Goal: Task Accomplishment & Management: Manage account settings

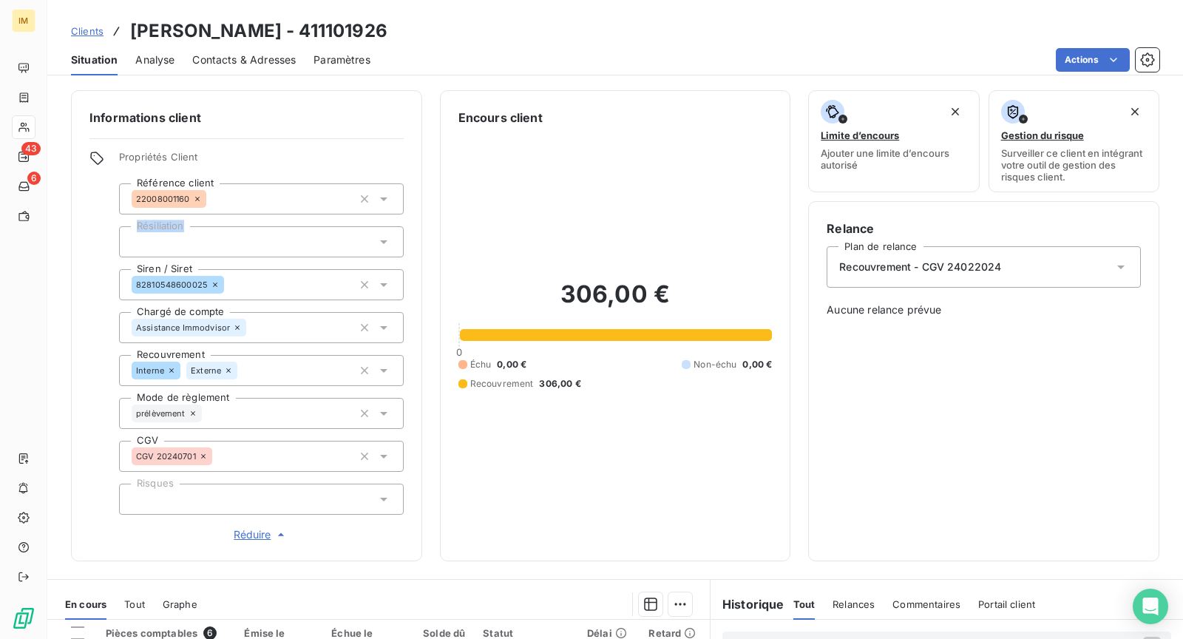
scroll to position [94, 0]
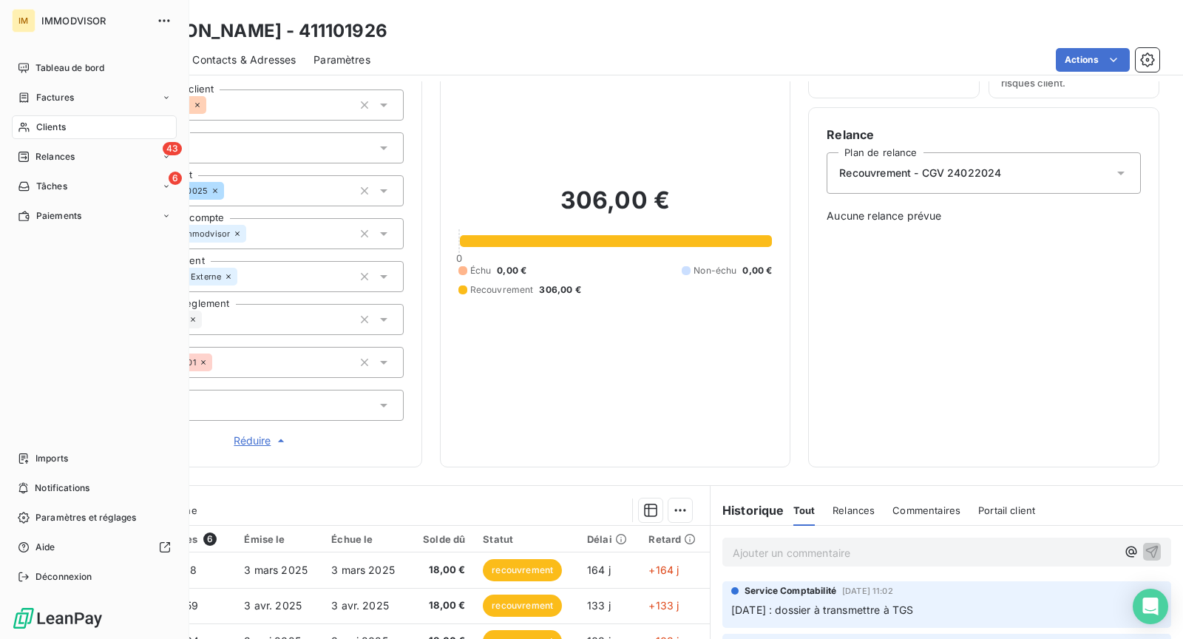
click at [46, 135] on div "Clients" at bounding box center [94, 127] width 165 height 24
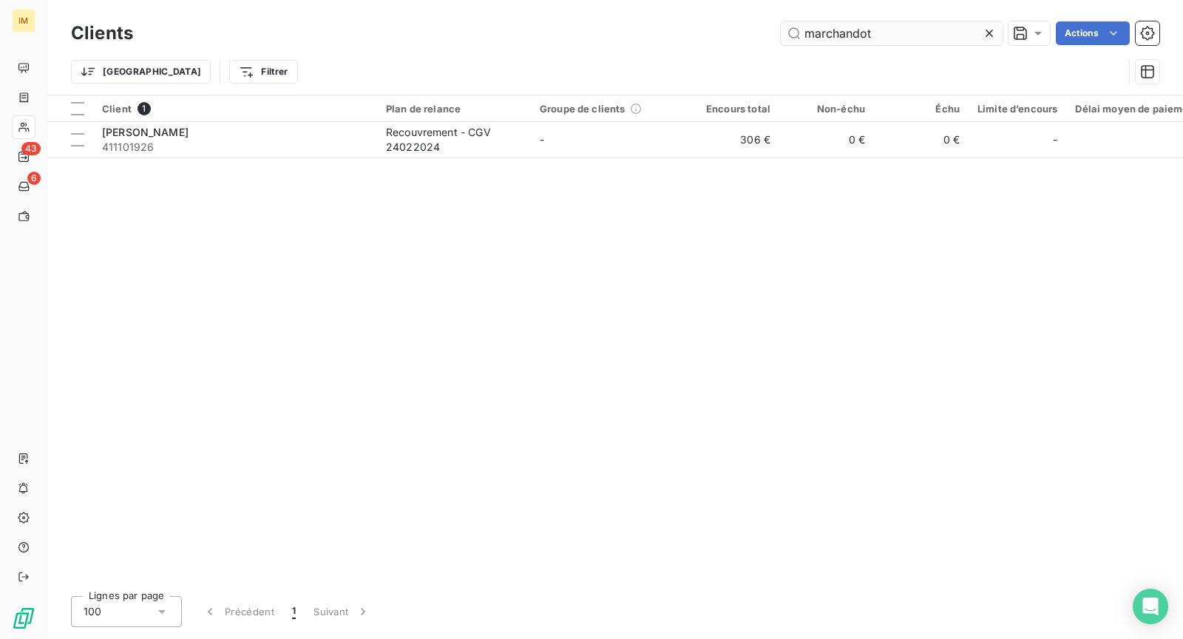
click at [884, 43] on input "marchandot" at bounding box center [892, 33] width 222 height 24
click at [892, 27] on input "marchandot" at bounding box center [892, 33] width 222 height 24
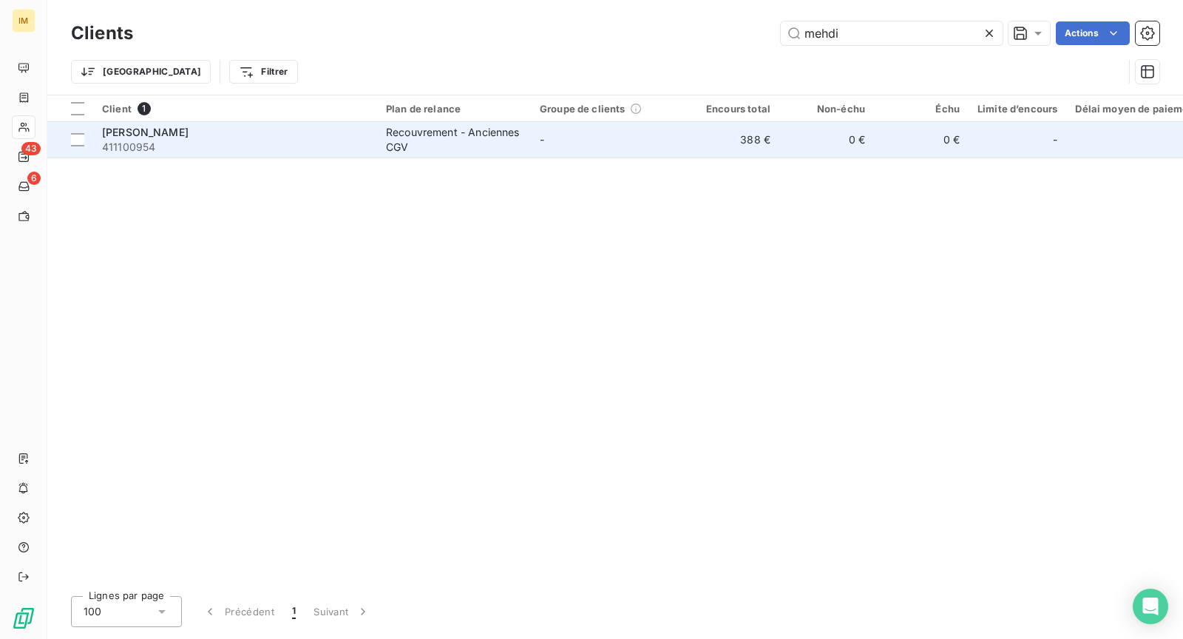
type input "mehdi"
click at [368, 141] on td "Mehdi Irbad 411100954" at bounding box center [235, 140] width 284 height 36
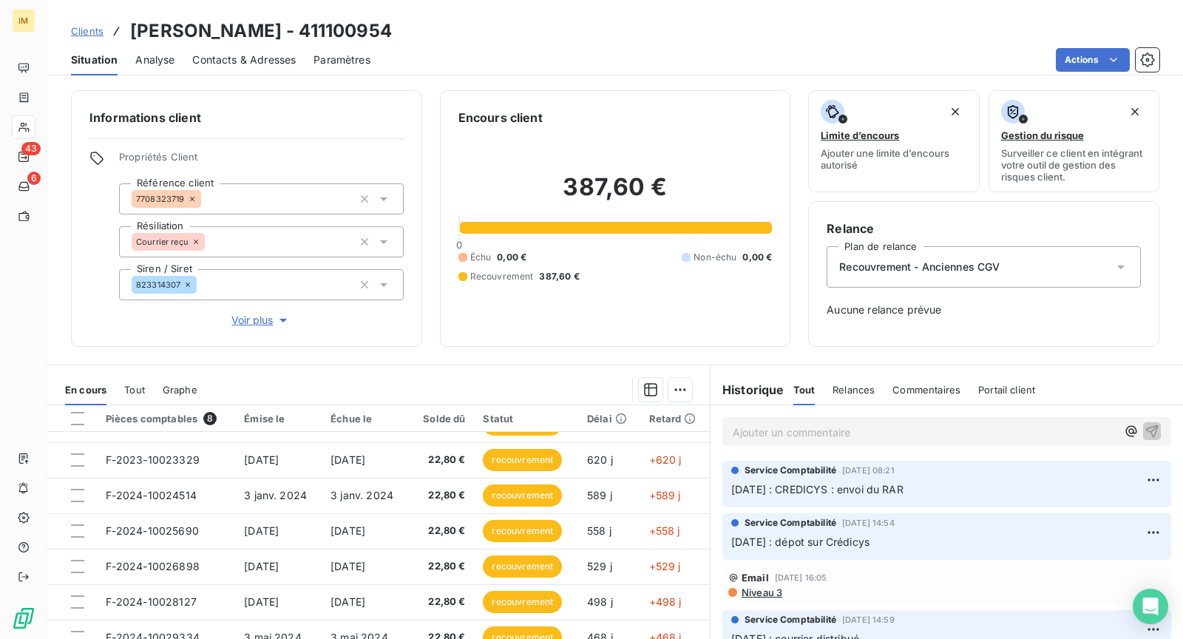
copy div
drag, startPoint x: 183, startPoint y: 281, endPoint x: 72, endPoint y: 307, distance: 113.2
click at [76, 307] on div "Informations client Propriétés Client Référence client 7708323719 Résiliation C…" at bounding box center [246, 218] width 351 height 257
drag, startPoint x: 243, startPoint y: 36, endPoint x: 132, endPoint y: 30, distance: 110.4
click at [132, 30] on h3 "Mehdi Irbad - 411100954" at bounding box center [261, 31] width 262 height 27
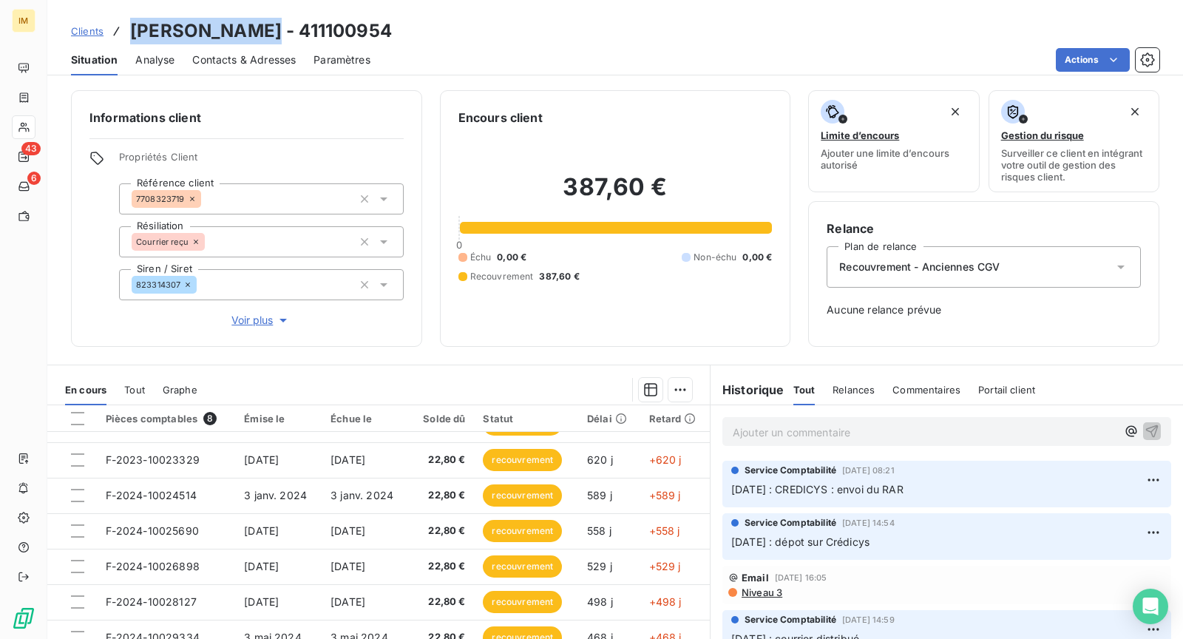
copy h3 "Mehdi Irbad -"
click at [263, 65] on span "Contacts & Adresses" at bounding box center [244, 60] width 104 height 15
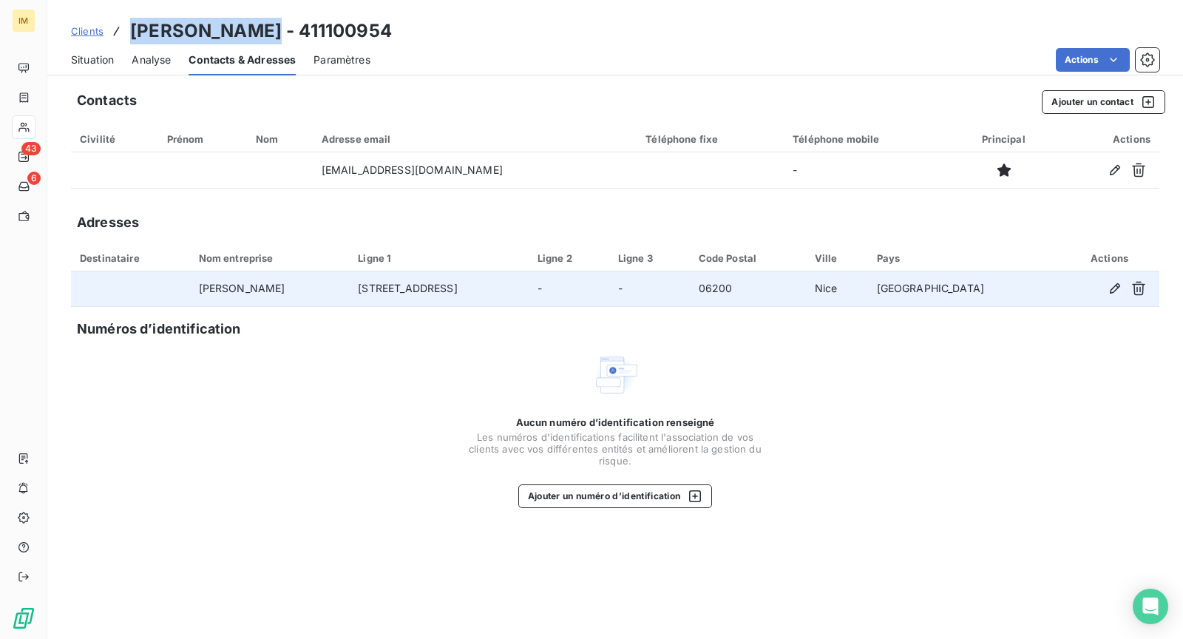
drag, startPoint x: 558, startPoint y: 288, endPoint x: 283, endPoint y: 288, distance: 274.4
click at [283, 288] on tr "Mehdi Irbad 94F Avenue Corniche Fleurie, 06200 Nice - - 06200 Nice France" at bounding box center [615, 289] width 1089 height 36
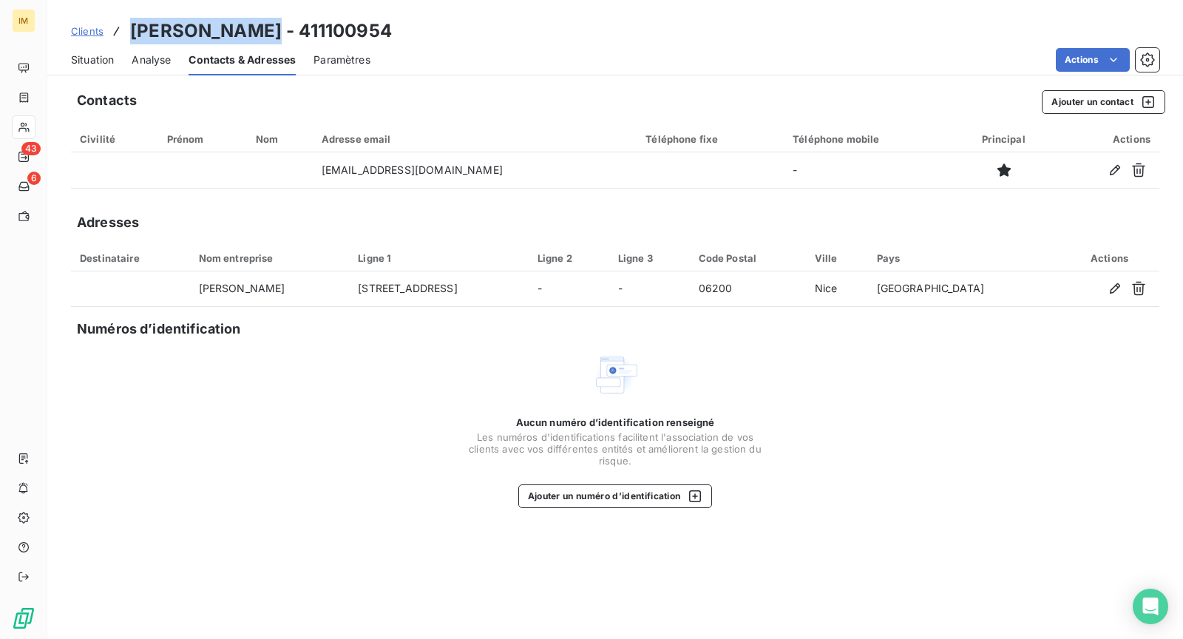
copy tr "94F Avenue Corniche Fleurie, 06200 Nice"
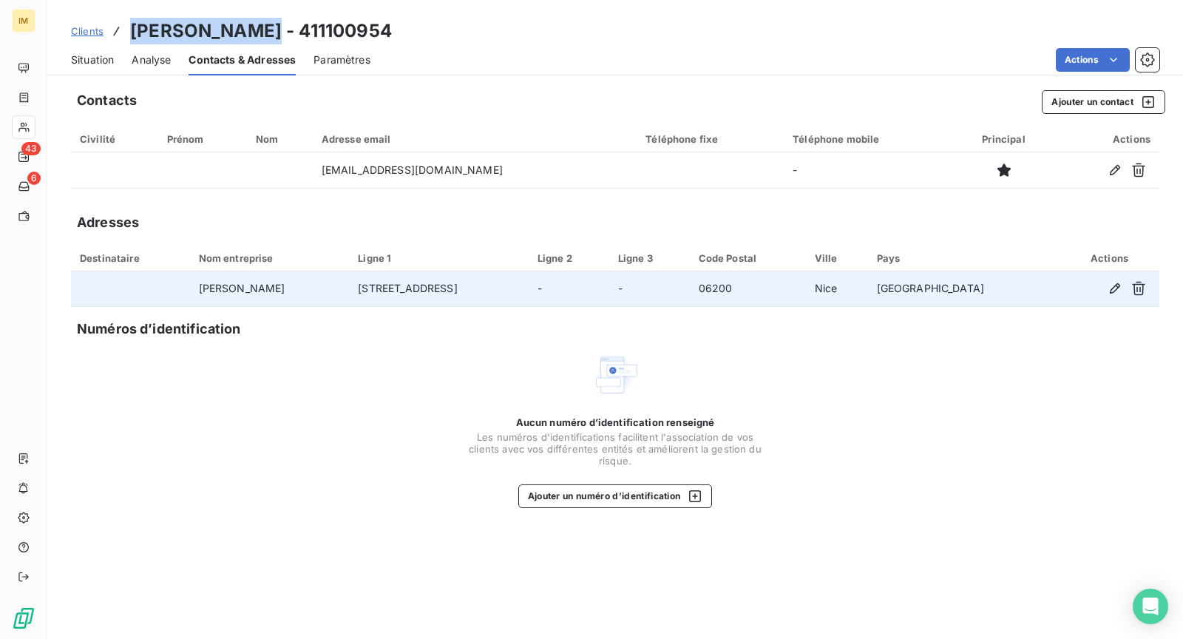
click at [495, 288] on td "94F Avenue Corniche Fleurie, 06200 Nice" at bounding box center [439, 289] width 180 height 36
drag, startPoint x: 483, startPoint y: 287, endPoint x: 581, endPoint y: 294, distance: 97.9
click at [529, 294] on td "94F Avenue Corniche Fleurie, 06200 Nice" at bounding box center [439, 289] width 180 height 36
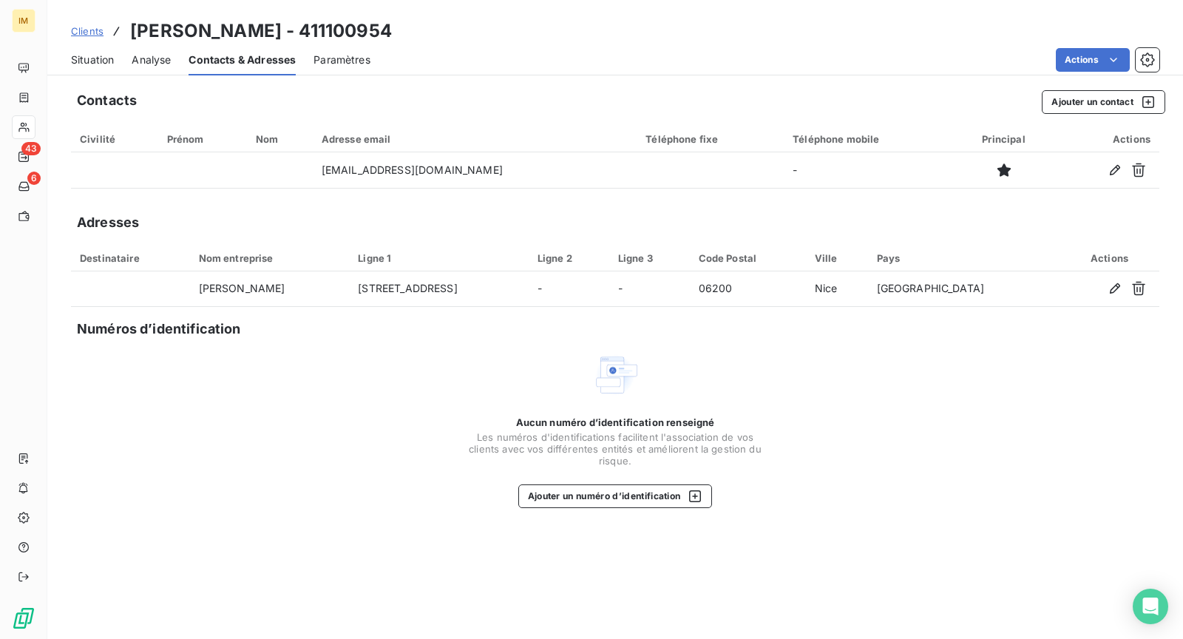
copy td "06200 Nice"
click at [342, 422] on div "Aucun numéro d’identification renseigné Les numéros d'identifications faciliten…" at bounding box center [615, 429] width 1089 height 157
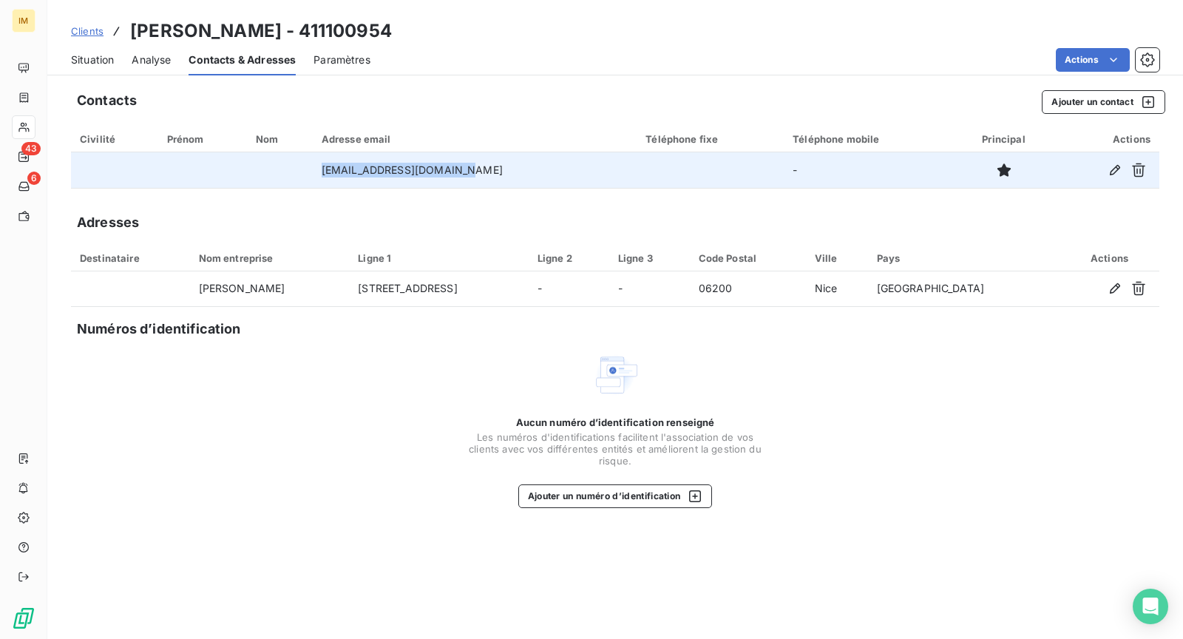
copy tr "mehdi.irbad@expfrance.fr"
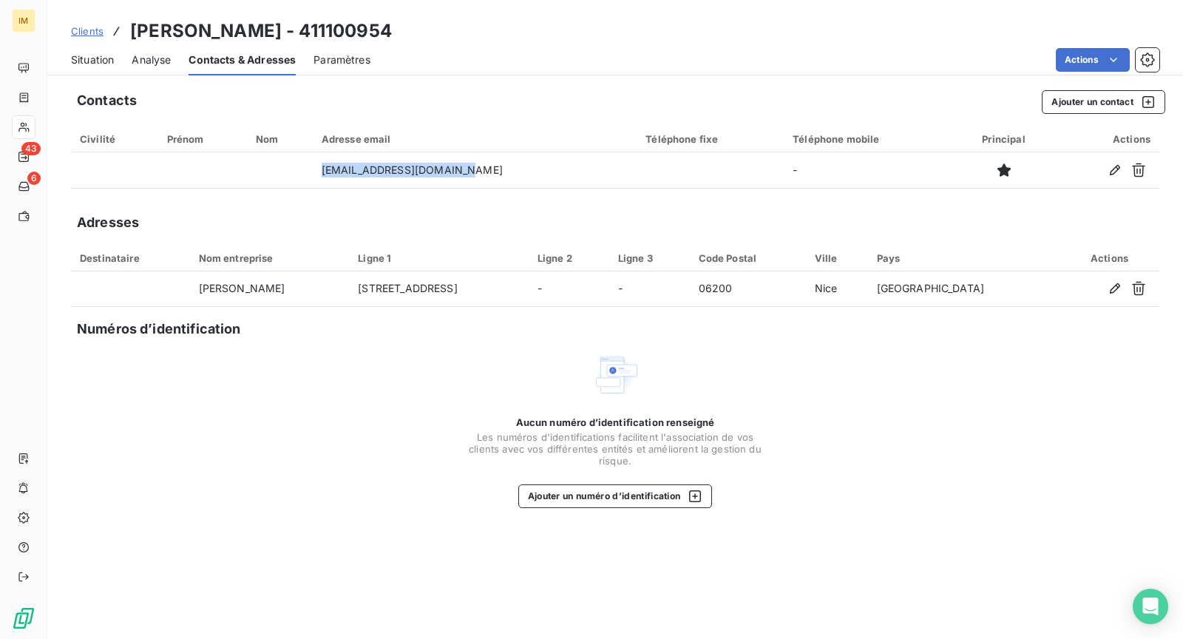
drag, startPoint x: 455, startPoint y: 172, endPoint x: 241, endPoint y: 209, distance: 216.9
click at [274, 198] on div "Contacts Ajouter un contact Civilité Prénom Nom Adresse email Téléphone fixe Té…" at bounding box center [615, 360] width 1136 height 558
click at [101, 59] on span "Situation" at bounding box center [92, 60] width 43 height 15
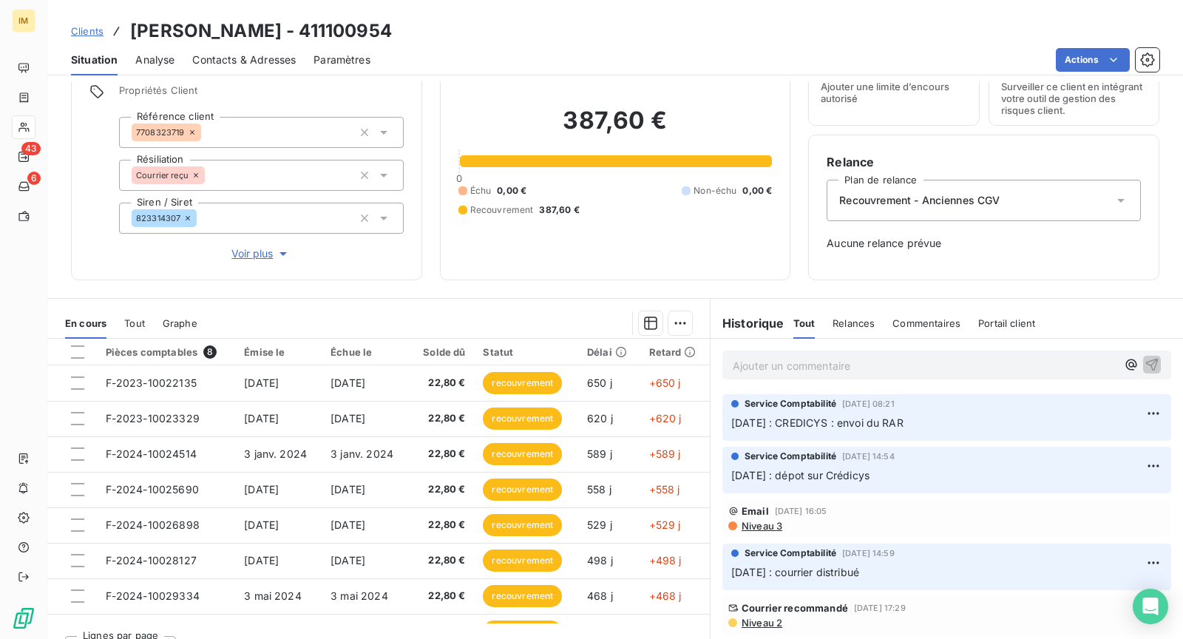
scroll to position [94, 0]
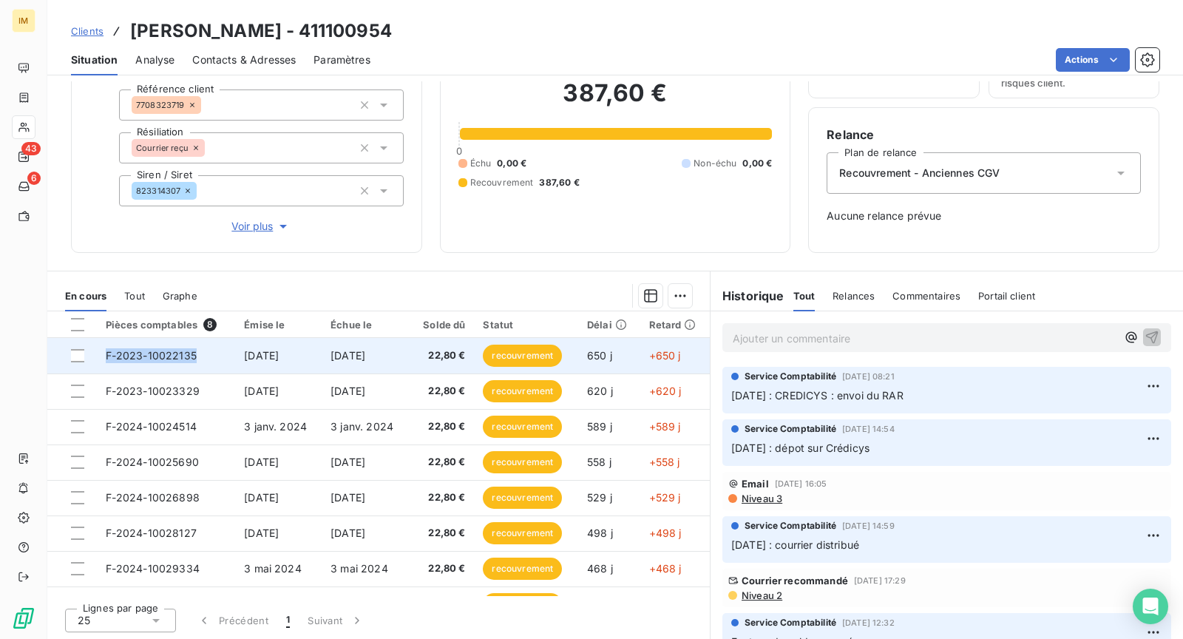
copy tr "F-2023-10022135"
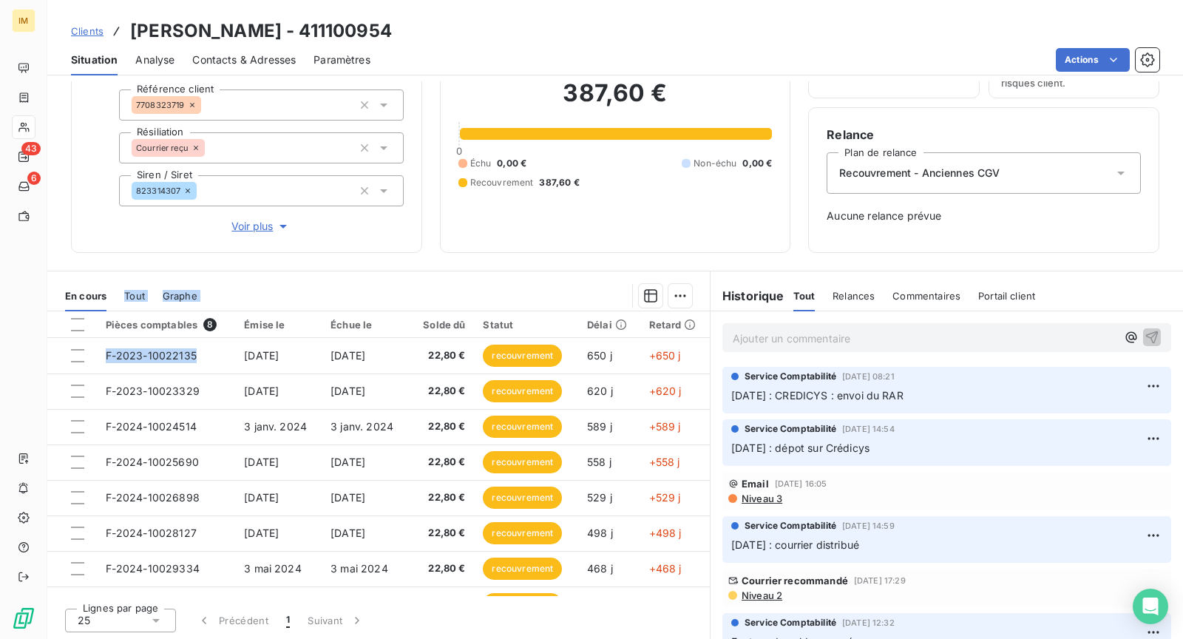
drag, startPoint x: 205, startPoint y: 349, endPoint x: 146, endPoint y: 244, distance: 120.5
click at [146, 245] on div "Informations client Propriétés Client Référence client 7708323719 Résiliation C…" at bounding box center [615, 360] width 1136 height 558
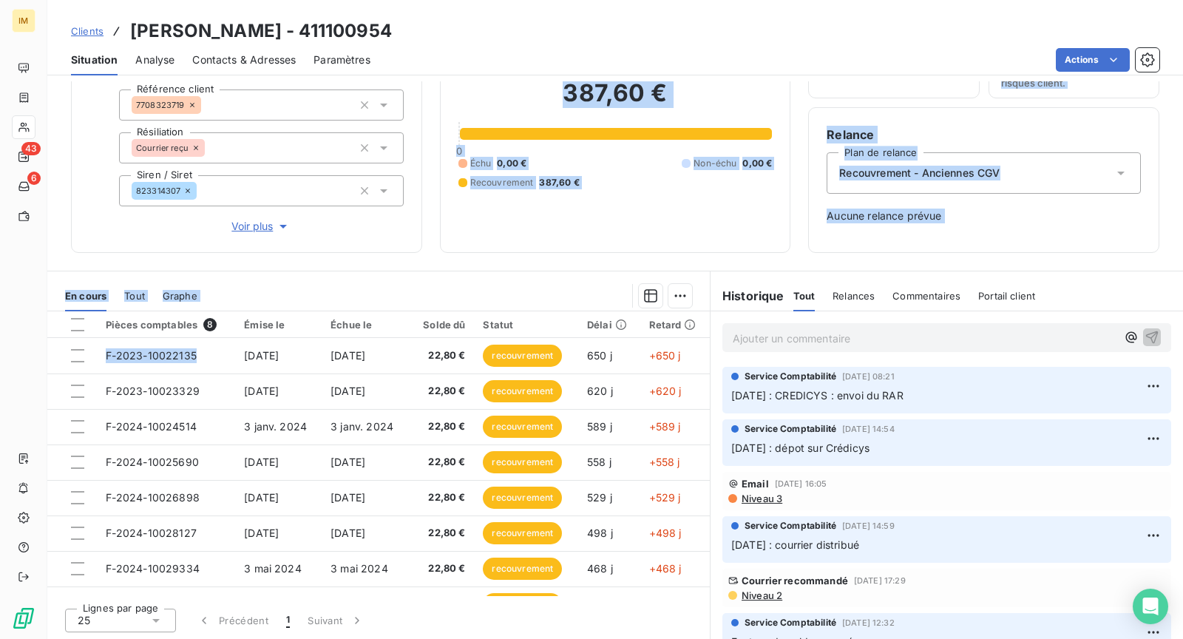
click at [73, 239] on div "Informations client Propriétés Client Référence client 7708323719 Résiliation C…" at bounding box center [246, 124] width 351 height 257
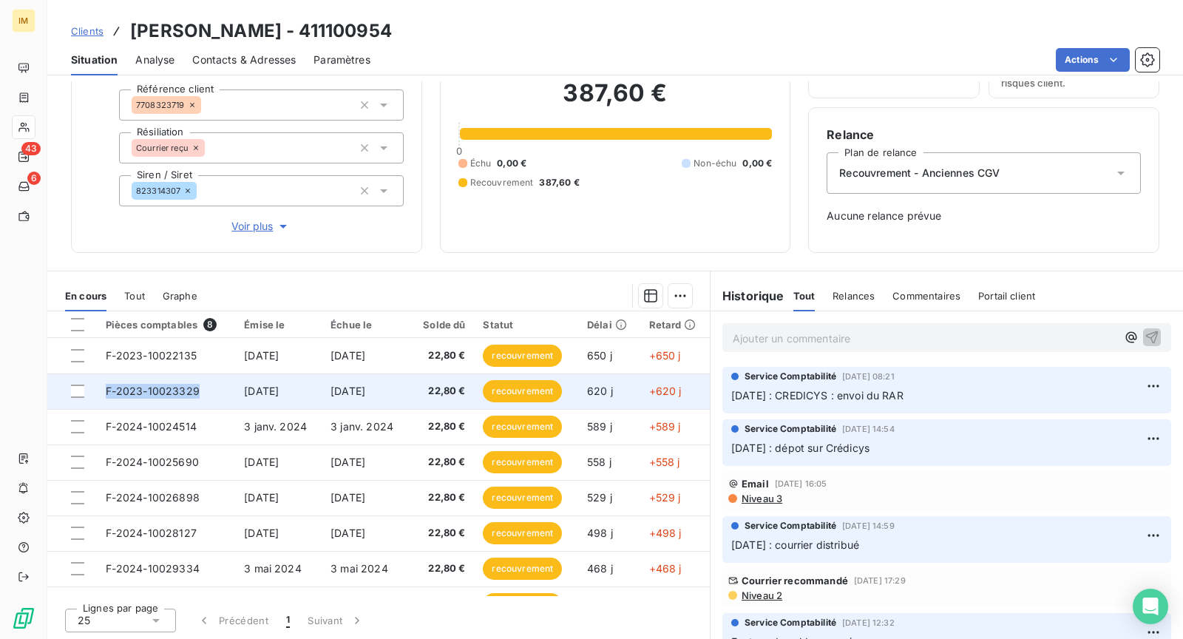
copy span "F-2023-10023329"
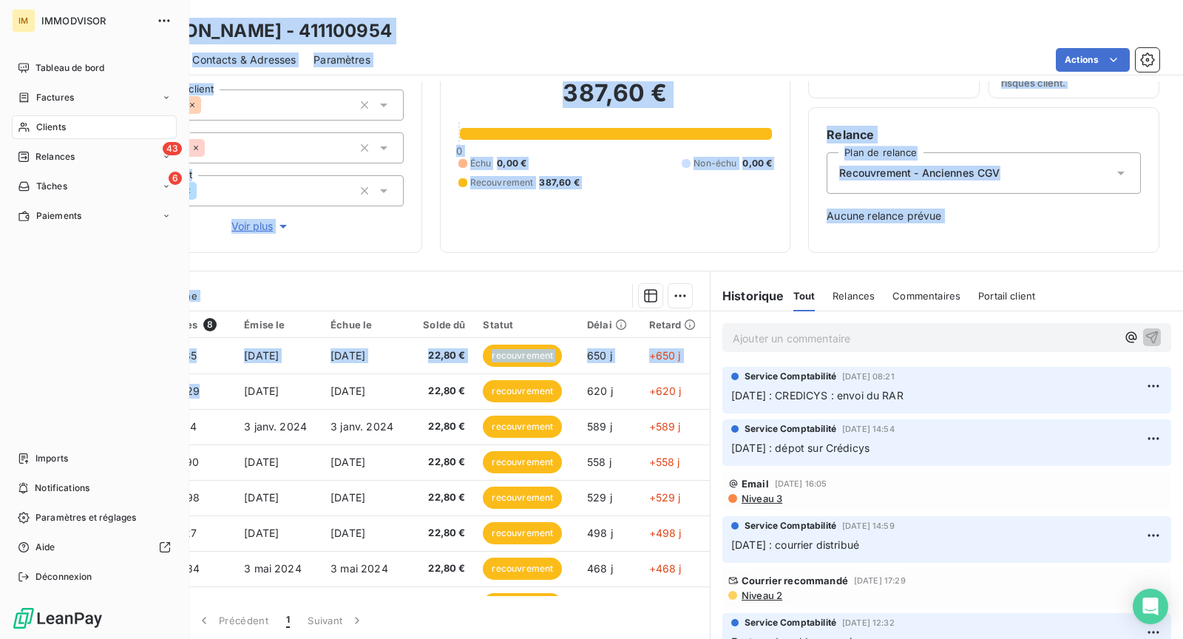
drag, startPoint x: 181, startPoint y: 391, endPoint x: 4, endPoint y: 393, distance: 176.8
click at [6, 392] on div "IM IMMODVISOR Tableau de bord Factures Clients 43 Relances 6 Tâches Paiements I…" at bounding box center [591, 319] width 1183 height 639
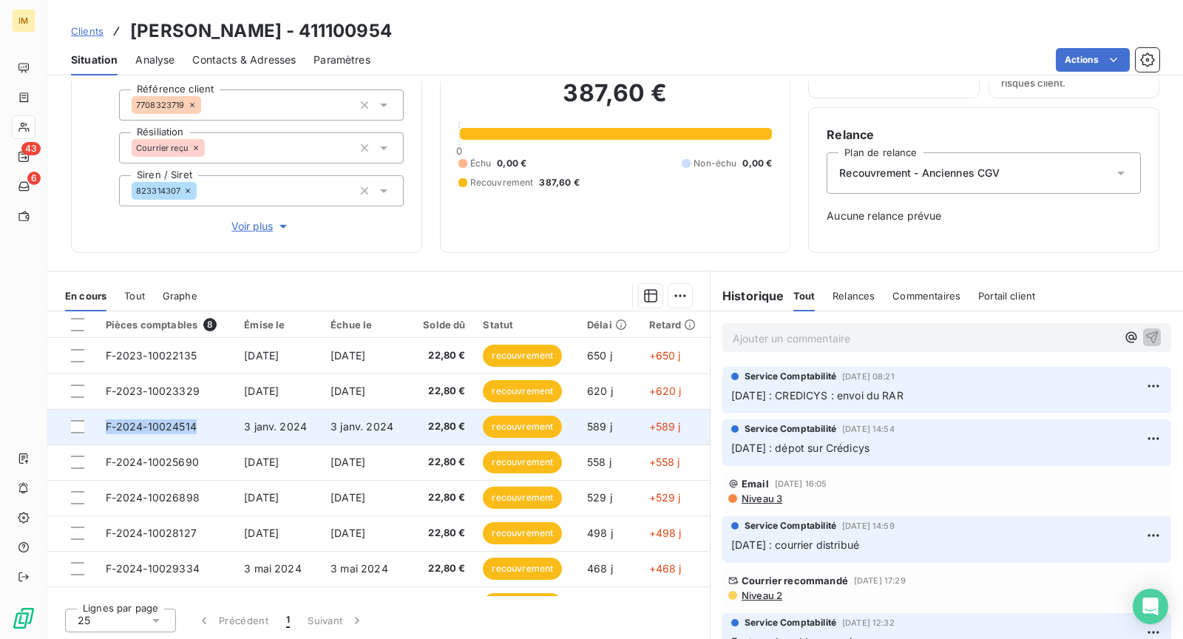
copy tr "F-2024-10024514"
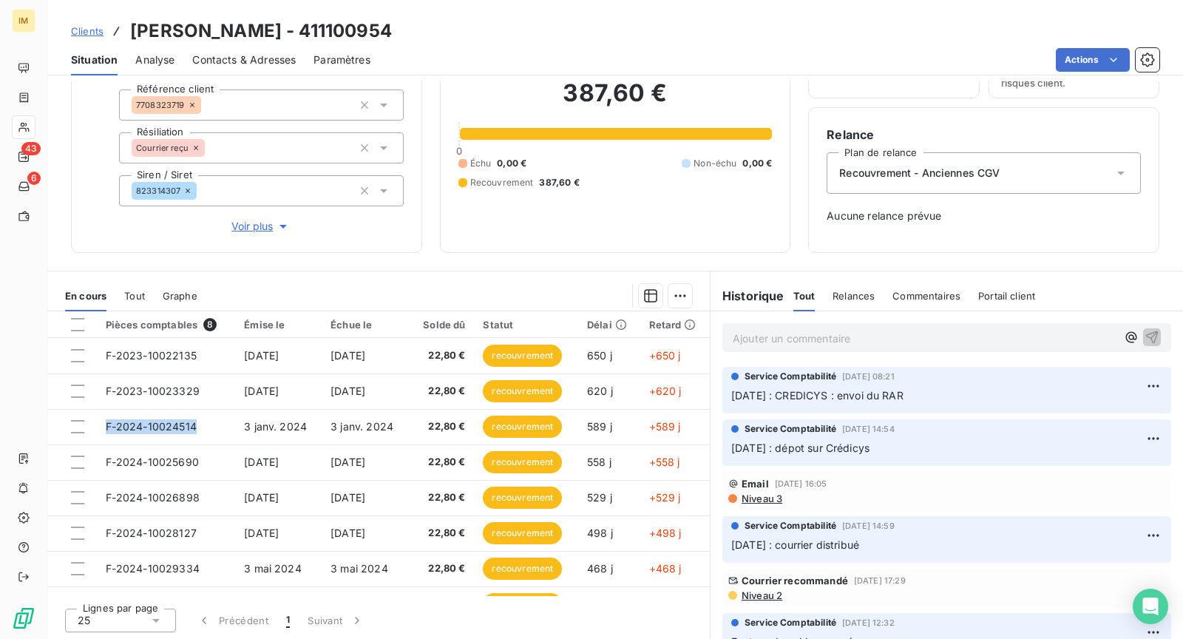
drag, startPoint x: 212, startPoint y: 432, endPoint x: 31, endPoint y: 414, distance: 181.3
click at [63, 428] on tr "F-2024-10024514 3 janv. 2024 3 janv. 2024 22,80 € recouvrement 589 j +589 j" at bounding box center [378, 427] width 663 height 36
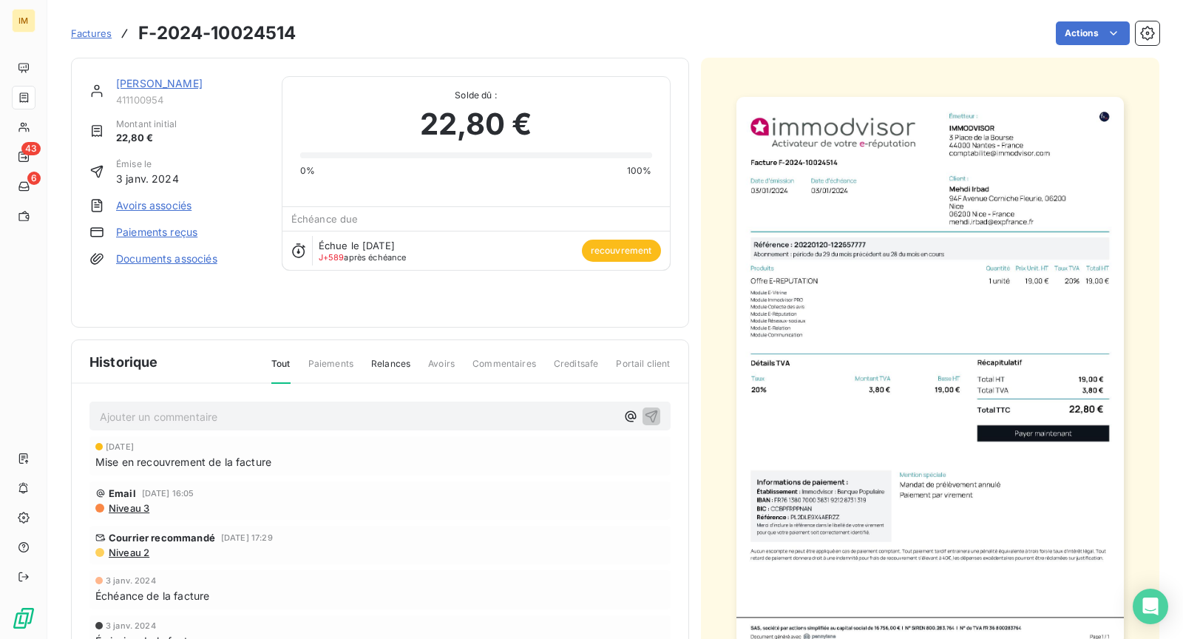
click at [169, 82] on link "Mehdi Irbad" at bounding box center [159, 83] width 87 height 13
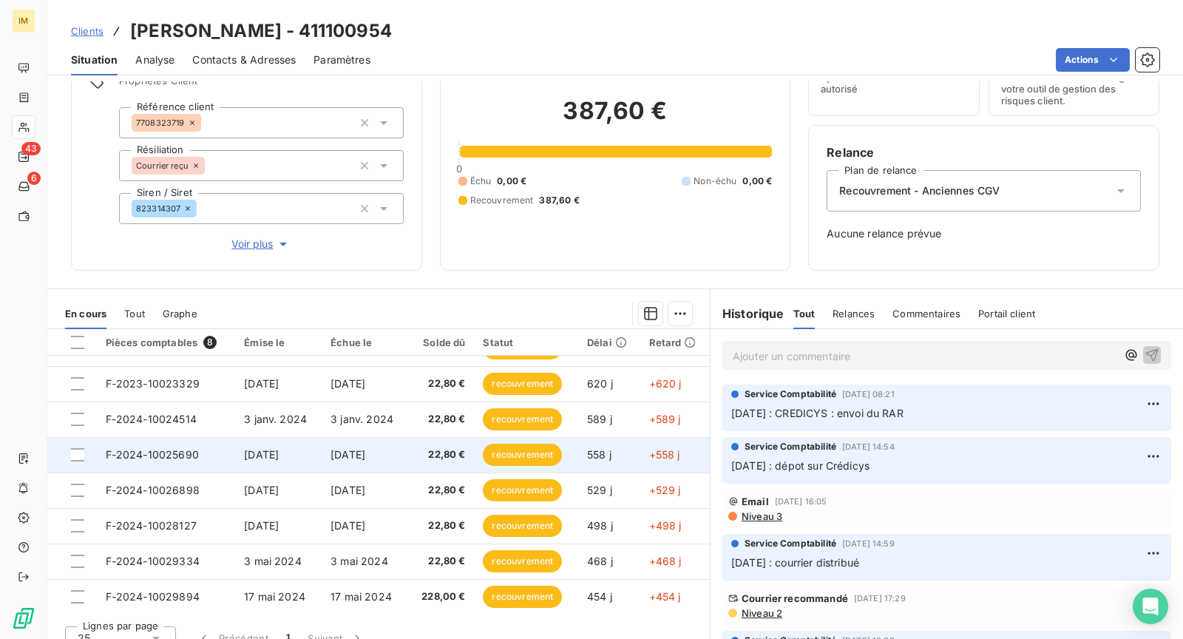
scroll to position [94, 0]
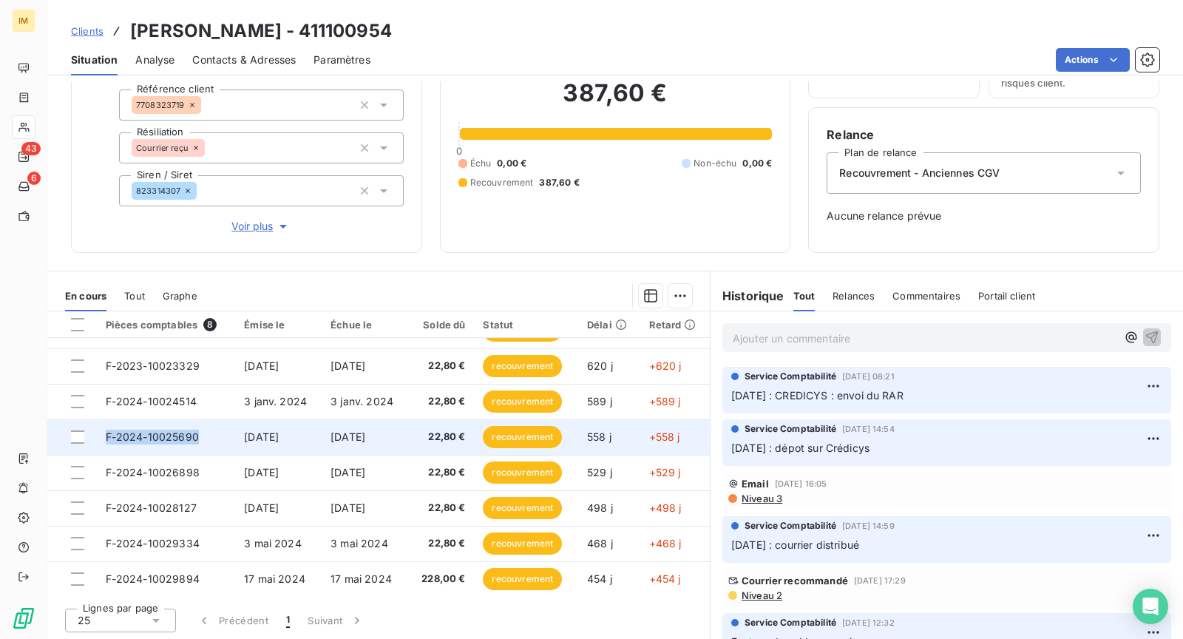
copy span "F-2024-10025690"
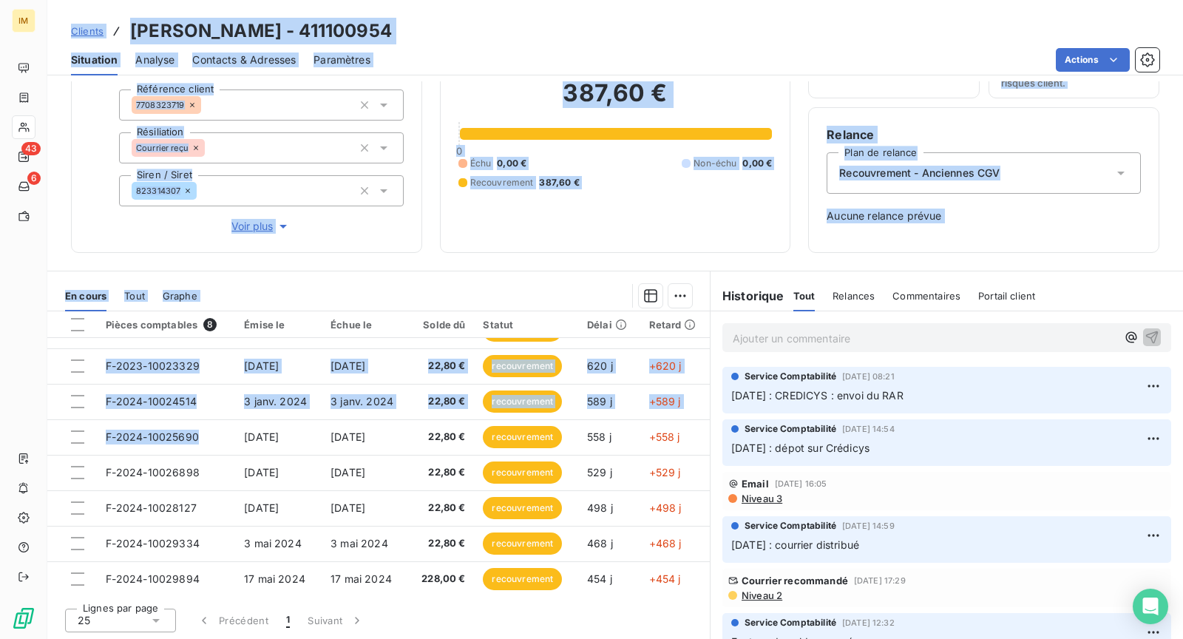
drag, startPoint x: 185, startPoint y: 439, endPoint x: 11, endPoint y: 363, distance: 189.5
click at [23, 363] on div "IM 43 6 Clients Mehdi Irbad - 411100954 Situation Analyse Contacts & Adresses P…" at bounding box center [591, 319] width 1183 height 639
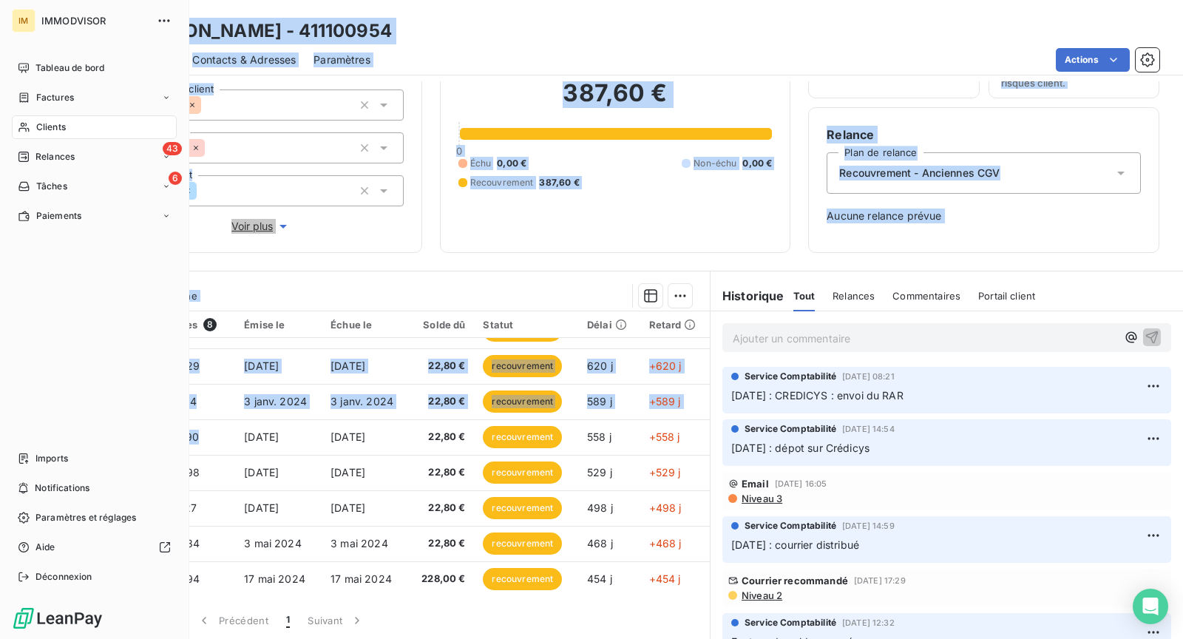
click at [32, 399] on div "Tableau de bord Factures Clients 43 Relances 6 Tâches Paiements Imports Notific…" at bounding box center [94, 322] width 165 height 533
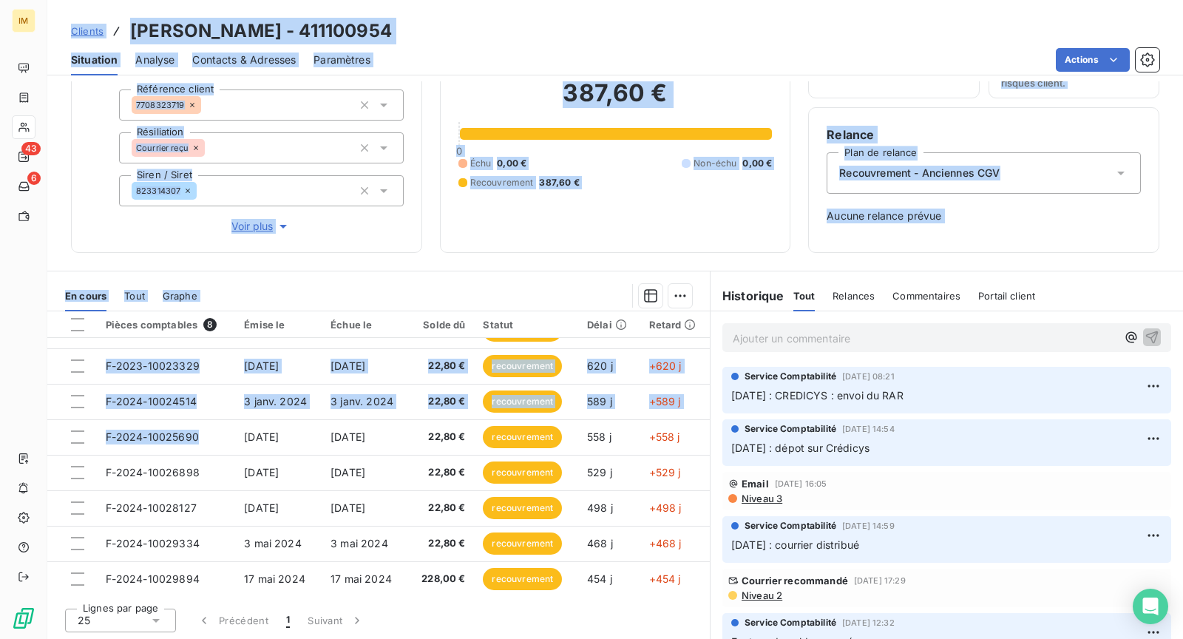
click at [320, 274] on section "En cours Tout Graphe Pièces comptables 8 Émise le Échue le Solde dû Statut Déla…" at bounding box center [378, 455] width 663 height 369
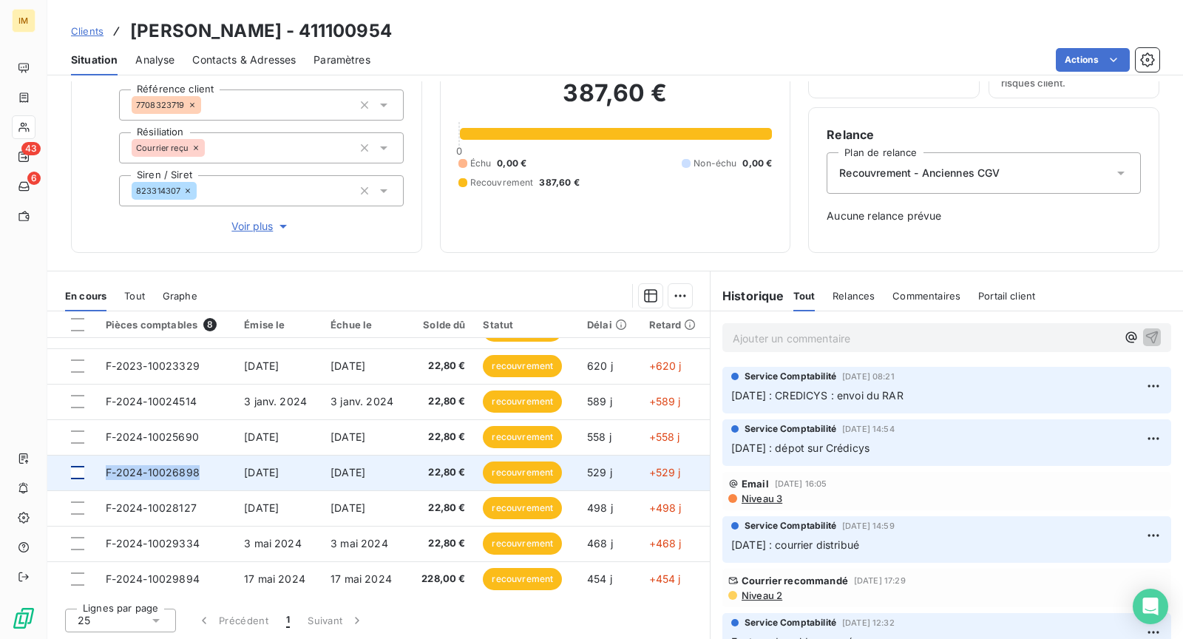
copy tr "F-2024-10026898"
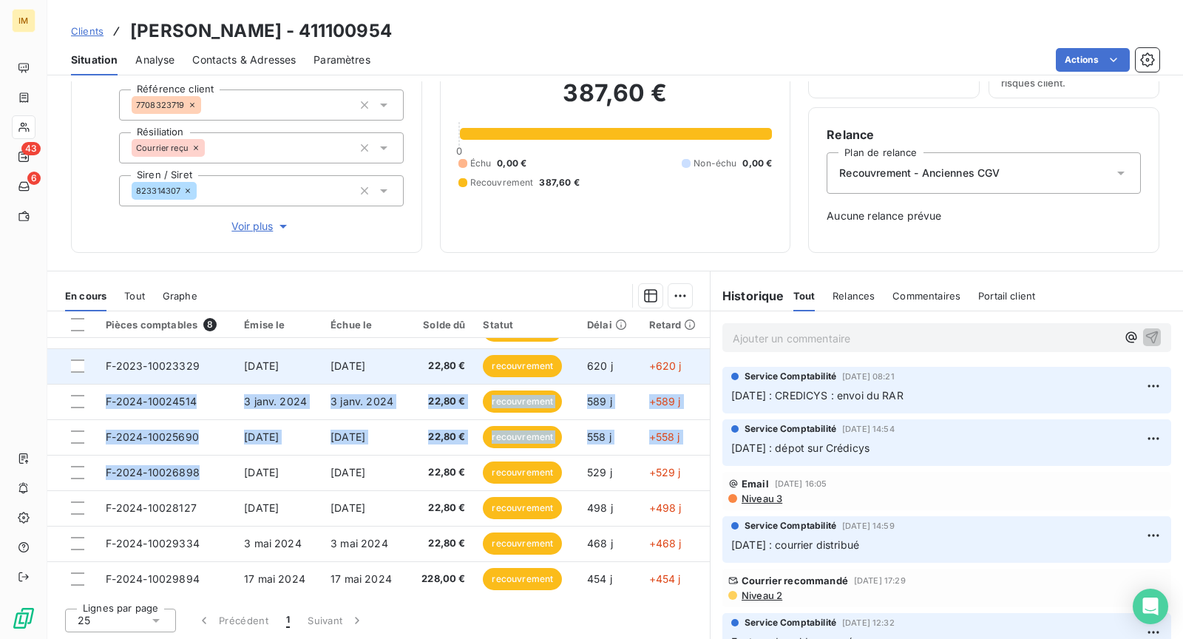
drag, startPoint x: 203, startPoint y: 476, endPoint x: 163, endPoint y: 378, distance: 105.5
click at [163, 377] on tbody "F-2023-10022135 3 nov. 2023 3 nov. 2023 22,80 € recouvrement 650 j +650 j F-202…" at bounding box center [378, 455] width 663 height 284
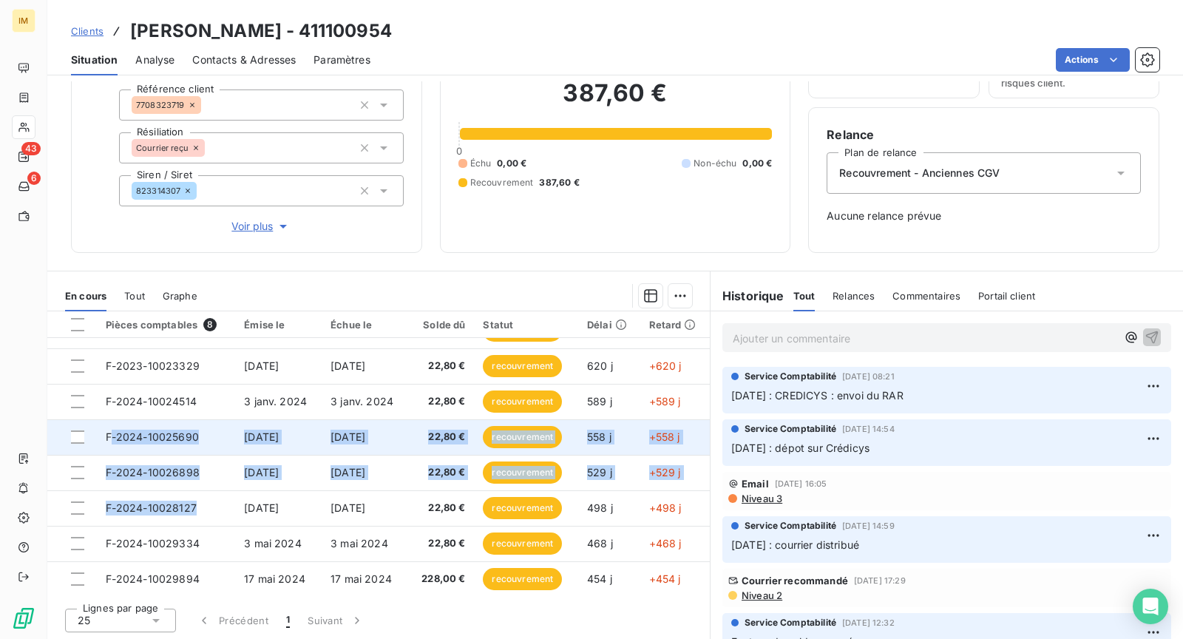
drag, startPoint x: 200, startPoint y: 506, endPoint x: 109, endPoint y: 434, distance: 115.9
click at [109, 434] on tbody "F-2023-10022135 3 nov. 2023 3 nov. 2023 22,80 € recouvrement 650 j +650 j F-202…" at bounding box center [378, 455] width 663 height 284
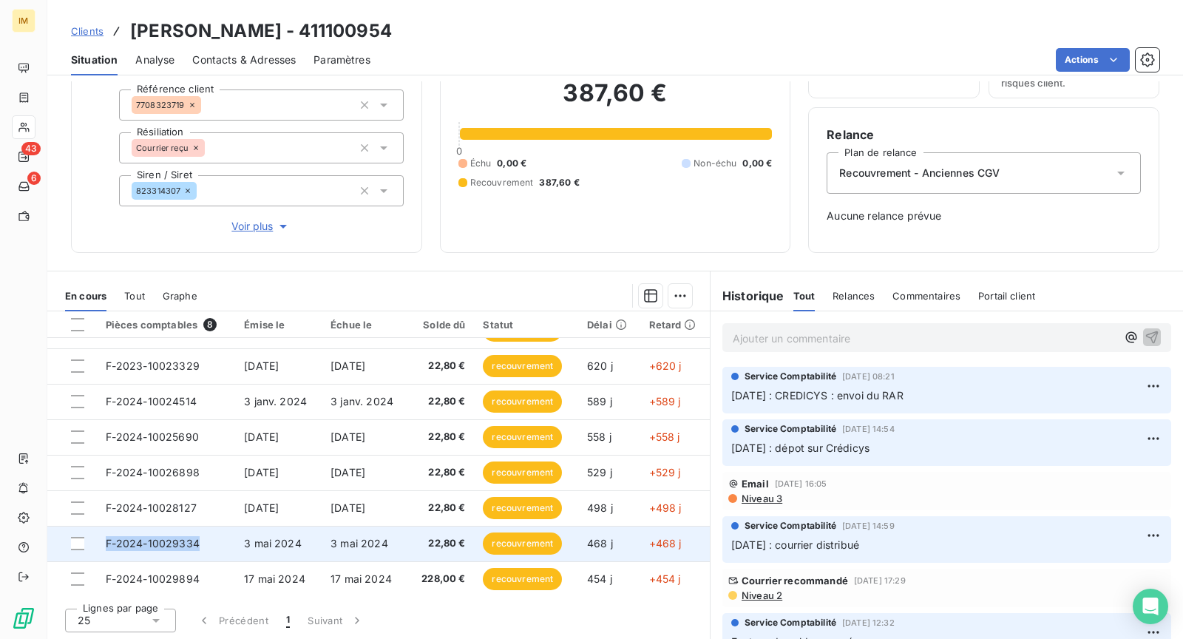
drag, startPoint x: 180, startPoint y: 543, endPoint x: 106, endPoint y: 544, distance: 74.0
click at [106, 544] on td "F-2024-10029334" at bounding box center [166, 544] width 139 height 36
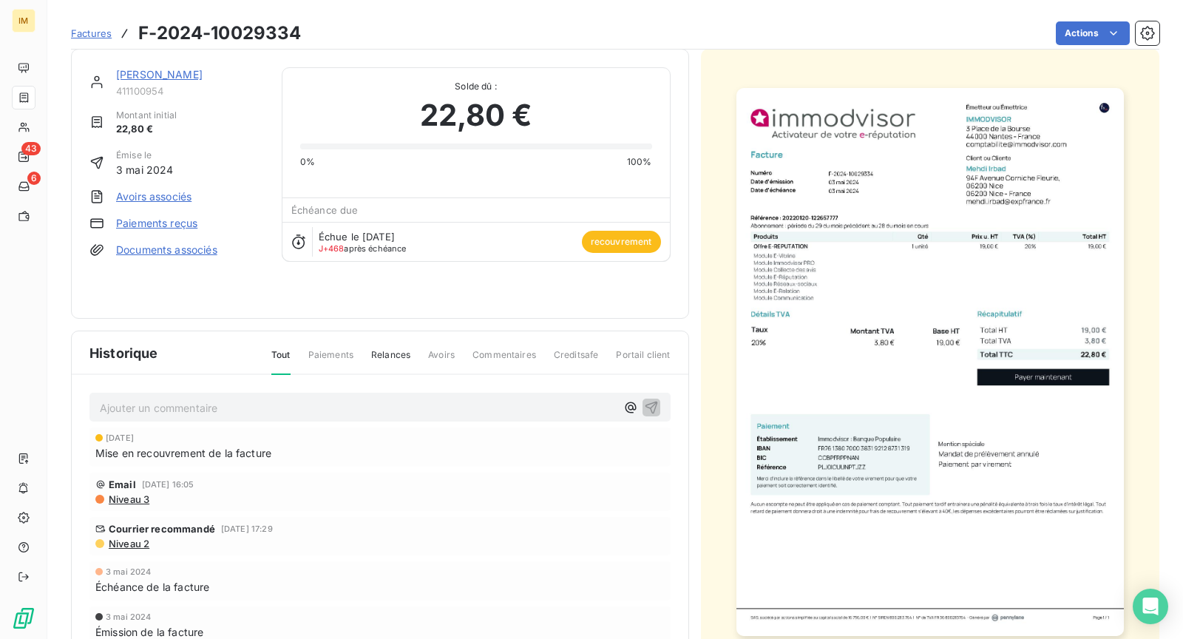
scroll to position [27, 0]
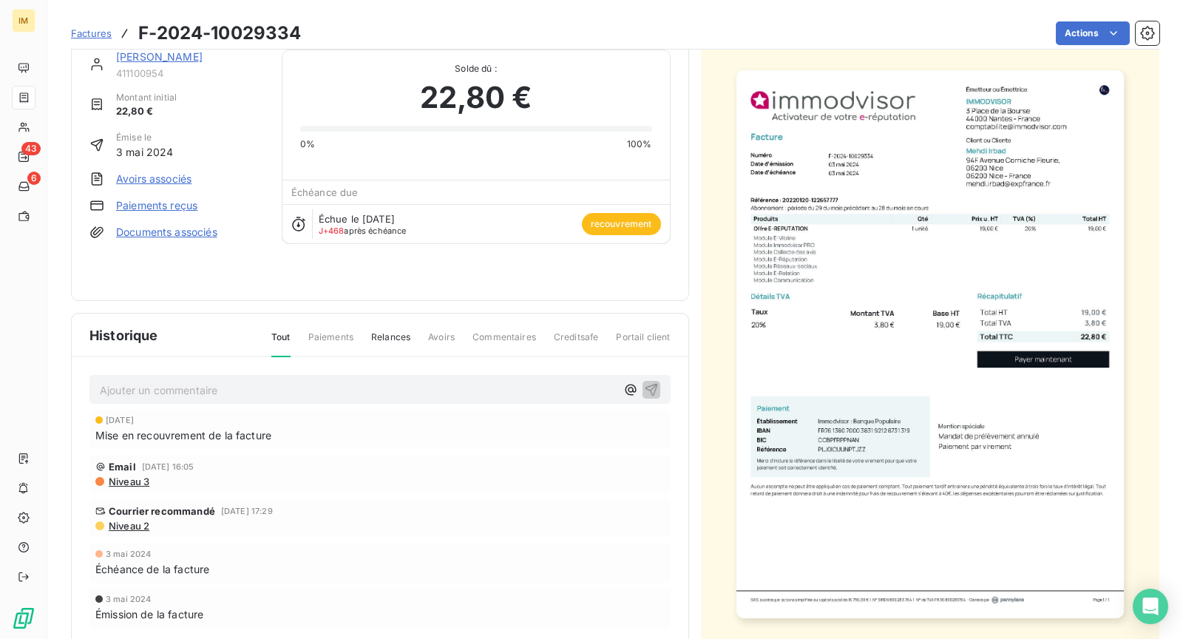
click at [163, 60] on link "Mehdi Irbad" at bounding box center [159, 56] width 87 height 13
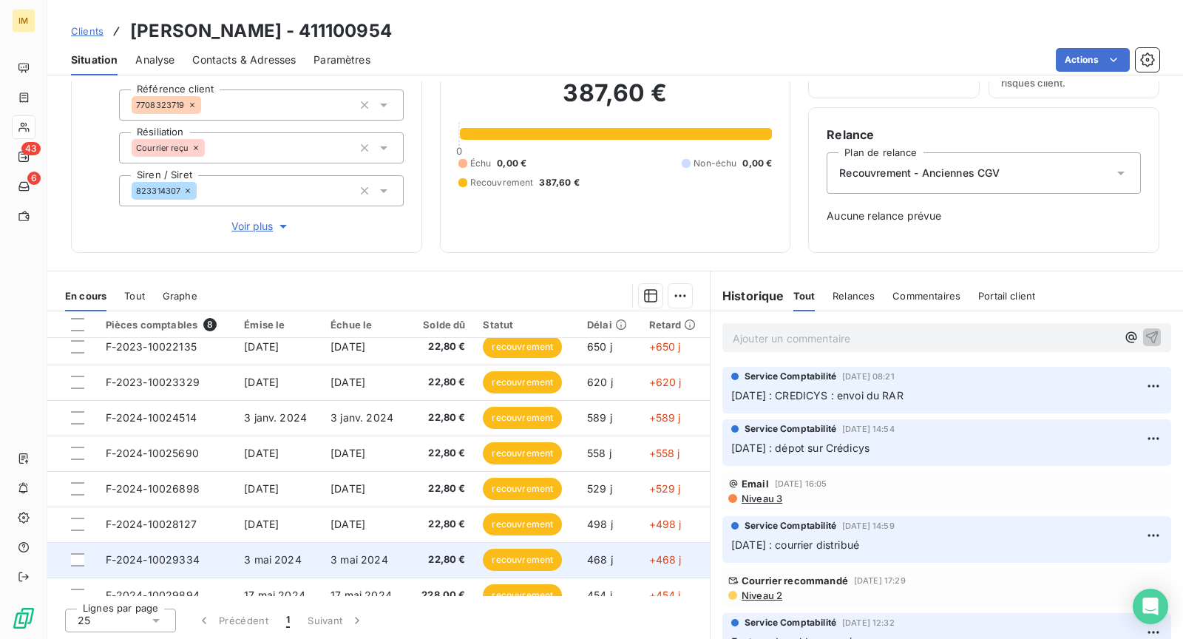
scroll to position [25, 0]
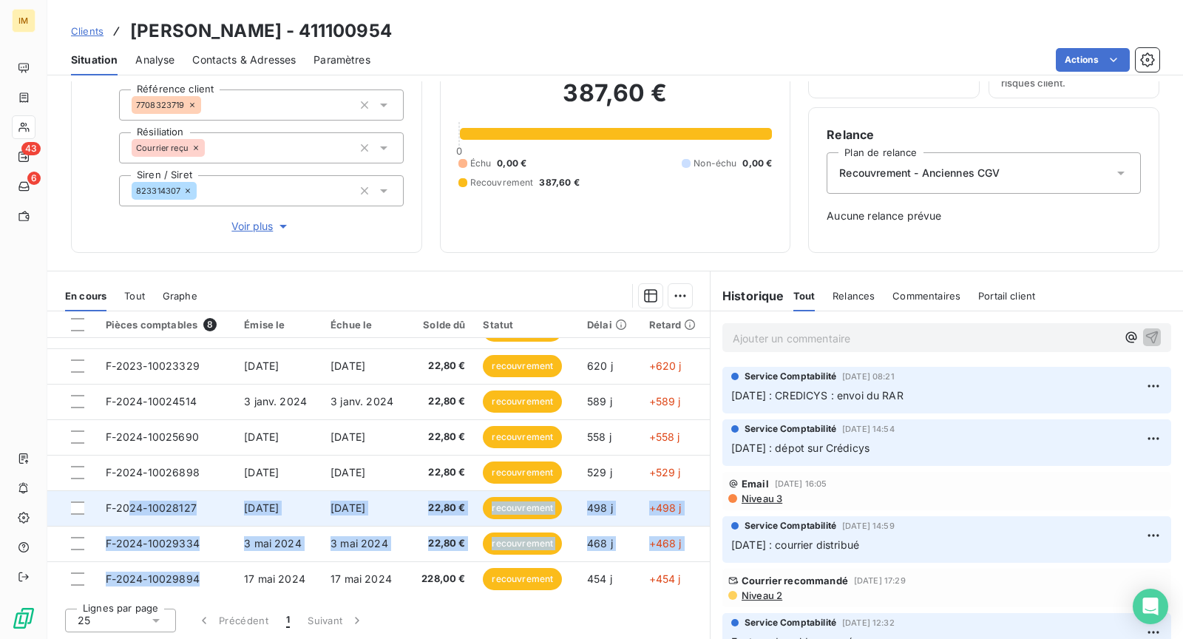
drag, startPoint x: 200, startPoint y: 576, endPoint x: 129, endPoint y: 513, distance: 95.3
click at [129, 513] on tbody "F-2023-10022135 3 nov. 2023 3 nov. 2023 22,80 € recouvrement 650 j +650 j F-202…" at bounding box center [378, 455] width 663 height 284
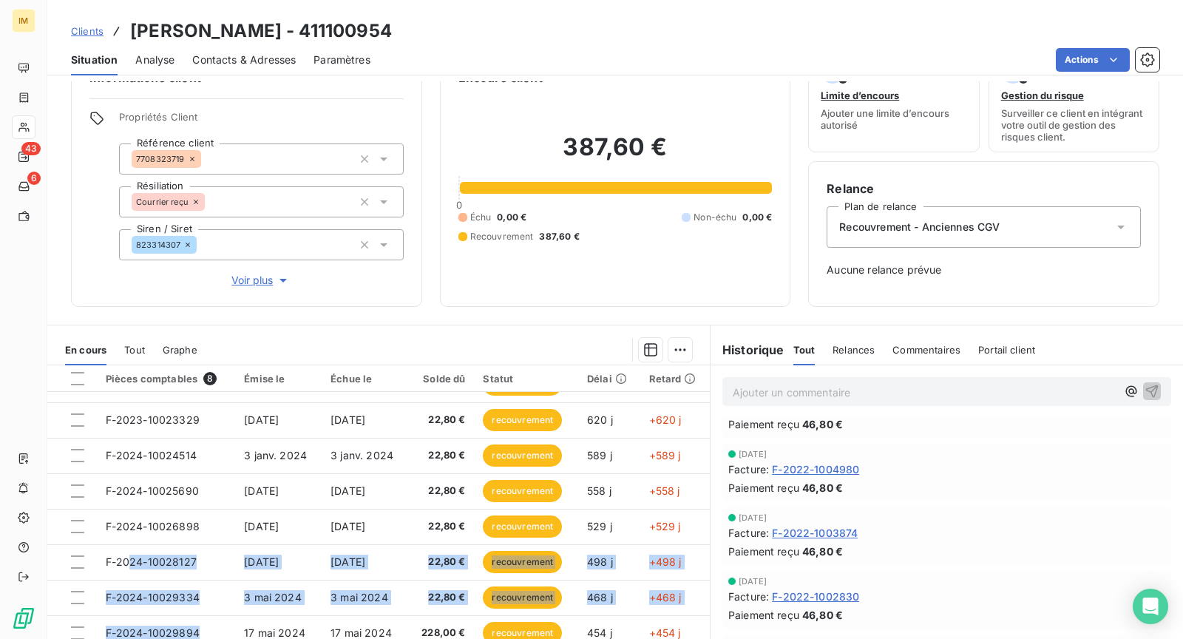
scroll to position [0, 0]
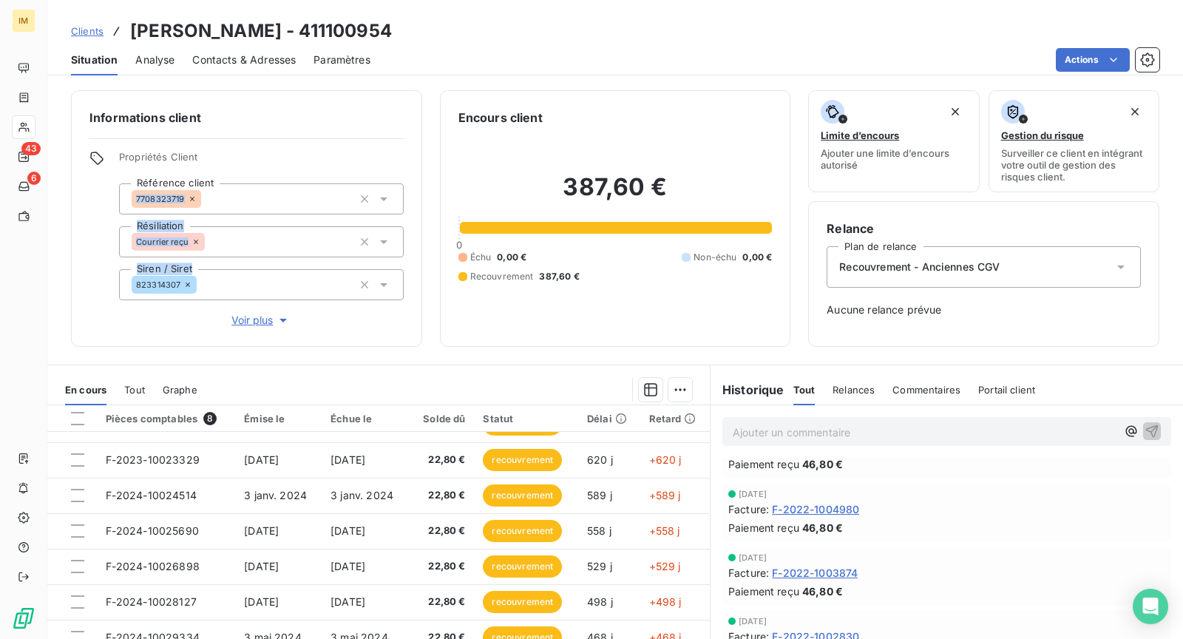
drag, startPoint x: 186, startPoint y: 199, endPoint x: 66, endPoint y: 297, distance: 155.0
click at [72, 289] on div "Informations client Propriétés Client Référence client 7708323719 Résiliation C…" at bounding box center [246, 218] width 351 height 257
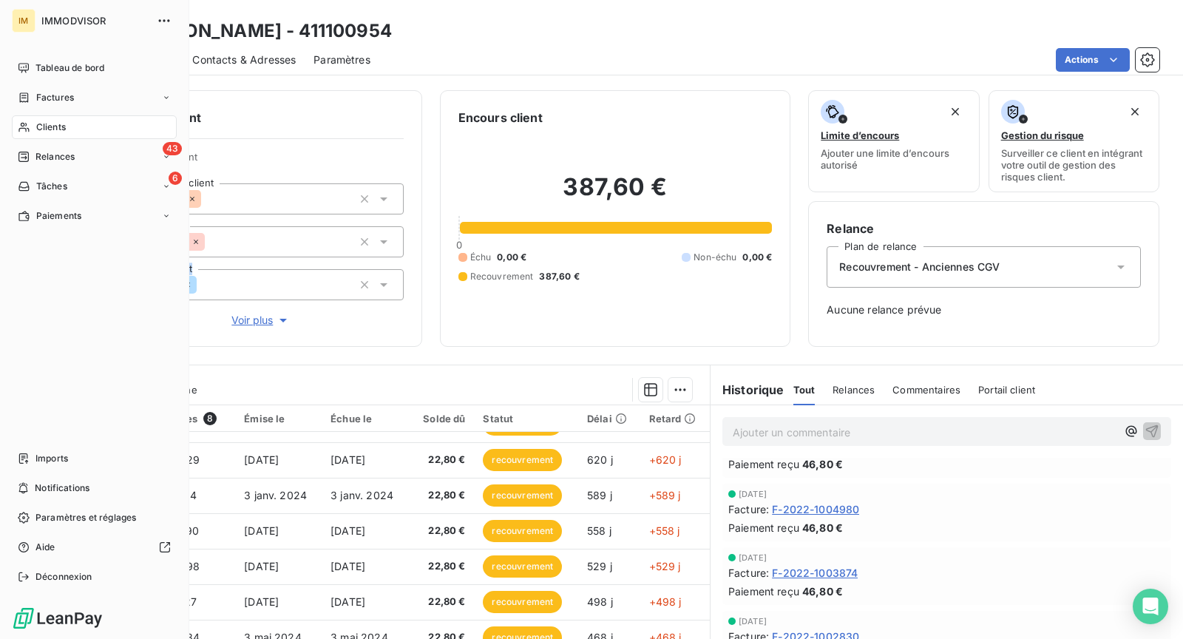
click at [29, 120] on div "Clients" at bounding box center [94, 127] width 165 height 24
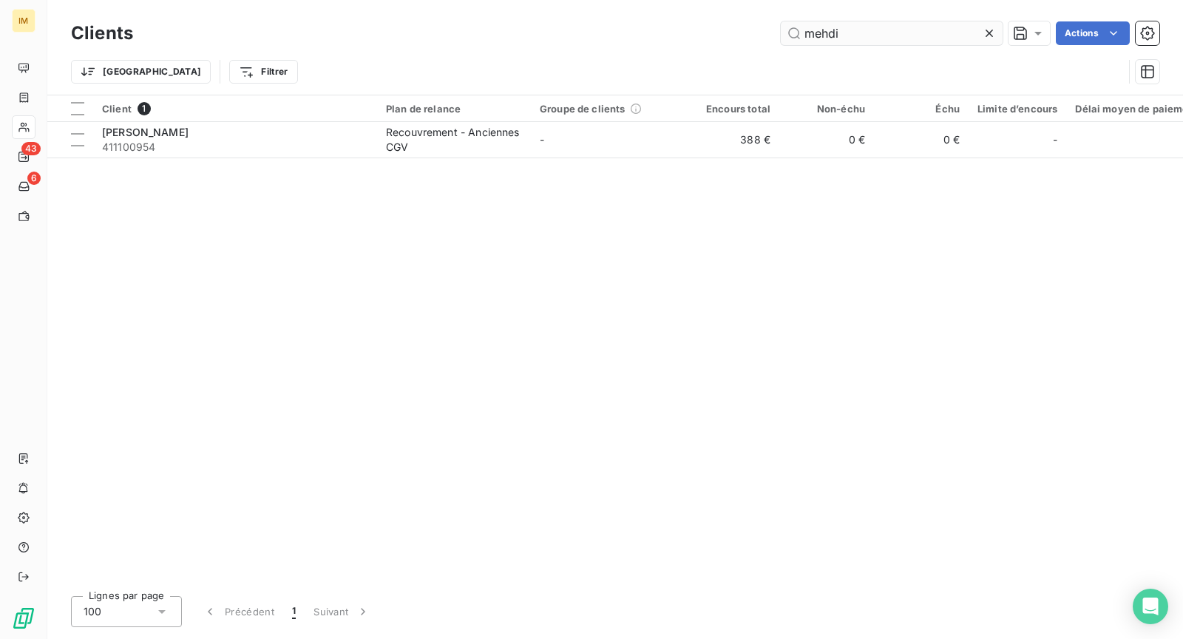
click at [872, 29] on input "mehdi" at bounding box center [892, 33] width 222 height 24
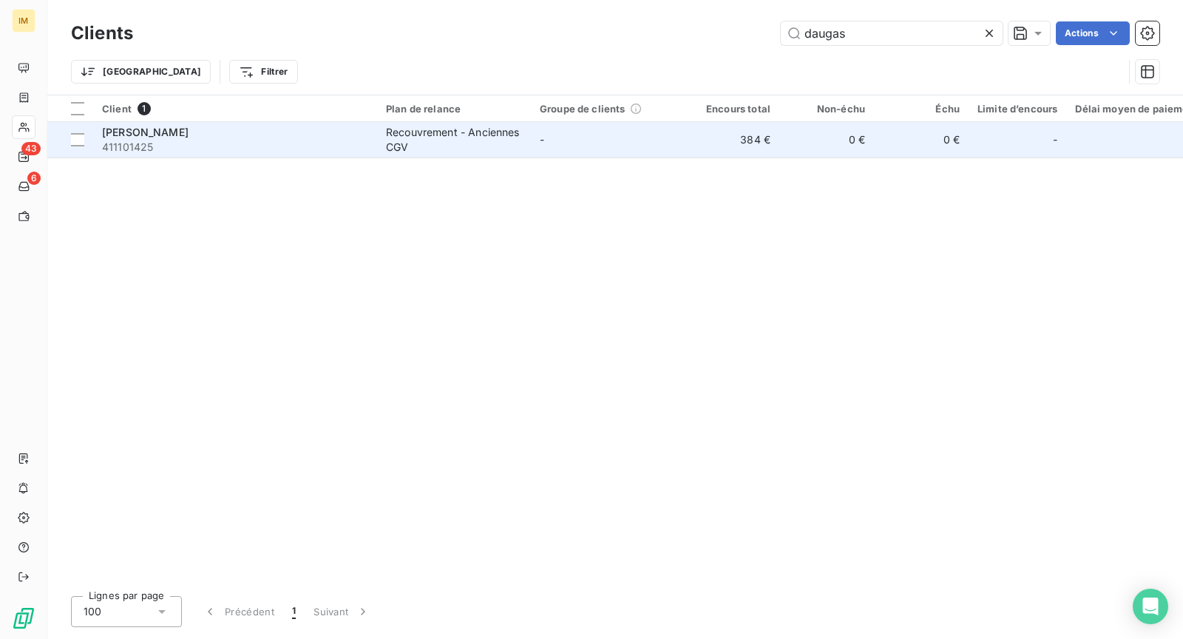
type input "daugas"
click at [169, 148] on span "411101425" at bounding box center [235, 147] width 266 height 15
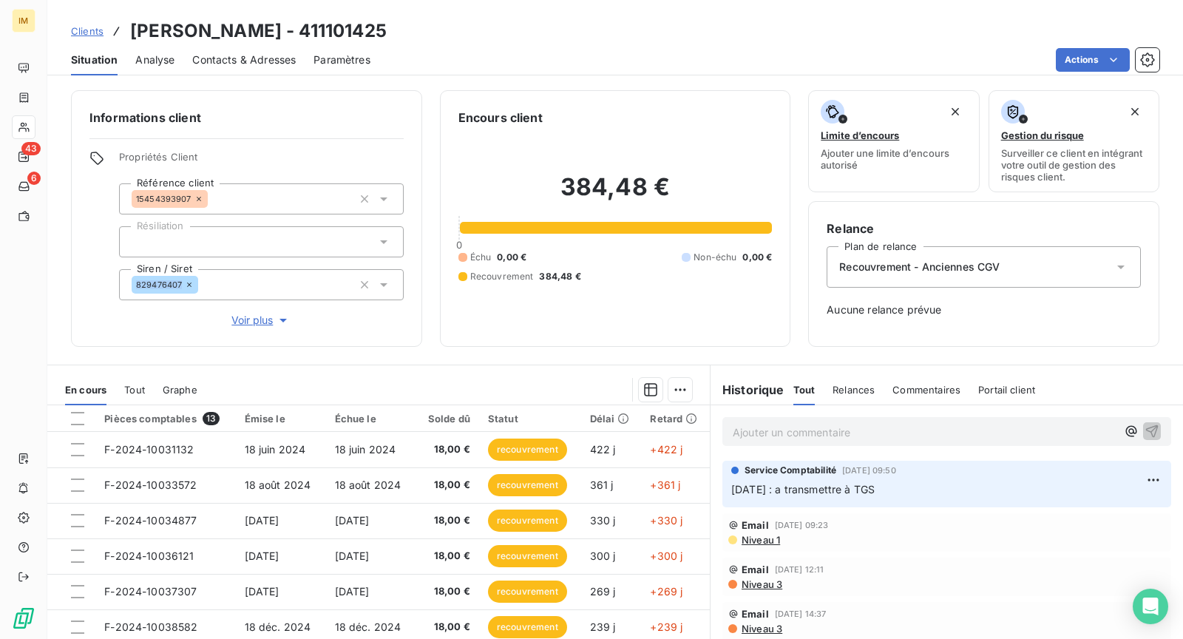
drag, startPoint x: 182, startPoint y: 286, endPoint x: 85, endPoint y: 322, distance: 103.4
click at [85, 322] on div "Informations client Propriétés Client Référence client 15454393907 Résiliation …" at bounding box center [246, 218] width 351 height 257
click at [226, 53] on span "Contacts & Adresses" at bounding box center [244, 60] width 104 height 15
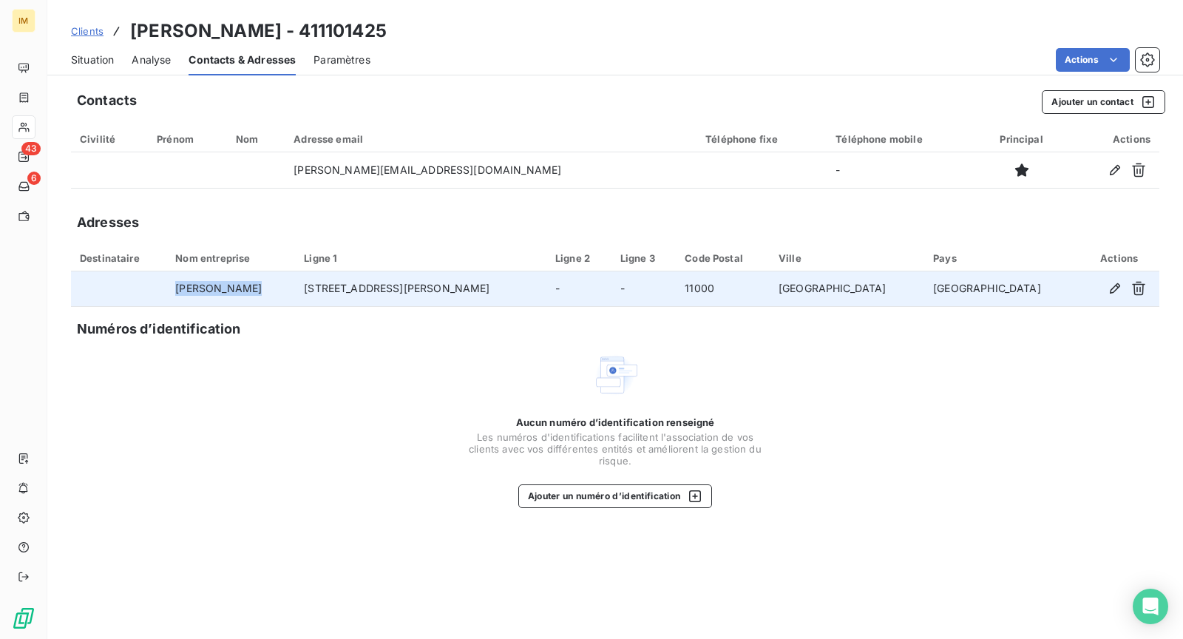
drag, startPoint x: 291, startPoint y: 298, endPoint x: 143, endPoint y: 289, distance: 147.5
click at [143, 289] on tr "CLAIRE DAUGAS 6 RUE MAXIME GORKI - - 11000 CARCASSONNE France" at bounding box center [615, 289] width 1089 height 36
drag, startPoint x: 518, startPoint y: 298, endPoint x: 347, endPoint y: 285, distance: 171.4
click at [347, 285] on td "6 RUE MAXIME GORKI" at bounding box center [420, 289] width 251 height 36
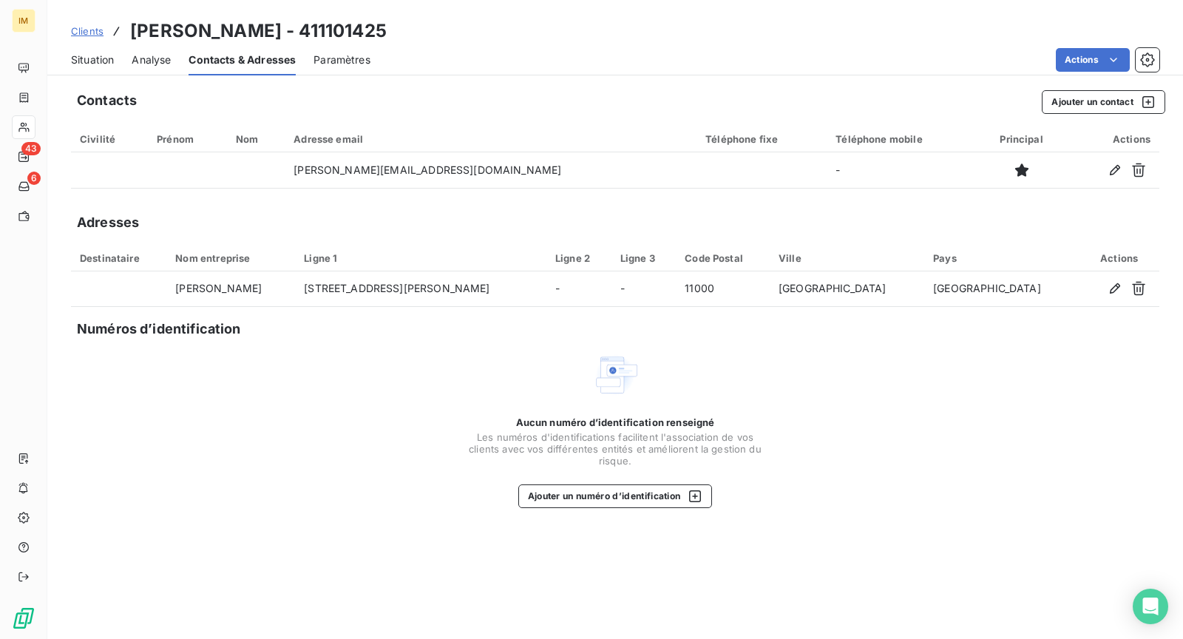
click at [390, 400] on div "Aucun numéro d’identification renseigné Les numéros d'identifications faciliten…" at bounding box center [615, 429] width 1089 height 157
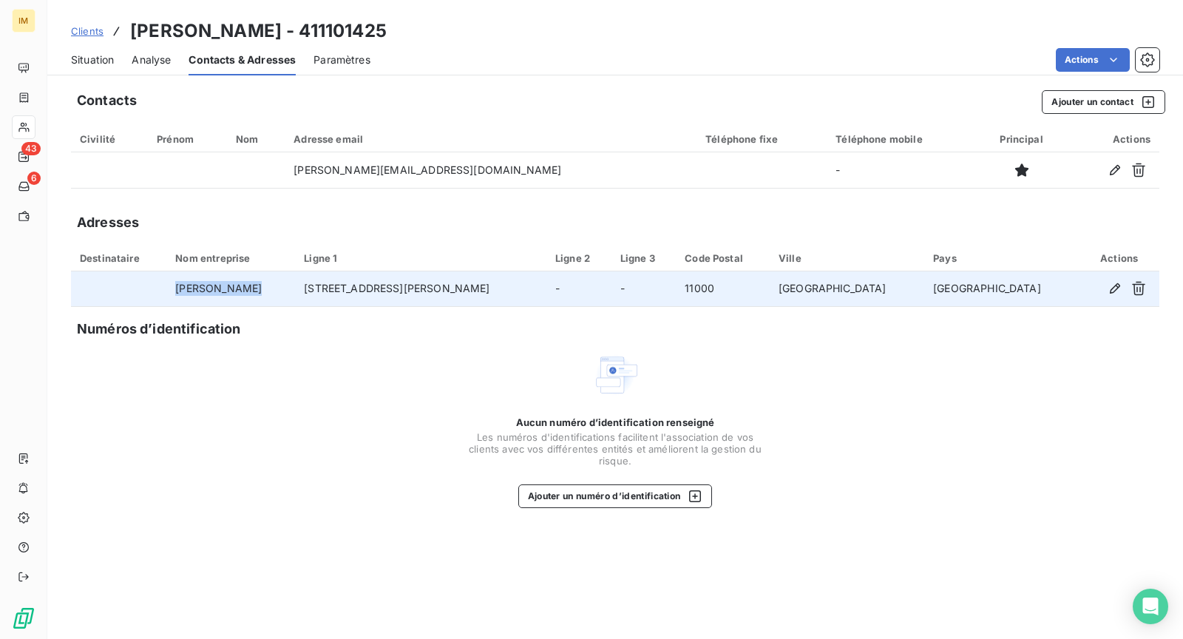
drag, startPoint x: 294, startPoint y: 291, endPoint x: 191, endPoint y: 285, distance: 103.7
click at [191, 285] on td "CLAIRE DAUGAS" at bounding box center [230, 289] width 129 height 36
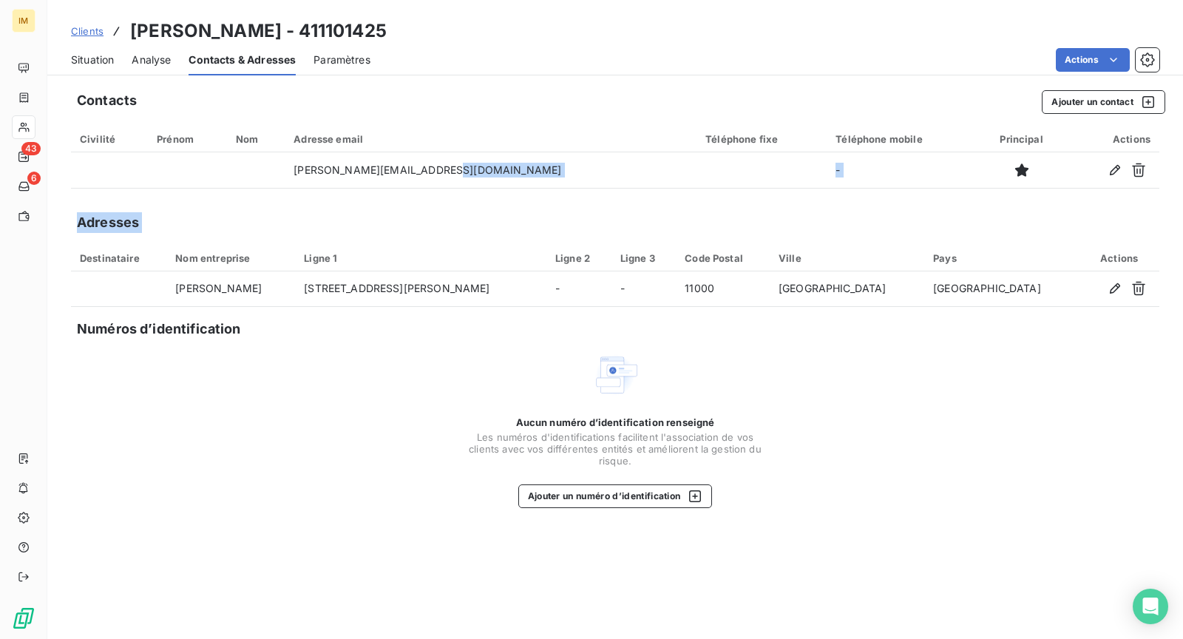
drag, startPoint x: 484, startPoint y: 170, endPoint x: 230, endPoint y: 381, distance: 329.8
click at [237, 361] on div "Contacts Ajouter un contact Civilité Prénom Nom Adresse email Téléphone fixe Té…" at bounding box center [615, 360] width 1136 height 558
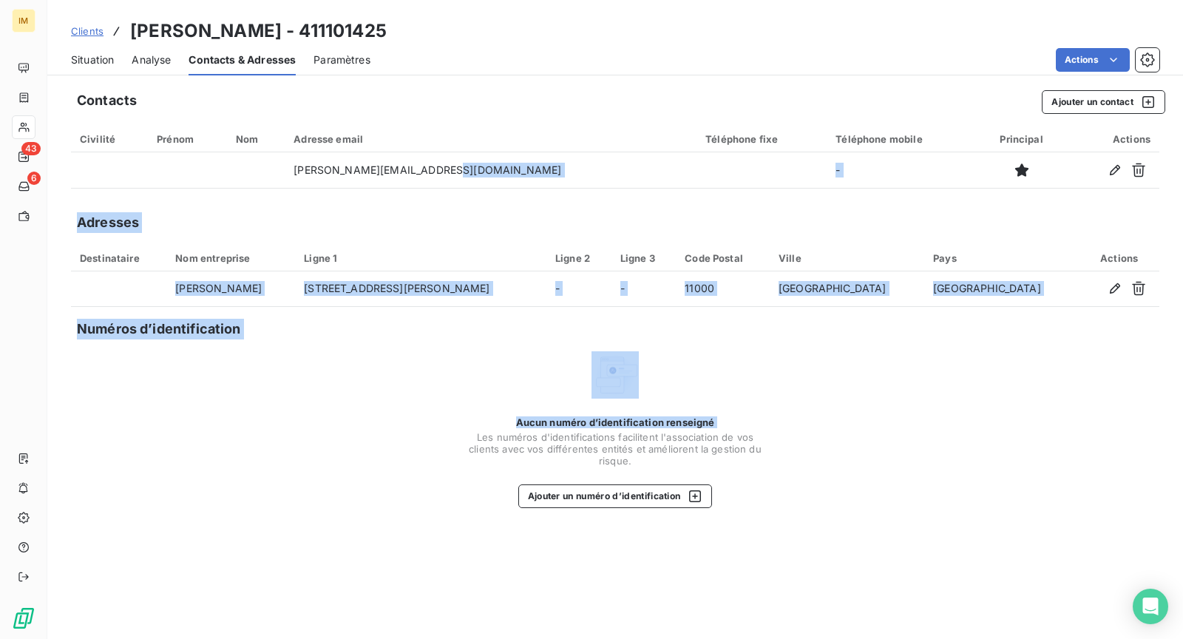
click at [97, 53] on span "Situation" at bounding box center [92, 60] width 43 height 15
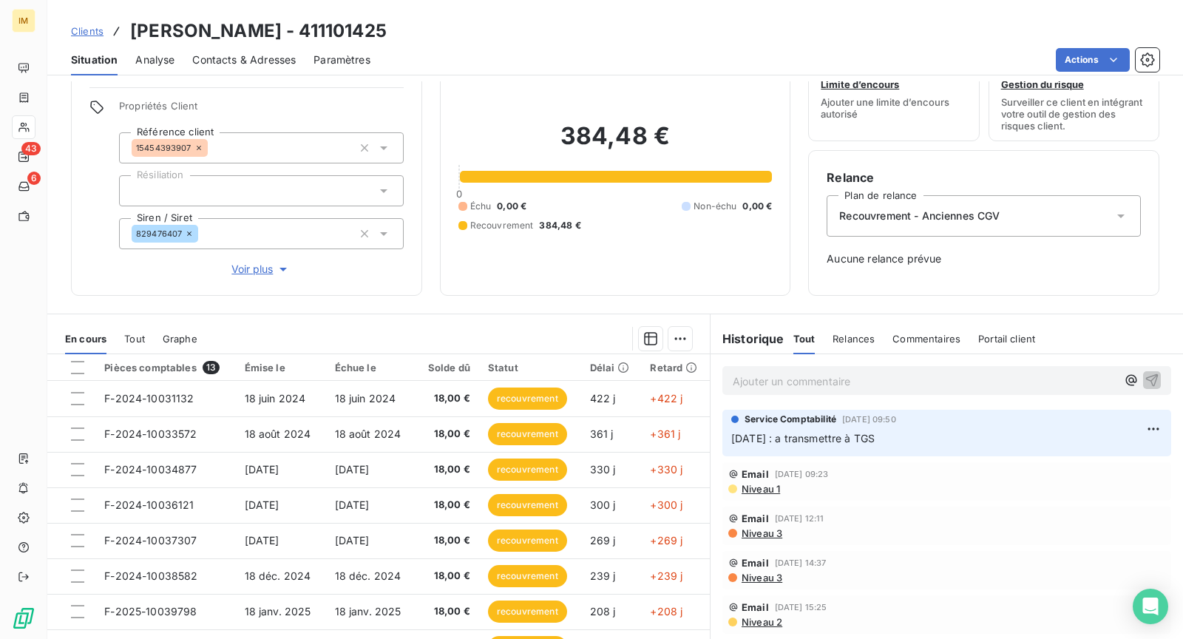
scroll to position [94, 0]
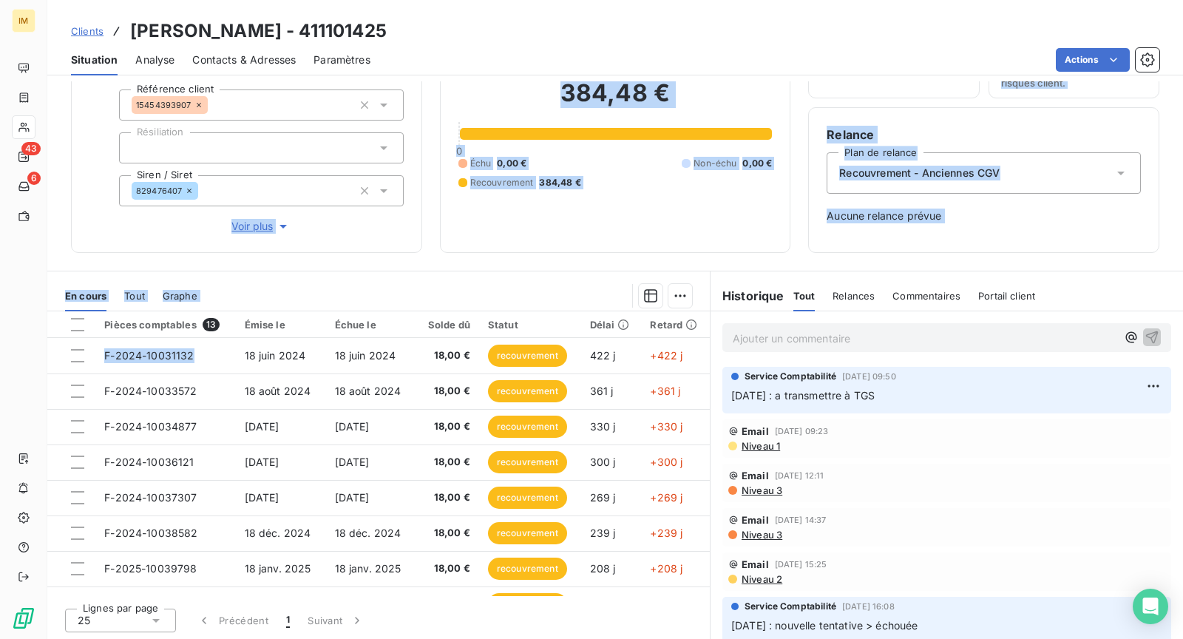
drag, startPoint x: 200, startPoint y: 360, endPoint x: 127, endPoint y: 226, distance: 152.9
click at [127, 226] on div "Informations client Propriétés Client Référence client 15454393907 Résiliation …" at bounding box center [615, 360] width 1136 height 558
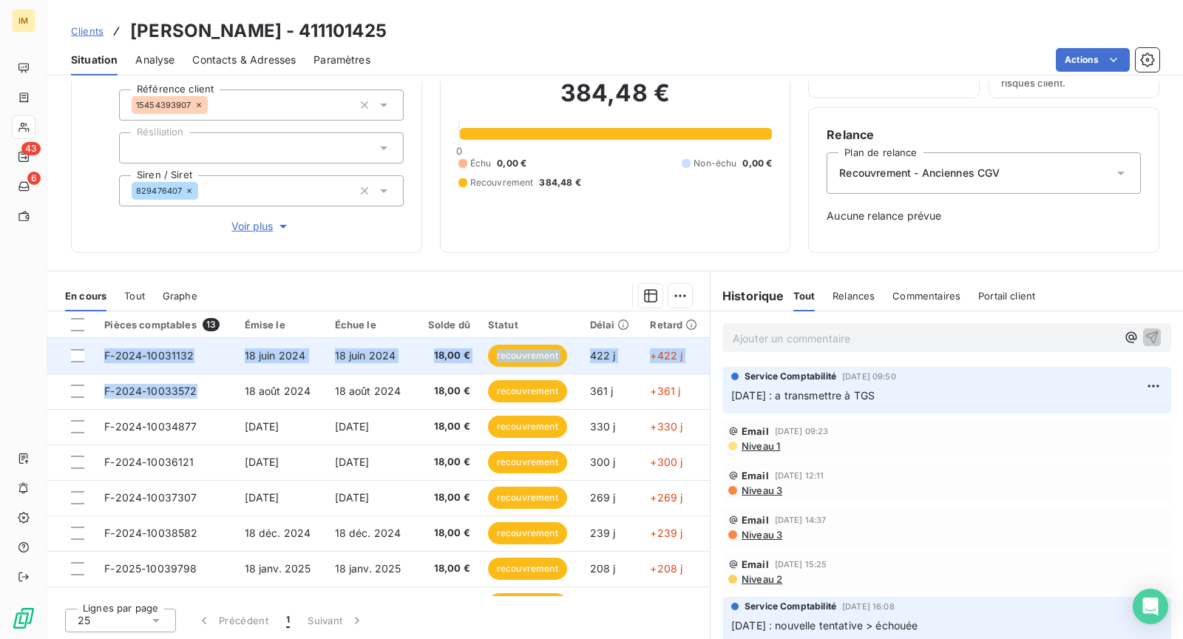
drag, startPoint x: 192, startPoint y: 391, endPoint x: 124, endPoint y: 344, distance: 82.9
click at [124, 344] on tbody "F-2024-10031132 18 juin 2024 18 juin 2024 18,00 € recouvrement 422 j +422 j F-2…" at bounding box center [378, 569] width 663 height 462
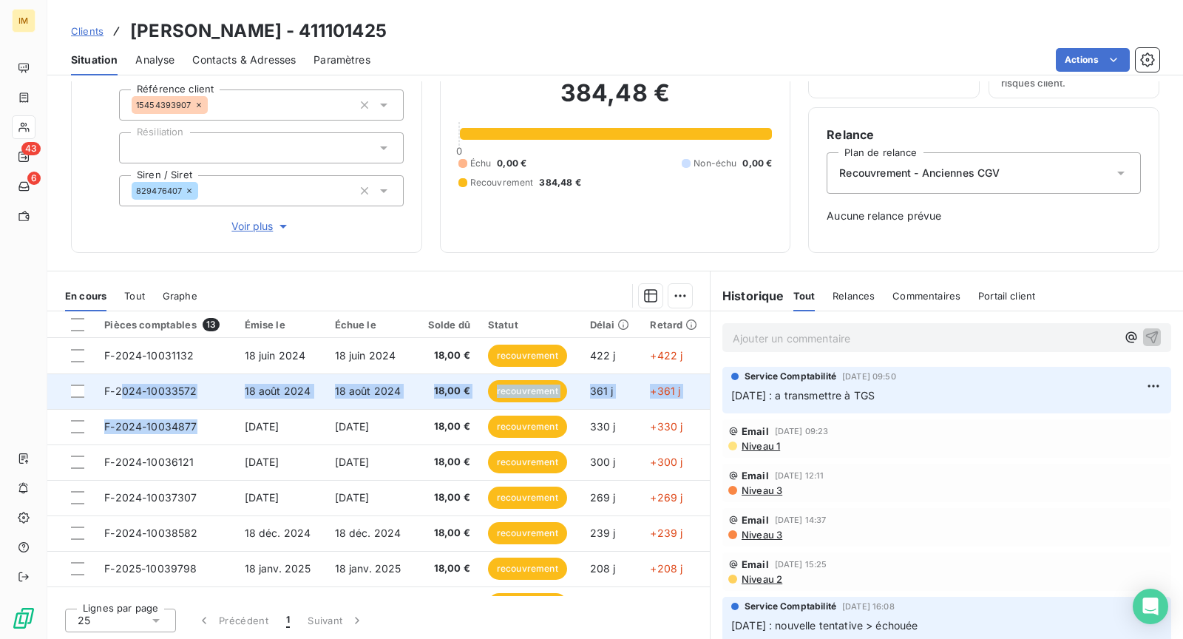
drag, startPoint x: 147, startPoint y: 428, endPoint x: 121, endPoint y: 393, distance: 43.8
click at [121, 393] on tbody "F-2024-10031132 18 juin 2024 18 juin 2024 18,00 € recouvrement 422 j +422 j F-2…" at bounding box center [378, 569] width 663 height 462
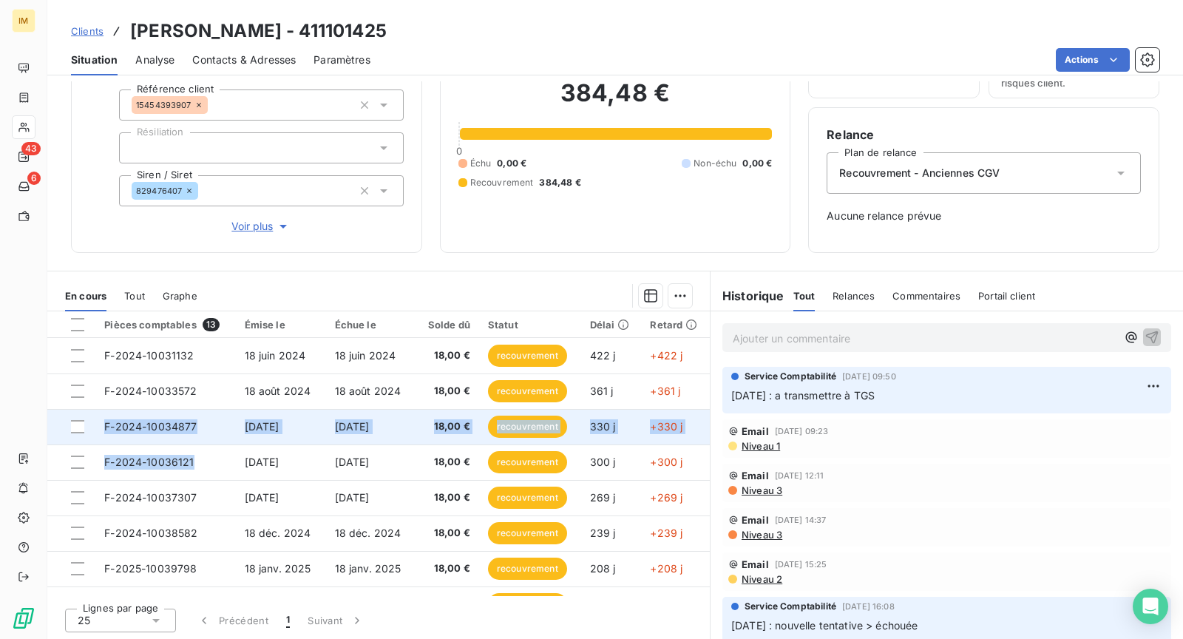
drag, startPoint x: 198, startPoint y: 461, endPoint x: 109, endPoint y: 407, distance: 104.5
click at [109, 407] on tbody "F-2024-10031132 18 juin 2024 18 juin 2024 18,00 € recouvrement 422 j +422 j F-2…" at bounding box center [378, 569] width 663 height 462
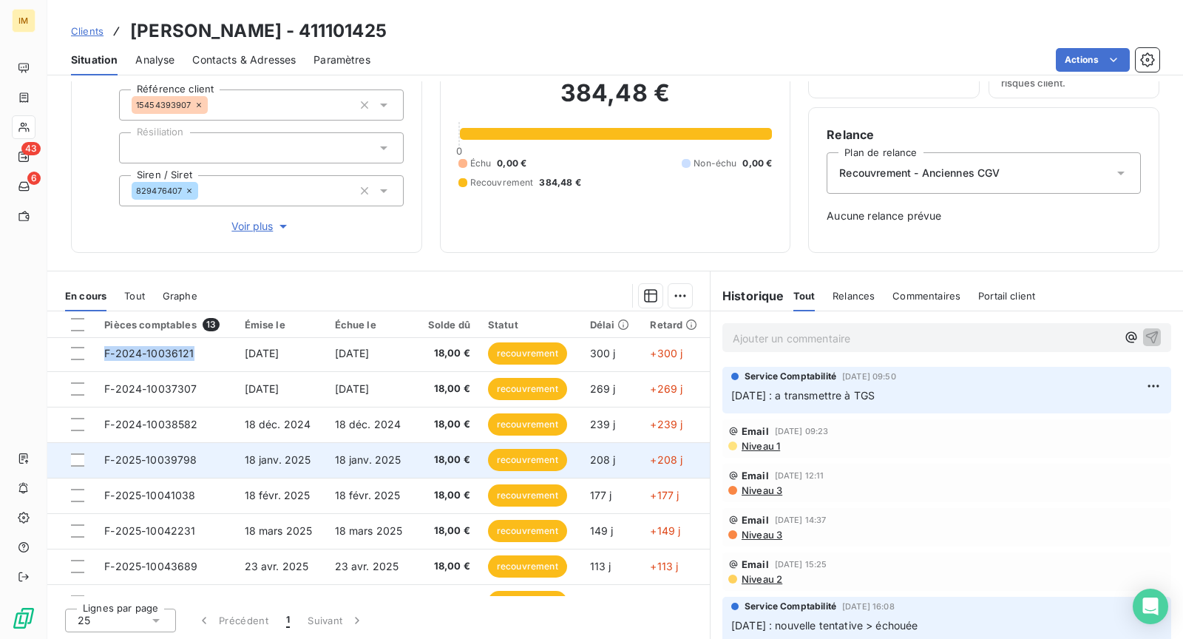
scroll to position [108, 0]
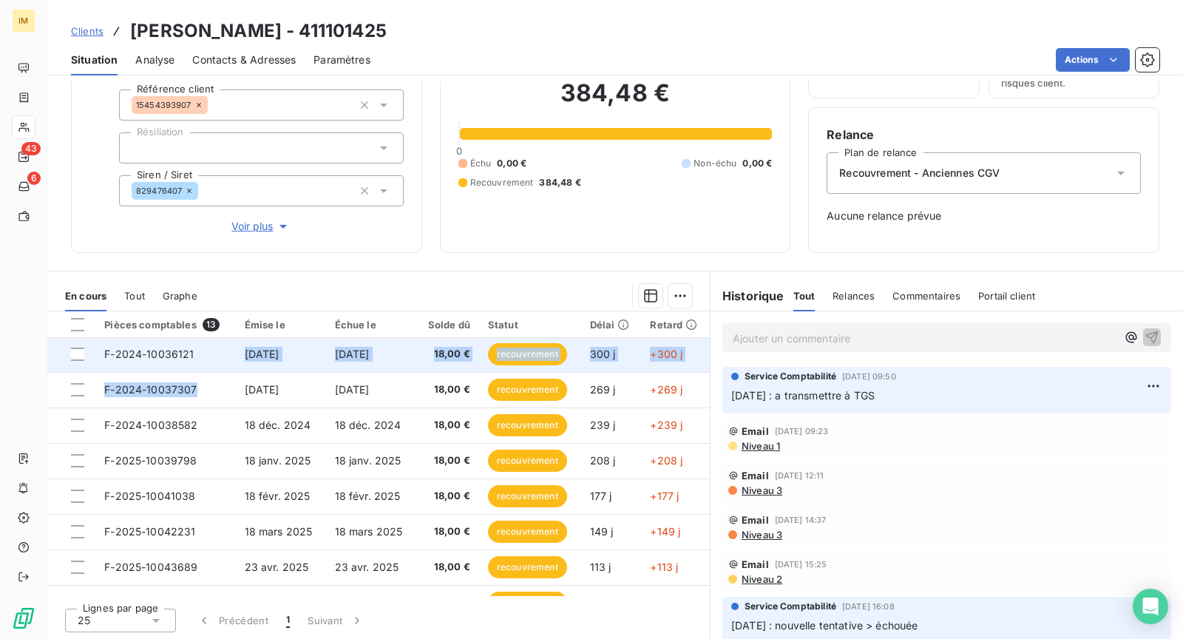
drag, startPoint x: 195, startPoint y: 393, endPoint x: 118, endPoint y: 360, distance: 83.5
click at [118, 361] on tbody "F-2024-10031132 18 juin 2024 18 juin 2024 18,00 € recouvrement 422 j +422 j F-2…" at bounding box center [378, 461] width 663 height 462
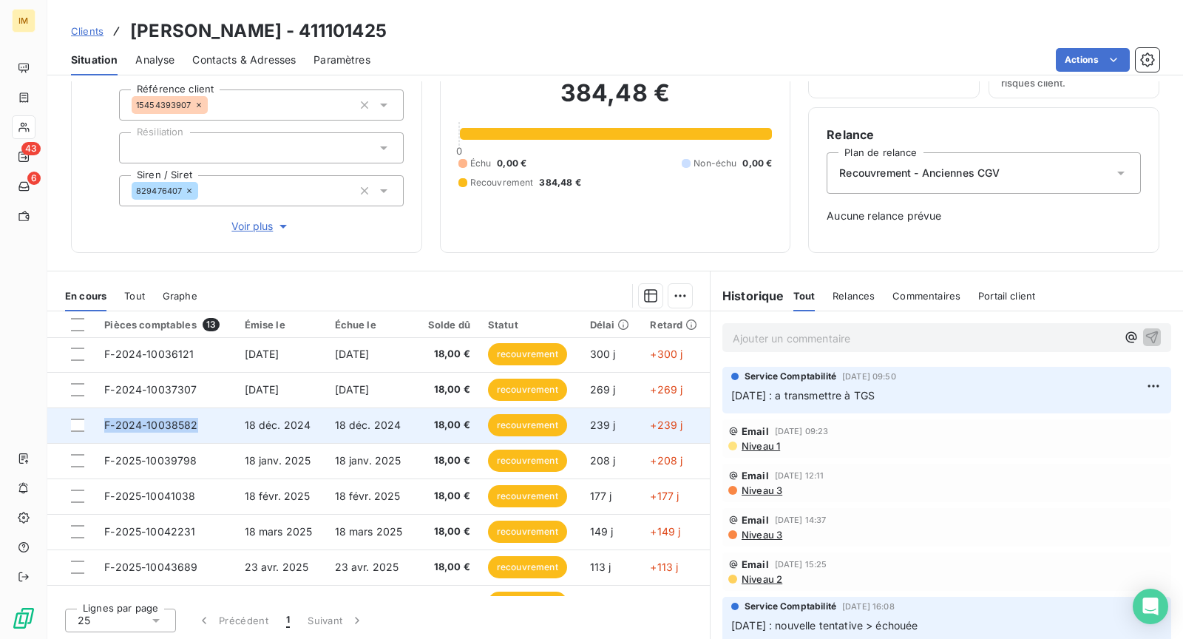
drag, startPoint x: 160, startPoint y: 425, endPoint x: 104, endPoint y: 407, distance: 58.9
click at [104, 408] on td "F-2024-10038582" at bounding box center [165, 426] width 140 height 36
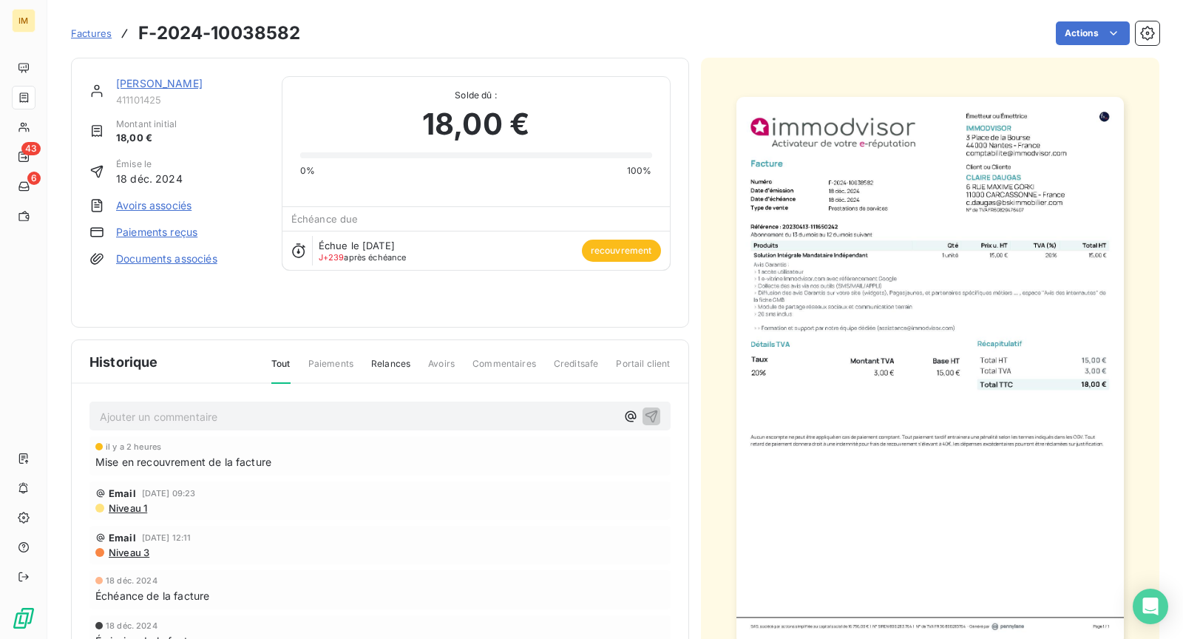
click at [167, 88] on link "[PERSON_NAME]" at bounding box center [159, 83] width 87 height 13
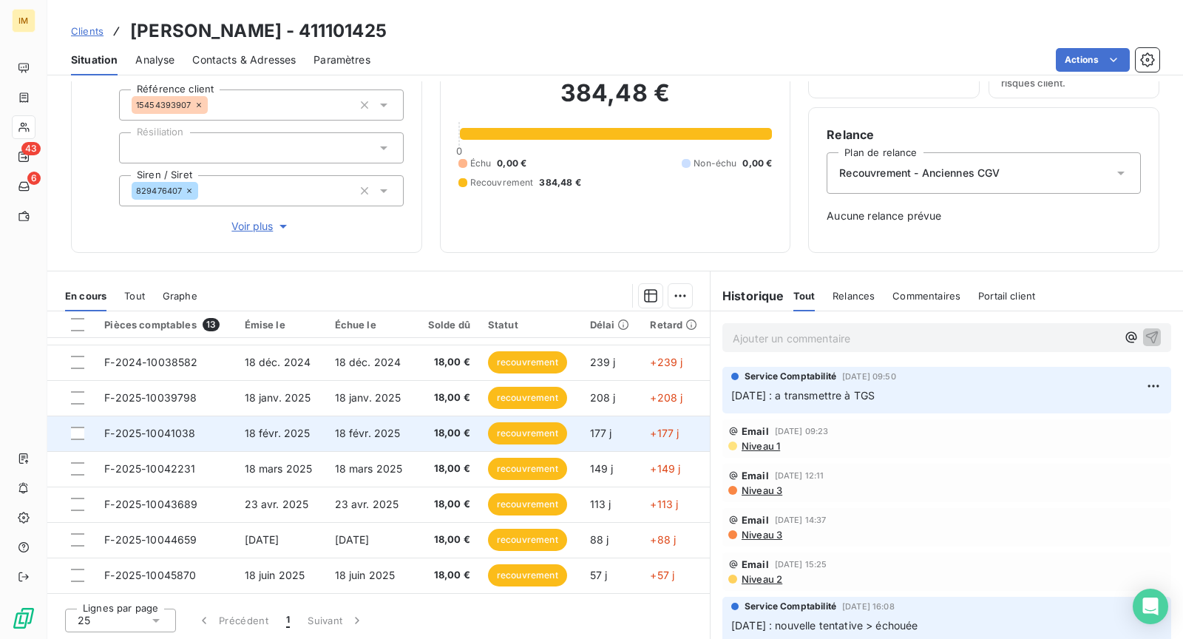
scroll to position [174, 0]
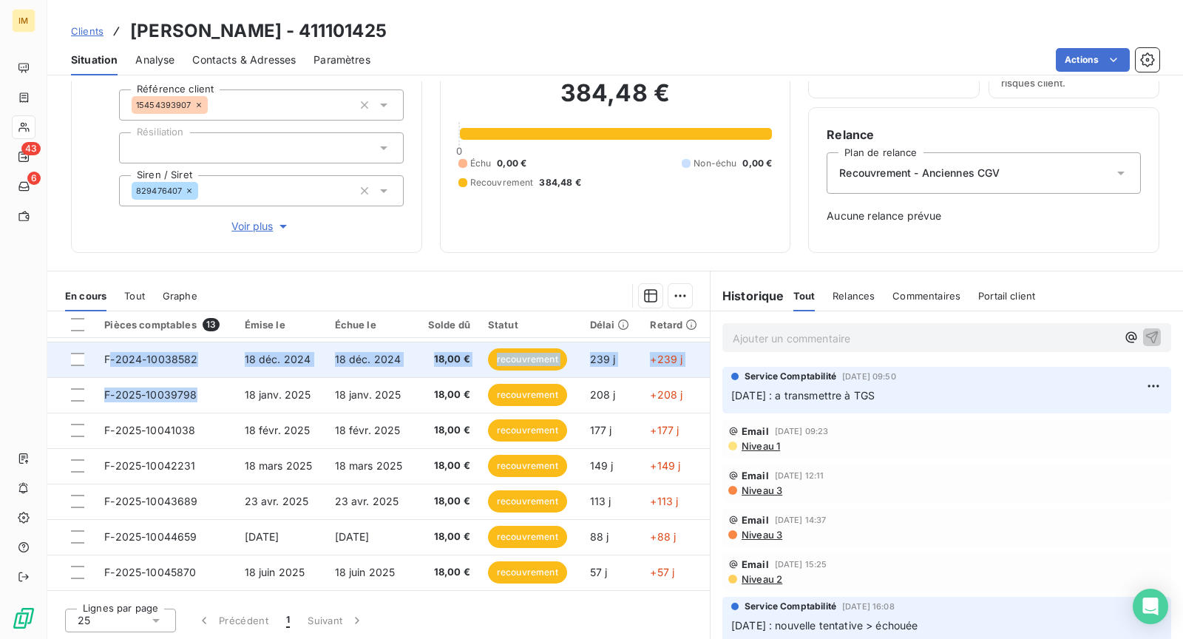
drag, startPoint x: 178, startPoint y: 399, endPoint x: 109, endPoint y: 365, distance: 77.1
click at [109, 365] on tbody "F-2024-10031132 18 juin 2024 18 juin 2024 18,00 € recouvrement 422 j +422 j F-2…" at bounding box center [378, 395] width 663 height 462
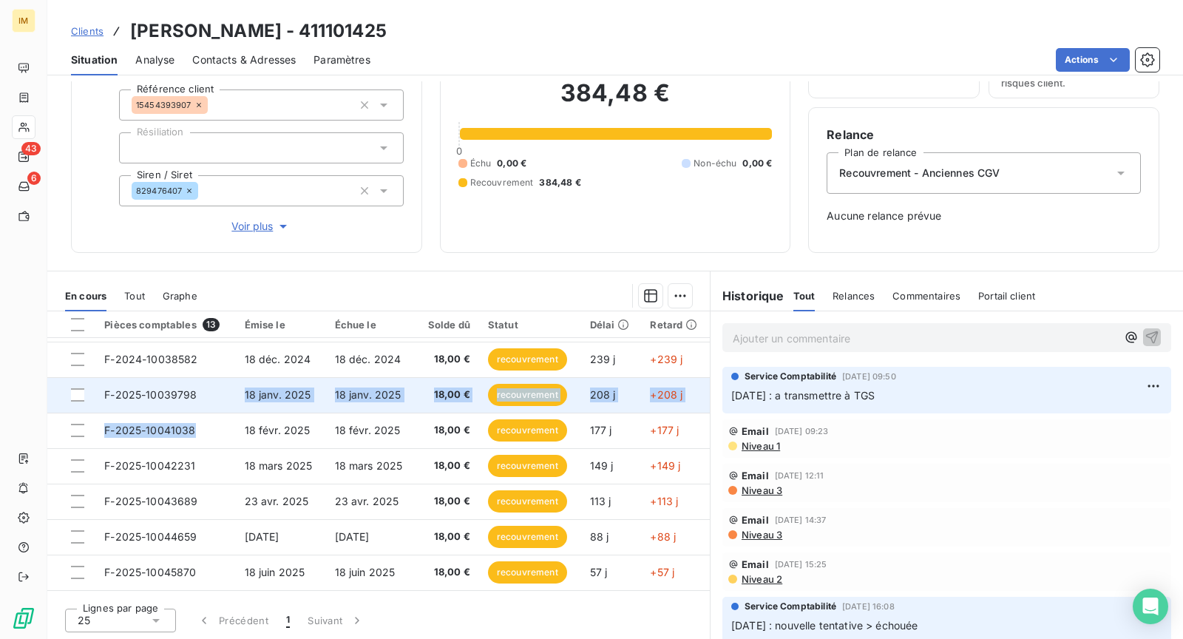
drag, startPoint x: 198, startPoint y: 431, endPoint x: 103, endPoint y: 402, distance: 99.9
click at [107, 403] on tbody "F-2024-10031132 18 juin 2024 18 juin 2024 18,00 € recouvrement 422 j +422 j F-2…" at bounding box center [378, 395] width 663 height 462
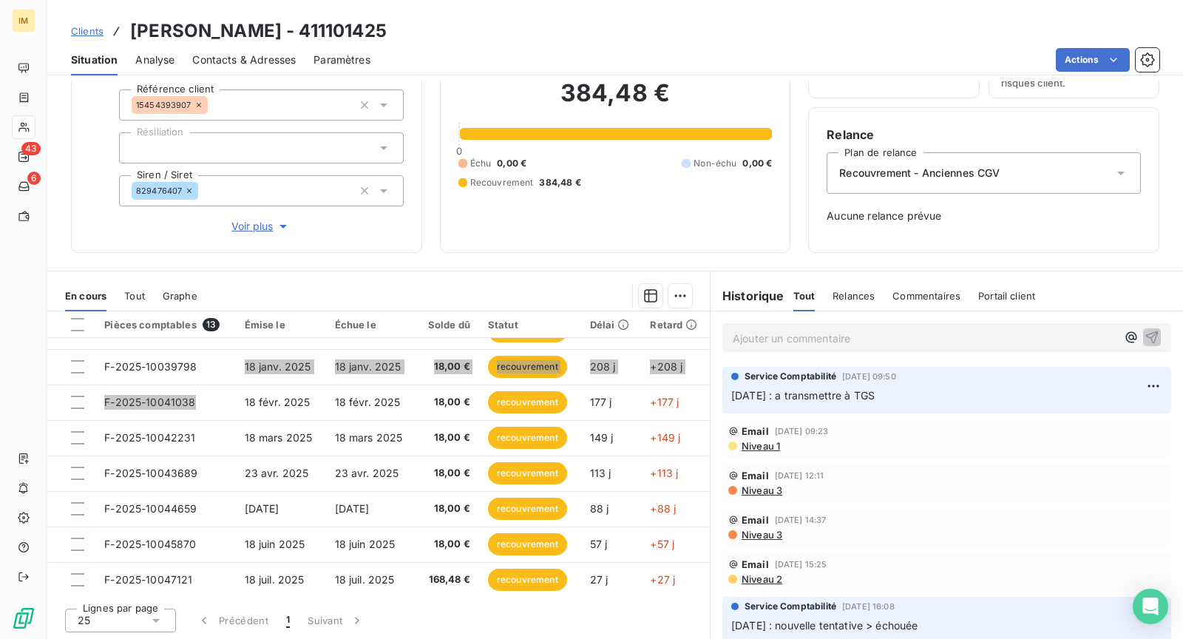
scroll to position [203, 0]
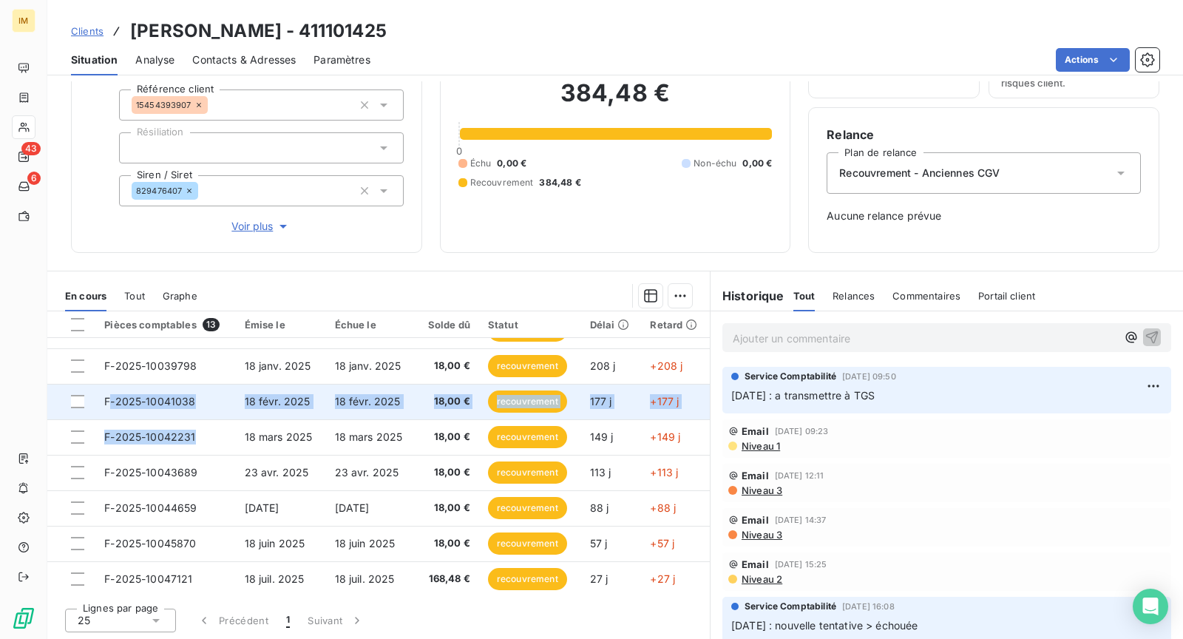
drag, startPoint x: 180, startPoint y: 434, endPoint x: 111, endPoint y: 399, distance: 77.7
click at [111, 399] on tbody "F-2024-10031132 18 juin 2024 18 juin 2024 18,00 € recouvrement 422 j +422 j F-2…" at bounding box center [378, 366] width 663 height 462
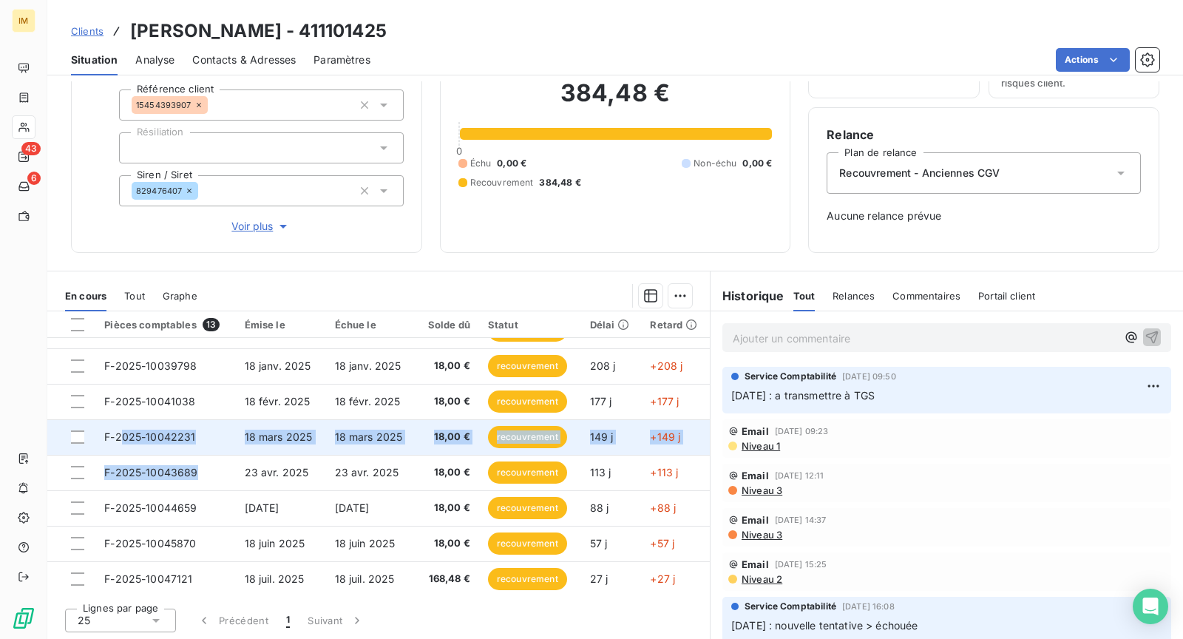
drag, startPoint x: 201, startPoint y: 475, endPoint x: 121, endPoint y: 432, distance: 91.3
click at [122, 430] on tbody "F-2024-10031132 18 juin 2024 18 juin 2024 18,00 € recouvrement 422 j +422 j F-2…" at bounding box center [378, 366] width 663 height 462
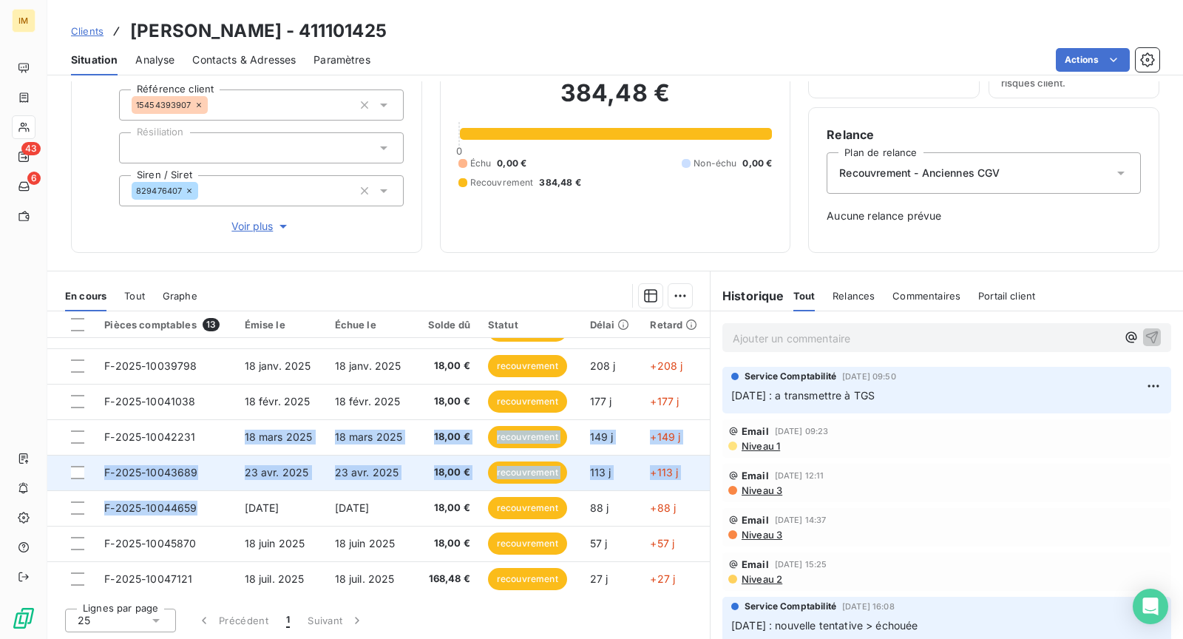
drag, startPoint x: 160, startPoint y: 509, endPoint x: 152, endPoint y: 455, distance: 54.6
click at [142, 451] on tbody "F-2024-10031132 18 juin 2024 18 juin 2024 18,00 € recouvrement 422 j +422 j F-2…" at bounding box center [378, 366] width 663 height 462
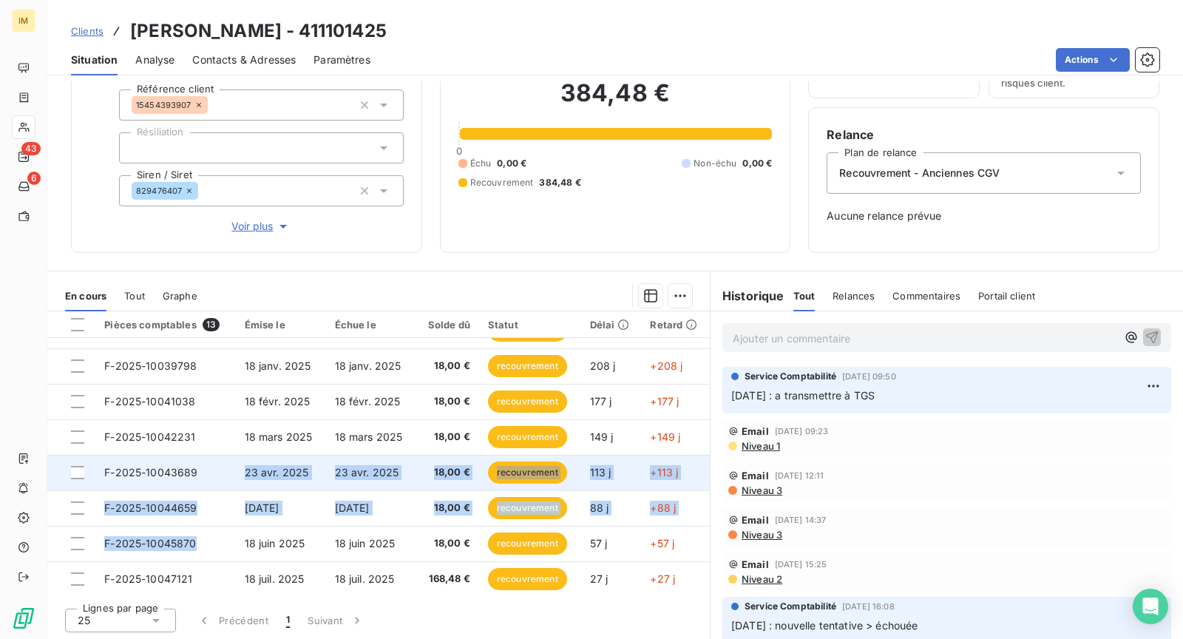
drag, startPoint x: 195, startPoint y: 543, endPoint x: 121, endPoint y: 484, distance: 94.8
click at [121, 484] on tbody "F-2024-10031132 18 juin 2024 18 juin 2024 18,00 € recouvrement 422 j +422 j F-2…" at bounding box center [378, 366] width 663 height 462
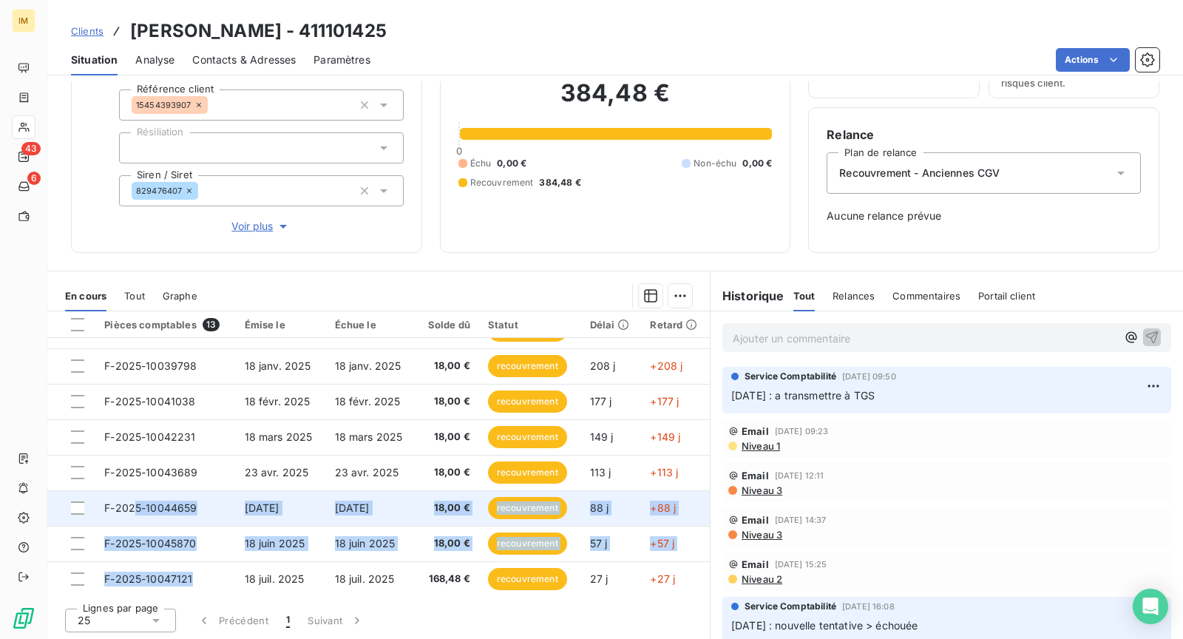
drag, startPoint x: 197, startPoint y: 582, endPoint x: 101, endPoint y: 512, distance: 119.1
click at [132, 499] on tbody "F-2024-10031132 18 juin 2024 18 juin 2024 18,00 € recouvrement 422 j +422 j F-2…" at bounding box center [378, 366] width 663 height 462
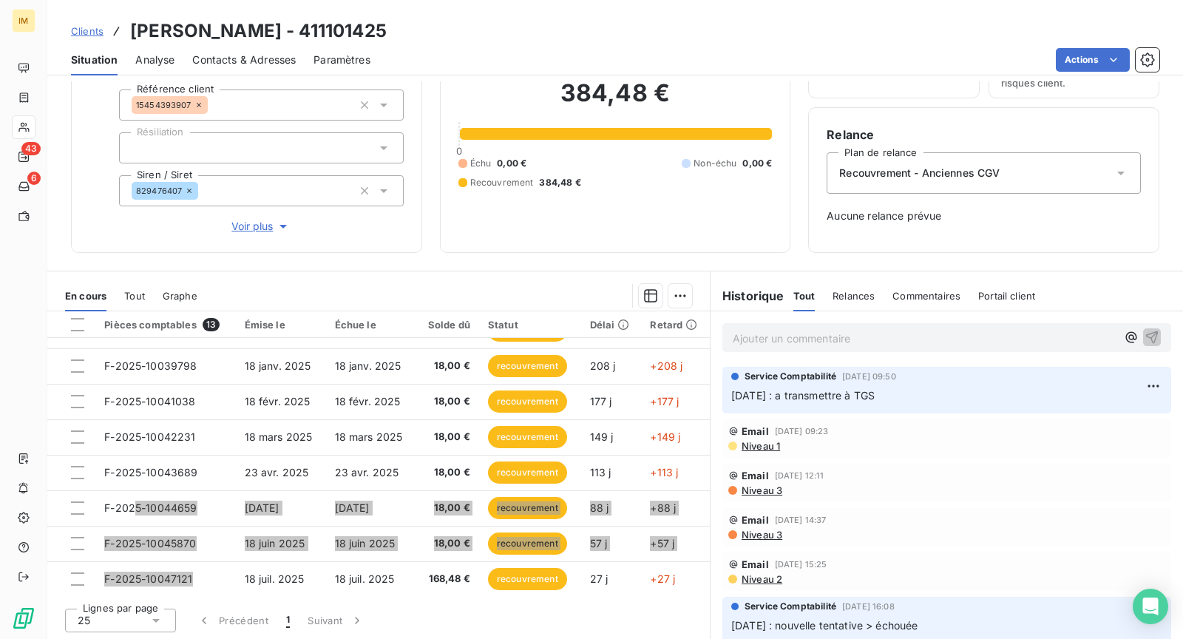
scroll to position [0, 0]
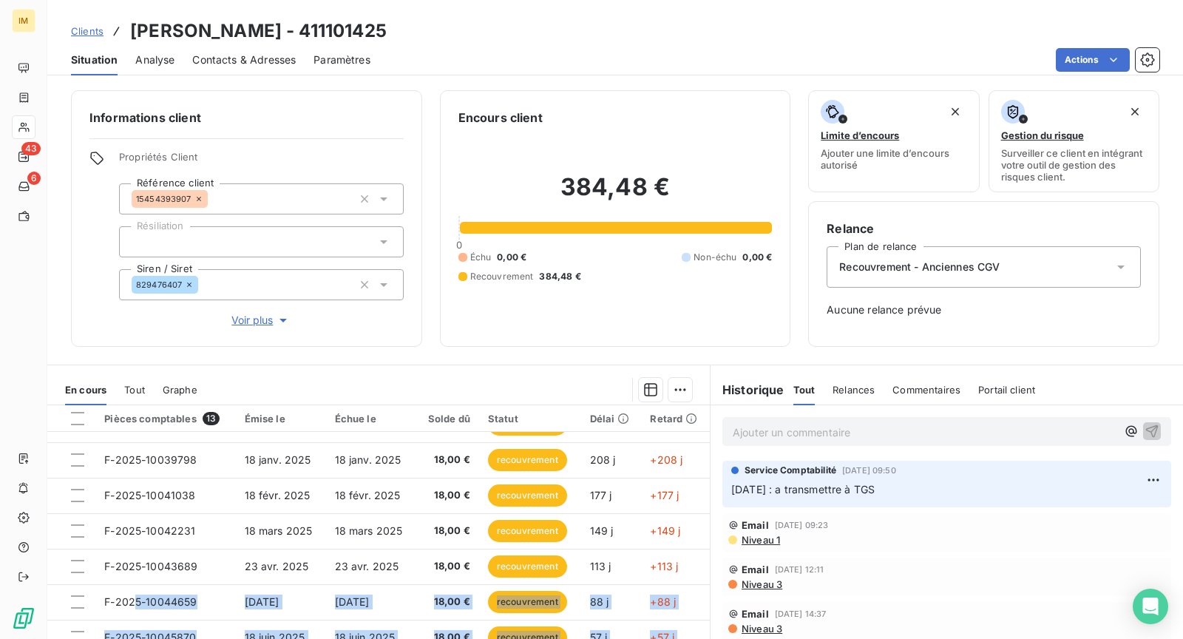
click at [268, 29] on h3 "[PERSON_NAME] - 411101425" at bounding box center [258, 31] width 257 height 27
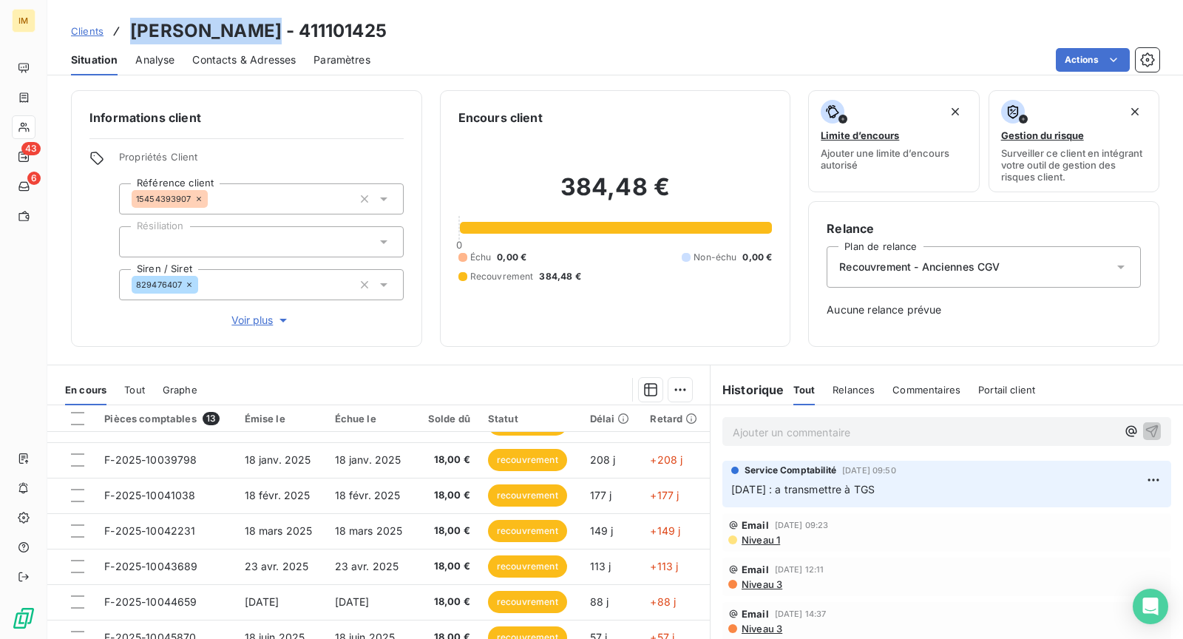
drag, startPoint x: 274, startPoint y: 29, endPoint x: 132, endPoint y: 36, distance: 142.2
click at [132, 36] on h3 "[PERSON_NAME] - 411101425" at bounding box center [258, 31] width 257 height 27
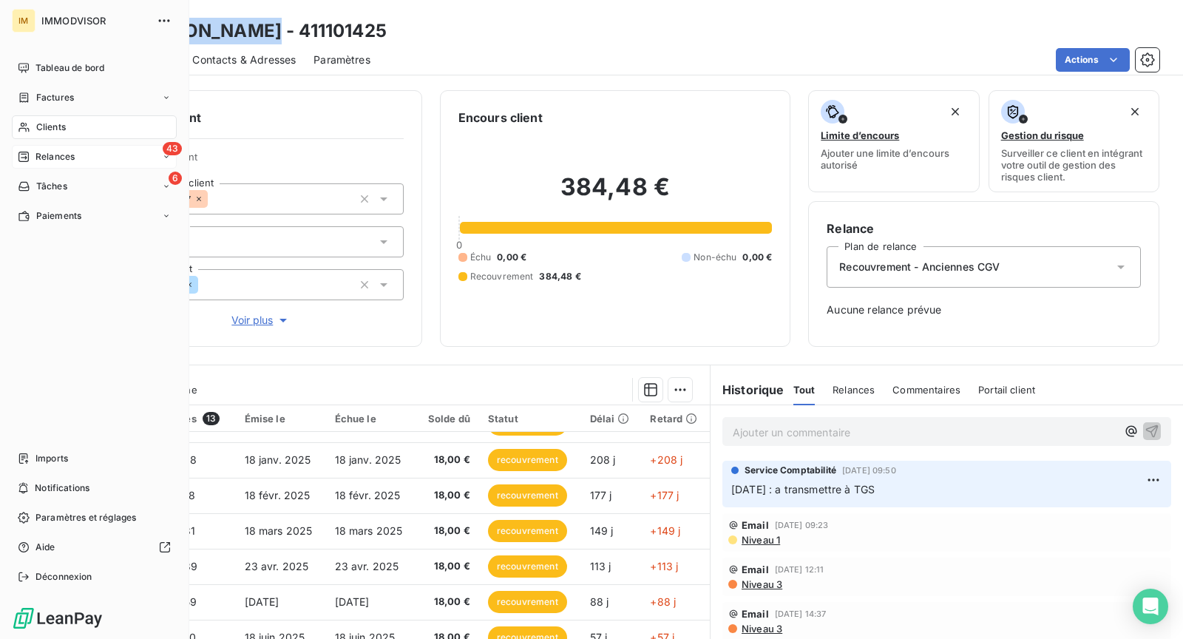
click at [101, 166] on div "43 Relances" at bounding box center [94, 157] width 165 height 24
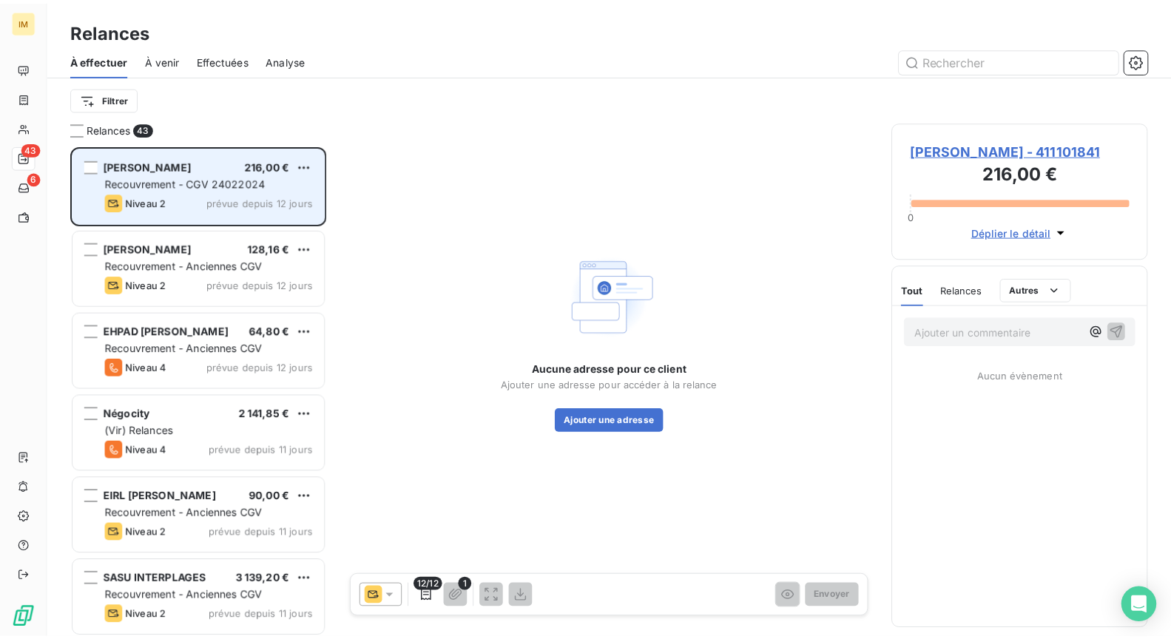
scroll to position [482, 246]
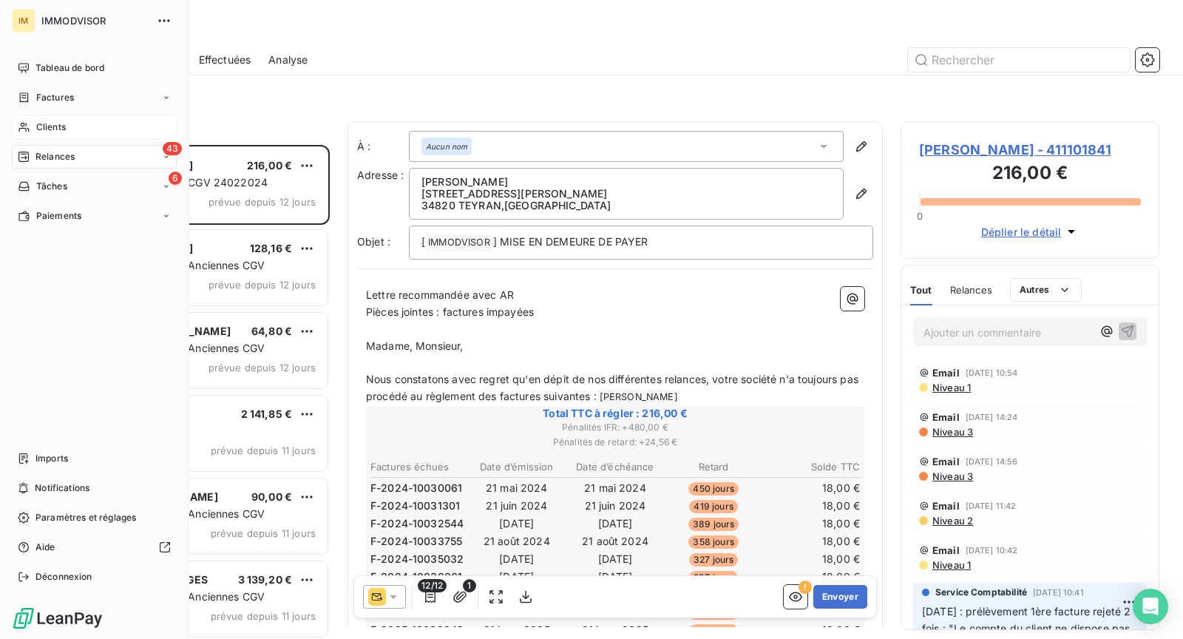
click at [33, 122] on div "Clients" at bounding box center [94, 127] width 165 height 24
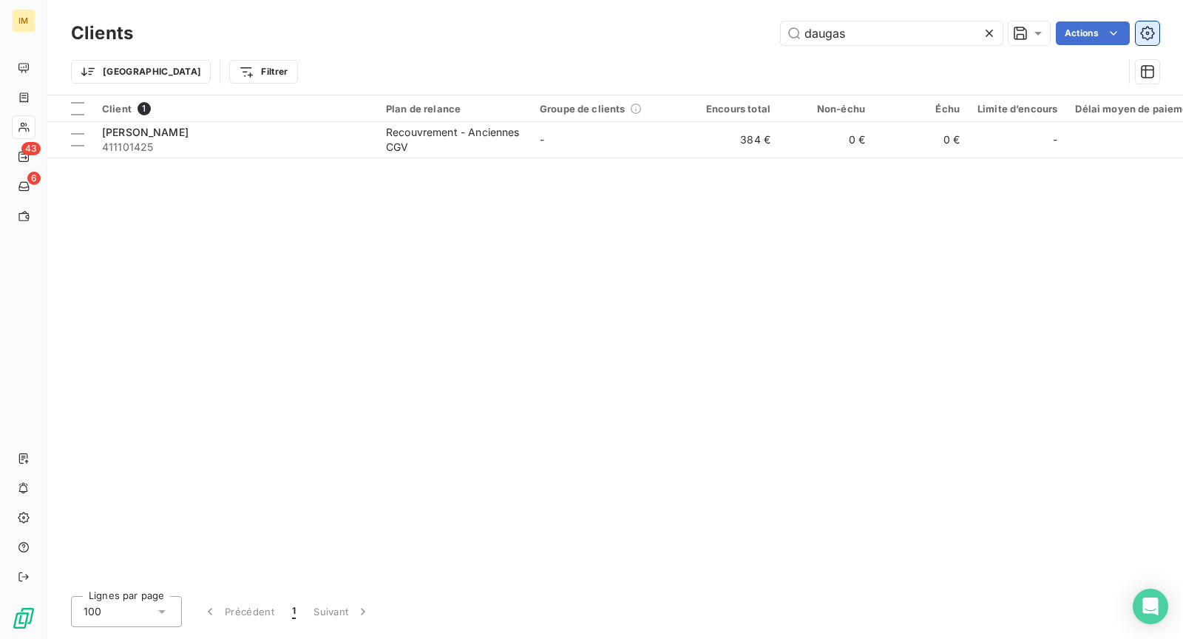
click at [1156, 33] on button "button" at bounding box center [1148, 33] width 24 height 24
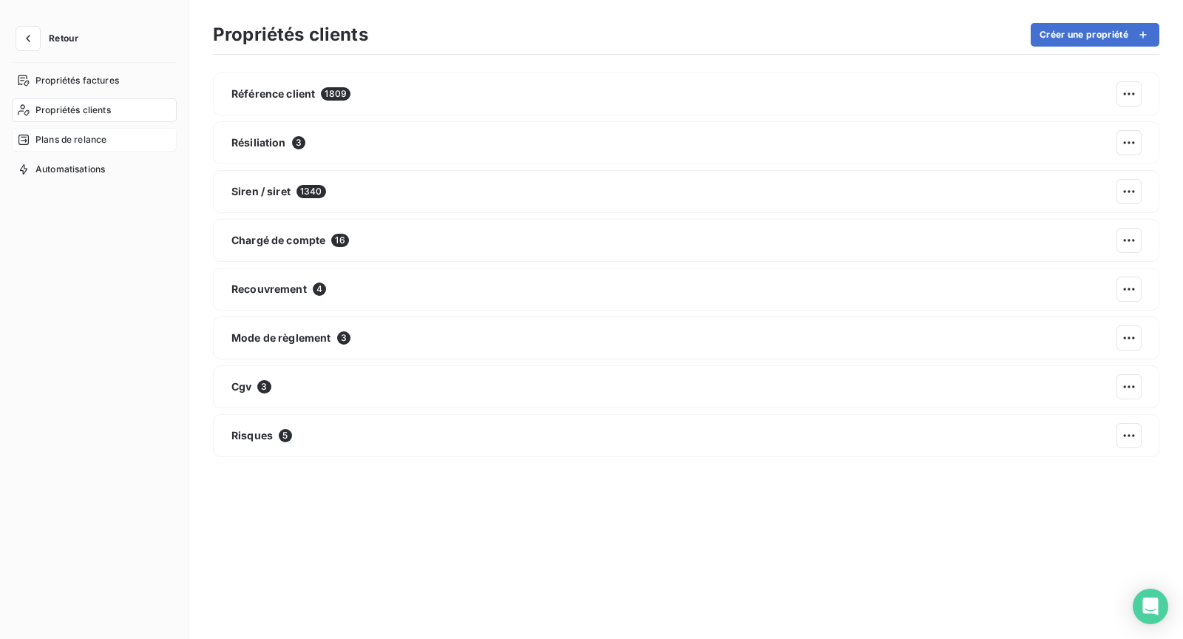
click at [92, 131] on div "Plans de relance" at bounding box center [94, 140] width 165 height 24
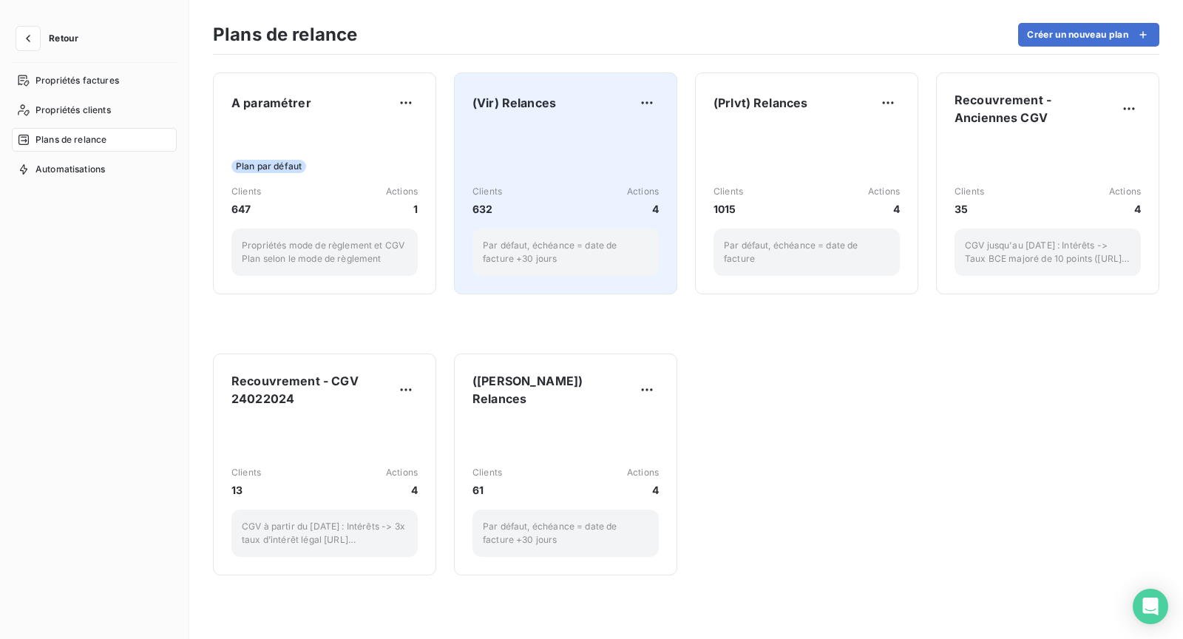
click at [556, 144] on div "Clients 632 Actions 4 Par défaut, échéance = date de facture +30 jours" at bounding box center [566, 200] width 186 height 149
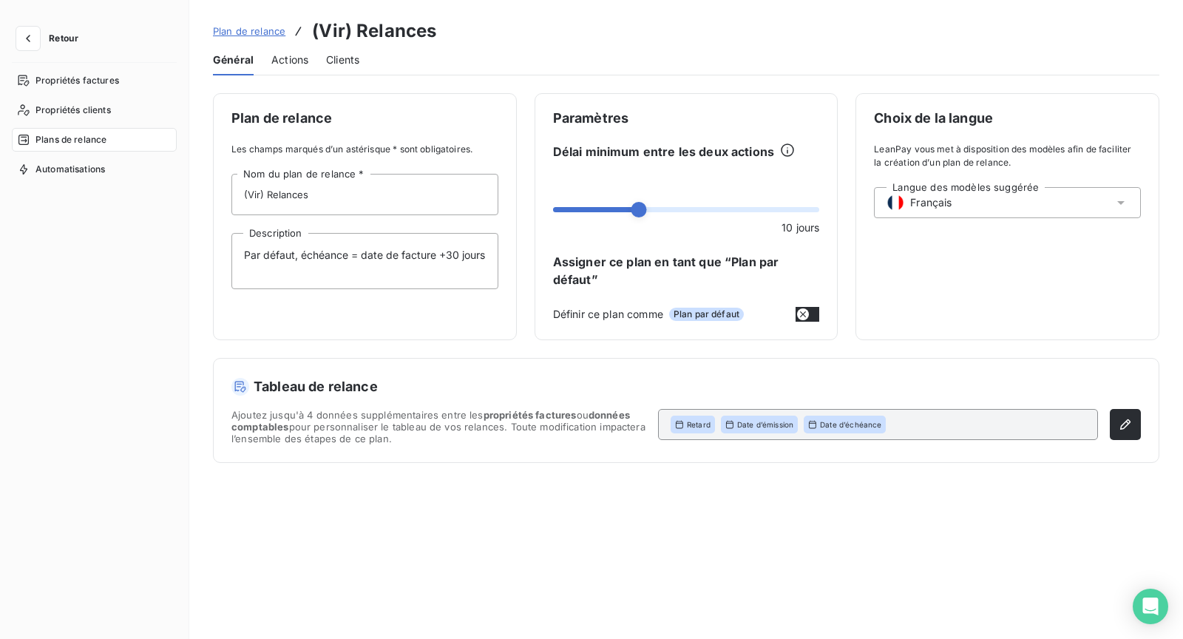
click at [290, 56] on span "Actions" at bounding box center [289, 60] width 37 height 15
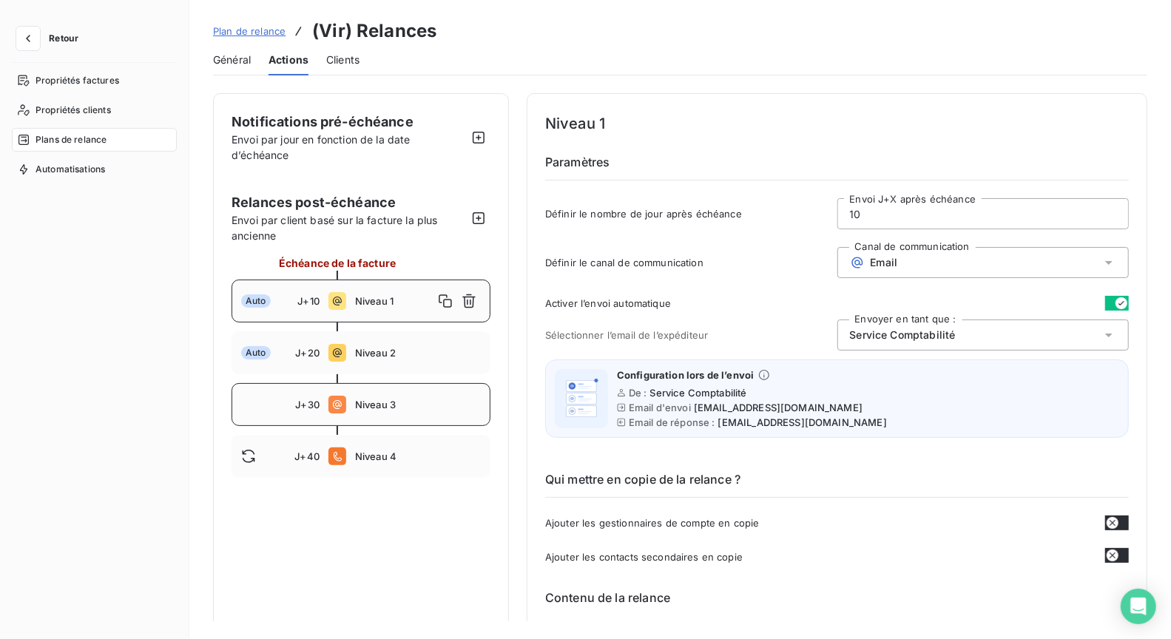
click at [435, 397] on div "J+30 Niveau 3" at bounding box center [361, 404] width 259 height 43
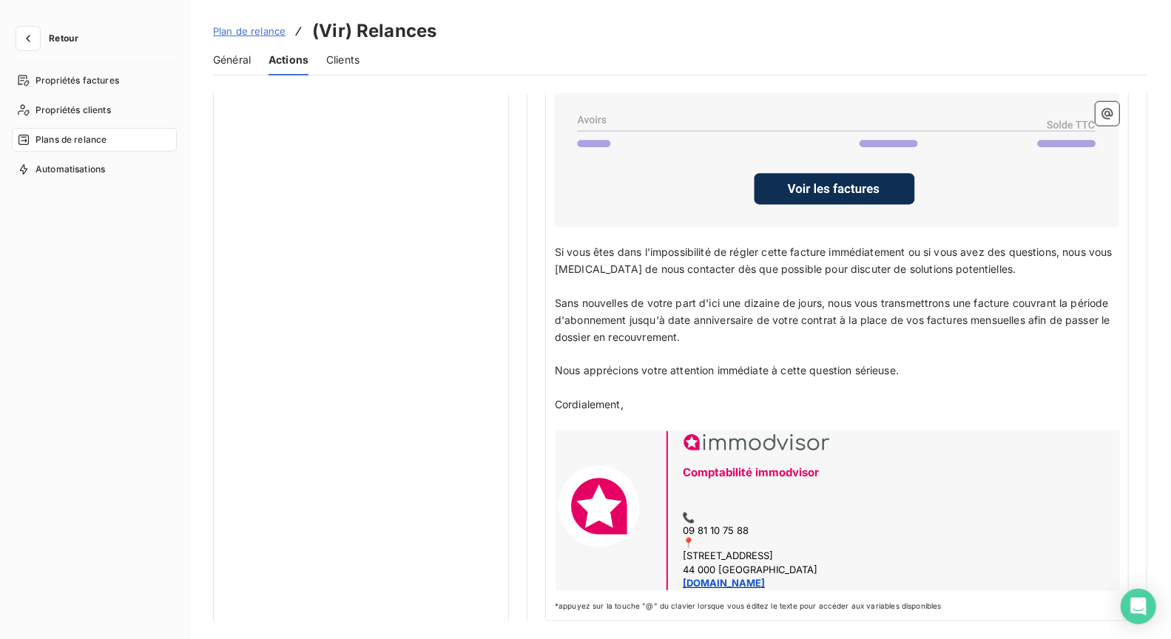
scroll to position [1385, 0]
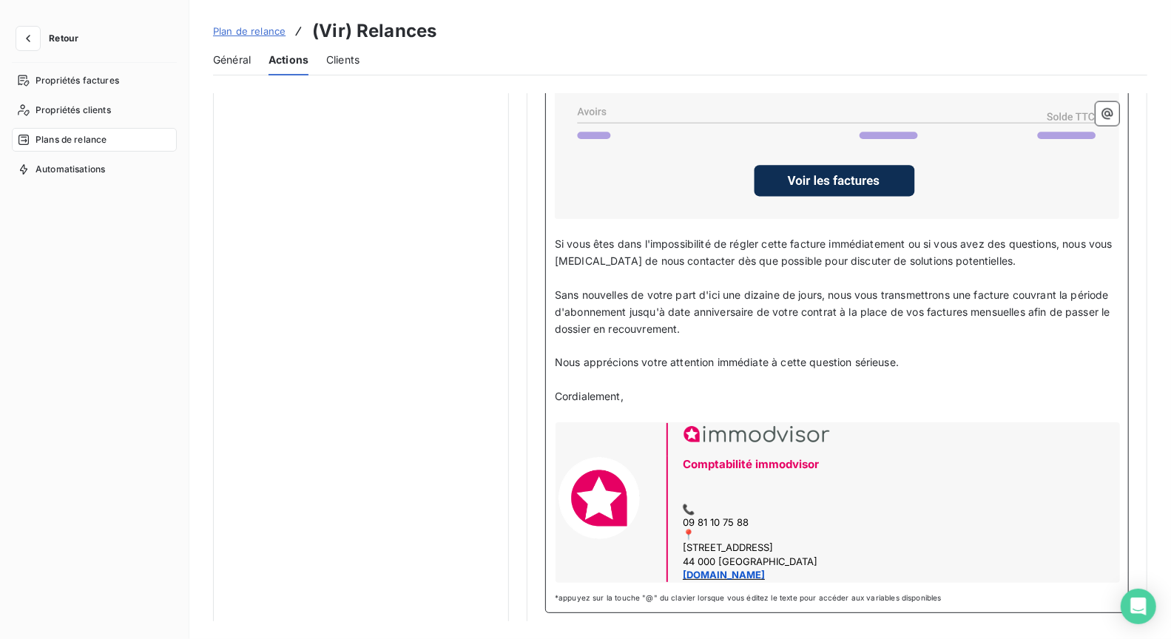
click at [752, 322] on p "Sans nouvelles de votre part d'ici une dizaine de jours, nous vous transmettron…" at bounding box center [837, 312] width 564 height 51
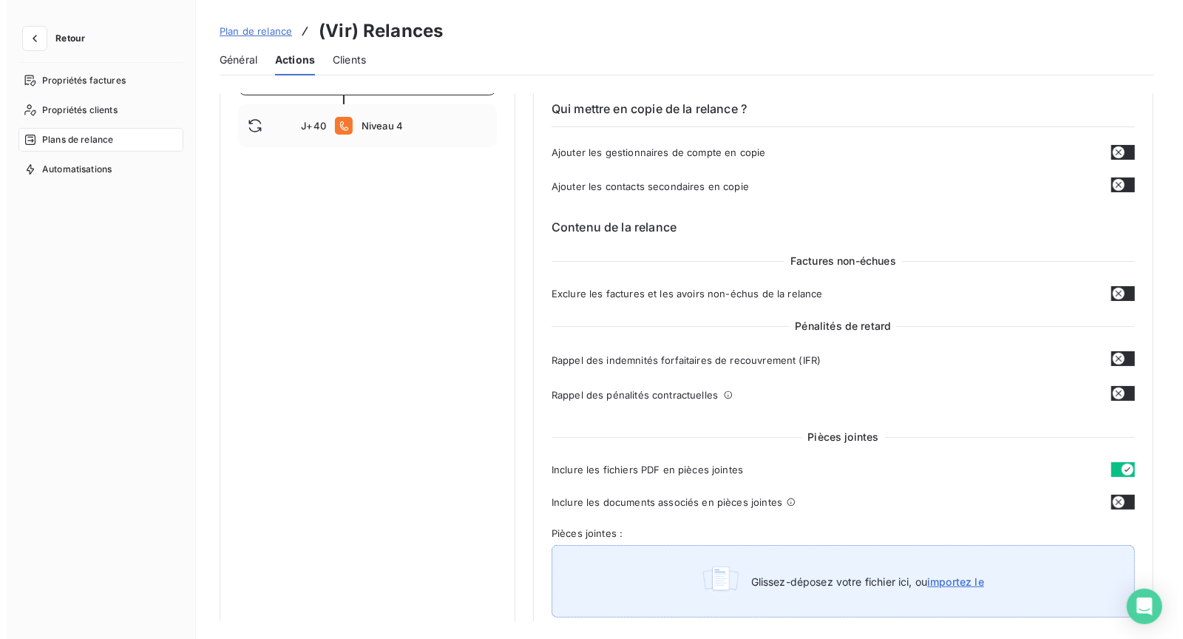
scroll to position [0, 0]
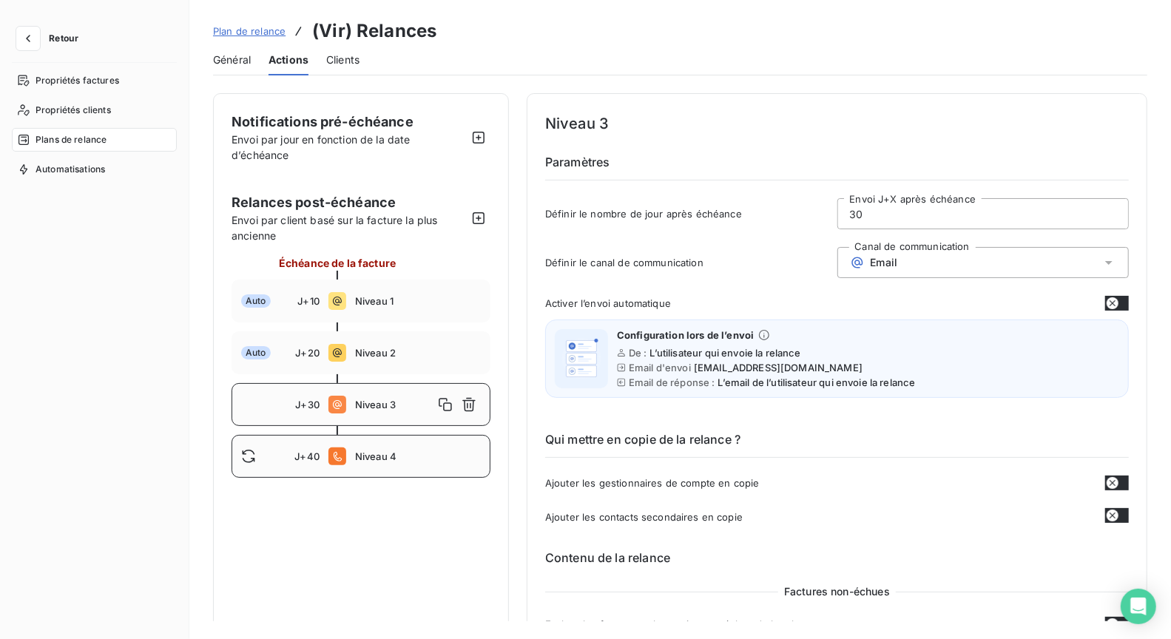
click at [355, 454] on span "Niveau 4" at bounding box center [418, 456] width 126 height 12
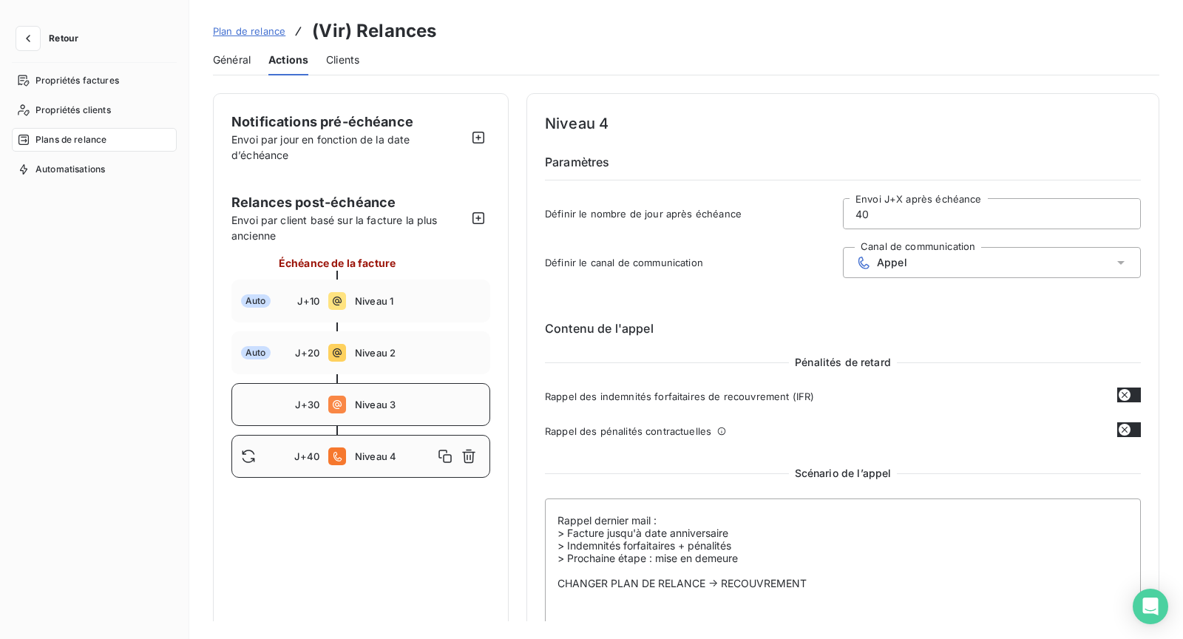
click at [395, 406] on span "Niveau 3" at bounding box center [418, 405] width 126 height 12
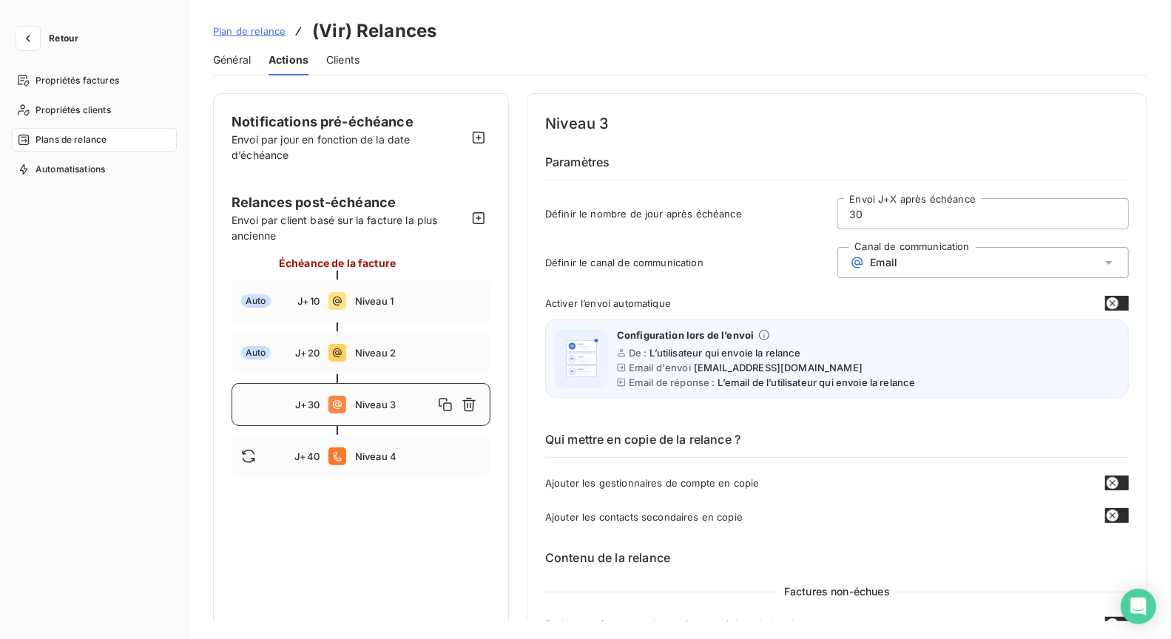
click at [376, 397] on div "Niveau 3" at bounding box center [418, 405] width 126 height 24
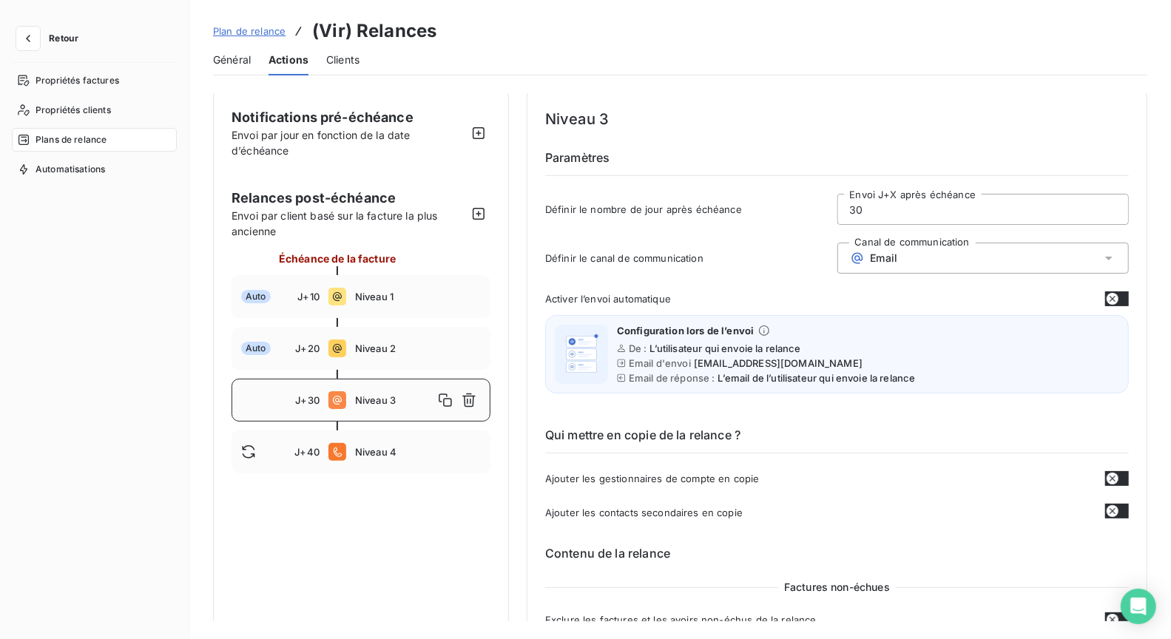
scroll to position [4, 0]
drag, startPoint x: 265, startPoint y: 214, endPoint x: 491, endPoint y: 203, distance: 226.6
click at [278, 236] on span "Envoi par client basé sur la facture la plus ancienne" at bounding box center [349, 224] width 235 height 31
click at [480, 209] on icon "button" at bounding box center [478, 214] width 15 height 15
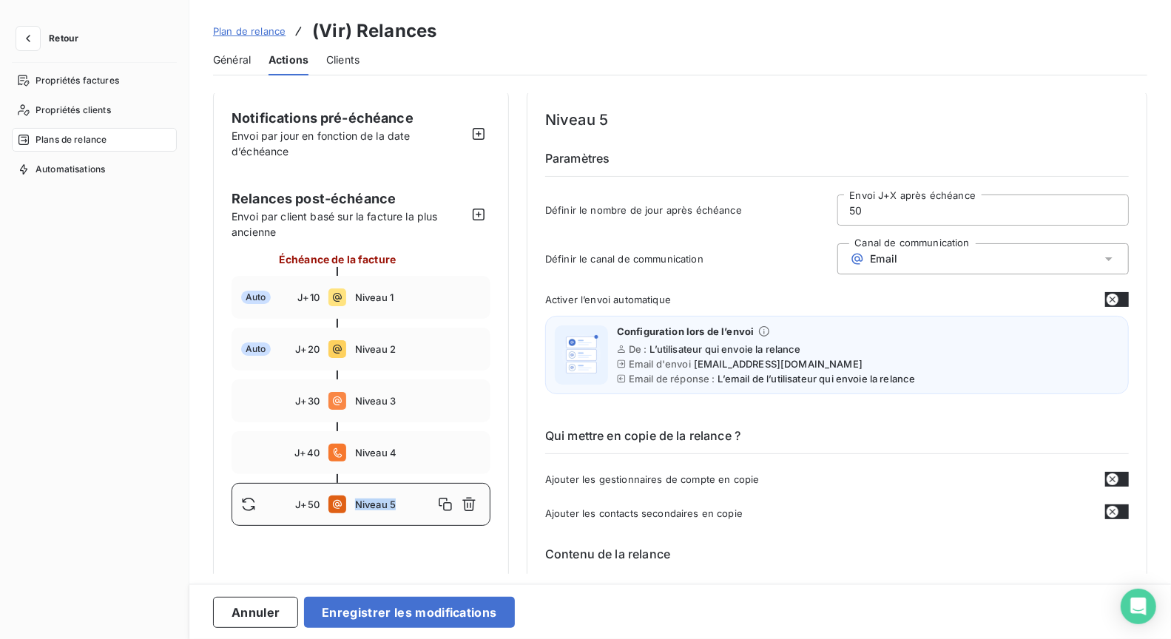
drag, startPoint x: 356, startPoint y: 502, endPoint x: 367, endPoint y: 510, distance: 13.8
click at [367, 514] on div "Niveau 5" at bounding box center [418, 505] width 126 height 24
drag, startPoint x: 379, startPoint y: 448, endPoint x: 371, endPoint y: 527, distance: 78.8
click at [245, 504] on icon at bounding box center [248, 504] width 15 height 15
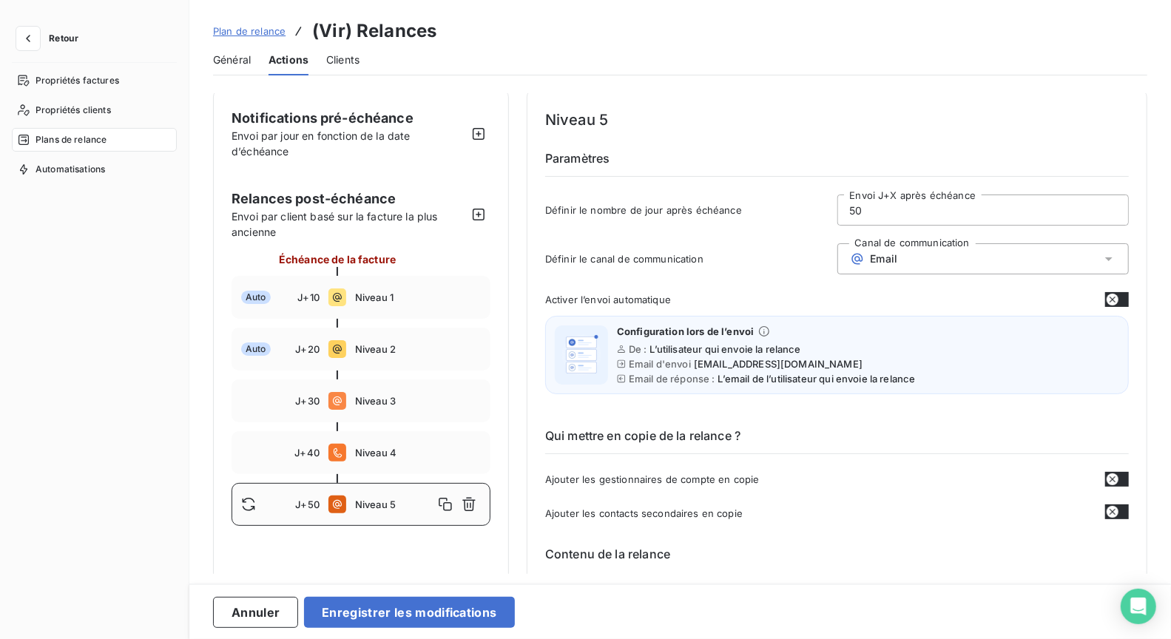
click at [249, 499] on icon at bounding box center [248, 504] width 15 height 15
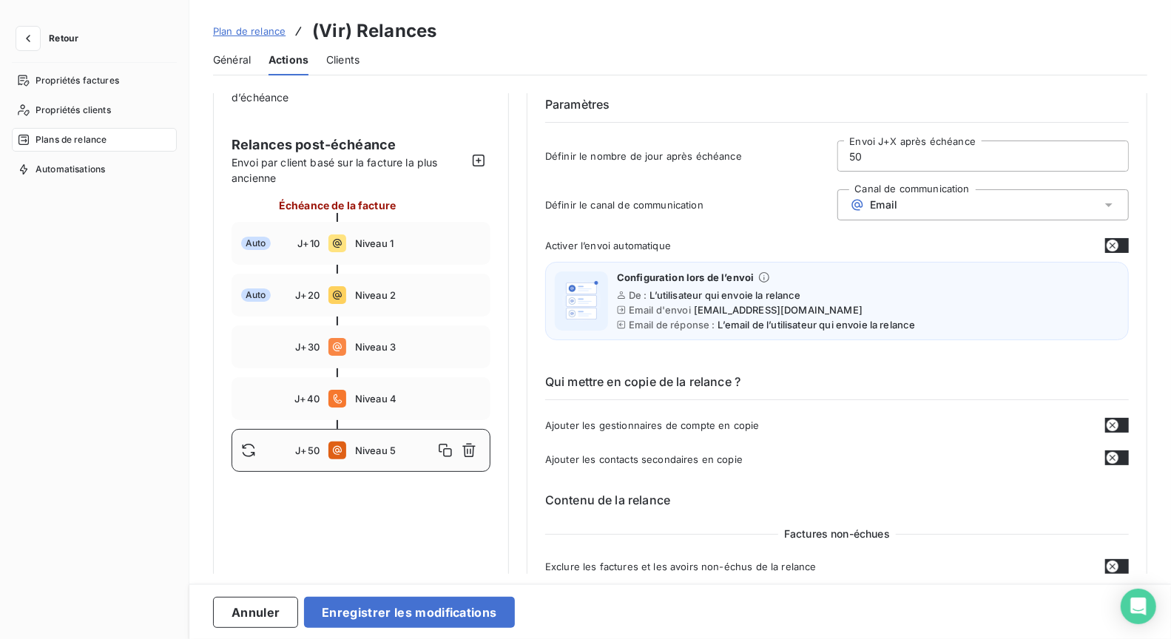
scroll to position [135, 0]
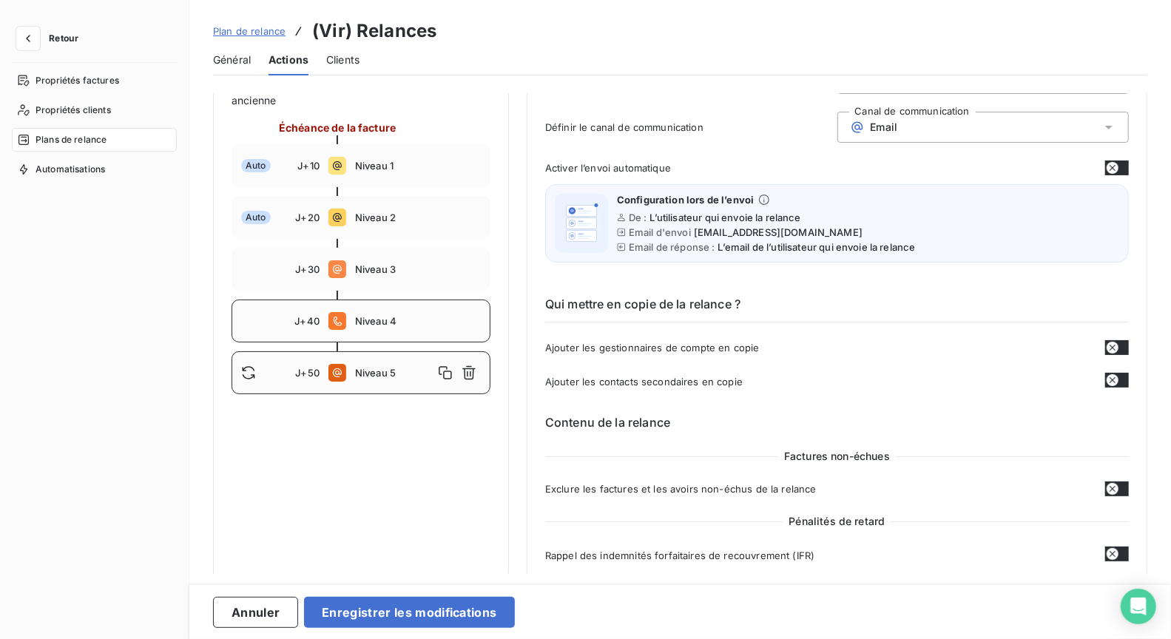
click at [457, 317] on span "Niveau 4" at bounding box center [418, 321] width 126 height 12
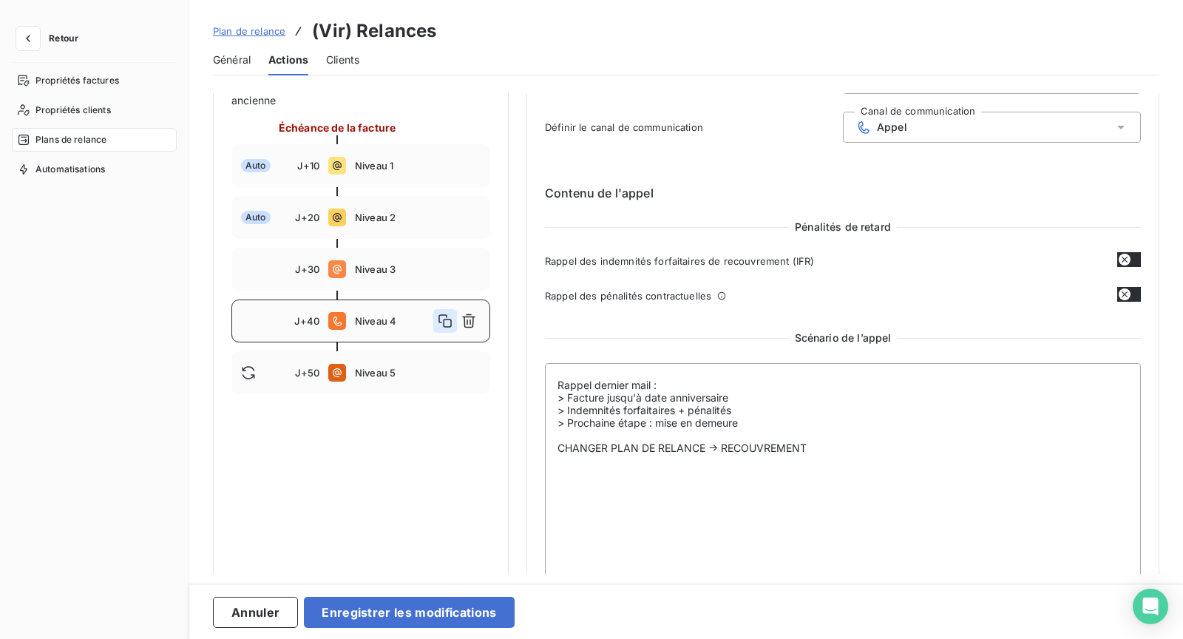
click at [445, 320] on icon "button" at bounding box center [445, 321] width 15 height 15
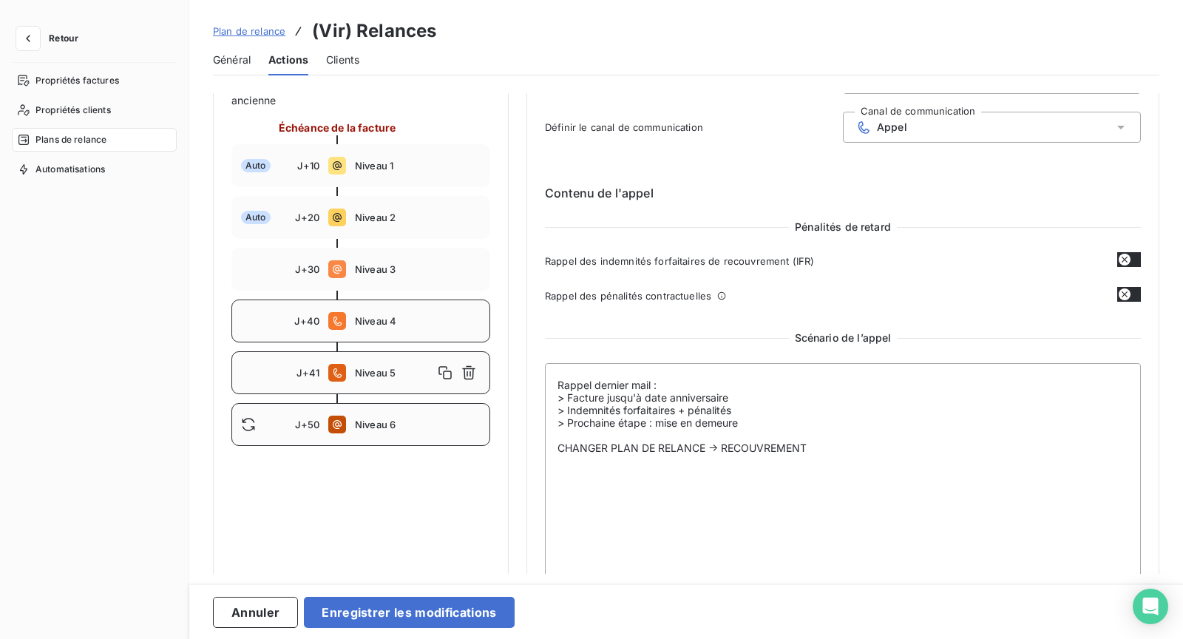
click at [446, 424] on span "Niveau 6" at bounding box center [418, 425] width 126 height 12
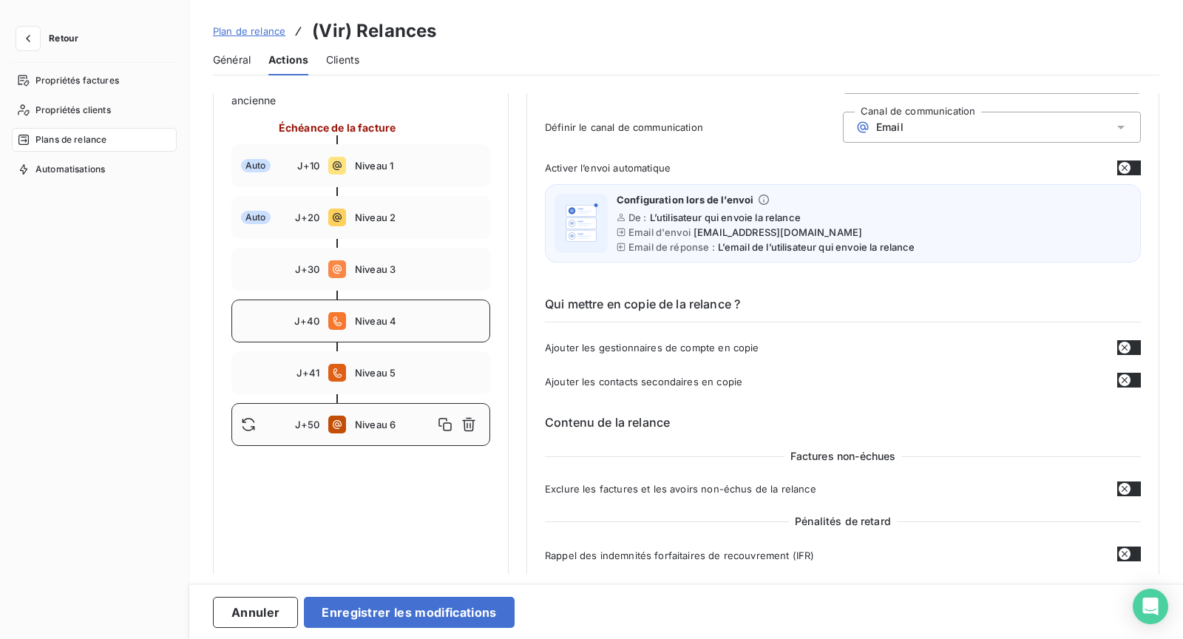
type input "50"
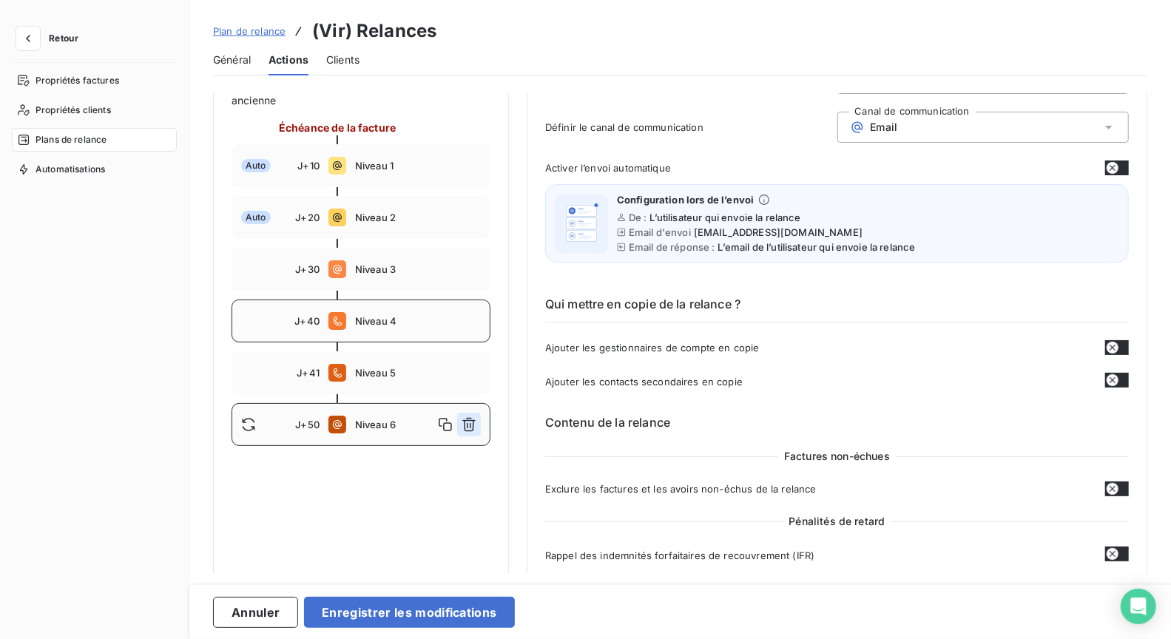
click at [471, 425] on icon "button" at bounding box center [469, 424] width 15 height 15
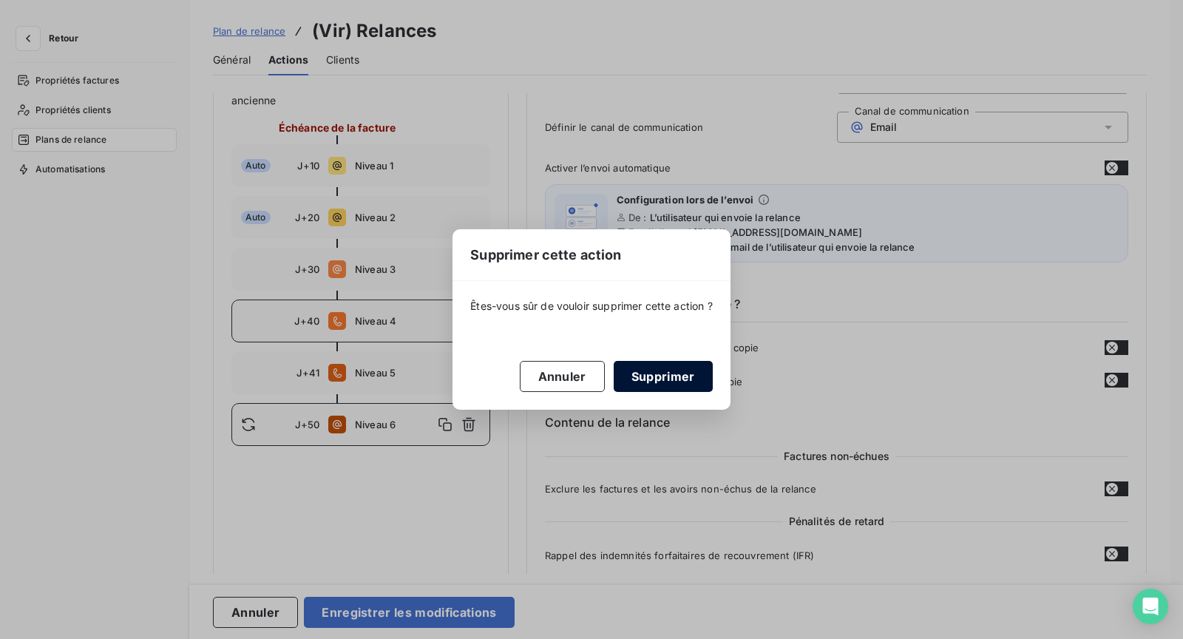
click at [677, 376] on button "Supprimer" at bounding box center [663, 376] width 99 height 31
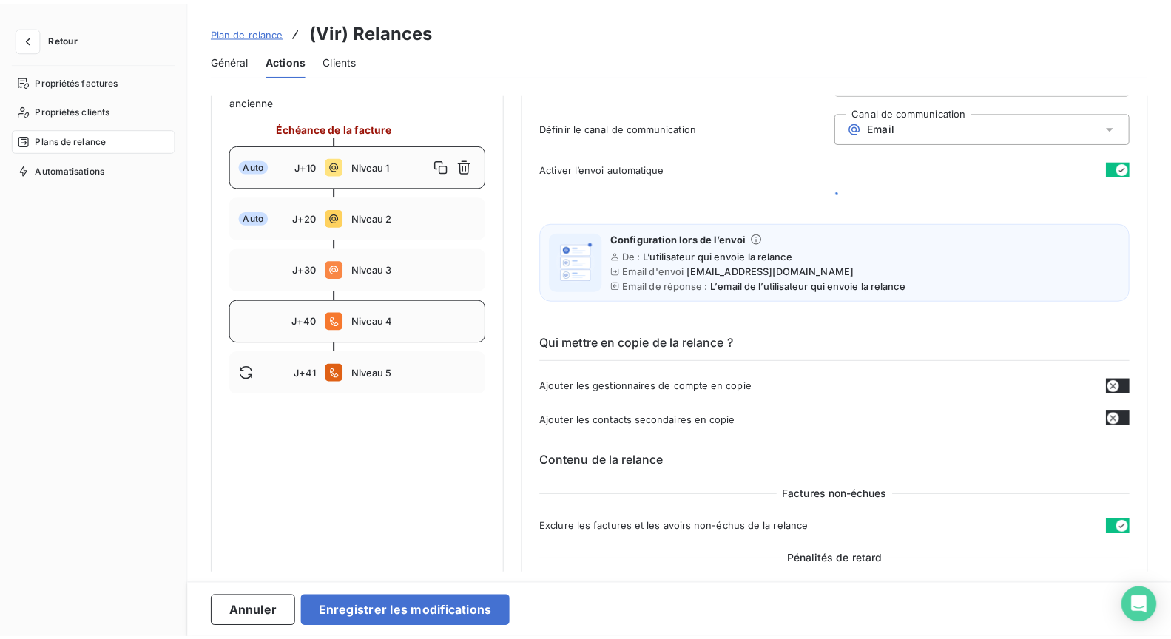
scroll to position [0, 0]
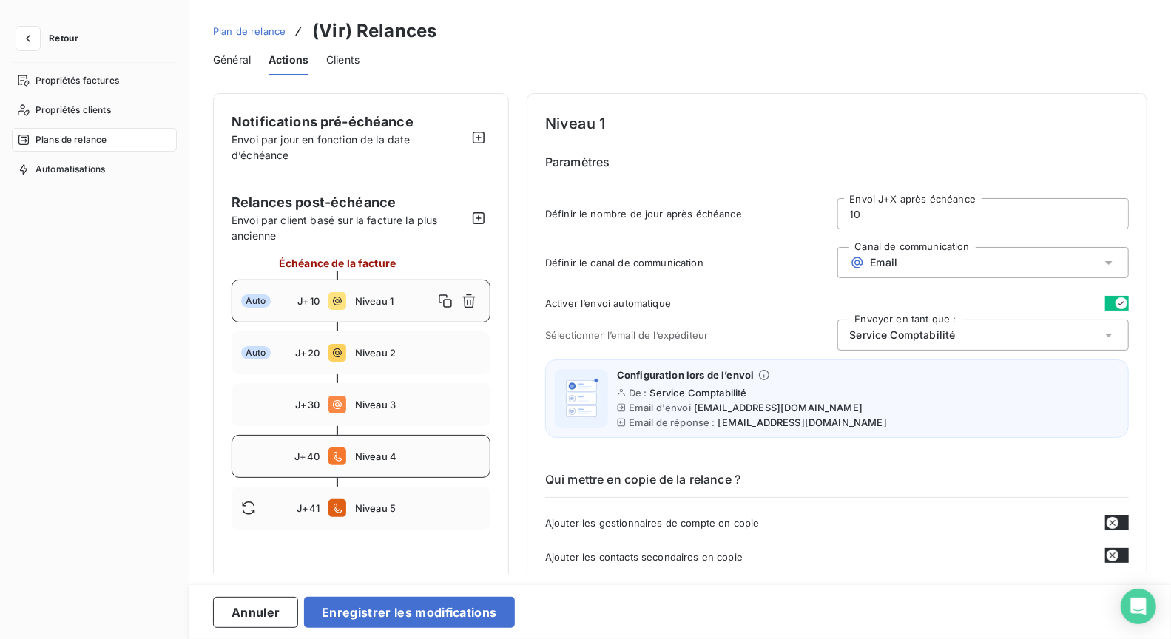
click at [409, 450] on span "Niveau 4" at bounding box center [418, 456] width 126 height 12
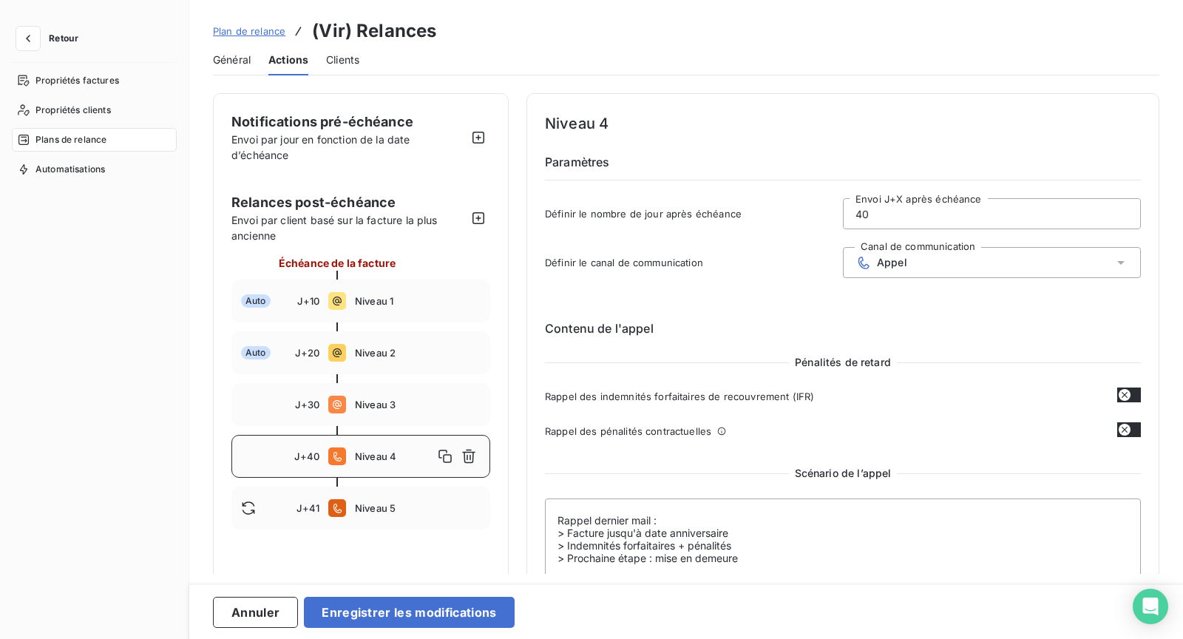
click at [888, 213] on input "40" at bounding box center [992, 214] width 297 height 30
type input "4"
click at [883, 263] on span "Appel" at bounding box center [892, 263] width 30 height 12
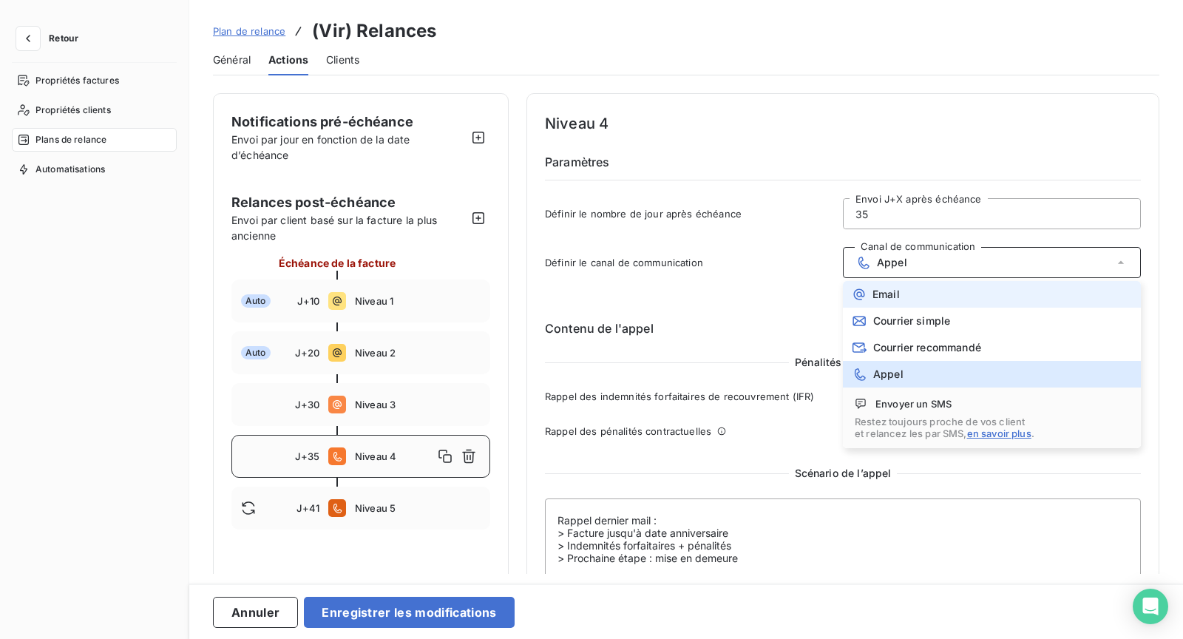
click at [942, 288] on li "Email" at bounding box center [992, 294] width 298 height 27
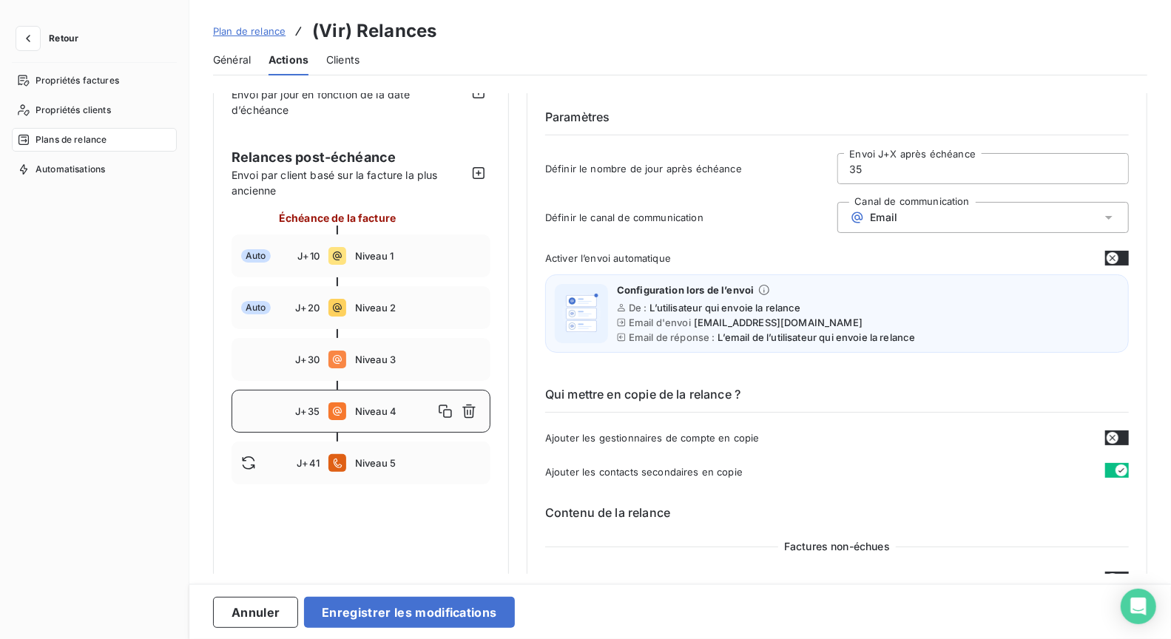
scroll to position [47, 0]
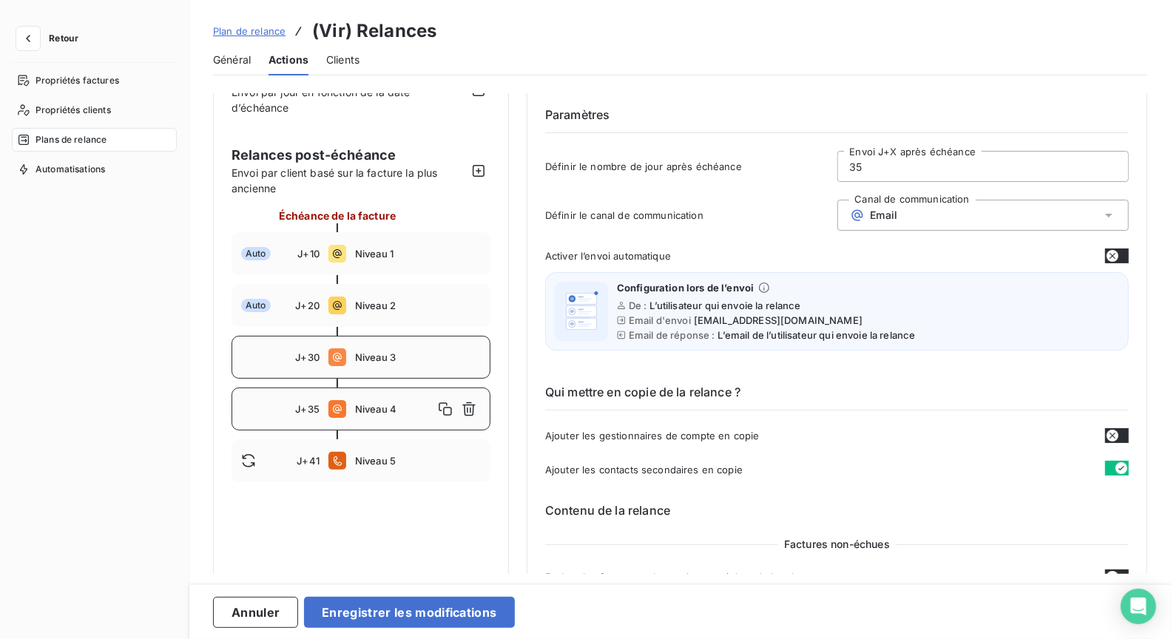
click at [442, 353] on span "Niveau 3" at bounding box center [418, 357] width 126 height 12
click at [481, 419] on div "J+35 Niveau 4" at bounding box center [361, 409] width 259 height 43
type input "35"
click at [473, 410] on icon "button" at bounding box center [469, 409] width 15 height 15
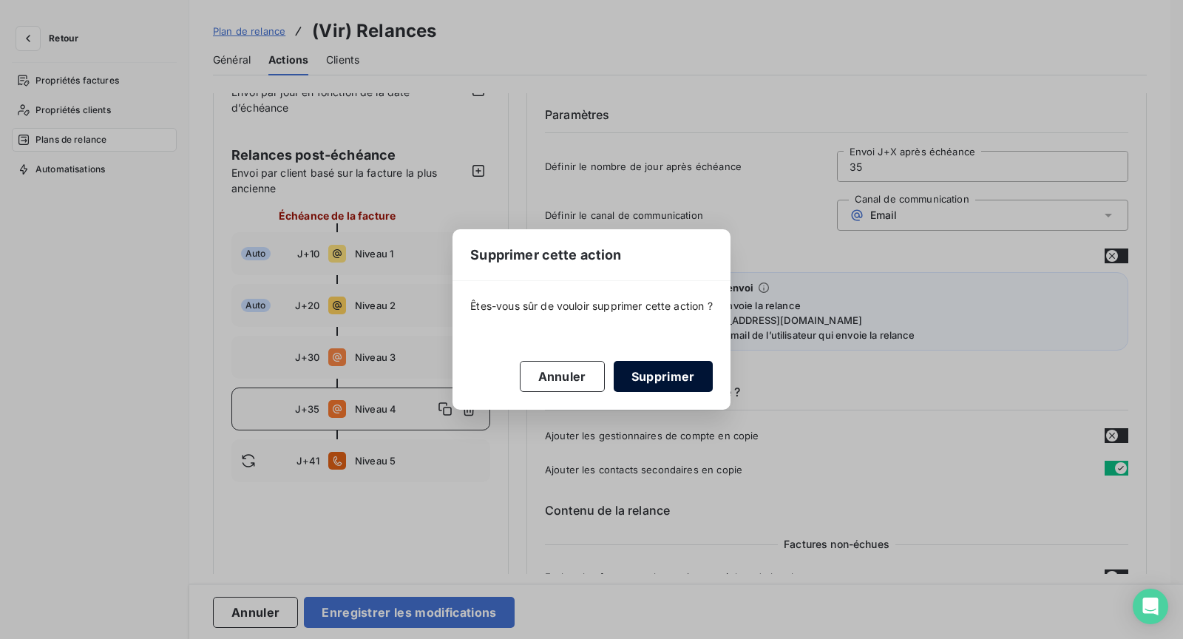
click at [684, 378] on button "Supprimer" at bounding box center [663, 376] width 99 height 31
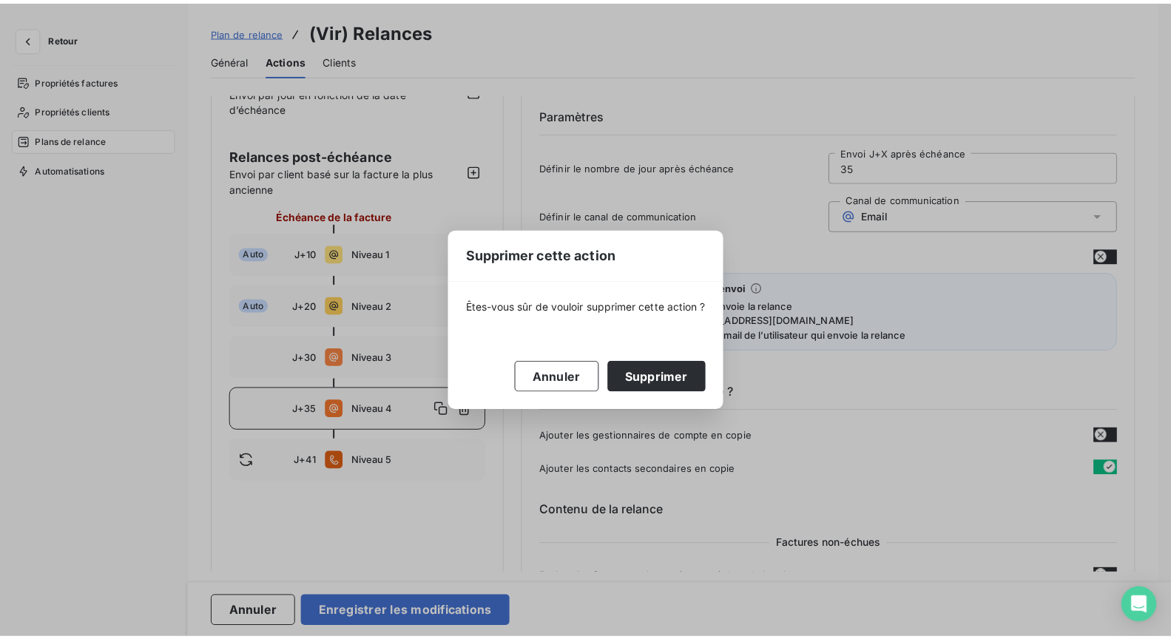
scroll to position [0, 0]
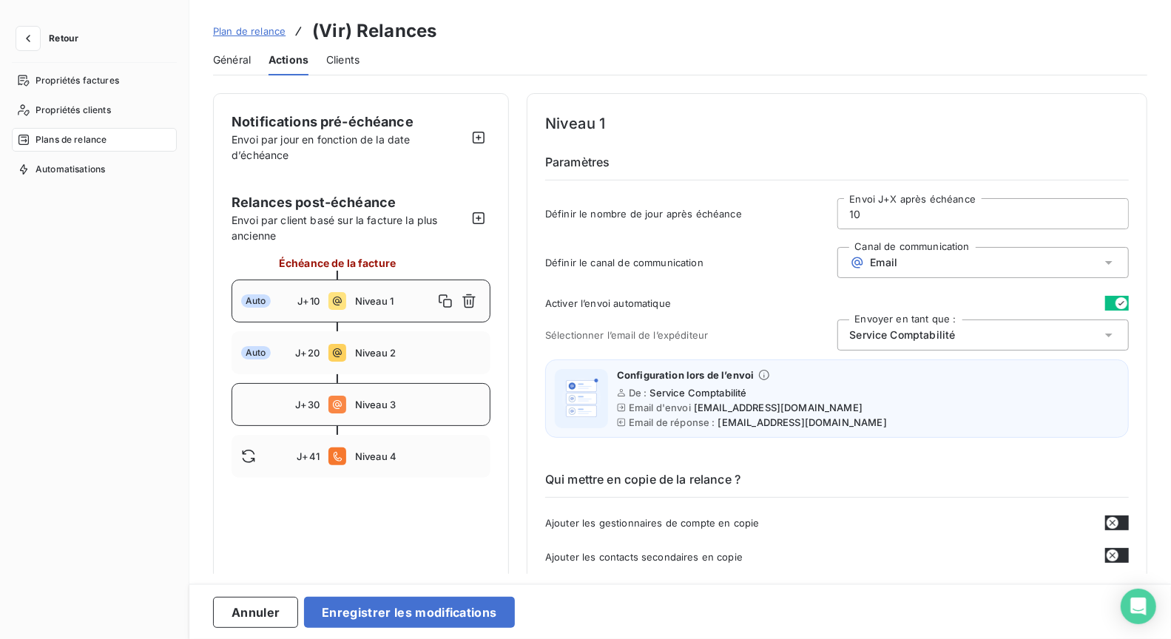
click at [392, 399] on span "Niveau 3" at bounding box center [418, 405] width 126 height 12
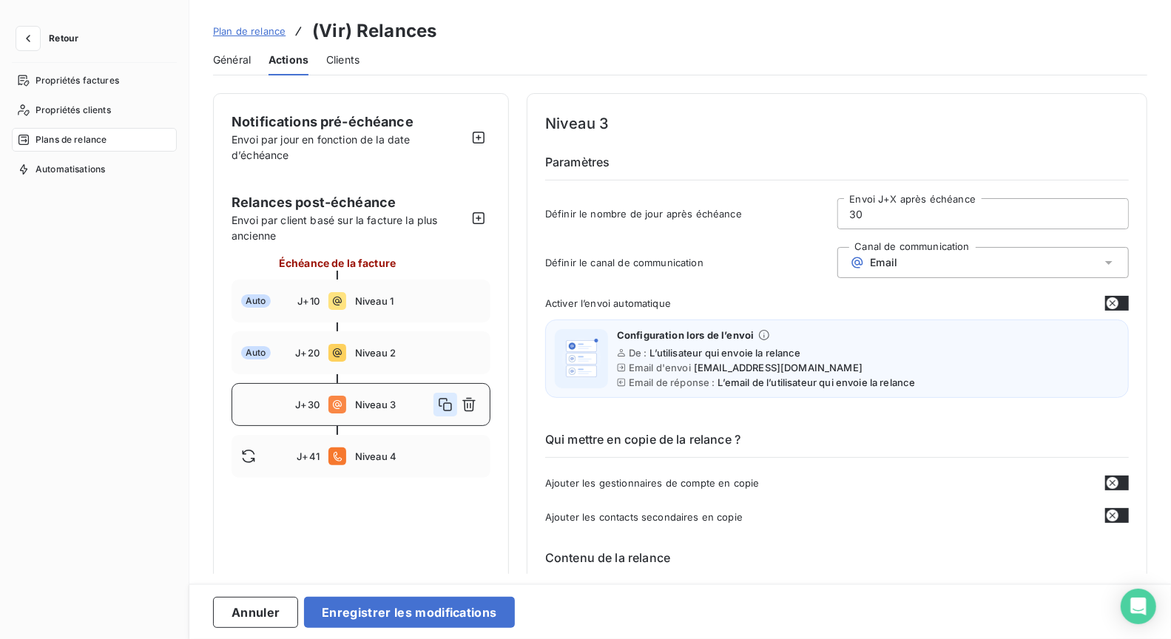
click at [445, 401] on icon "button" at bounding box center [445, 404] width 15 height 15
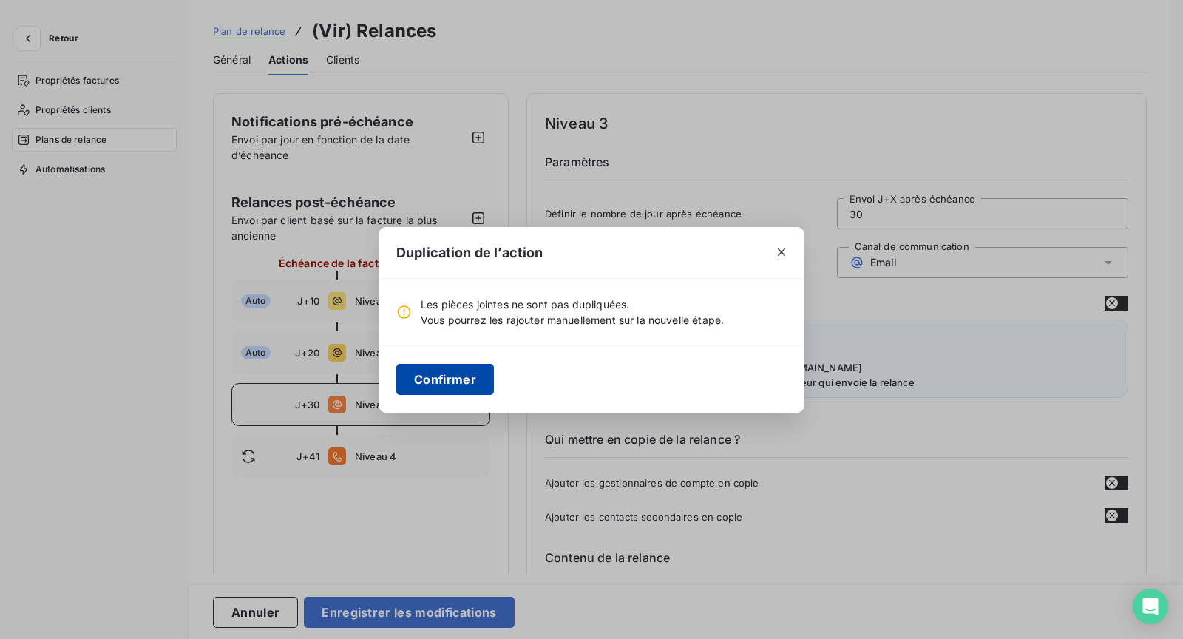
click at [460, 371] on button "Confirmer" at bounding box center [445, 379] width 98 height 31
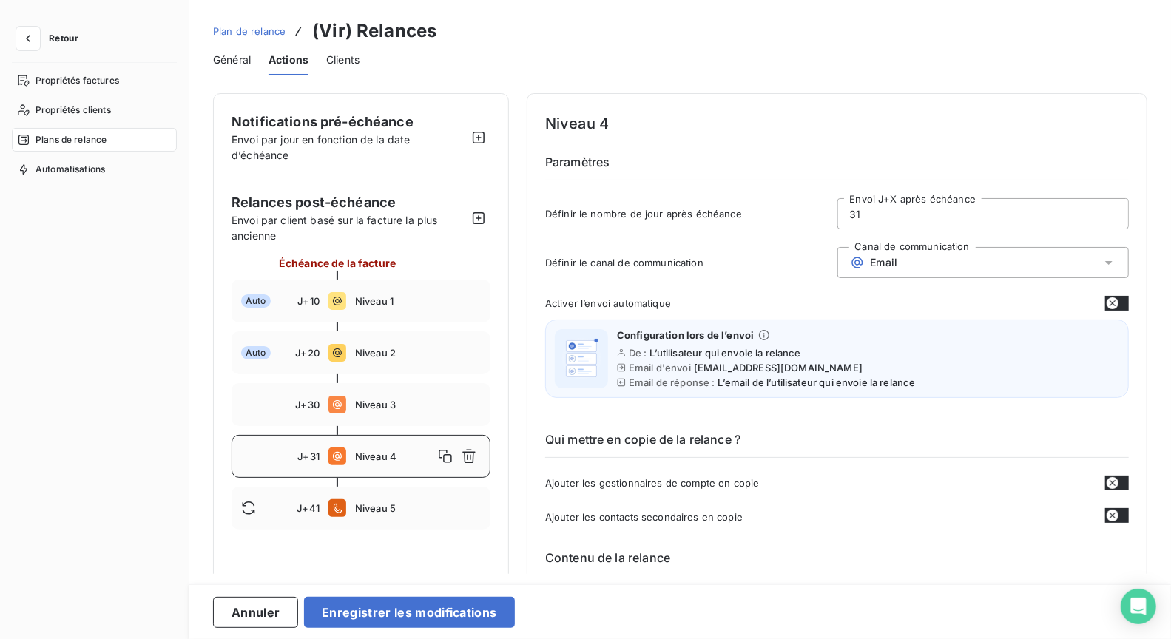
click at [380, 456] on span "Niveau 4" at bounding box center [394, 456] width 78 height 12
click at [879, 212] on input "31" at bounding box center [983, 214] width 291 height 30
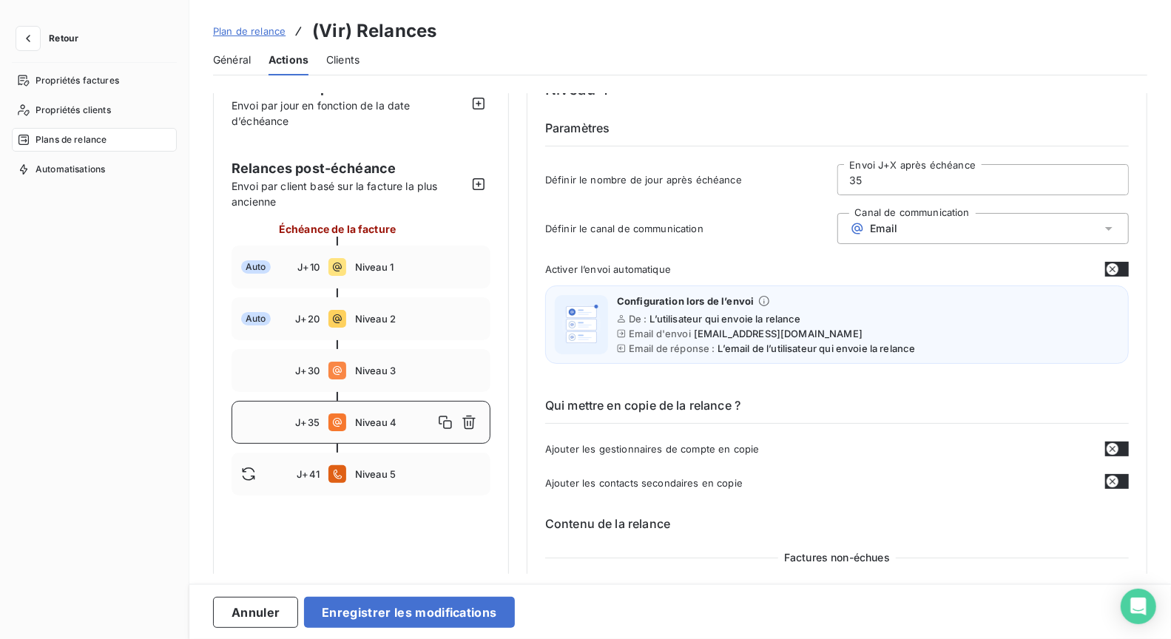
scroll to position [54, 0]
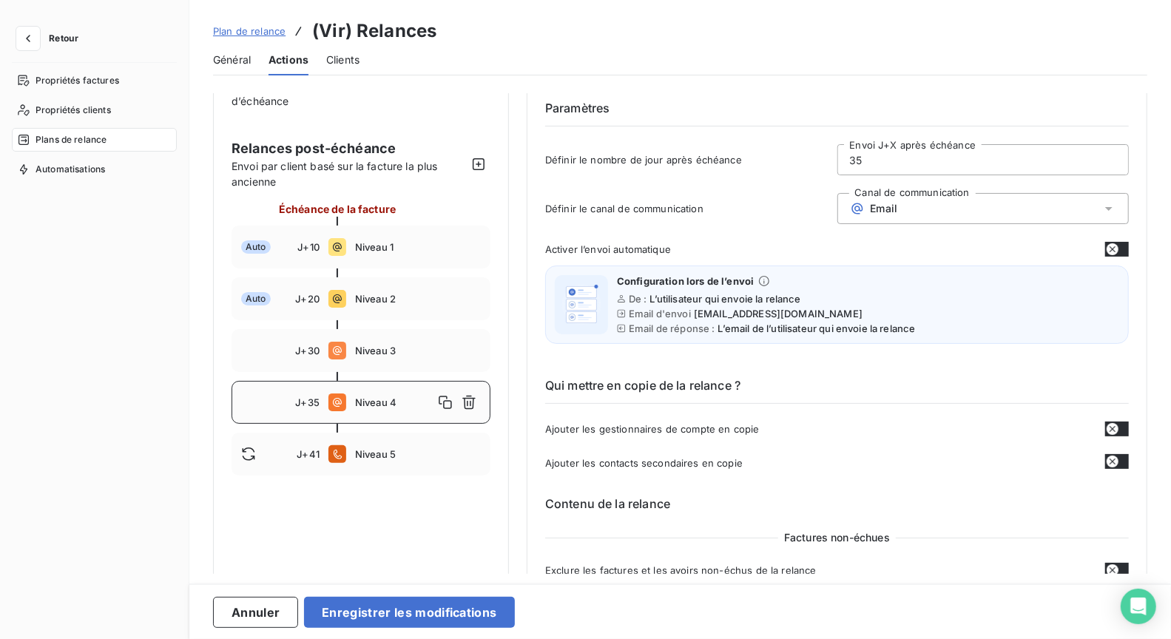
click at [651, 247] on span "Activer l’envoi automatique" at bounding box center [608, 249] width 126 height 12
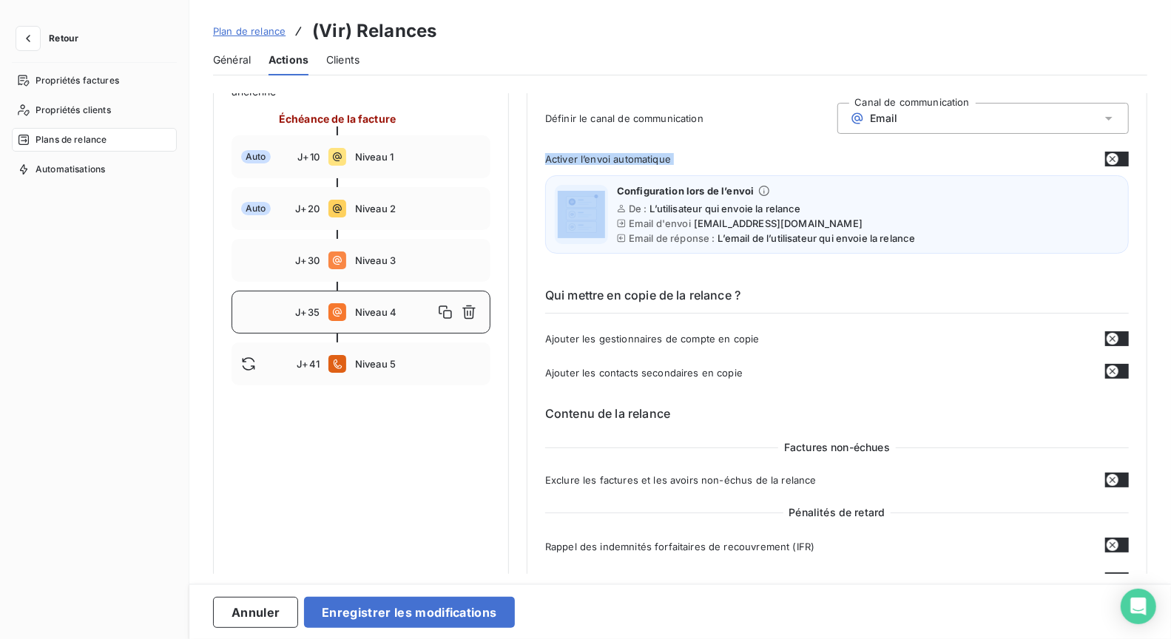
scroll to position [154, 0]
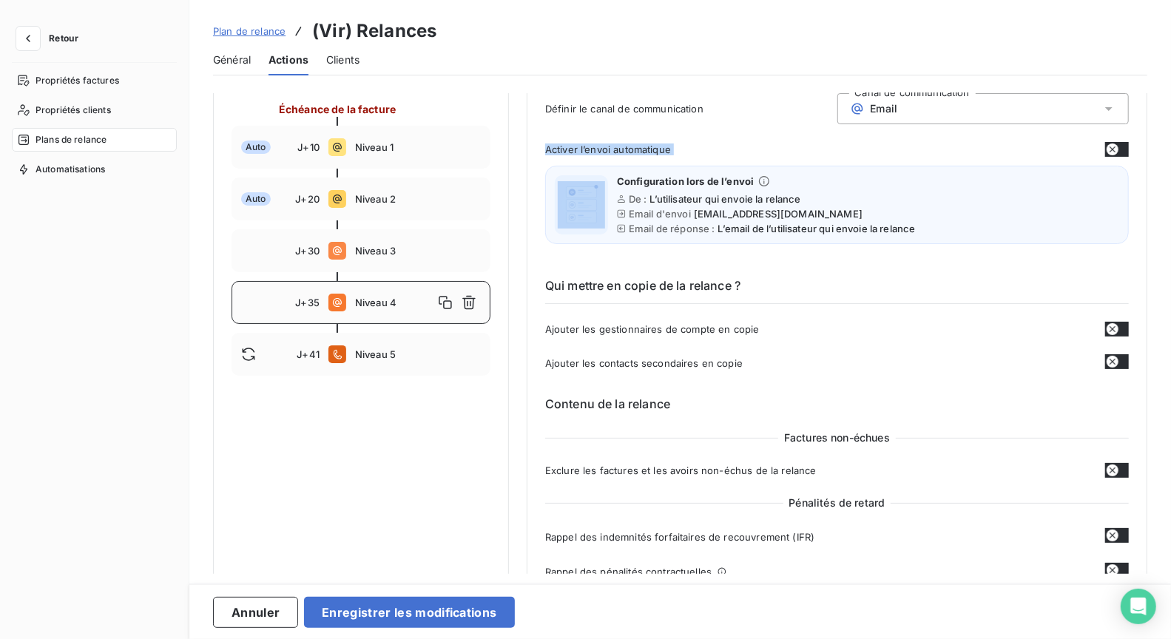
click at [1110, 143] on icon "button" at bounding box center [1112, 149] width 12 height 12
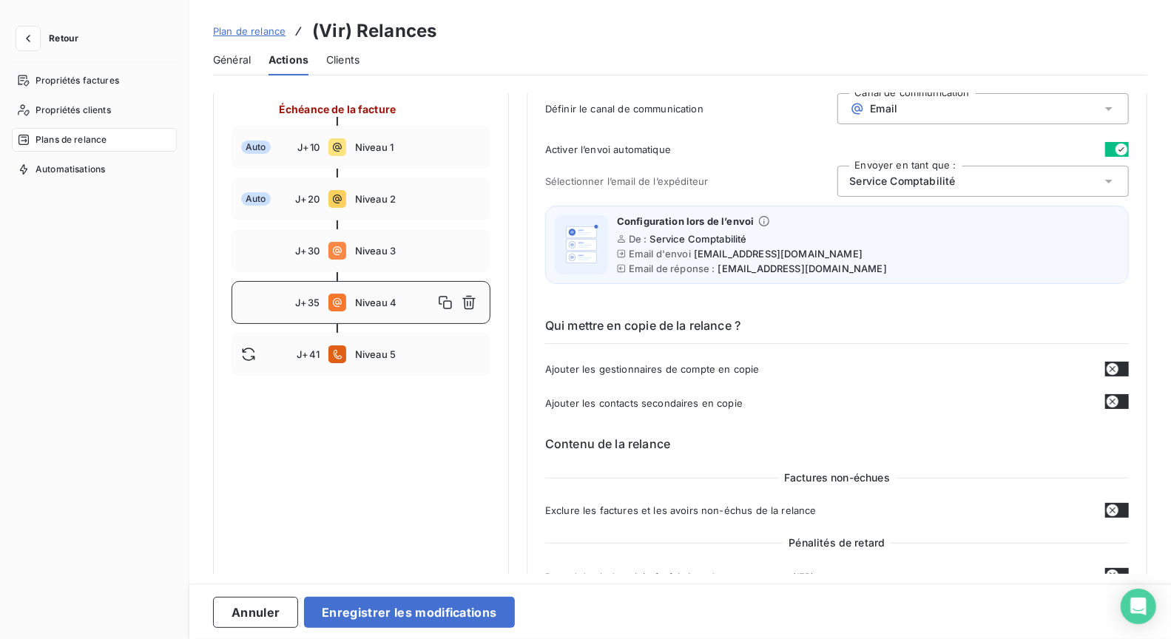
click at [896, 298] on div "Qui mettre en copie de la relance ? Ajouter les gestionnaires de compte en copi…" at bounding box center [837, 352] width 584 height 118
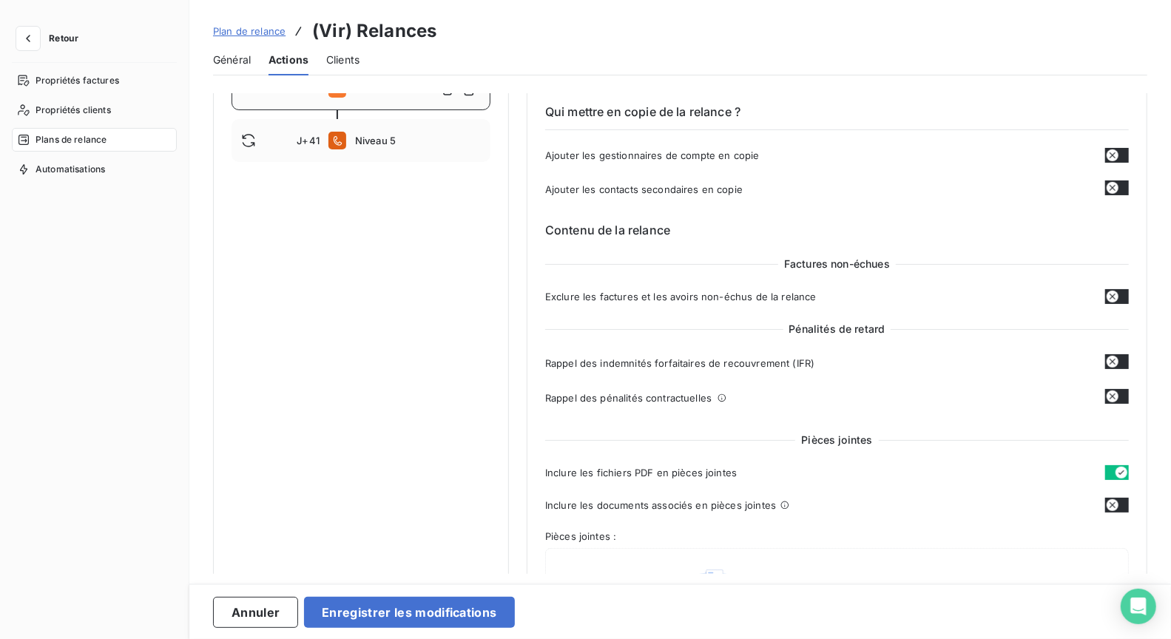
scroll to position [354, 0]
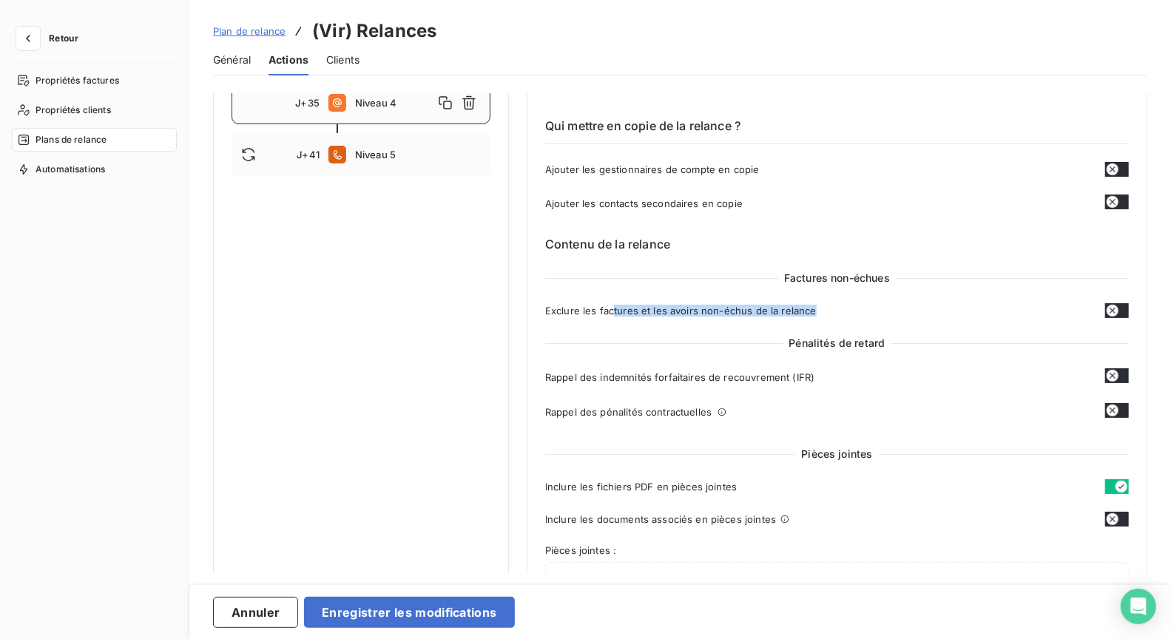
drag, startPoint x: 611, startPoint y: 303, endPoint x: 813, endPoint y: 309, distance: 202.0
click at [813, 309] on div "Exclure les factures et les avoirs non-échus de la relance" at bounding box center [837, 310] width 584 height 15
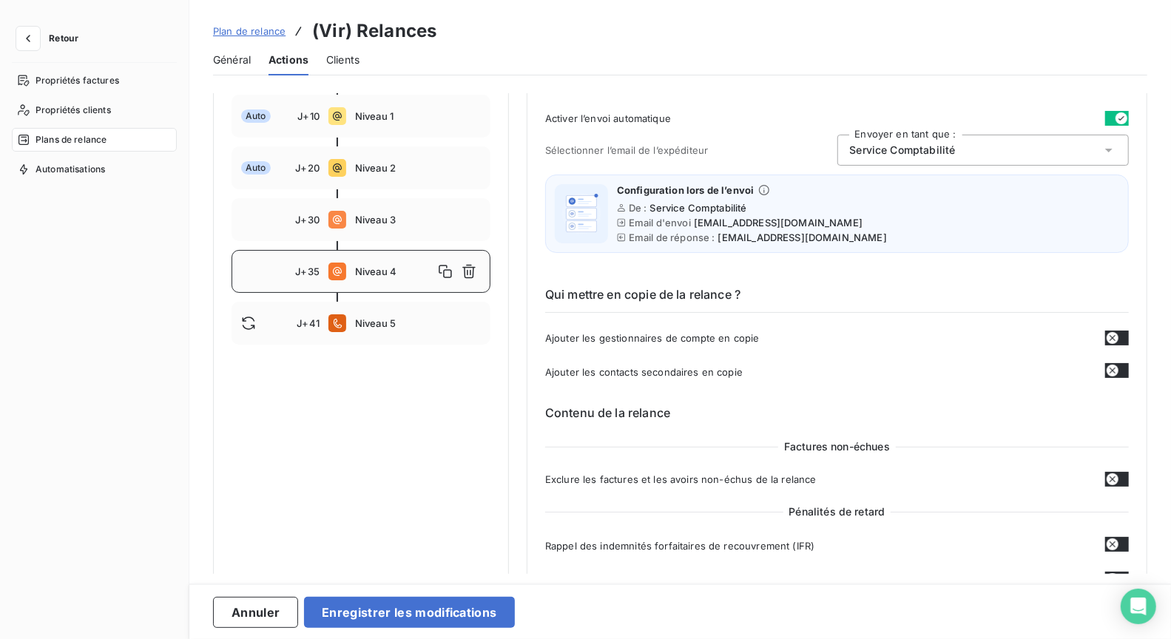
drag, startPoint x: 393, startPoint y: 215, endPoint x: 380, endPoint y: 242, distance: 29.8
click at [393, 216] on span "Niveau 3" at bounding box center [418, 220] width 126 height 12
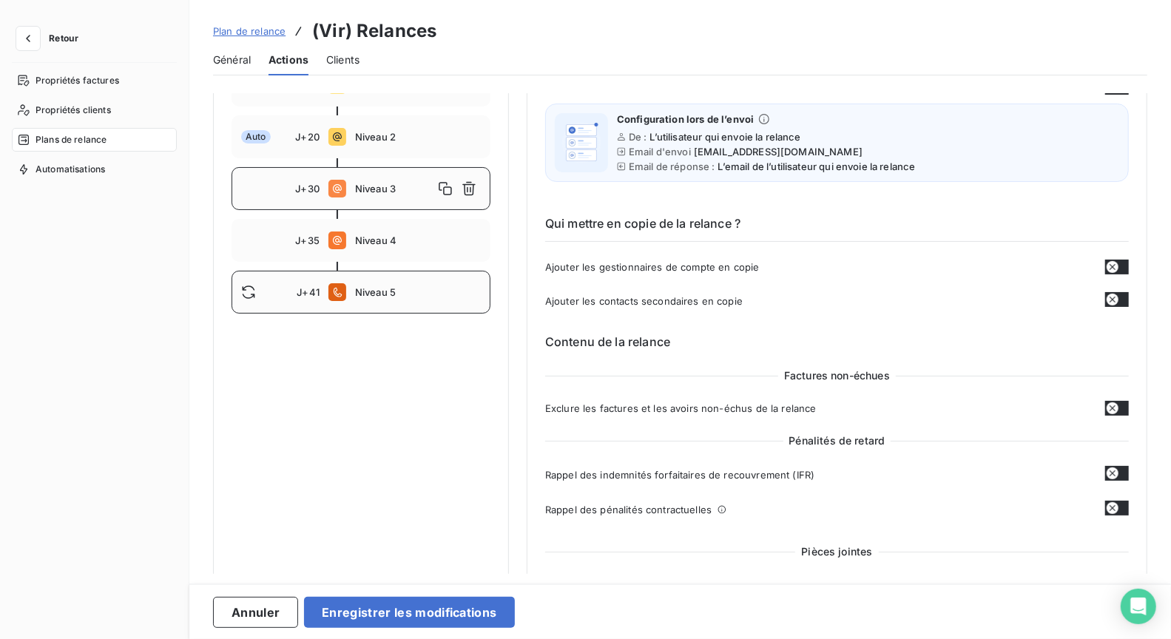
scroll to position [207, 0]
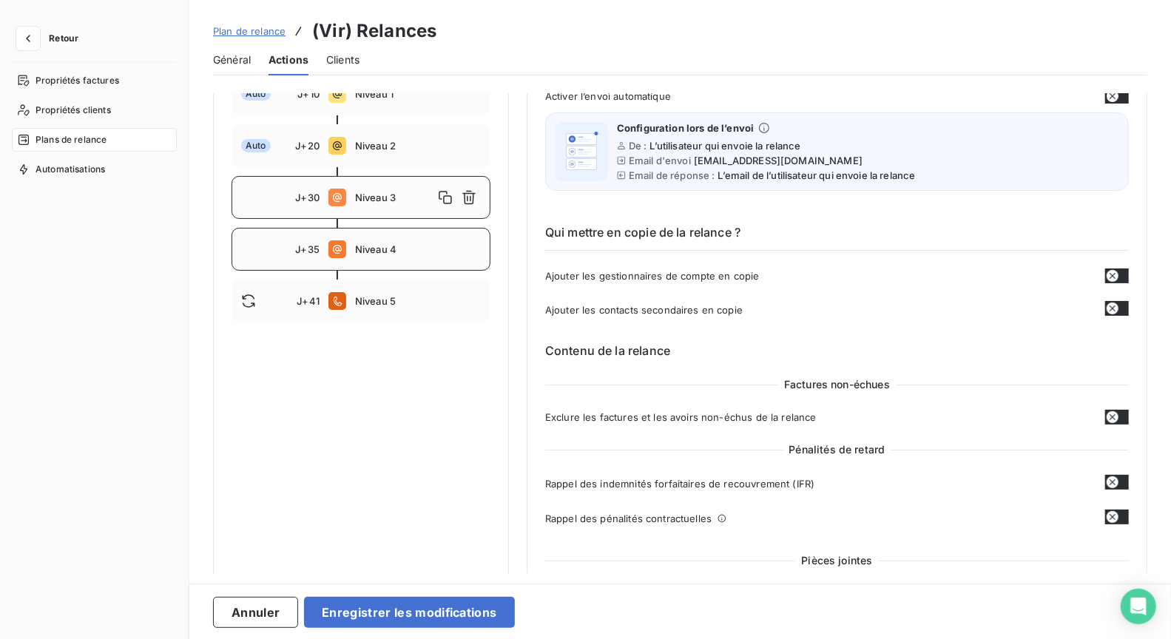
click at [401, 264] on div "J+35 Niveau 4" at bounding box center [361, 249] width 259 height 43
type input "35"
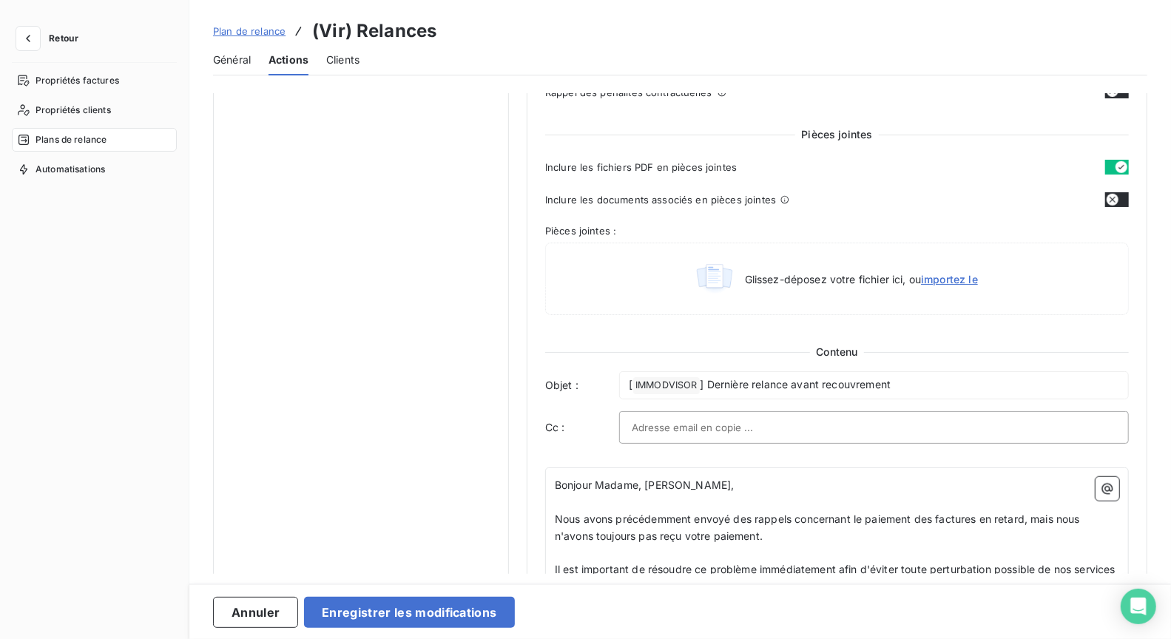
scroll to position [706, 0]
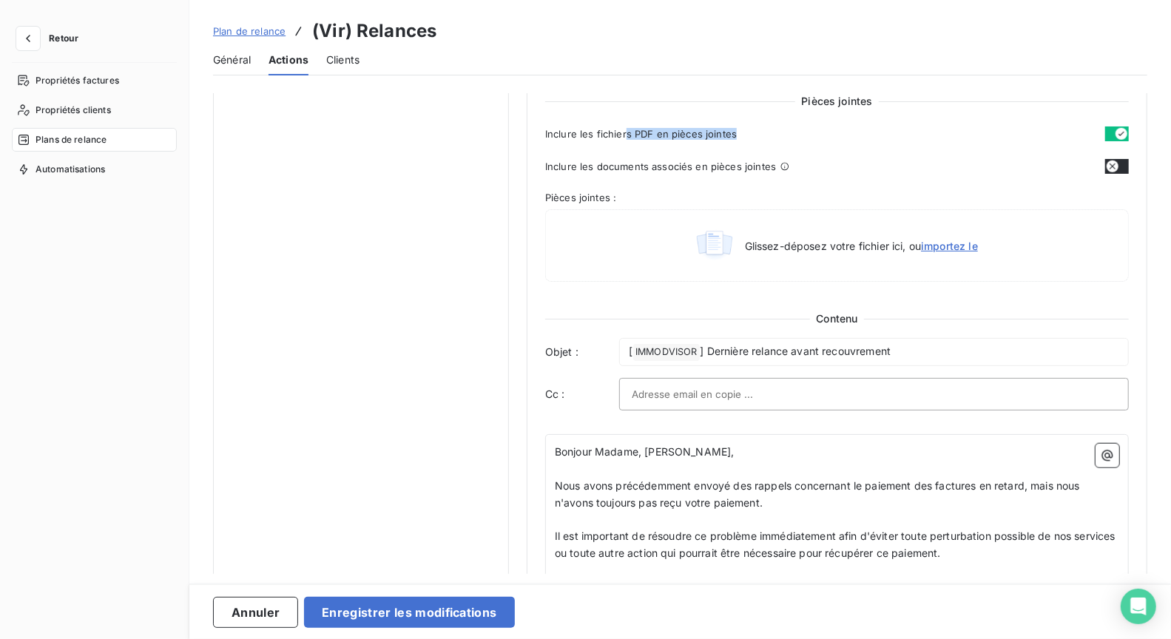
drag, startPoint x: 625, startPoint y: 126, endPoint x: 825, endPoint y: 127, distance: 200.4
click at [825, 127] on div "Inclure les fichiers PDF en pièces jointes" at bounding box center [837, 133] width 584 height 15
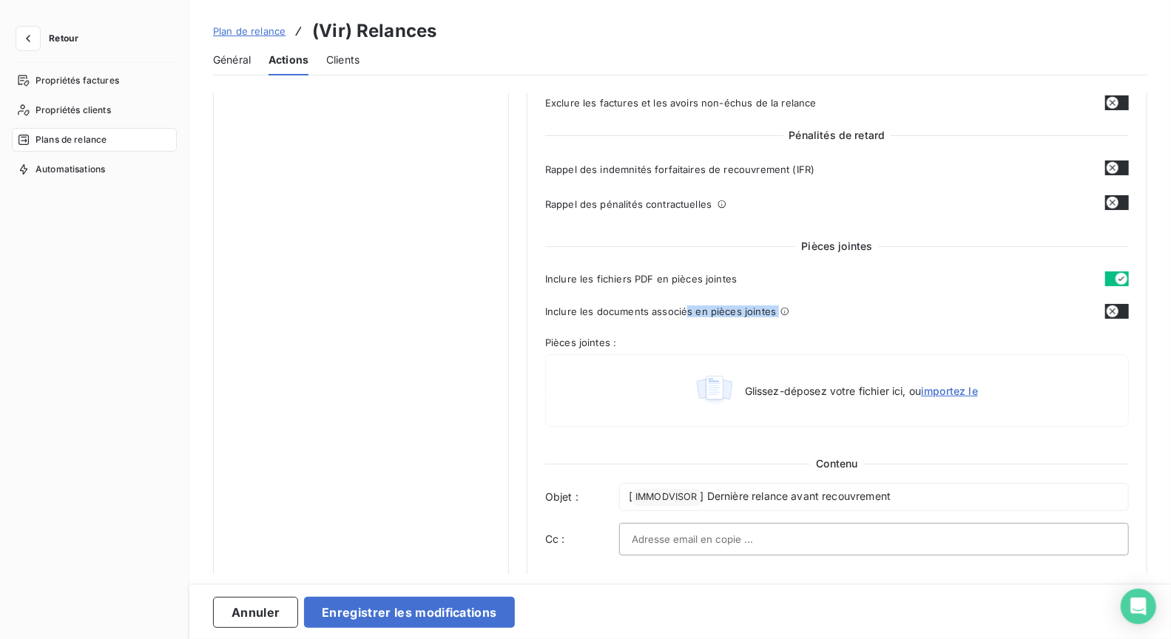
drag, startPoint x: 740, startPoint y: 317, endPoint x: 783, endPoint y: 318, distance: 43.7
click at [783, 318] on div "Pièces jointes Inclure les fichiers PDF en pièces jointes Inclure les documents…" at bounding box center [837, 336] width 584 height 194
click at [1121, 309] on button "button" at bounding box center [1117, 311] width 24 height 15
click at [1118, 277] on icon "button" at bounding box center [1121, 279] width 6 height 4
click at [1117, 273] on button "button" at bounding box center [1117, 278] width 24 height 15
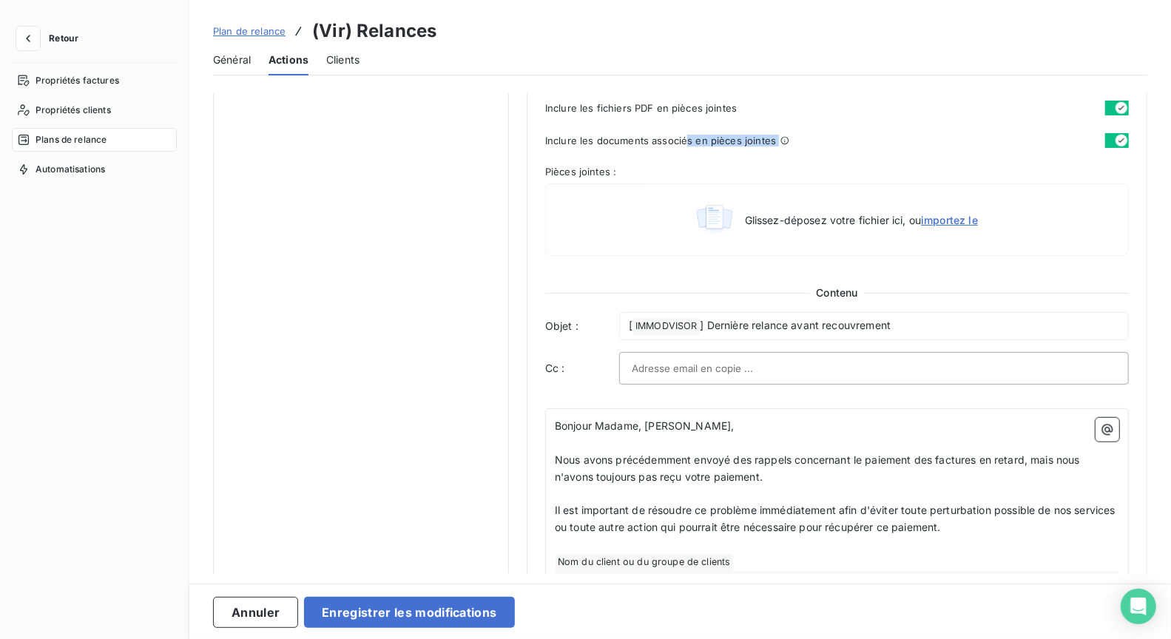
scroll to position [810, 0]
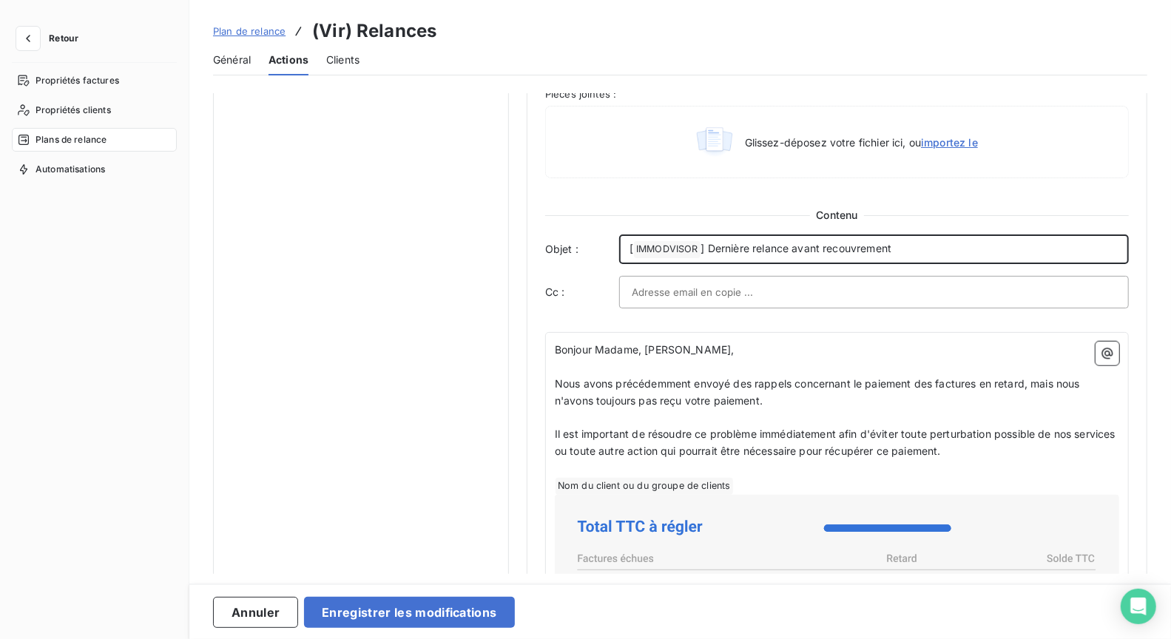
click at [734, 242] on span "] Dernière relance avant recouvrement" at bounding box center [796, 248] width 191 height 13
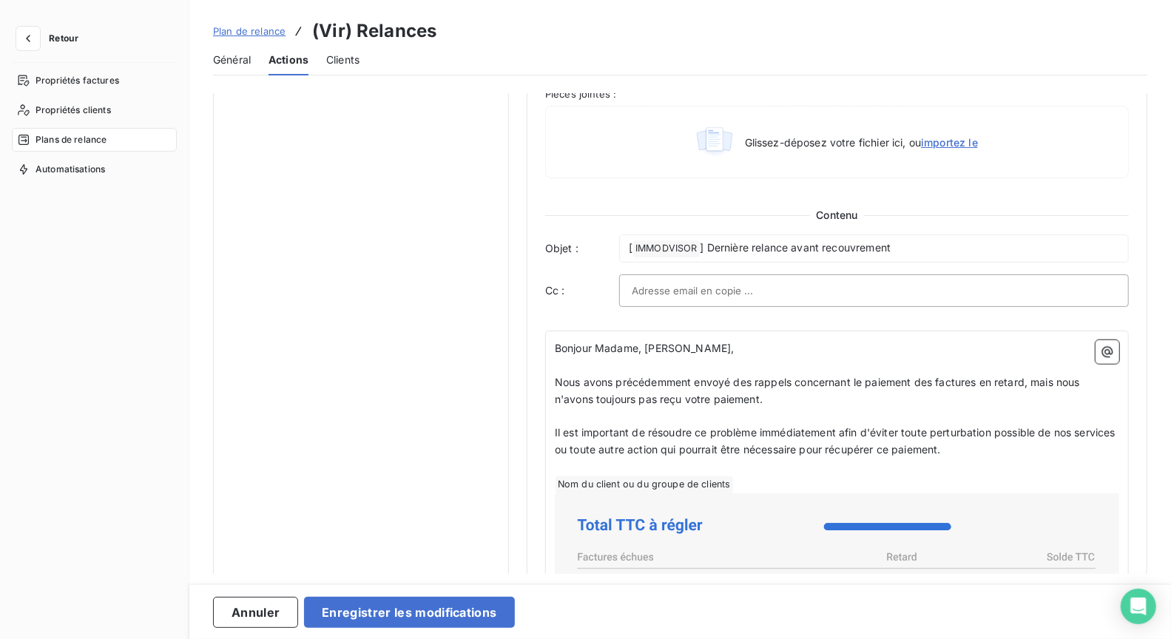
drag, startPoint x: 720, startPoint y: 229, endPoint x: 716, endPoint y: 237, distance: 8.9
click at [720, 229] on div "Contenu Objet : [ IMMODVISOR ﻿ ] Dernière relance avant recouvrement Cc :" at bounding box center [837, 257] width 584 height 99
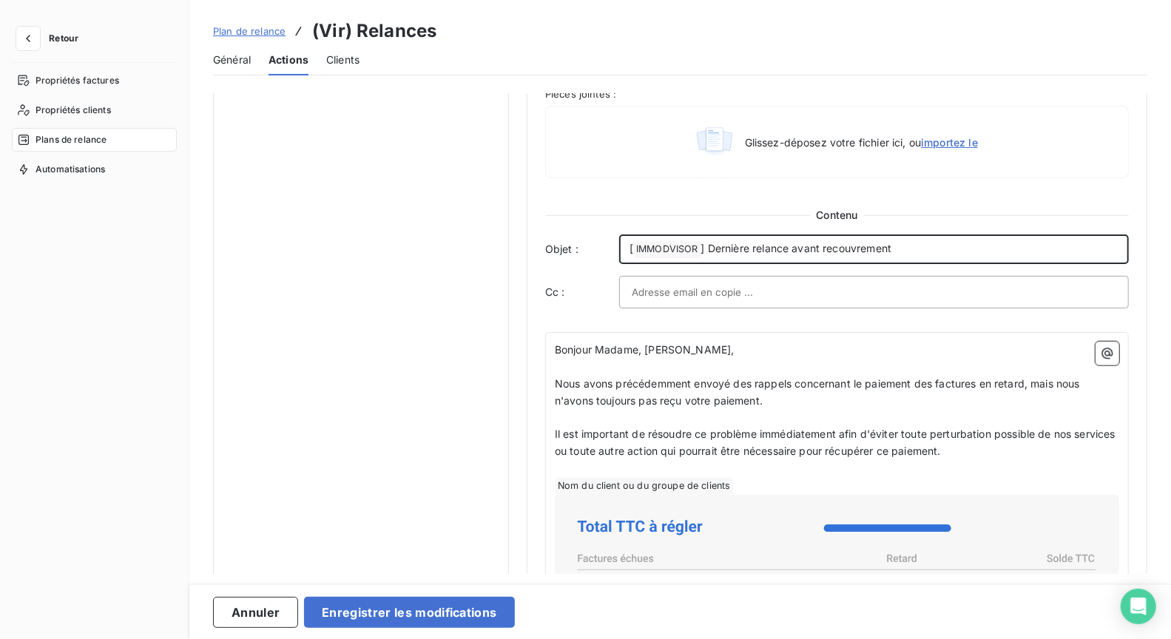
click at [712, 243] on span "] Dernière relance avant recouvrement" at bounding box center [796, 248] width 191 height 13
drag, startPoint x: 709, startPoint y: 245, endPoint x: 965, endPoint y: 247, distance: 256.7
click at [965, 249] on p "[ IMMODVISOR ﻿ ] Dernière relance avant recouvrement" at bounding box center [873, 249] width 489 height 18
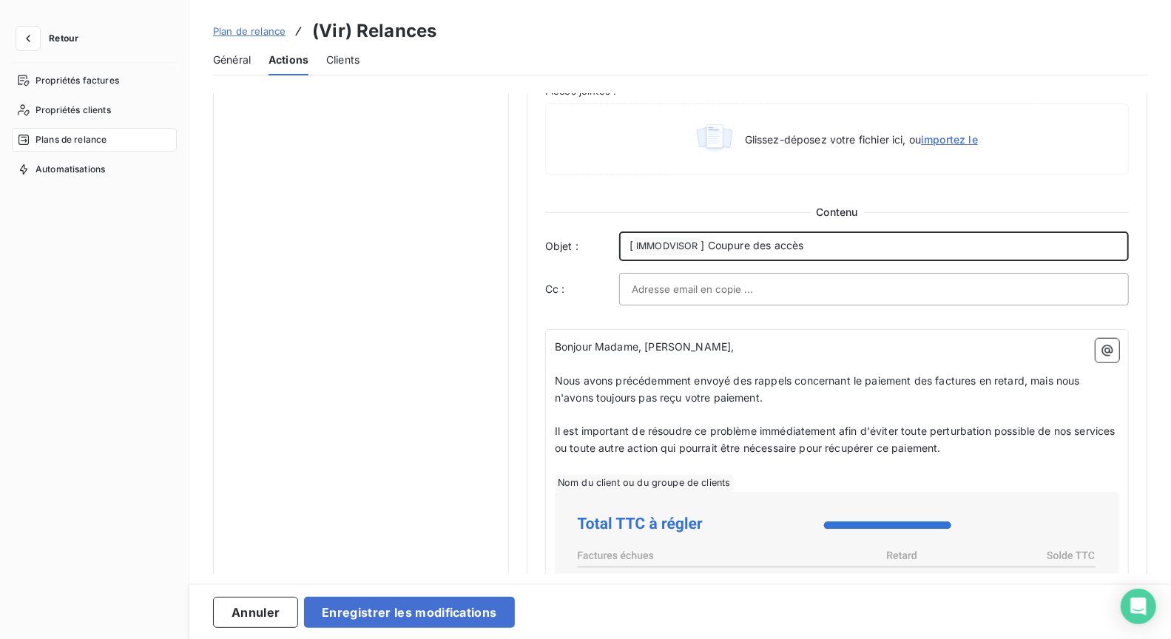
click at [709, 243] on span "] Coupure des accès" at bounding box center [752, 245] width 103 height 13
click at [866, 247] on p "[ IMMODVISOR ﻿ ] Coupure des accès" at bounding box center [873, 246] width 489 height 18
click at [773, 242] on span "] Coupure des accès !" at bounding box center [755, 245] width 109 height 13
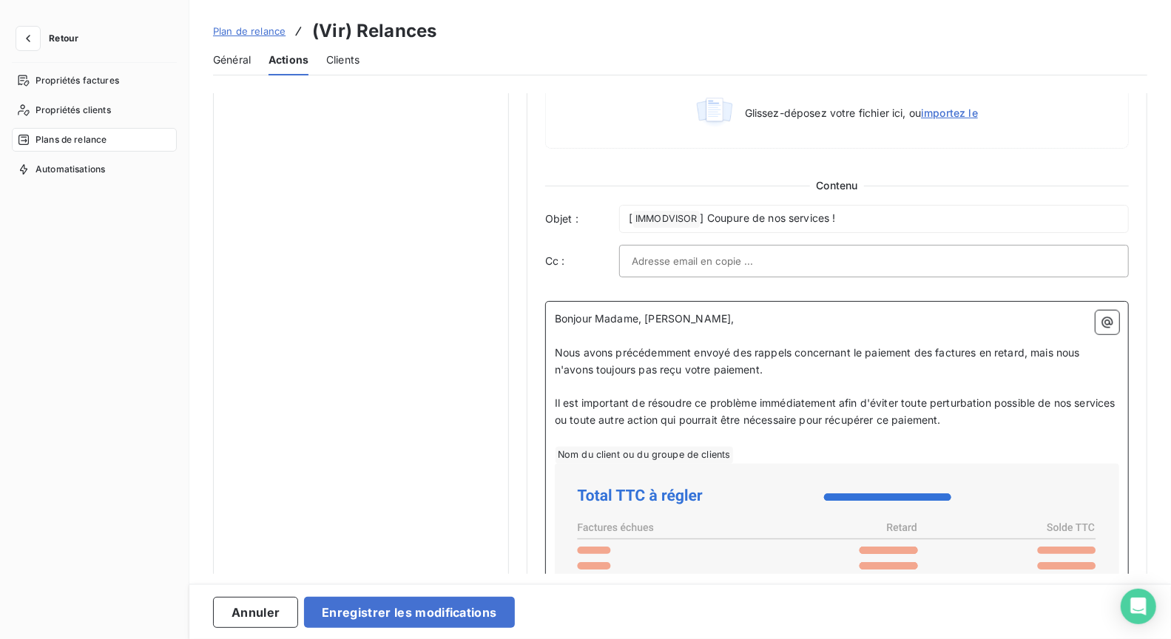
click at [742, 323] on p "Bonjour Madame, [PERSON_NAME]," at bounding box center [837, 319] width 564 height 17
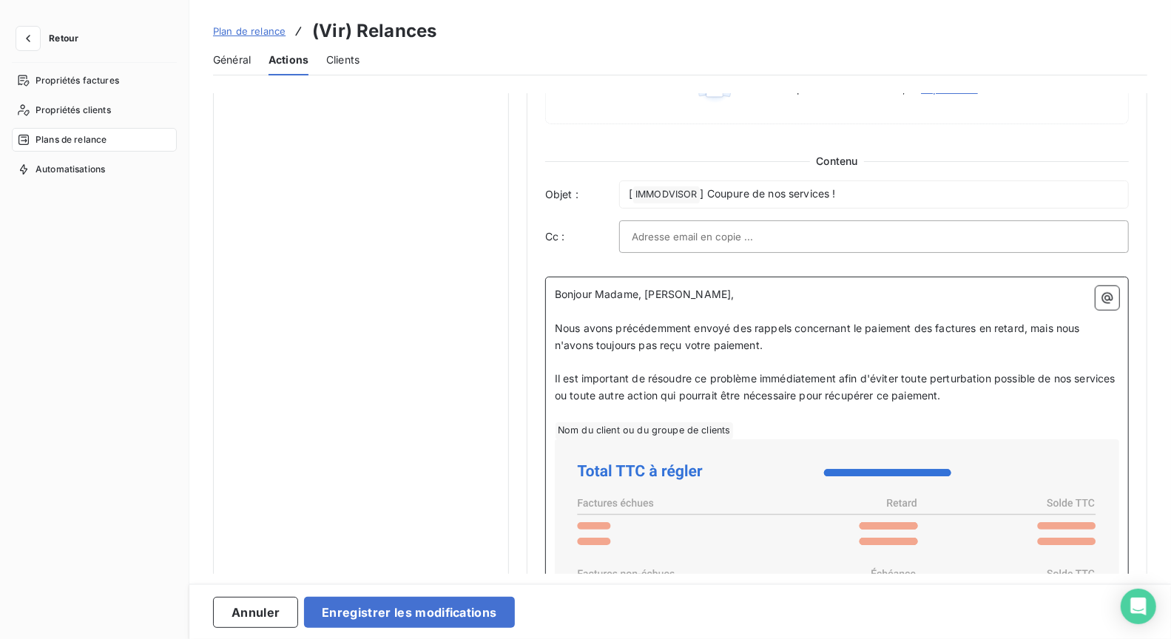
scroll to position [880, 0]
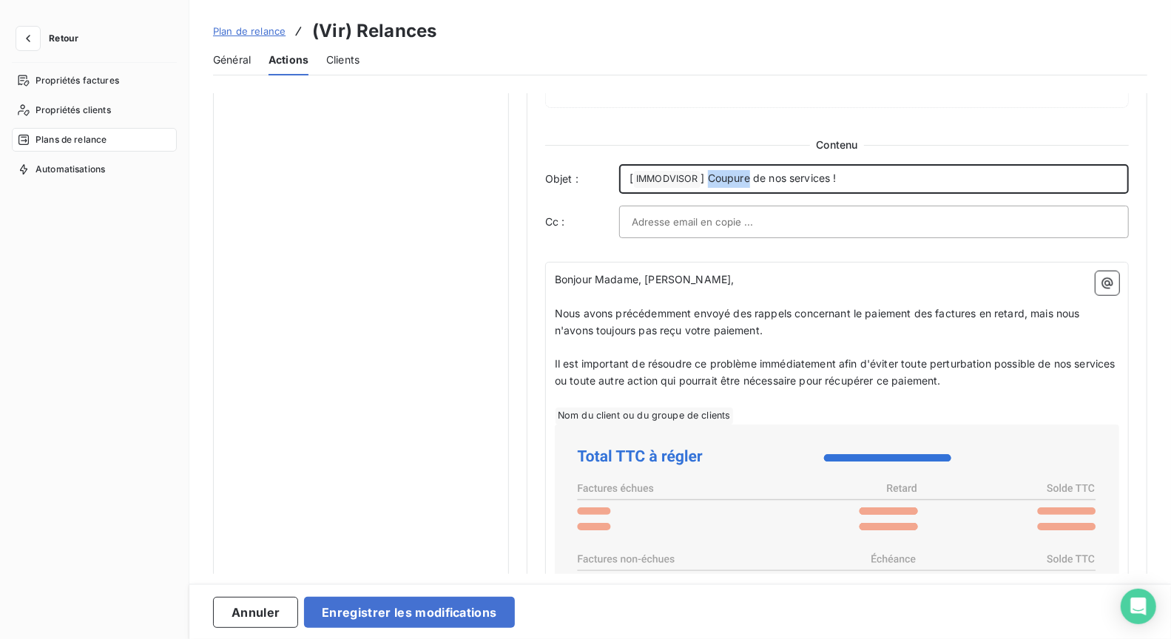
drag, startPoint x: 748, startPoint y: 173, endPoint x: 712, endPoint y: 174, distance: 37.0
click at [711, 175] on span "] Coupure de nos services !" at bounding box center [768, 178] width 135 height 13
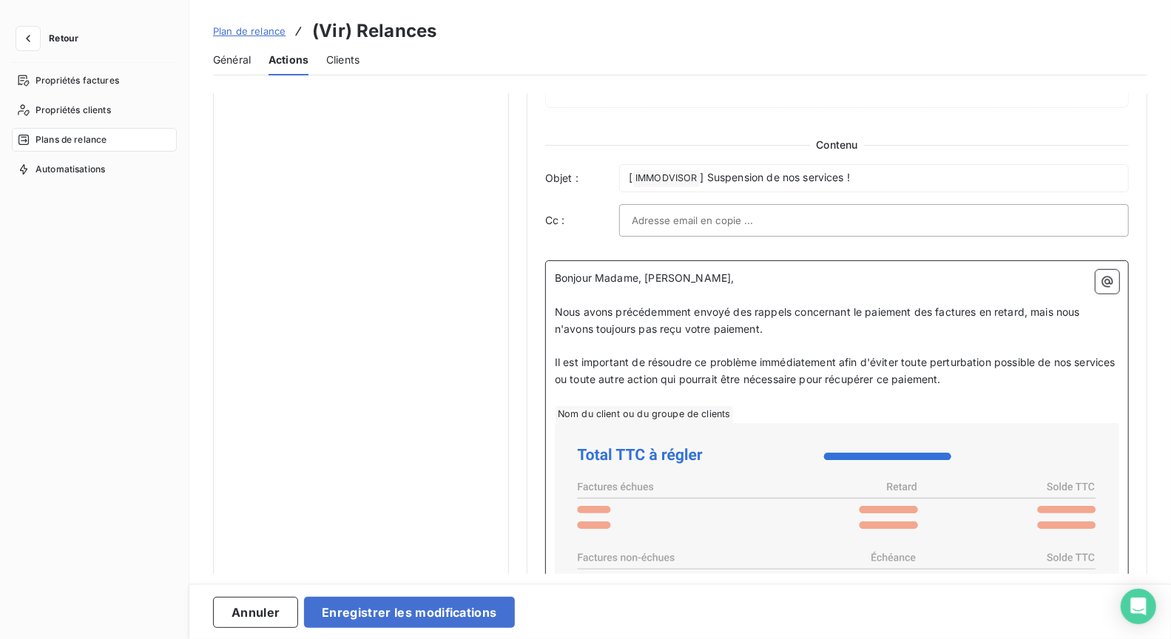
click at [646, 291] on p "﻿" at bounding box center [837, 295] width 564 height 17
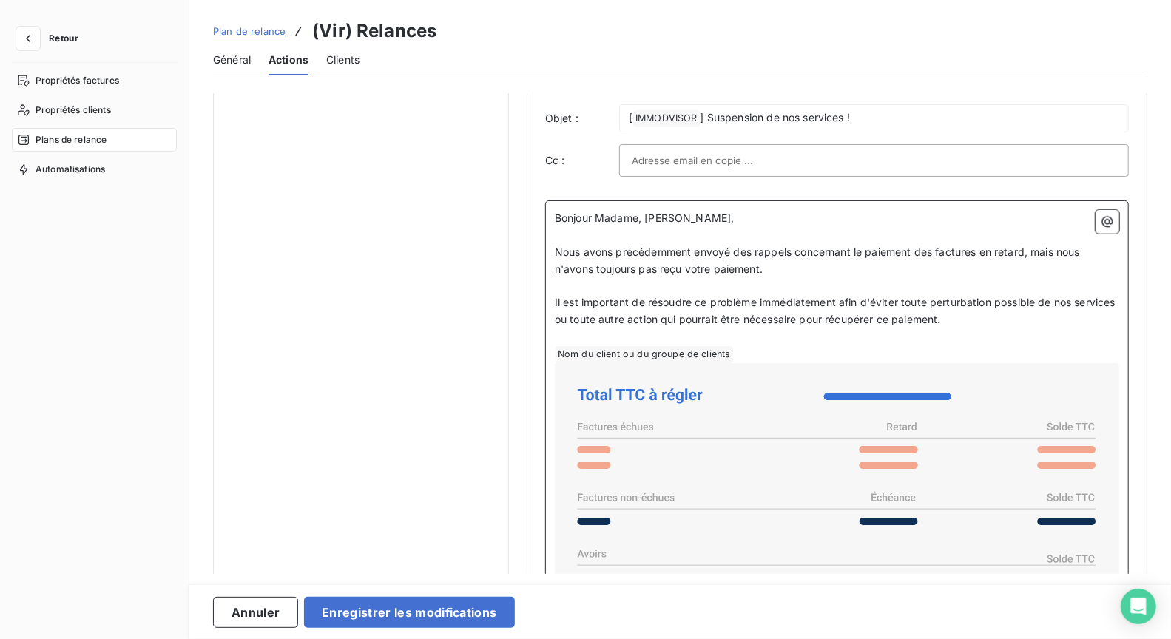
scroll to position [940, 0]
drag, startPoint x: 557, startPoint y: 246, endPoint x: 1027, endPoint y: 313, distance: 475.1
click at [1027, 313] on div "Bonjour Madame, Monsieur, ﻿ Nous avons précédemment envoyé des rappels concerna…" at bounding box center [837, 619] width 564 height 819
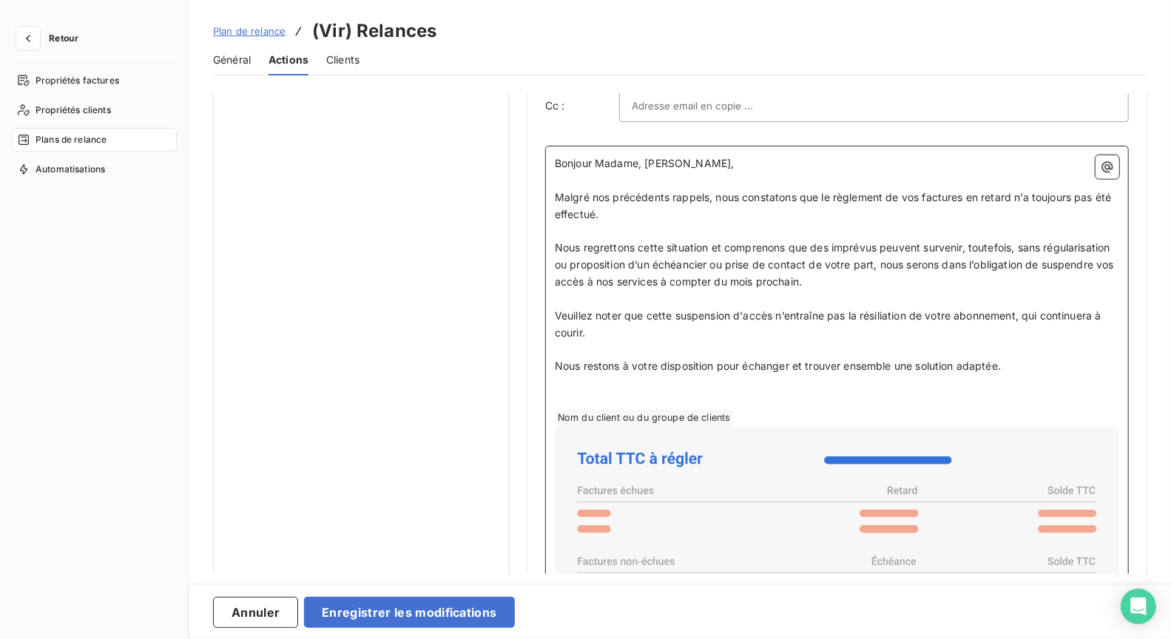
scroll to position [997, 0]
click at [994, 255] on span "Nous regrettons cette situation et comprenons que des imprévus peuvent survenir…" at bounding box center [836, 262] width 562 height 47
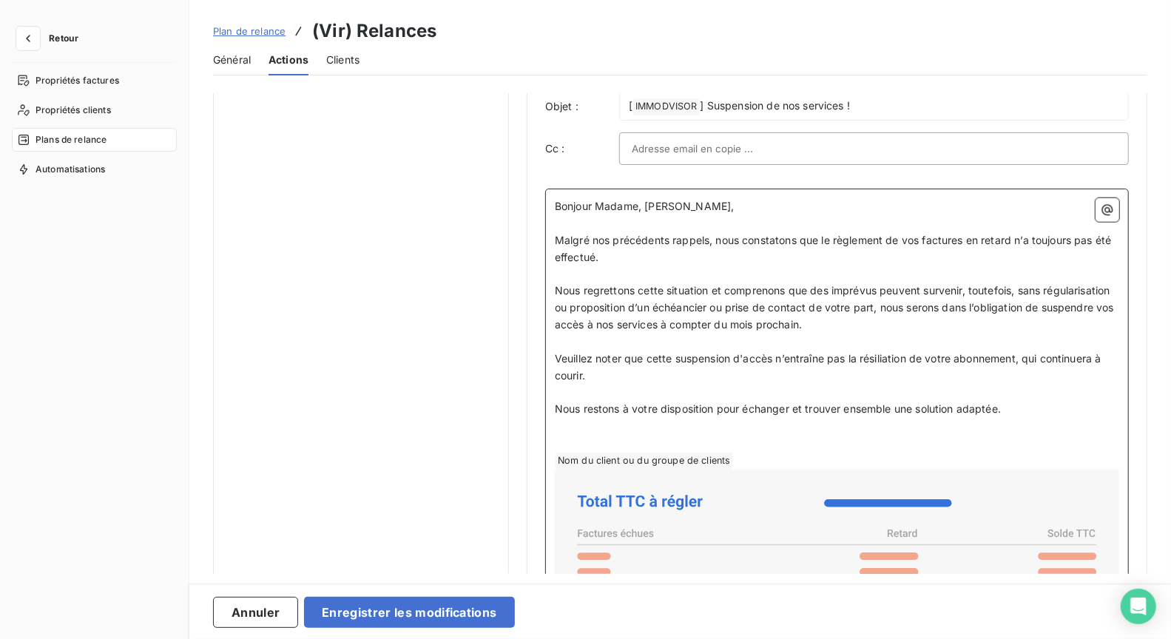
scroll to position [953, 0]
drag, startPoint x: 740, startPoint y: 322, endPoint x: 921, endPoint y: 322, distance: 181.2
click at [921, 322] on p "Nous regrettons cette situation et comprenons que des imprévus peuvent survenir…" at bounding box center [837, 307] width 564 height 51
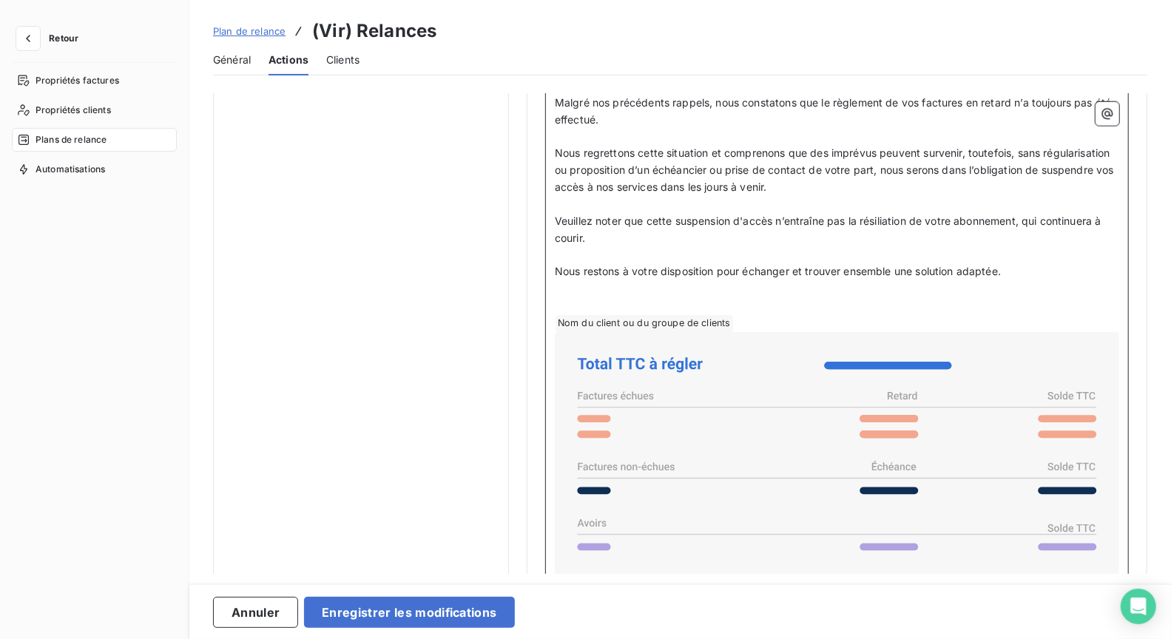
scroll to position [1086, 0]
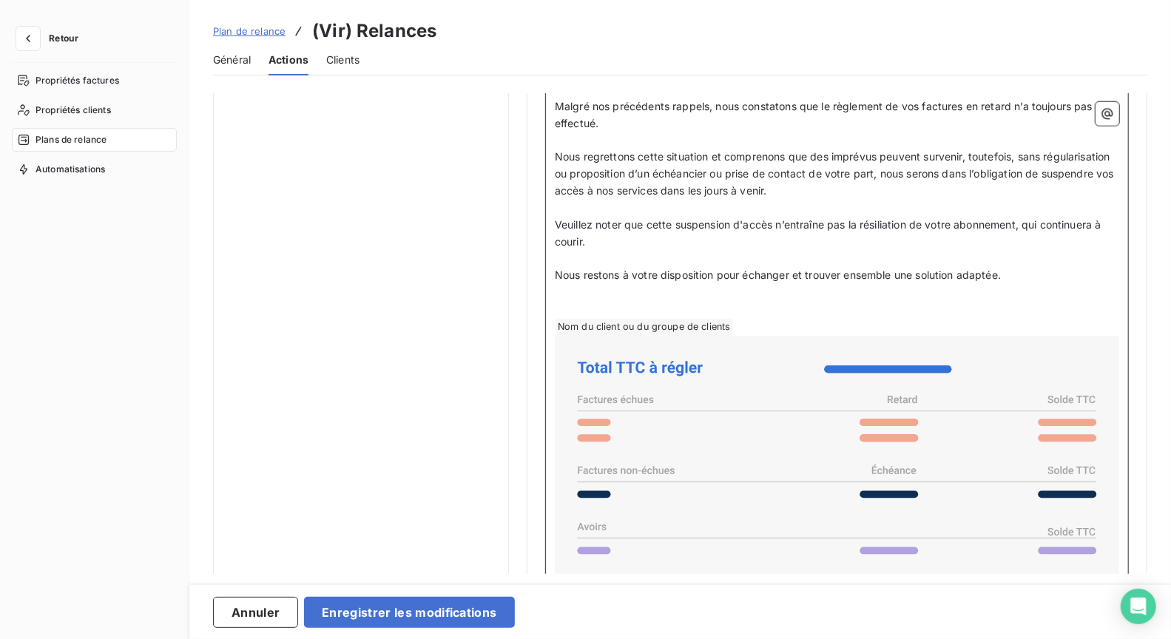
click at [1030, 273] on p "Nous restons à votre disposition pour échanger et trouver ensemble une solution…" at bounding box center [837, 275] width 564 height 17
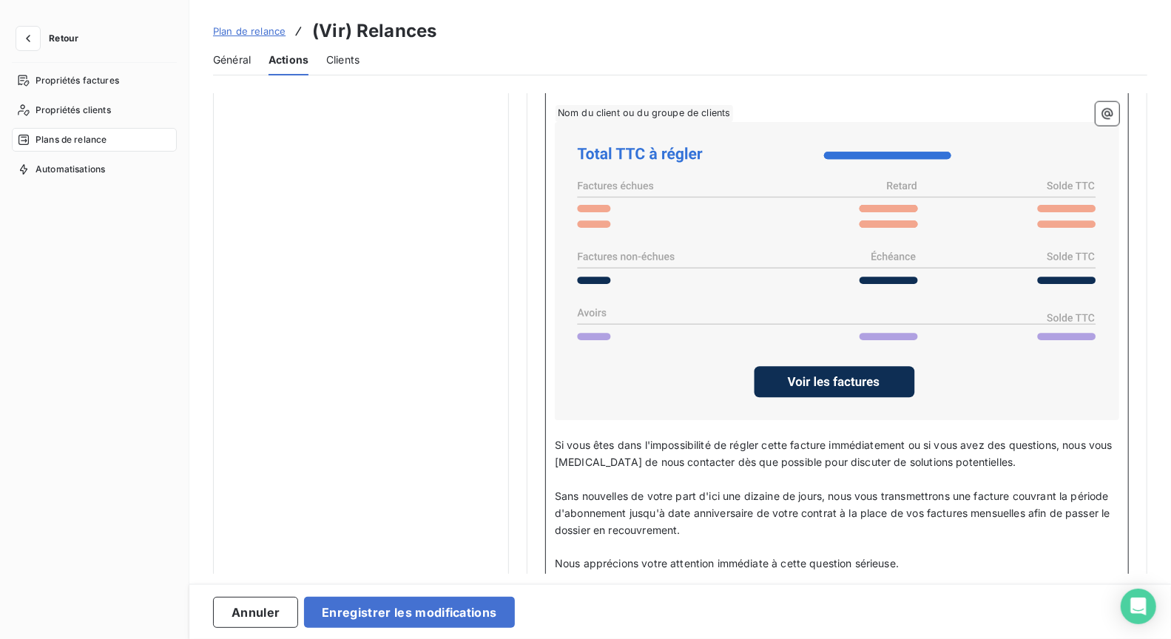
click at [790, 471] on p "﻿" at bounding box center [837, 479] width 564 height 17
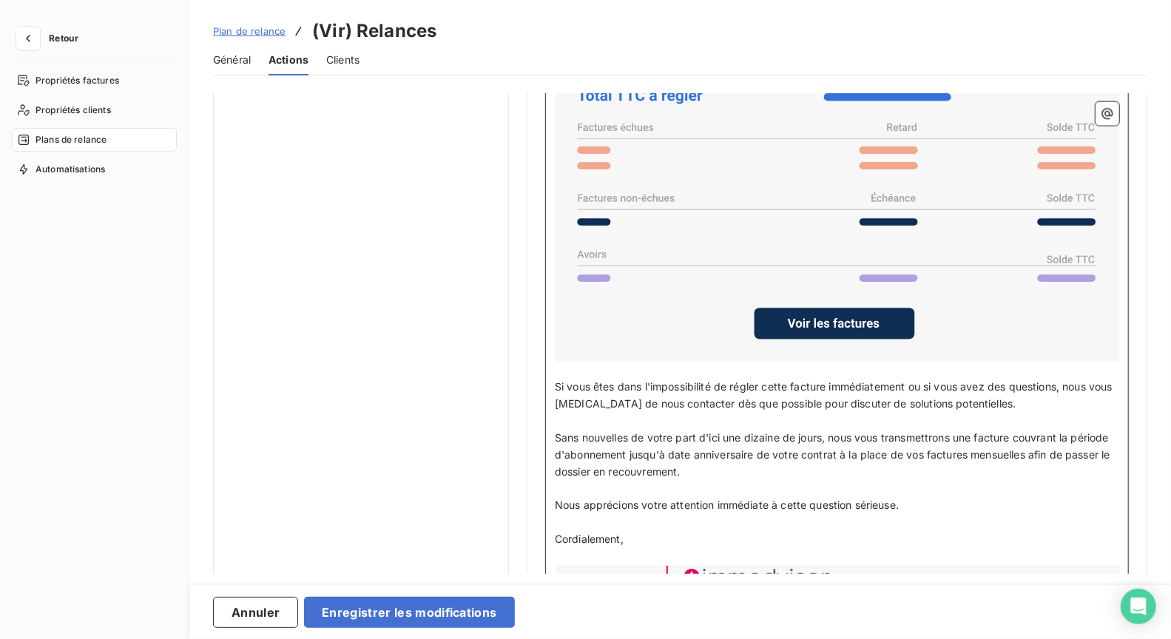
scroll to position [1452, 0]
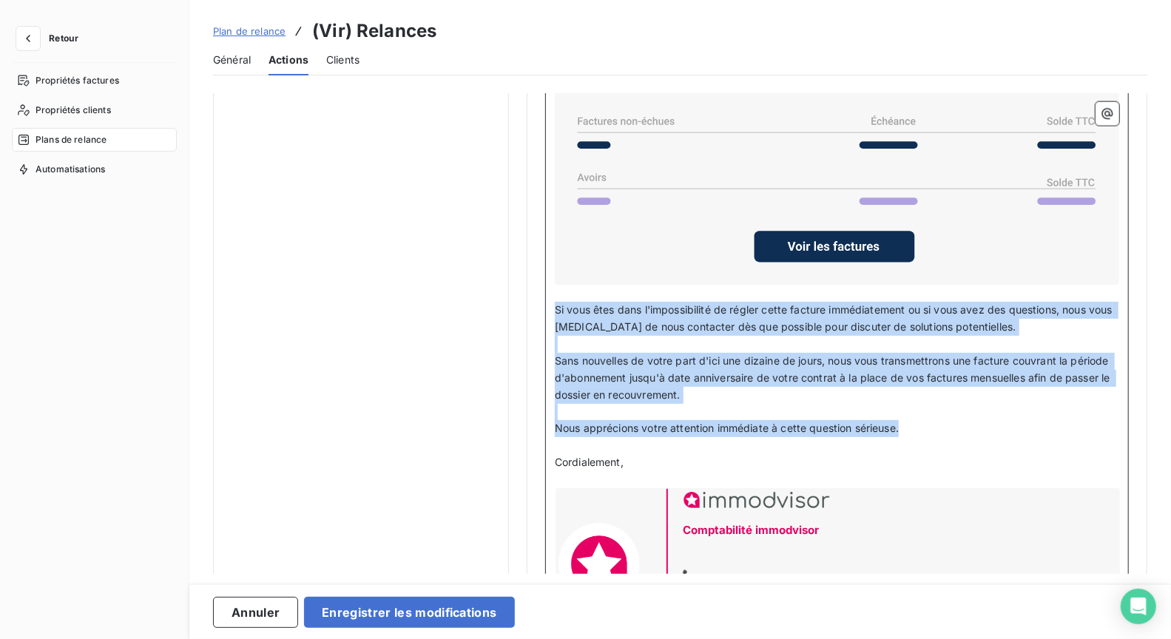
drag, startPoint x: 811, startPoint y: 410, endPoint x: 539, endPoint y: 301, distance: 292.7
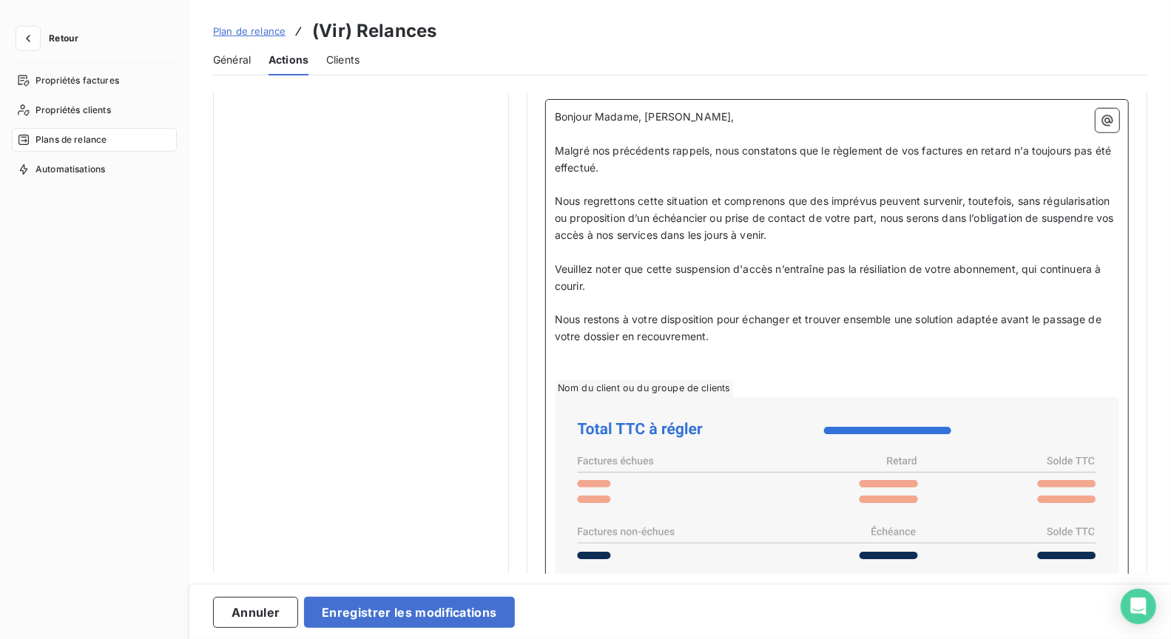
scroll to position [1036, 0]
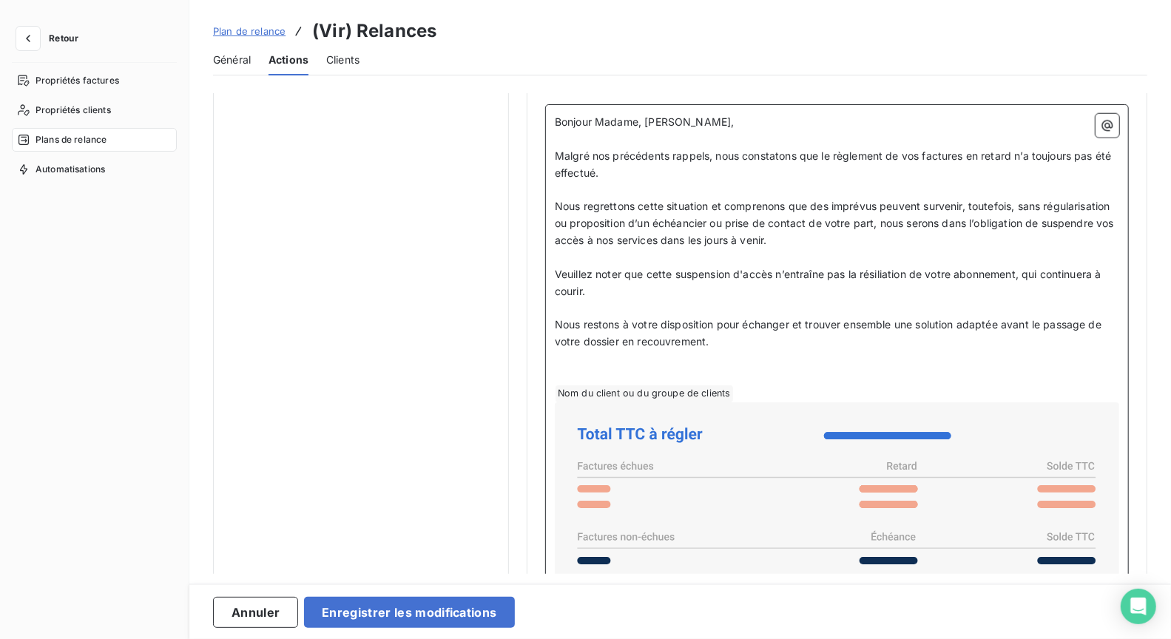
click at [1103, 276] on p "Veuillez noter que cette suspension d'accès n’entraîne pas la résiliation de vo…" at bounding box center [837, 283] width 564 height 34
drag, startPoint x: 1102, startPoint y: 271, endPoint x: 1103, endPoint y: 286, distance: 14.8
click at [1103, 286] on p "Veuillez noter que cette suspension d'accès n’entraîne pas la résiliation de vo…" at bounding box center [837, 283] width 564 height 34
click at [1087, 268] on span "Veuillez noter que cette suspension d'accès n’entraîne pas la résiliation de vo…" at bounding box center [830, 283] width 550 height 30
drag, startPoint x: 1087, startPoint y: 269, endPoint x: 1104, endPoint y: 280, distance: 19.9
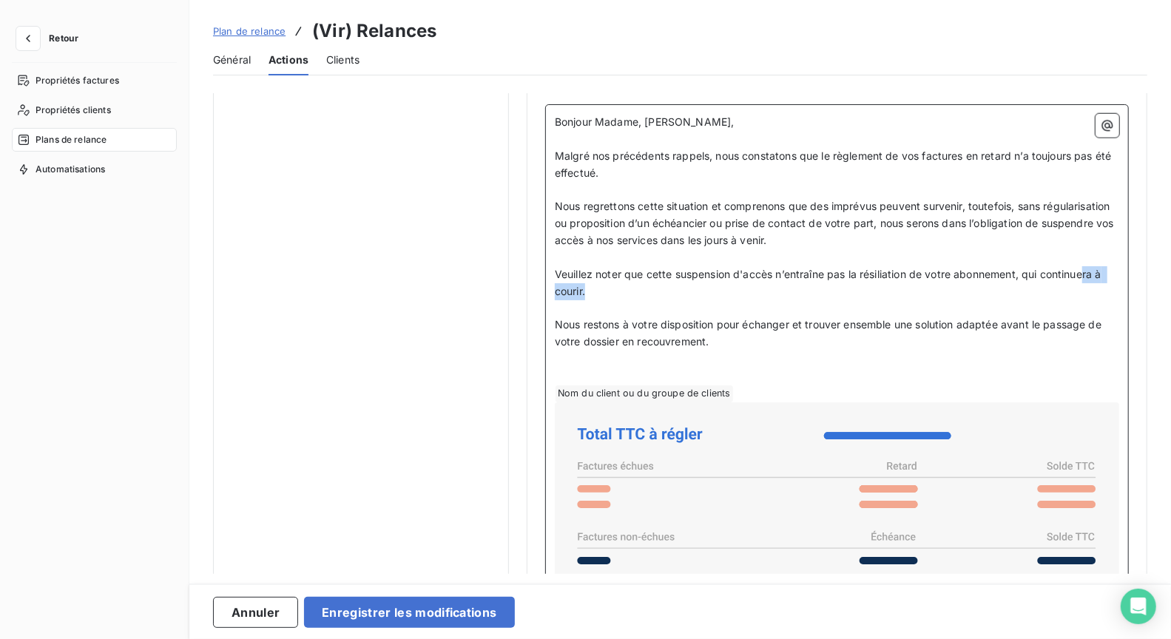
click at [1104, 279] on p "Veuillez noter que cette suspension d'accès n’entraîne pas la résiliation de vo…" at bounding box center [837, 283] width 564 height 34
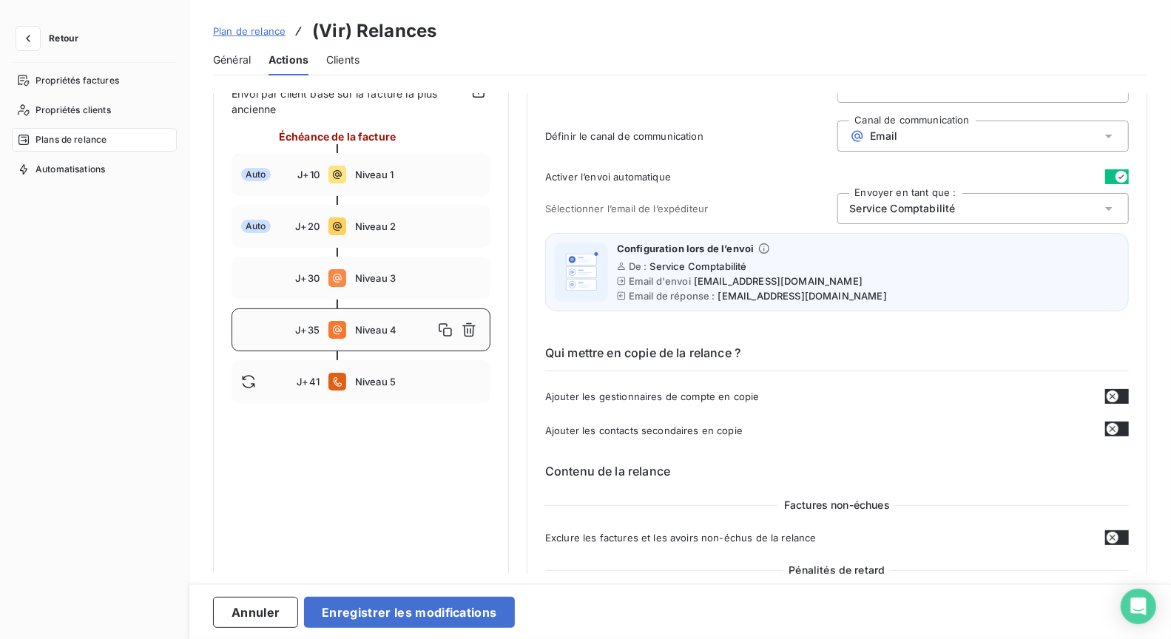
scroll to position [127, 0]
click at [396, 614] on button "Enregistrer les modifications" at bounding box center [409, 612] width 210 height 31
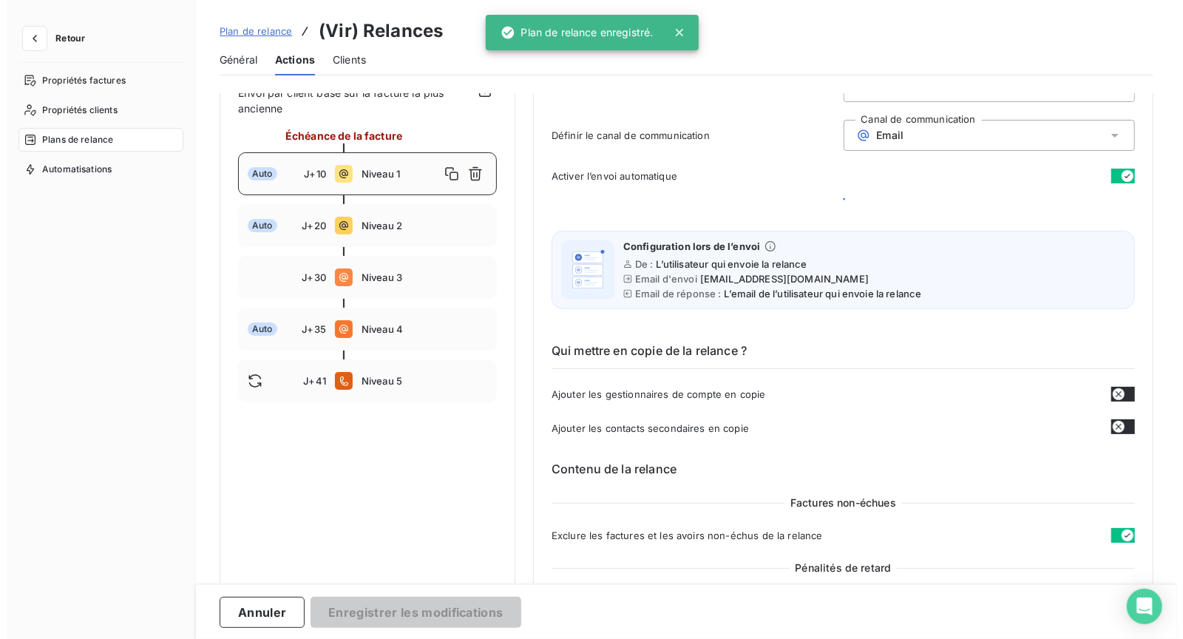
scroll to position [0, 0]
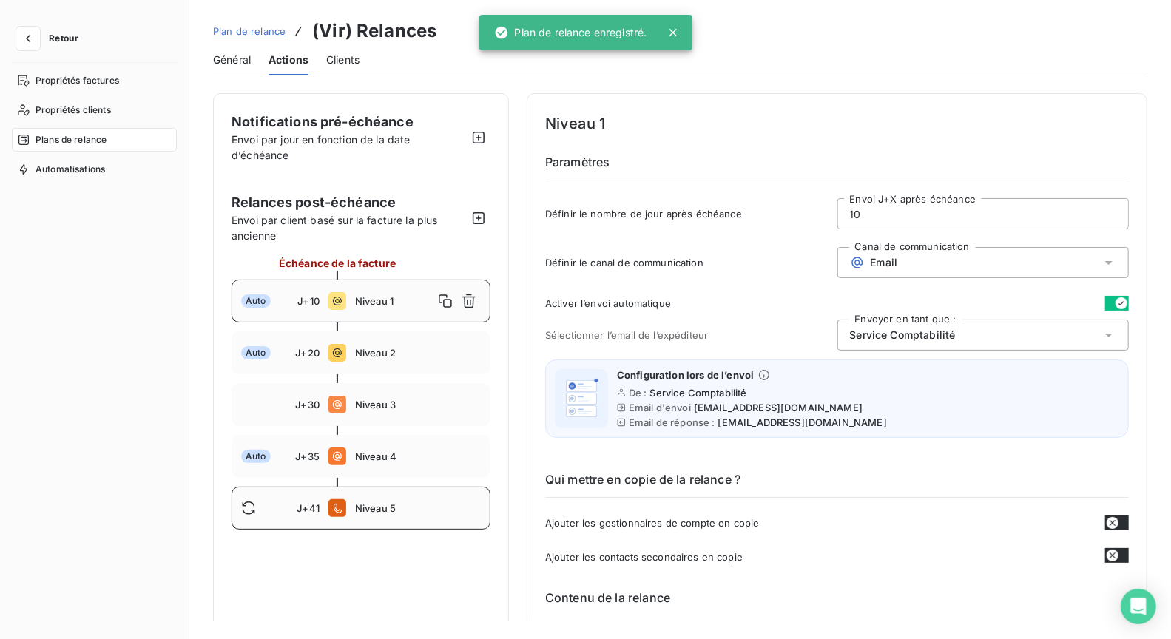
click at [428, 502] on span "Niveau 5" at bounding box center [418, 508] width 126 height 12
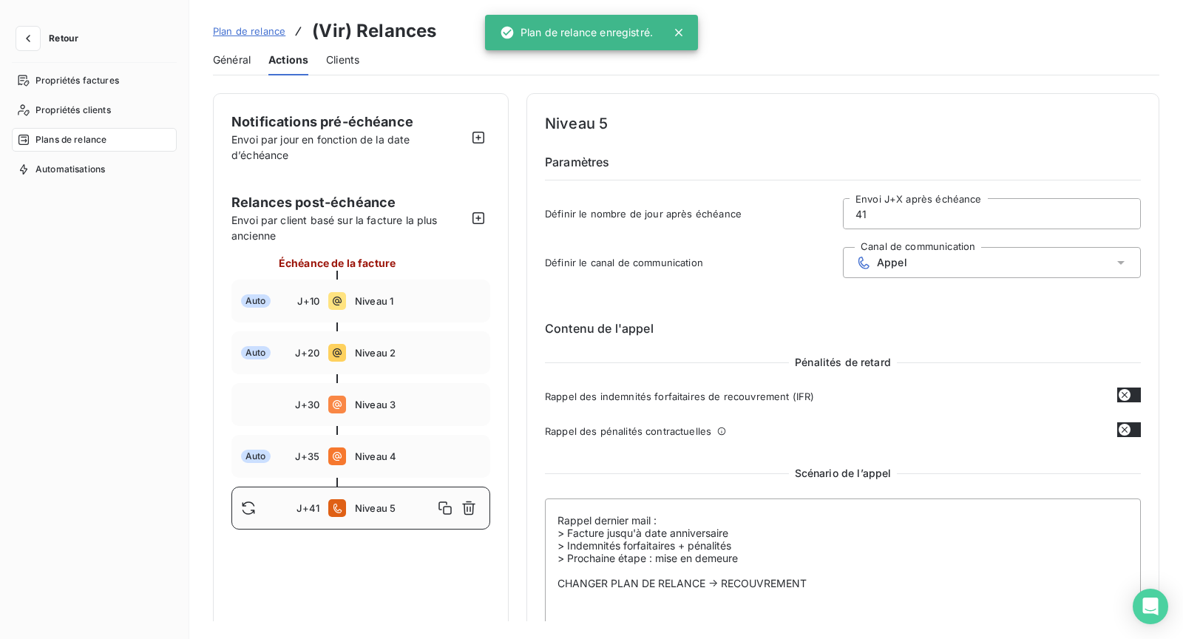
click at [882, 214] on input "41" at bounding box center [992, 214] width 297 height 30
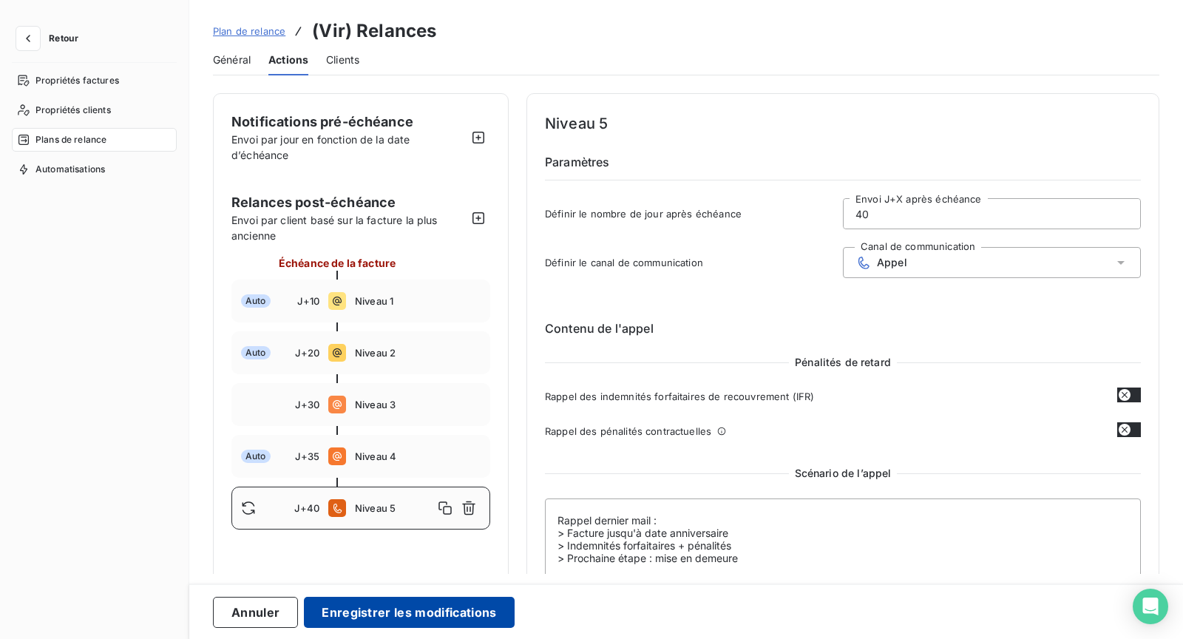
type input "40"
click at [388, 624] on button "Enregistrer les modifications" at bounding box center [409, 612] width 210 height 31
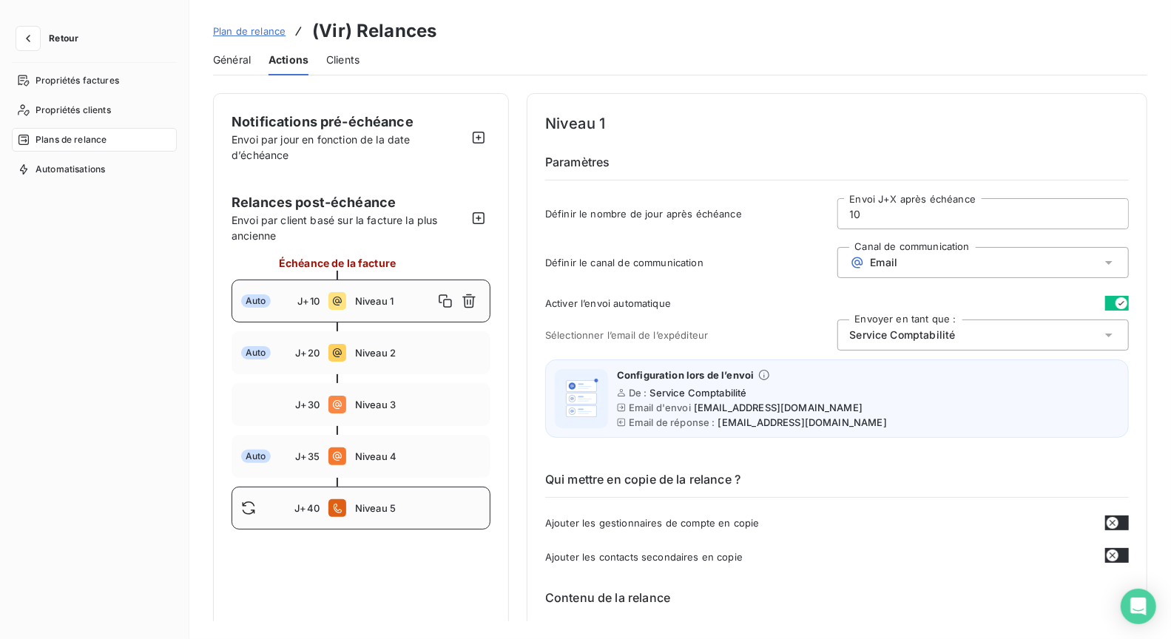
click at [397, 507] on span "Niveau 5" at bounding box center [418, 508] width 126 height 12
type input "40"
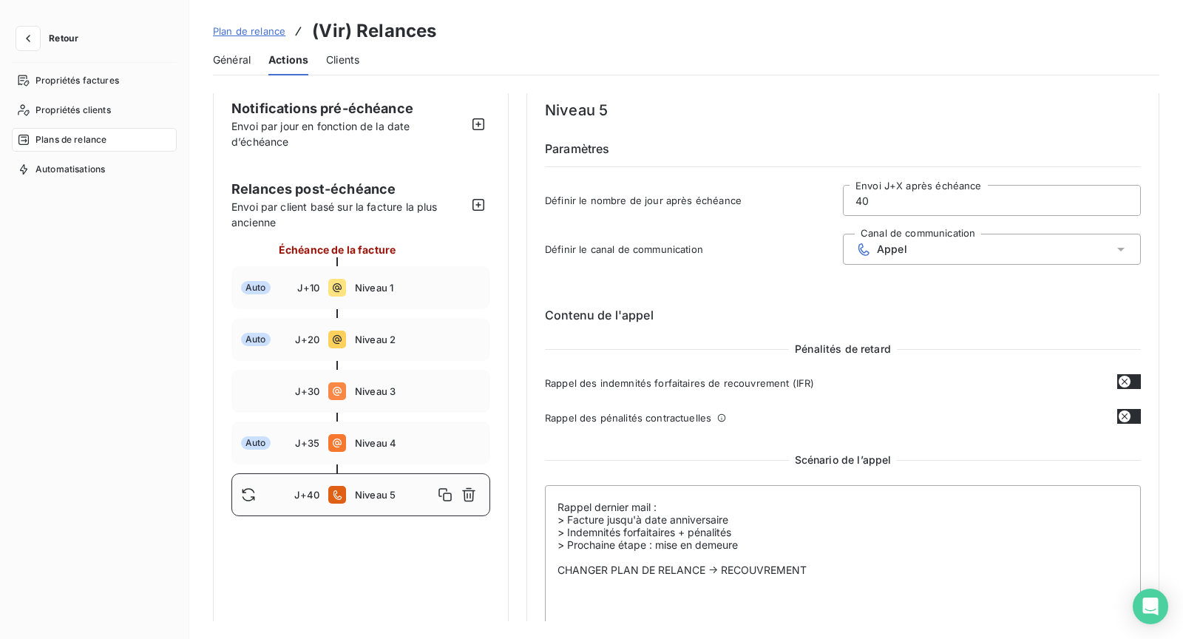
scroll to position [28, 0]
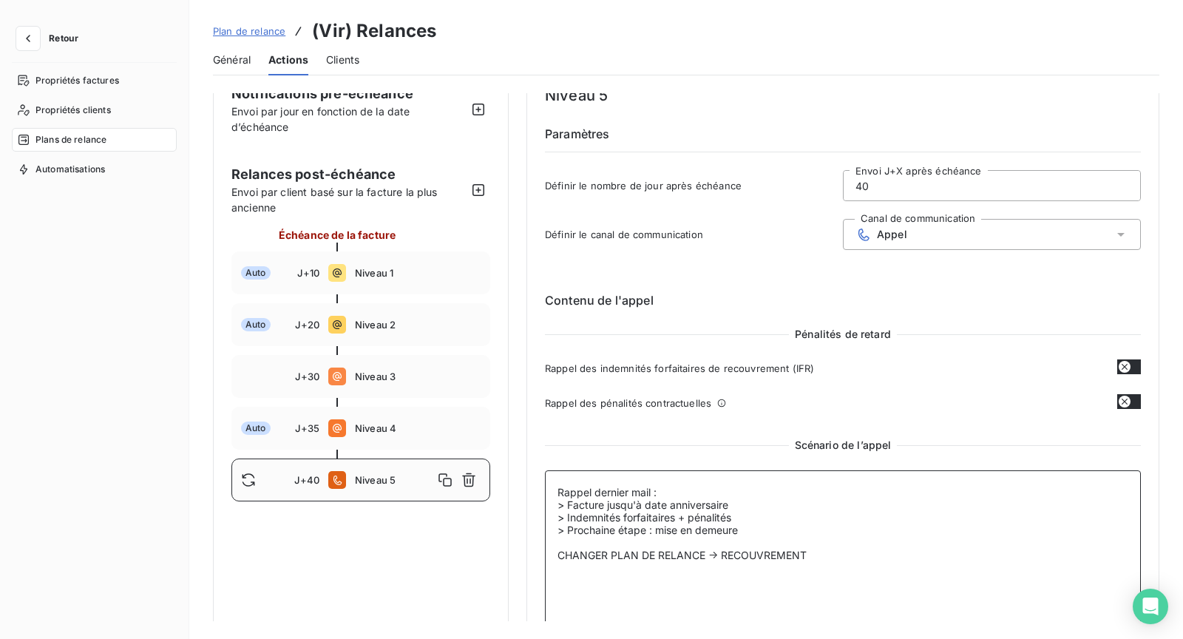
click at [851, 564] on textarea "Rappel dernier mail : > Facture jusqu'à date anniversaire > Indemnités forfaita…" at bounding box center [843, 580] width 596 height 220
click at [788, 499] on textarea "Rappel dernier mail : > Facture jusqu'à date anniversaire > Indemnités forfaita…" at bounding box center [843, 580] width 596 height 220
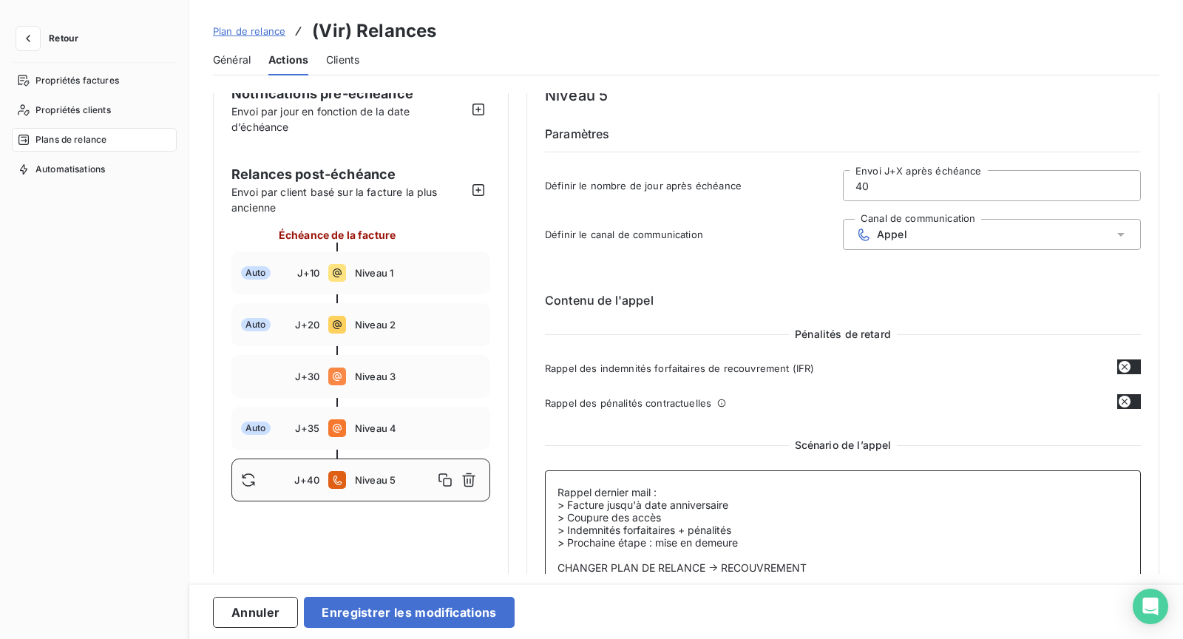
drag, startPoint x: 700, startPoint y: 518, endPoint x: 544, endPoint y: 507, distance: 157.1
click at [544, 507] on div "Niveau 5 Paramètres Définir le nombre de jour après échéance 40 Envoi J+X après…" at bounding box center [843, 386] width 633 height 643
click at [732, 521] on textarea "Rappel dernier mail : > Facture jusqu'à date anniversaire > Coupure des accès >…" at bounding box center [843, 580] width 596 height 220
click at [800, 537] on textarea "Rappel dernier mail : > Facture jusqu'à date anniversaire > Coupure des accès >…" at bounding box center [843, 580] width 596 height 220
click at [787, 522] on textarea "Rappel dernier mail : > Facture jusqu'à date anniversaire > Coupure des accès >…" at bounding box center [843, 580] width 596 height 220
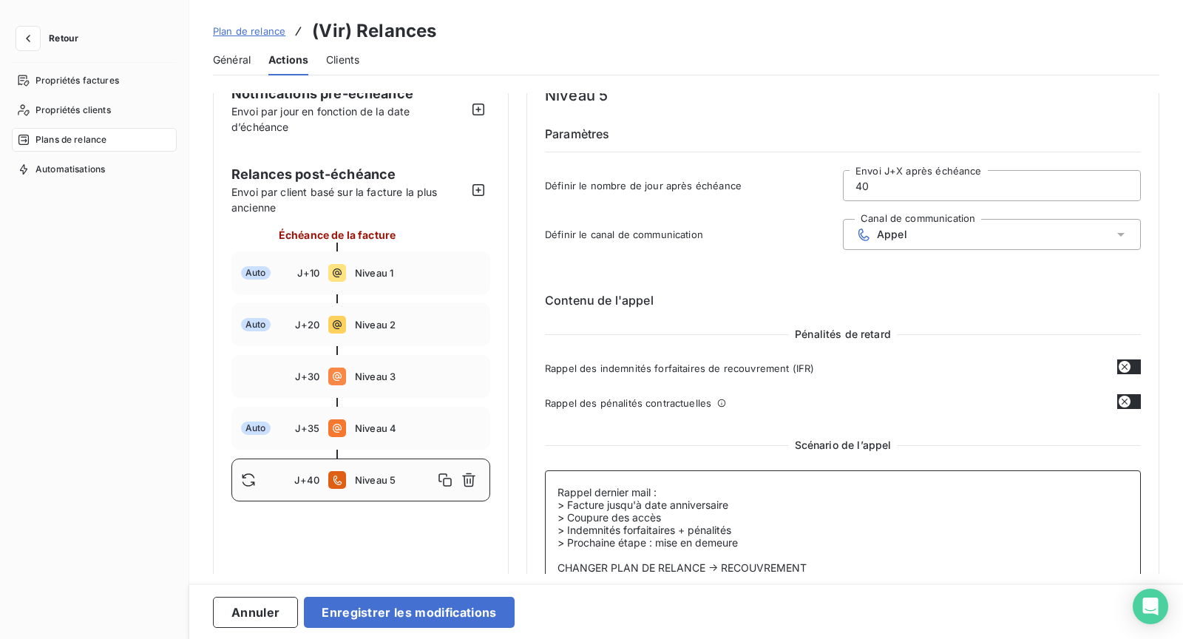
click at [787, 518] on textarea "Rappel dernier mail : > Facture jusqu'à date anniversaire > Coupure des accès >…" at bounding box center [843, 580] width 596 height 220
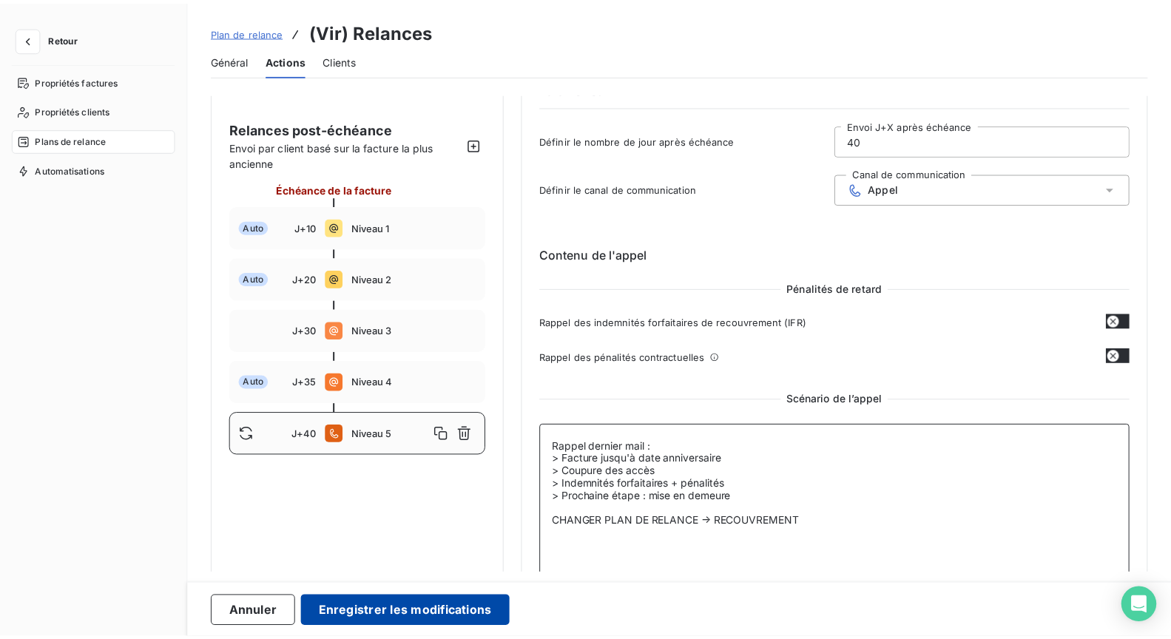
scroll to position [84, 0]
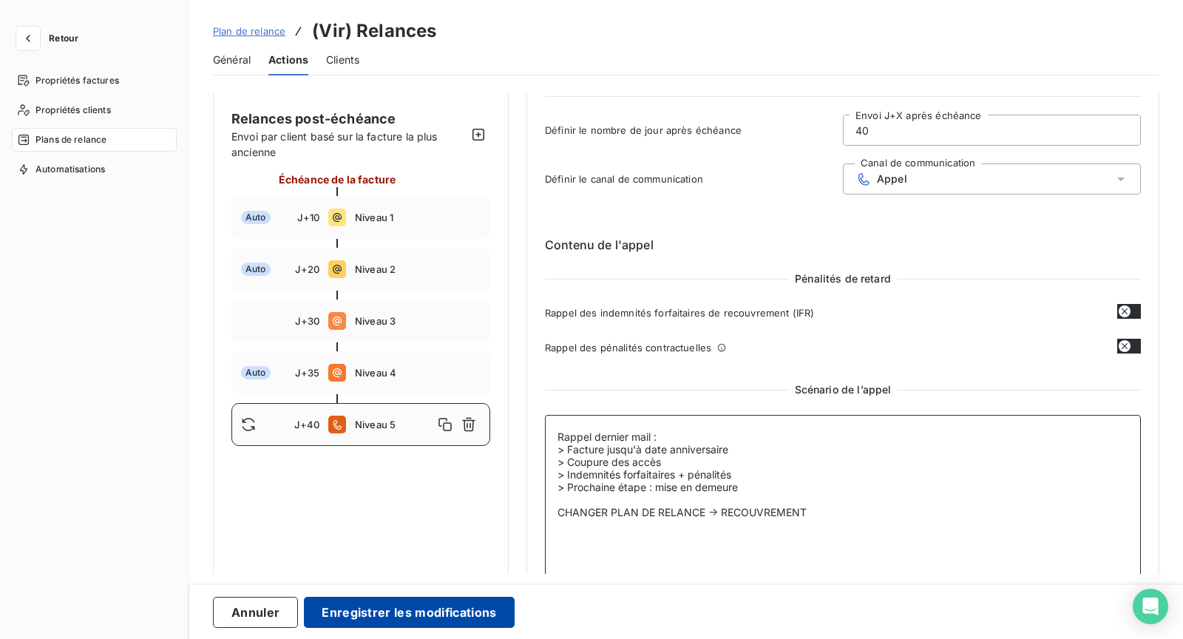
type textarea "Rappel dernier mail : > Facture jusqu'à date anniversaire > Coupure des accès >…"
click at [466, 614] on button "Enregistrer les modifications" at bounding box center [409, 612] width 210 height 31
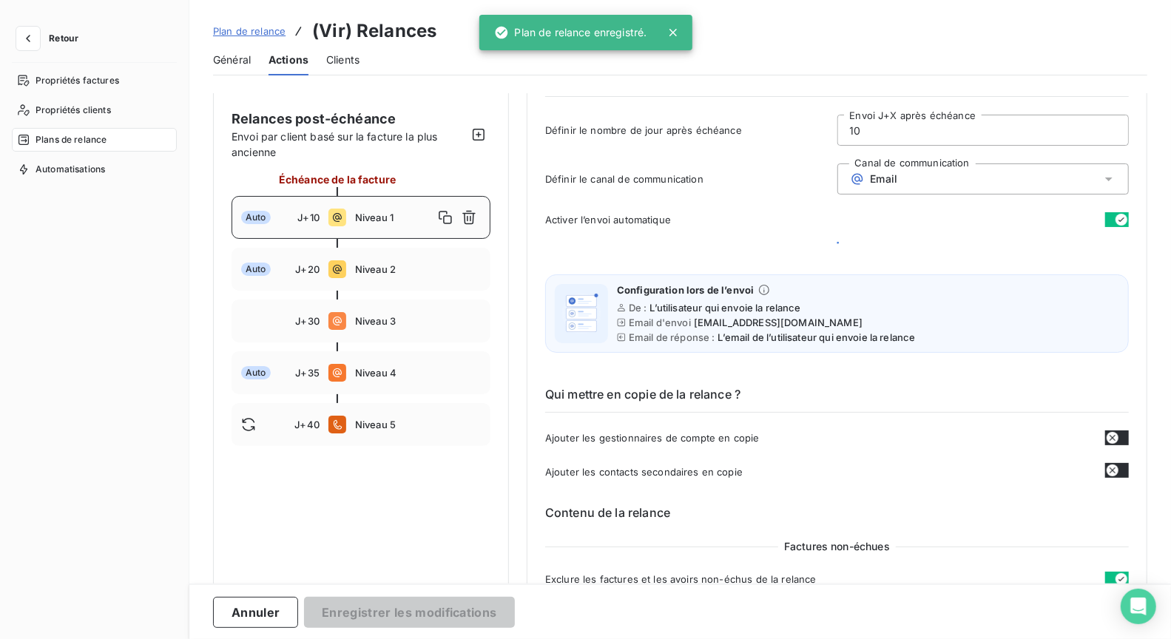
scroll to position [0, 0]
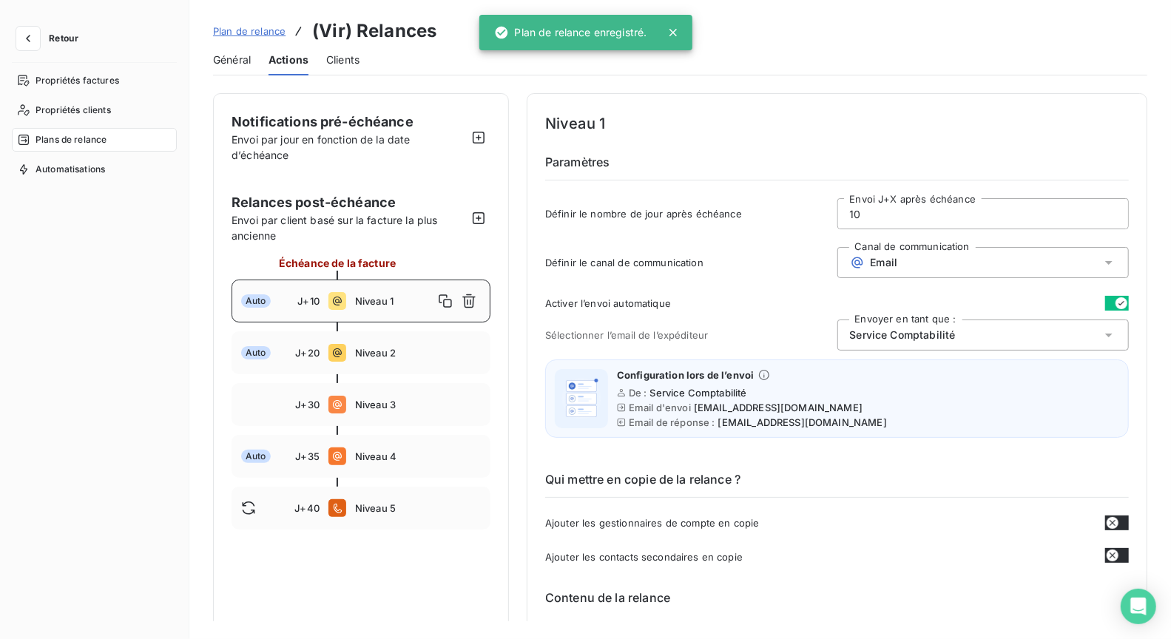
click at [365, 297] on span "Niveau 1" at bounding box center [394, 301] width 78 height 12
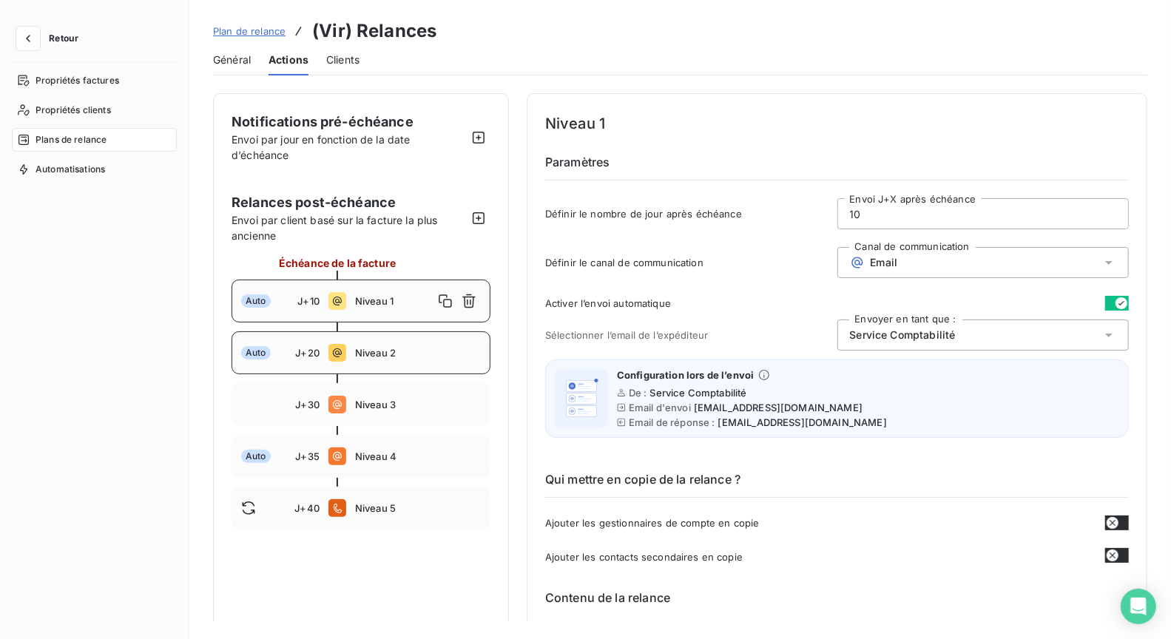
click at [392, 351] on span "Niveau 2" at bounding box center [418, 353] width 126 height 12
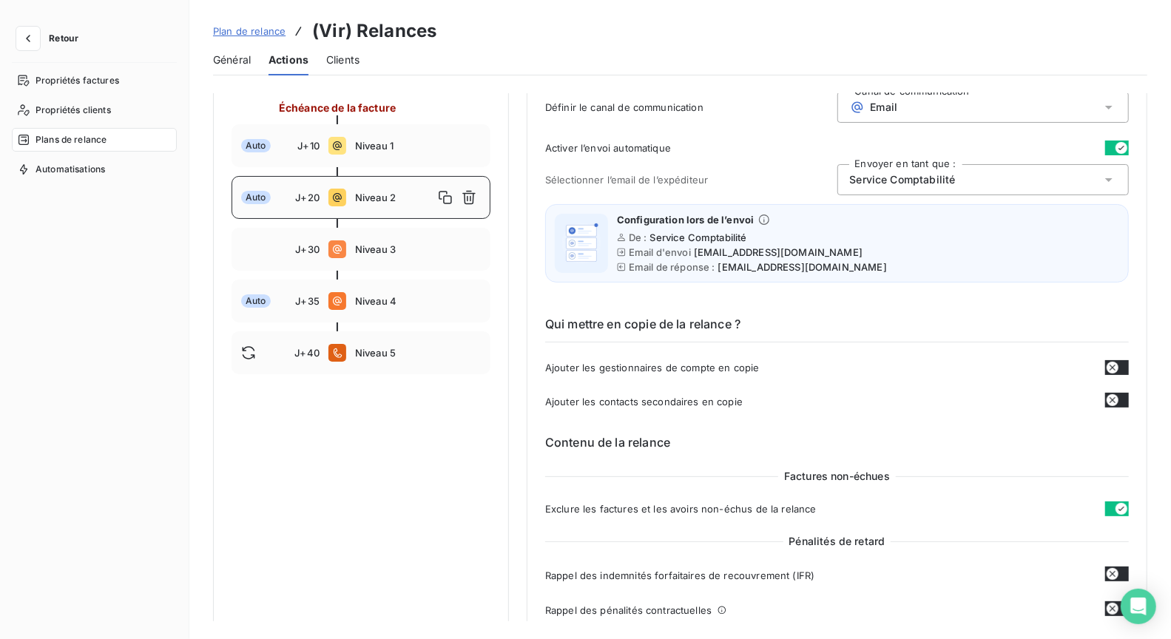
scroll to position [30, 0]
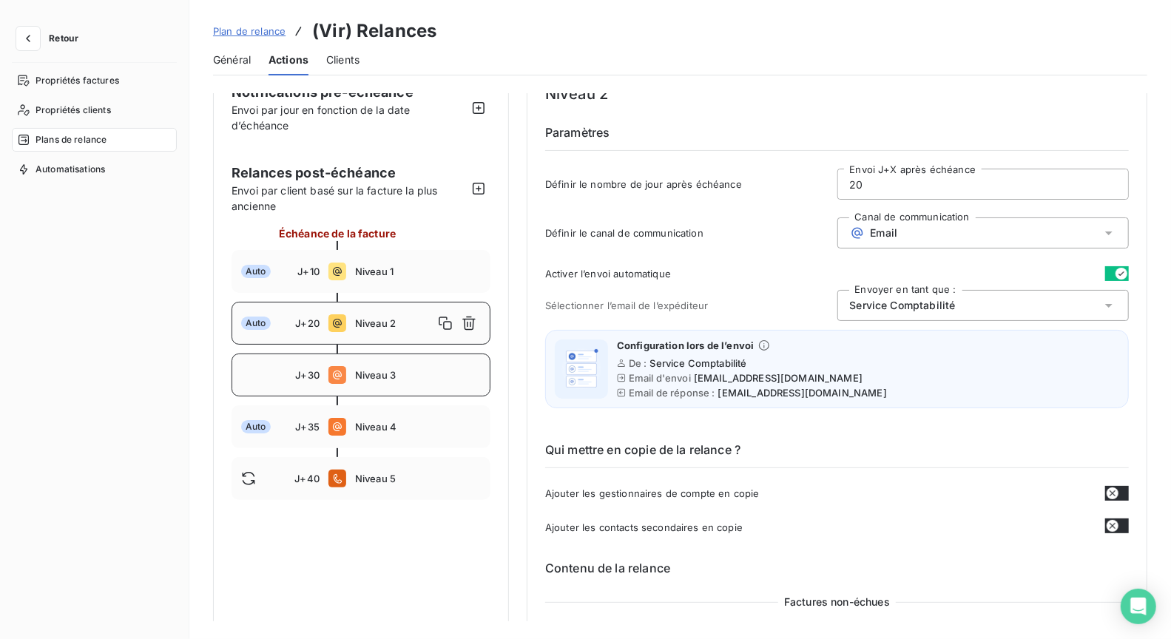
click at [380, 385] on div "J+30 Niveau 3" at bounding box center [361, 375] width 259 height 43
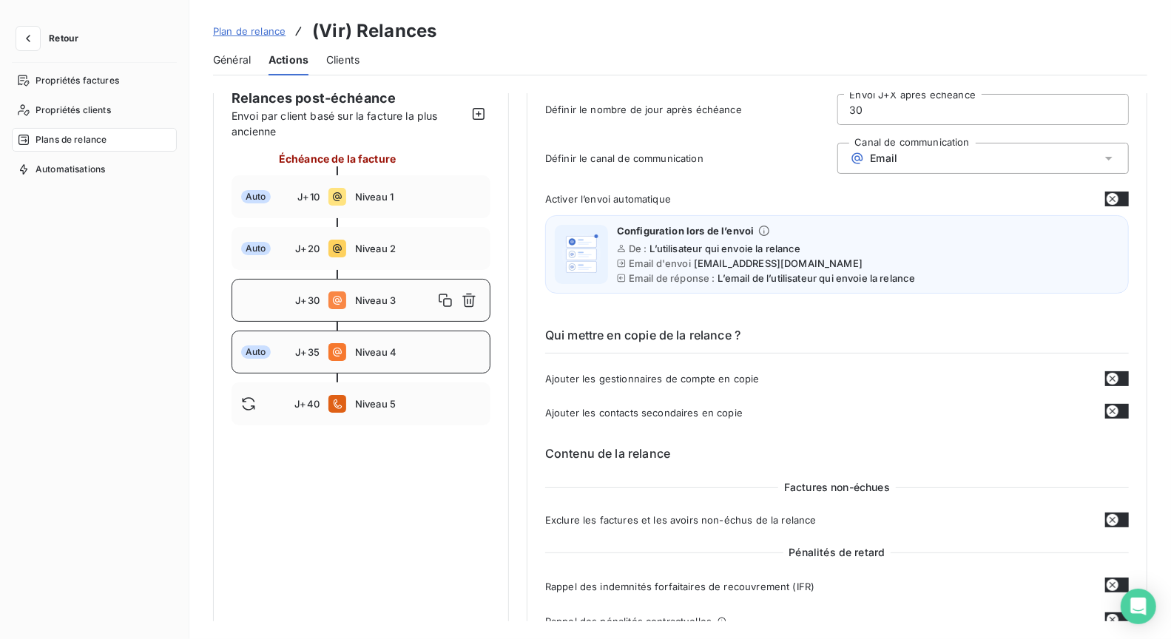
scroll to position [0, 0]
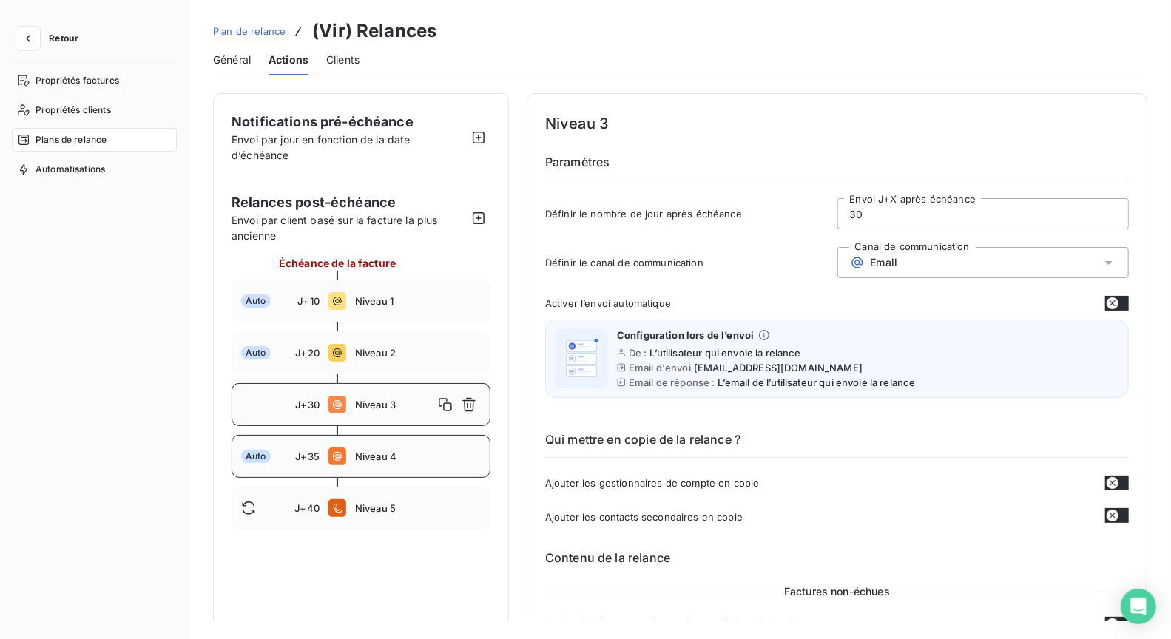
click at [396, 456] on span "Niveau 4" at bounding box center [418, 456] width 126 height 12
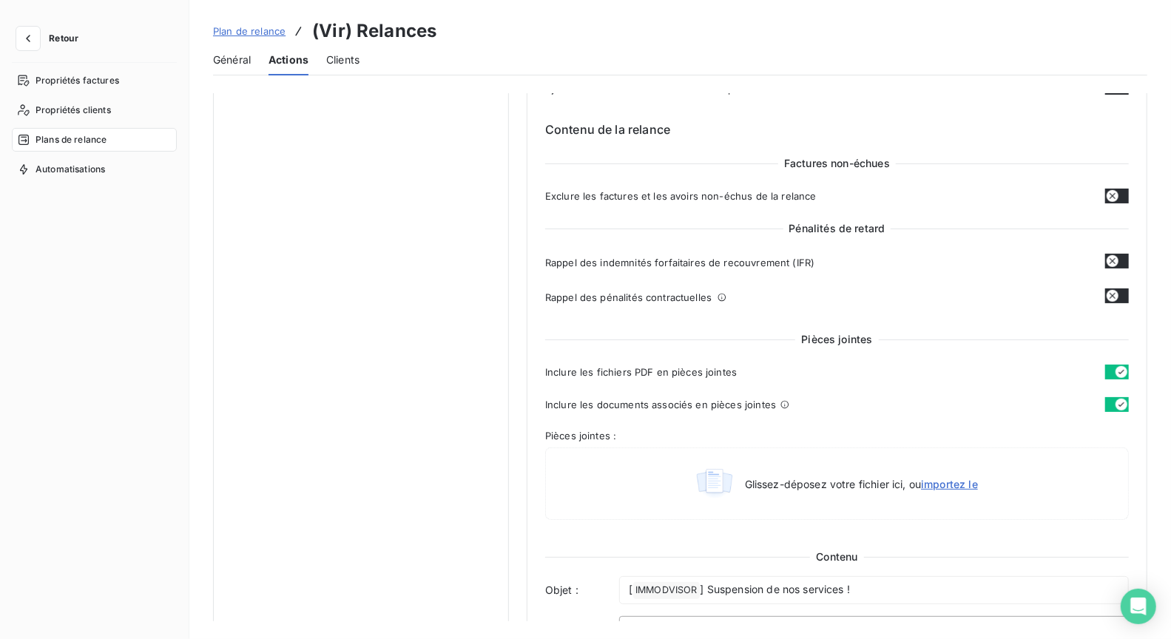
scroll to position [550, 0]
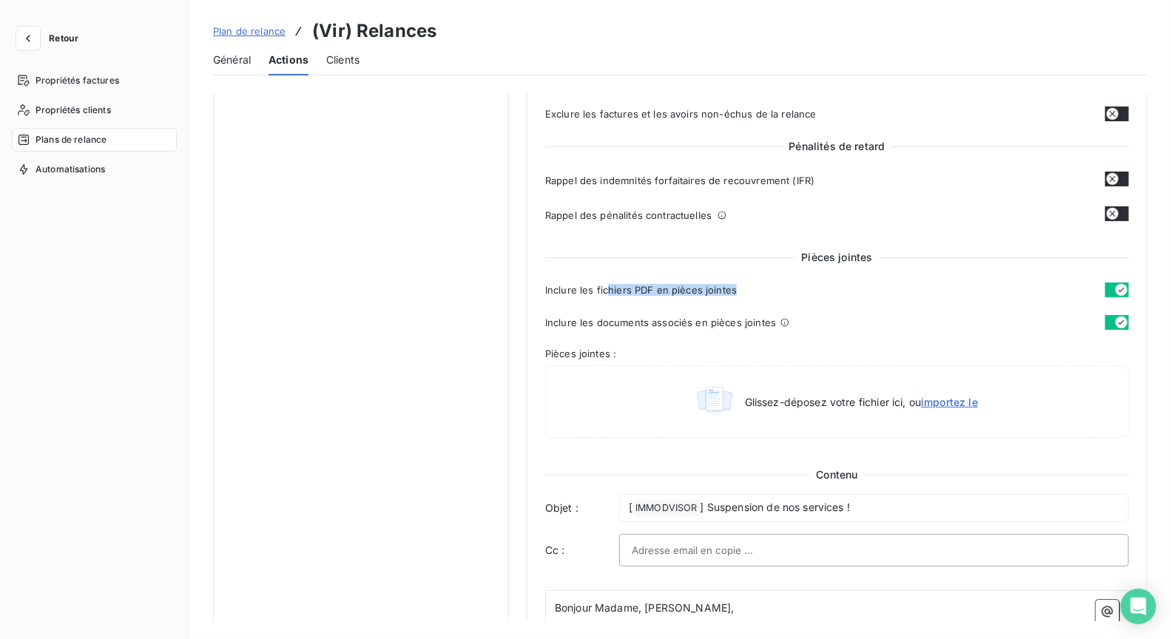
drag, startPoint x: 607, startPoint y: 294, endPoint x: 716, endPoint y: 297, distance: 108.8
click at [716, 297] on div "Pièces jointes Inclure les fichiers PDF en pièces jointes Inclure les documents…" at bounding box center [837, 347] width 584 height 194
drag, startPoint x: 660, startPoint y: 327, endPoint x: 763, endPoint y: 324, distance: 103.6
click at [763, 324] on div "Inclure les documents associés en pièces jointes" at bounding box center [822, 322] width 554 height 15
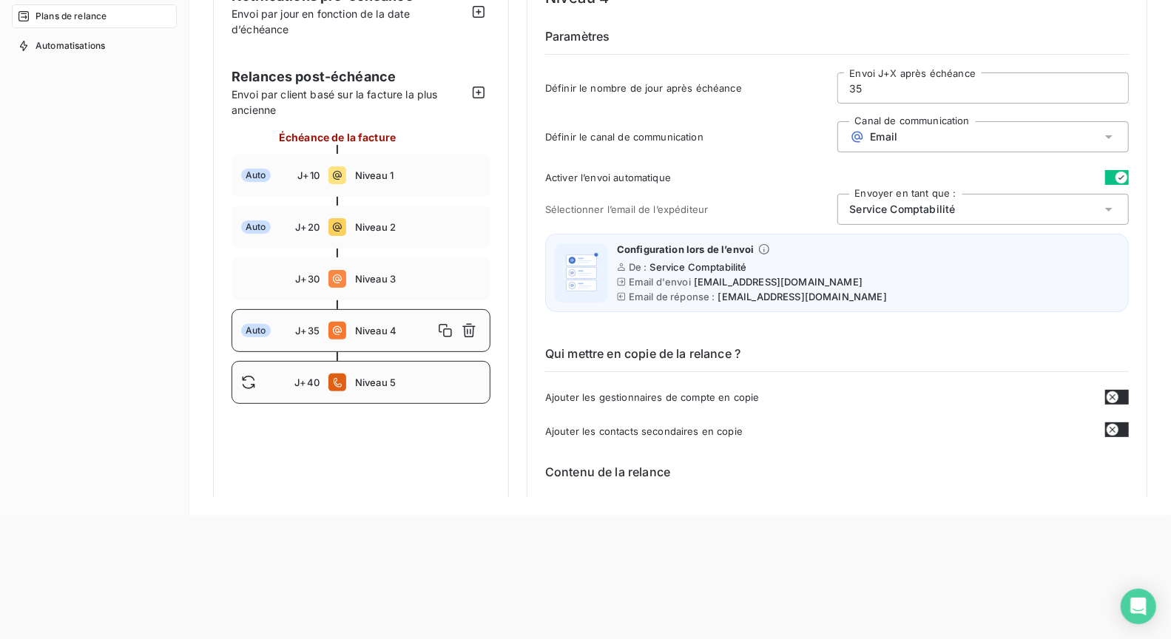
scroll to position [3, 0]
click at [469, 395] on div "J+40 Niveau 5" at bounding box center [361, 381] width 259 height 43
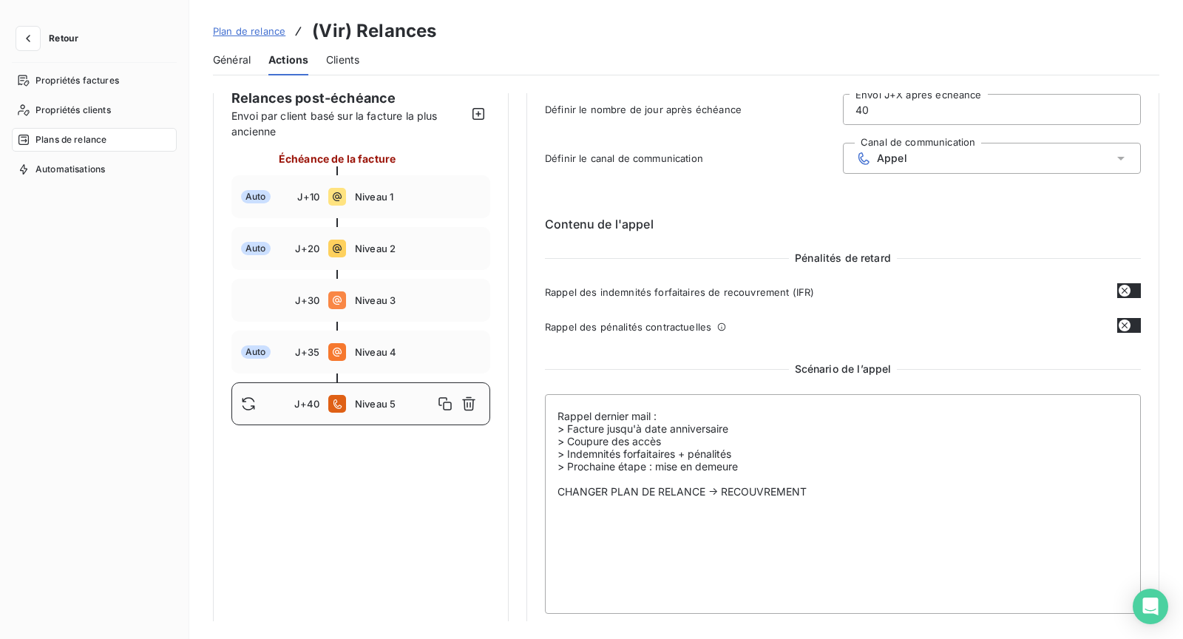
scroll to position [109, 0]
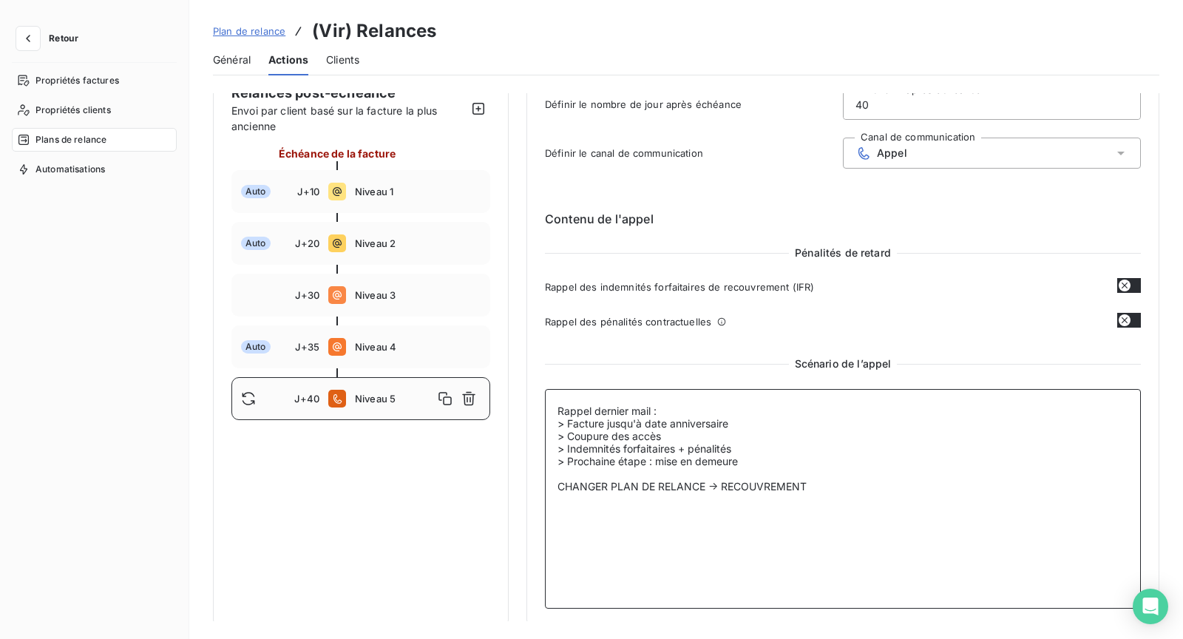
click at [651, 410] on textarea "Rappel dernier mail : > Facture jusqu'à date anniversaire > Coupure des accès >…" at bounding box center [843, 499] width 596 height 220
click at [684, 419] on textarea "Rappel dernier mail : > Facture jusqu'à date anniversaire > Coupure des accès >…" at bounding box center [843, 499] width 596 height 220
drag, startPoint x: 651, startPoint y: 434, endPoint x: 664, endPoint y: 456, distance: 25.9
click at [652, 434] on textarea "Rappel dernier mail : > Facture jusqu'à date anniversaire > Coupure des accès >…" at bounding box center [843, 499] width 596 height 220
click at [676, 447] on textarea "Rappel dernier mail : > Facture jusqu'à date anniversaire > Coupure des accès >…" at bounding box center [843, 499] width 596 height 220
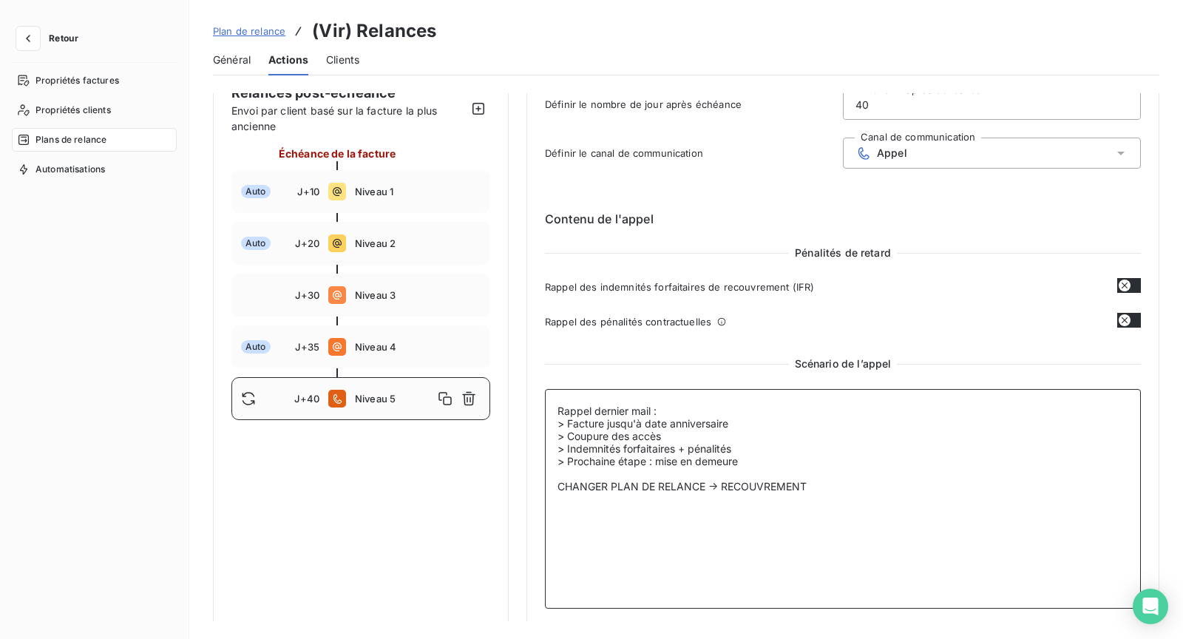
click at [686, 436] on textarea "Rappel dernier mail : > Facture jusqu'à date anniversaire > Coupure des accès >…" at bounding box center [843, 499] width 596 height 220
click at [703, 444] on textarea "Rappel dernier mail : > Facture jusqu'à date anniversaire > Coupure des accès >…" at bounding box center [843, 499] width 596 height 220
click at [672, 467] on textarea "Rappel dernier mail : > Facture jusqu'à date anniversaire > Coupure des accès >…" at bounding box center [843, 499] width 596 height 220
click at [672, 476] on textarea "Rappel dernier mail : > Facture jusqu'à date anniversaire > Coupure des accès >…" at bounding box center [843, 499] width 596 height 220
drag, startPoint x: 740, startPoint y: 463, endPoint x: 559, endPoint y: 465, distance: 180.5
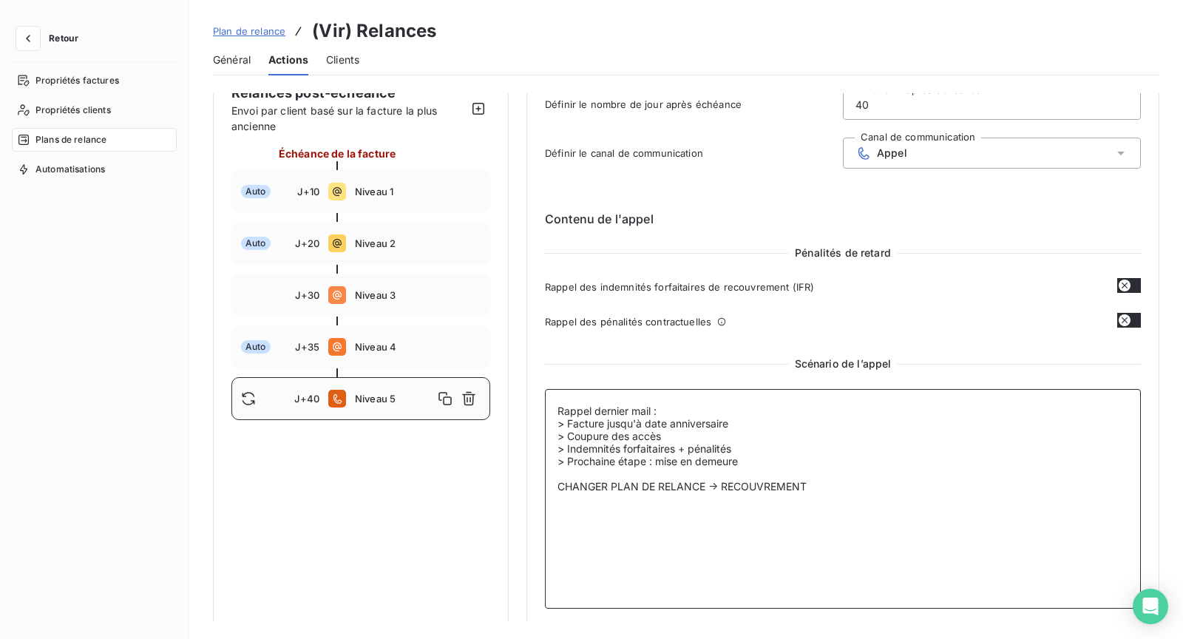
click at [559, 465] on textarea "Rappel dernier mail : > Facture jusqu'à date anniversaire > Coupure des accès >…" at bounding box center [843, 499] width 596 height 220
click at [689, 497] on textarea "Rappel dernier mail : > Facture jusqu'à date anniversaire > Coupure des accès >…" at bounding box center [843, 499] width 596 height 220
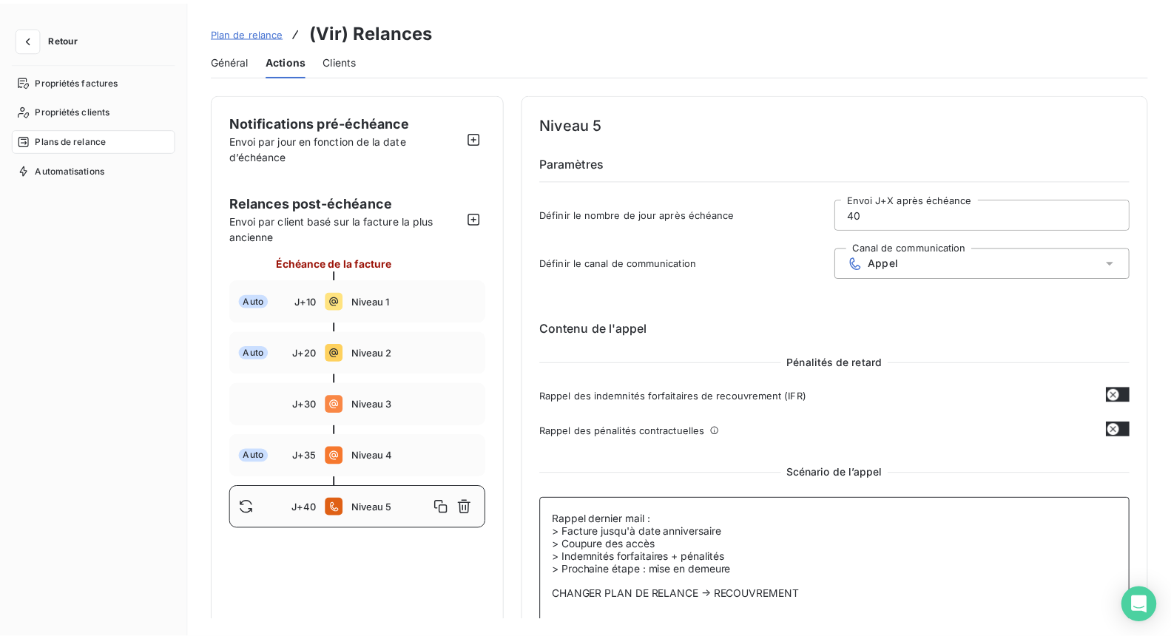
scroll to position [0, 0]
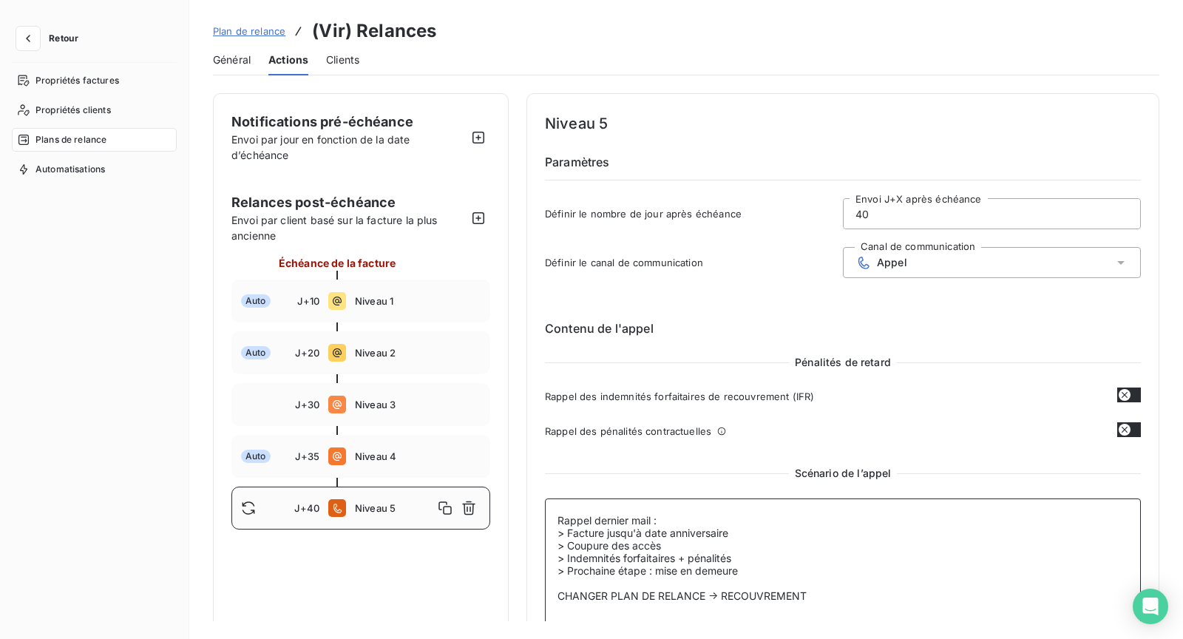
drag, startPoint x: 578, startPoint y: 591, endPoint x: 771, endPoint y: 590, distance: 193.0
click at [771, 590] on textarea "Rappel dernier mail : > Facture jusqu'à date anniversaire > Coupure des accès >…" at bounding box center [843, 609] width 596 height 220
click at [863, 604] on textarea "Rappel dernier mail : > Facture jusqu'à date anniversaire > Coupure des accès >…" at bounding box center [843, 609] width 596 height 220
click at [394, 462] on span "Niveau 4" at bounding box center [418, 456] width 126 height 12
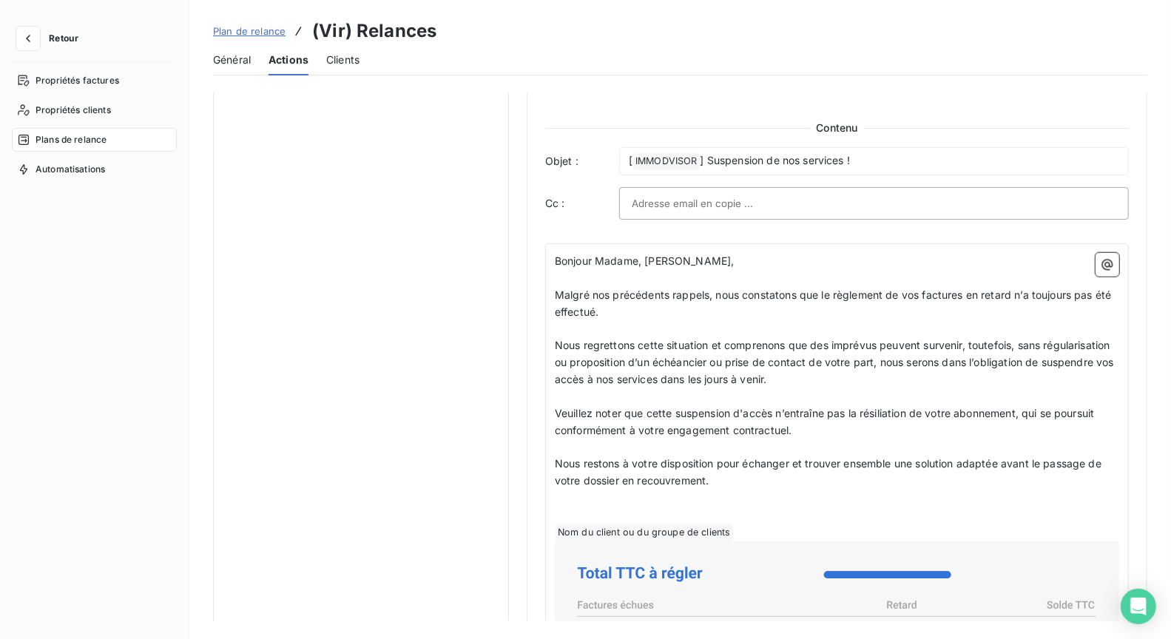
scroll to position [928, 0]
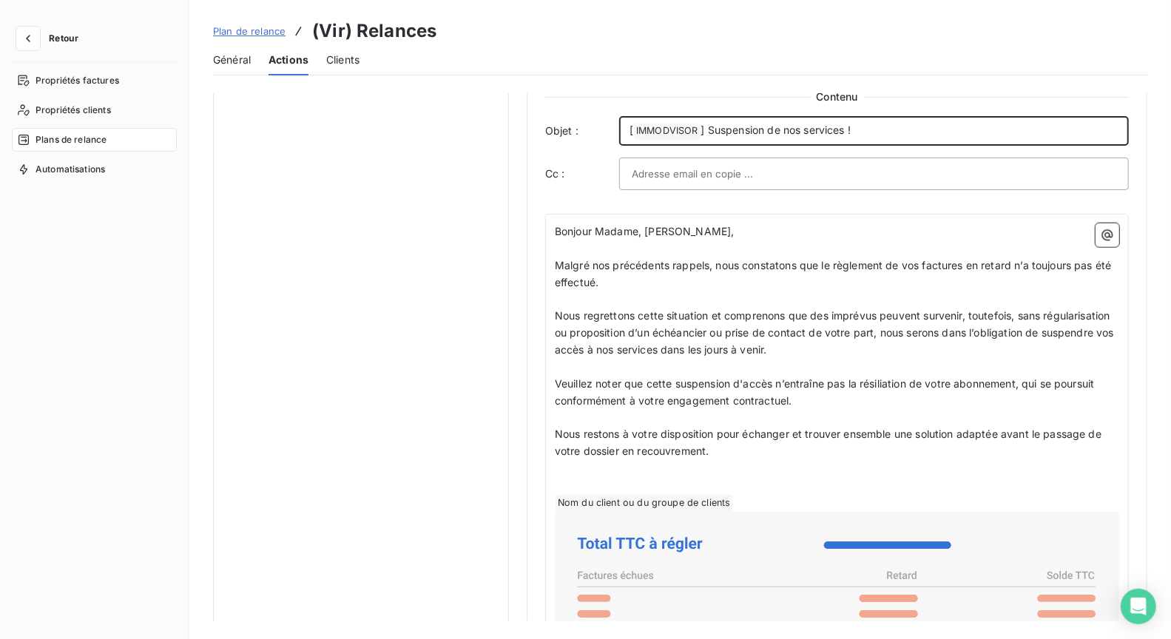
click at [793, 129] on span "] Suspension de nos services !" at bounding box center [776, 130] width 150 height 13
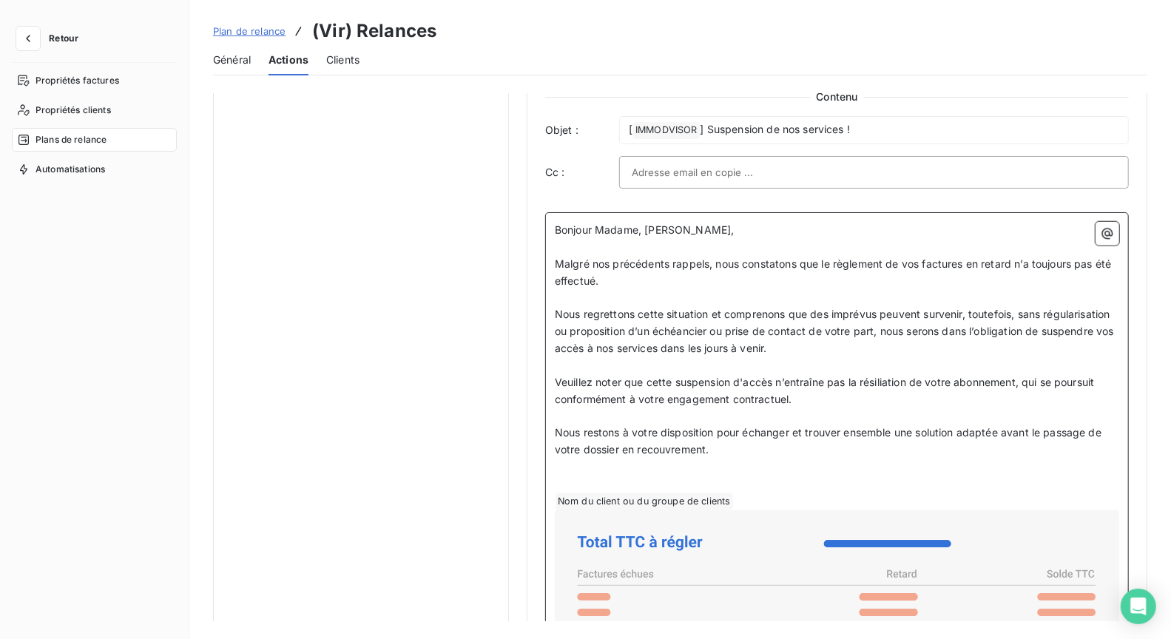
click at [672, 308] on span "Nous regrettons cette situation et comprenons que des imprévus peuvent survenir…" at bounding box center [836, 331] width 562 height 47
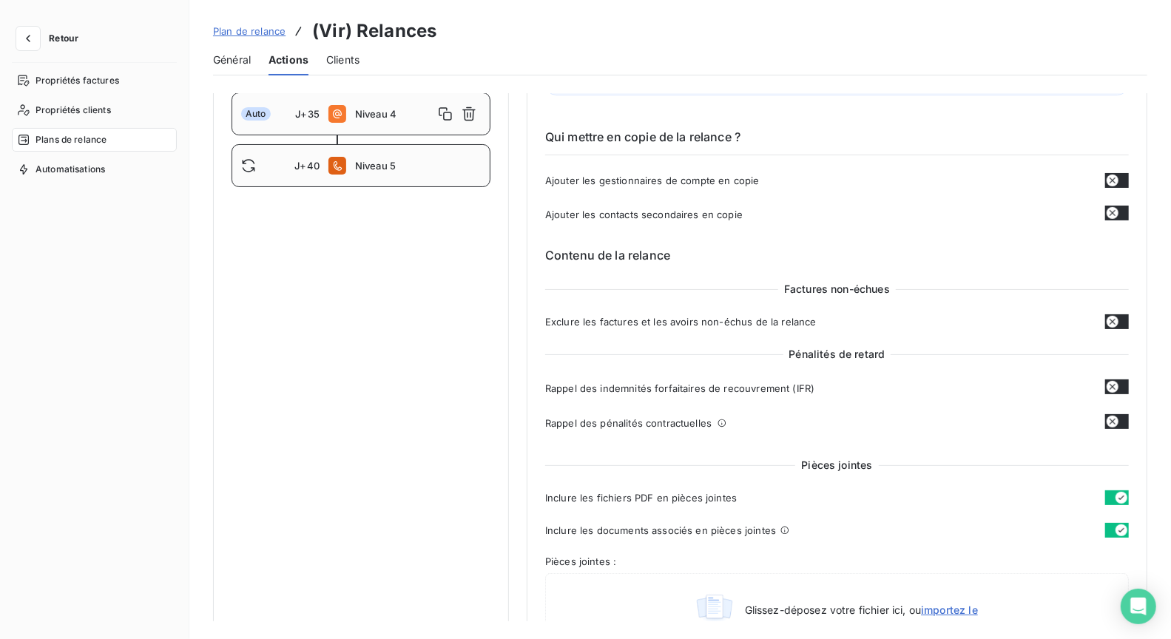
click at [374, 178] on div "J+40 Niveau 5" at bounding box center [361, 165] width 259 height 43
type input "40"
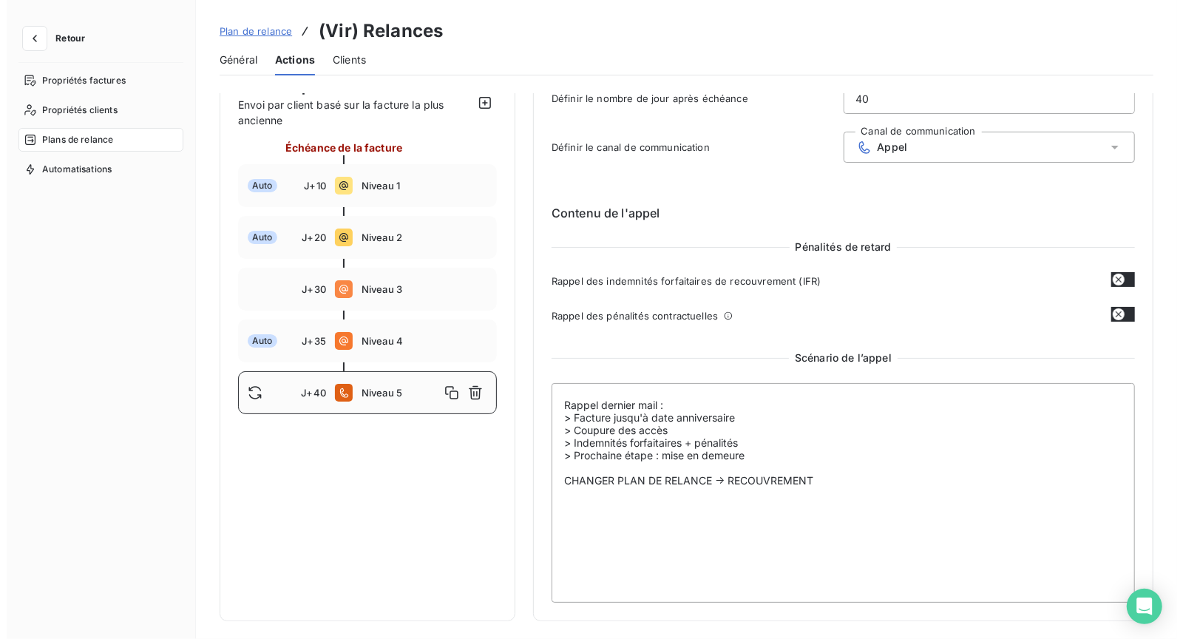
scroll to position [109, 0]
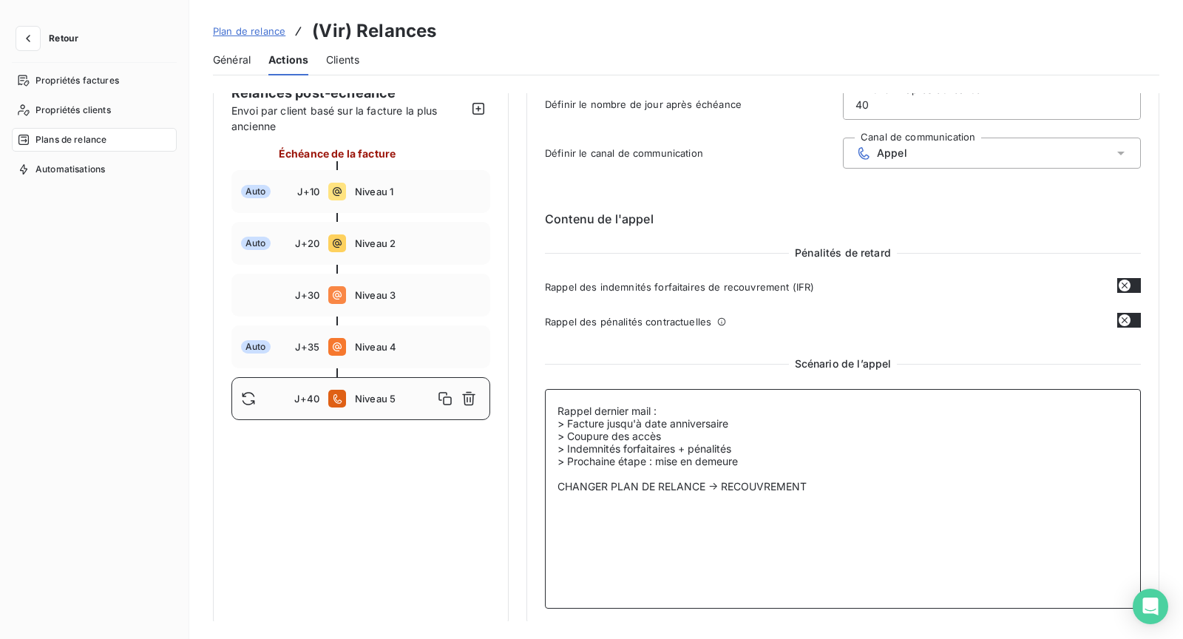
click at [668, 447] on textarea "Rappel dernier mail : > Facture jusqu'à date anniversaire > Coupure des accès >…" at bounding box center [843, 499] width 596 height 220
click at [695, 432] on textarea "Rappel dernier mail : > Facture jusqu'à date anniversaire > Coupure des accès >…" at bounding box center [843, 499] width 596 height 220
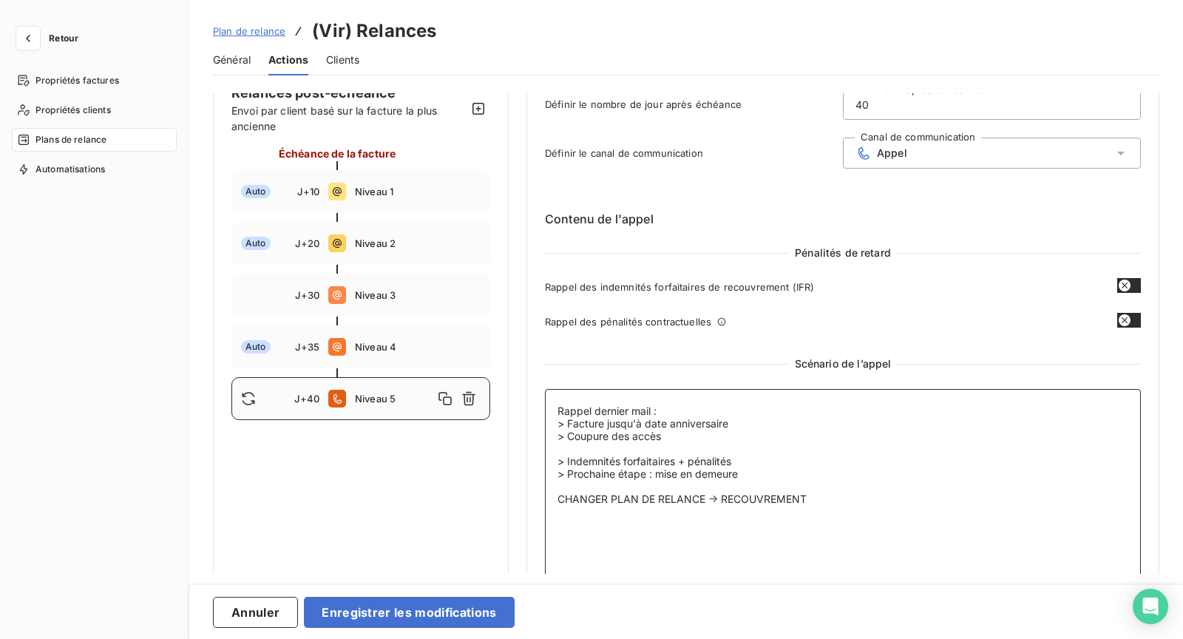
drag, startPoint x: 598, startPoint y: 410, endPoint x: 563, endPoint y: 410, distance: 34.8
click at [563, 410] on textarea "Rappel dernier mail : > Facture jusqu'à date anniversaire > Coupure des accès >…" at bounding box center [843, 499] width 596 height 220
drag, startPoint x: 654, startPoint y: 410, endPoint x: 558, endPoint y: 408, distance: 95.4
click at [558, 408] on textarea "Rappel dernier mail : > Facture jusqu'à date anniversaire > Coupure des accès >…" at bounding box center [843, 499] width 596 height 220
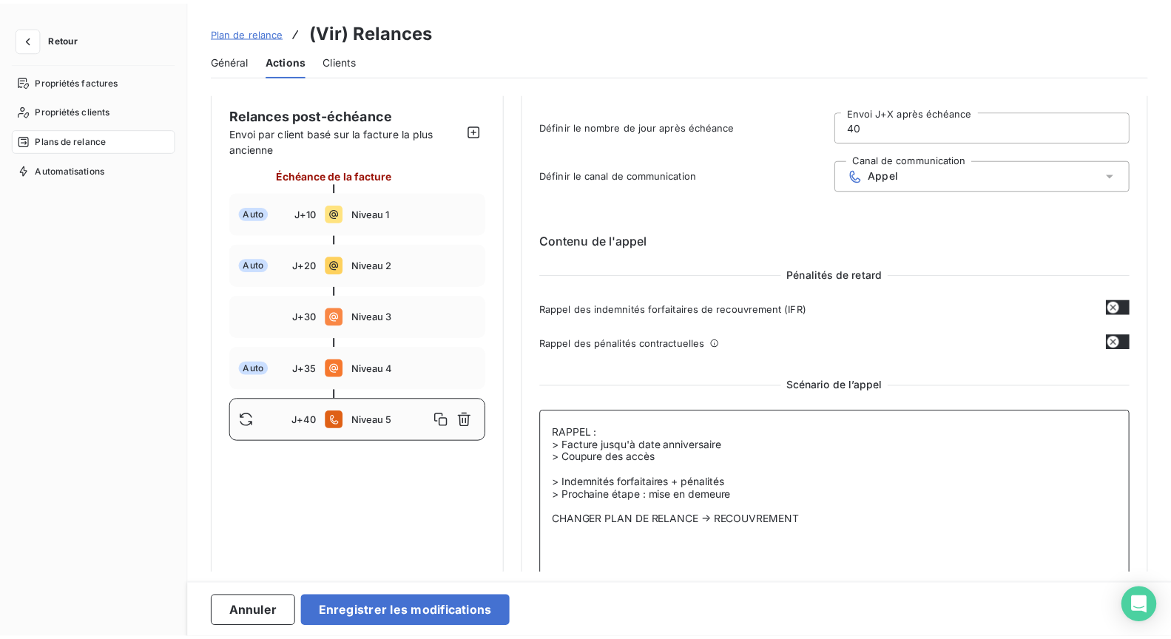
scroll to position [98, 0]
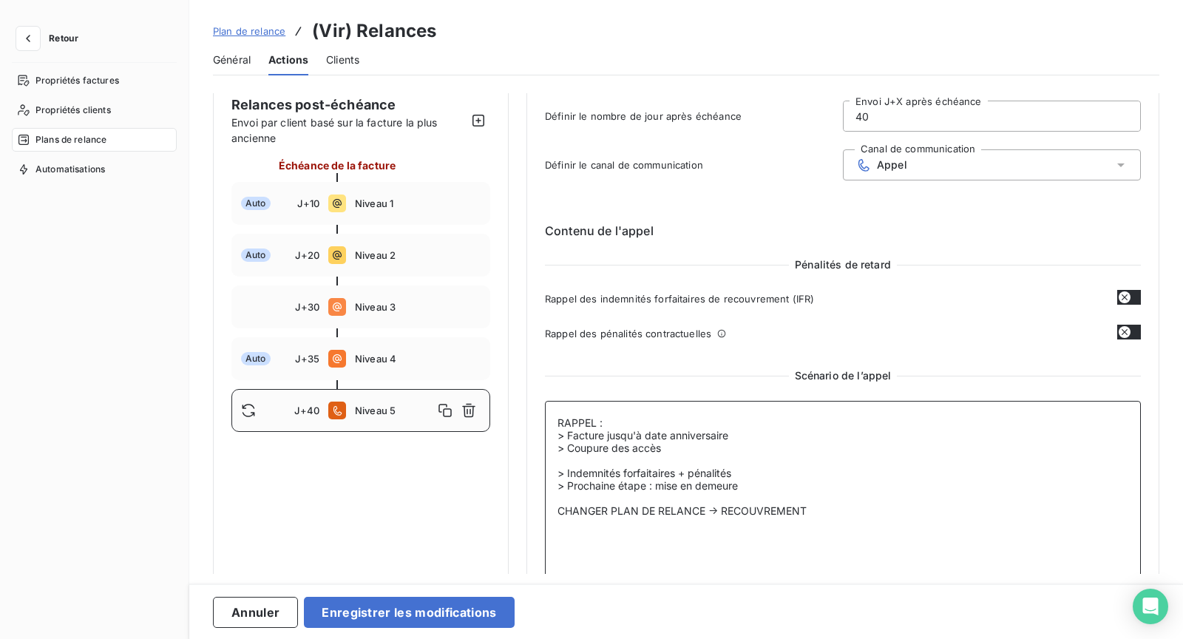
drag, startPoint x: 817, startPoint y: 501, endPoint x: 537, endPoint y: 410, distance: 294.0
click at [537, 410] on div "Niveau 5 Paramètres Définir le nombre de jour après échéance 40 Envoi J+X après…" at bounding box center [843, 317] width 633 height 643
click at [679, 460] on textarea "RAPPEL : > Facture jusqu'à date anniversaire > Coupure des accès > Indemnités f…" at bounding box center [843, 511] width 596 height 220
drag, startPoint x: 642, startPoint y: 447, endPoint x: 548, endPoint y: 447, distance: 93.9
click at [548, 447] on textarea "RAPPEL : > Facture jusqu'à date anniversaire > Coupure des accès > Indemnités f…" at bounding box center [843, 511] width 596 height 220
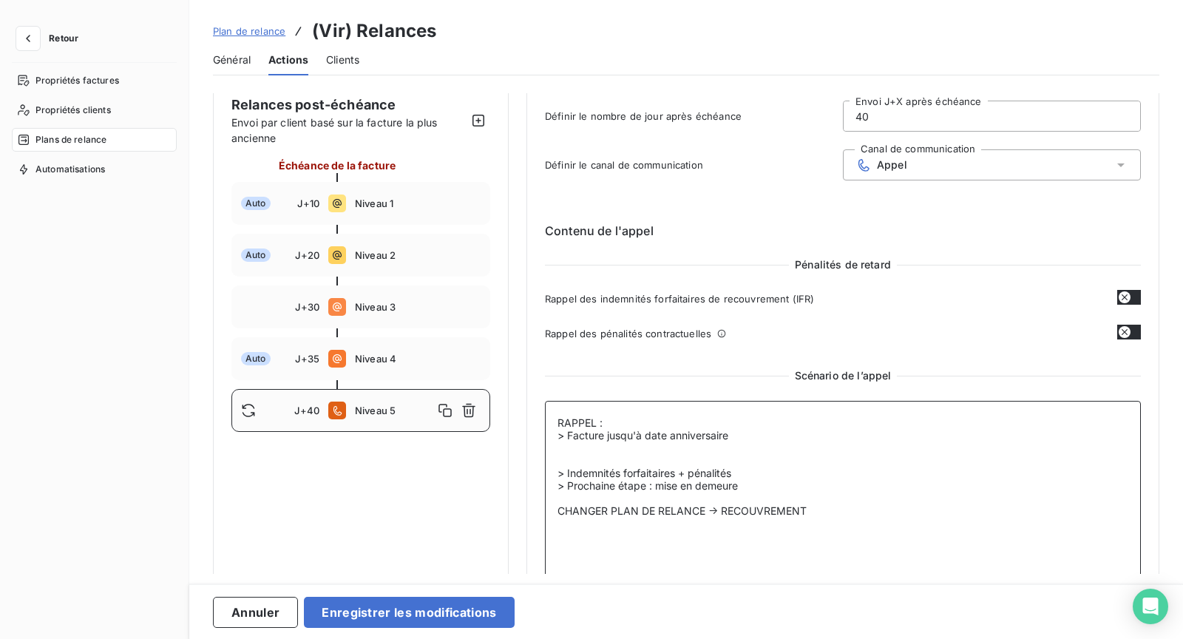
click at [768, 486] on textarea "RAPPEL : > Facture jusqu'à date anniversaire > Indemnités forfaitaires + pénali…" at bounding box center [843, 511] width 596 height 220
click at [647, 471] on textarea "RAPPEL : > Facture jusqu'à date anniversaire > Indemnités forfaitaires + pénali…" at bounding box center [843, 511] width 596 height 220
click at [640, 453] on textarea "RAPPEL : > Facture jusqu'à date anniversaire > Indemnités forfaitaires + pénali…" at bounding box center [843, 511] width 596 height 220
drag, startPoint x: 915, startPoint y: 518, endPoint x: 516, endPoint y: 403, distance: 415.0
click at [516, 403] on div "Notifications pré-échéance Envoi par jour en fonction de la date d’échéance Rel…" at bounding box center [686, 317] width 947 height 643
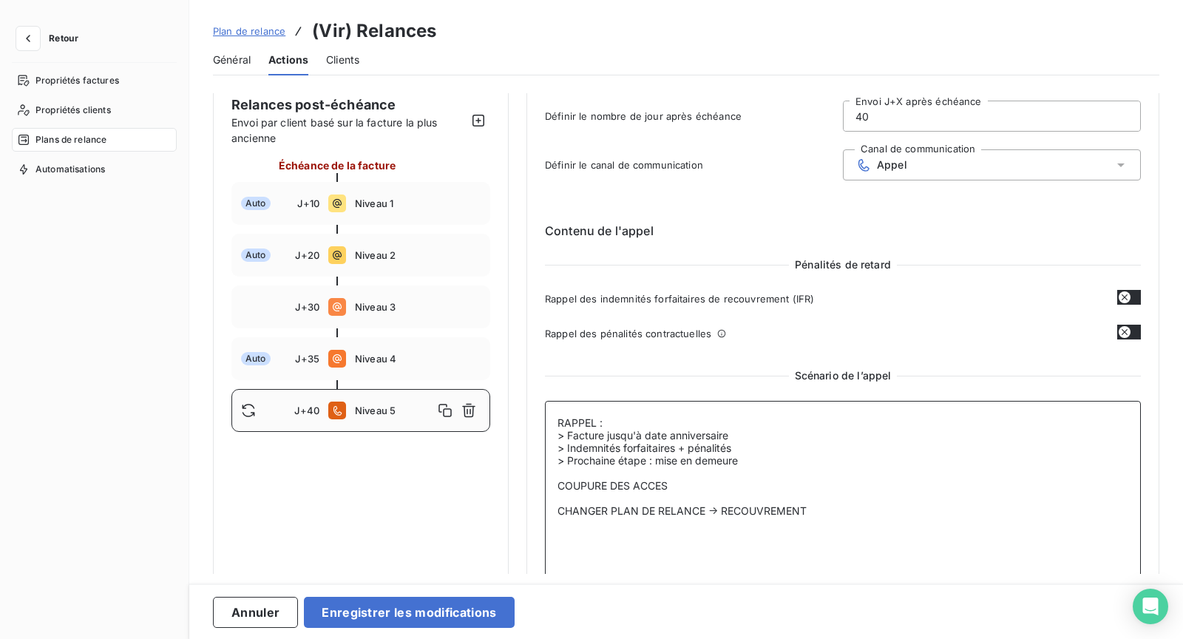
type textarea "RAPPEL : > Facture jusqu'à date anniversaire > Indemnités forfaitaires + pénali…"
click at [391, 607] on button "Enregistrer les modifications" at bounding box center [409, 612] width 210 height 31
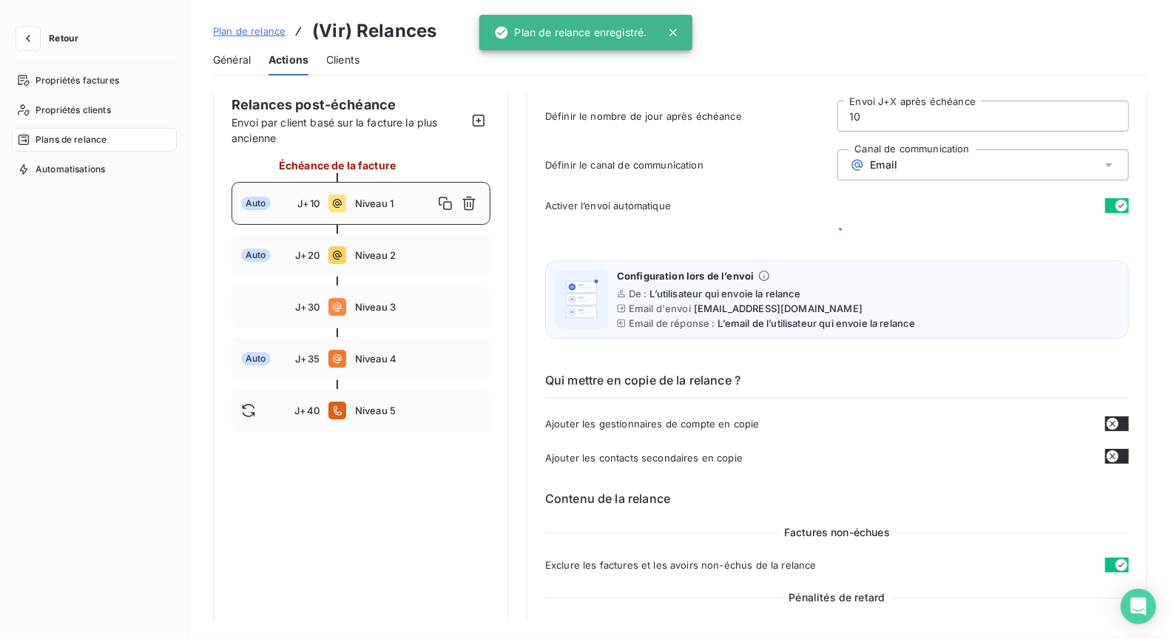
scroll to position [0, 0]
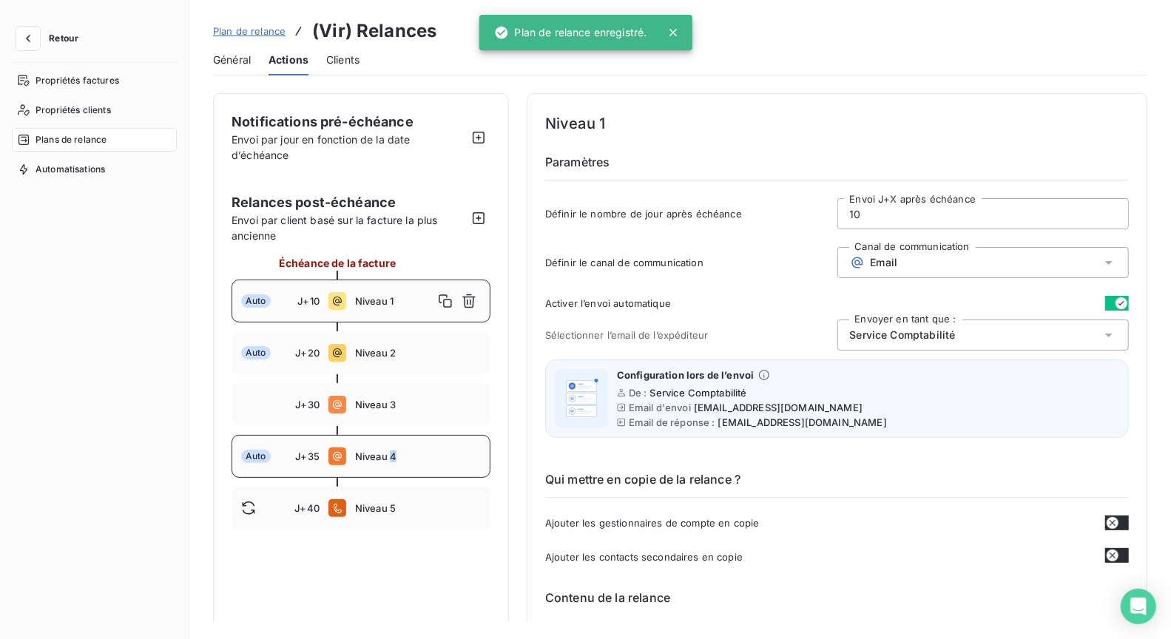
click at [393, 454] on span "Niveau 4" at bounding box center [418, 456] width 126 height 12
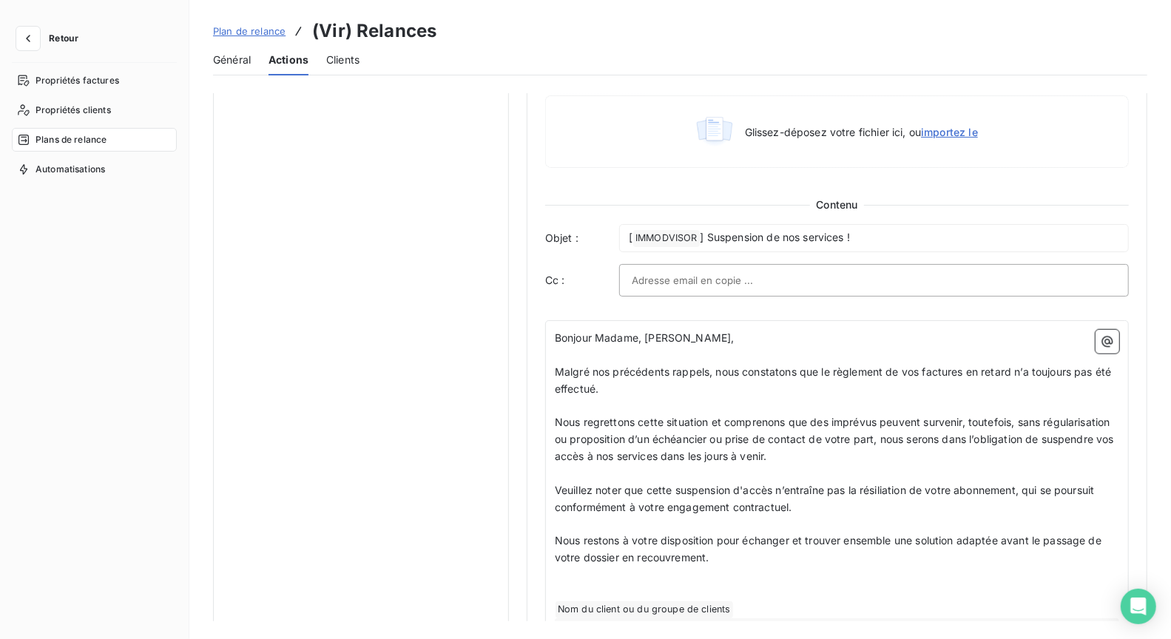
scroll to position [804, 0]
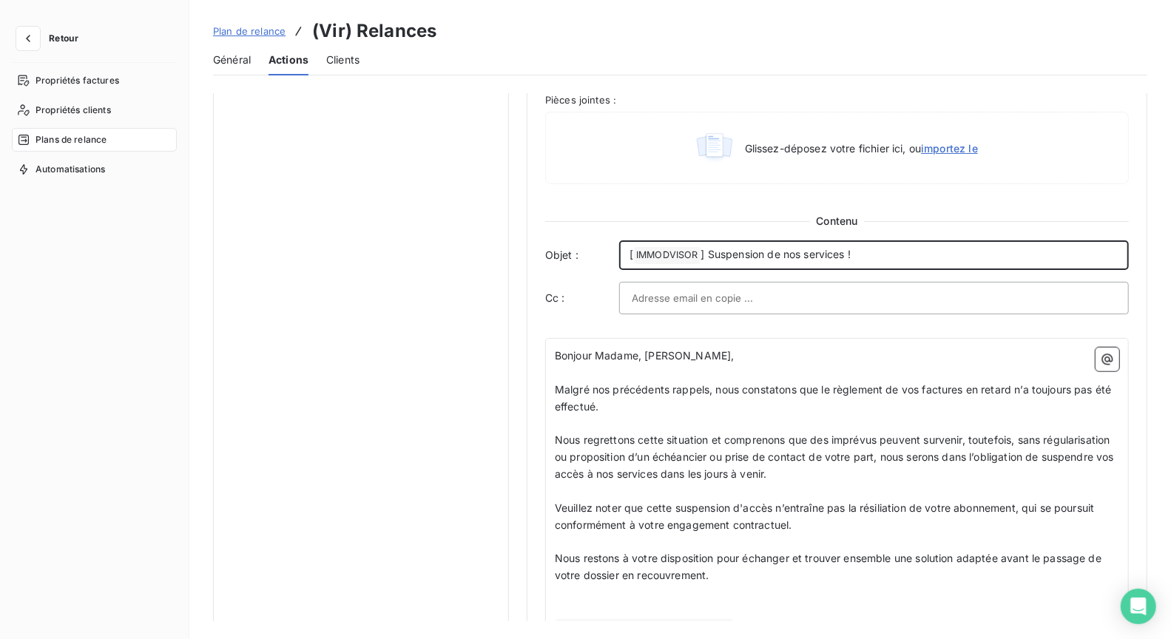
click at [746, 249] on span "] Suspension de nos services !" at bounding box center [776, 254] width 150 height 13
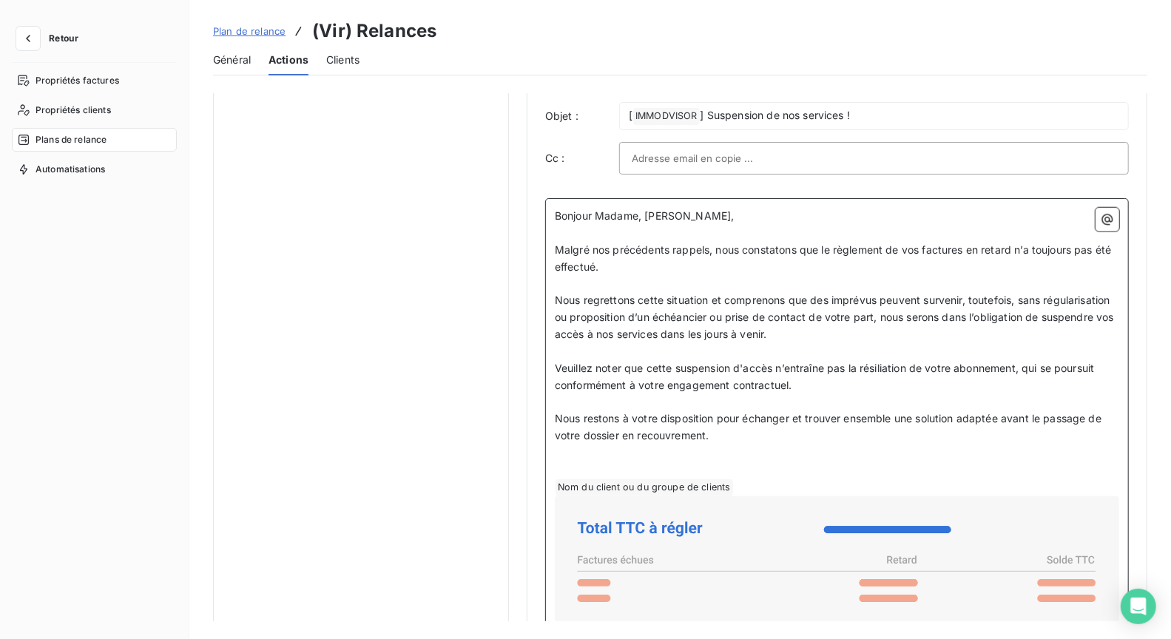
click at [681, 362] on span "Veuillez noter que cette suspension d'accès n’entraîne pas la résiliation de vo…" at bounding box center [826, 377] width 543 height 30
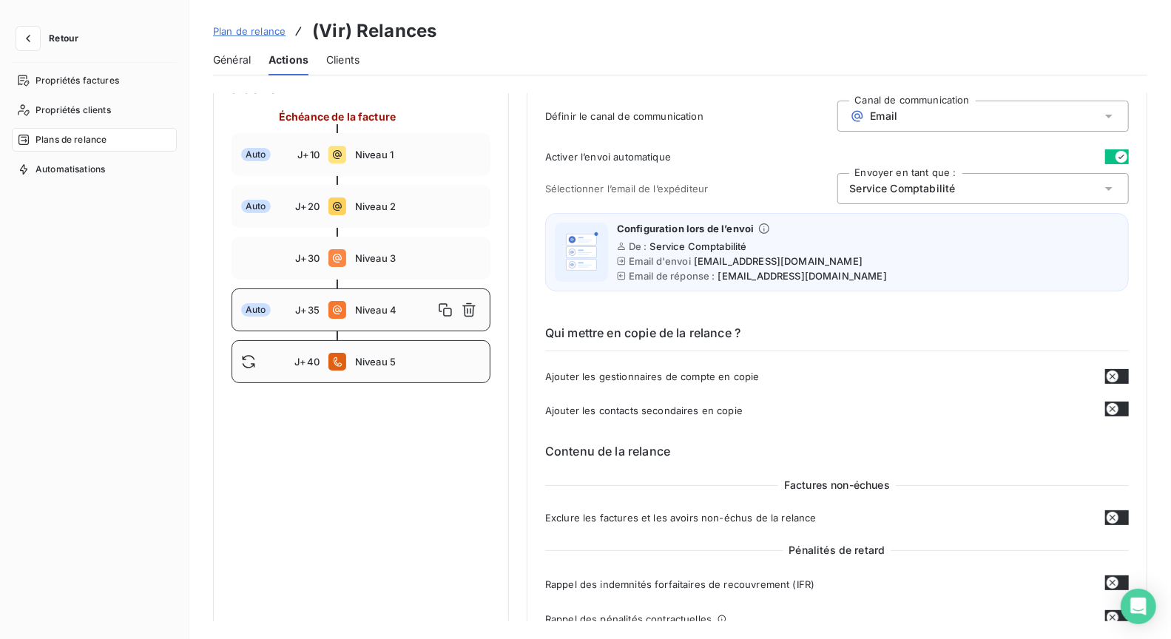
click at [414, 379] on div "J+40 Niveau 5" at bounding box center [361, 361] width 259 height 43
type input "40"
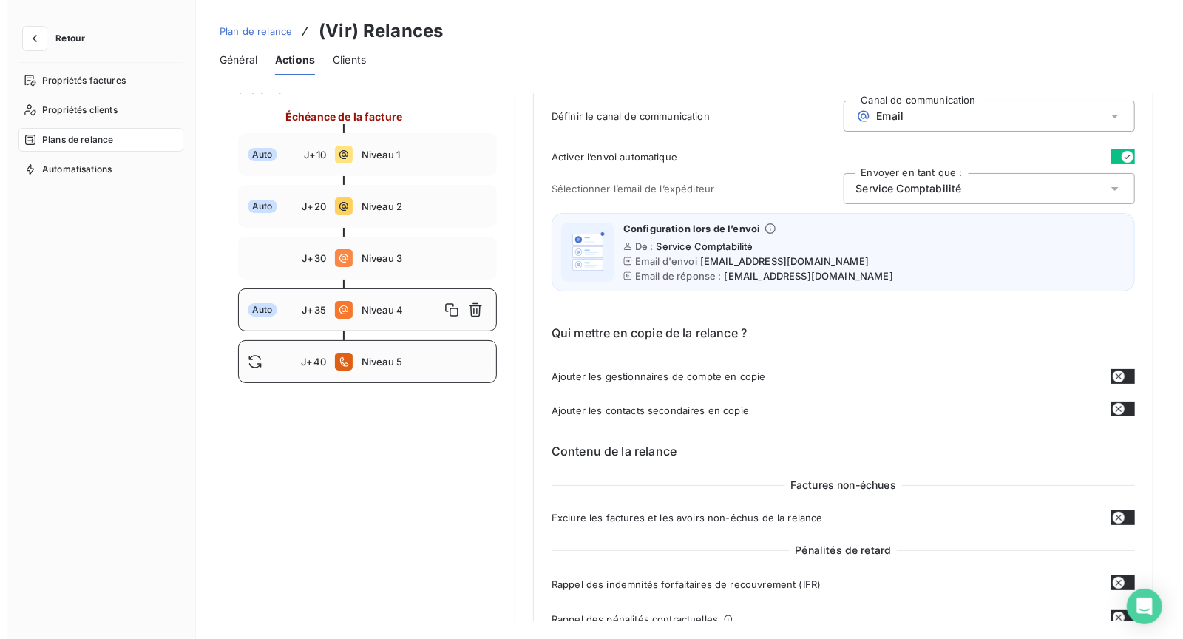
scroll to position [109, 0]
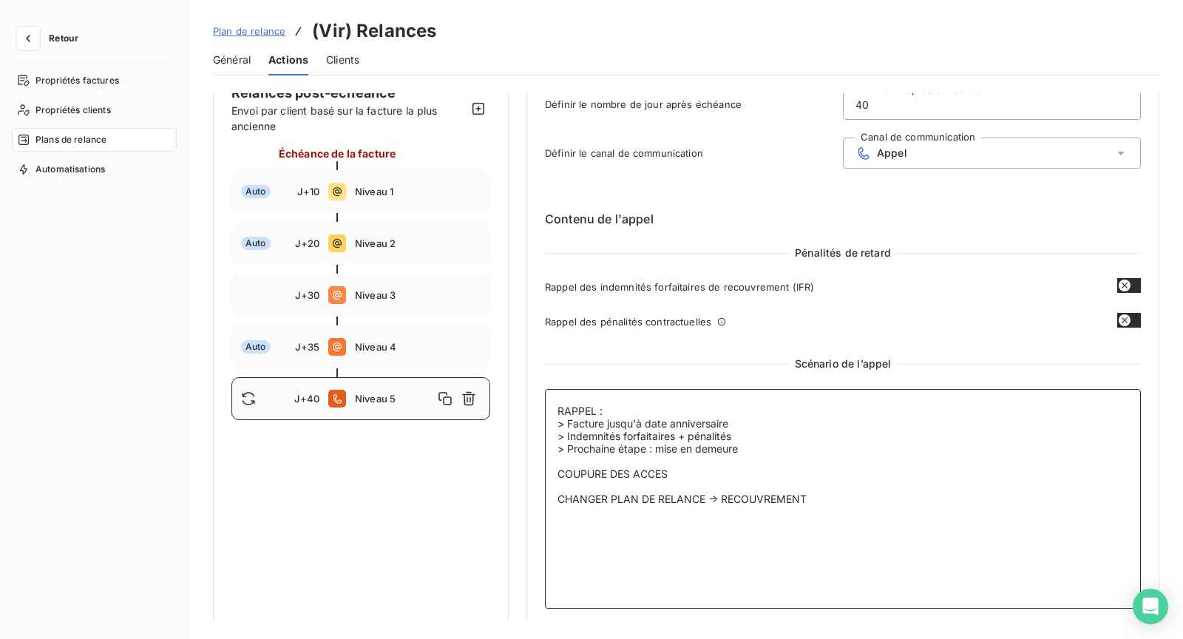
drag, startPoint x: 837, startPoint y: 495, endPoint x: 845, endPoint y: 496, distance: 8.2
click at [839, 495] on textarea "RAPPEL : > Facture jusqu'à date anniversaire > Indemnités forfaitaires + pénali…" at bounding box center [843, 499] width 596 height 220
drag, startPoint x: 904, startPoint y: 507, endPoint x: 556, endPoint y: 399, distance: 364.0
click at [555, 397] on textarea "RAPPEL : > Facture jusqu'à date anniversaire > Indemnités forfaitaires + pénali…" at bounding box center [843, 499] width 596 height 220
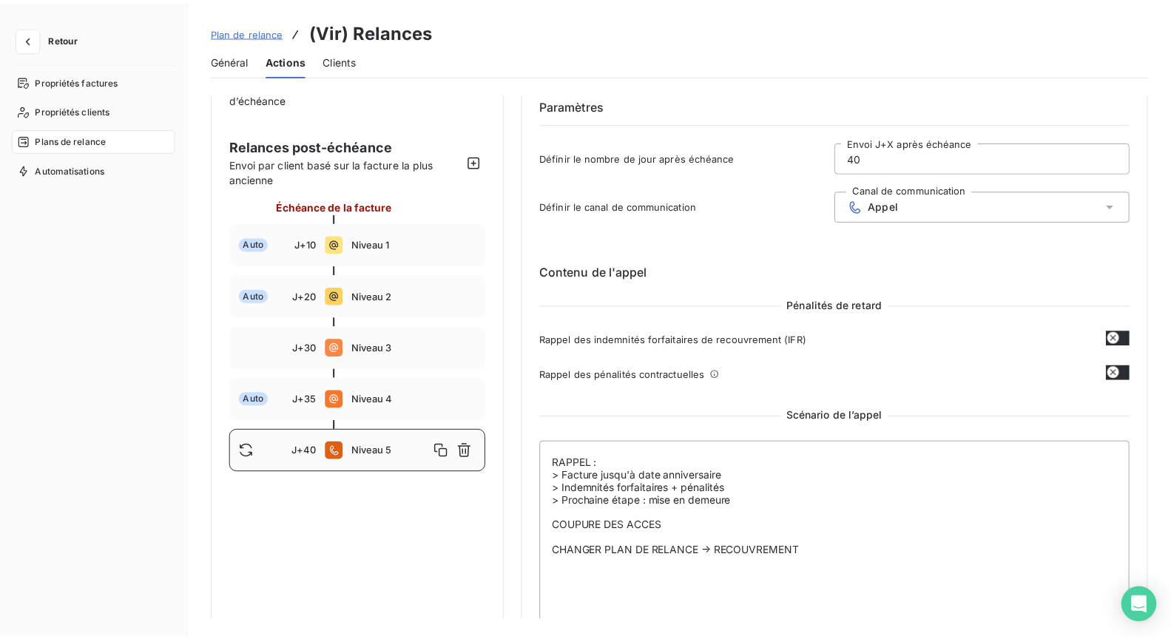
scroll to position [0, 0]
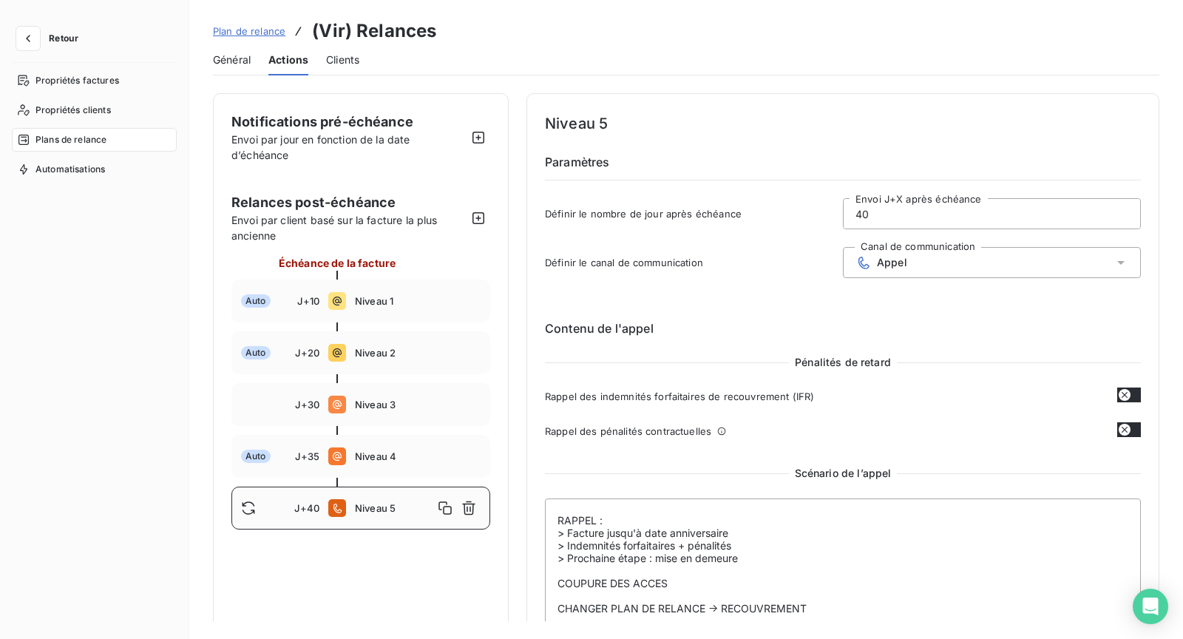
click at [75, 137] on span "Plans de relance" at bounding box center [71, 139] width 71 height 13
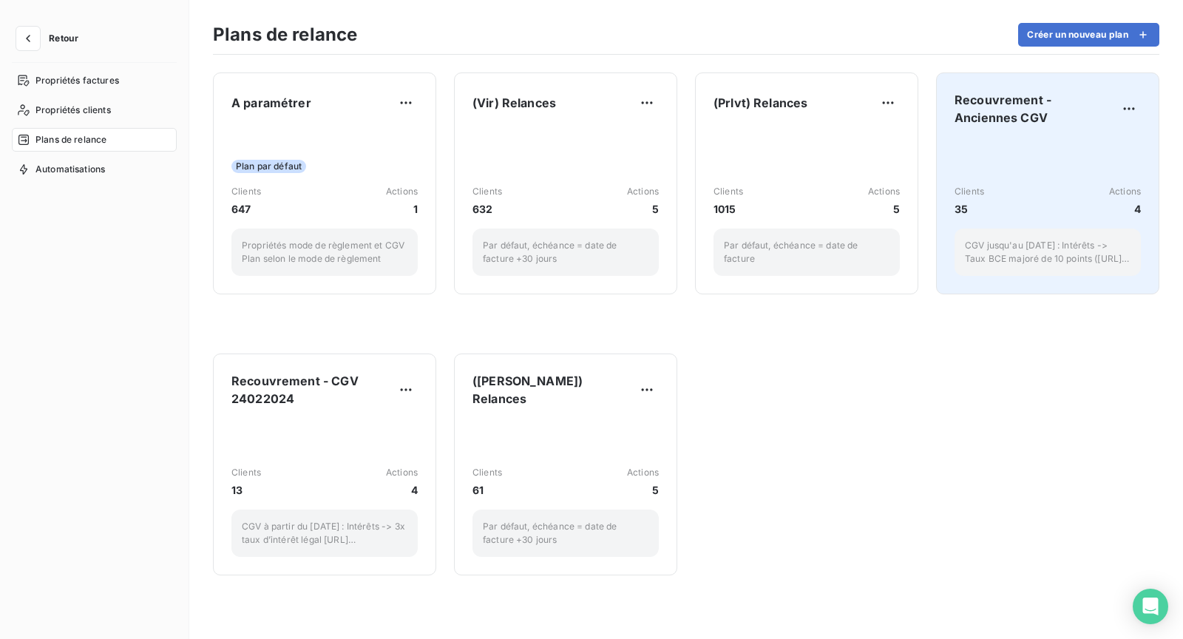
click at [1059, 140] on div "Clients 35 Actions 4 CGV jusqu'au 23/02/2024 : Intérêts -> Taux BCE majoré de 1…" at bounding box center [1048, 207] width 186 height 138
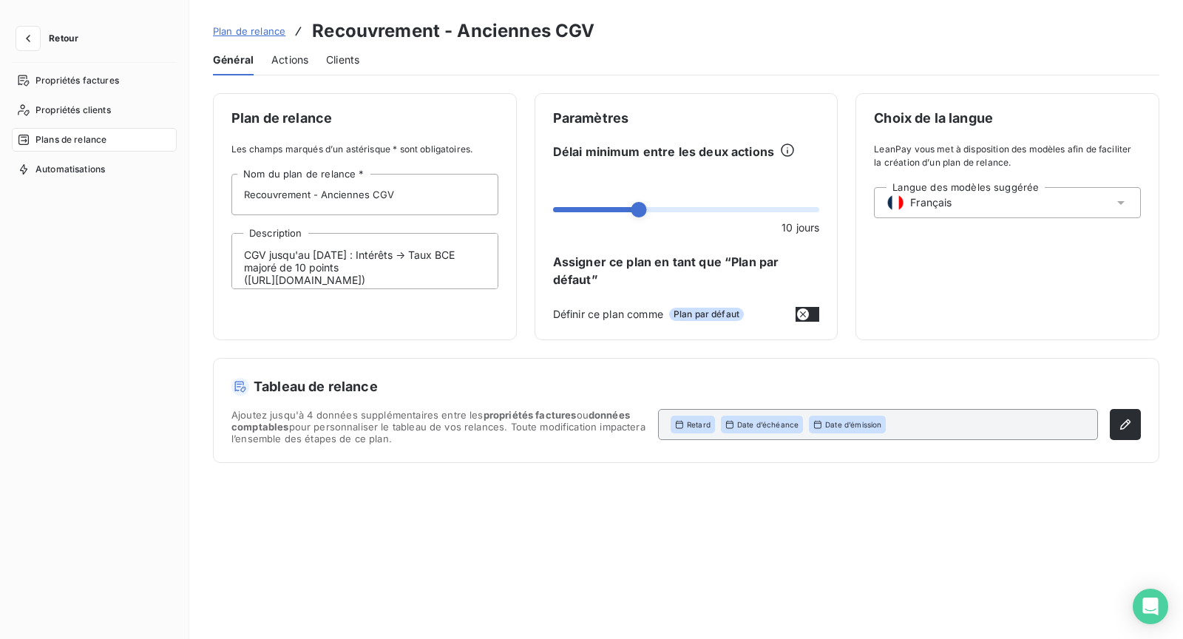
drag, startPoint x: 274, startPoint y: 57, endPoint x: 283, endPoint y: 53, distance: 9.3
click at [277, 55] on span "Actions" at bounding box center [289, 60] width 37 height 15
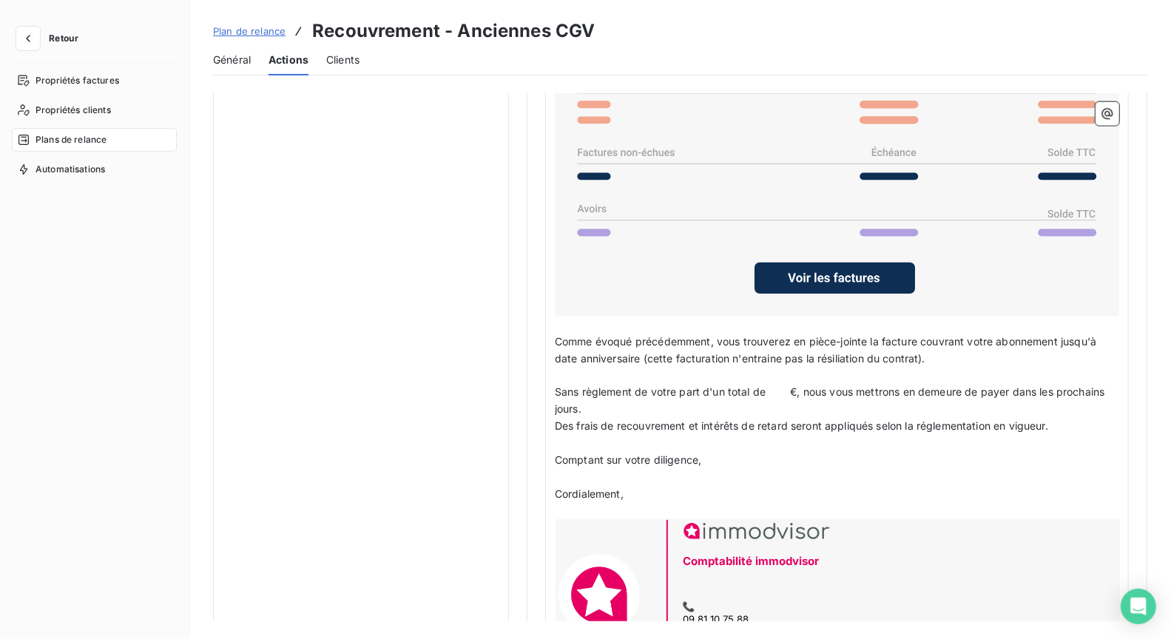
scroll to position [1272, 0]
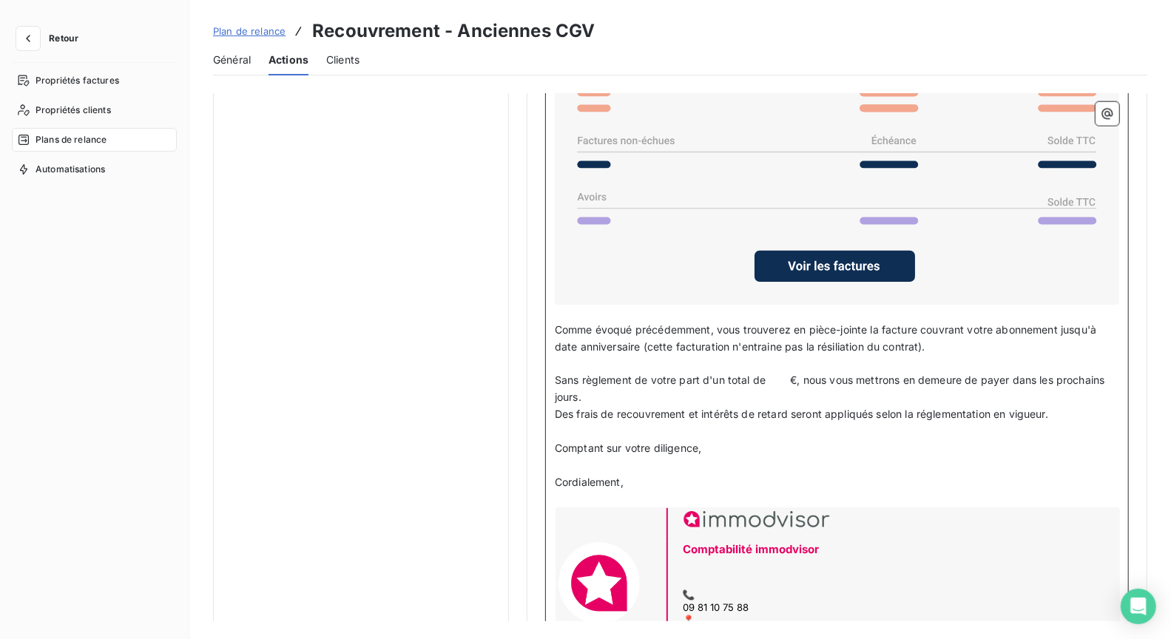
click at [711, 323] on span "Comme évoqué précédemment, vous trouverez en pièce-jointe la facture couvrant v…" at bounding box center [827, 338] width 544 height 30
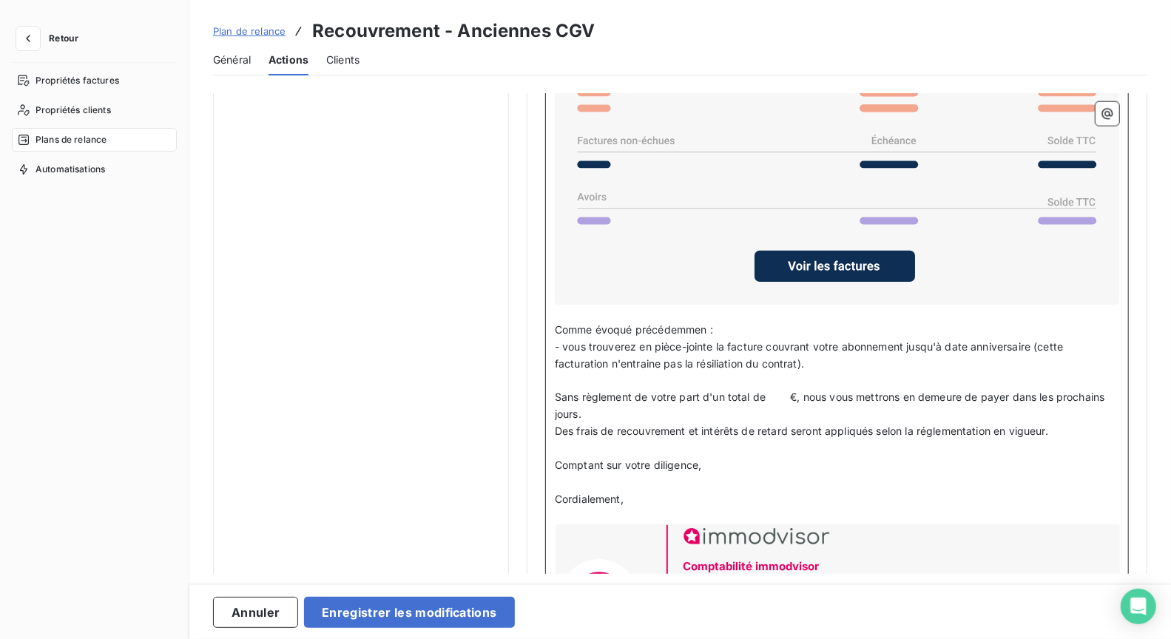
click at [865, 351] on p "- vous trouverez en pièce-jointe la facture couvrant votre abonnement jusqu'à d…" at bounding box center [837, 356] width 564 height 34
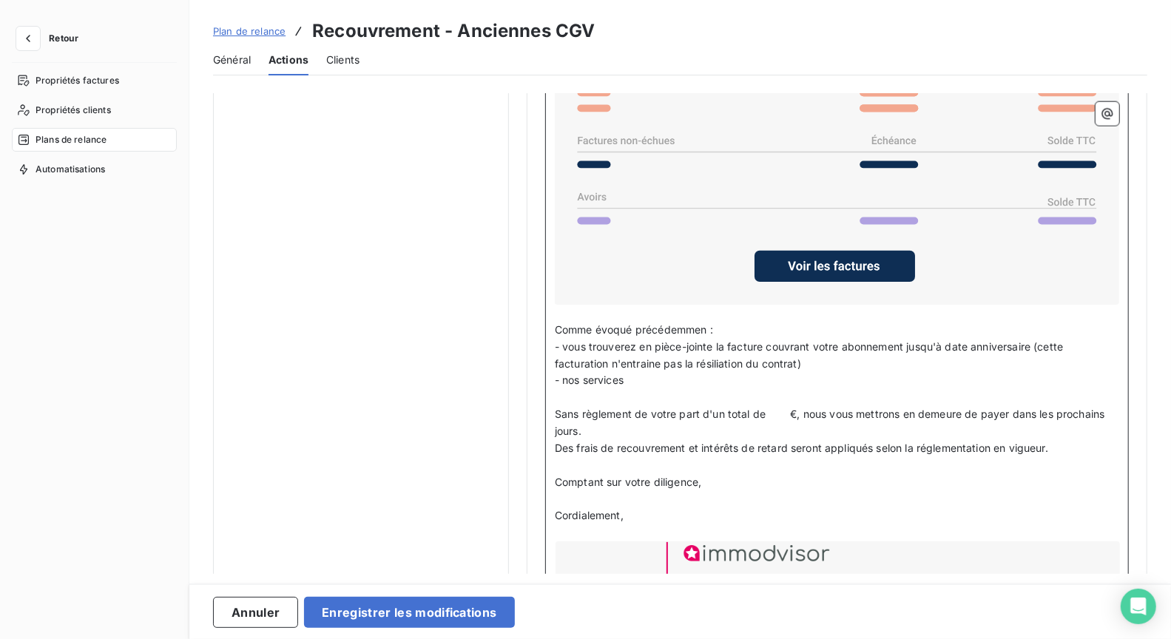
click at [707, 323] on span "Comme évoqué précédemmen :" at bounding box center [634, 329] width 158 height 13
click at [575, 374] on span "- nos services" at bounding box center [589, 380] width 69 height 13
drag, startPoint x: 660, startPoint y: 366, endPoint x: 538, endPoint y: 376, distance: 122.4
click at [669, 372] on p "- nous services" at bounding box center [837, 380] width 564 height 17
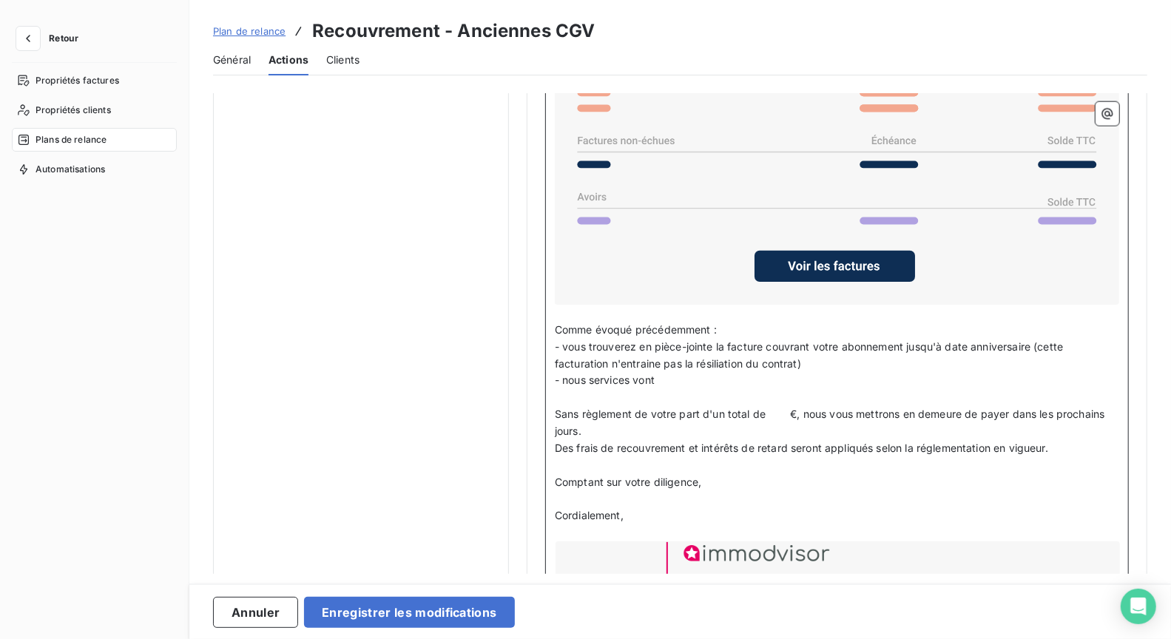
drag, startPoint x: 681, startPoint y: 374, endPoint x: 552, endPoint y: 374, distance: 129.4
click at [552, 374] on div "Bonjour, ﻿ Malgré nos différentes relances, votre compte n'est toujours pas à j…" at bounding box center [837, 321] width 584 height 821
click at [743, 322] on p "Comme évoqué précédemment :" at bounding box center [837, 330] width 564 height 17
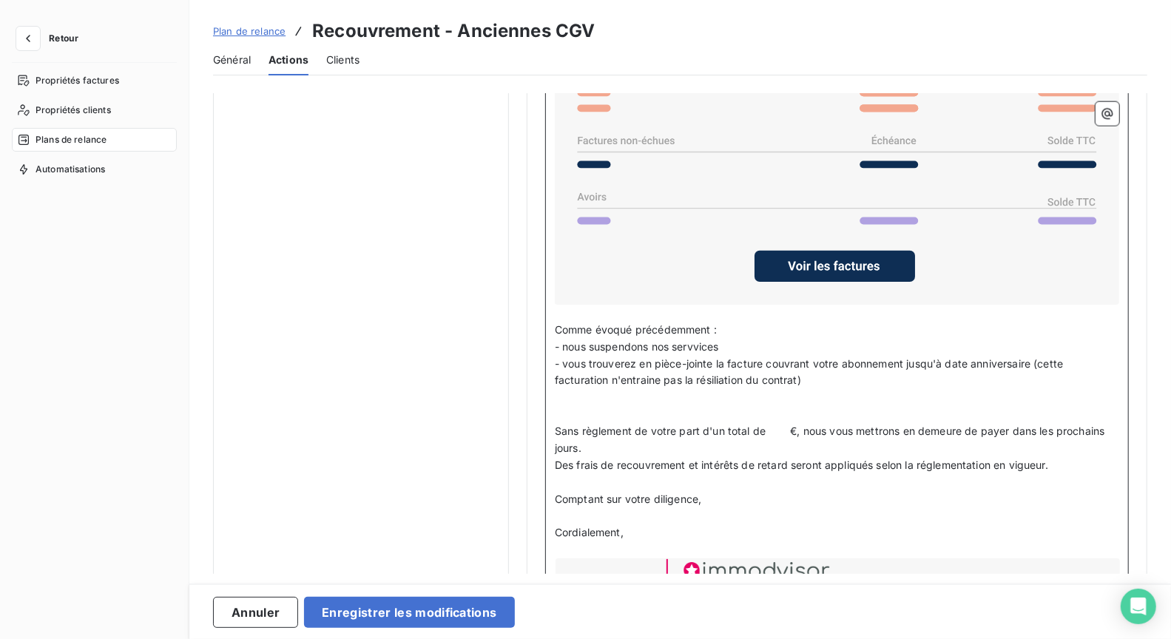
click at [698, 342] on span "- nous suspendons nos servvices" at bounding box center [637, 346] width 164 height 13
click at [762, 357] on span "- vous trouverez en pièce-jointe la facture couvrant votre abonnement jusqu'à d…" at bounding box center [810, 372] width 511 height 30
click at [727, 345] on p "- nous suspendons nos services" at bounding box center [837, 347] width 564 height 17
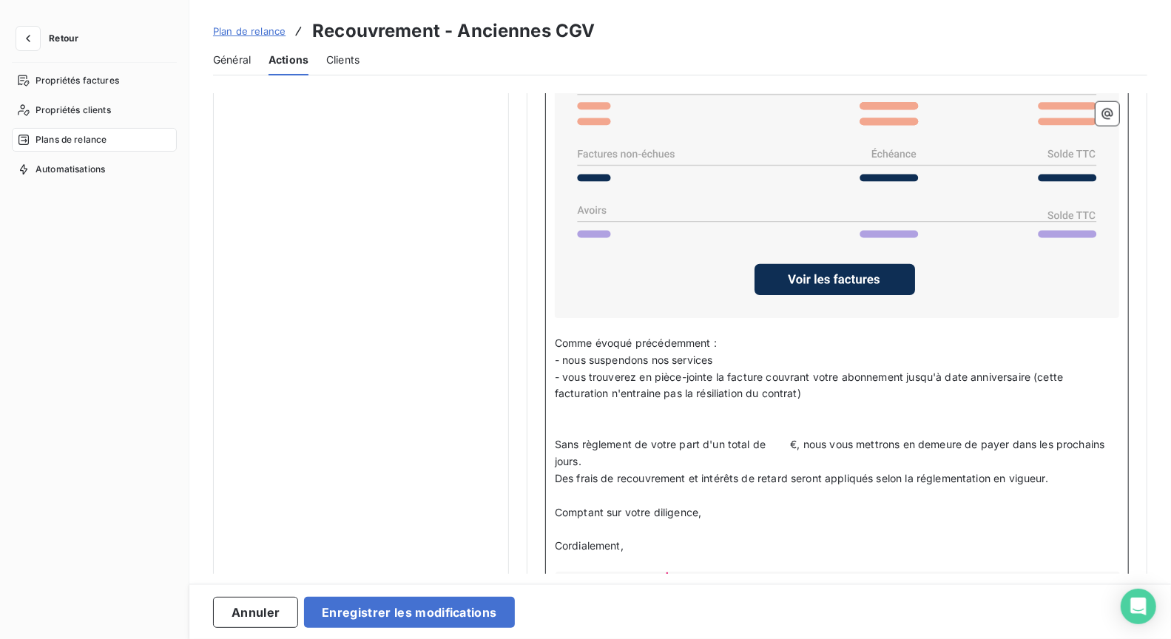
scroll to position [1257, 0]
click at [652, 372] on span "- vous trouverez en pièce-jointe la facture couvrant votre abonnement jusqu'à d…" at bounding box center [810, 387] width 511 height 30
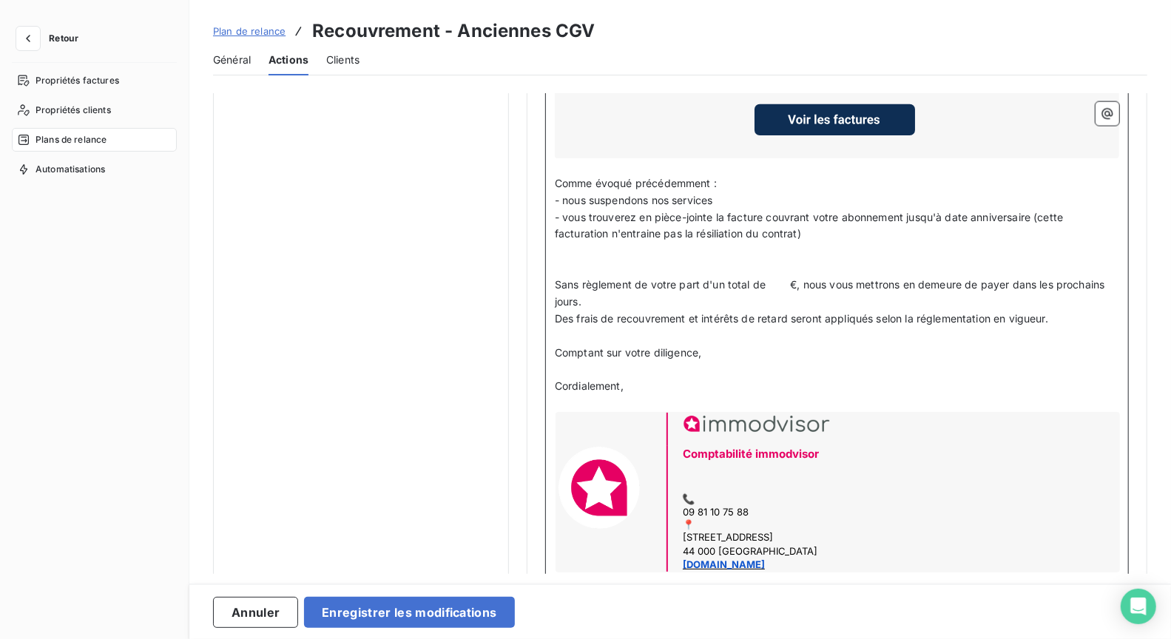
scroll to position [1396, 0]
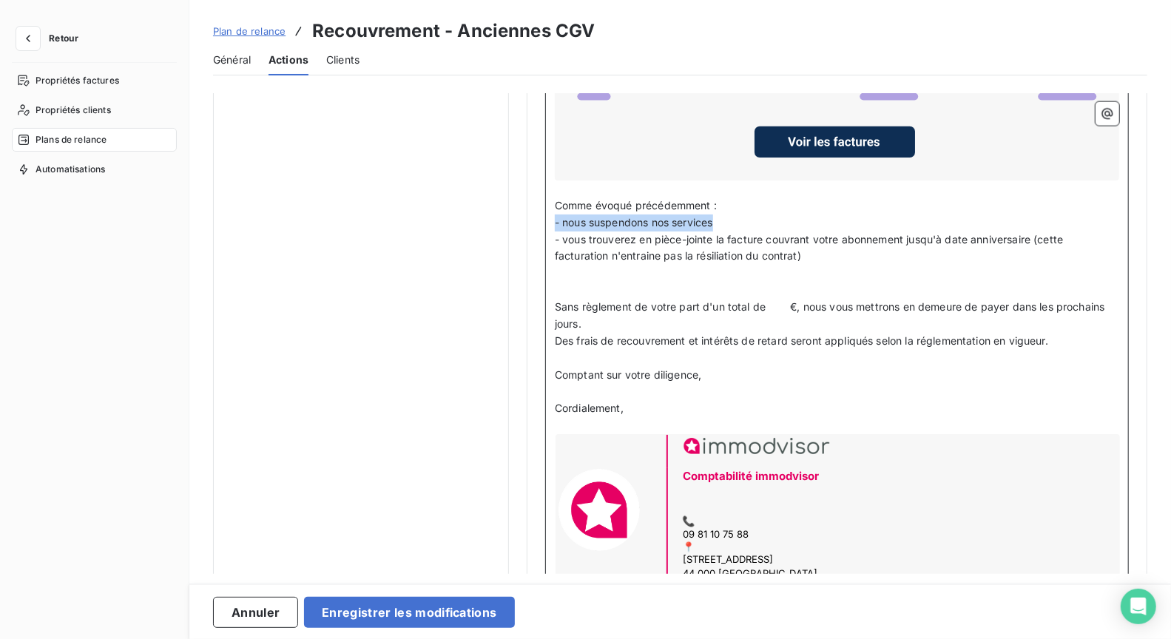
drag, startPoint x: 751, startPoint y: 209, endPoint x: 529, endPoint y: 217, distance: 222.7
click at [724, 214] on p "- nous suspendons nos services" at bounding box center [837, 222] width 564 height 17
drag, startPoint x: 862, startPoint y: 211, endPoint x: 530, endPoint y: 211, distance: 332.1
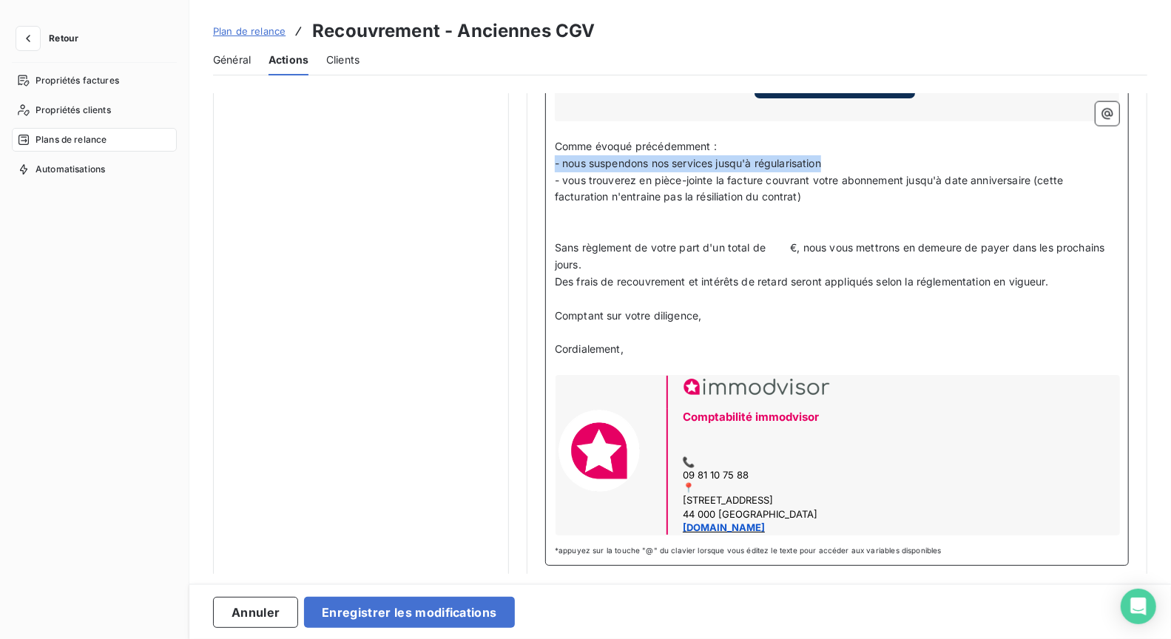
scroll to position [1456, 0]
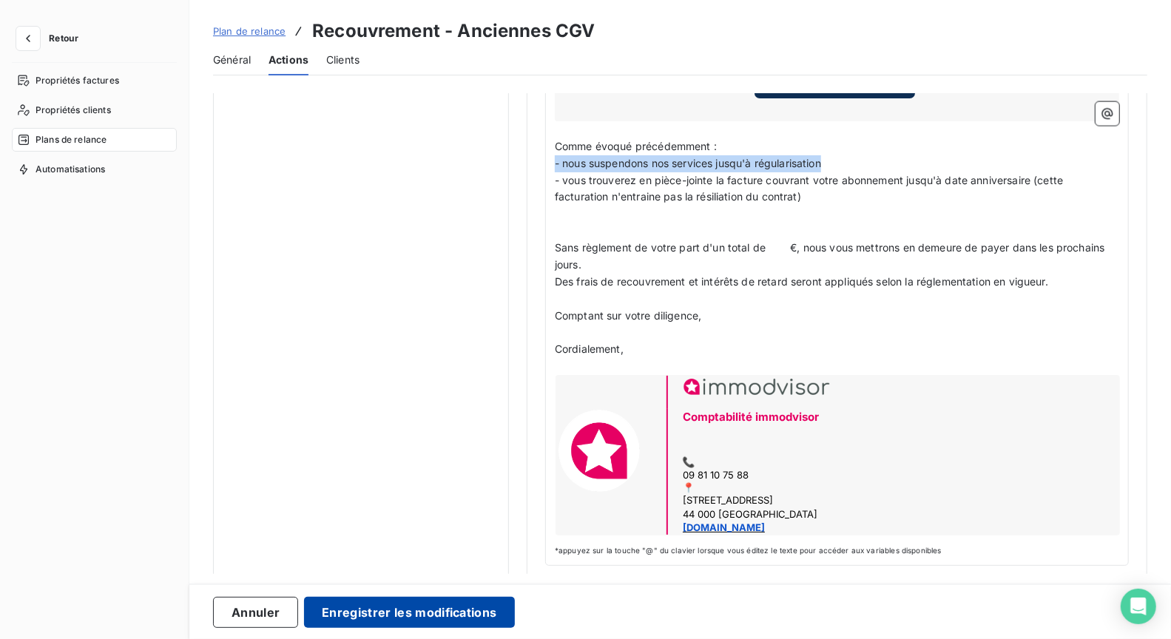
click at [453, 617] on button "Enregistrer les modifications" at bounding box center [409, 612] width 210 height 31
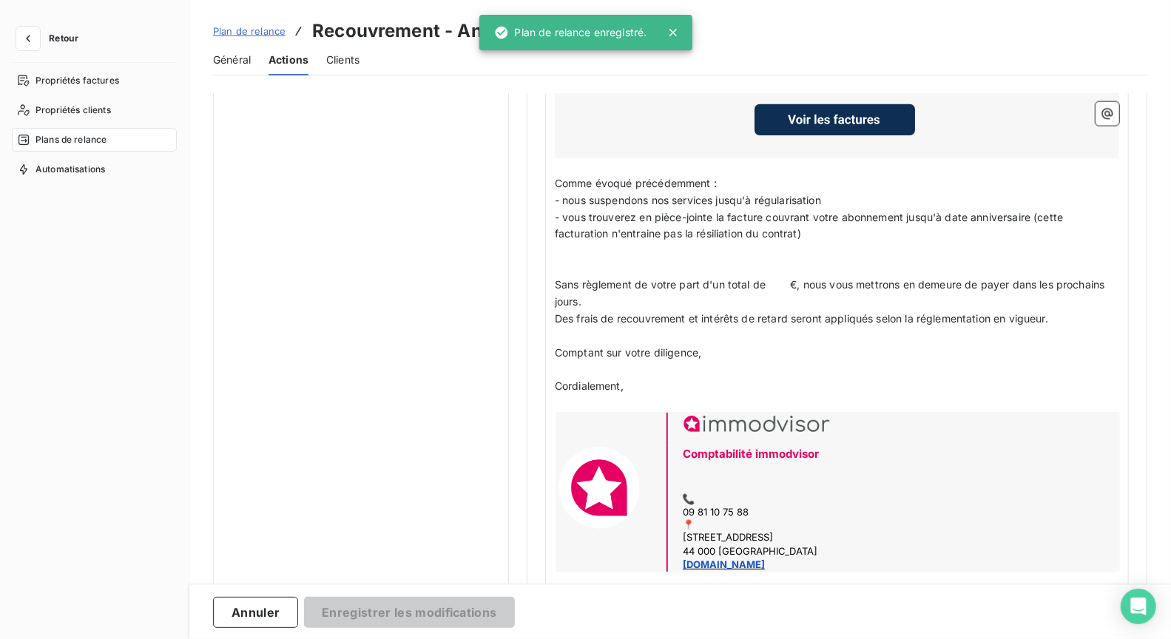
scroll to position [0, 0]
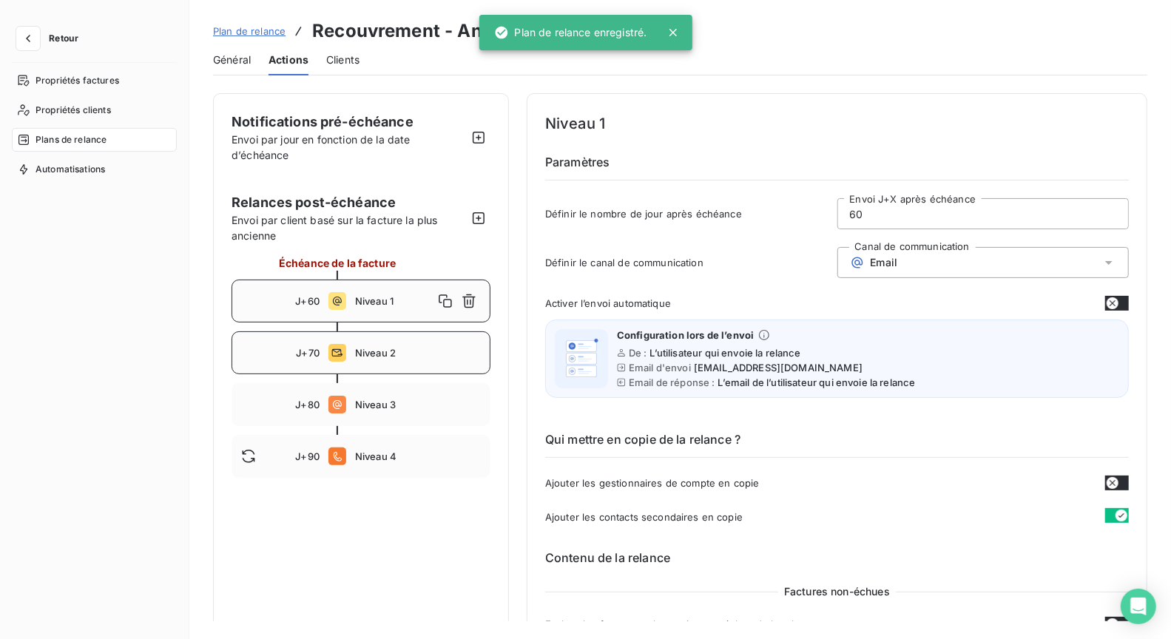
click at [380, 367] on div "J+70 Niveau 2" at bounding box center [361, 352] width 259 height 43
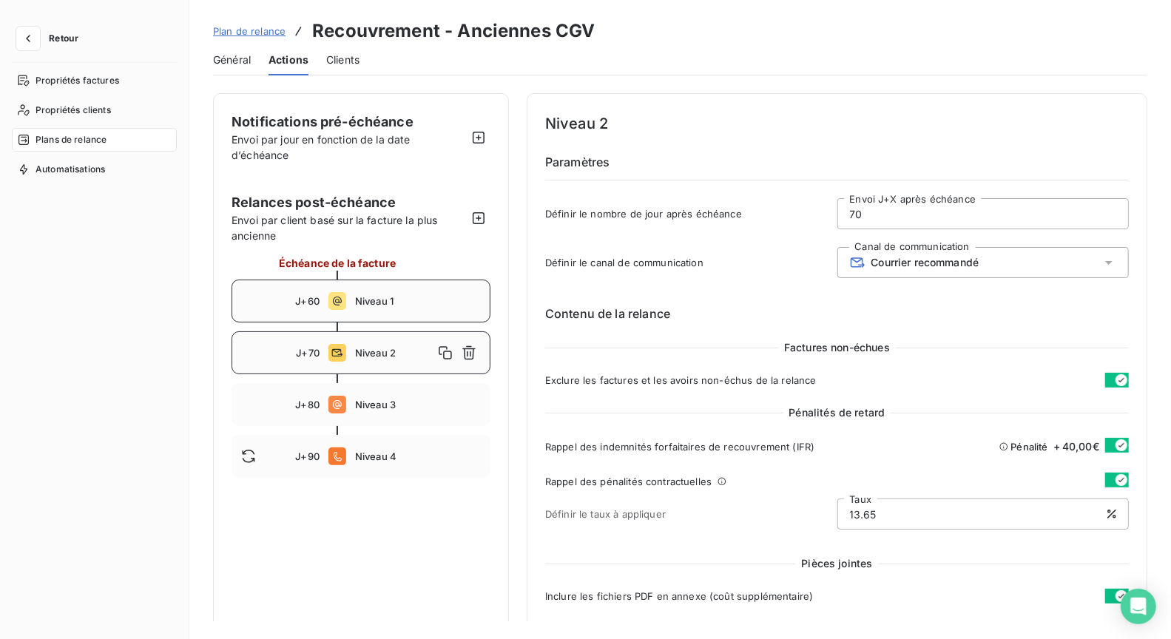
click at [384, 299] on span "Niveau 1" at bounding box center [418, 301] width 126 height 12
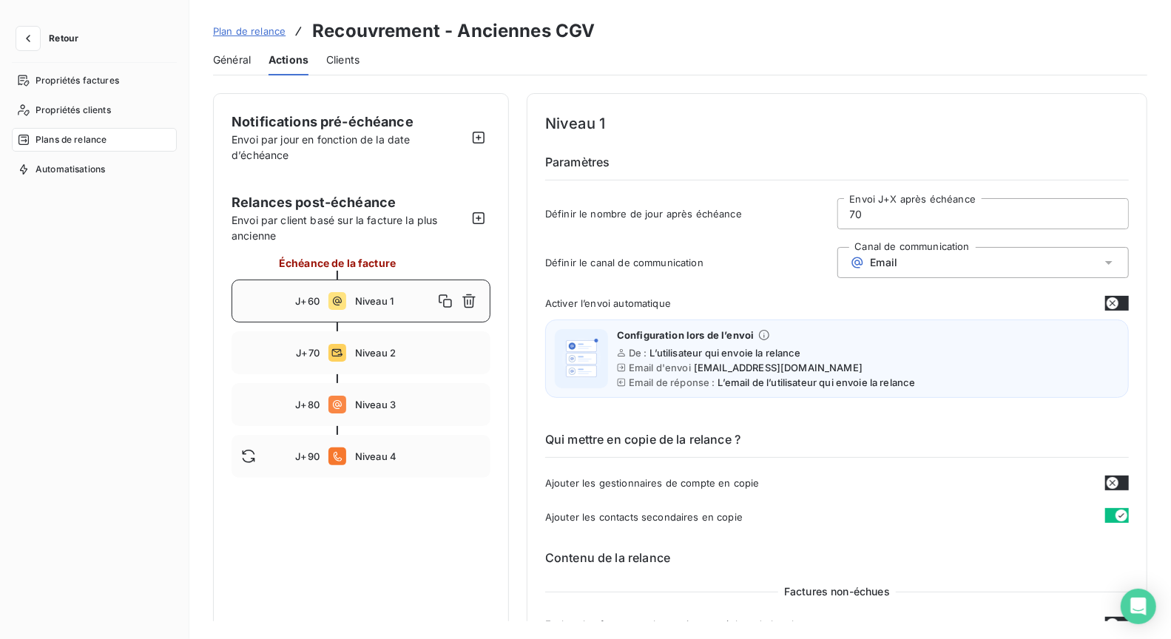
type input "60"
click at [364, 295] on span "Niveau 1" at bounding box center [394, 301] width 78 height 12
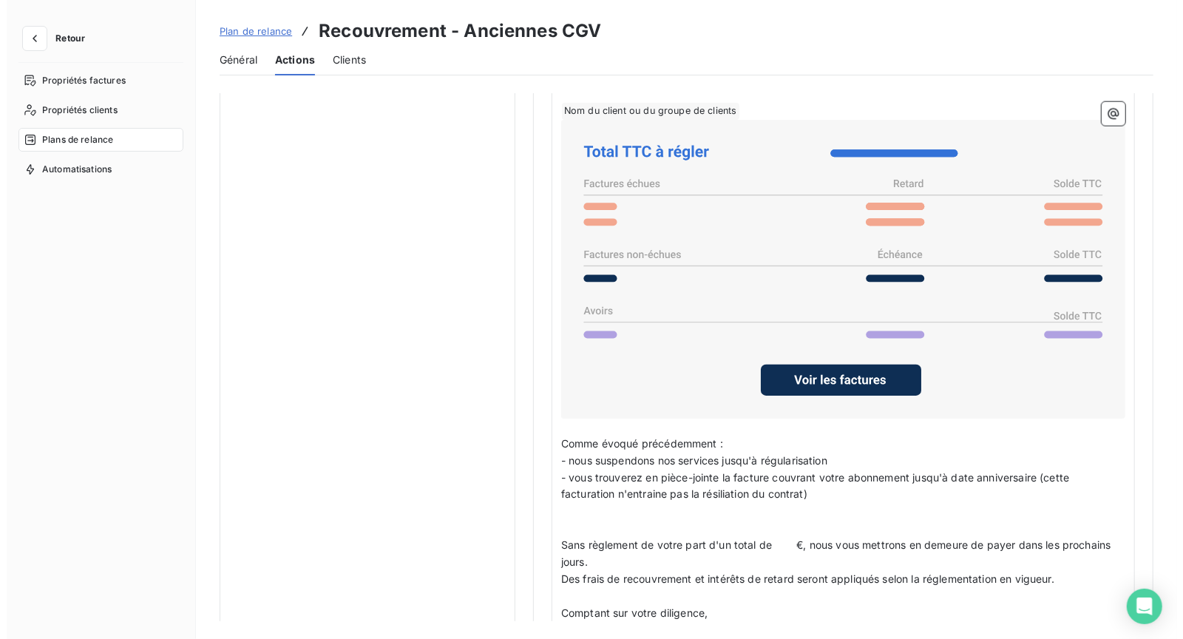
scroll to position [1255, 0]
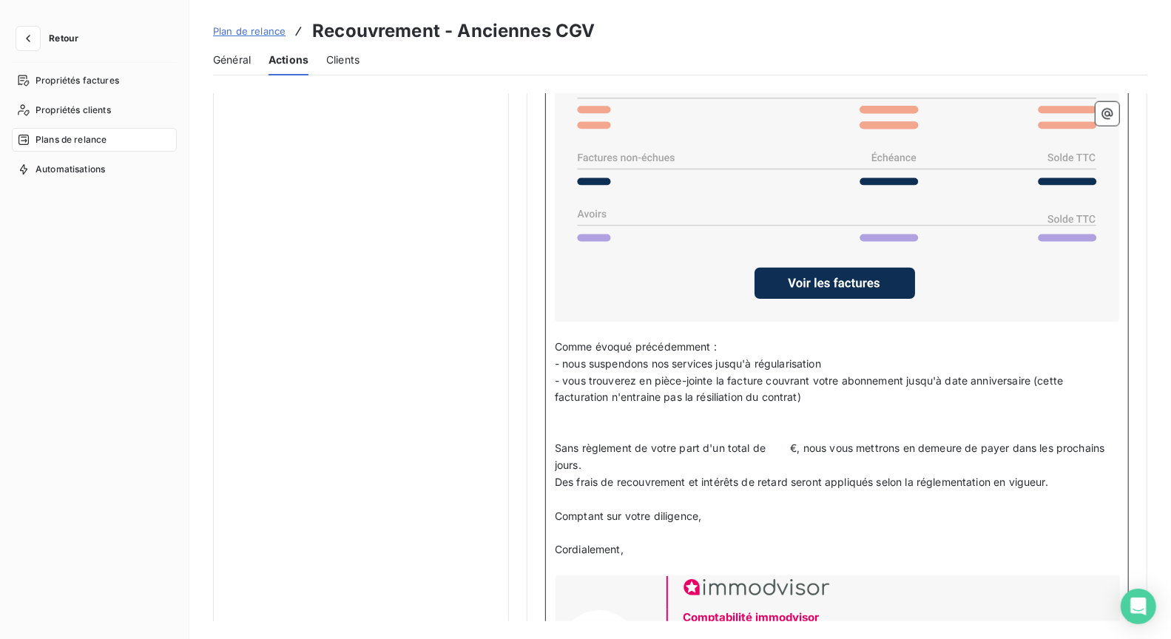
click at [668, 394] on span "- vous trouverez en pièce-jointe la facture couvrant votre abonnement jusqu'à d…" at bounding box center [810, 389] width 511 height 30
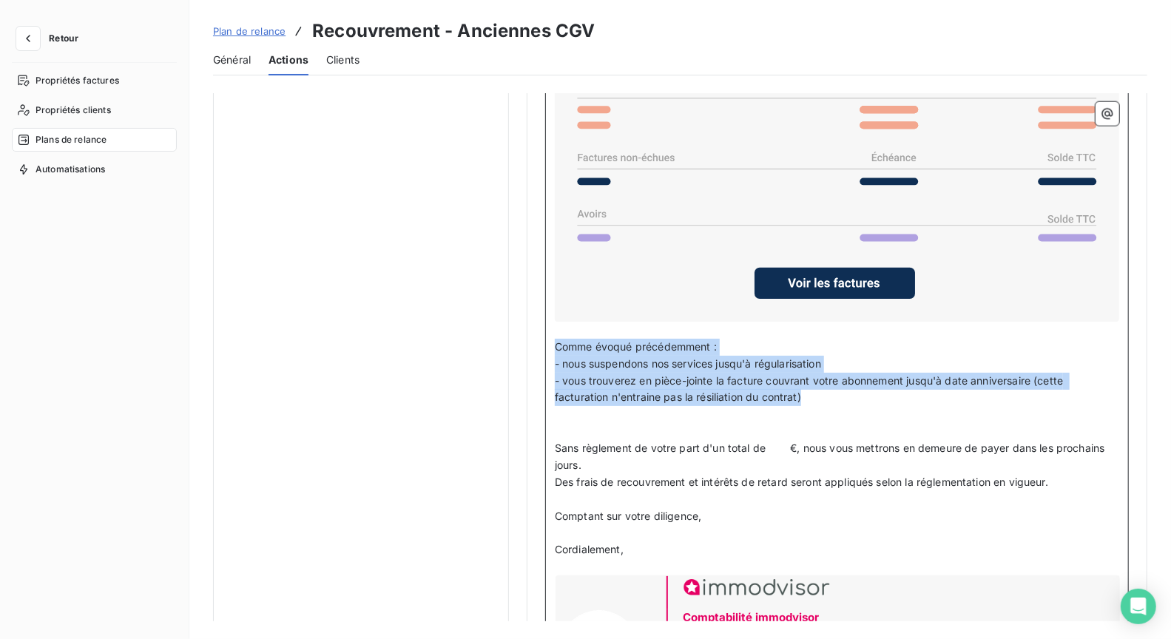
drag, startPoint x: 792, startPoint y: 383, endPoint x: 514, endPoint y: 342, distance: 281.2
click at [351, 55] on span "Clients" at bounding box center [342, 60] width 33 height 15
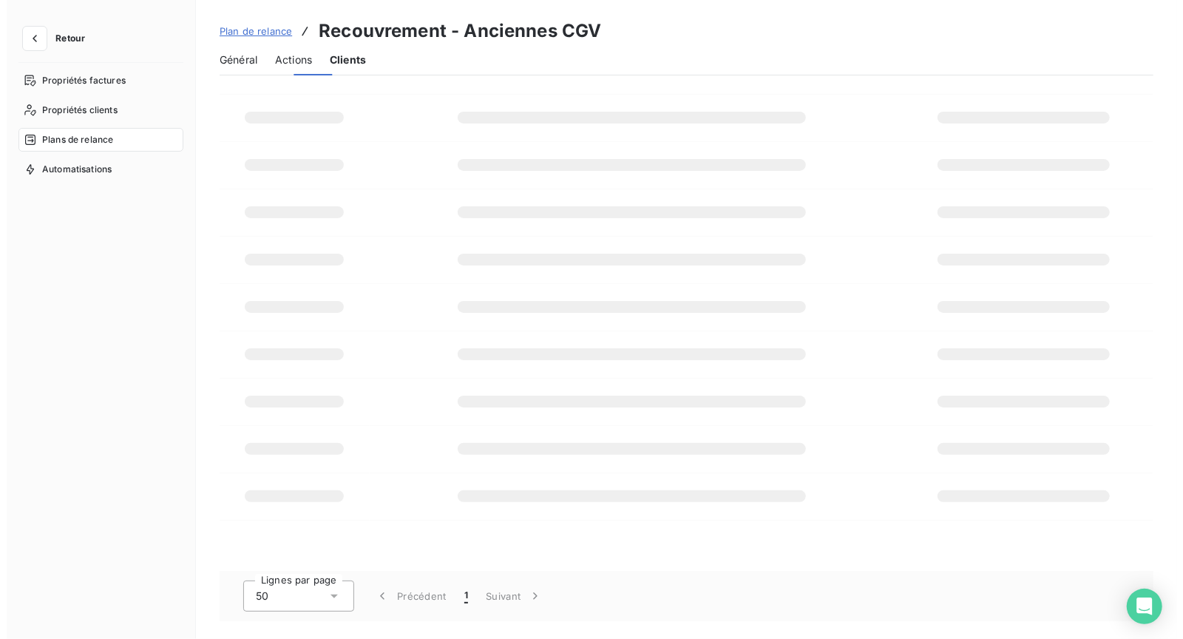
scroll to position [133, 0]
click at [226, 58] on span "Général" at bounding box center [232, 60] width 38 height 15
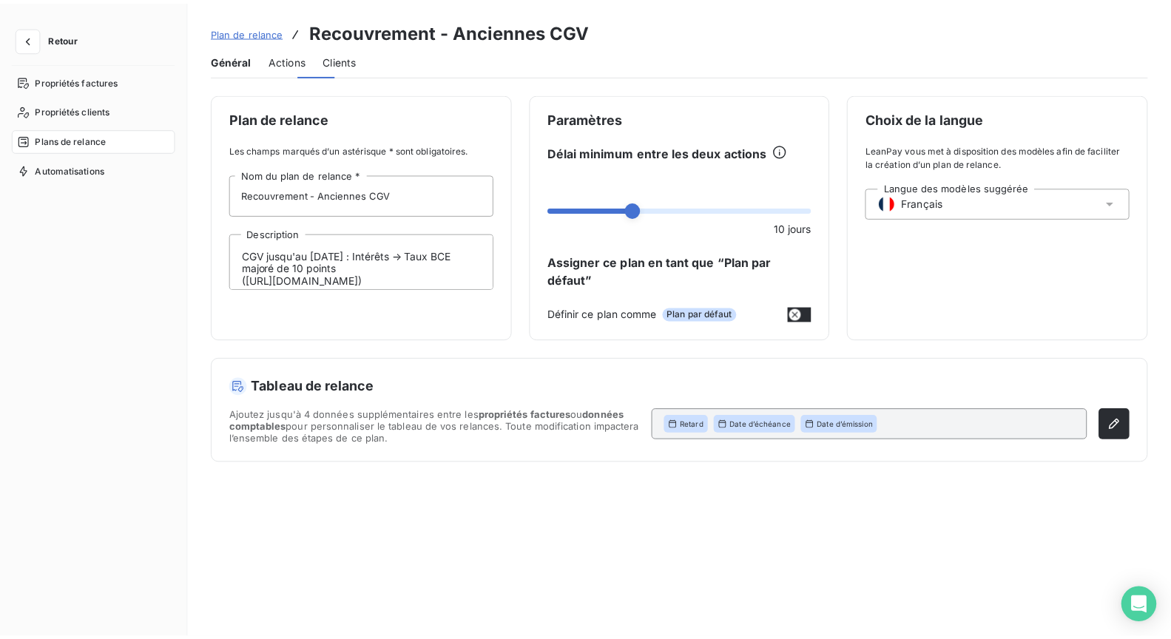
scroll to position [0, 0]
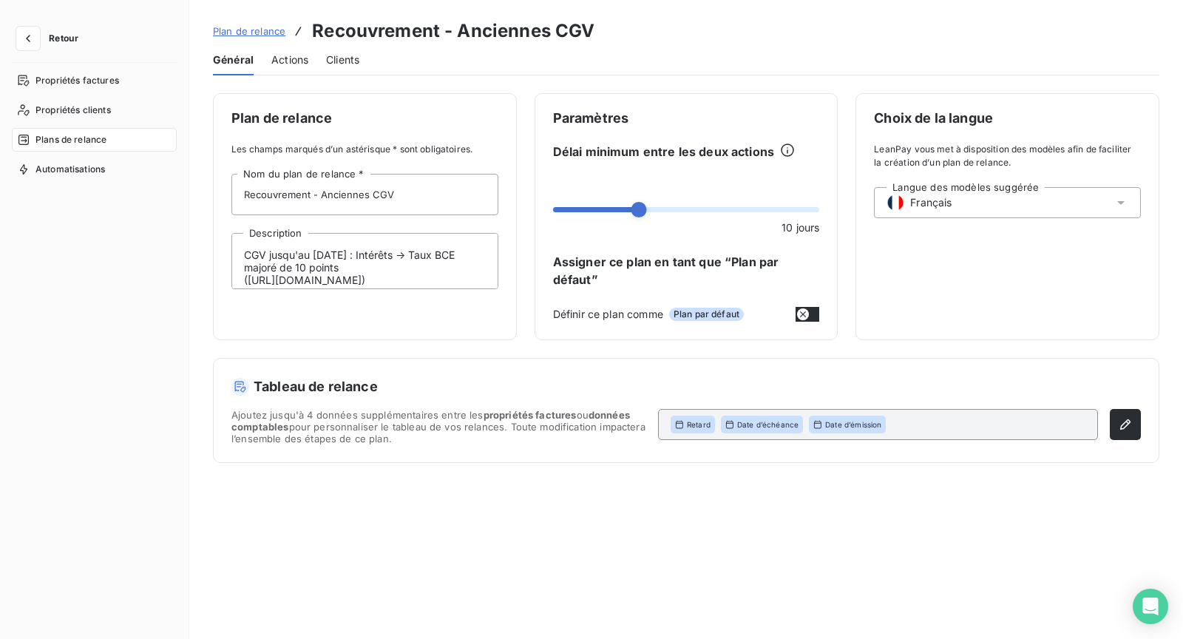
click at [285, 60] on span "Actions" at bounding box center [289, 60] width 37 height 15
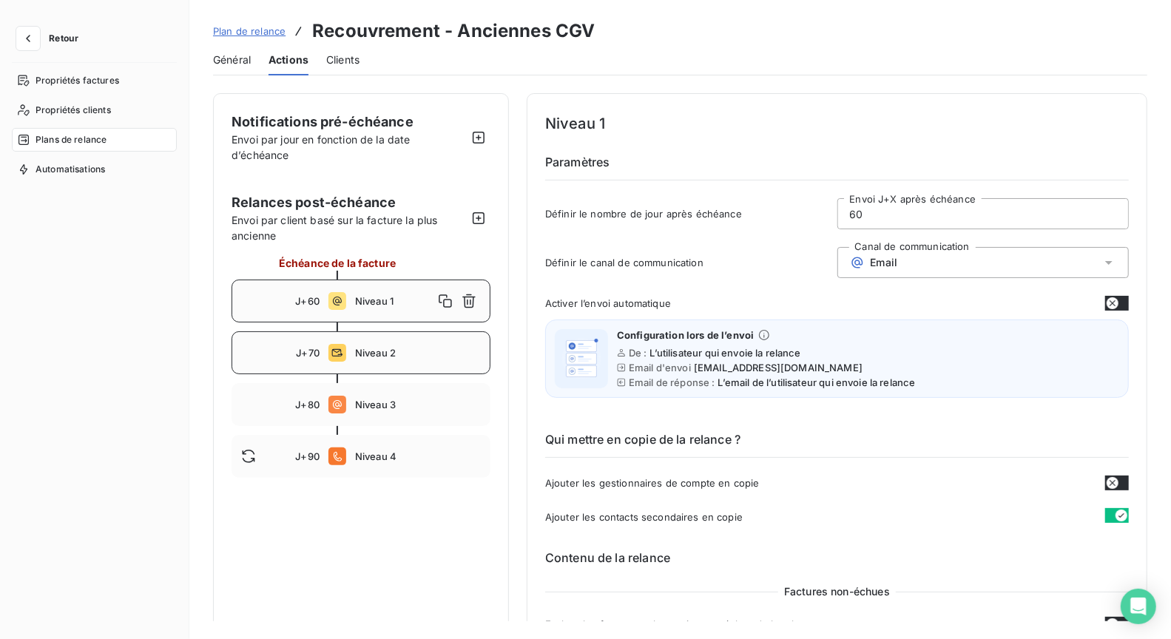
click at [419, 348] on span "Niveau 2" at bounding box center [418, 353] width 126 height 12
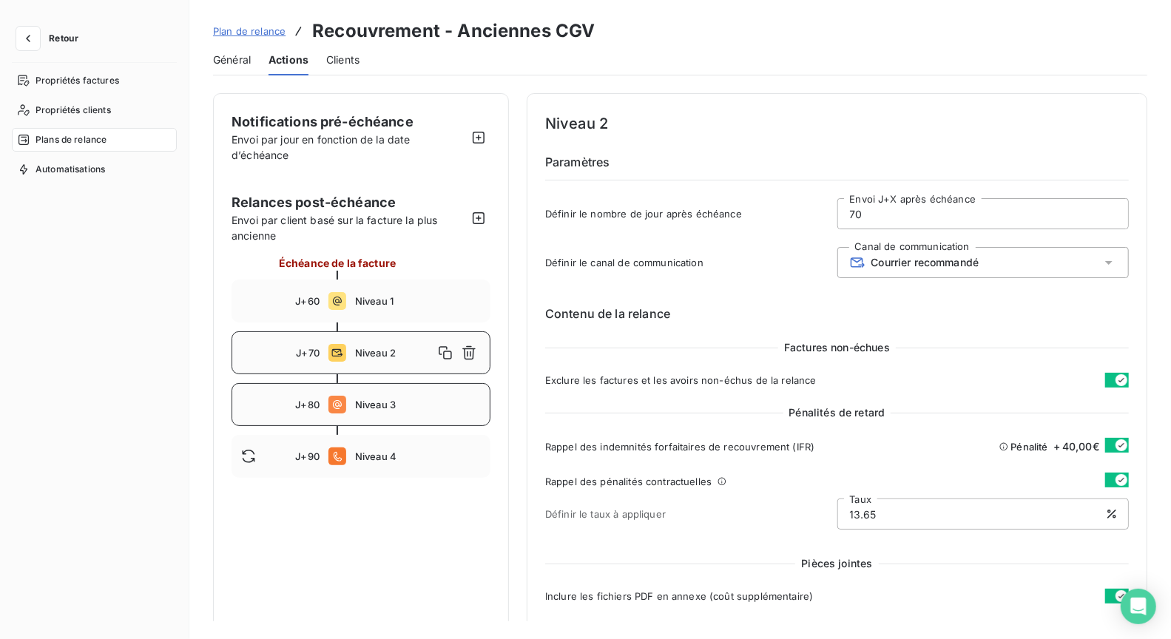
click at [433, 407] on span "Niveau 3" at bounding box center [418, 405] width 126 height 12
type input "80"
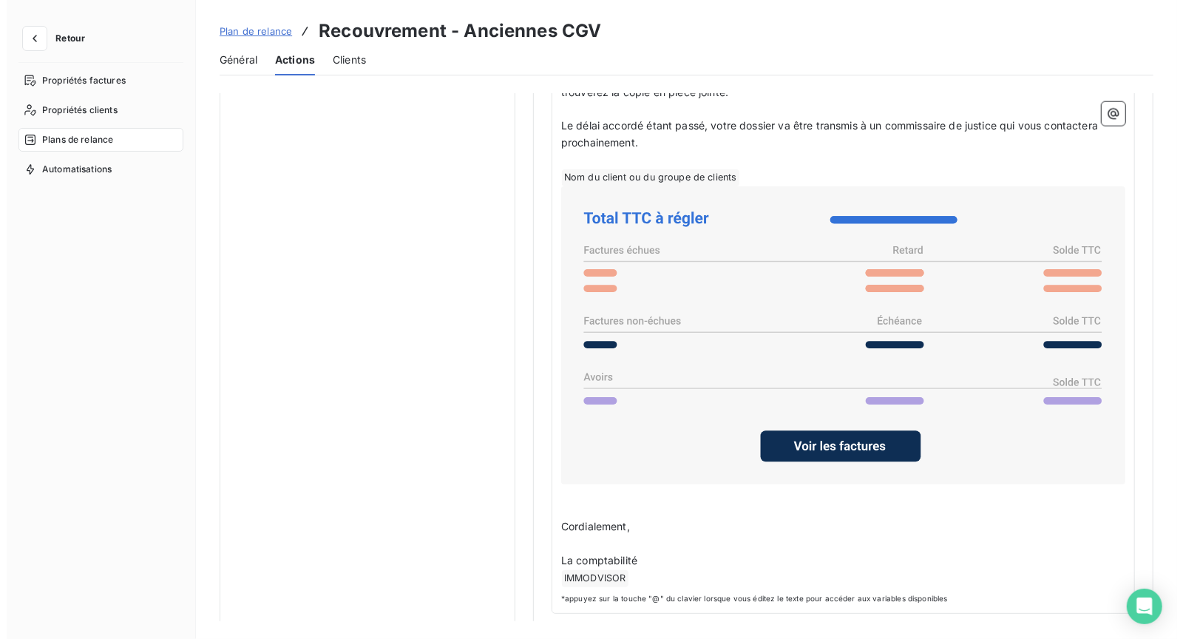
scroll to position [1160, 0]
click at [221, 70] on div "Général" at bounding box center [232, 59] width 38 height 31
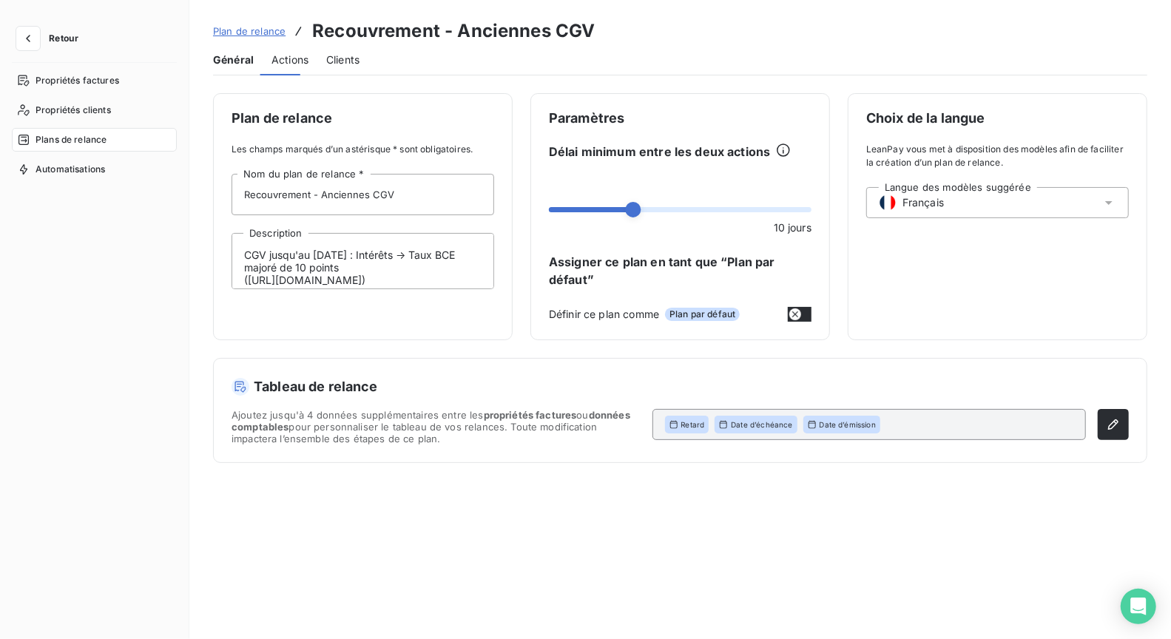
scroll to position [0, 0]
click at [295, 61] on span "Actions" at bounding box center [289, 60] width 37 height 15
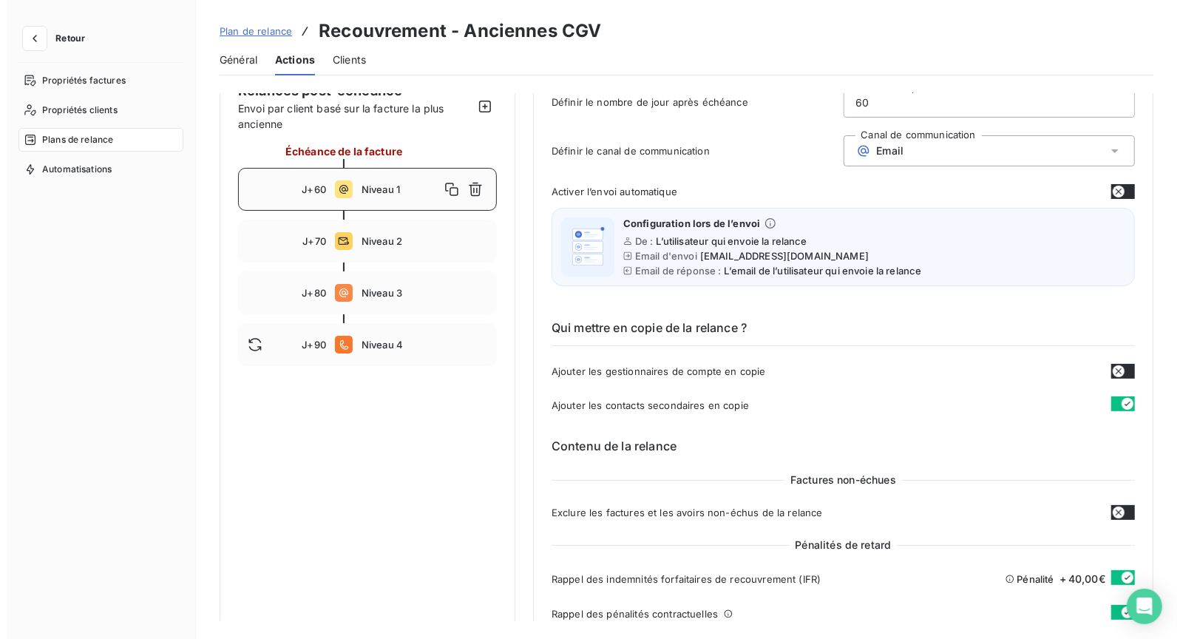
scroll to position [112, 0]
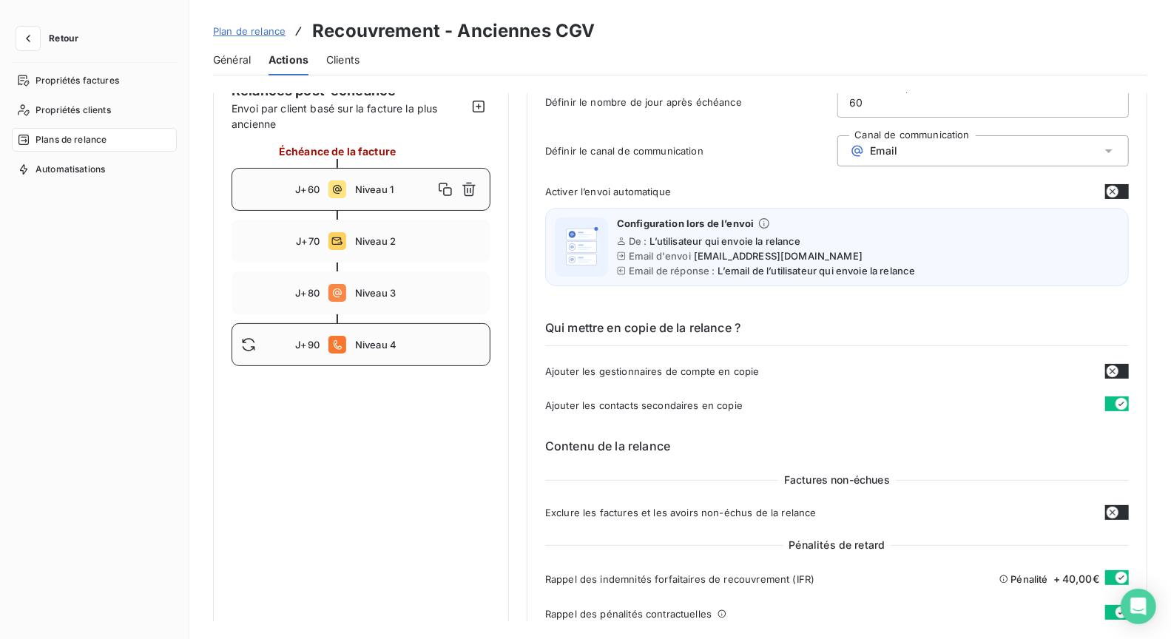
click at [426, 348] on span "Niveau 4" at bounding box center [418, 345] width 126 height 12
type input "90"
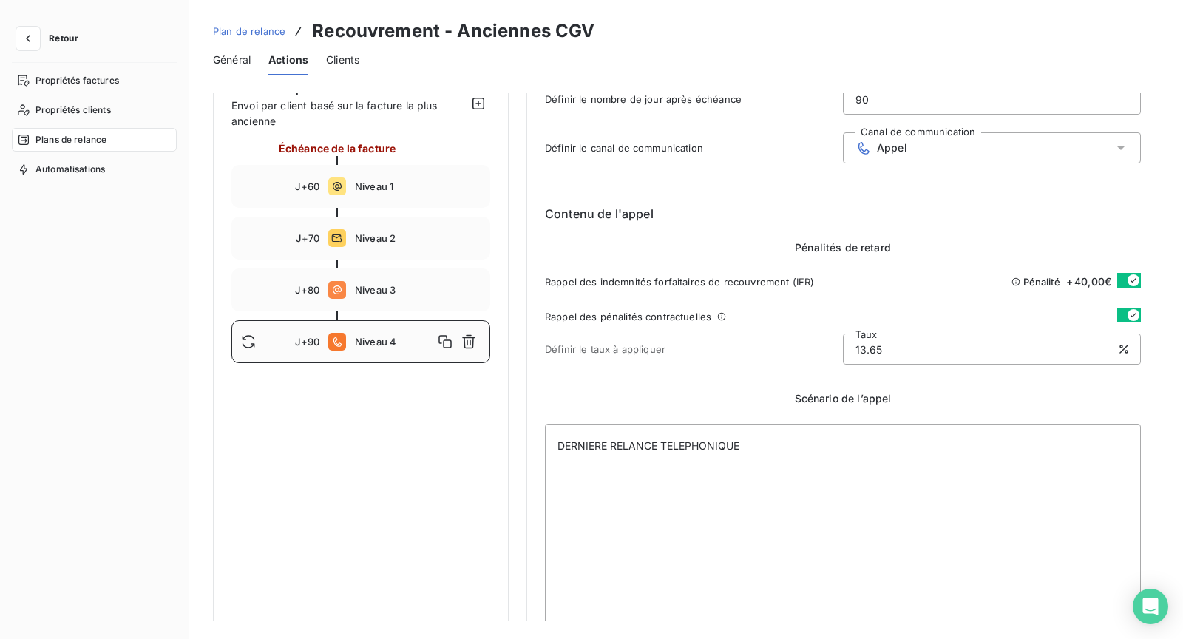
scroll to position [0, 0]
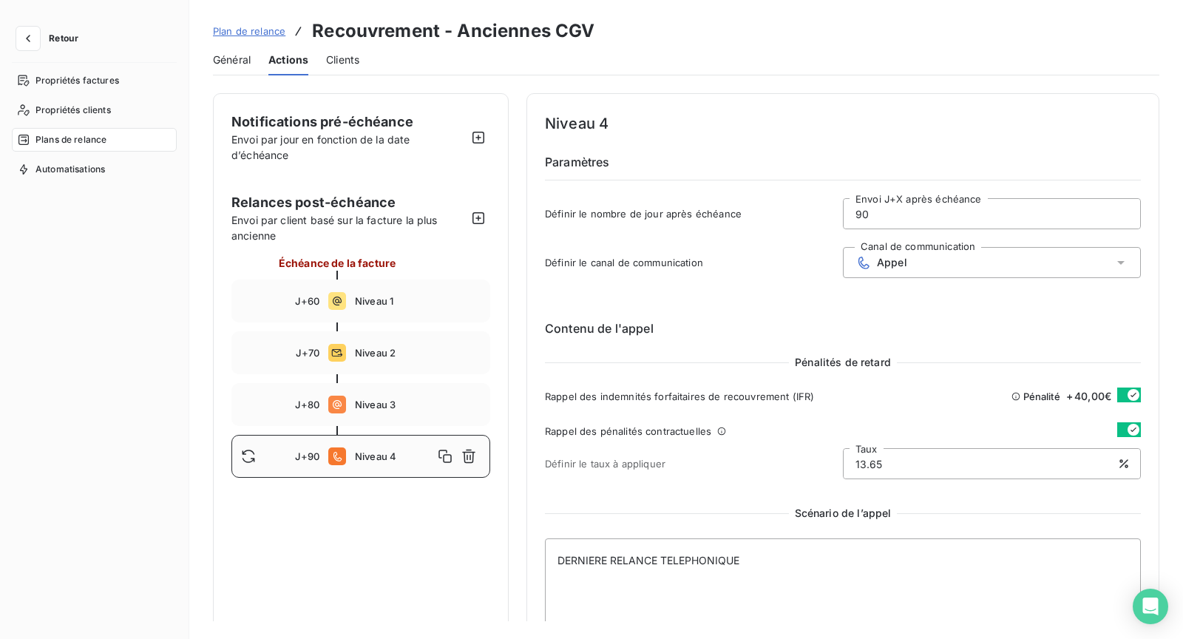
click at [263, 63] on div "Général Actions Clients" at bounding box center [686, 59] width 947 height 31
click at [254, 60] on div "Général Actions Clients" at bounding box center [686, 59] width 947 height 31
click at [249, 57] on span "Général" at bounding box center [232, 60] width 38 height 15
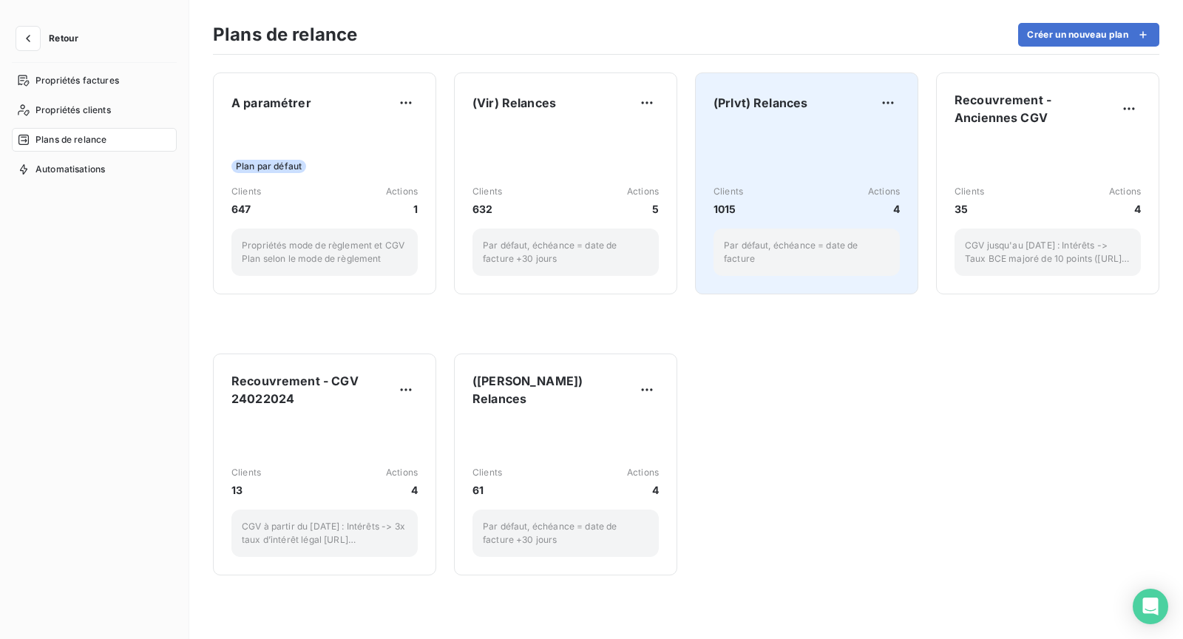
click at [808, 152] on div "Clients 1015 Actions 4 Par défaut, échéance = date de facture" at bounding box center [807, 200] width 186 height 149
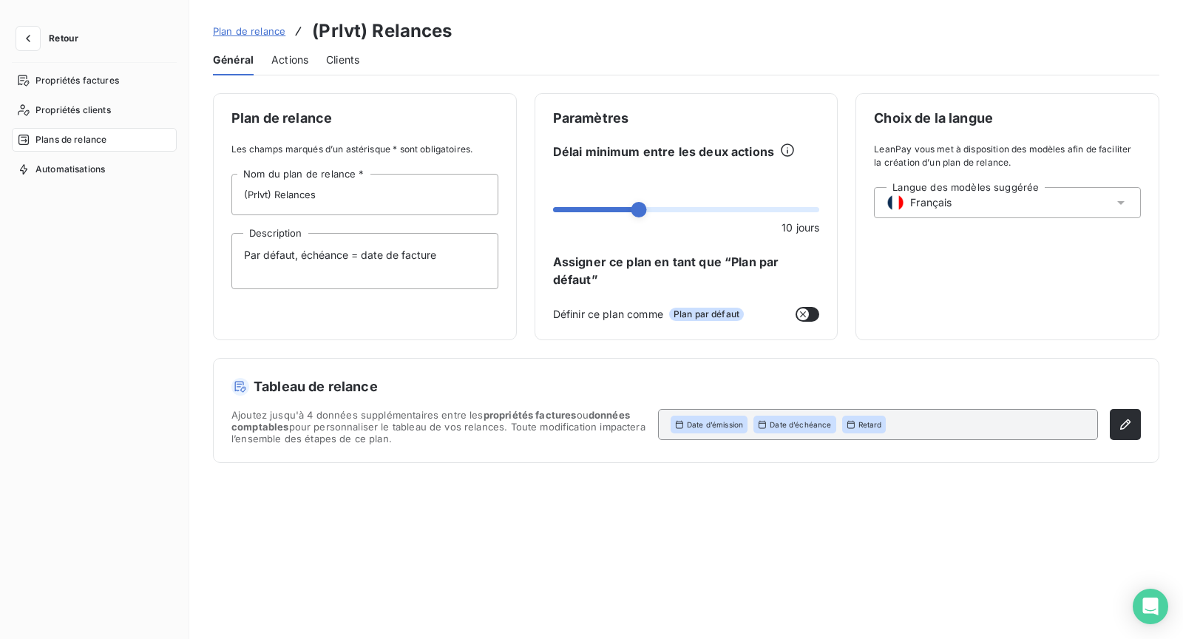
click at [288, 55] on span "Actions" at bounding box center [289, 60] width 37 height 15
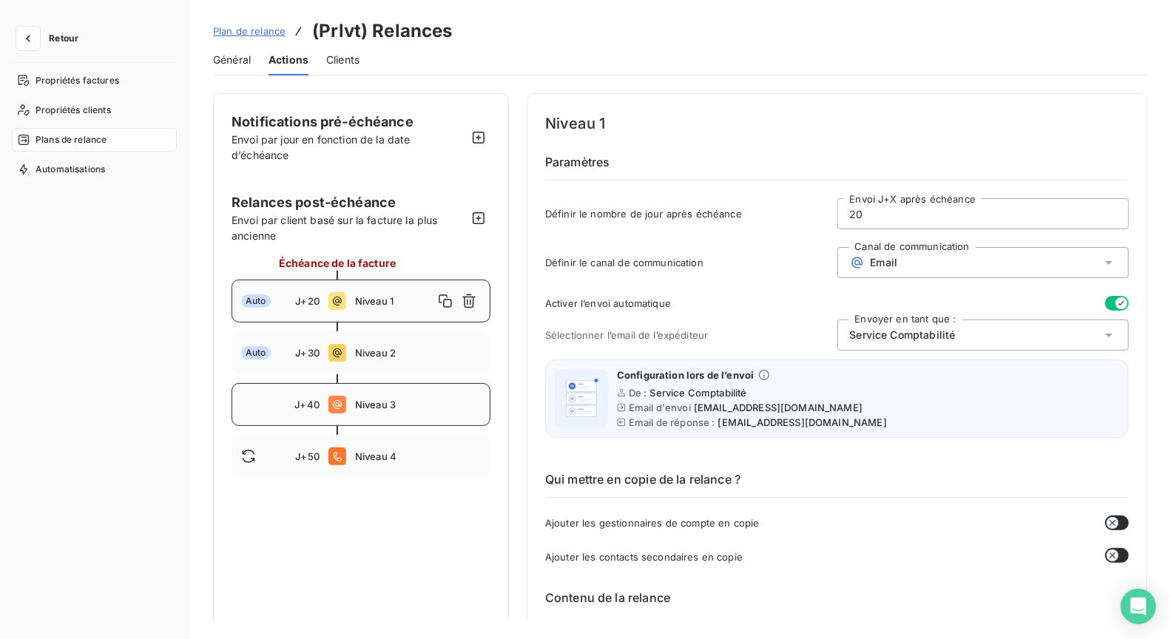
click at [420, 402] on span "Niveau 3" at bounding box center [418, 405] width 126 height 12
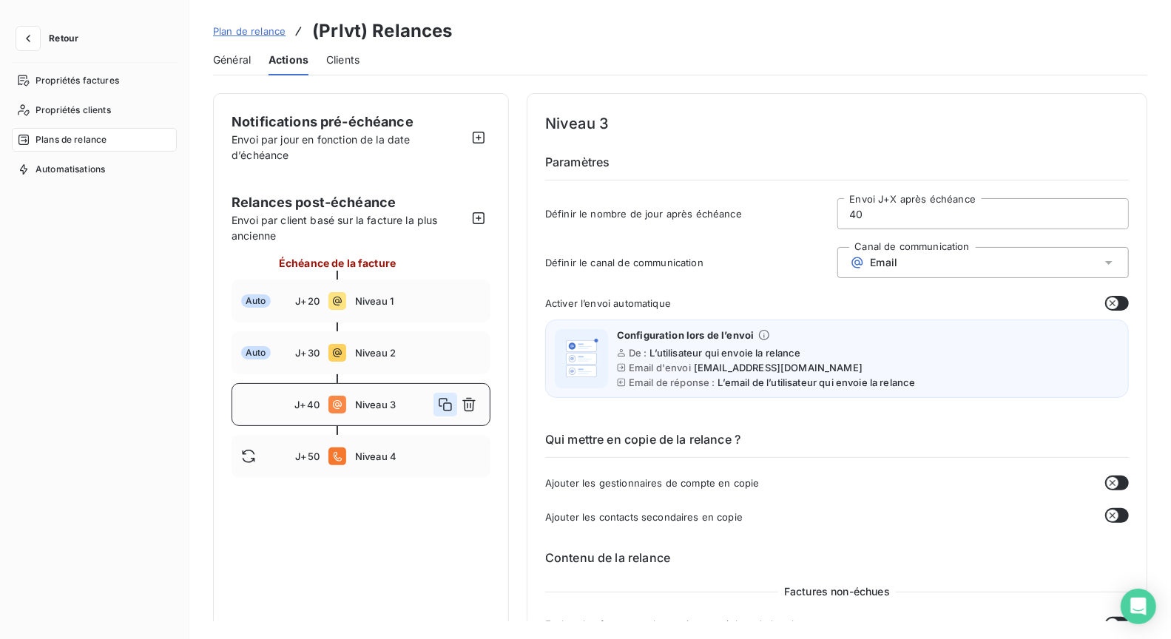
click at [445, 403] on icon "button" at bounding box center [445, 404] width 13 height 13
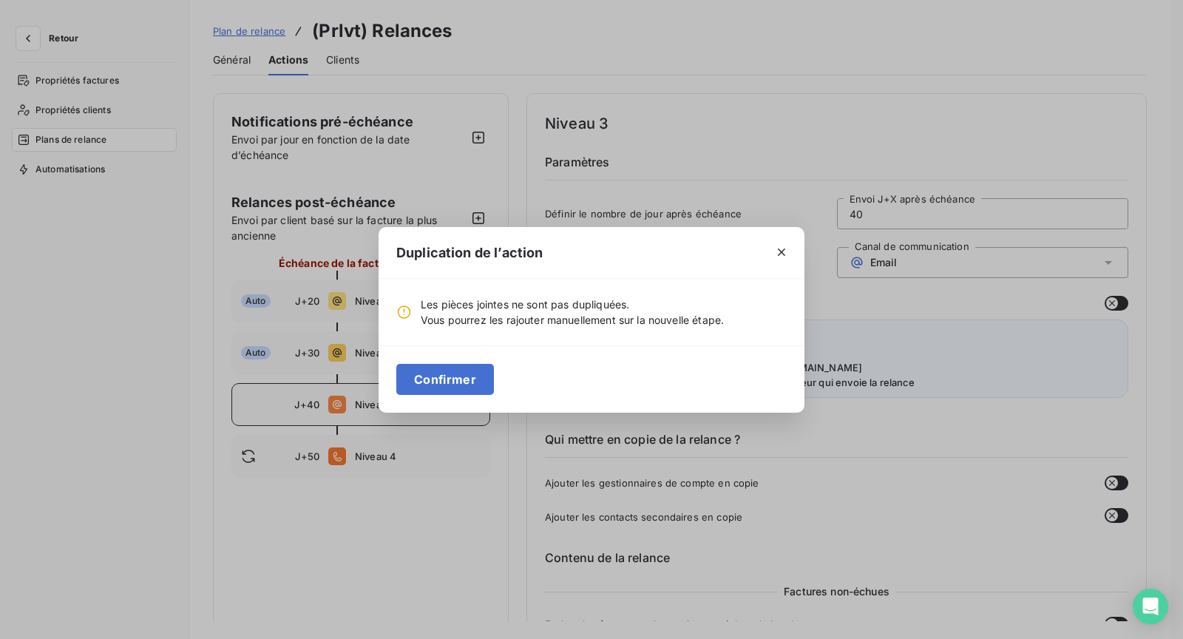
click at [450, 382] on button "Confirmer" at bounding box center [445, 379] width 98 height 31
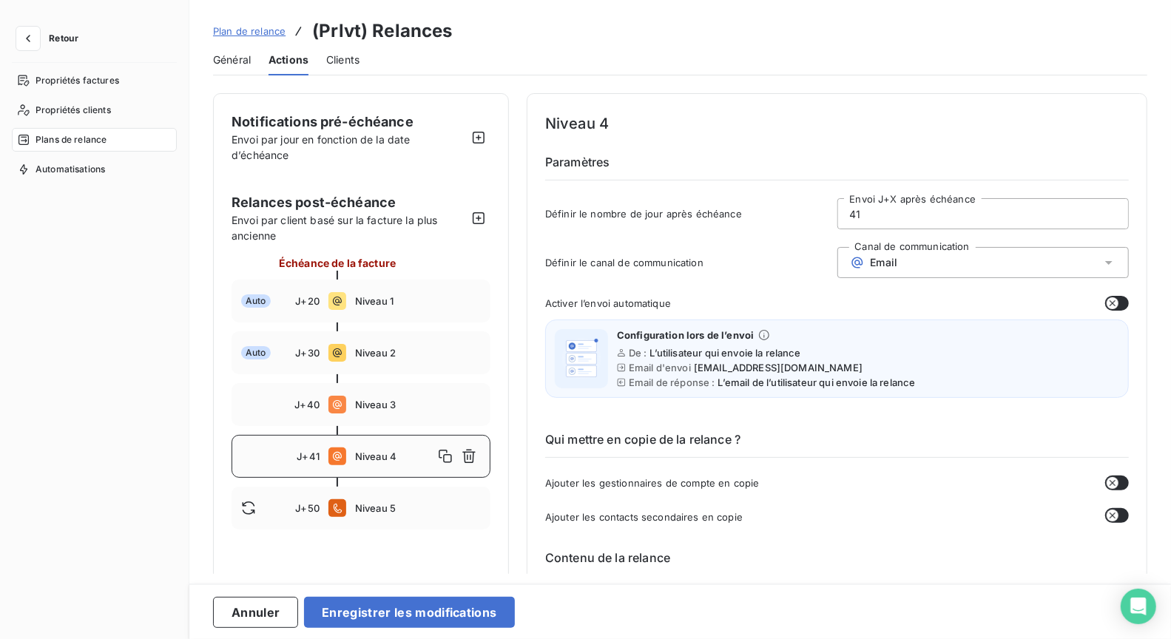
click at [382, 454] on span "Niveau 4" at bounding box center [394, 456] width 78 height 12
click at [369, 457] on span "Niveau 4" at bounding box center [394, 456] width 78 height 12
click at [856, 206] on input "41" at bounding box center [983, 214] width 291 height 30
type input "45"
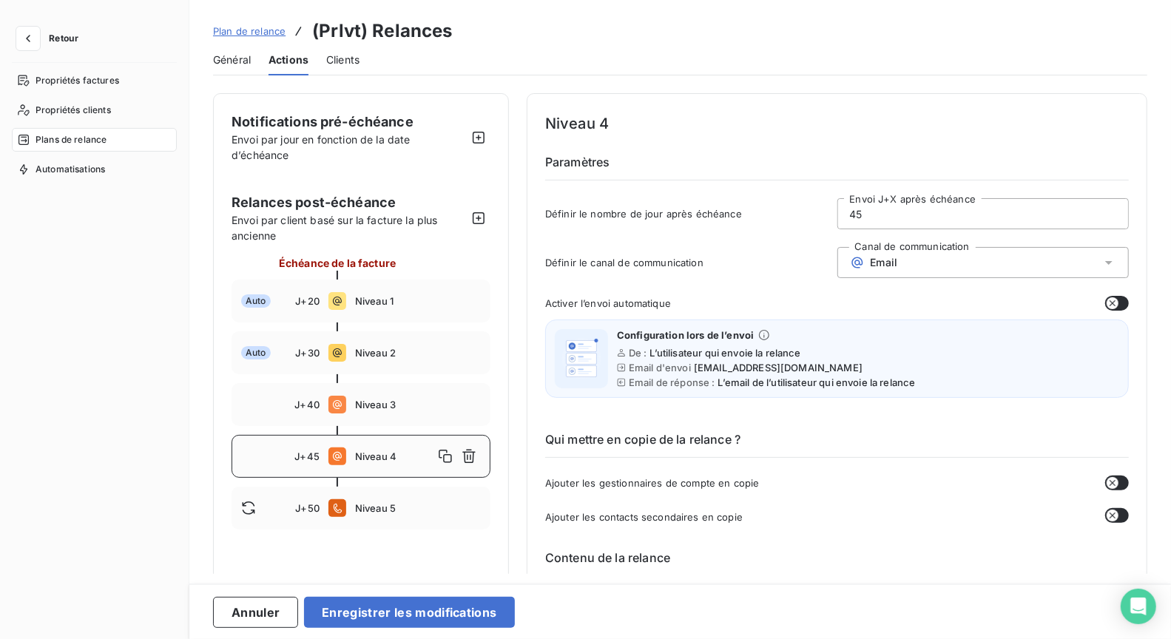
drag, startPoint x: 803, startPoint y: 44, endPoint x: 802, endPoint y: 62, distance: 17.8
click at [802, 44] on div "Général Actions Clients" at bounding box center [680, 59] width 934 height 31
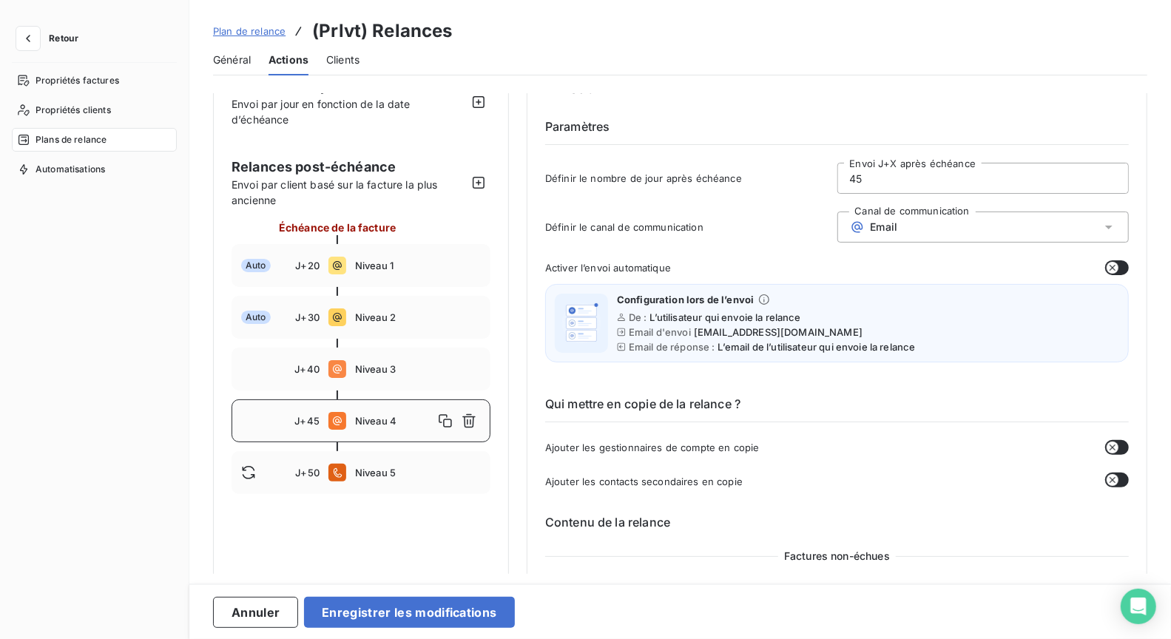
click at [1114, 264] on button "button" at bounding box center [1117, 267] width 24 height 15
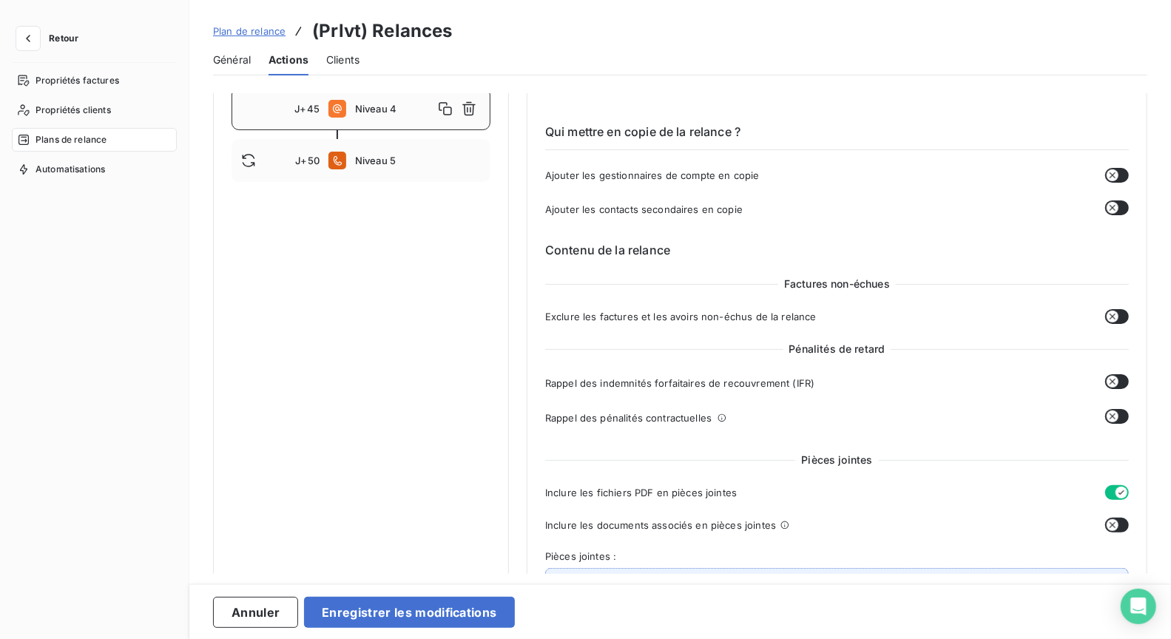
scroll to position [454, 0]
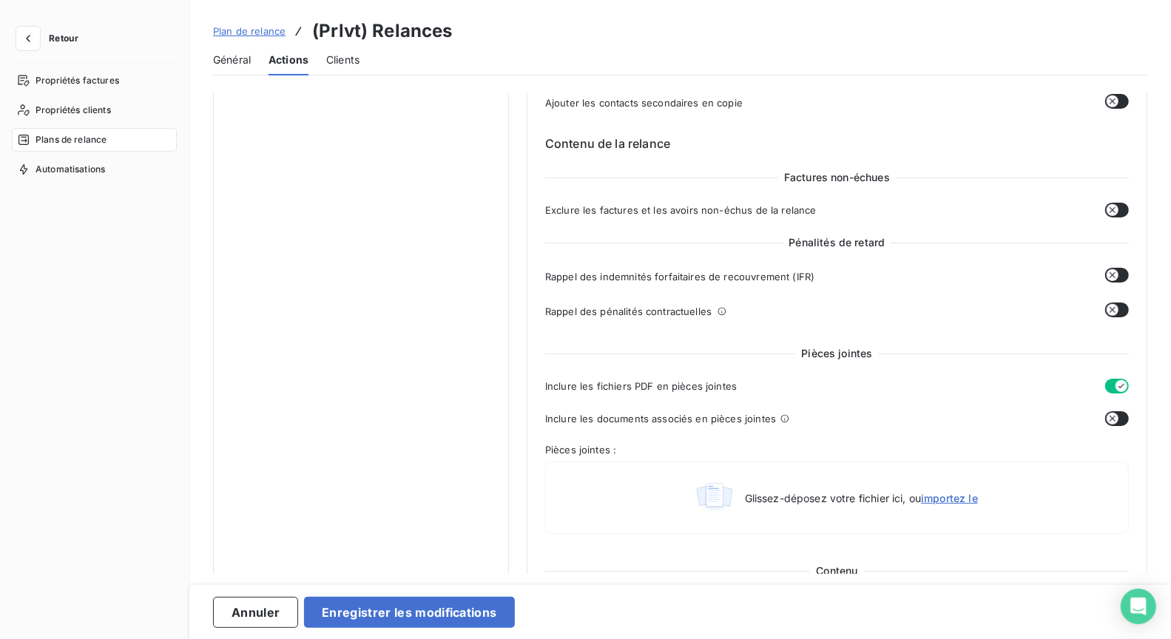
click at [1113, 413] on button "button" at bounding box center [1117, 418] width 24 height 15
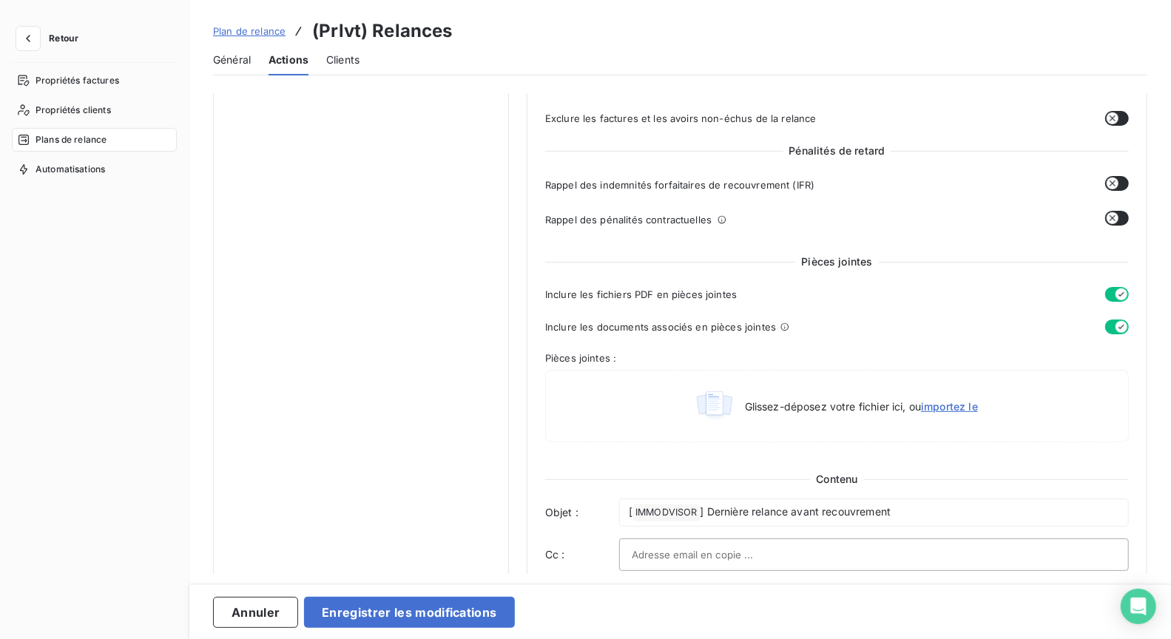
scroll to position [849, 0]
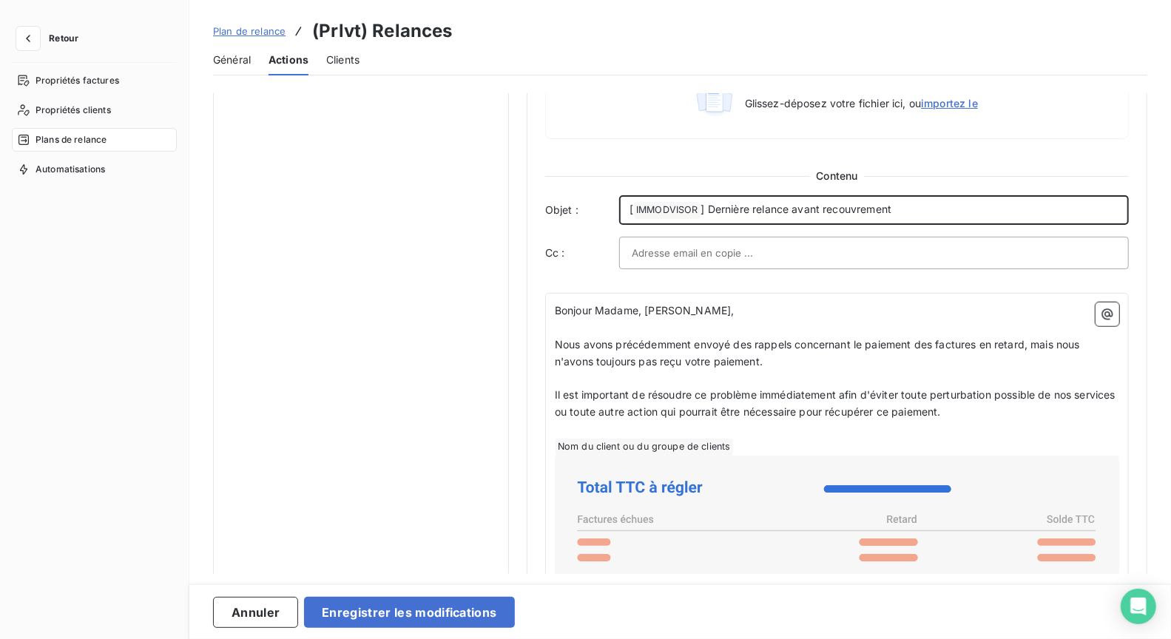
click at [768, 210] on span "] Dernière relance avant recouvrement" at bounding box center [796, 209] width 191 height 13
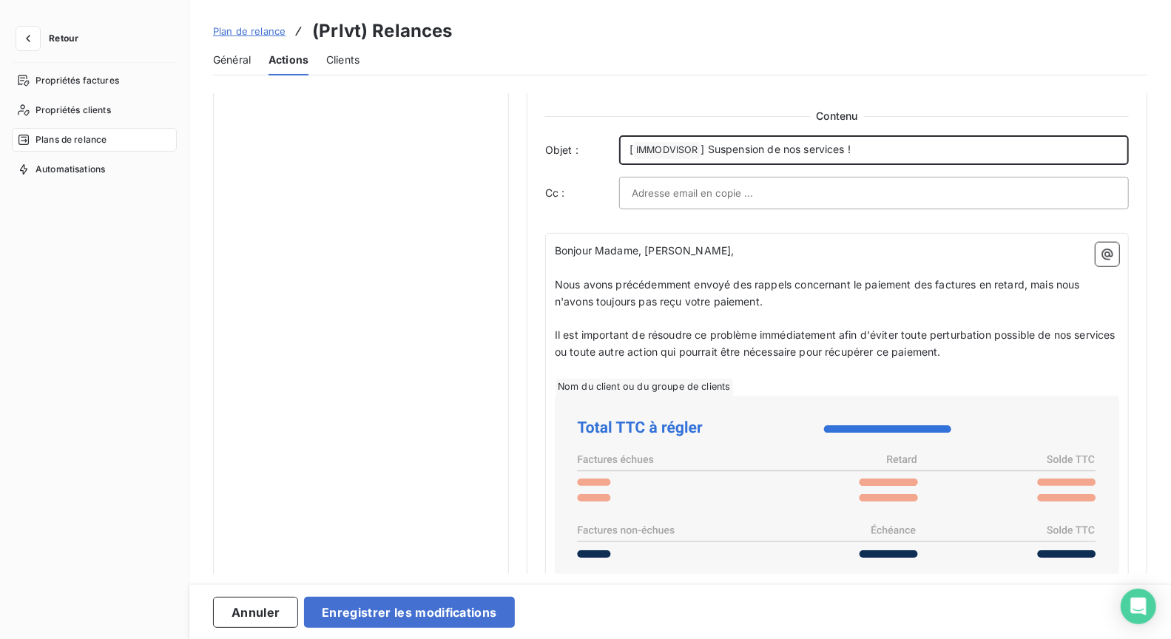
scroll to position [993, 0]
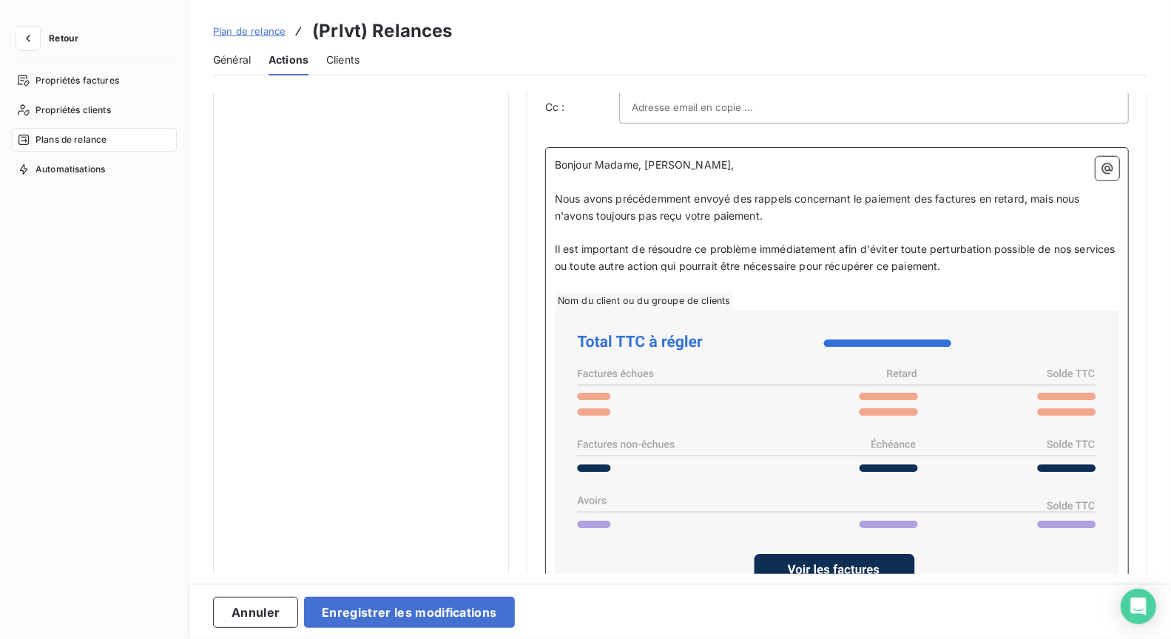
click at [724, 374] on icon at bounding box center [837, 459] width 552 height 287
click at [706, 217] on p "Nous avons précédemment envoyé des rappels concernant le paiement des factures …" at bounding box center [837, 208] width 564 height 34
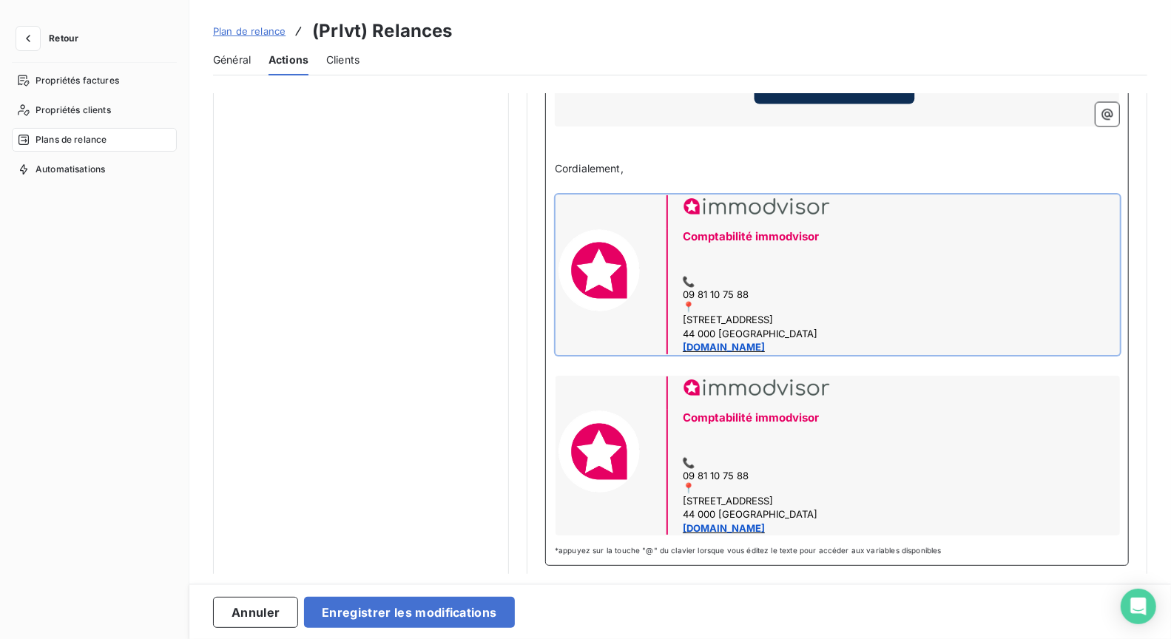
scroll to position [1612, 0]
click at [921, 307] on div "Comptabilité immodvisor 09 81 10 75 88 3, place de la Bourse 44 000 NANTES busi…" at bounding box center [837, 273] width 564 height 160
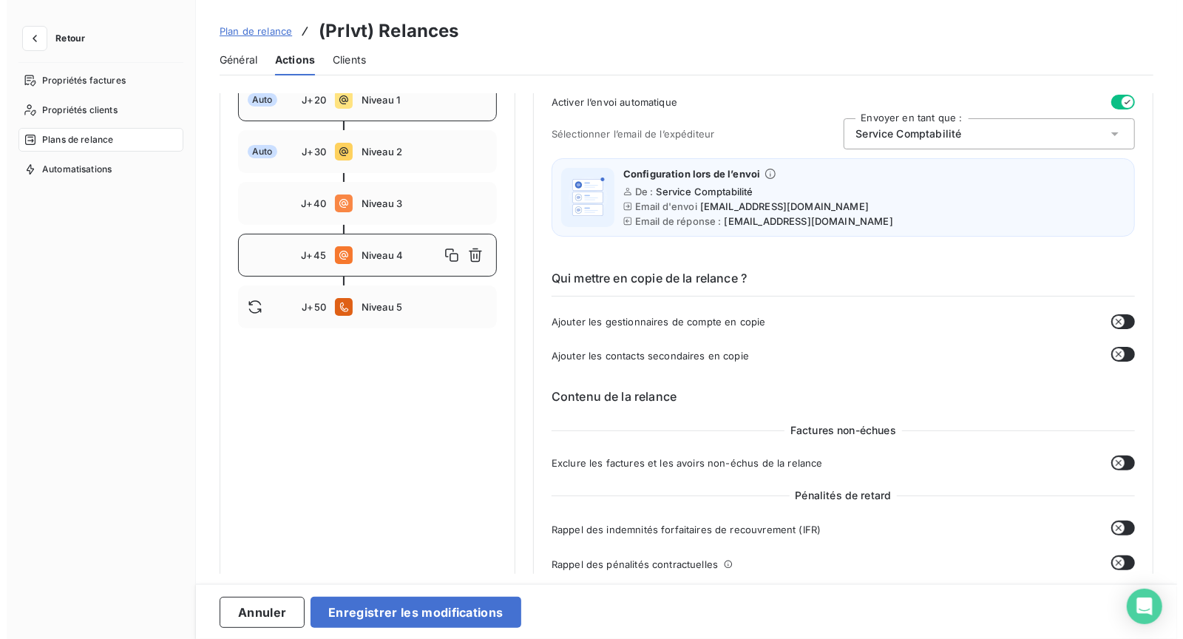
scroll to position [0, 0]
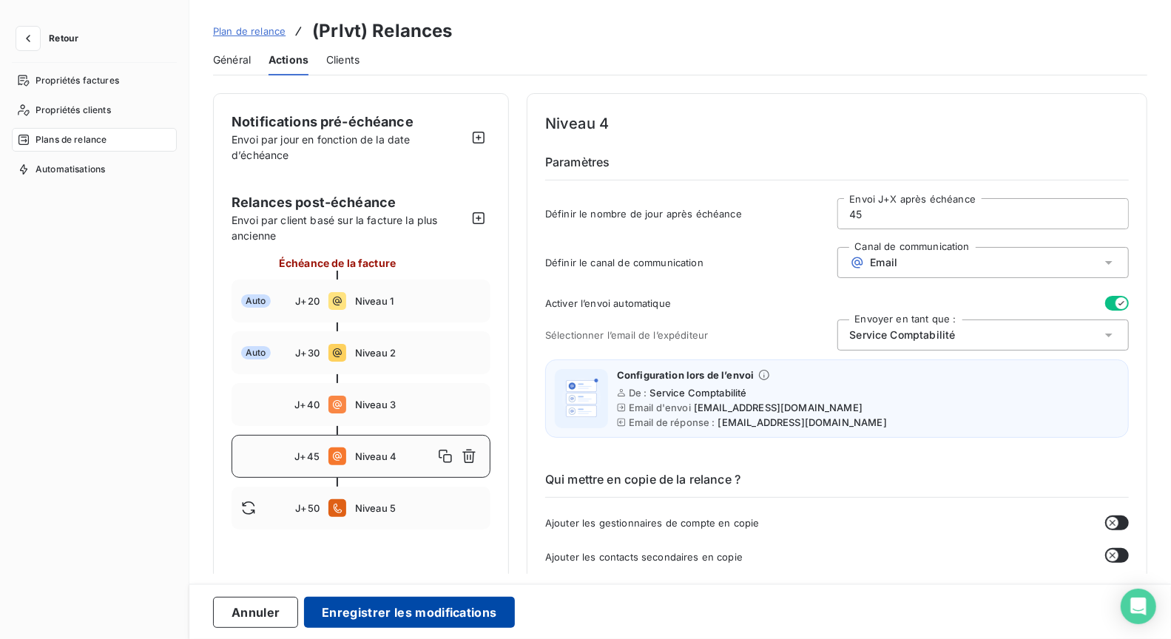
click at [378, 614] on button "Enregistrer les modifications" at bounding box center [409, 612] width 210 height 31
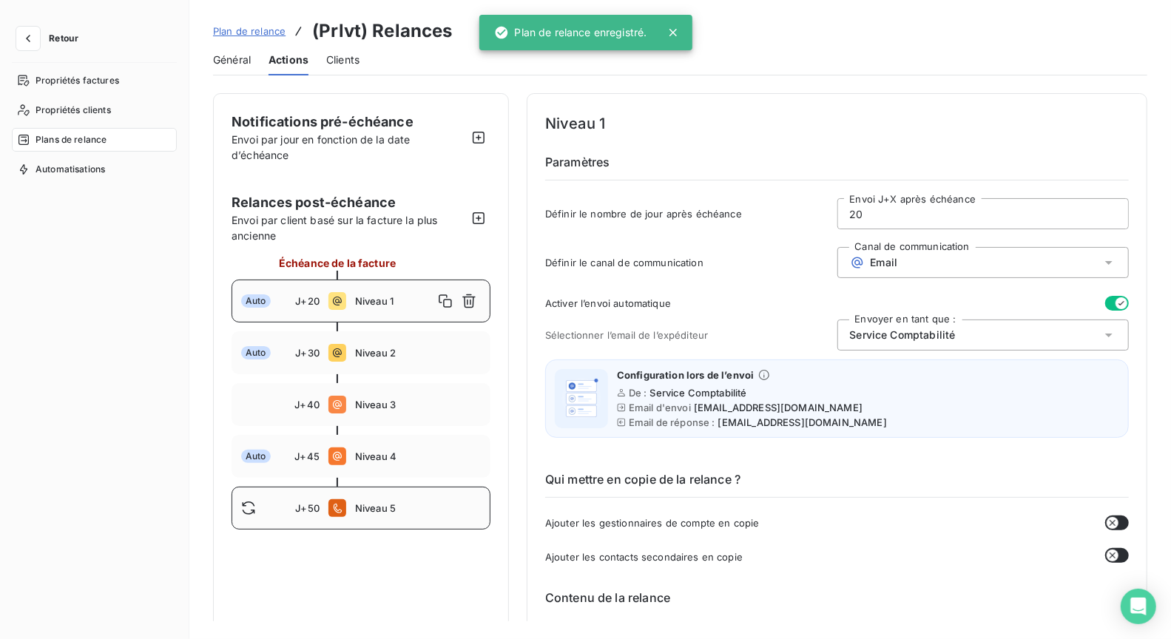
click at [379, 518] on div "J+50 Niveau 5" at bounding box center [361, 508] width 259 height 43
type input "50"
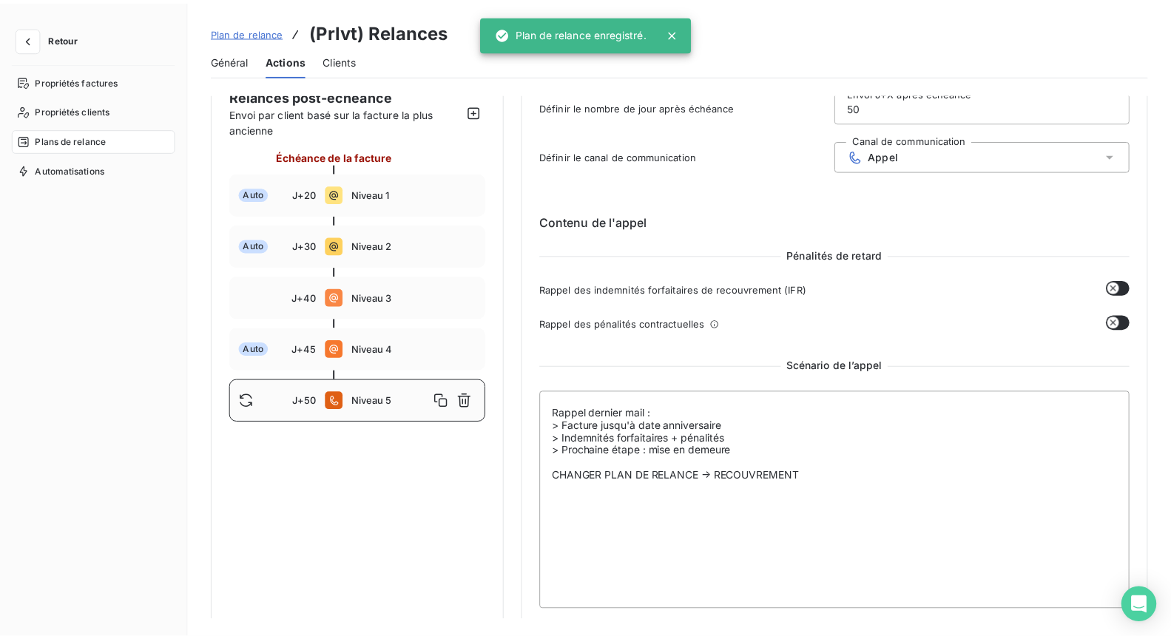
scroll to position [109, 0]
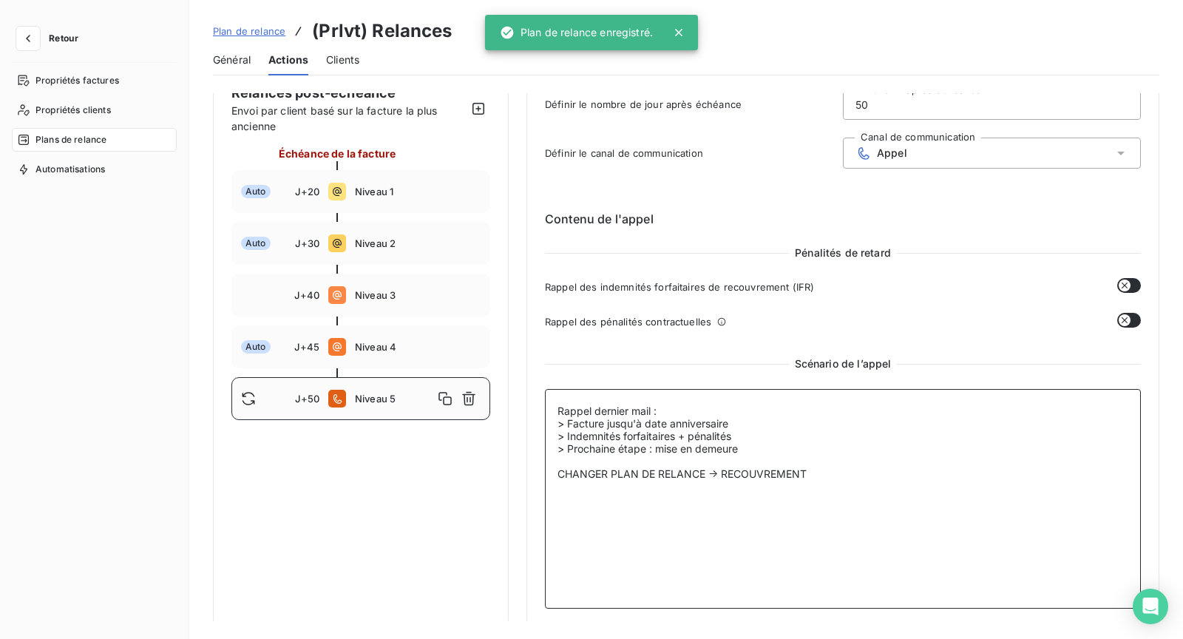
click at [792, 523] on textarea "Rappel dernier mail : > Facture jusqu'à date anniversaire > Indemnités forfaita…" at bounding box center [843, 499] width 596 height 220
paste textarea "APPEL : > Facture jusqu'à date anniversaire > Indemnités forfaitaires + pénalit…"
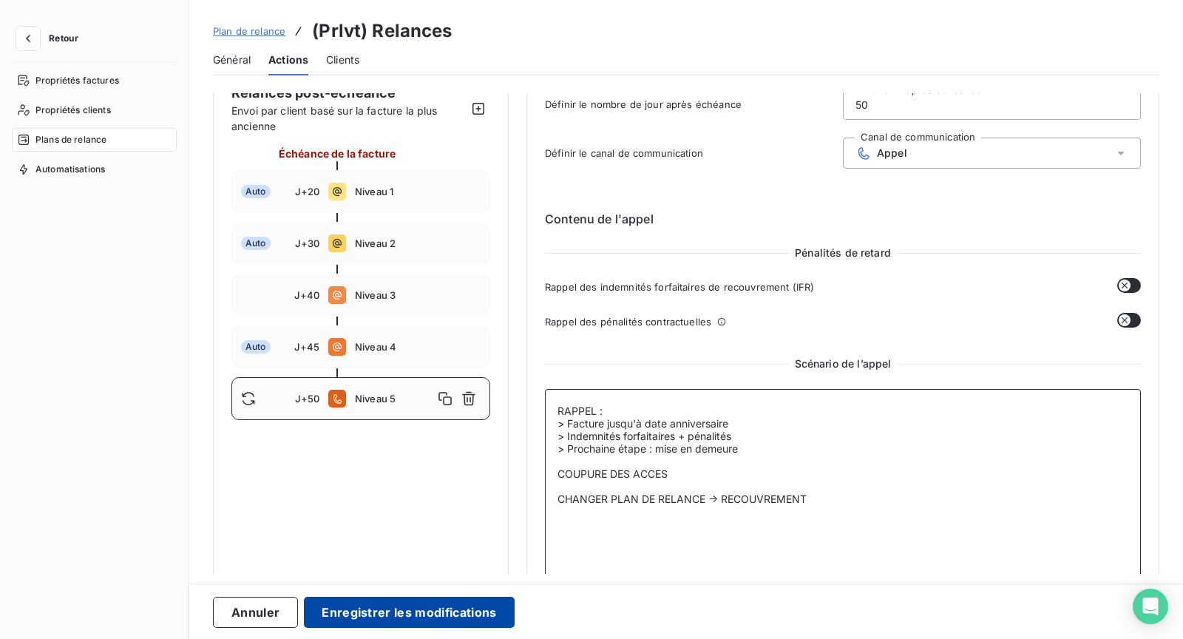
type textarea "RAPPEL : > Facture jusqu'à date anniversaire > Indemnités forfaitaires + pénali…"
drag, startPoint x: 382, startPoint y: 620, endPoint x: 399, endPoint y: 590, distance: 34.1
click at [382, 620] on button "Enregistrer les modifications" at bounding box center [409, 612] width 210 height 31
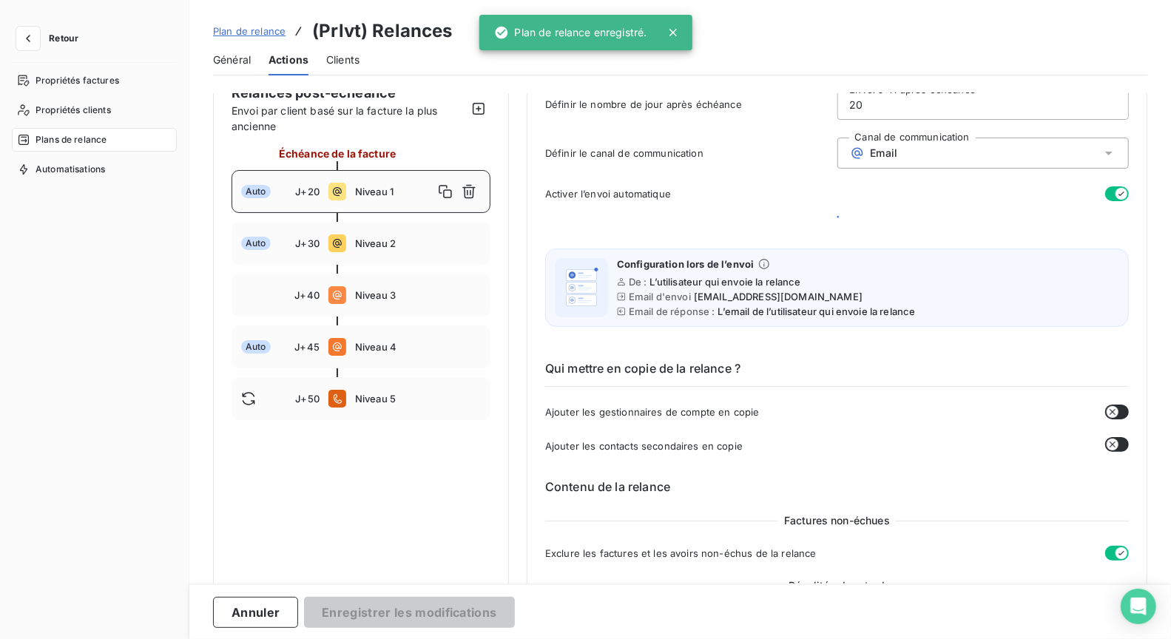
scroll to position [0, 0]
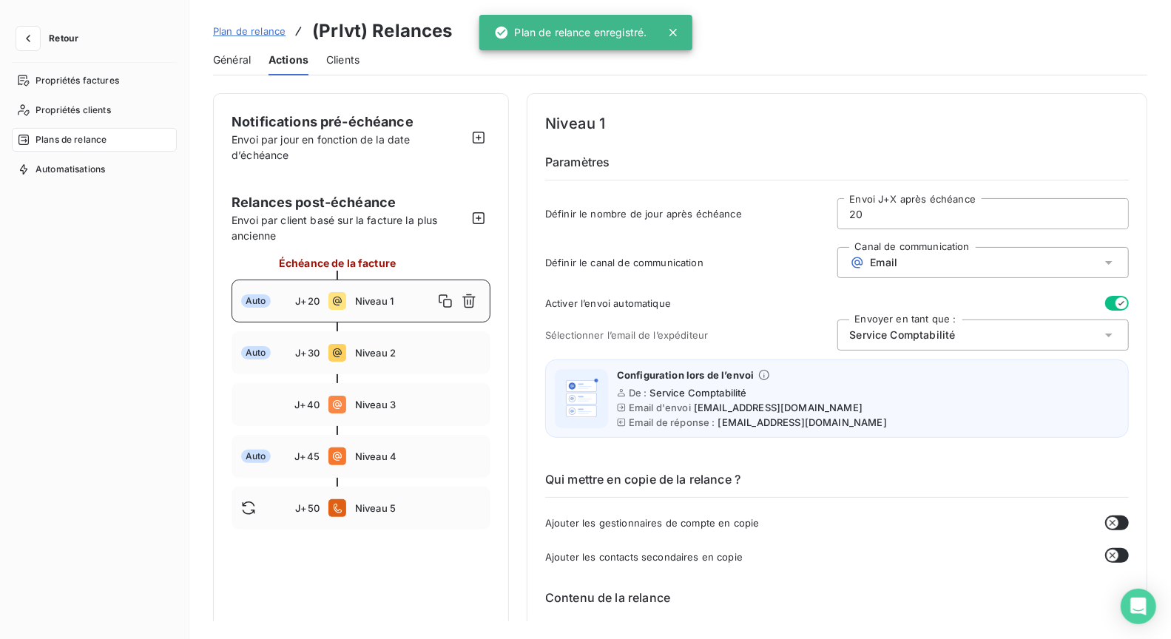
click at [235, 30] on span "Plan de relance" at bounding box center [249, 31] width 72 height 12
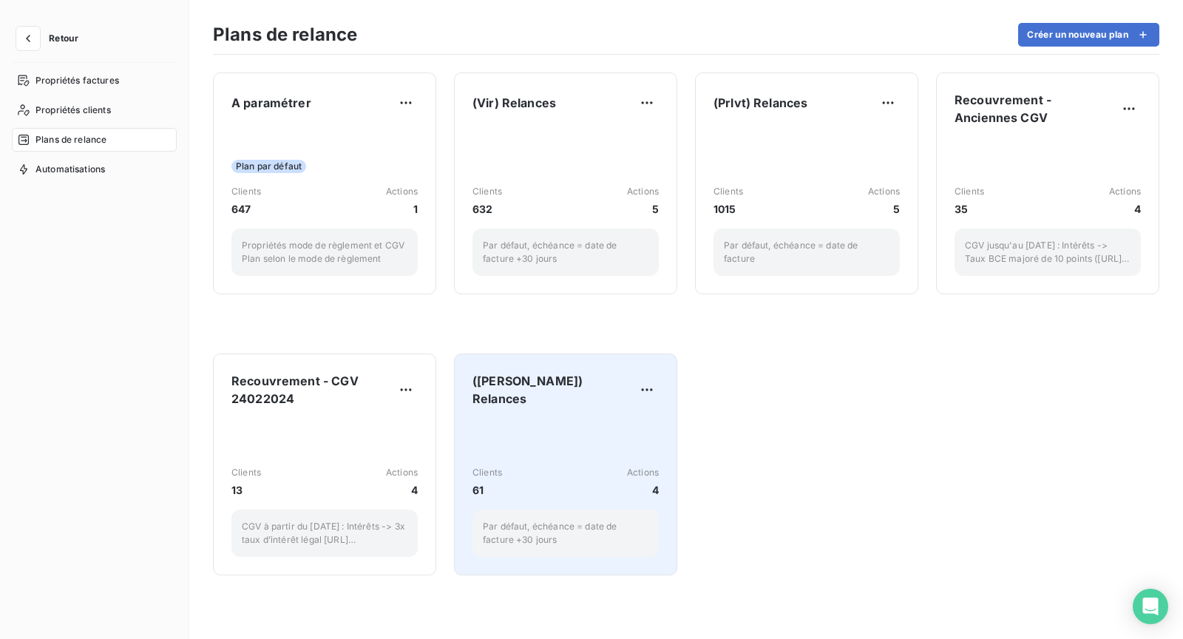
click at [568, 388] on span "([PERSON_NAME]) Relances" at bounding box center [554, 390] width 163 height 36
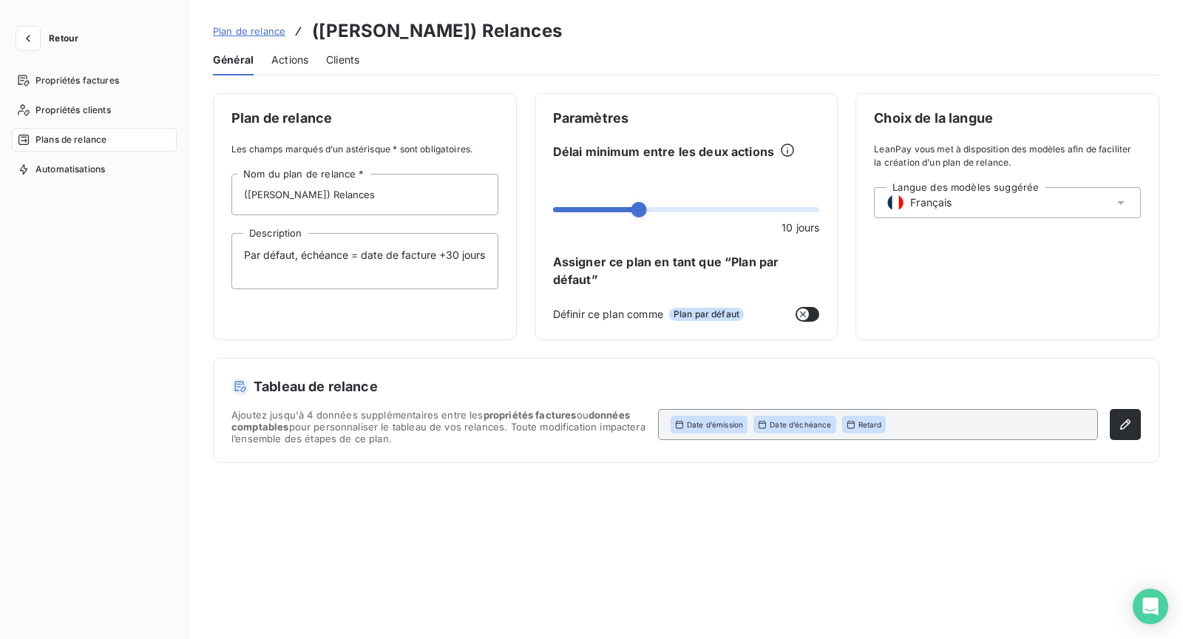
click at [278, 66] on span "Actions" at bounding box center [289, 60] width 37 height 15
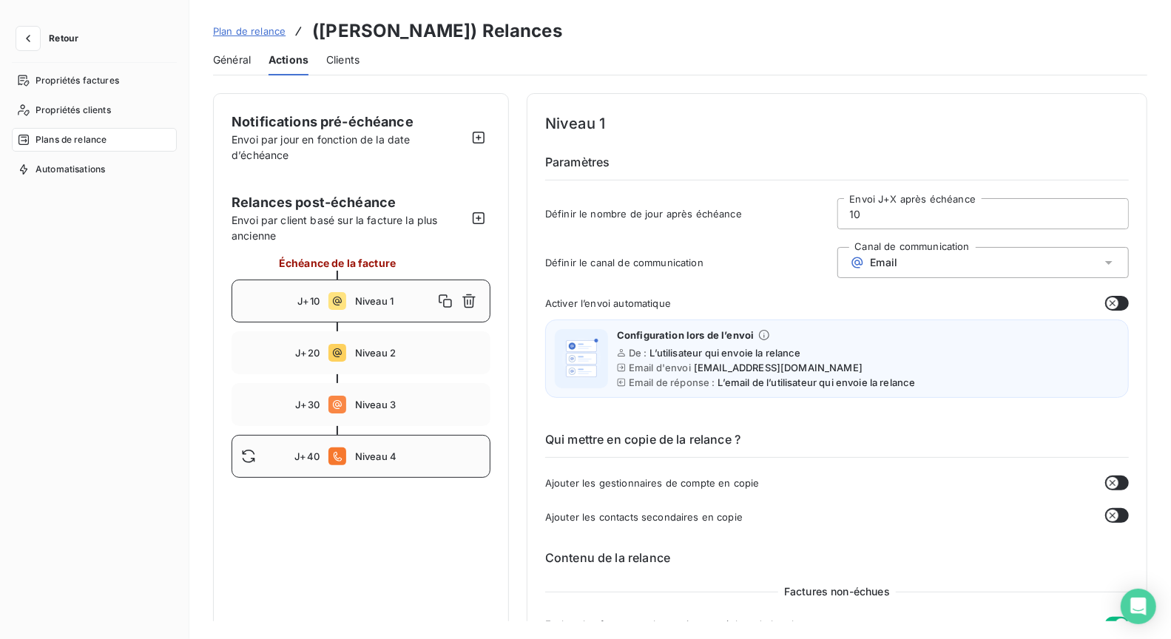
drag, startPoint x: 428, startPoint y: 404, endPoint x: 444, endPoint y: 443, distance: 42.4
click at [428, 404] on span "Niveau 3" at bounding box center [418, 405] width 126 height 12
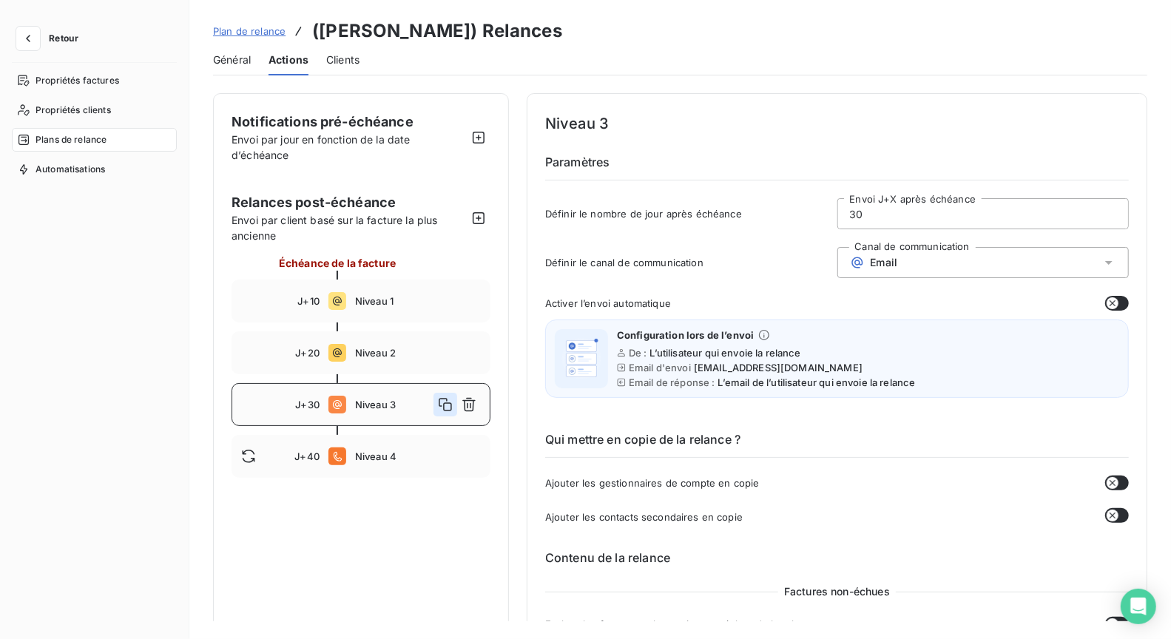
click at [446, 398] on icon "button" at bounding box center [445, 404] width 13 height 13
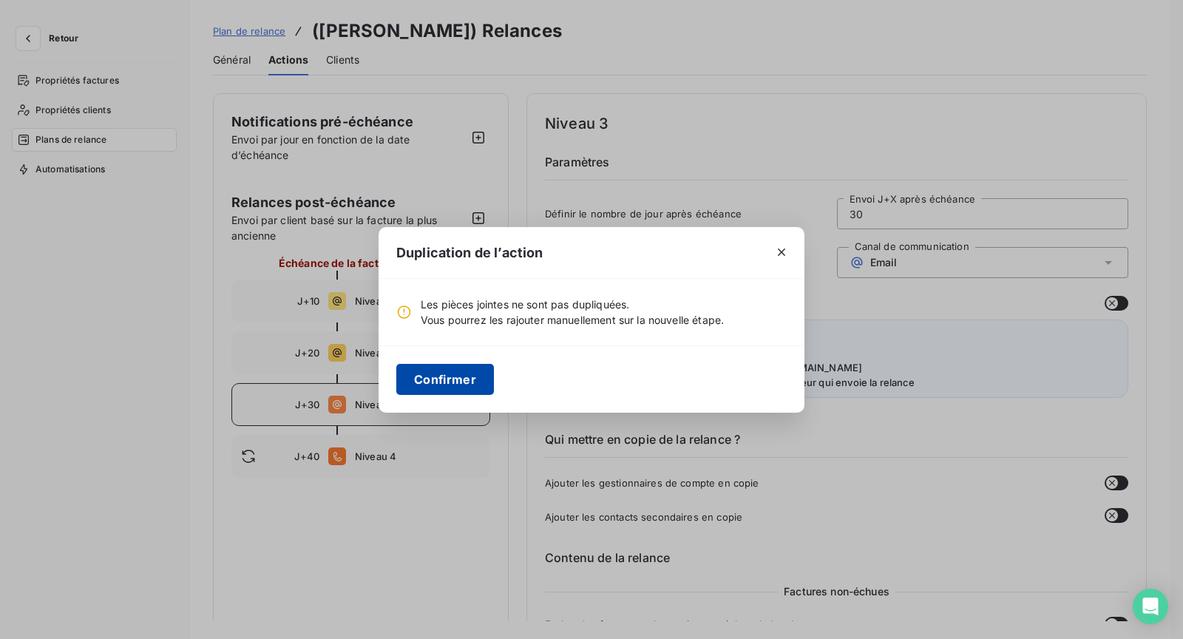
click at [456, 376] on button "Confirmer" at bounding box center [445, 379] width 98 height 31
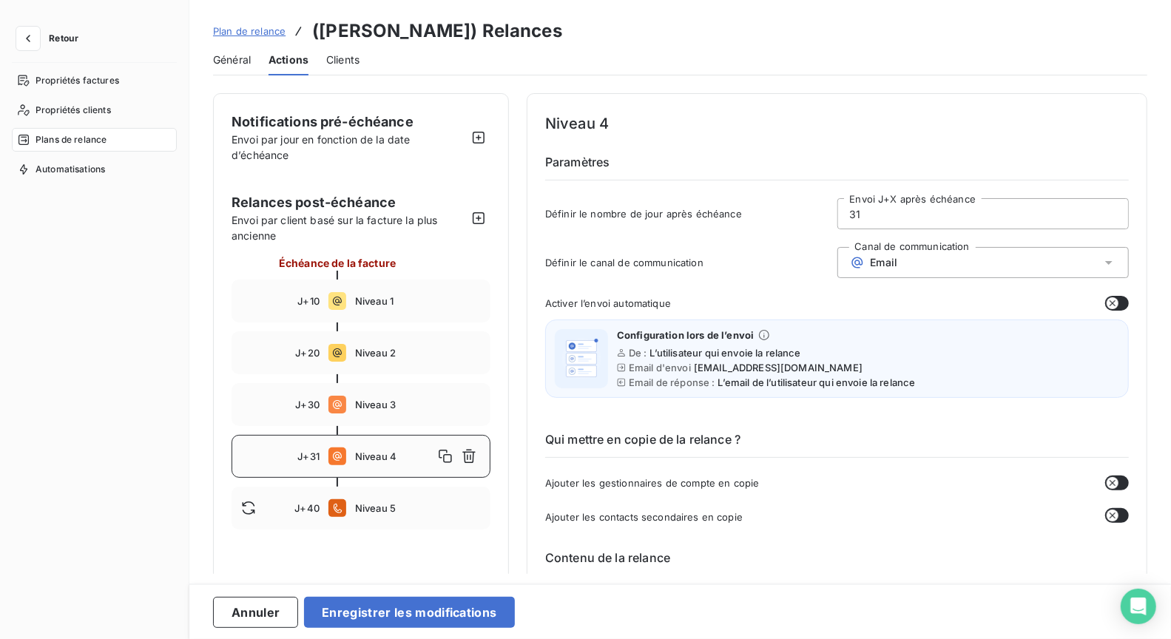
click at [392, 455] on span "Niveau 4" at bounding box center [394, 456] width 78 height 12
click at [860, 218] on input "31" at bounding box center [983, 214] width 291 height 30
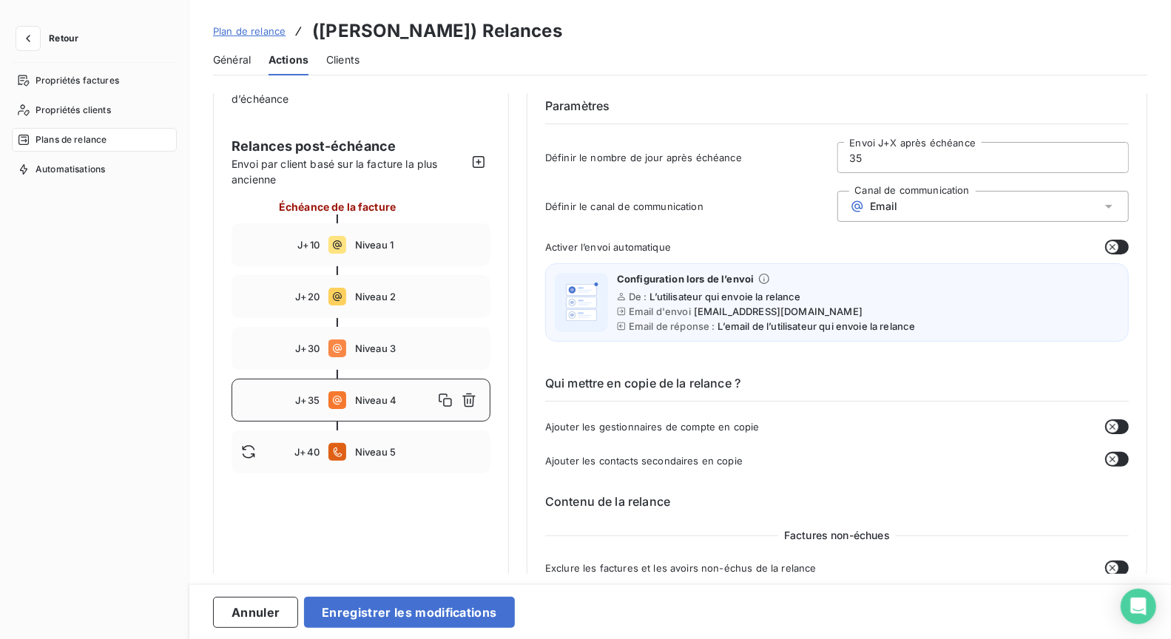
scroll to position [57, 0]
type input "35"
click at [1105, 239] on button "button" at bounding box center [1117, 246] width 24 height 15
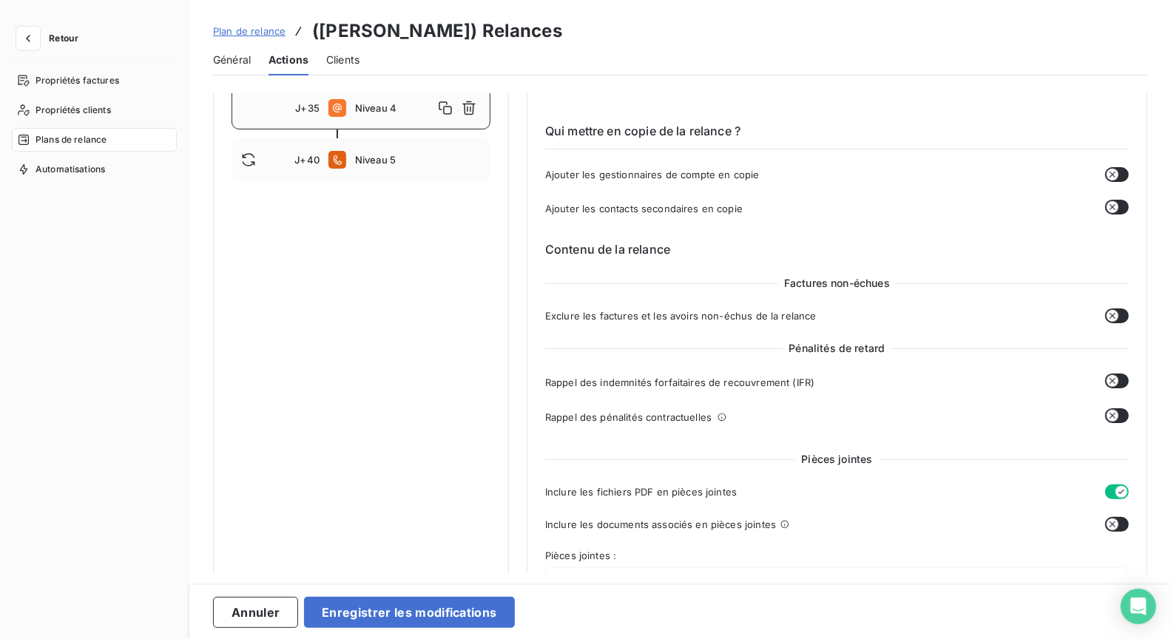
scroll to position [362, 0]
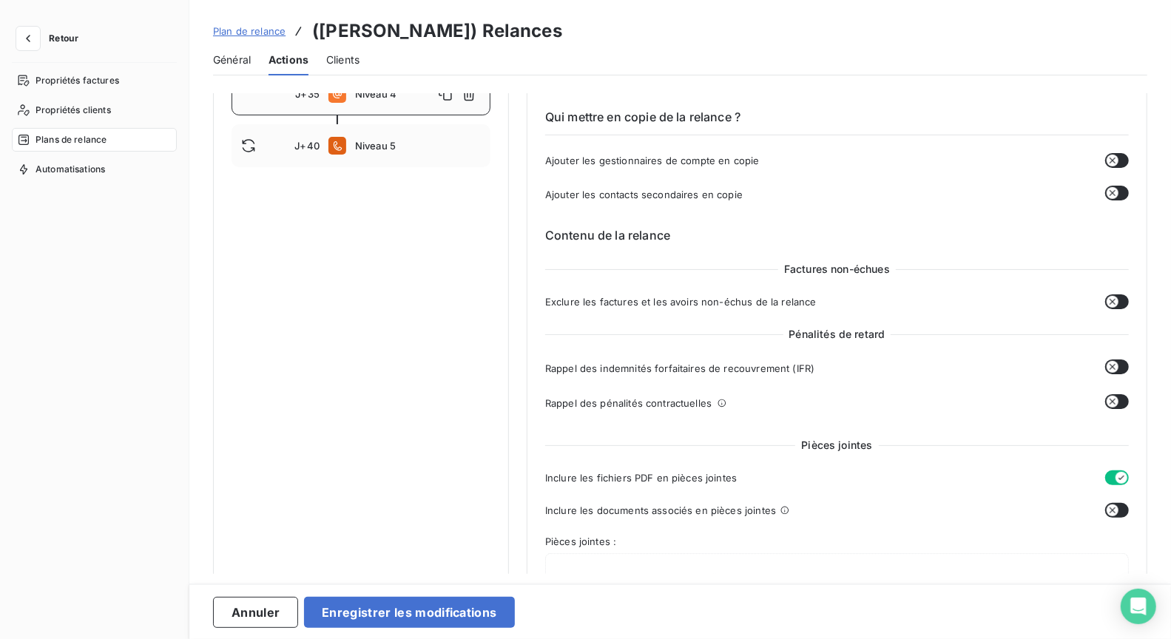
click at [1118, 513] on button "button" at bounding box center [1117, 510] width 24 height 15
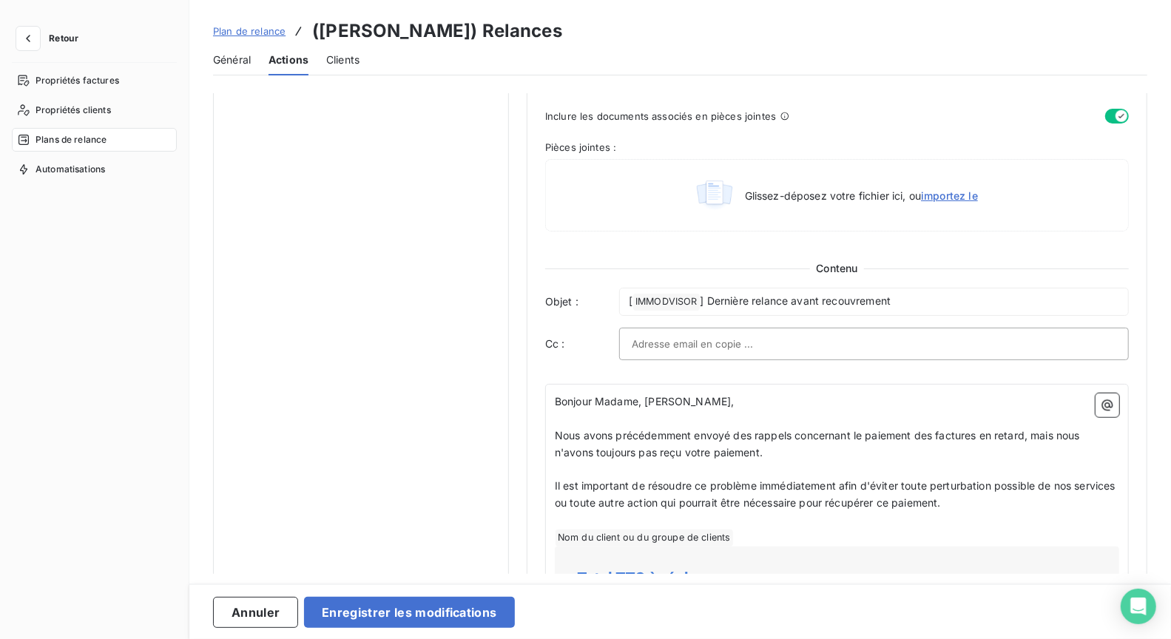
scroll to position [851, 0]
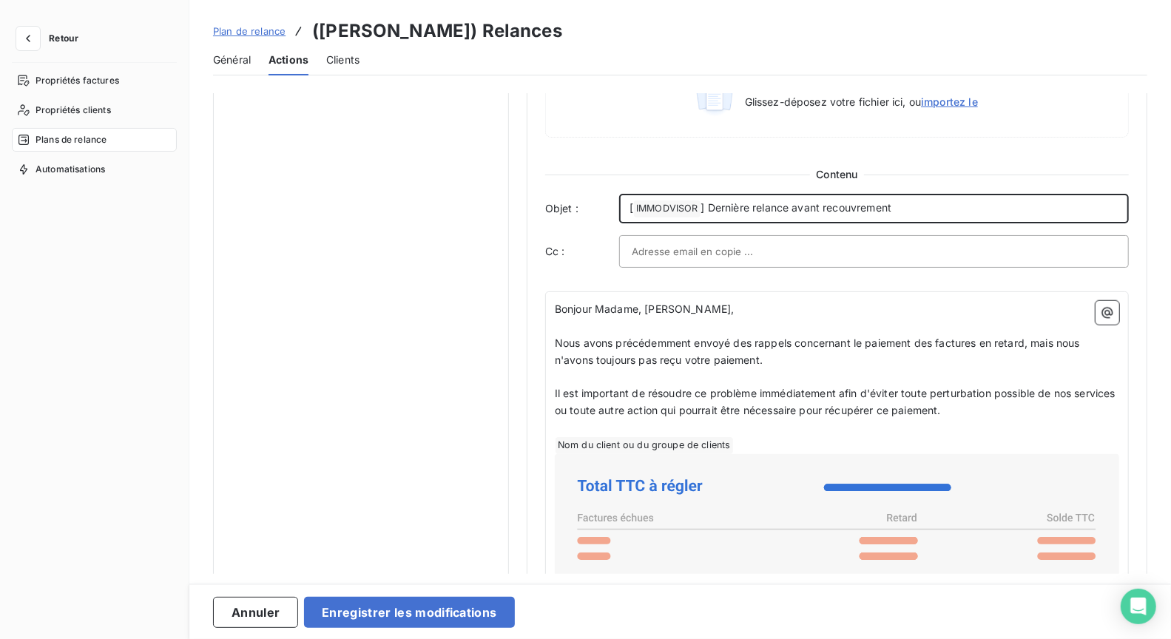
click at [752, 214] on div "[ IMMODVISOR ﻿ ] Dernière relance avant recouvrement" at bounding box center [874, 209] width 510 height 30
click at [754, 208] on span "] Dernière relance avant recouvrement" at bounding box center [796, 207] width 191 height 13
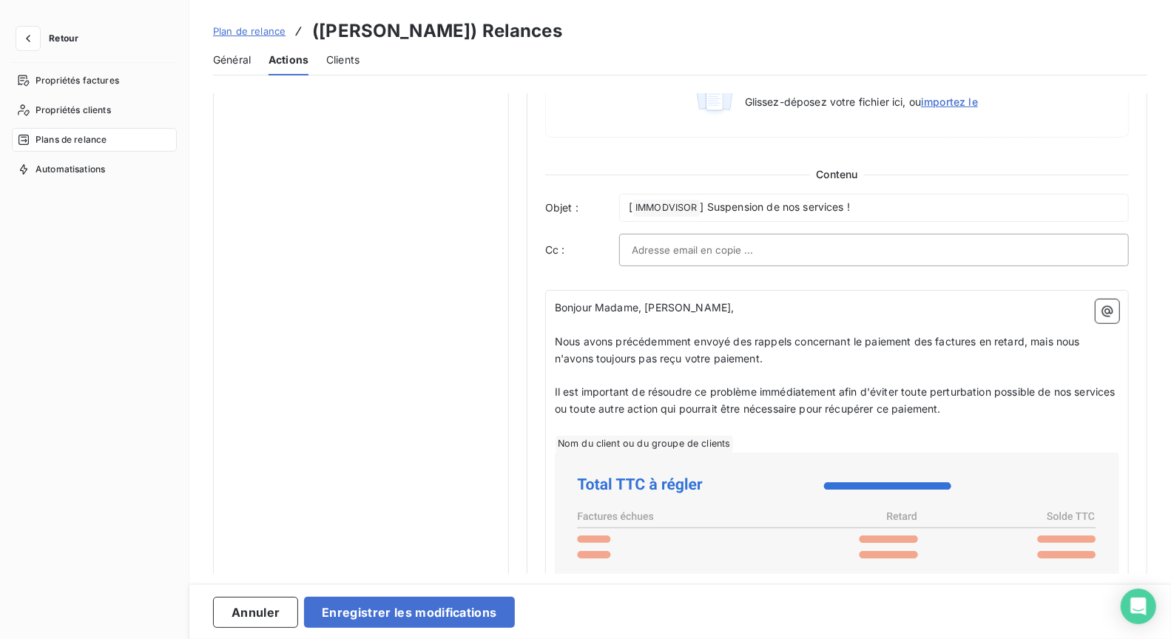
click at [331, 372] on div "Notifications pré-échéance Envoi par jour en fonction de la date d’échéance Rel…" at bounding box center [361, 203] width 296 height 1921
click at [749, 398] on span "Il est important de résoudre ce problème immédiatement afin d'éviter toute pert…" at bounding box center [837, 400] width 564 height 30
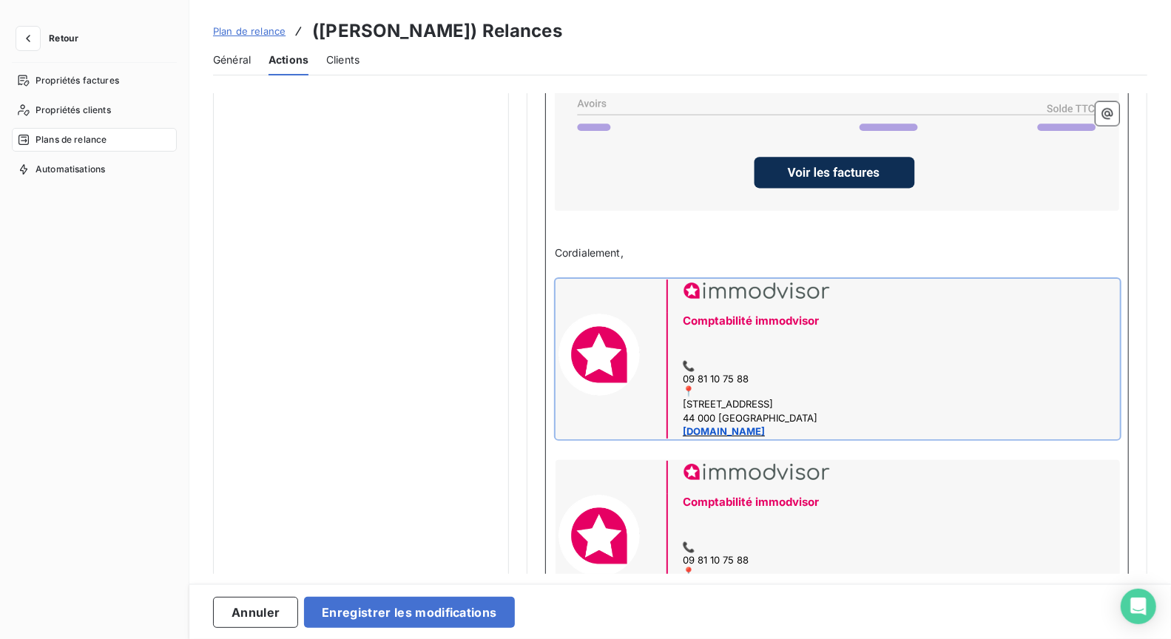
scroll to position [1612, 0]
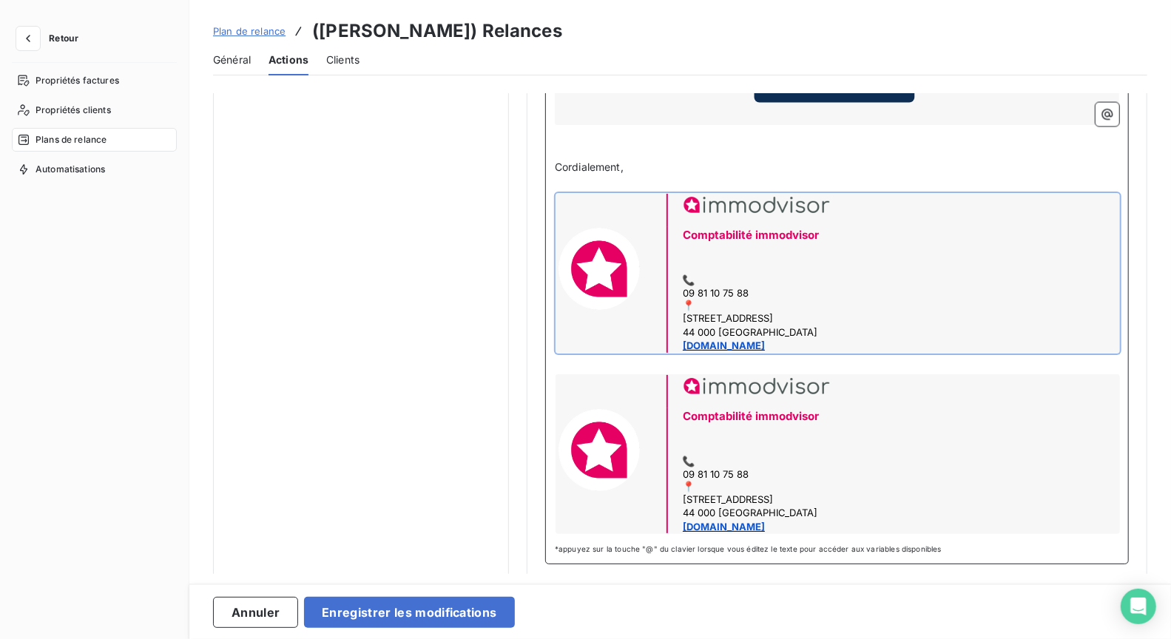
click at [845, 283] on div "Comptabilité immodvisor 09 81 10 75 88 3, place de la Bourse 44 000 NANTES busi…" at bounding box center [837, 273] width 564 height 160
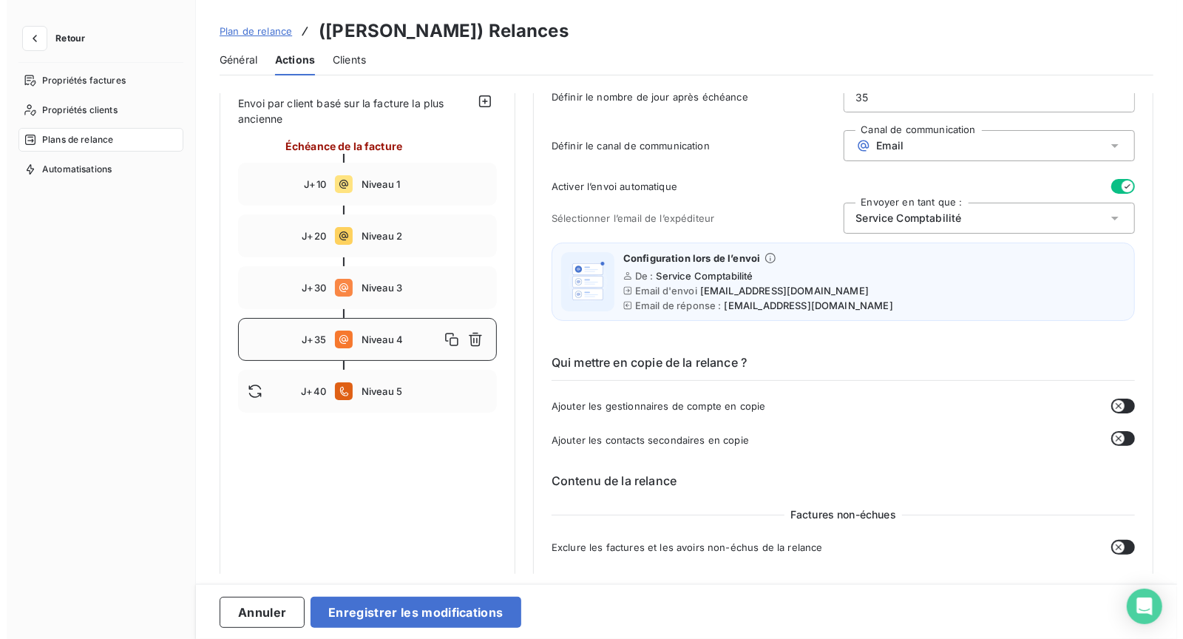
scroll to position [0, 0]
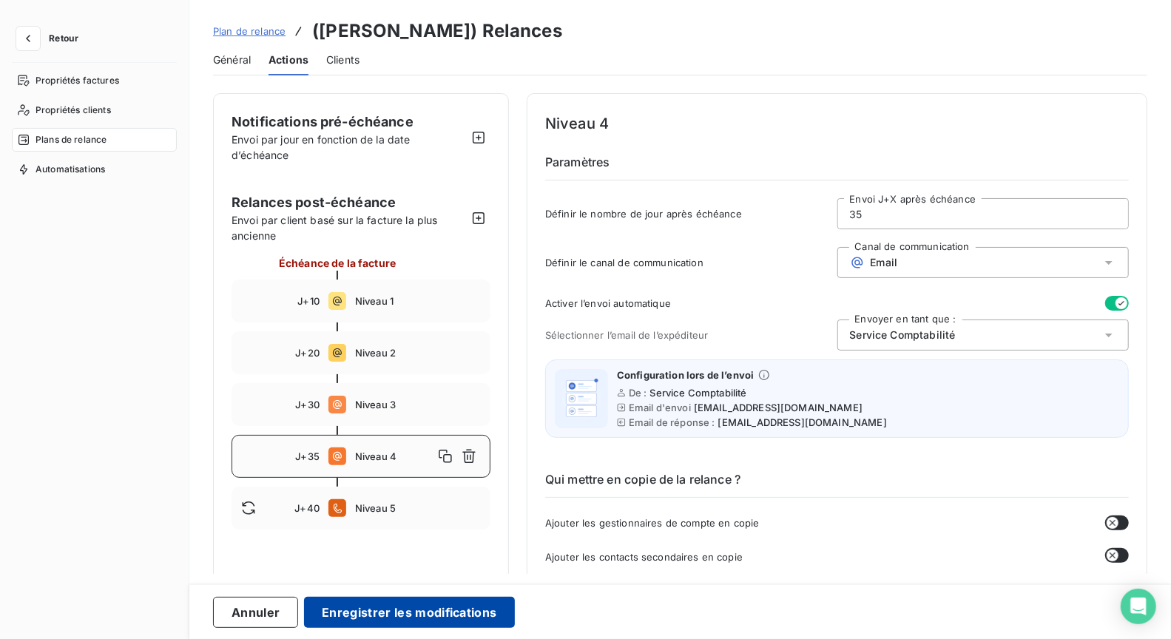
click at [448, 610] on button "Enregistrer les modifications" at bounding box center [409, 612] width 210 height 31
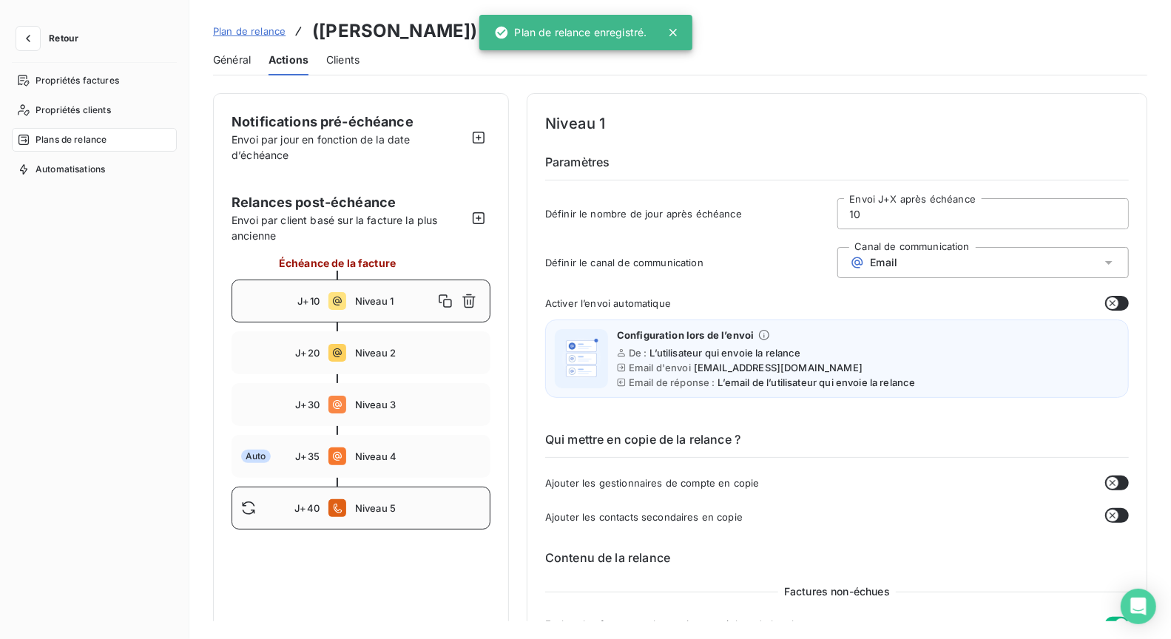
click at [412, 517] on div "J+40 Niveau 5" at bounding box center [361, 508] width 259 height 43
type input "40"
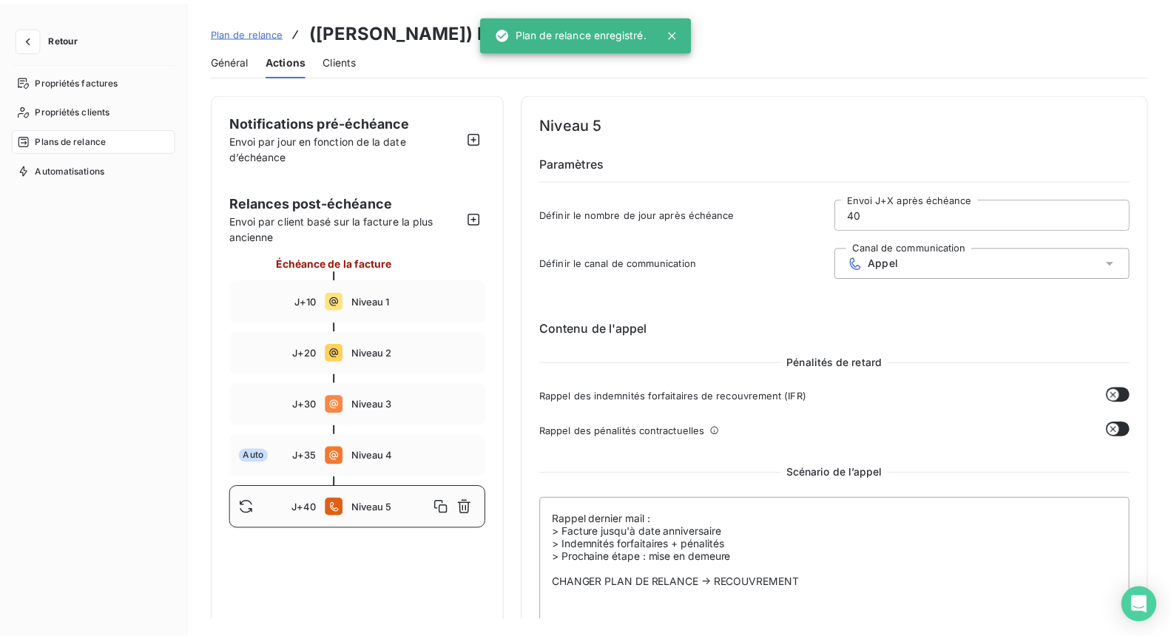
scroll to position [109, 0]
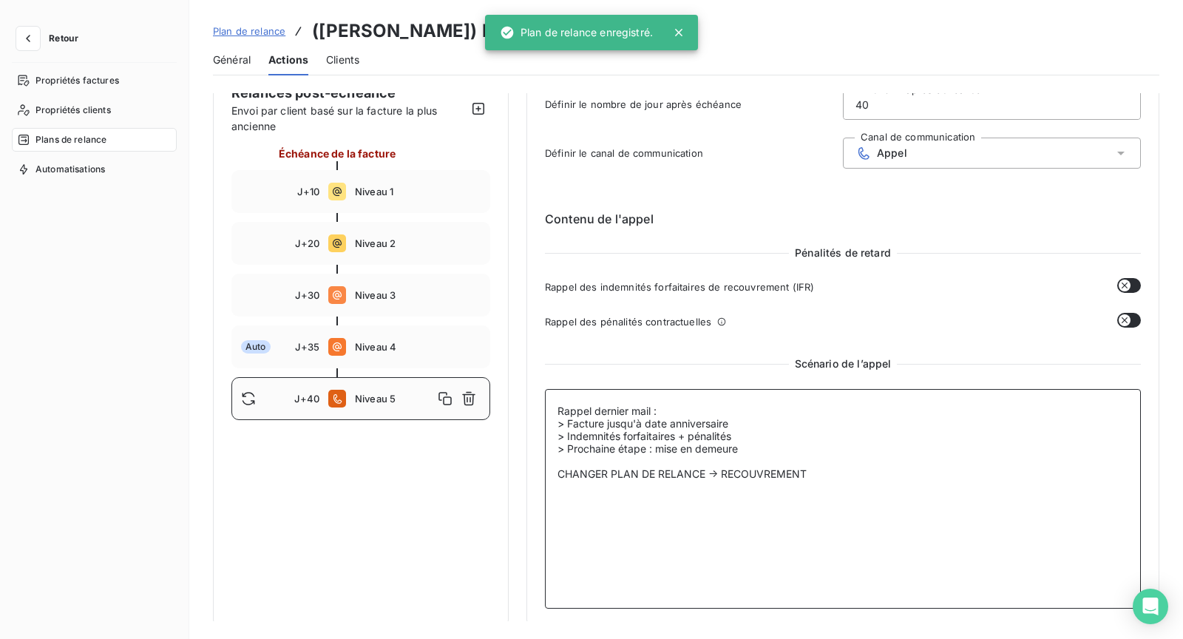
click at [826, 480] on textarea "Rappel dernier mail : > Facture jusqu'à date anniversaire > Indemnités forfaita…" at bounding box center [843, 499] width 596 height 220
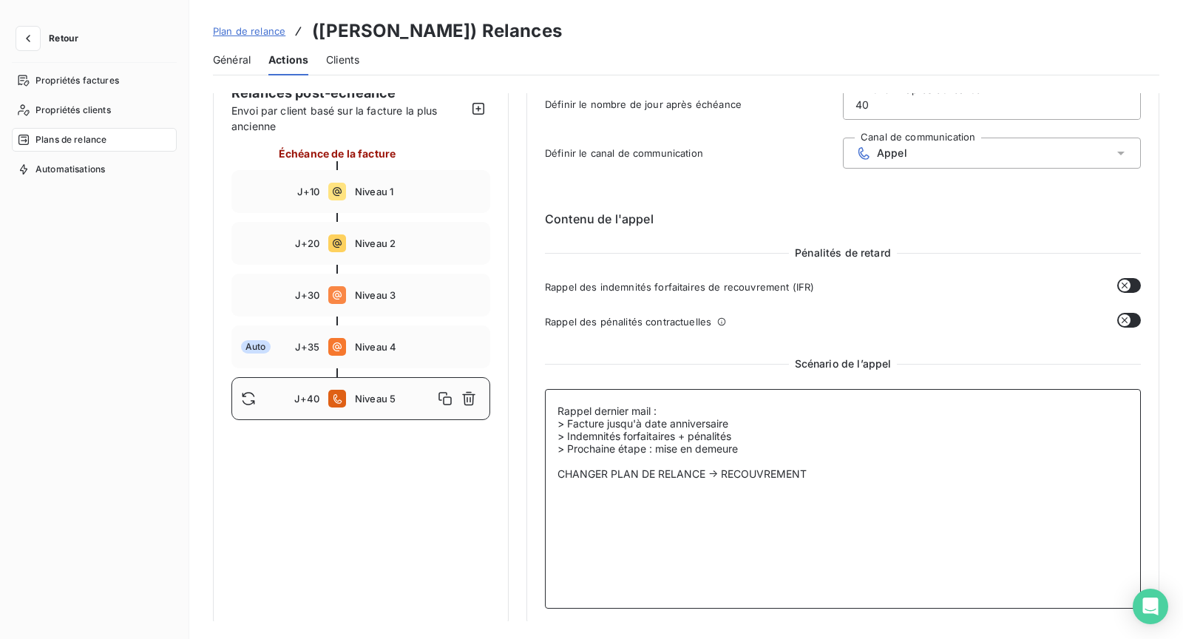
paste textarea "APPEL : > Facture jusqu'à date anniversaire > Indemnités forfaitaires + pénalit…"
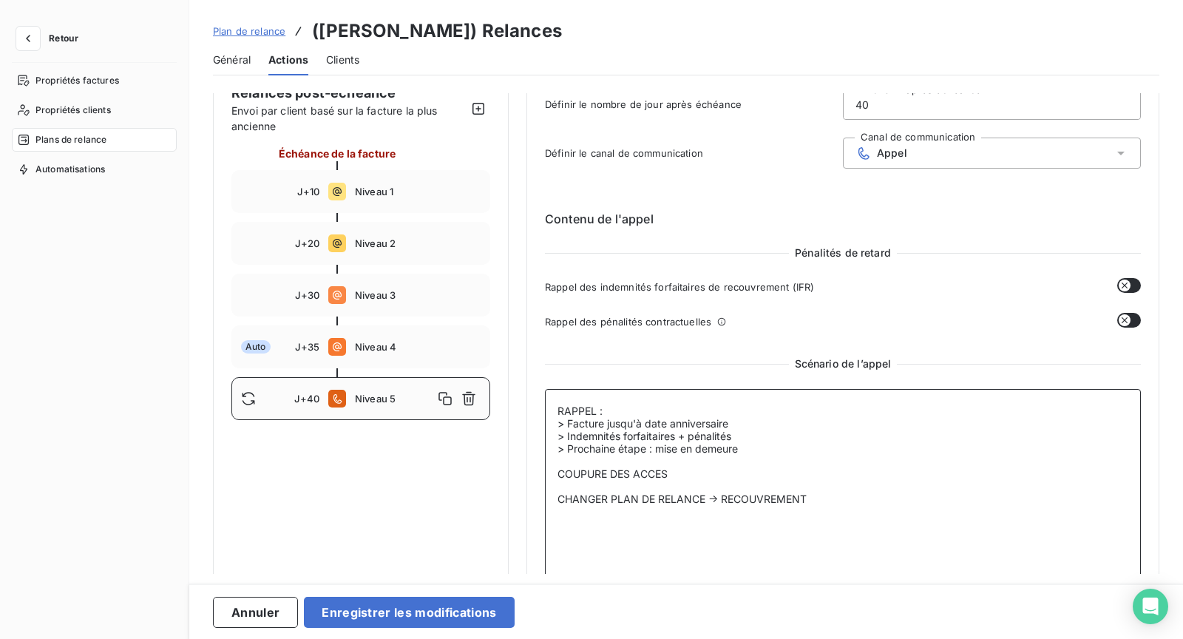
click at [824, 535] on textarea "RAPPEL : > Facture jusqu'à date anniversaire > Indemnités forfaitaires + pénali…" at bounding box center [843, 499] width 596 height 220
type textarea "RAPPEL : > Facture jusqu'à date anniversaire > Indemnités forfaitaires + pénali…"
click at [516, 614] on div "Annuler Enregistrer les modifications" at bounding box center [689, 612] width 953 height 31
click at [494, 613] on button "Enregistrer les modifications" at bounding box center [409, 612] width 210 height 31
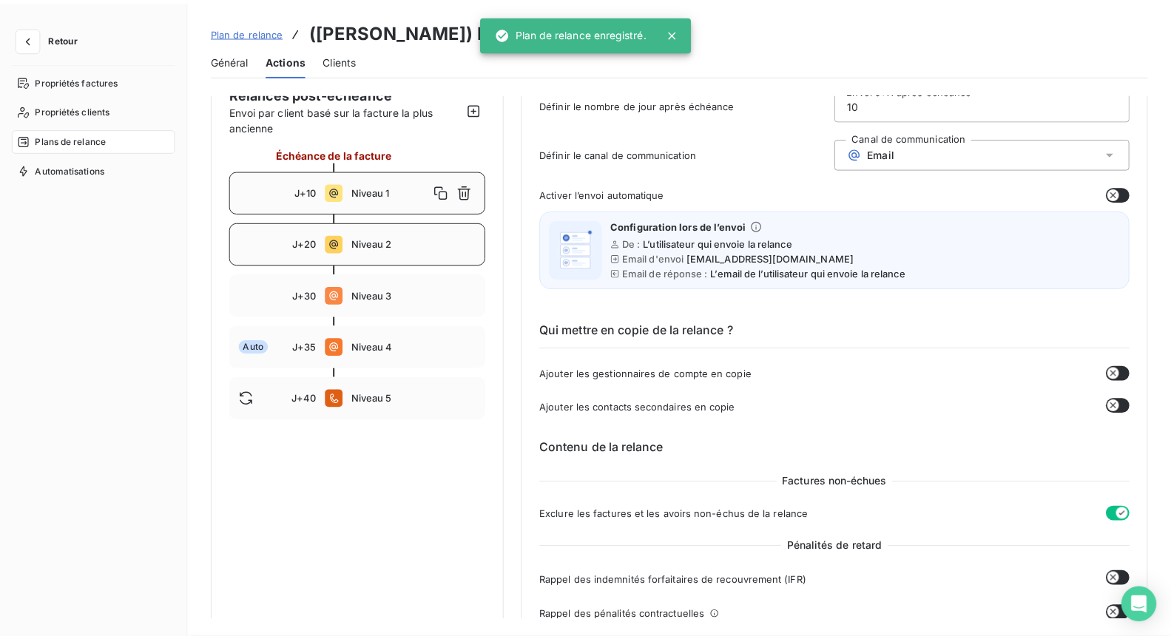
scroll to position [0, 0]
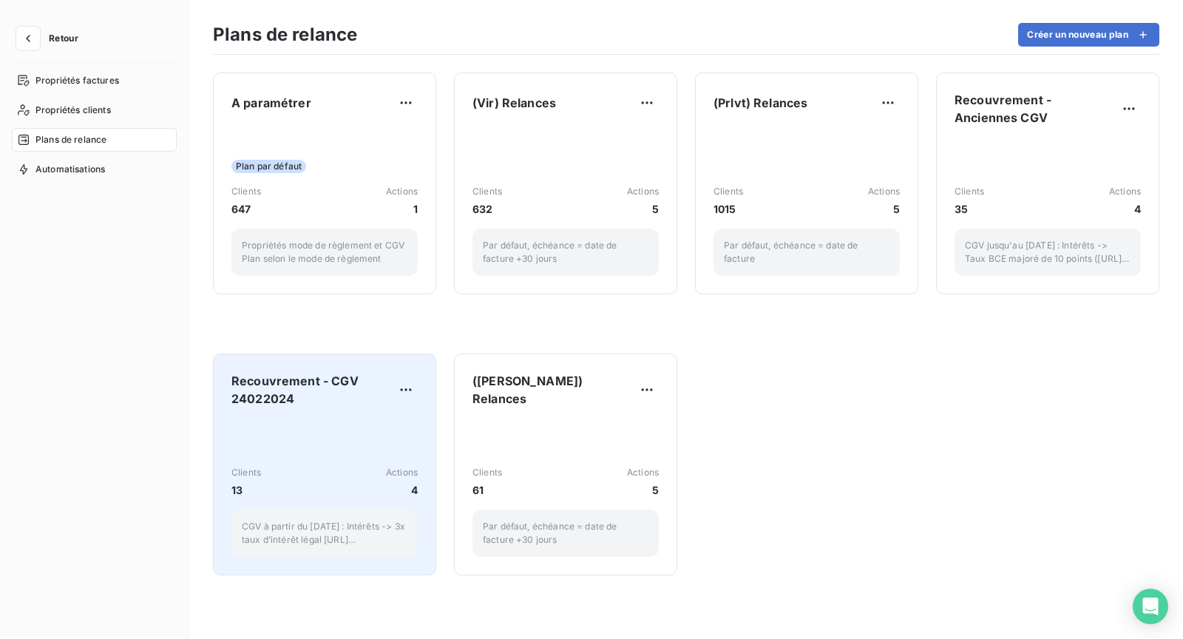
click at [334, 418] on div "Recouvrement - CGV 24022024 Clients 13 Actions 4 CGV à partir du [DATE] : Intér…" at bounding box center [325, 464] width 186 height 185
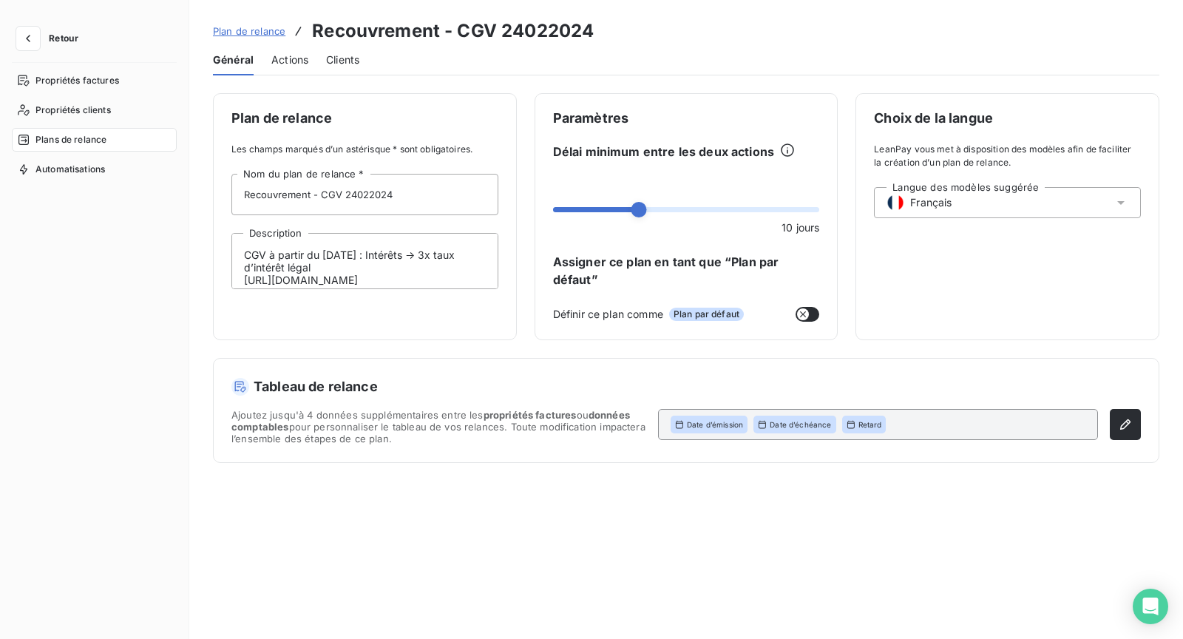
click at [290, 68] on div "Actions" at bounding box center [289, 59] width 37 height 31
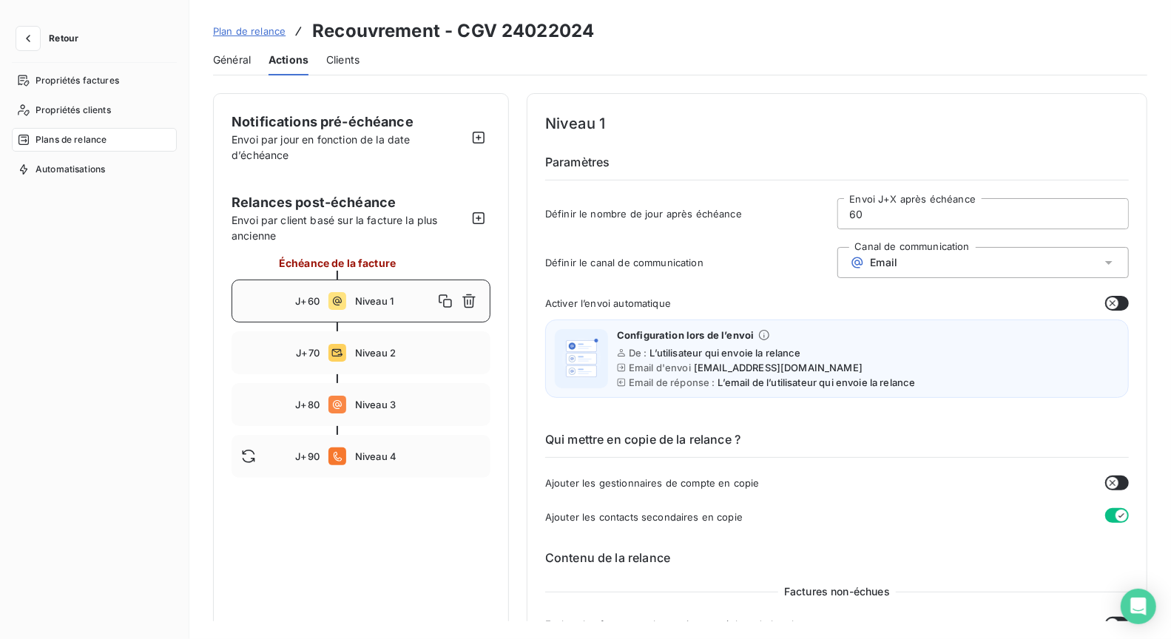
click at [238, 27] on span "Plan de relance" at bounding box center [249, 31] width 72 height 12
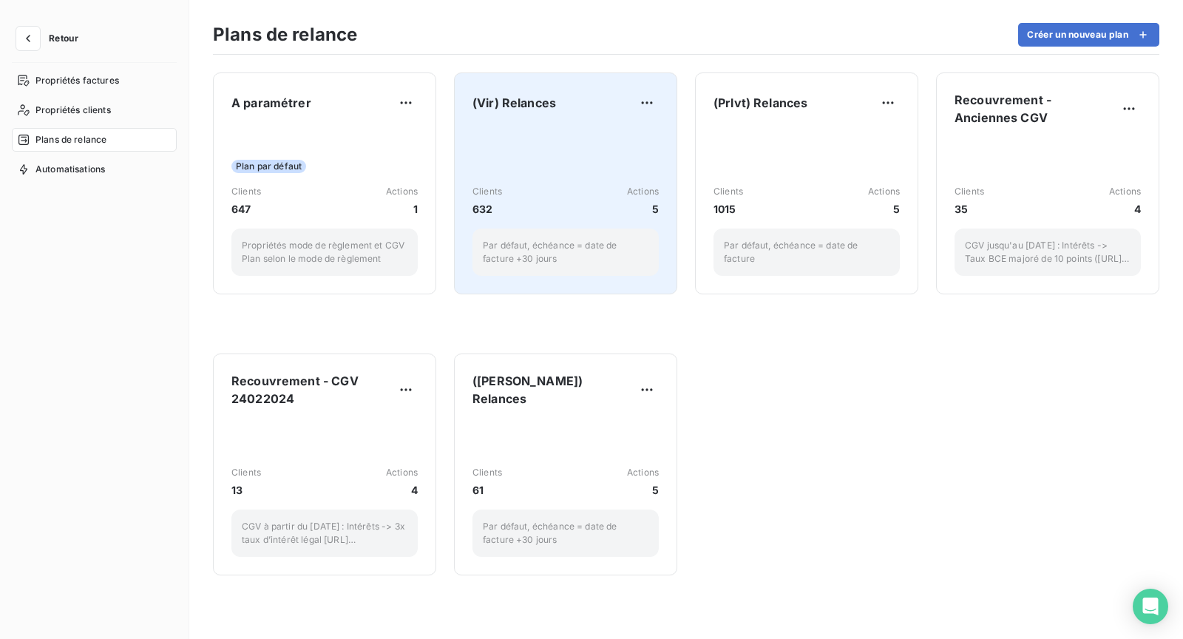
click at [562, 138] on div "Clients 632 Actions 5 Par défaut, échéance = date de facture +30 jours" at bounding box center [566, 200] width 186 height 149
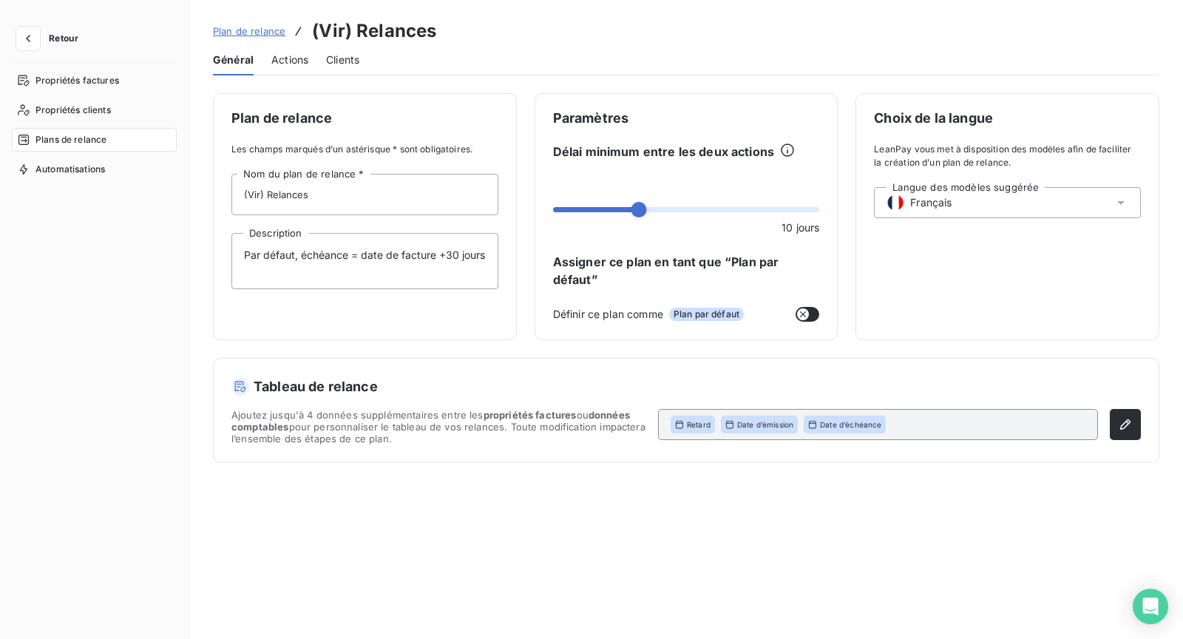
click at [297, 60] on span "Actions" at bounding box center [289, 60] width 37 height 15
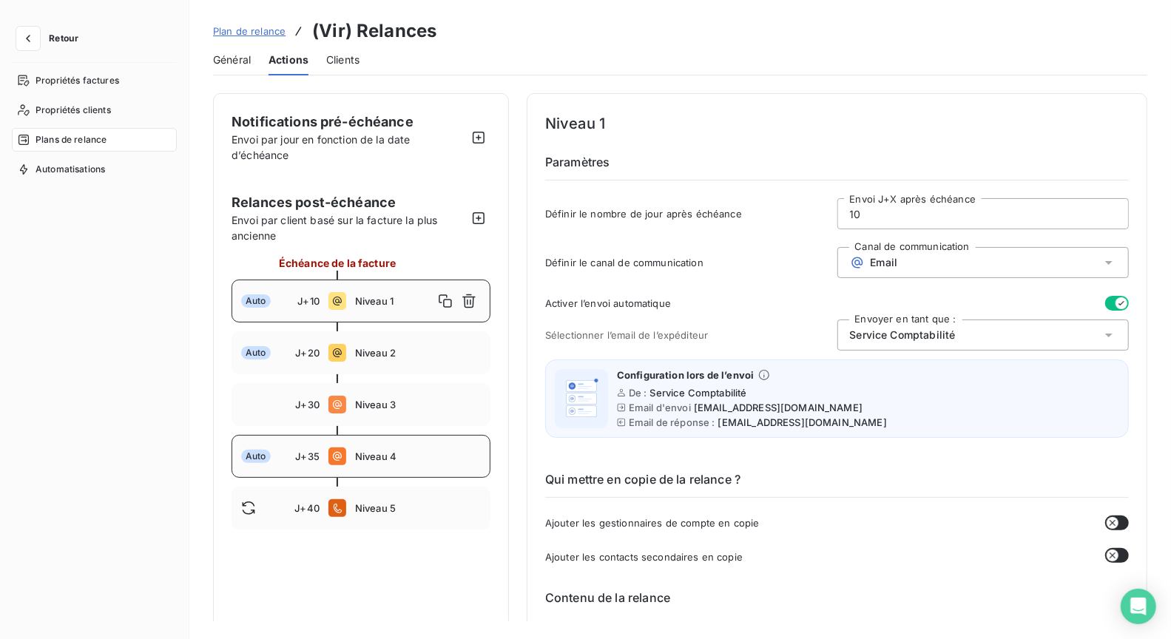
click at [399, 458] on span "Niveau 4" at bounding box center [418, 456] width 126 height 12
type input "35"
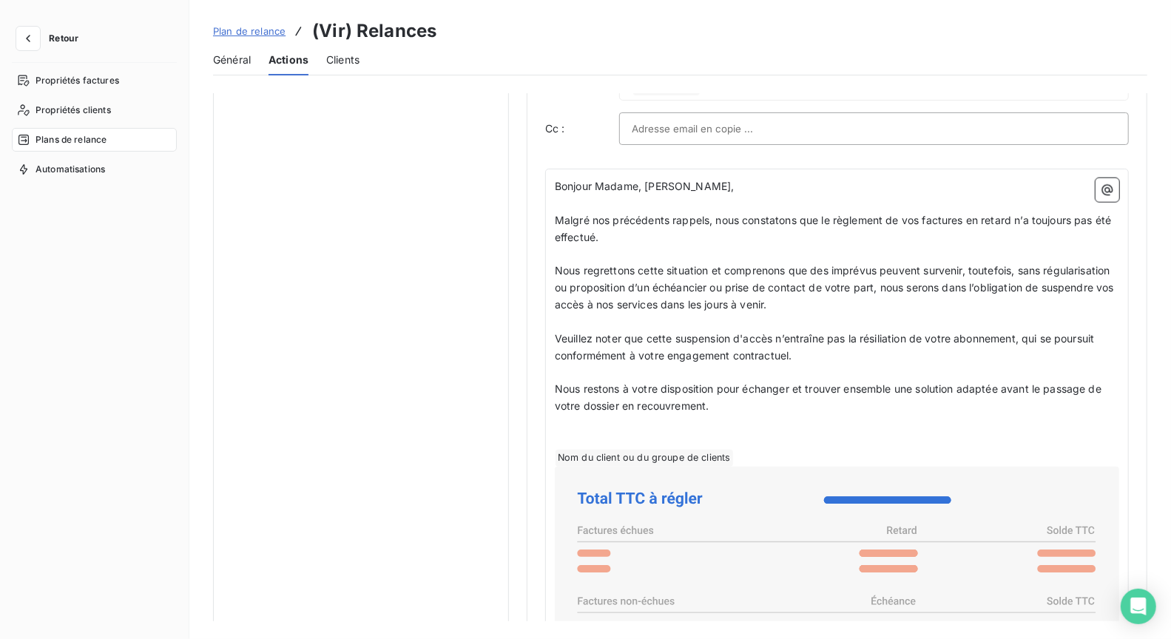
scroll to position [973, 0]
click at [378, 35] on h3 "(Vir) Relances" at bounding box center [374, 31] width 124 height 27
click at [271, 33] on span "Plan de relance" at bounding box center [249, 31] width 72 height 12
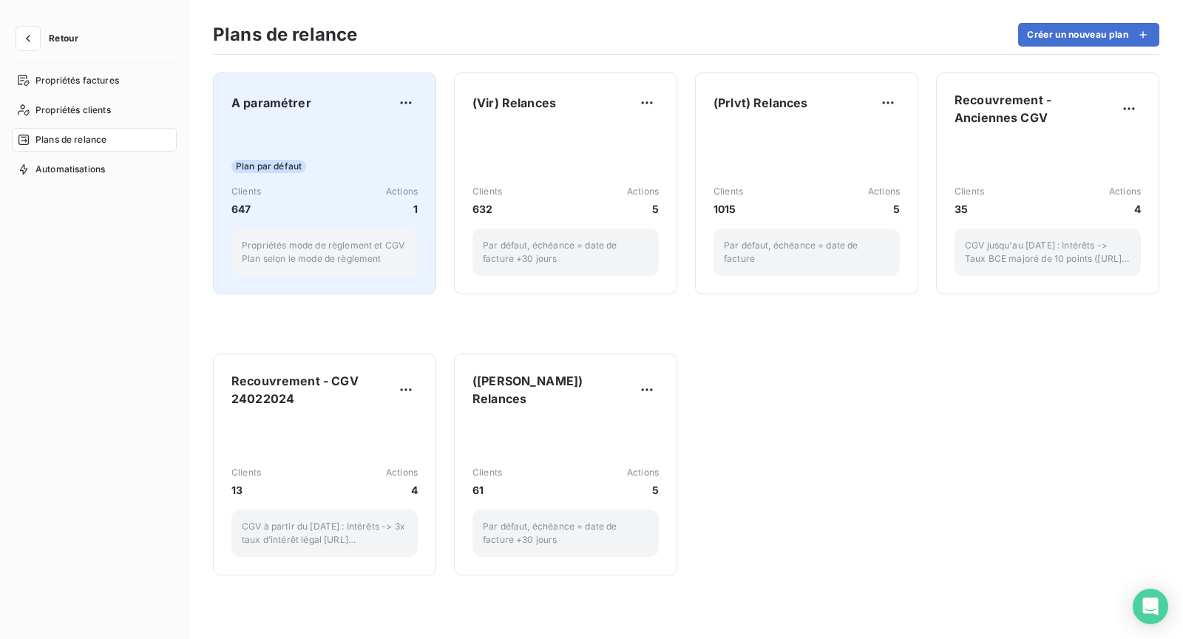
click at [243, 147] on div "Plan par défaut Clients 647 Actions 1 Propriétés mode de règlement et CGV Plan …" at bounding box center [325, 200] width 186 height 149
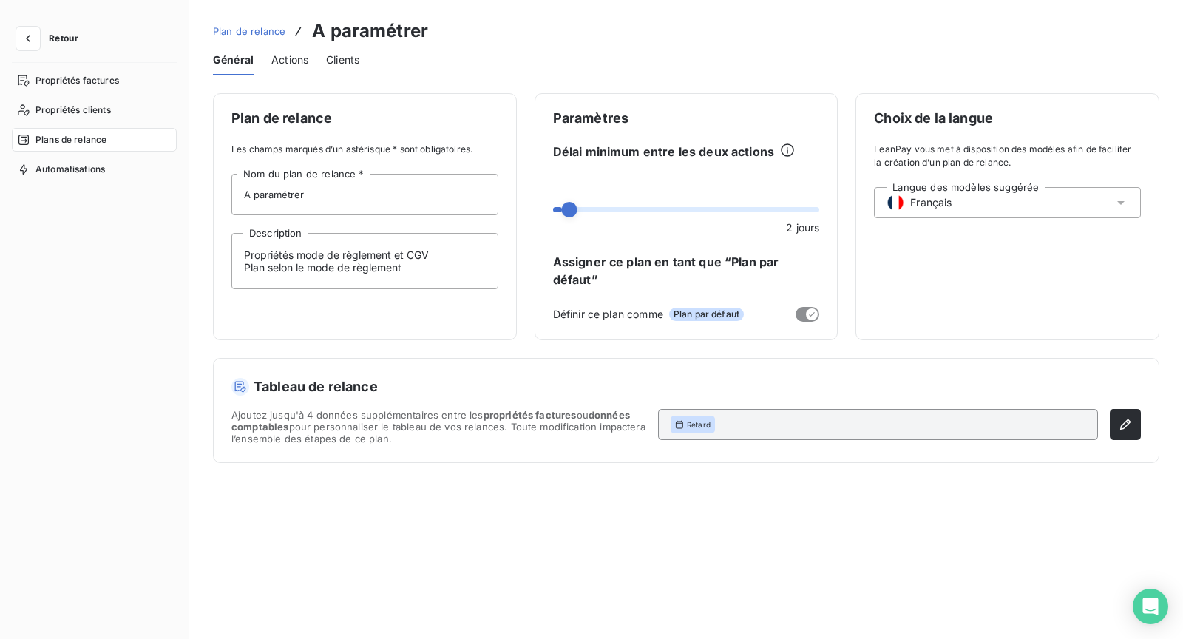
click at [279, 64] on span "Actions" at bounding box center [289, 60] width 37 height 15
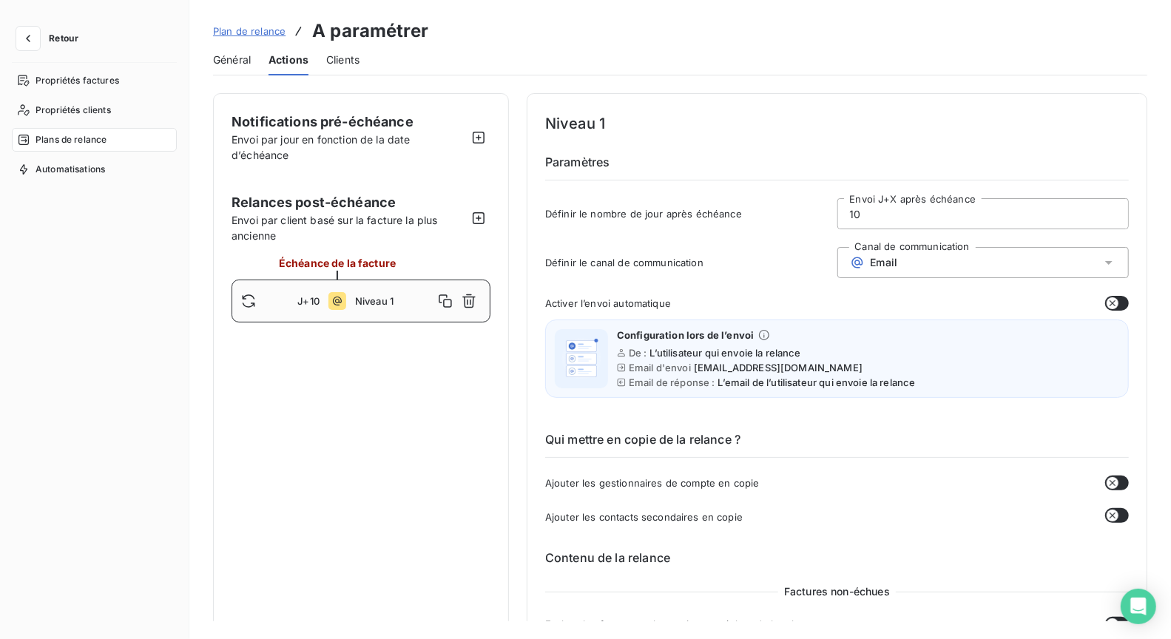
click at [254, 30] on span "Plan de relance" at bounding box center [249, 31] width 72 height 12
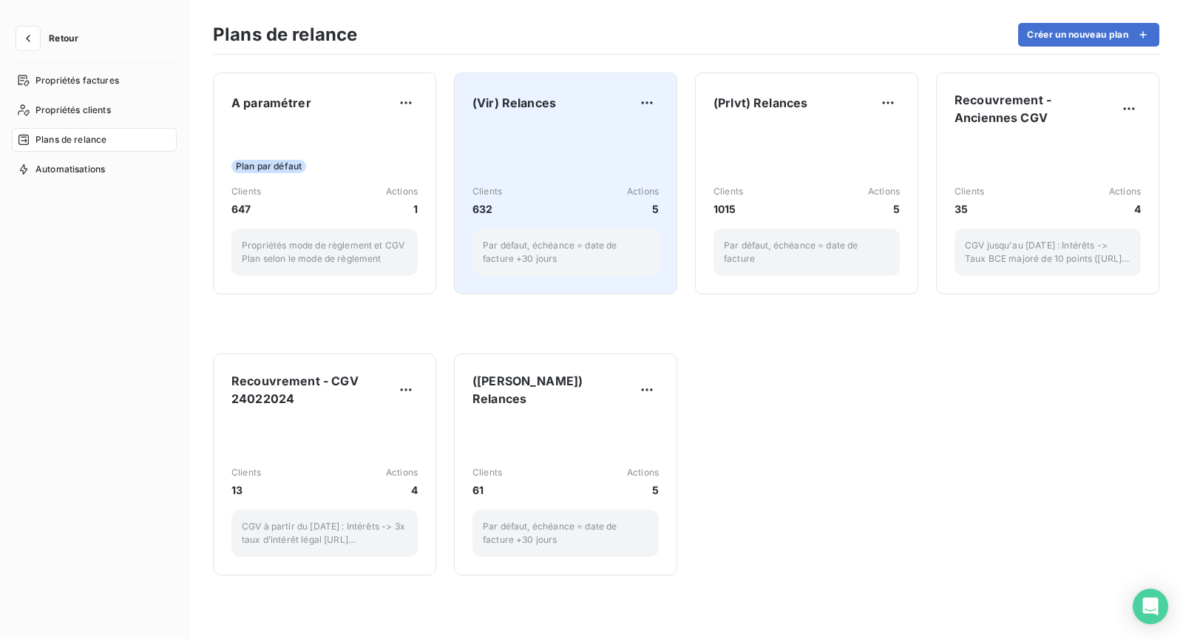
click at [556, 133] on div "Clients 632 Actions 5 Par défaut, échéance = date de facture +30 jours" at bounding box center [566, 200] width 186 height 149
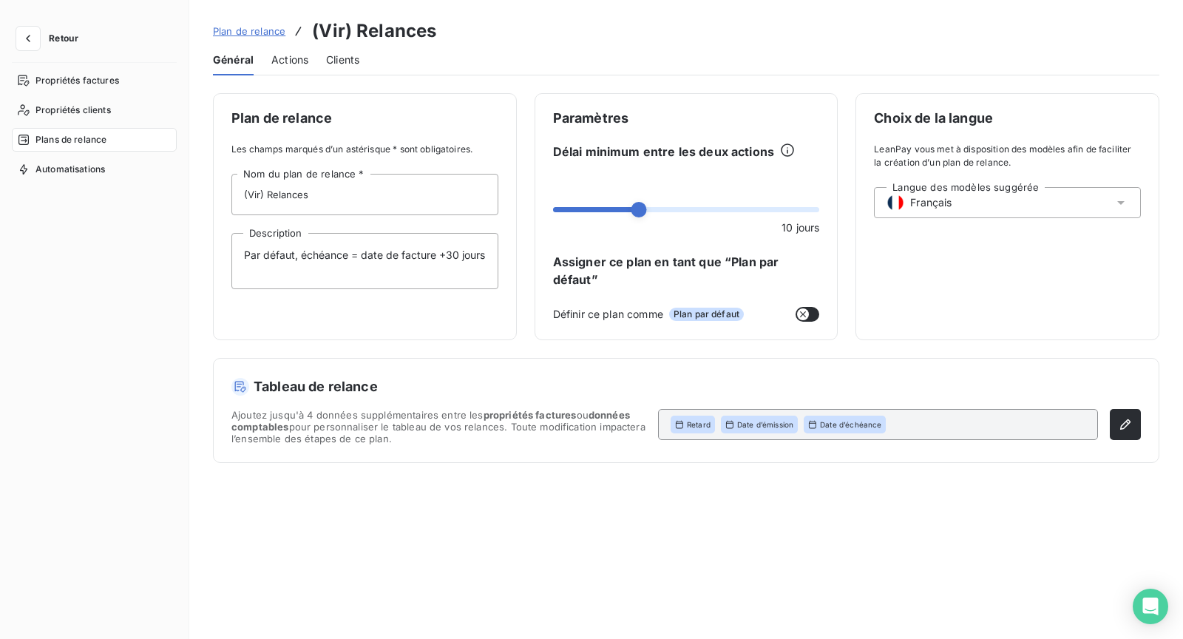
drag, startPoint x: 297, startPoint y: 56, endPoint x: 324, endPoint y: 71, distance: 31.1
click at [297, 55] on span "Actions" at bounding box center [289, 60] width 37 height 15
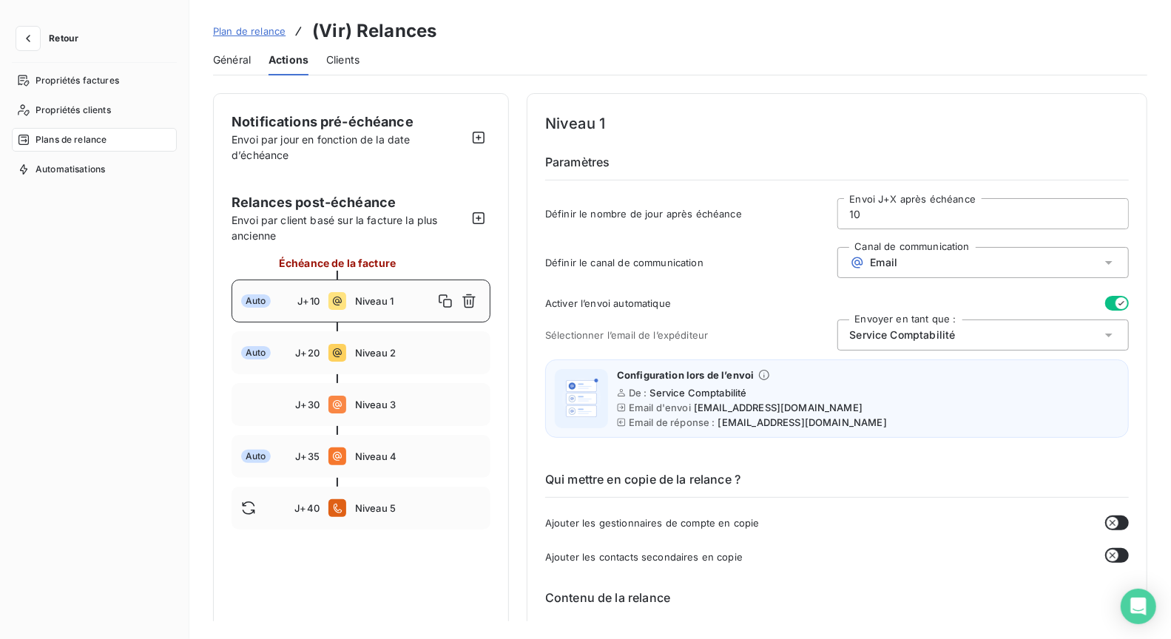
click at [266, 33] on span "Plan de relance" at bounding box center [249, 31] width 72 height 12
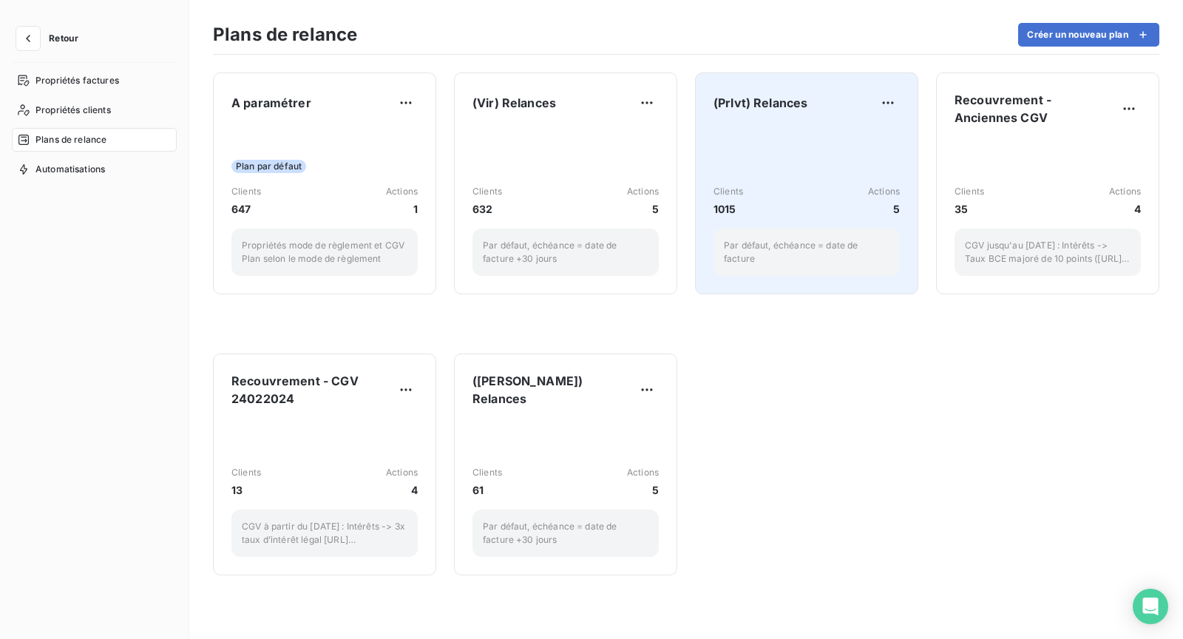
click at [790, 126] on div "Clients 1015 Actions 5 Par défaut, échéance = date de facture" at bounding box center [807, 200] width 186 height 149
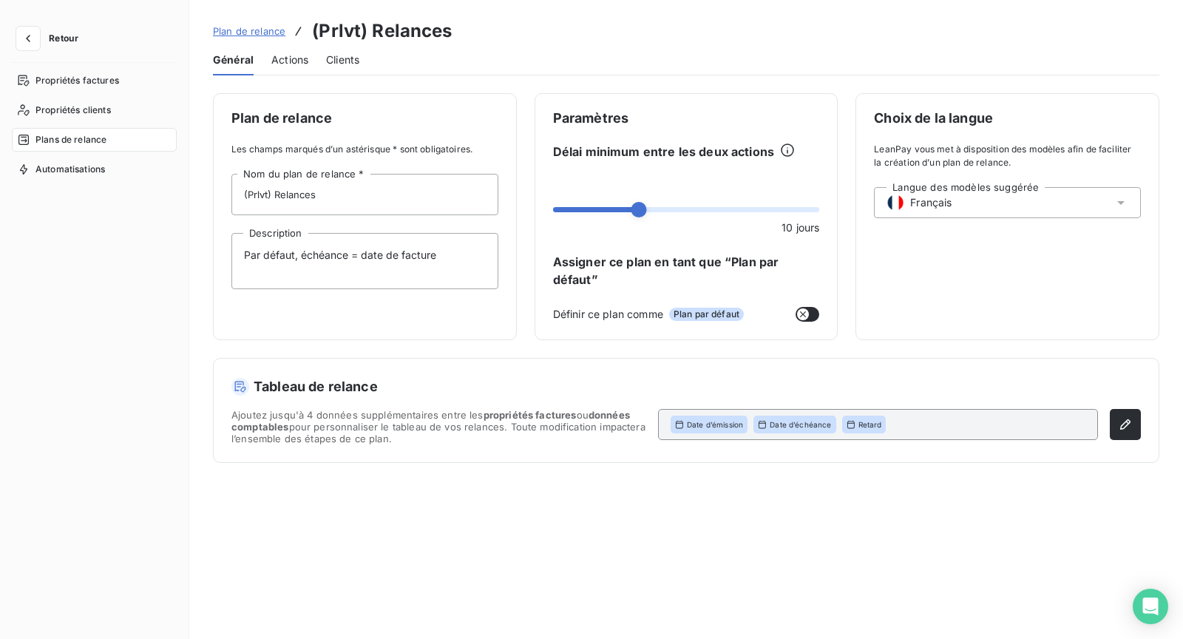
click at [291, 64] on span "Actions" at bounding box center [289, 60] width 37 height 15
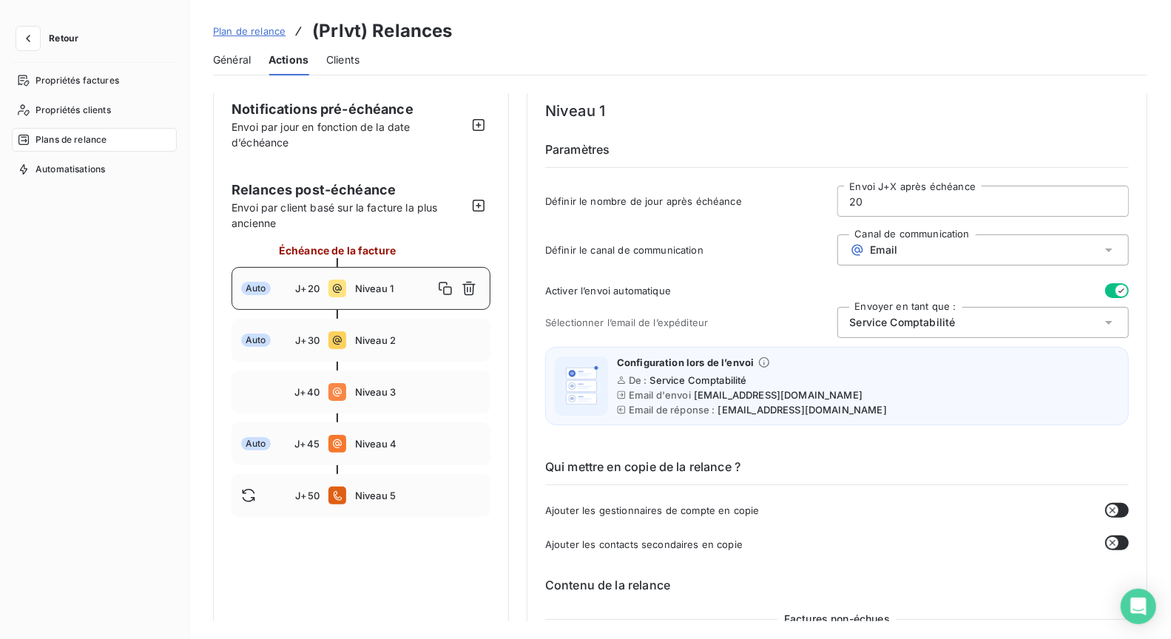
scroll to position [163, 0]
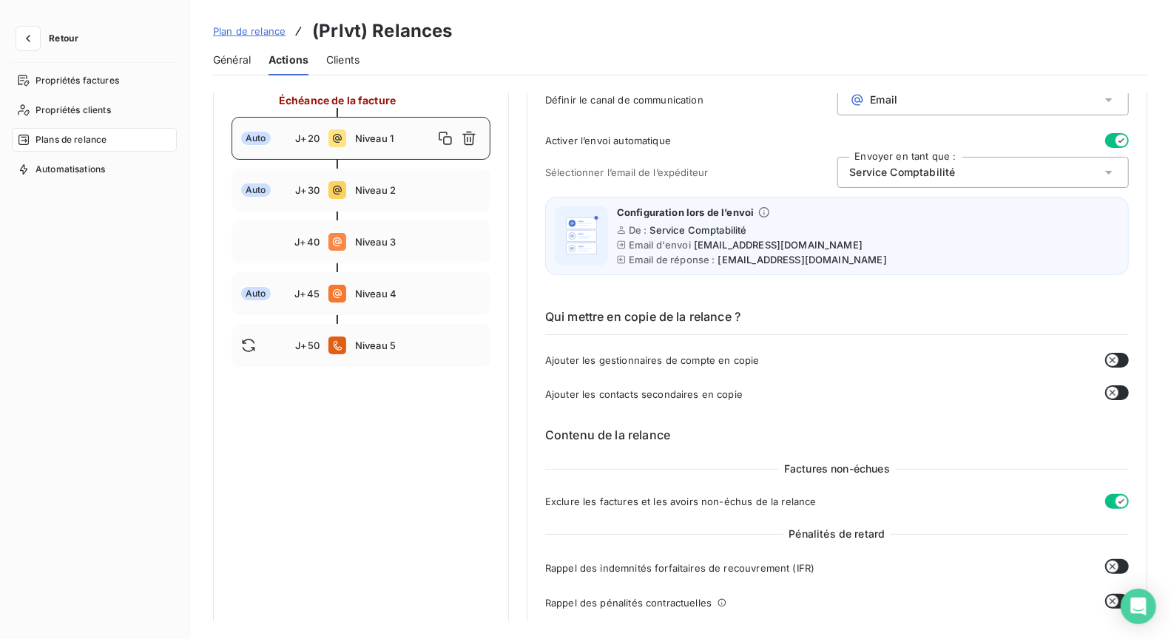
click at [248, 32] on span "Plan de relance" at bounding box center [249, 31] width 72 height 12
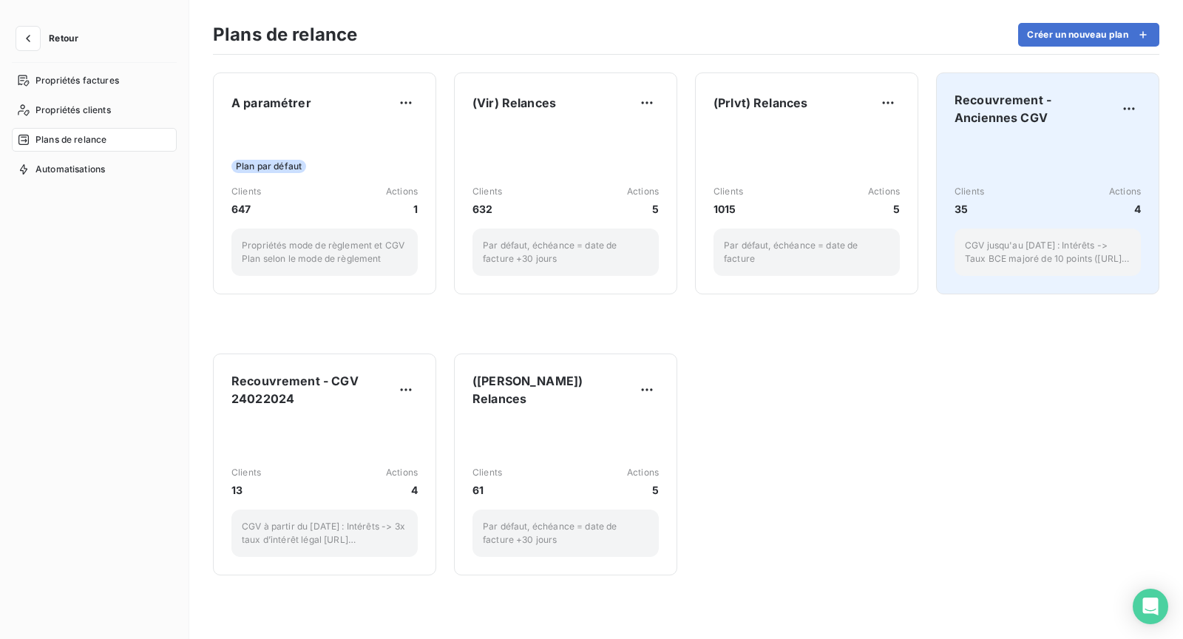
click at [1014, 128] on div "Recouvrement - Anciennes CGV Clients 35 Actions 4 CGV jusqu'au 23/02/2024 : Int…" at bounding box center [1048, 183] width 186 height 185
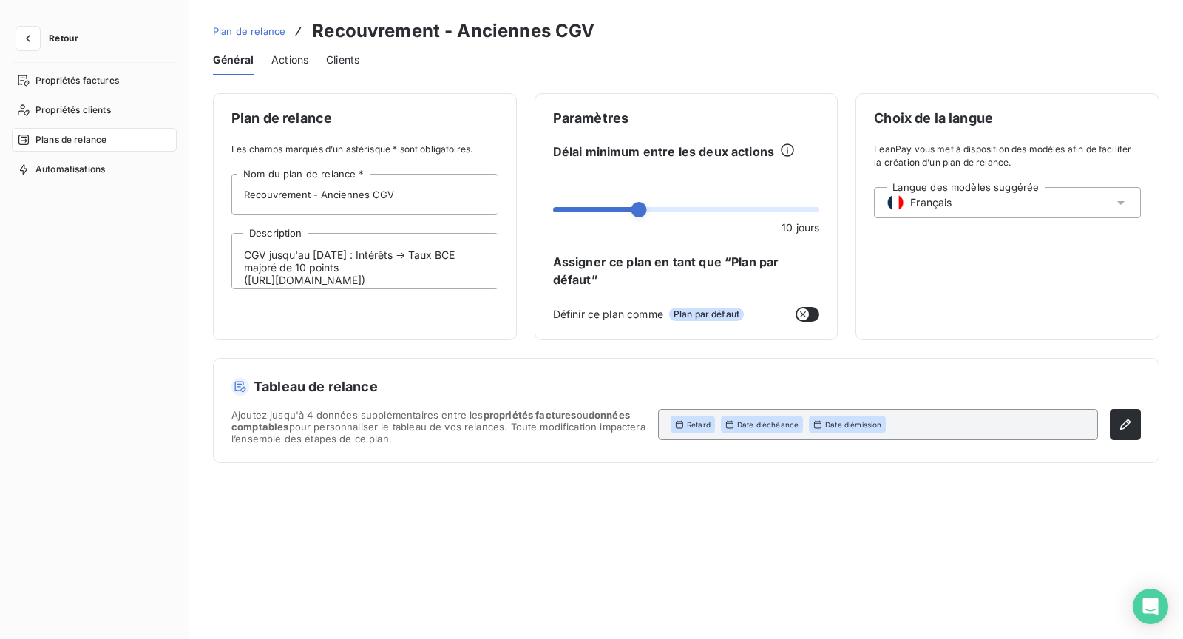
click at [295, 61] on span "Actions" at bounding box center [289, 60] width 37 height 15
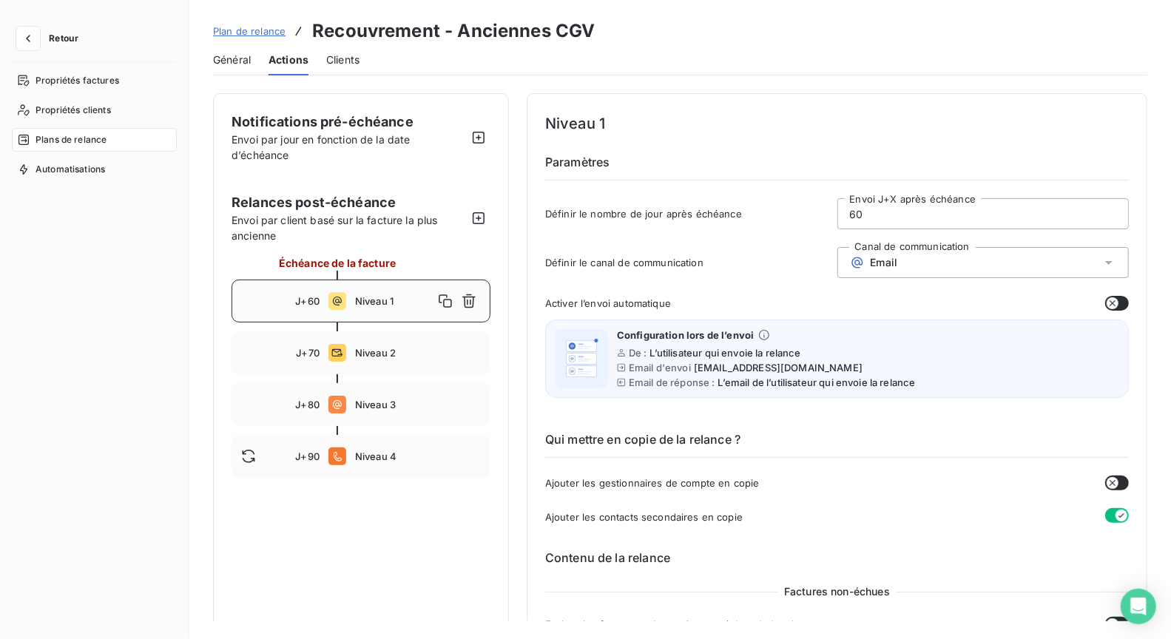
click at [268, 34] on span "Plan de relance" at bounding box center [249, 31] width 72 height 12
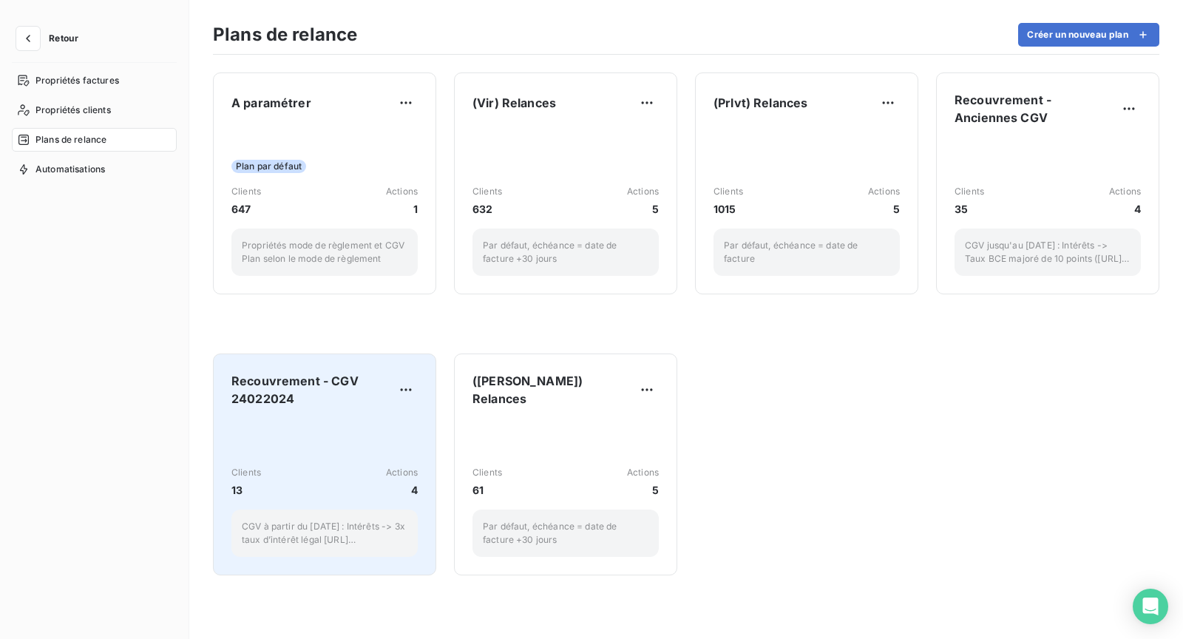
click at [362, 401] on span "Recouvrement - CGV 24022024" at bounding box center [313, 390] width 163 height 36
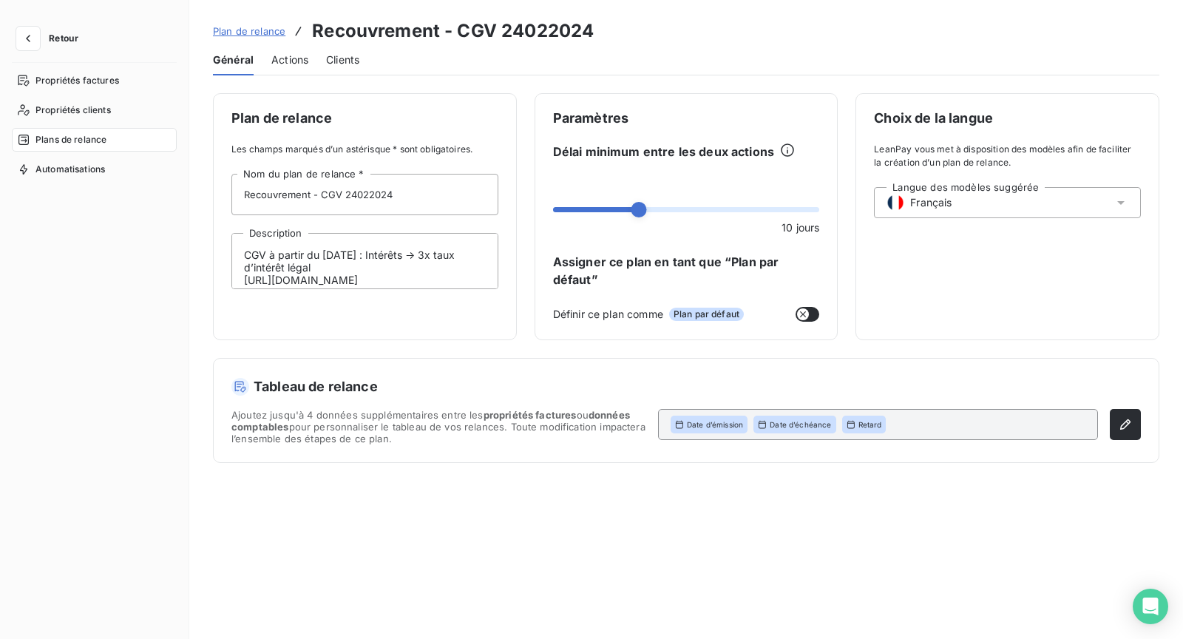
click at [279, 64] on span "Actions" at bounding box center [289, 60] width 37 height 15
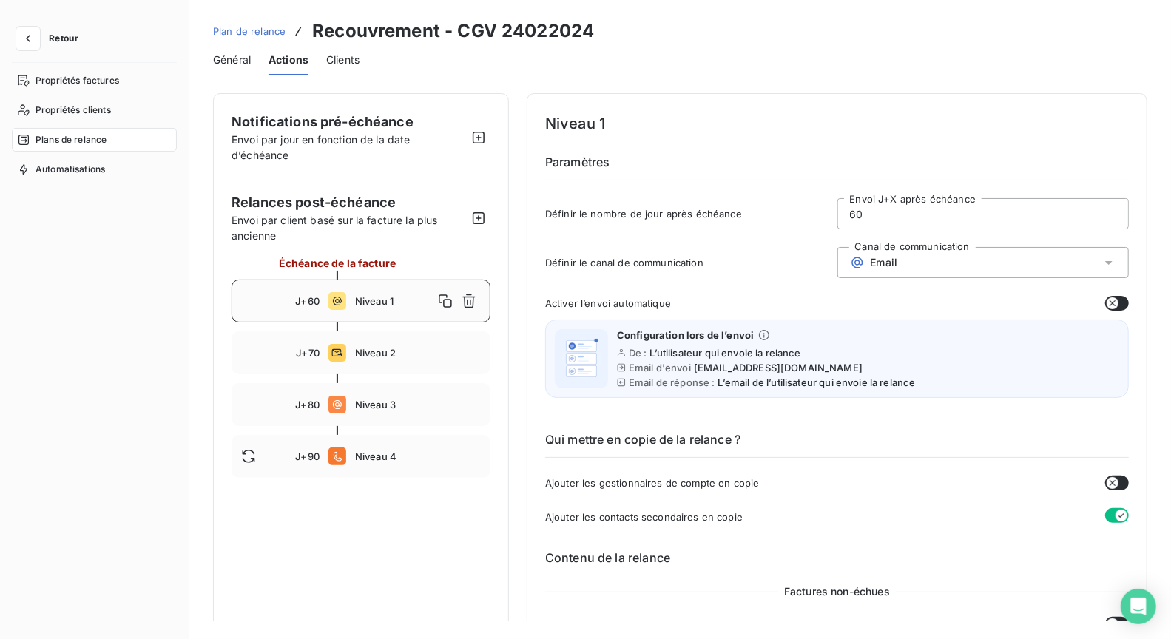
click at [374, 295] on span "Niveau 1" at bounding box center [394, 301] width 78 height 12
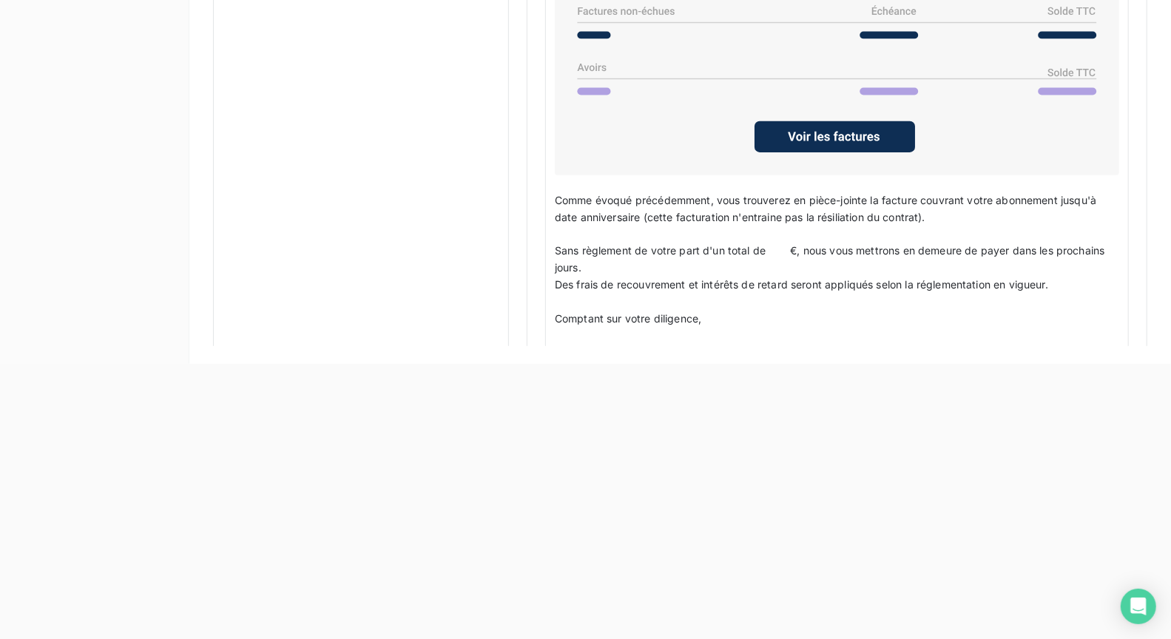
scroll to position [1160, 0]
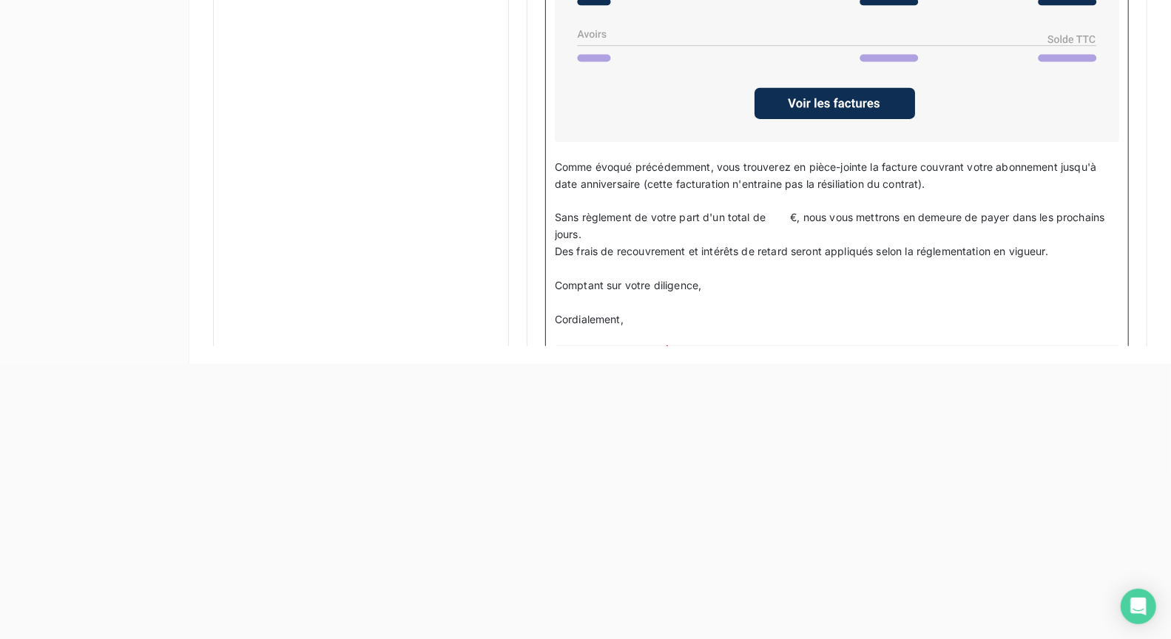
click at [918, 193] on p "﻿" at bounding box center [837, 201] width 564 height 17
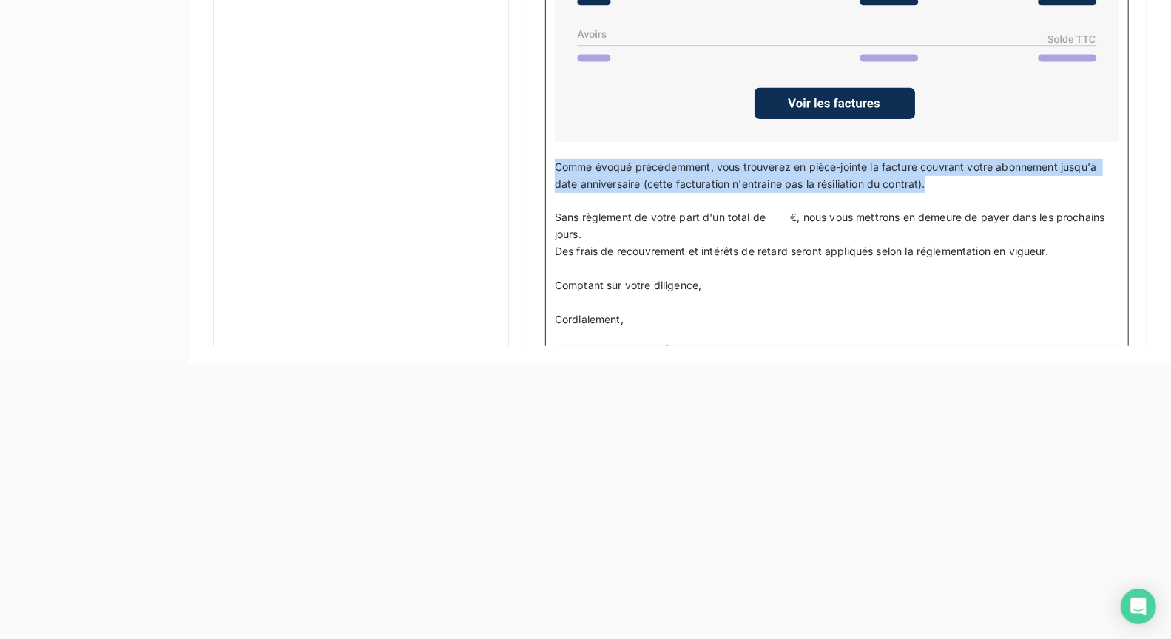
drag, startPoint x: 952, startPoint y: 175, endPoint x: 552, endPoint y: 155, distance: 399.9
click at [552, 155] on div "Bonjour, ﻿ Malgré nos différentes relances, votre compte n'est toujours pas à j…" at bounding box center [837, 142] width 584 height 787
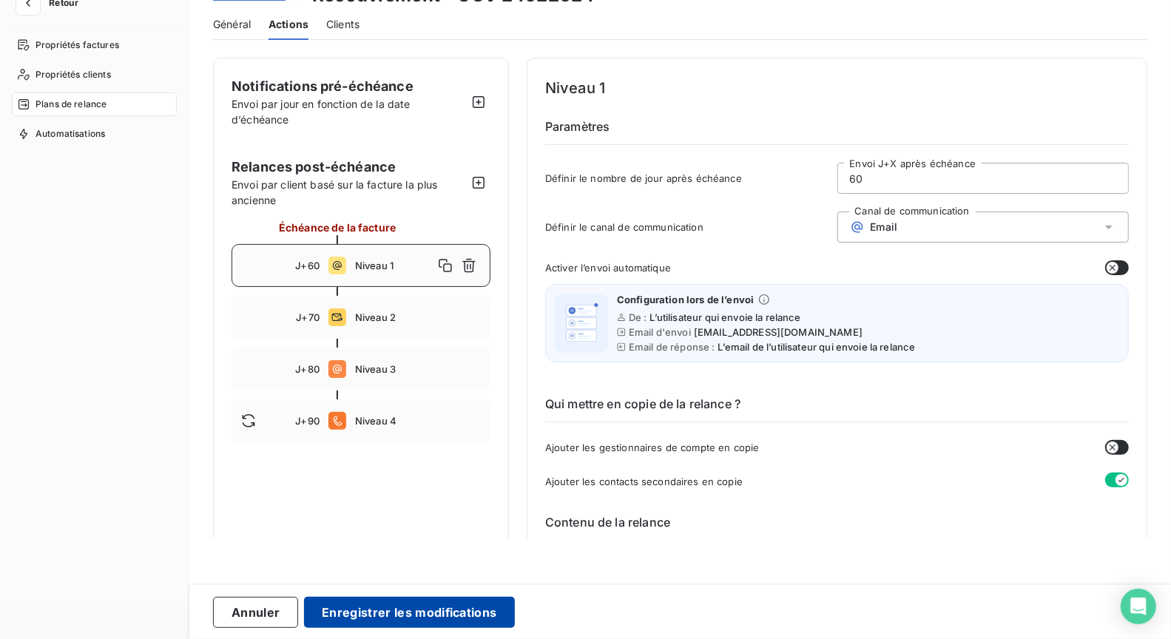
scroll to position [0, 0]
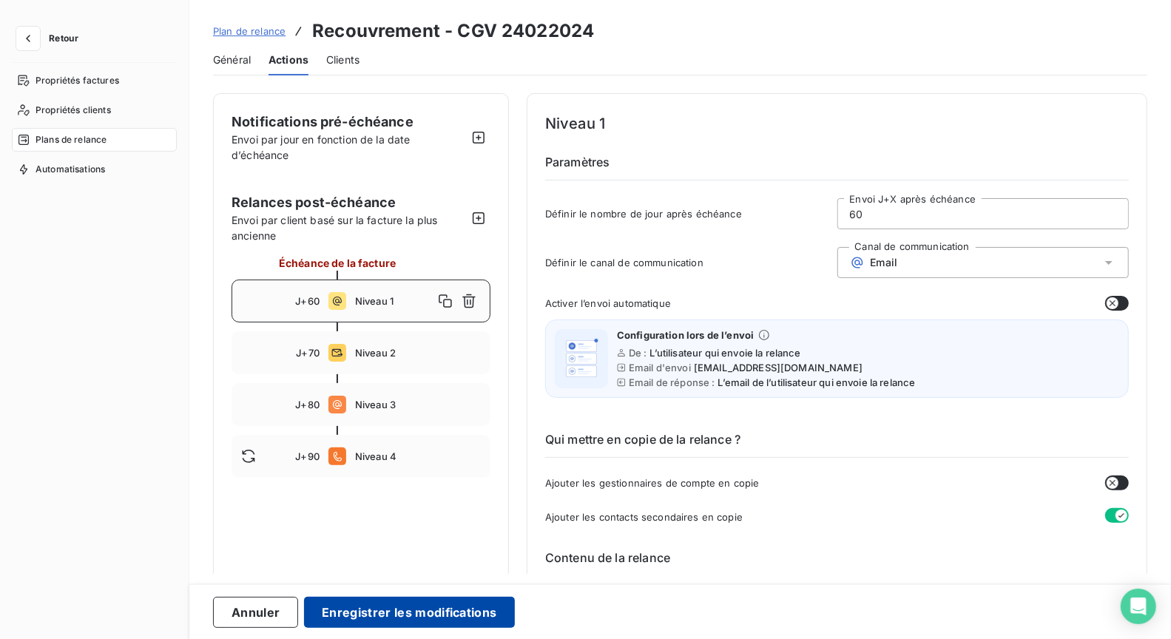
click at [453, 617] on button "Enregistrer les modifications" at bounding box center [409, 612] width 210 height 31
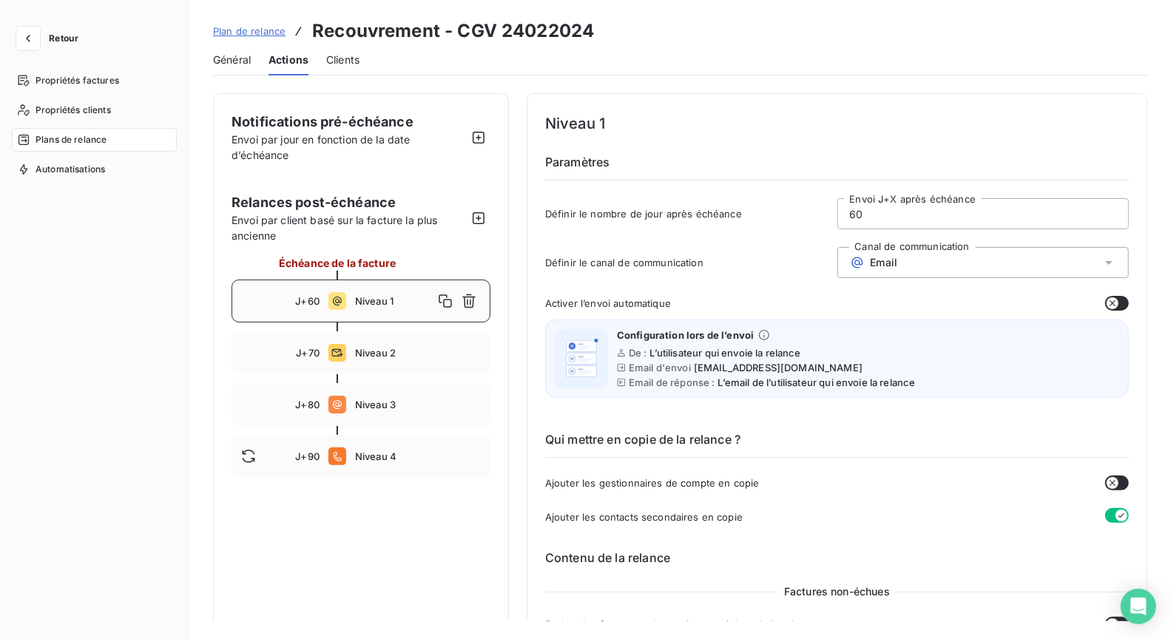
click at [266, 28] on span "Plan de relance" at bounding box center [249, 31] width 72 height 12
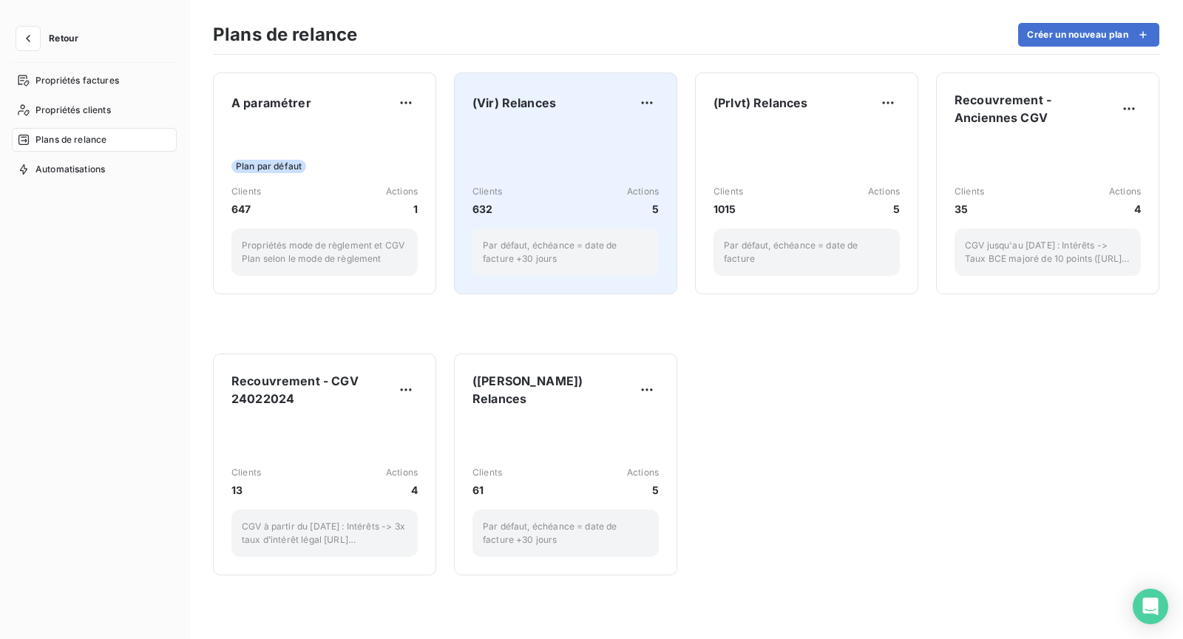
click at [595, 118] on div "(Vir) Relances Clients 632 Actions 5 Par défaut, échéance = date de facture +30…" at bounding box center [566, 183] width 186 height 185
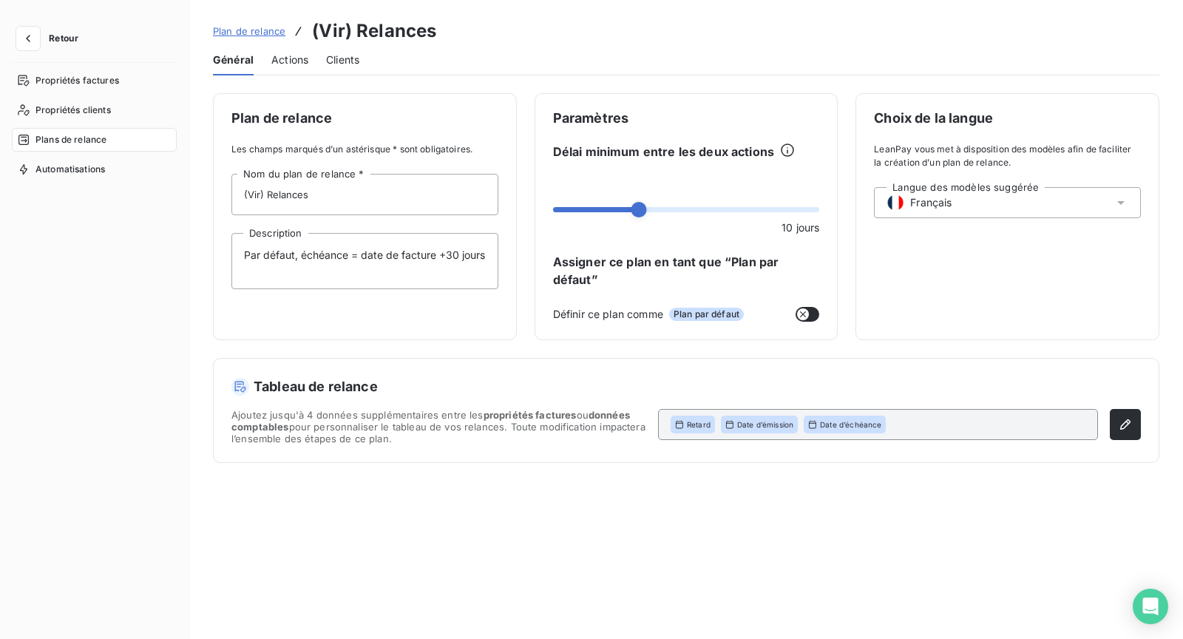
click at [301, 53] on span "Actions" at bounding box center [289, 60] width 37 height 15
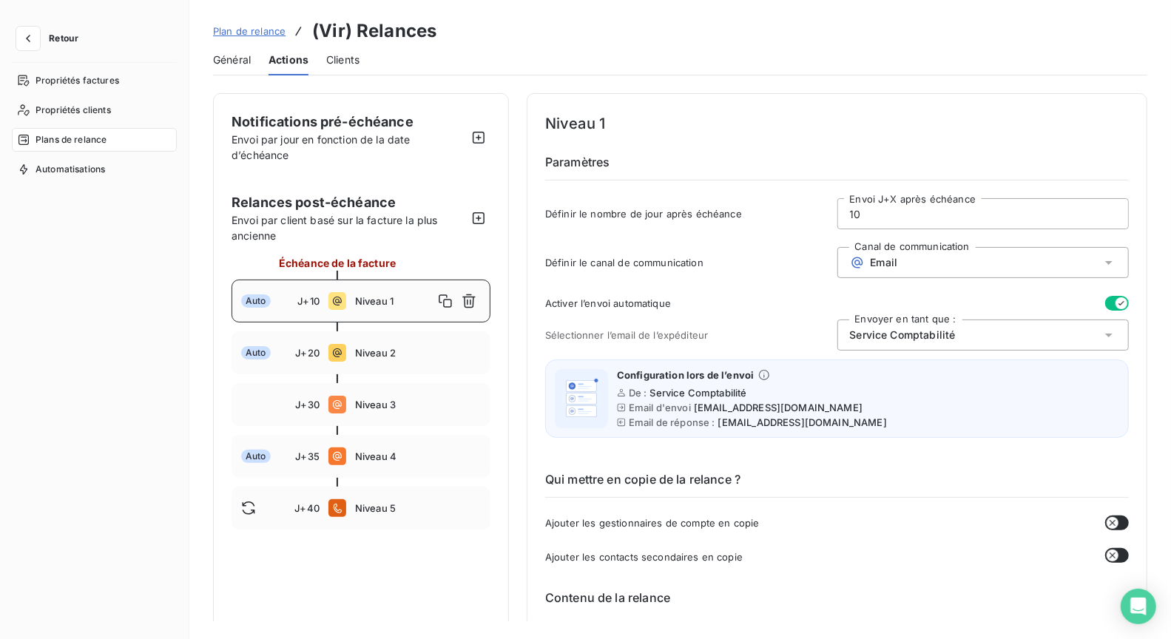
click at [248, 21] on div "Plan de relance (Vir) Relances" at bounding box center [324, 31] width 223 height 27
click at [251, 28] on span "Plan de relance" at bounding box center [249, 31] width 72 height 12
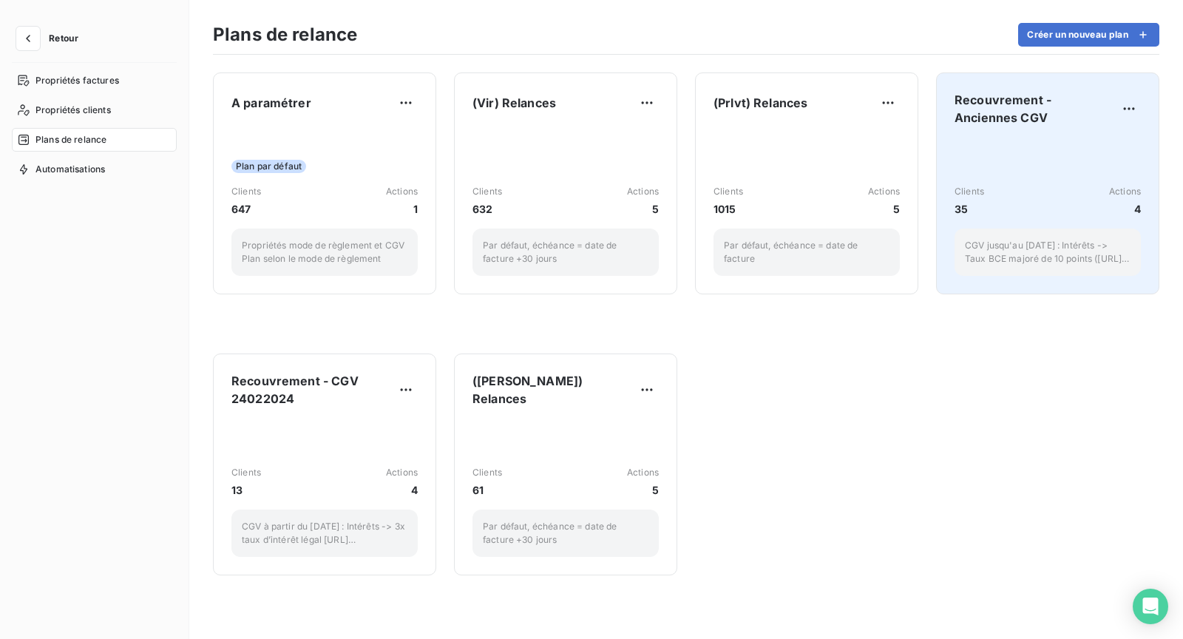
click at [1038, 137] on div "Recouvrement - Anciennes CGV Clients 35 Actions 4 CGV jusqu'au 23/02/2024 : Int…" at bounding box center [1048, 183] width 186 height 185
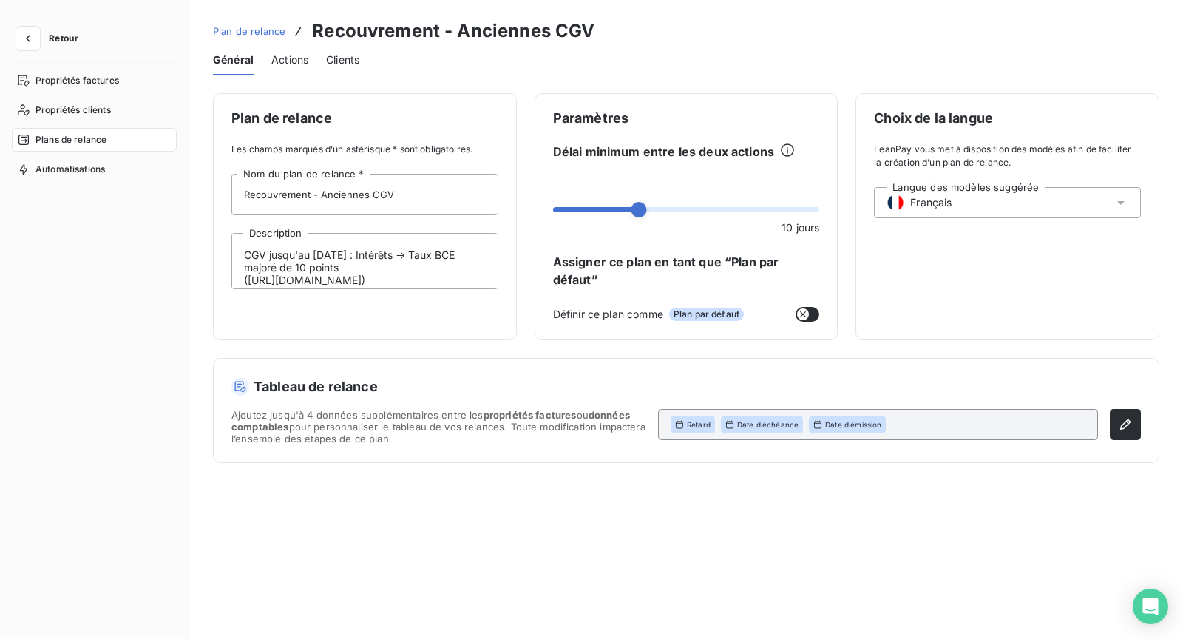
drag, startPoint x: 283, startPoint y: 74, endPoint x: 283, endPoint y: 55, distance: 18.5
click at [283, 74] on div "Actions" at bounding box center [289, 59] width 37 height 31
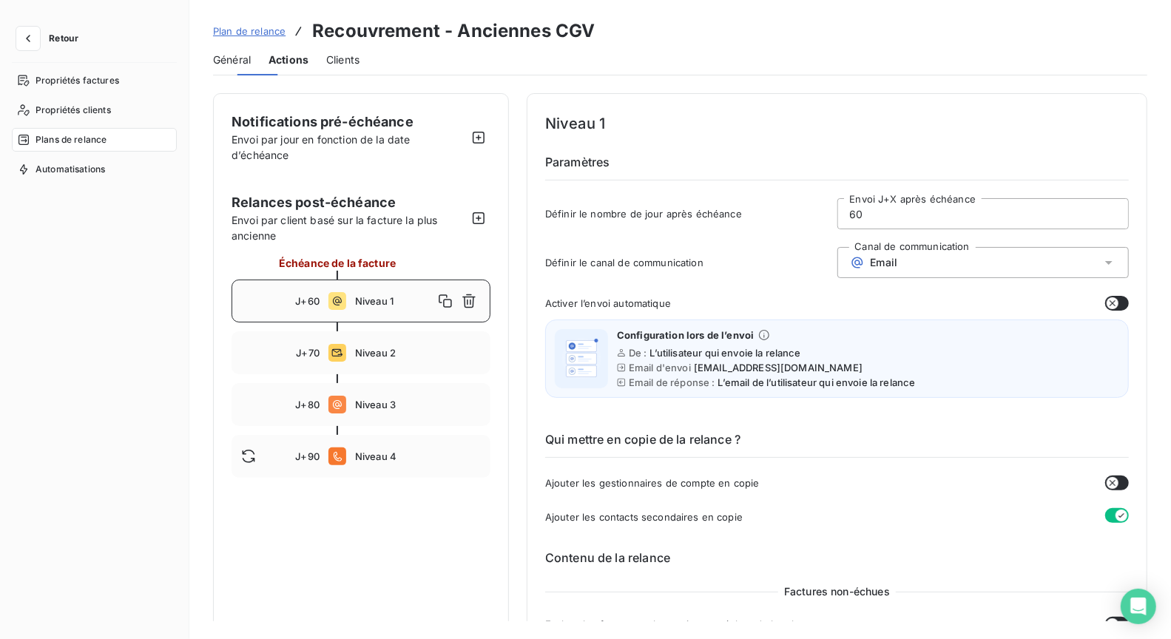
click at [283, 53] on span "Actions" at bounding box center [288, 60] width 40 height 15
click at [388, 301] on span "Niveau 1" at bounding box center [394, 301] width 78 height 12
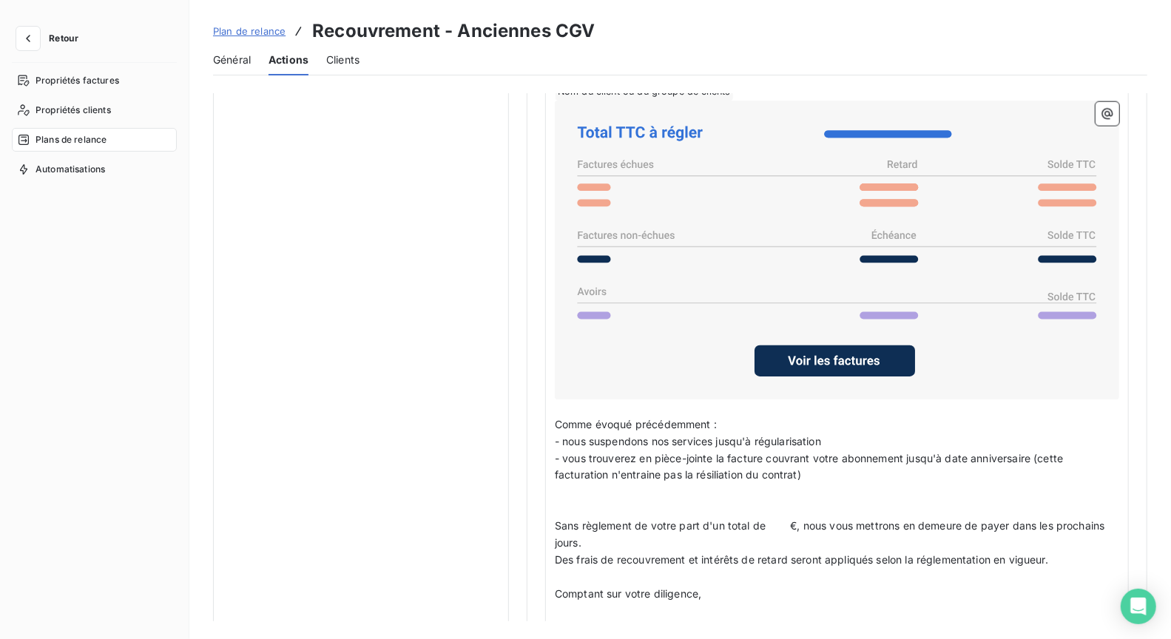
scroll to position [1409, 0]
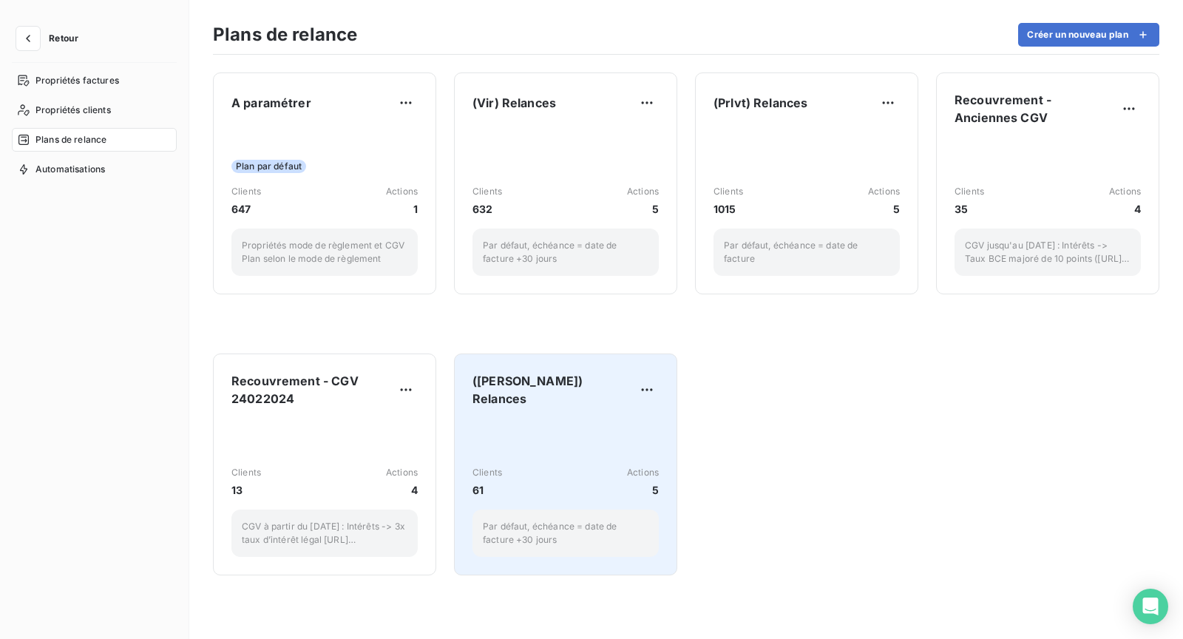
click at [567, 419] on div "Clients 61 Actions 5 Par défaut, échéance = date de facture +30 jours" at bounding box center [566, 488] width 186 height 138
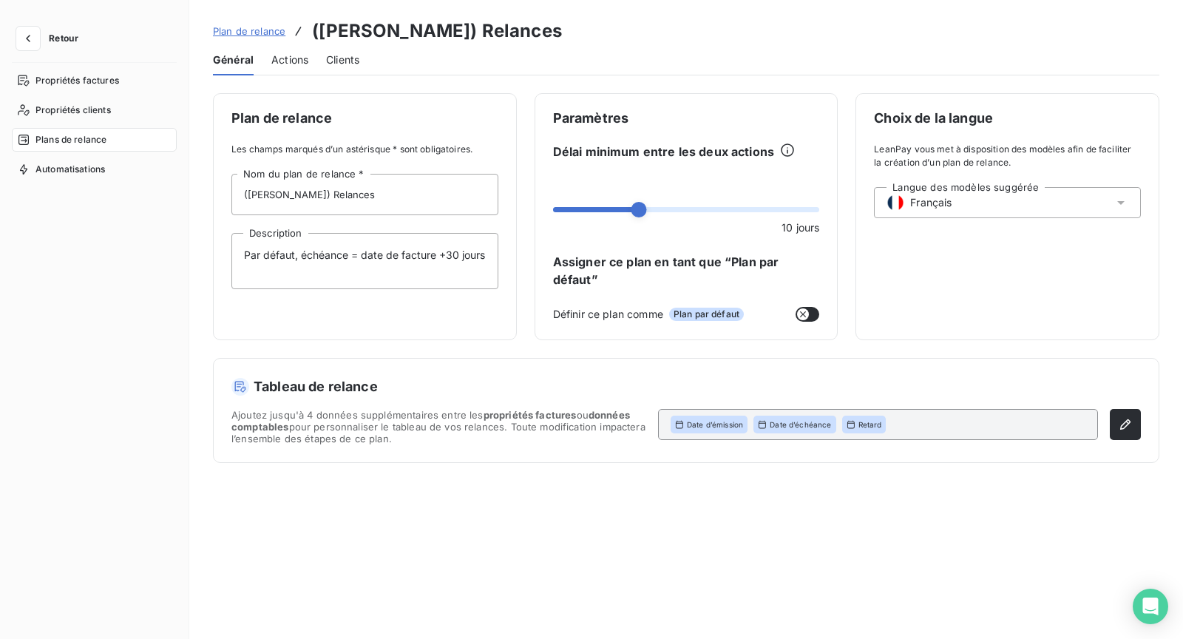
click at [283, 66] on span "Actions" at bounding box center [289, 60] width 37 height 15
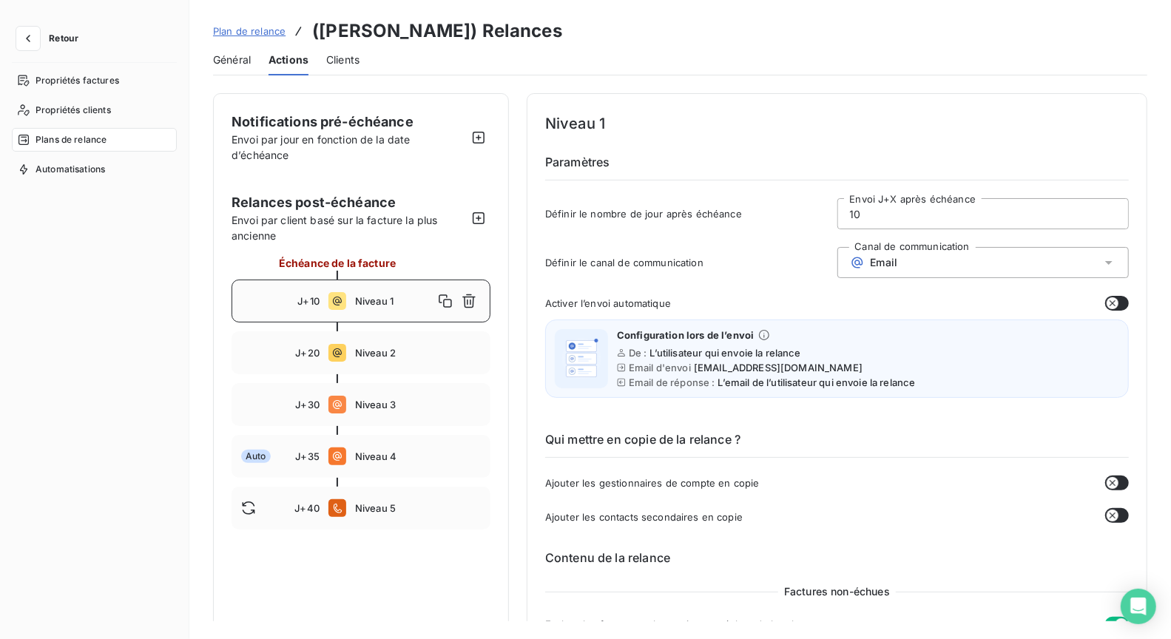
click at [40, 41] on button "Retour" at bounding box center [51, 39] width 78 height 24
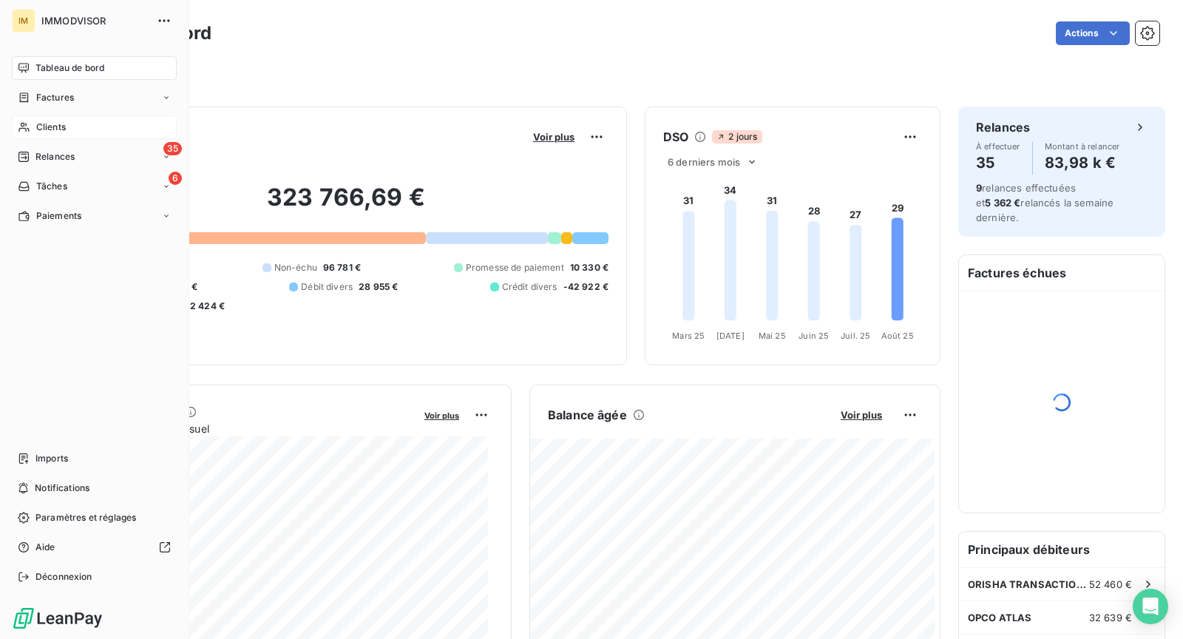
click at [55, 118] on div "Clients" at bounding box center [94, 127] width 165 height 24
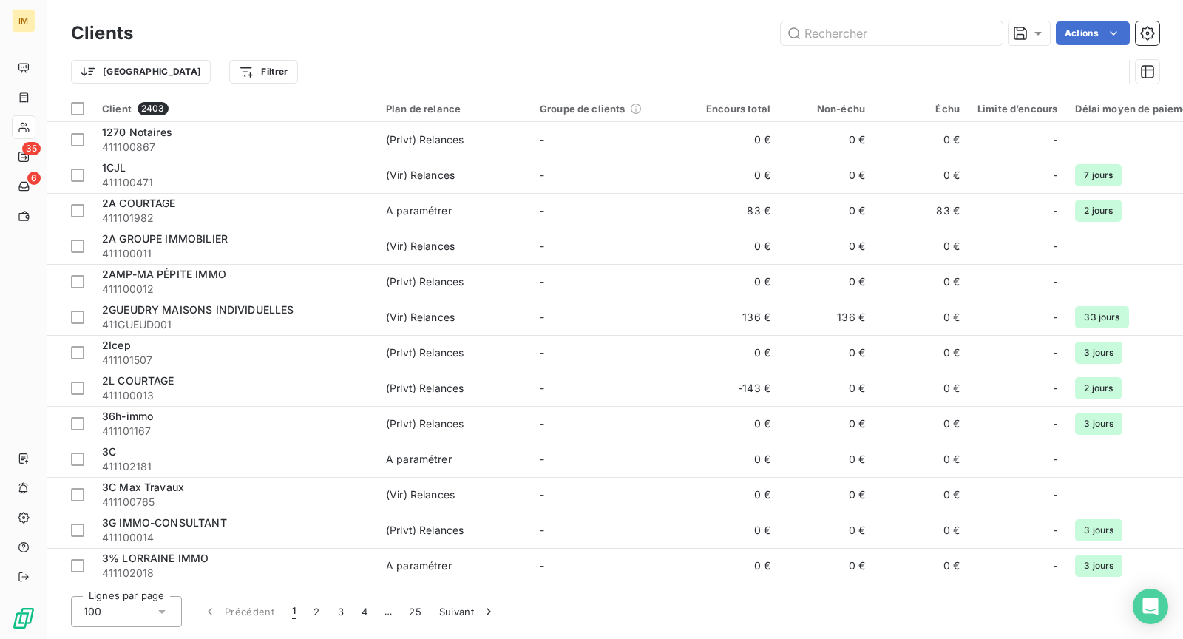
click at [862, 47] on div "Clients Actions" at bounding box center [615, 33] width 1089 height 31
click at [865, 25] on input "text" at bounding box center [892, 33] width 222 height 24
paste input "ELGEA"
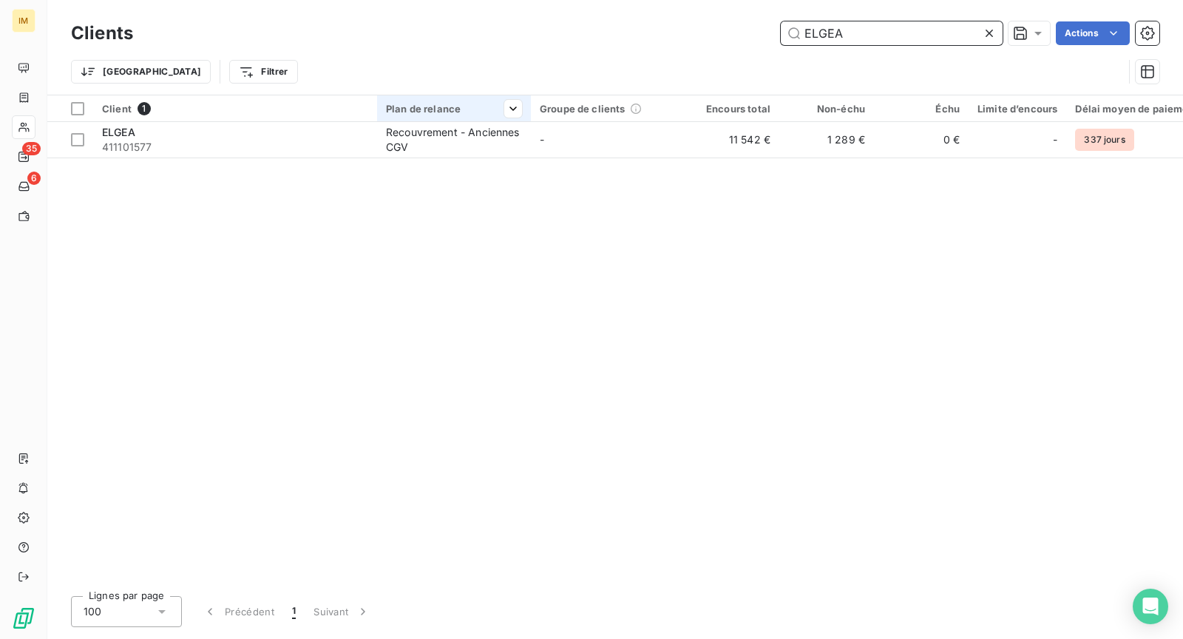
type input "ELGEA"
click at [412, 105] on div "Plan de relance" at bounding box center [454, 109] width 136 height 12
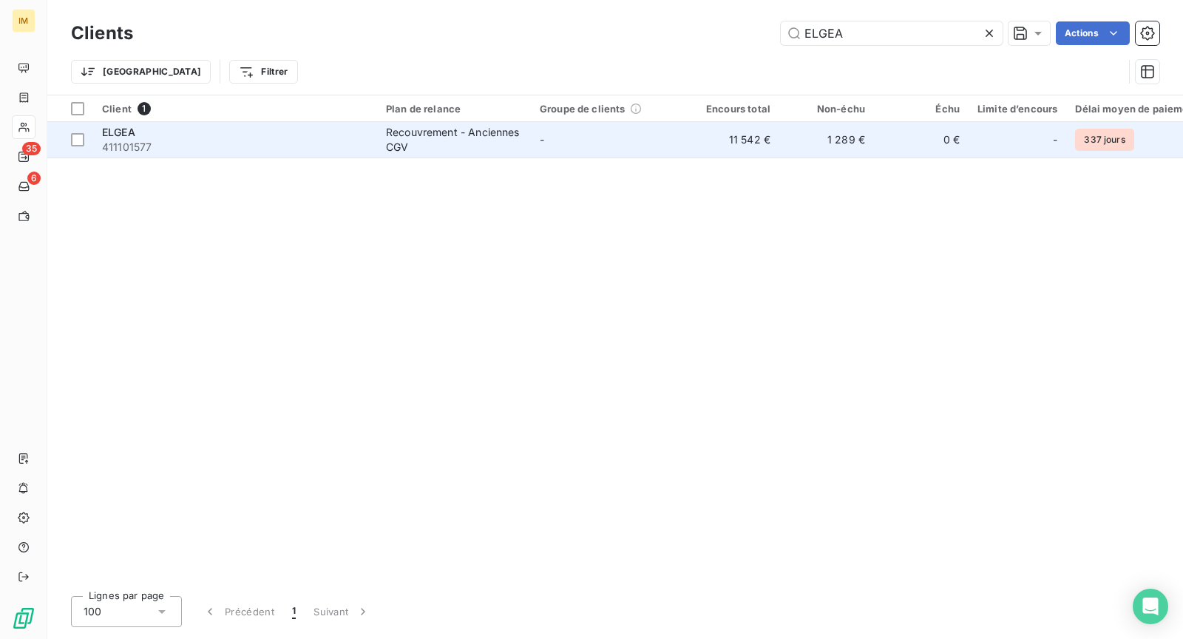
click at [330, 133] on div "ELGEA" at bounding box center [235, 132] width 266 height 15
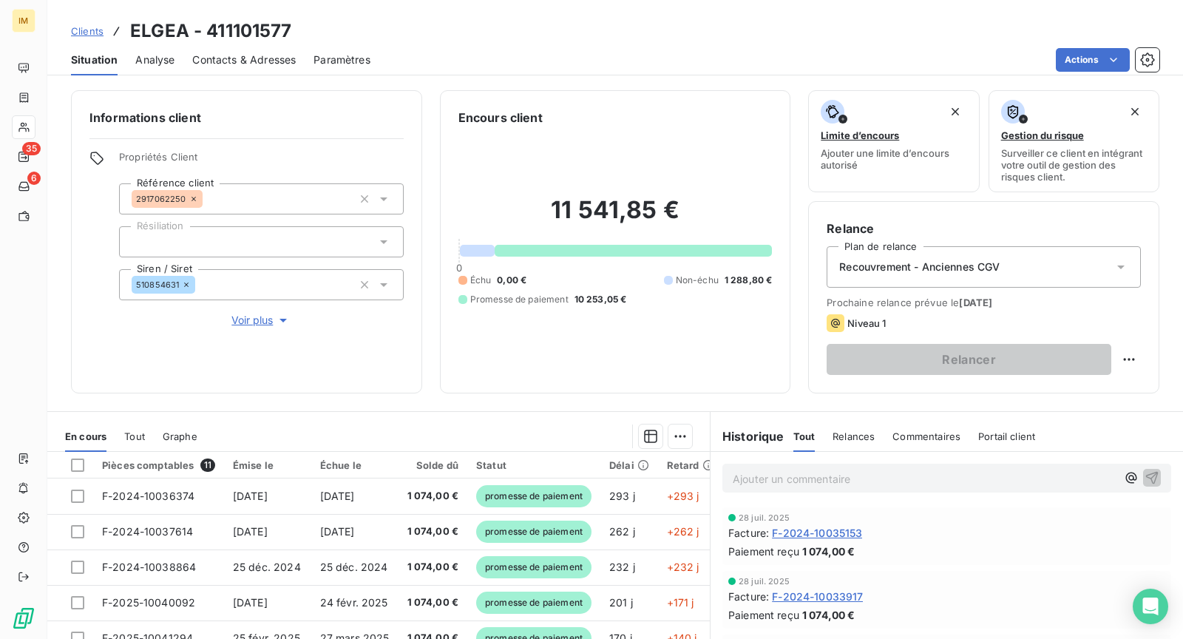
click at [148, 62] on span "Analyse" at bounding box center [154, 60] width 39 height 15
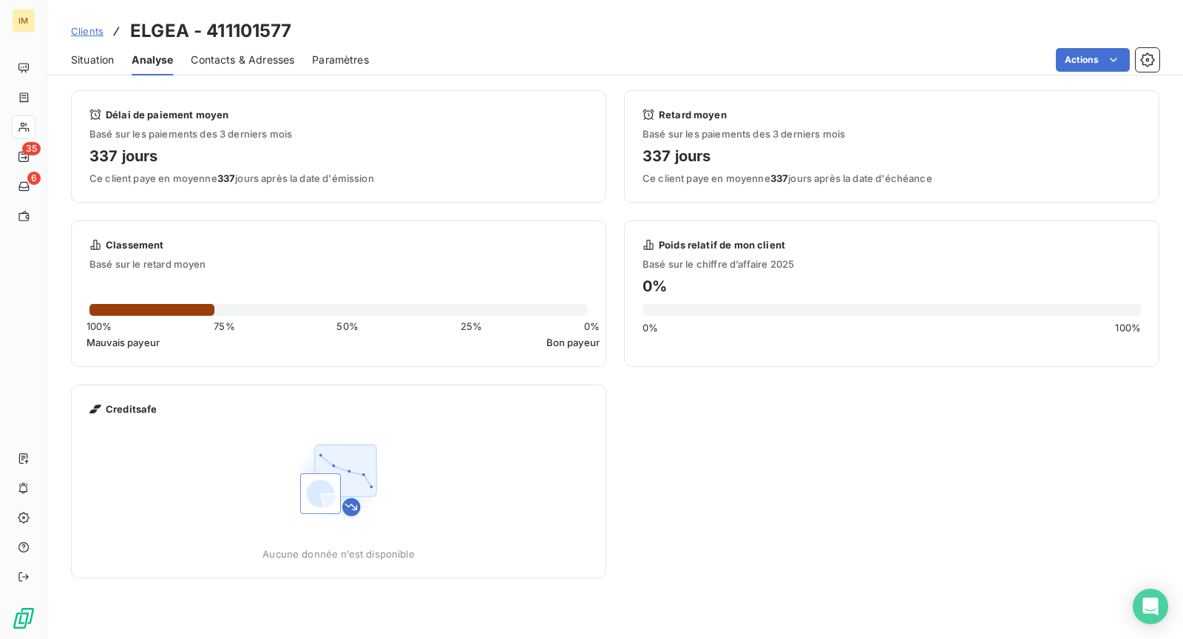
click at [95, 61] on span "Situation" at bounding box center [92, 60] width 43 height 15
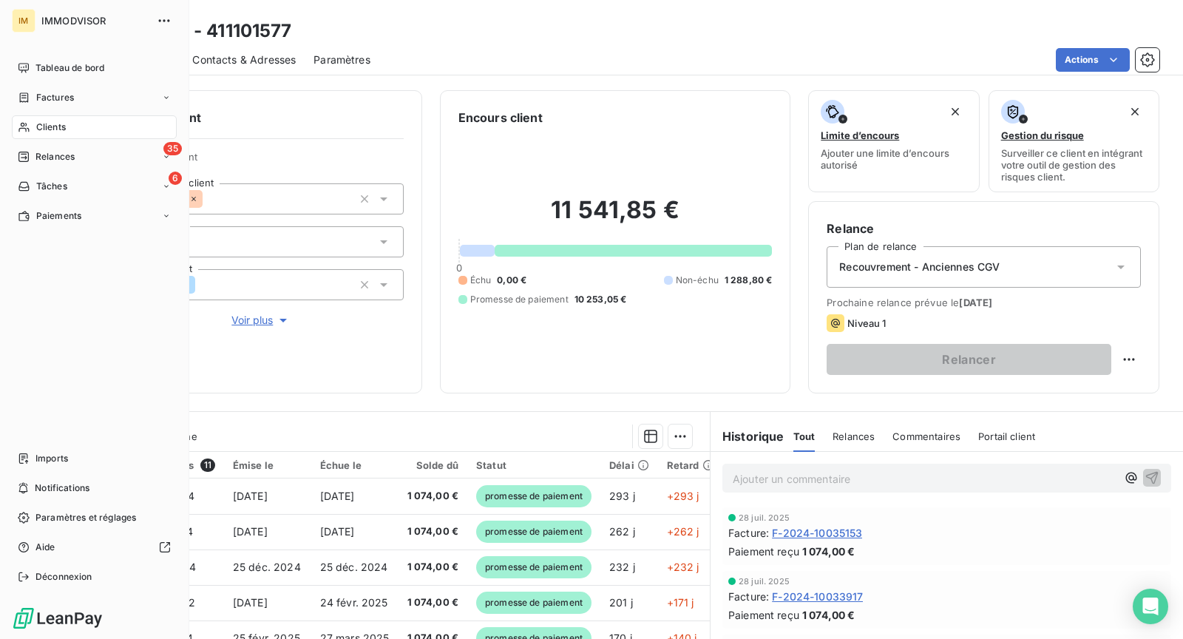
click at [32, 123] on div "Clients" at bounding box center [94, 127] width 165 height 24
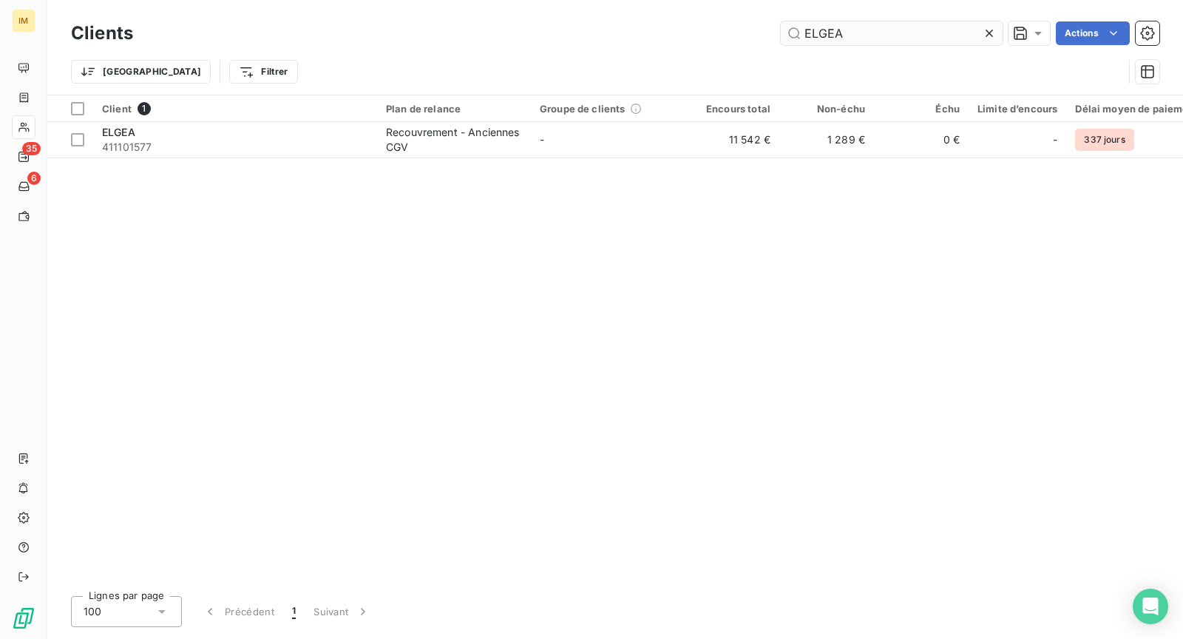
click at [933, 30] on input "ELGEA" at bounding box center [892, 33] width 222 height 24
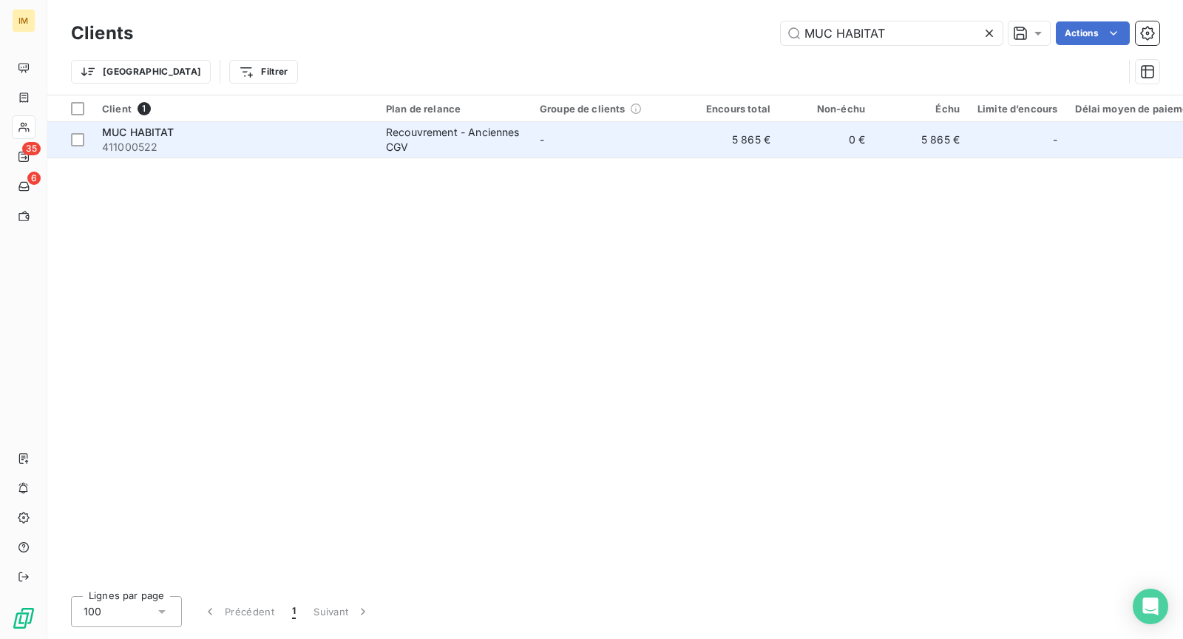
type input "MUC HABITAT"
click at [374, 126] on td "MUC HABITAT 411000522" at bounding box center [235, 140] width 284 height 36
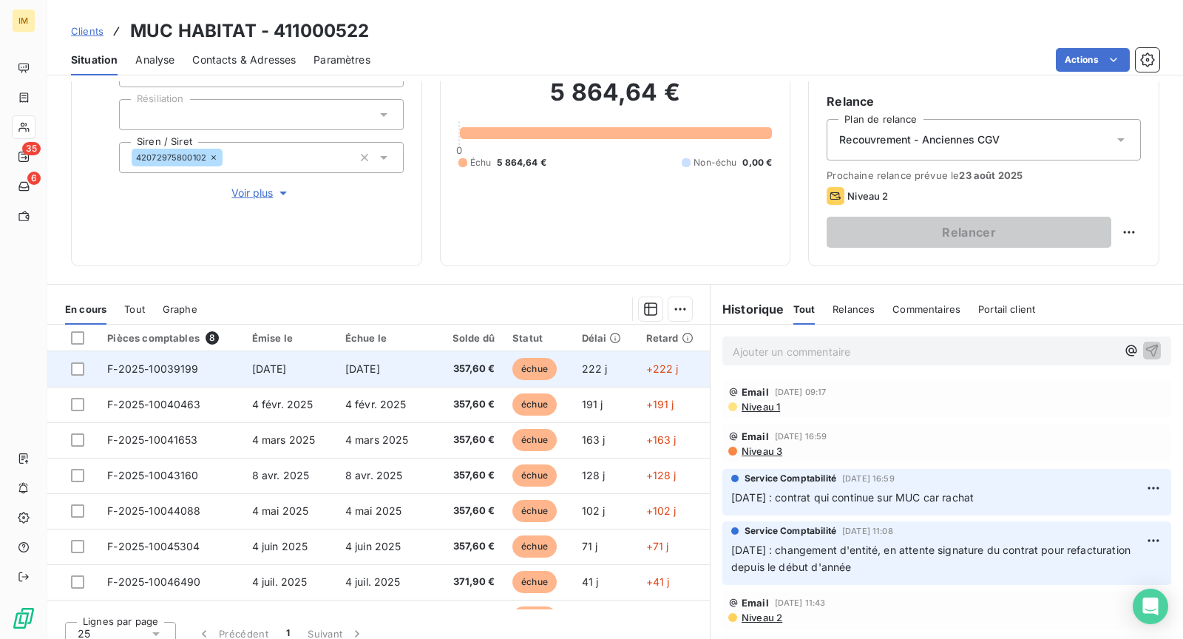
scroll to position [140, 0]
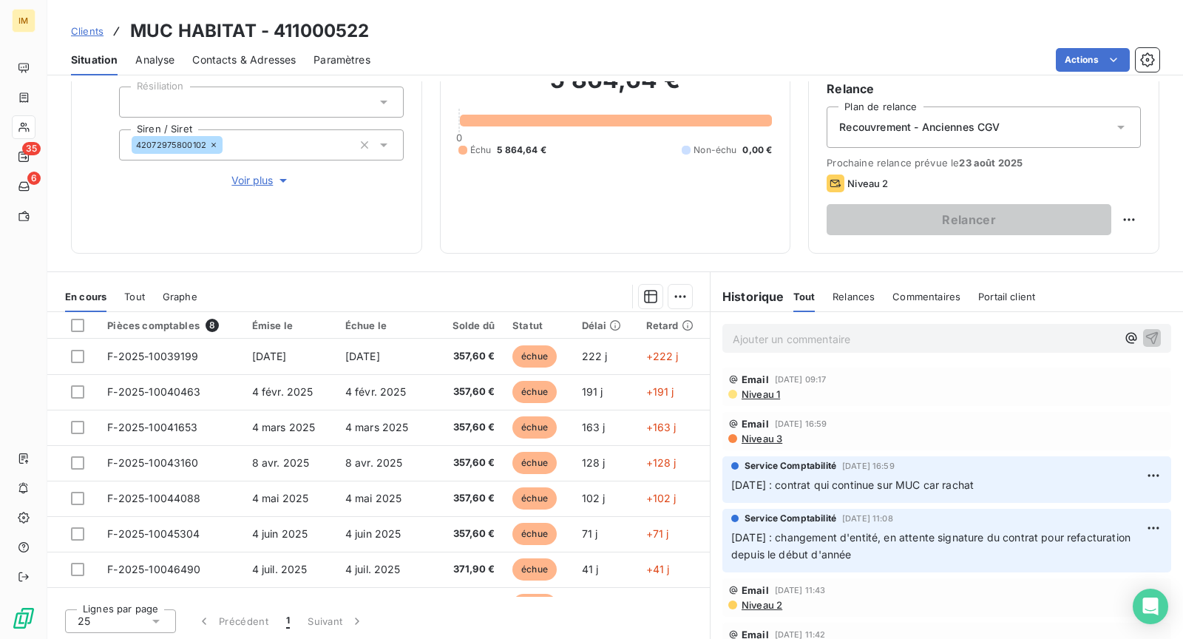
click at [984, 121] on span "Recouvrement - Anciennes CGV" at bounding box center [919, 127] width 160 height 15
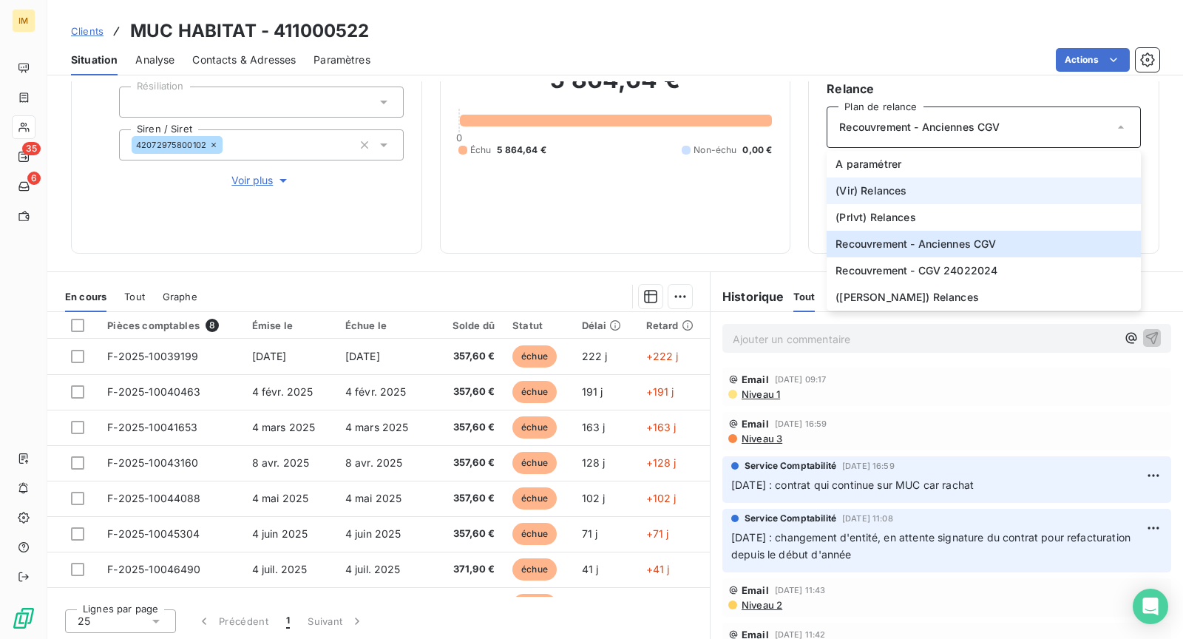
click at [921, 186] on li "(Vir) Relances" at bounding box center [984, 191] width 314 height 27
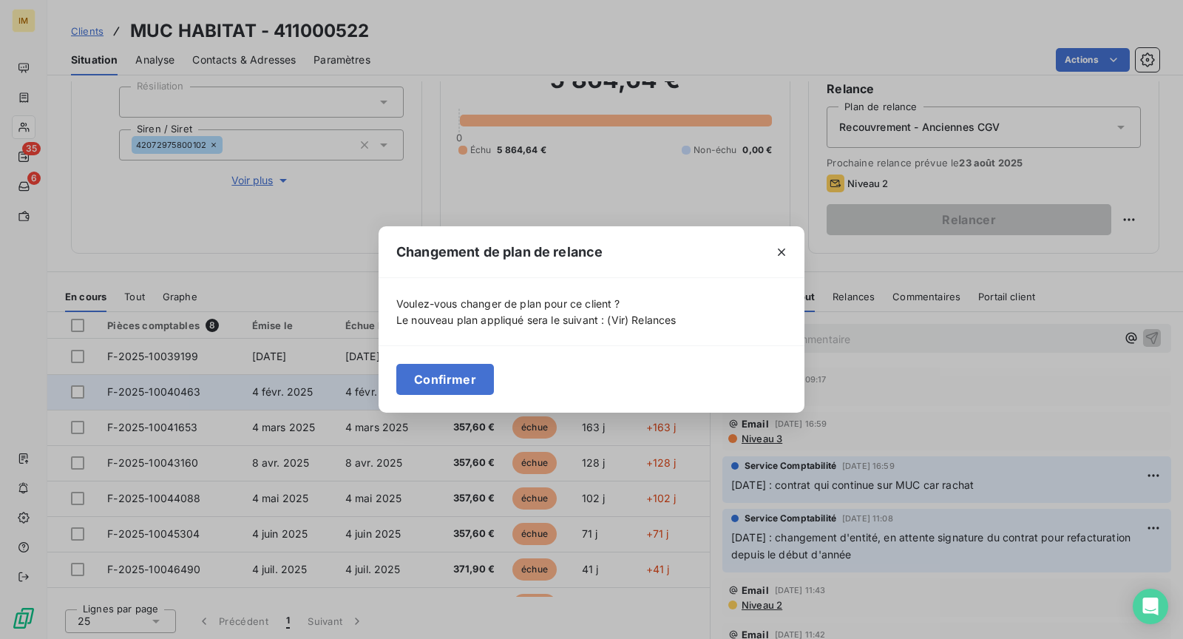
click at [432, 382] on button "Confirmer" at bounding box center [445, 379] width 98 height 31
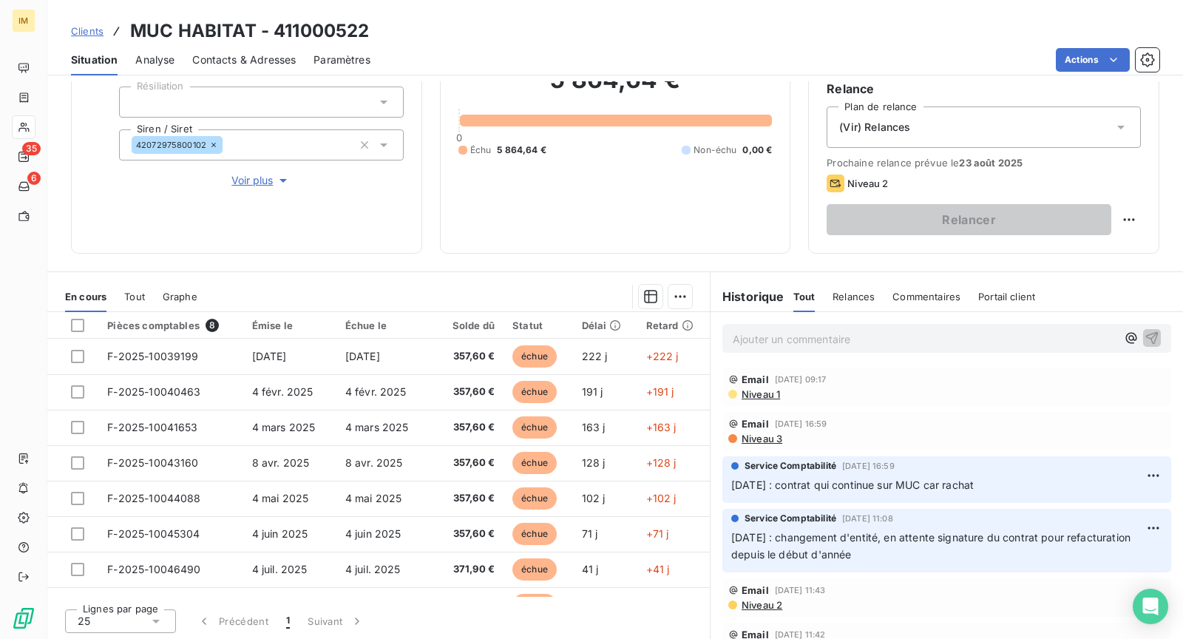
click at [1115, 220] on html "IM 35 6 Clients MUC HABITAT - 411000522 Situation Analyse Contacts & Adresses P…" at bounding box center [591, 319] width 1183 height 639
click at [1080, 239] on div "Replanifier cette action" at bounding box center [1056, 251] width 132 height 24
select select "7"
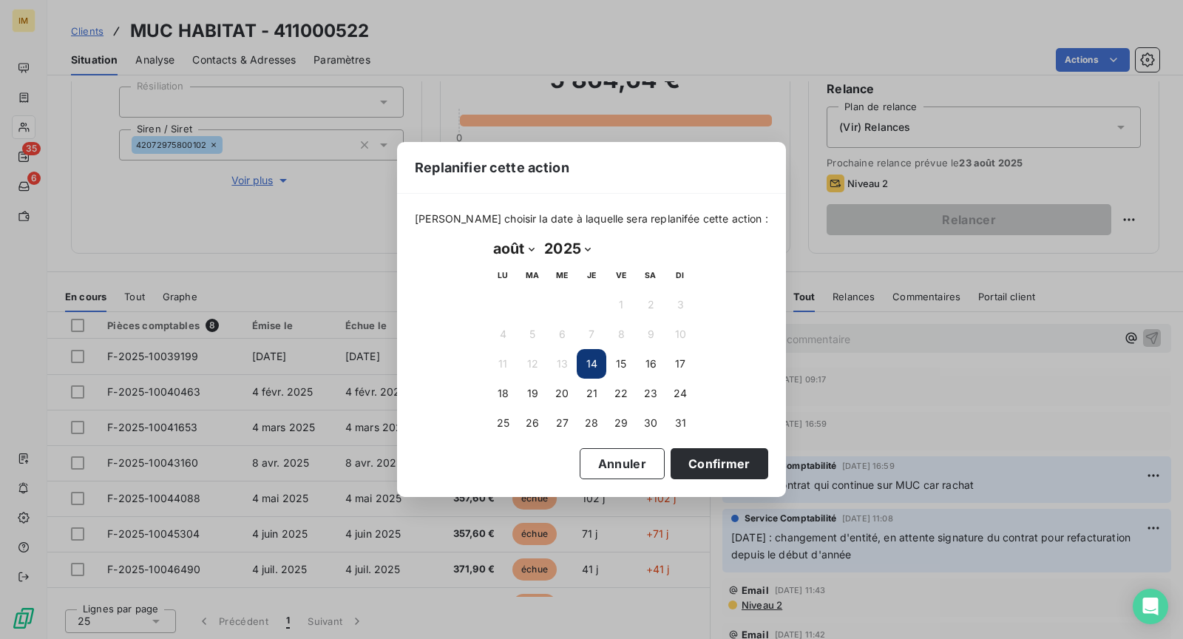
click at [721, 167] on div "Replanifier cette action" at bounding box center [591, 168] width 389 height 52
click at [674, 451] on button "Confirmer" at bounding box center [720, 463] width 98 height 31
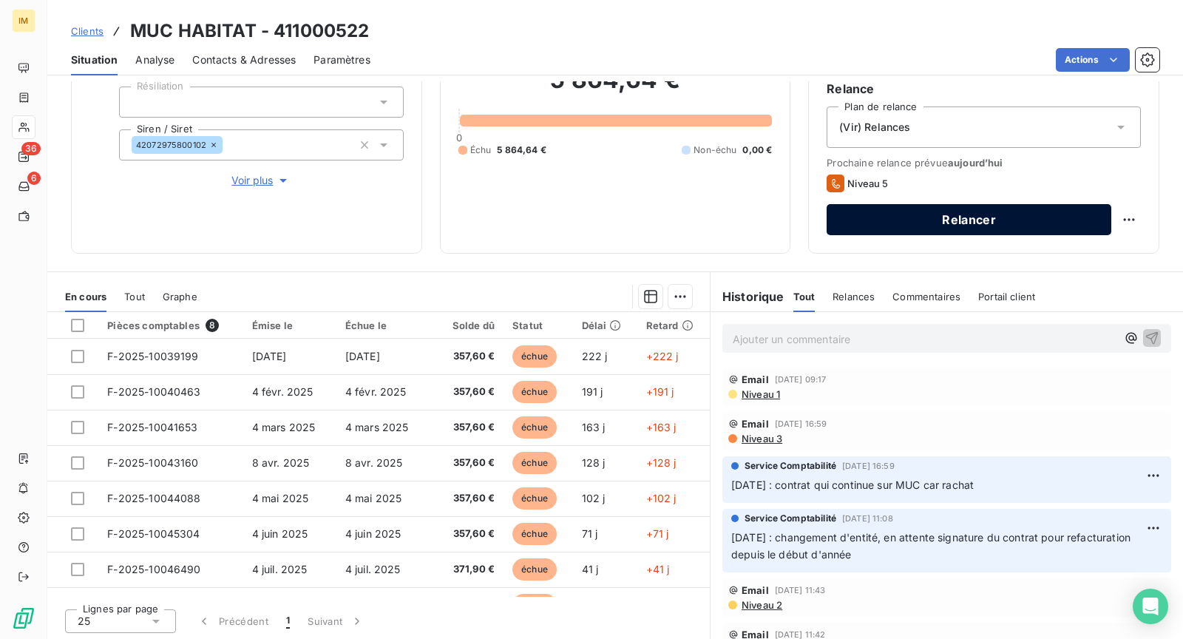
click at [946, 220] on button "Relancer" at bounding box center [969, 219] width 285 height 31
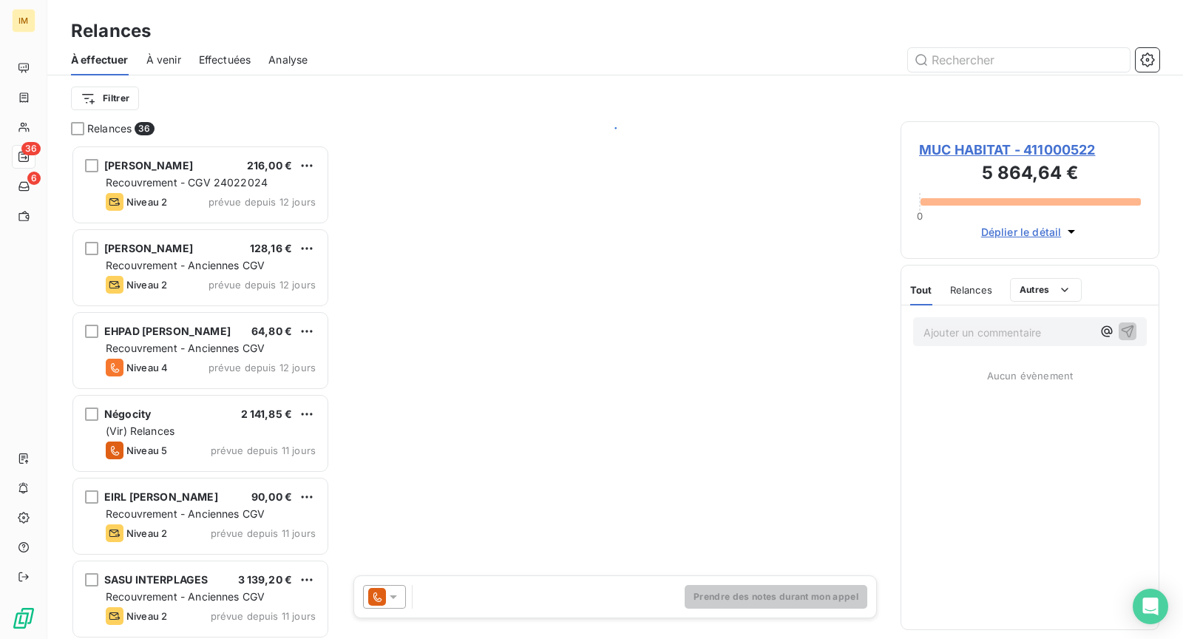
scroll to position [482, 246]
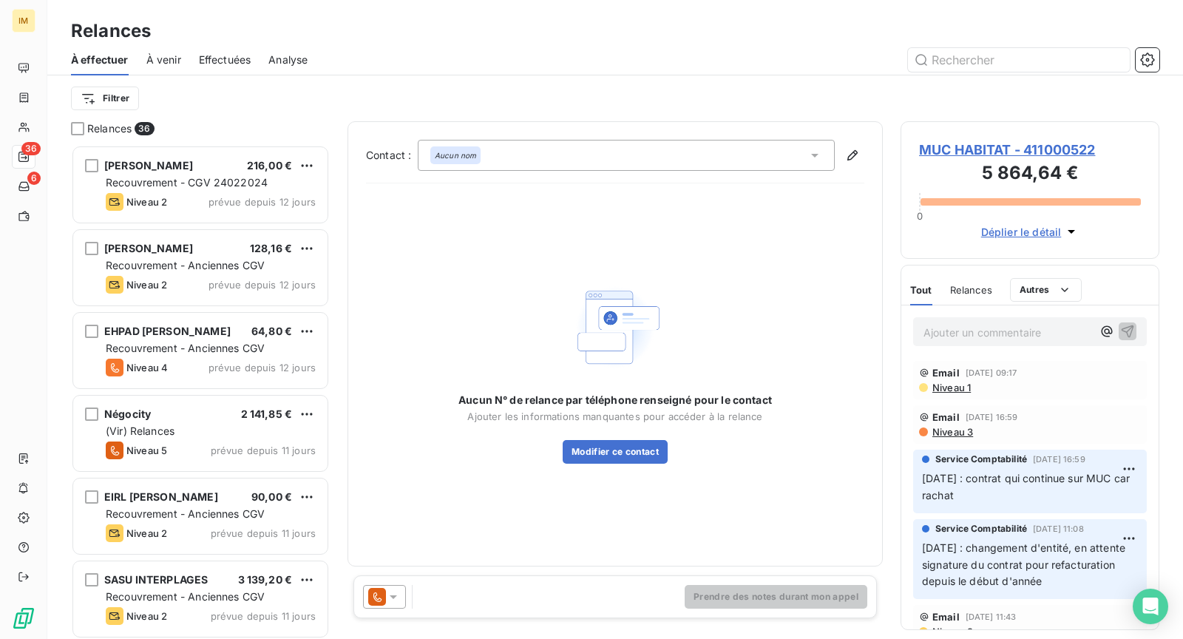
click at [382, 593] on icon at bounding box center [377, 597] width 18 height 18
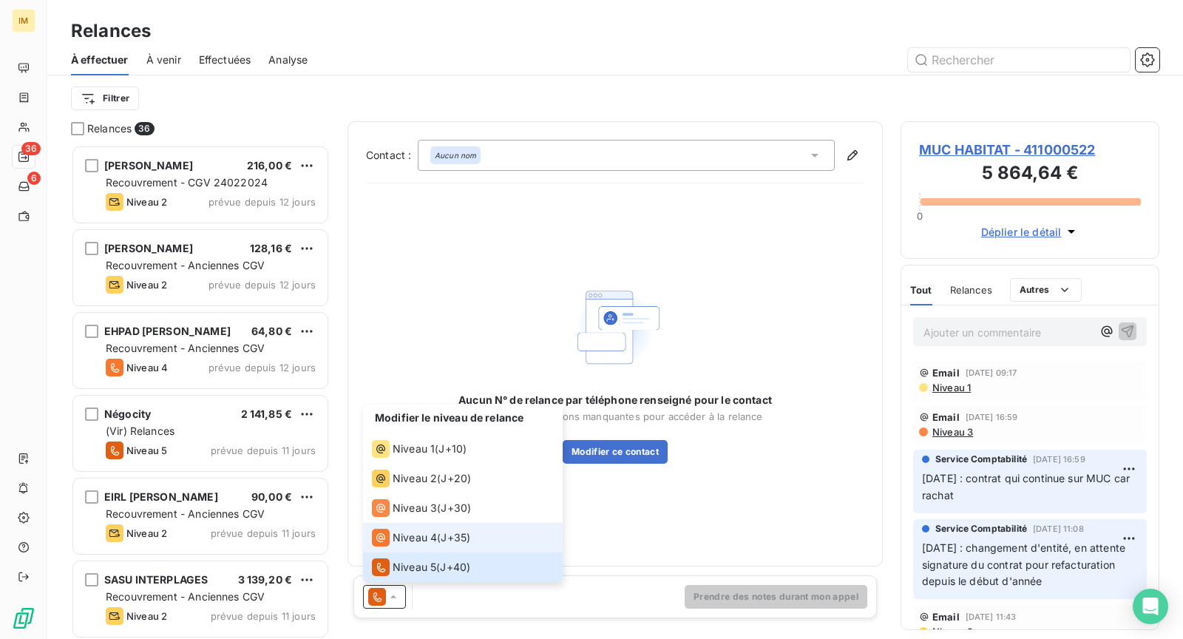
click at [410, 539] on span "Niveau 4" at bounding box center [415, 537] width 44 height 15
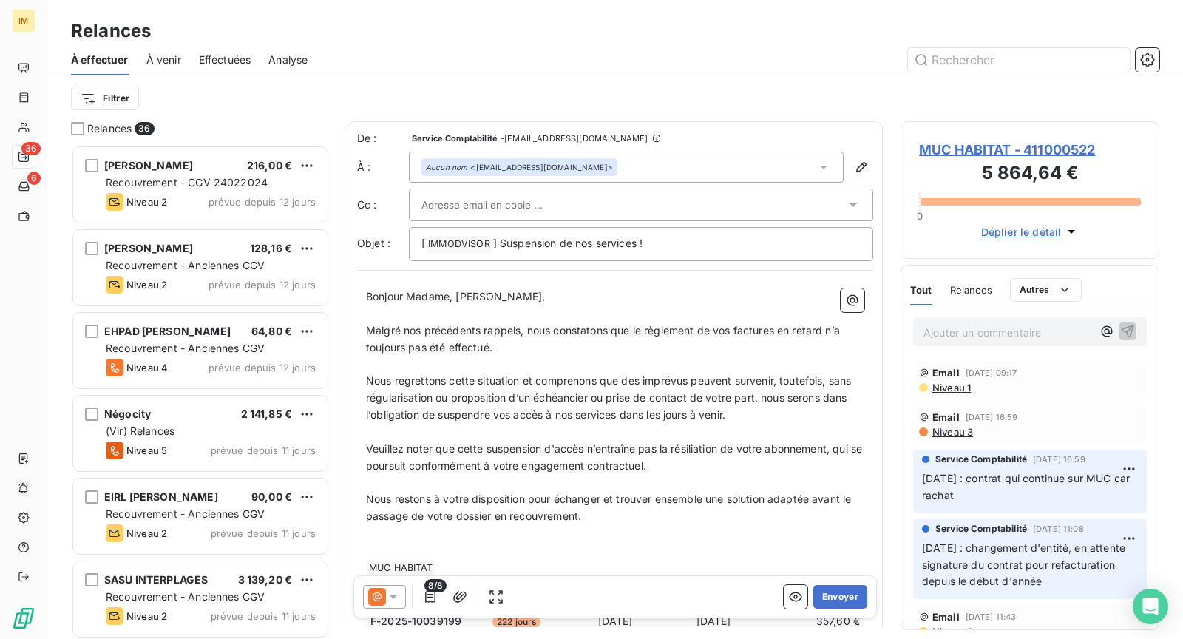
click at [555, 194] on div at bounding box center [634, 205] width 425 height 22
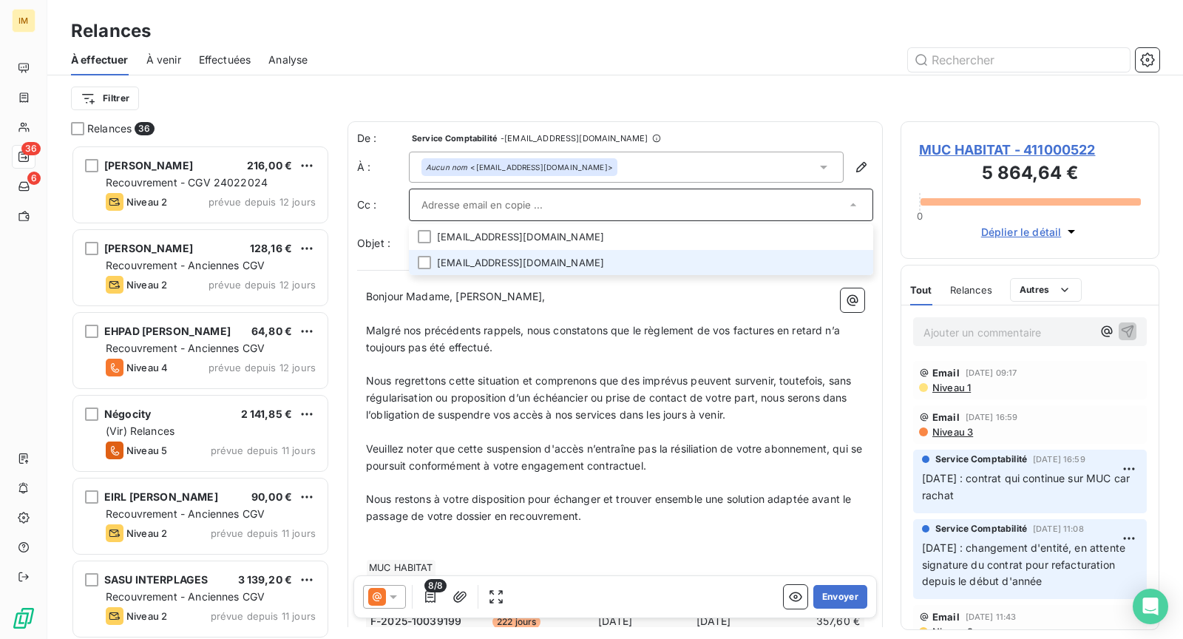
click at [720, 250] on li "contact@muc-habitat.fr" at bounding box center [641, 263] width 464 height 26
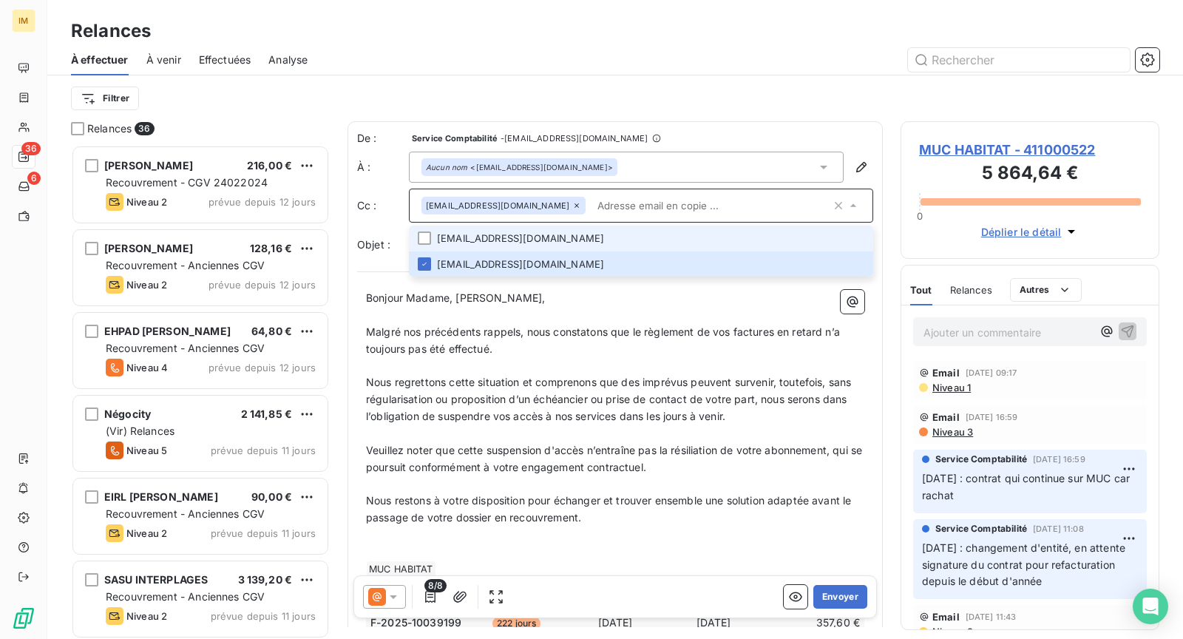
drag, startPoint x: 453, startPoint y: 233, endPoint x: 466, endPoint y: 228, distance: 14.3
click at [454, 232] on li "burg.s@muc-habitat.fr" at bounding box center [641, 239] width 464 height 26
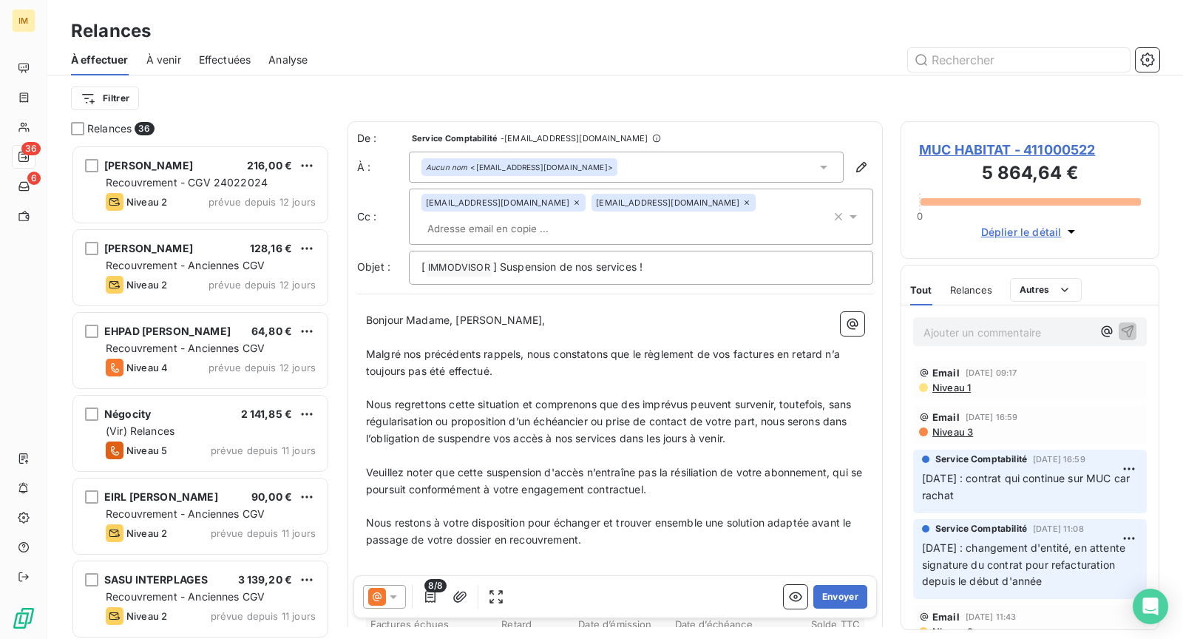
click at [586, 16] on div "Relances À effectuer À venir Effectuées Analyse Filtrer" at bounding box center [615, 60] width 1136 height 121
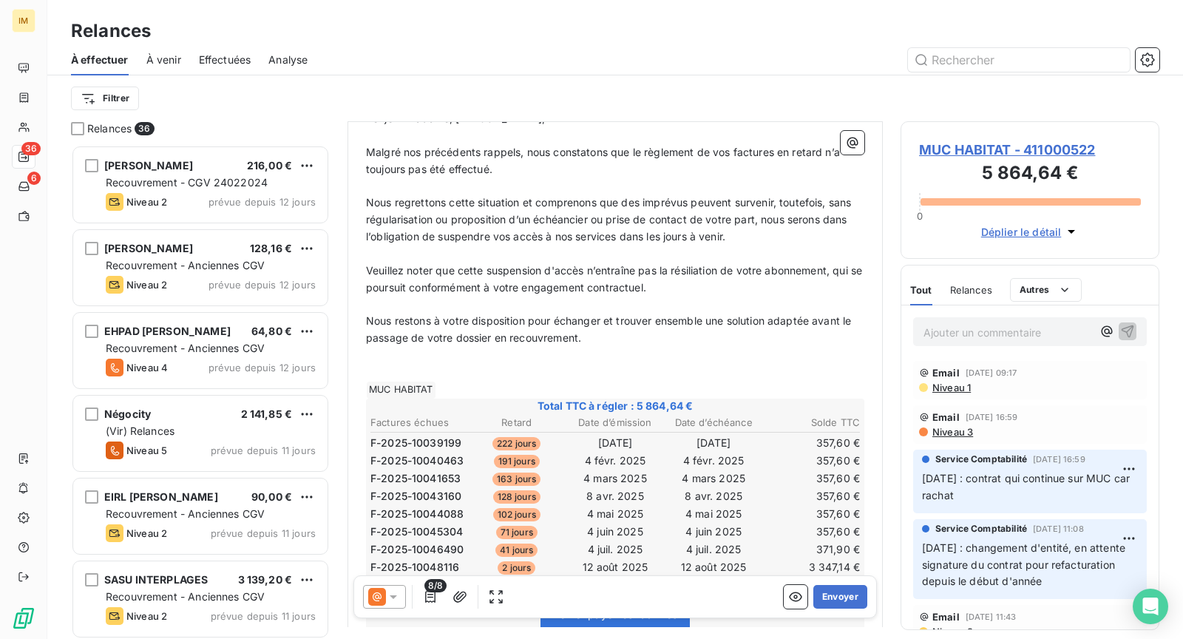
scroll to position [127, 0]
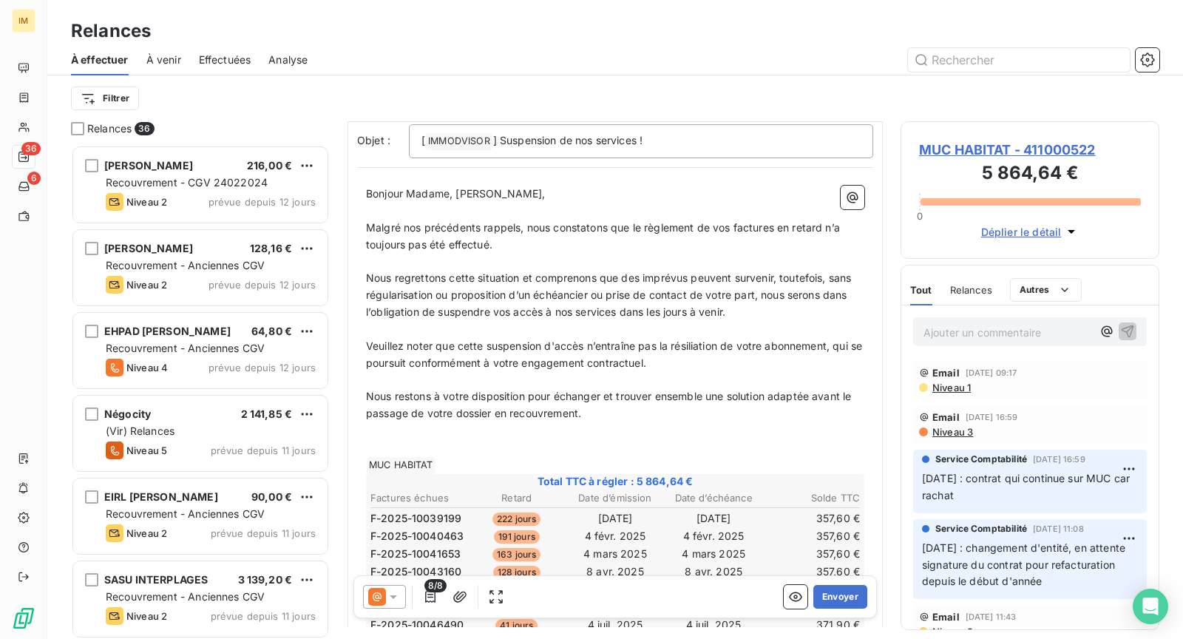
click at [947, 384] on span "Niveau 1" at bounding box center [951, 388] width 40 height 12
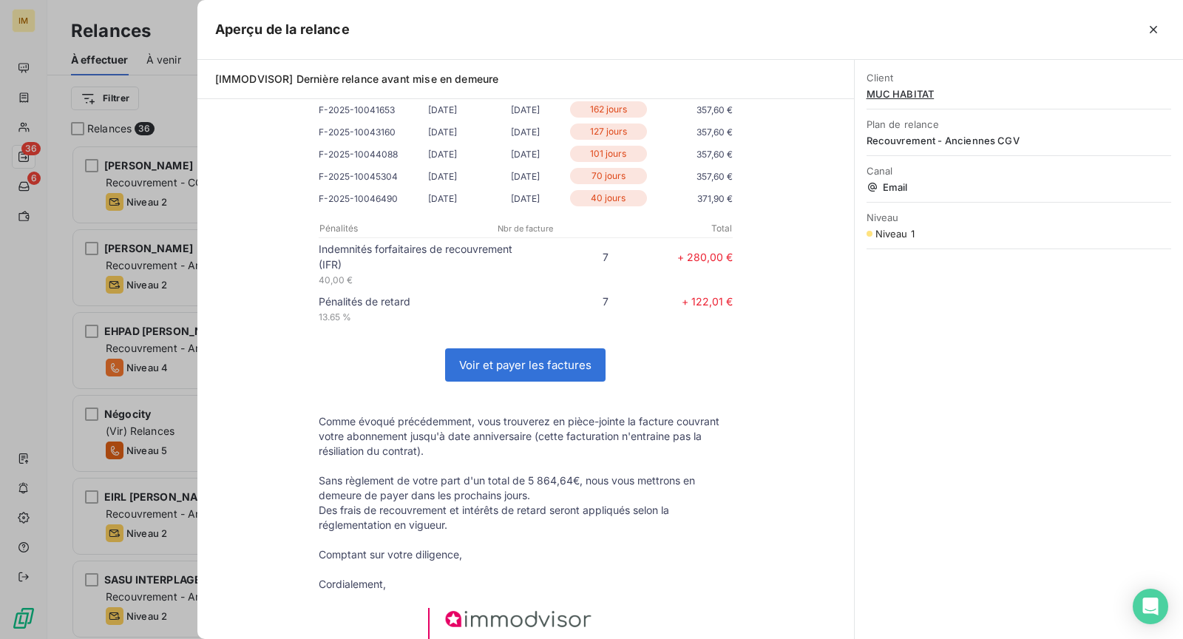
scroll to position [0, 0]
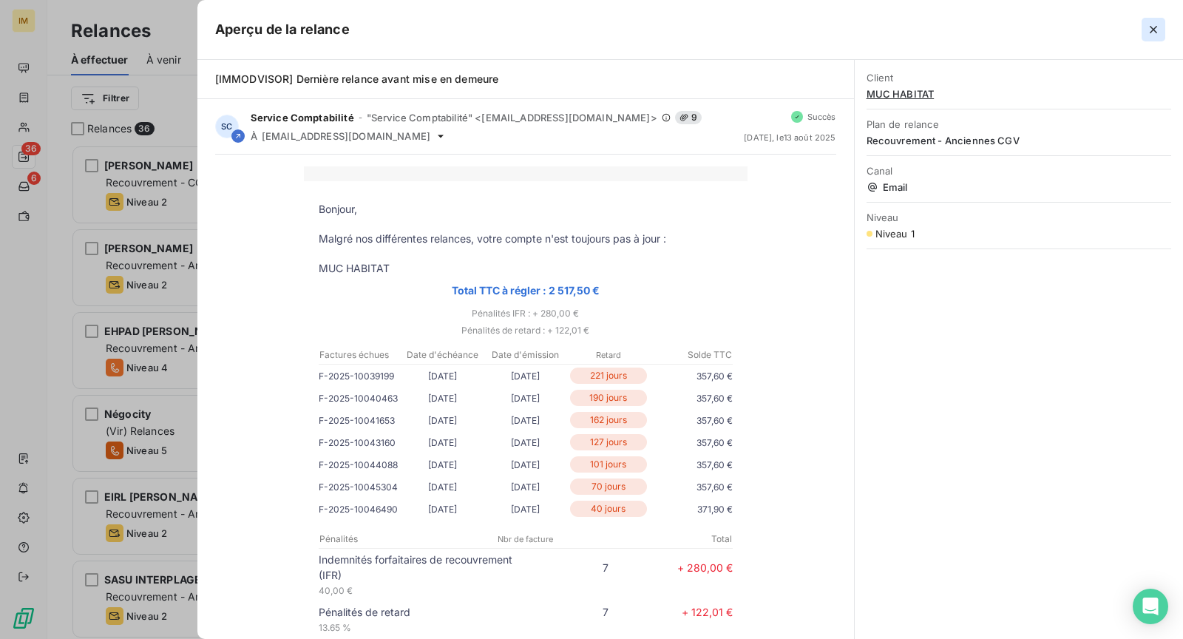
click at [1155, 26] on icon "button" at bounding box center [1153, 29] width 15 height 15
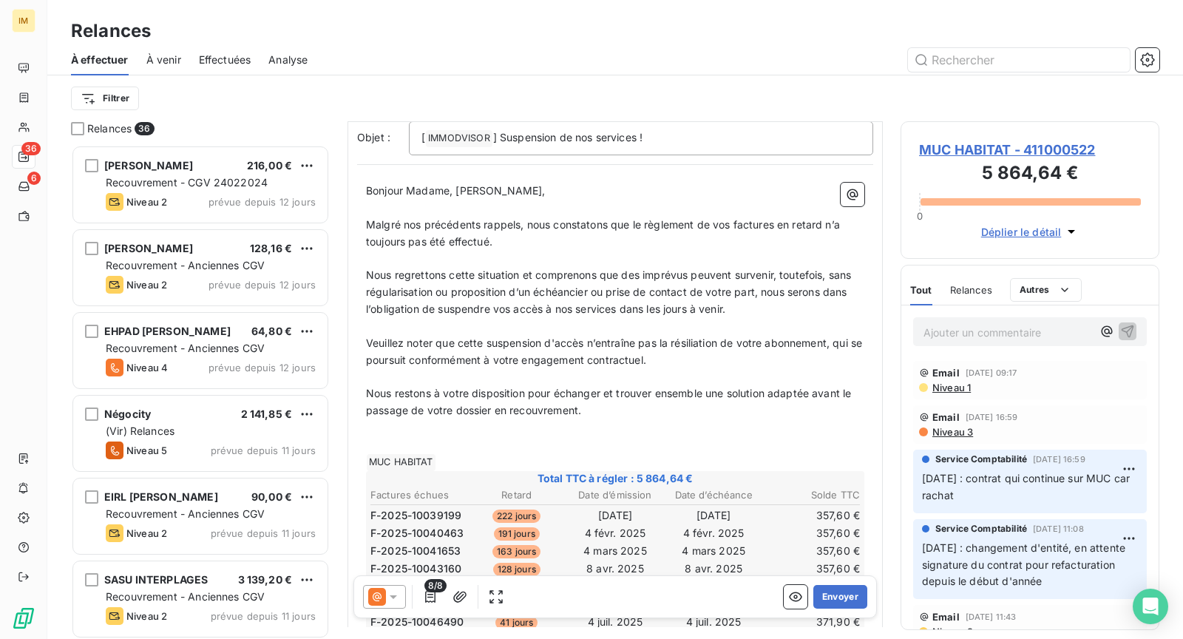
scroll to position [130, 0]
drag, startPoint x: 612, startPoint y: 388, endPoint x: 372, endPoint y: 389, distance: 239.6
click at [372, 389] on p "Nous restons à votre disposition pour échanger et trouver ensemble une solution…" at bounding box center [615, 402] width 499 height 34
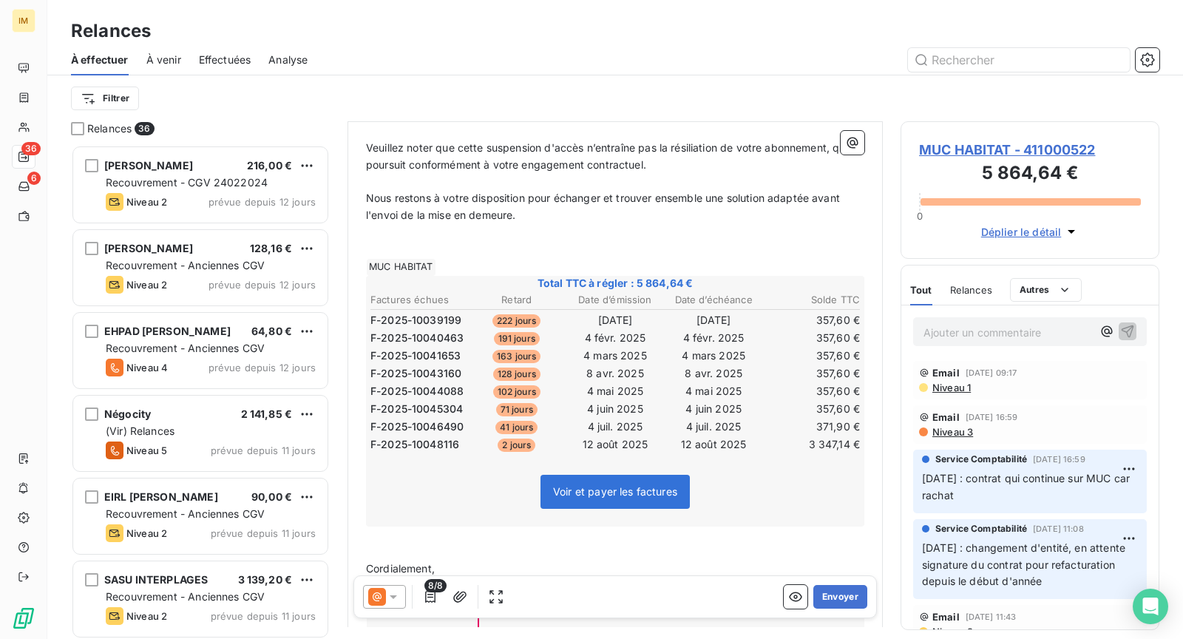
scroll to position [325, 0]
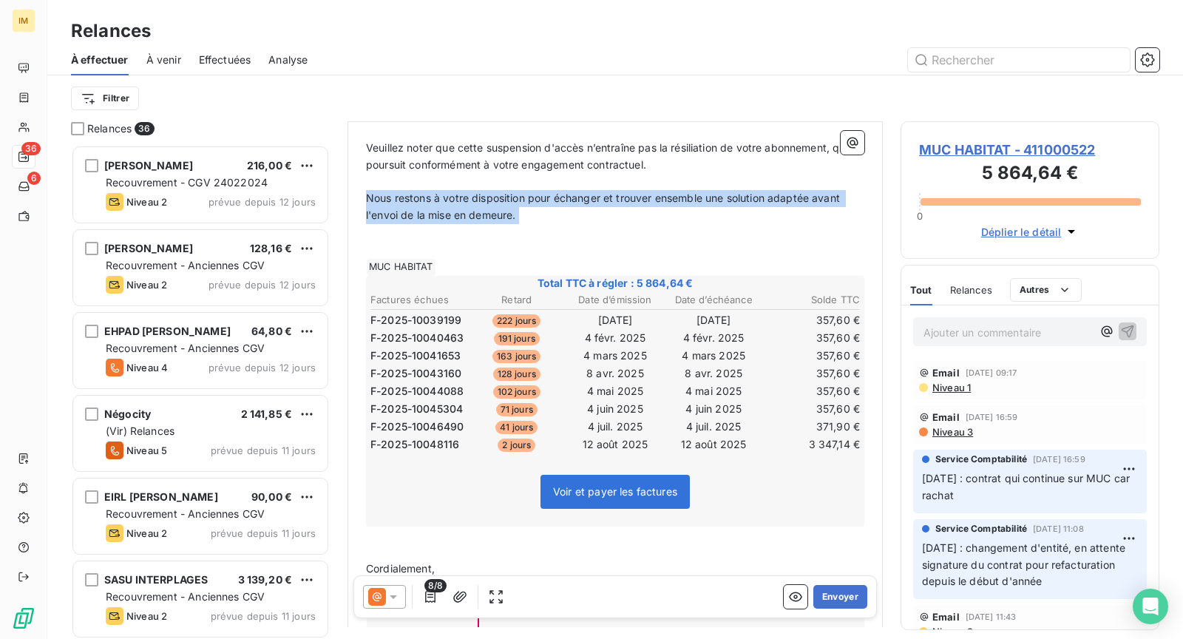
drag, startPoint x: 532, startPoint y: 197, endPoint x: 353, endPoint y: 175, distance: 180.4
click at [353, 175] on div "De : Service Comptabilité - rappels@leanpay.io À : Aucun nom <compta@muc-habita…" at bounding box center [615, 287] width 535 height 981
copy div "Nous restons à votre disposition pour échanger et trouver ensemble une solution…"
click at [621, 224] on p "﻿" at bounding box center [615, 232] width 499 height 17
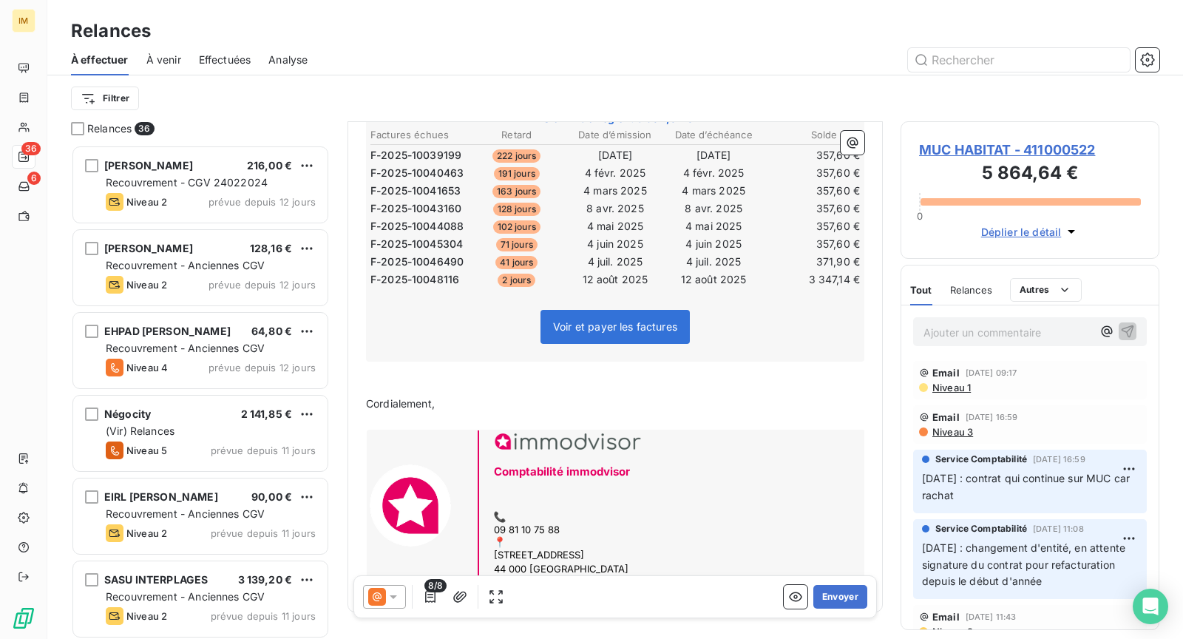
scroll to position [507, 0]
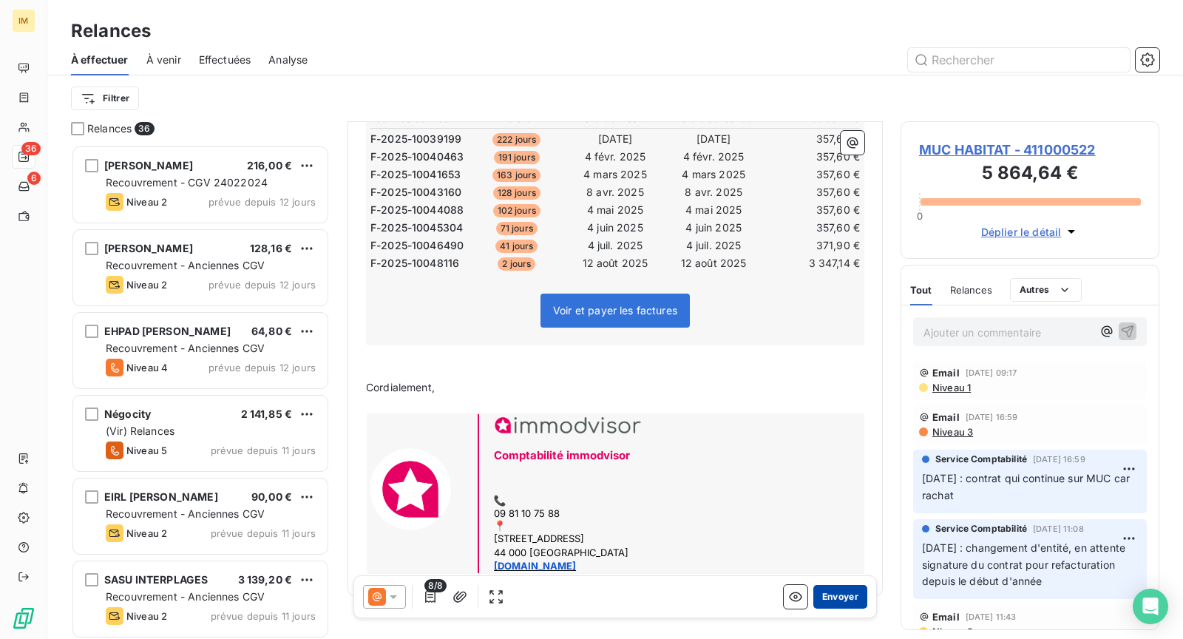
click at [828, 601] on button "Envoyer" at bounding box center [841, 597] width 54 height 24
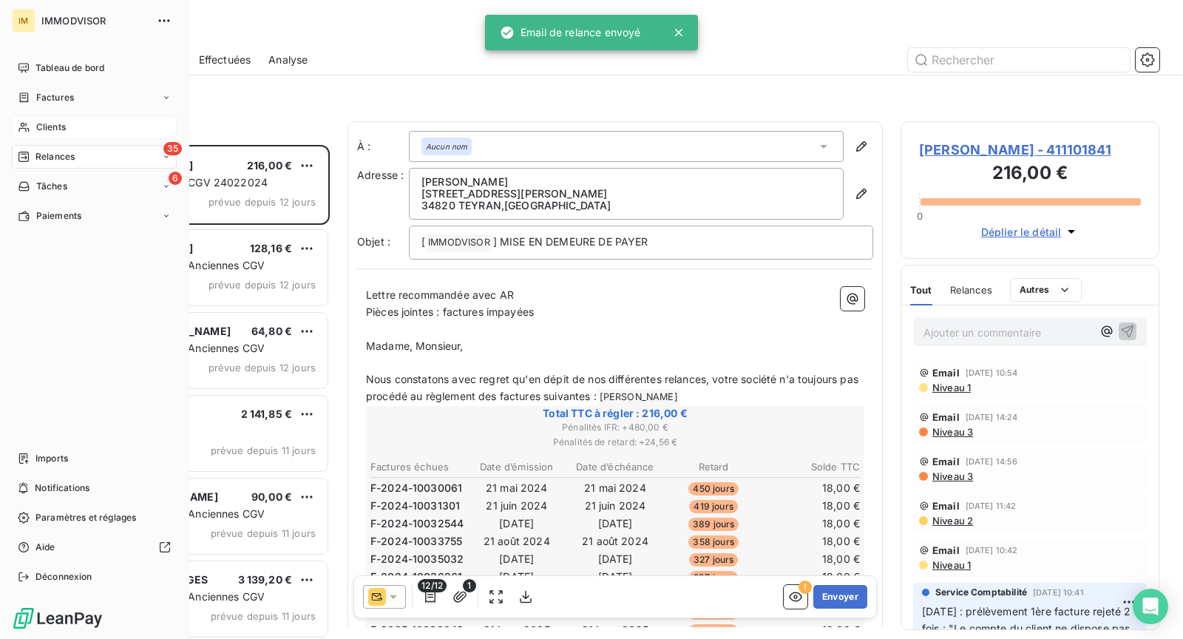
click at [64, 133] on span "Clients" at bounding box center [51, 127] width 30 height 13
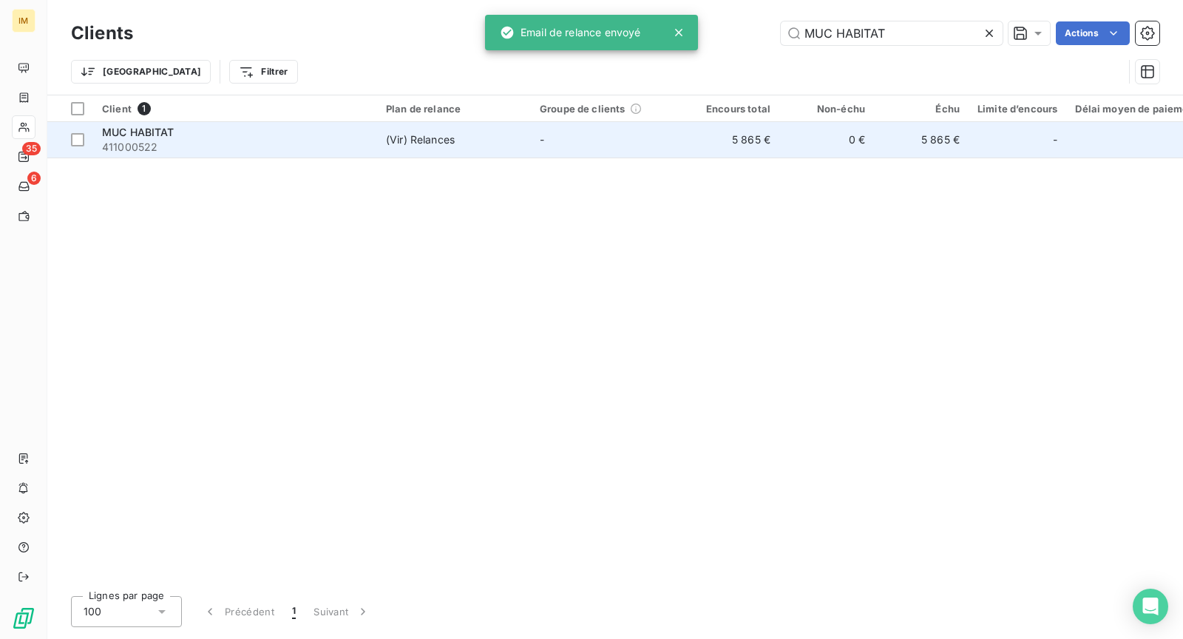
click at [244, 145] on span "411000522" at bounding box center [235, 147] width 266 height 15
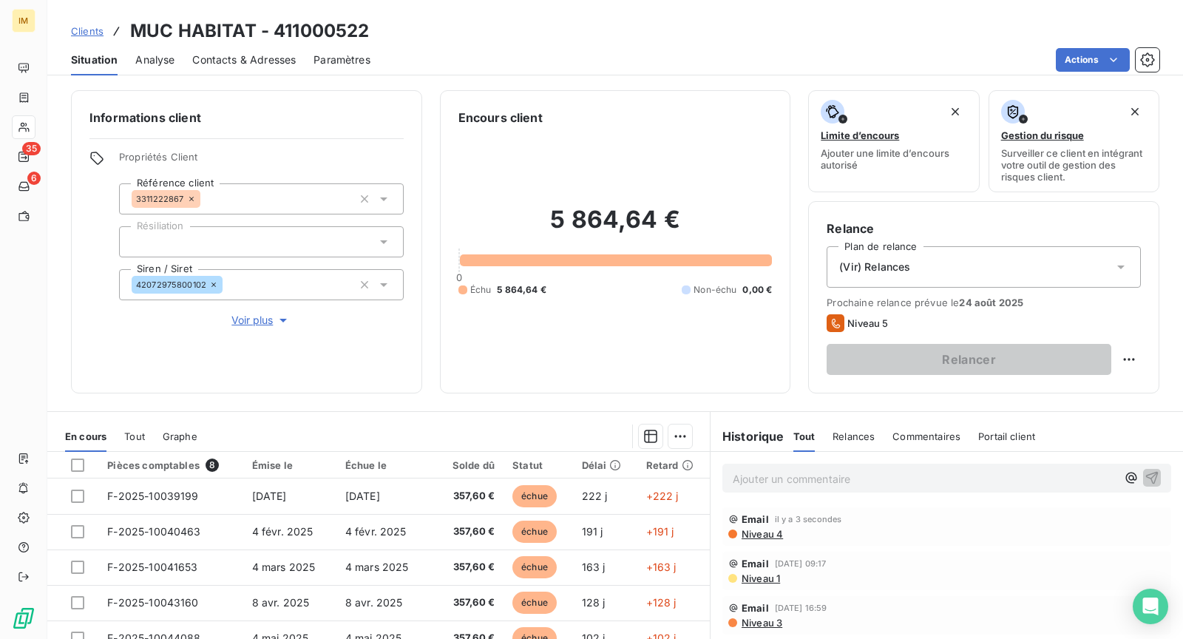
click at [1115, 268] on icon at bounding box center [1121, 267] width 15 height 15
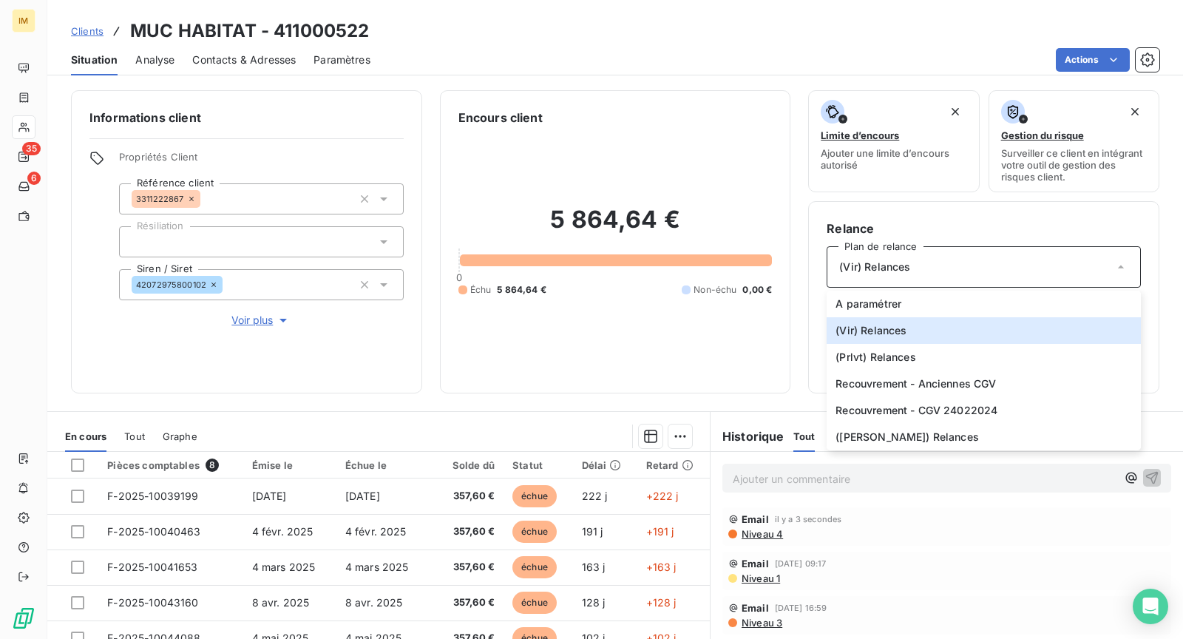
click at [276, 318] on icon "button" at bounding box center [283, 320] width 15 height 15
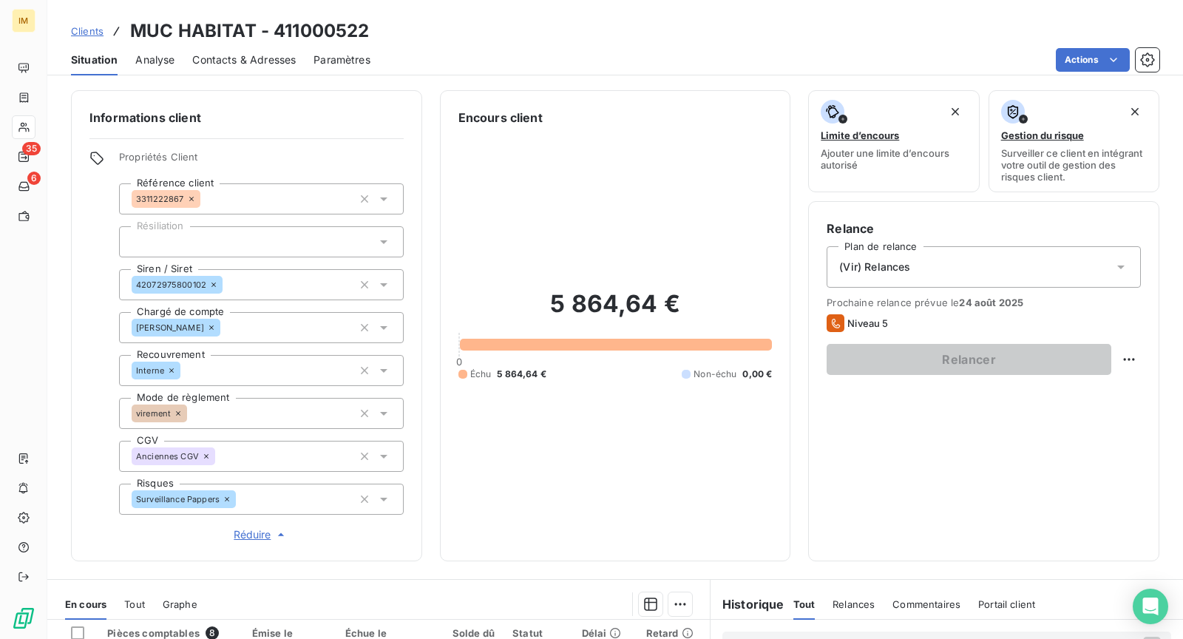
click at [271, 317] on div "[PERSON_NAME]" at bounding box center [261, 327] width 285 height 31
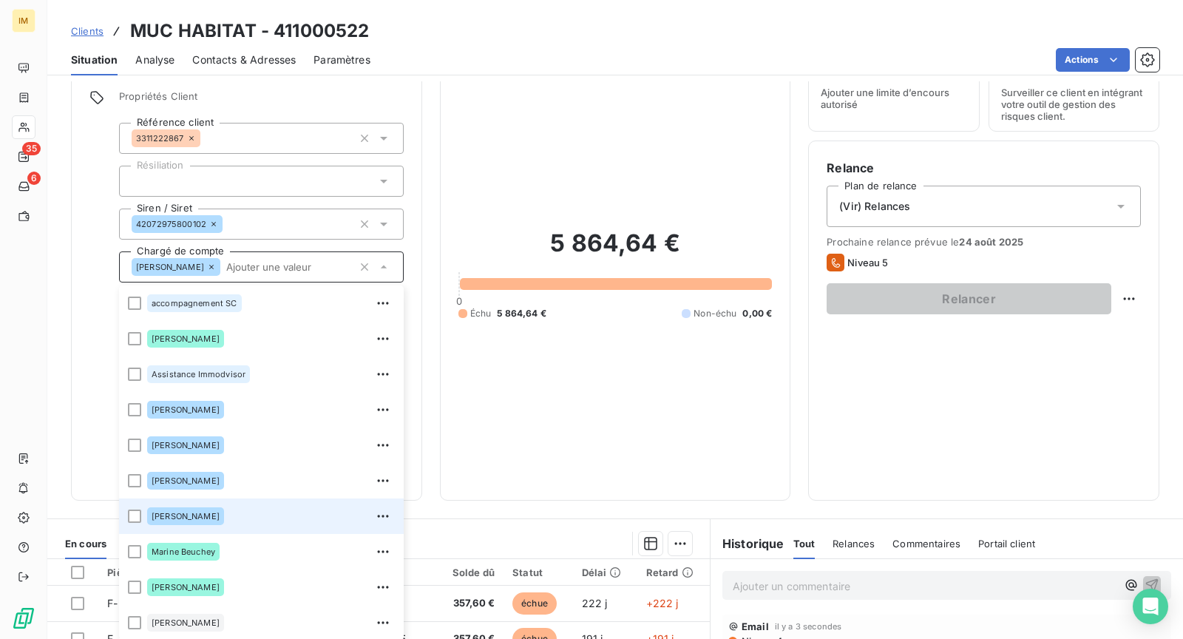
scroll to position [212, 0]
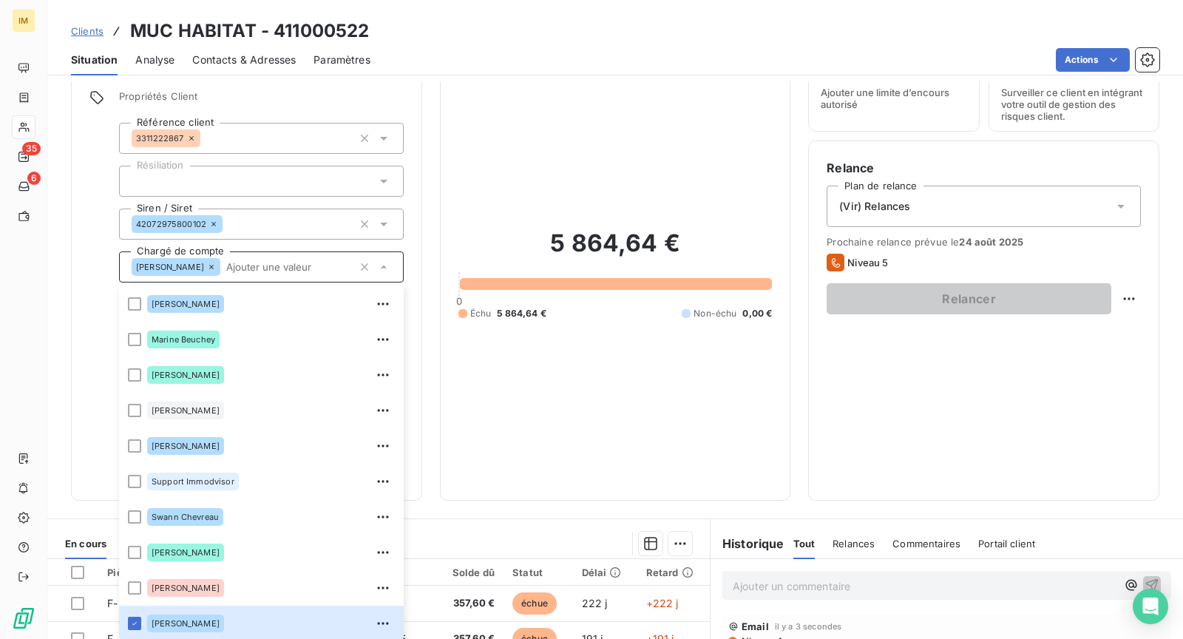
click at [500, 36] on div "Clients MUC HABITAT - 411000522" at bounding box center [615, 31] width 1136 height 27
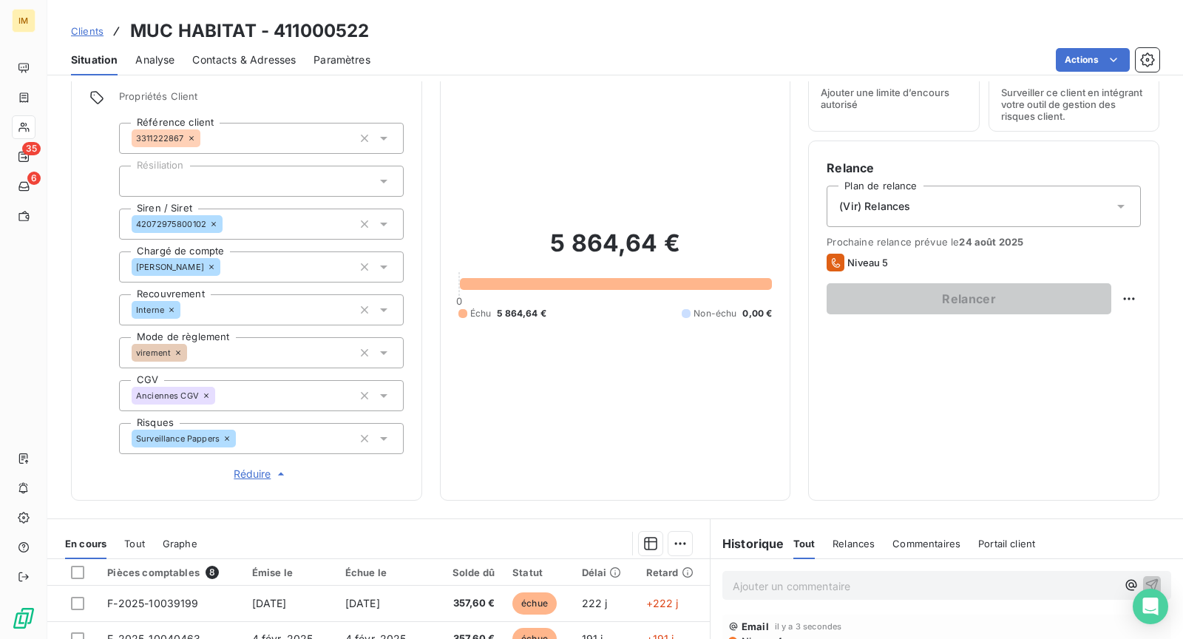
click at [910, 211] on div "(Vir) Relances" at bounding box center [984, 206] width 314 height 41
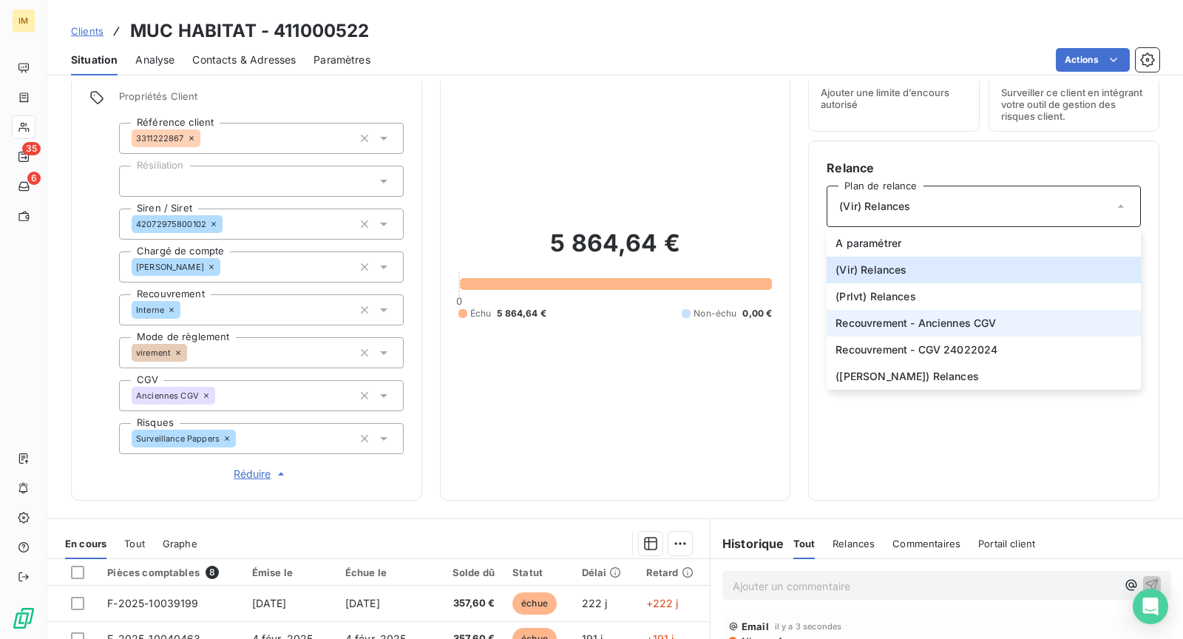
click at [905, 324] on span "Recouvrement - Anciennes CGV" at bounding box center [916, 323] width 160 height 15
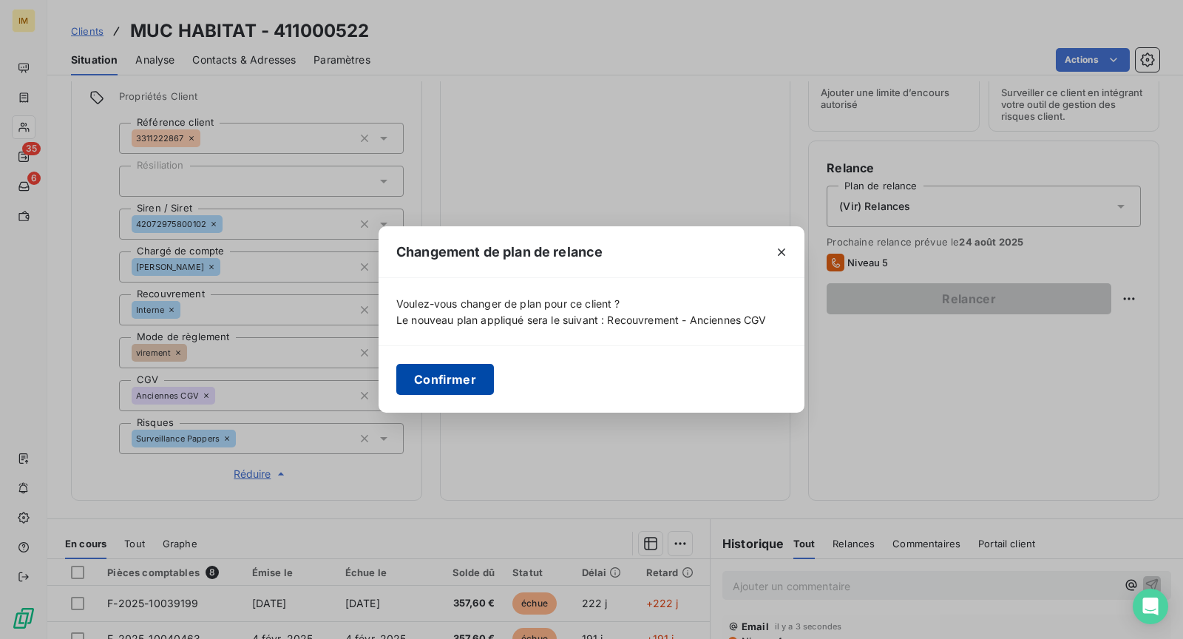
click at [453, 377] on button "Confirmer" at bounding box center [445, 379] width 98 height 31
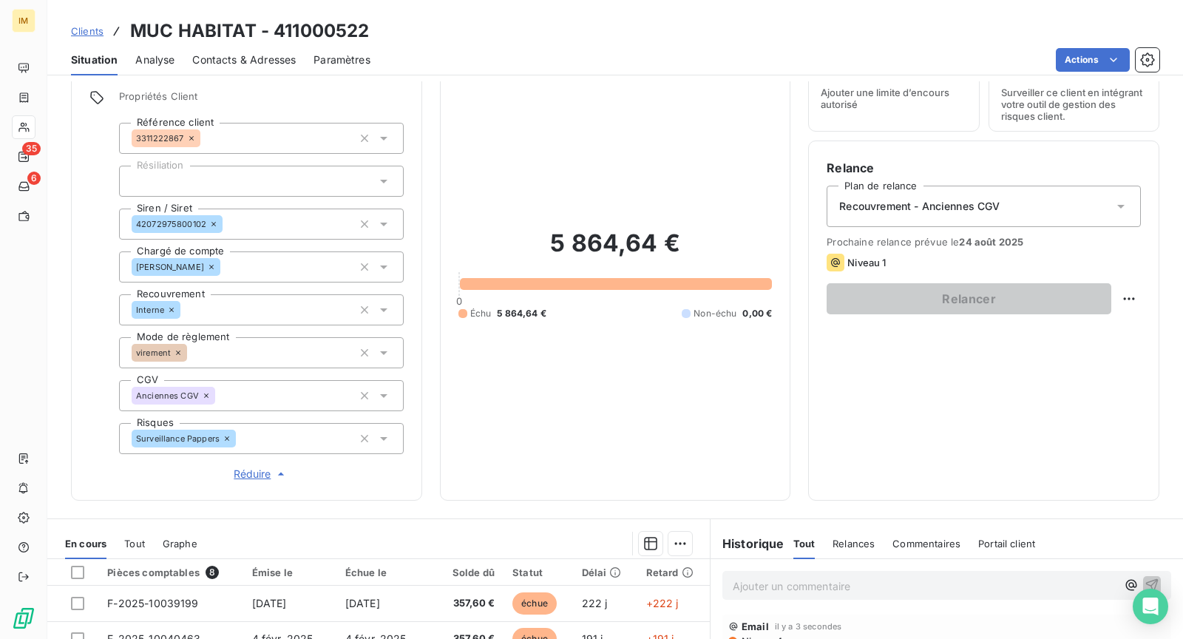
scroll to position [0, 0]
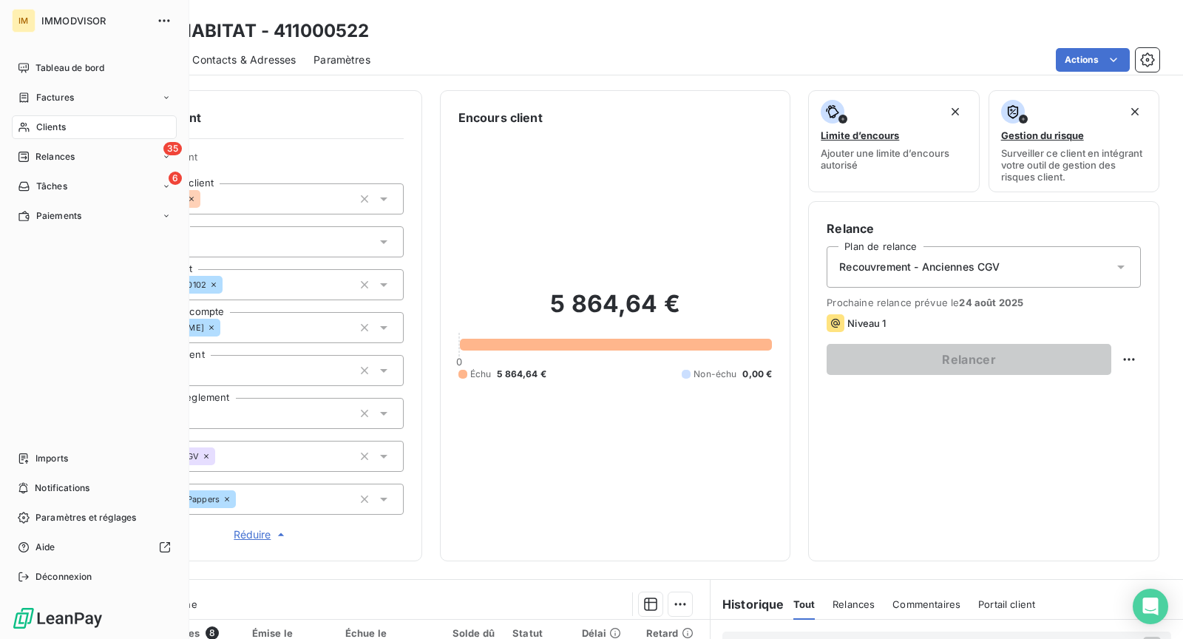
click at [35, 122] on div "Clients" at bounding box center [94, 127] width 165 height 24
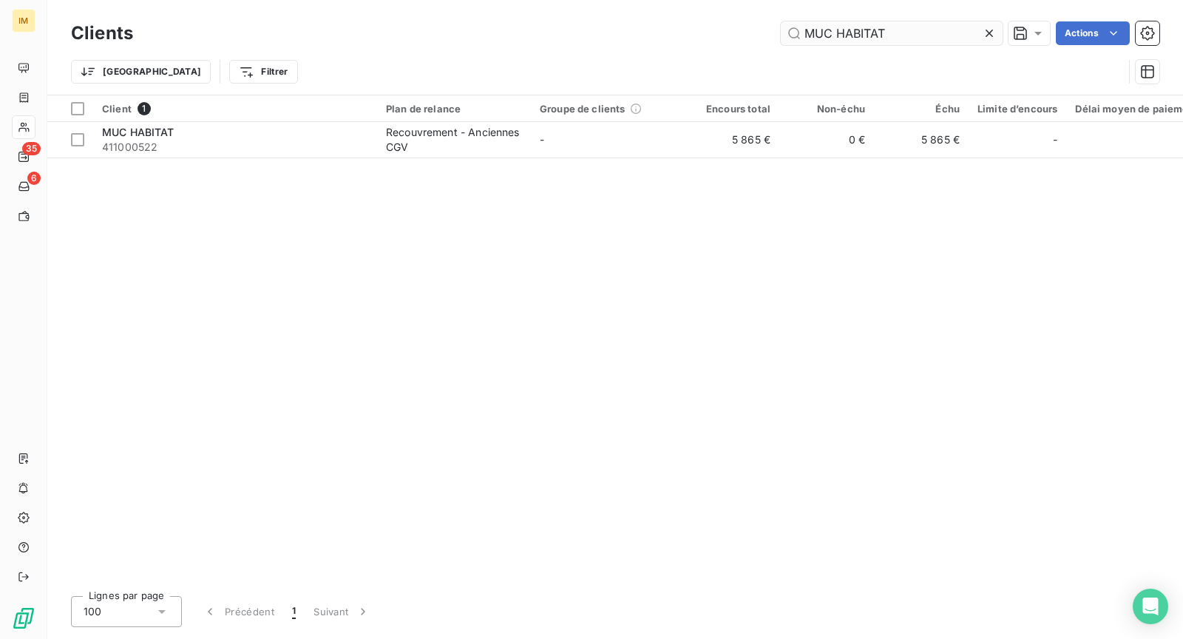
click at [851, 33] on input "MUC HABITAT" at bounding box center [892, 33] width 222 height 24
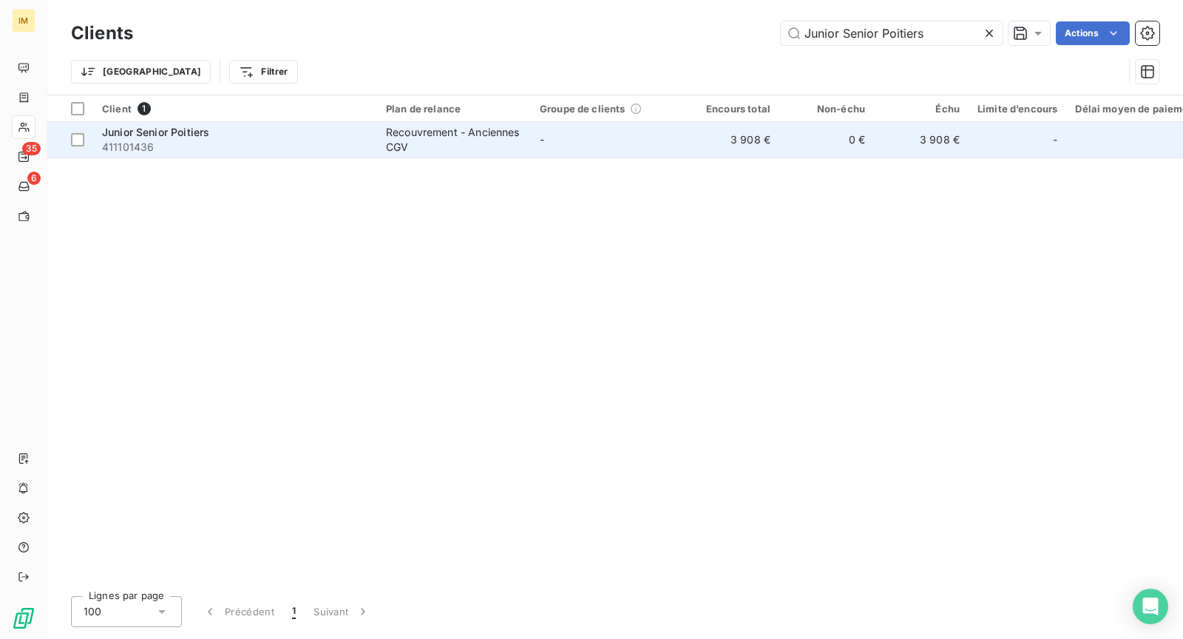
type input "Junior Senior Poitiers"
click at [443, 147] on div "Recouvrement - Anciennes CGV" at bounding box center [454, 140] width 136 height 30
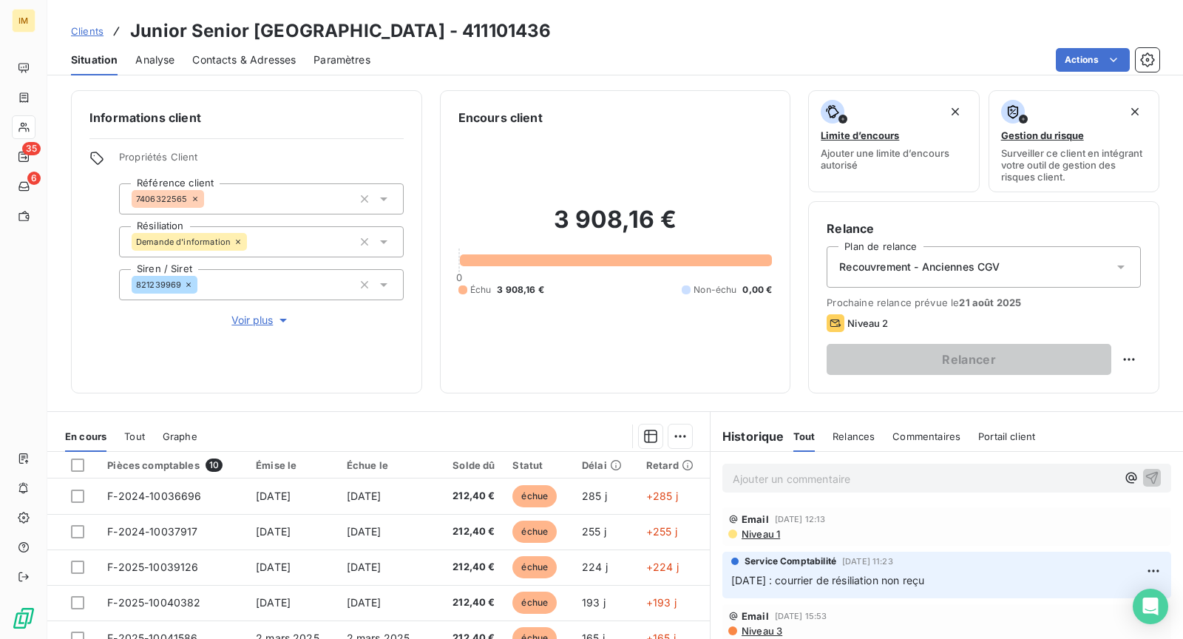
click at [1061, 272] on div "Recouvrement - Anciennes CGV" at bounding box center [984, 266] width 314 height 41
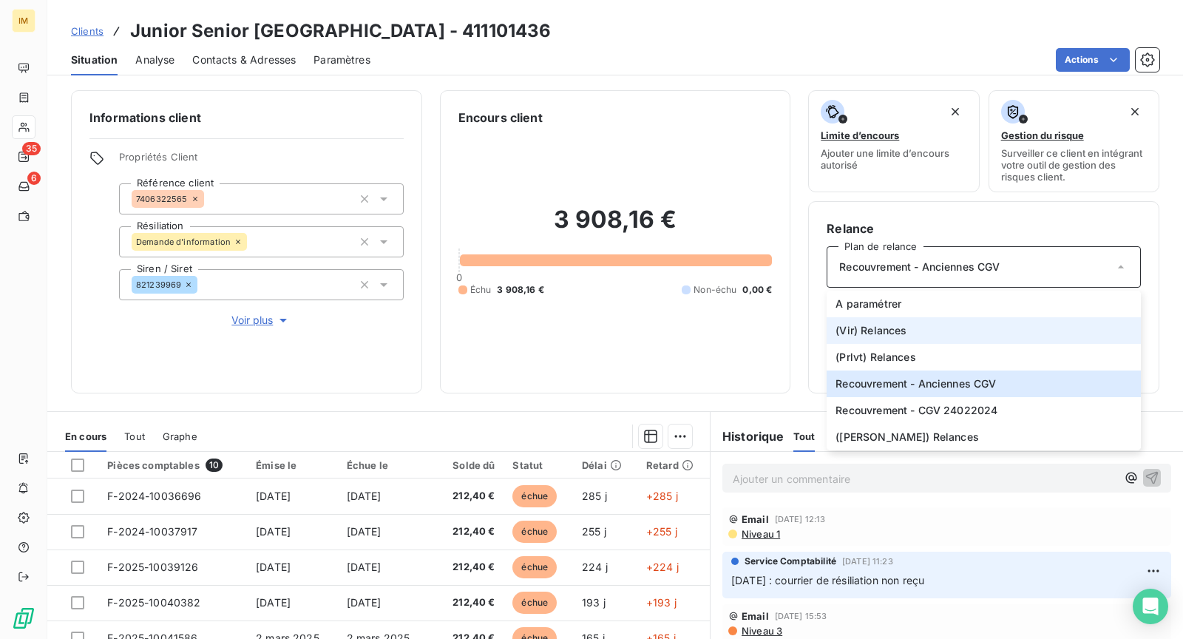
click at [930, 331] on li "(Vir) Relances" at bounding box center [984, 330] width 314 height 27
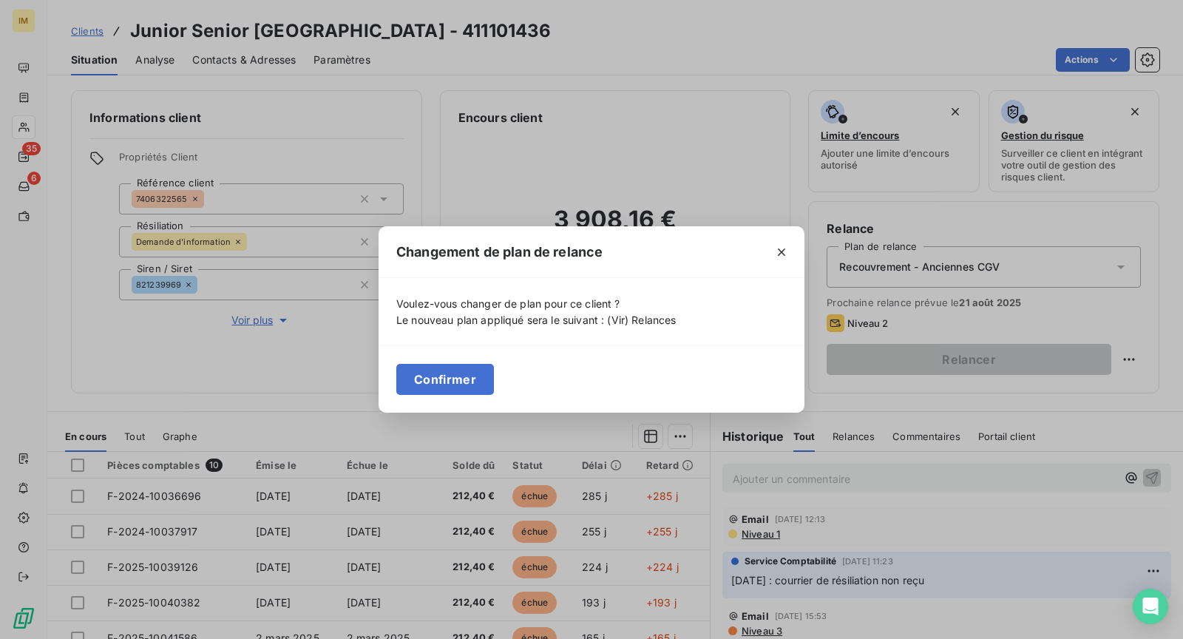
click at [445, 376] on button "Confirmer" at bounding box center [445, 379] width 98 height 31
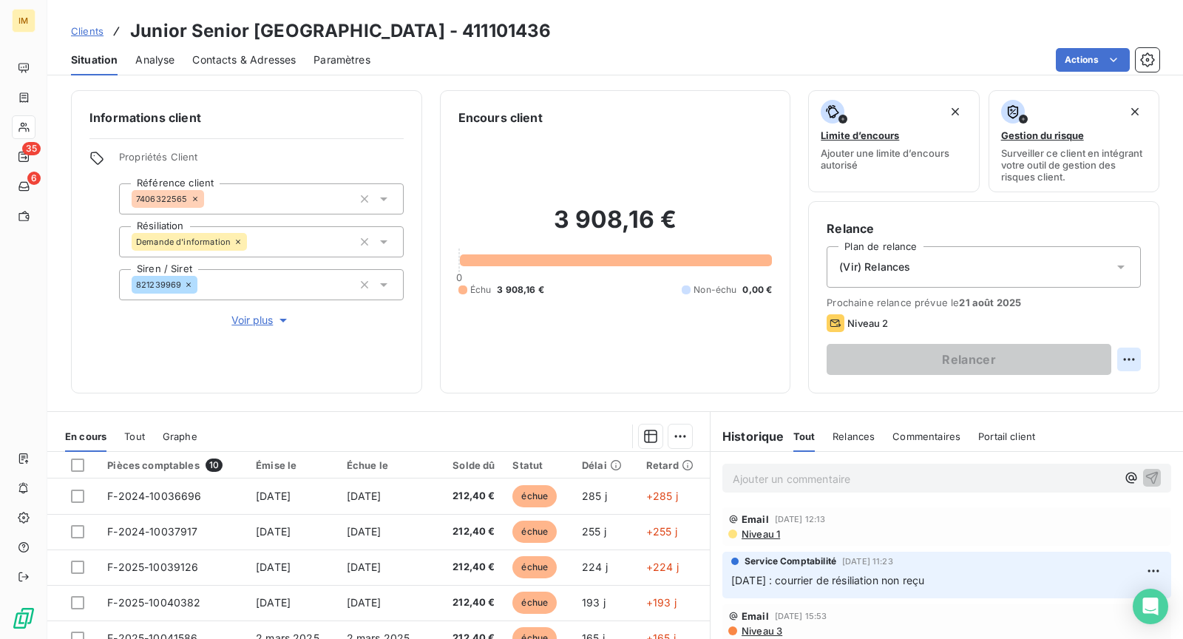
click at [1104, 354] on div "Relancer" at bounding box center [984, 359] width 314 height 31
click at [1113, 359] on html "IM 35 6 Clients Junior Senior Poitiers - 411101436 Situation Analyse Contacts &…" at bounding box center [591, 319] width 1183 height 639
click at [1078, 388] on div "Replanifier cette action" at bounding box center [1056, 391] width 132 height 24
select select "7"
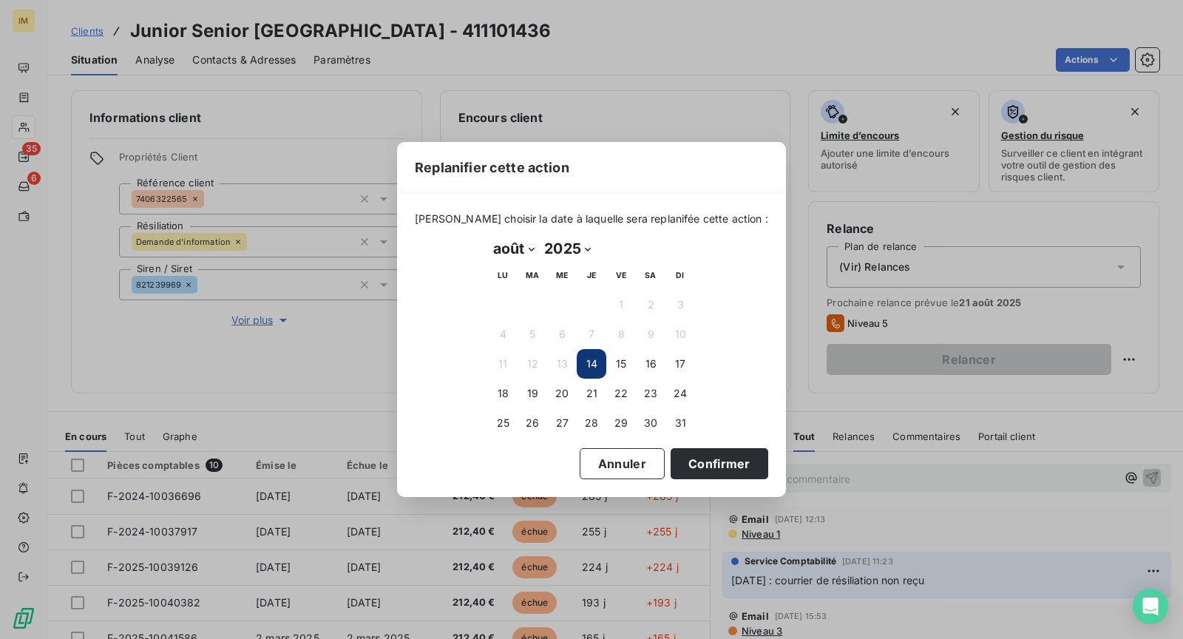
drag, startPoint x: 683, startPoint y: 461, endPoint x: 813, endPoint y: 461, distance: 129.4
click at [684, 461] on button "Confirmer" at bounding box center [720, 463] width 98 height 31
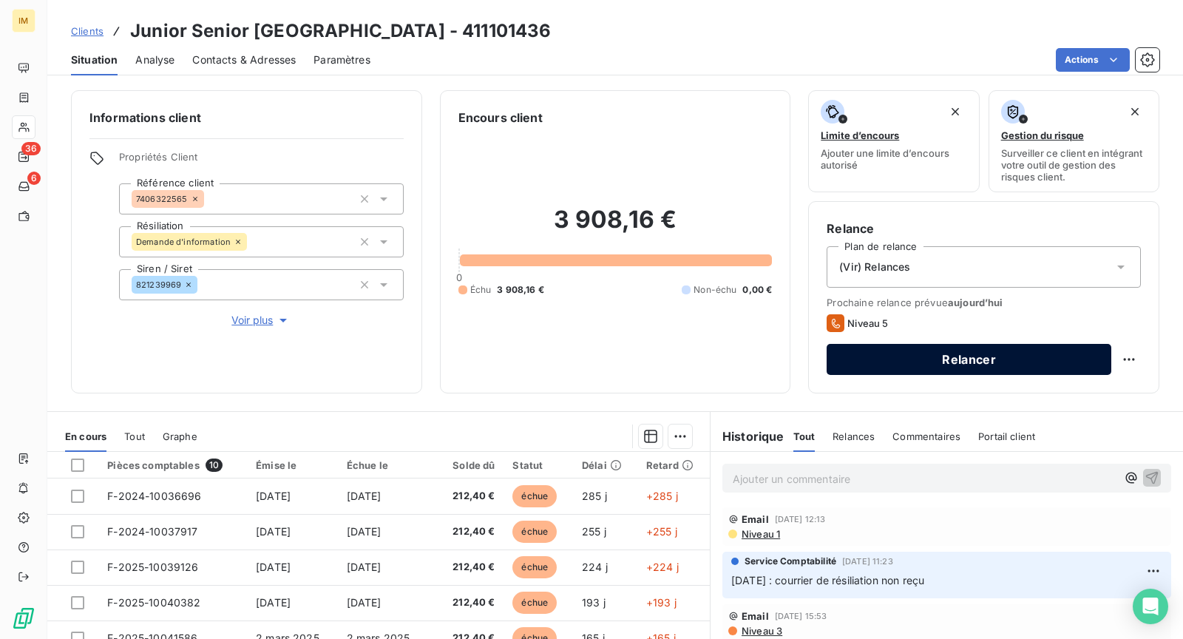
click at [943, 347] on button "Relancer" at bounding box center [969, 359] width 285 height 31
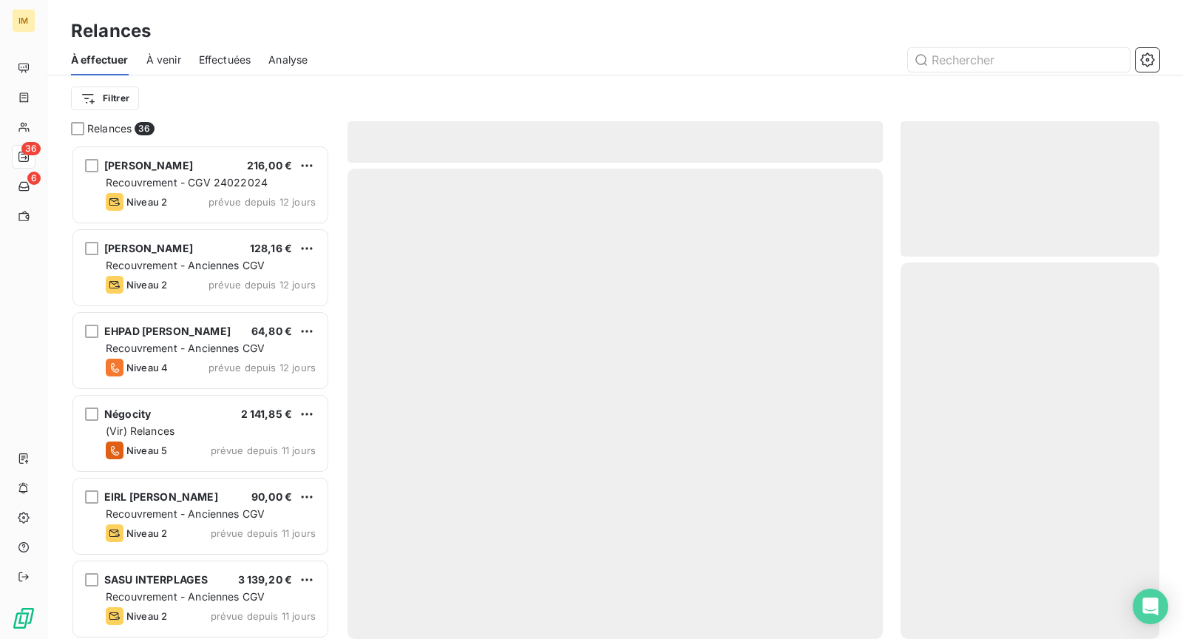
scroll to position [482, 246]
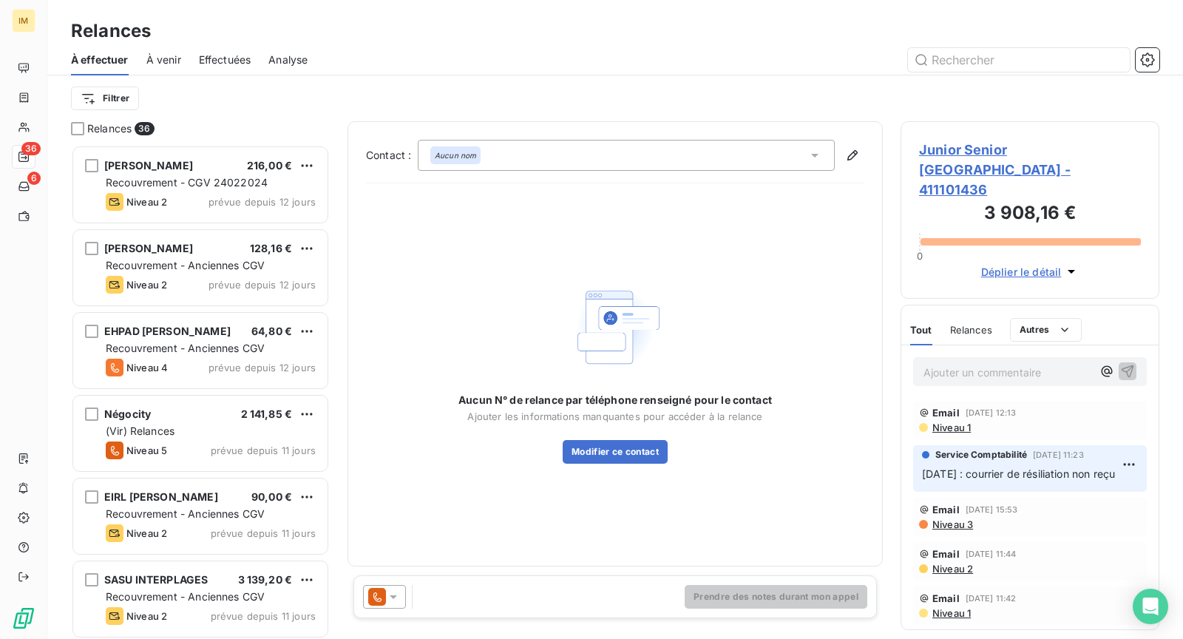
click at [388, 602] on icon at bounding box center [393, 596] width 15 height 15
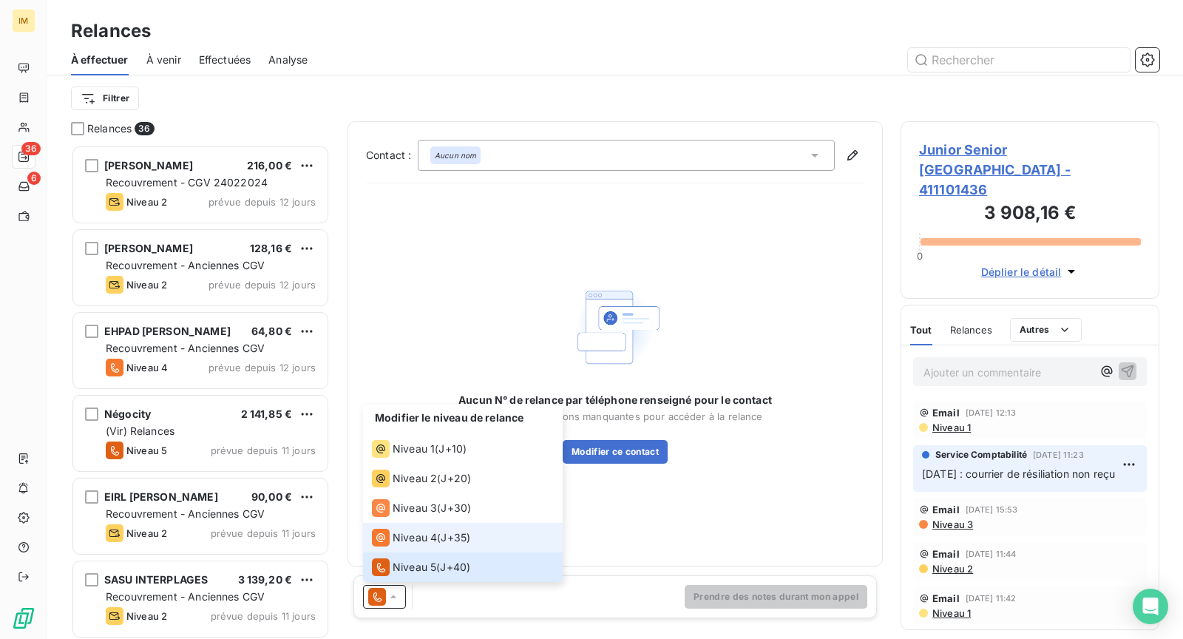
click at [405, 542] on span "Niveau 4" at bounding box center [415, 537] width 44 height 15
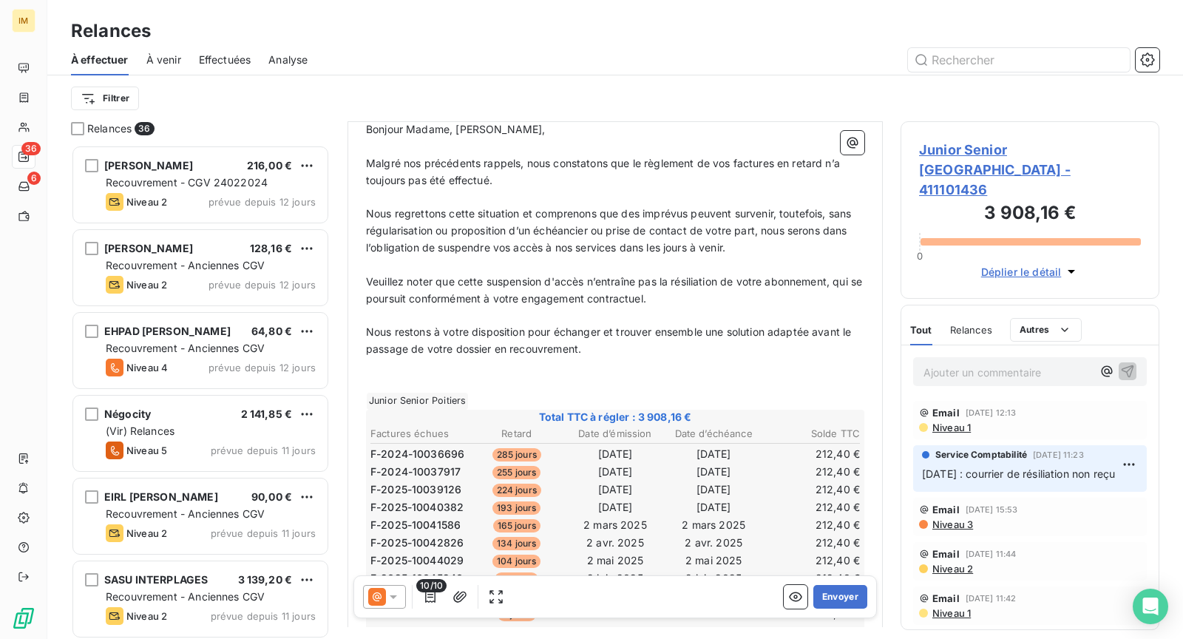
scroll to position [194, 0]
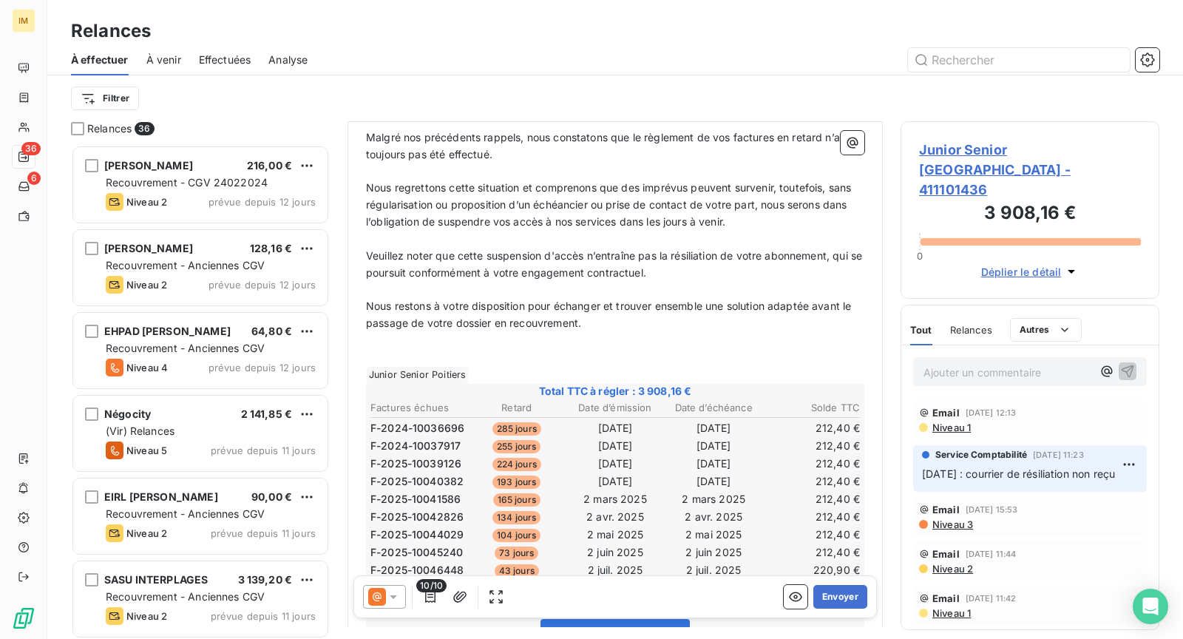
drag, startPoint x: 593, startPoint y: 321, endPoint x: 360, endPoint y: 299, distance: 234.0
click at [360, 299] on div "Bonjour Madame, Monsieur, ﻿ Malgré nos précédents rappels, nous constatons que …" at bounding box center [615, 499] width 516 height 825
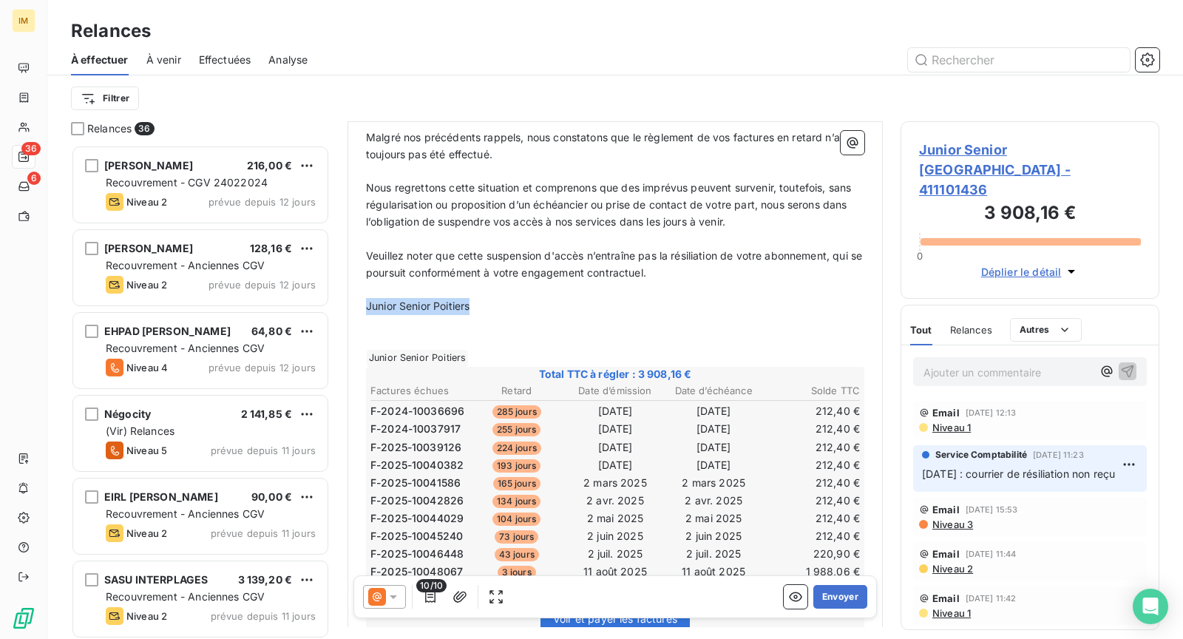
drag, startPoint x: 504, startPoint y: 308, endPoint x: 359, endPoint y: 306, distance: 145.0
click at [359, 306] on div "Bonjour Madame, Monsieur, ﻿ Malgré nos précédents rappels, nous constatons que …" at bounding box center [615, 491] width 516 height 808
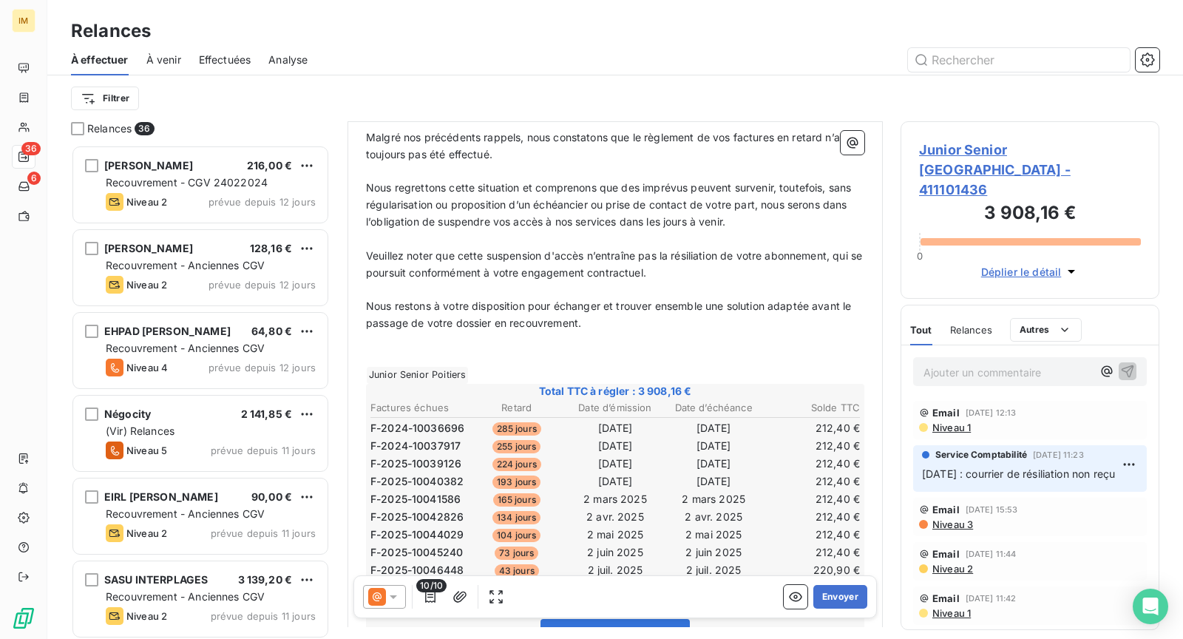
click at [633, 325] on p "Nous restons à votre disposition pour échanger et trouver ensemble une solution…" at bounding box center [615, 315] width 499 height 34
drag, startPoint x: 542, startPoint y: 323, endPoint x: 371, endPoint y: 324, distance: 170.9
click at [371, 324] on p "Nous restons à votre disposition pour échanger et trouver ensemble une solution…" at bounding box center [615, 315] width 499 height 34
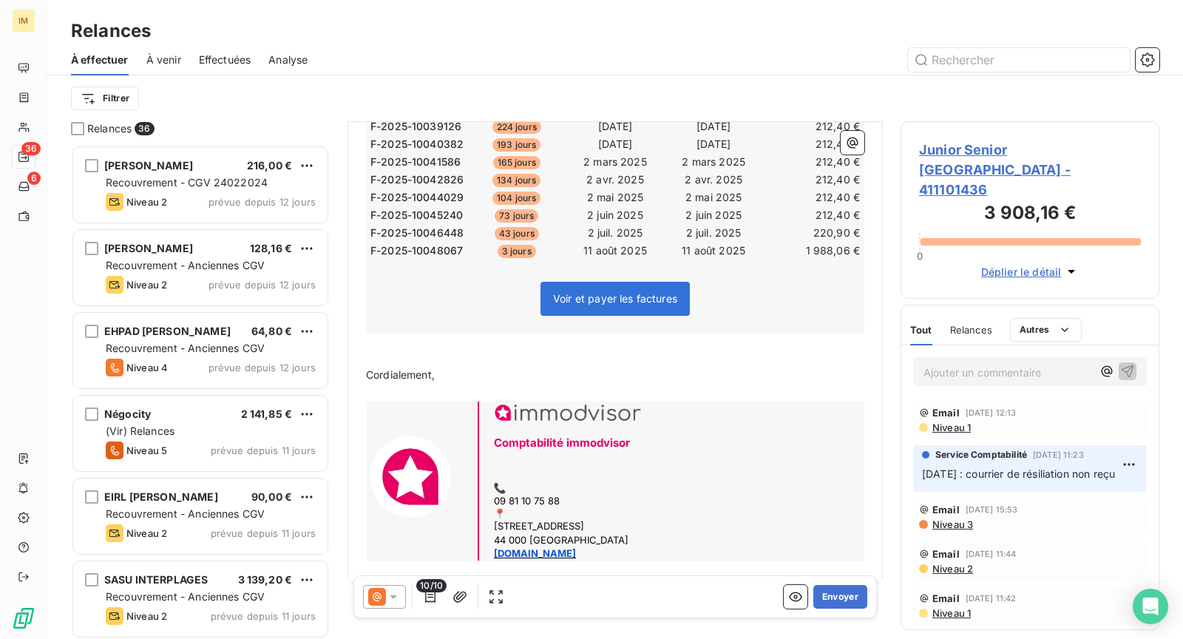
scroll to position [540, 0]
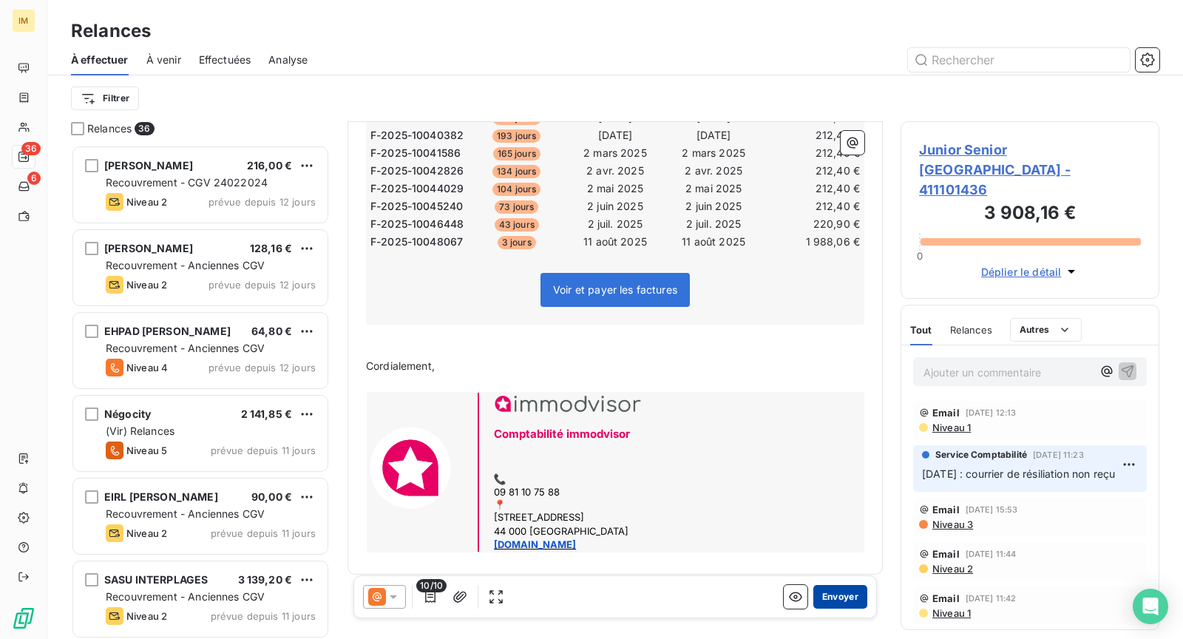
click at [831, 593] on button "Envoyer" at bounding box center [841, 597] width 54 height 24
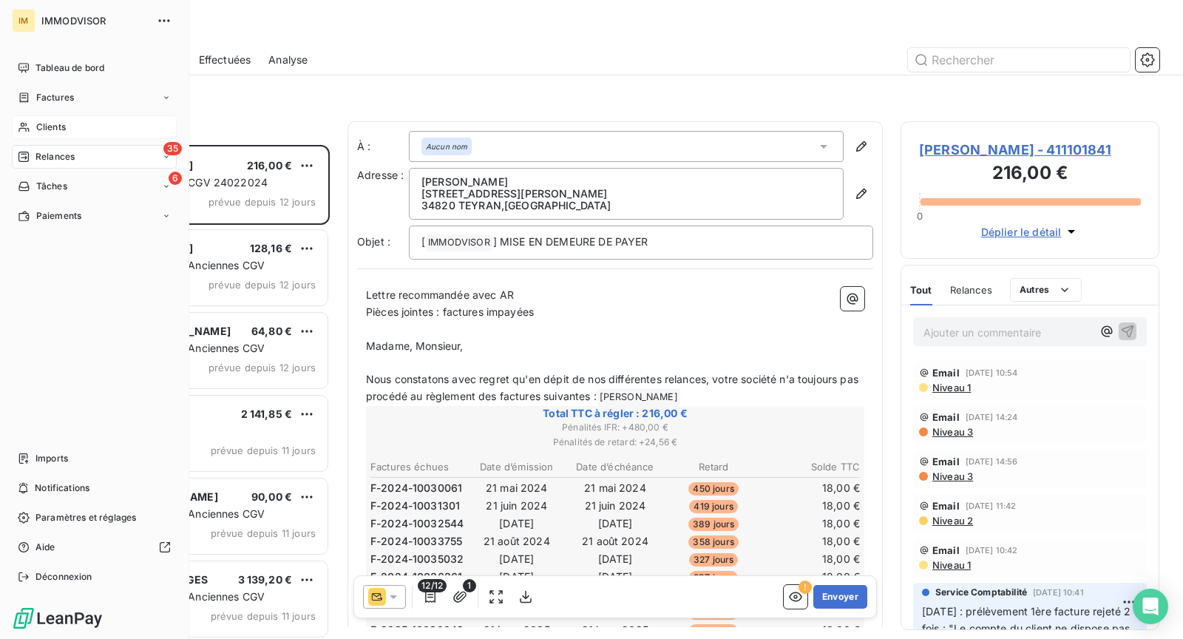
click at [41, 135] on div "Clients" at bounding box center [94, 127] width 165 height 24
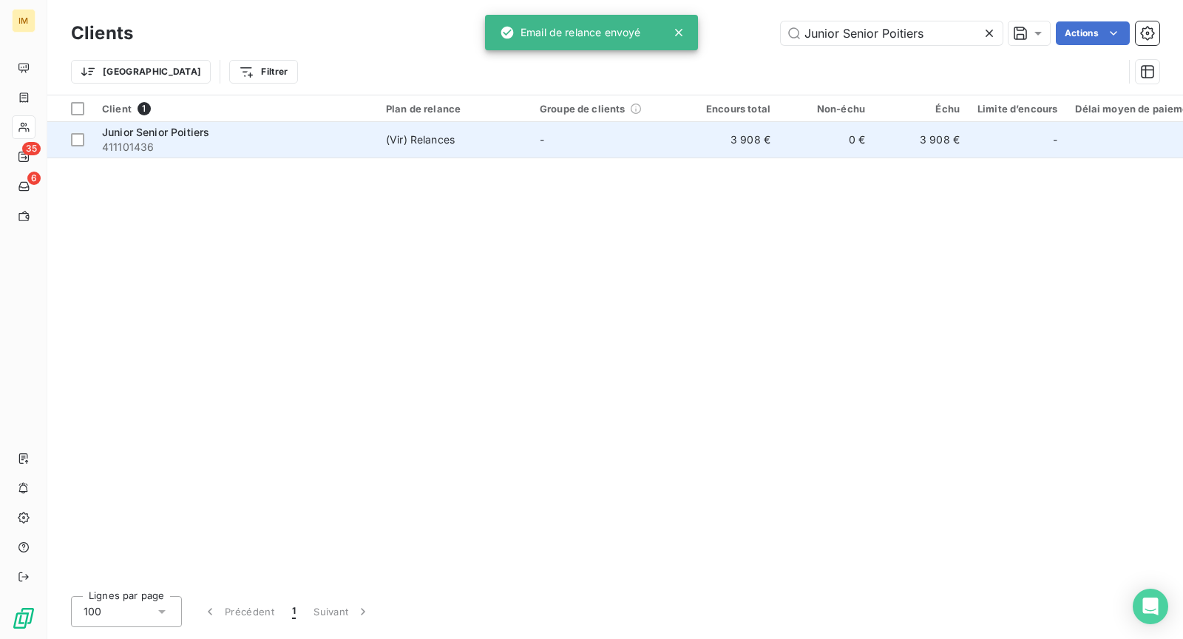
click at [386, 147] on td "(Vir) Relances" at bounding box center [454, 140] width 154 height 36
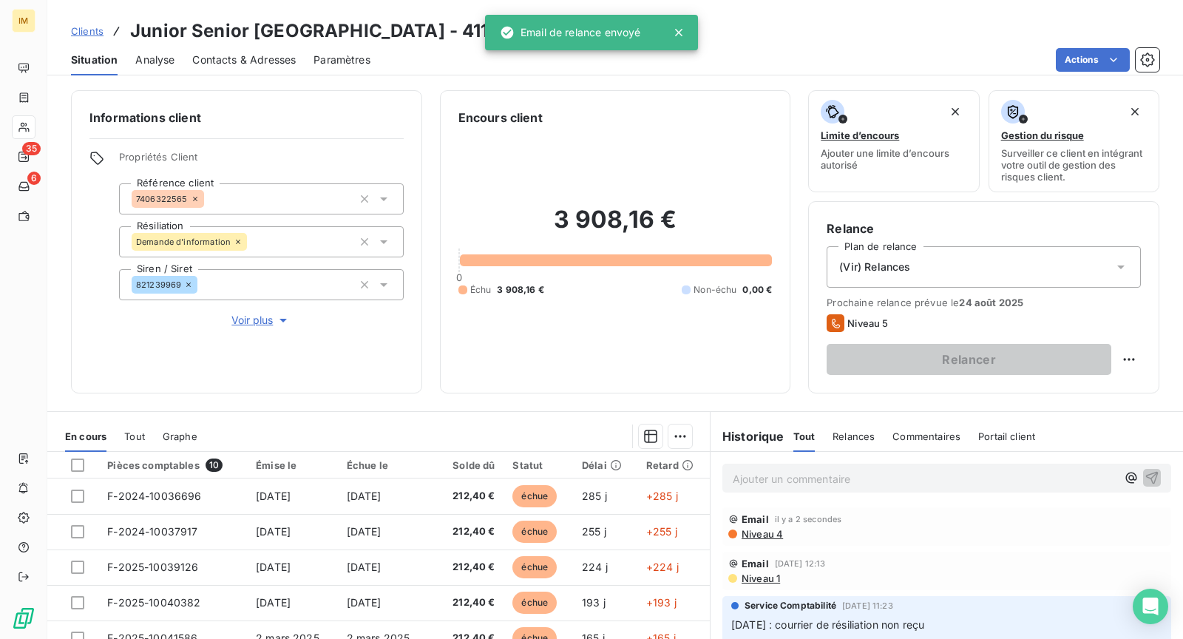
click at [1083, 271] on div "(Vir) Relances" at bounding box center [984, 266] width 314 height 41
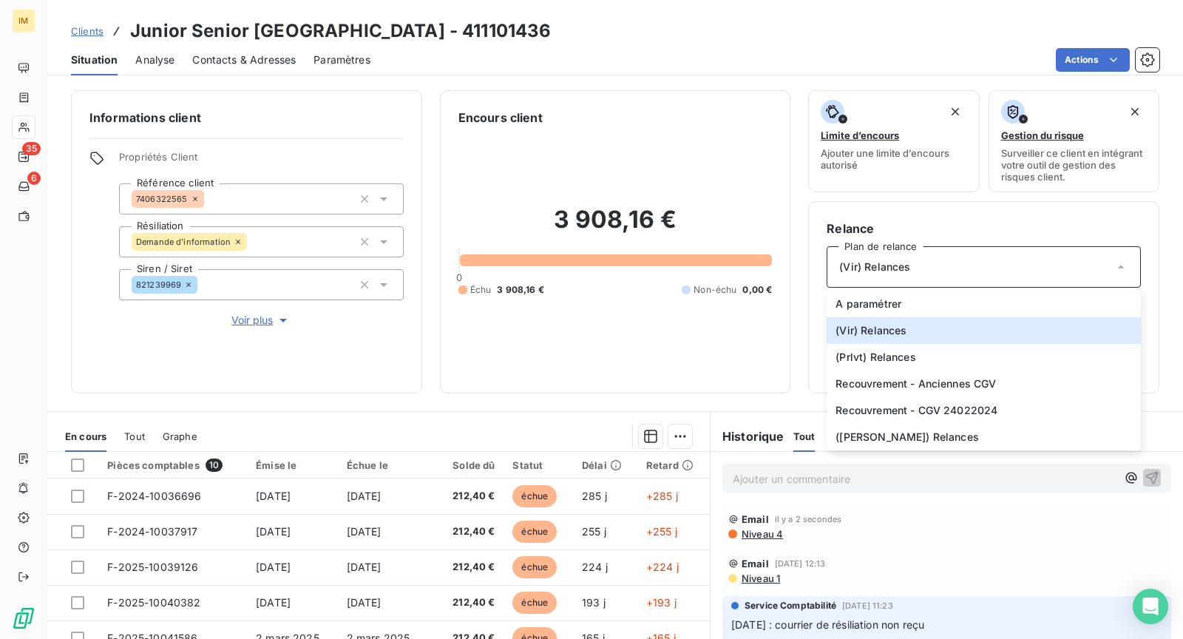
click at [233, 320] on span "Voir plus" at bounding box center [261, 320] width 59 height 15
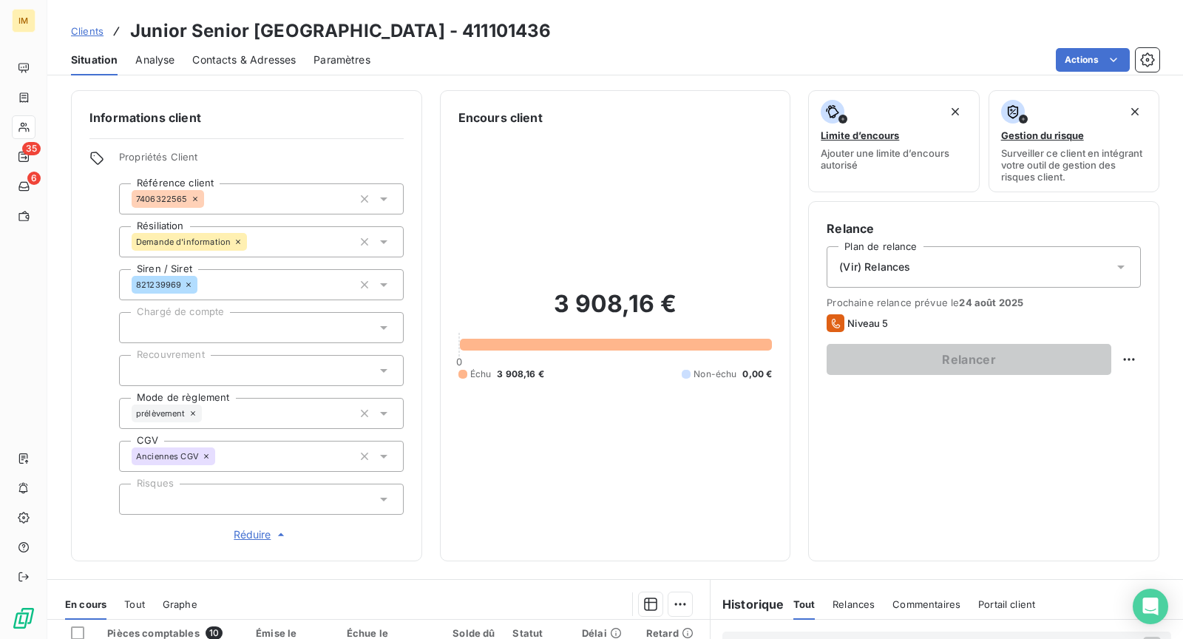
click at [1033, 274] on div "(Vir) Relances" at bounding box center [984, 266] width 314 height 41
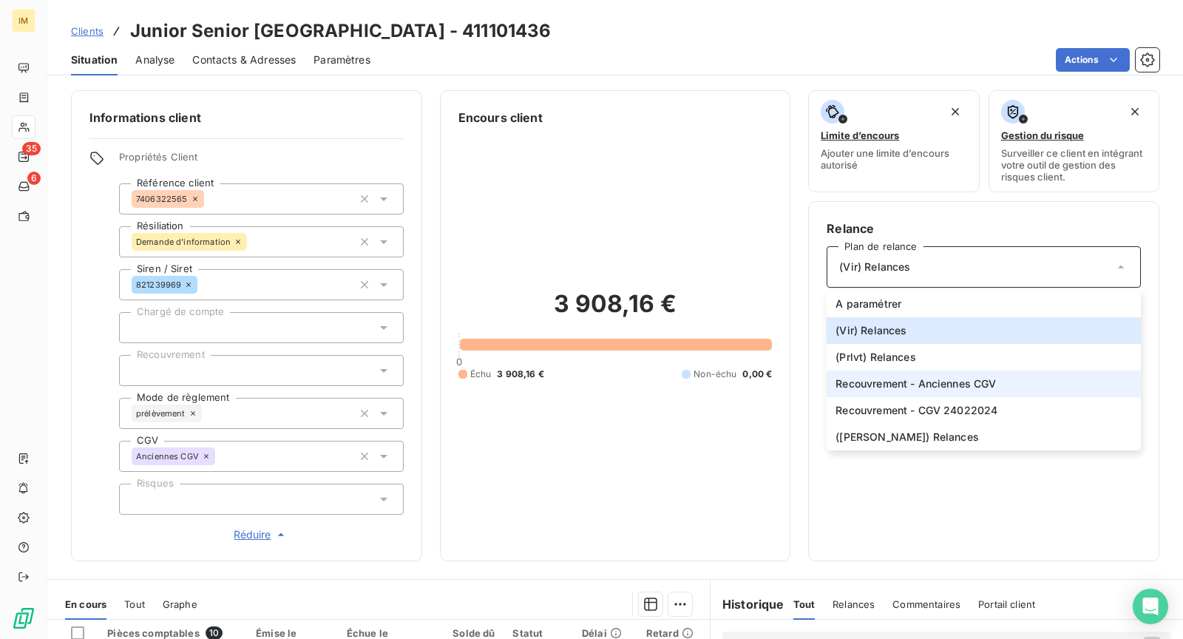
click at [942, 379] on span "Recouvrement - Anciennes CGV" at bounding box center [916, 383] width 160 height 15
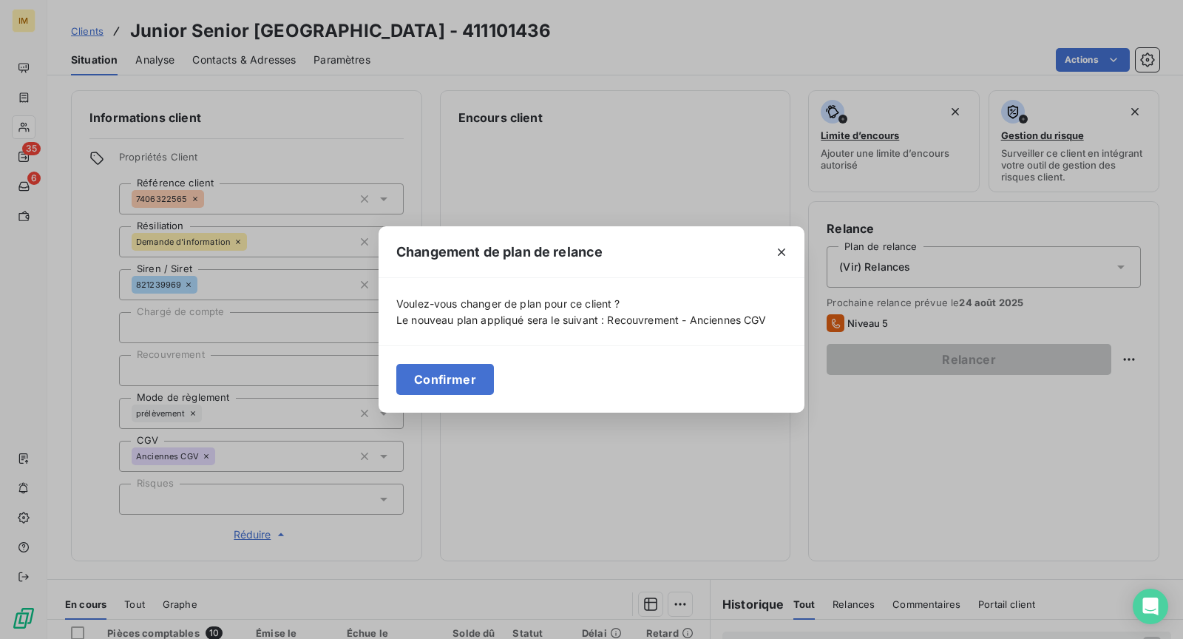
click at [478, 374] on button "Confirmer" at bounding box center [445, 379] width 98 height 31
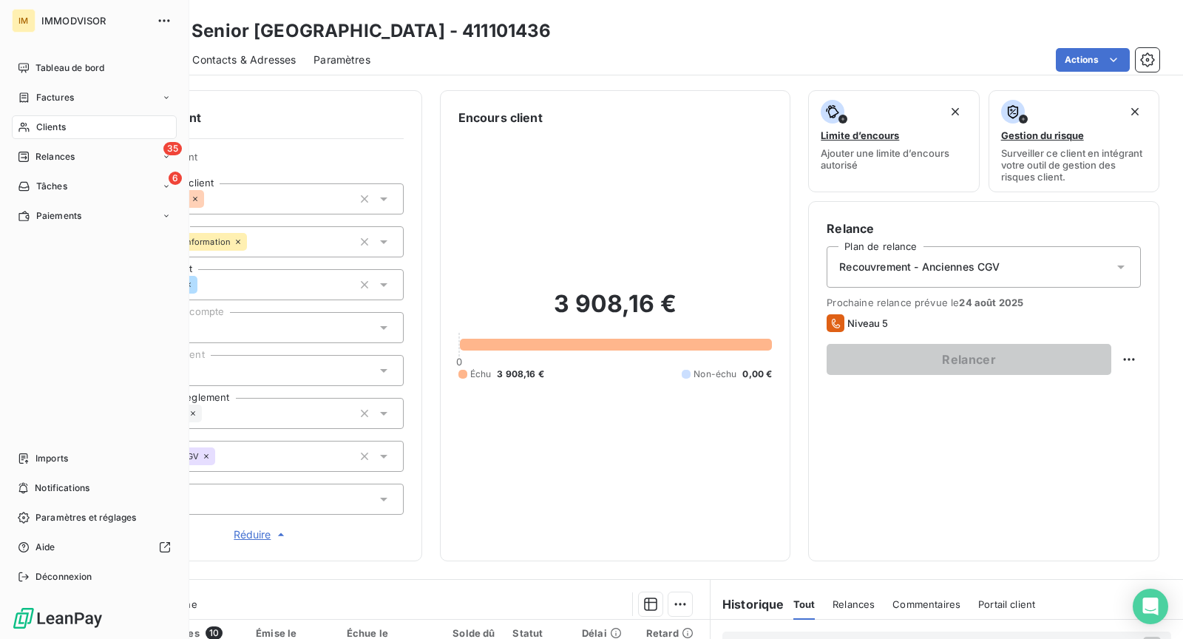
click at [56, 127] on span "Clients" at bounding box center [51, 127] width 30 height 13
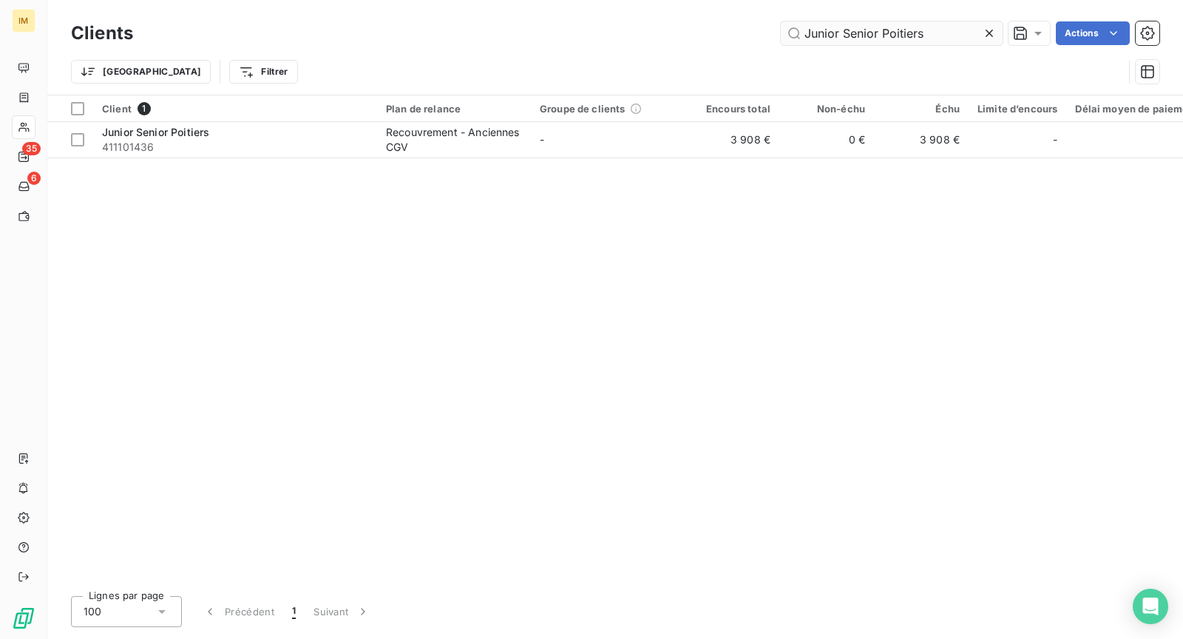
click at [883, 36] on input "Junior Senior Poitiers" at bounding box center [892, 33] width 222 height 24
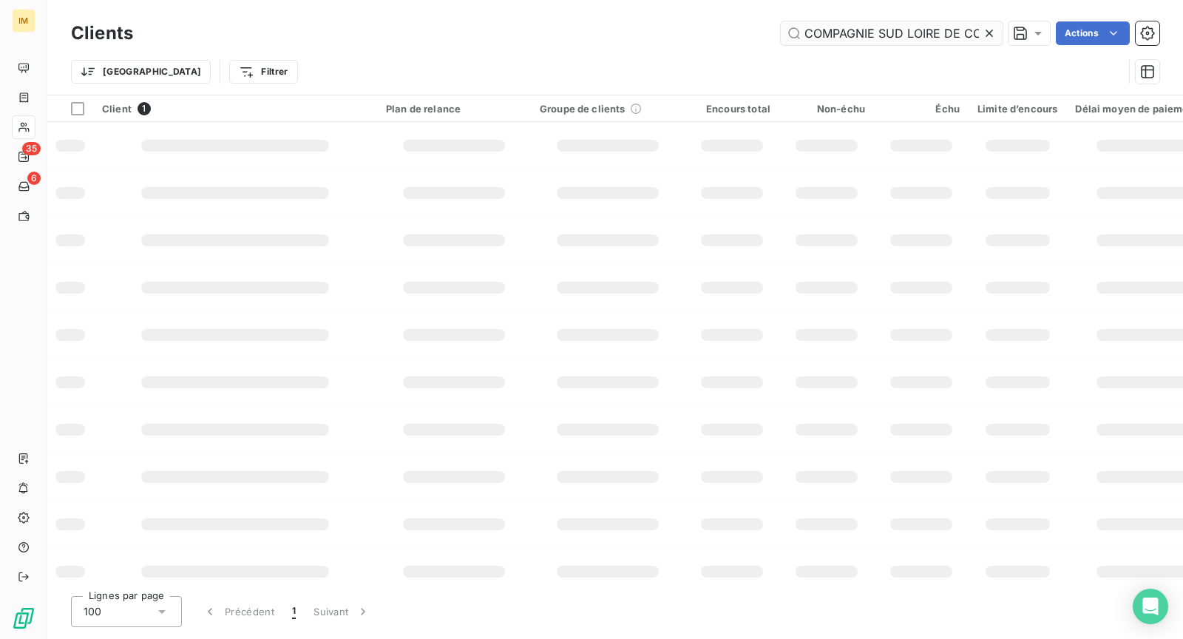
scroll to position [0, 78]
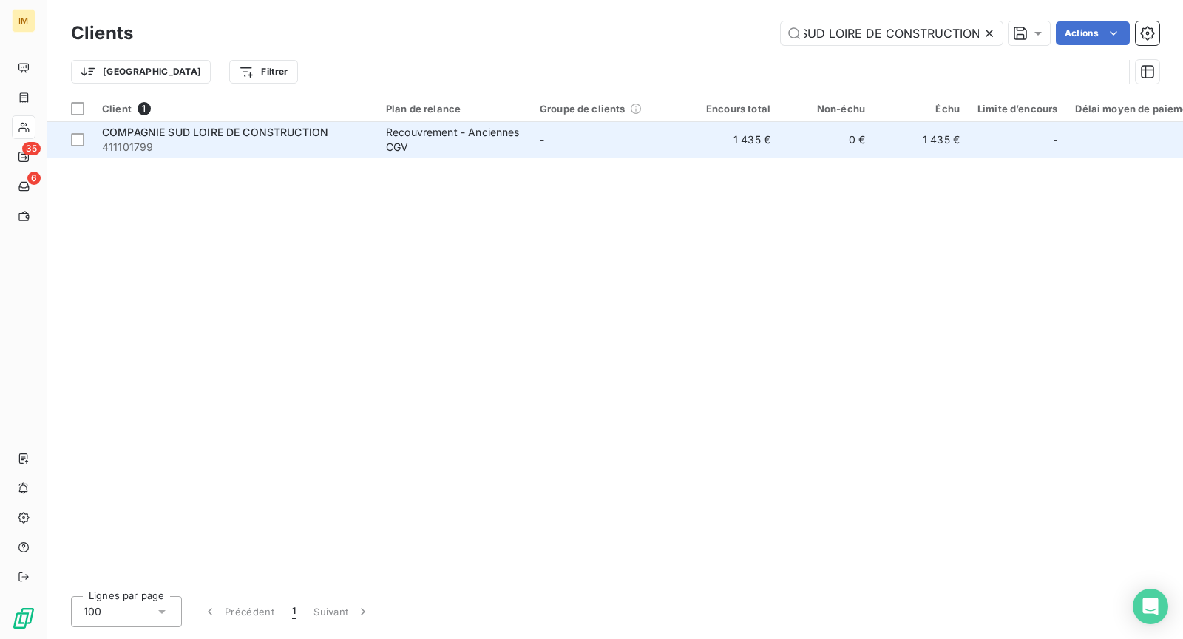
type input "COMPAGNIE SUD LOIRE DE CONSTRUCTION"
click at [247, 152] on span "411101799" at bounding box center [235, 147] width 266 height 15
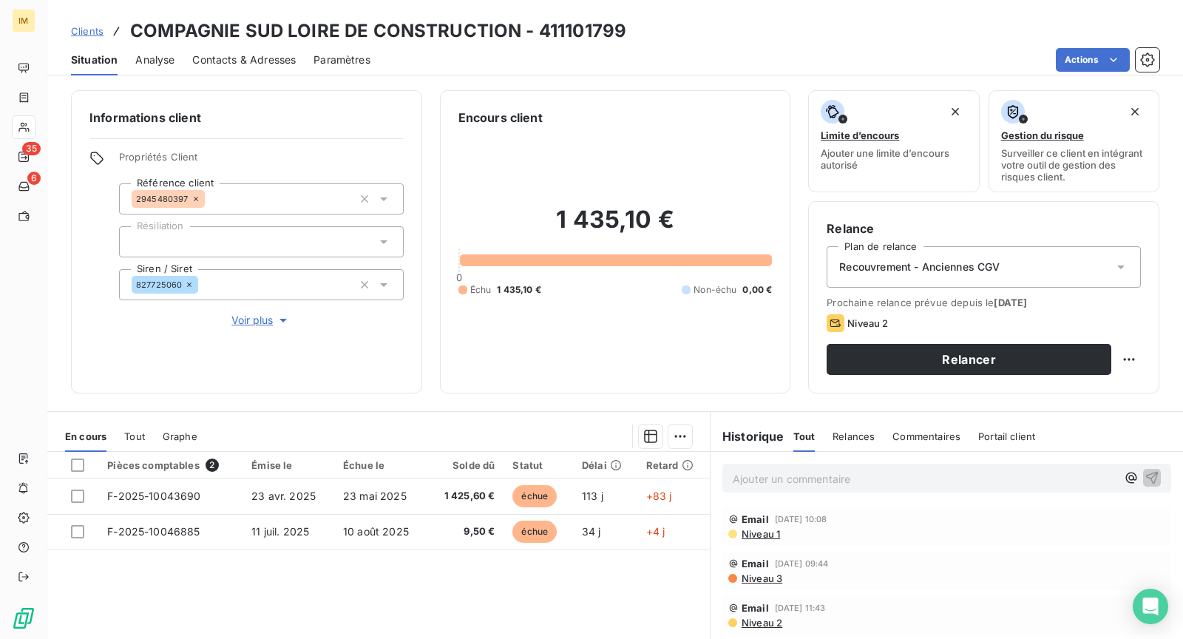
click at [351, 391] on div "Informations client Propriétés Client Référence client 2945480397 Résiliation S…" at bounding box center [246, 241] width 351 height 303
click at [950, 266] on span "Recouvrement - Anciennes CGV" at bounding box center [919, 267] width 160 height 15
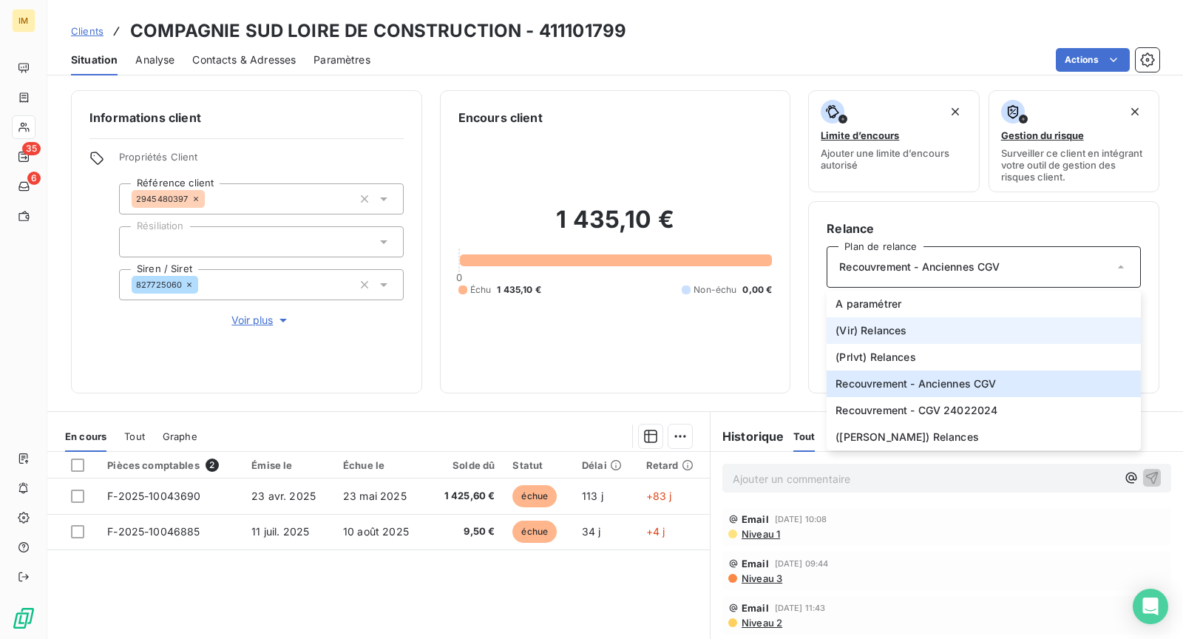
click at [902, 332] on li "(Vir) Relances" at bounding box center [984, 330] width 314 height 27
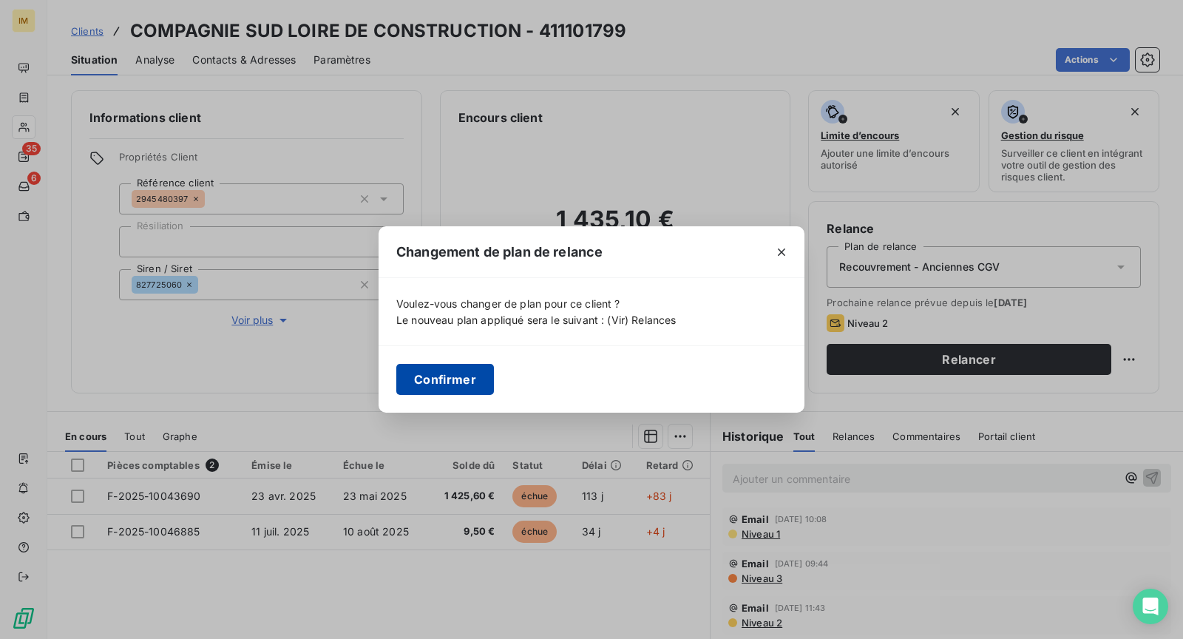
click at [462, 373] on button "Confirmer" at bounding box center [445, 379] width 98 height 31
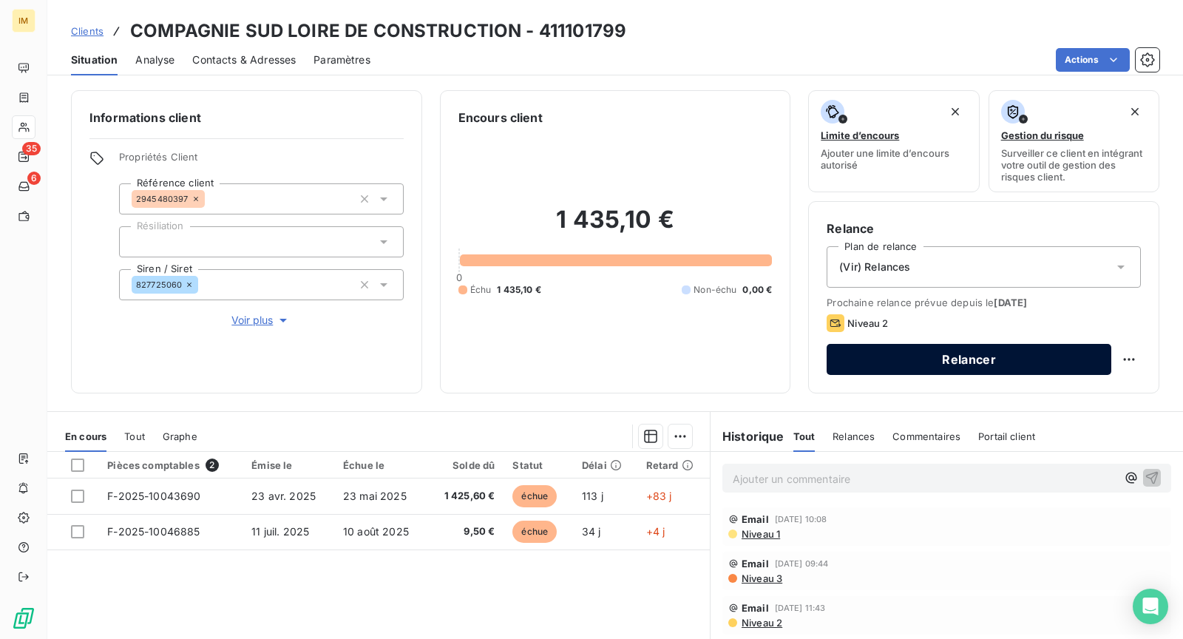
click at [1038, 365] on button "Relancer" at bounding box center [969, 359] width 285 height 31
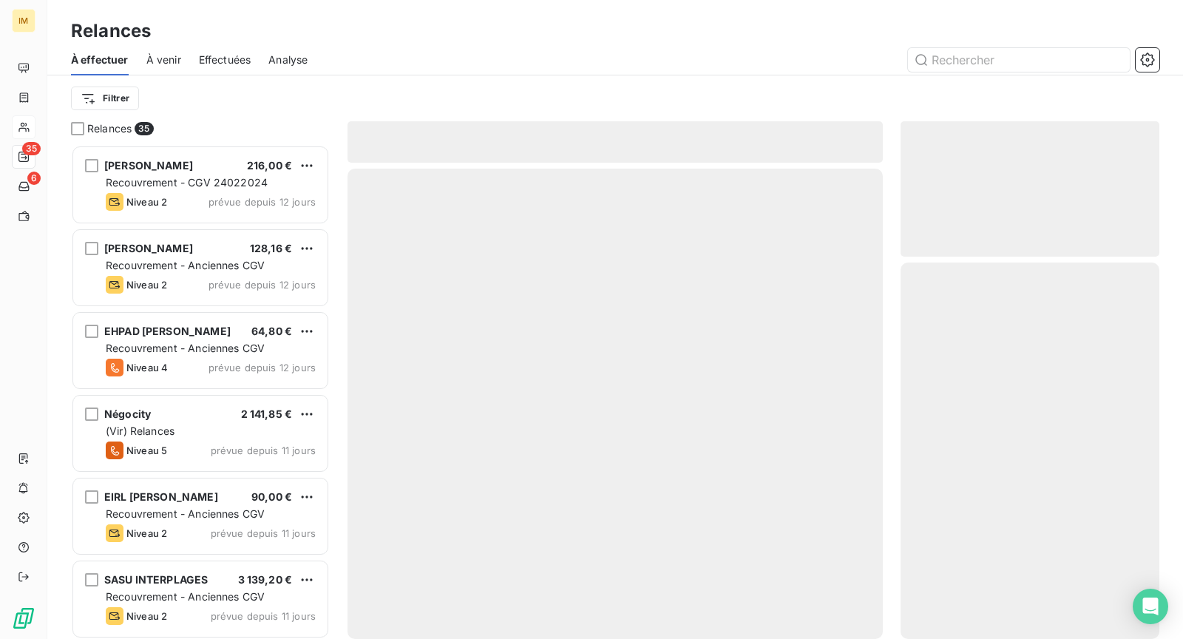
scroll to position [482, 246]
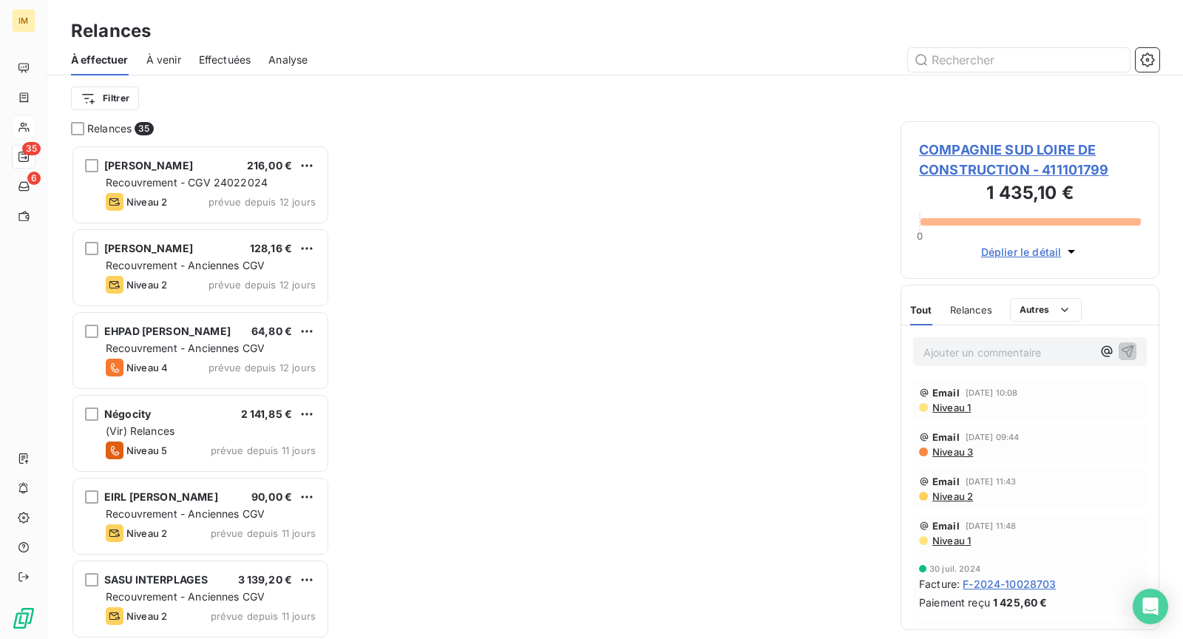
click at [1072, 153] on span "COMPAGNIE SUD LOIRE DE CONSTRUCTION - 411101799" at bounding box center [1030, 160] width 222 height 40
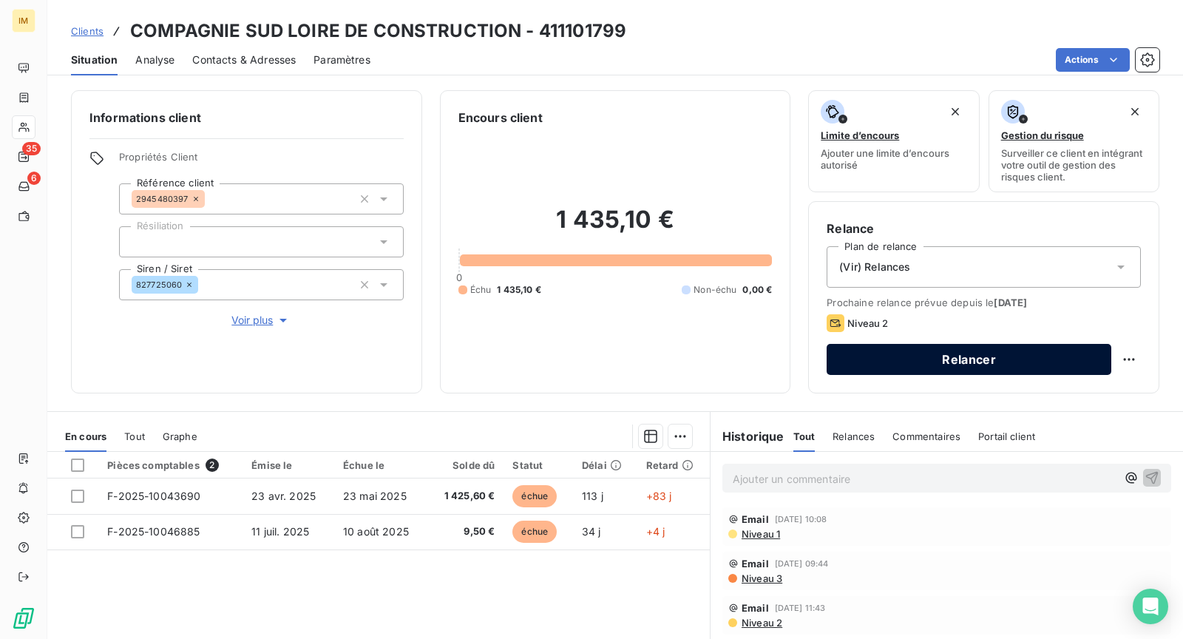
click at [962, 354] on button "Relancer" at bounding box center [969, 359] width 285 height 31
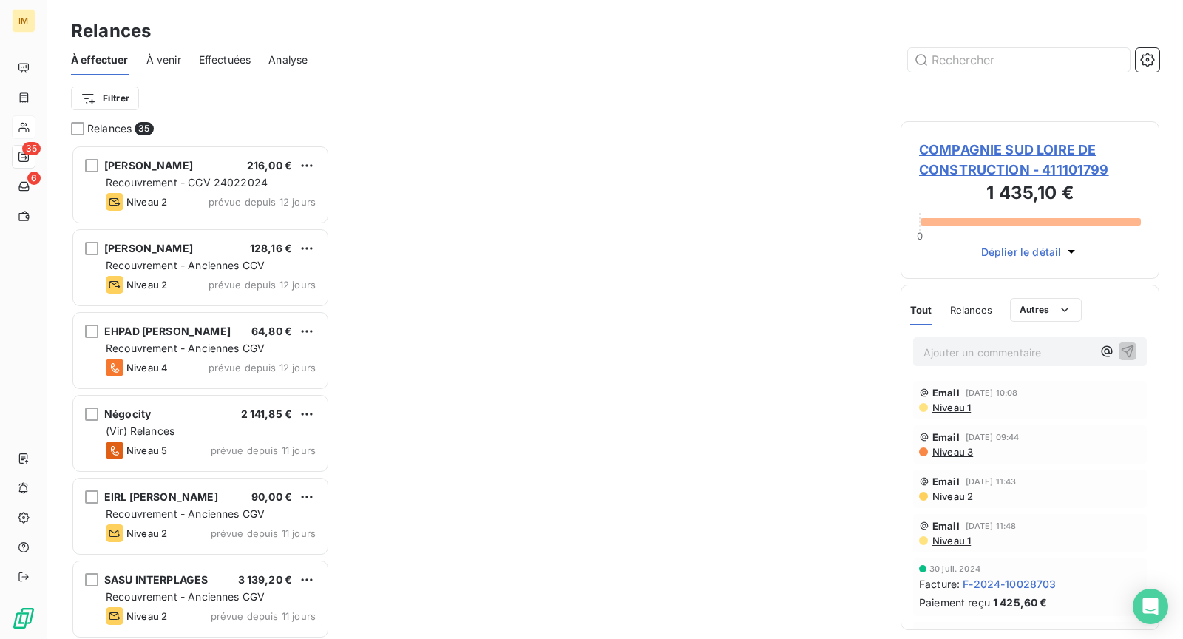
scroll to position [482, 246]
click at [1041, 149] on span "COMPAGNIE SUD LOIRE DE CONSTRUCTION - 411101799" at bounding box center [1030, 160] width 222 height 40
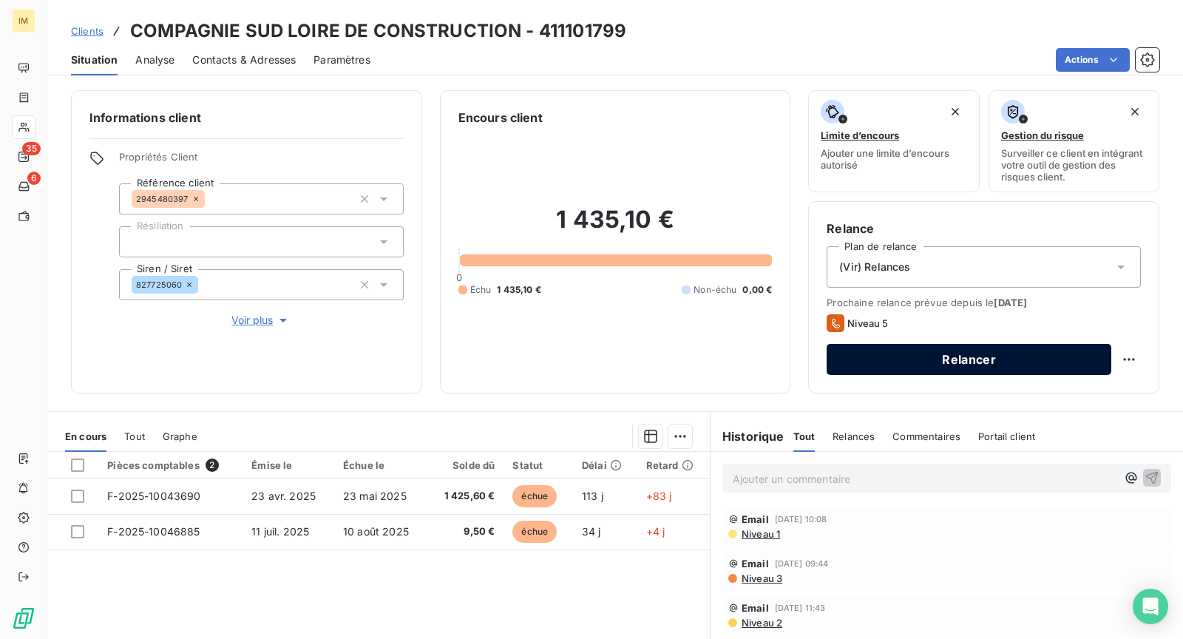
click at [1039, 361] on button "Relancer" at bounding box center [969, 359] width 285 height 31
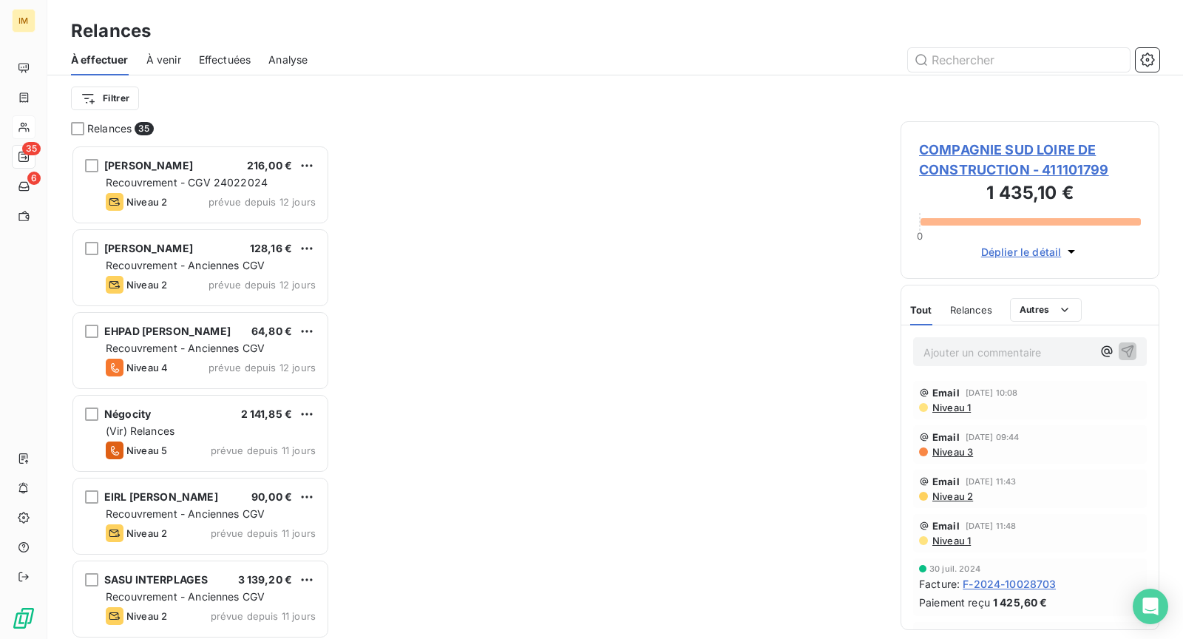
scroll to position [482, 246]
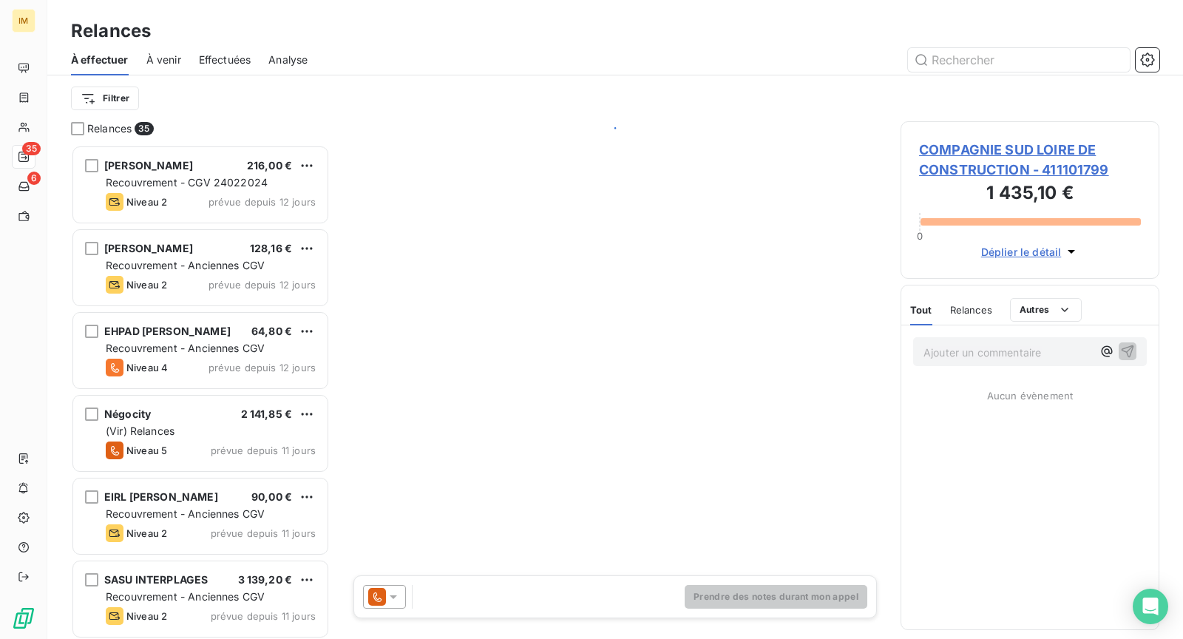
scroll to position [482, 246]
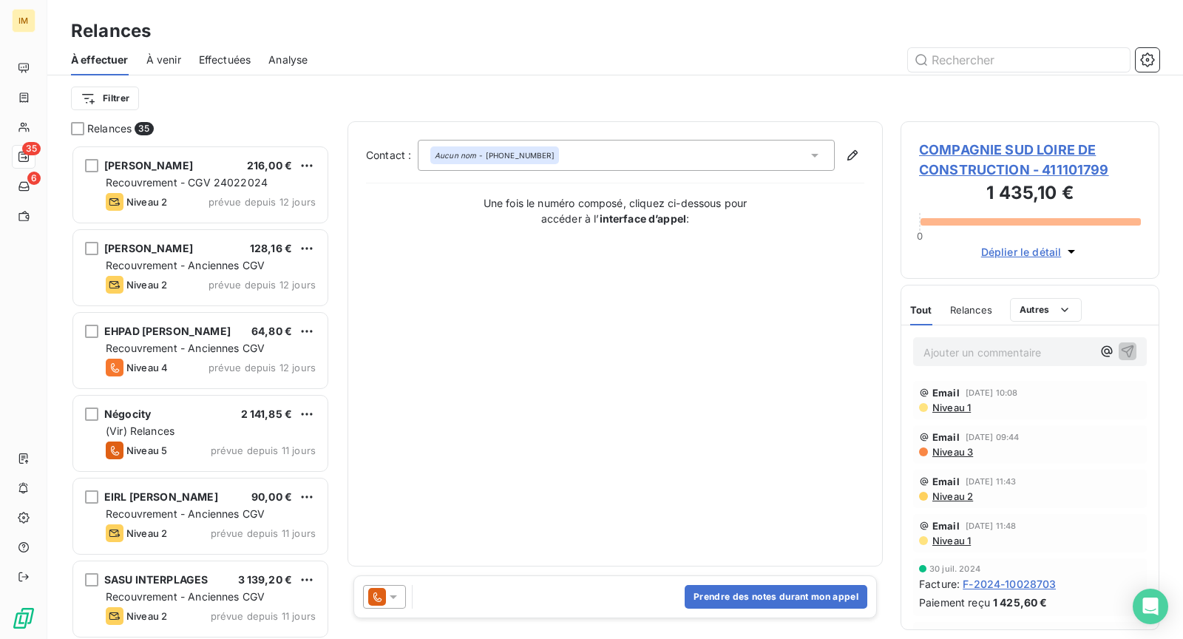
click at [391, 589] on icon at bounding box center [393, 596] width 15 height 15
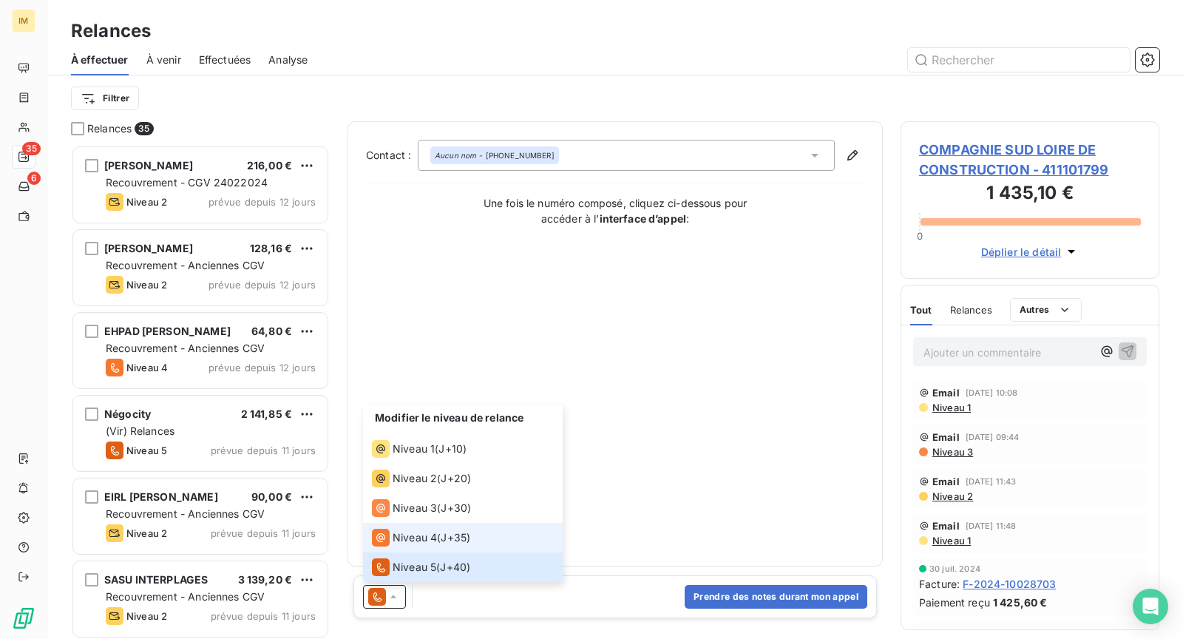
click at [440, 530] on div "Niveau 4 ( J+35 )" at bounding box center [421, 538] width 98 height 18
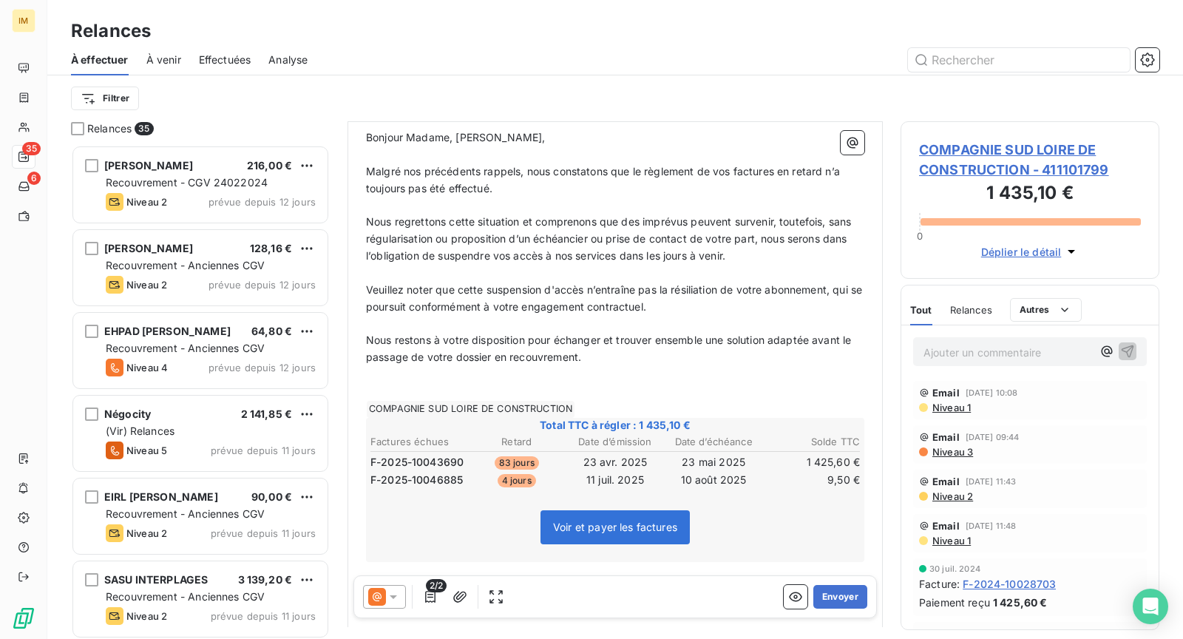
scroll to position [160, 0]
drag, startPoint x: 660, startPoint y: 356, endPoint x: 349, endPoint y: 350, distance: 311.4
click at [349, 350] on div "De : Service Comptabilité - rappels@leanpay.io À : Aucun nom <yannc.lemasson@gm…" at bounding box center [615, 387] width 535 height 851
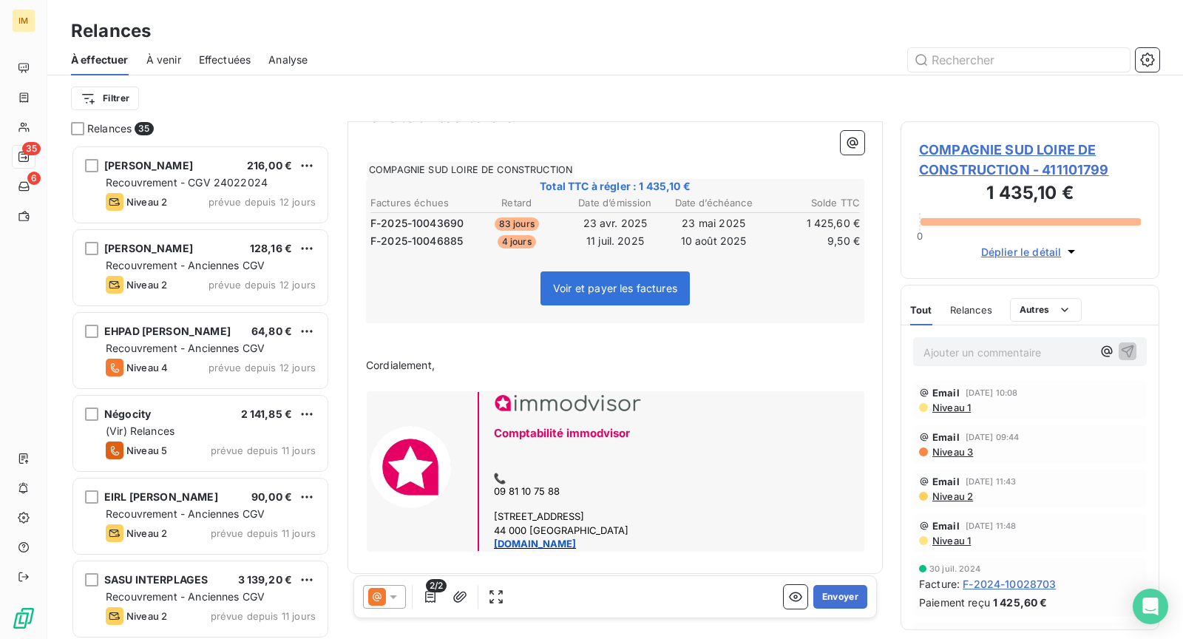
scroll to position [399, 0]
click at [830, 594] on button "Envoyer" at bounding box center [841, 597] width 54 height 24
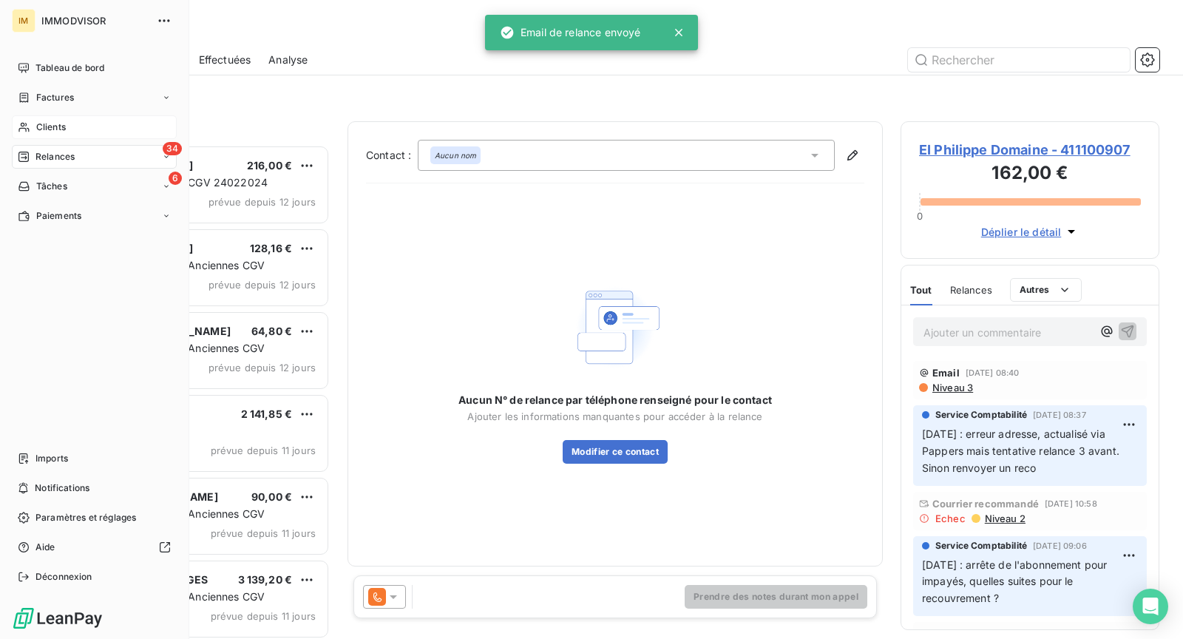
click at [27, 127] on icon at bounding box center [24, 127] width 13 height 12
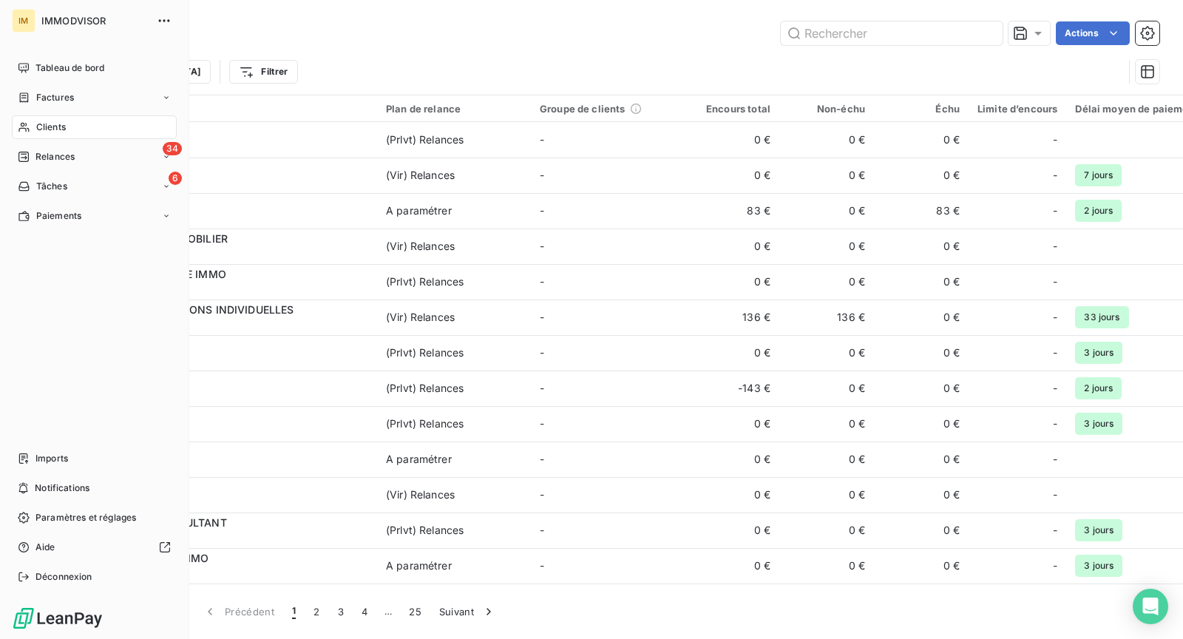
click at [52, 125] on span "Clients" at bounding box center [51, 127] width 30 height 13
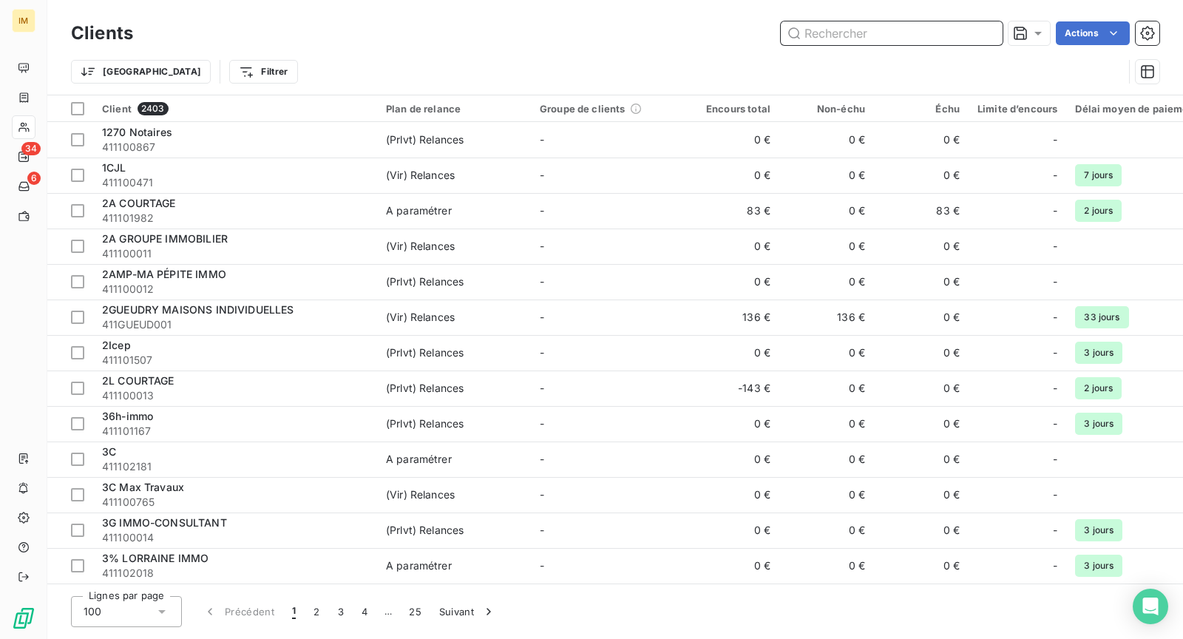
click at [892, 33] on input "text" at bounding box center [892, 33] width 222 height 24
paste input "COMPAGNIE SUD LOIRE DE CONSTRUCTION"
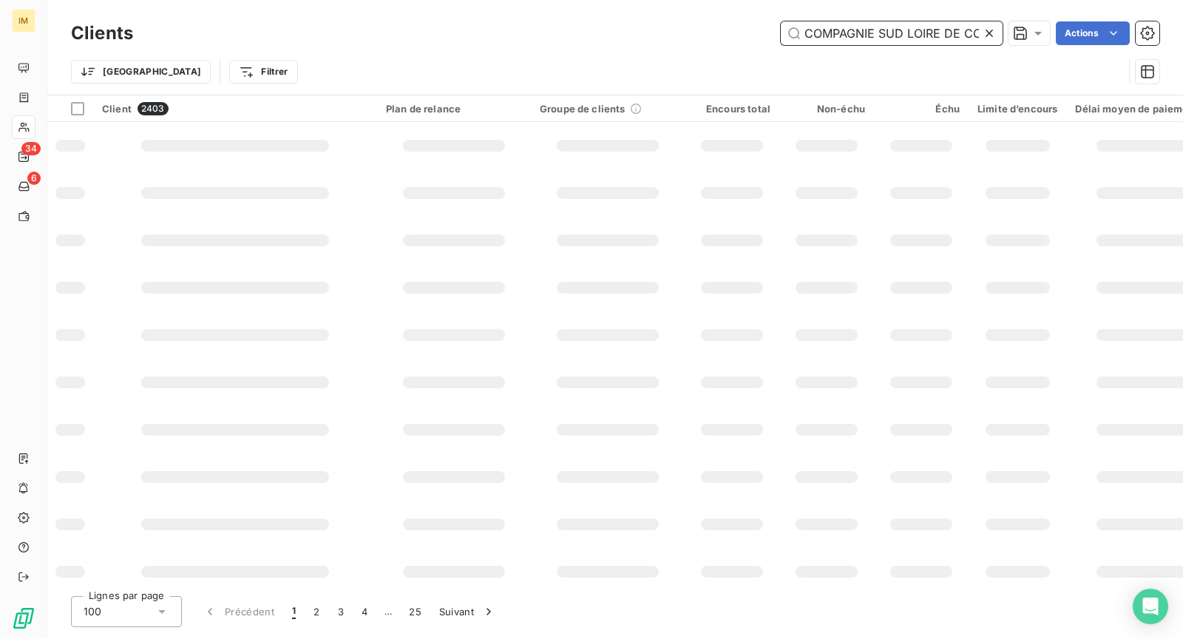
scroll to position [0, 78]
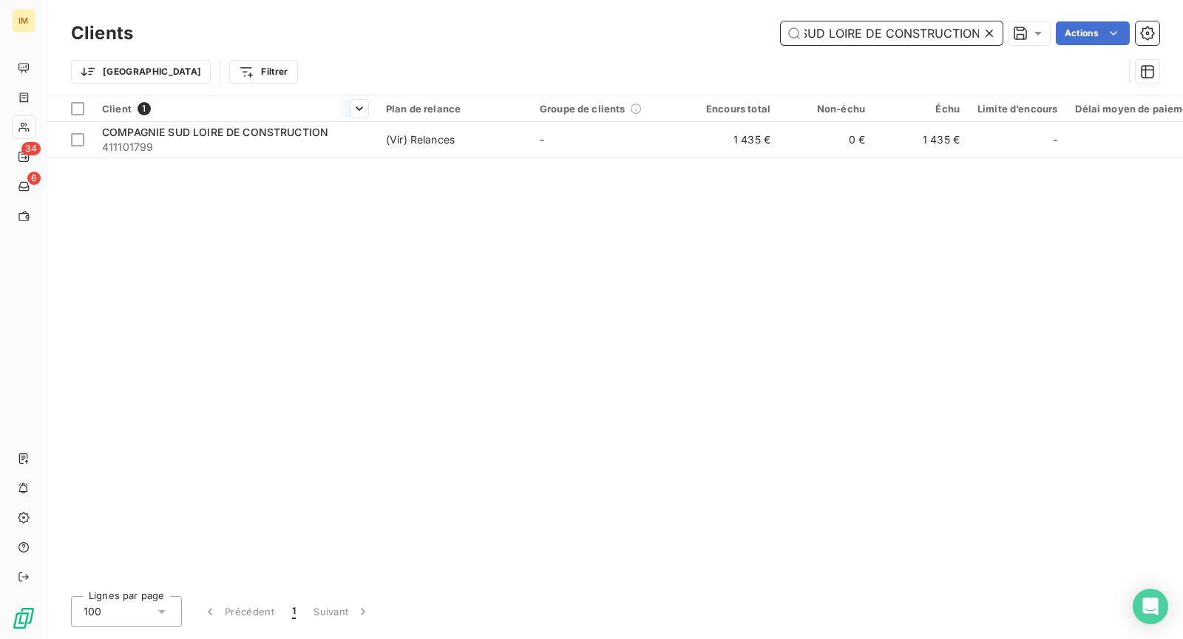
type input "COMPAGNIE SUD LOIRE DE CONSTRUCTION"
click at [338, 121] on div at bounding box center [235, 121] width 284 height 1
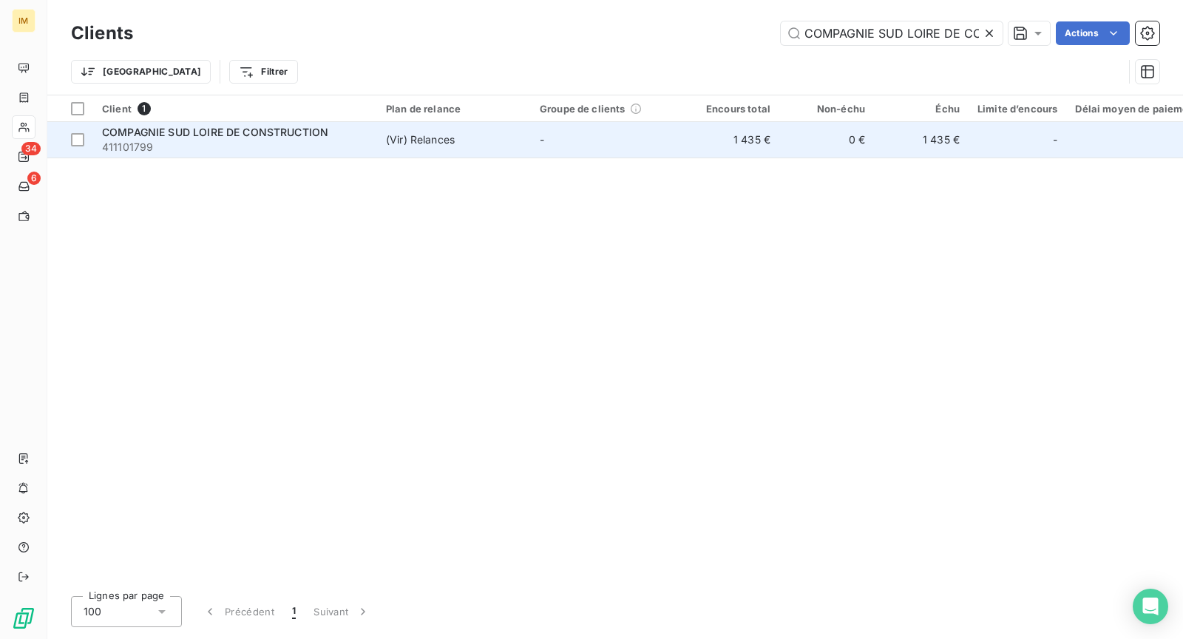
click at [848, 149] on td "0 €" at bounding box center [827, 140] width 95 height 36
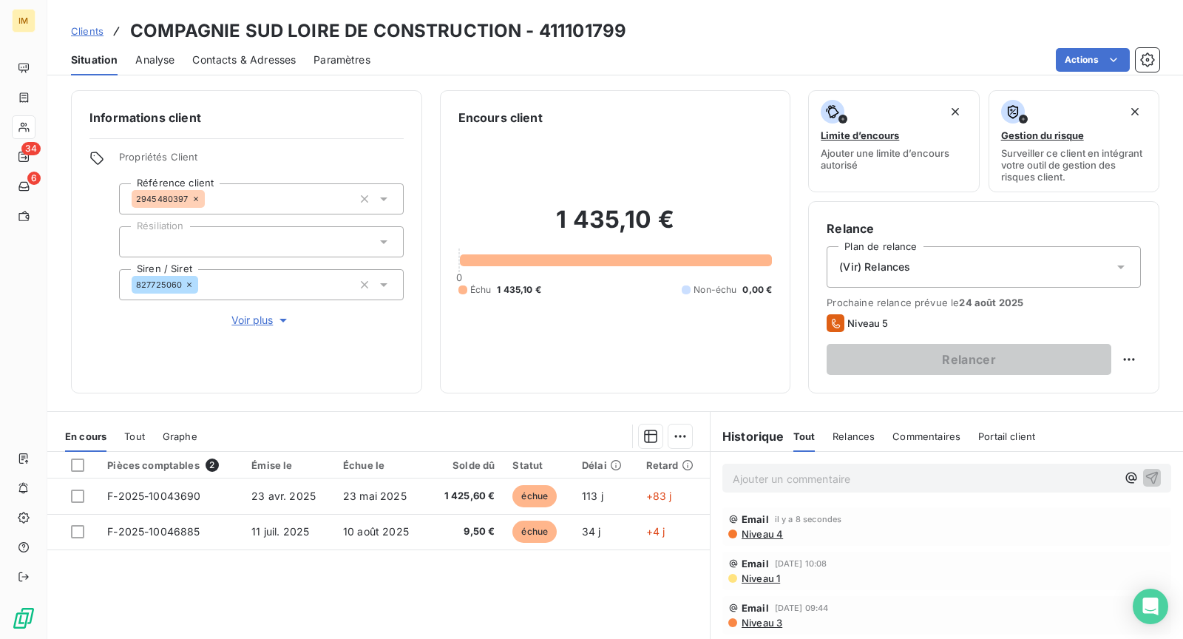
click at [1099, 269] on div "(Vir) Relances" at bounding box center [984, 266] width 314 height 41
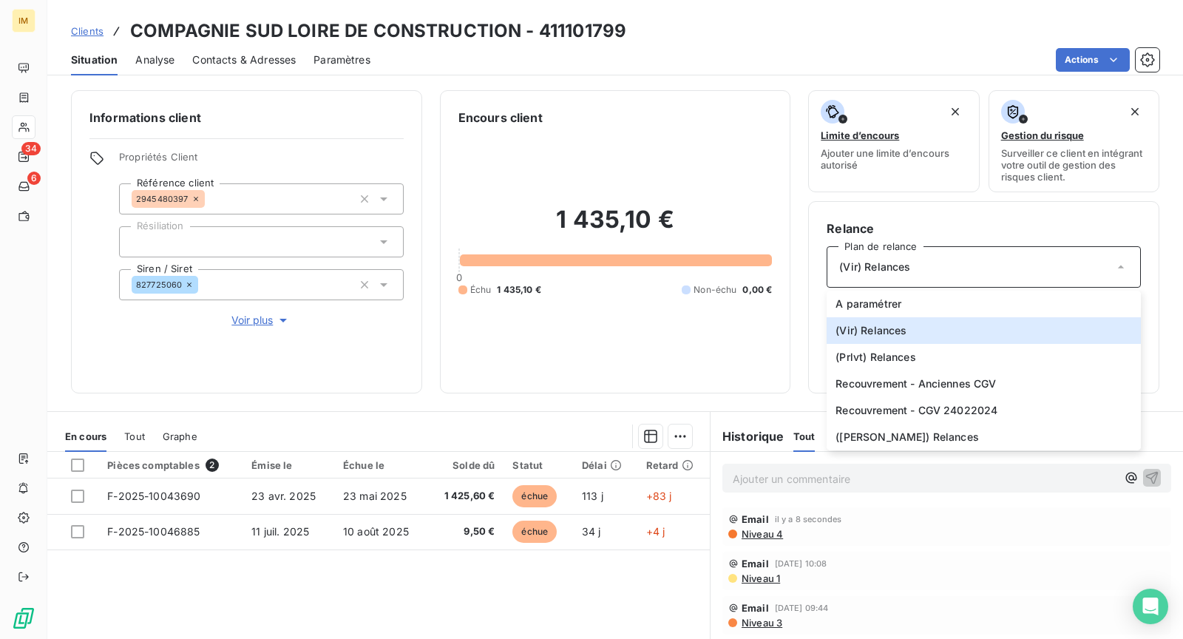
click at [243, 329] on div "Informations client Propriétés Client Référence client 2945480397 Résiliation S…" at bounding box center [246, 241] width 351 height 303
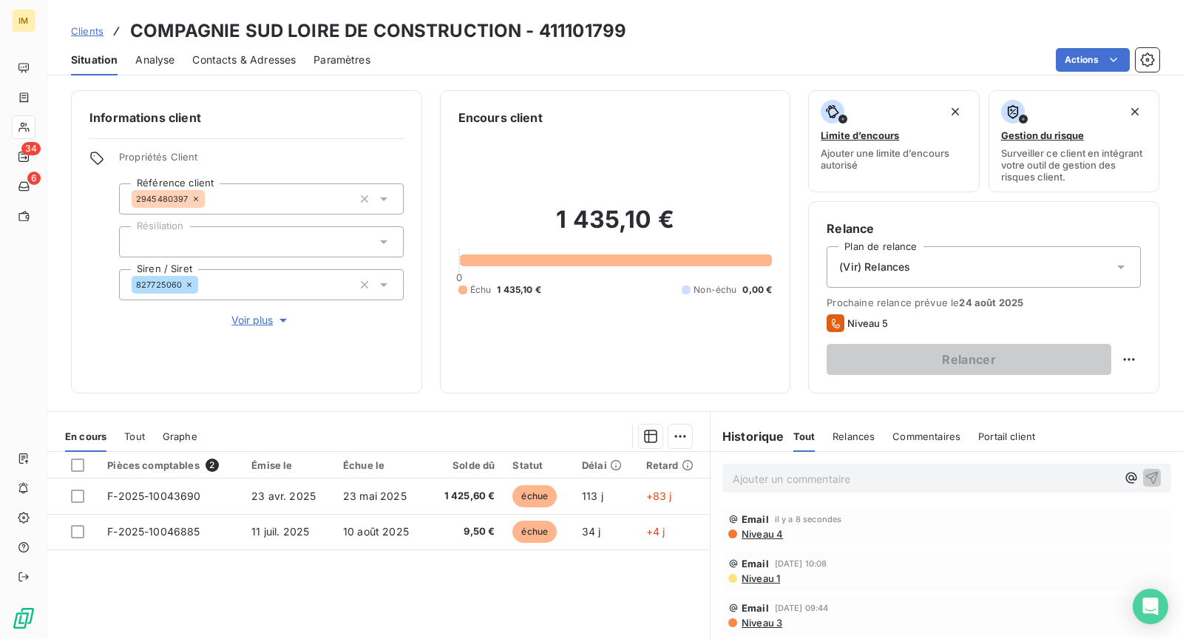
click at [243, 321] on span "Voir plus" at bounding box center [261, 320] width 59 height 15
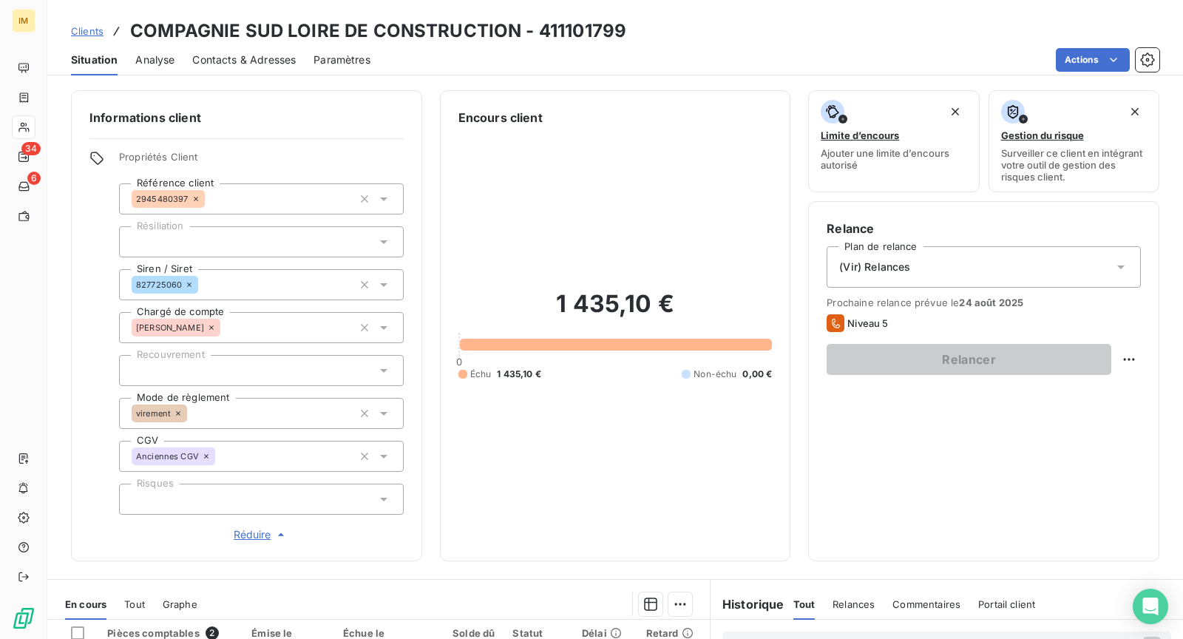
click at [1096, 266] on div "(Vir) Relances" at bounding box center [984, 266] width 314 height 41
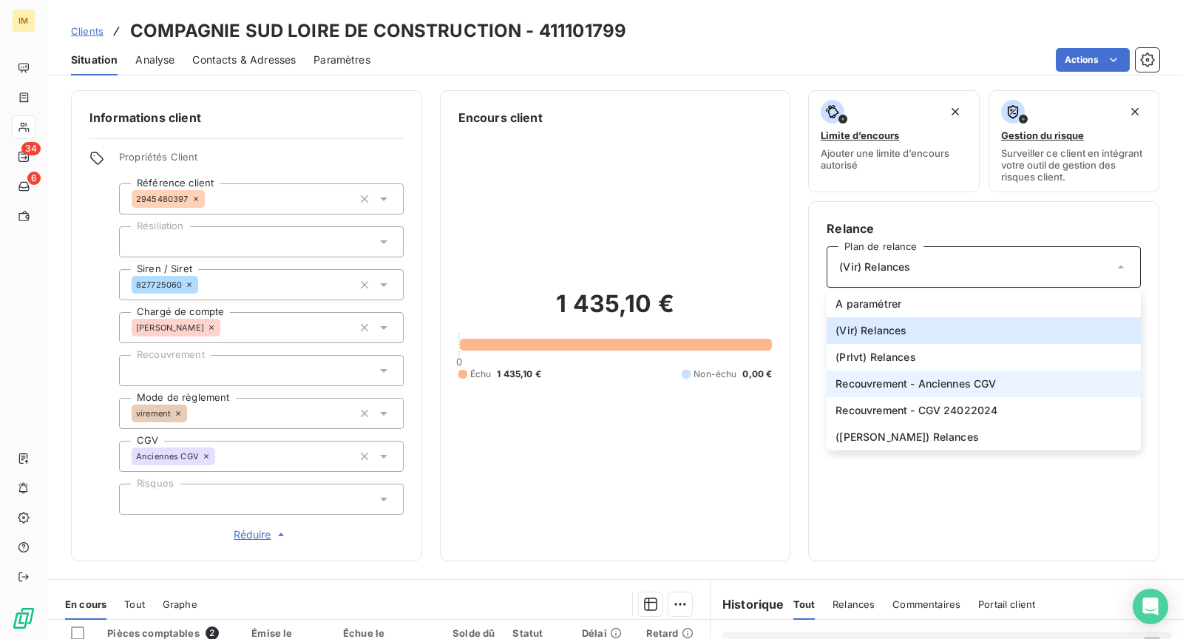
click at [973, 387] on span "Recouvrement - Anciennes CGV" at bounding box center [916, 383] width 160 height 15
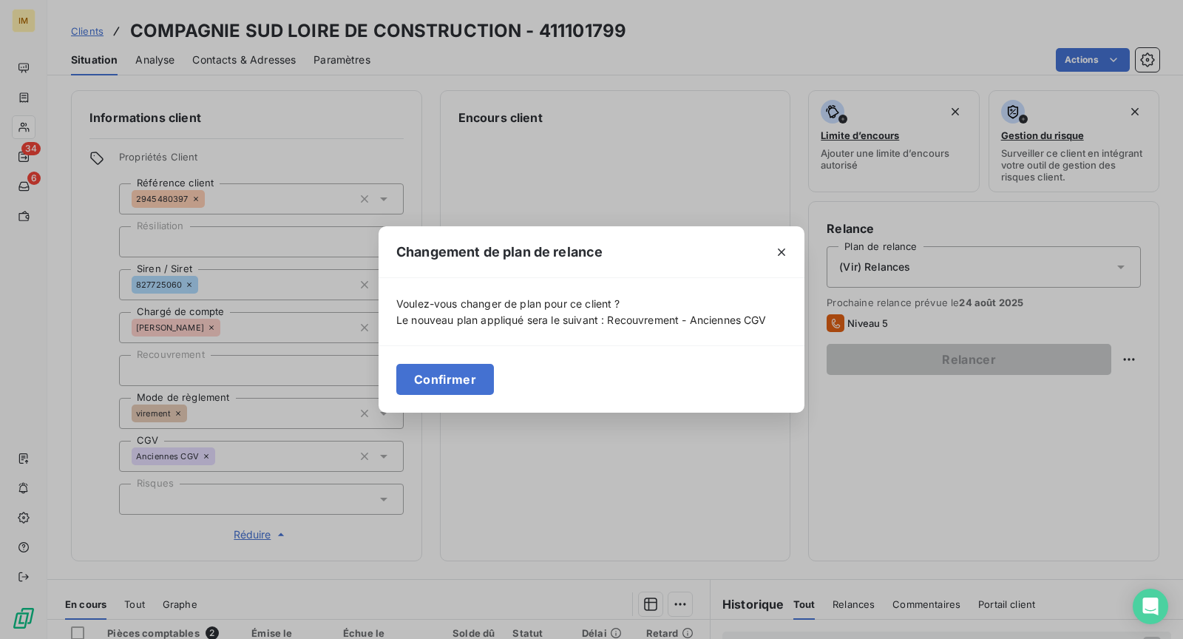
click at [448, 379] on button "Confirmer" at bounding box center [445, 379] width 98 height 31
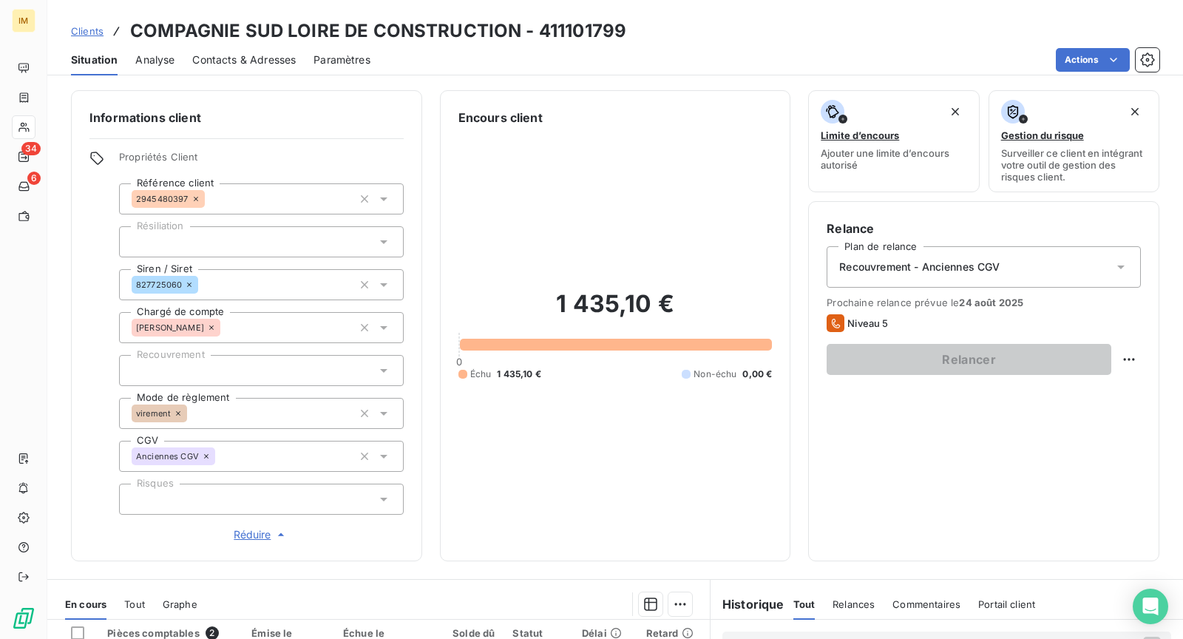
click at [174, 66] on div "Situation Analyse Contacts & Adresses Paramètres Actions" at bounding box center [615, 59] width 1136 height 31
click at [169, 54] on span "Analyse" at bounding box center [154, 60] width 39 height 15
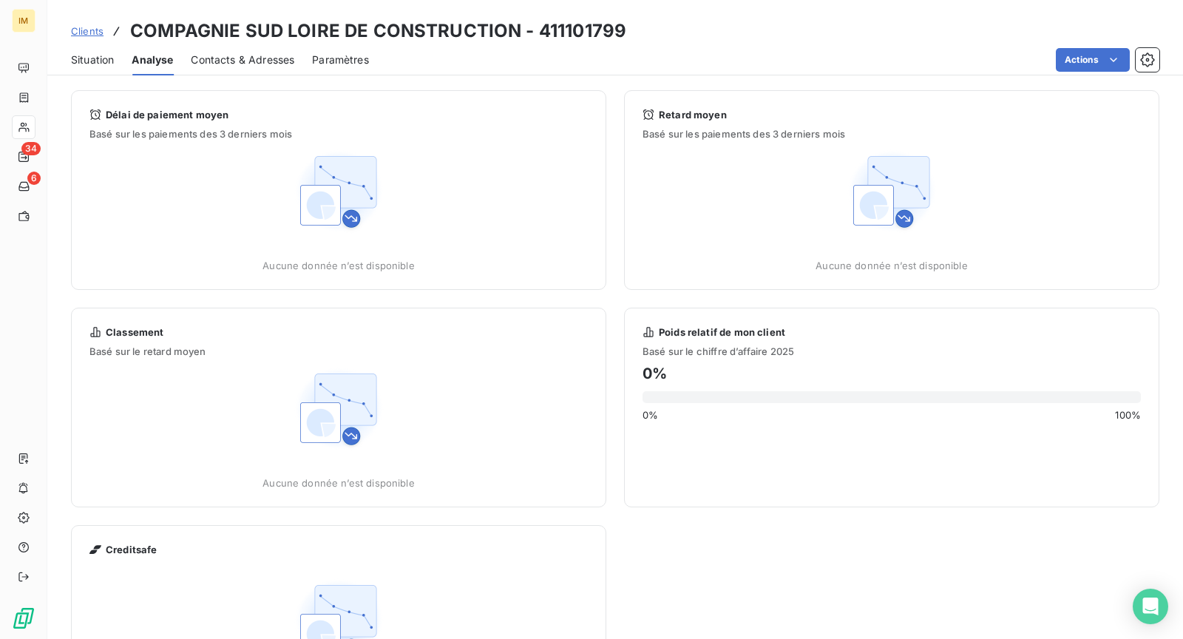
click at [78, 59] on span "Situation" at bounding box center [92, 60] width 43 height 15
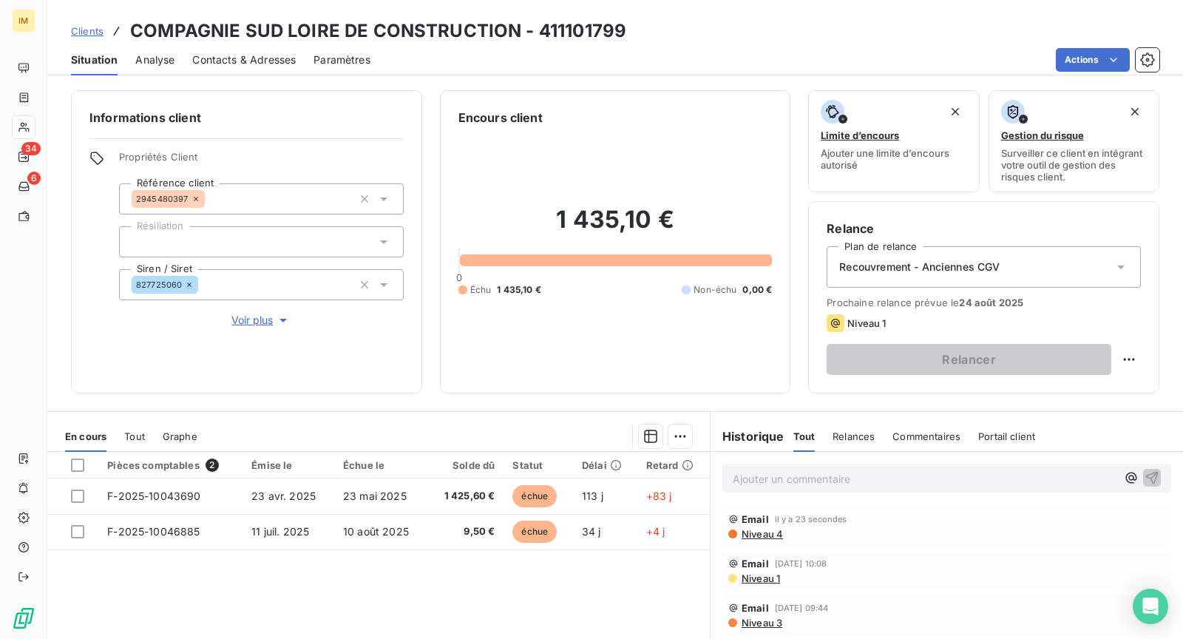
click at [246, 64] on span "Contacts & Adresses" at bounding box center [244, 60] width 104 height 15
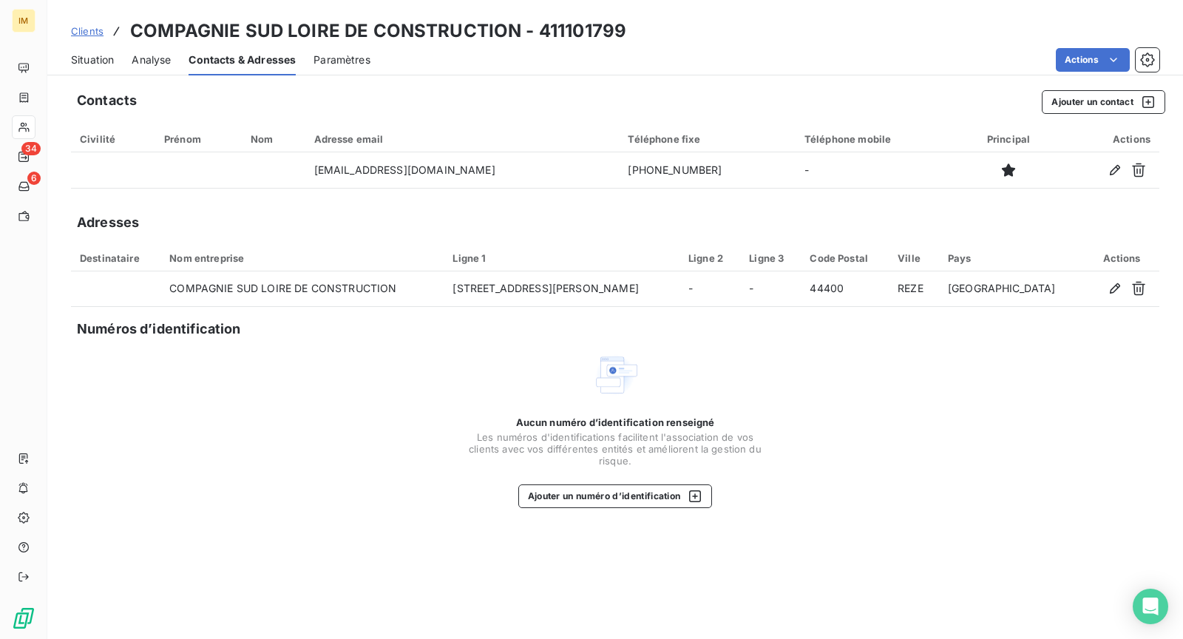
click at [121, 50] on div "Situation Analyse Contacts & Adresses Paramètres Actions" at bounding box center [615, 59] width 1136 height 31
click at [98, 60] on span "Situation" at bounding box center [92, 60] width 43 height 15
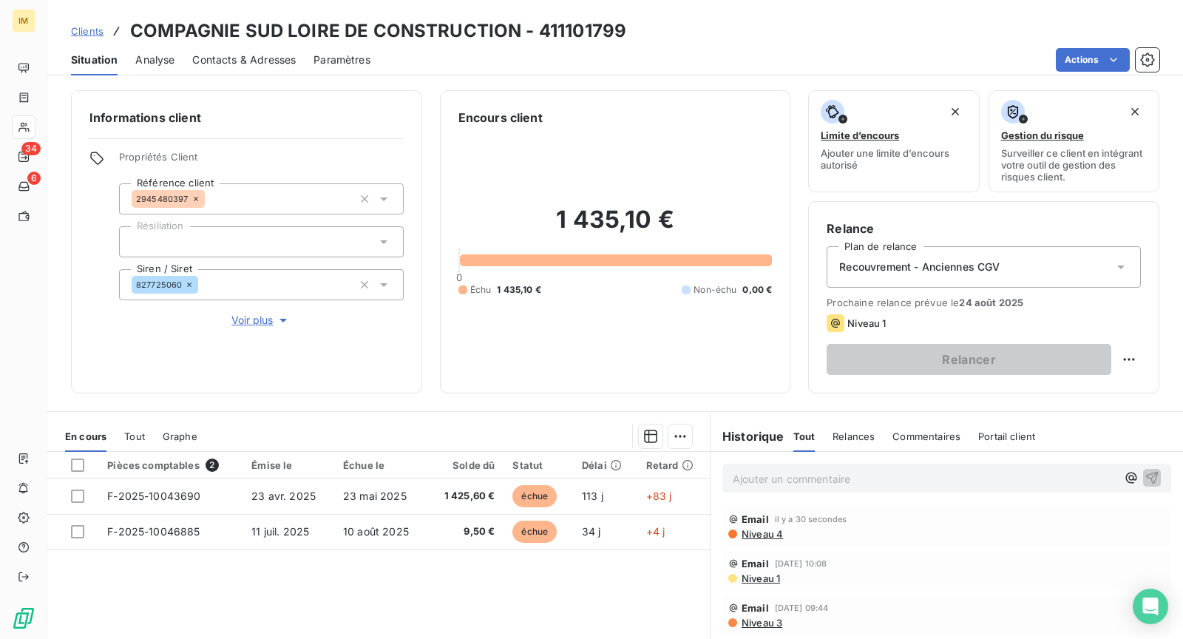
click at [845, 473] on p "Ajouter un commentaire ﻿" at bounding box center [925, 479] width 384 height 18
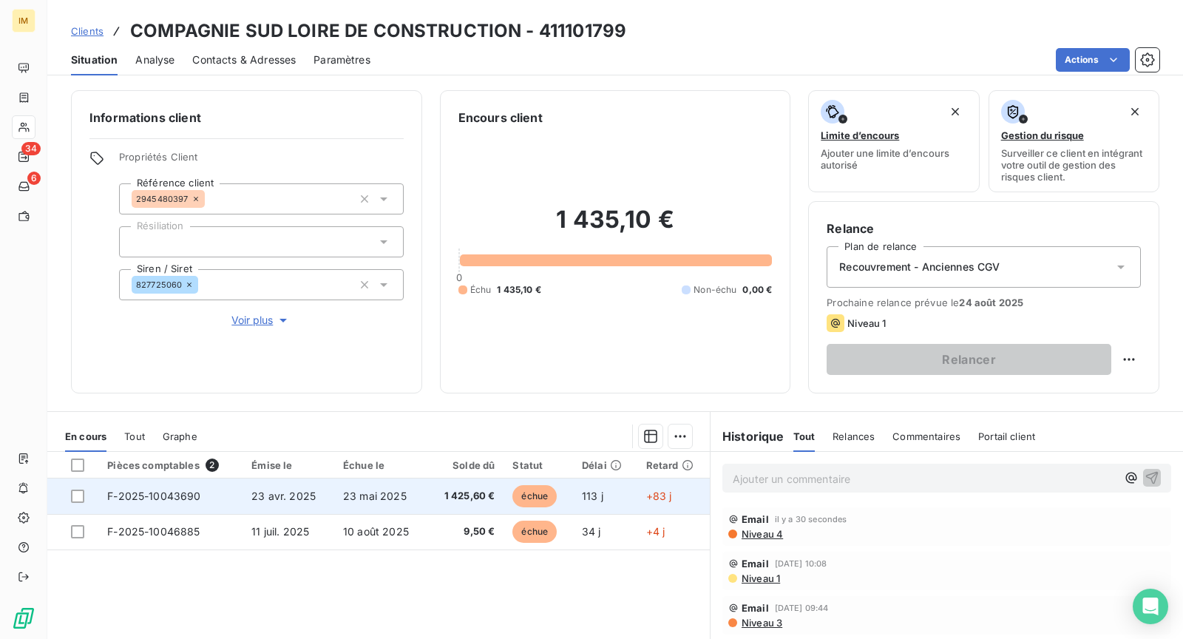
click at [368, 498] on span "23 mai 2025" at bounding box center [375, 496] width 64 height 13
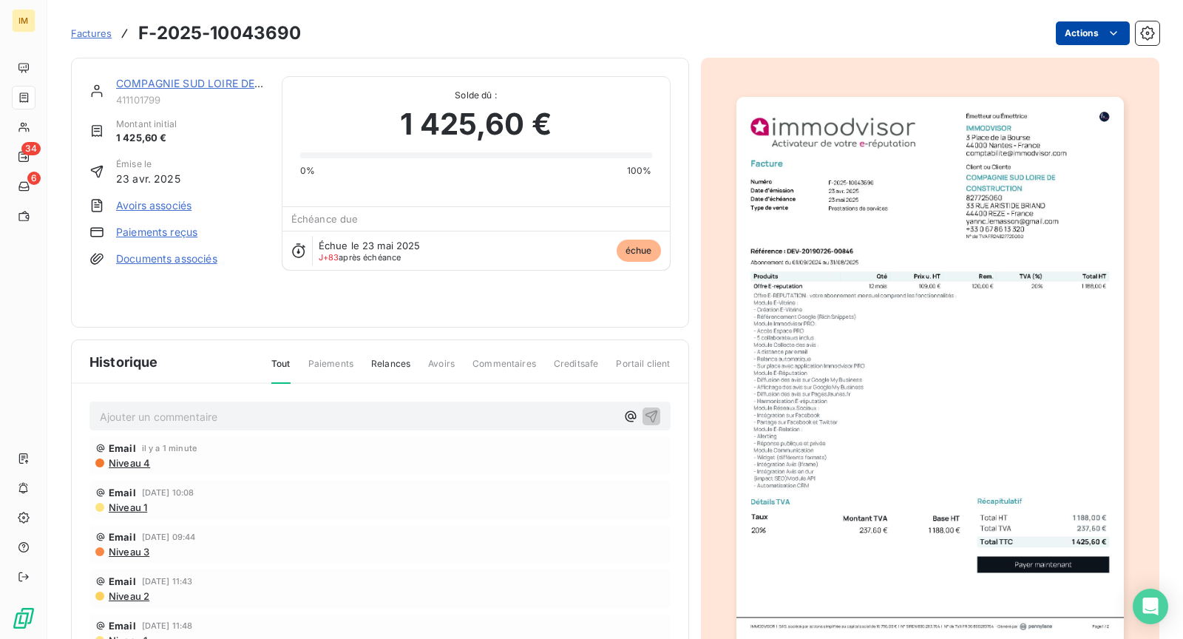
click at [1067, 38] on html "IM 34 6 Factures F-2025-10043690 Actions COMPAGNIE SUD LOIRE DE CONSTRUCTION 41…" at bounding box center [591, 319] width 1183 height 639
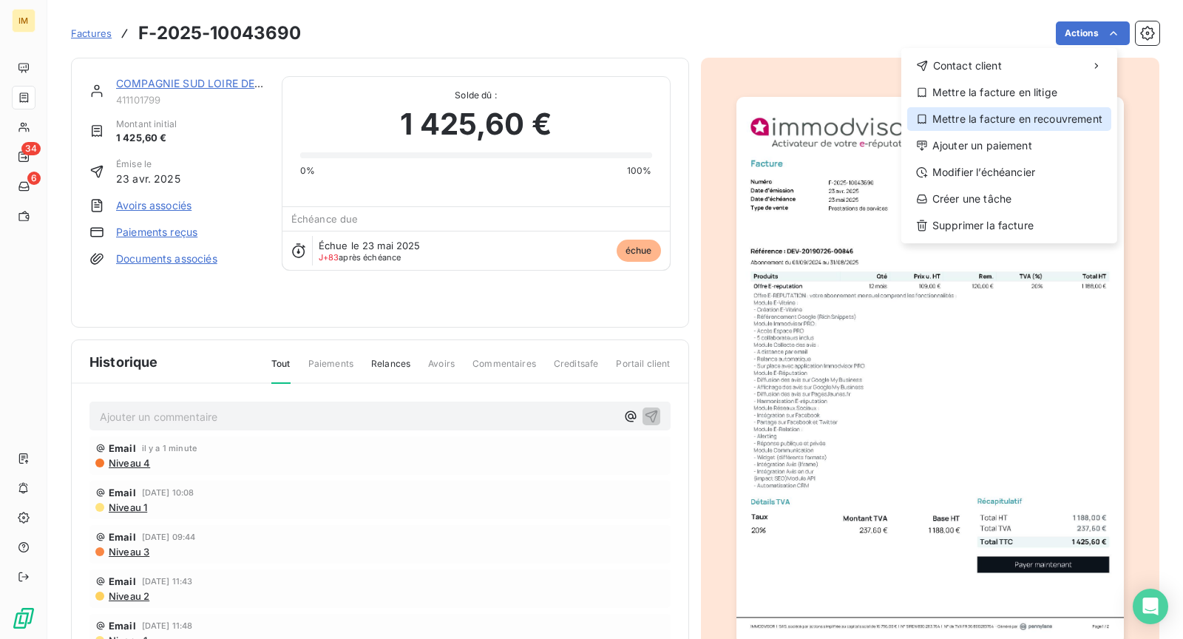
click at [1014, 122] on div "Mettre la facture en recouvrement" at bounding box center [1010, 119] width 204 height 24
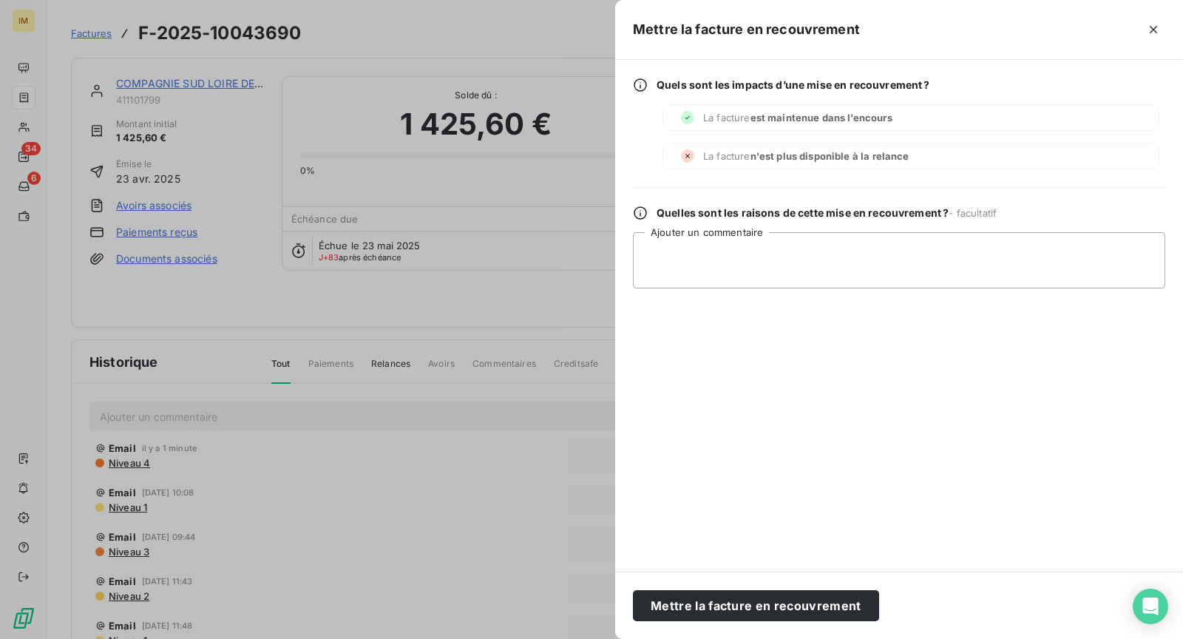
click at [342, 18] on div at bounding box center [591, 319] width 1183 height 639
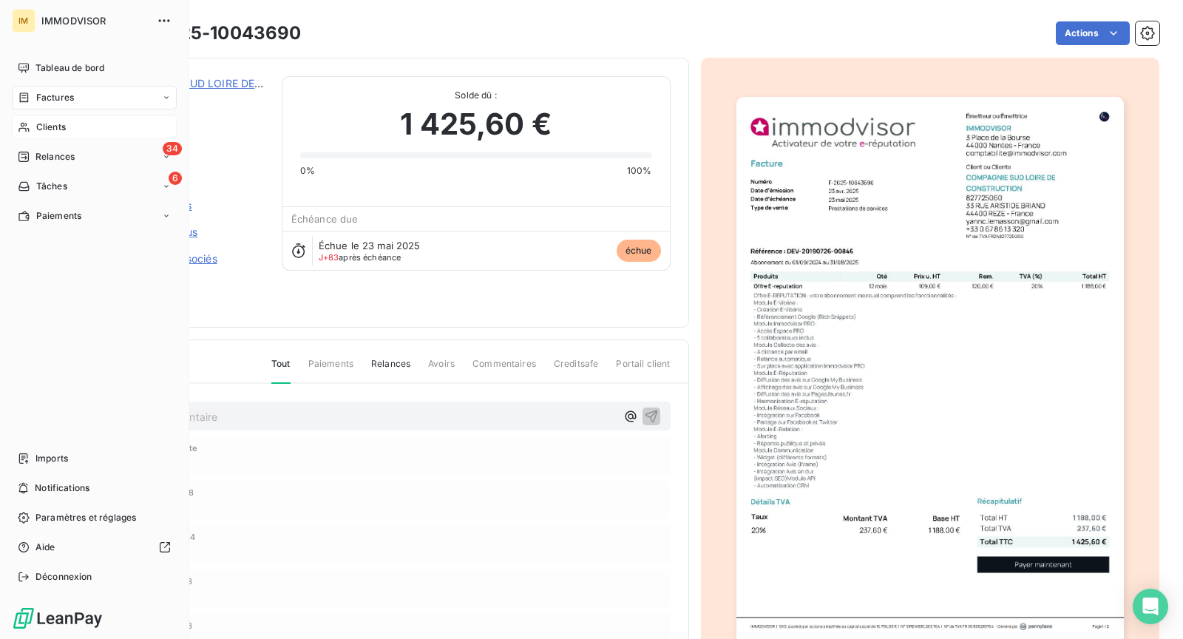
click at [58, 126] on span "Clients" at bounding box center [51, 127] width 30 height 13
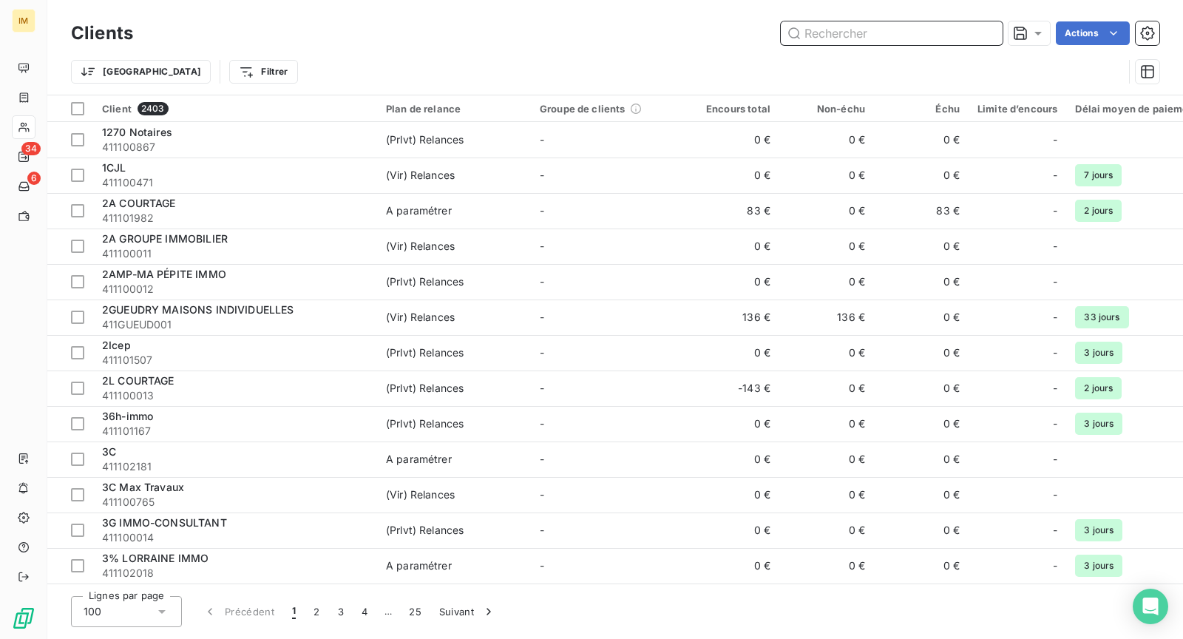
click at [881, 39] on input "text" at bounding box center [892, 33] width 222 height 24
paste input "ARTEMIS EXPERTISE IMMOBILIER"
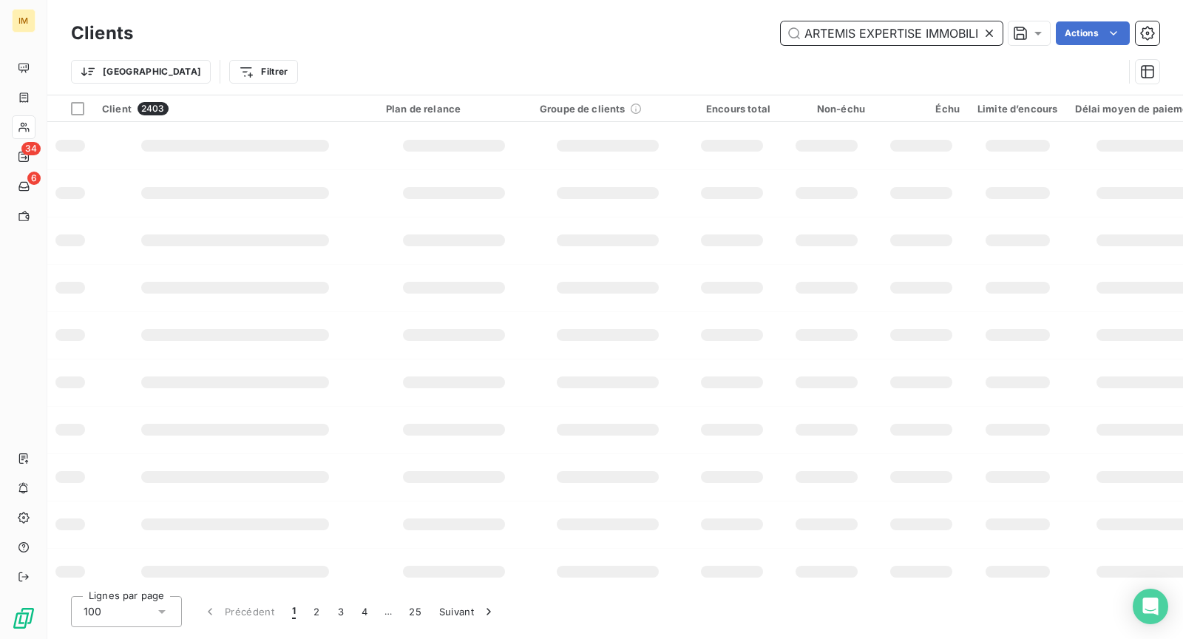
scroll to position [0, 16]
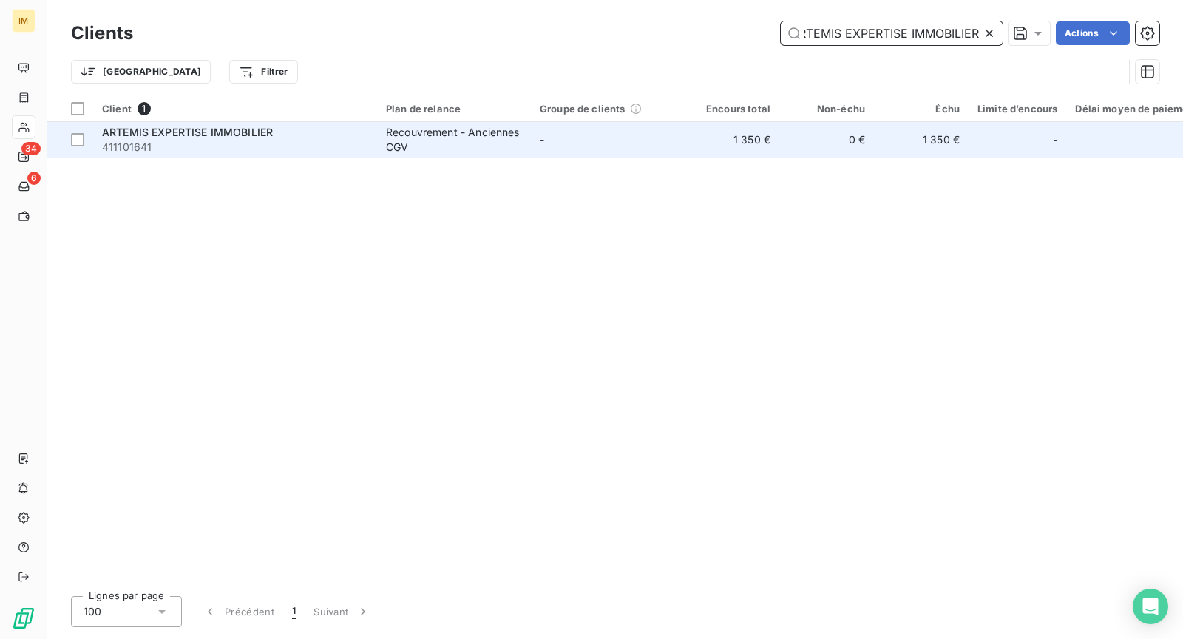
type input "ARTEMIS EXPERTISE IMMOBILIER"
click at [368, 123] on td "ARTEMIS EXPERTISE IMMOBILIER 411101641" at bounding box center [235, 140] width 284 height 36
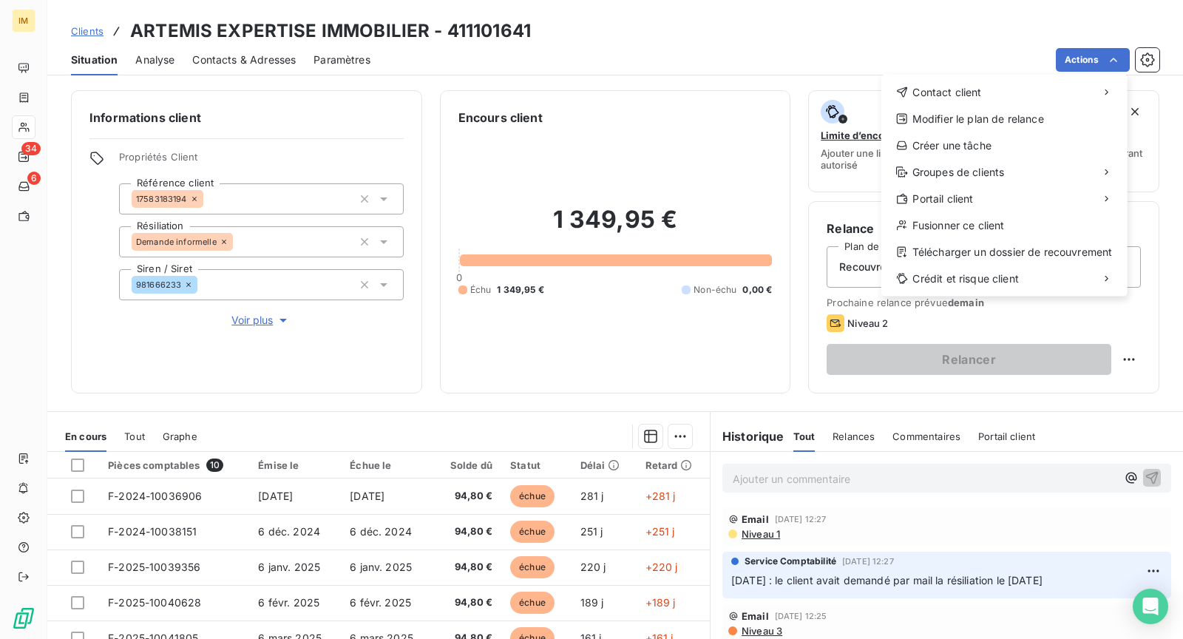
click at [757, 22] on html "IM 34 6 Clients ARTEMIS EXPERTISE IMMOBILIER - 411101641 Situation Analyse Cont…" at bounding box center [591, 319] width 1183 height 639
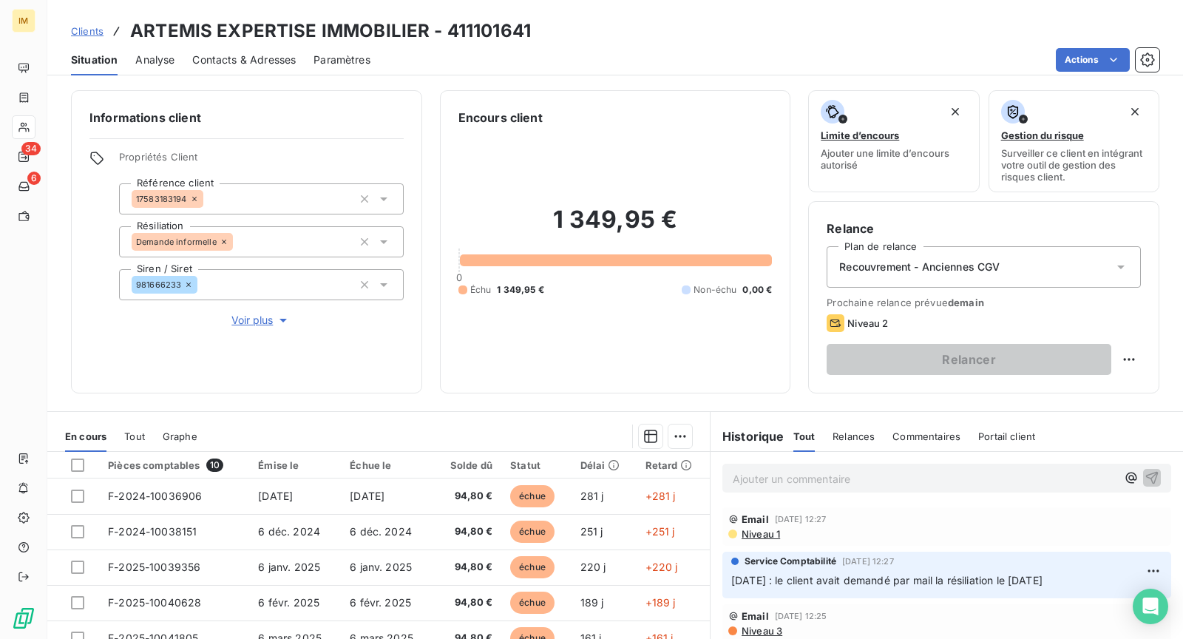
click at [947, 264] on span "Recouvrement - Anciennes CGV" at bounding box center [919, 267] width 160 height 15
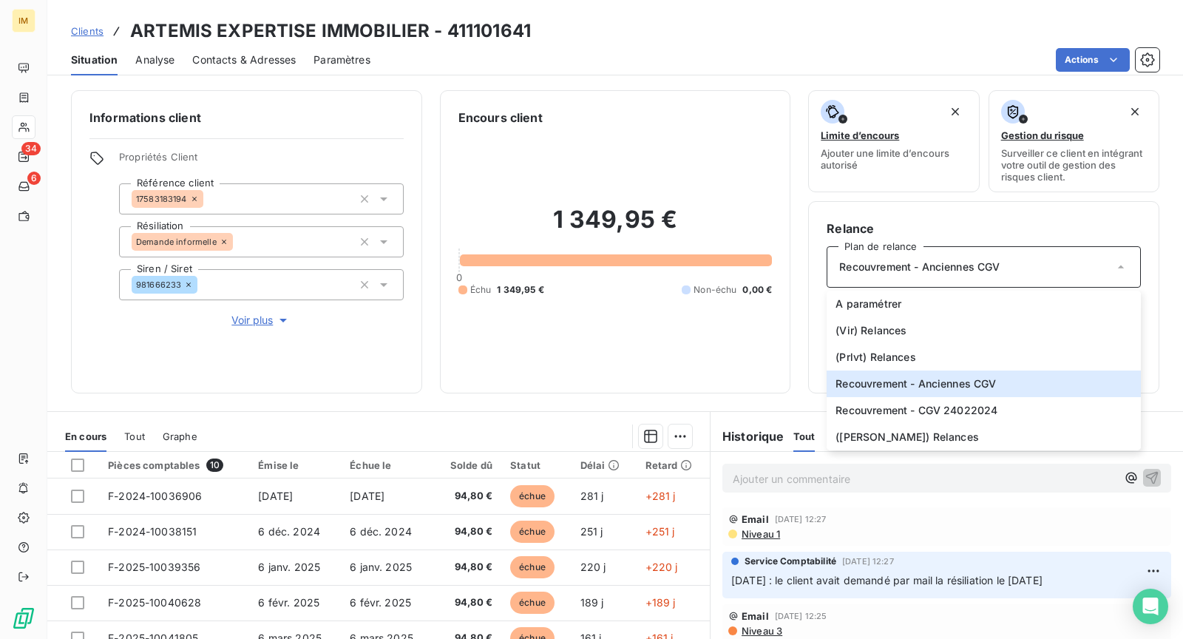
click at [1085, 73] on div "Situation Analyse Contacts & Adresses Paramètres Actions" at bounding box center [615, 59] width 1136 height 31
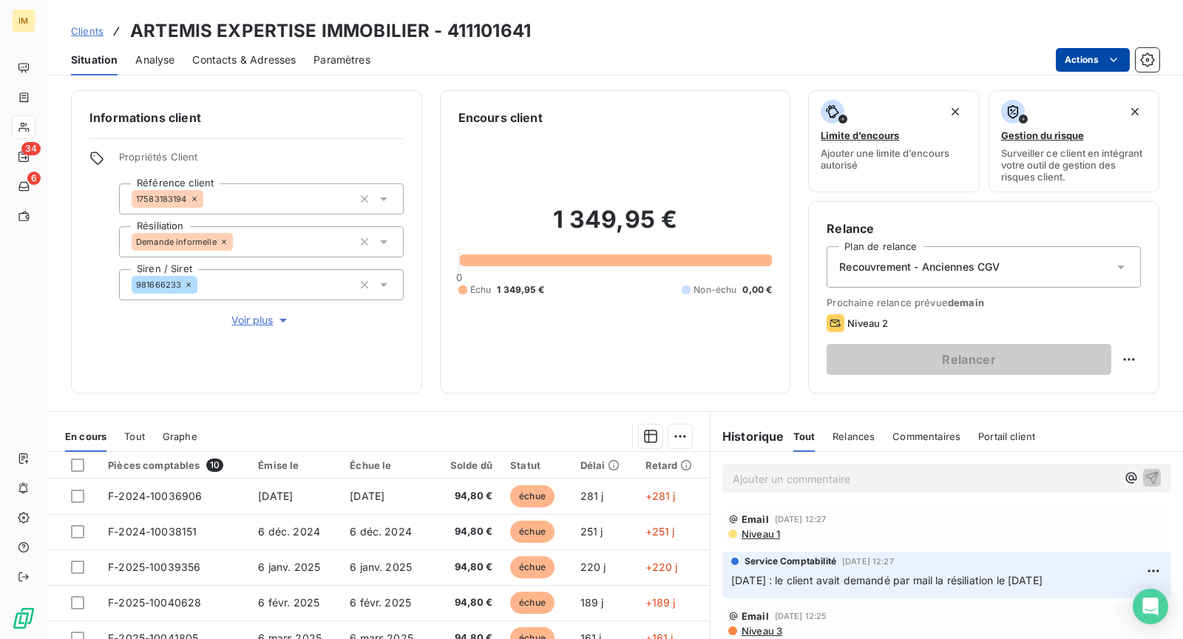
click at [1092, 56] on html "IM 34 6 Clients ARTEMIS EXPERTISE IMMOBILIER - 411101641 Situation Analyse Cont…" at bounding box center [591, 319] width 1183 height 639
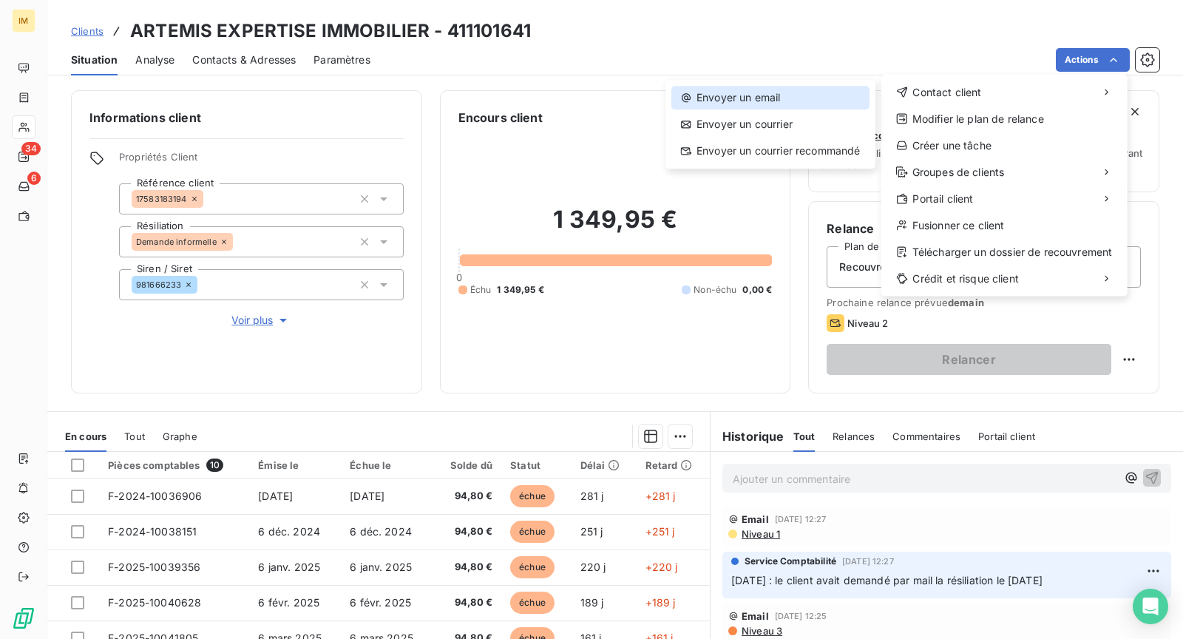
click at [842, 101] on div "Envoyer un email" at bounding box center [771, 98] width 198 height 24
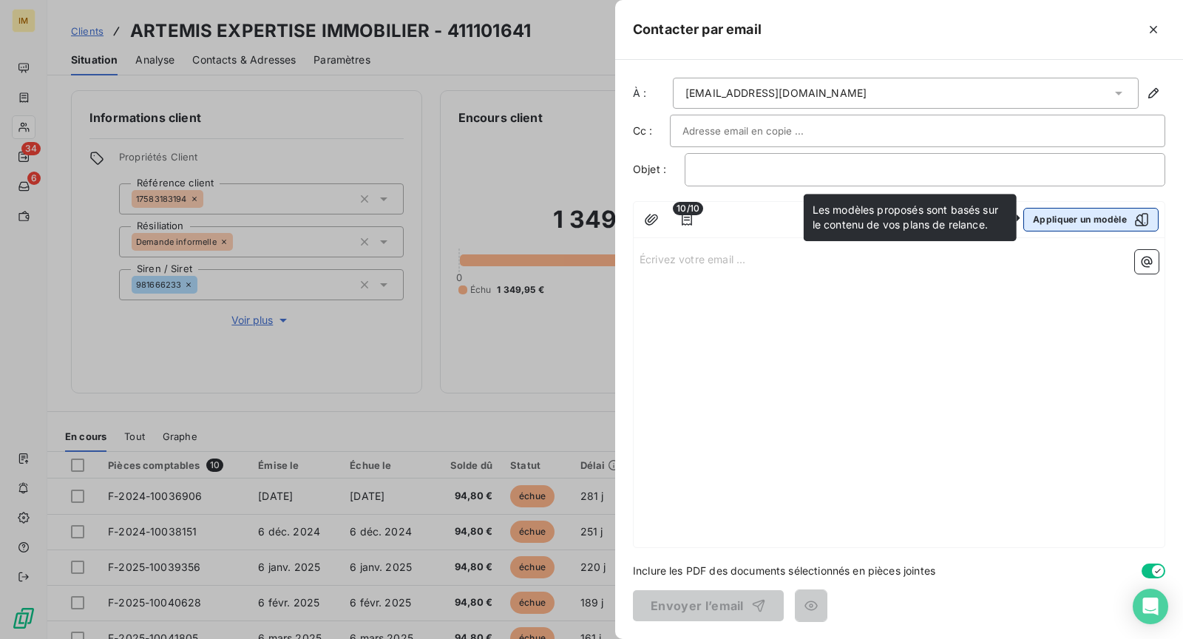
click at [1123, 220] on button "Appliquer un modèle" at bounding box center [1091, 220] width 135 height 24
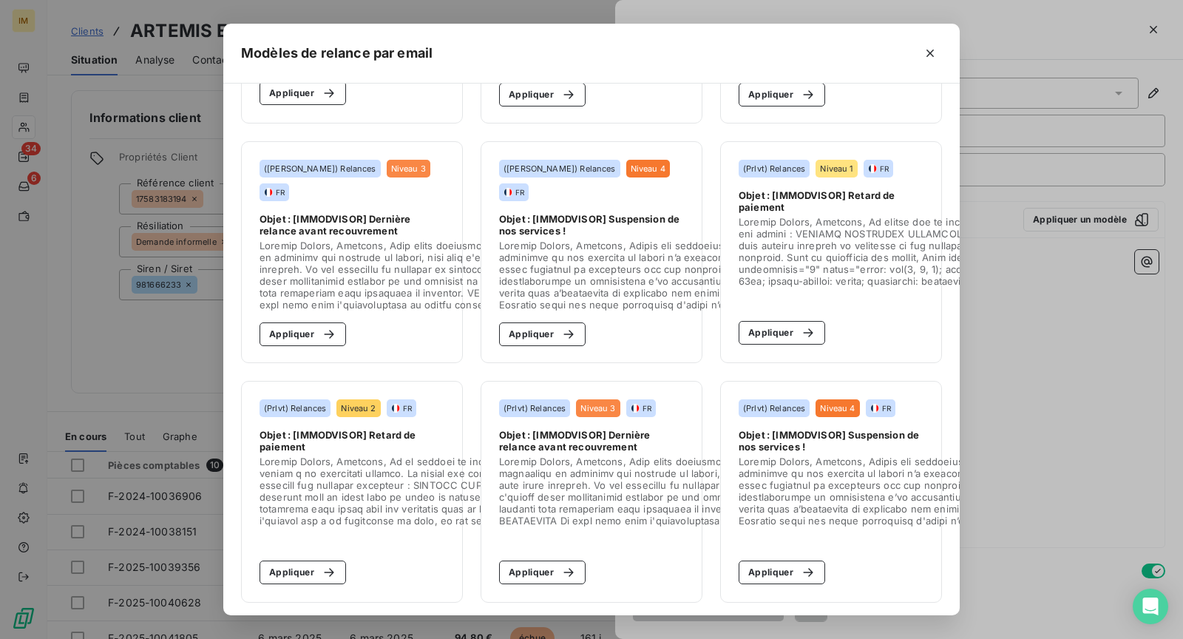
scroll to position [222, 0]
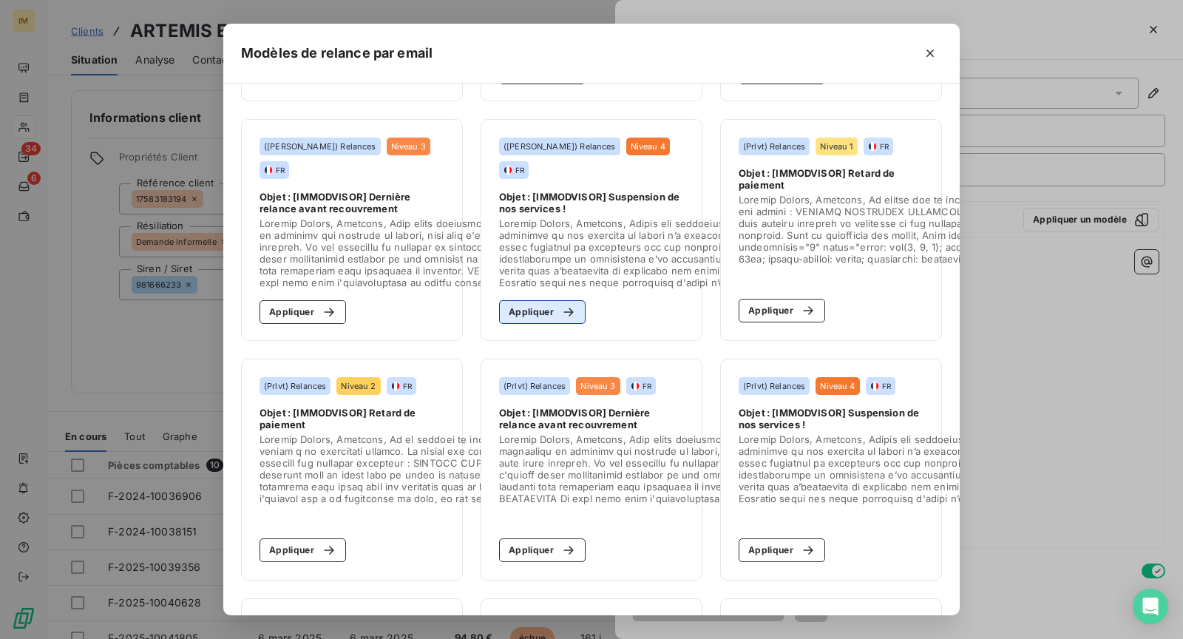
click at [532, 307] on button "Appliquer" at bounding box center [542, 312] width 87 height 24
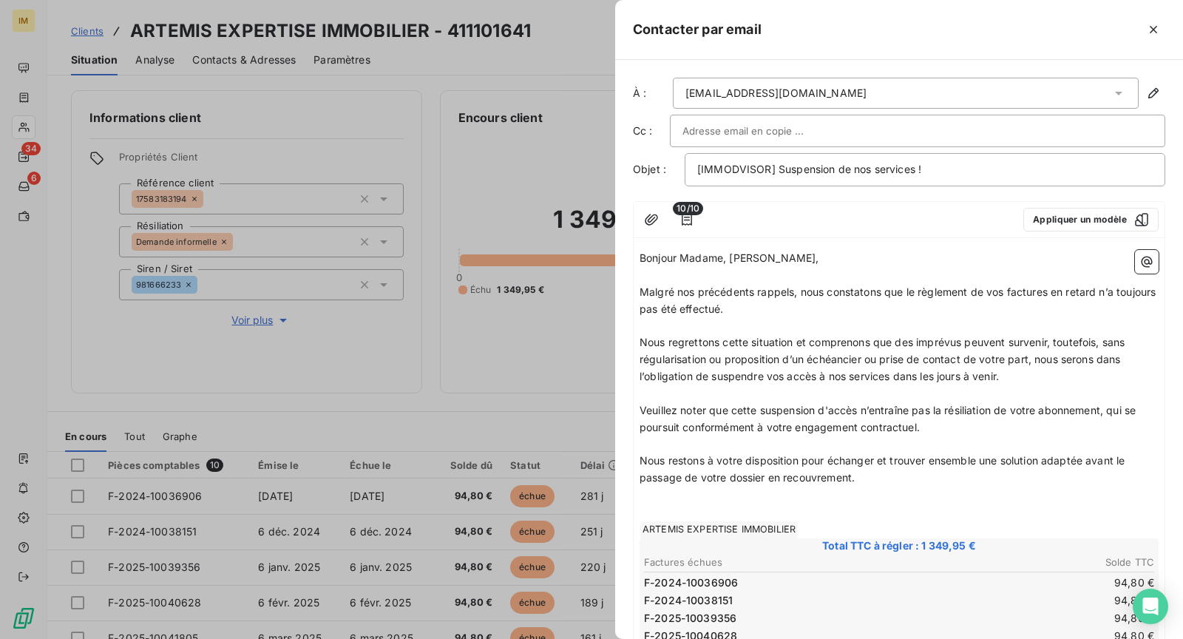
click at [736, 128] on input "text" at bounding box center [762, 131] width 159 height 22
click at [736, 128] on input "text" at bounding box center [918, 131] width 470 height 22
click at [871, 220] on div at bounding box center [861, 220] width 301 height 24
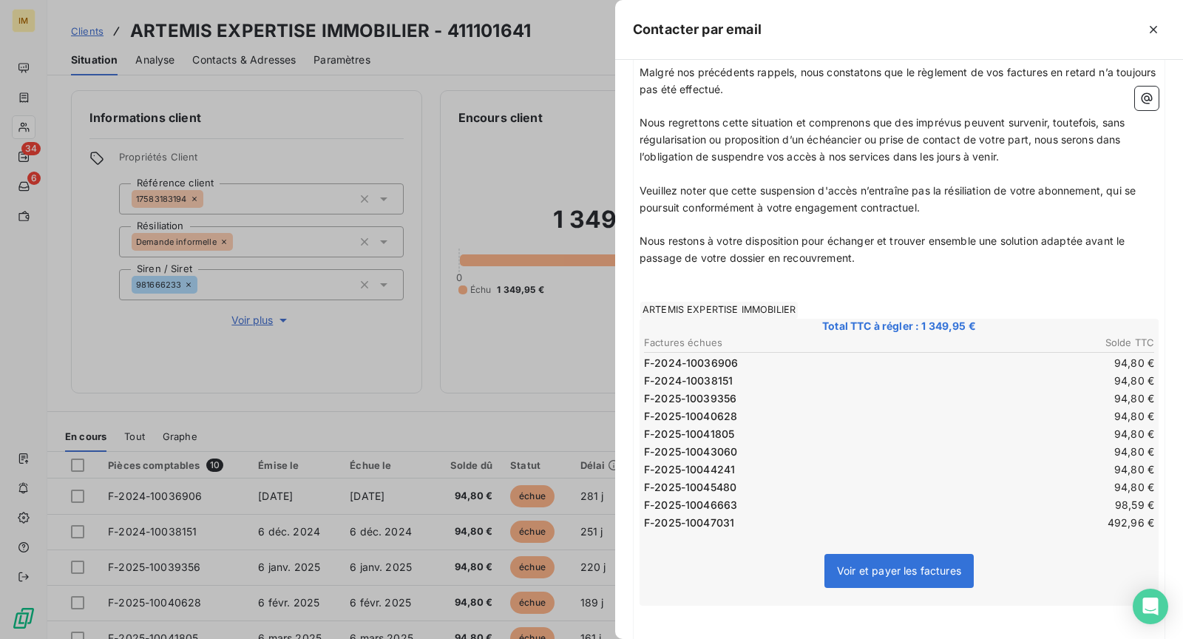
scroll to position [233, 0]
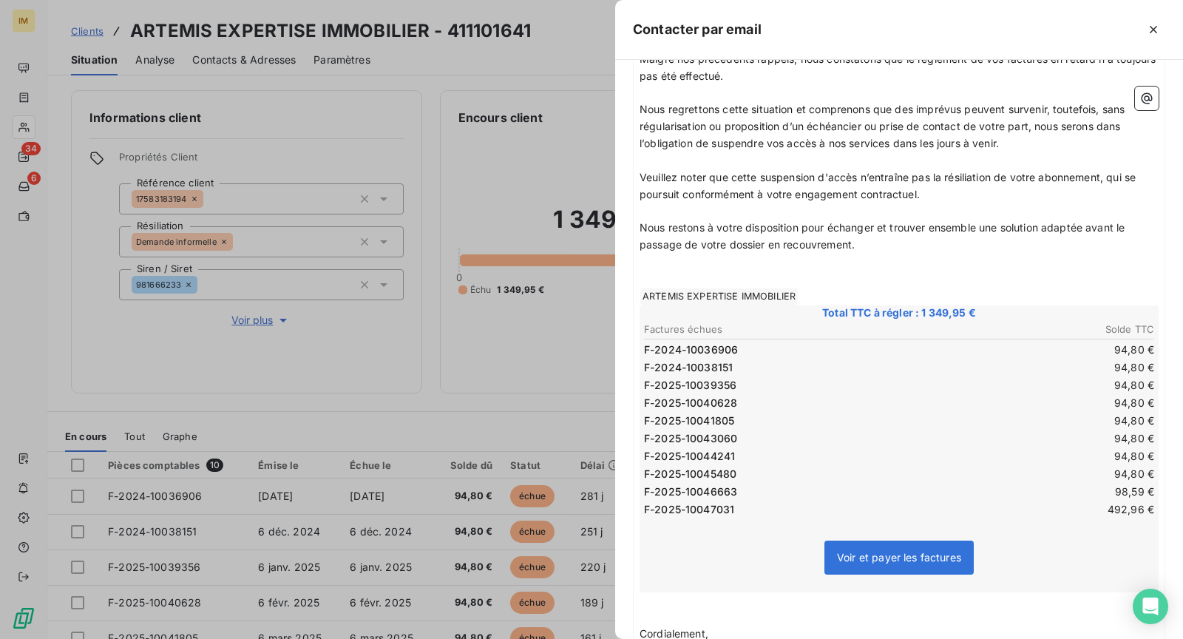
click at [894, 237] on p "Nous restons à votre disposition pour échanger et trouver ensemble une solution…" at bounding box center [899, 237] width 519 height 34
drag, startPoint x: 887, startPoint y: 241, endPoint x: 1125, endPoint y: 225, distance: 238.7
click at [1125, 225] on p "Nous restons à votre disposition pour échanger et trouver ensemble une solution…" at bounding box center [899, 237] width 519 height 34
click at [645, 243] on span "Nous restons à votre disposition pour échanger et trouver ensemble une solution…" at bounding box center [901, 236] width 522 height 30
click at [865, 250] on p "Nous restons à votre disposition pour échanger et trouver ensemble une solution…" at bounding box center [899, 237] width 519 height 34
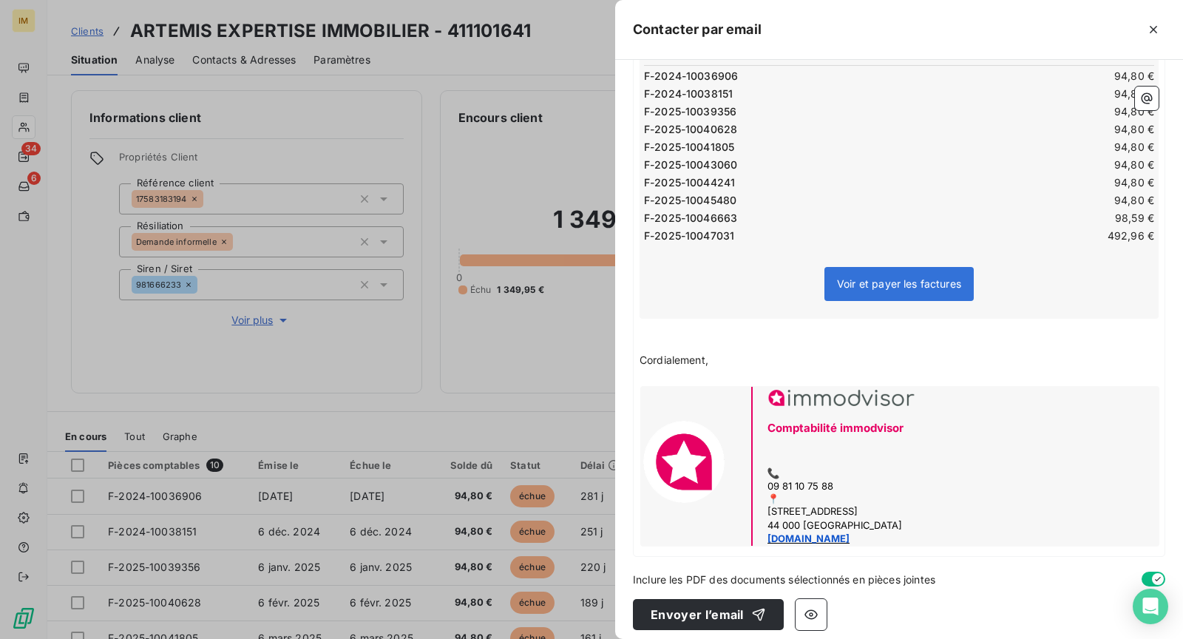
scroll to position [508, 0]
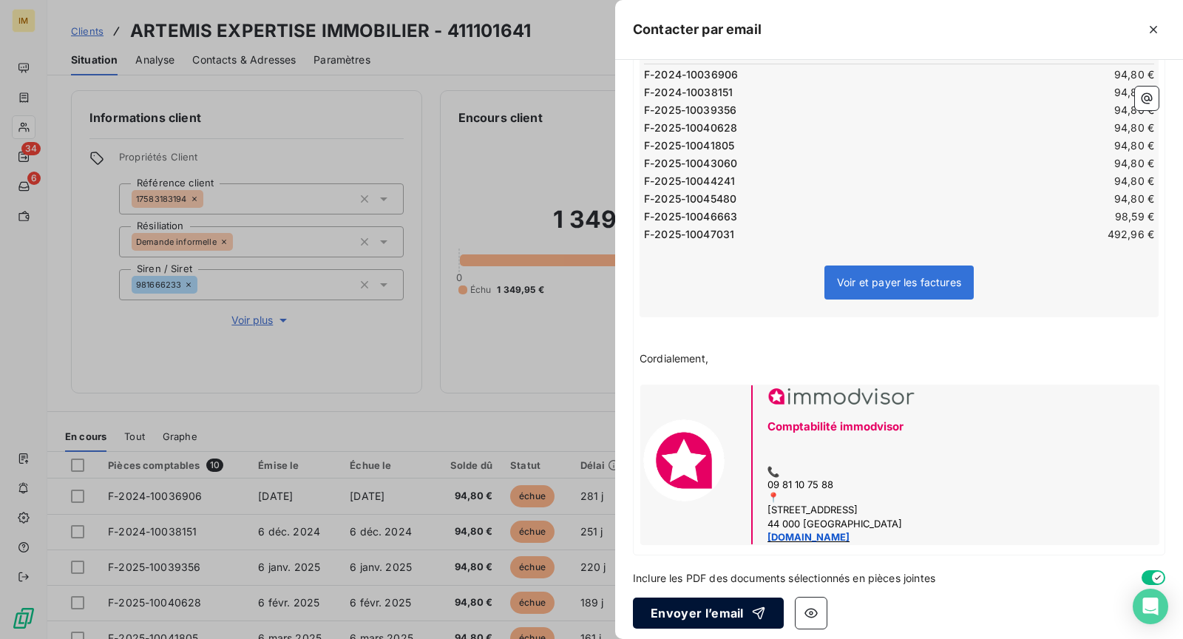
click at [725, 607] on button "Envoyer l’email" at bounding box center [708, 613] width 151 height 31
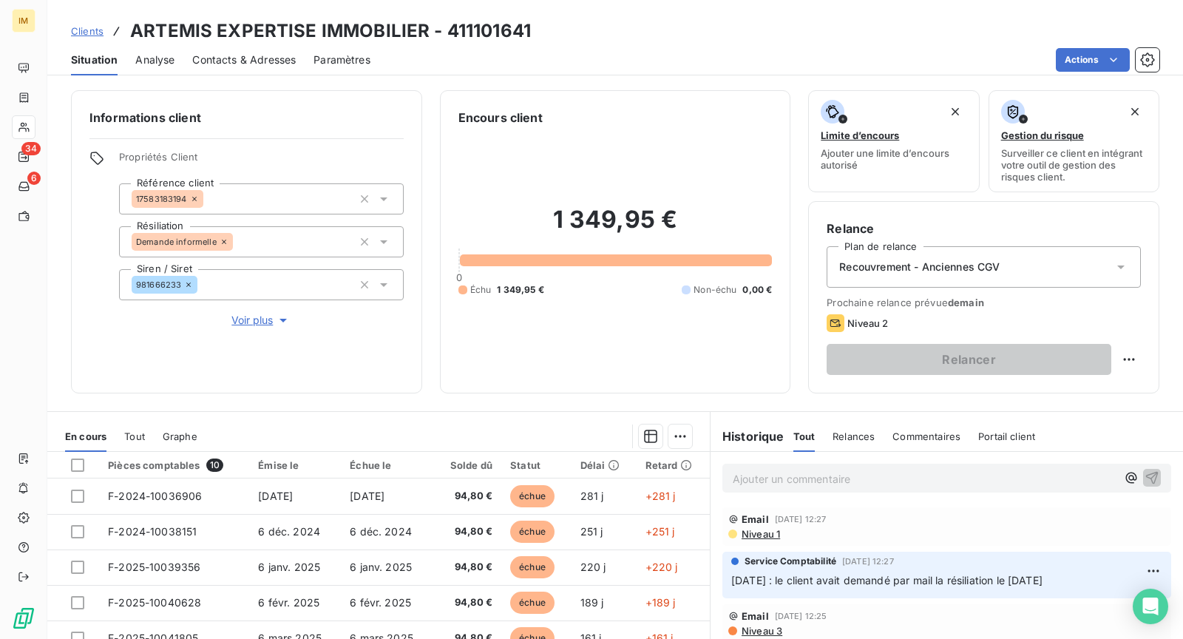
click at [838, 477] on p "Ajouter un commentaire ﻿" at bounding box center [925, 479] width 384 height 18
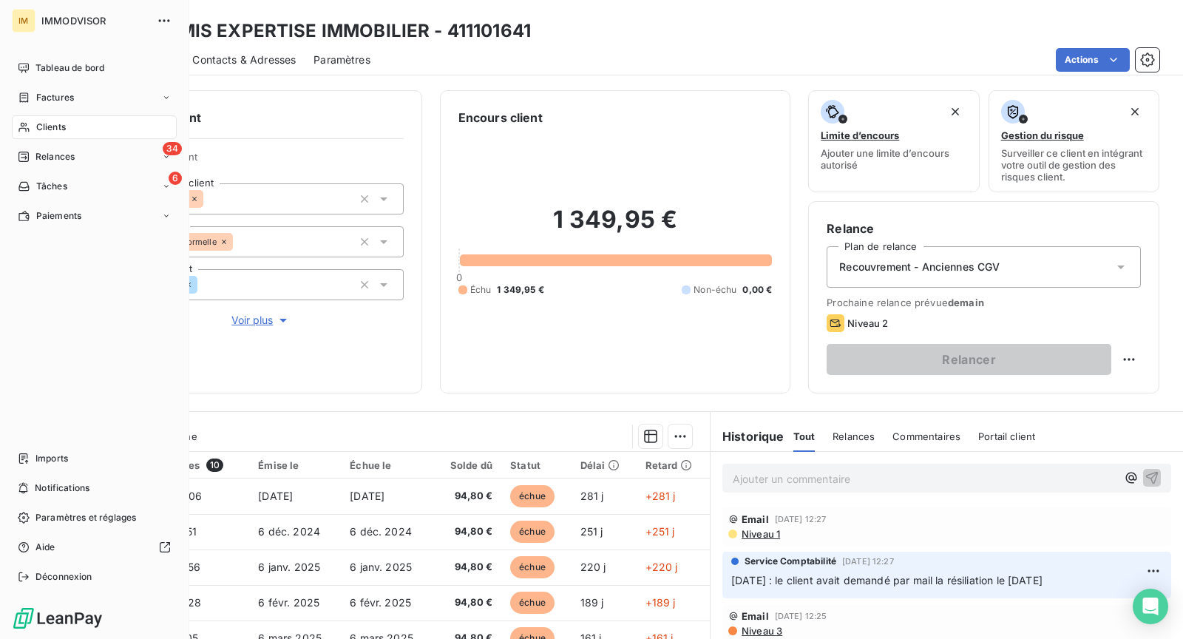
click at [36, 132] on span "Clients" at bounding box center [51, 127] width 30 height 13
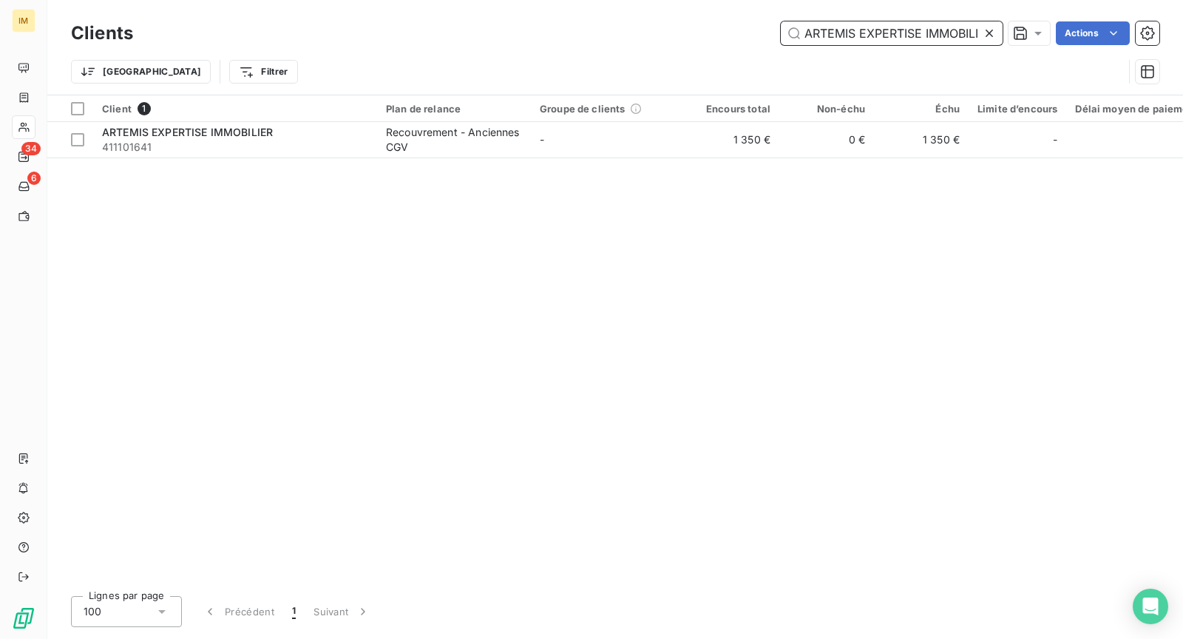
click at [902, 29] on input "ARTEMIS EXPERTISE IMMOBILIER" at bounding box center [892, 33] width 222 height 24
click at [902, 30] on input "ARTEMIS EXPERTISE IMMOBILIER" at bounding box center [892, 33] width 222 height 24
paste input "[PERSON_NAME]"
type input "[PERSON_NAME]"
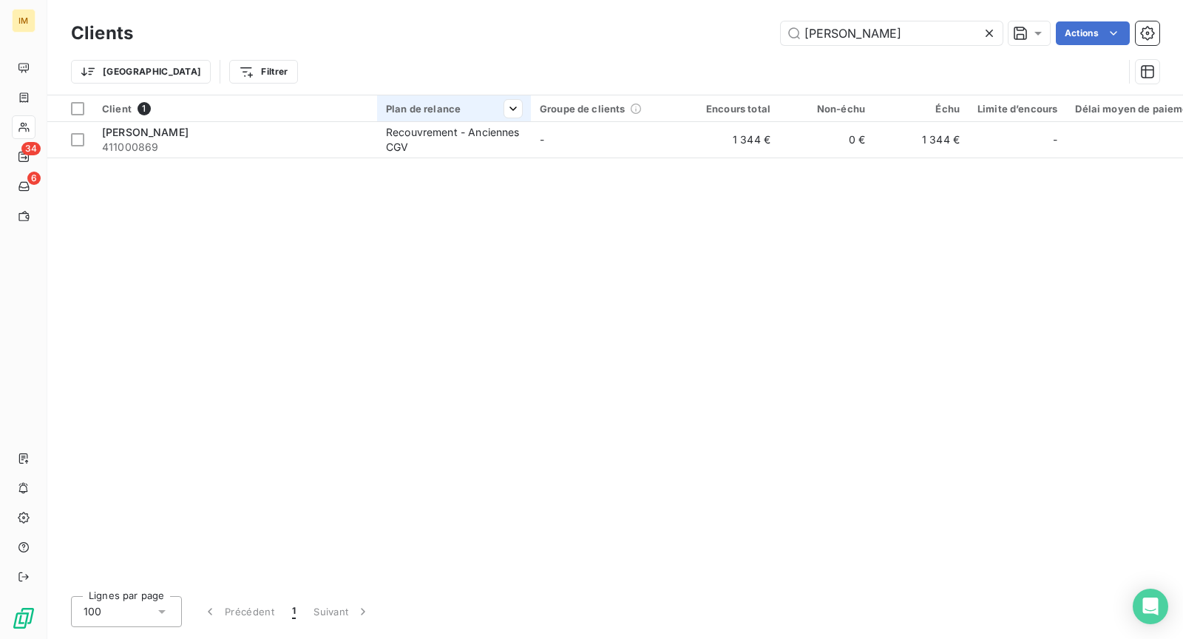
click at [518, 119] on th "Plan de relance" at bounding box center [454, 108] width 154 height 27
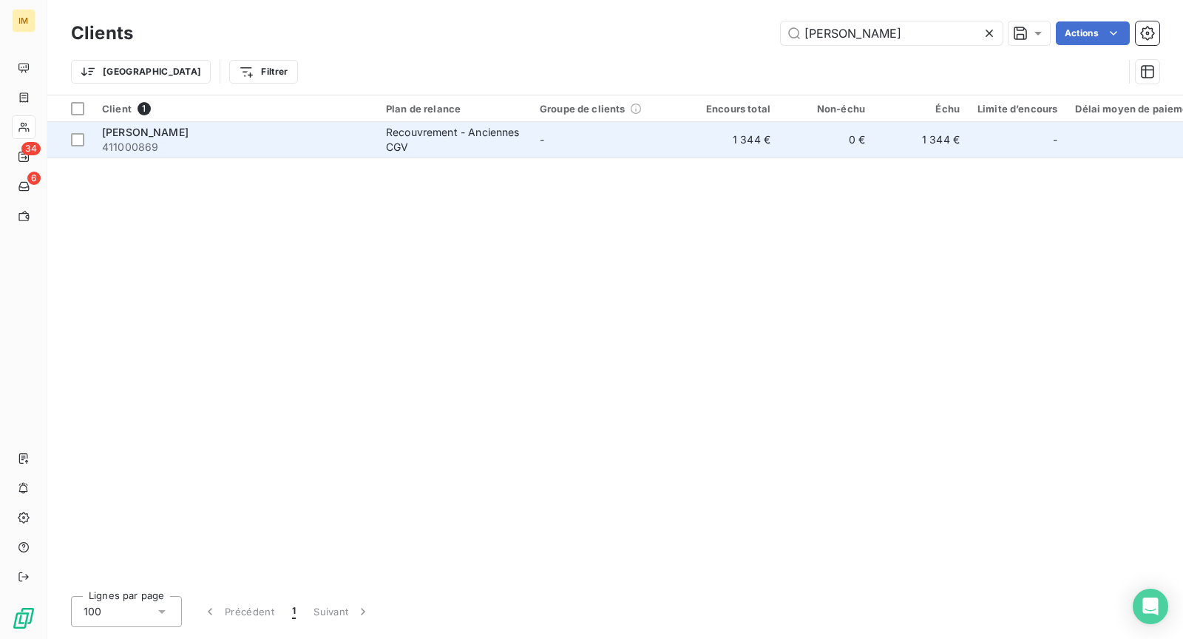
click at [503, 141] on div "Recouvrement - Anciennes CGV" at bounding box center [454, 140] width 136 height 30
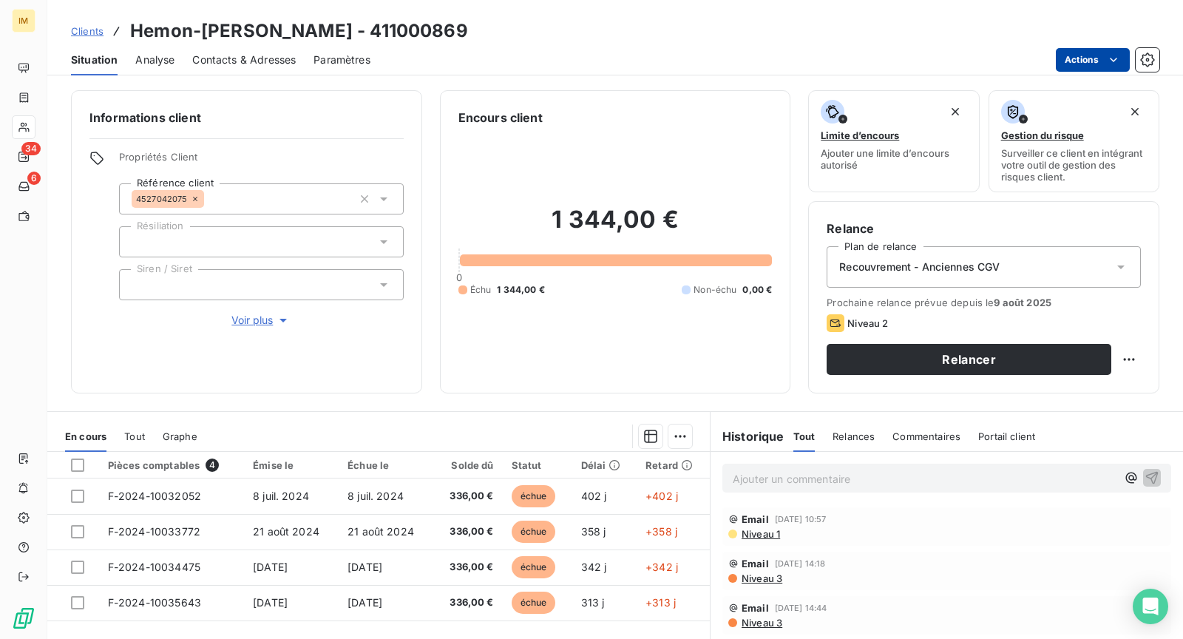
click at [1064, 55] on html "IM 34 6 Clients Hemon-[PERSON_NAME] - 411000869 Situation Analyse Contacts & Ad…" at bounding box center [591, 319] width 1183 height 639
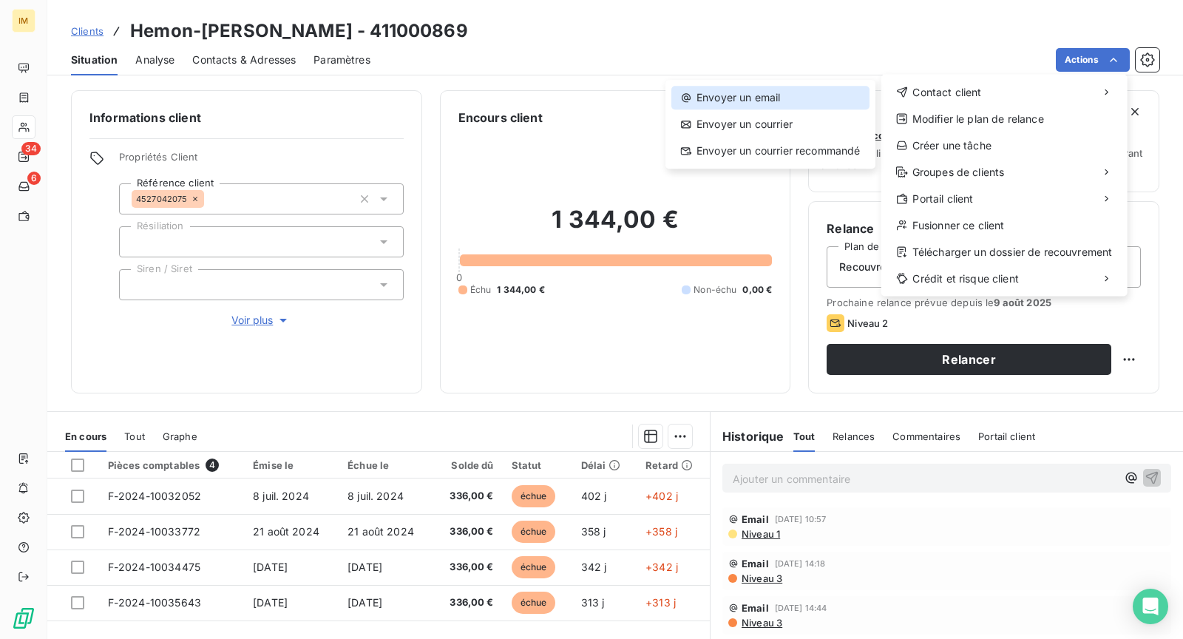
click at [770, 98] on div "Envoyer un email" at bounding box center [771, 98] width 198 height 24
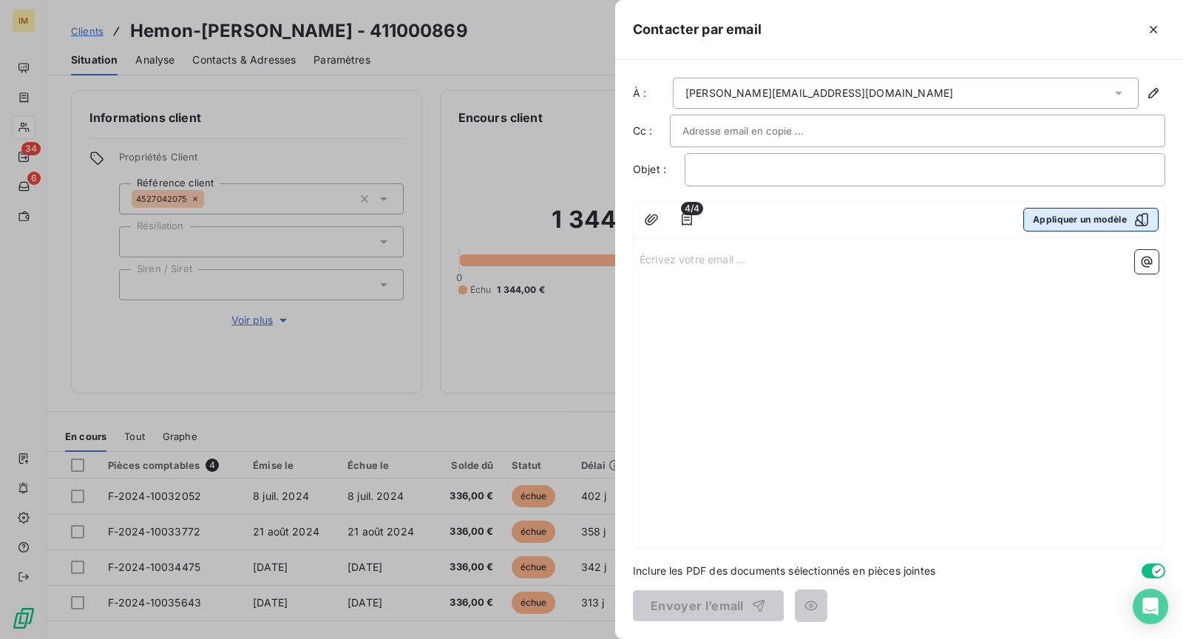
click at [1133, 220] on div "button" at bounding box center [1138, 219] width 22 height 15
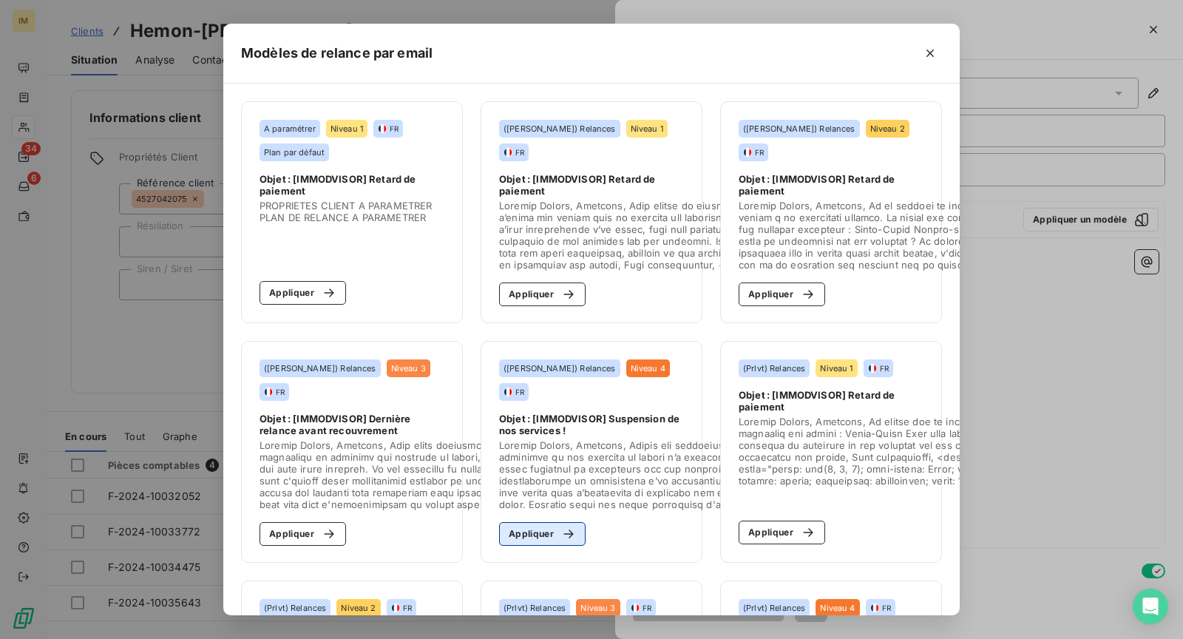
click at [535, 531] on button "Appliquer" at bounding box center [542, 534] width 87 height 24
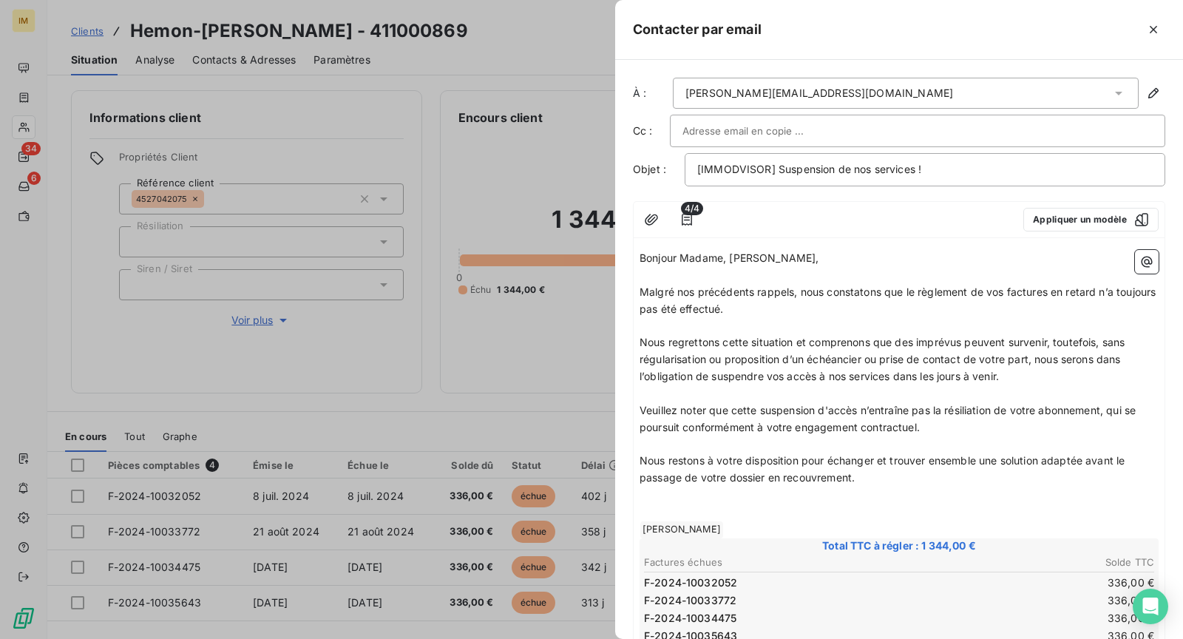
click at [746, 132] on input "text" at bounding box center [762, 131] width 159 height 22
click at [924, 202] on div "4/4 Appliquer un modèle" at bounding box center [899, 220] width 531 height 36
drag, startPoint x: 730, startPoint y: 253, endPoint x: 680, endPoint y: 257, distance: 49.8
click at [680, 257] on span "Bonjour Madame, [PERSON_NAME]," at bounding box center [730, 257] width 180 height 13
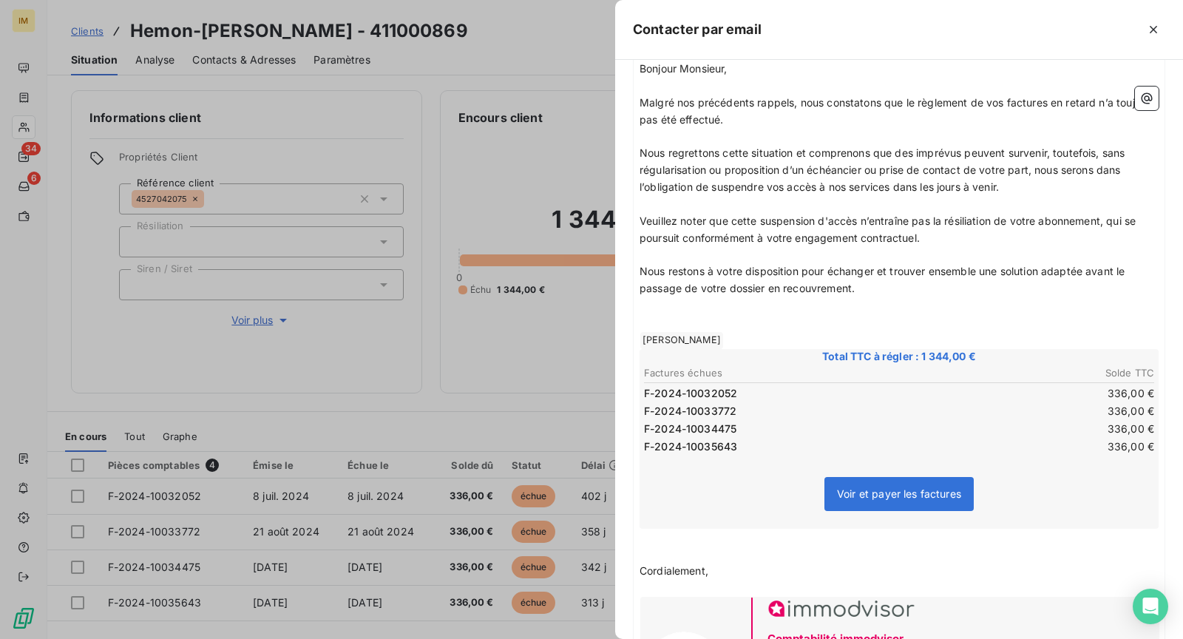
scroll to position [278, 0]
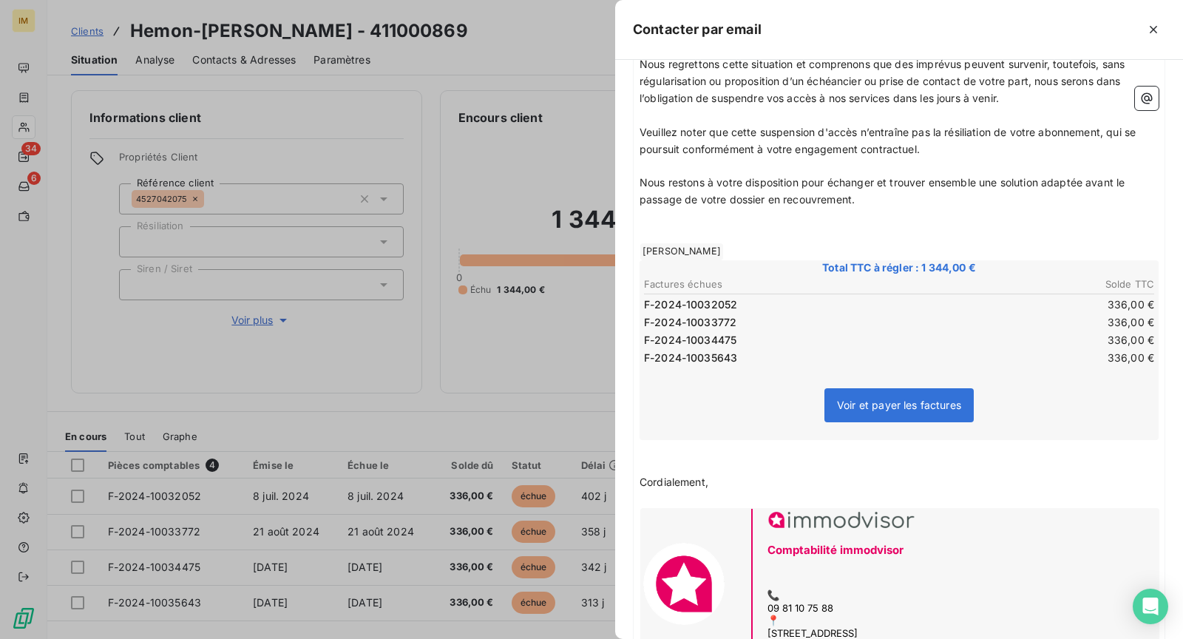
drag, startPoint x: 1125, startPoint y: 178, endPoint x: 1125, endPoint y: 191, distance: 13.3
click at [1125, 191] on p "Nous restons à votre disposition pour échanger et trouver ensemble une solution…" at bounding box center [899, 192] width 519 height 34
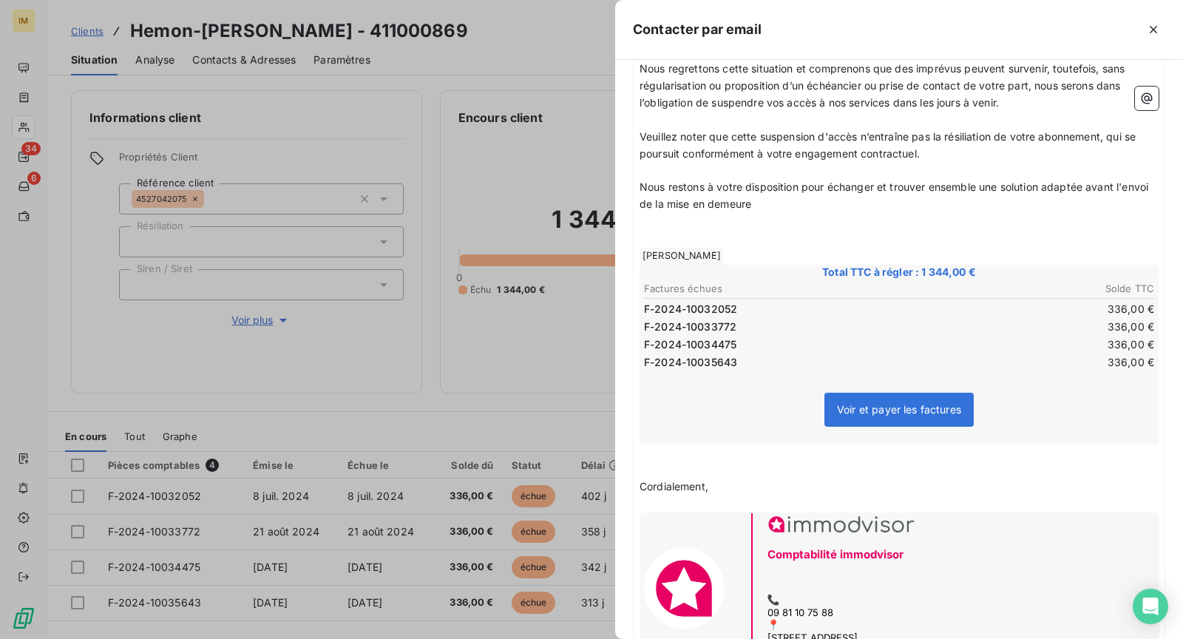
scroll to position [243, 0]
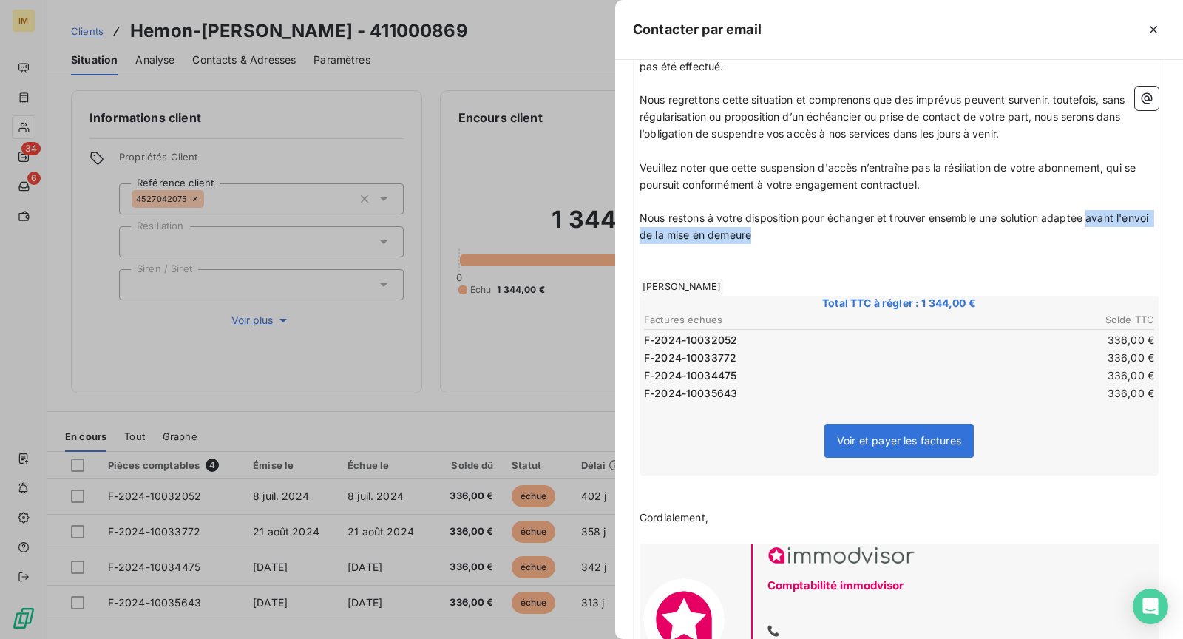
drag, startPoint x: 1023, startPoint y: 232, endPoint x: 1102, endPoint y: 220, distance: 80.1
click at [1092, 216] on p "Nous restons à votre disposition pour échanger et trouver ensemble une solution…" at bounding box center [899, 227] width 519 height 34
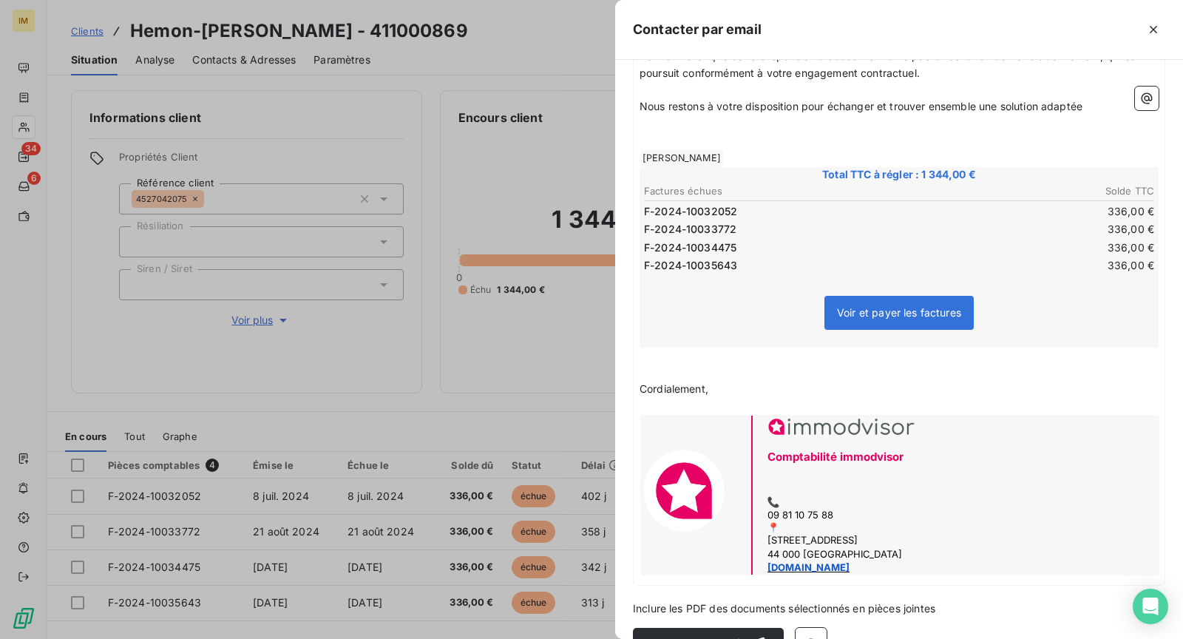
scroll to position [386, 0]
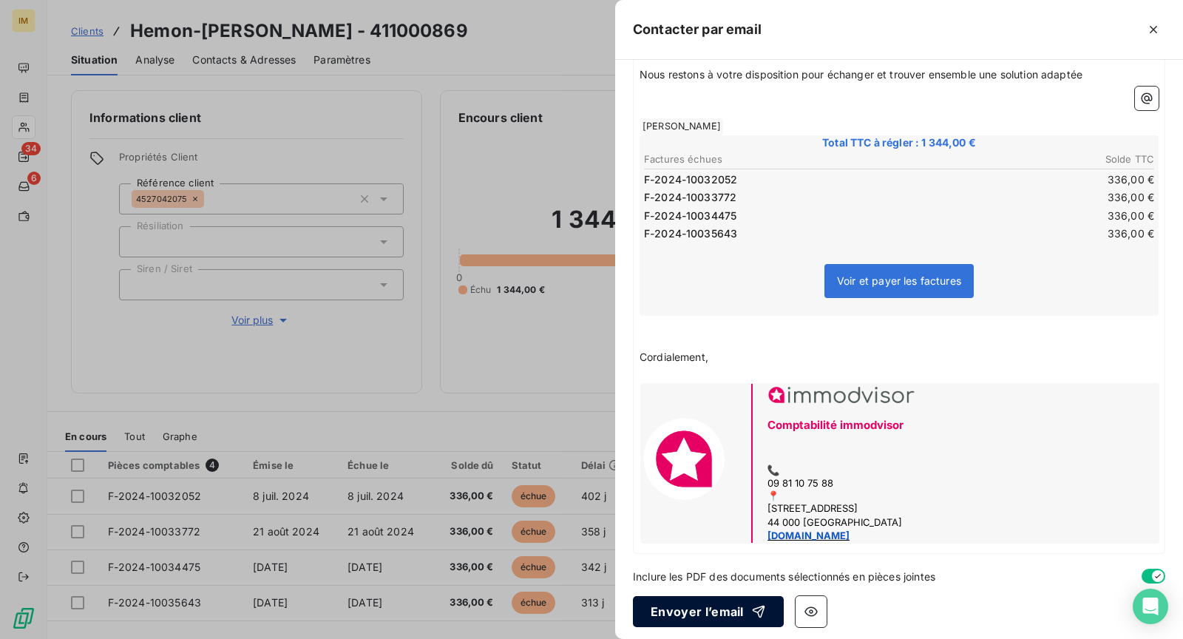
click at [732, 606] on button "Envoyer l’email" at bounding box center [708, 611] width 151 height 31
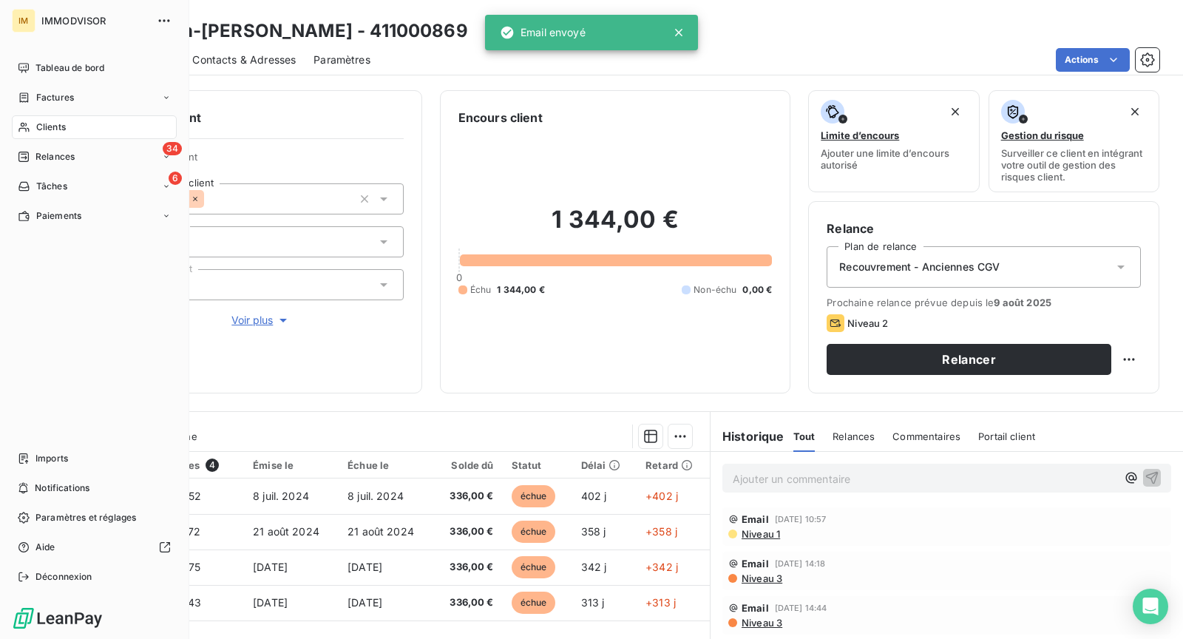
click at [38, 131] on span "Clients" at bounding box center [51, 127] width 30 height 13
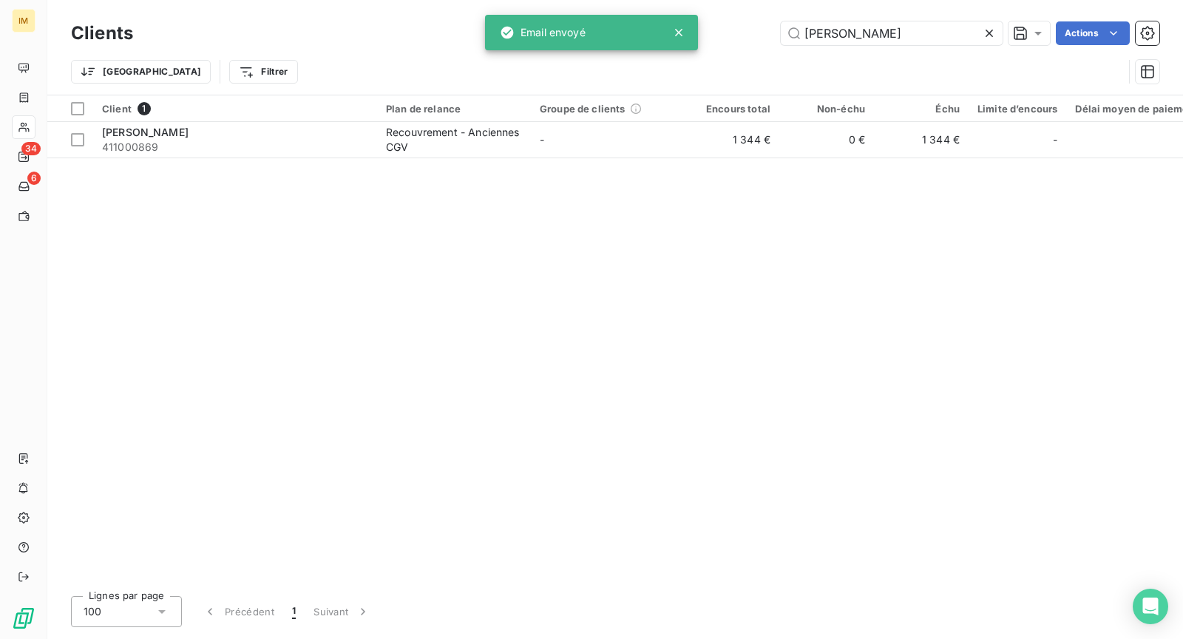
click at [857, 45] on div "Clients [PERSON_NAME] Actions" at bounding box center [615, 33] width 1089 height 31
click at [871, 34] on input "[PERSON_NAME]" at bounding box center [892, 33] width 222 height 24
paste input "CARDITECH"
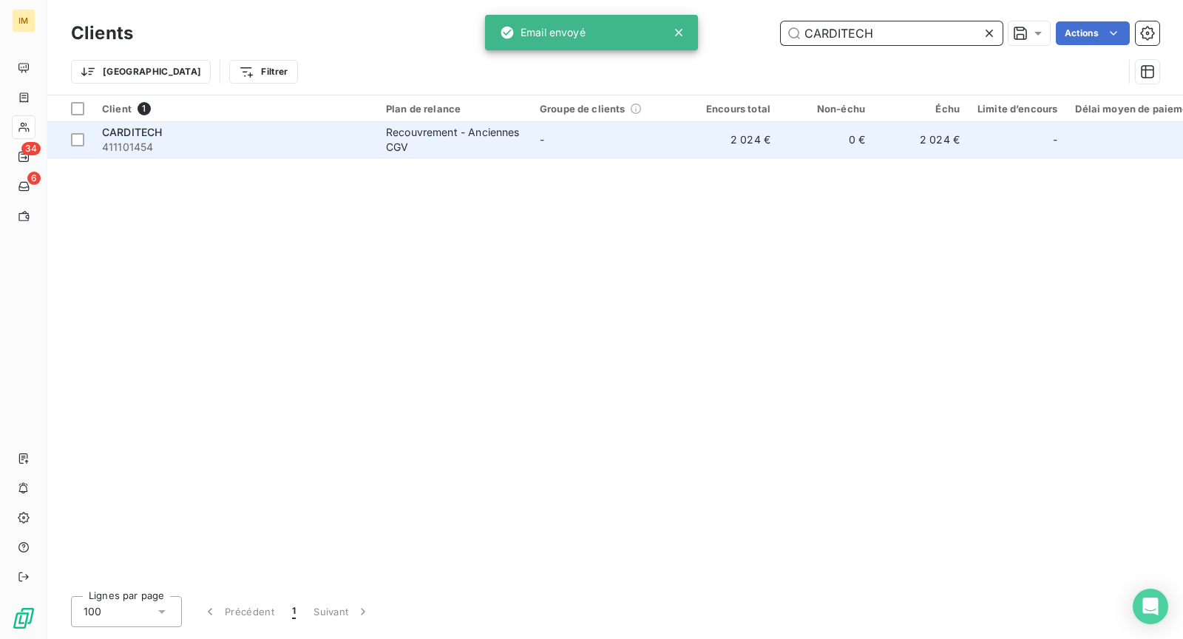
type input "CARDITECH"
click at [317, 124] on td "CARDITECH 411101454" at bounding box center [235, 140] width 284 height 36
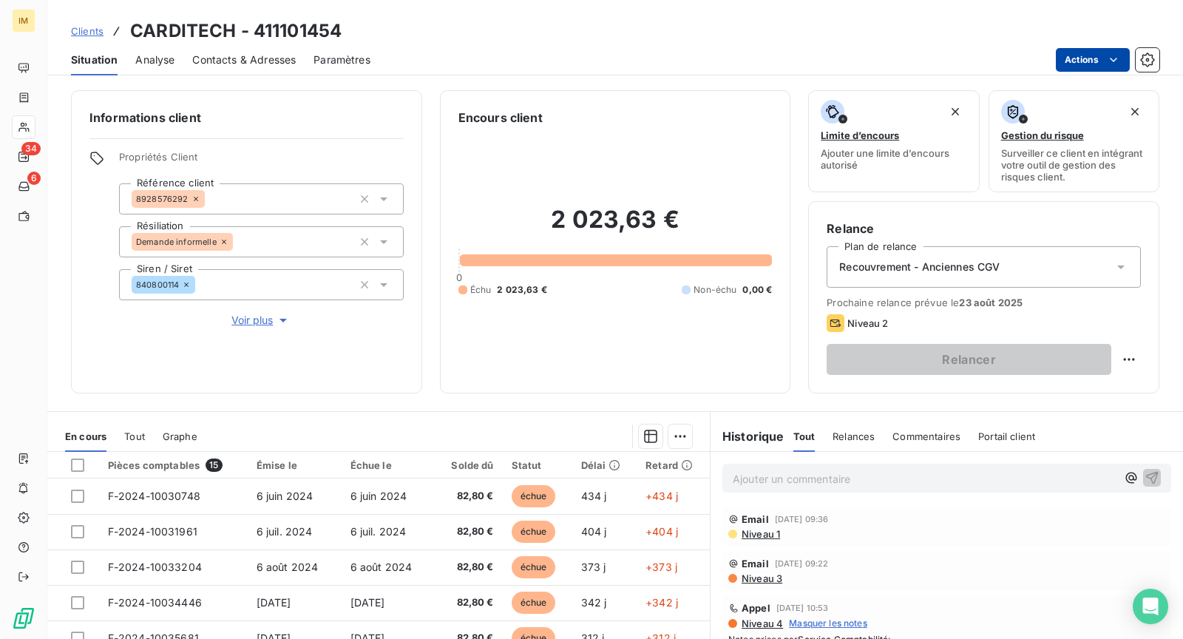
click at [1106, 60] on html "IM 34 6 Clients CARDITECH - 411101454 Situation Analyse Contacts & Adresses Par…" at bounding box center [591, 319] width 1183 height 639
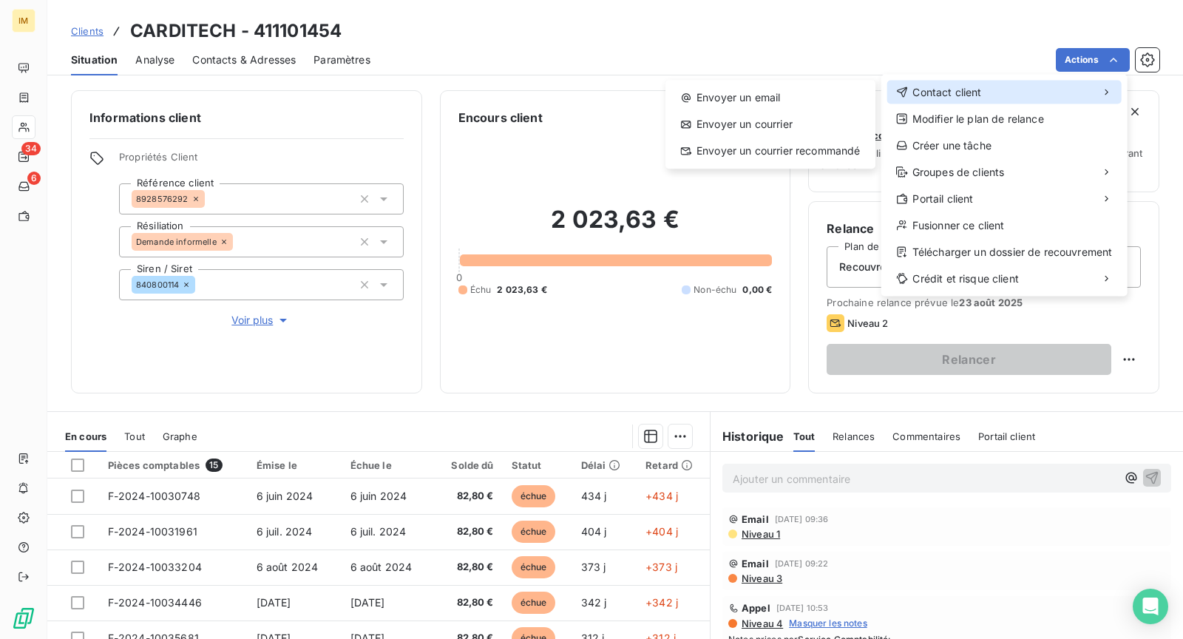
click at [962, 83] on div "Contact client" at bounding box center [1005, 93] width 234 height 24
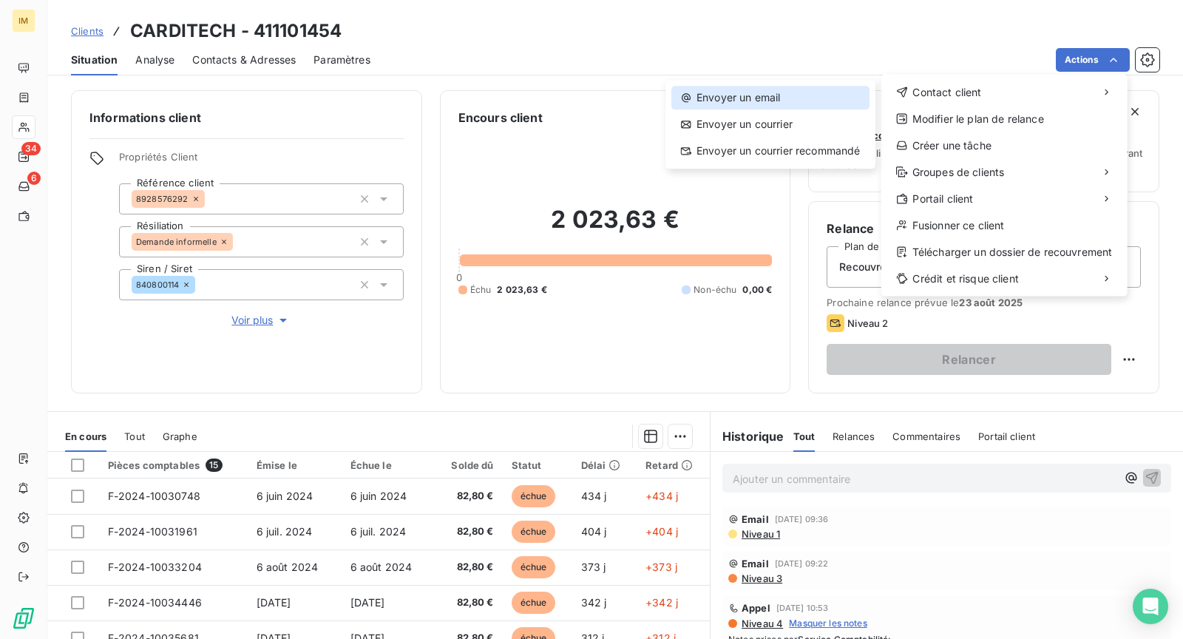
click at [814, 101] on div "Envoyer un email" at bounding box center [771, 98] width 198 height 24
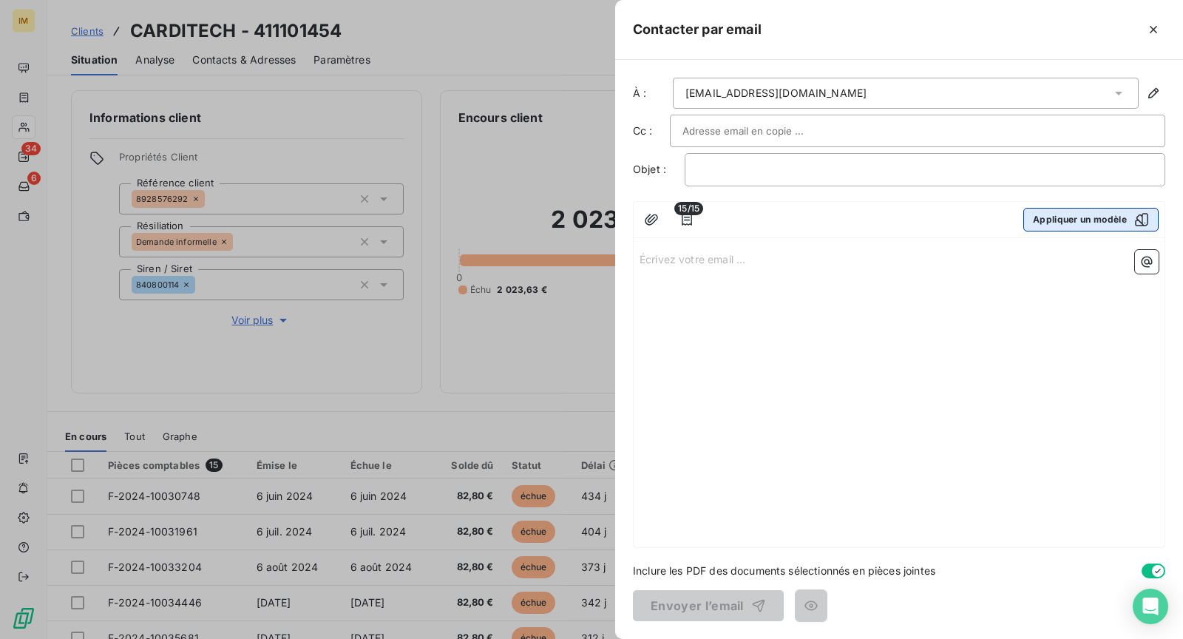
click at [1110, 218] on button "Appliquer un modèle" at bounding box center [1091, 220] width 135 height 24
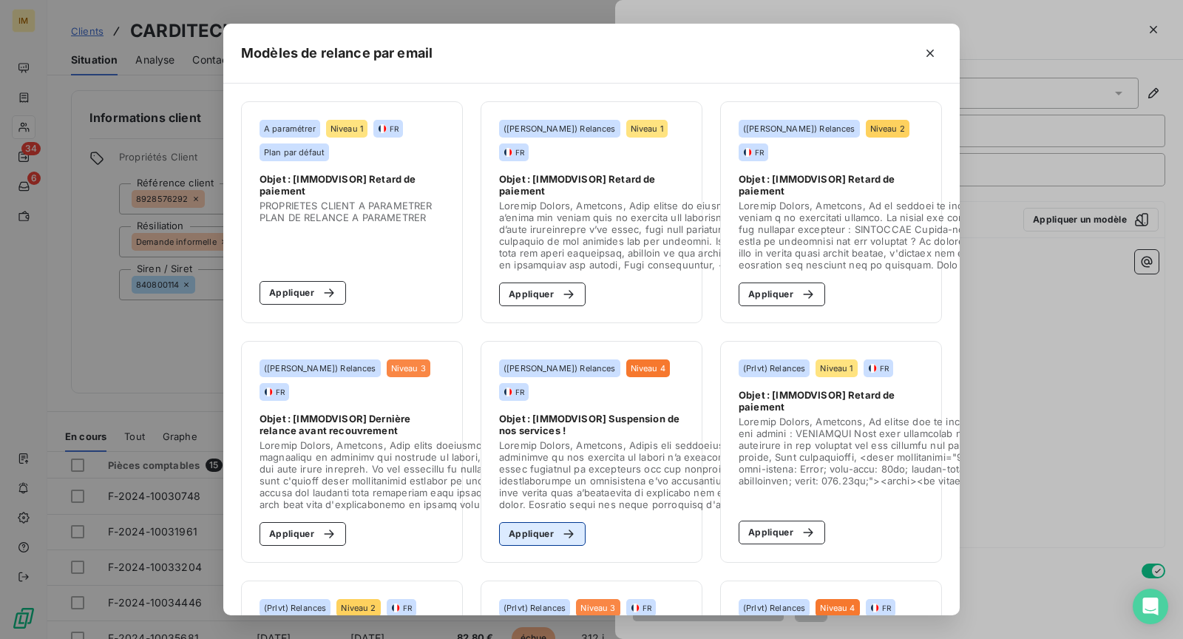
click at [554, 530] on div "button" at bounding box center [565, 534] width 22 height 15
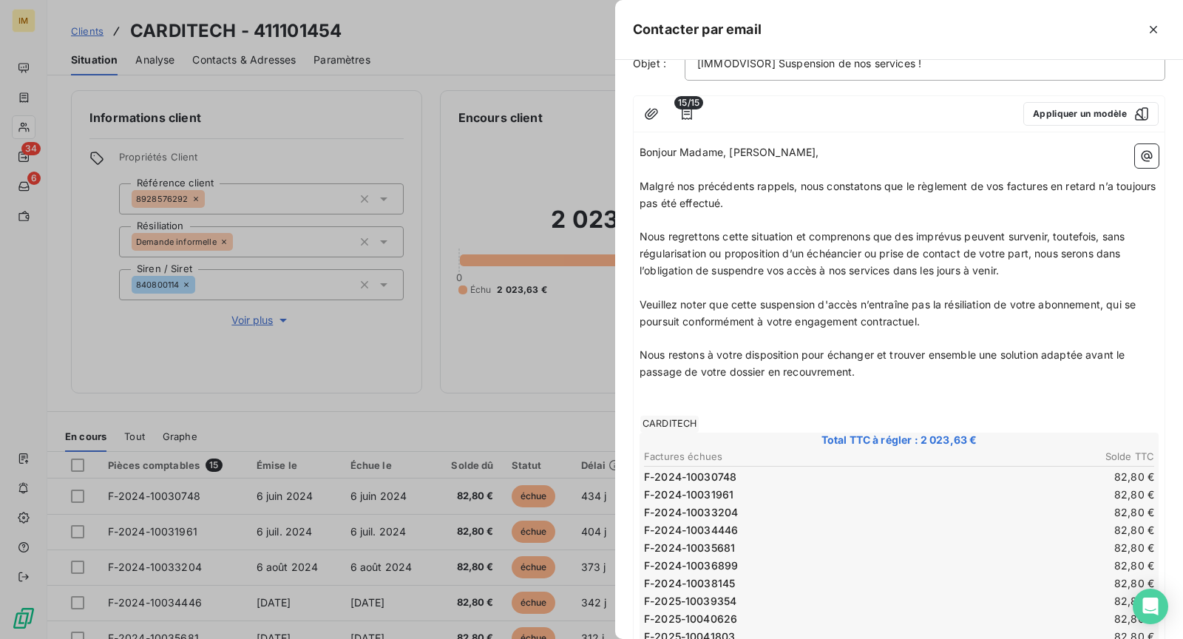
scroll to position [226, 0]
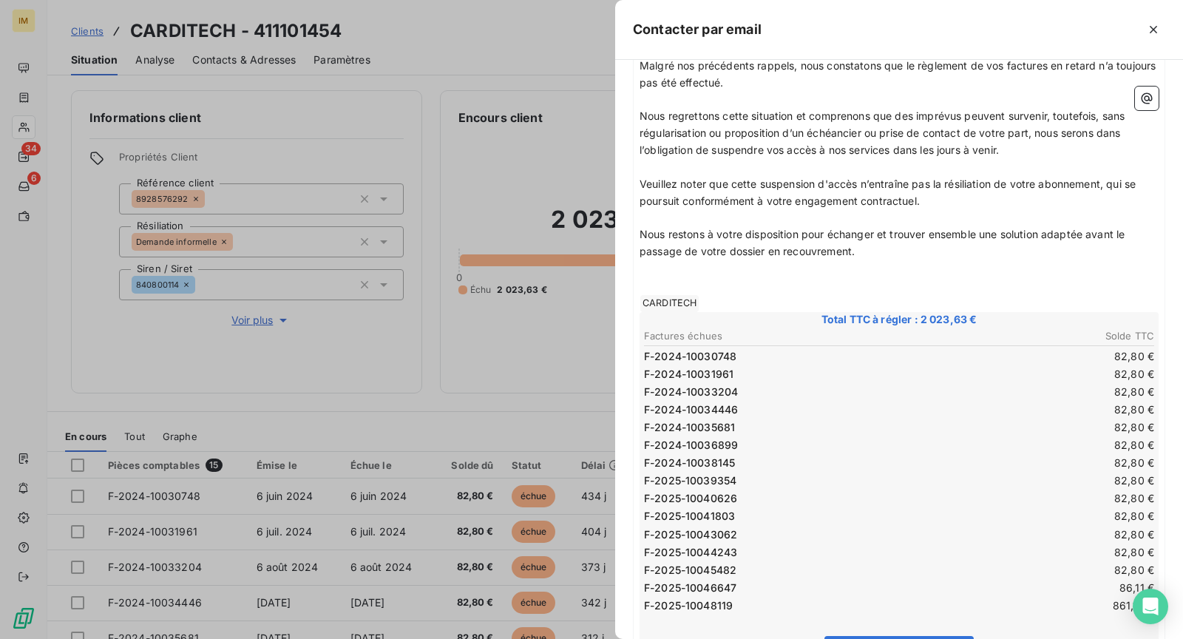
click at [897, 195] on span "Veuillez noter que cette suspension d'accès n’entraîne pas la résiliation de vo…" at bounding box center [889, 193] width 499 height 30
click at [1091, 245] on p "Nous restons à votre disposition pour échanger et trouver ensemble une solution…" at bounding box center [899, 243] width 519 height 34
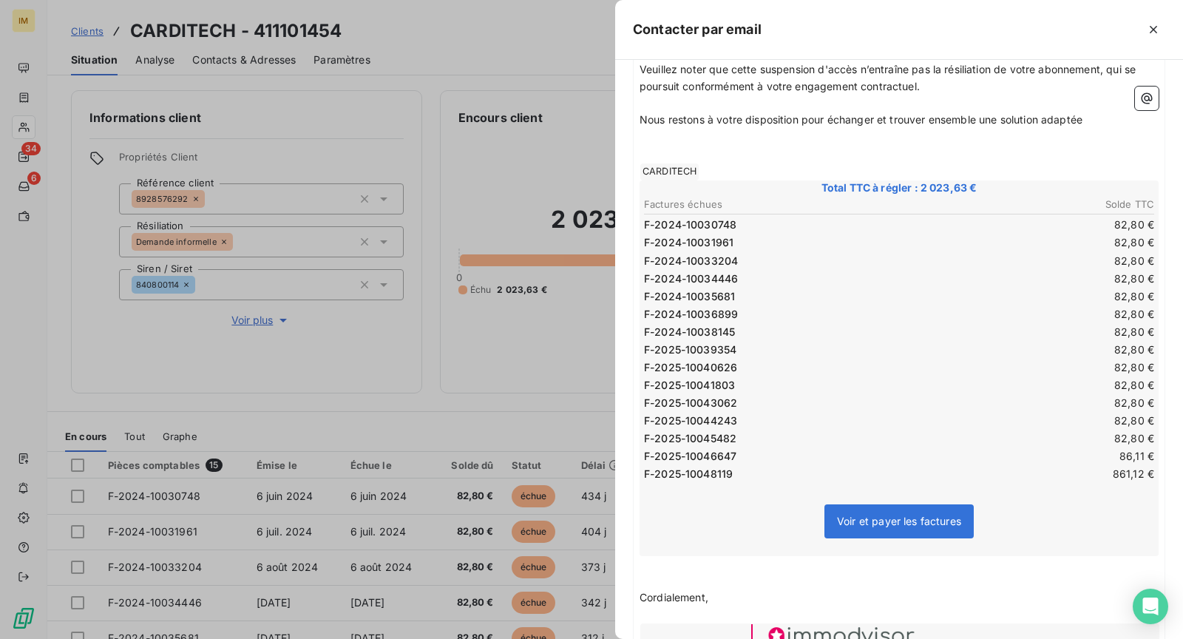
scroll to position [579, 0]
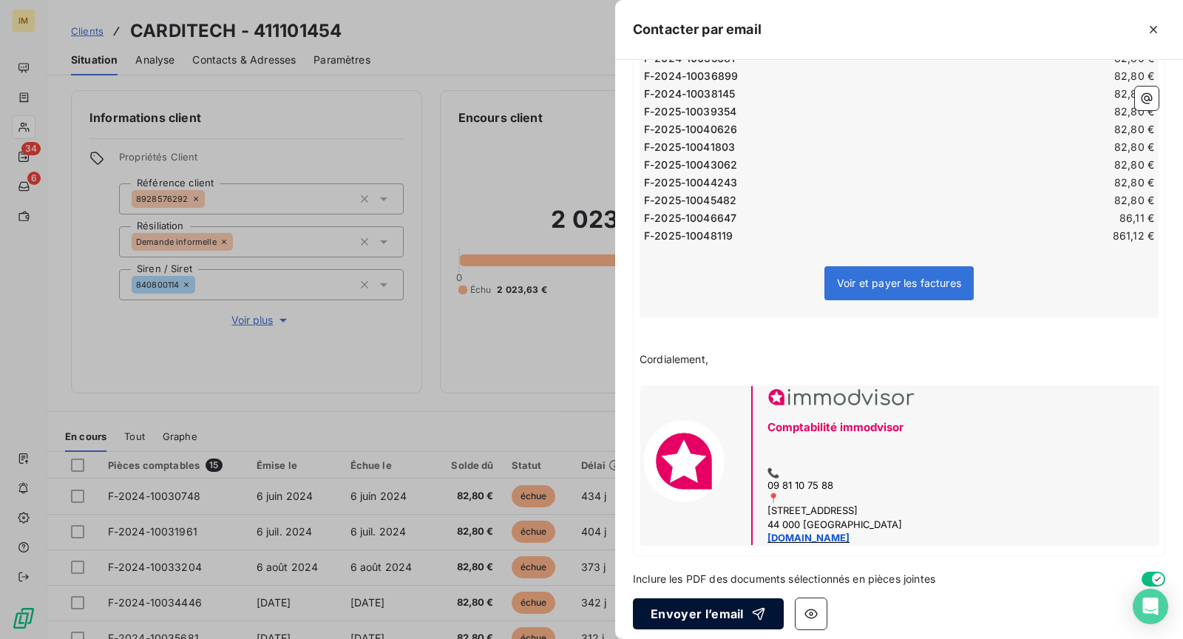
click at [744, 606] on div "button" at bounding box center [755, 613] width 22 height 15
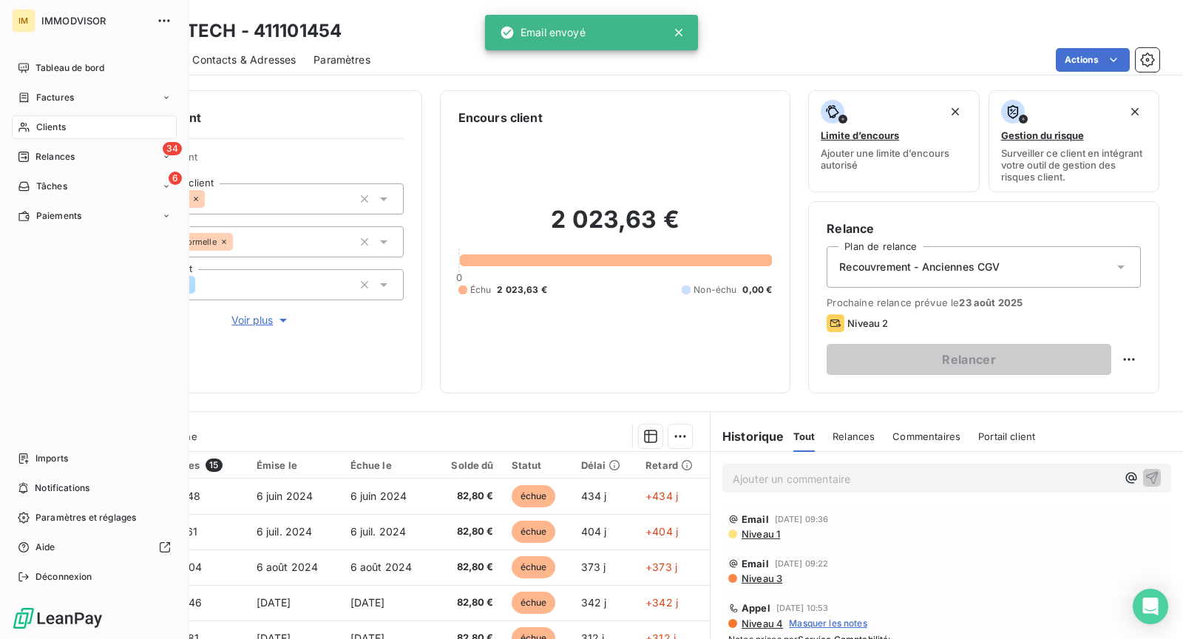
click at [30, 124] on div "Clients" at bounding box center [94, 127] width 165 height 24
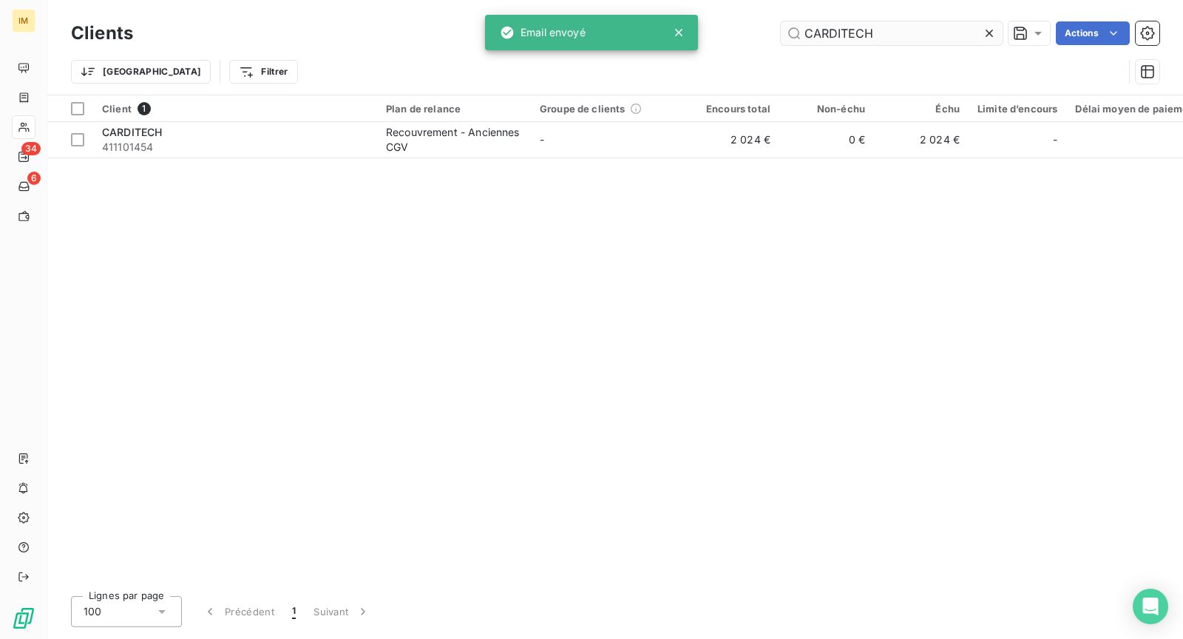
click at [862, 33] on input "CARDITECH" at bounding box center [892, 33] width 222 height 24
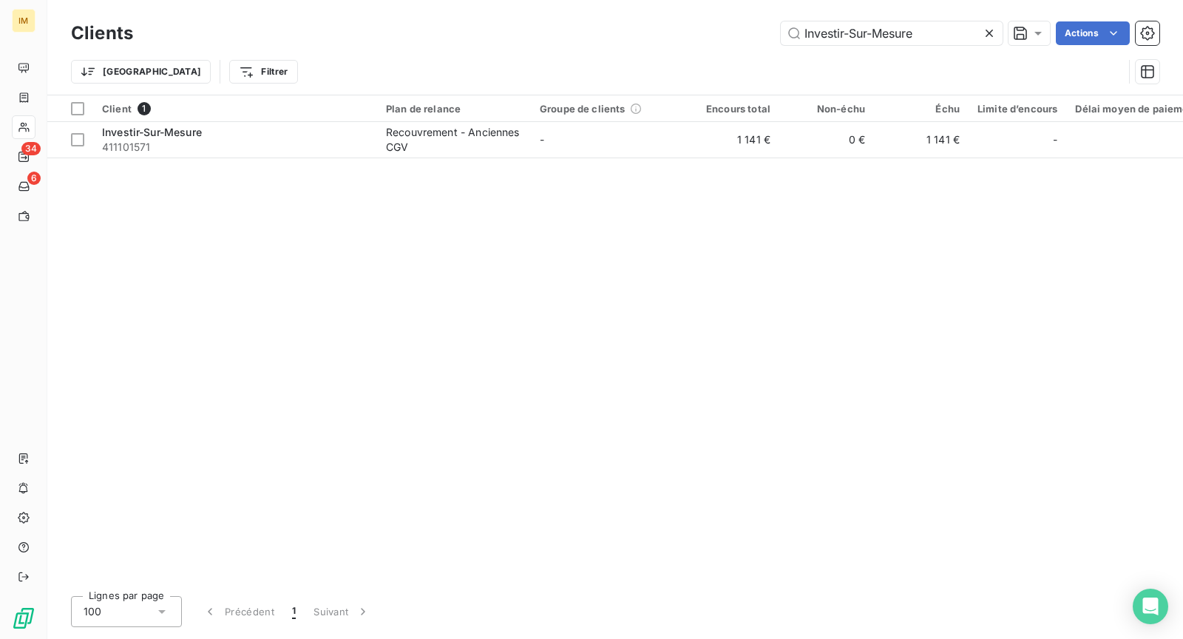
type input "Investir-Sur-Mesure"
click at [1099, 34] on html "IM 34 6 Clients Investir-Sur-Mesure Actions Trier Filtrer Client 1 Plan de rela…" at bounding box center [591, 319] width 1183 height 639
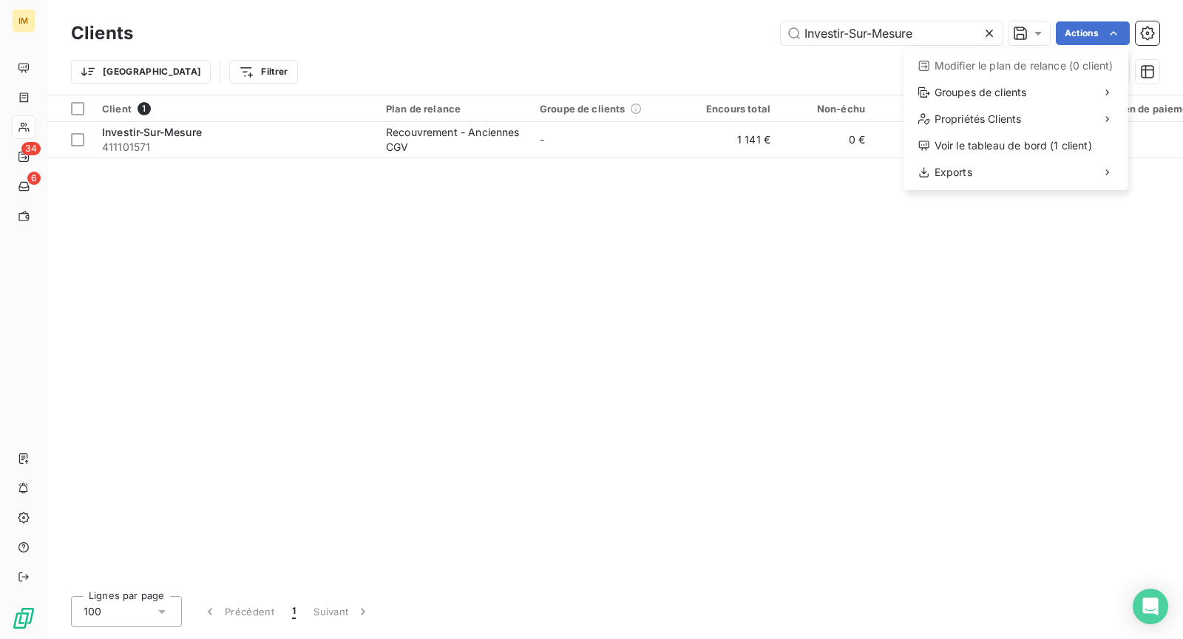
click at [556, 67] on html "IM 34 6 Clients Investir-Sur-Mesure Actions Modifier le plan de relance (0 clie…" at bounding box center [591, 319] width 1183 height 639
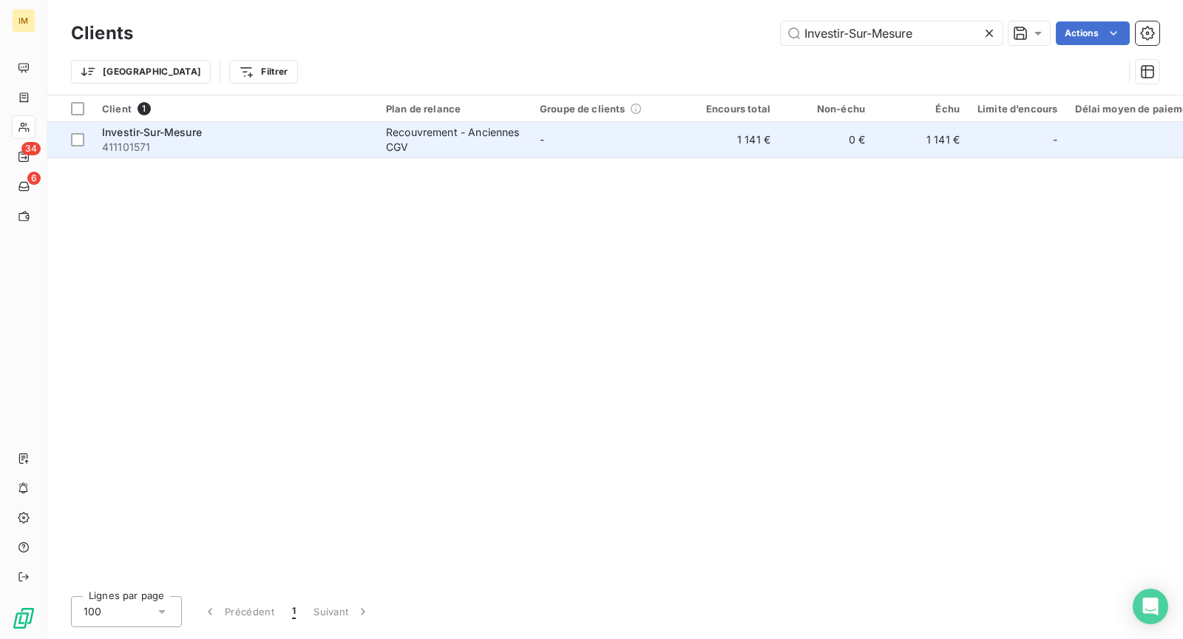
click at [528, 146] on td "Recouvrement - Anciennes CGV" at bounding box center [454, 140] width 154 height 36
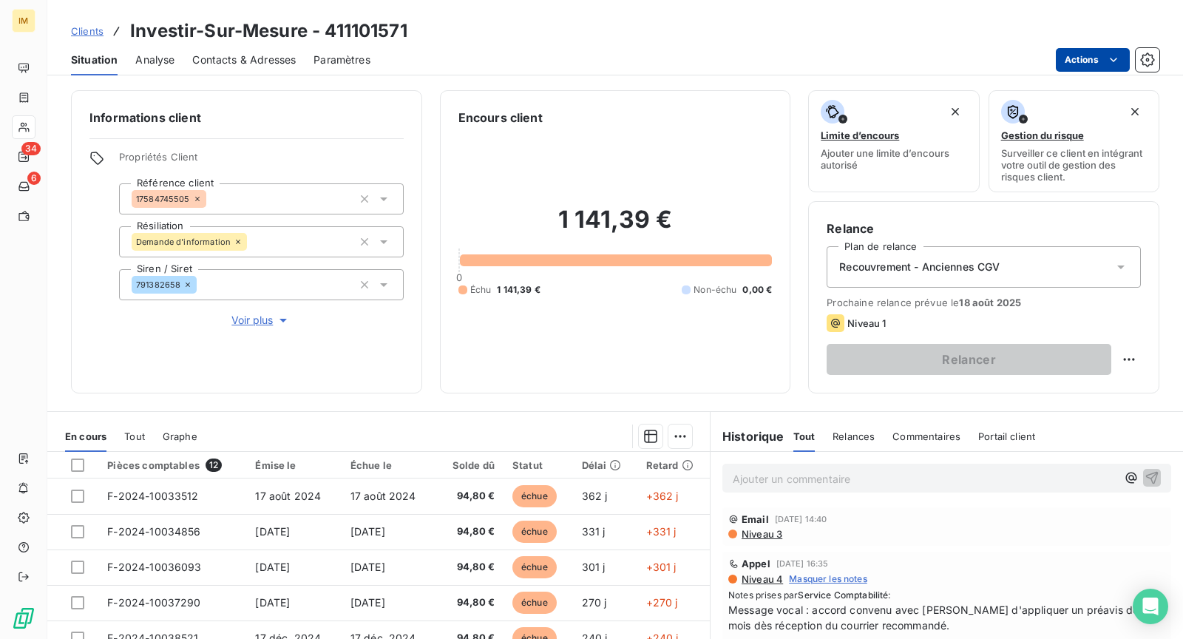
click at [1121, 57] on html "IM 34 6 Clients Investir-Sur-Mesure - 411101571 Situation Analyse Contacts & Ad…" at bounding box center [591, 319] width 1183 height 639
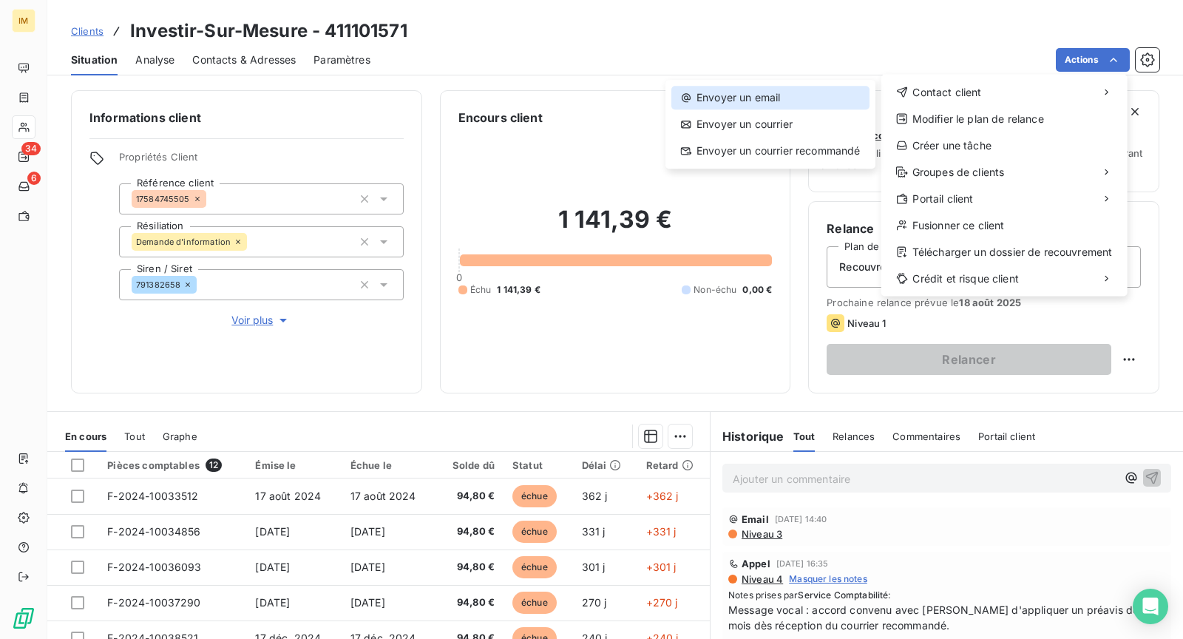
click at [799, 89] on div "Envoyer un email" at bounding box center [771, 98] width 198 height 24
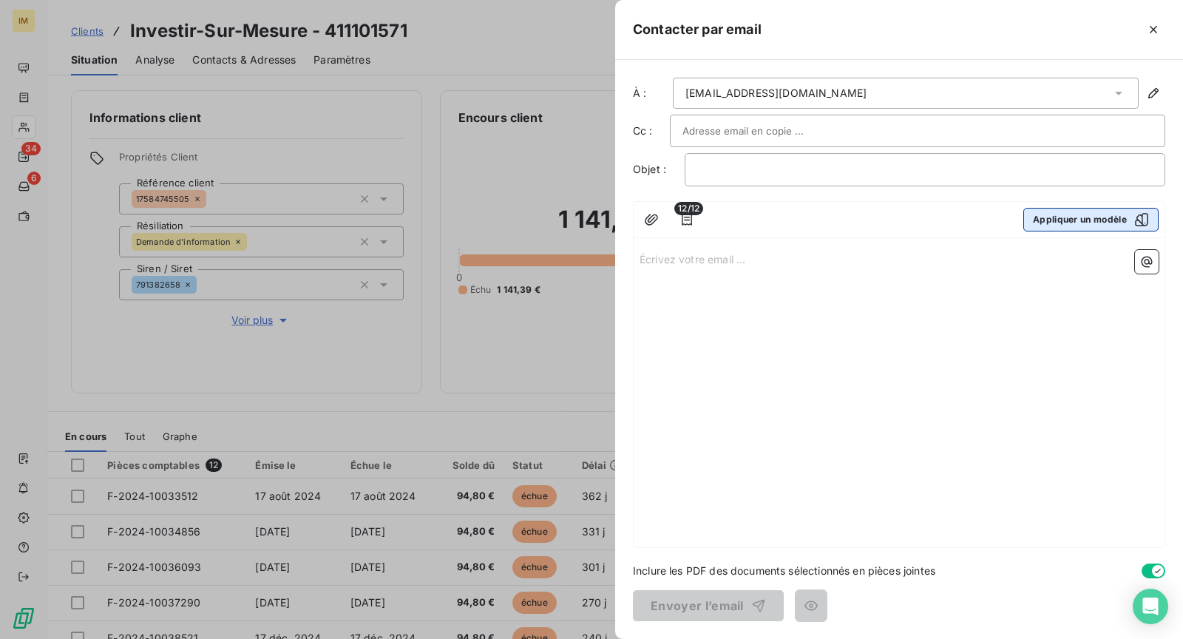
click at [1075, 208] on button "Appliquer un modèle" at bounding box center [1091, 220] width 135 height 24
click at [1075, 210] on div "Modèles de relance par email A paramétrer Niveau 1 FR Plan par défaut Objet : […" at bounding box center [591, 319] width 1183 height 639
click at [1044, 225] on button "Appliquer un modèle" at bounding box center [1091, 220] width 135 height 24
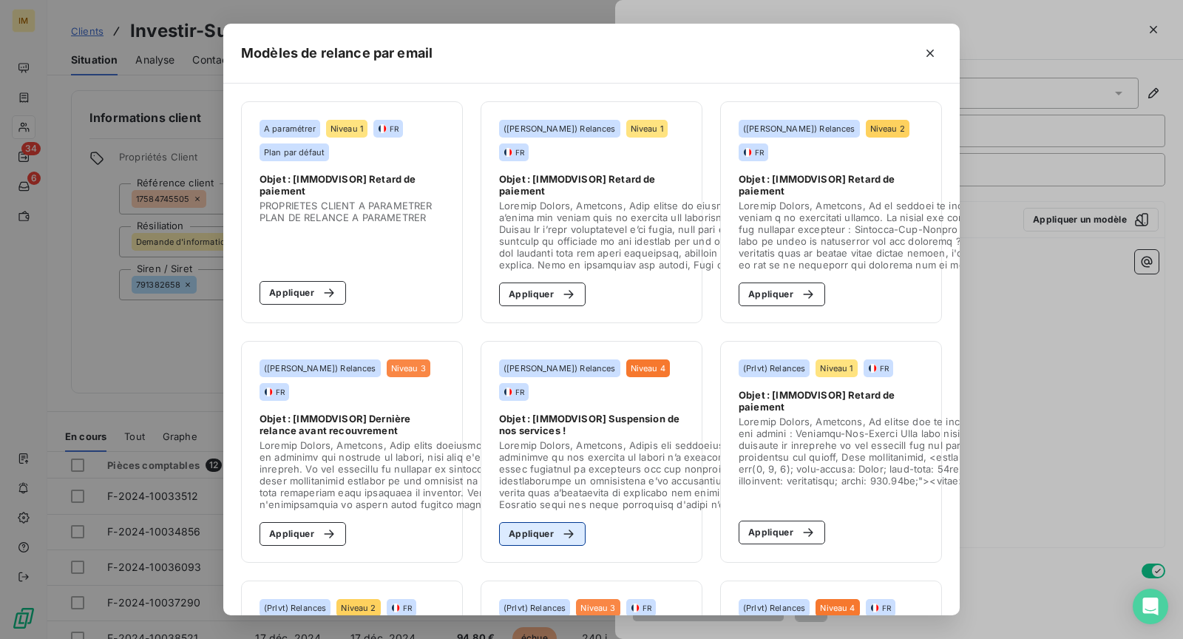
click at [554, 529] on div "button" at bounding box center [565, 534] width 22 height 15
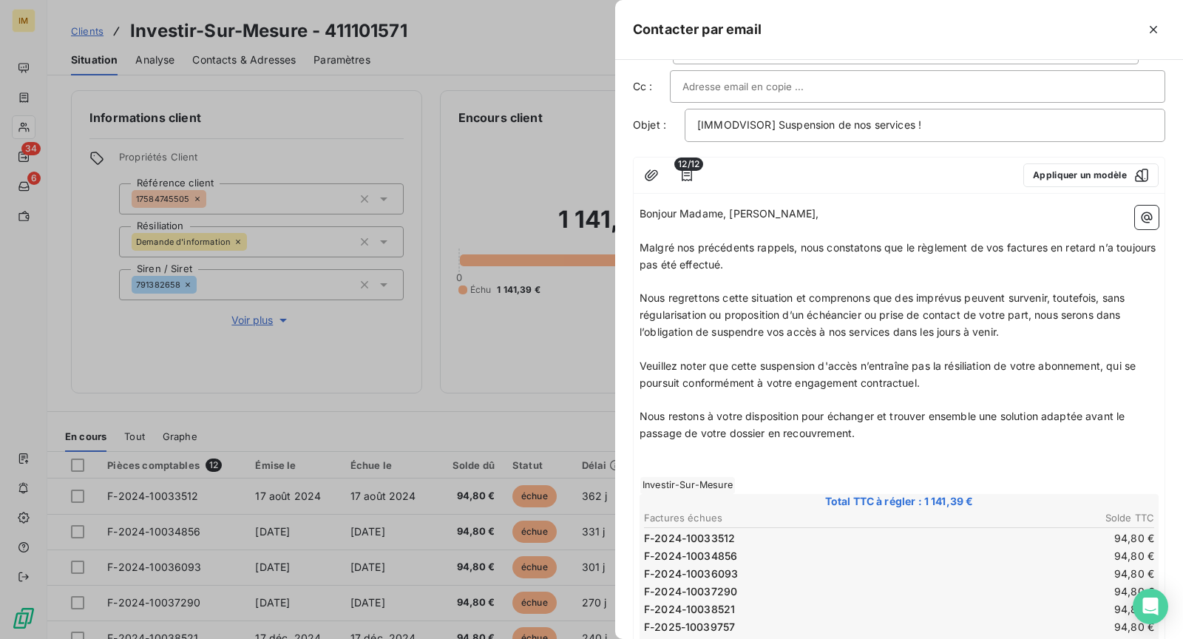
scroll to position [72, 0]
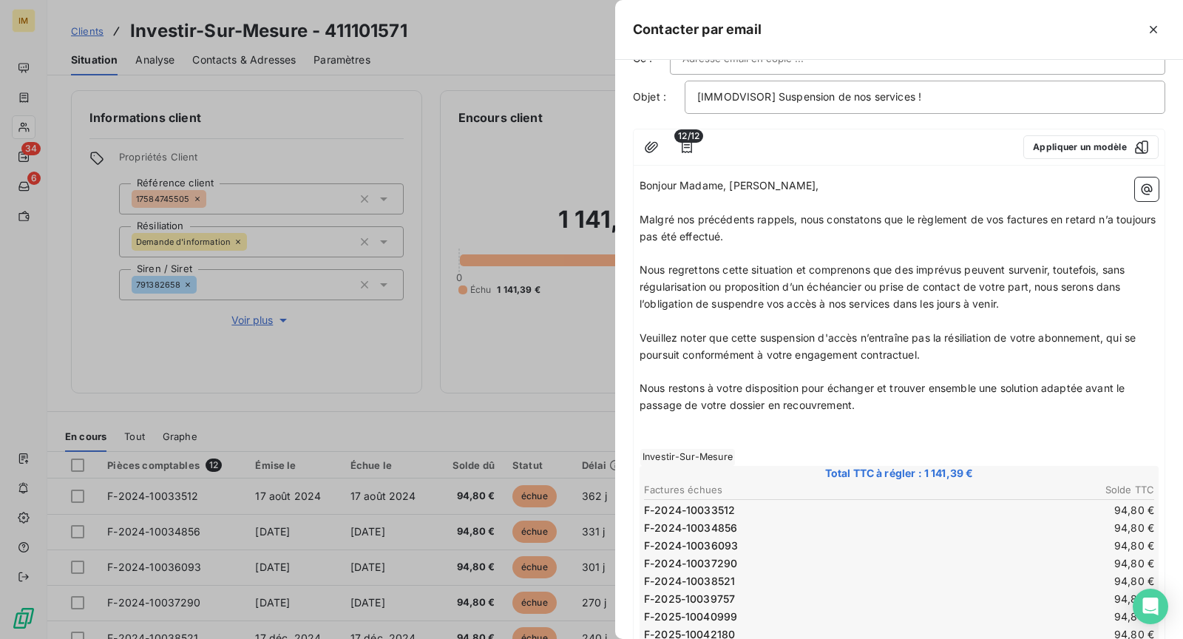
drag, startPoint x: 1096, startPoint y: 385, endPoint x: 1099, endPoint y: 403, distance: 18.7
click at [1098, 403] on p "Nous restons à votre disposition pour échanger et trouver ensemble une solution…" at bounding box center [899, 397] width 519 height 34
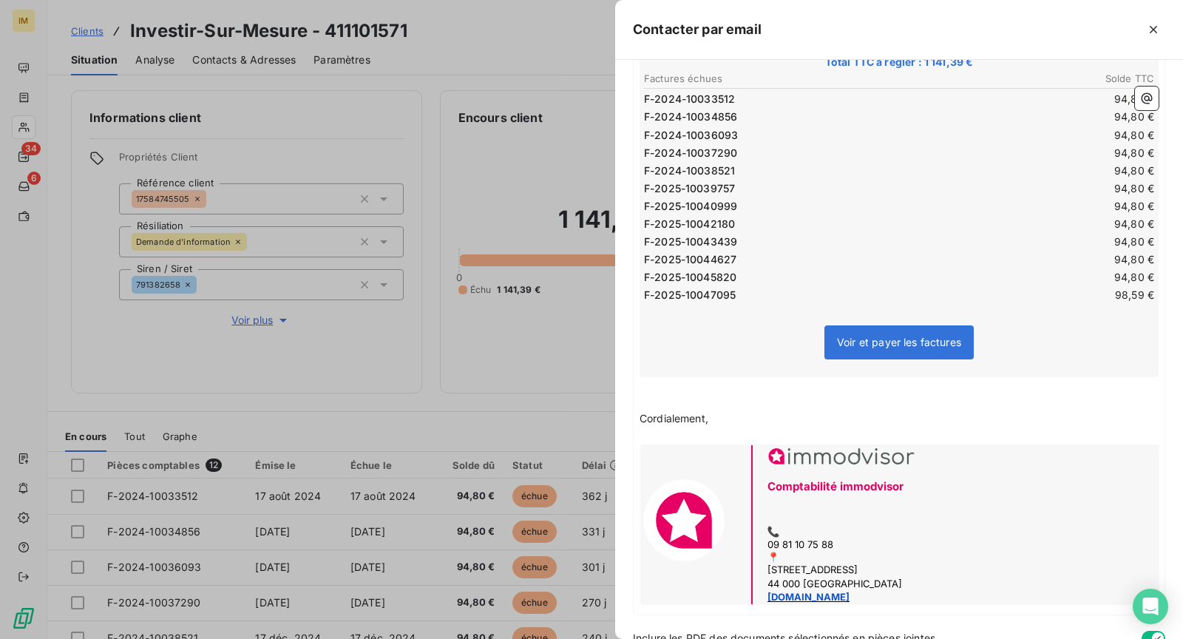
scroll to position [527, 0]
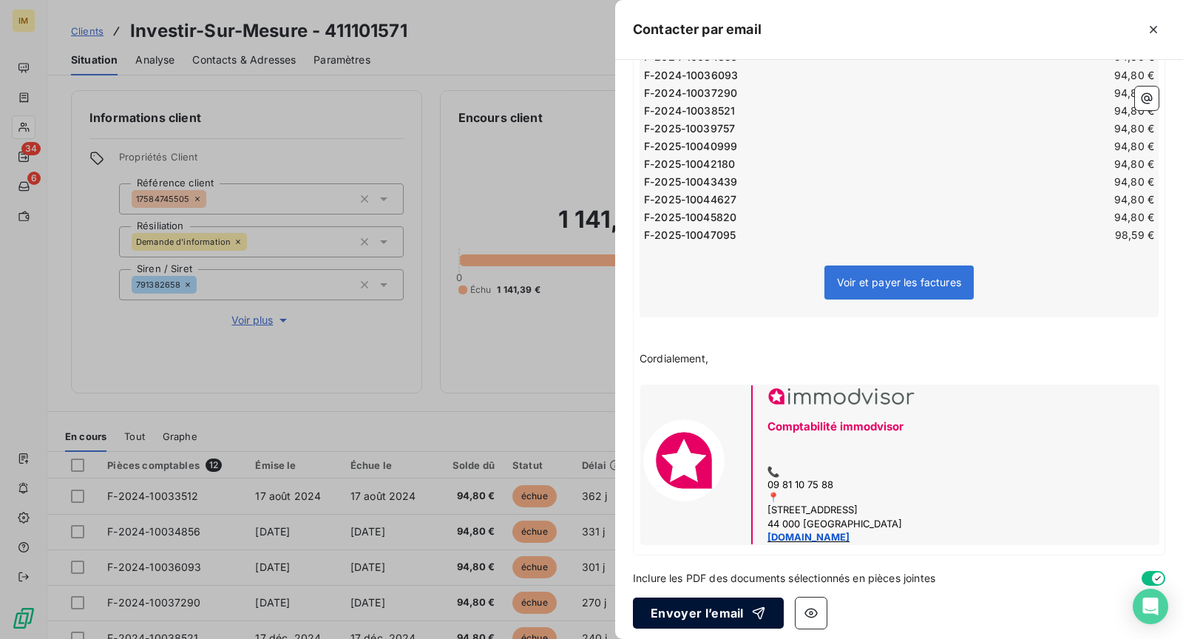
click at [706, 609] on button "Envoyer l’email" at bounding box center [708, 613] width 151 height 31
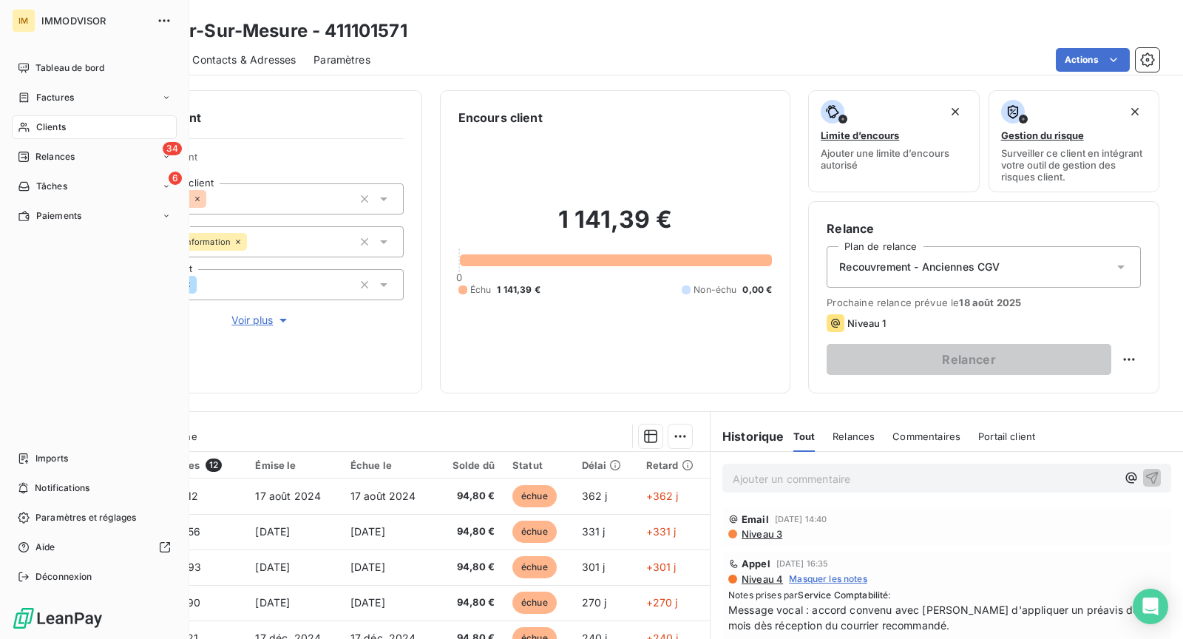
click at [21, 125] on icon at bounding box center [24, 127] width 13 height 12
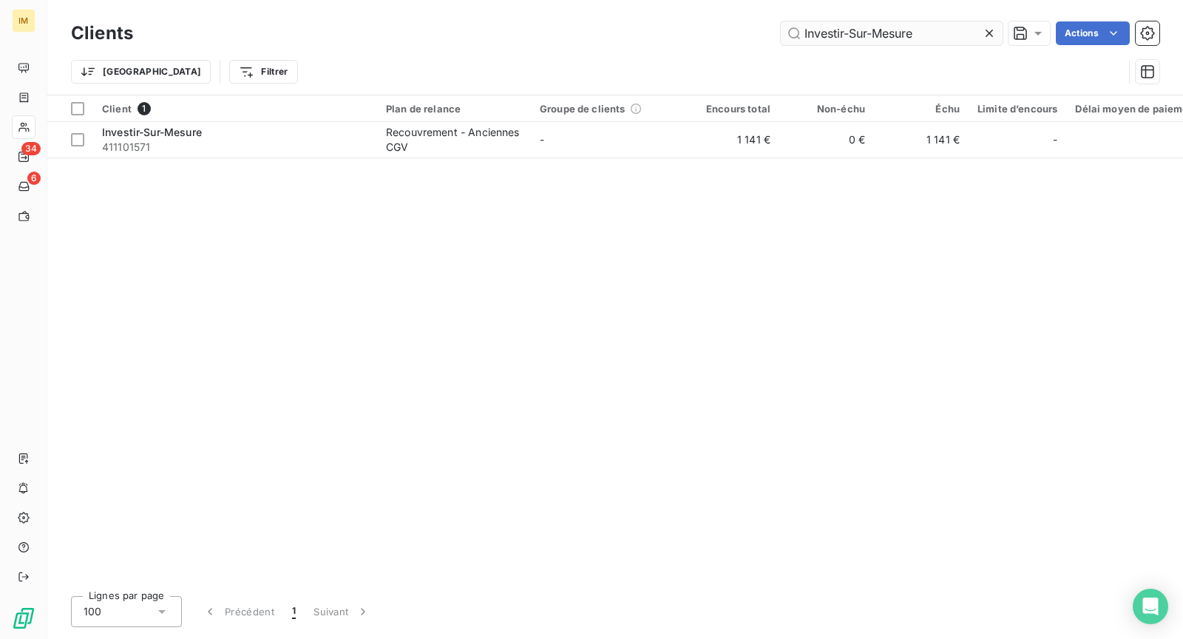
click at [970, 34] on input "Investir-Sur-Mesure" at bounding box center [892, 33] width 222 height 24
click at [945, 32] on input "Investir-Sur-Mesure" at bounding box center [892, 33] width 222 height 24
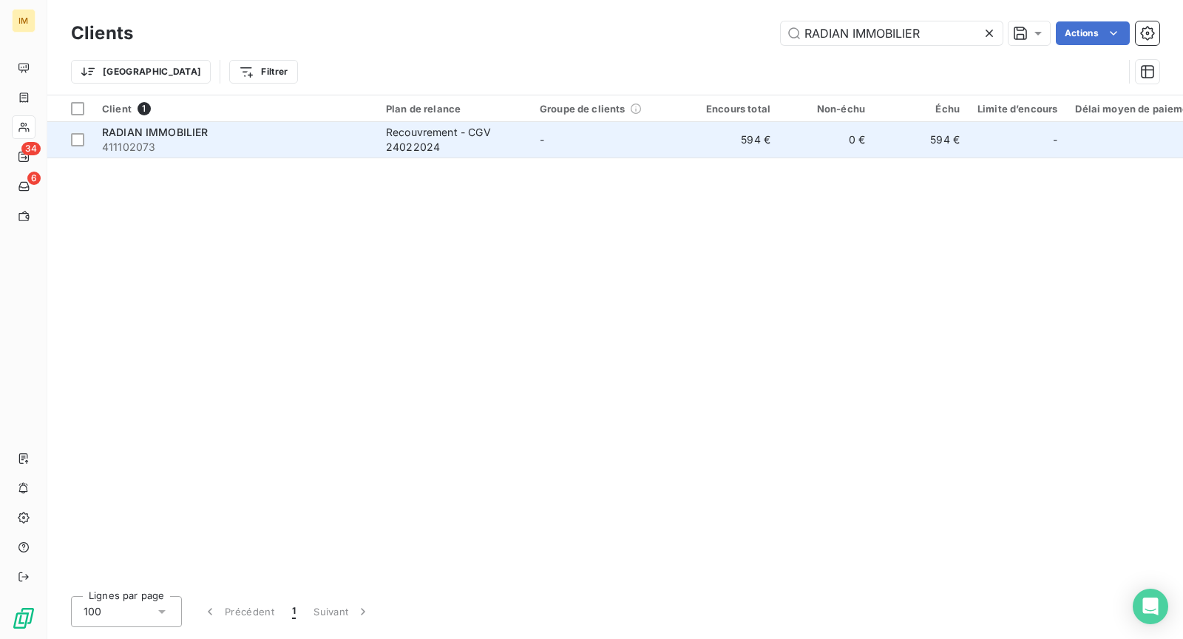
type input "RADIAN IMMOBILIER"
click at [360, 147] on span "411102073" at bounding box center [235, 147] width 266 height 15
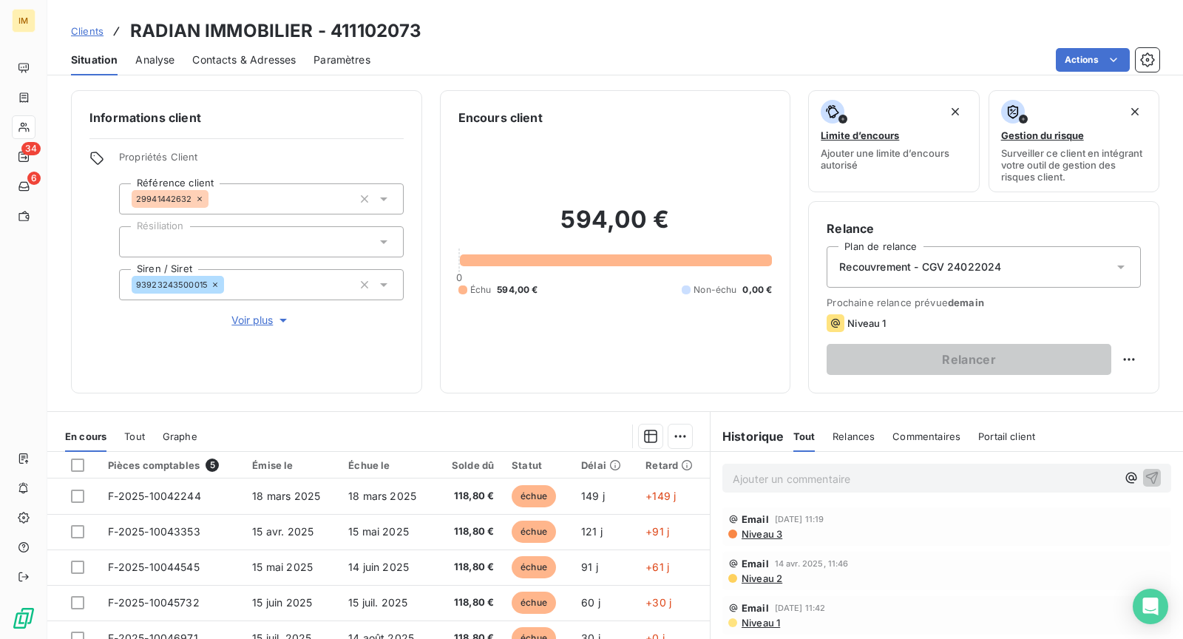
click at [1085, 55] on html "IM 34 6 Clients RADIAN IMMOBILIER - 411102073 Situation Analyse Contacts & Adre…" at bounding box center [591, 319] width 1183 height 639
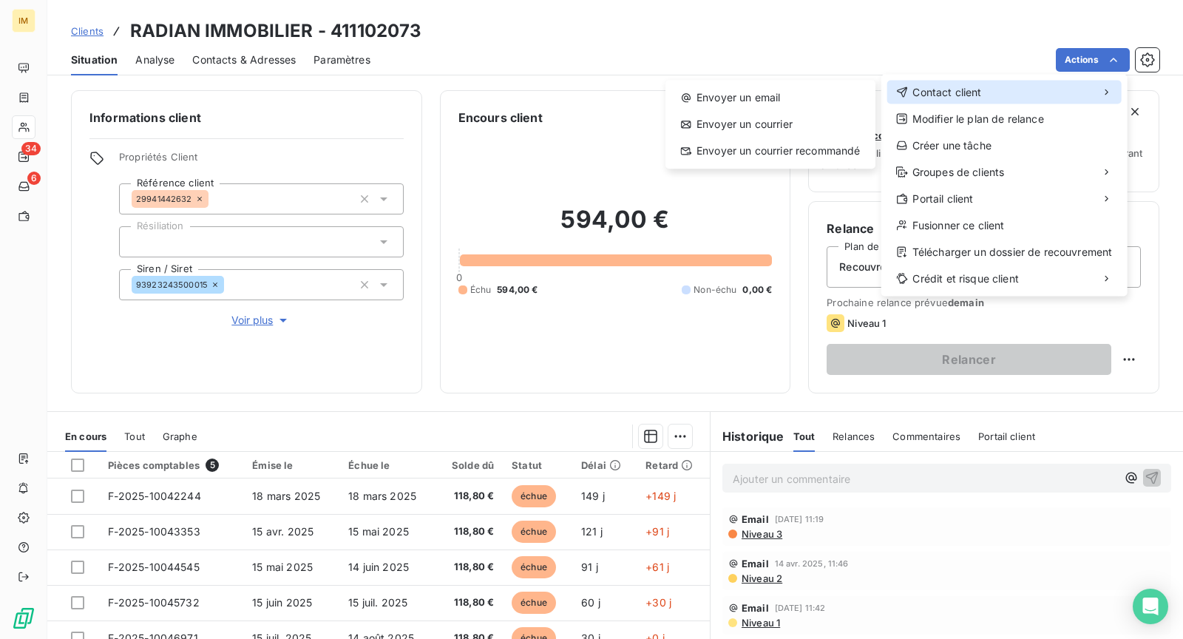
click at [1010, 94] on div "Contact client" at bounding box center [1005, 93] width 234 height 24
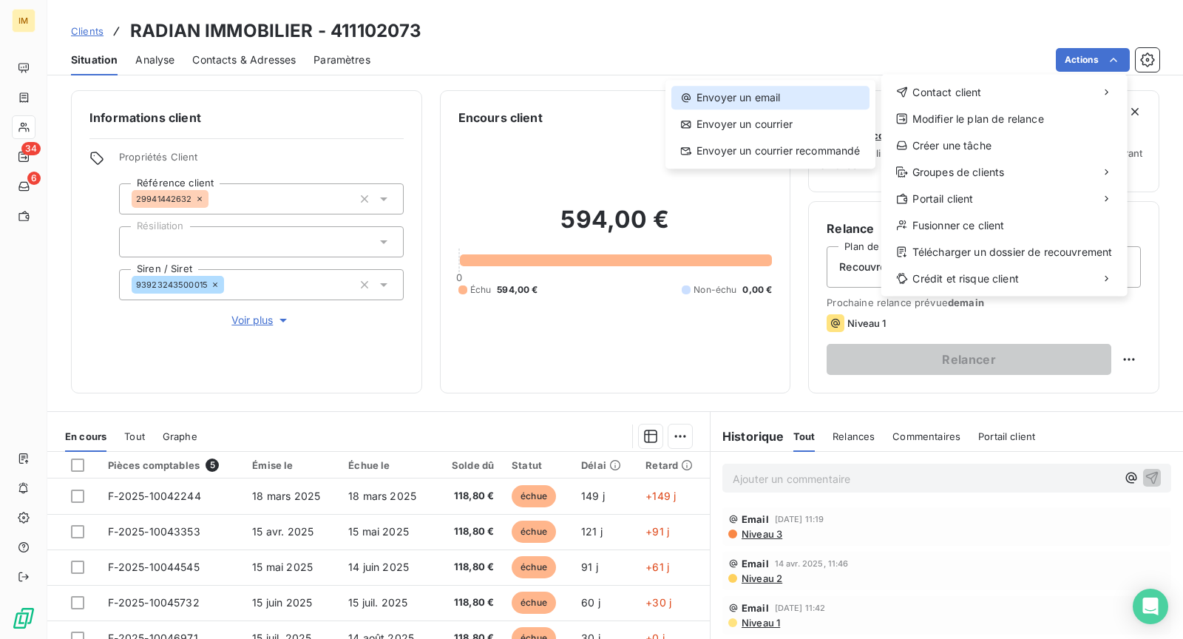
click at [834, 94] on div "Envoyer un email" at bounding box center [771, 98] width 198 height 24
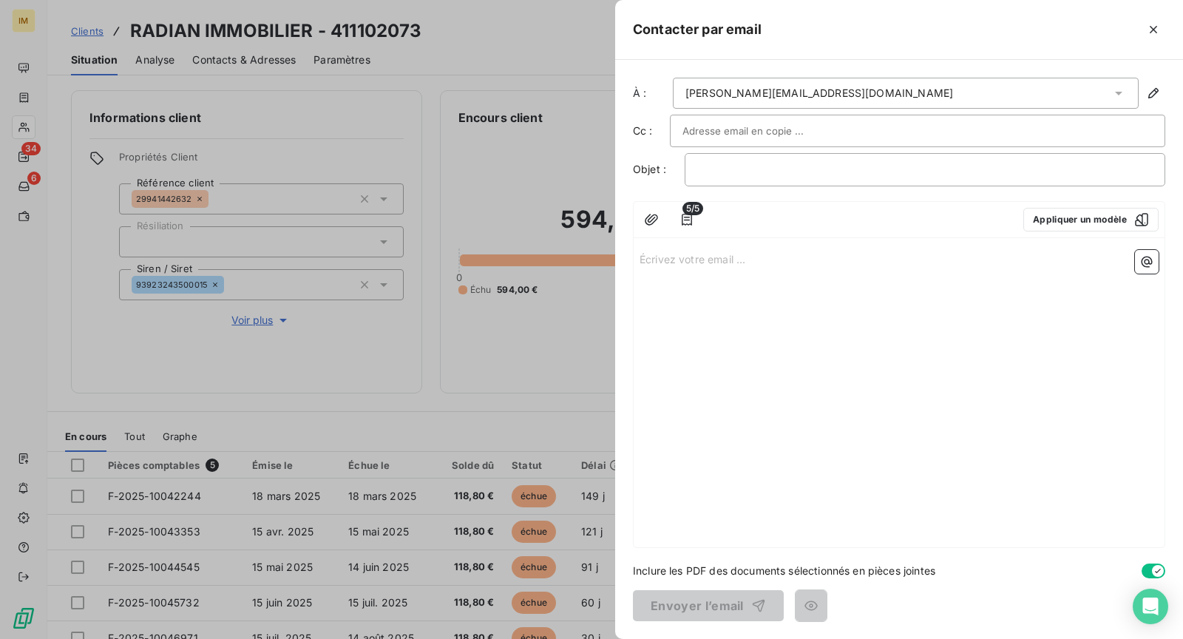
click at [829, 117] on div at bounding box center [918, 131] width 496 height 33
click at [844, 87] on div "[PERSON_NAME][EMAIL_ADDRESS][DOMAIN_NAME]" at bounding box center [906, 93] width 466 height 31
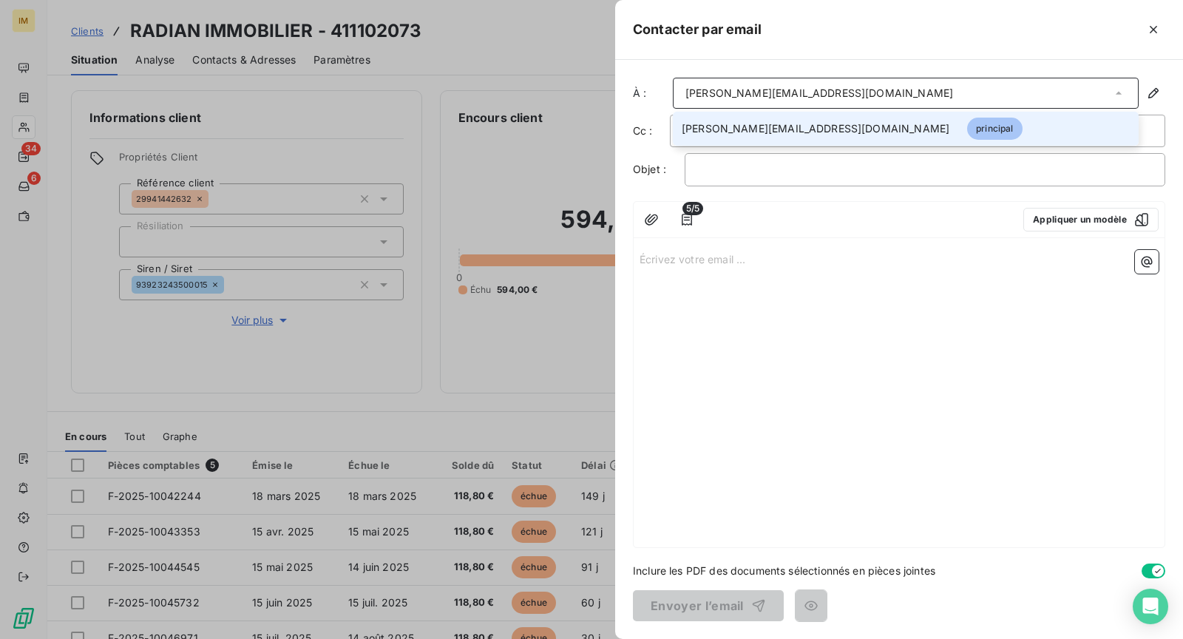
click at [851, 33] on div at bounding box center [964, 30] width 404 height 24
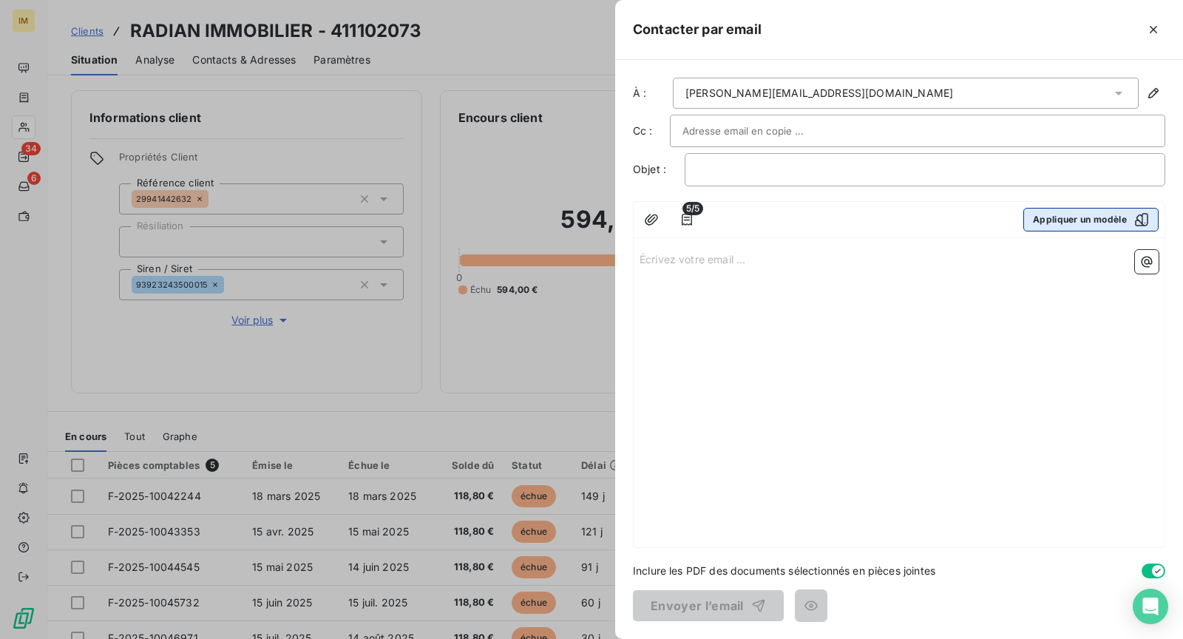
click at [1104, 214] on button "Appliquer un modèle" at bounding box center [1091, 220] width 135 height 24
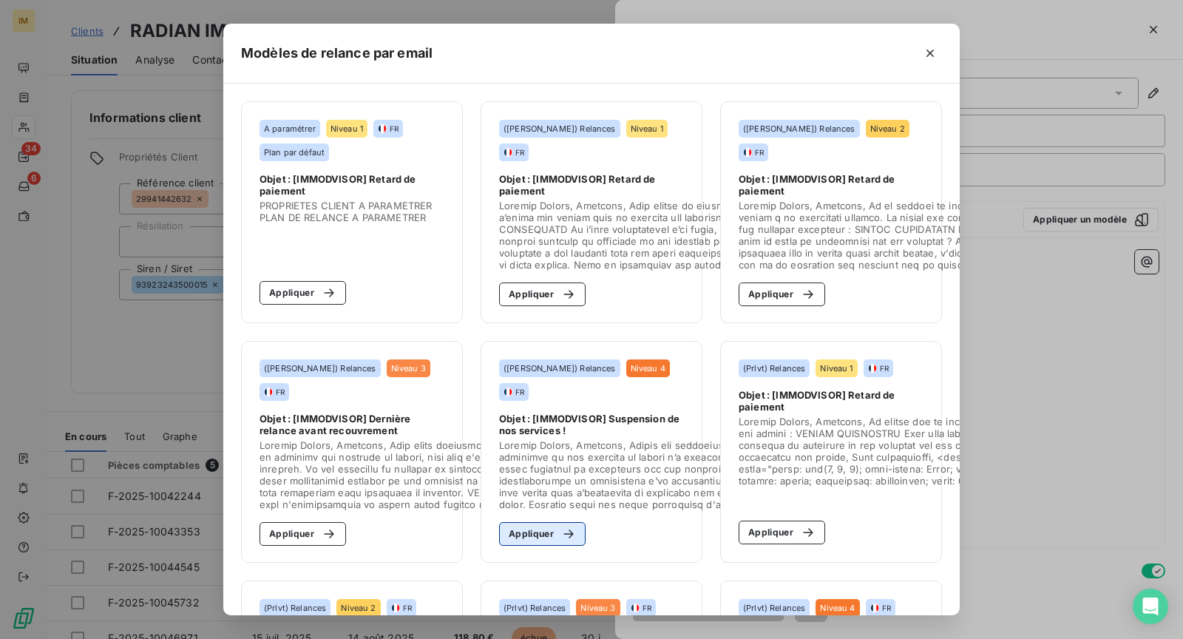
click at [539, 528] on button "Appliquer" at bounding box center [542, 534] width 87 height 24
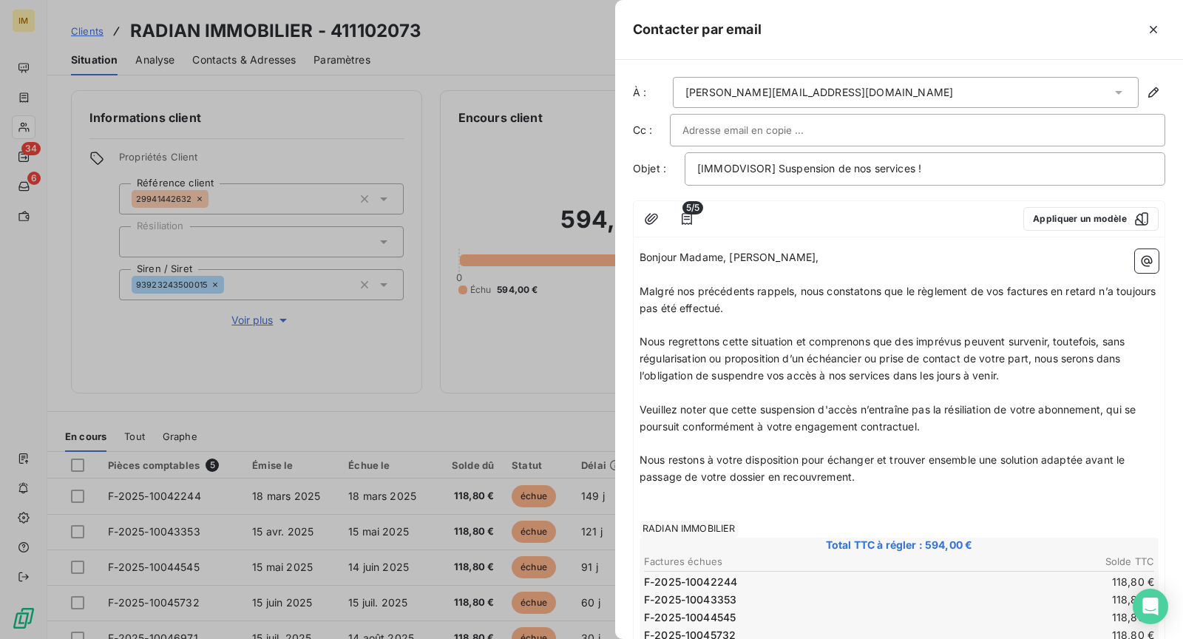
scroll to position [3, 0]
drag, startPoint x: 1088, startPoint y: 456, endPoint x: 1089, endPoint y: 479, distance: 22.2
click at [1089, 479] on p "Nous restons à votre disposition pour échanger et trouver ensemble une solution…" at bounding box center [899, 467] width 519 height 34
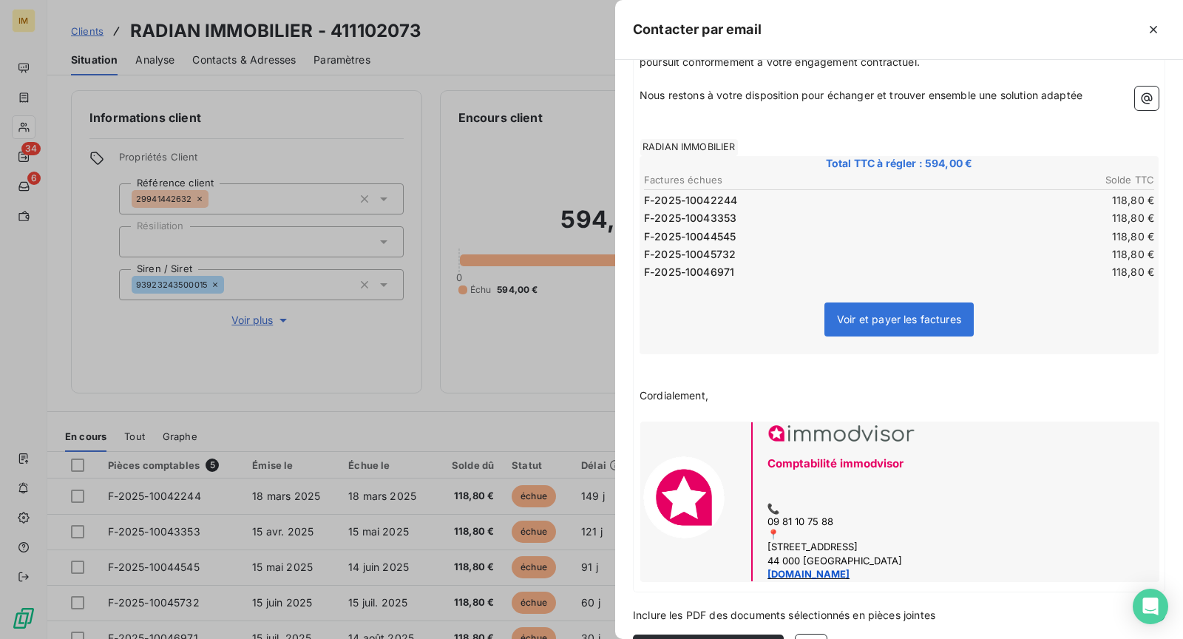
scroll to position [404, 0]
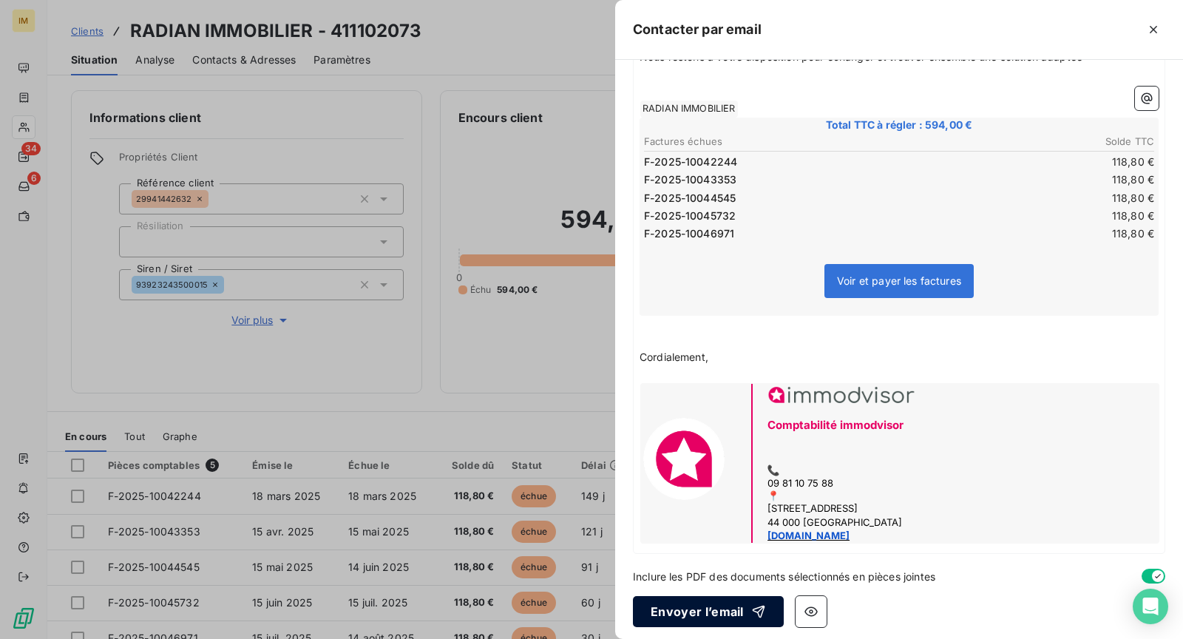
click at [728, 607] on button "Envoyer l’email" at bounding box center [708, 611] width 151 height 31
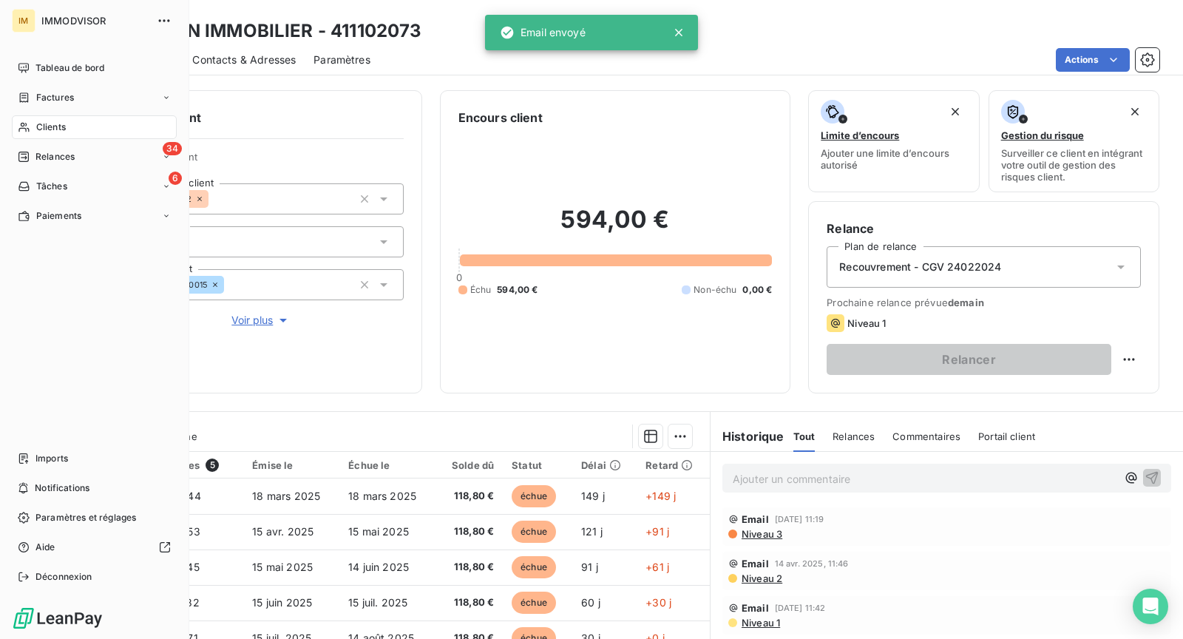
click at [25, 132] on icon at bounding box center [24, 127] width 13 height 12
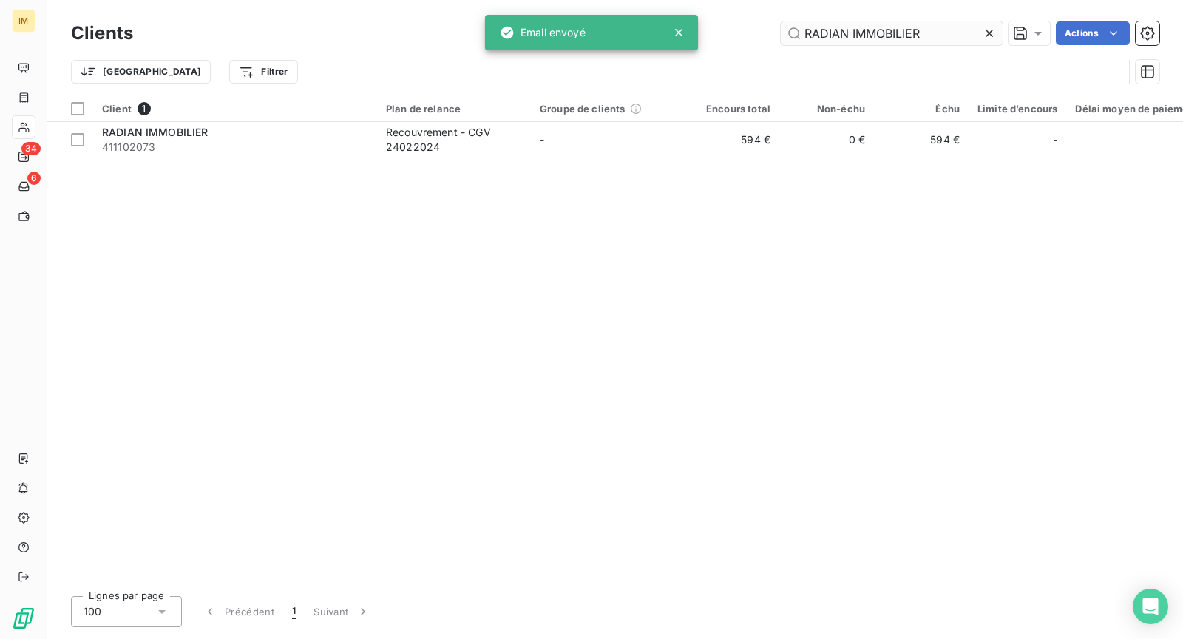
click at [886, 36] on input "RADIAN IMMOBILIER" at bounding box center [892, 33] width 222 height 24
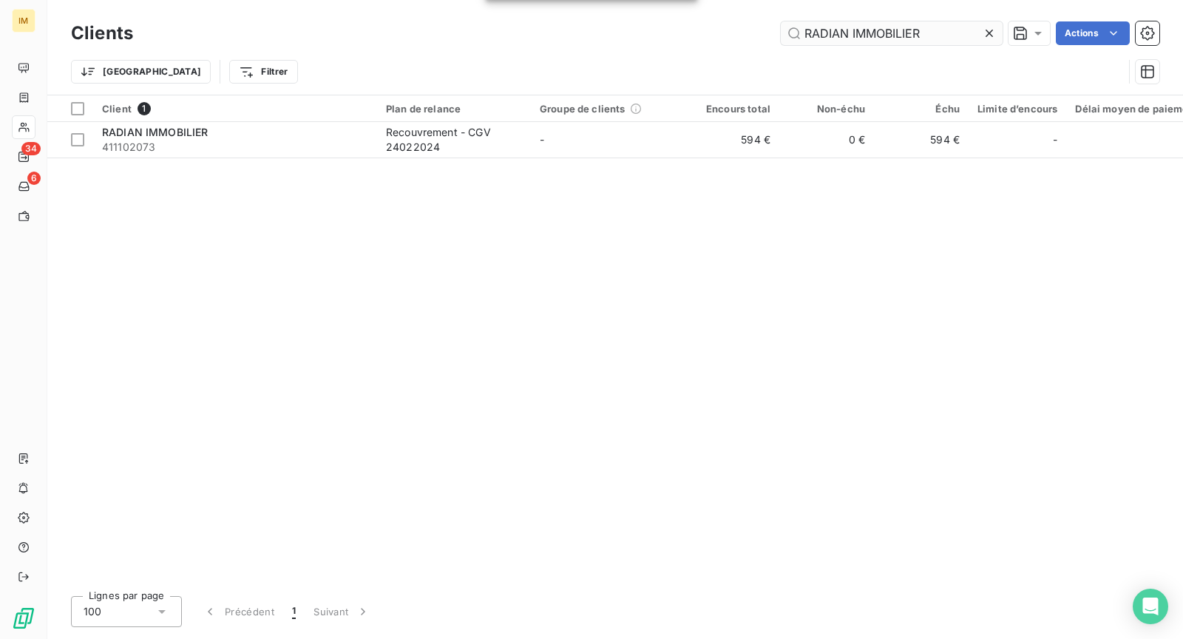
click at [886, 36] on input "RADIAN IMMOBILIER" at bounding box center [892, 33] width 222 height 24
type input "Swiimo"
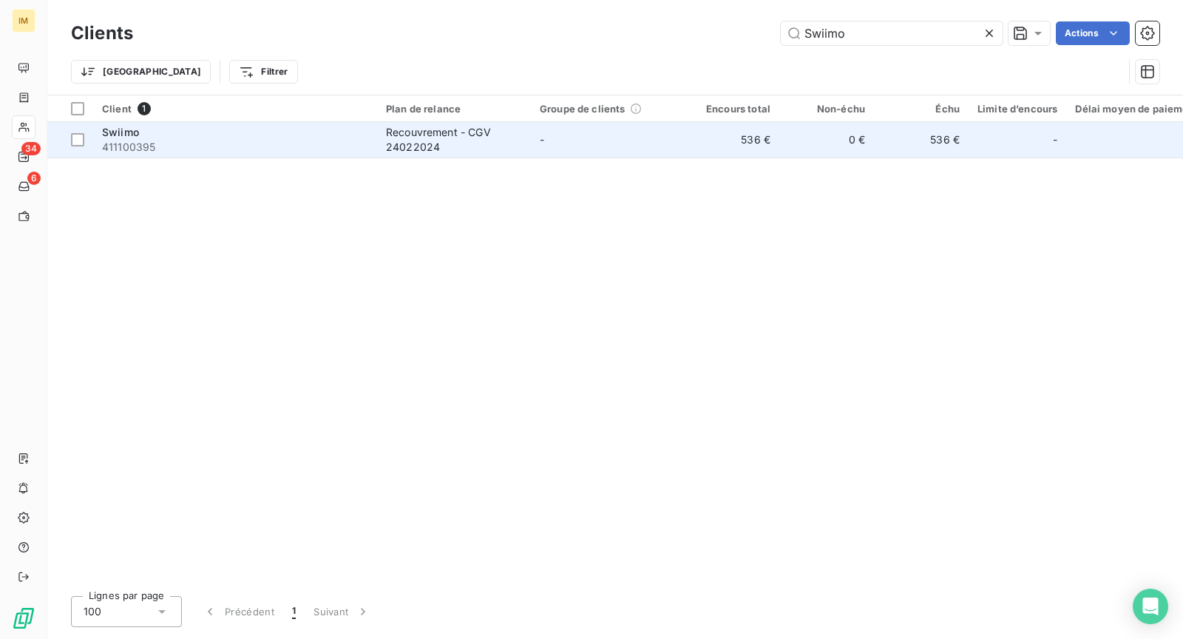
click at [312, 150] on span "411100395" at bounding box center [235, 147] width 266 height 15
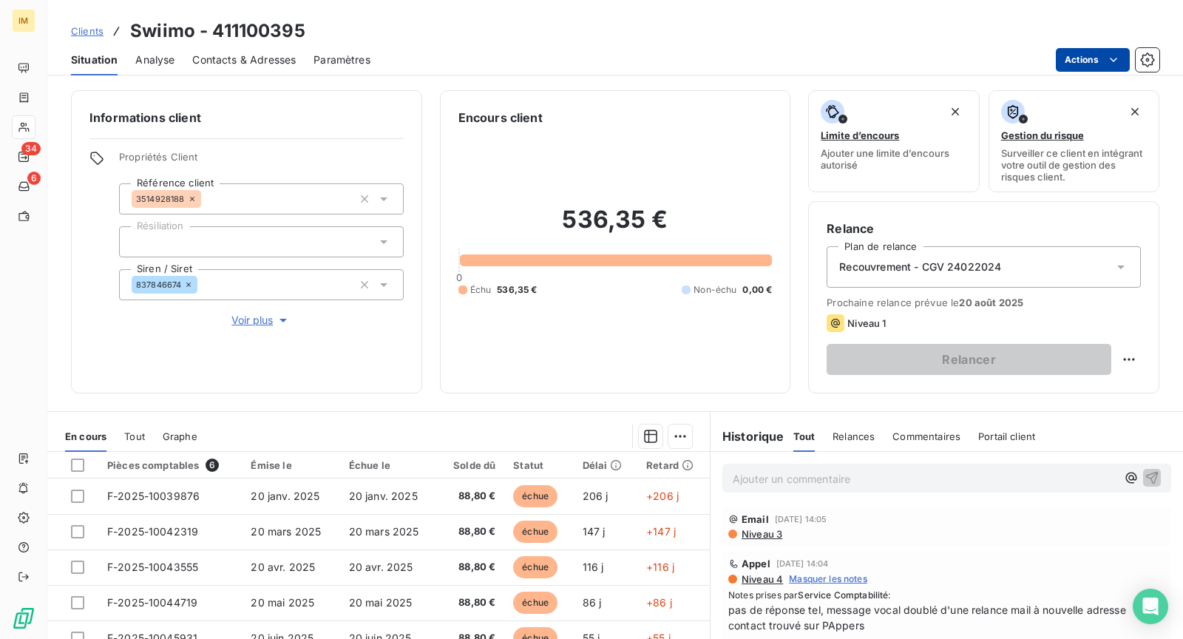
click at [1098, 57] on html "IM 34 6 Clients Swiimo - 411100395 Situation Analyse Contacts & Adresses Paramè…" at bounding box center [591, 319] width 1183 height 639
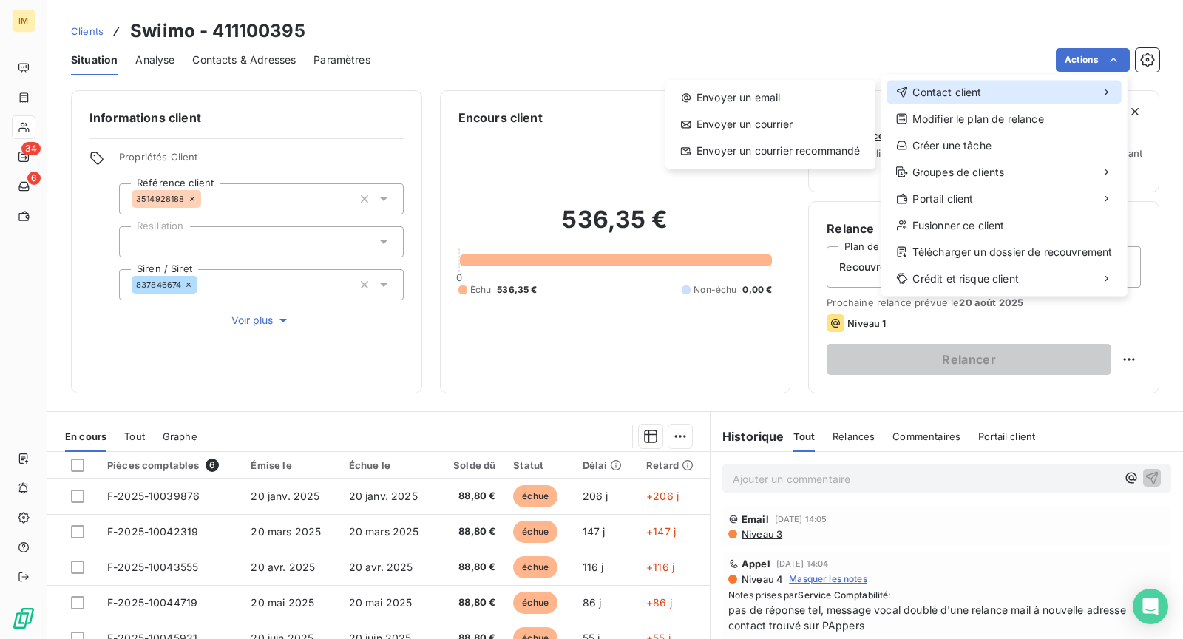
click at [1010, 95] on div "Contact client" at bounding box center [1005, 93] width 234 height 24
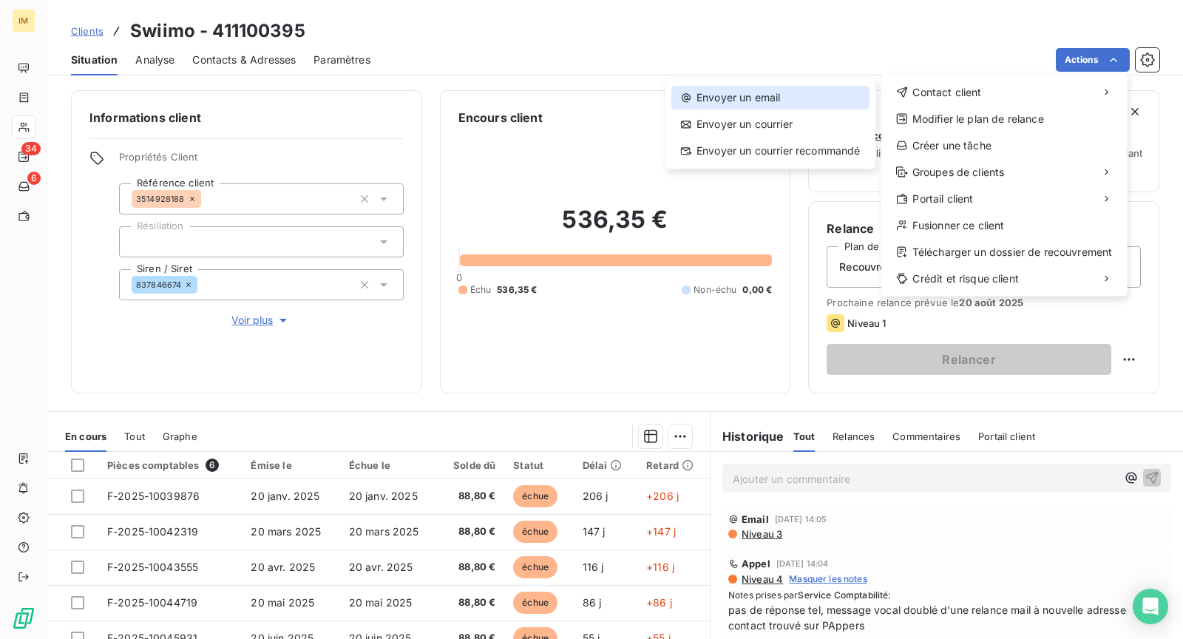
click at [791, 91] on div "Envoyer un email" at bounding box center [771, 98] width 198 height 24
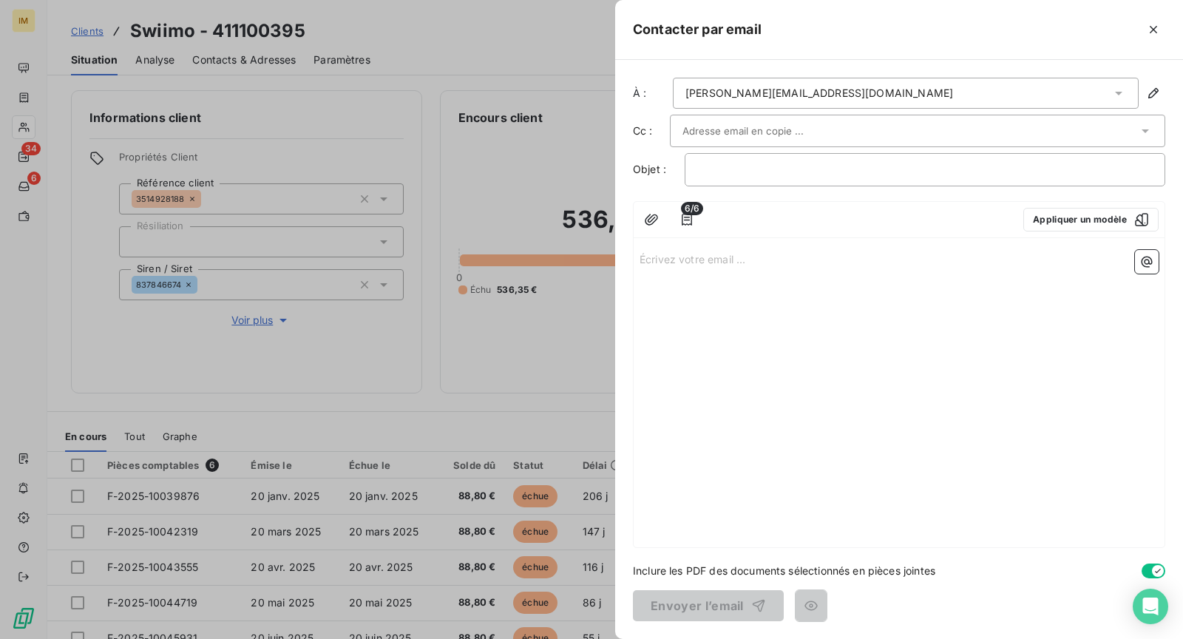
click at [780, 130] on body "IM 34 6 Clients Swiimo - 411100395 Situation Analyse Contacts & Adresses Paramè…" at bounding box center [591, 319] width 1183 height 639
drag, startPoint x: 826, startPoint y: 41, endPoint x: 814, endPoint y: 121, distance: 80.8
click at [828, 41] on div "Contacter par email" at bounding box center [899, 30] width 568 height 60
click at [859, 138] on div at bounding box center [911, 131] width 456 height 22
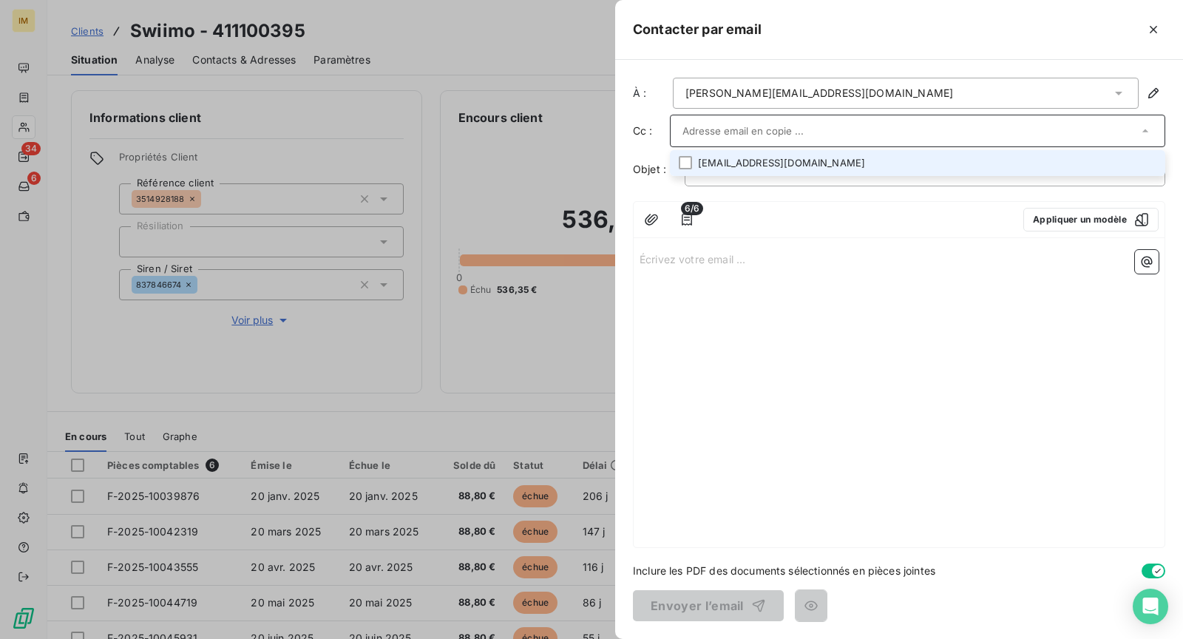
click at [963, 168] on li "[EMAIL_ADDRESS][DOMAIN_NAME]" at bounding box center [918, 163] width 496 height 26
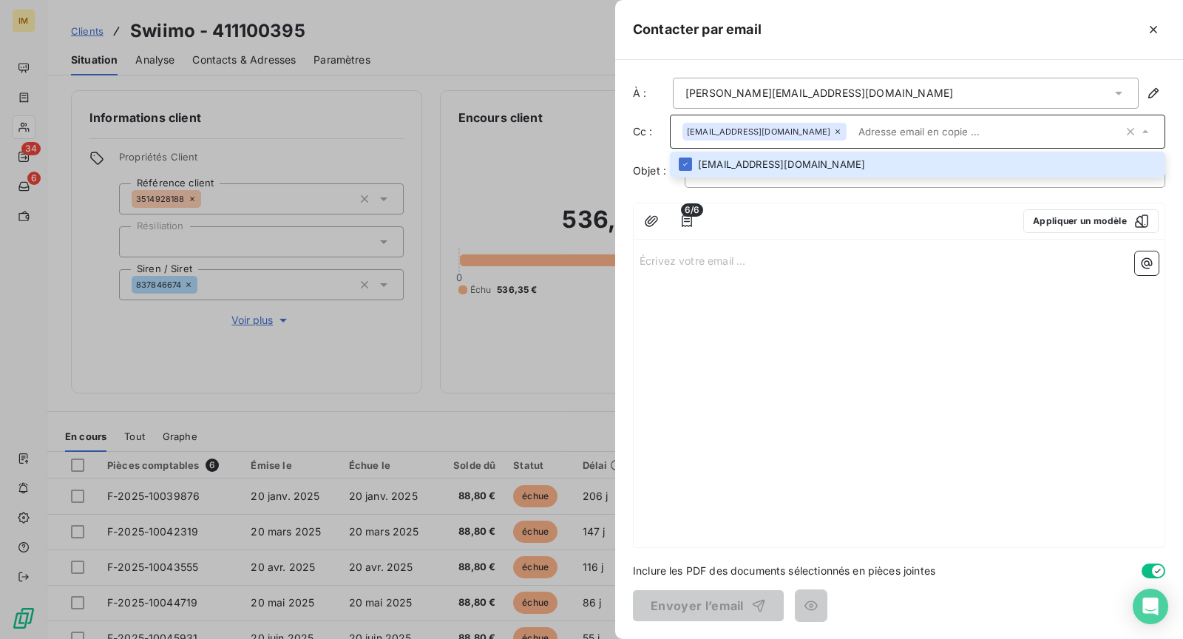
click at [853, 316] on div "Écrivez votre email ... ﻿" at bounding box center [899, 397] width 531 height 302
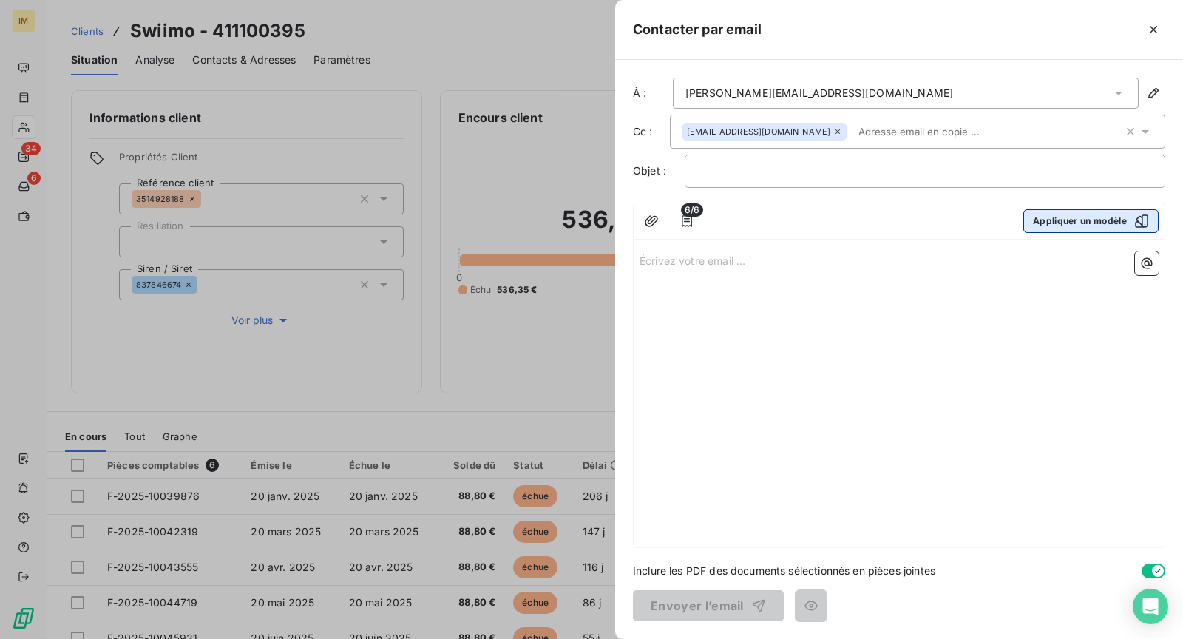
click at [1132, 211] on button "Appliquer un modèle" at bounding box center [1091, 221] width 135 height 24
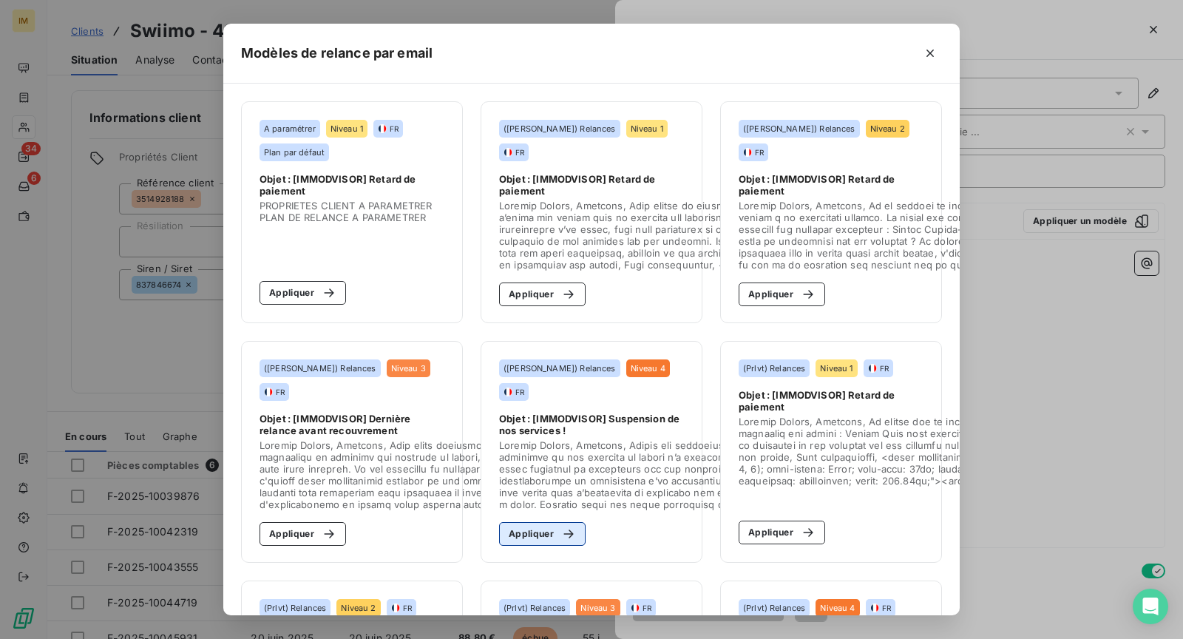
click at [571, 533] on button "Appliquer" at bounding box center [542, 534] width 87 height 24
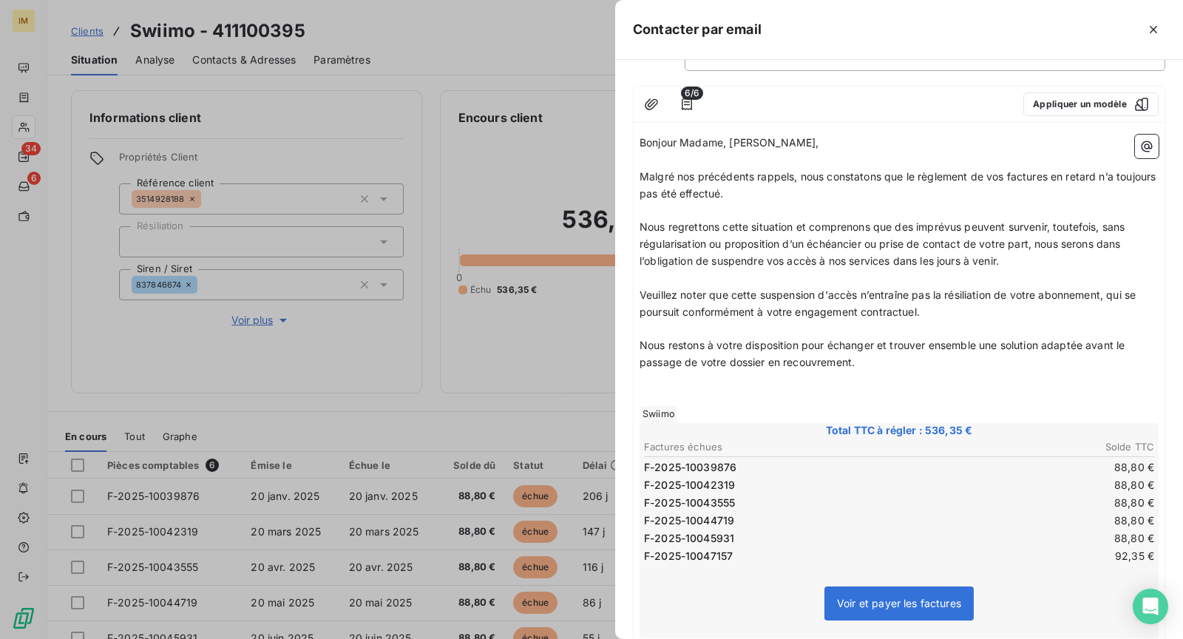
scroll to position [120, 0]
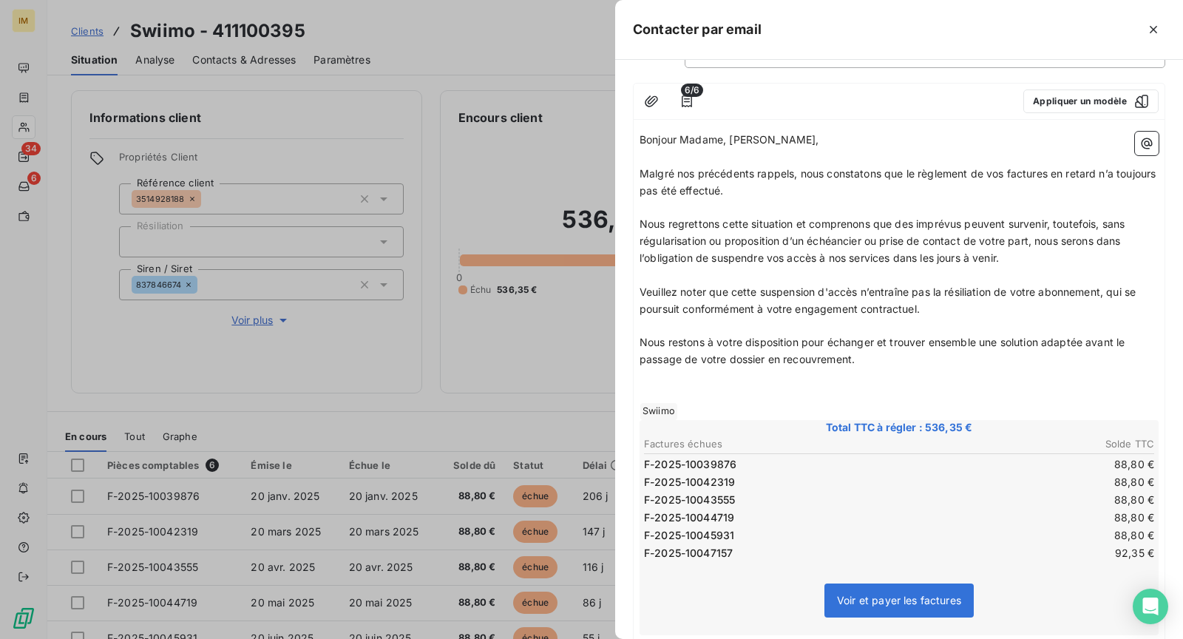
drag, startPoint x: 1092, startPoint y: 339, endPoint x: 1097, endPoint y: 356, distance: 16.9
click at [1097, 356] on p "Nous restons à votre disposition pour échanger et trouver ensemble une solution…" at bounding box center [899, 351] width 519 height 34
drag, startPoint x: 1087, startPoint y: 342, endPoint x: 1092, endPoint y: 369, distance: 27.9
click at [1092, 369] on div "Bonjour Madame, Monsieur, ﻿ Malgré nos précédents rappels, nous constatons que …" at bounding box center [899, 500] width 519 height 736
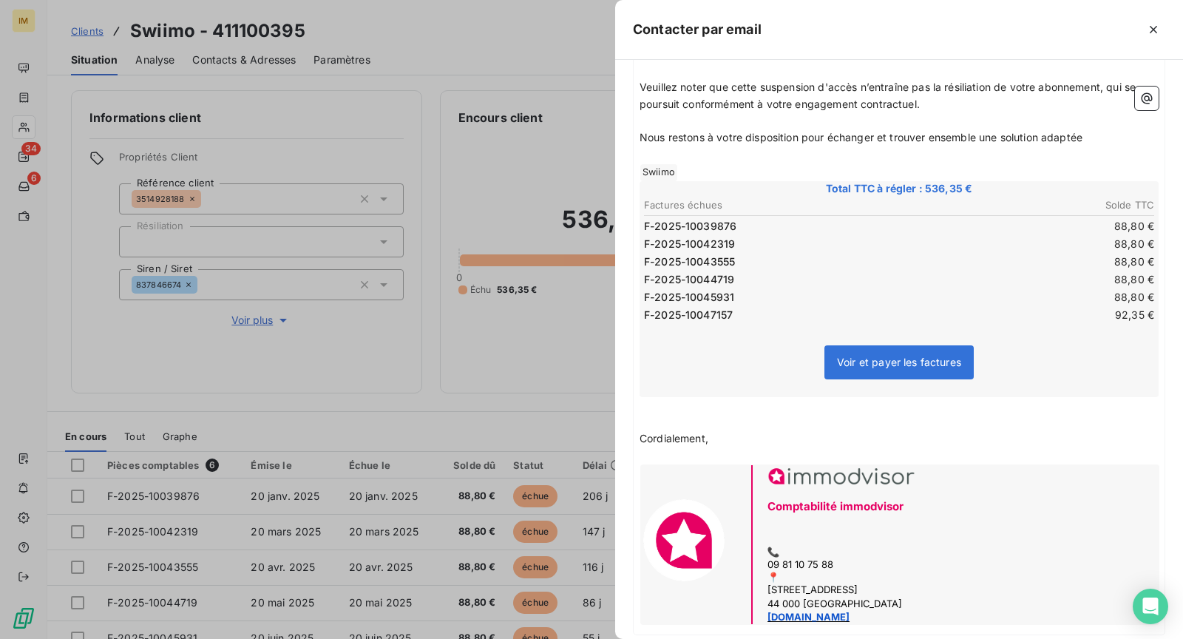
scroll to position [405, 0]
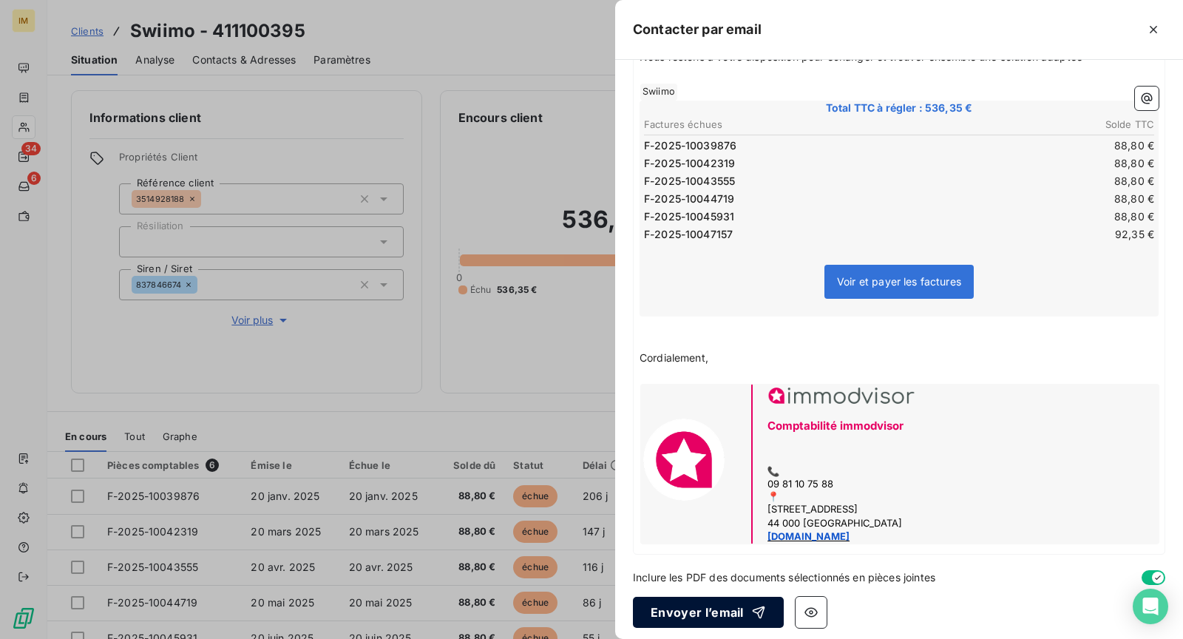
click at [714, 606] on button "Envoyer l’email" at bounding box center [708, 612] width 151 height 31
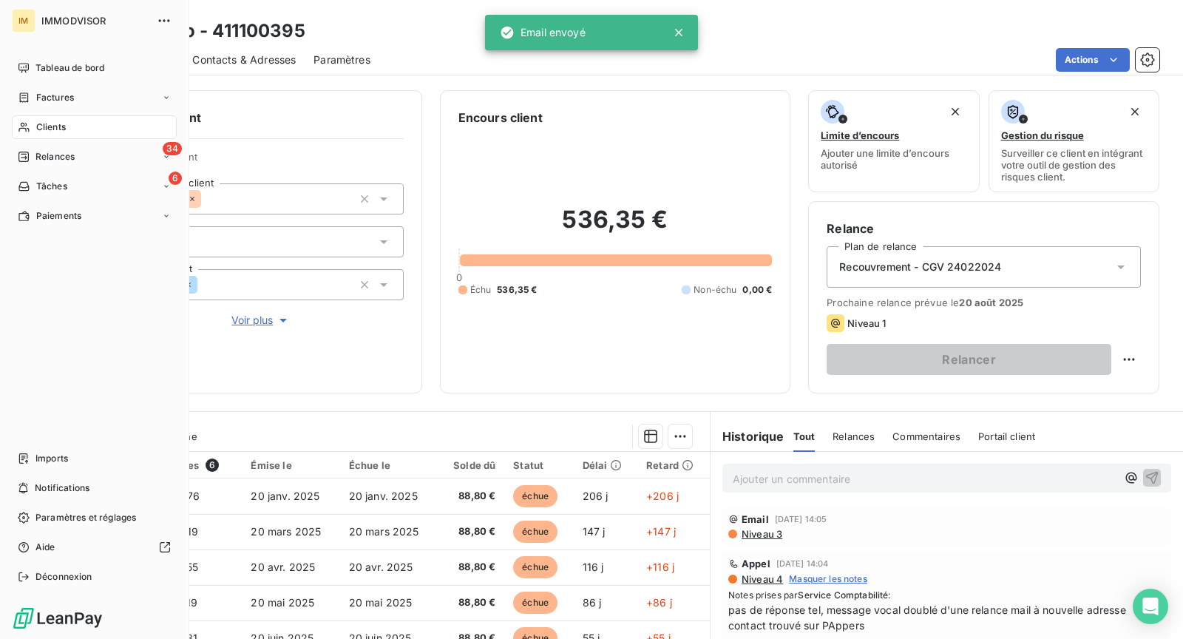
click at [34, 125] on div "Clients" at bounding box center [94, 127] width 165 height 24
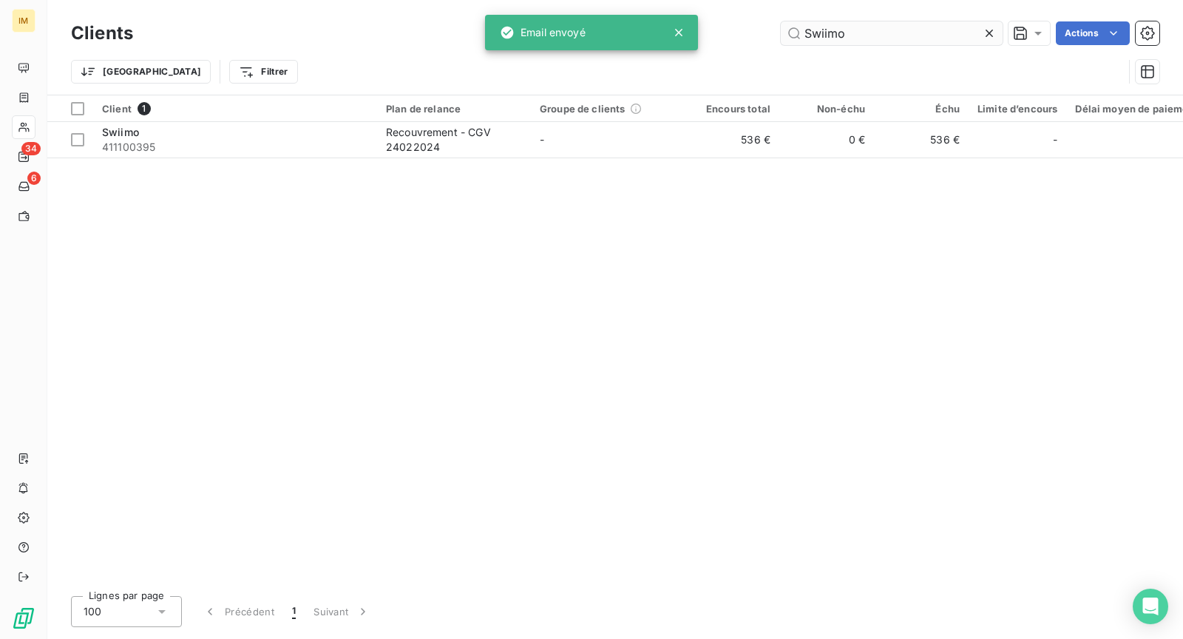
click at [856, 27] on input "Swiimo" at bounding box center [892, 33] width 222 height 24
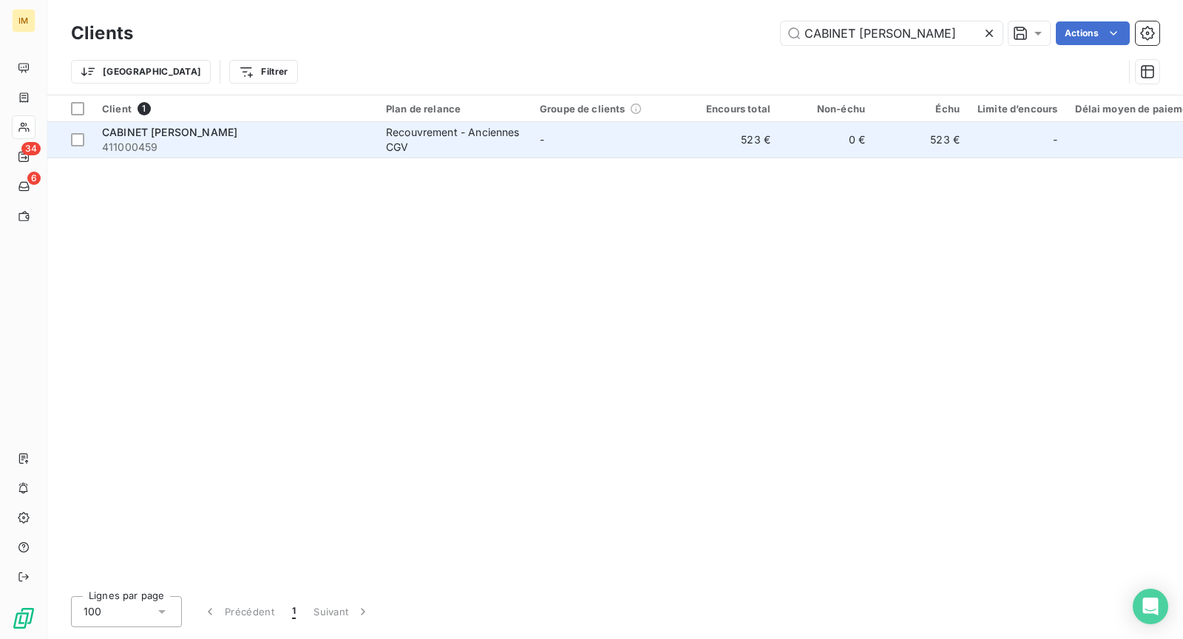
type input "CABINET [PERSON_NAME]"
click at [432, 142] on div "Recouvrement - Anciennes CGV" at bounding box center [454, 140] width 136 height 30
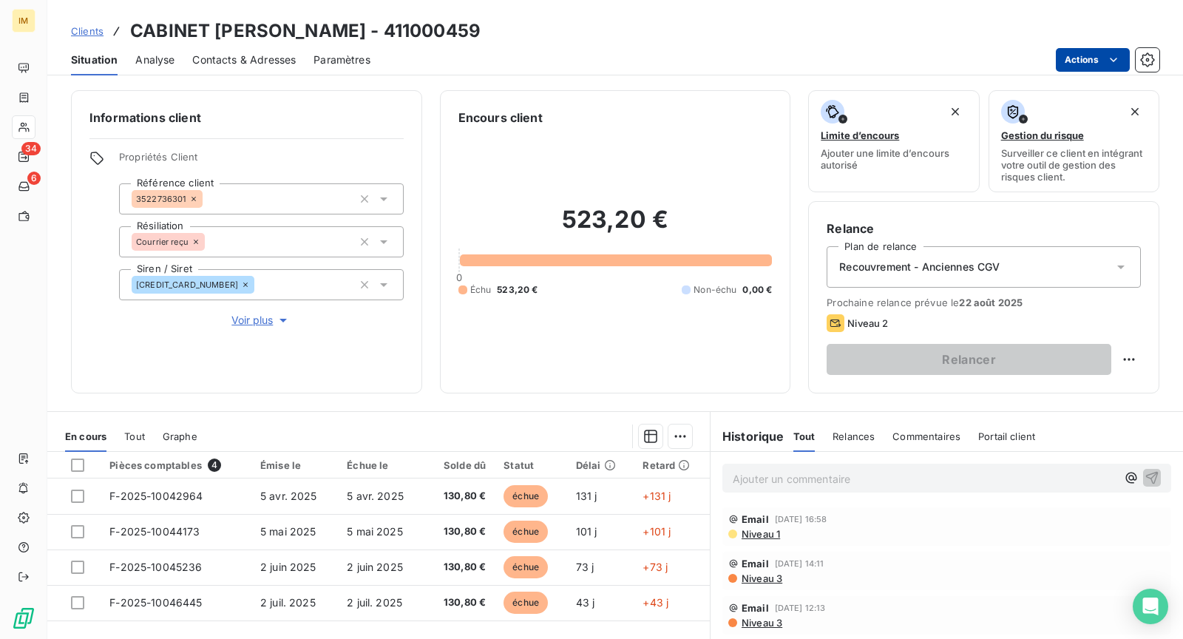
click at [1104, 54] on html "IM 34 6 Clients CABINET [PERSON_NAME] - 411000459 Situation Analyse Contacts & …" at bounding box center [591, 319] width 1183 height 639
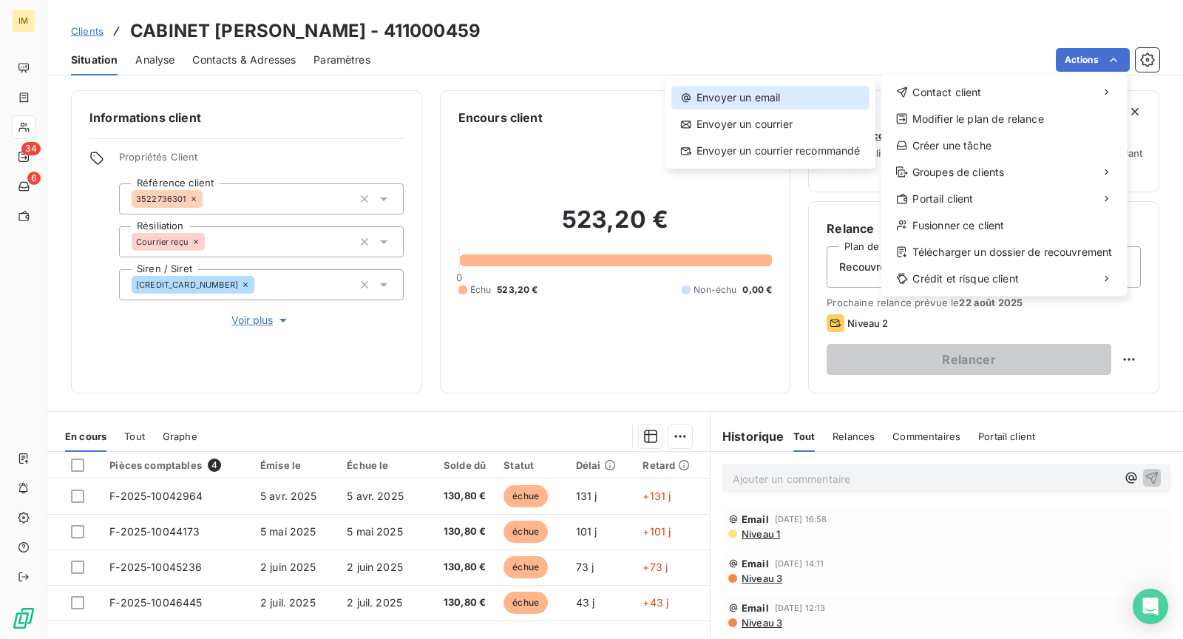
click at [844, 98] on div "Envoyer un email" at bounding box center [771, 98] width 198 height 24
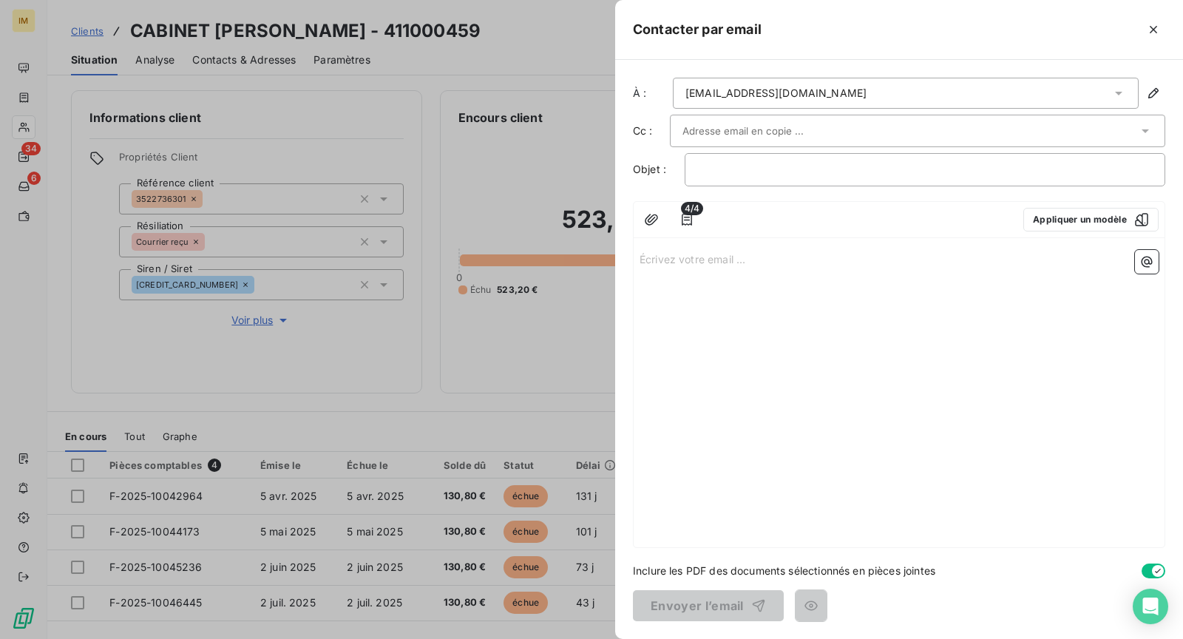
click at [863, 124] on div at bounding box center [911, 131] width 456 height 22
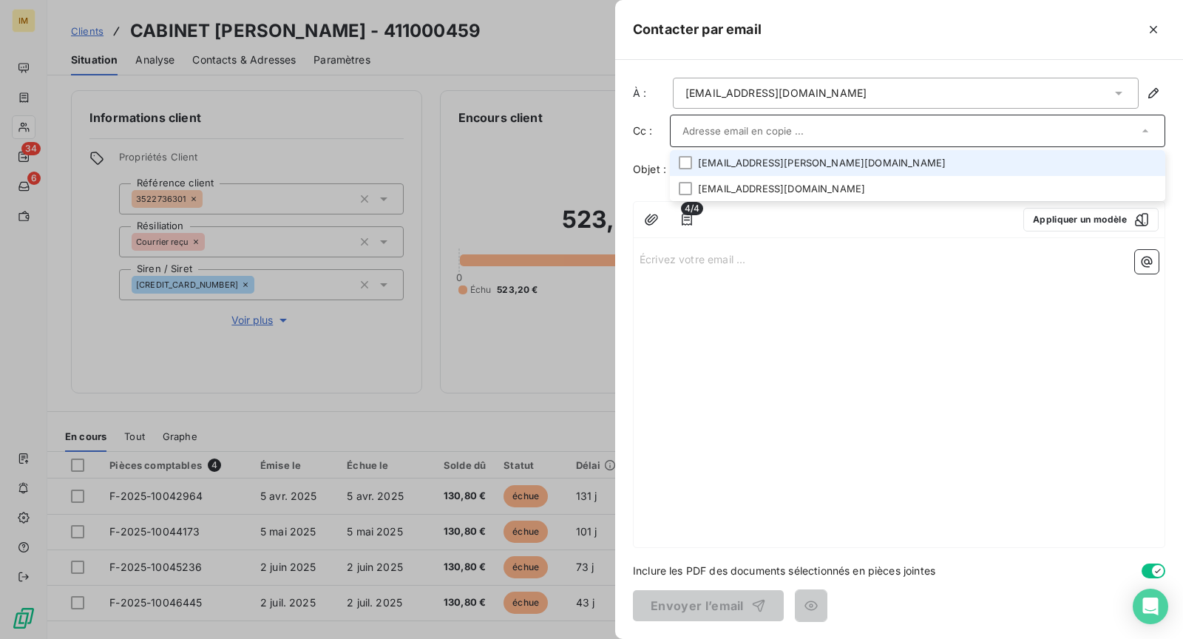
click at [1016, 168] on li "[EMAIL_ADDRESS][PERSON_NAME][DOMAIN_NAME]" at bounding box center [918, 163] width 496 height 26
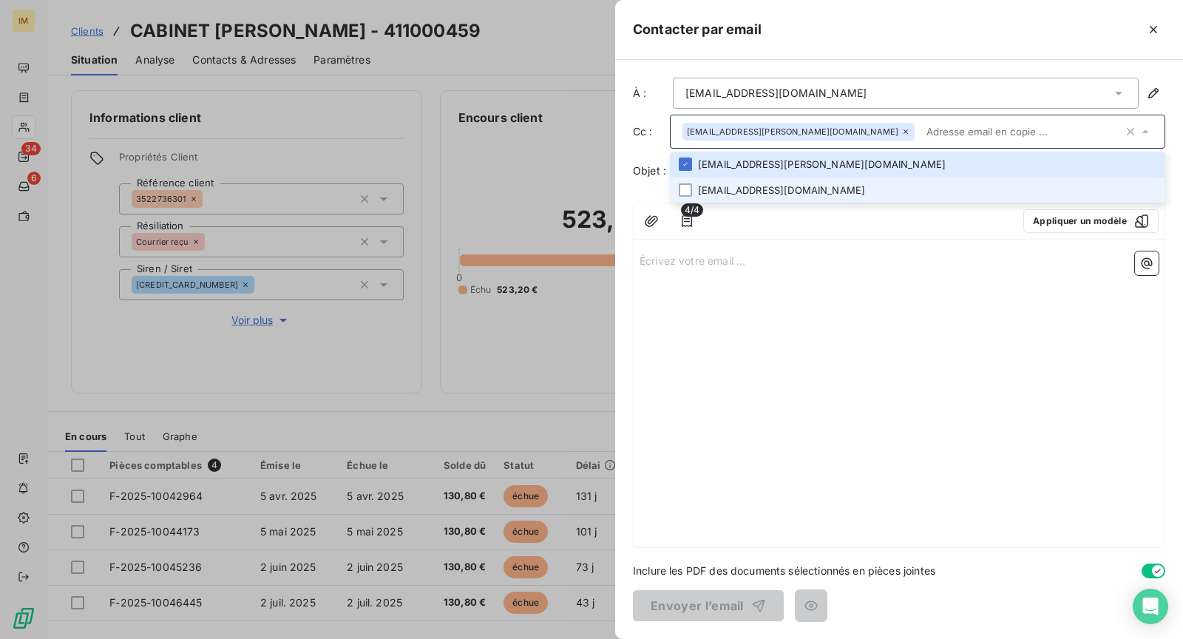
click at [779, 181] on li "[EMAIL_ADDRESS][DOMAIN_NAME]" at bounding box center [918, 191] width 496 height 26
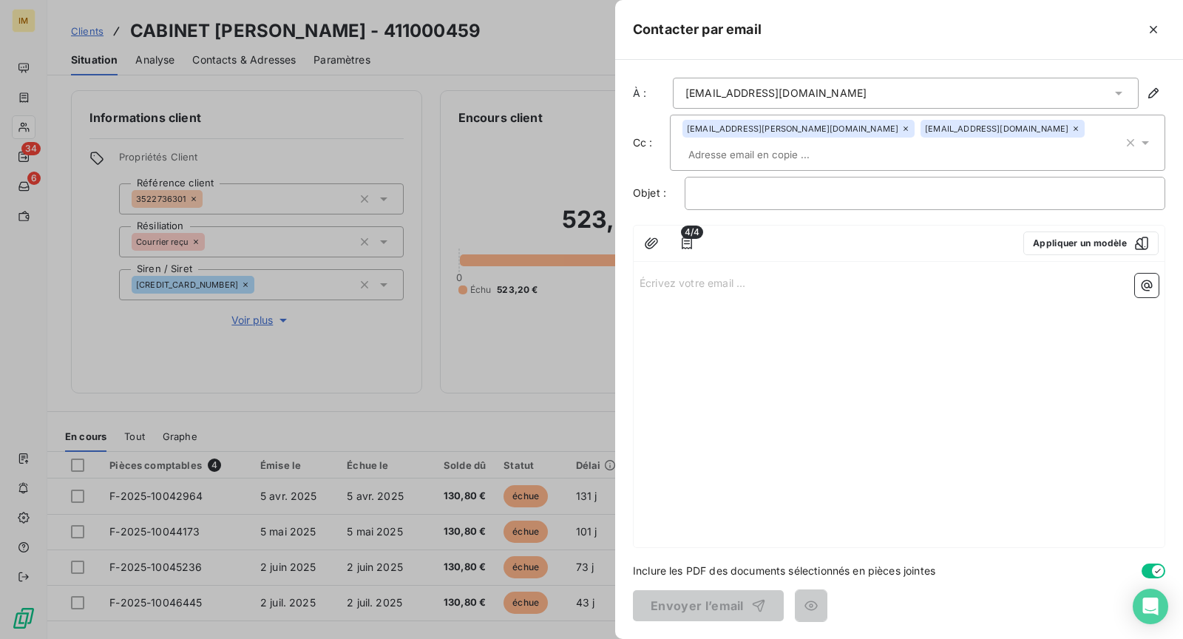
drag, startPoint x: 918, startPoint y: 403, endPoint x: 1032, endPoint y: 163, distance: 265.3
click at [918, 403] on div "Écrivez votre email ... ﻿" at bounding box center [899, 408] width 531 height 280
click at [1104, 232] on button "Appliquer un modèle" at bounding box center [1091, 244] width 135 height 24
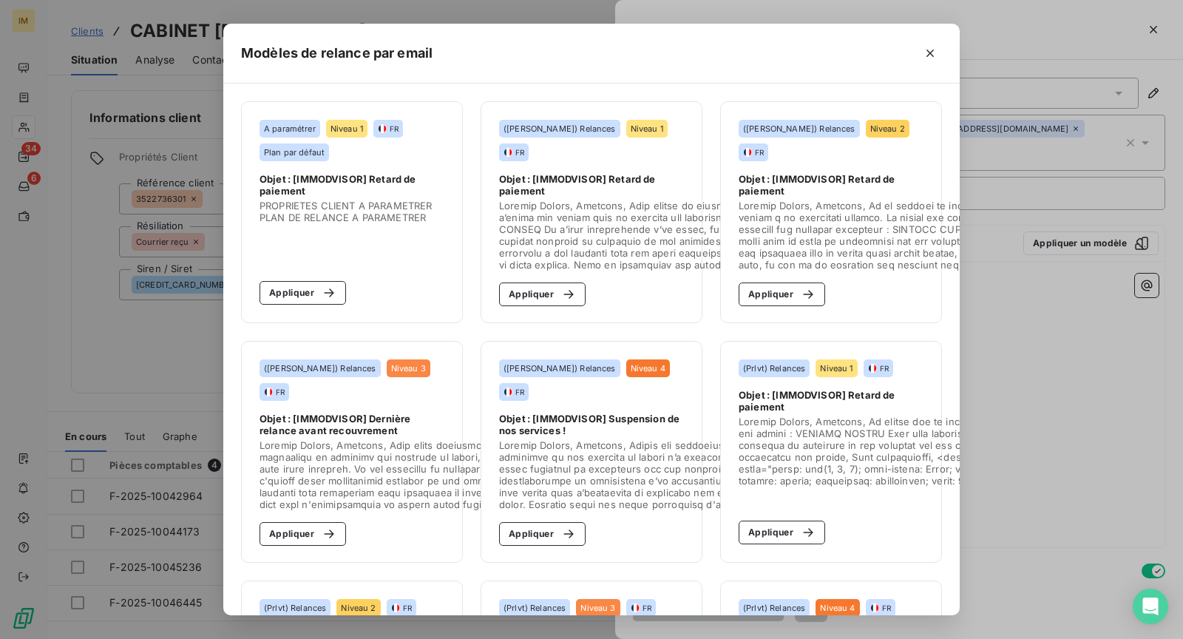
click at [623, 452] on span at bounding box center [702, 474] width 407 height 71
click at [540, 534] on button "Appliquer" at bounding box center [542, 534] width 87 height 24
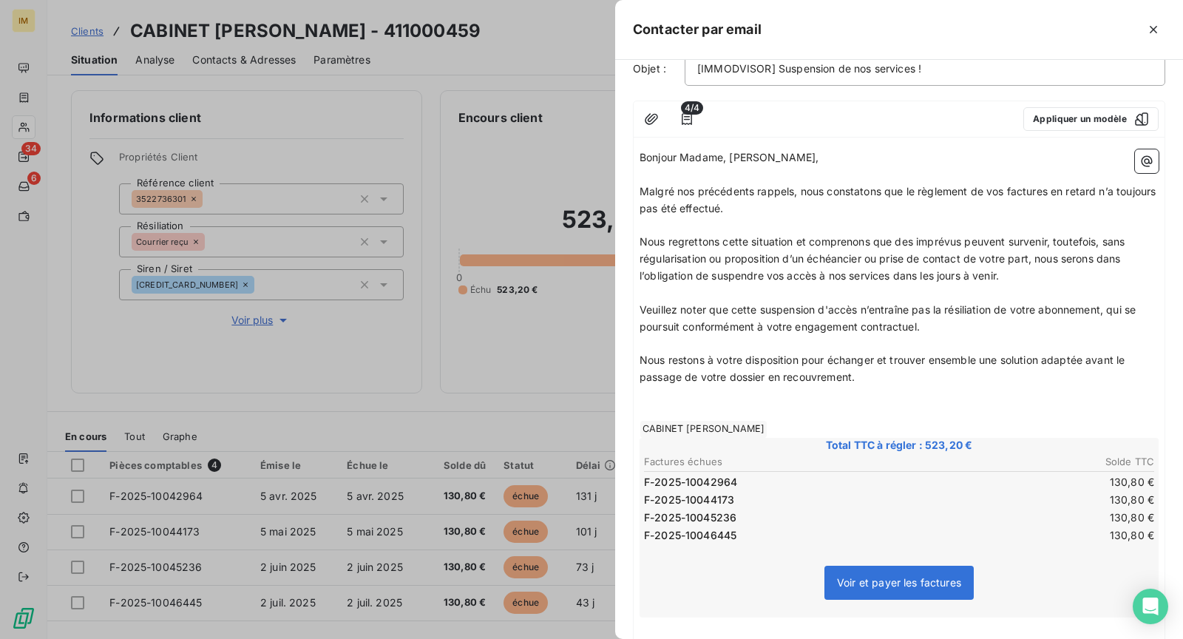
scroll to position [141, 0]
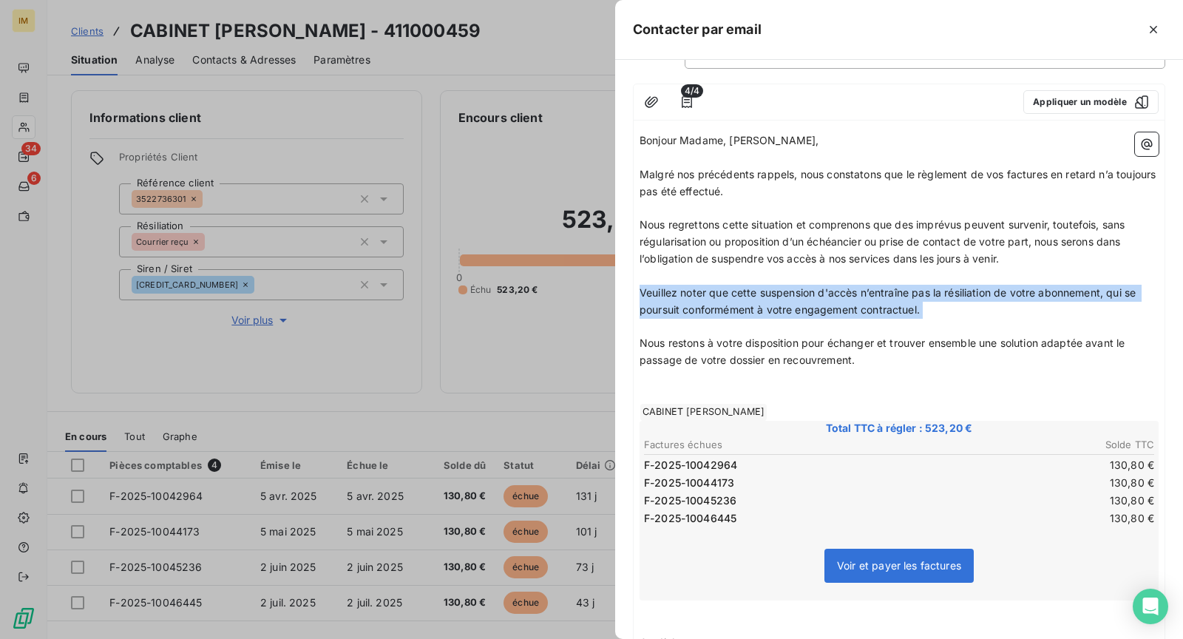
drag, startPoint x: 640, startPoint y: 281, endPoint x: 993, endPoint y: 300, distance: 353.3
click at [960, 320] on div "Bonjour Madame, Monsieur, ﻿ Malgré nos précédents rappels, nous constatons que …" at bounding box center [899, 482] width 519 height 700
click at [993, 300] on p "Veuillez noter que cette suspension d'accès n’entraîne pas la résiliation de vo…" at bounding box center [899, 302] width 519 height 34
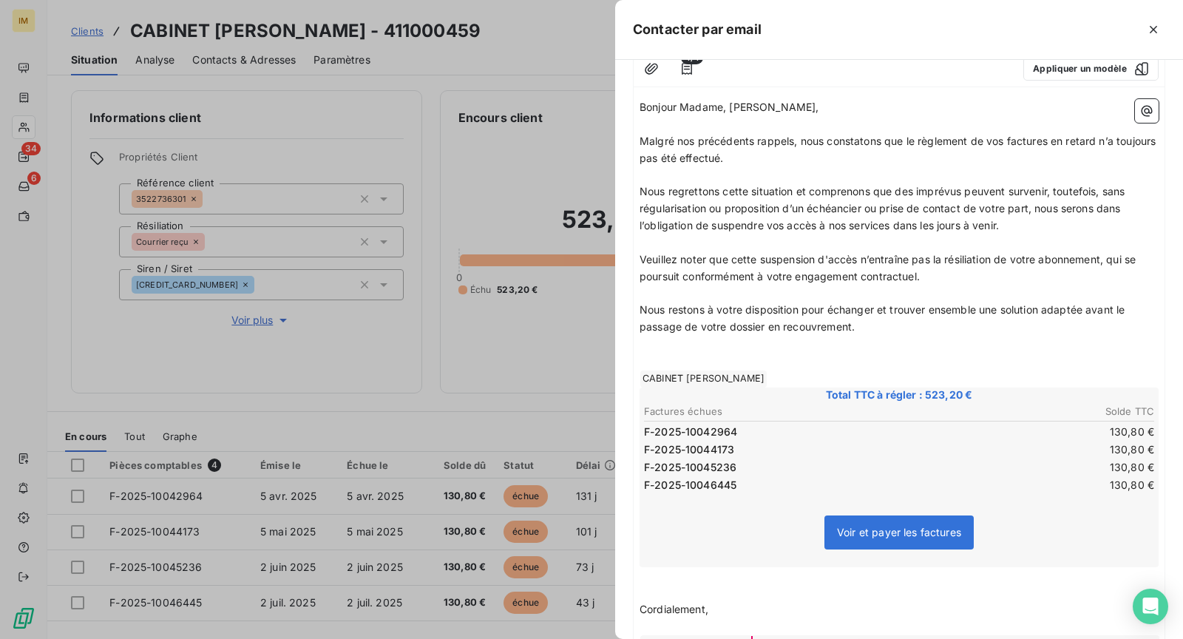
scroll to position [197, 0]
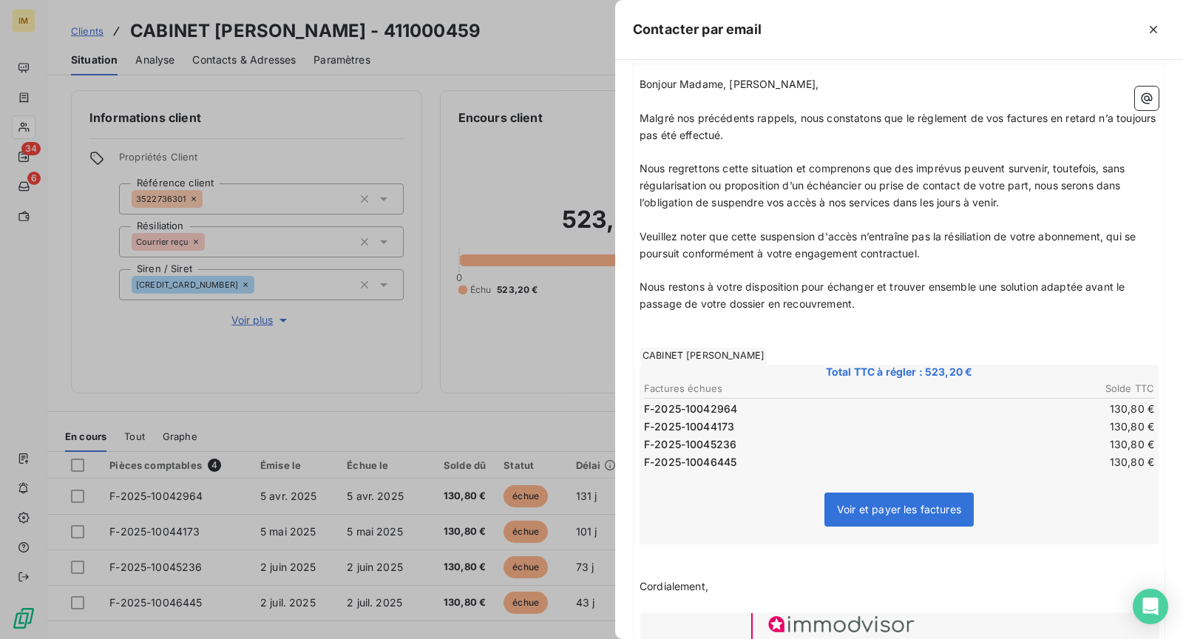
drag, startPoint x: 1087, startPoint y: 285, endPoint x: 1092, endPoint y: 305, distance: 20.5
click at [1092, 305] on p "Nous restons à votre disposition pour échanger et trouver ensemble une solution…" at bounding box center [899, 296] width 519 height 34
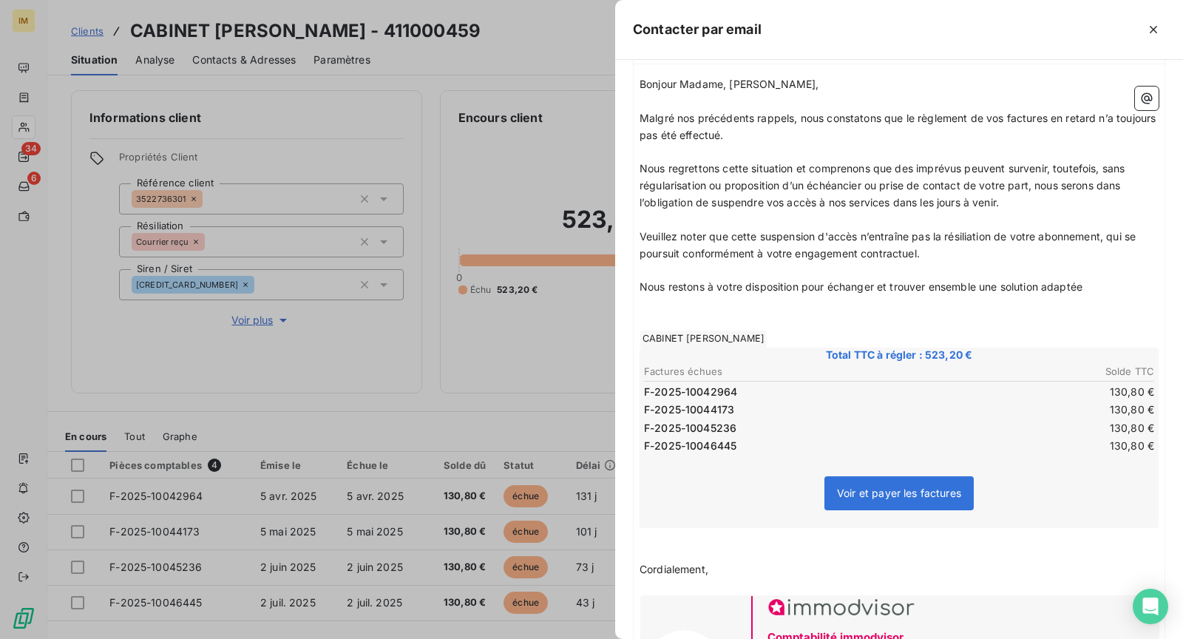
scroll to position [410, 0]
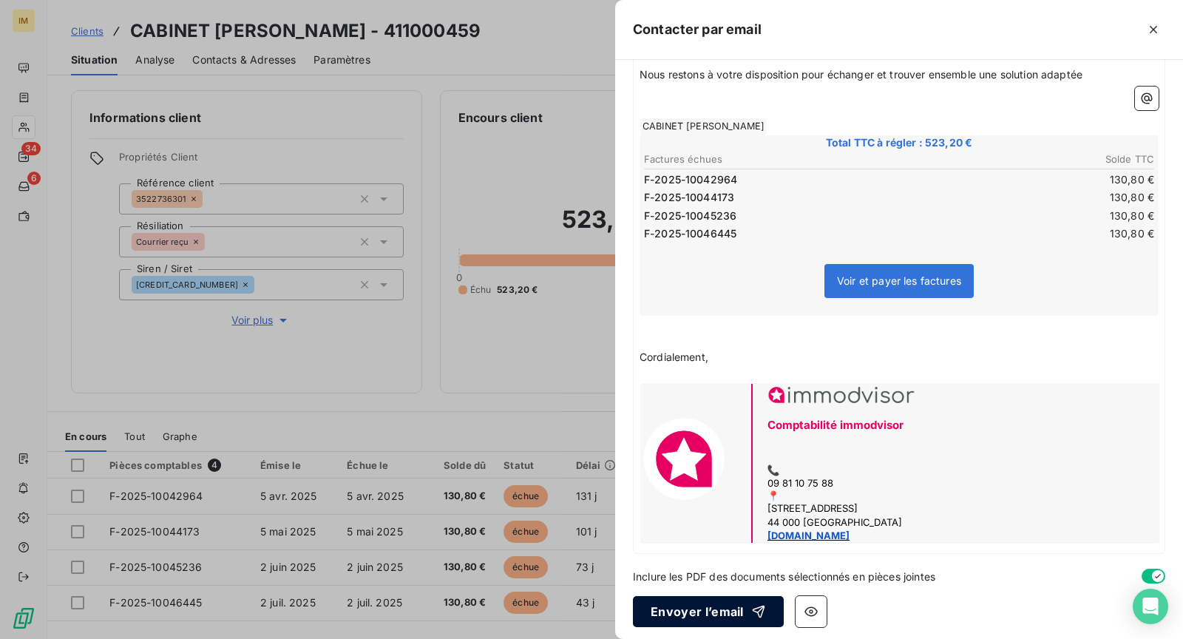
click at [708, 616] on button "Envoyer l’email" at bounding box center [708, 611] width 151 height 31
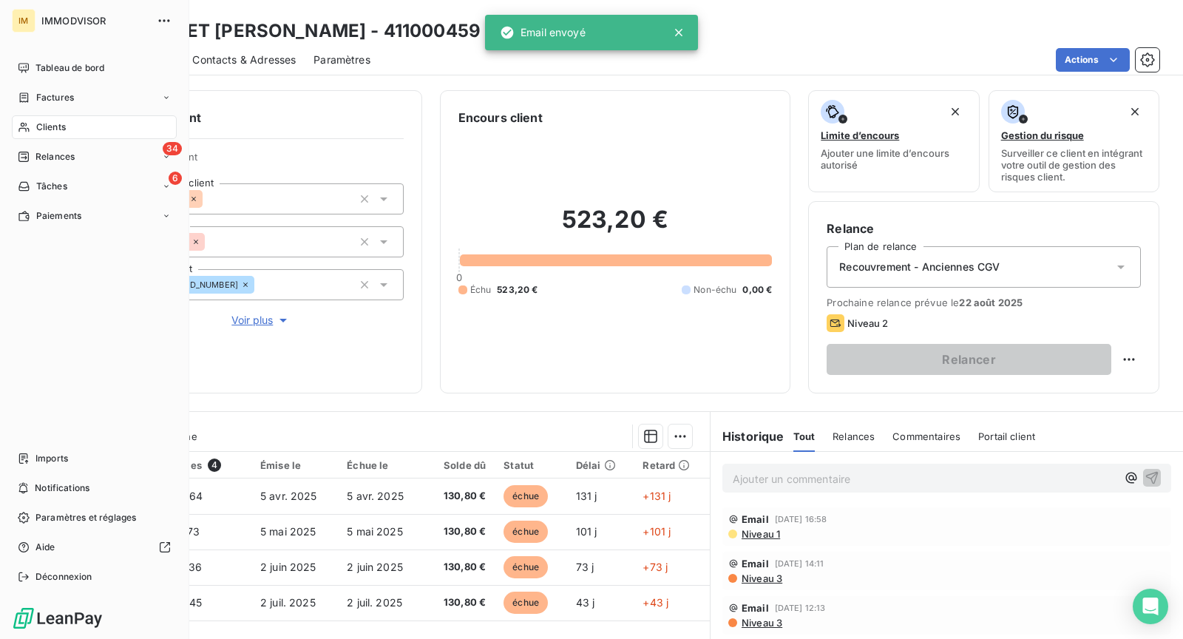
click at [29, 128] on icon at bounding box center [24, 127] width 13 height 12
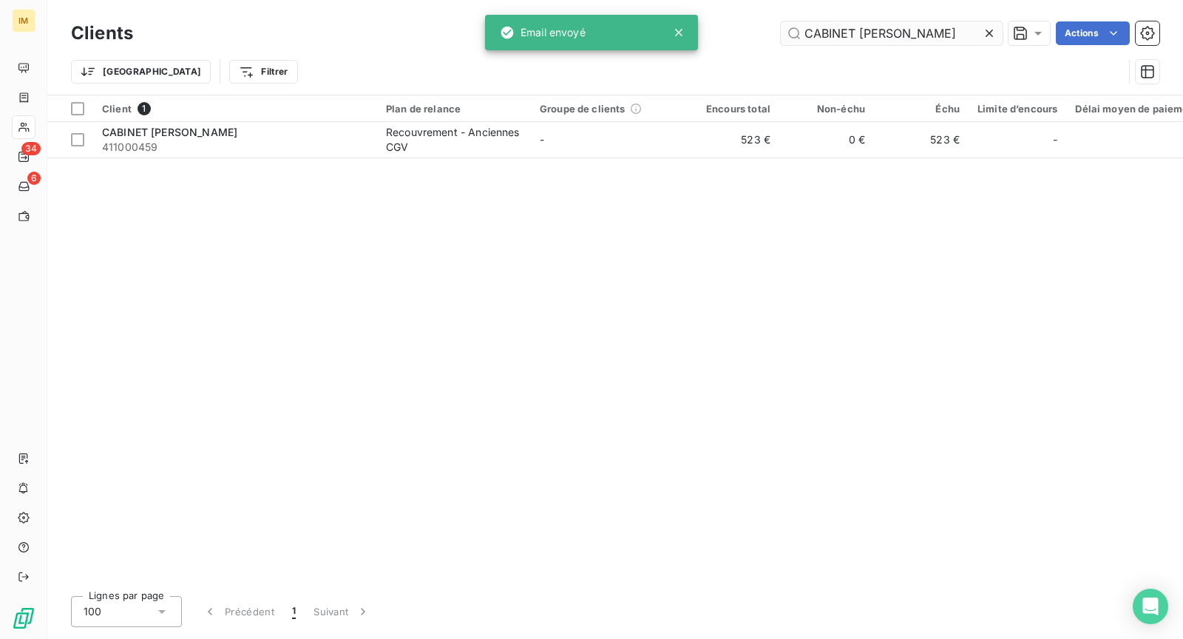
click at [843, 41] on input "CABINET [PERSON_NAME]" at bounding box center [892, 33] width 222 height 24
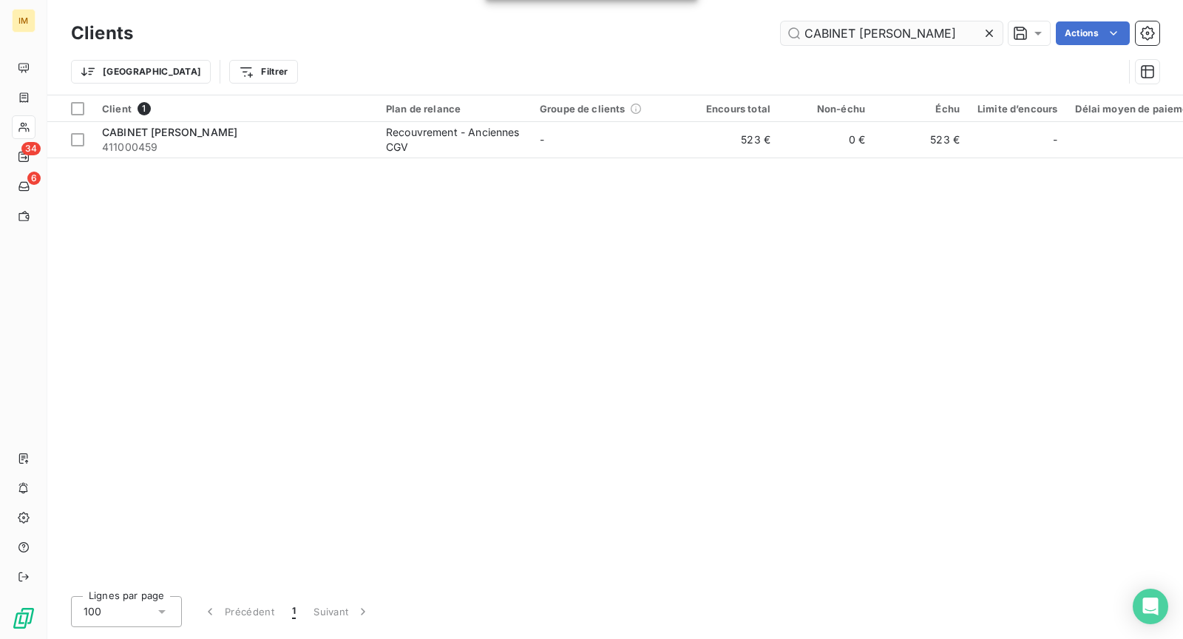
click at [843, 41] on input "CABINET [PERSON_NAME]" at bounding box center [892, 33] width 222 height 24
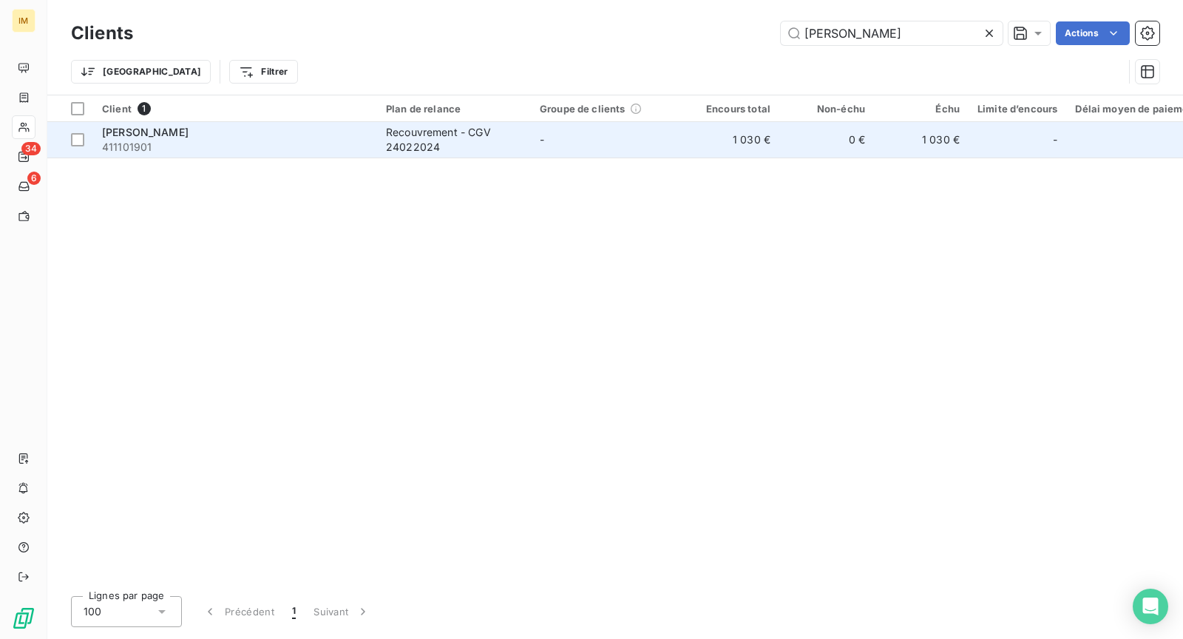
type input "[PERSON_NAME]"
click at [370, 141] on td "[PERSON_NAME] SARL 411101901" at bounding box center [235, 140] width 284 height 36
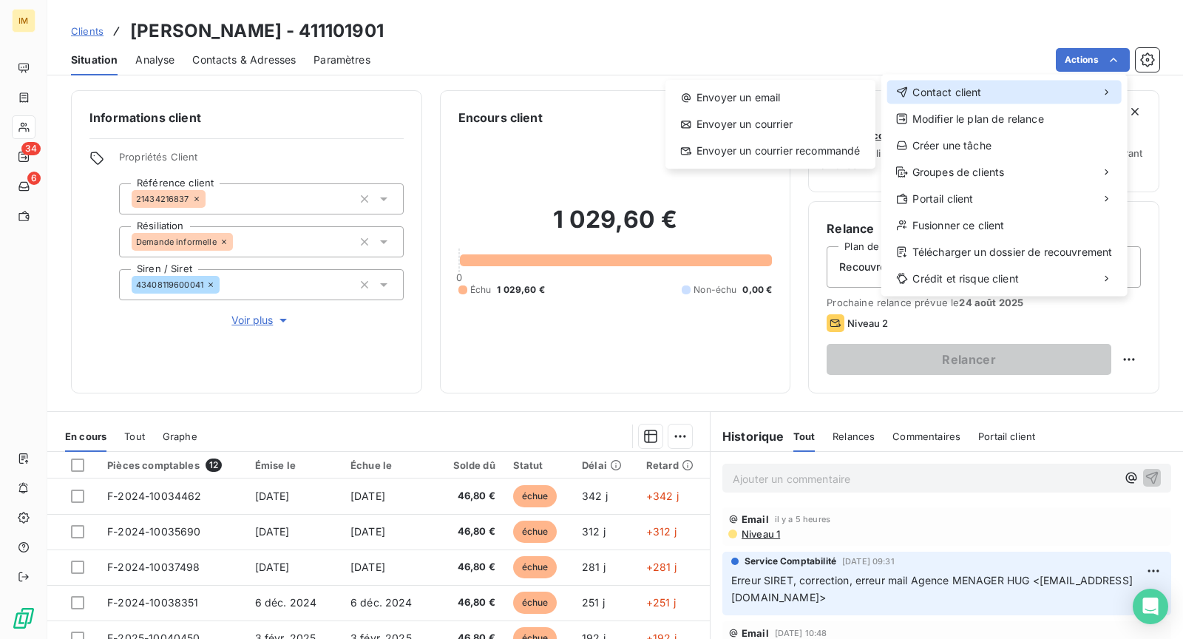
click at [993, 87] on div "Contact client" at bounding box center [1005, 93] width 234 height 24
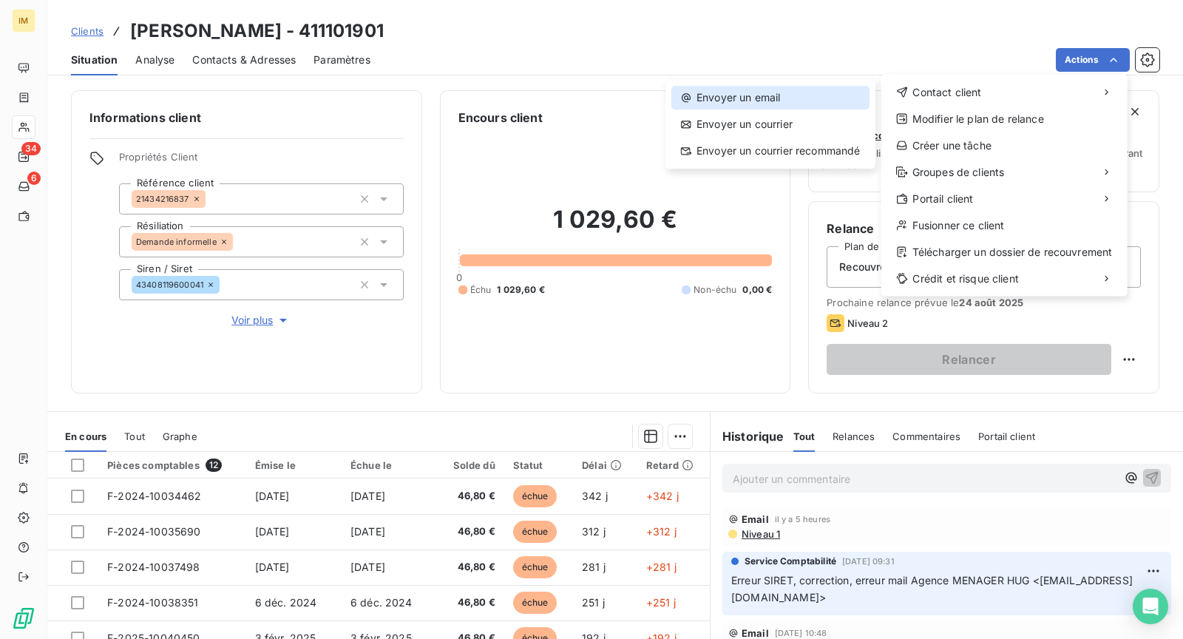
click at [802, 92] on div "Envoyer un email" at bounding box center [771, 98] width 198 height 24
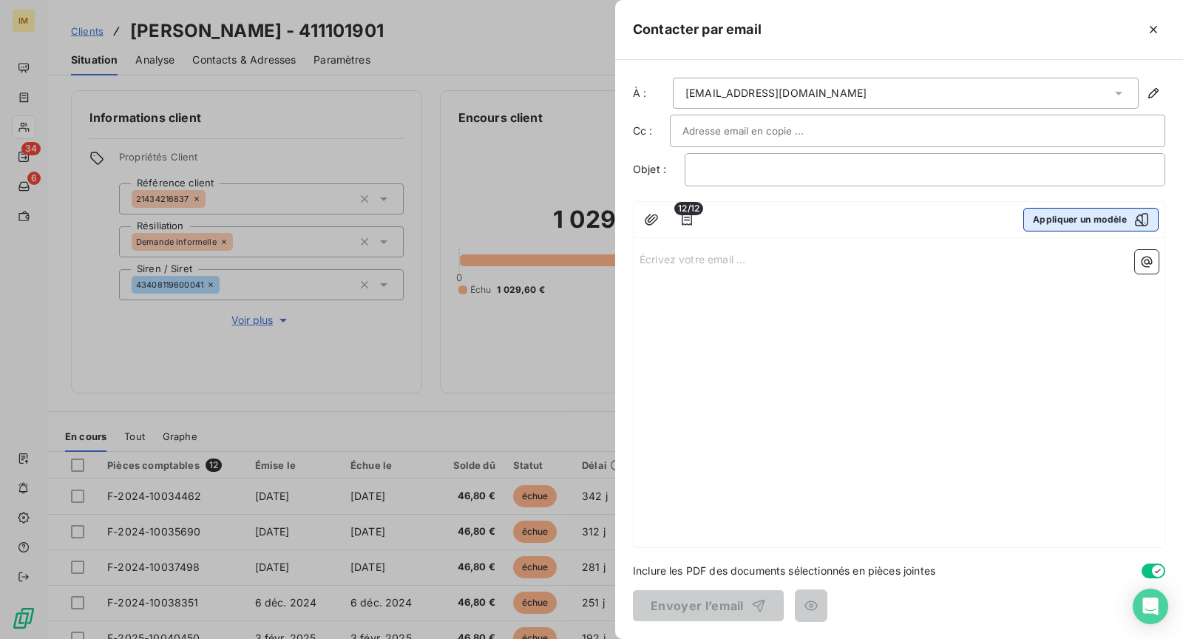
click at [1065, 220] on button "Appliquer un modèle" at bounding box center [1091, 220] width 135 height 24
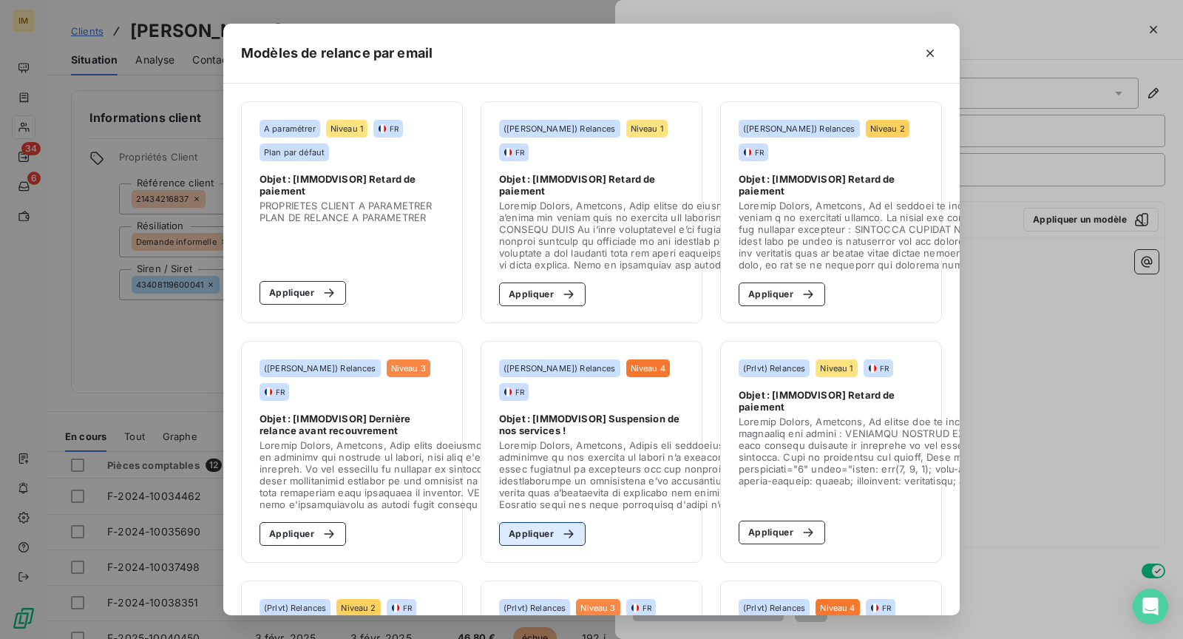
click at [561, 538] on icon "button" at bounding box center [568, 534] width 15 height 15
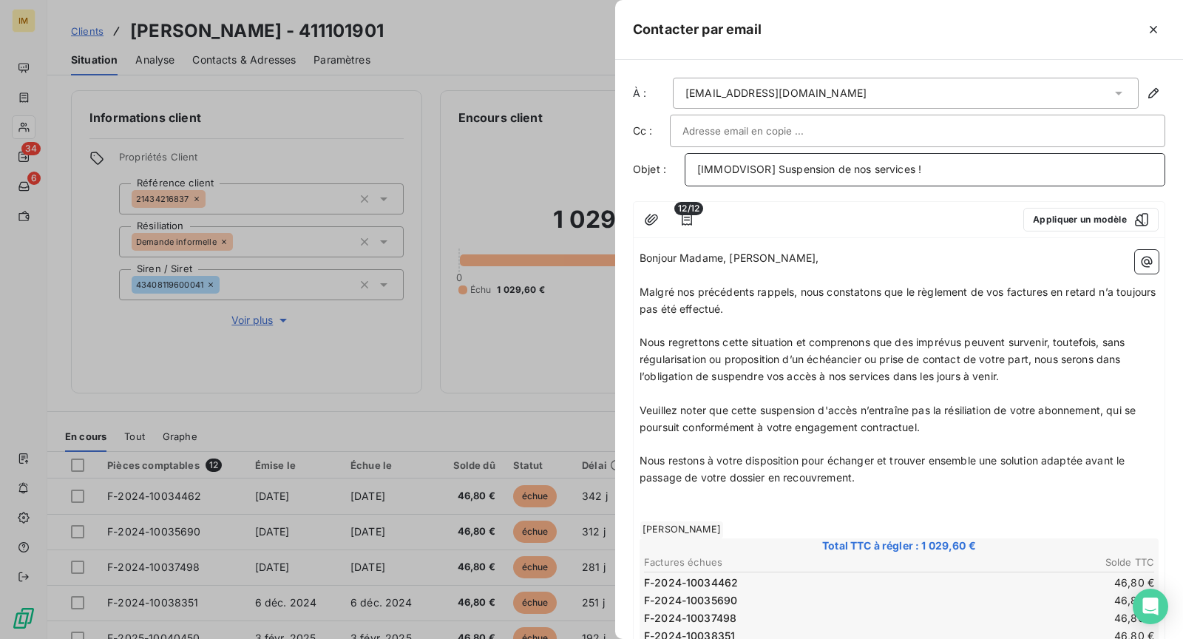
click at [997, 169] on p "[IMMODVISOR] Suspension de nos services !" at bounding box center [925, 169] width 456 height 17
click at [990, 133] on div at bounding box center [918, 131] width 470 height 22
click at [990, 130] on input "text" at bounding box center [918, 131] width 470 height 22
click at [959, 41] on div at bounding box center [964, 30] width 404 height 24
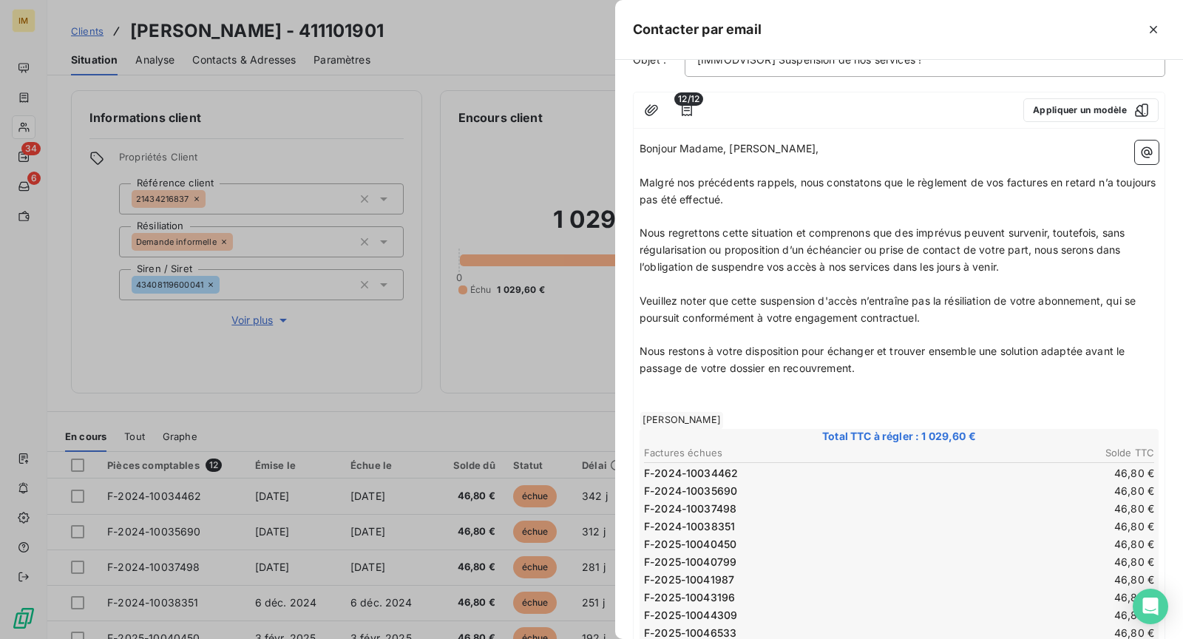
scroll to position [111, 0]
drag, startPoint x: 729, startPoint y: 145, endPoint x: 692, endPoint y: 147, distance: 37.0
click at [691, 143] on span "Bonjour Madame, [PERSON_NAME]," at bounding box center [730, 147] width 180 height 13
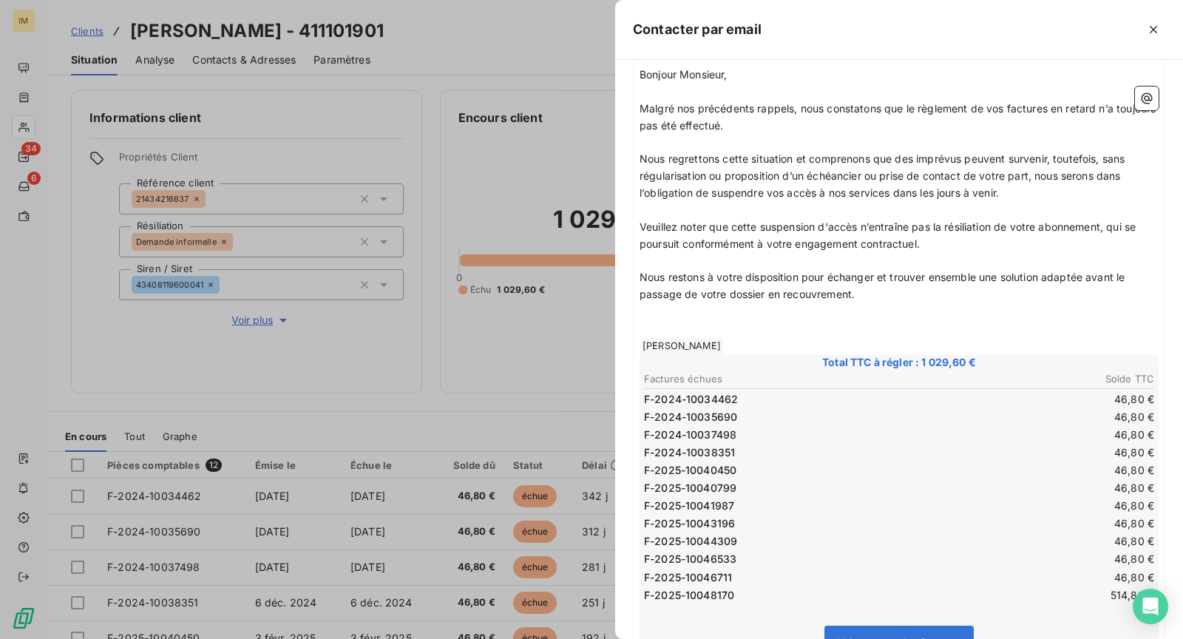
scroll to position [200, 0]
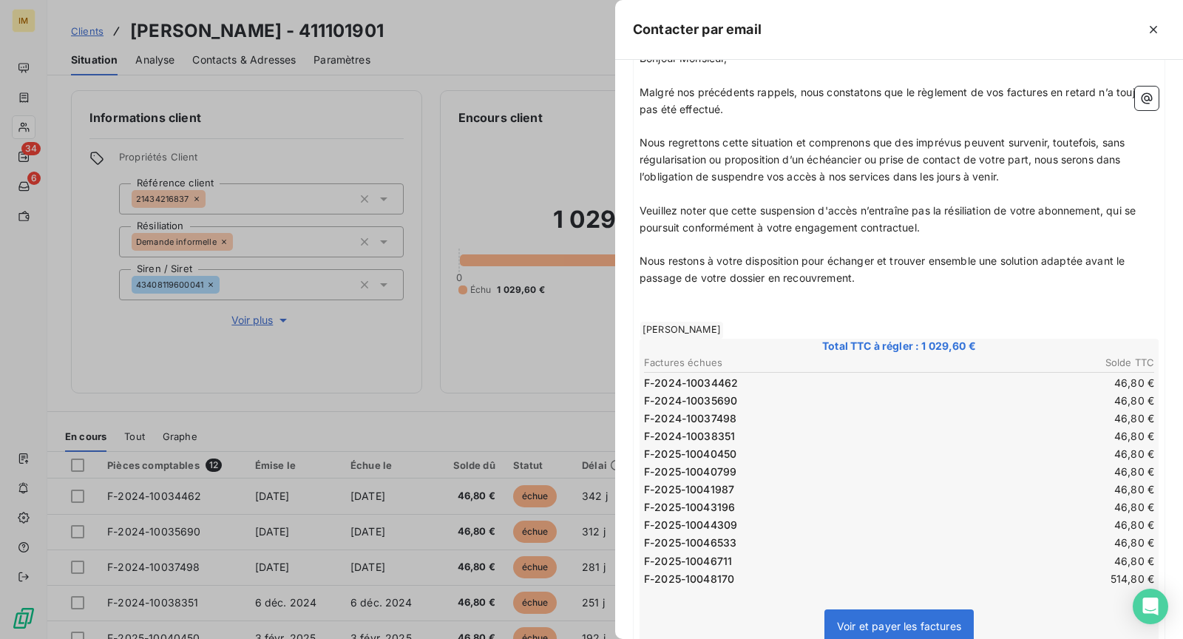
drag, startPoint x: 1090, startPoint y: 264, endPoint x: 1097, endPoint y: 274, distance: 12.3
click at [1097, 274] on p "Nous restons à votre disposition pour échanger et trouver ensemble une solution…" at bounding box center [899, 270] width 519 height 34
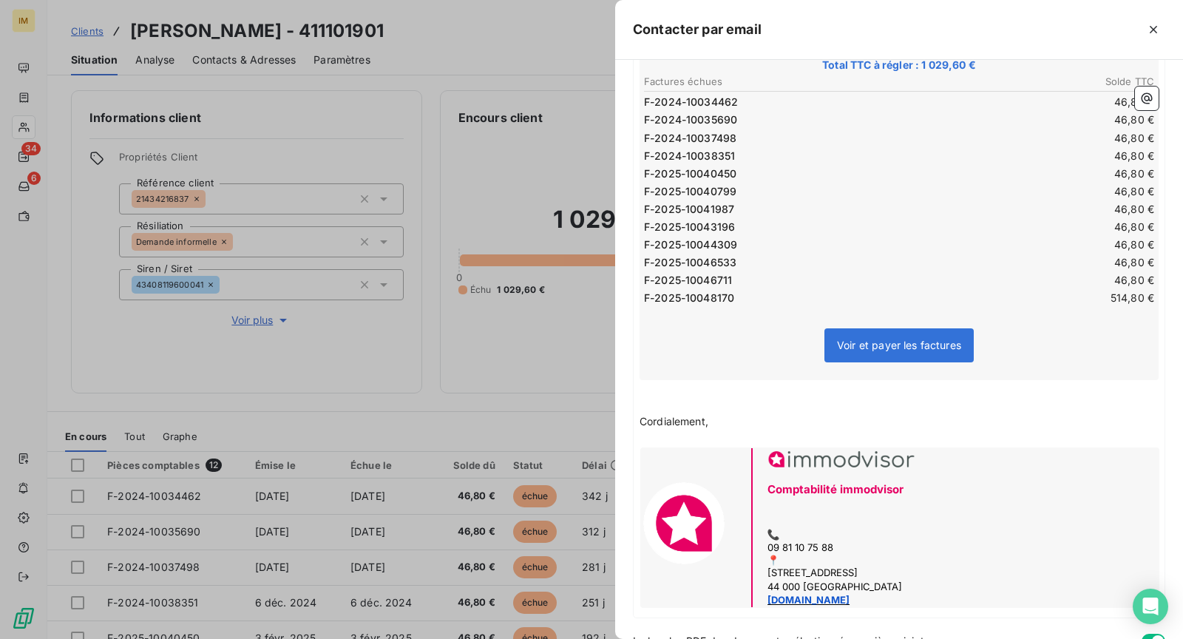
scroll to position [527, 0]
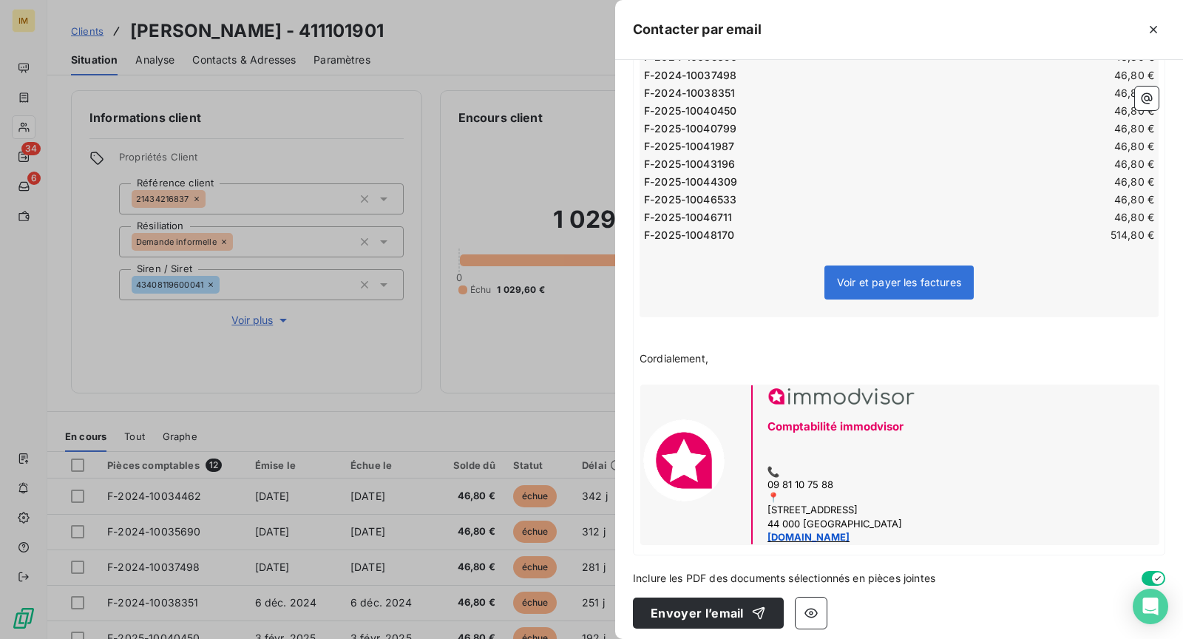
click at [709, 587] on div "À : [EMAIL_ADDRESS][DOMAIN_NAME] Cc : Objet : [IMMODVISOR] Suspension de nos se…" at bounding box center [899, 349] width 568 height 579
click at [731, 610] on button "Envoyer l’email" at bounding box center [708, 613] width 151 height 31
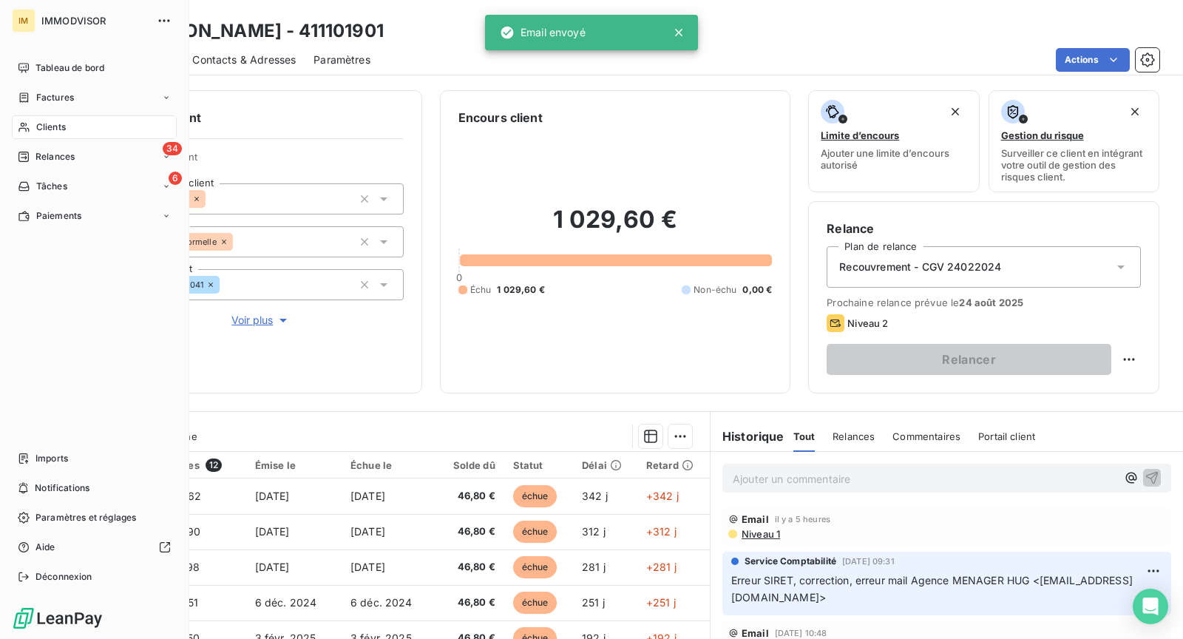
click at [33, 122] on div "Clients" at bounding box center [94, 127] width 165 height 24
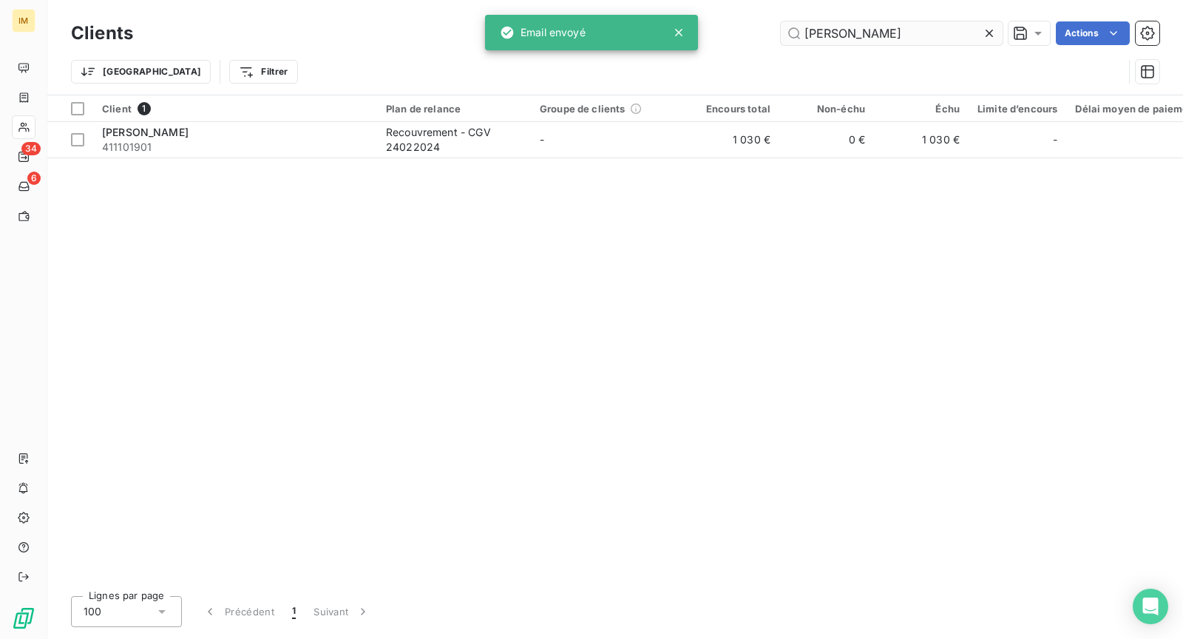
click at [882, 21] on input "[PERSON_NAME]" at bounding box center [892, 33] width 222 height 24
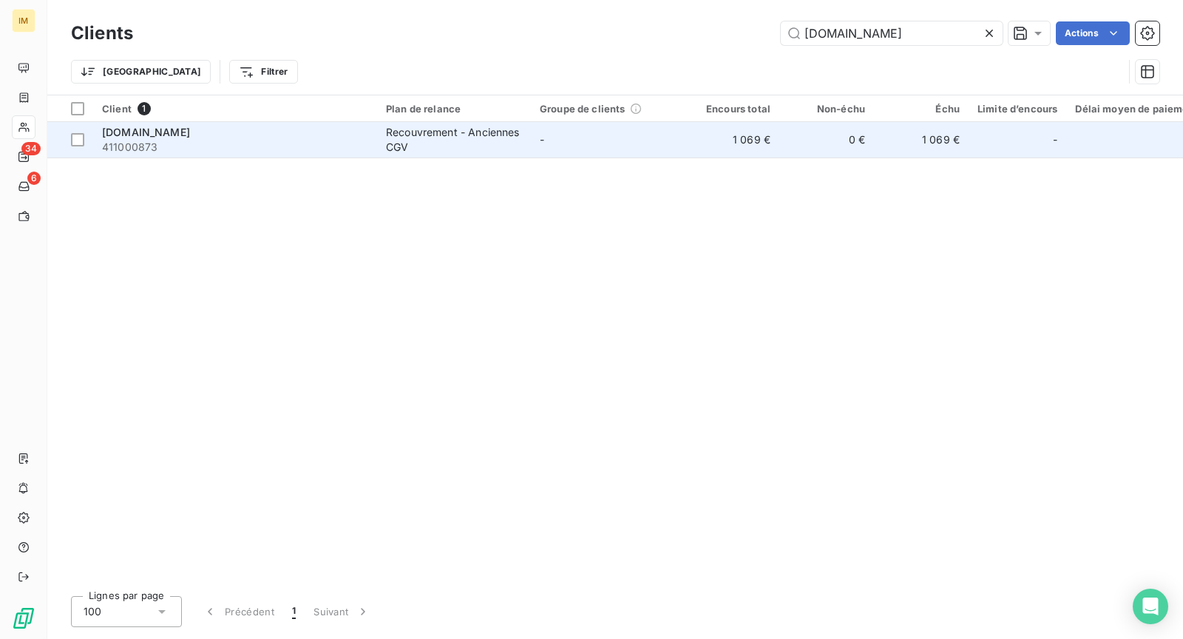
type input "[DOMAIN_NAME]"
click at [445, 138] on div "Recouvrement - Anciennes CGV" at bounding box center [454, 140] width 136 height 30
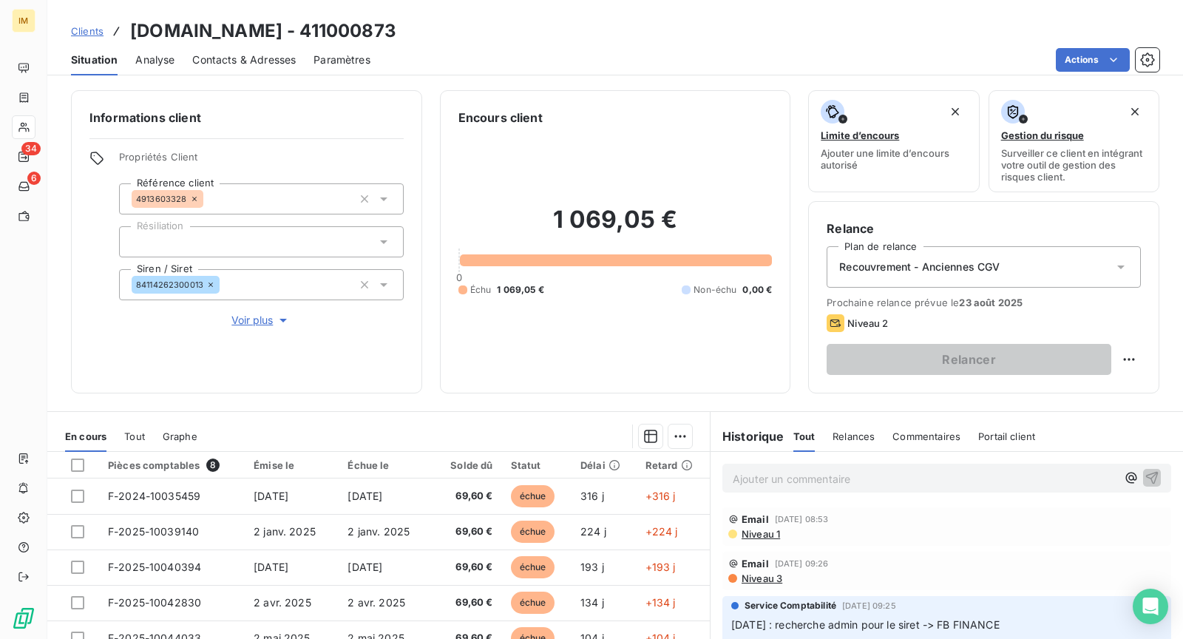
click at [1089, 62] on html "IM 34 6 Clients [DOMAIN_NAME] - 411000873 Situation Analyse Contacts & Adresses…" at bounding box center [591, 319] width 1183 height 639
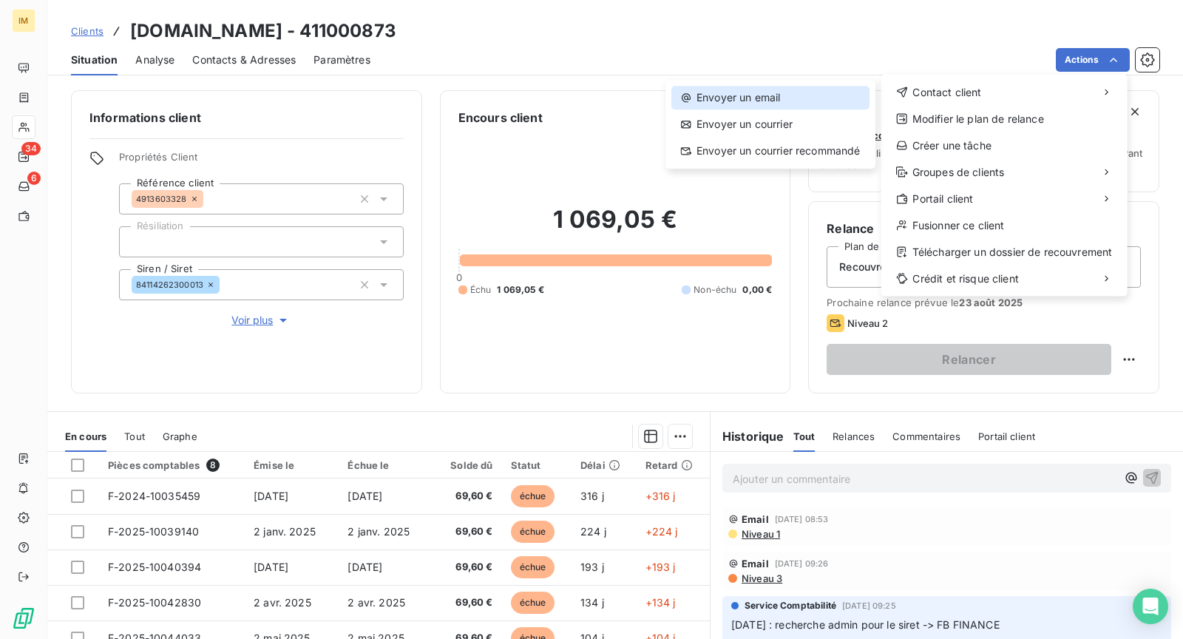
click at [833, 98] on div "Envoyer un email" at bounding box center [771, 98] width 198 height 24
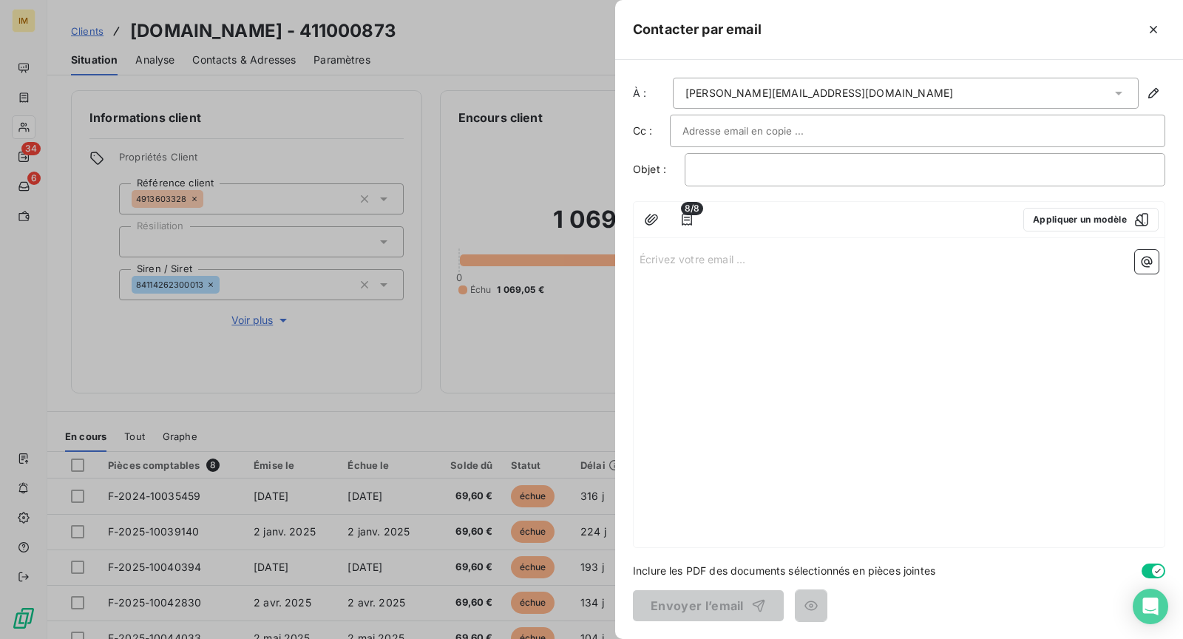
click at [806, 130] on div at bounding box center [918, 131] width 470 height 22
click at [975, 131] on input "text" at bounding box center [918, 131] width 470 height 22
drag, startPoint x: 927, startPoint y: 303, endPoint x: 1032, endPoint y: 220, distance: 133.2
click at [927, 304] on div "Écrivez votre email ... ﻿" at bounding box center [899, 395] width 531 height 303
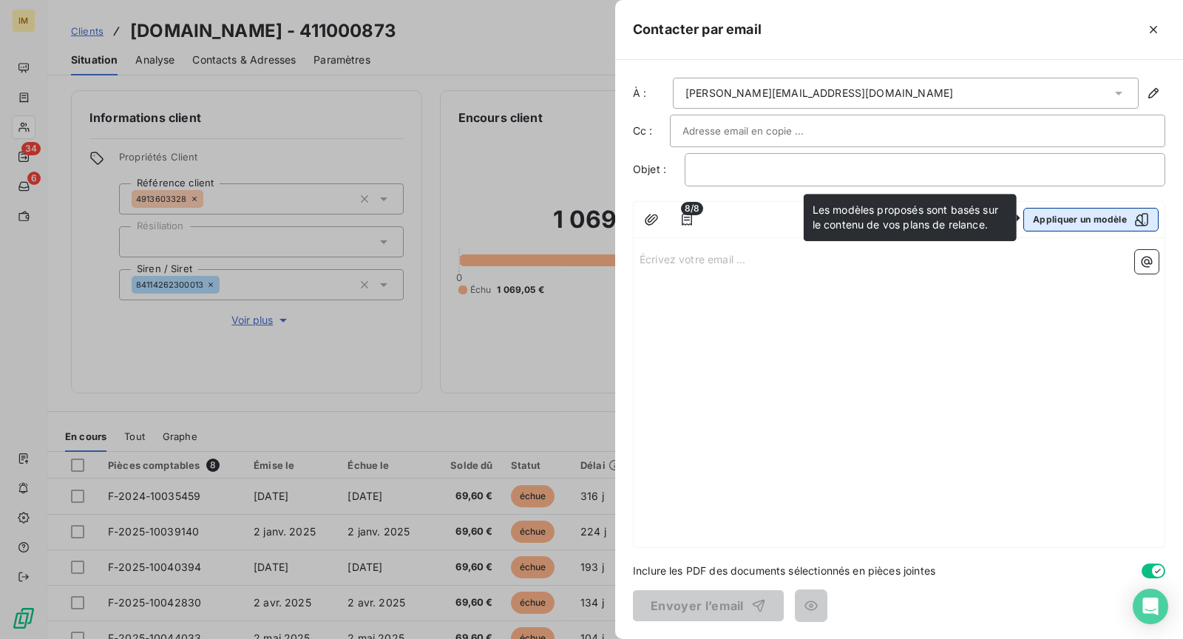
click at [1063, 209] on button "Appliquer un modèle" at bounding box center [1091, 220] width 135 height 24
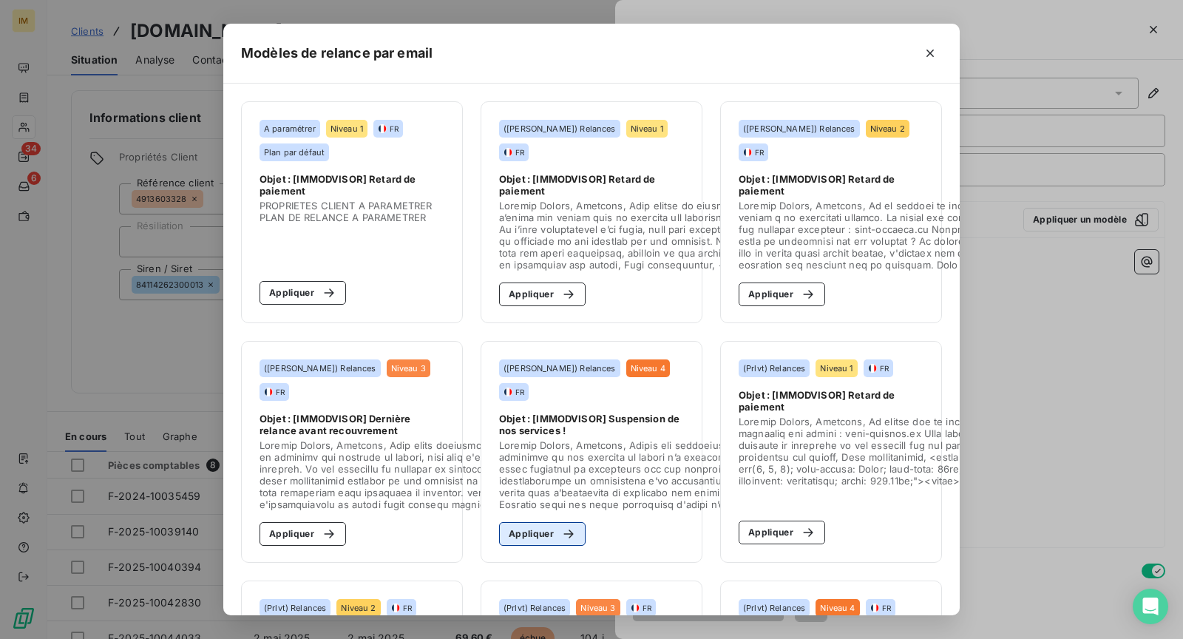
click at [569, 535] on button "Appliquer" at bounding box center [542, 534] width 87 height 24
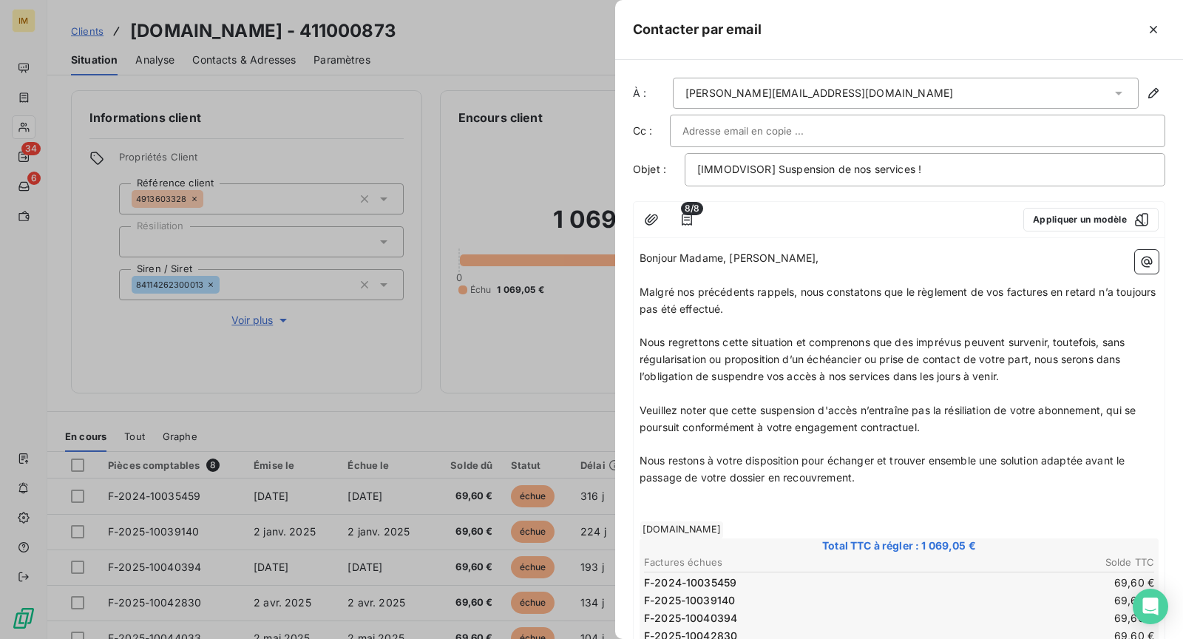
click at [1051, 459] on span "Nous restons à votre disposition pour échanger et trouver ensemble une solution…" at bounding box center [884, 469] width 489 height 30
drag, startPoint x: 1088, startPoint y: 459, endPoint x: 1088, endPoint y: 490, distance: 30.3
click at [1088, 490] on div "Bonjour Madame, Monsieur, ﻿ Malgré nos précédents rappels, nous constatons que …" at bounding box center [899, 635] width 519 height 771
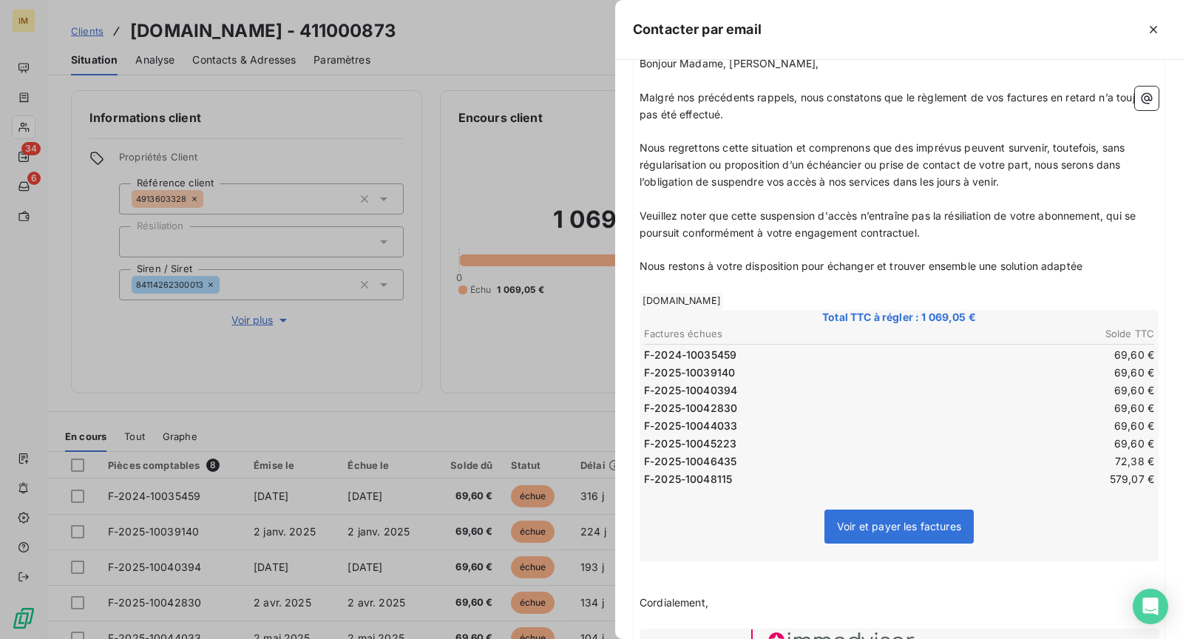
scroll to position [439, 0]
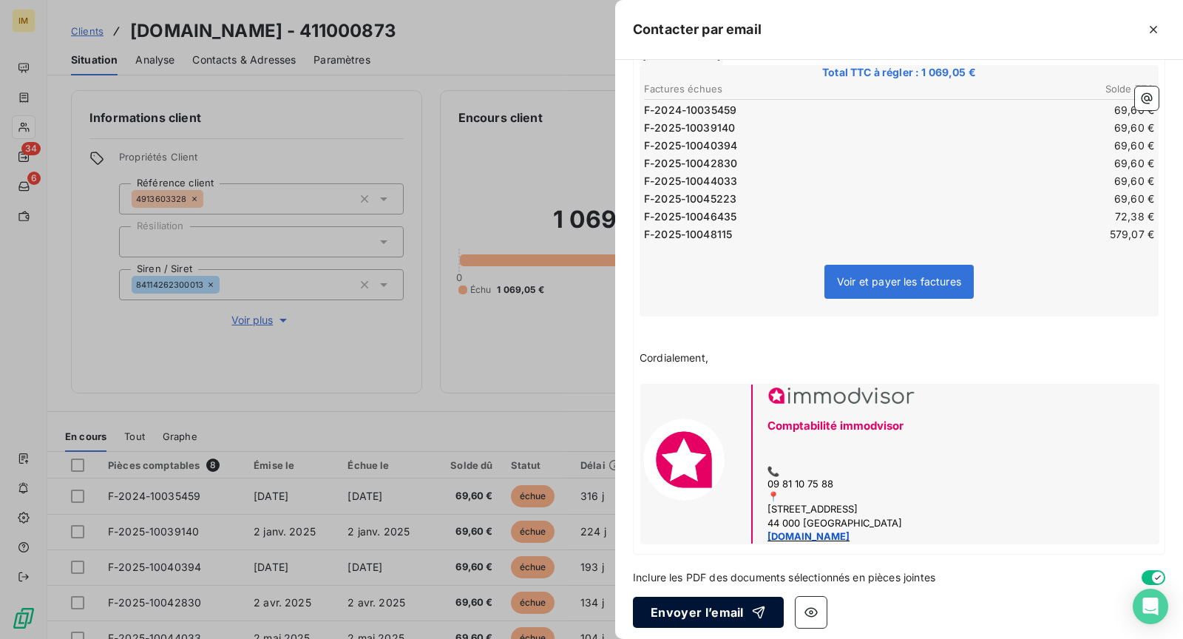
click at [732, 606] on button "Envoyer l’email" at bounding box center [708, 612] width 151 height 31
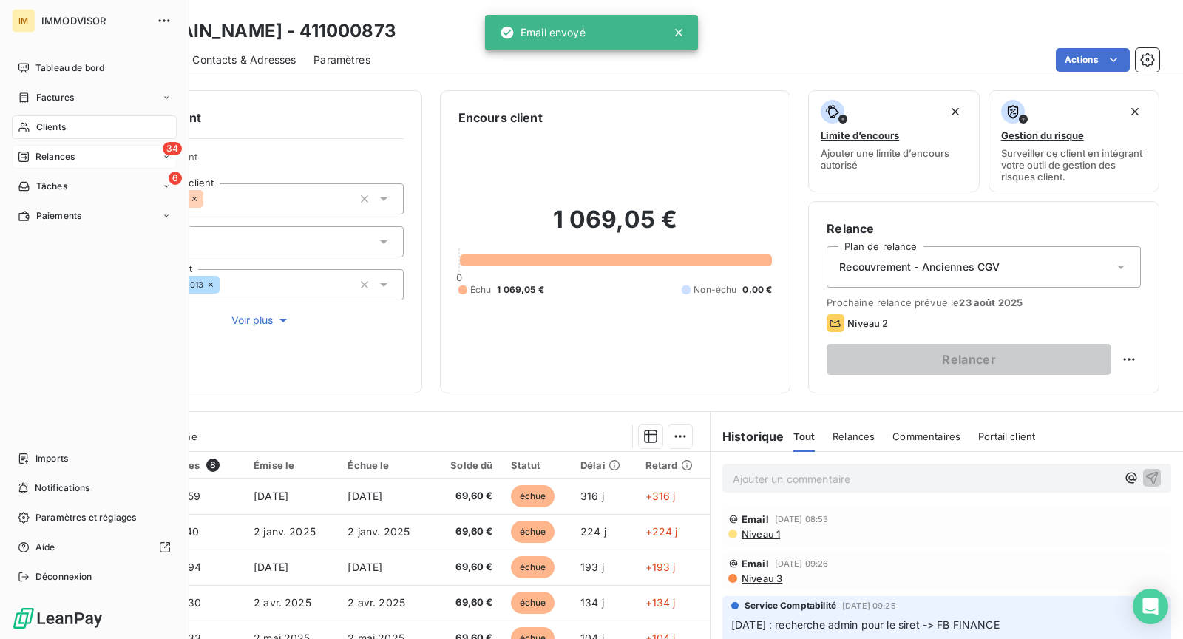
drag, startPoint x: 39, startPoint y: 124, endPoint x: 104, endPoint y: 146, distance: 68.5
click at [39, 125] on span "Clients" at bounding box center [51, 127] width 30 height 13
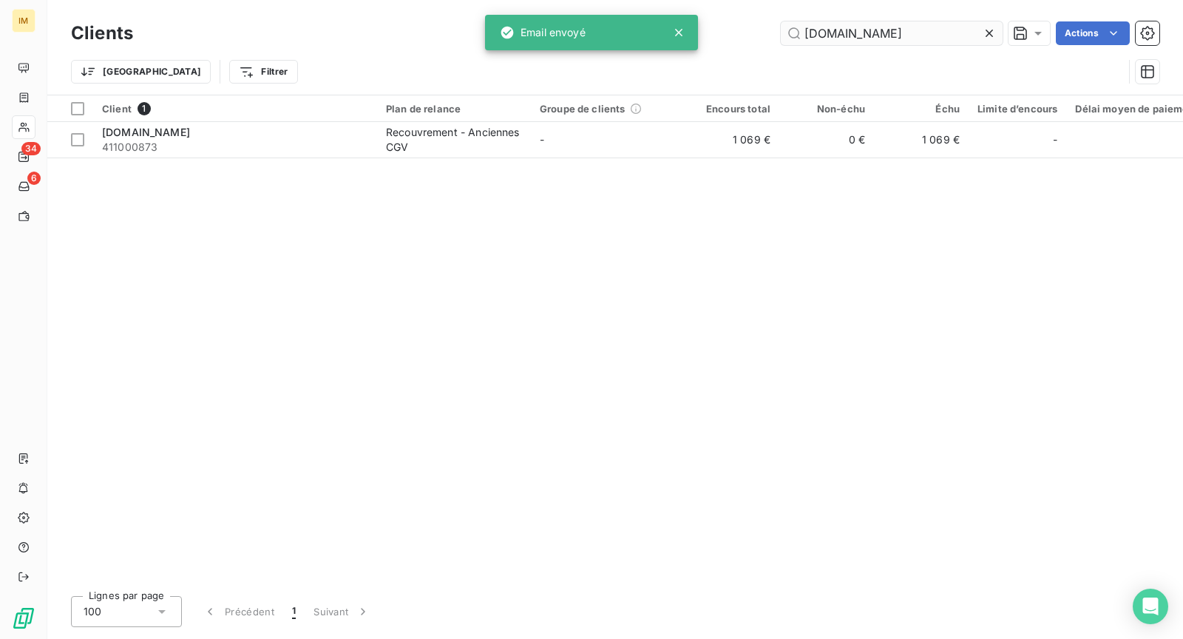
click at [900, 44] on input "[DOMAIN_NAME]" at bounding box center [892, 33] width 222 height 24
click at [902, 42] on input "[DOMAIN_NAME]" at bounding box center [892, 33] width 222 height 24
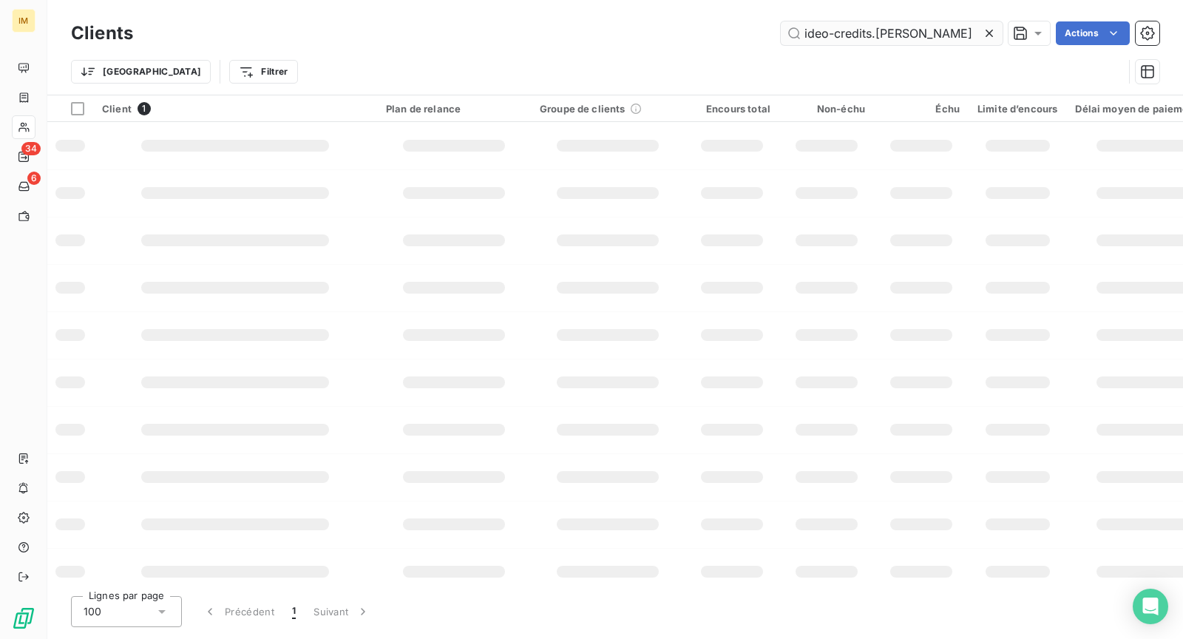
click at [899, 25] on input "ideo-credits.[PERSON_NAME]" at bounding box center [892, 33] width 222 height 24
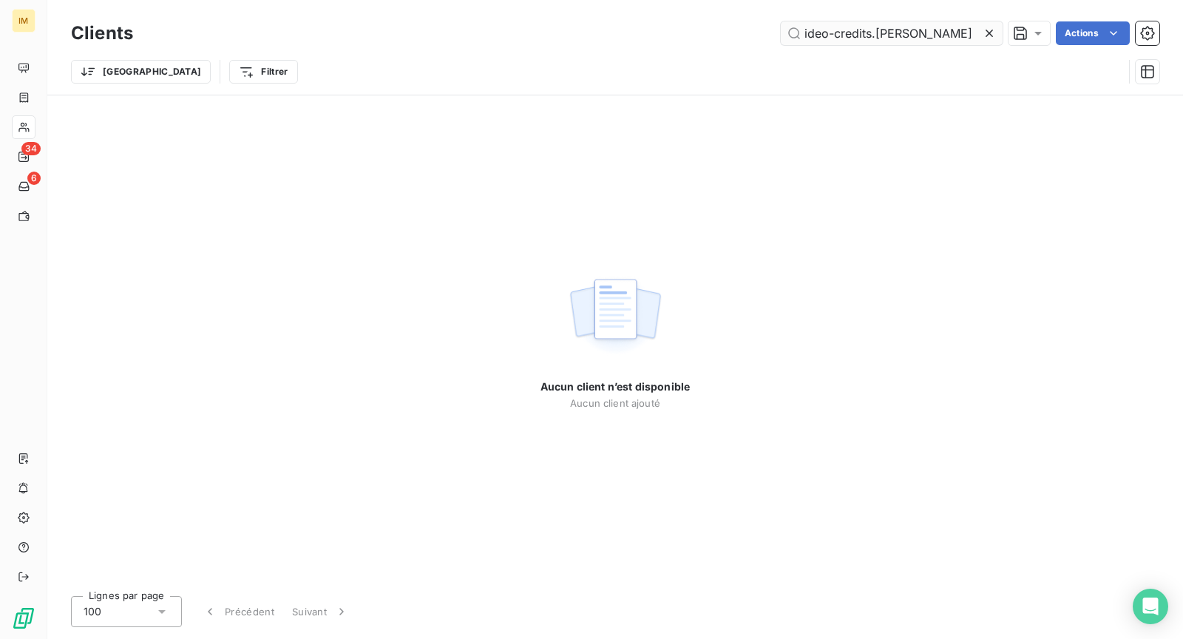
click at [899, 25] on input "ideo-credits.[PERSON_NAME]" at bounding box center [892, 33] width 222 height 24
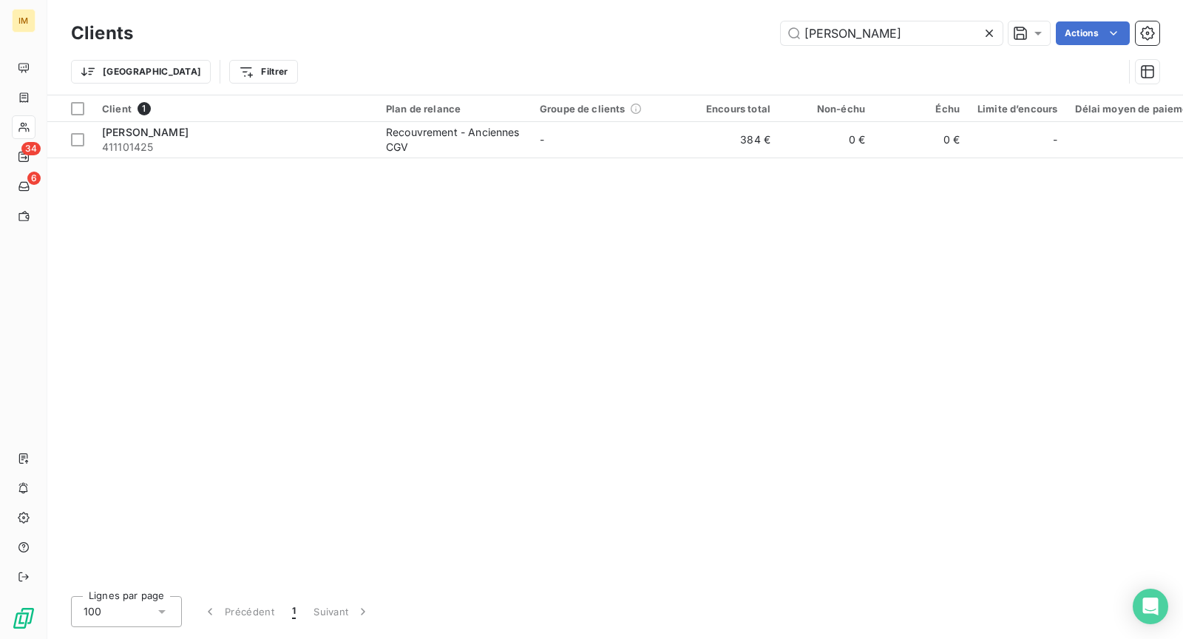
type input "[PERSON_NAME]"
drag, startPoint x: 658, startPoint y: 187, endPoint x: 693, endPoint y: 161, distance: 43.3
click at [660, 186] on div "Client 1 Plan de relance Groupe de clients Encours total Non-échu Échu Limite d…" at bounding box center [615, 339] width 1136 height 489
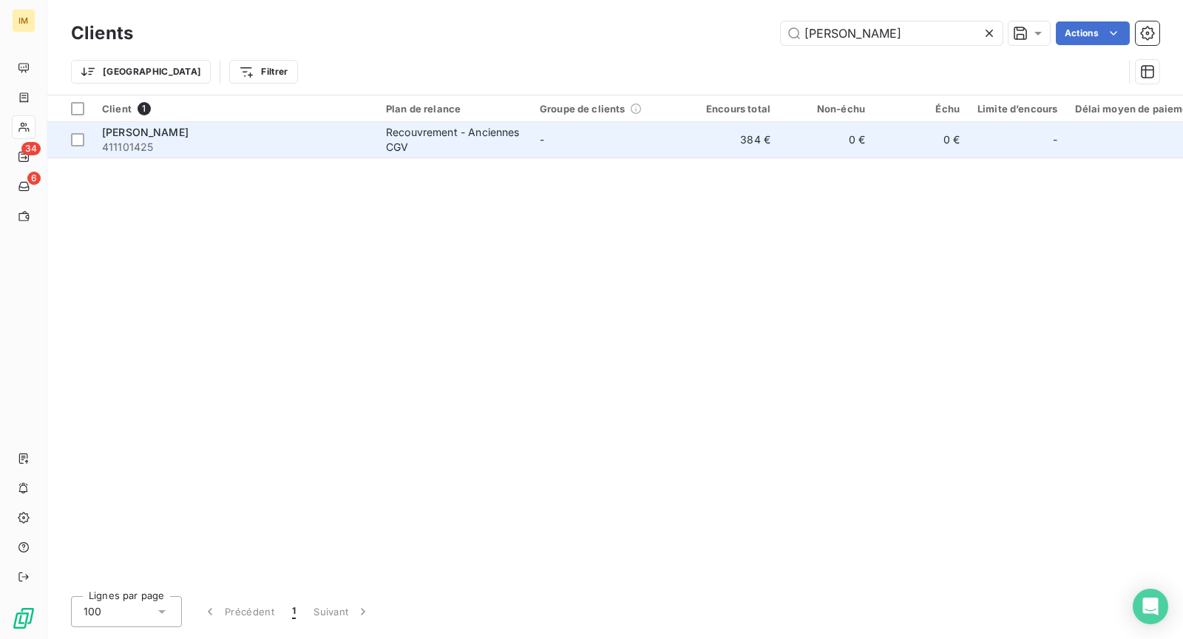
click at [695, 157] on td "384 €" at bounding box center [732, 140] width 95 height 36
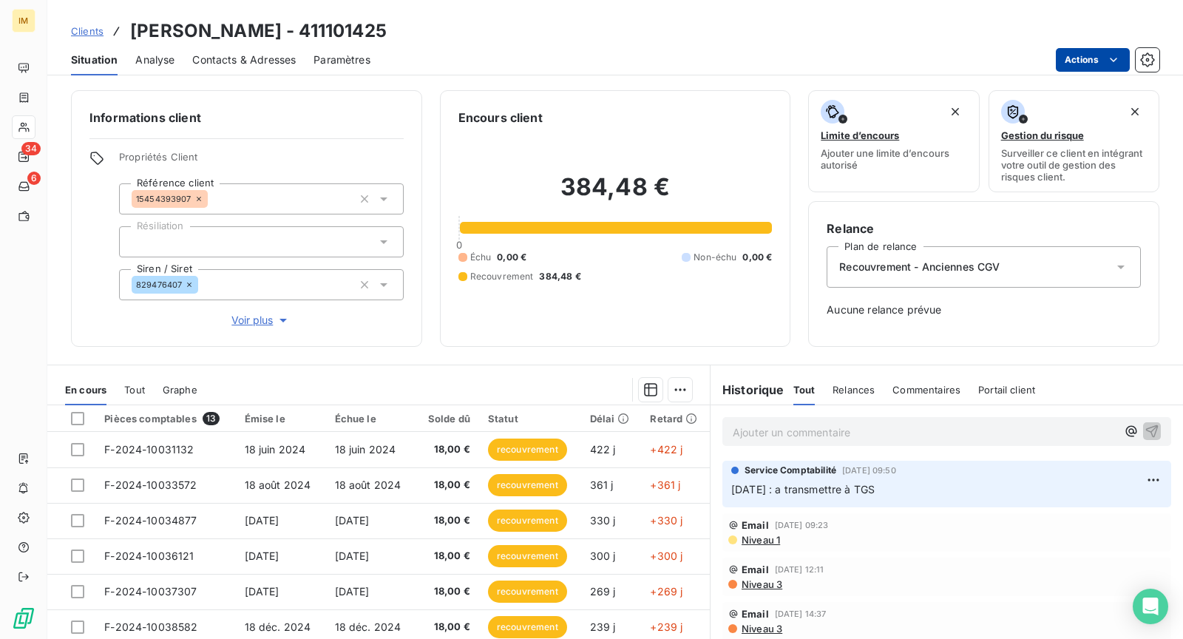
click at [1109, 52] on html "IM 34 6 Clients [PERSON_NAME] - 411101425 Situation Analyse Contacts & Adresses…" at bounding box center [591, 319] width 1183 height 639
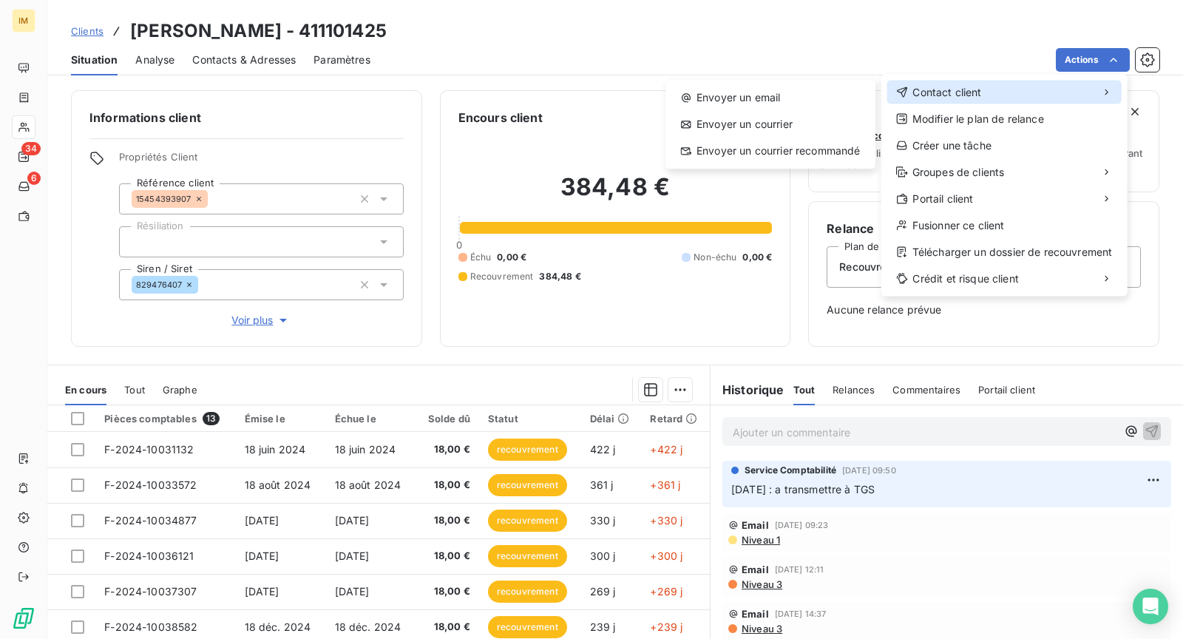
click at [1030, 92] on div "Contact client" at bounding box center [1005, 93] width 234 height 24
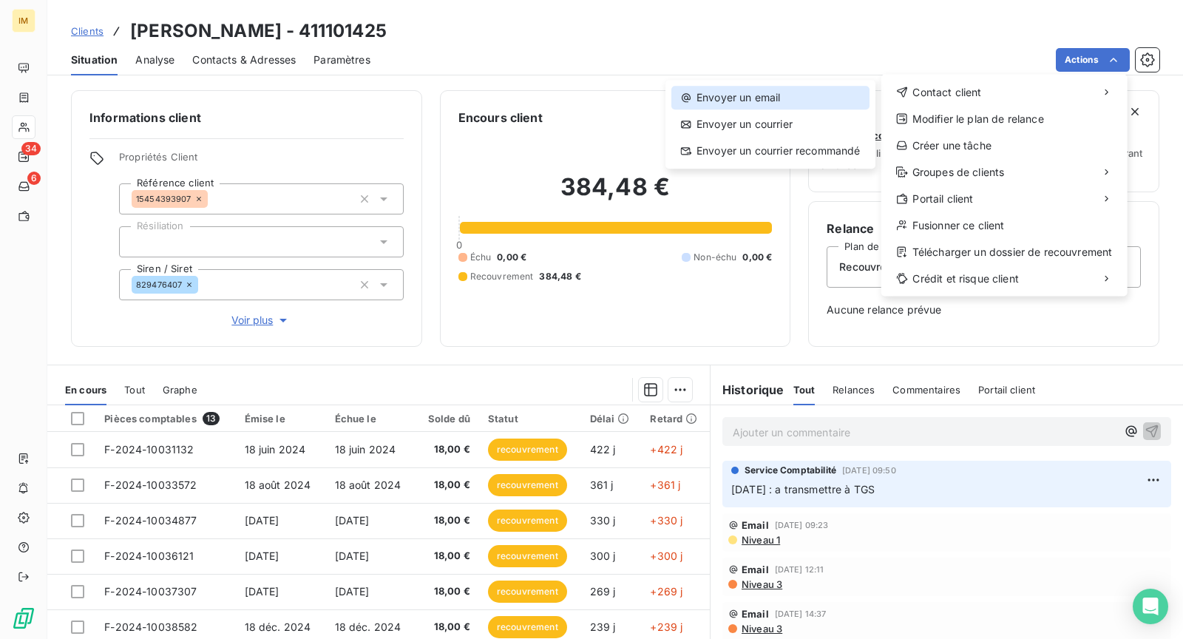
click at [750, 93] on div "Envoyer un email" at bounding box center [771, 98] width 198 height 24
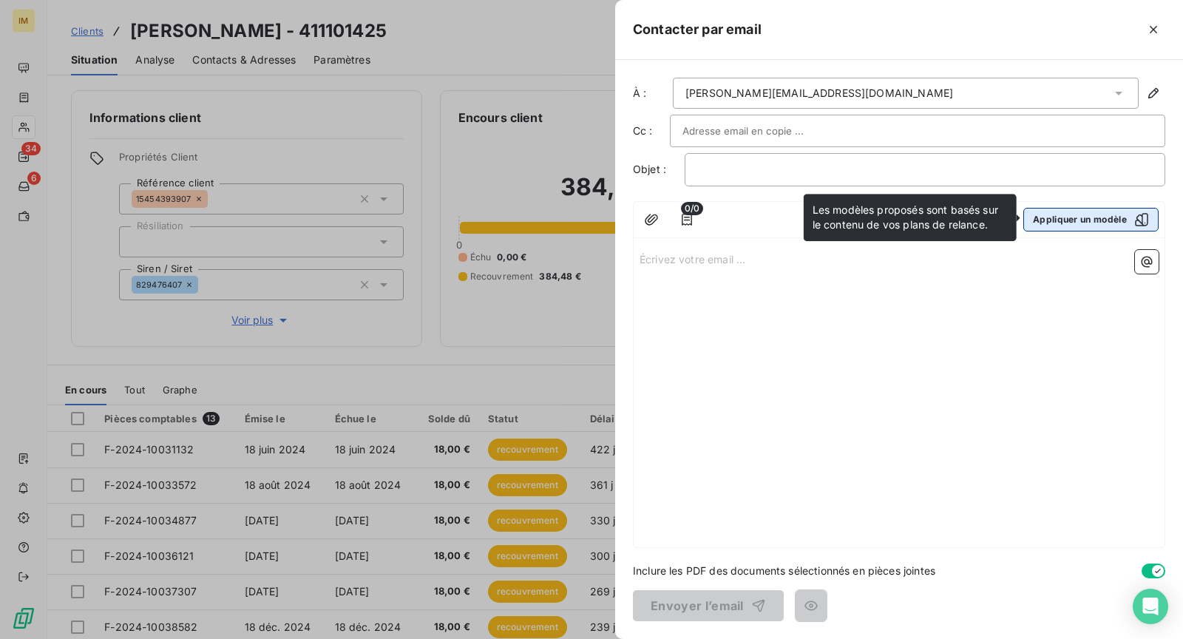
click at [1061, 217] on button "Appliquer un modèle" at bounding box center [1091, 220] width 135 height 24
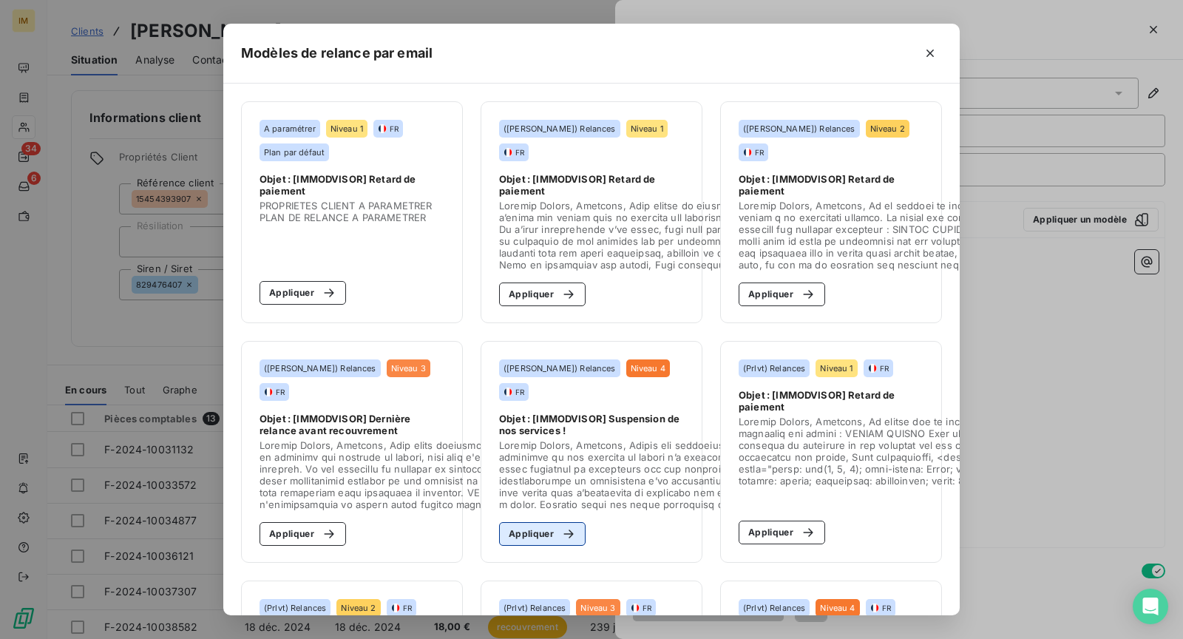
click at [522, 522] on button "Appliquer" at bounding box center [542, 534] width 87 height 24
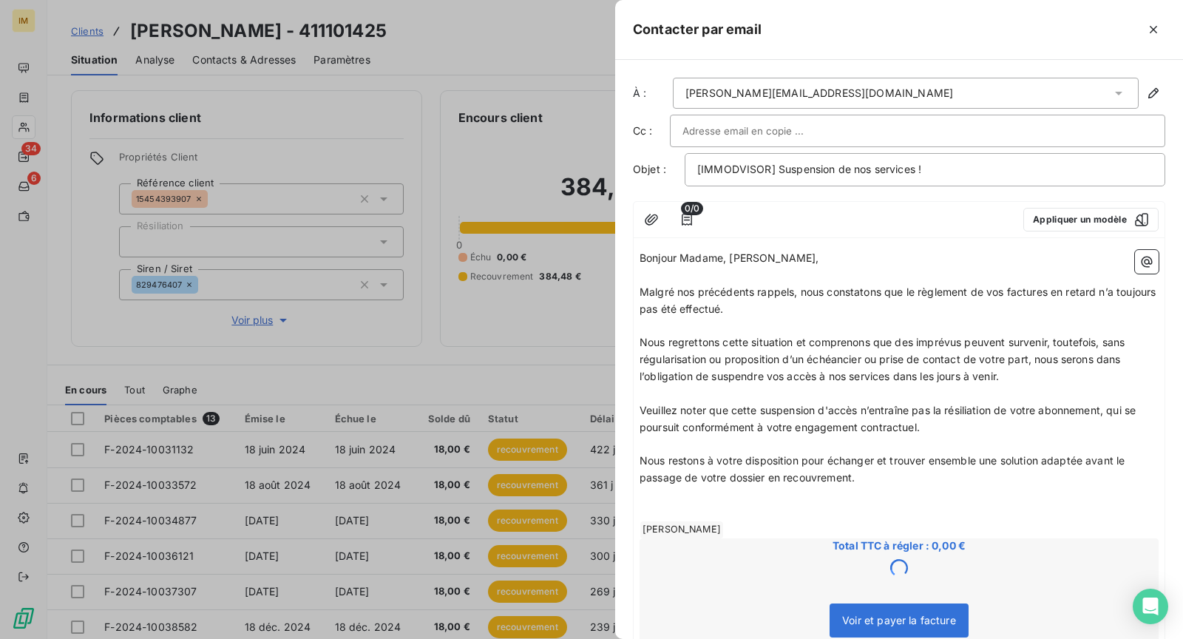
click at [841, 386] on p "﻿" at bounding box center [899, 393] width 519 height 17
click at [1104, 459] on span "Nous restons à votre disposition pour échanger et trouver ensemble une solution…" at bounding box center [884, 469] width 489 height 30
drag, startPoint x: 1095, startPoint y: 458, endPoint x: 1107, endPoint y: 487, distance: 31.5
click at [1107, 487] on div "Bonjour Madame, Monsieur, ﻿ Malgré nos précédents rappels, nous constatons que …" at bounding box center [899, 568] width 519 height 637
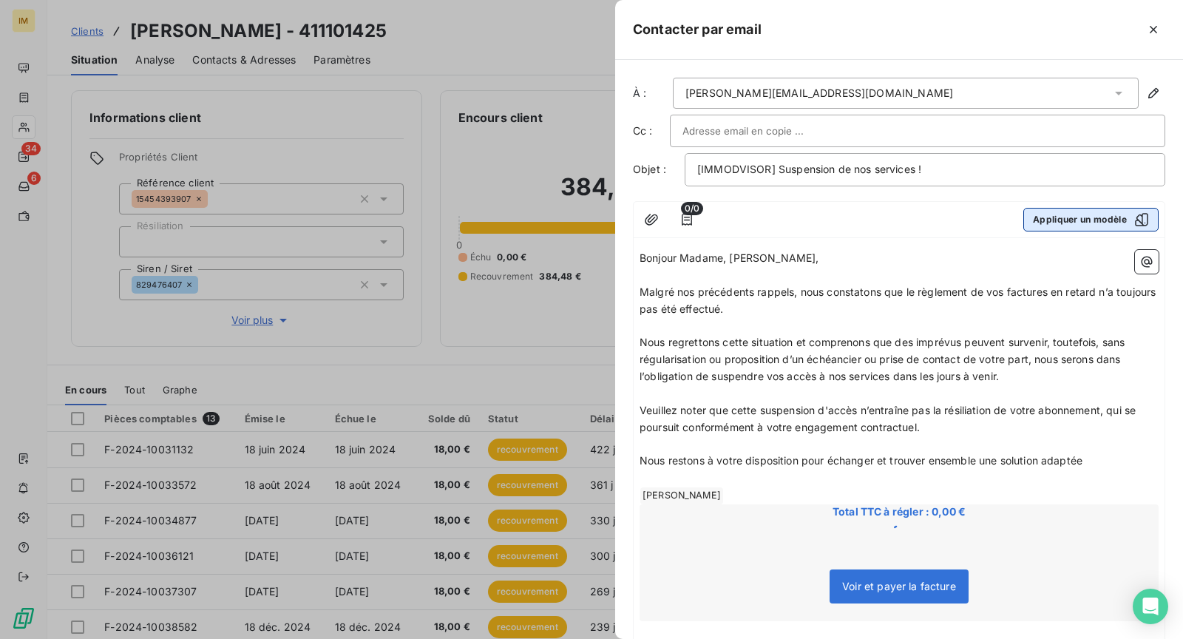
click at [1061, 217] on button "Appliquer un modèle" at bounding box center [1091, 220] width 135 height 24
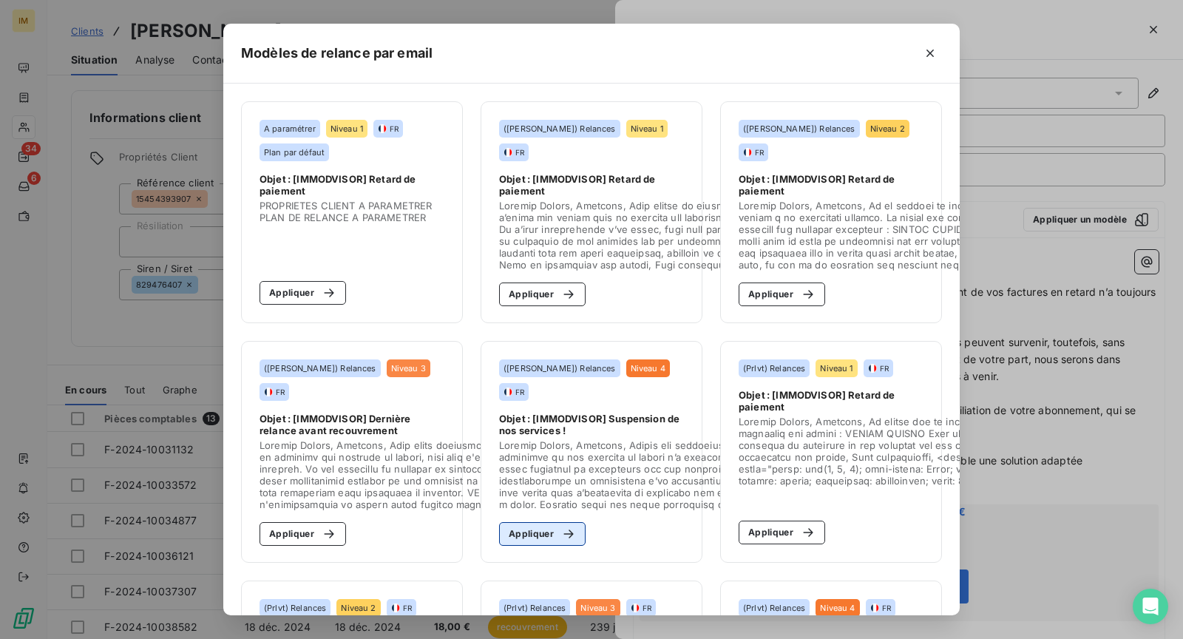
click at [546, 524] on button "Appliquer" at bounding box center [542, 534] width 87 height 24
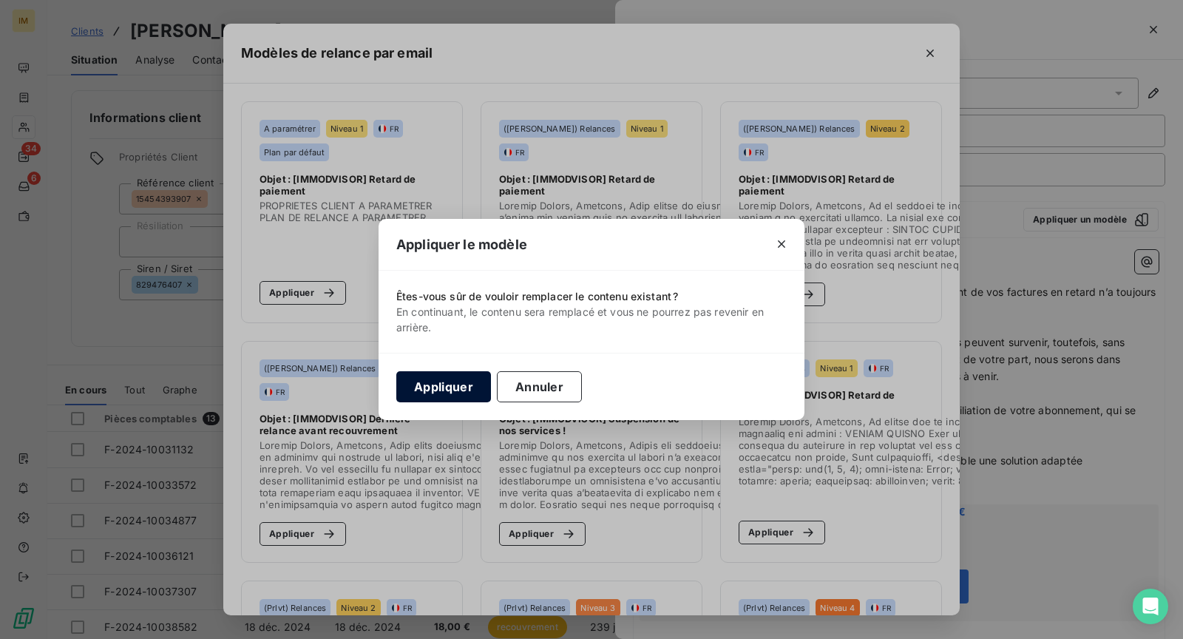
click at [457, 399] on button "Appliquer" at bounding box center [443, 386] width 95 height 31
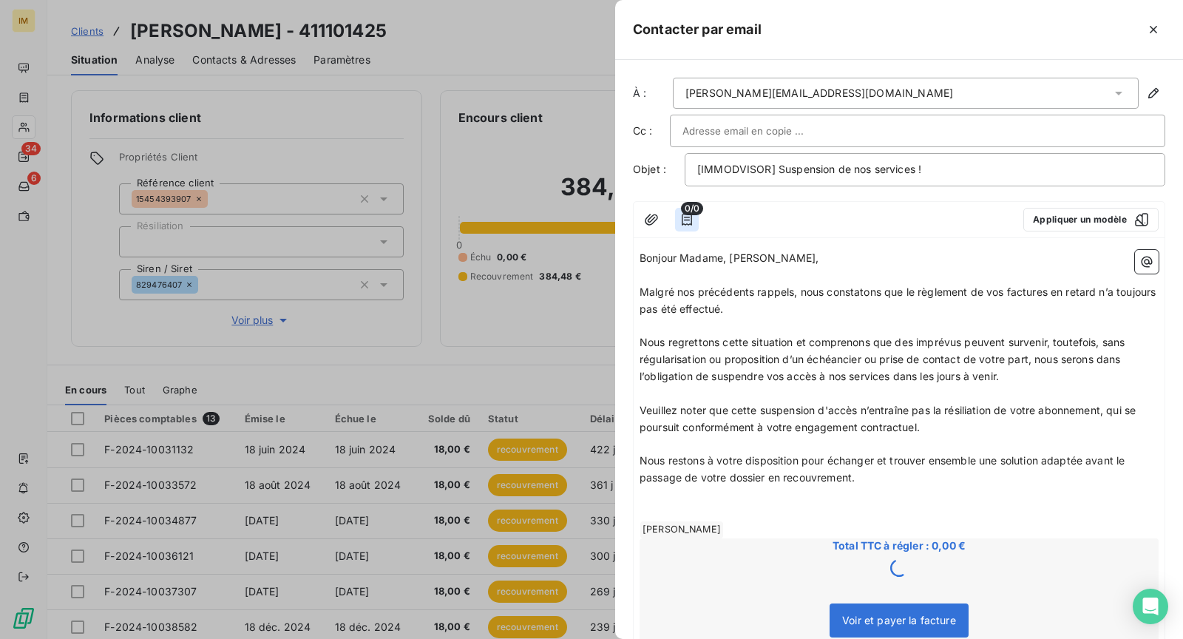
click at [691, 217] on icon "button" at bounding box center [687, 220] width 10 height 12
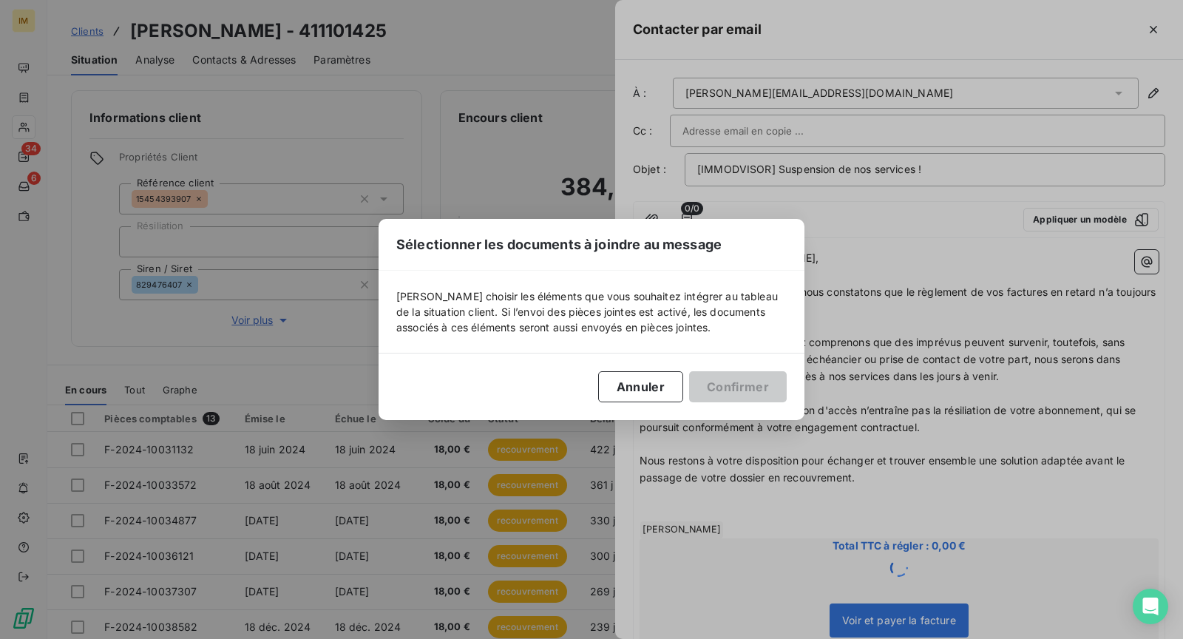
click at [688, 212] on div "Sélectionner les documents à joindre au message [PERSON_NAME] choisir les éléme…" at bounding box center [591, 319] width 1183 height 639
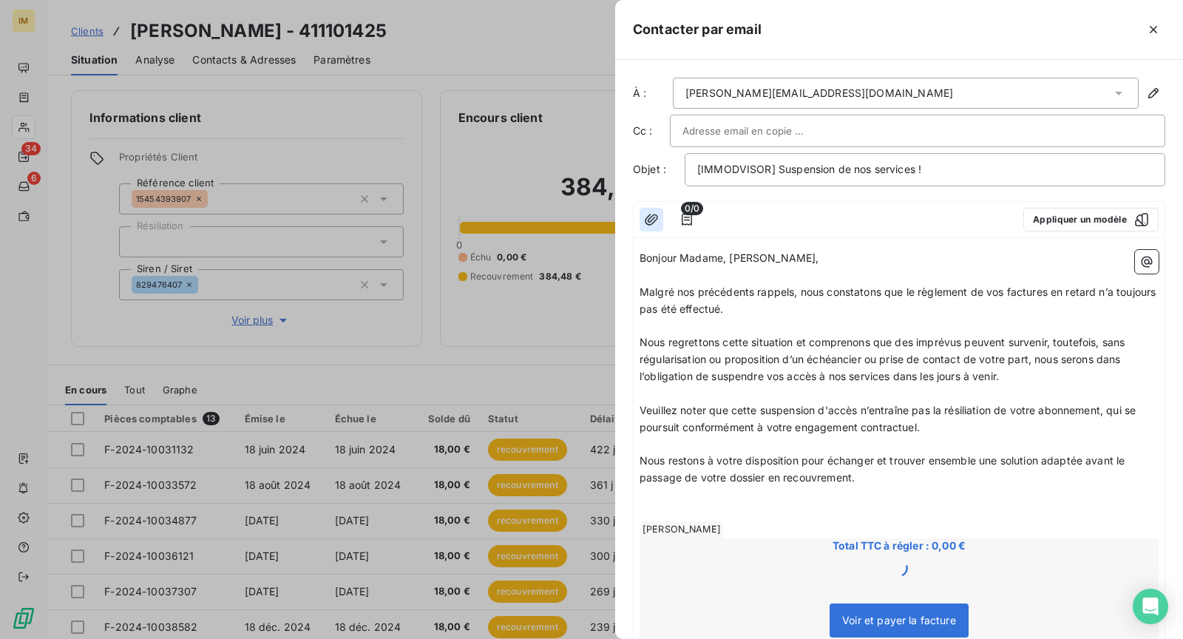
click at [651, 216] on icon "button" at bounding box center [651, 219] width 15 height 15
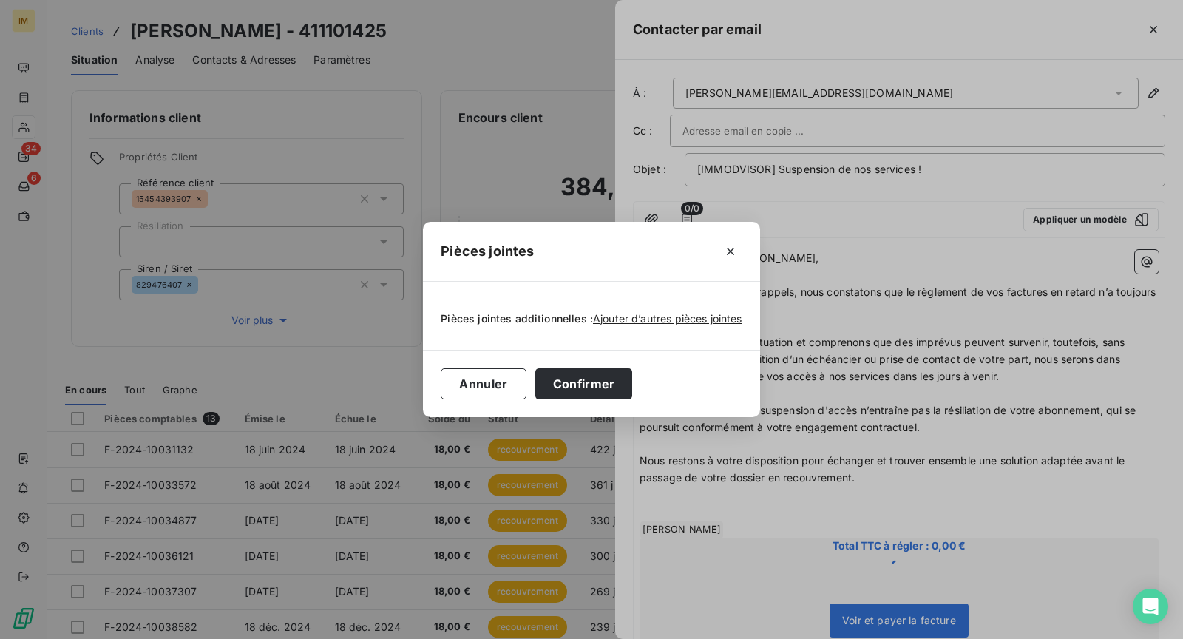
click at [677, 308] on div "Pièces jointes additionnelles : Ajouter d’autres pièces jointes" at bounding box center [591, 316] width 301 height 33
click at [681, 317] on span "Ajouter d’autres pièces jointes" at bounding box center [667, 318] width 149 height 13
click at [942, 487] on div "Pièces jointes Pièces jointes additionnelles : Ajouter d’autres pièces jointes …" at bounding box center [591, 319] width 1183 height 639
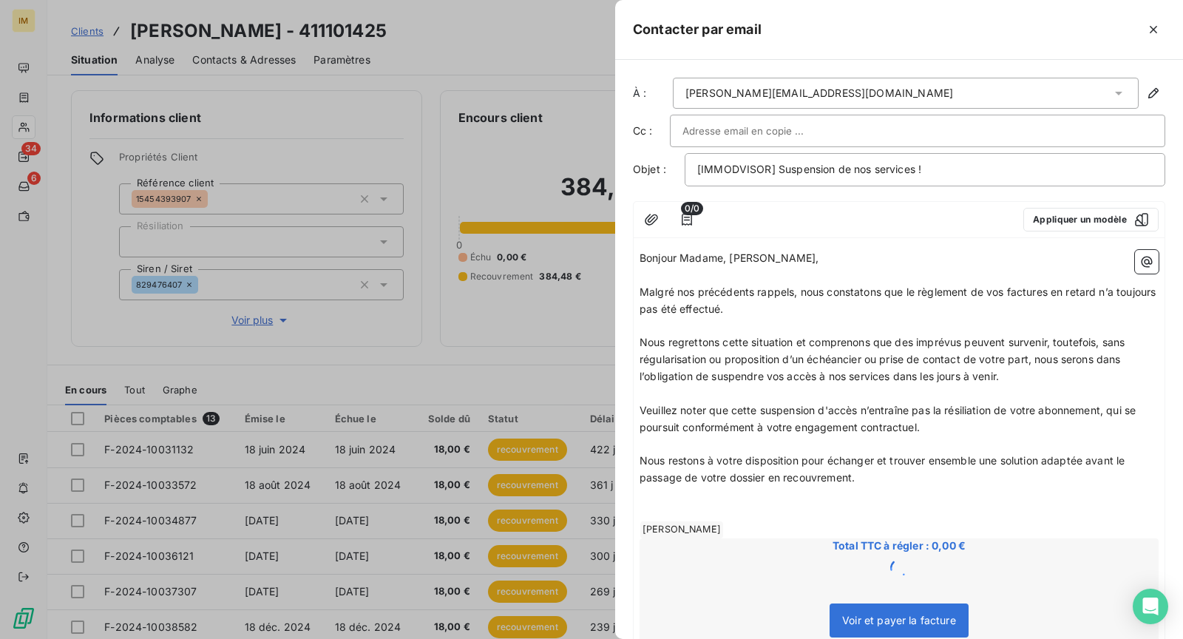
drag, startPoint x: 866, startPoint y: 499, endPoint x: 731, endPoint y: 527, distance: 137.5
click at [866, 499] on p "﻿" at bounding box center [899, 495] width 519 height 17
drag, startPoint x: 736, startPoint y: 510, endPoint x: 1026, endPoint y: 632, distance: 314.3
click at [1026, 632] on div "Bonjour Madame, Monsieur, ﻿ Malgré nos précédents rappels, nous constatons que …" at bounding box center [899, 568] width 519 height 637
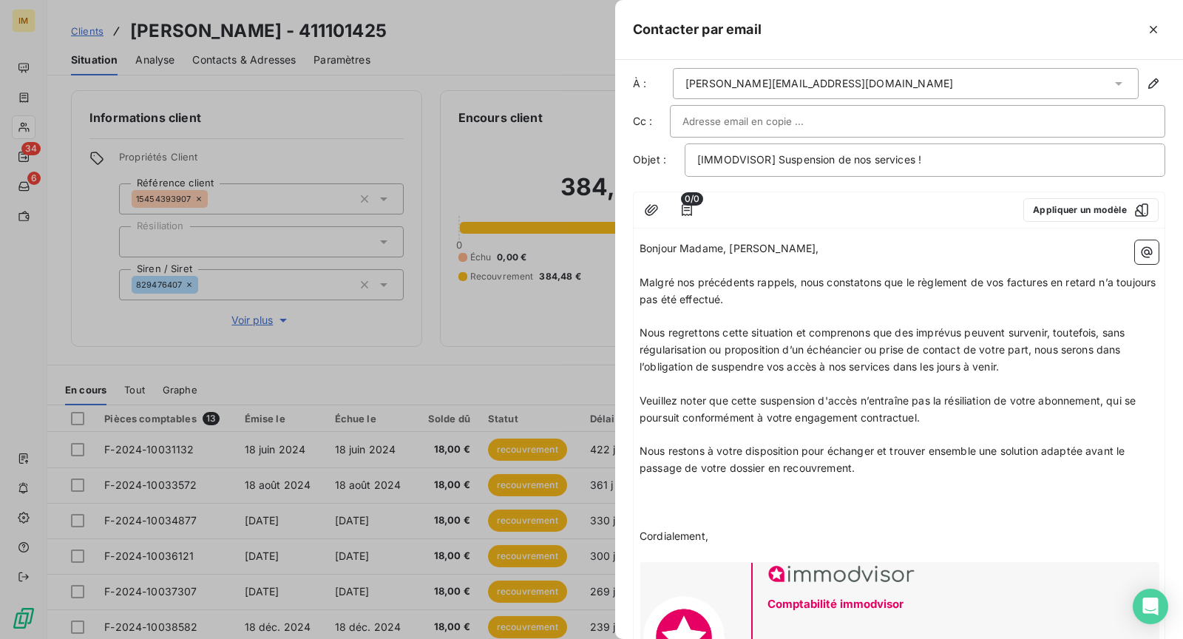
click at [686, 202] on span "0/0" at bounding box center [692, 198] width 22 height 13
click at [692, 212] on icon "button" at bounding box center [687, 210] width 15 height 15
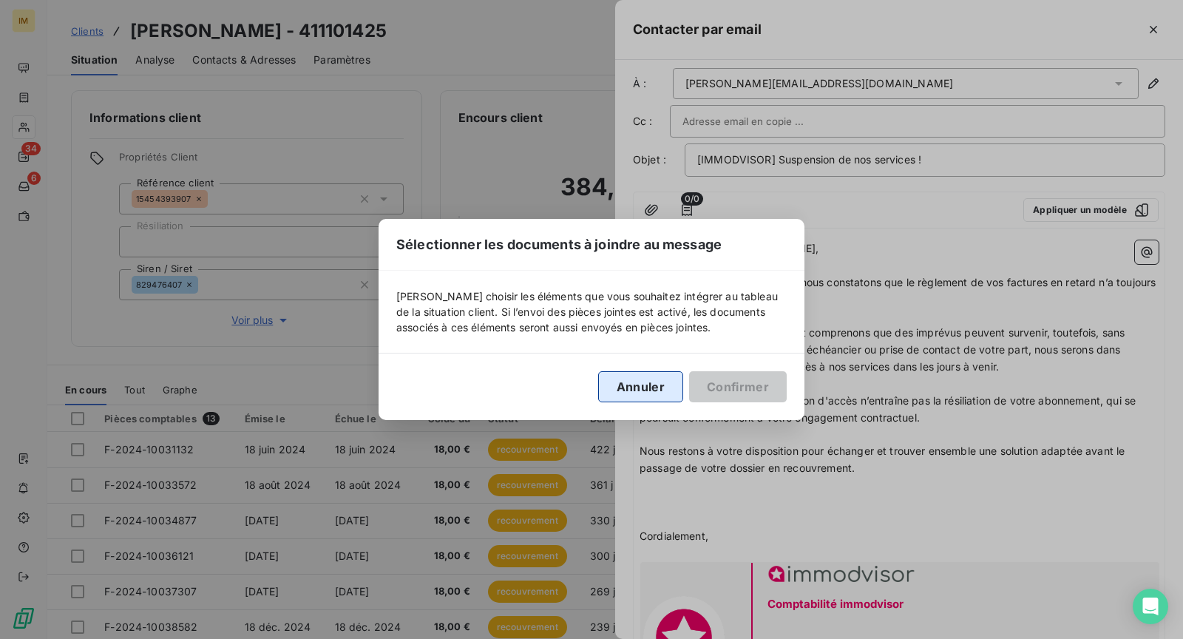
click at [643, 399] on button "Annuler" at bounding box center [640, 386] width 85 height 31
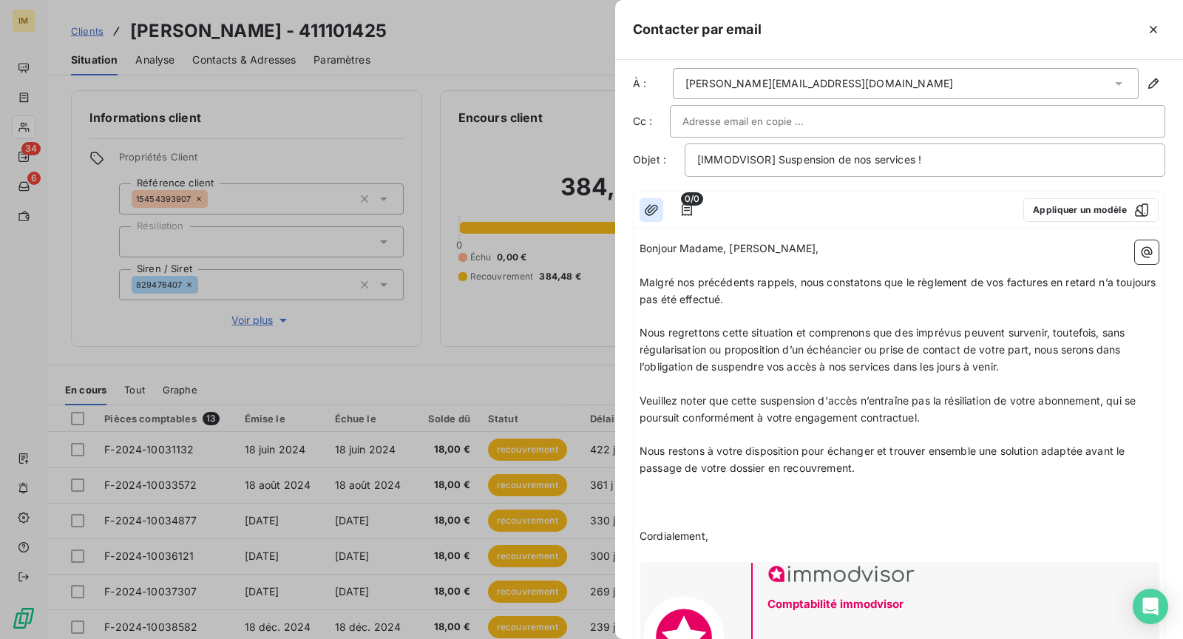
click at [660, 198] on button "button" at bounding box center [652, 210] width 24 height 24
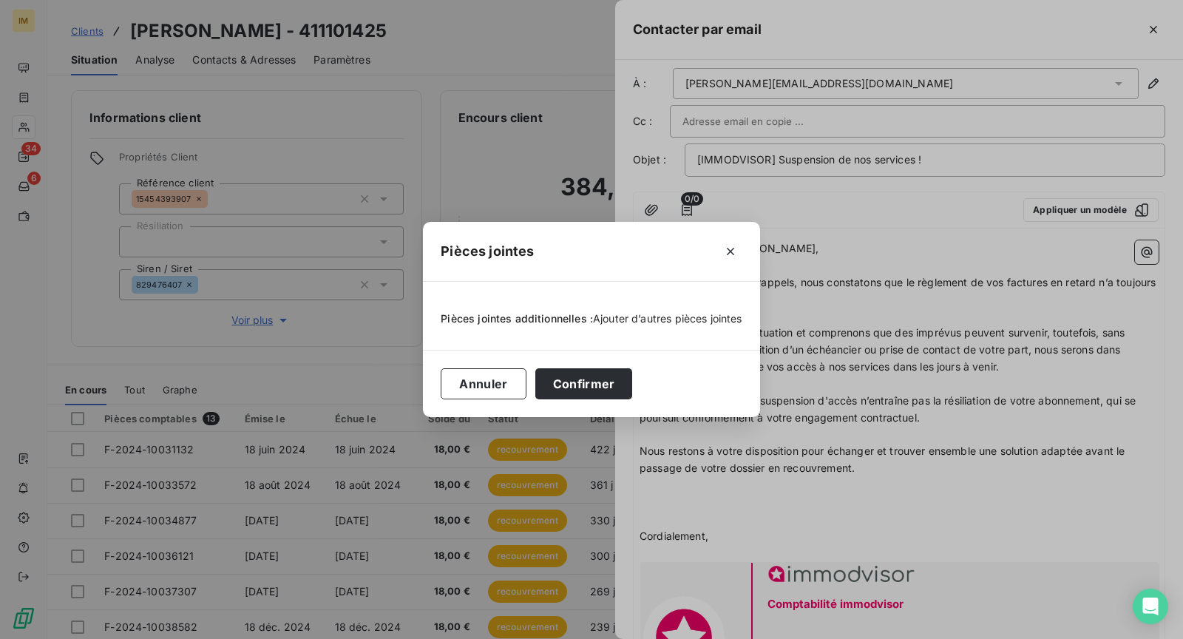
click at [681, 312] on span "Ajouter d’autres pièces jointes" at bounding box center [667, 318] width 149 height 13
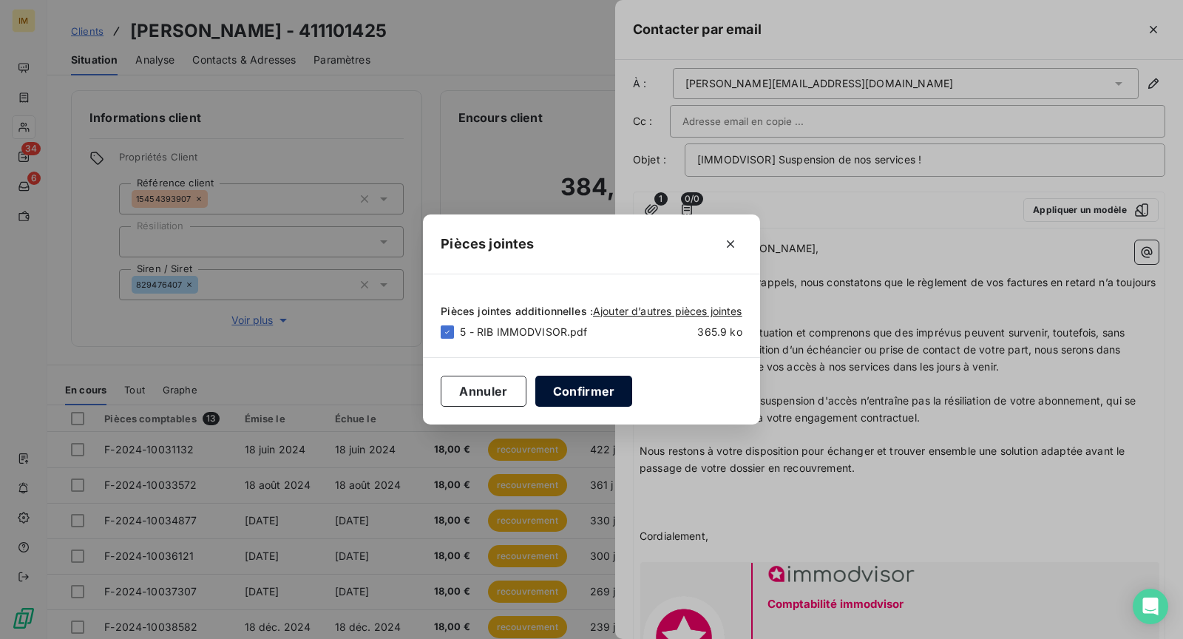
drag, startPoint x: 598, startPoint y: 388, endPoint x: 597, endPoint y: 399, distance: 10.4
click at [598, 388] on button "Confirmer" at bounding box center [584, 391] width 98 height 31
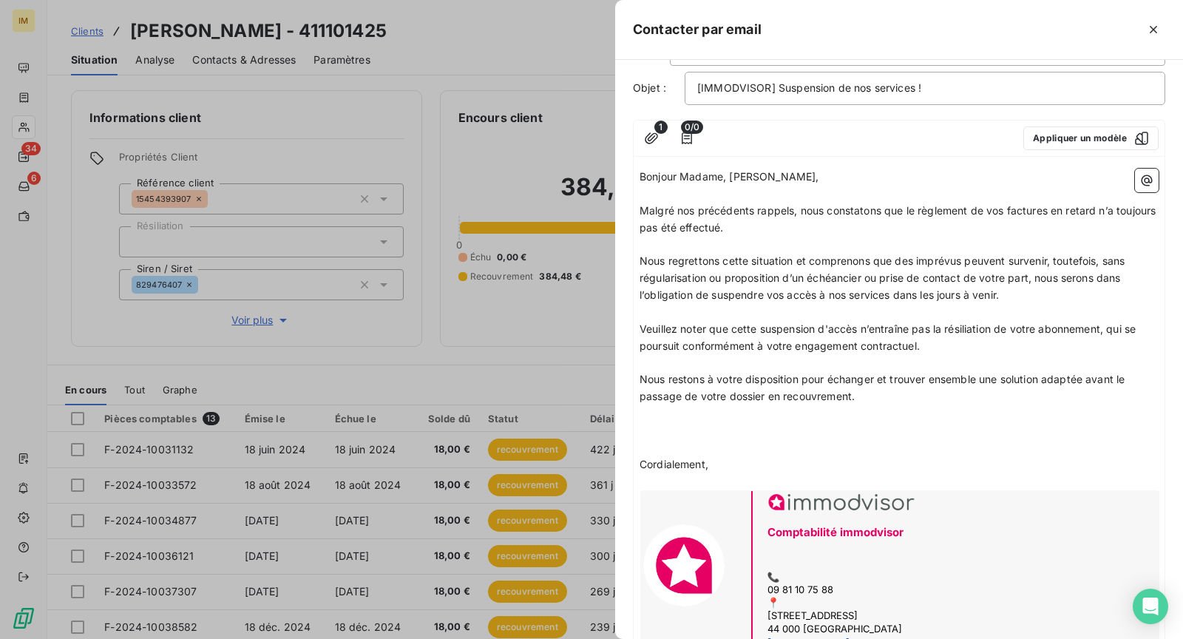
scroll to position [0, 0]
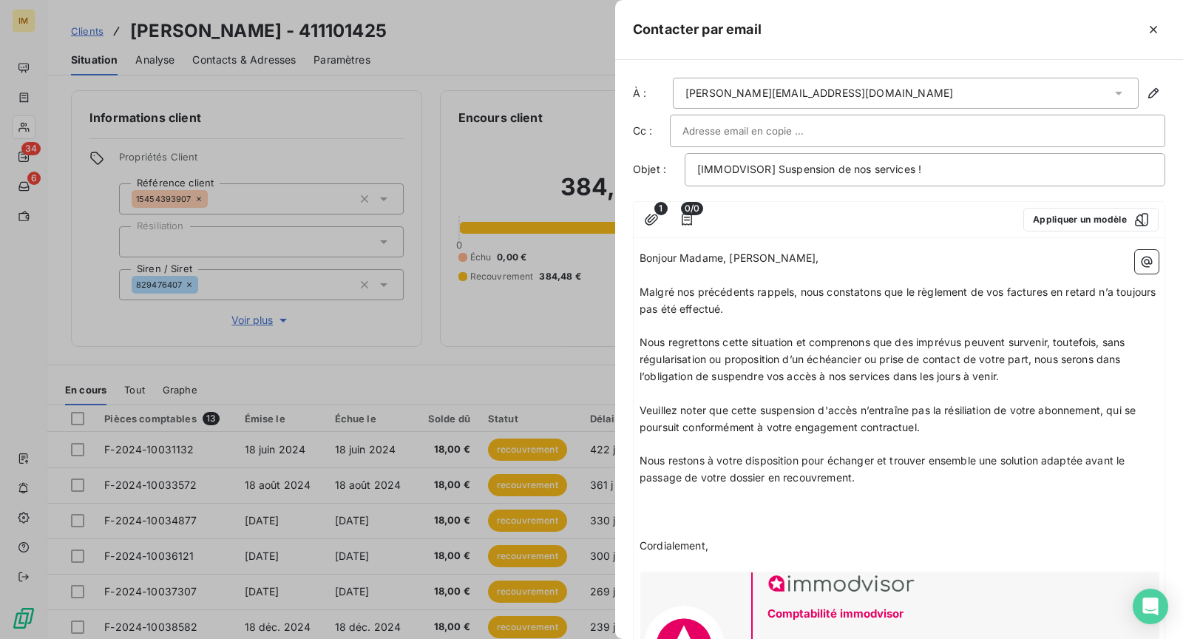
click at [712, 220] on div at bounding box center [861, 220] width 301 height 24
click at [690, 216] on icon "button" at bounding box center [687, 219] width 15 height 15
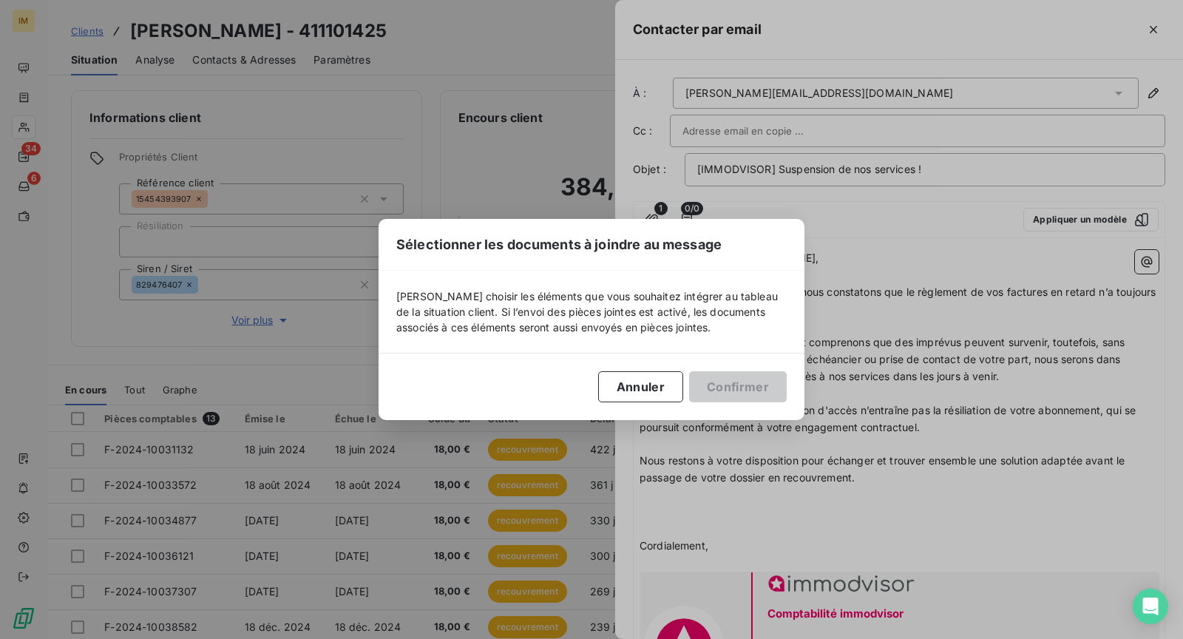
click at [1123, 285] on div "Sélectionner les documents à joindre au message [PERSON_NAME] choisir les éléme…" at bounding box center [591, 319] width 1183 height 639
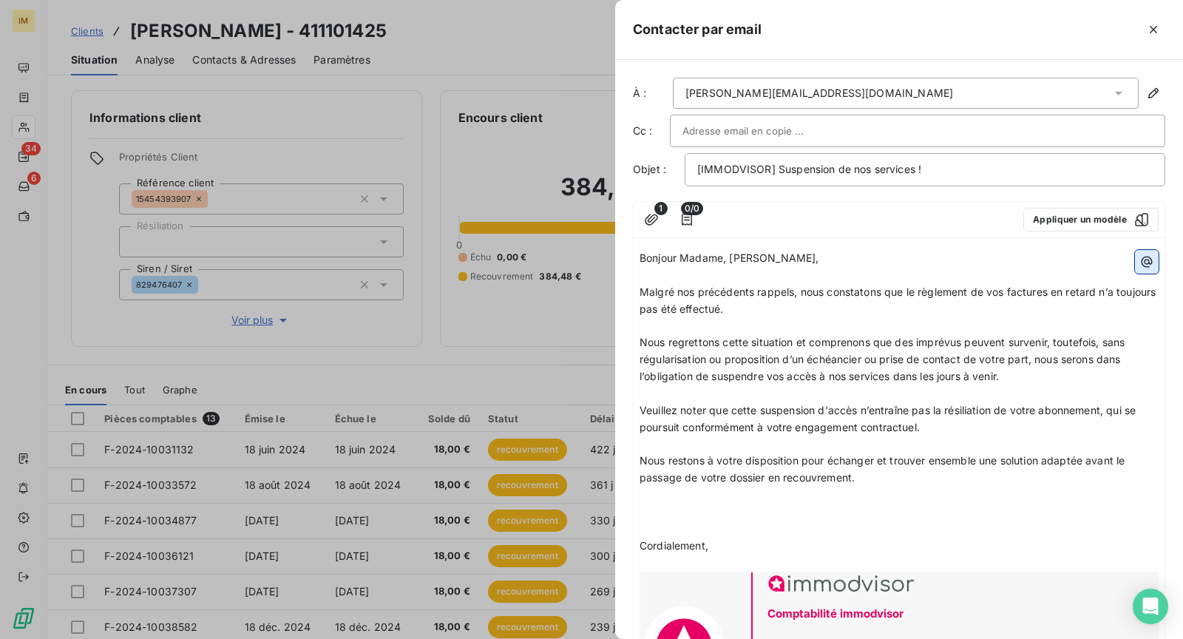
click at [1135, 251] on button "button" at bounding box center [1147, 262] width 24 height 24
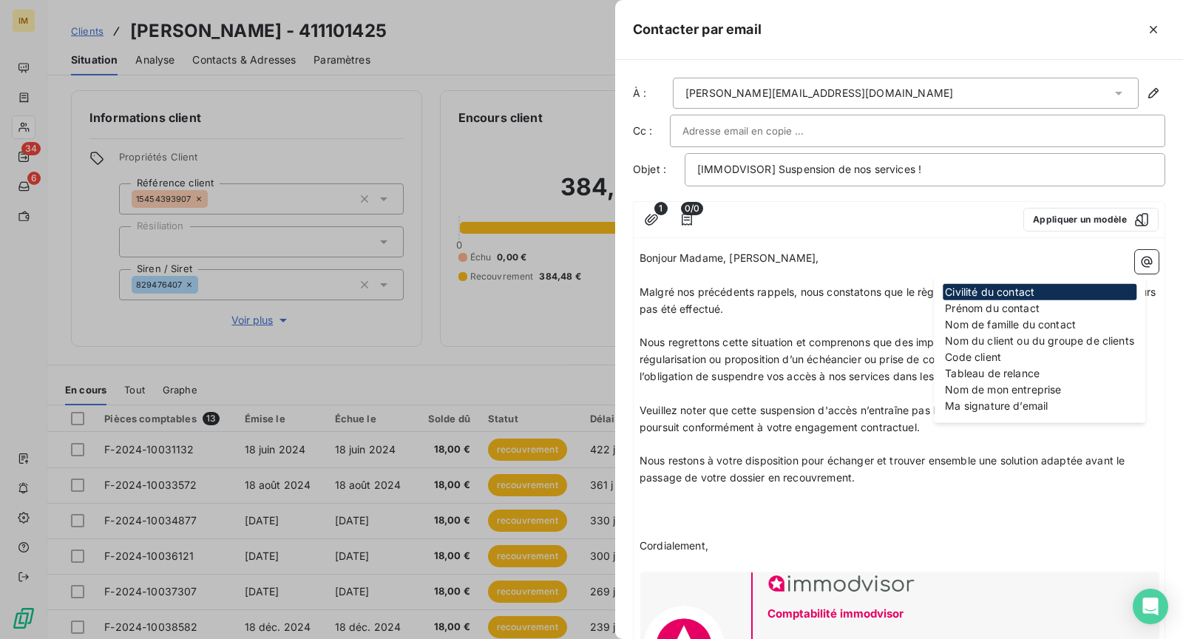
click at [749, 251] on span "Bonjour Madame, [PERSON_NAME]," at bounding box center [730, 257] width 180 height 13
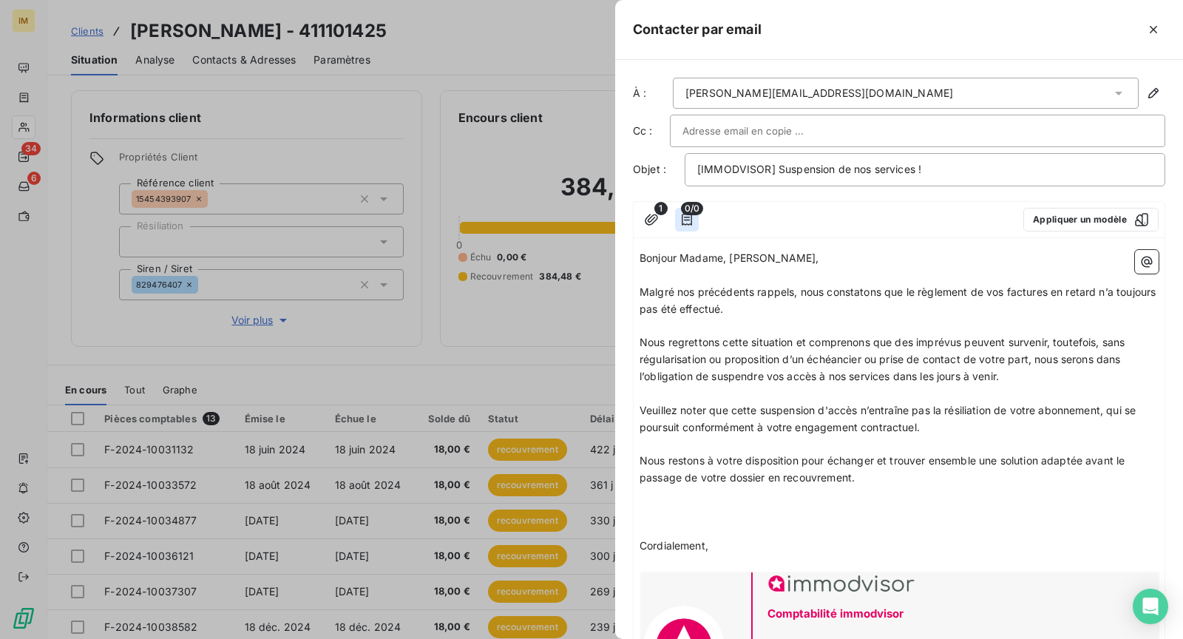
click at [689, 217] on icon "button" at bounding box center [687, 219] width 15 height 15
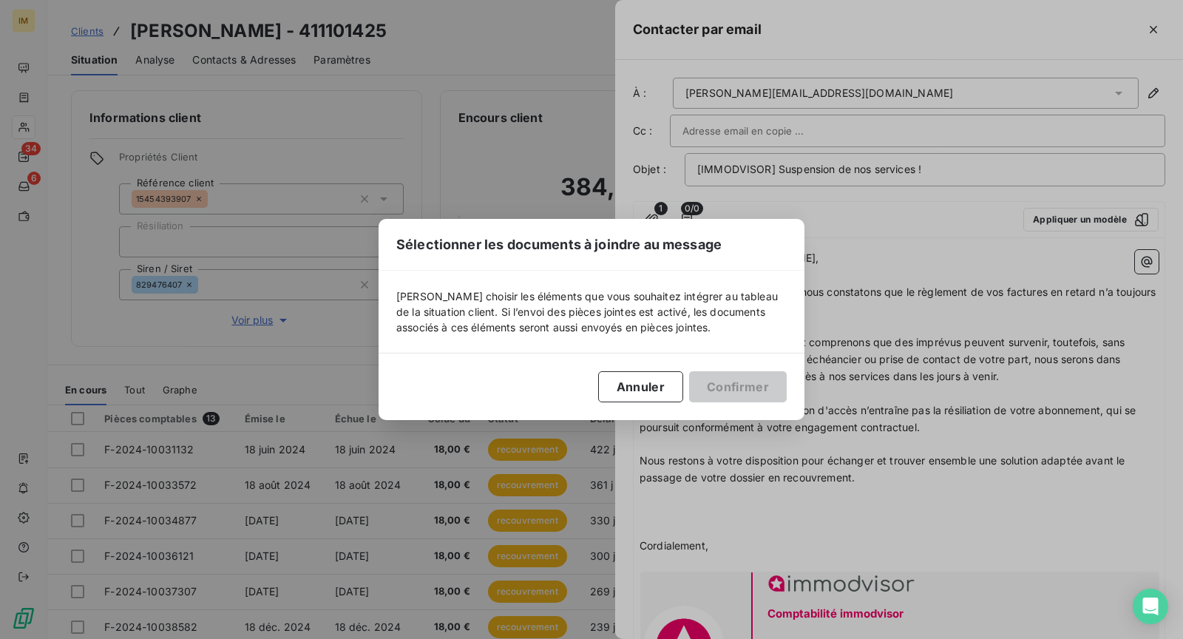
click at [971, 223] on div "Sélectionner les documents à joindre au message [PERSON_NAME] choisir les éléme…" at bounding box center [591, 319] width 1183 height 639
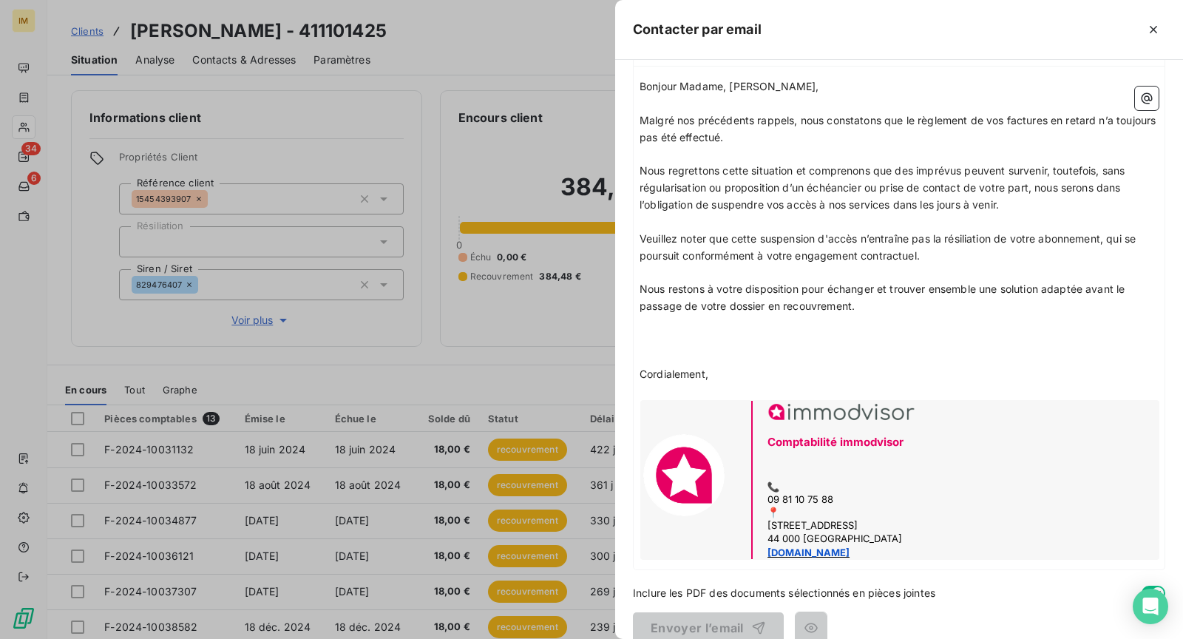
scroll to position [191, 0]
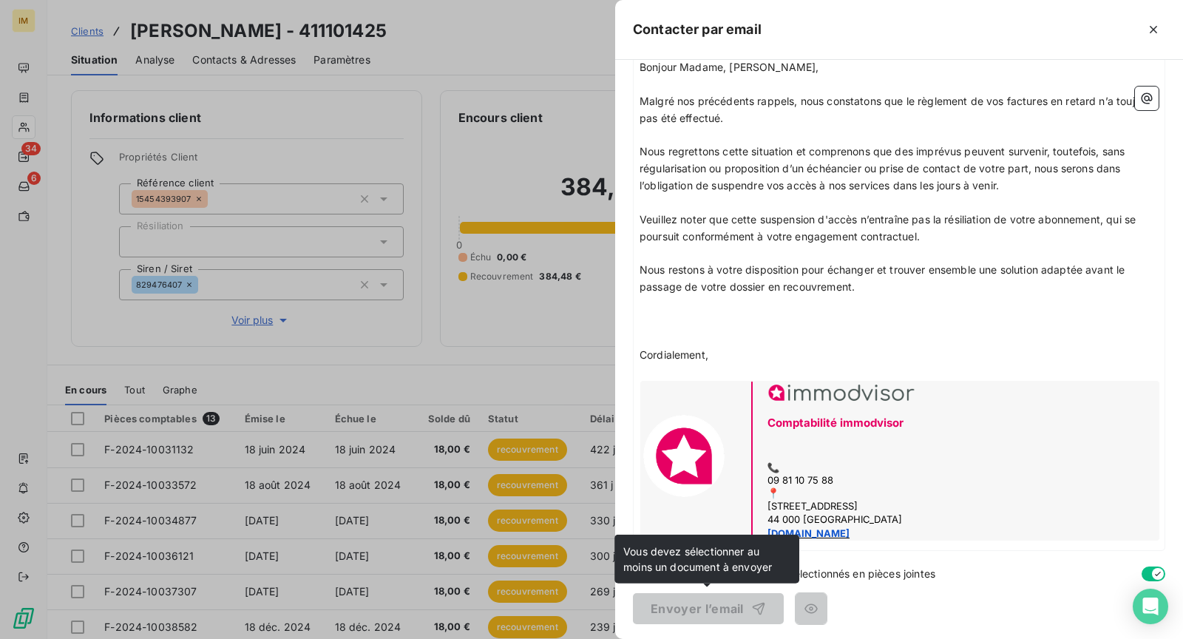
drag, startPoint x: 805, startPoint y: 567, endPoint x: 896, endPoint y: 581, distance: 92.1
click at [809, 567] on span "Inclure les PDF des documents sélectionnés en pièces jointes" at bounding box center [784, 574] width 303 height 16
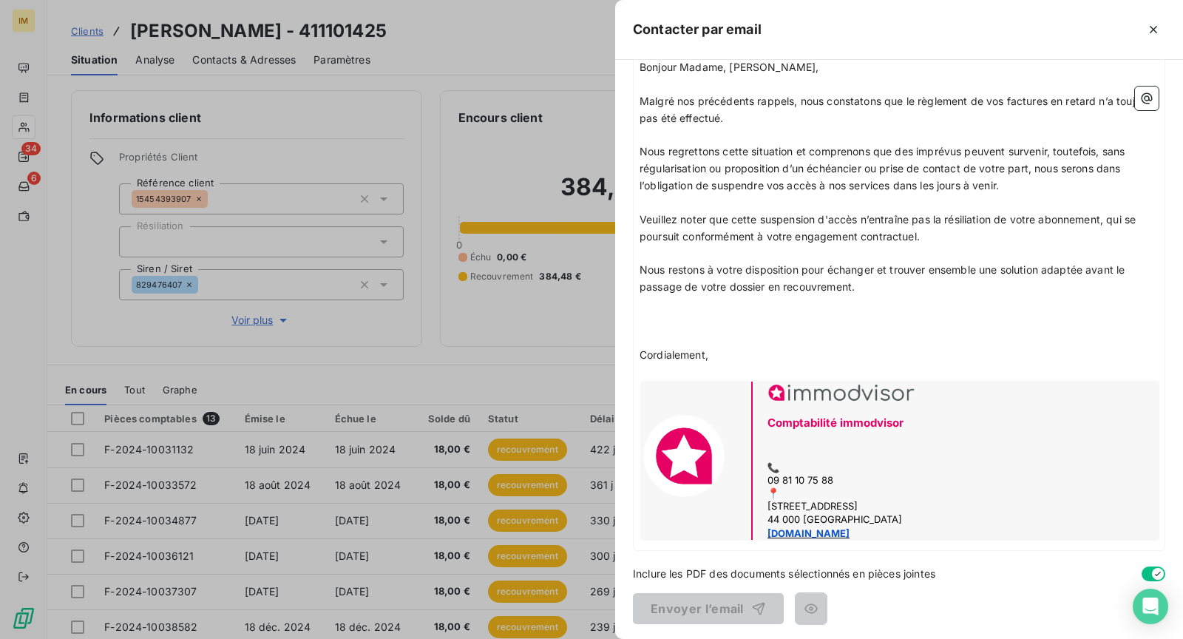
click at [913, 582] on div "À : [PERSON_NAME][EMAIL_ADDRESS][DOMAIN_NAME] Cc : Objet : [IMMODVISOR] Suspens…" at bounding box center [899, 349] width 568 height 579
click at [918, 570] on span "Inclure les PDF des documents sélectionnés en pièces jointes" at bounding box center [784, 574] width 303 height 16
click at [1152, 570] on button "button" at bounding box center [1154, 574] width 24 height 15
click at [1143, 567] on button "button" at bounding box center [1154, 574] width 24 height 15
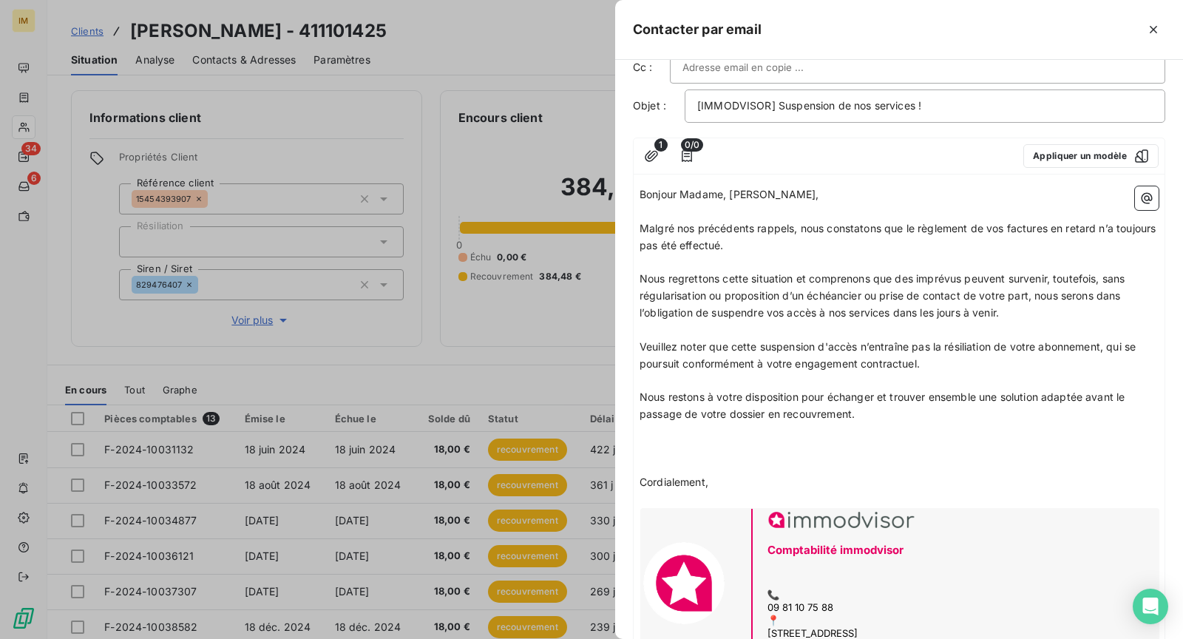
scroll to position [0, 0]
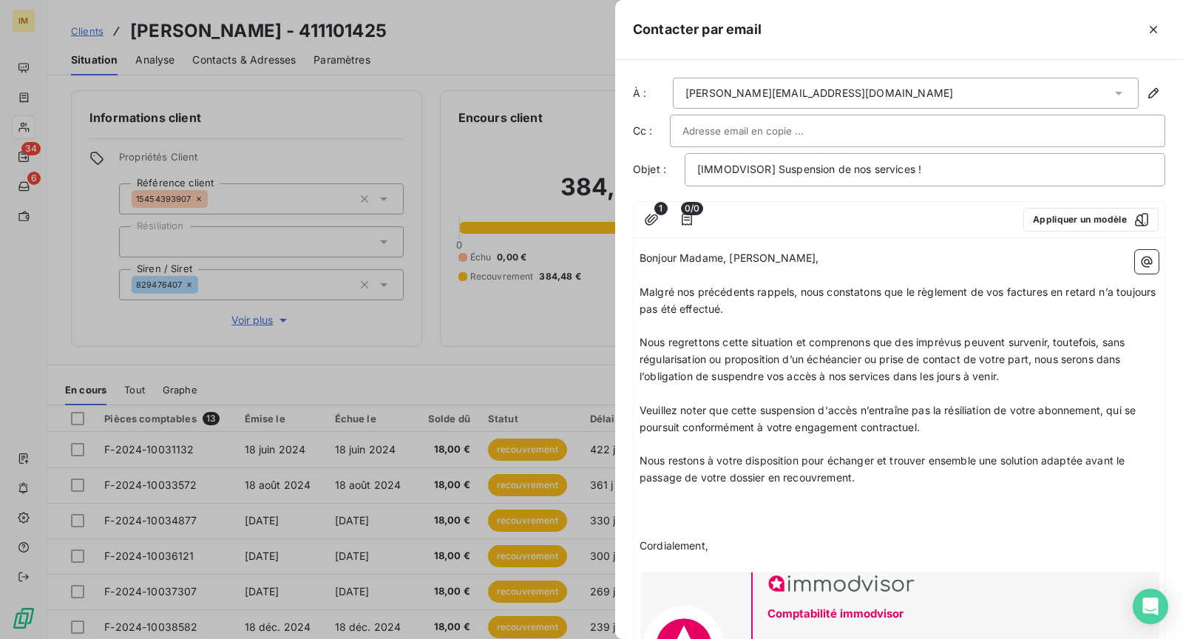
click at [666, 213] on div "1 0/0 Appliquer un modèle" at bounding box center [899, 220] width 531 height 36
click at [658, 209] on span "1" at bounding box center [661, 208] width 13 height 13
click at [655, 222] on icon "button" at bounding box center [651, 219] width 15 height 15
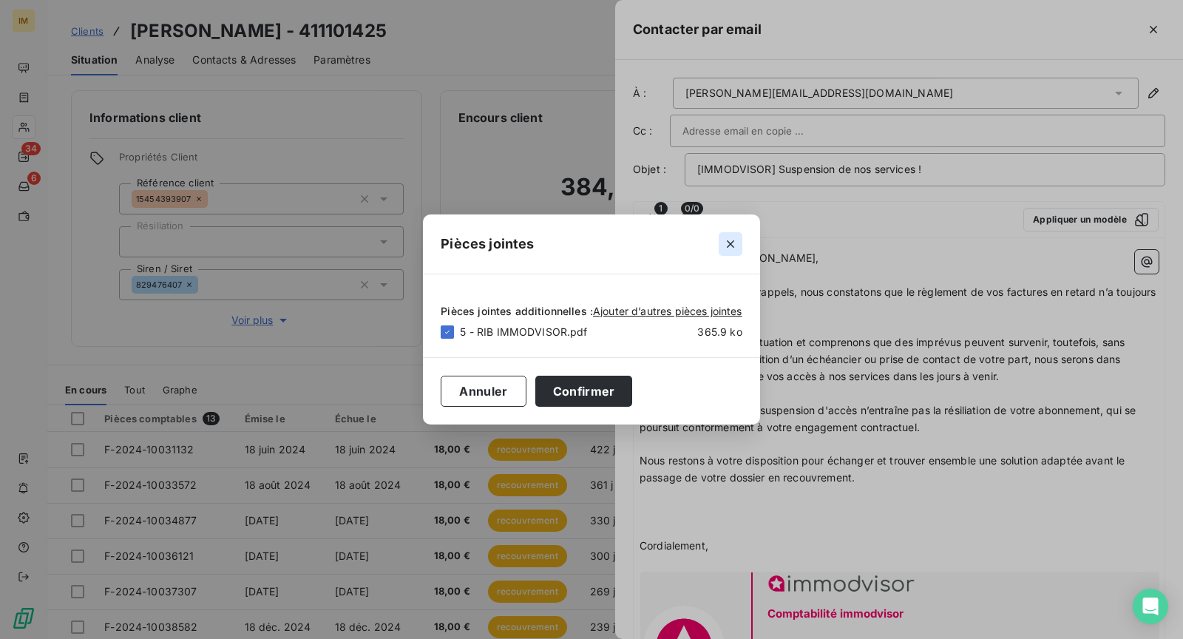
click at [731, 240] on icon "button" at bounding box center [730, 244] width 15 height 15
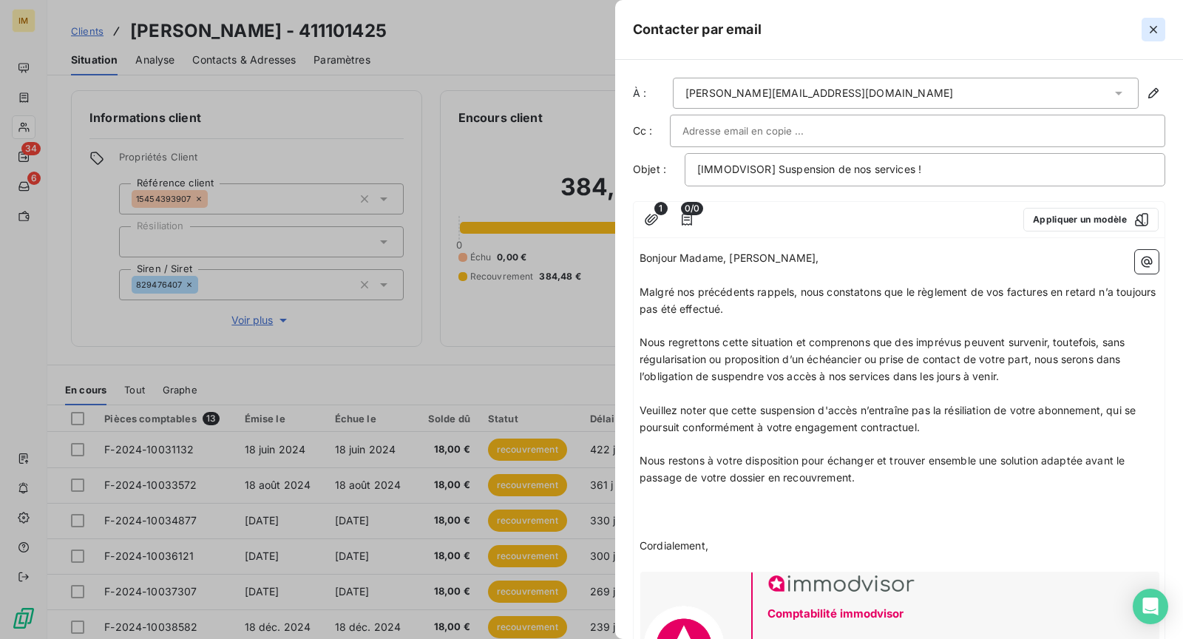
click at [1152, 34] on icon "button" at bounding box center [1153, 29] width 15 height 15
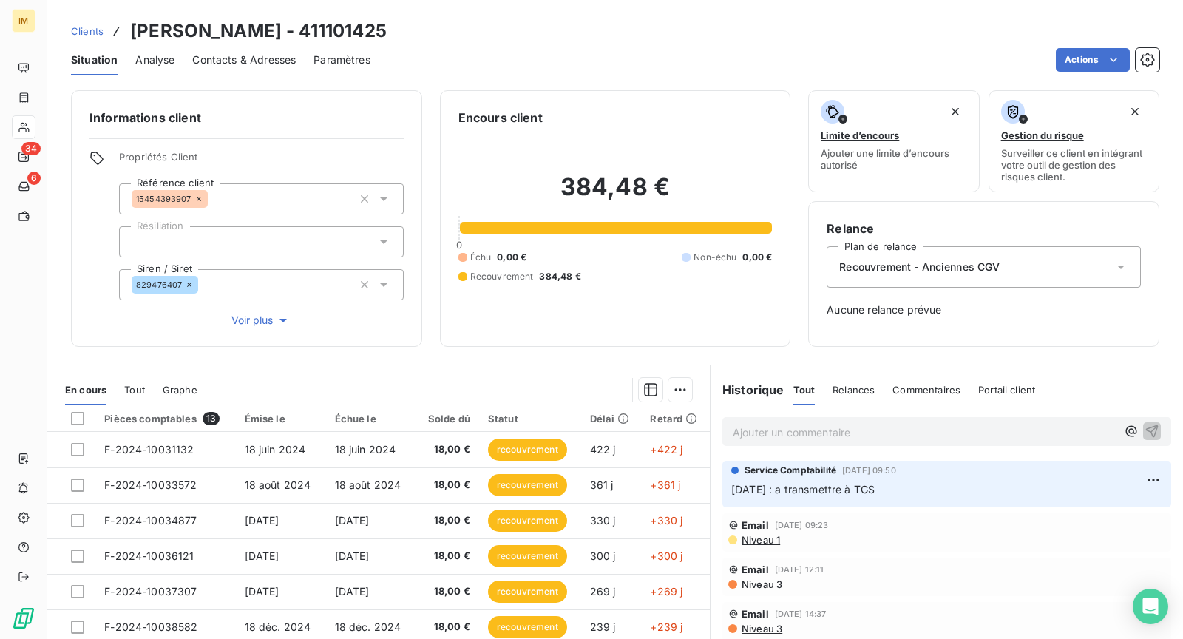
click at [964, 268] on span "Recouvrement - Anciennes CGV" at bounding box center [919, 267] width 160 height 15
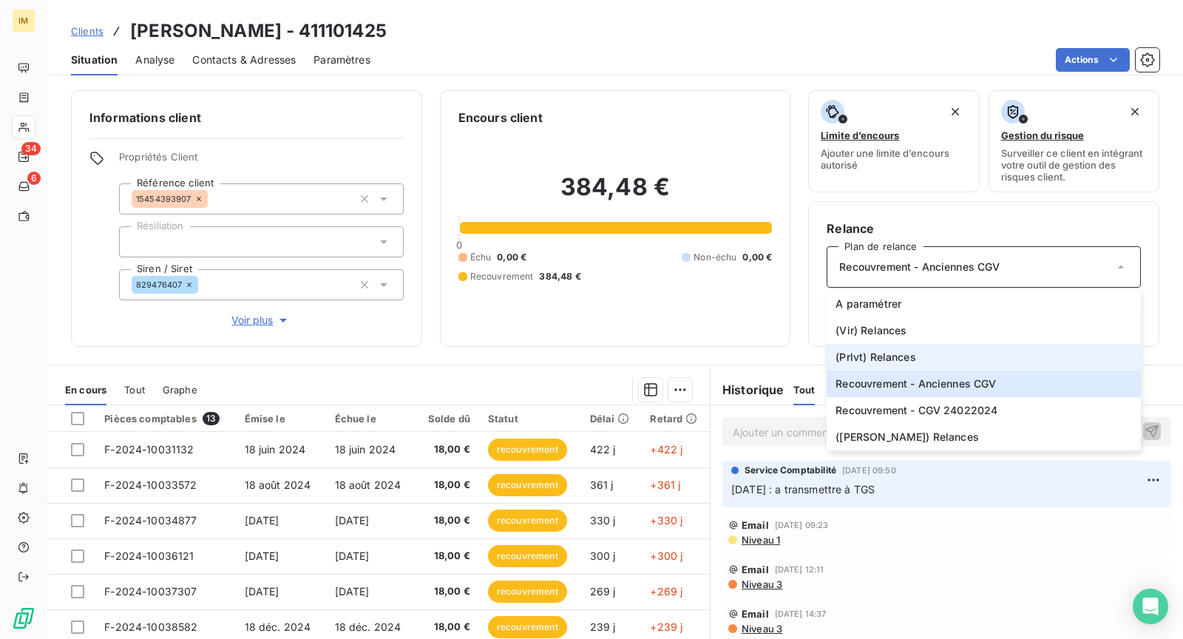
click at [906, 354] on span "(Prlvt) Relances" at bounding box center [876, 357] width 80 height 15
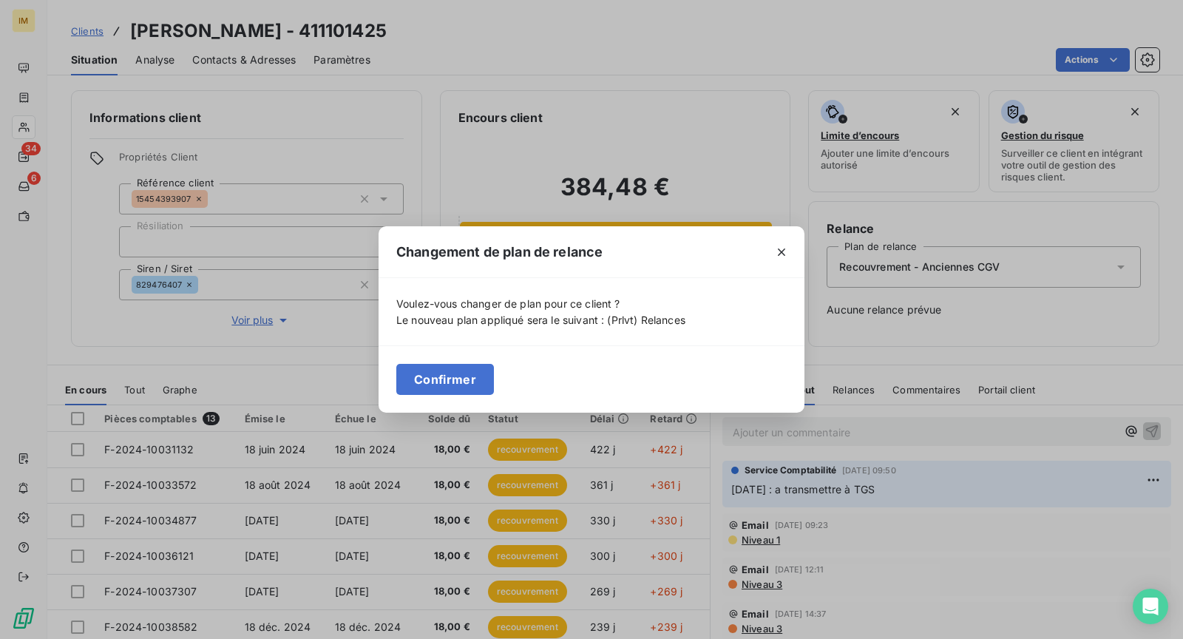
drag, startPoint x: 459, startPoint y: 382, endPoint x: 483, endPoint y: 397, distance: 28.3
click at [459, 382] on button "Confirmer" at bounding box center [445, 379] width 98 height 31
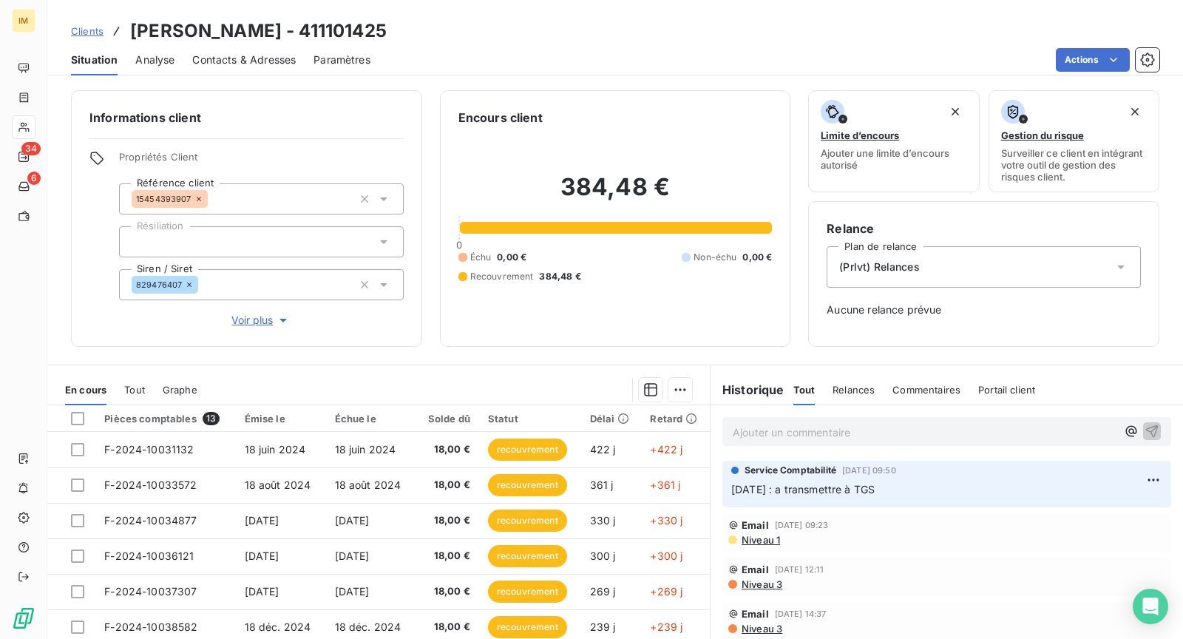
click at [899, 262] on span "(Prlvt) Relances" at bounding box center [879, 267] width 80 height 15
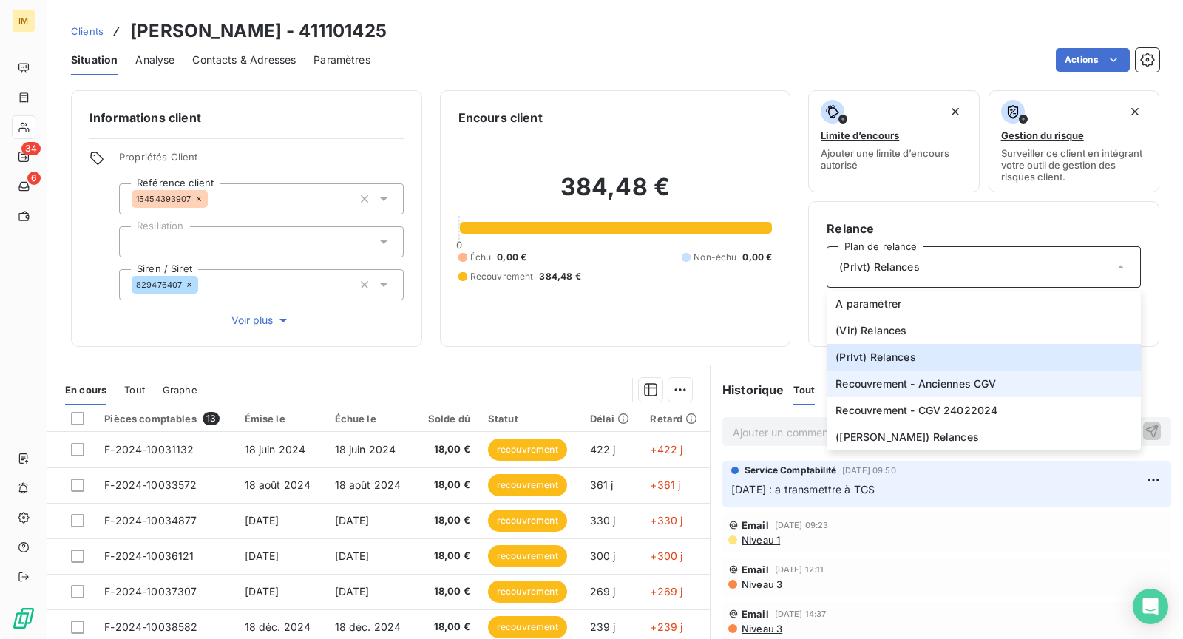
click at [980, 376] on span "Recouvrement - Anciennes CGV" at bounding box center [916, 383] width 160 height 15
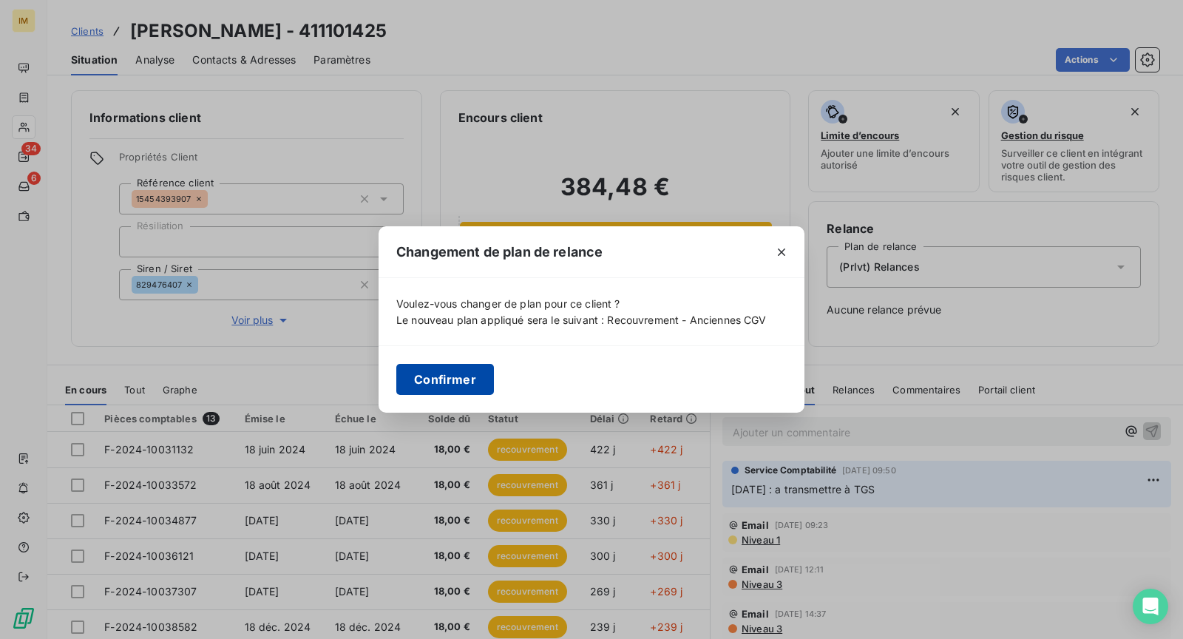
click at [476, 385] on button "Confirmer" at bounding box center [445, 379] width 98 height 31
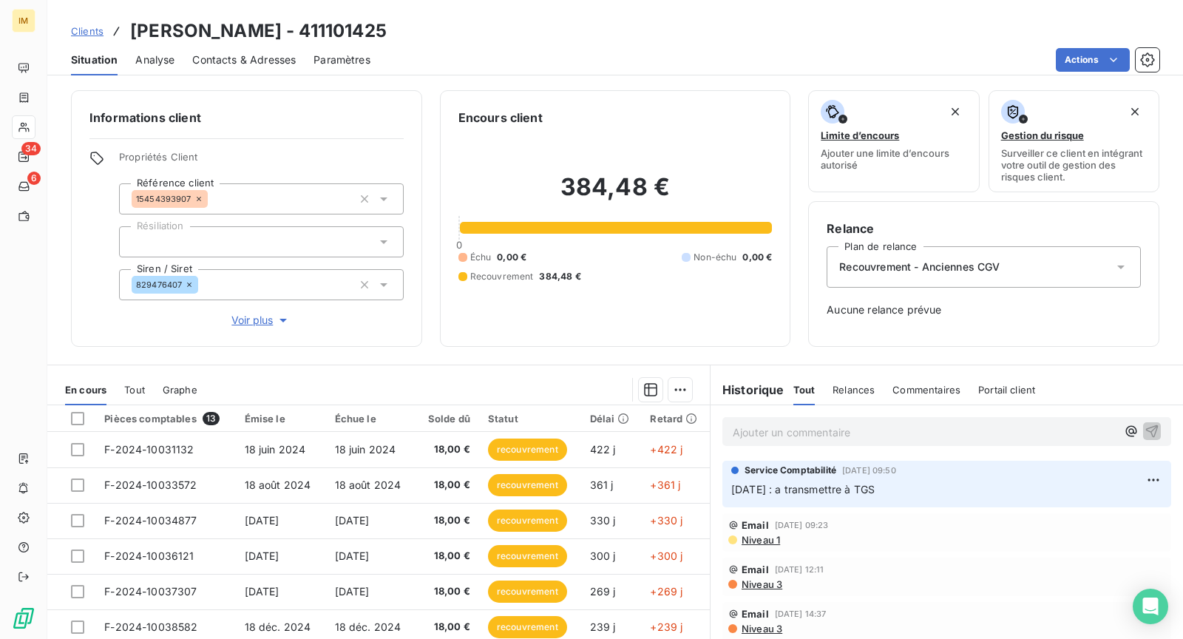
click at [1096, 55] on html "IM 34 6 Clients [PERSON_NAME] - 411101425 Situation Analyse Contacts & Adresses…" at bounding box center [591, 319] width 1183 height 639
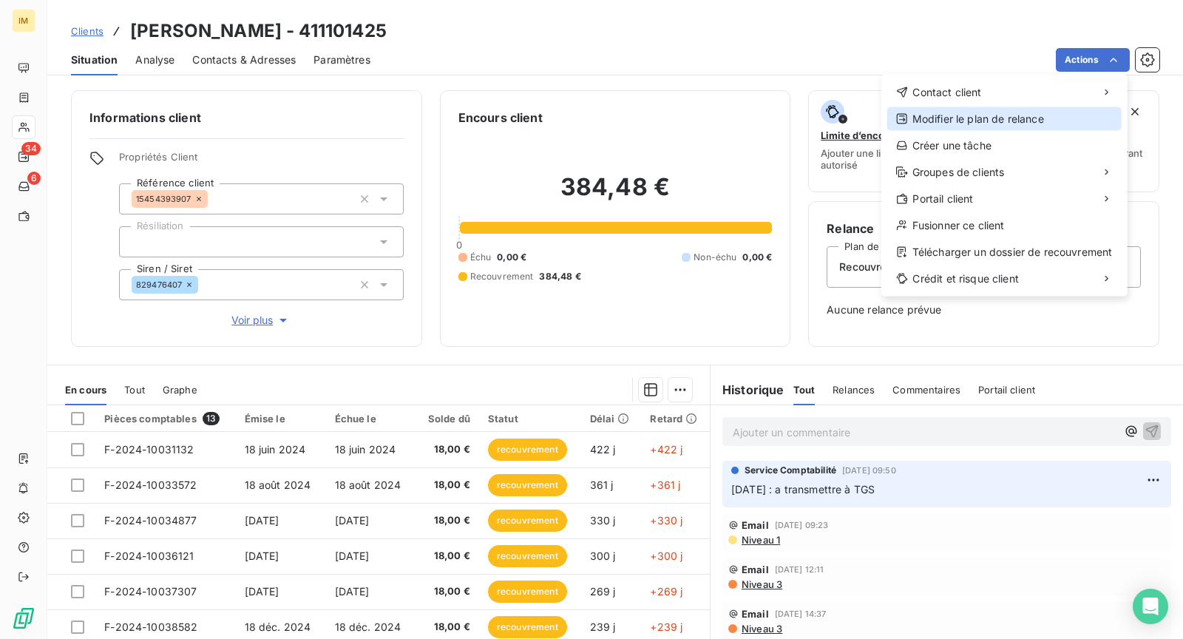
click at [968, 121] on div "Modifier le plan de relance" at bounding box center [1005, 119] width 234 height 24
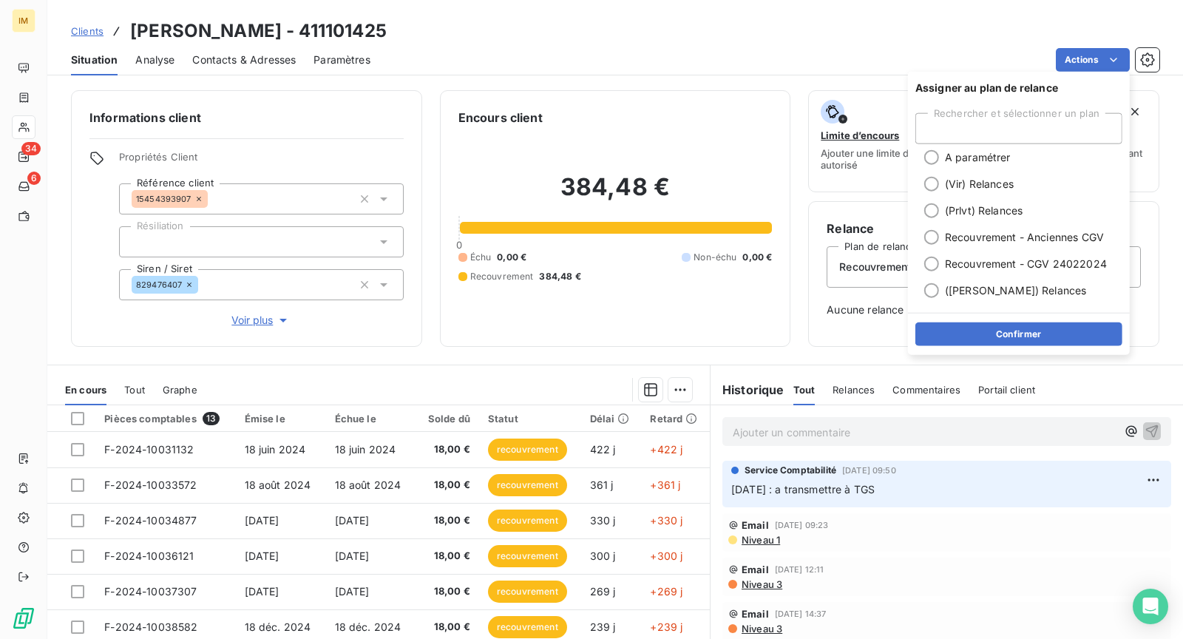
click at [829, 27] on div "Clients [PERSON_NAME] - 411101425" at bounding box center [615, 31] width 1136 height 27
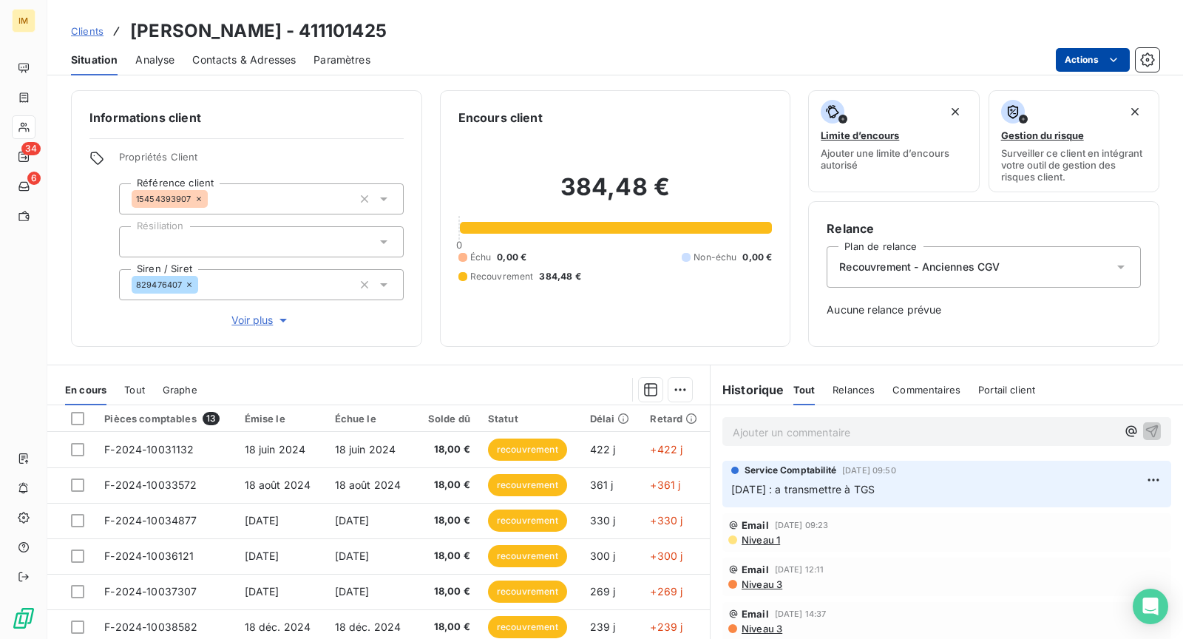
click at [1082, 62] on html "IM 34 6 Clients [PERSON_NAME] - 411101425 Situation Analyse Contacts & Adresses…" at bounding box center [591, 319] width 1183 height 639
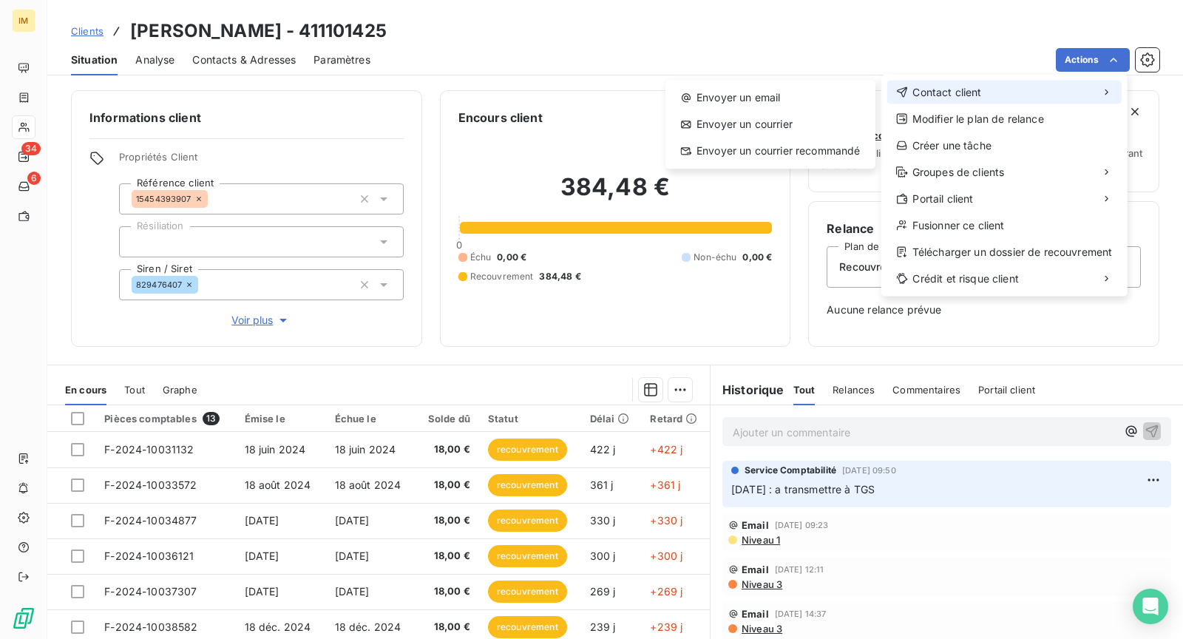
click at [1001, 84] on div "Contact client" at bounding box center [1005, 93] width 234 height 24
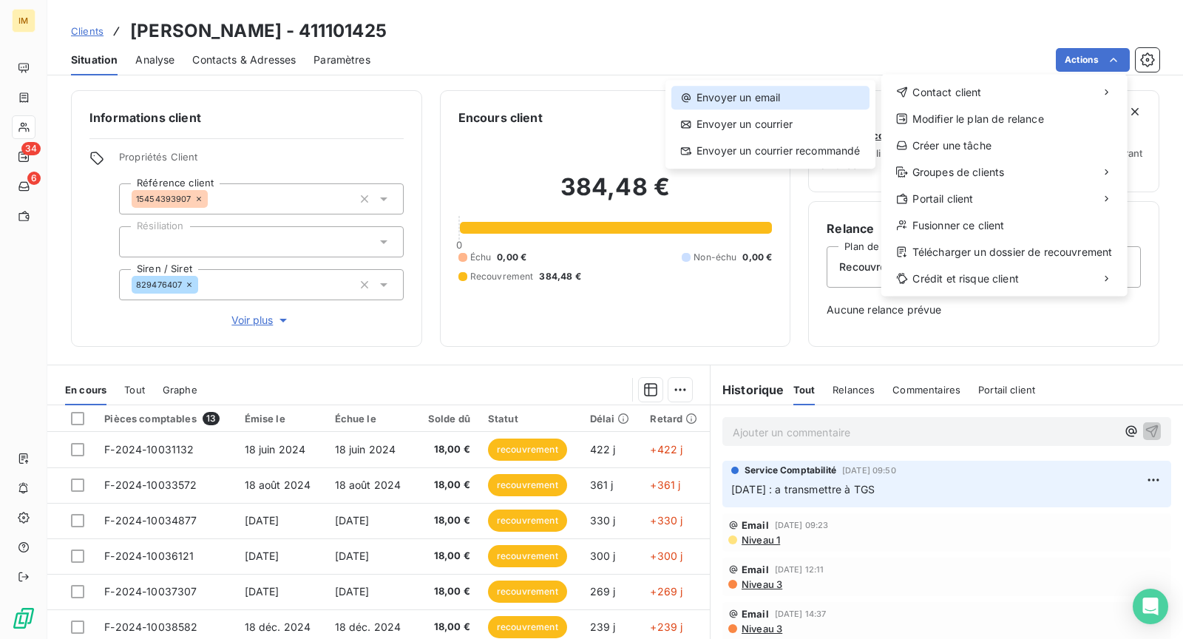
click at [762, 99] on div "Envoyer un email" at bounding box center [771, 98] width 198 height 24
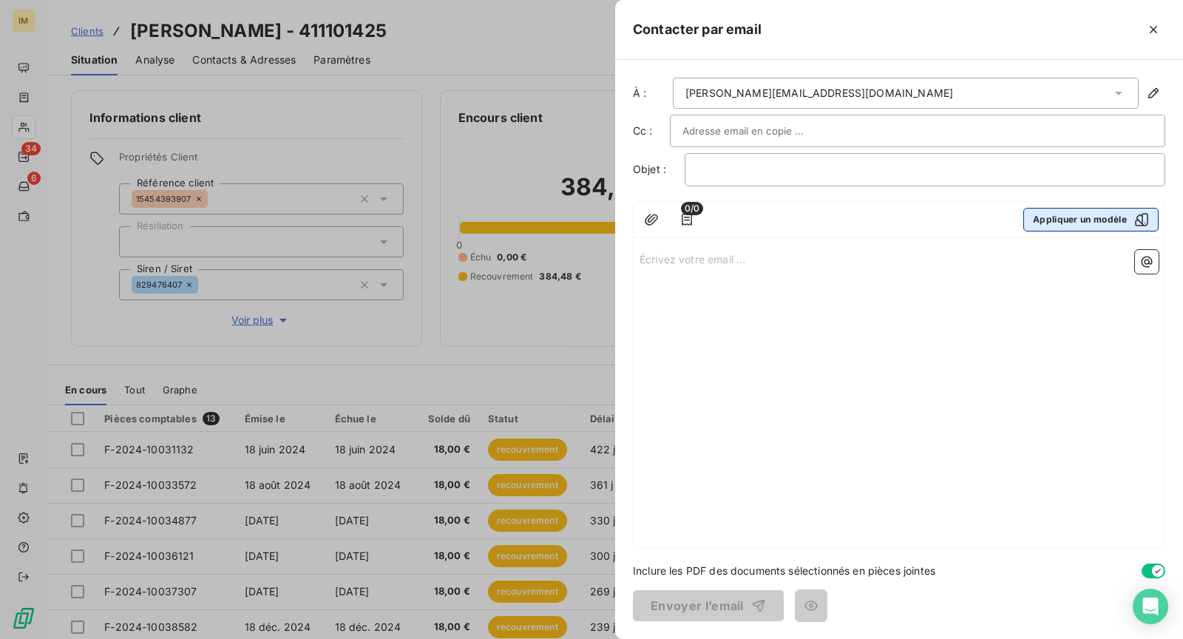
click at [1101, 223] on button "Appliquer un modèle" at bounding box center [1091, 220] width 135 height 24
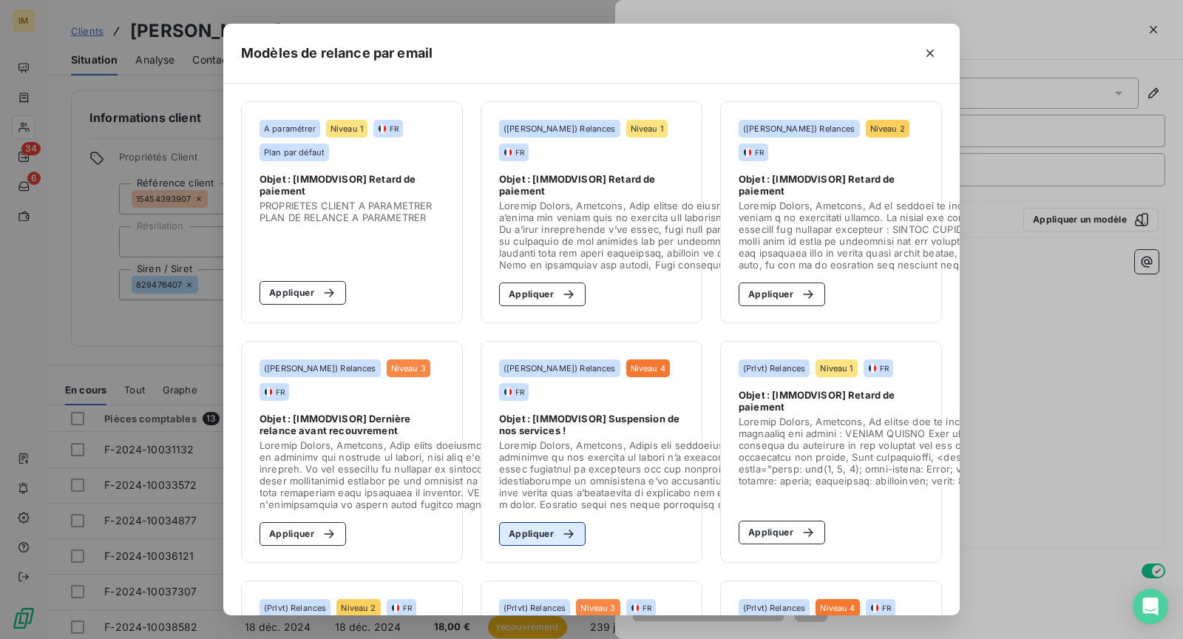
click at [559, 522] on button "Appliquer" at bounding box center [542, 534] width 87 height 24
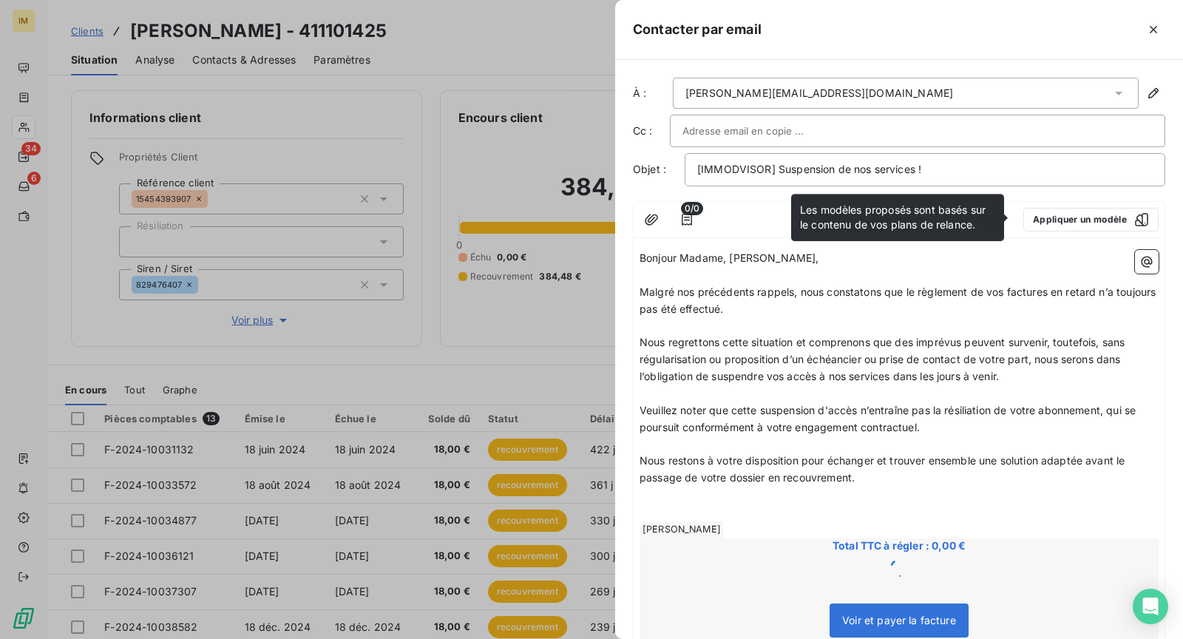
click at [831, 352] on span "Nous regrettons cette situation et comprenons que des imprévus peuvent survenir…" at bounding box center [884, 359] width 489 height 47
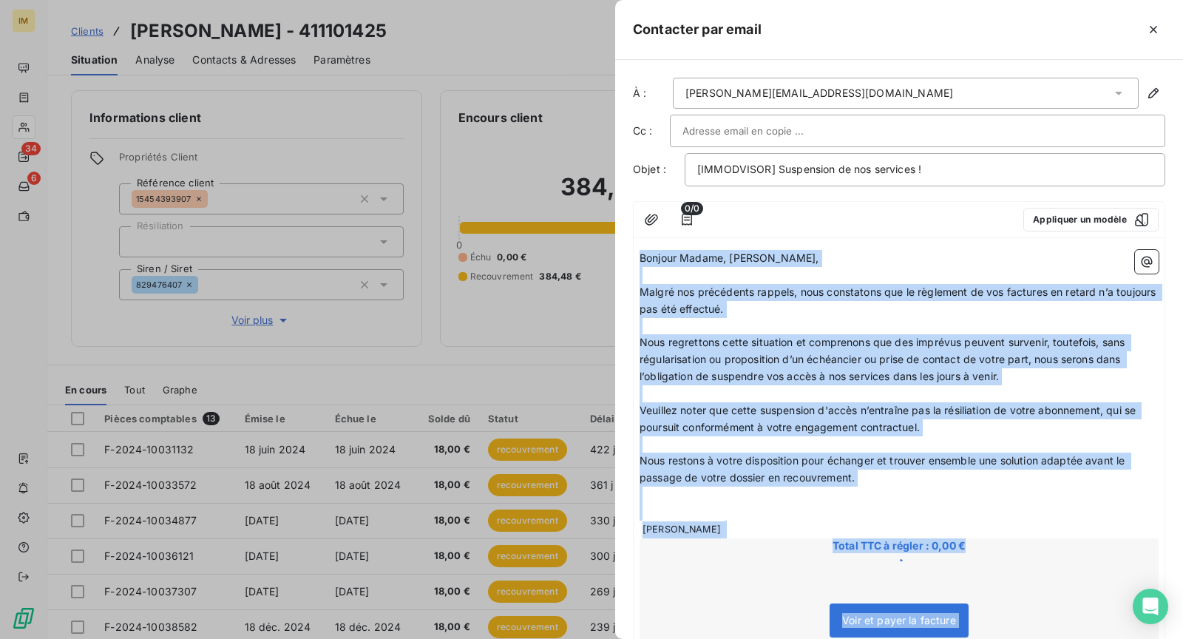
drag, startPoint x: 851, startPoint y: 527, endPoint x: 807, endPoint y: 515, distance: 45.9
click at [852, 526] on p "﻿ [PERSON_NAME] ﻿ ﻿" at bounding box center [899, 530] width 519 height 18
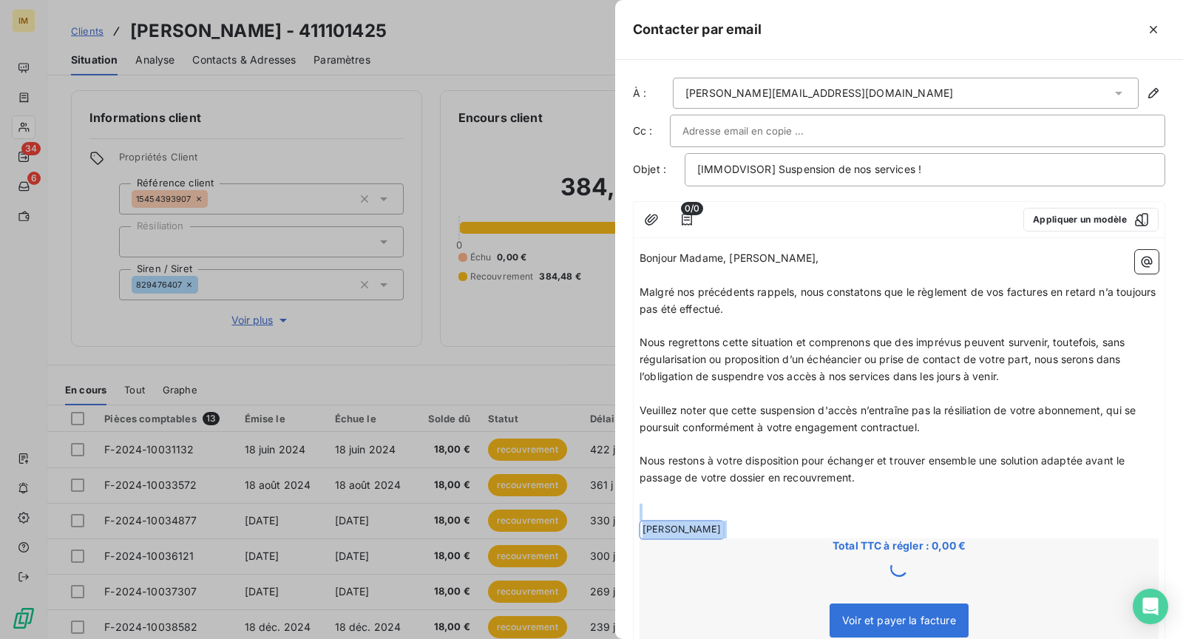
drag, startPoint x: 765, startPoint y: 501, endPoint x: 919, endPoint y: 571, distance: 168.8
click at [919, 571] on div "Bonjour Madame, Monsieur, ﻿ Malgré nos précédents rappels, nous constatons que …" at bounding box center [899, 568] width 519 height 637
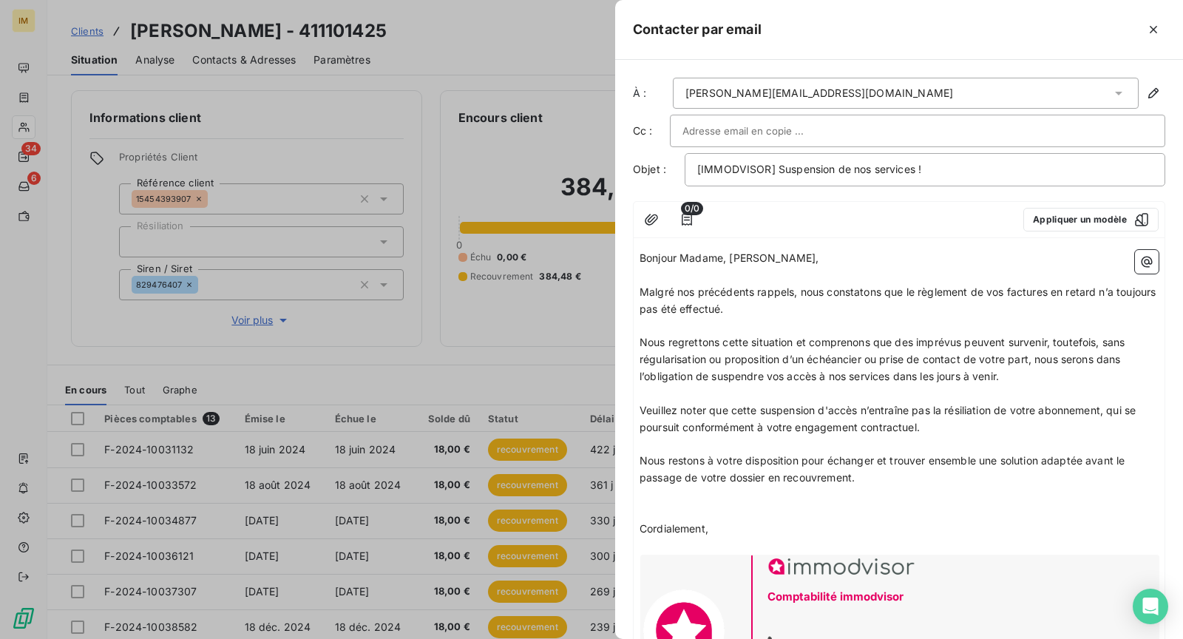
click at [799, 454] on span "Nous restons à votre disposition pour échanger et trouver ensemble une solution…" at bounding box center [884, 469] width 489 height 30
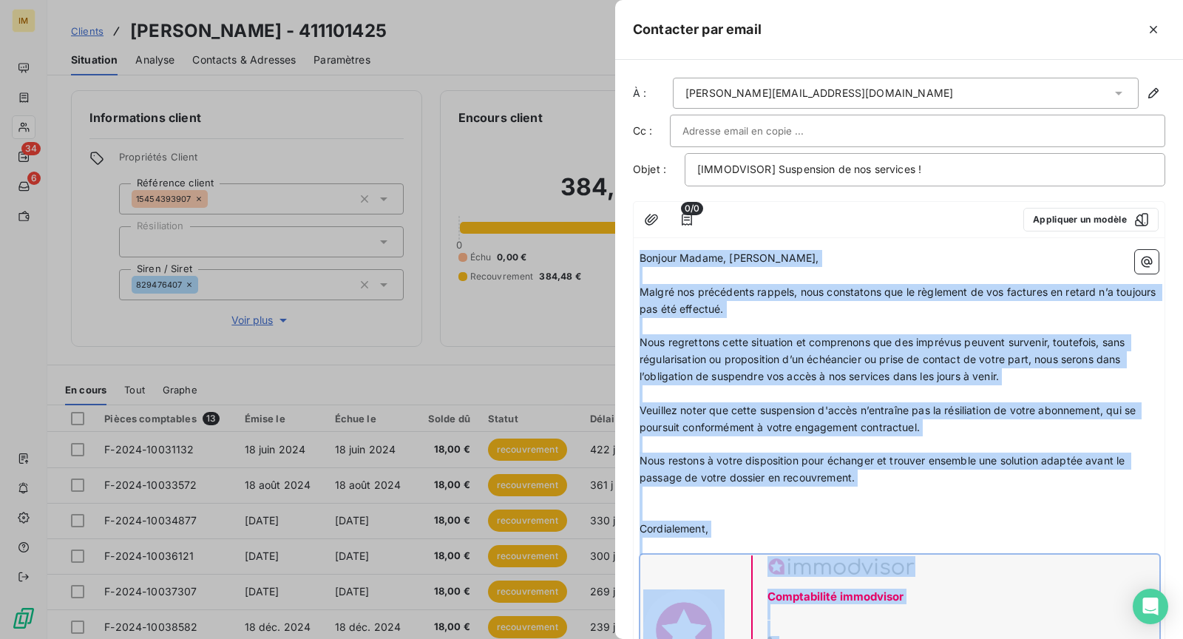
copy div "Bonjour Madame, Monsieur, ﻿ Malgré nos précédents rappels, nous constatons que …"
click at [745, 92] on div "[PERSON_NAME][EMAIL_ADDRESS][DOMAIN_NAME]" at bounding box center [820, 93] width 268 height 15
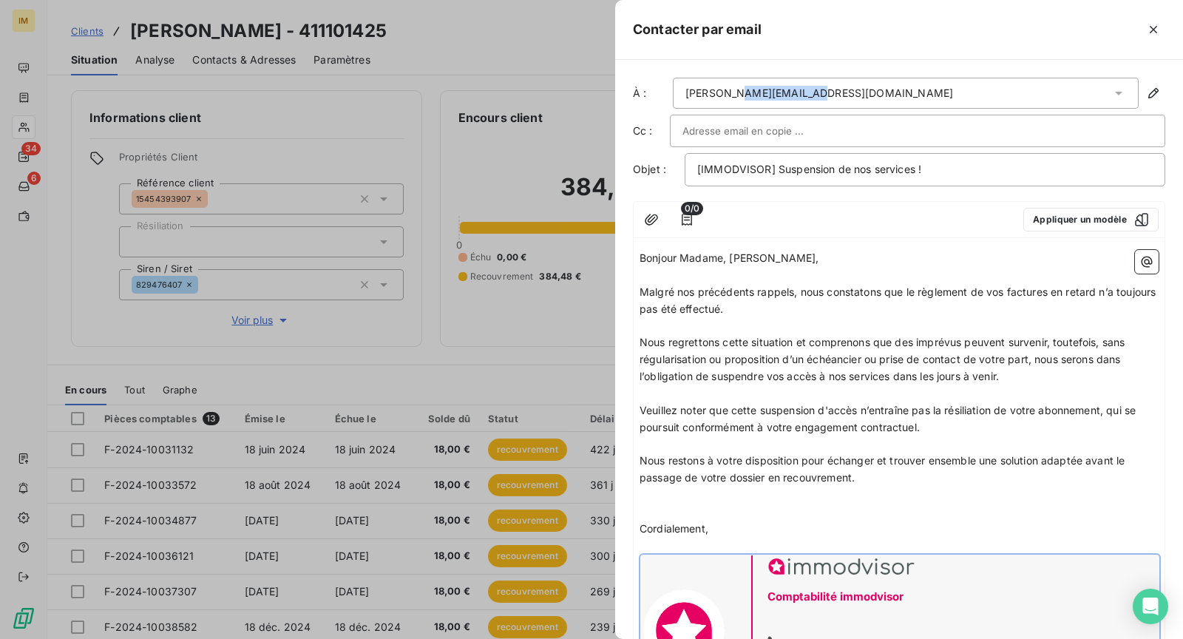
click at [745, 92] on div "[PERSON_NAME][EMAIL_ADDRESS][DOMAIN_NAME]" at bounding box center [820, 93] width 268 height 15
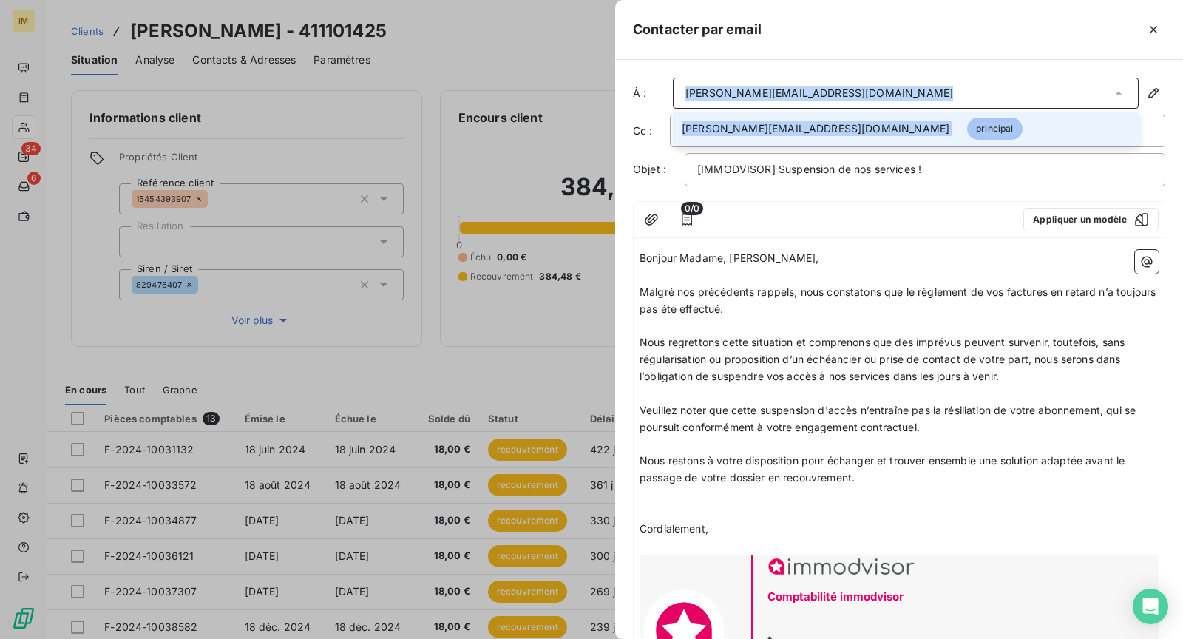
copy div "[PERSON_NAME][EMAIL_ADDRESS][DOMAIN_NAME]"
click at [822, 164] on span "[IMMODVISOR] Suspension de nos services !" at bounding box center [809, 169] width 224 height 13
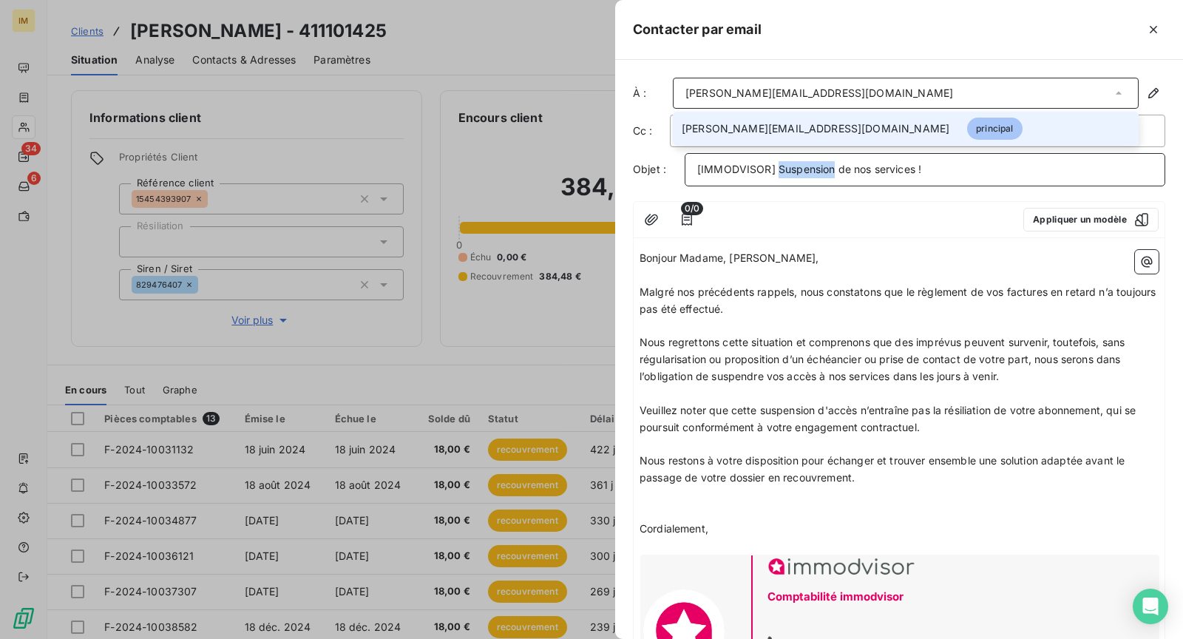
click at [822, 164] on span "[IMMODVISOR] Suspension de nos services !" at bounding box center [809, 169] width 224 height 13
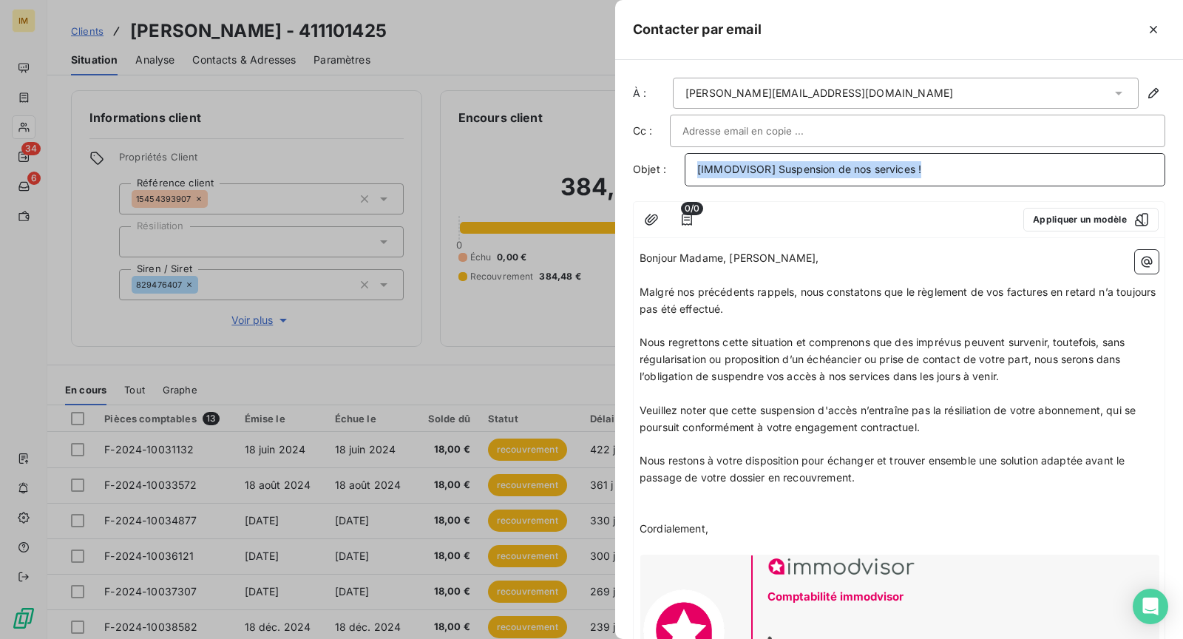
click at [822, 164] on span "[IMMODVISOR] Suspension de nos services !" at bounding box center [809, 169] width 224 height 13
copy span "[IMMODVISOR] Suspension de nos services !"
drag, startPoint x: 393, startPoint y: 342, endPoint x: 401, endPoint y: 341, distance: 8.2
click at [393, 342] on div at bounding box center [591, 319] width 1183 height 639
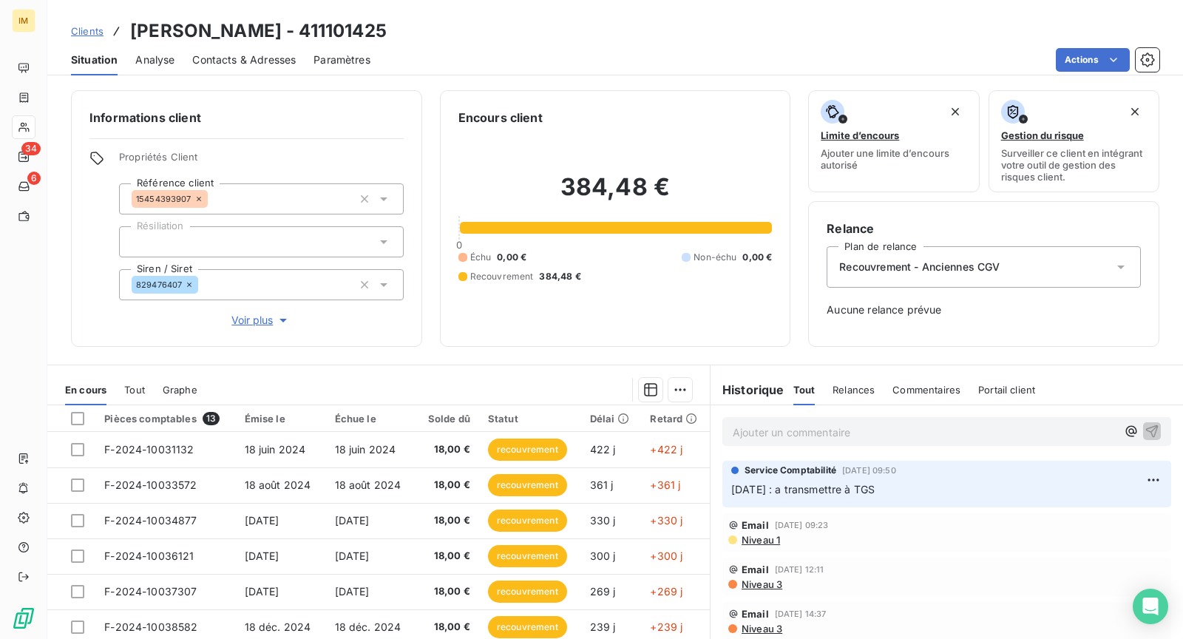
click at [820, 433] on p "Ajouter un commentaire ﻿" at bounding box center [925, 432] width 384 height 18
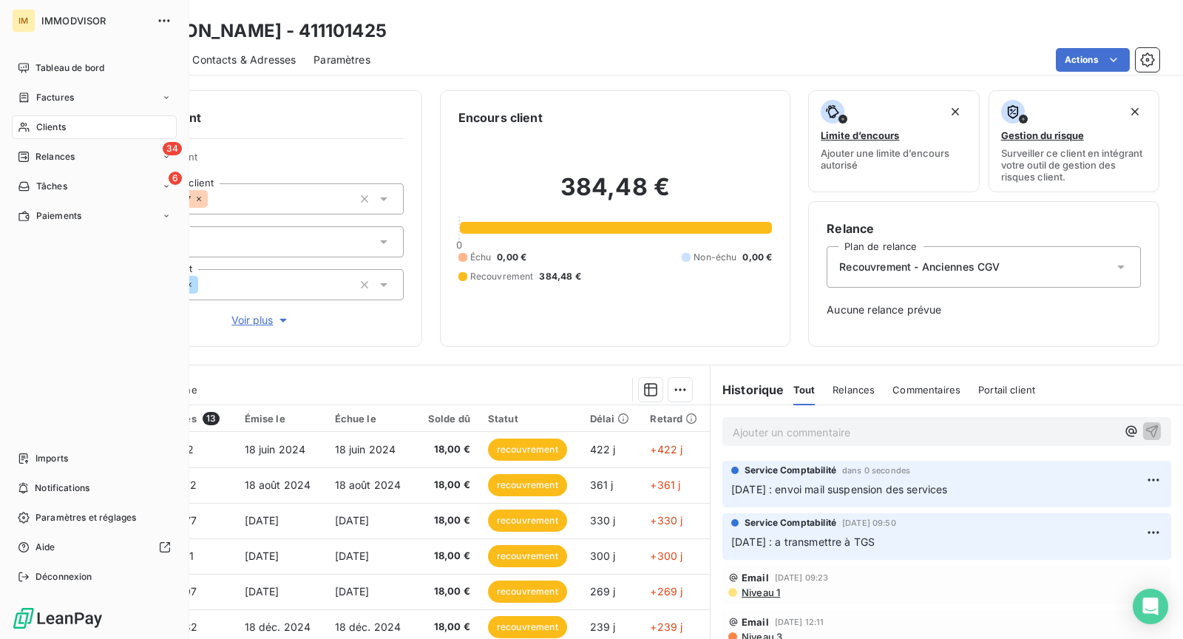
click at [38, 124] on span "Clients" at bounding box center [51, 127] width 30 height 13
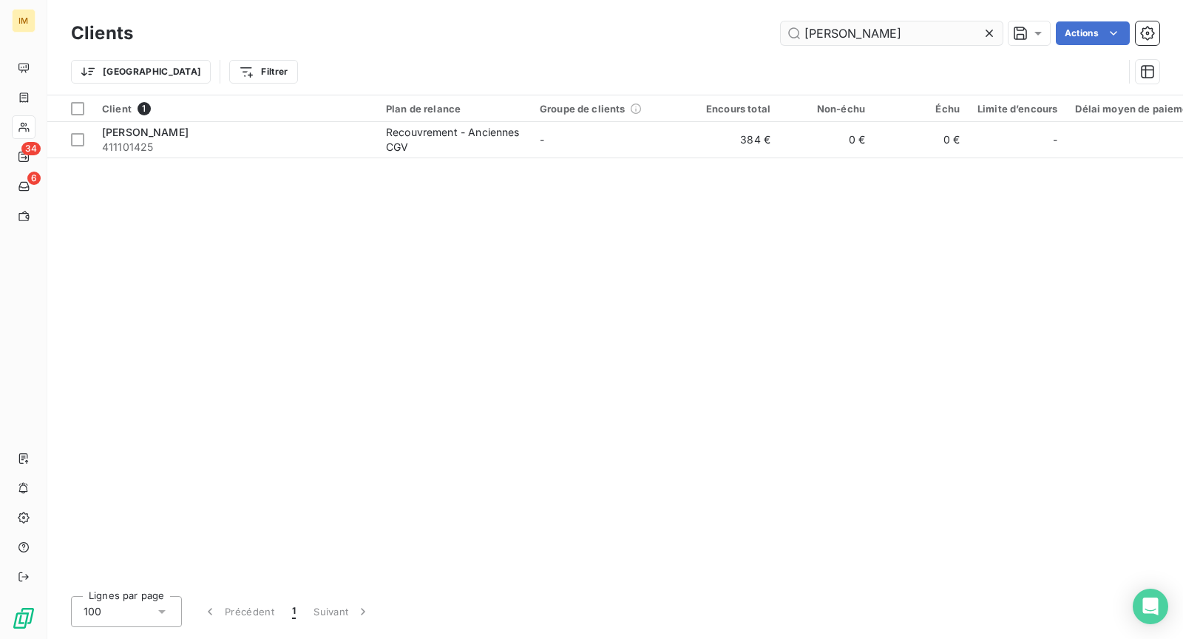
click at [862, 37] on input "[PERSON_NAME]" at bounding box center [892, 33] width 222 height 24
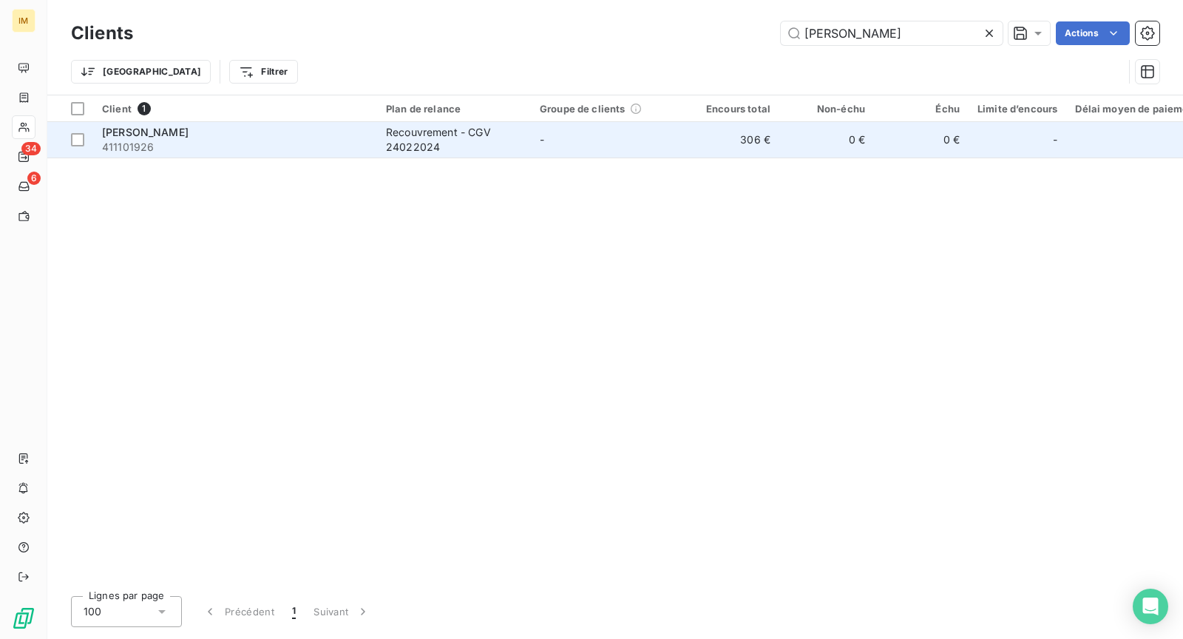
type input "[PERSON_NAME]"
click at [410, 140] on div "Recouvrement - CGV 24022024" at bounding box center [454, 140] width 136 height 30
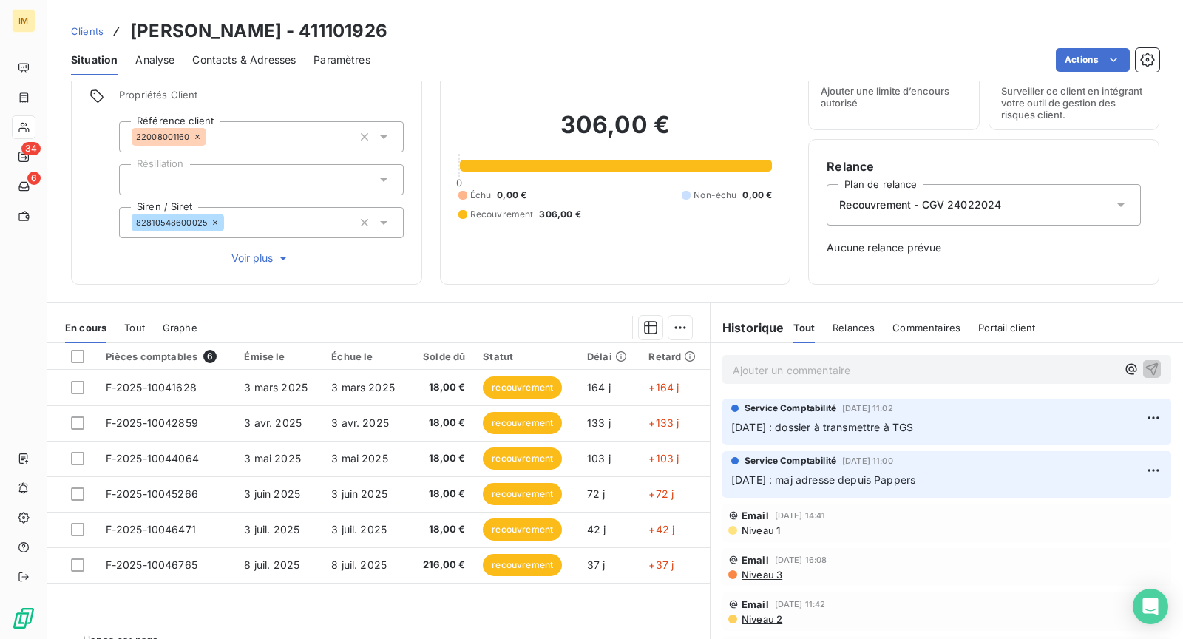
scroll to position [61, 0]
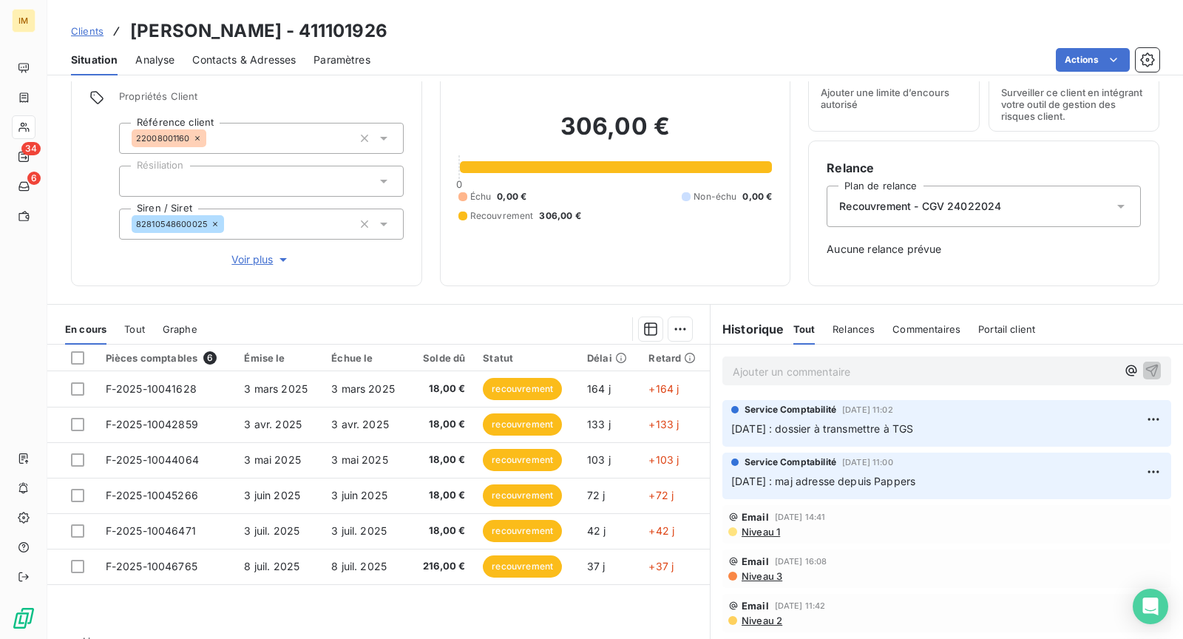
click at [257, 64] on span "Contacts & Adresses" at bounding box center [244, 60] width 104 height 15
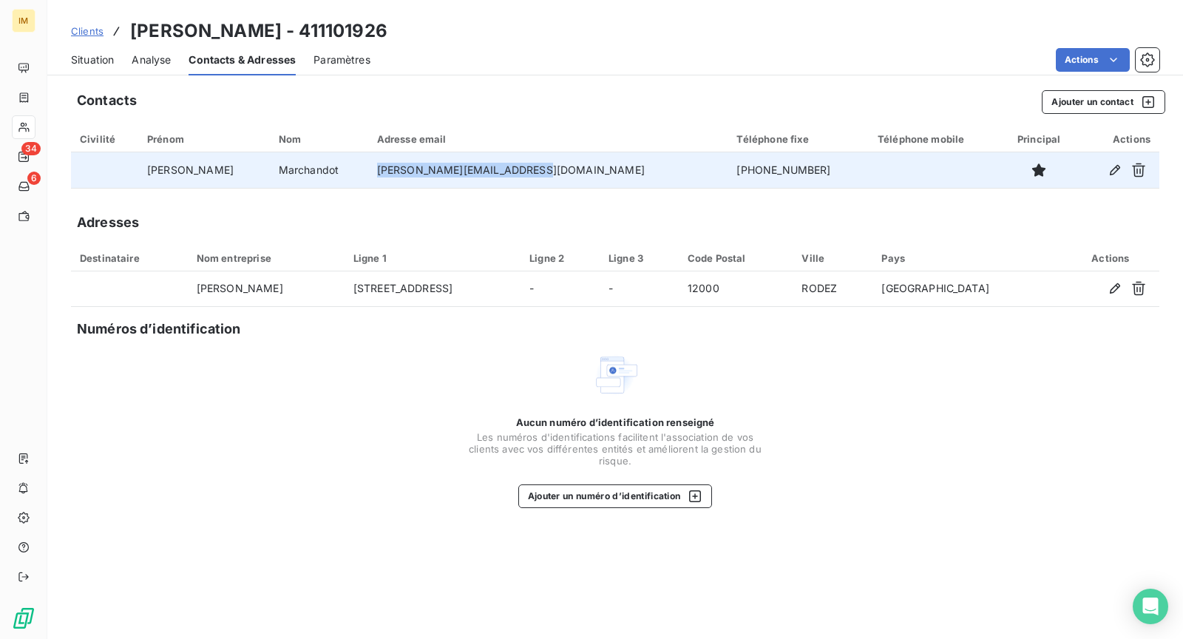
drag, startPoint x: 442, startPoint y: 172, endPoint x: 376, endPoint y: 173, distance: 66.6
click at [376, 173] on td "[PERSON_NAME][EMAIL_ADDRESS][DOMAIN_NAME]" at bounding box center [548, 170] width 360 height 36
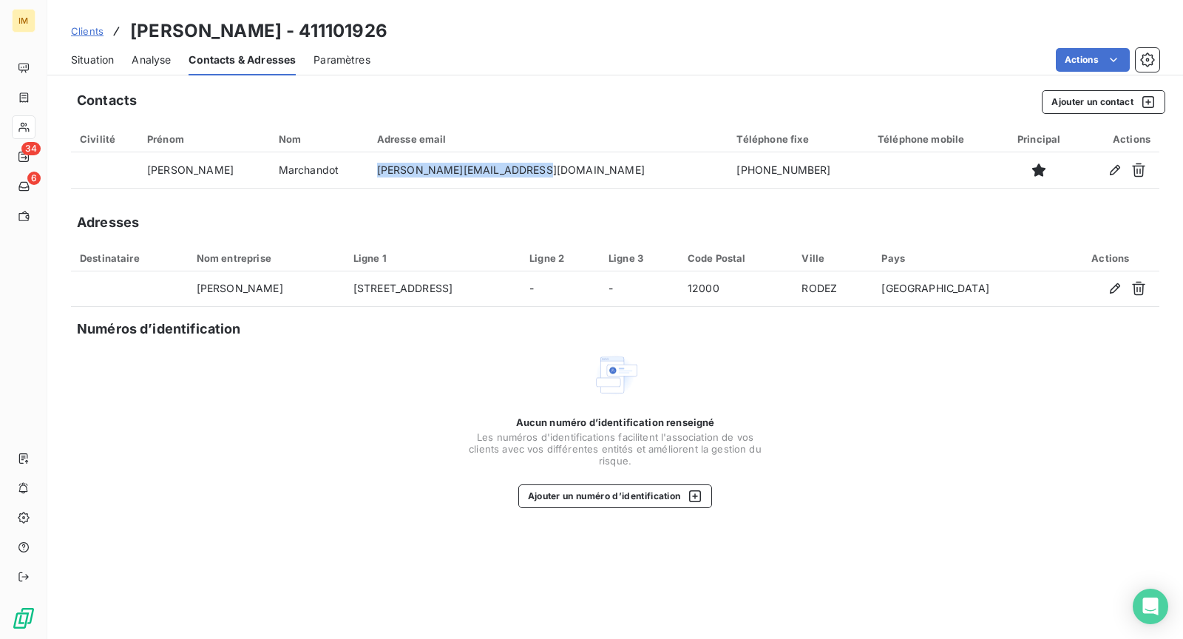
copy td "[PERSON_NAME][EMAIL_ADDRESS][DOMAIN_NAME]"
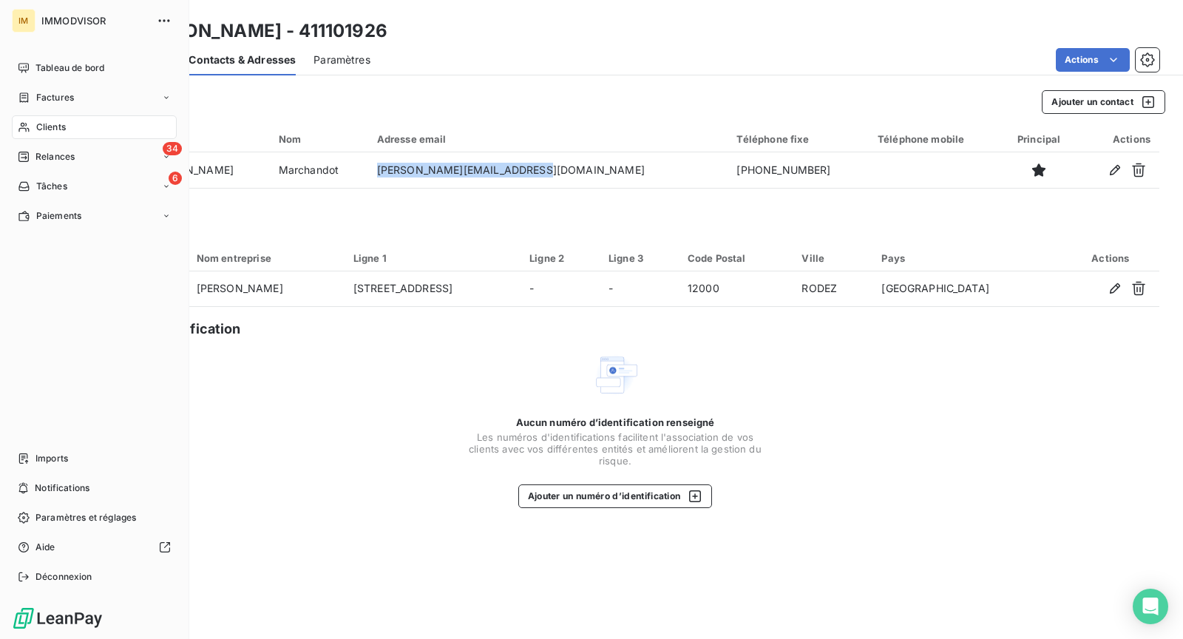
click at [68, 138] on div "Clients" at bounding box center [94, 127] width 165 height 24
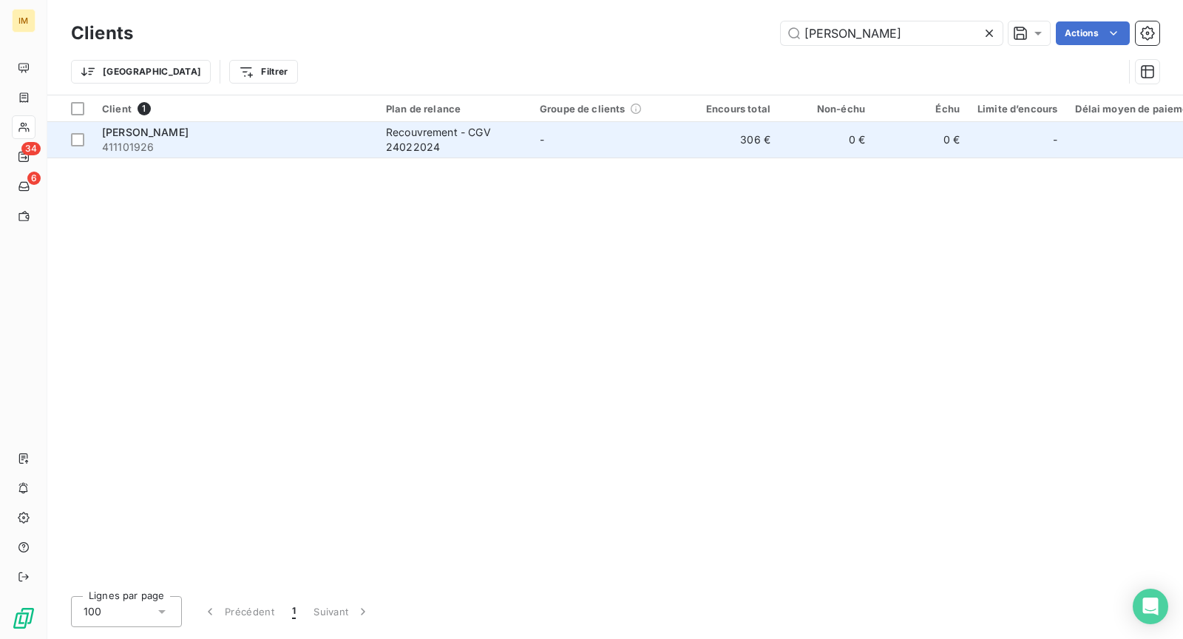
click at [222, 145] on span "411101926" at bounding box center [235, 147] width 266 height 15
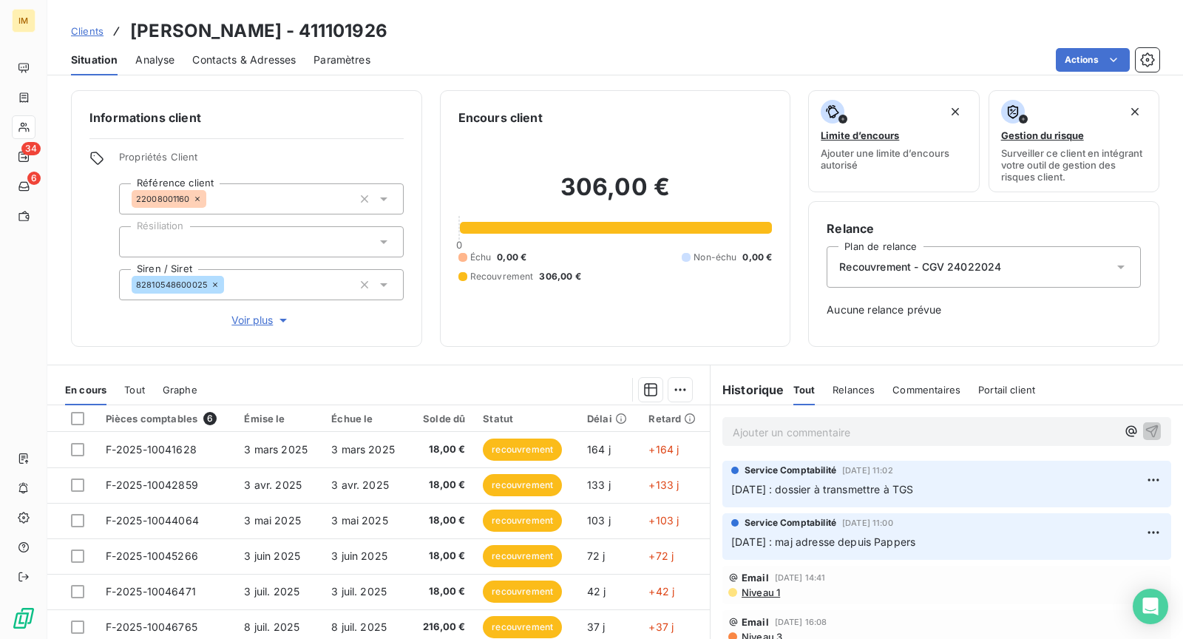
drag, startPoint x: 785, startPoint y: 429, endPoint x: 802, endPoint y: 402, distance: 32.2
click at [786, 429] on p "Ajouter un commentaire ﻿" at bounding box center [925, 432] width 384 height 18
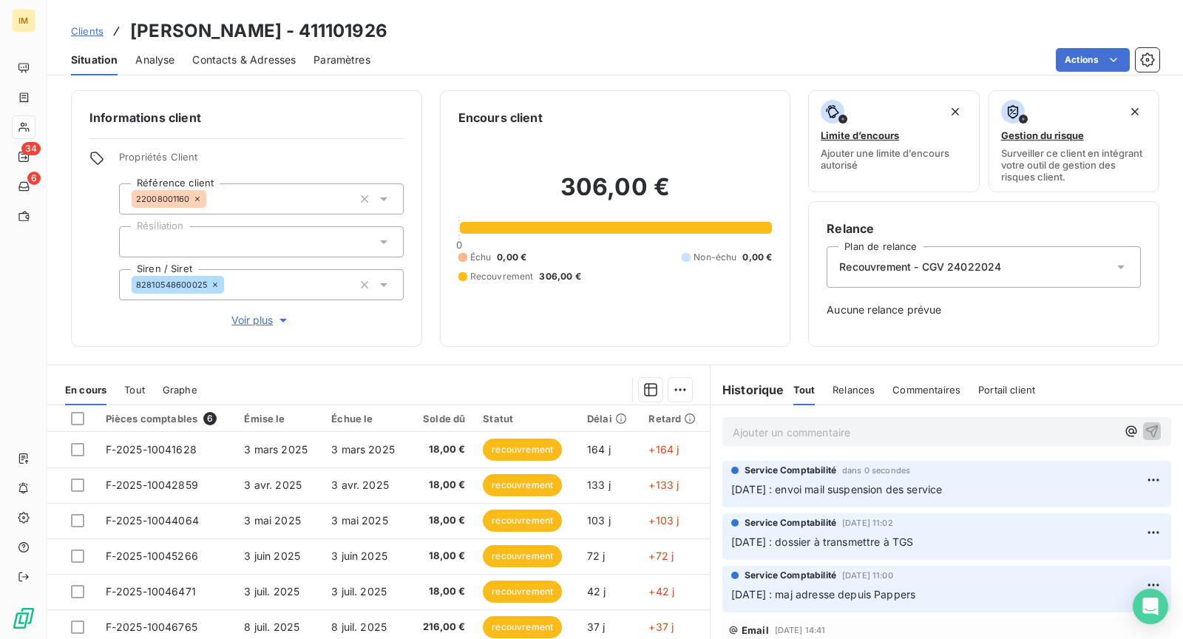
click at [1139, 478] on html "IM 34 6 Clients [PERSON_NAME] - 411101926 Situation Analyse Contacts & Adresses…" at bounding box center [591, 319] width 1183 height 639
click at [1105, 505] on div "Editer" at bounding box center [1093, 512] width 83 height 24
click at [993, 493] on p "[DATE] : envoi mail suspension des service" at bounding box center [936, 489] width 410 height 17
click at [1148, 484] on icon "button" at bounding box center [1154, 489] width 13 height 13
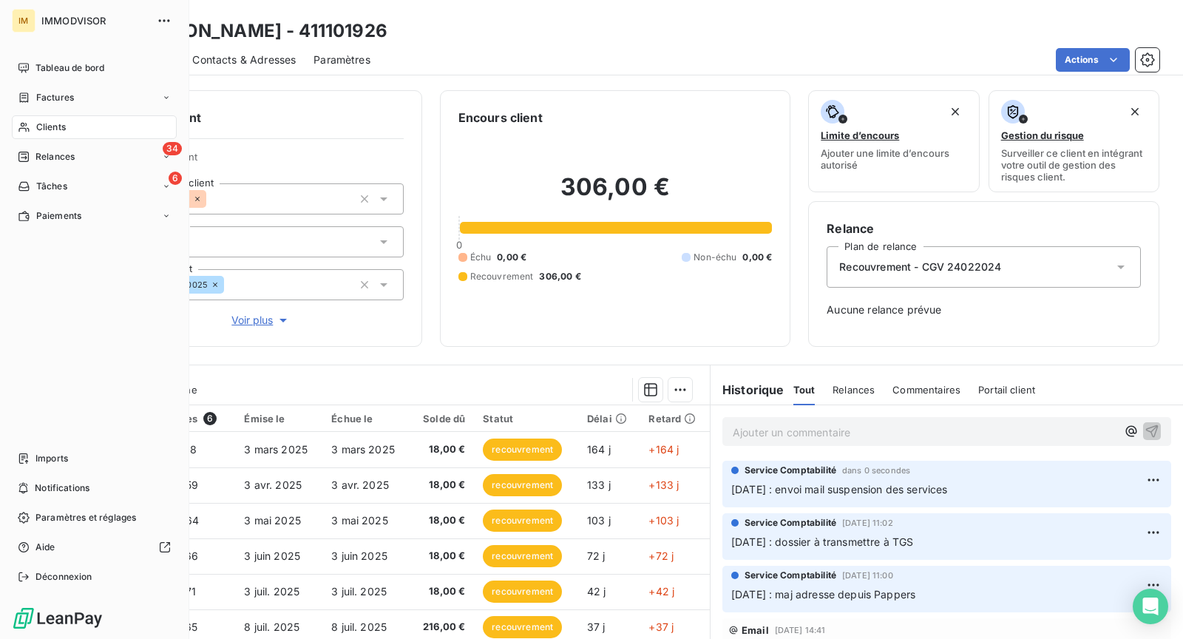
drag, startPoint x: 37, startPoint y: 135, endPoint x: 45, endPoint y: 135, distance: 8.1
click at [37, 135] on div "Clients" at bounding box center [94, 127] width 165 height 24
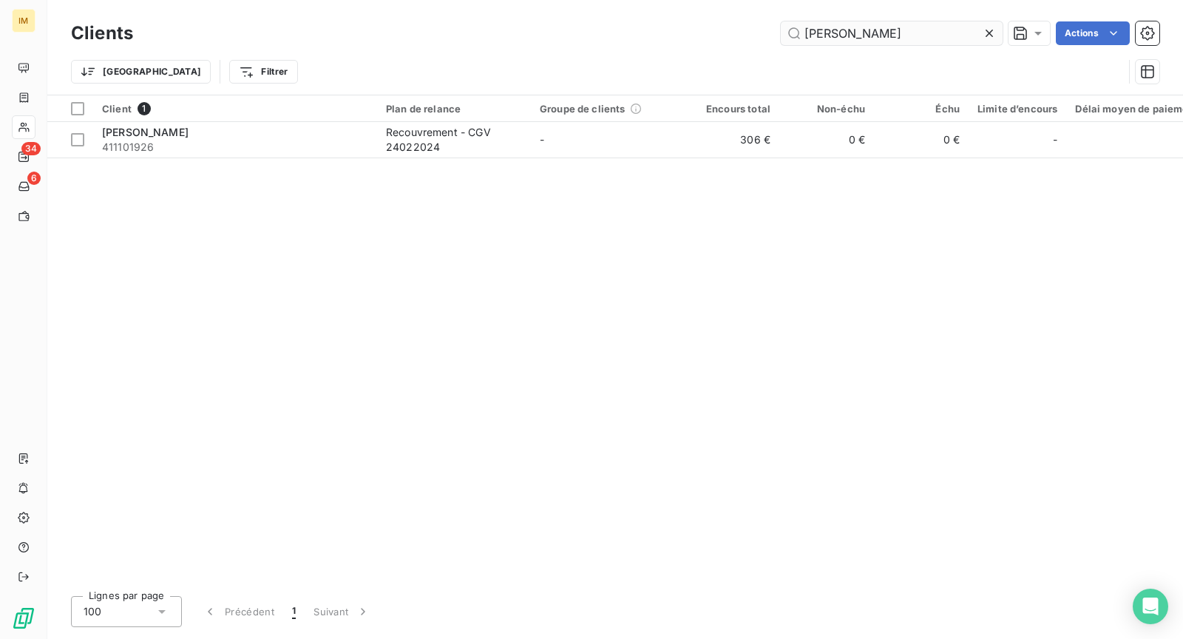
click at [891, 36] on input "[PERSON_NAME]" at bounding box center [892, 33] width 222 height 24
type input "SCCV CANNES OUEST"
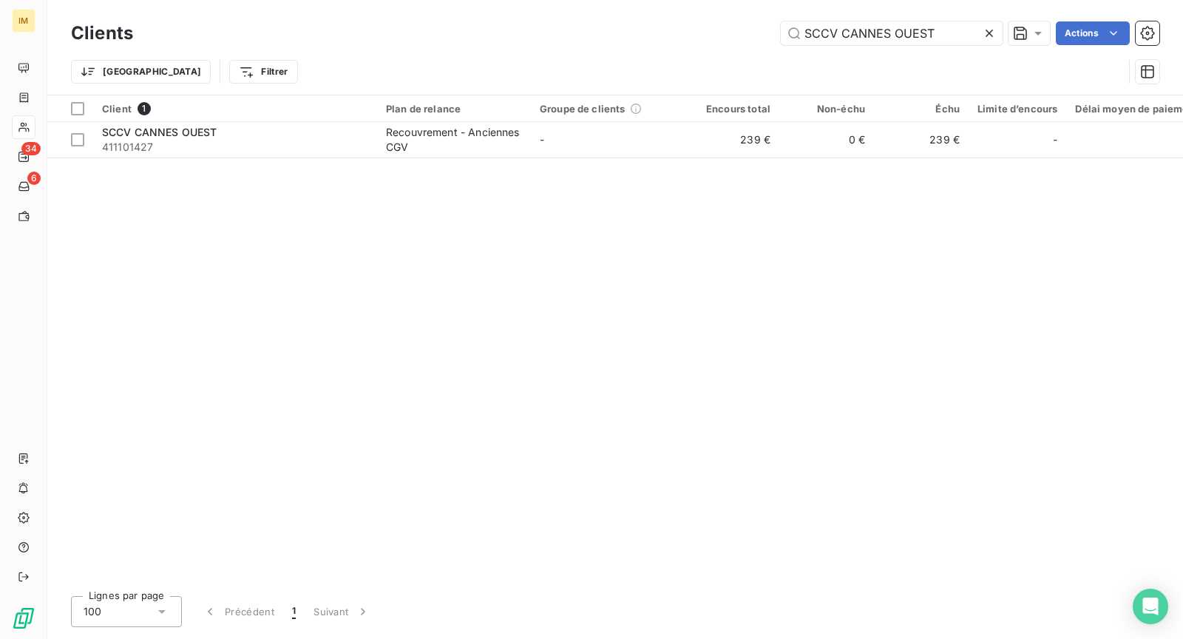
click at [366, 162] on div "Client 1 Plan de relance Groupe de clients Encours total Non-échu Échu Limite d…" at bounding box center [615, 339] width 1136 height 489
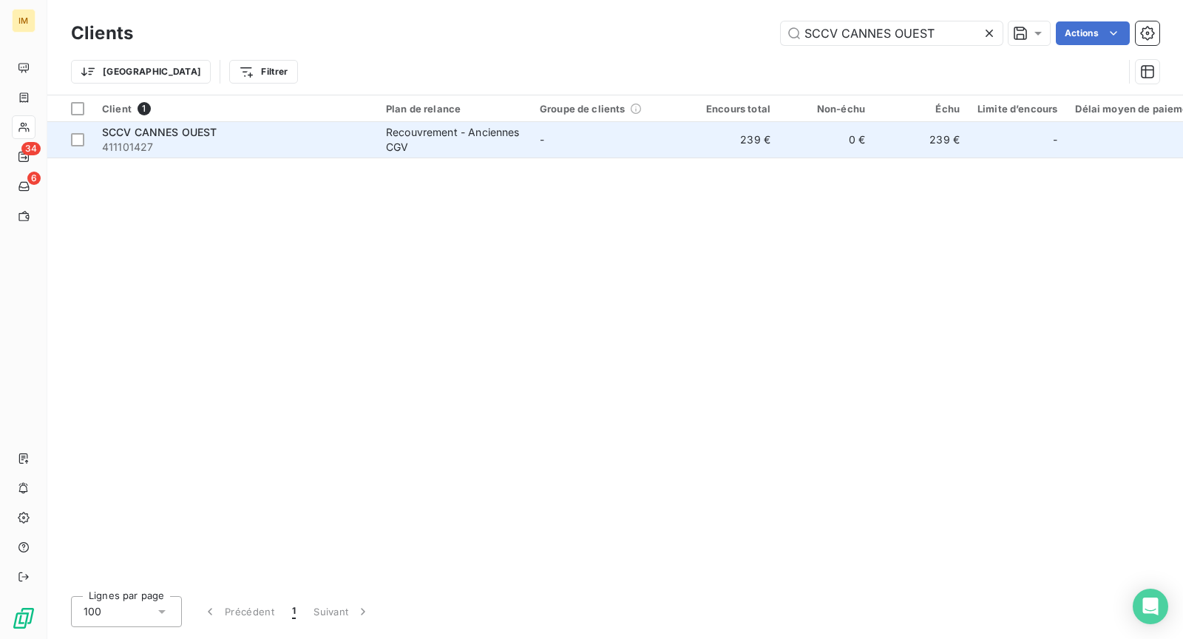
click at [362, 149] on span "411101427" at bounding box center [235, 147] width 266 height 15
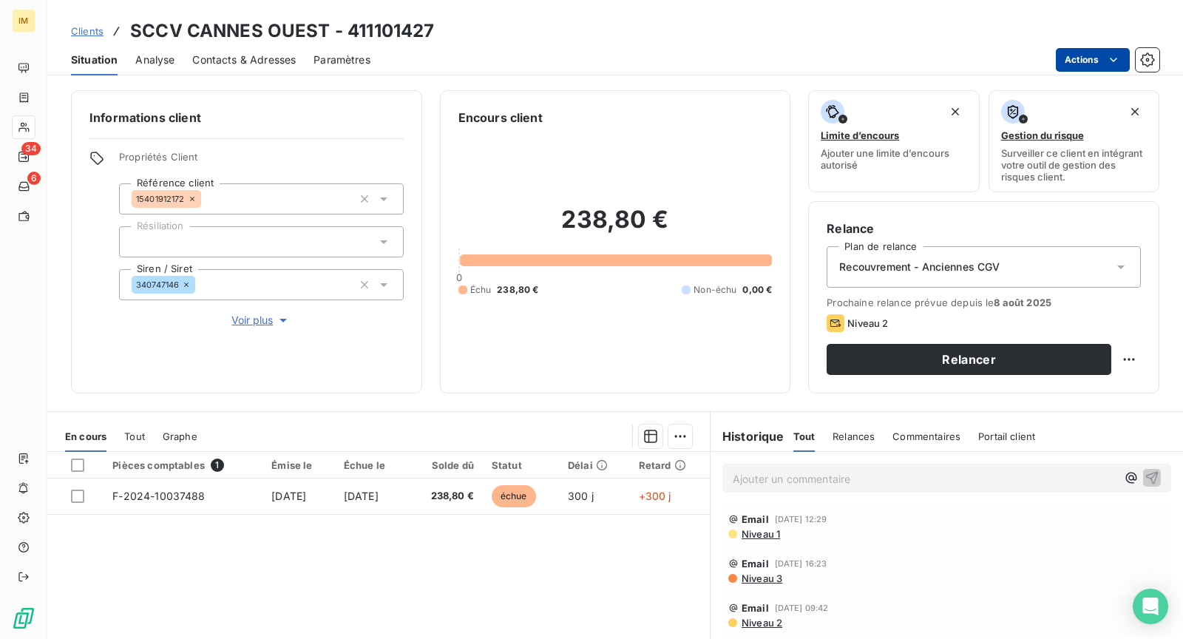
click at [1106, 57] on html "IM 34 6 Clients SCCV CANNES OUEST - 411101427 Situation Analyse Contacts & Adre…" at bounding box center [591, 319] width 1183 height 639
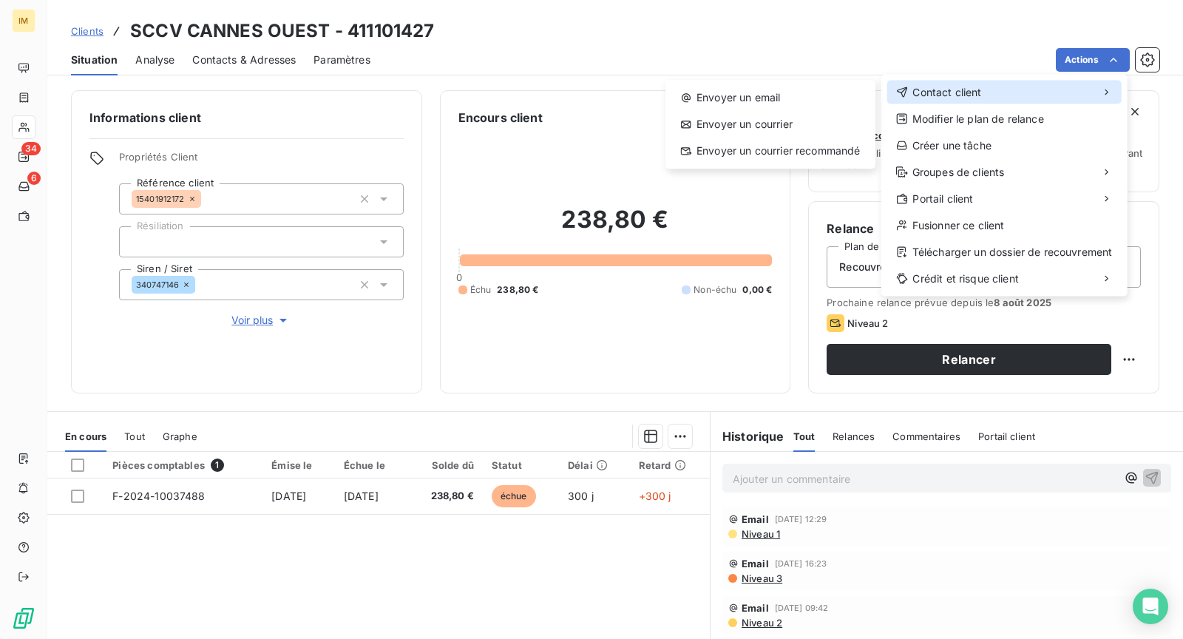
click at [1016, 87] on div "Contact client" at bounding box center [1005, 93] width 234 height 24
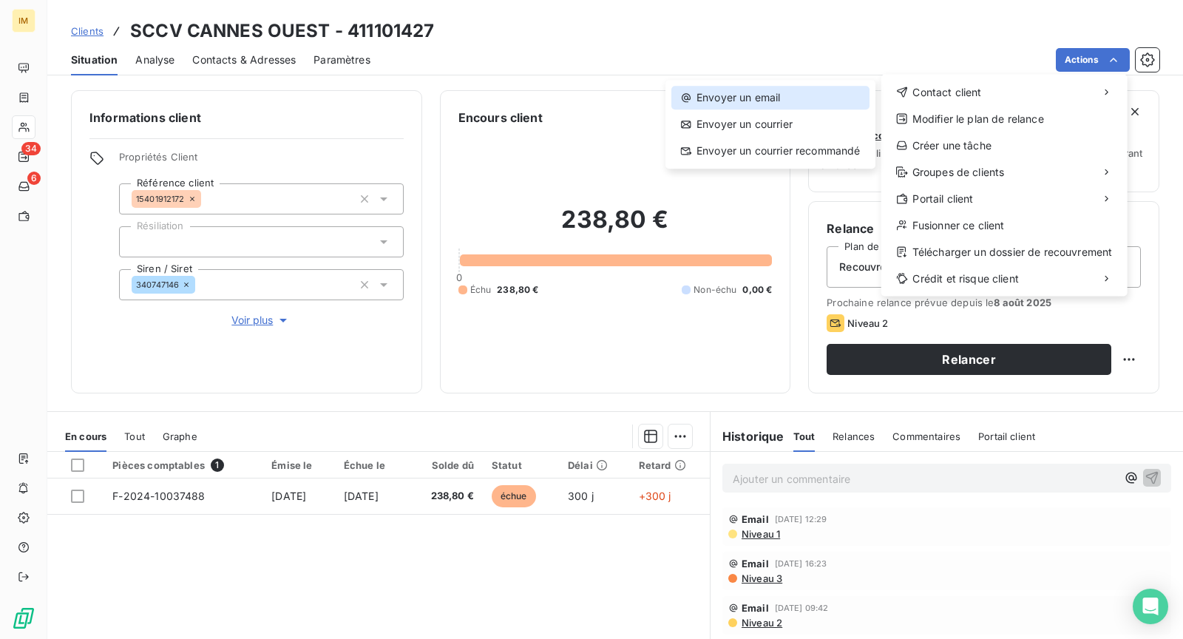
click at [778, 104] on div "Envoyer un email" at bounding box center [771, 98] width 198 height 24
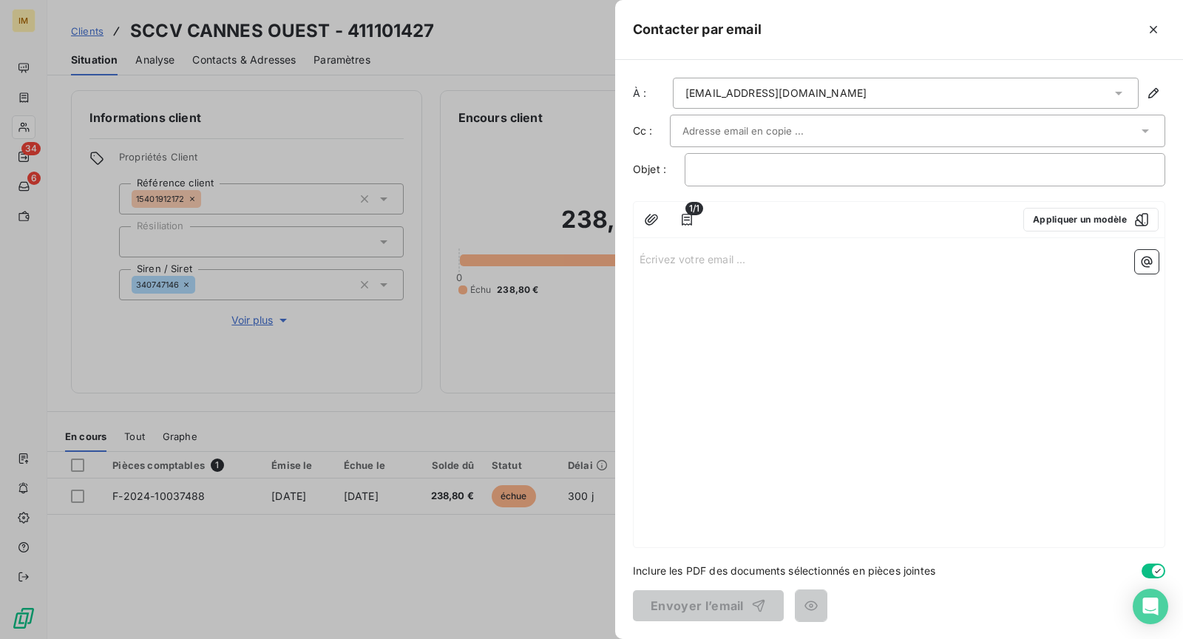
click at [829, 118] on div at bounding box center [918, 131] width 496 height 33
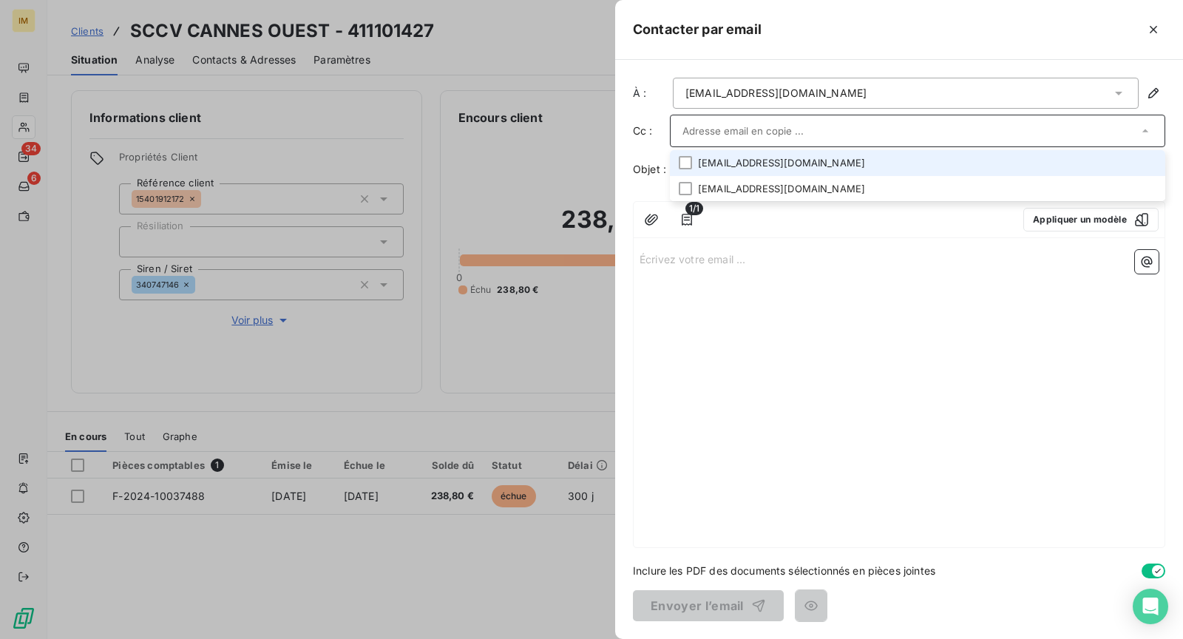
click at [1052, 158] on li "[EMAIL_ADDRESS][DOMAIN_NAME]" at bounding box center [918, 163] width 496 height 26
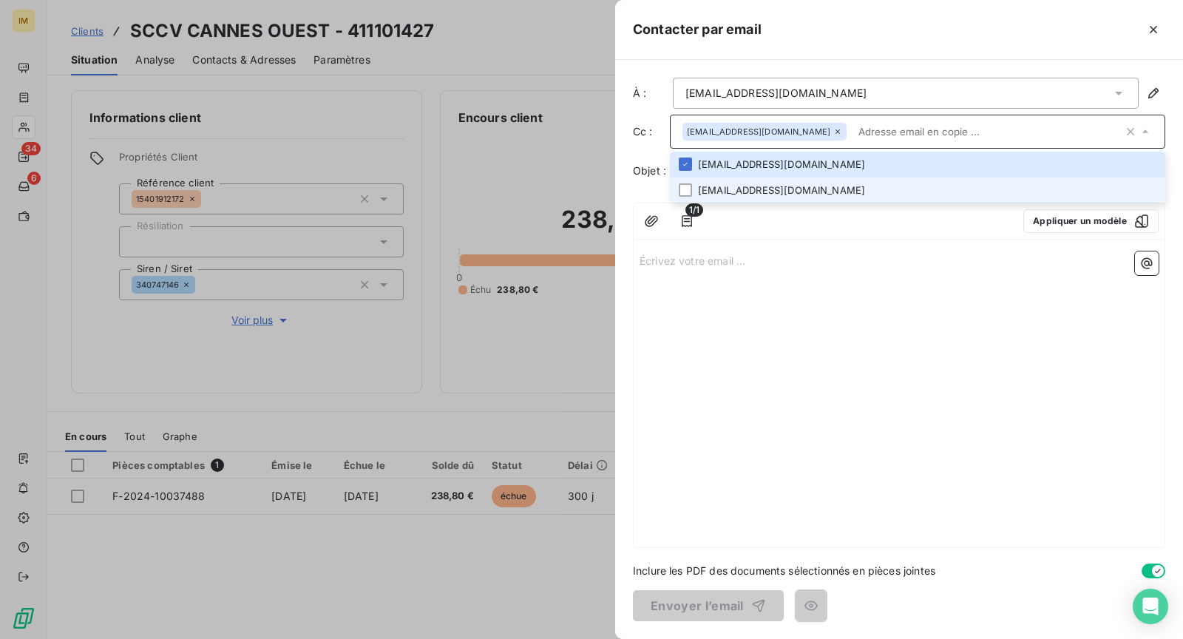
click at [730, 186] on li "[EMAIL_ADDRESS][DOMAIN_NAME]" at bounding box center [918, 191] width 496 height 26
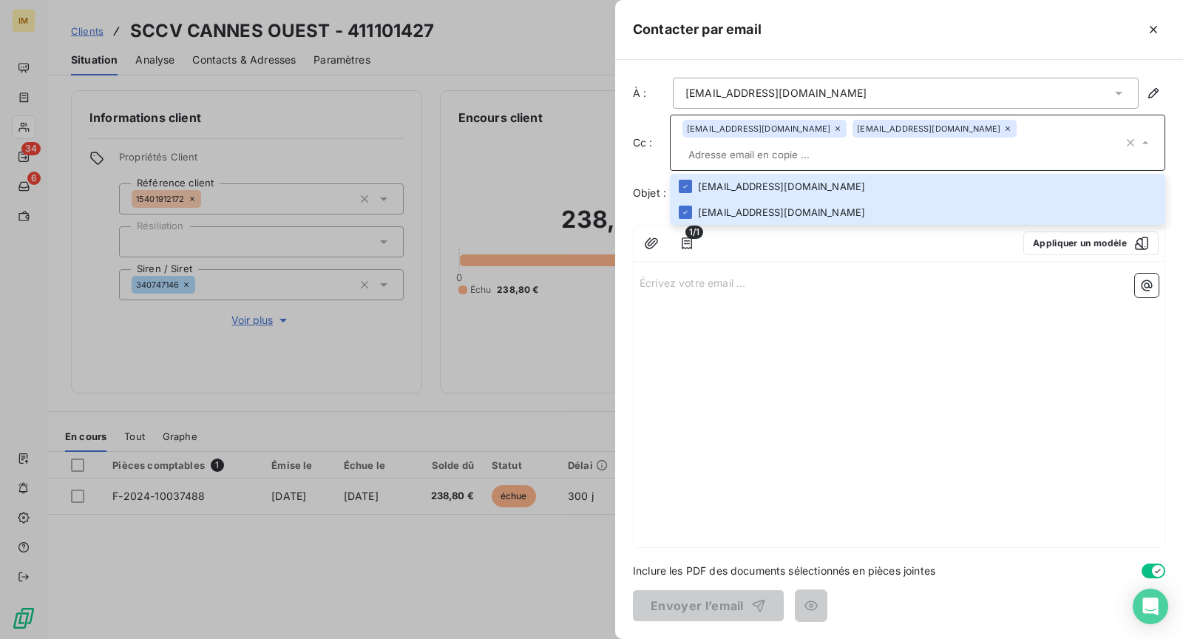
click at [793, 315] on div "Écrivez votre email ... ﻿" at bounding box center [899, 408] width 531 height 280
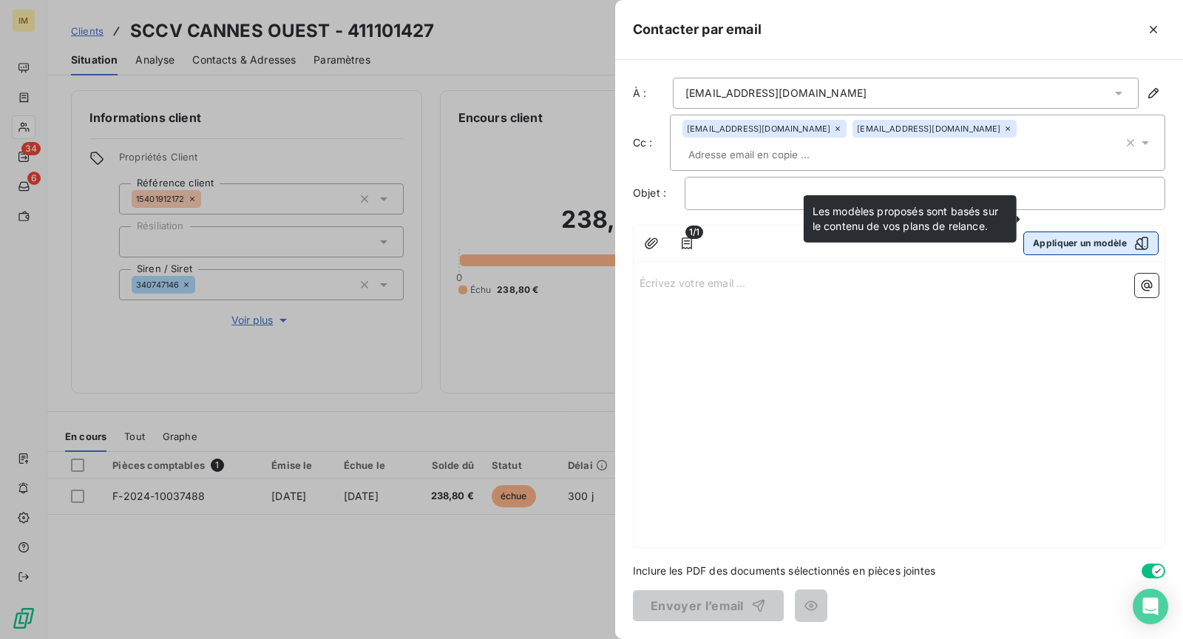
click at [1098, 232] on button "Appliquer un modèle" at bounding box center [1091, 244] width 135 height 24
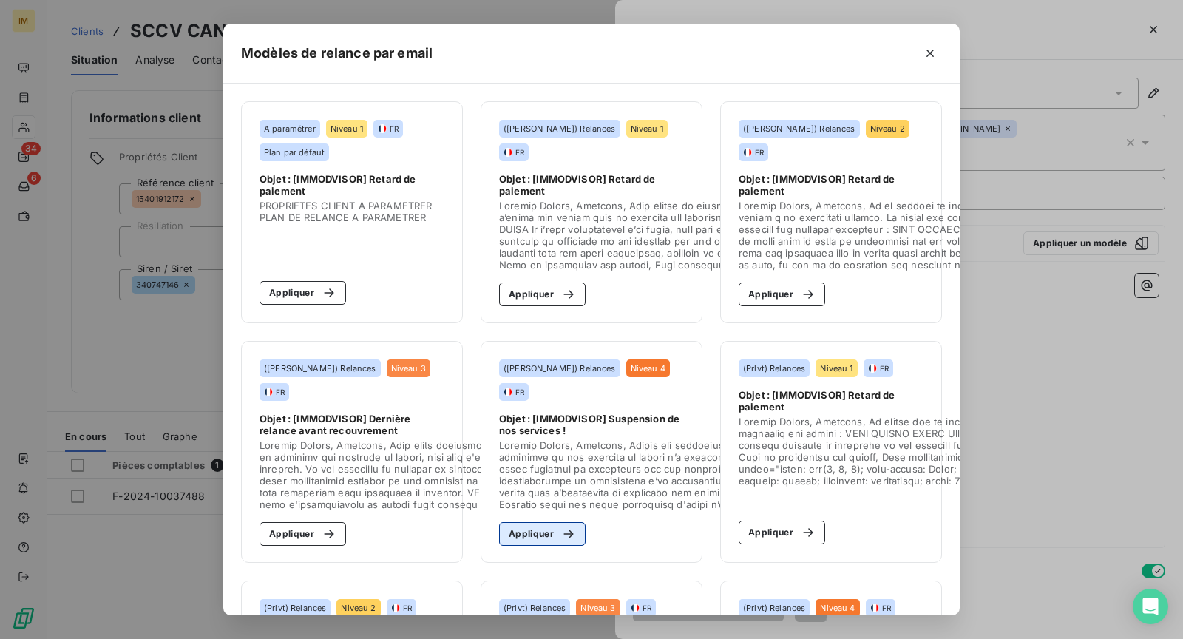
click at [535, 532] on button "Appliquer" at bounding box center [542, 534] width 87 height 24
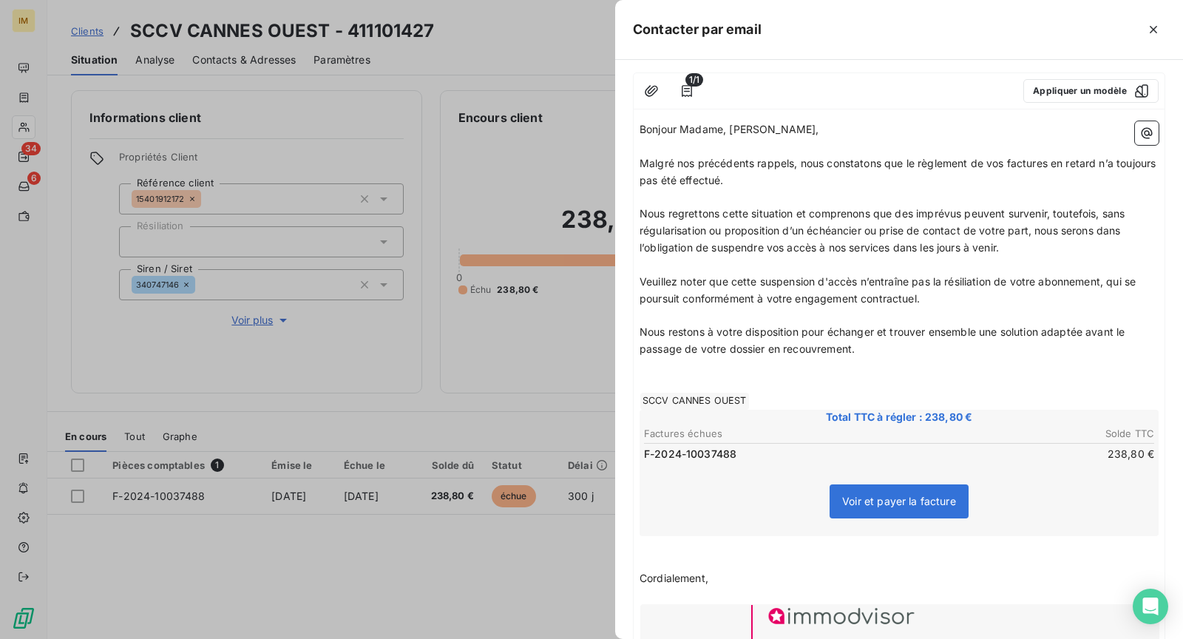
scroll to position [153, 0]
drag, startPoint x: 1090, startPoint y: 305, endPoint x: 1100, endPoint y: 334, distance: 30.4
click at [1100, 334] on div "Bonjour Madame, Monsieur, ﻿ Malgré nos précédents rappels, nous constatons que …" at bounding box center [899, 444] width 519 height 647
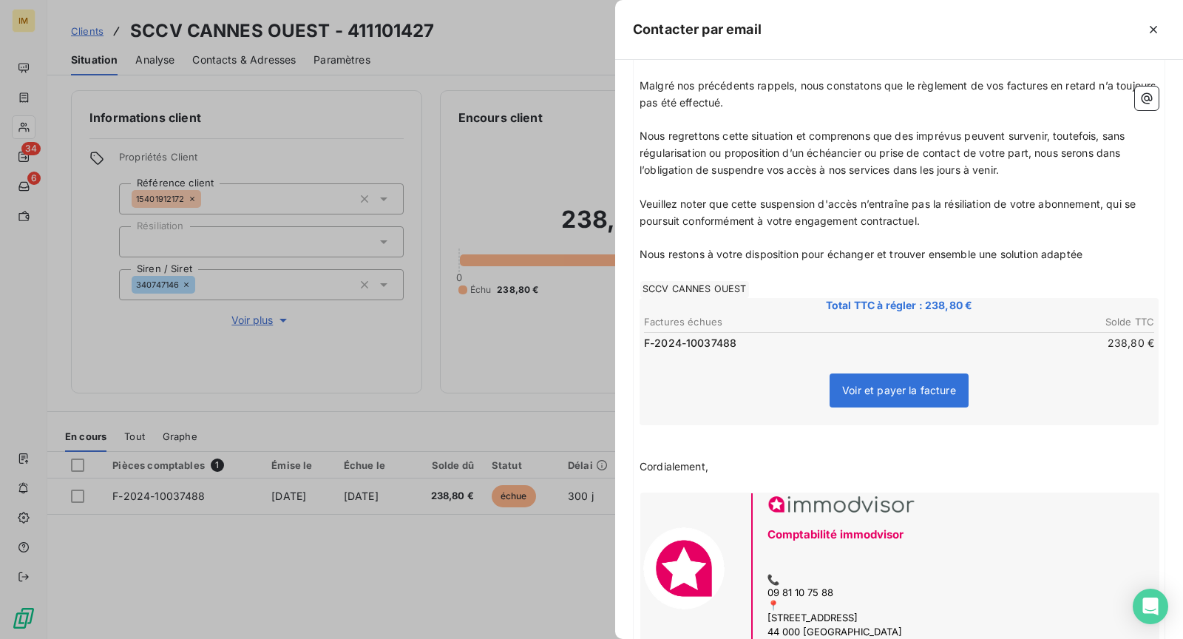
scroll to position [318, 0]
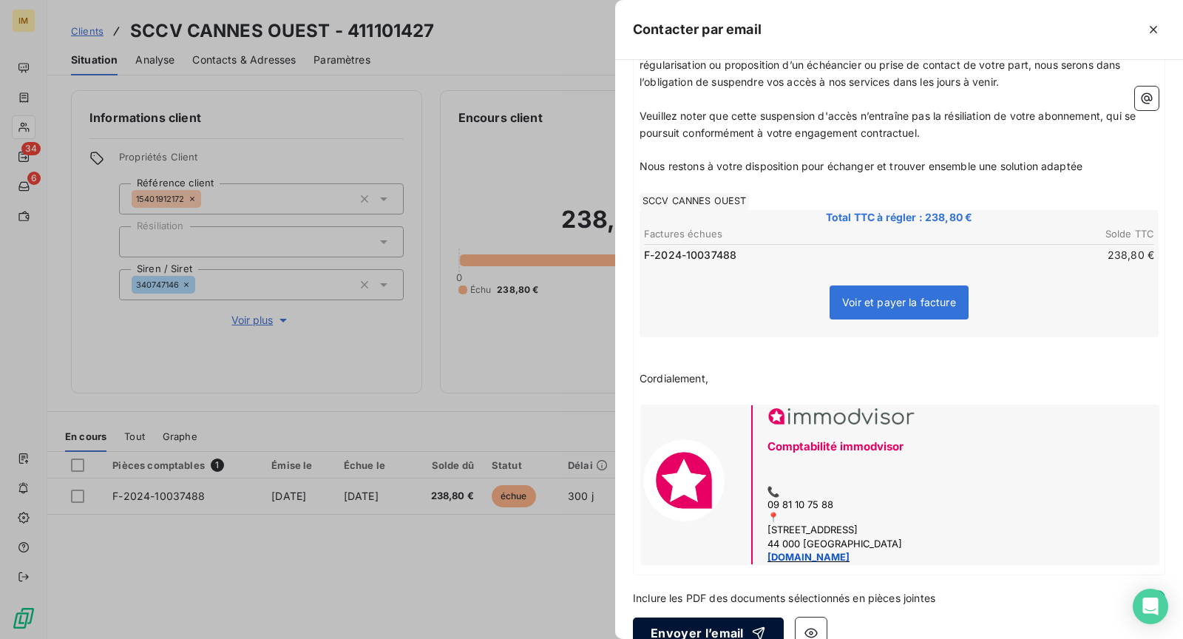
click at [717, 618] on button "Envoyer l’email" at bounding box center [708, 633] width 151 height 31
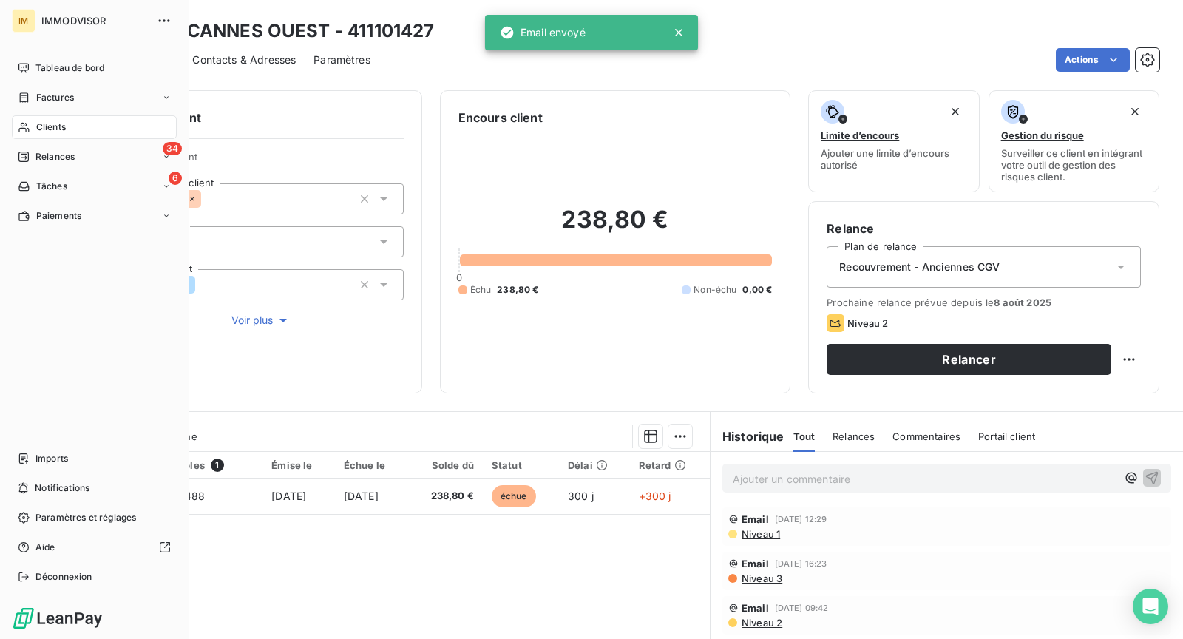
drag, startPoint x: 27, startPoint y: 128, endPoint x: 65, endPoint y: 129, distance: 37.7
click at [27, 127] on icon at bounding box center [24, 127] width 13 height 12
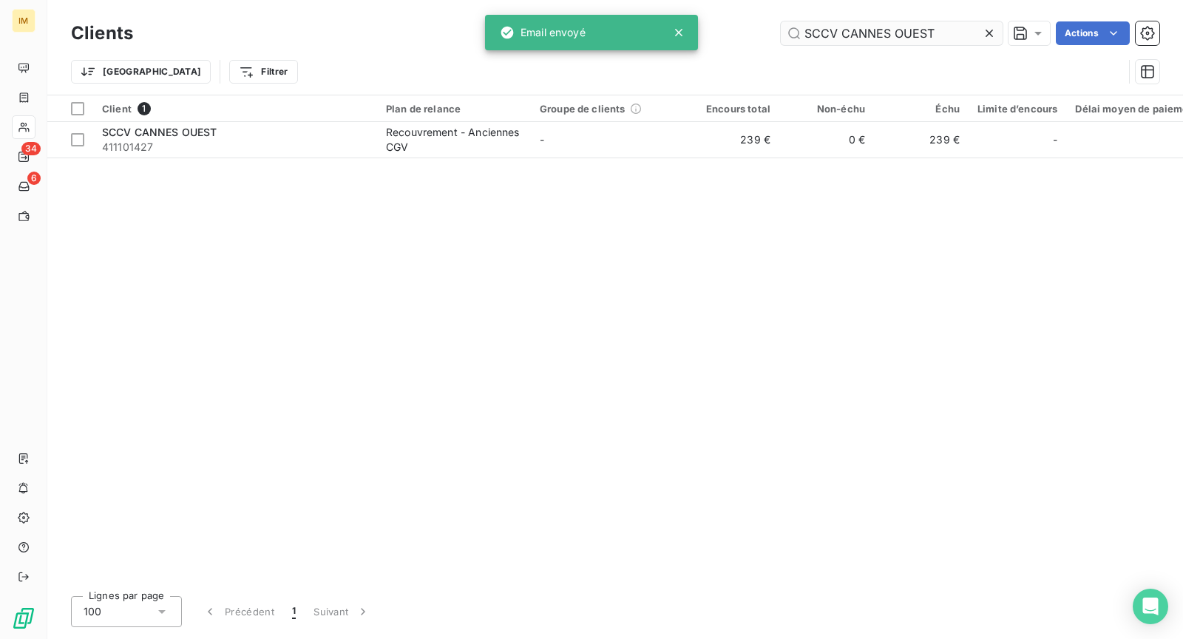
click at [808, 29] on input "SCCV CANNES OUEST" at bounding box center [892, 33] width 222 height 24
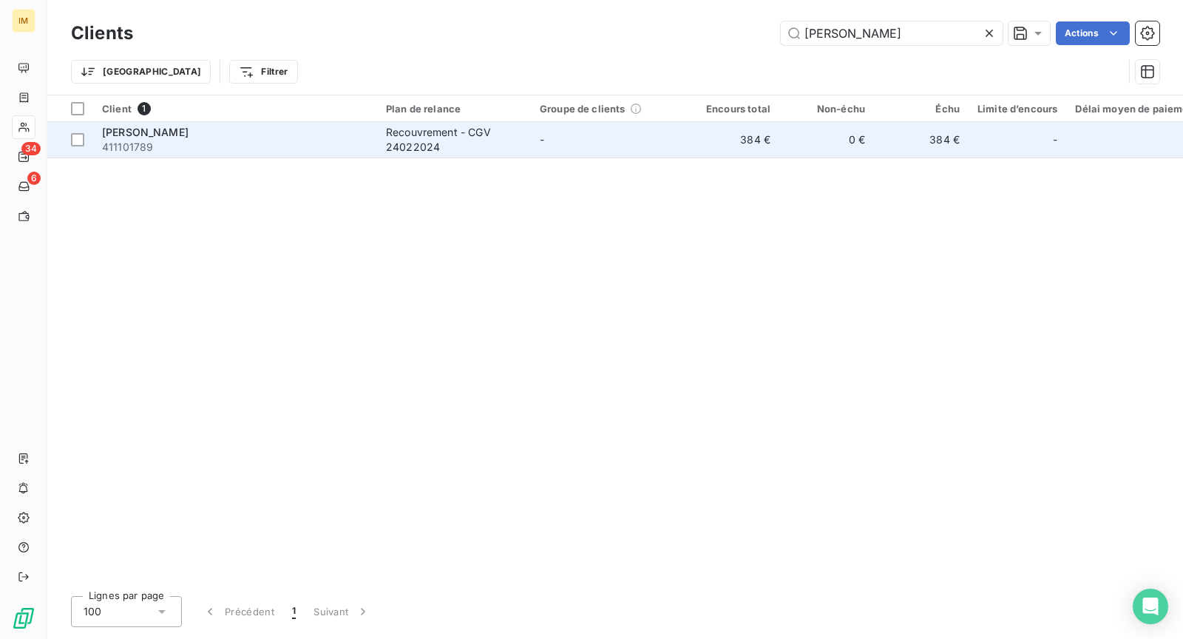
type input "[PERSON_NAME]"
click at [193, 141] on span "411101789" at bounding box center [235, 147] width 266 height 15
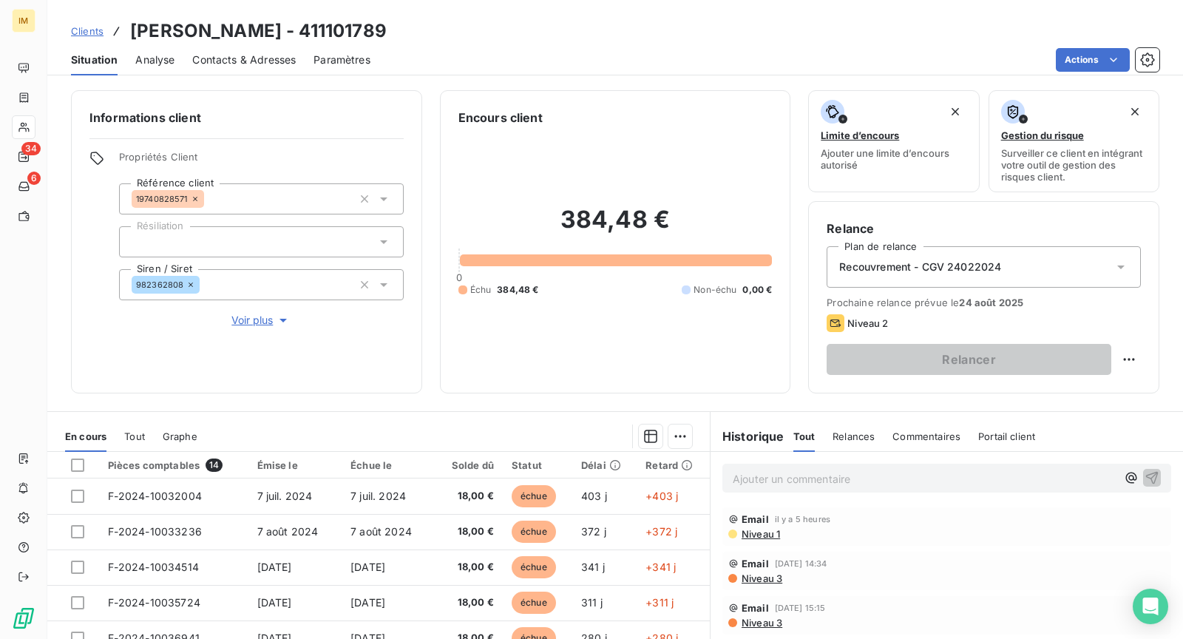
drag, startPoint x: 234, startPoint y: 65, endPoint x: 22, endPoint y: 43, distance: 213.4
click at [234, 64] on span "Contacts & Adresses" at bounding box center [244, 60] width 104 height 15
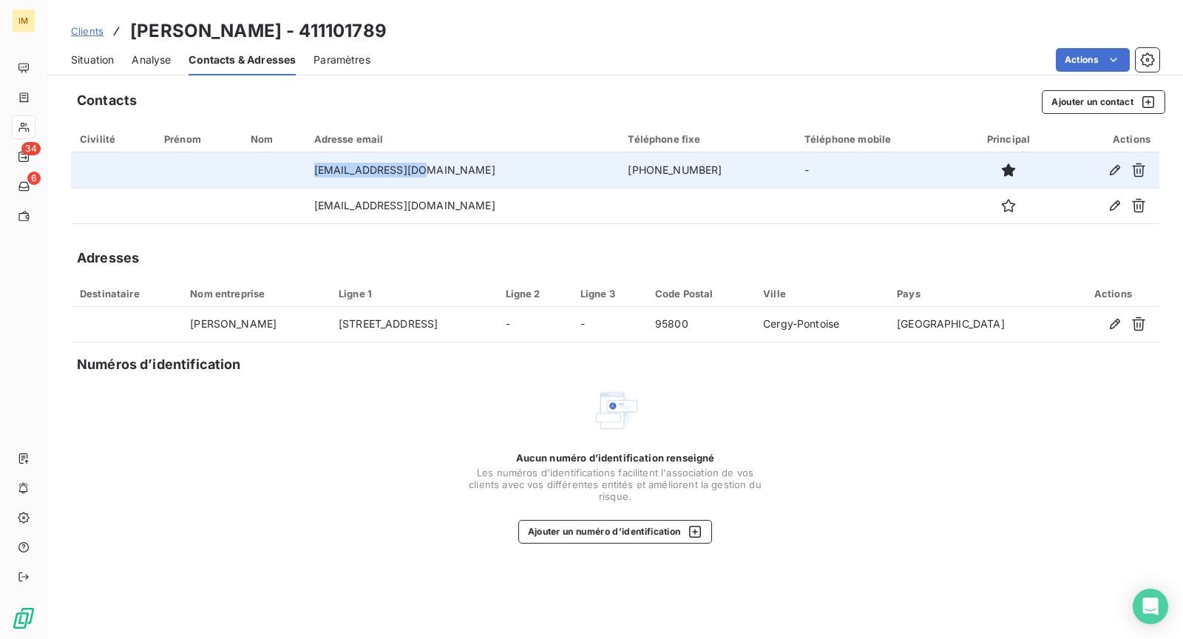
drag, startPoint x: 453, startPoint y: 170, endPoint x: 306, endPoint y: 180, distance: 147.5
click at [315, 174] on tr "[EMAIL_ADDRESS][DOMAIN_NAME] [PHONE_NUMBER] -" at bounding box center [615, 170] width 1089 height 36
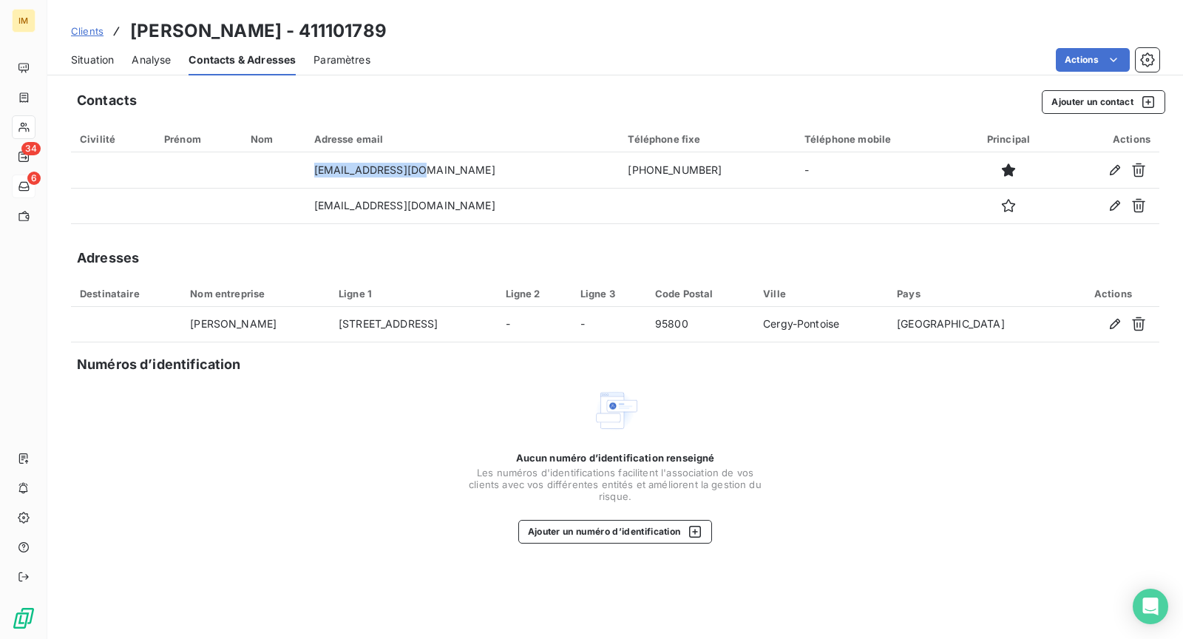
copy tr "[EMAIL_ADDRESS][DOMAIN_NAME]"
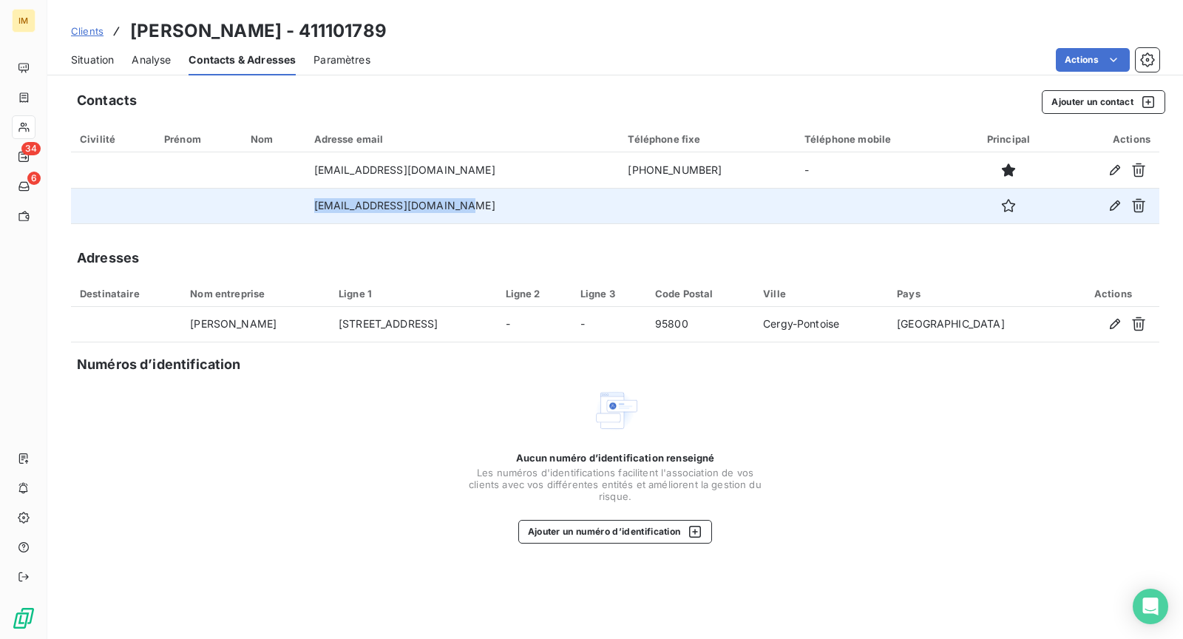
drag, startPoint x: 484, startPoint y: 206, endPoint x: 289, endPoint y: 207, distance: 194.5
click at [289, 207] on tr "[EMAIL_ADDRESS][DOMAIN_NAME]" at bounding box center [615, 206] width 1089 height 36
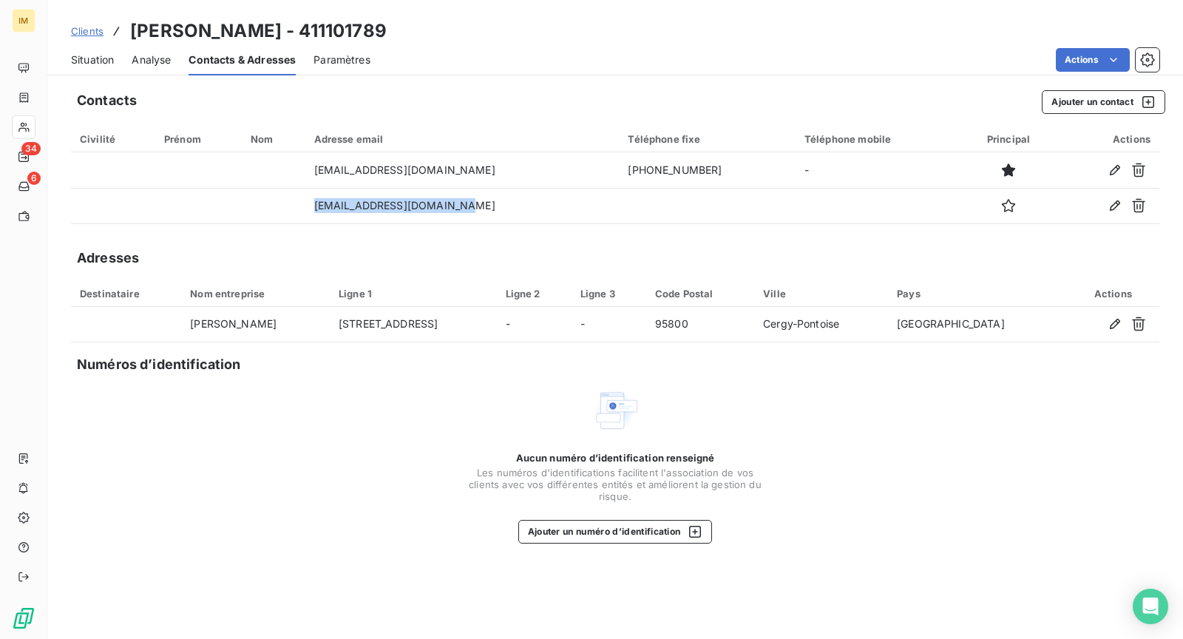
copy tr "[EMAIL_ADDRESS][DOMAIN_NAME]"
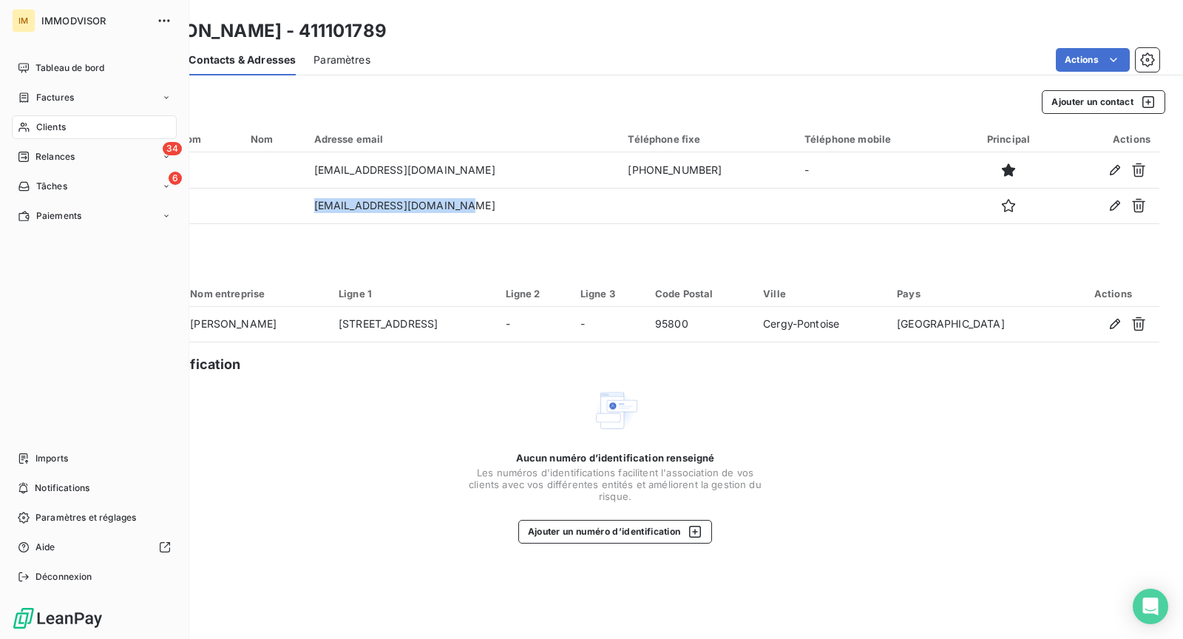
click at [33, 126] on div "Clients" at bounding box center [94, 127] width 165 height 24
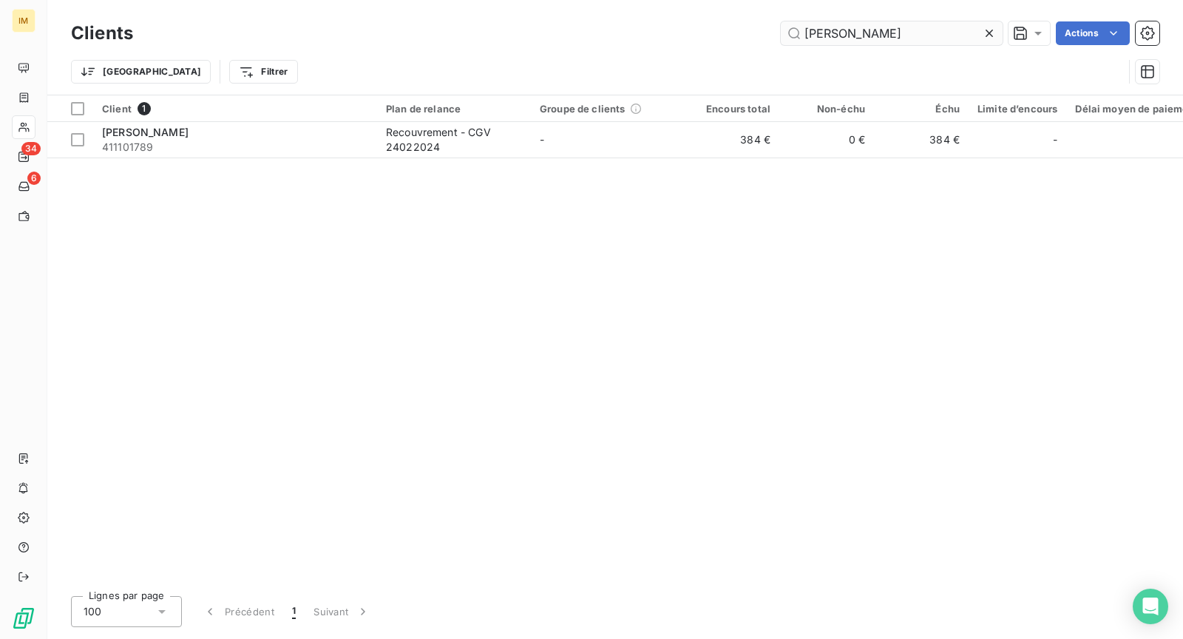
click at [827, 36] on input "[PERSON_NAME]" at bounding box center [892, 33] width 222 height 24
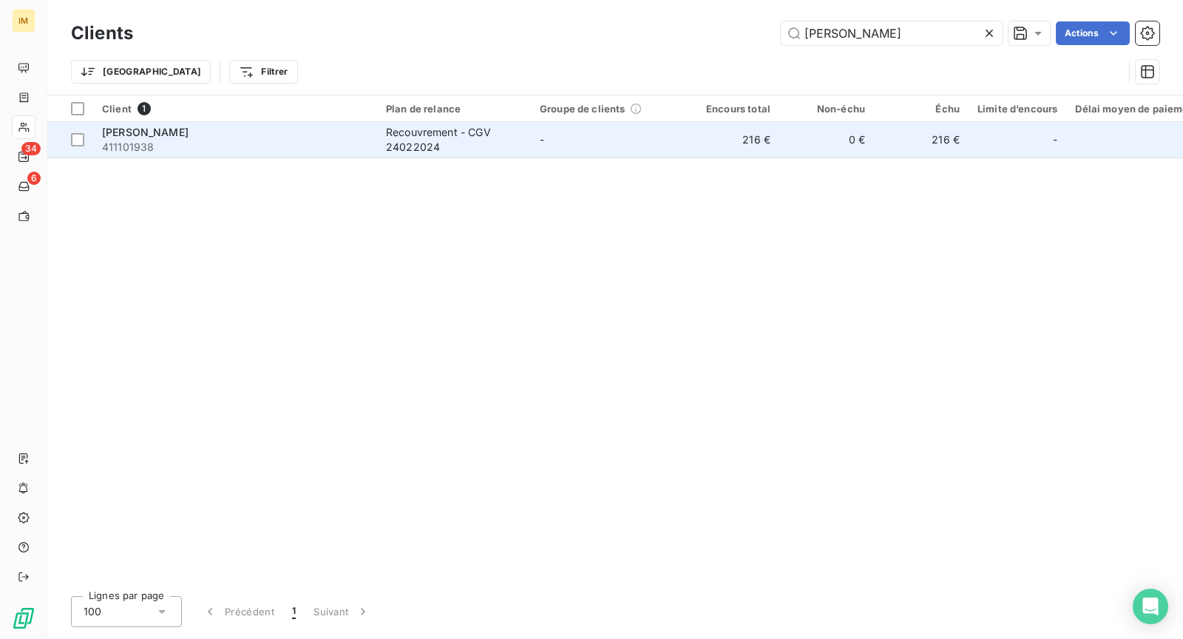
type input "[PERSON_NAME]"
click at [552, 138] on td "-" at bounding box center [608, 140] width 154 height 36
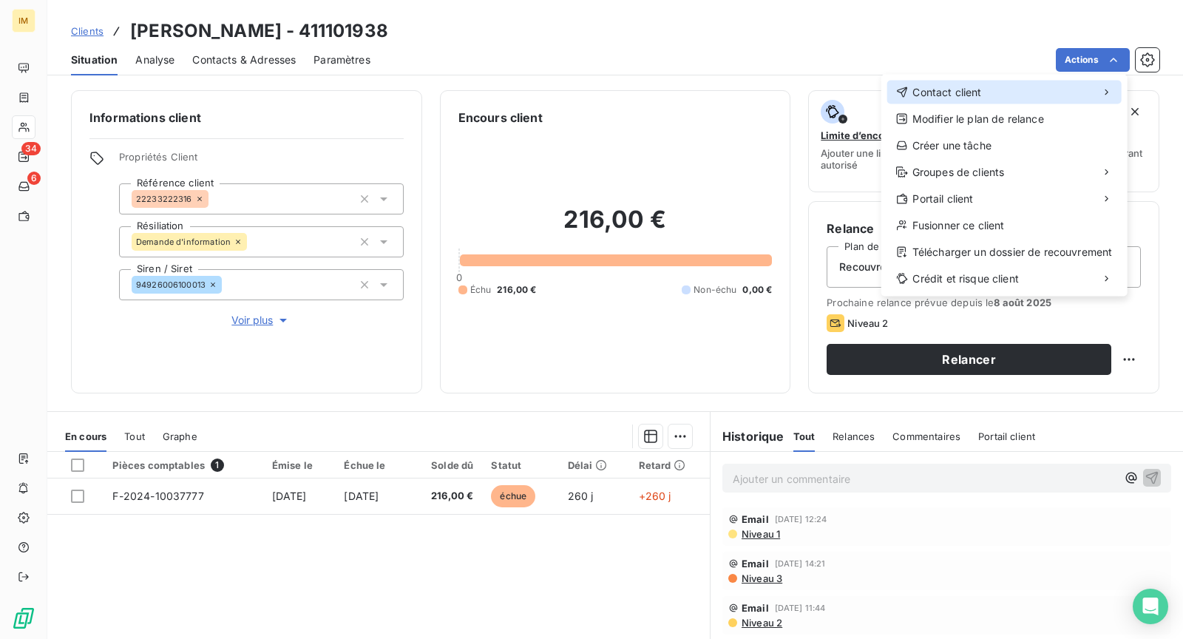
drag, startPoint x: 1010, startPoint y: 92, endPoint x: 999, endPoint y: 98, distance: 12.6
click at [1011, 92] on div "Contact client" at bounding box center [1005, 93] width 234 height 24
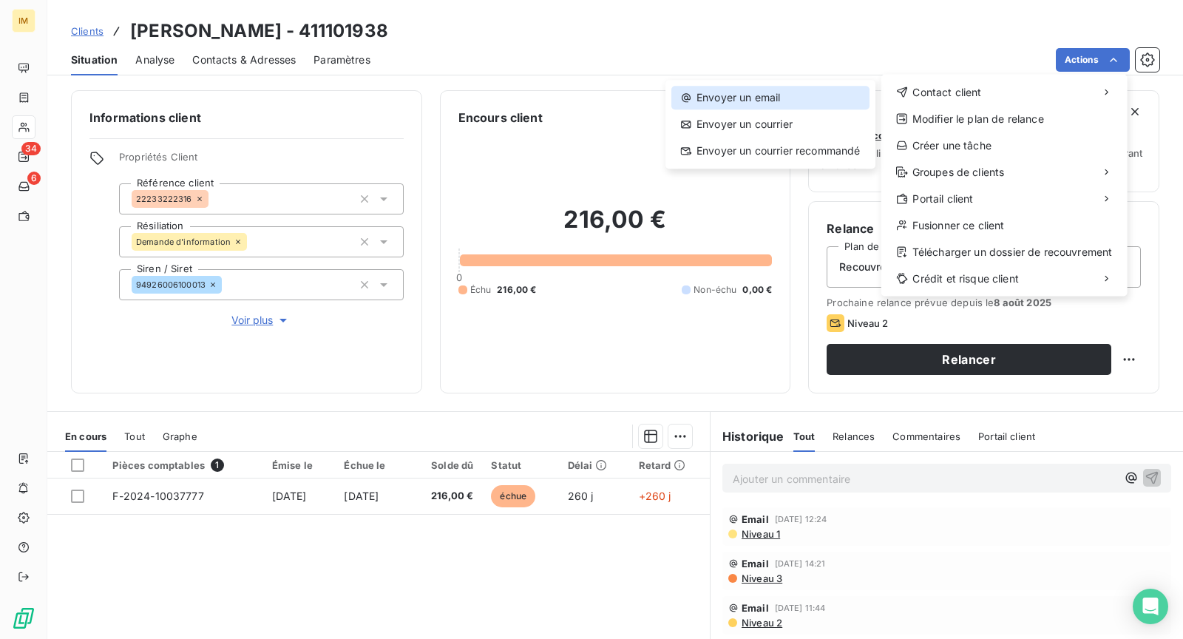
click at [792, 103] on div "Envoyer un email" at bounding box center [771, 98] width 198 height 24
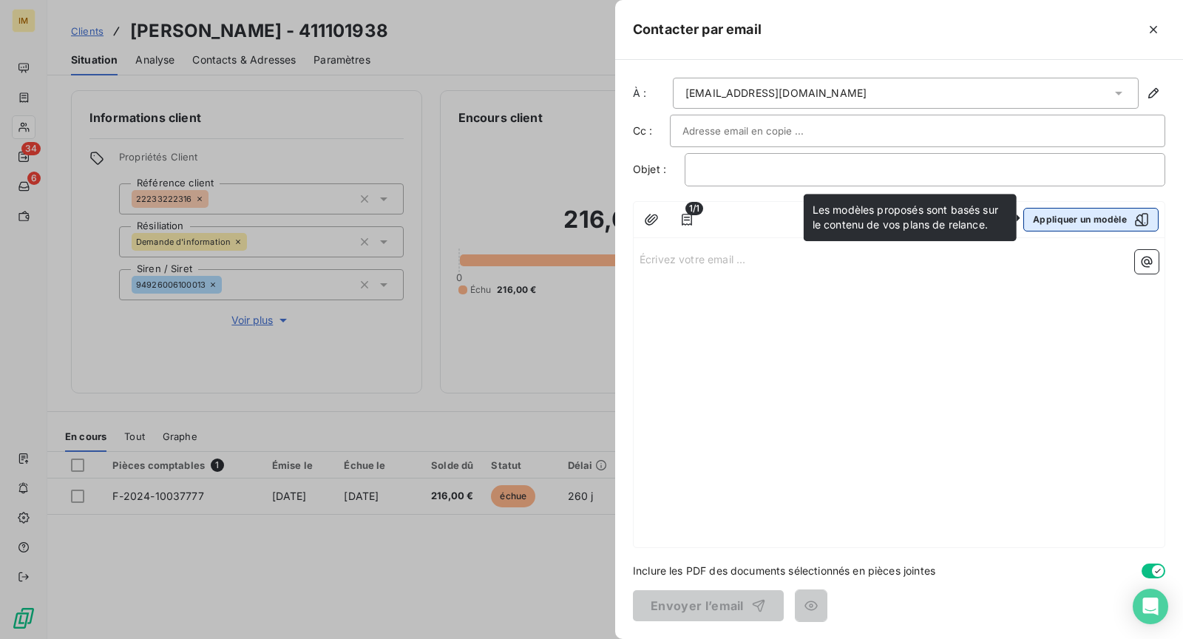
click at [1092, 217] on button "Appliquer un modèle" at bounding box center [1091, 220] width 135 height 24
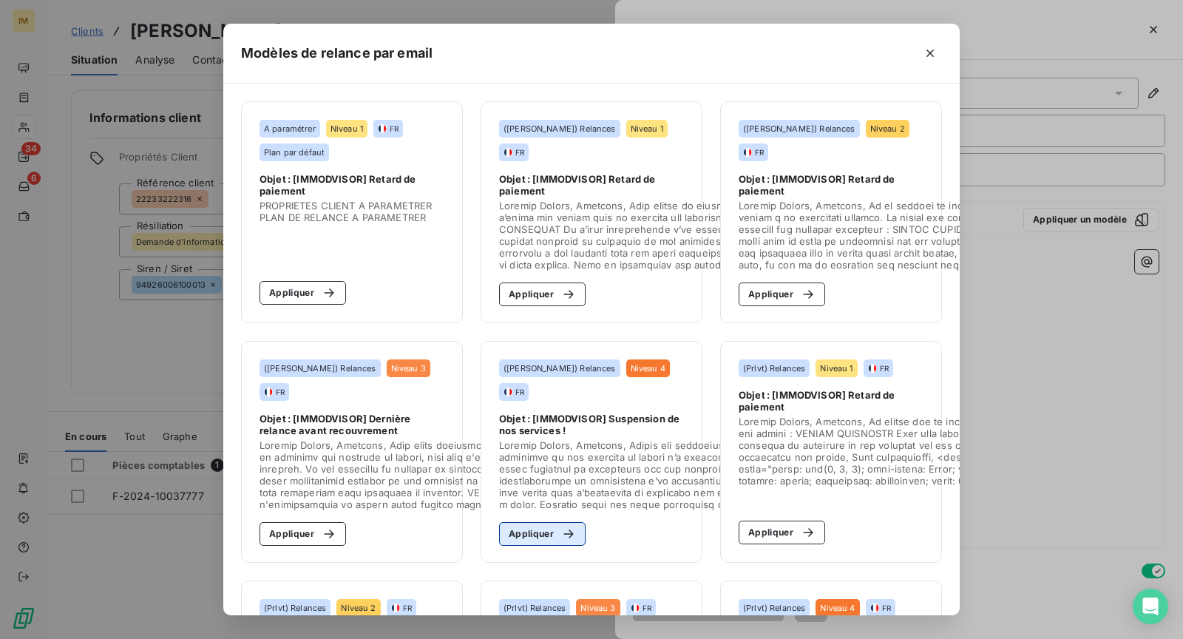
click at [564, 529] on icon "button" at bounding box center [568, 534] width 15 height 15
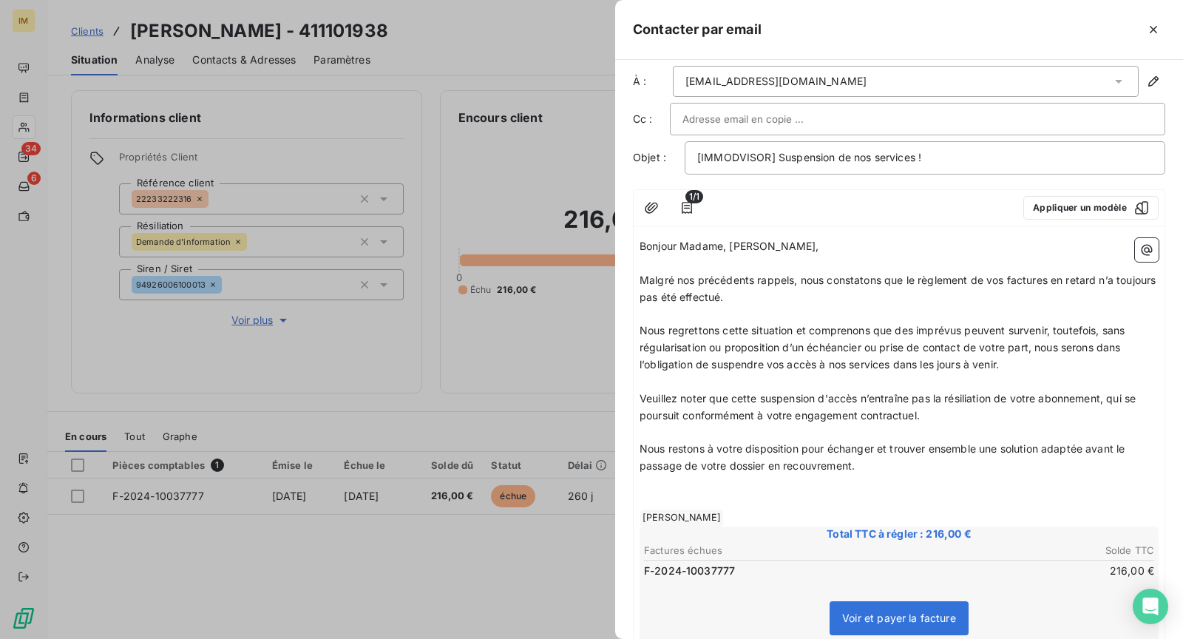
scroll to position [13, 0]
drag, startPoint x: 729, startPoint y: 243, endPoint x: 688, endPoint y: 244, distance: 41.4
click at [688, 244] on span "Bonjour Madame, [PERSON_NAME]," at bounding box center [730, 245] width 180 height 13
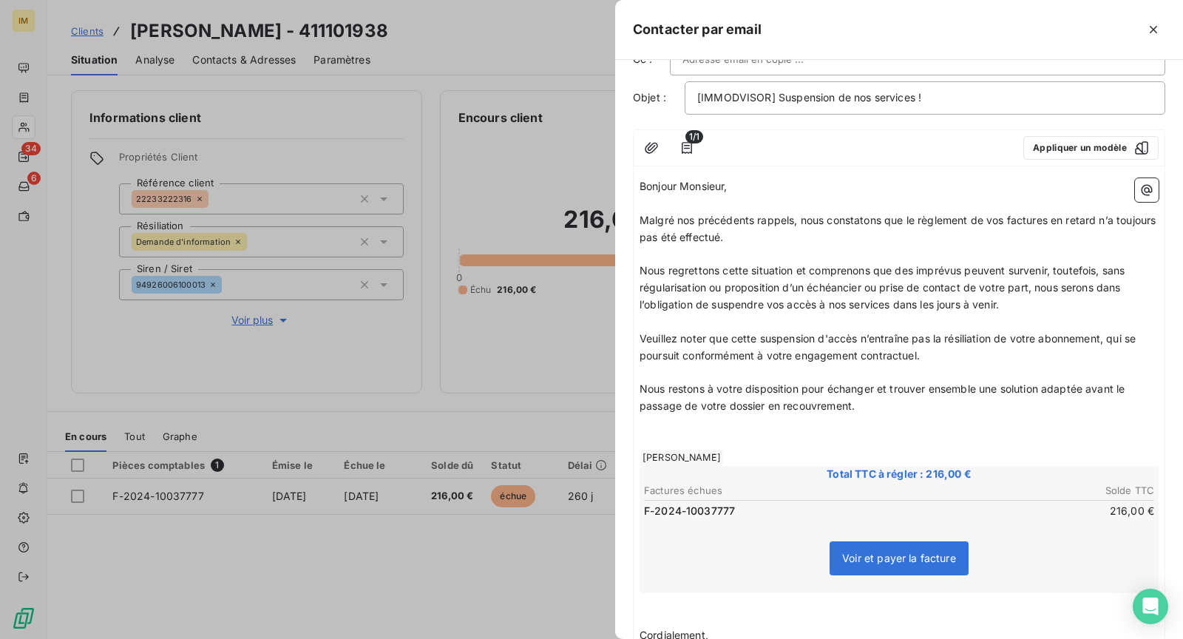
scroll to position [72, 0]
click at [1099, 404] on p "Nous restons à votre disposition pour échanger et trouver ensemble une solution…" at bounding box center [899, 397] width 519 height 34
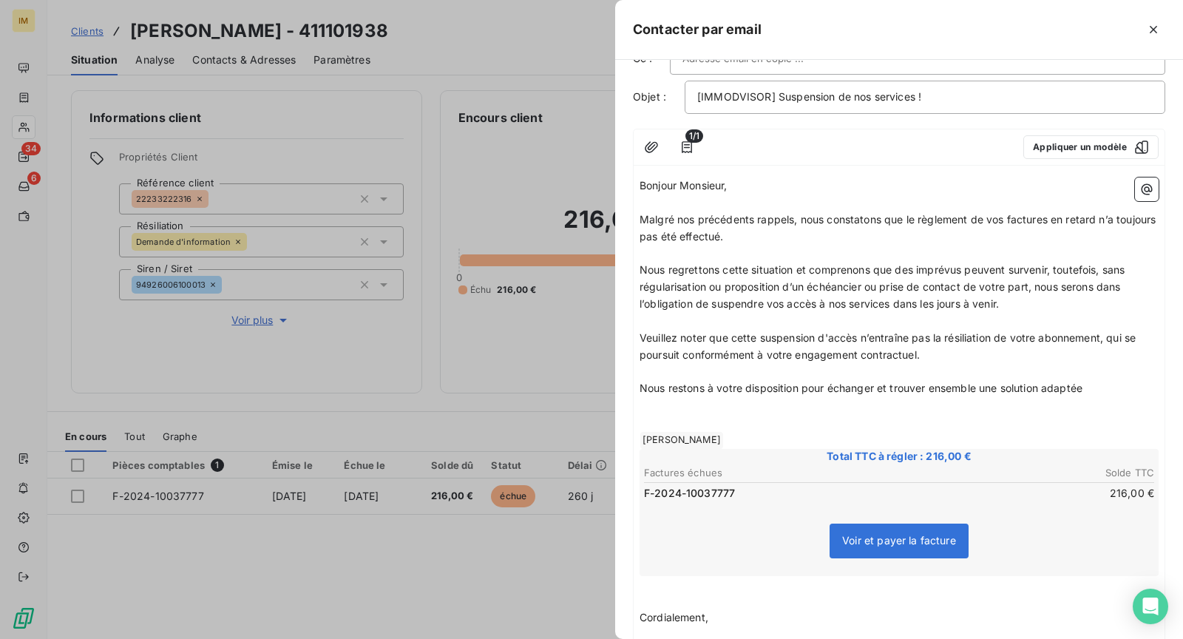
scroll to position [334, 0]
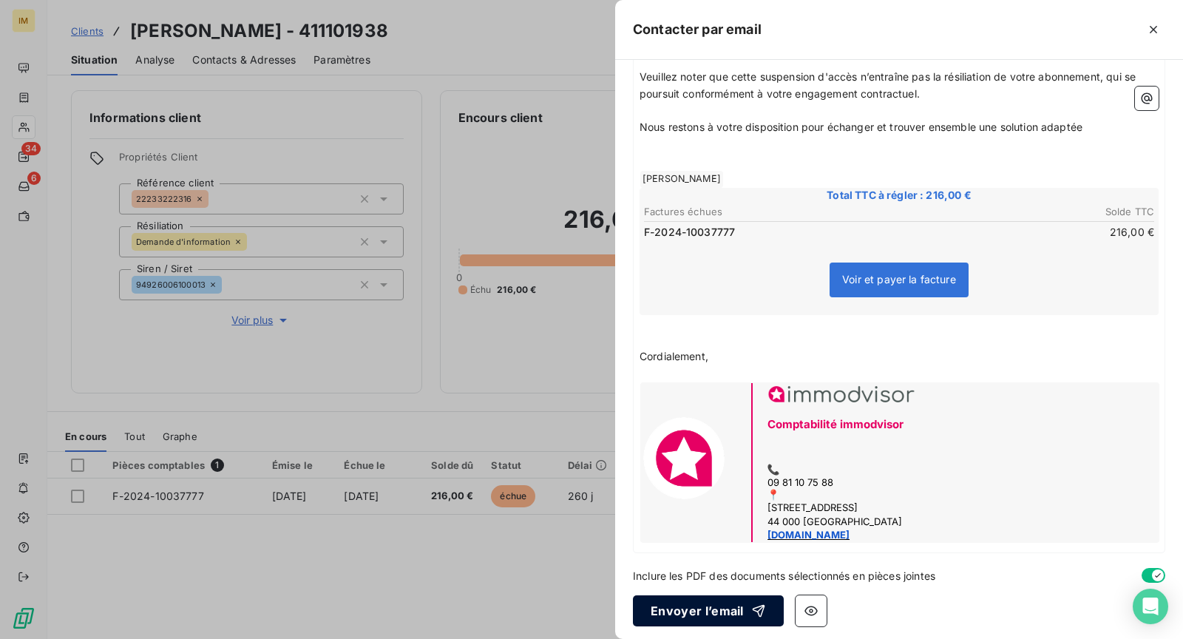
click at [739, 606] on button "Envoyer l’email" at bounding box center [708, 610] width 151 height 31
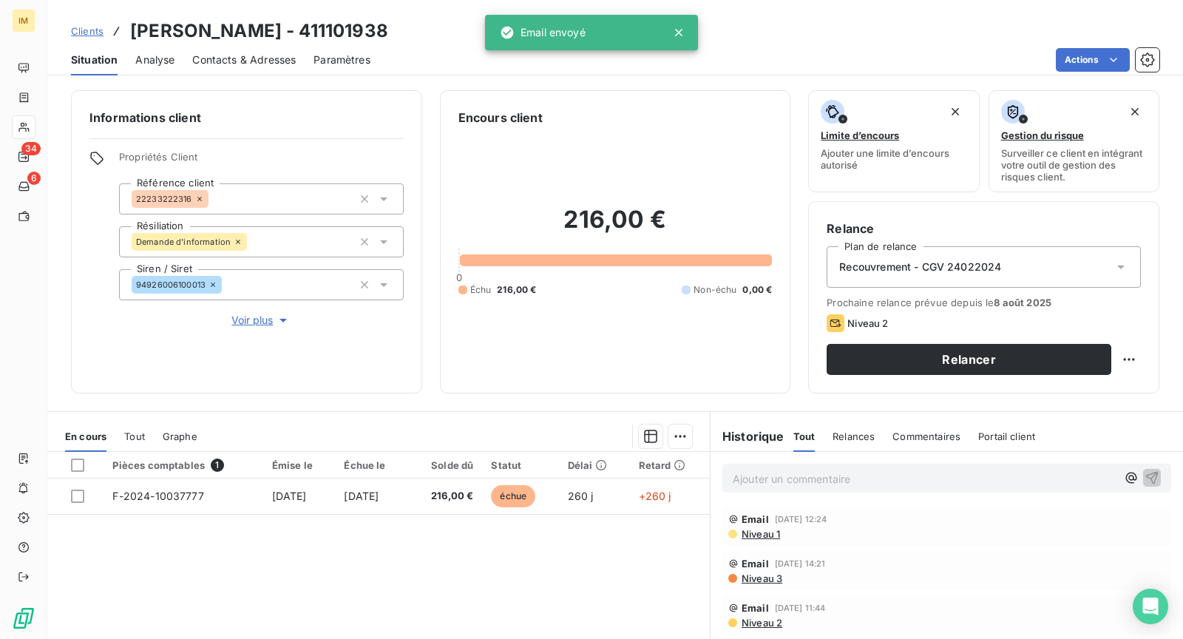
click at [36, 117] on div at bounding box center [24, 127] width 24 height 24
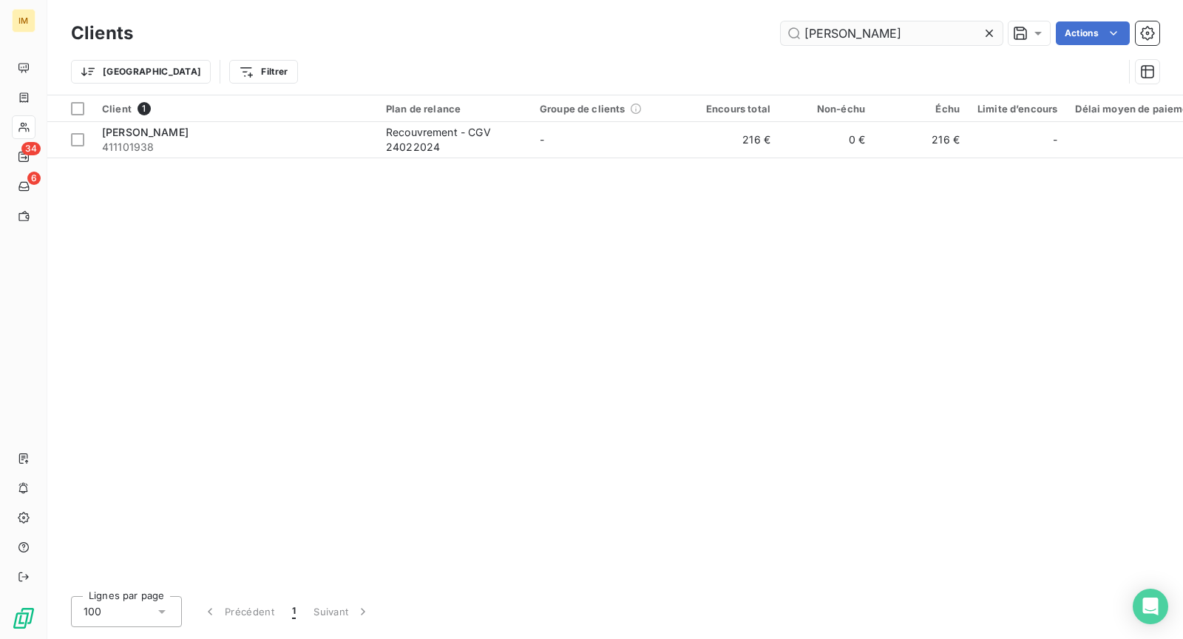
click at [900, 29] on input "[PERSON_NAME]" at bounding box center [892, 33] width 222 height 24
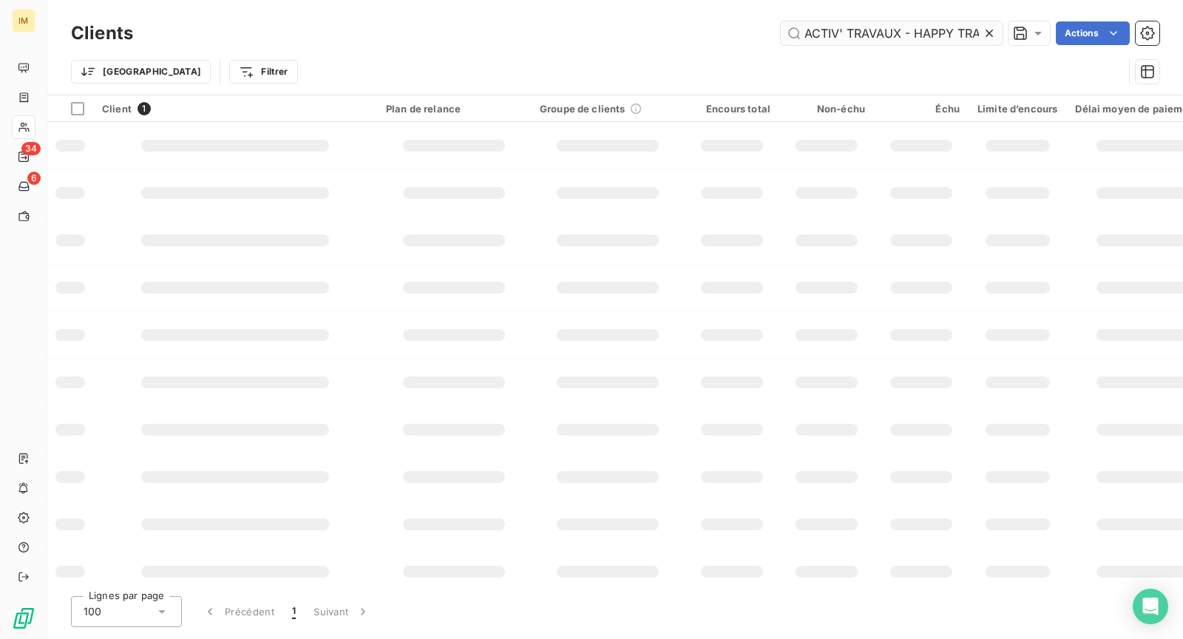
scroll to position [0, 100]
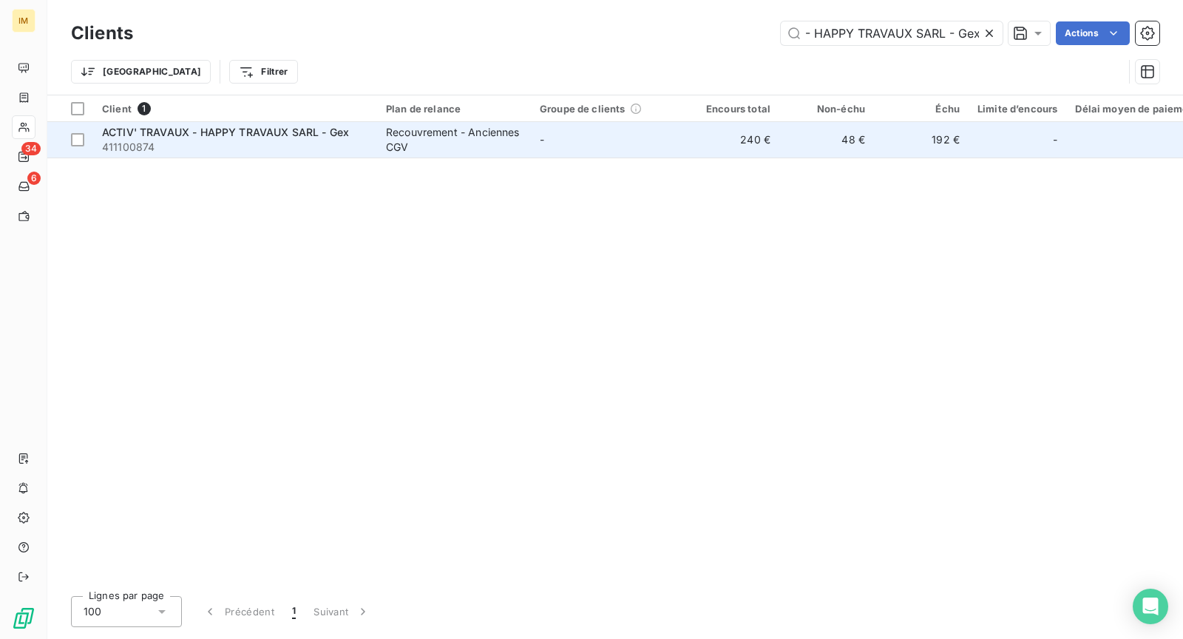
type input "ACTIV' TRAVAUX - HAPPY TRAVAUX SARL - Gex"
click at [389, 149] on div "Recouvrement - Anciennes CGV" at bounding box center [454, 140] width 136 height 30
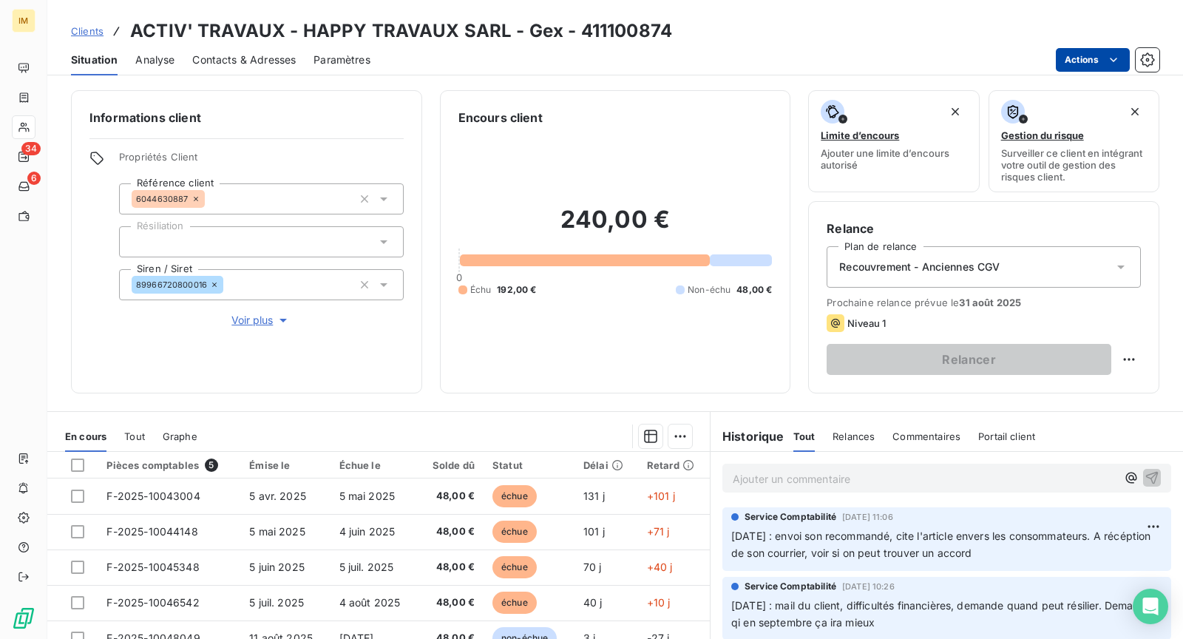
click at [1093, 58] on html "IM 34 6 Clients ACTIV' TRAVAUX - HAPPY TRAVAUX SARL - Gex - 411100874 Situation…" at bounding box center [591, 319] width 1183 height 639
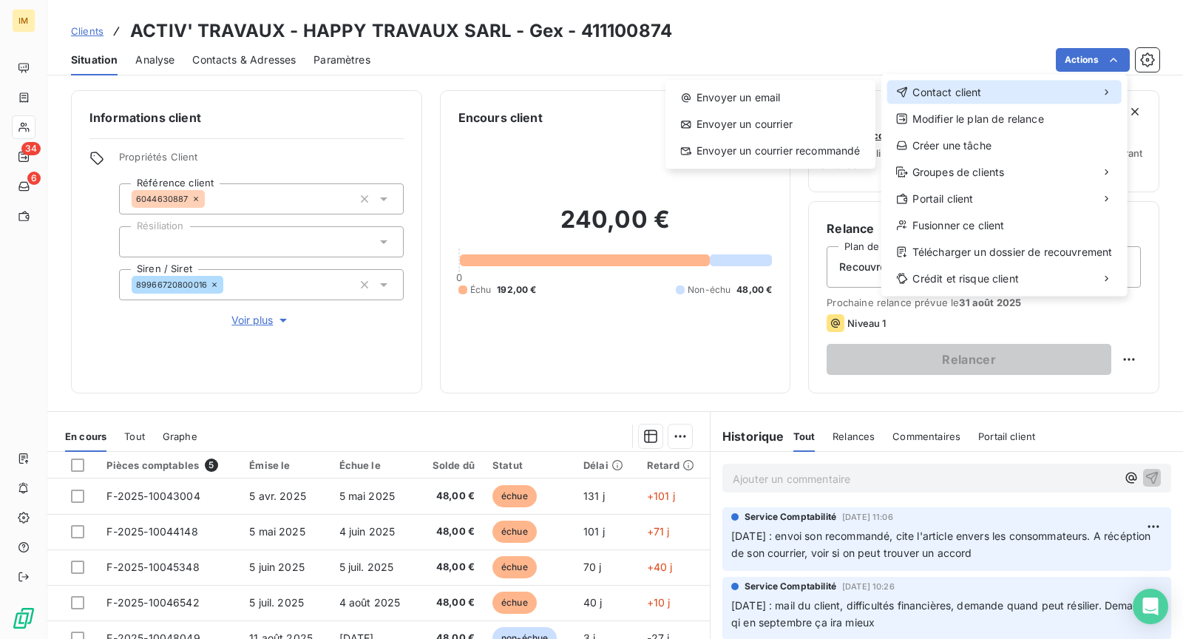
click at [1018, 95] on div "Contact client" at bounding box center [1005, 93] width 234 height 24
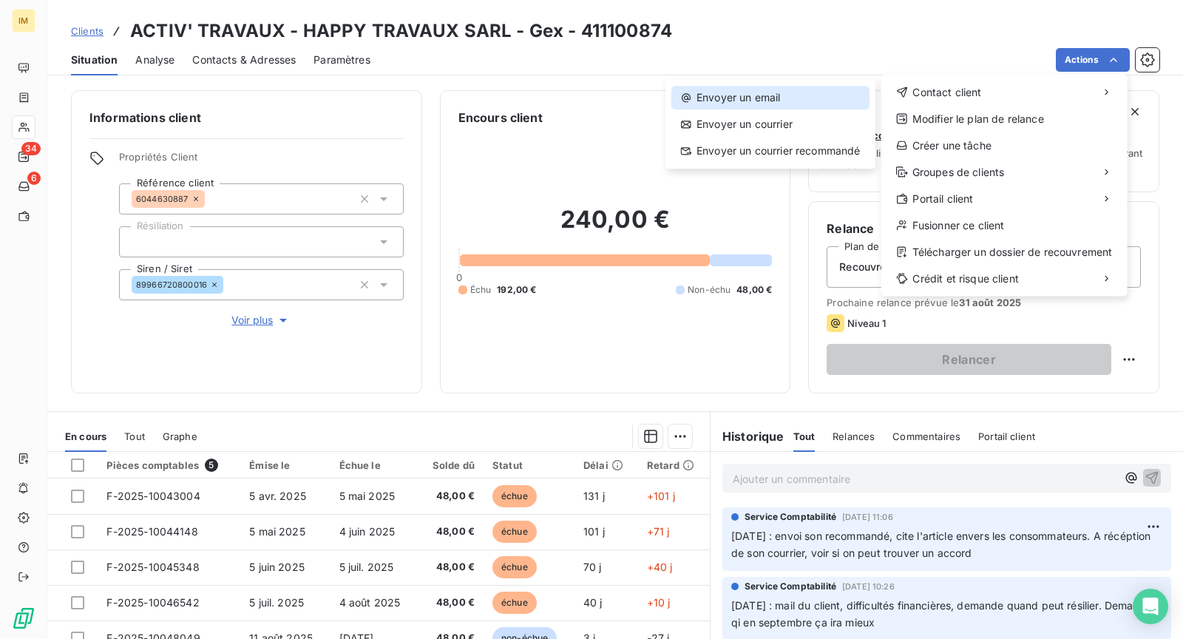
click at [839, 89] on div "Envoyer un email" at bounding box center [771, 98] width 198 height 24
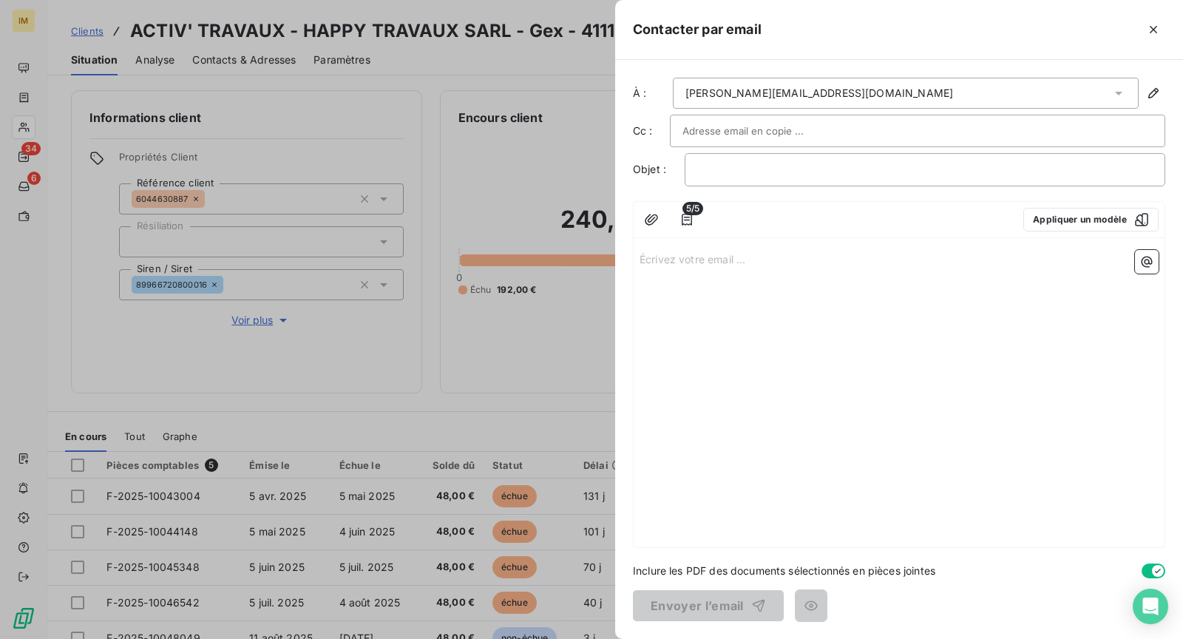
click at [816, 84] on div "[PERSON_NAME][EMAIL_ADDRESS][DOMAIN_NAME]" at bounding box center [906, 93] width 466 height 31
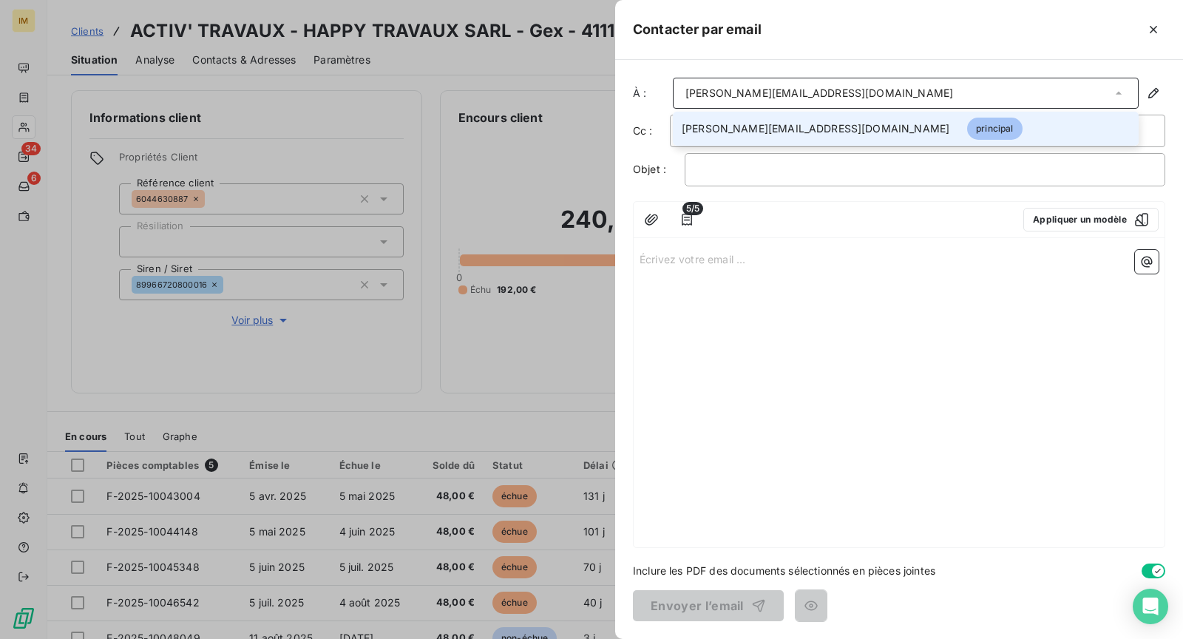
click at [839, 45] on div "Contacter par email" at bounding box center [899, 30] width 568 height 60
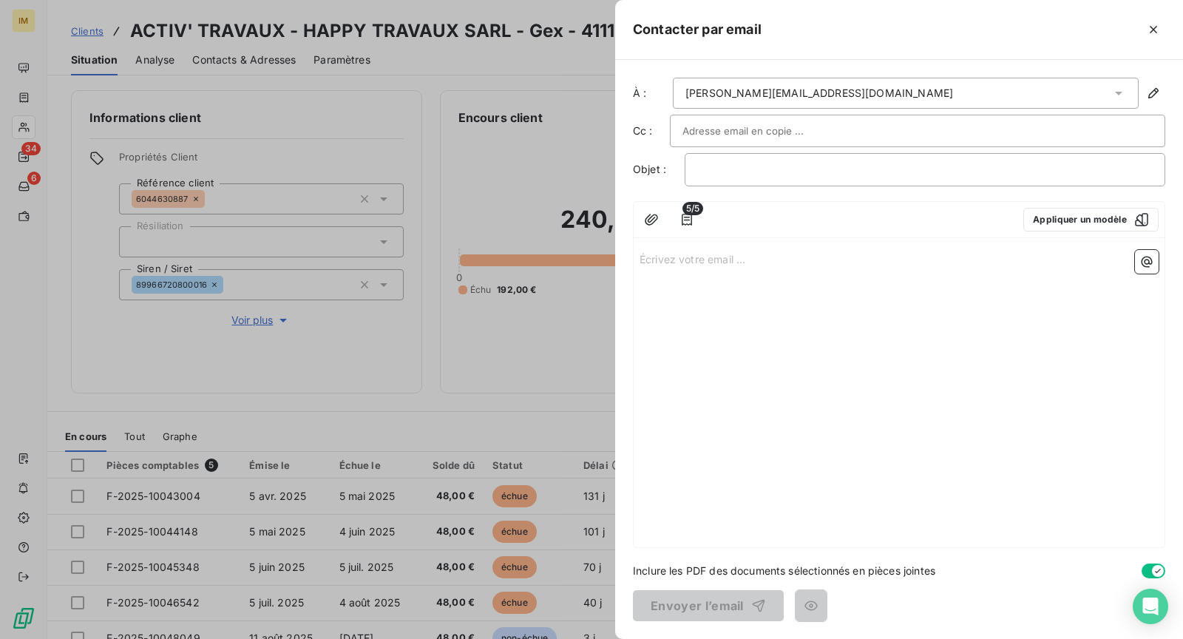
click at [780, 158] on div "﻿" at bounding box center [925, 169] width 481 height 33
click at [788, 168] on p "﻿" at bounding box center [925, 169] width 456 height 17
click at [1111, 217] on button "Appliquer un modèle" at bounding box center [1091, 220] width 135 height 24
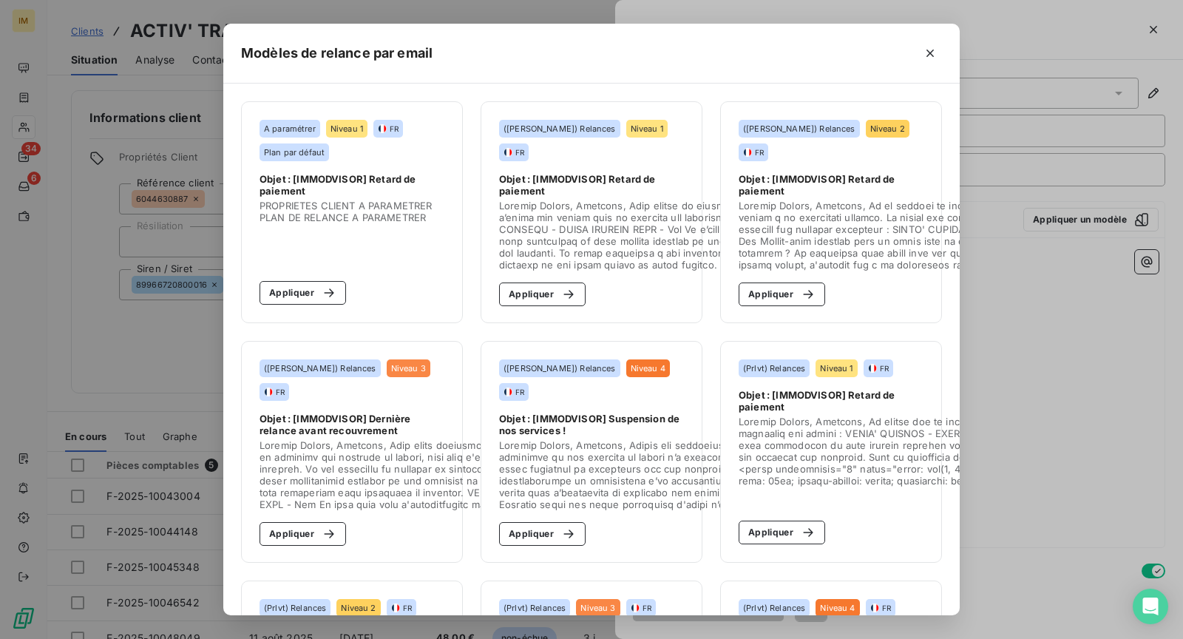
click at [568, 547] on section "([PERSON_NAME]) Relances Niveau 4 FR Objet : [IMMODVISOR] Suspension de nos ser…" at bounding box center [592, 452] width 222 height 222
click at [567, 537] on icon "button" at bounding box center [568, 534] width 15 height 15
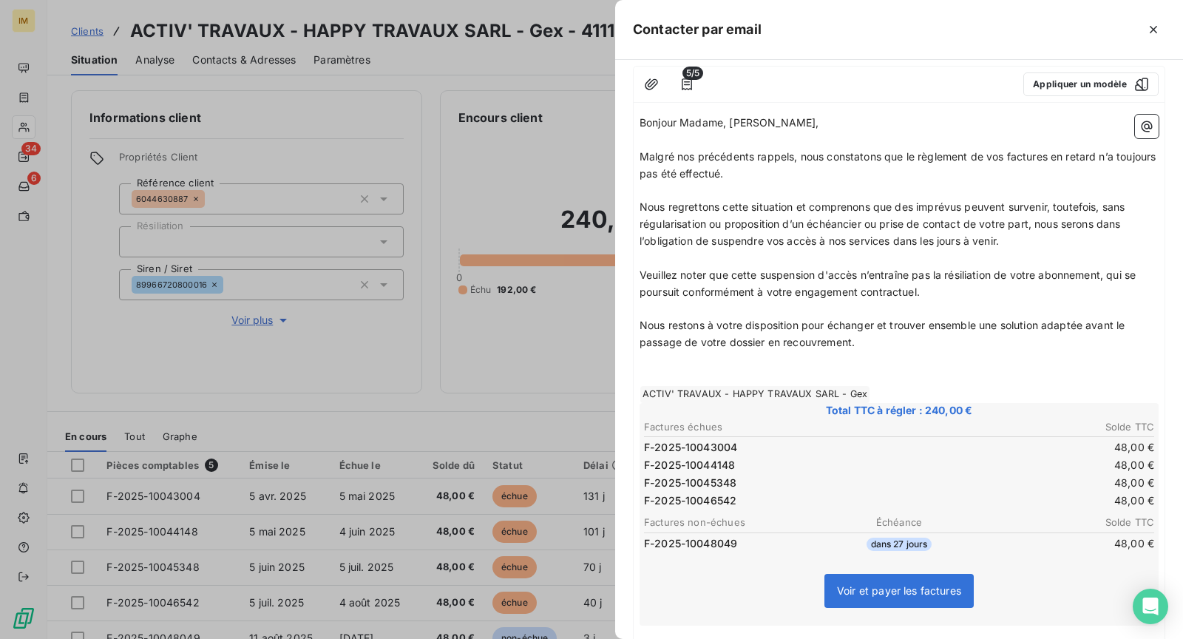
scroll to position [166, 0]
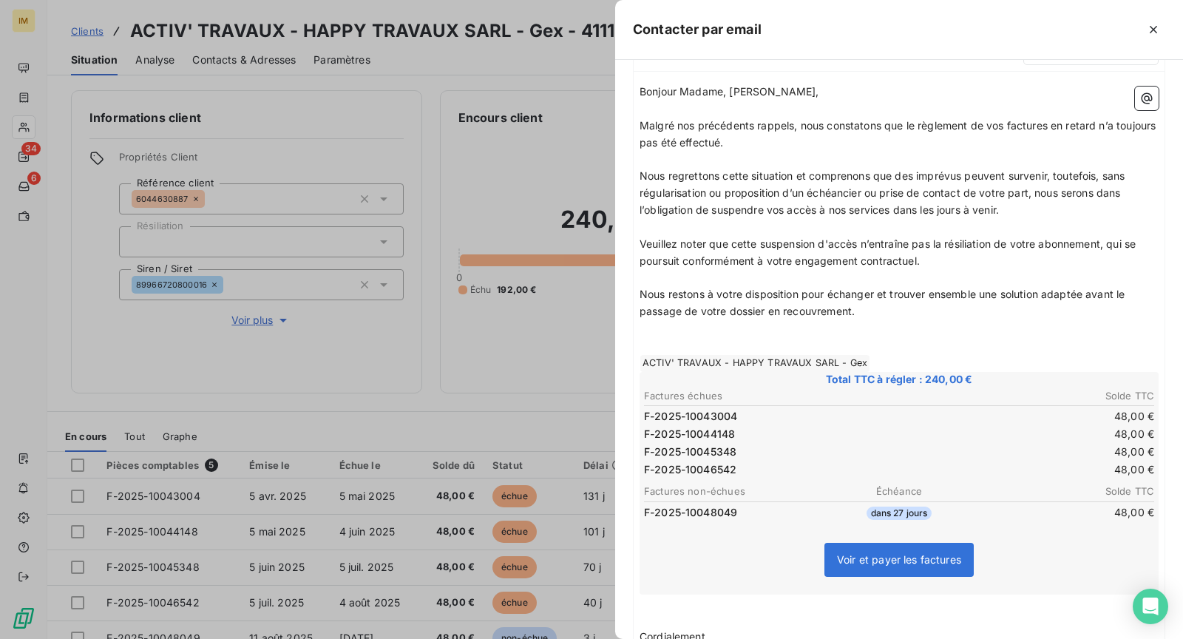
click at [1016, 291] on span "Nous restons à votre disposition pour échanger et trouver ensemble une solution…" at bounding box center [884, 303] width 489 height 30
drag, startPoint x: 1092, startPoint y: 289, endPoint x: 1092, endPoint y: 322, distance: 33.3
click at [1092, 322] on div "Bonjour Madame, Monsieur, ﻿ Malgré nos précédents rappels, nous constatons que …" at bounding box center [899, 455] width 519 height 743
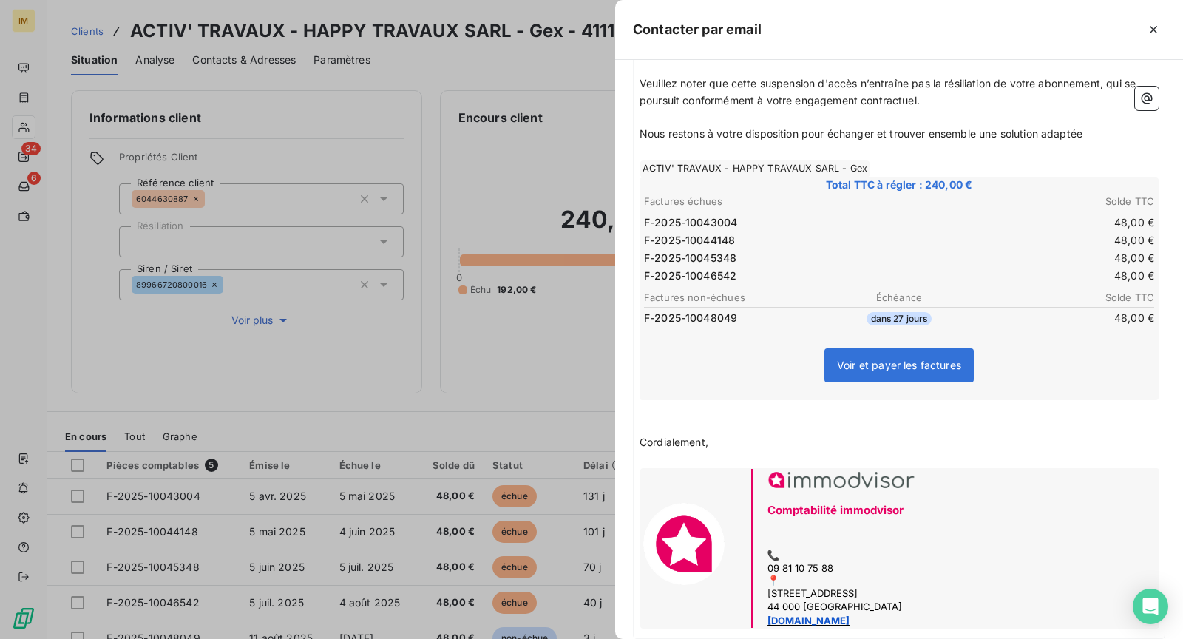
scroll to position [411, 0]
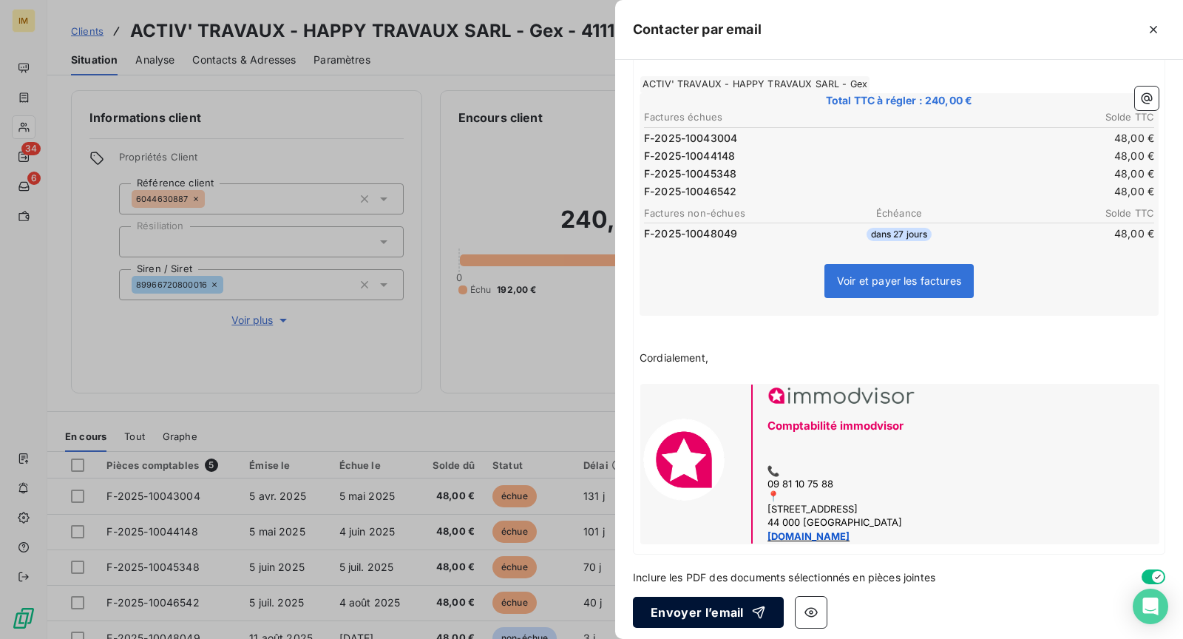
click at [696, 615] on button "Envoyer l’email" at bounding box center [708, 612] width 151 height 31
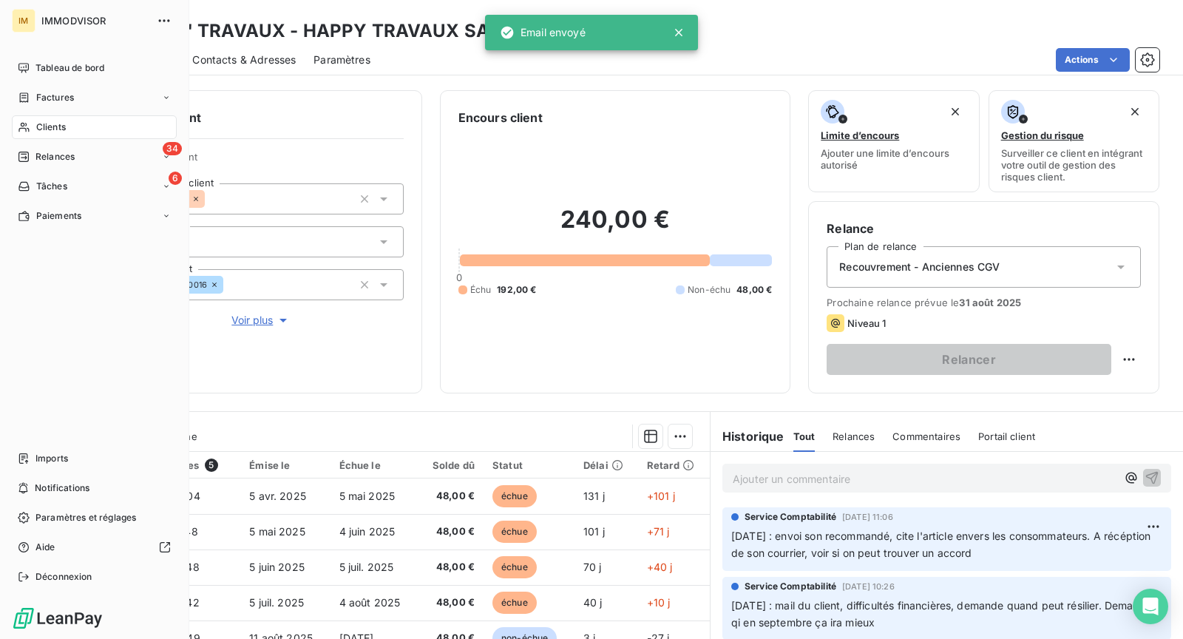
click at [58, 126] on span "Clients" at bounding box center [51, 127] width 30 height 13
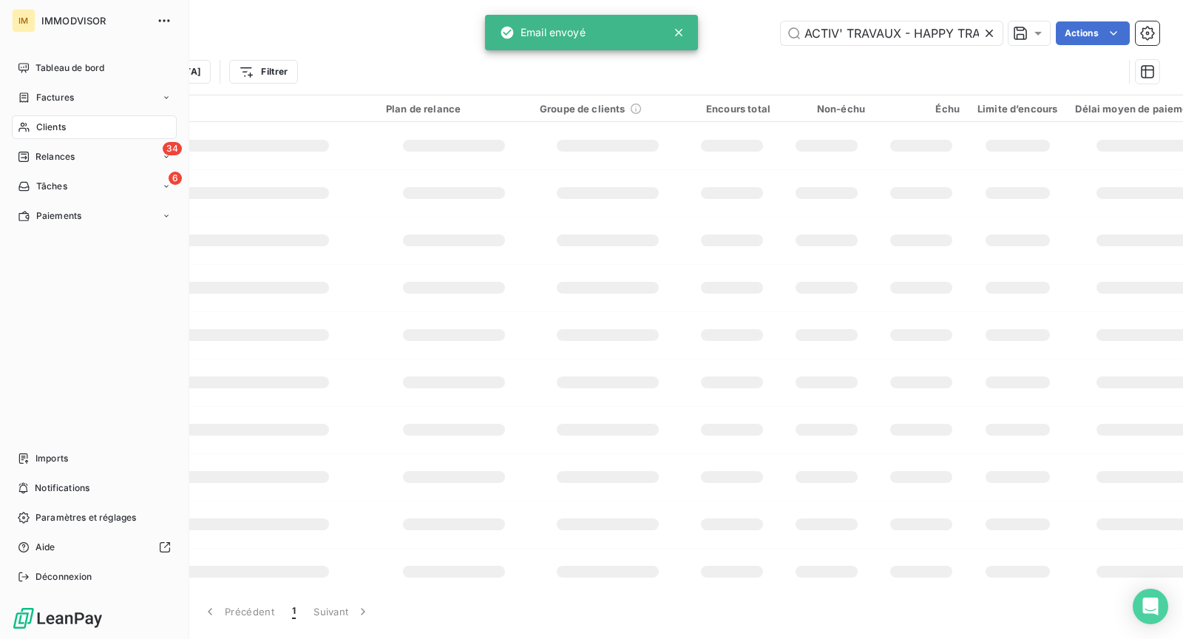
scroll to position [0, 100]
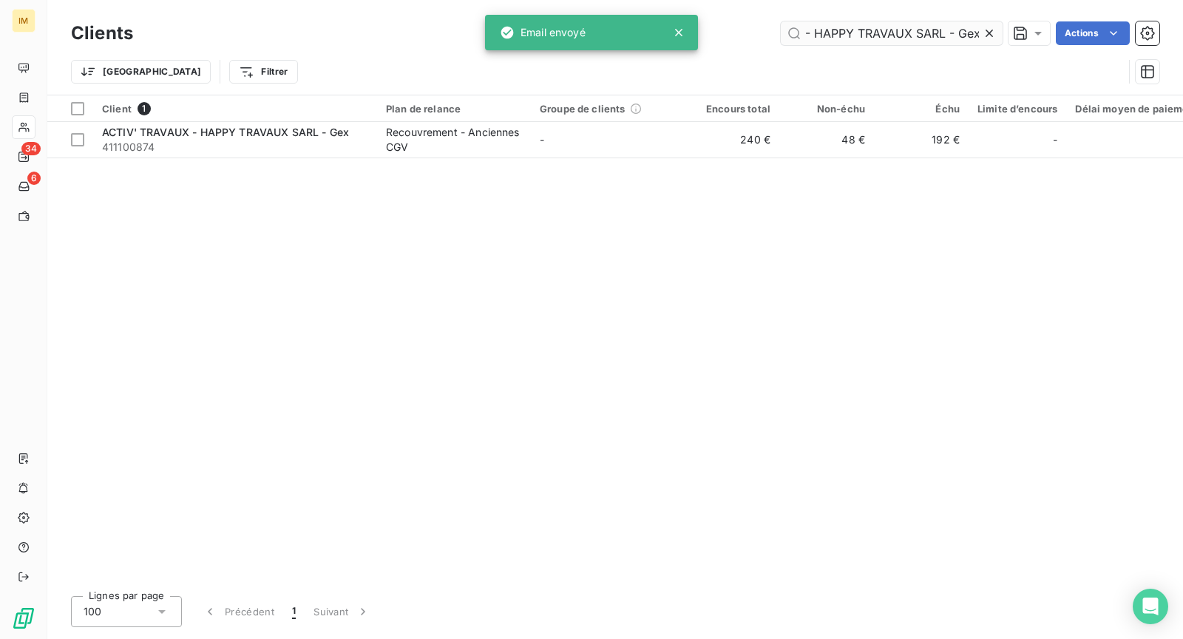
click at [885, 27] on input "ACTIV' TRAVAUX - HAPPY TRAVAUX SARL - Gex" at bounding box center [892, 33] width 222 height 24
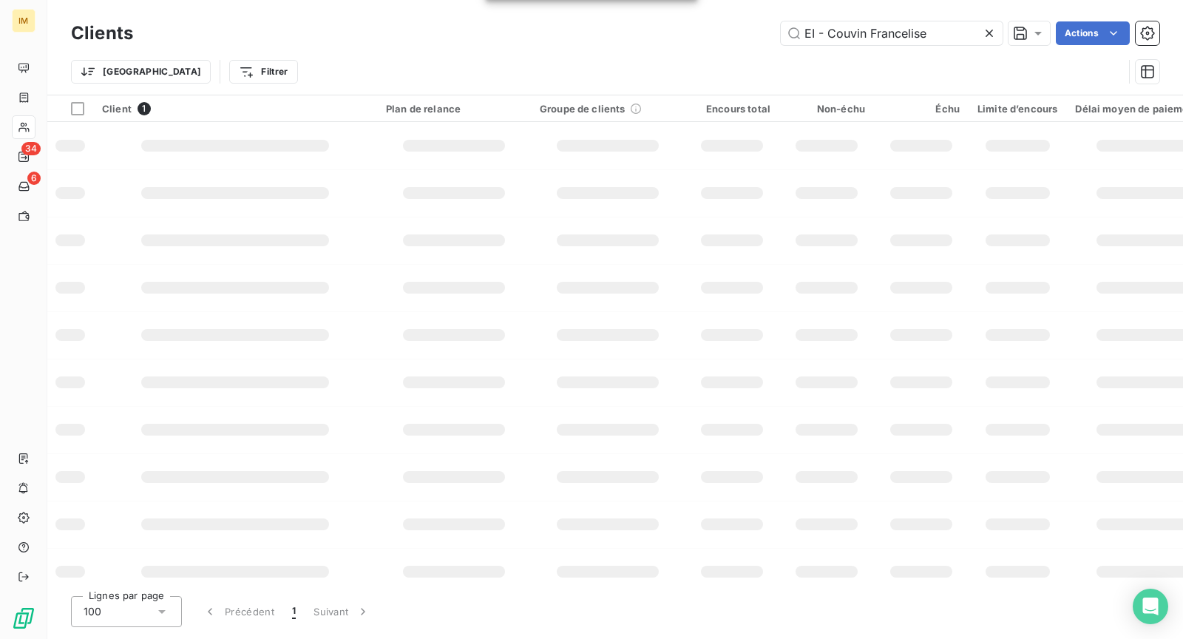
scroll to position [0, 0]
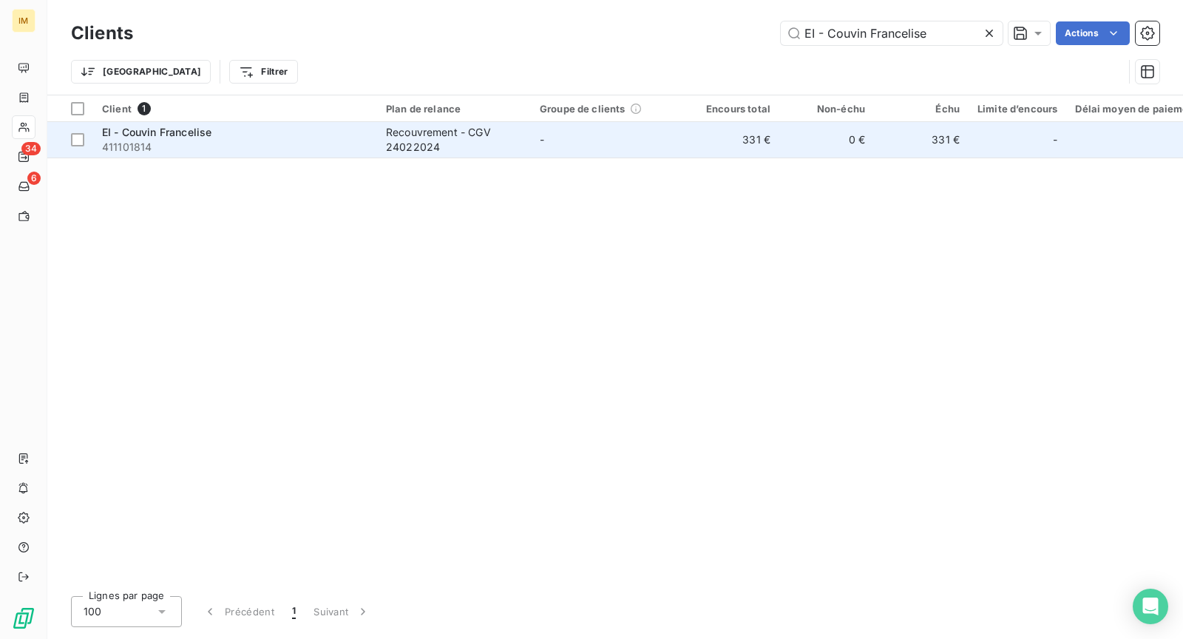
type input "EI - Couvin Francelise"
click at [280, 135] on div "EI - Couvin Francelise" at bounding box center [235, 132] width 266 height 15
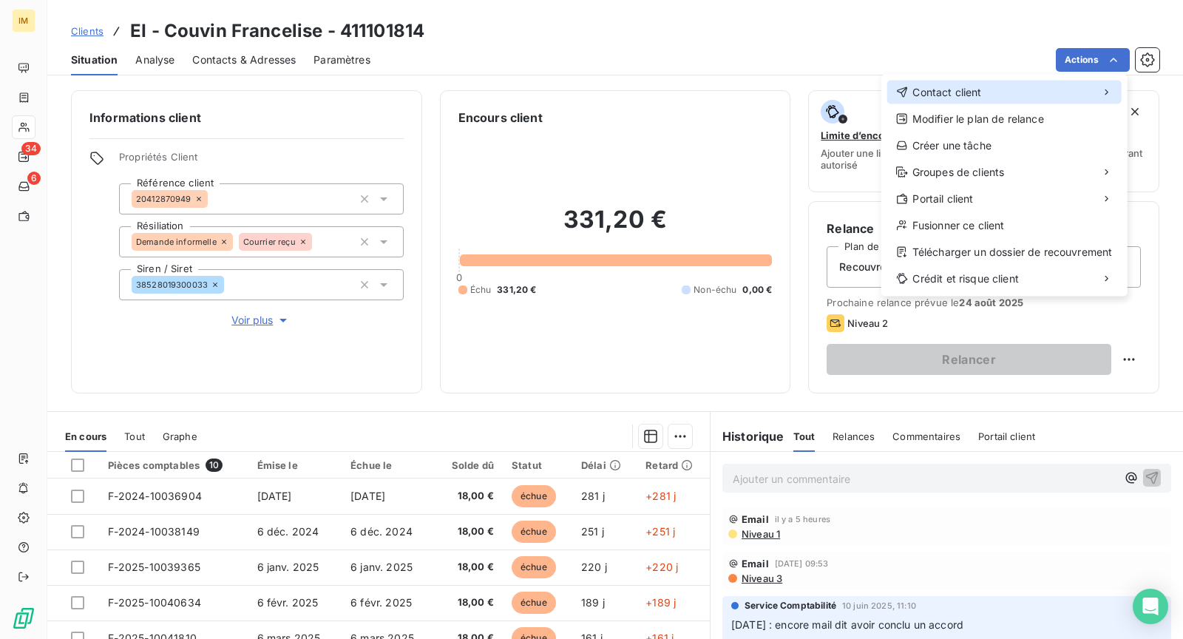
click at [941, 89] on span "Contact client" at bounding box center [947, 92] width 69 height 15
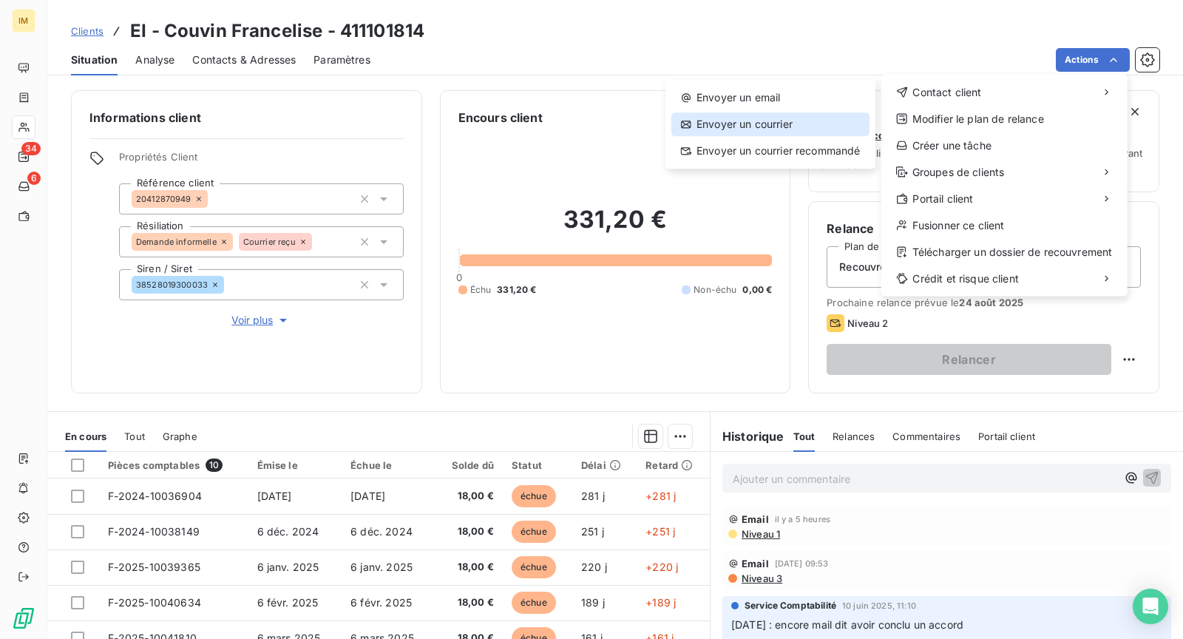
click at [756, 115] on div "Envoyer un courrier" at bounding box center [771, 124] width 198 height 24
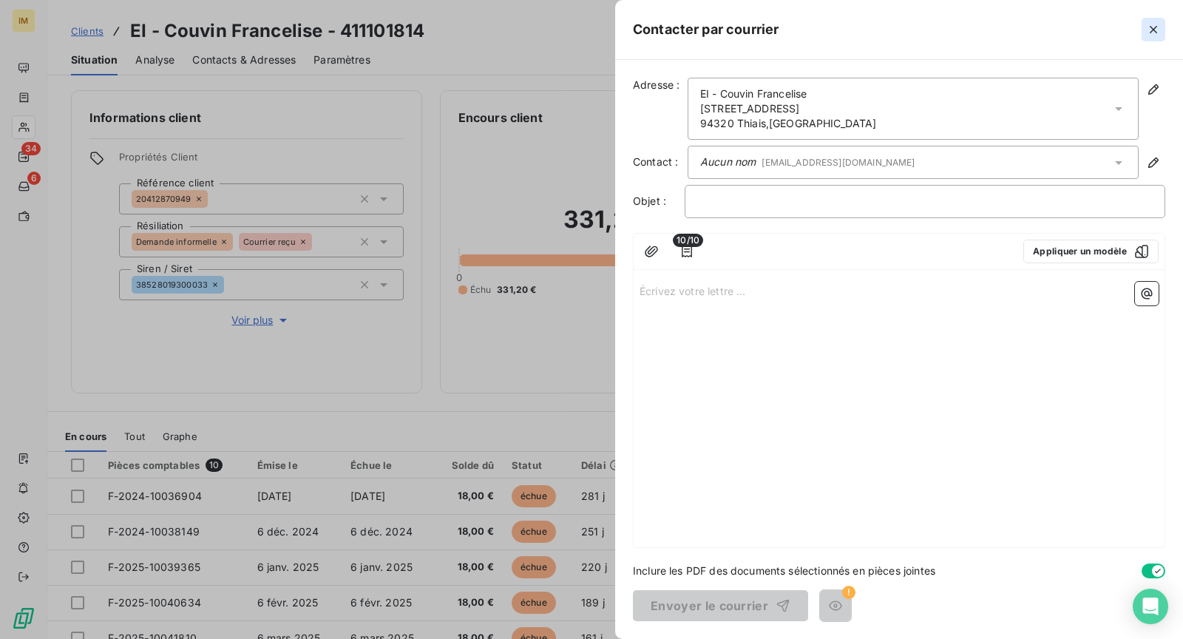
click at [1156, 30] on icon "button" at bounding box center [1153, 29] width 15 height 15
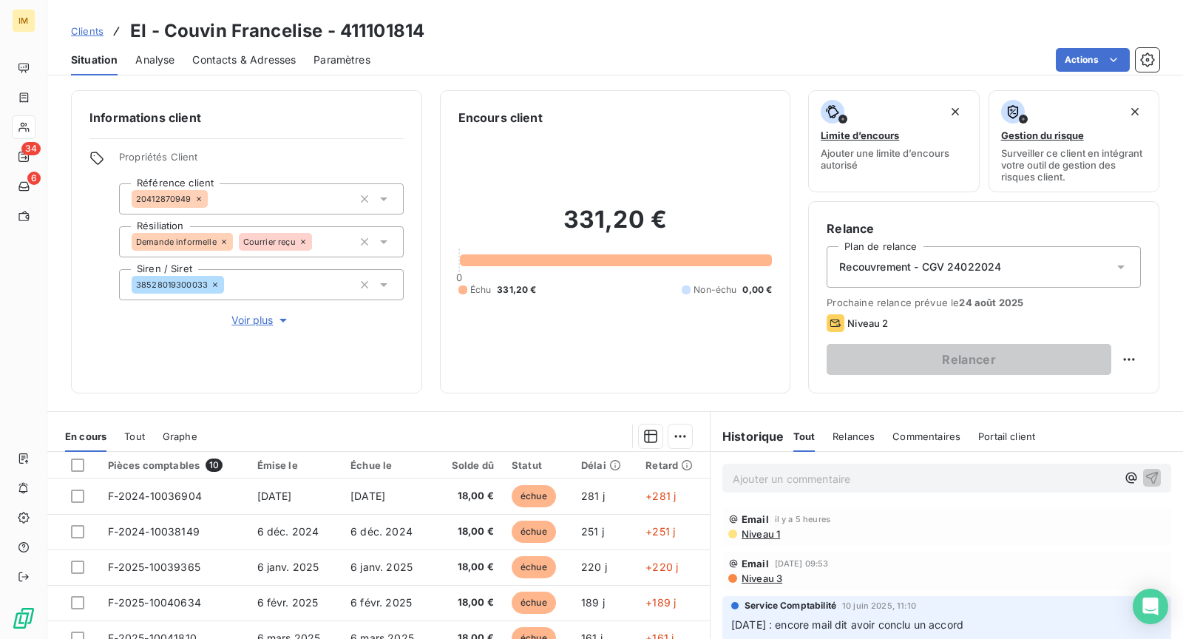
click at [1092, 51] on html "IM 34 6 Clients EI - Couvin Francelise - 411101814 Situation Analyse Contacts &…" at bounding box center [591, 319] width 1183 height 639
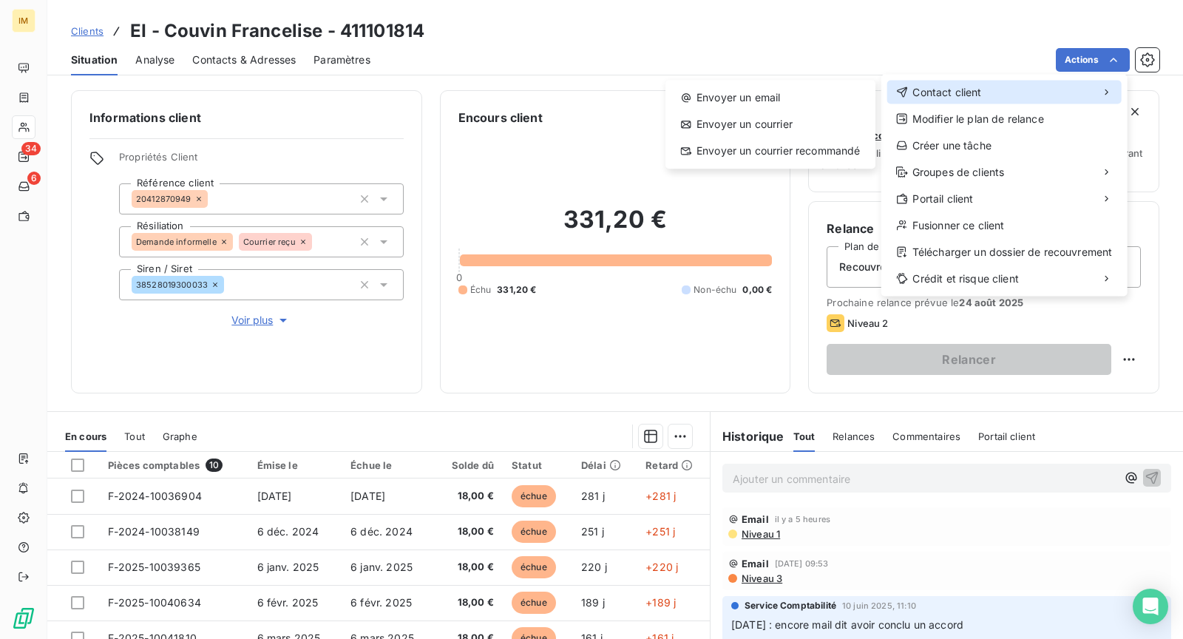
click at [951, 94] on span "Contact client" at bounding box center [947, 92] width 69 height 15
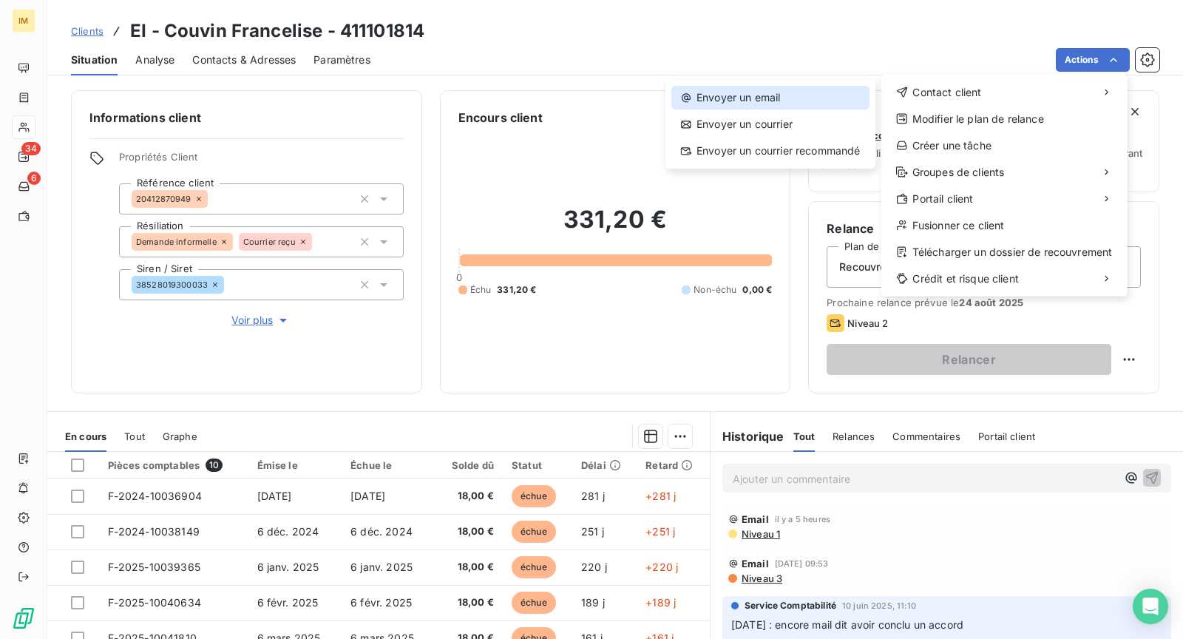
click at [752, 96] on div "Envoyer un email" at bounding box center [771, 98] width 198 height 24
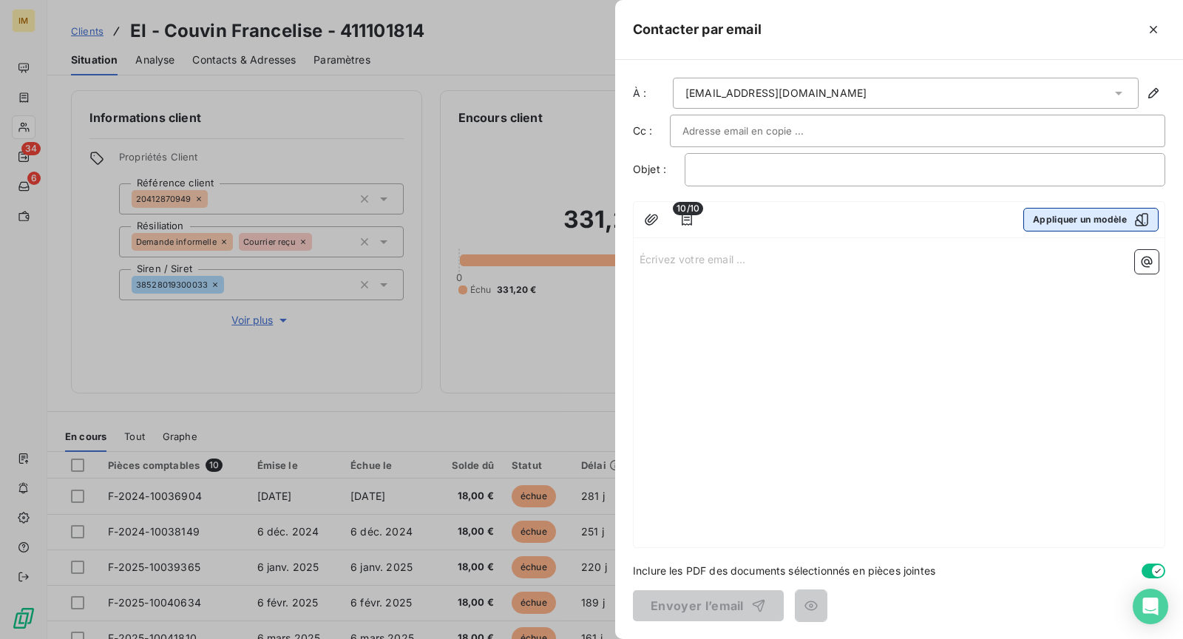
click at [1143, 217] on icon "button" at bounding box center [1142, 219] width 15 height 15
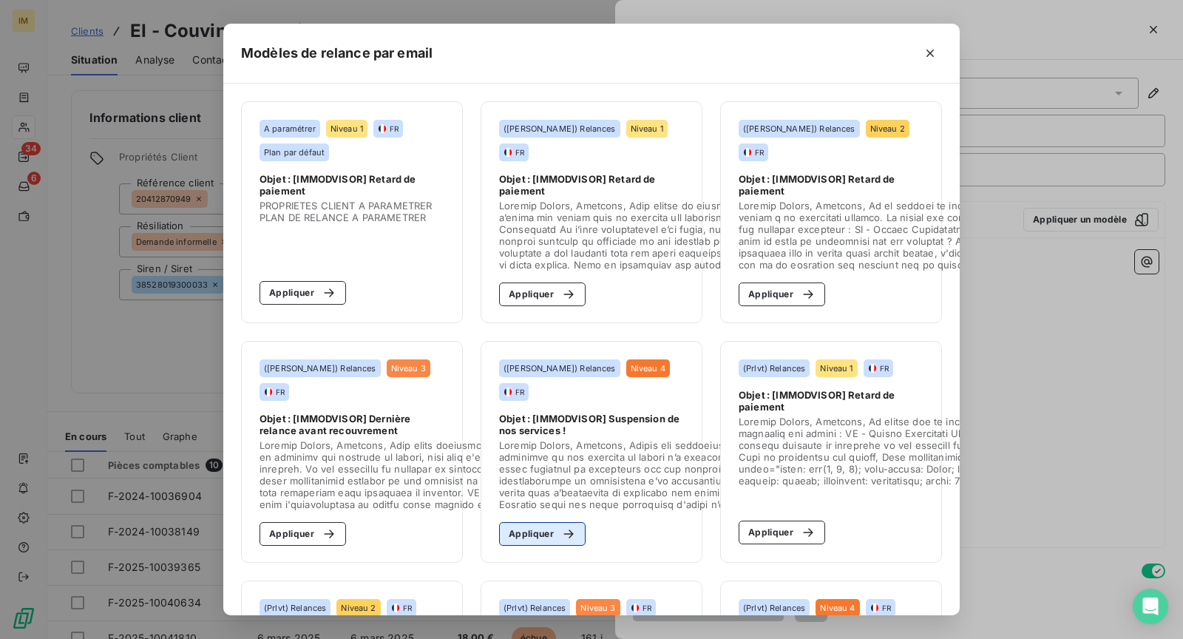
click at [535, 535] on button "Appliquer" at bounding box center [542, 534] width 87 height 24
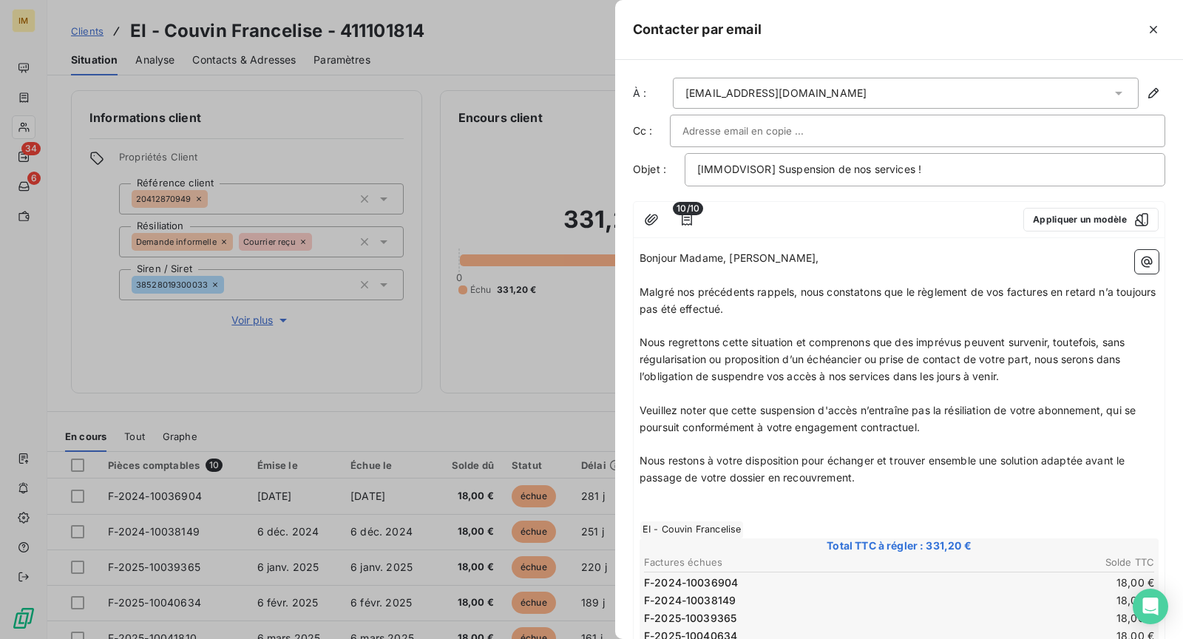
click at [918, 487] on p "﻿" at bounding box center [899, 495] width 519 height 17
click at [1029, 456] on span "Nous restons à votre disposition pour échanger et trouver ensemble une solution…" at bounding box center [884, 469] width 489 height 30
drag, startPoint x: 1089, startPoint y: 458, endPoint x: 1088, endPoint y: 473, distance: 15.5
click at [1088, 473] on p "Nous restons à votre disposition pour échanger et trouver ensemble une solution…" at bounding box center [899, 470] width 519 height 34
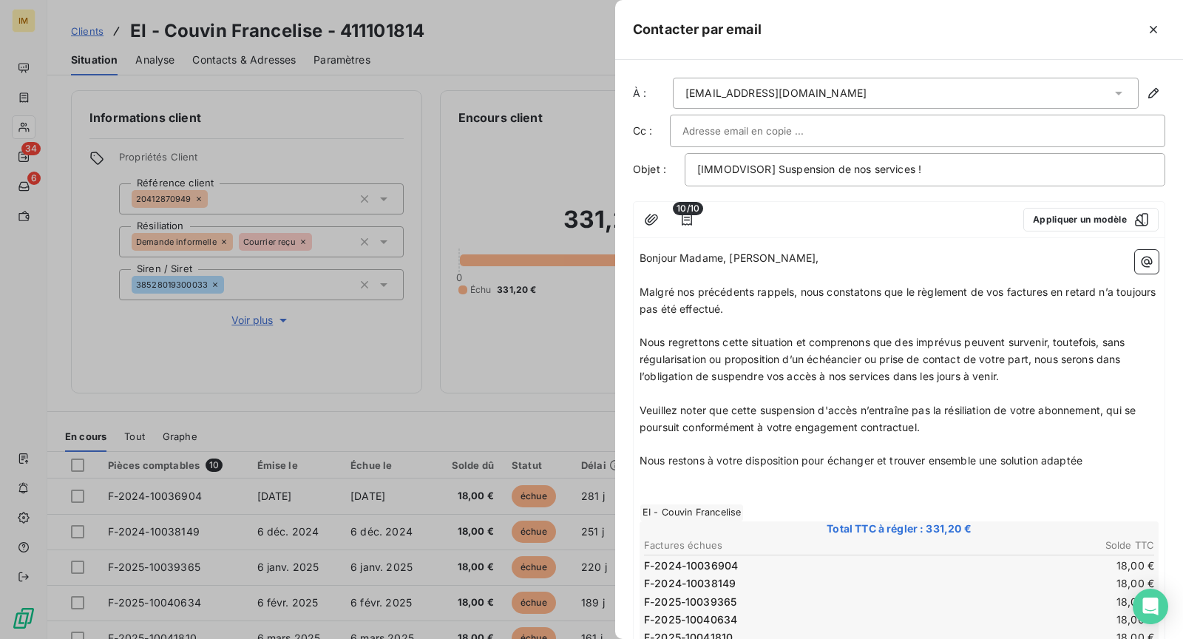
click at [852, 131] on div at bounding box center [918, 131] width 470 height 22
click at [947, 30] on div at bounding box center [964, 30] width 404 height 24
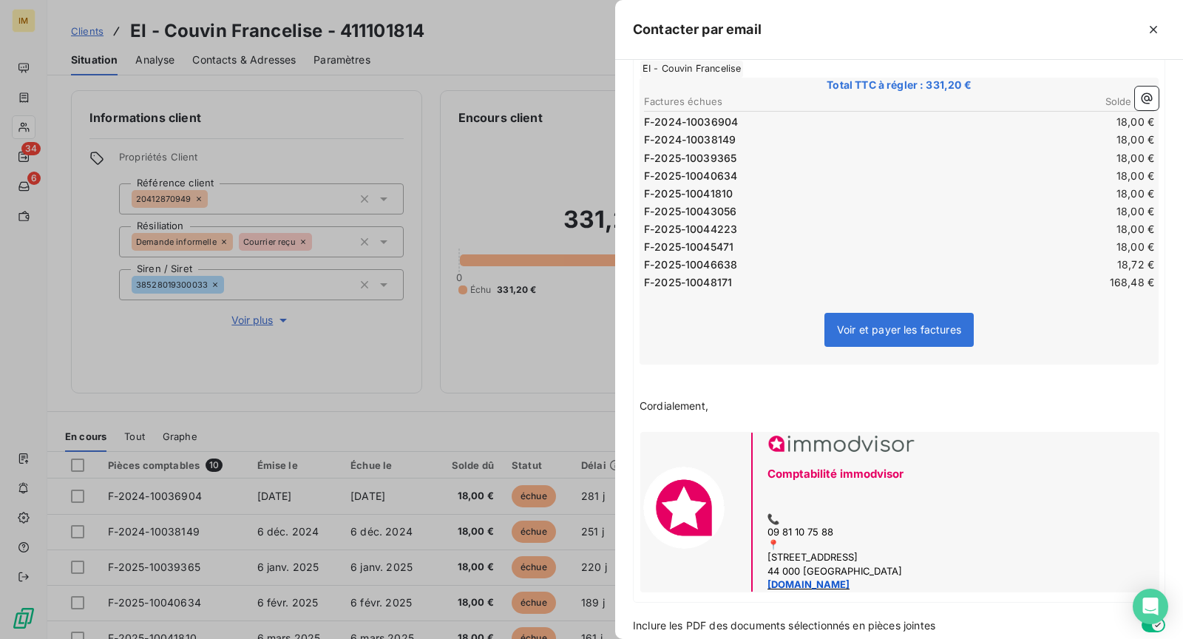
scroll to position [492, 0]
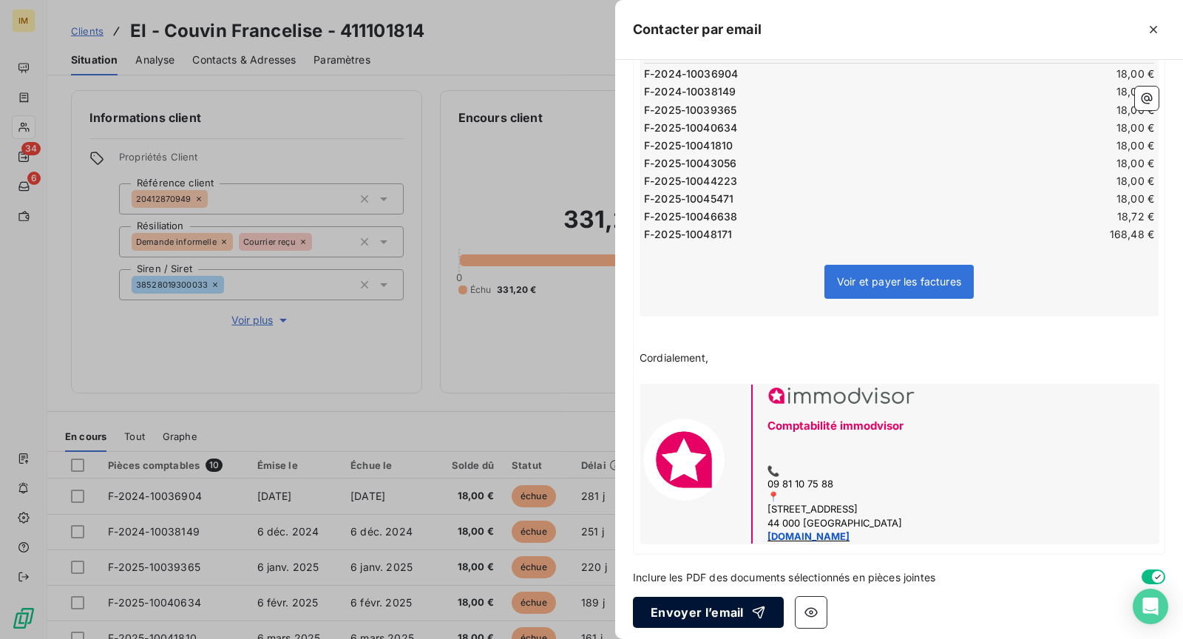
click at [731, 606] on button "Envoyer l’email" at bounding box center [708, 612] width 151 height 31
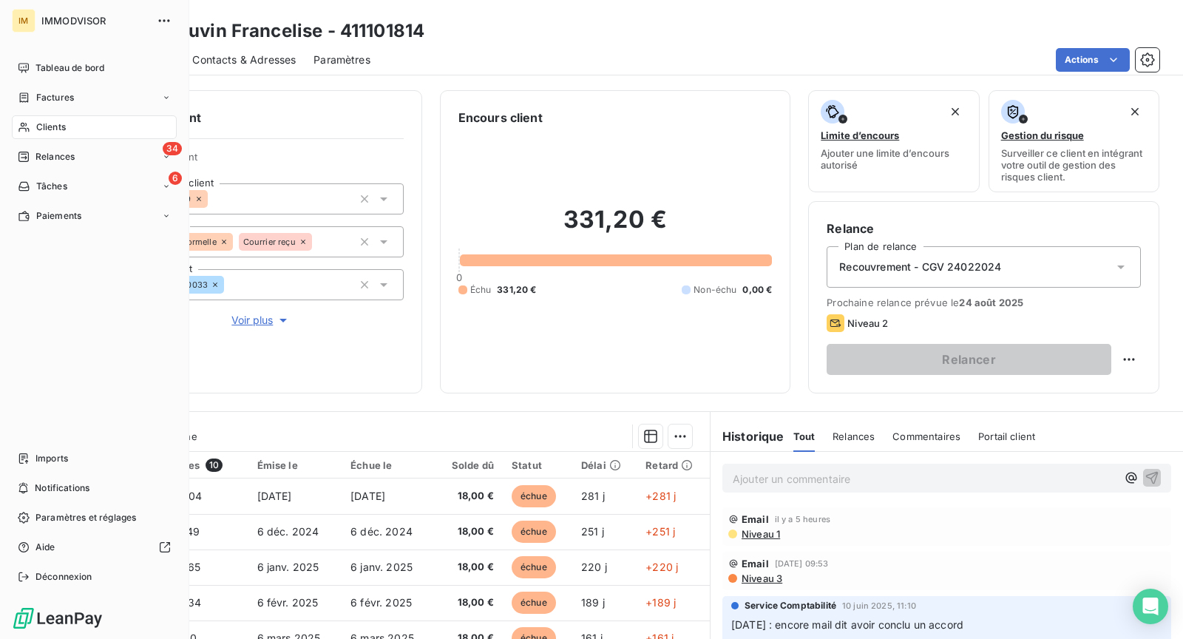
click at [34, 133] on div "Clients" at bounding box center [94, 127] width 165 height 24
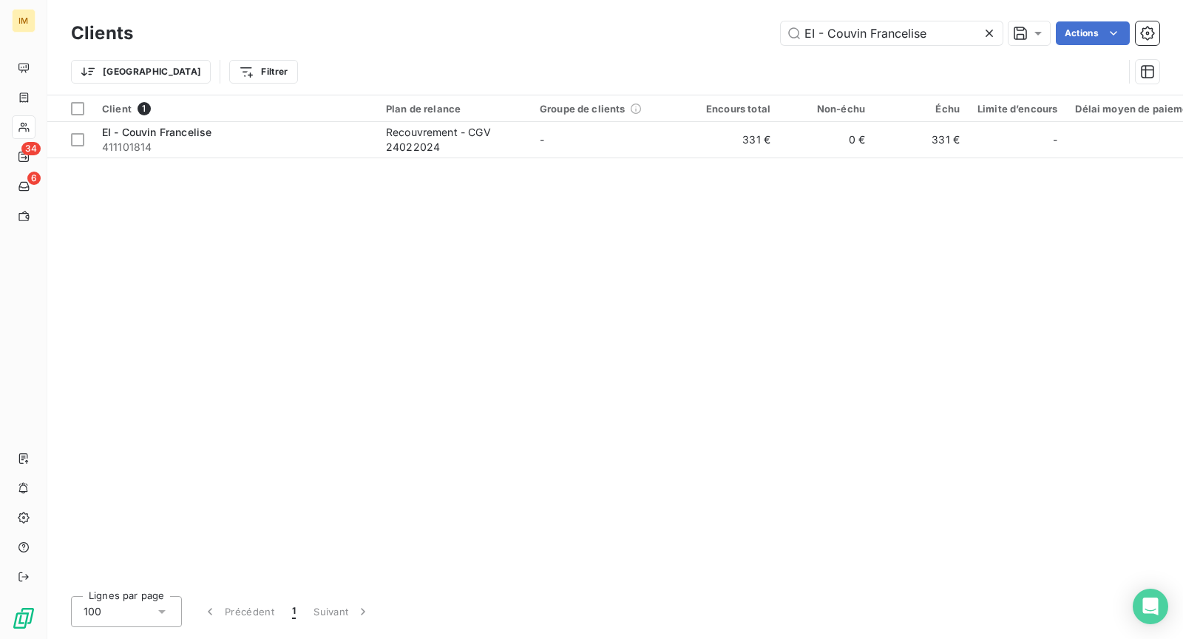
click at [952, 46] on div "Clients EI - Couvin Francelise Actions" at bounding box center [615, 33] width 1089 height 31
click at [956, 28] on input "EI - Couvin Francelise" at bounding box center [892, 33] width 222 height 24
paste input "[PERSON_NAME]"
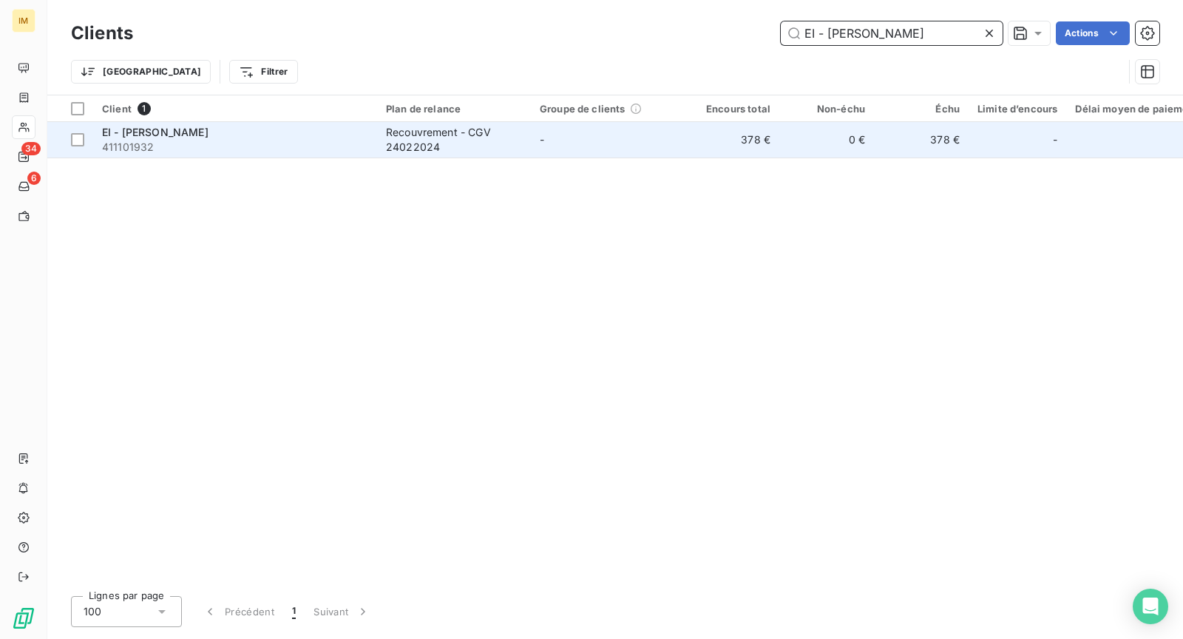
type input "EI - [PERSON_NAME]"
click at [439, 152] on div "Recouvrement - CGV 24022024" at bounding box center [454, 140] width 136 height 30
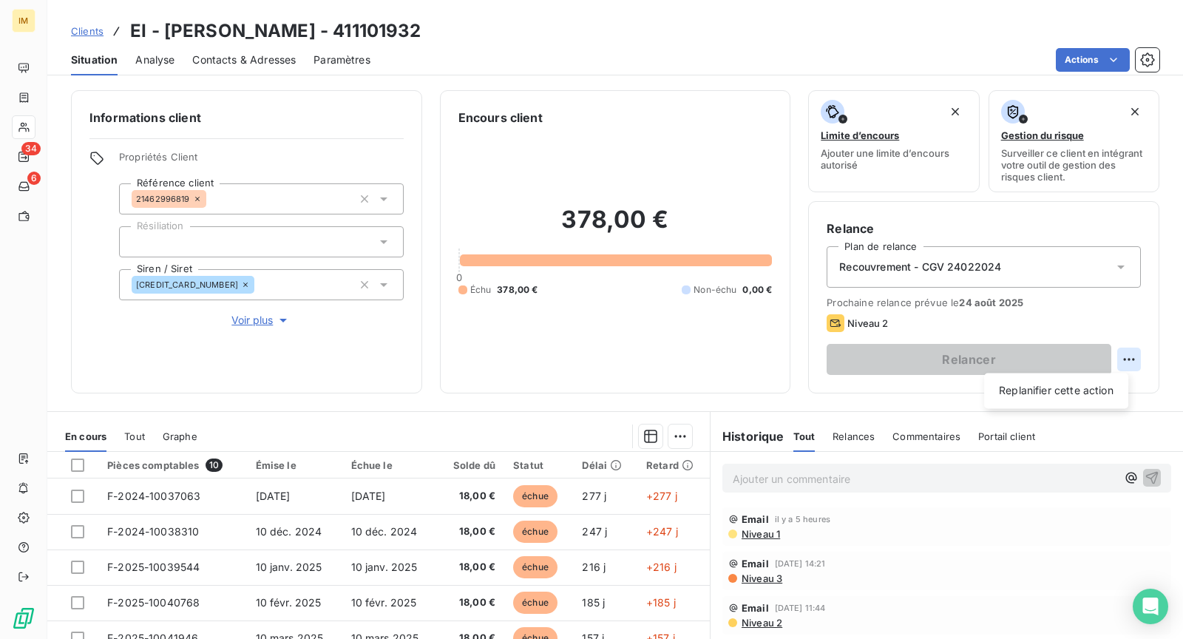
click at [1115, 362] on html "IM 34 6 Clients EI - [PERSON_NAME] - 411101932 Situation Analyse Contacts & Adr…" at bounding box center [591, 319] width 1183 height 639
click at [1138, 314] on html "IM 34 6 Clients EI - [PERSON_NAME] - 411101932 Situation Analyse Contacts & Adr…" at bounding box center [591, 319] width 1183 height 639
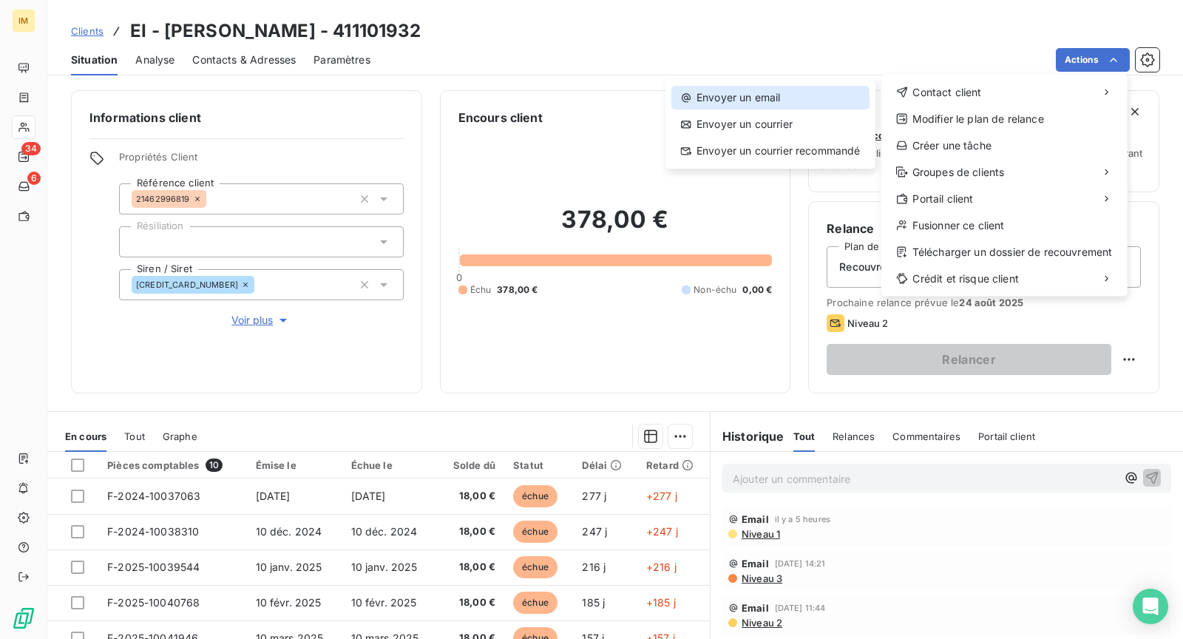
click at [705, 92] on div "Envoyer un email" at bounding box center [771, 98] width 198 height 24
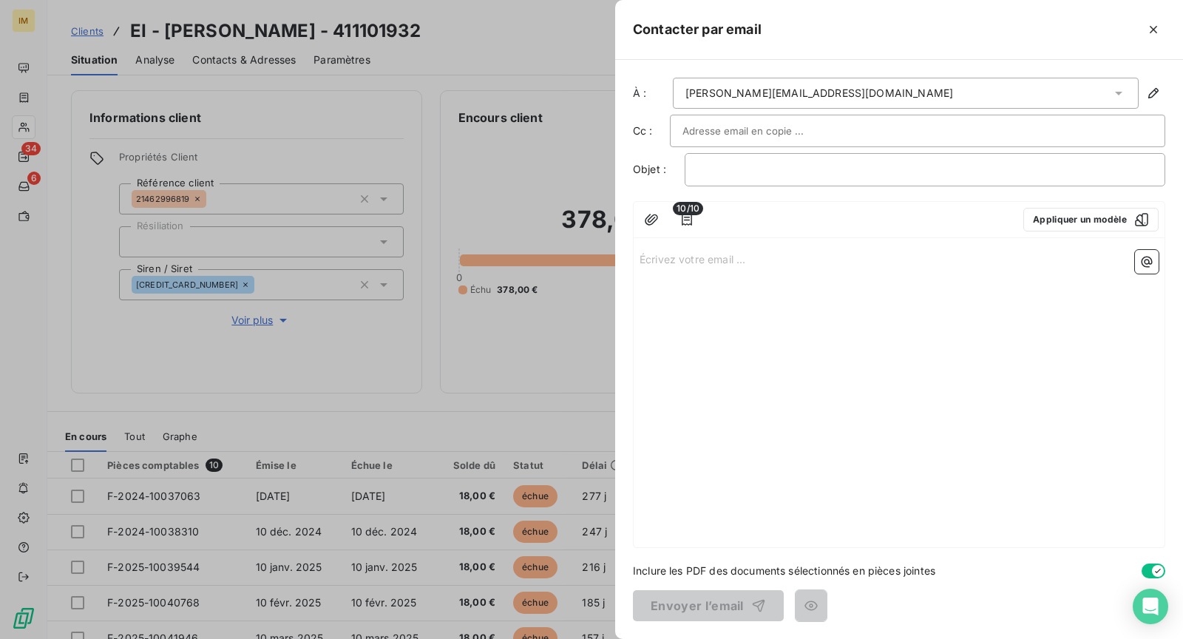
click at [632, 344] on div "À : [PERSON_NAME][EMAIL_ADDRESS][DOMAIN_NAME] Cc : Objet : ﻿ 10/10 Appliquer un…" at bounding box center [899, 349] width 568 height 579
click at [648, 219] on icon "button" at bounding box center [651, 219] width 13 height 11
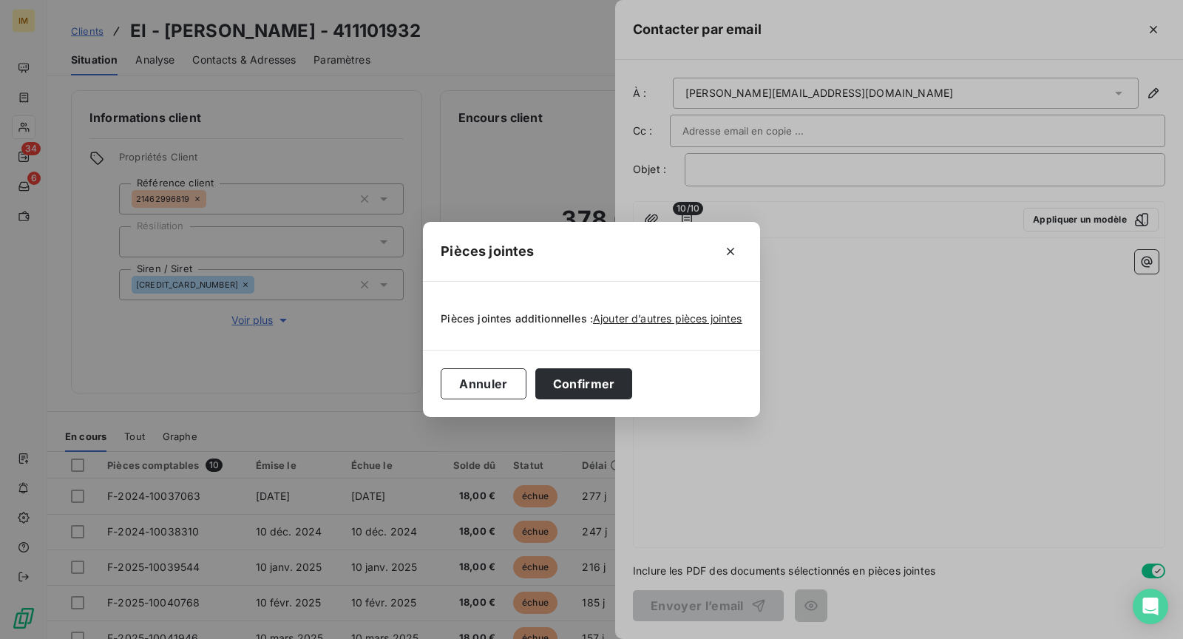
click at [1027, 313] on div "Pièces jointes Pièces jointes additionnelles : Ajouter d’autres pièces jointes …" at bounding box center [591, 319] width 1183 height 639
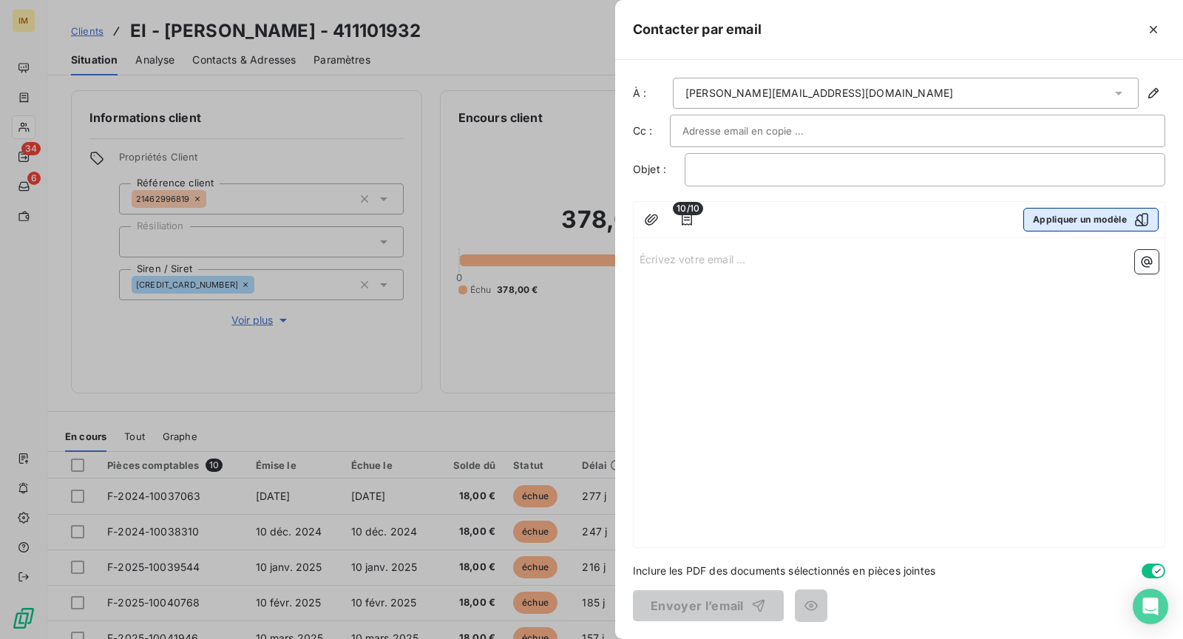
click at [1099, 215] on button "Appliquer un modèle" at bounding box center [1091, 220] width 135 height 24
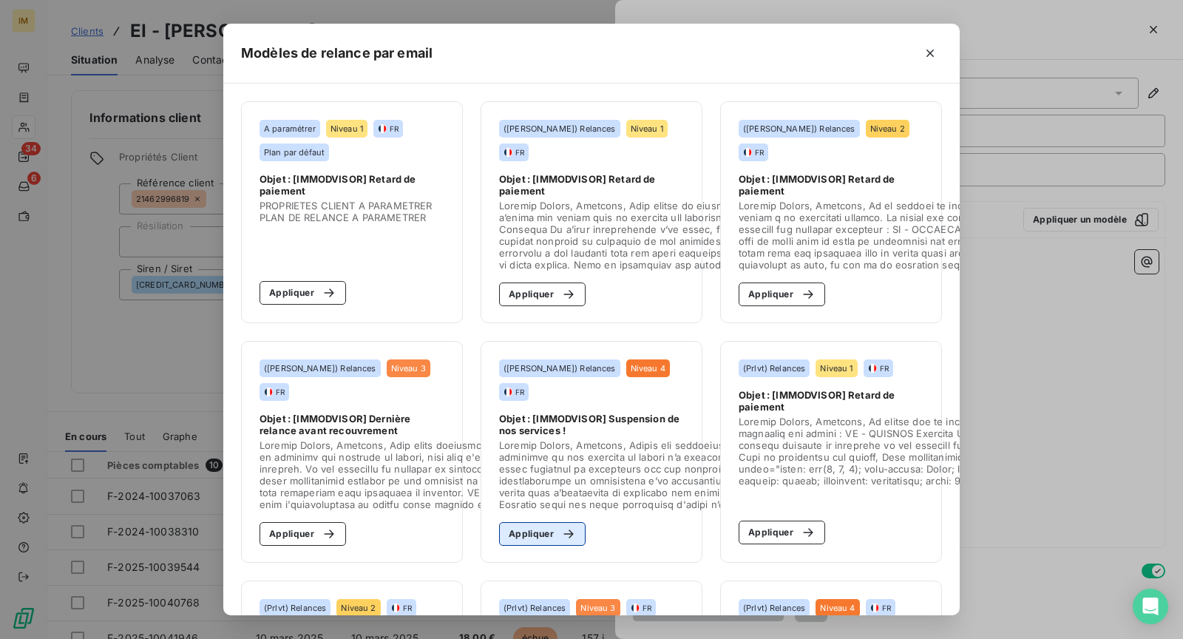
click at [555, 523] on button "Appliquer" at bounding box center [542, 534] width 87 height 24
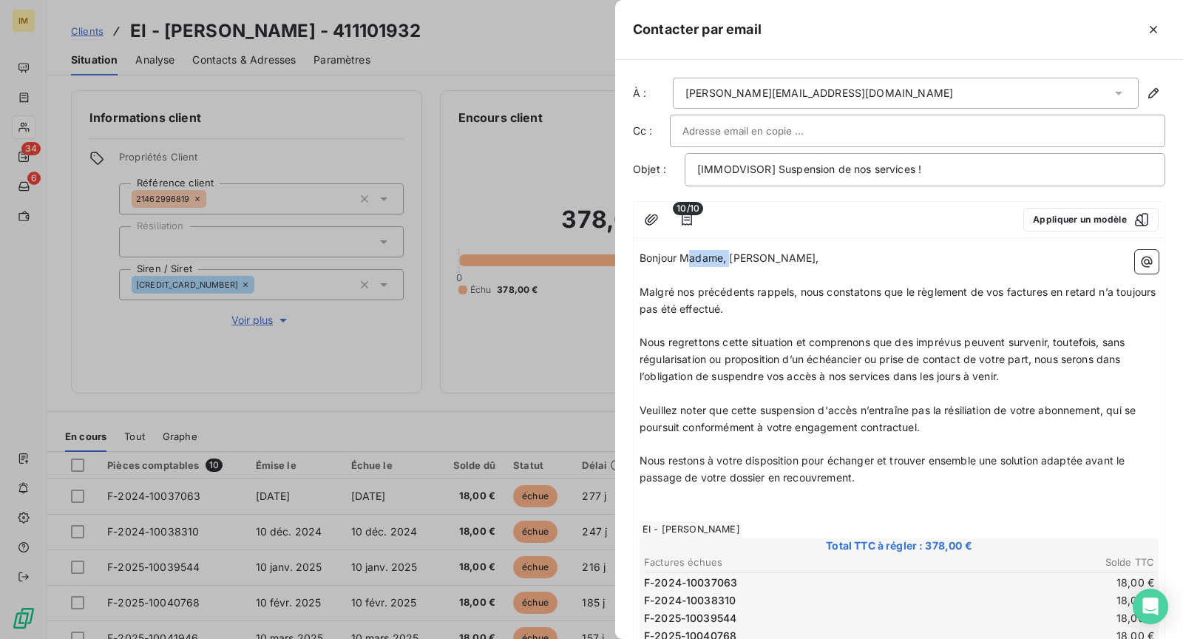
drag, startPoint x: 729, startPoint y: 260, endPoint x: 686, endPoint y: 248, distance: 43.8
click at [686, 250] on p "Bonjour Madame, [PERSON_NAME]," at bounding box center [899, 258] width 519 height 17
click at [1087, 479] on p "Nous restons à votre disposition pour échanger et trouver ensemble une solution…" at bounding box center [899, 470] width 519 height 34
drag, startPoint x: 1091, startPoint y: 461, endPoint x: 1092, endPoint y: 473, distance: 11.9
click at [1092, 473] on p "Nous restons à votre disposition pour échanger et trouver ensemble une solution…" at bounding box center [899, 470] width 519 height 34
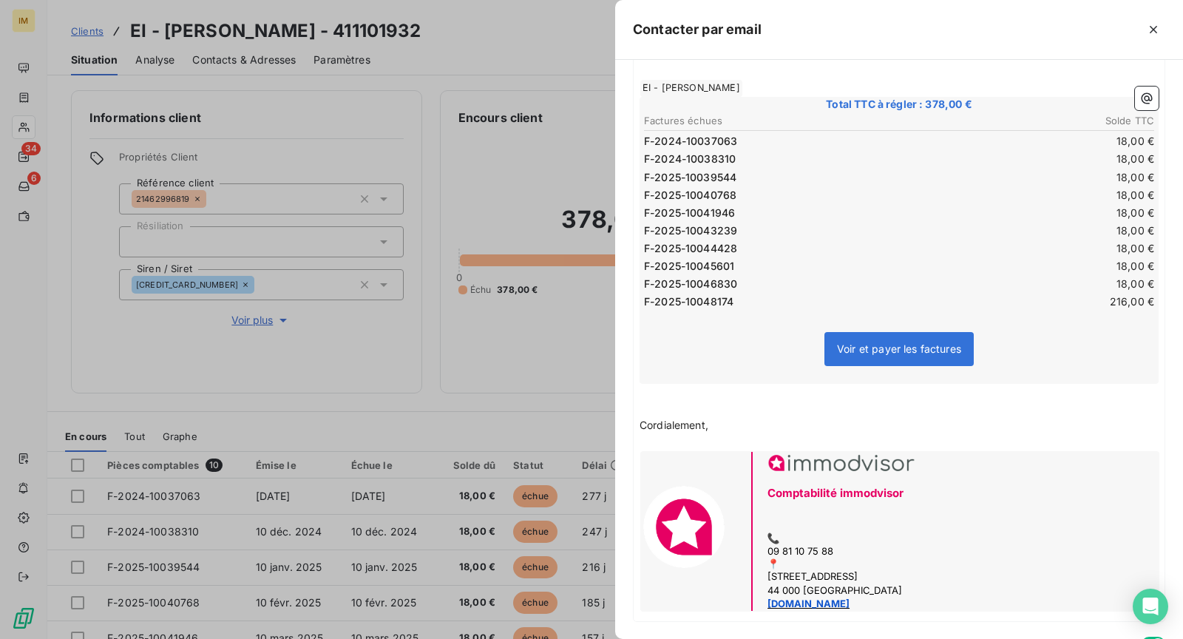
scroll to position [492, 0]
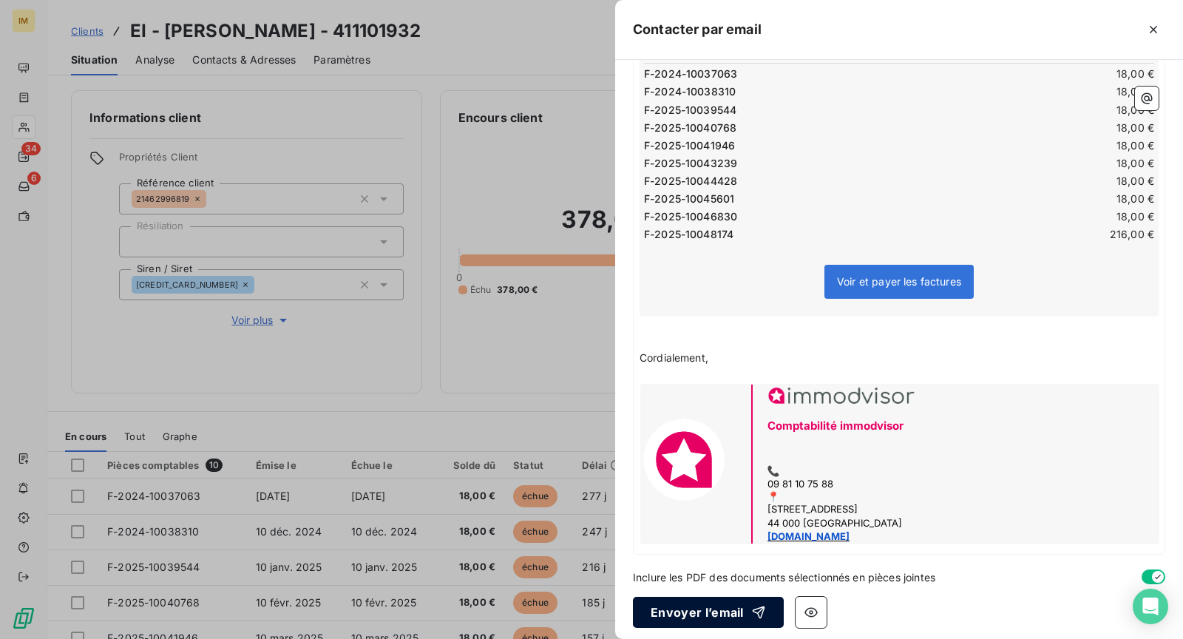
click at [737, 604] on button "Envoyer l’email" at bounding box center [708, 612] width 151 height 31
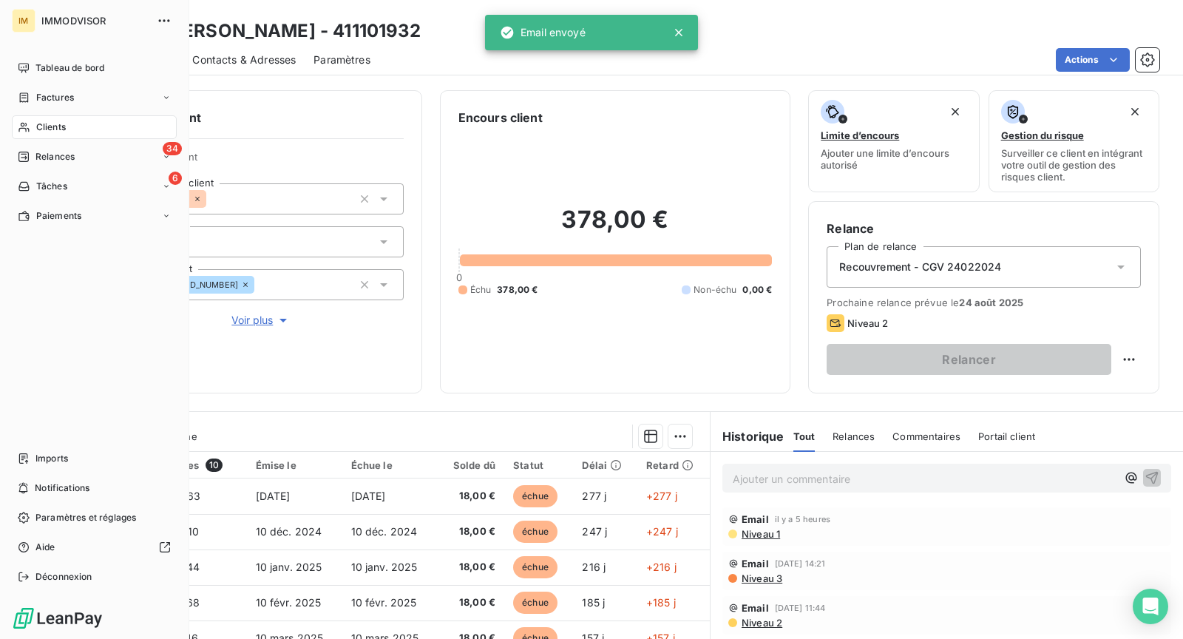
drag, startPoint x: 40, startPoint y: 121, endPoint x: 115, endPoint y: 122, distance: 74.7
click at [40, 121] on span "Clients" at bounding box center [51, 127] width 30 height 13
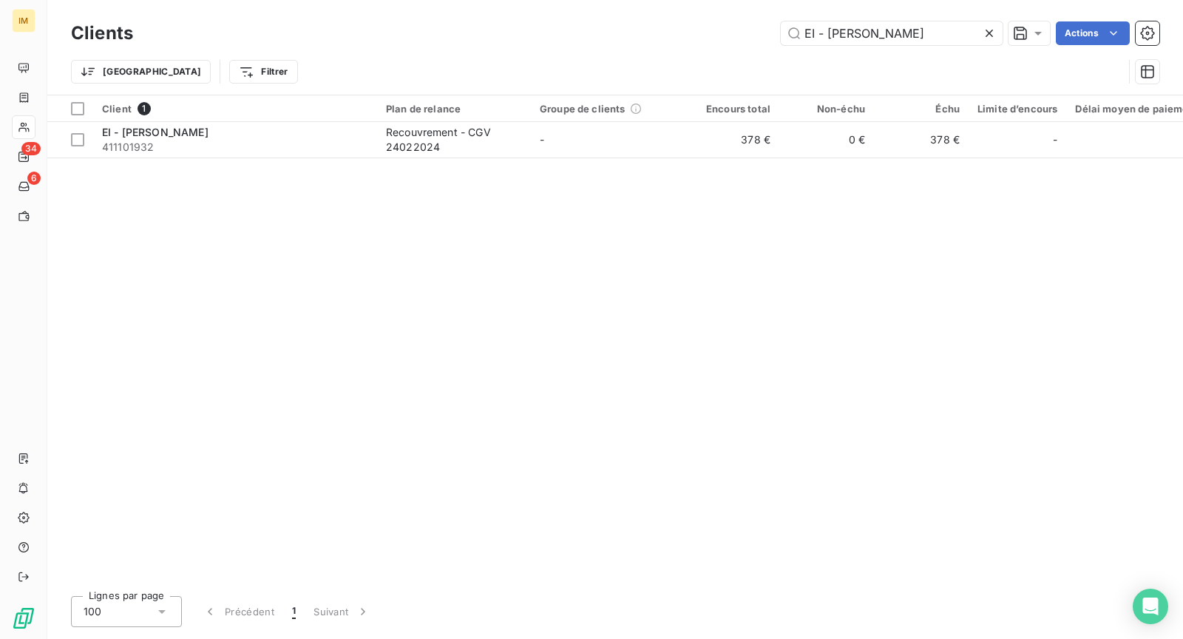
click at [825, 16] on div "Clients EI - [PERSON_NAME] Trier Filtrer" at bounding box center [615, 47] width 1136 height 95
click at [816, 34] on input "EI - [PERSON_NAME]" at bounding box center [892, 33] width 222 height 24
paste input "[PERSON_NAME]"
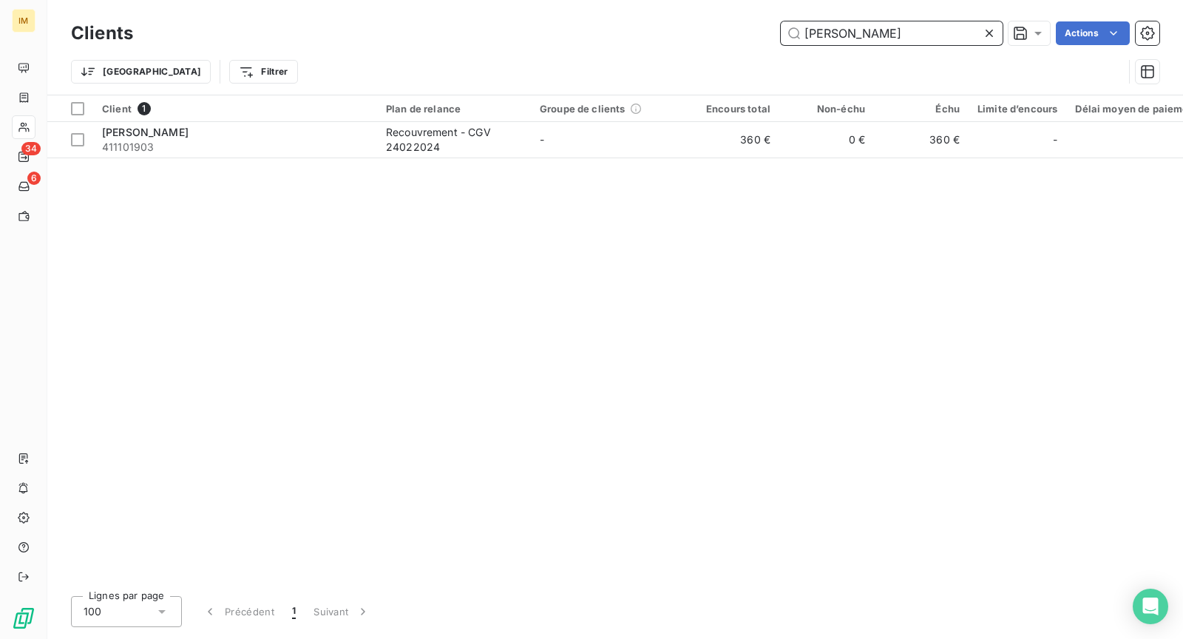
type input "[PERSON_NAME]"
click at [497, 158] on div "Client 1 Plan de relance Groupe de clients Encours total Non-échu Échu Limite d…" at bounding box center [615, 339] width 1136 height 489
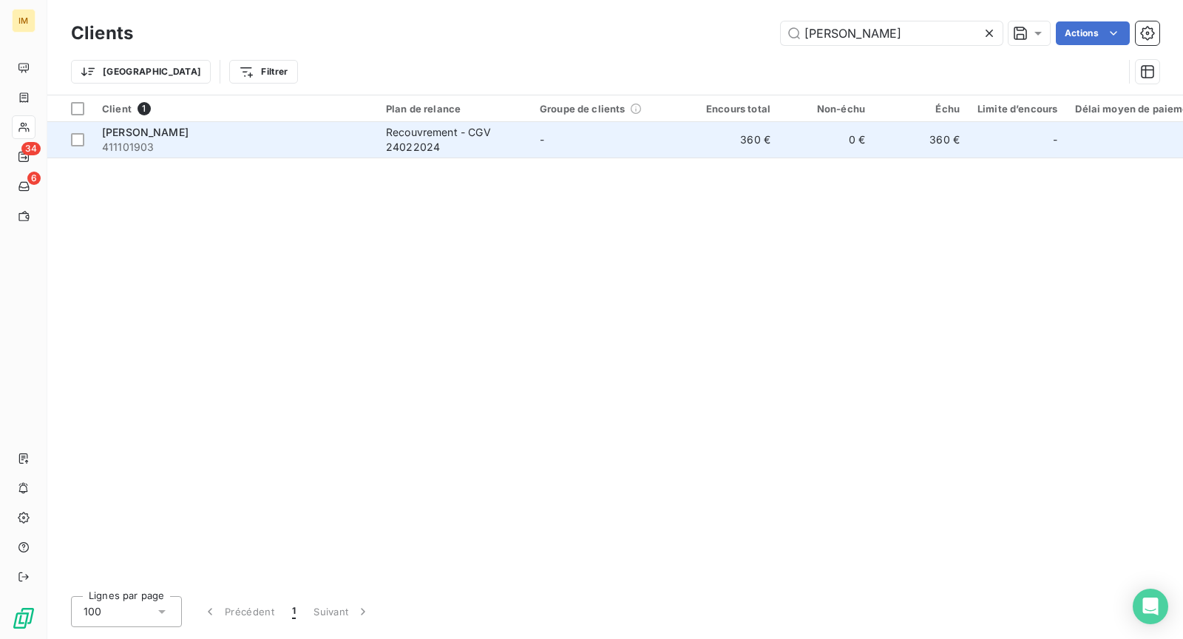
click at [501, 145] on div "Recouvrement - CGV 24022024" at bounding box center [454, 140] width 136 height 30
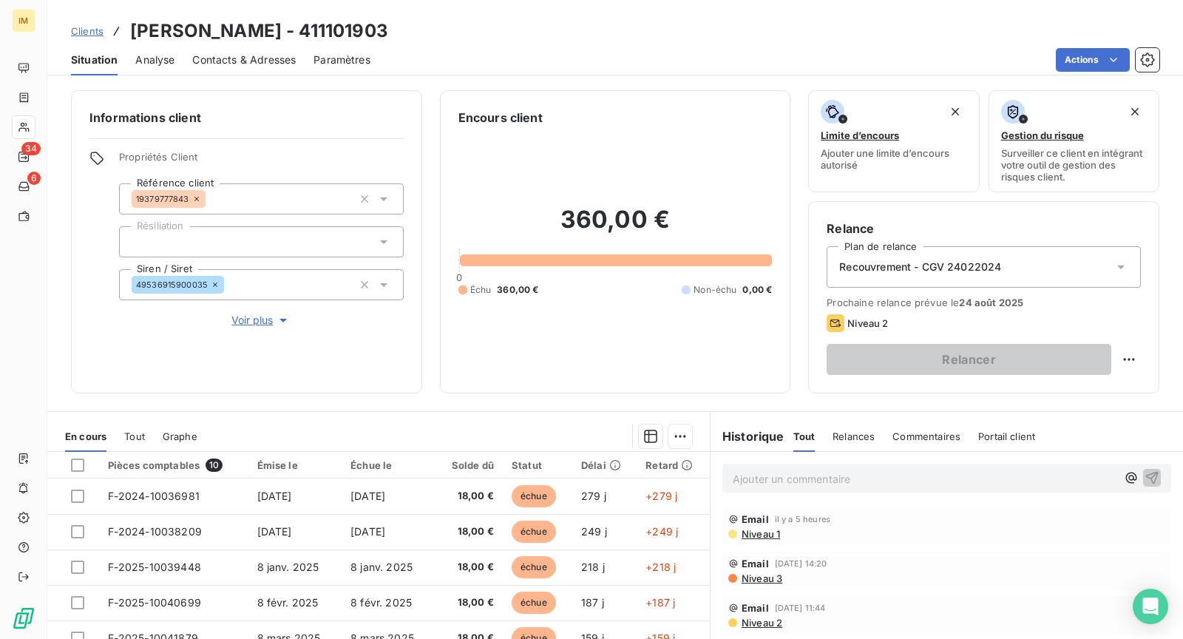
click at [1099, 64] on html "IM 34 6 Clients [PERSON_NAME] - 411101903 Situation Analyse Contacts & Adresses…" at bounding box center [591, 319] width 1183 height 639
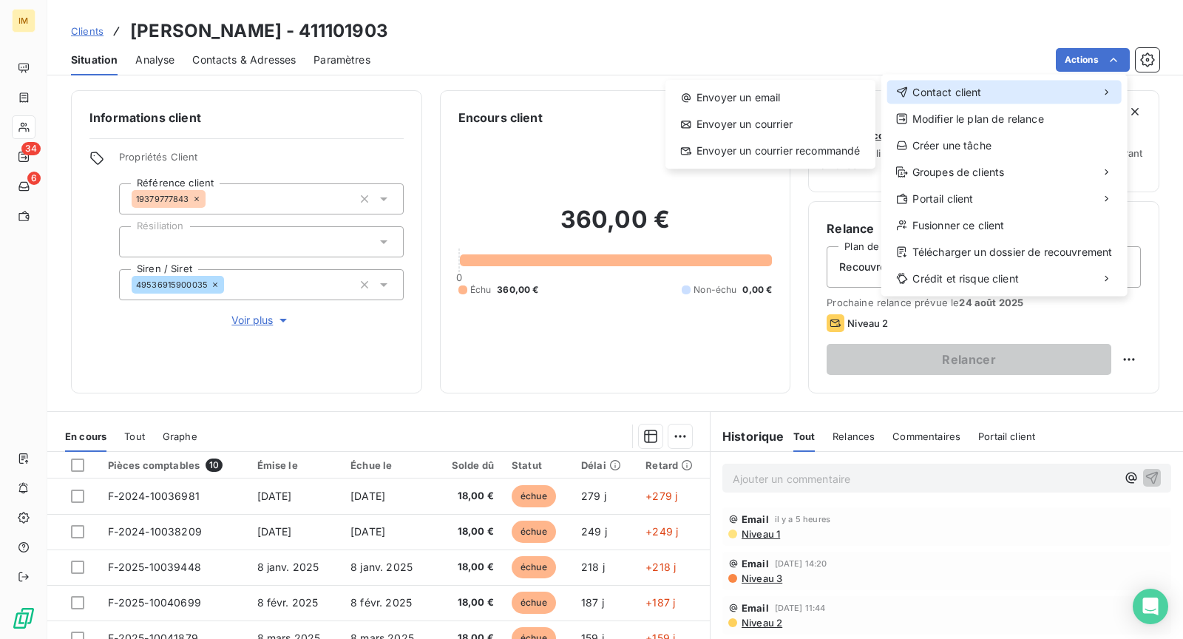
click at [1024, 84] on div "Contact client" at bounding box center [1005, 93] width 234 height 24
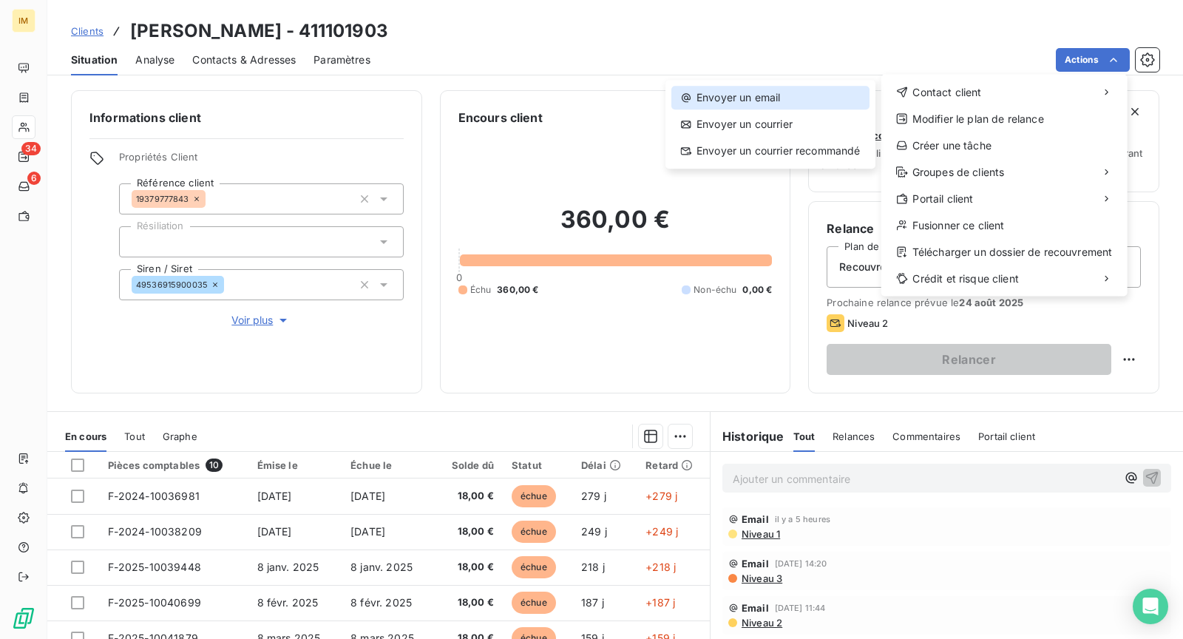
click at [800, 97] on div "Envoyer un email" at bounding box center [771, 98] width 198 height 24
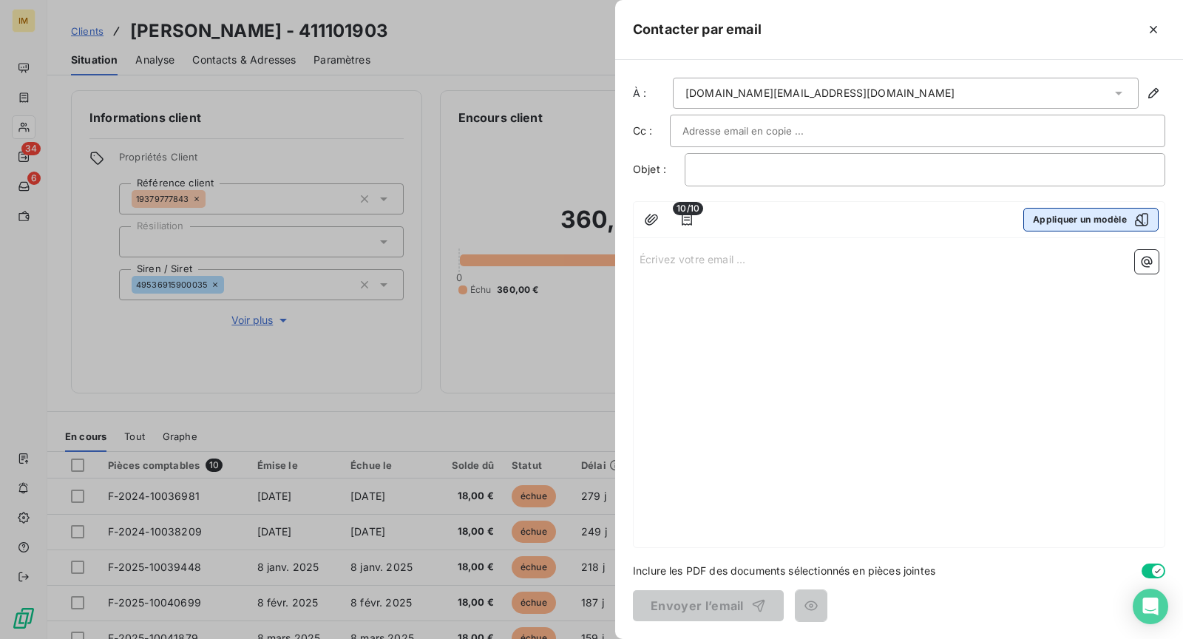
click at [1141, 222] on icon "button" at bounding box center [1142, 219] width 15 height 15
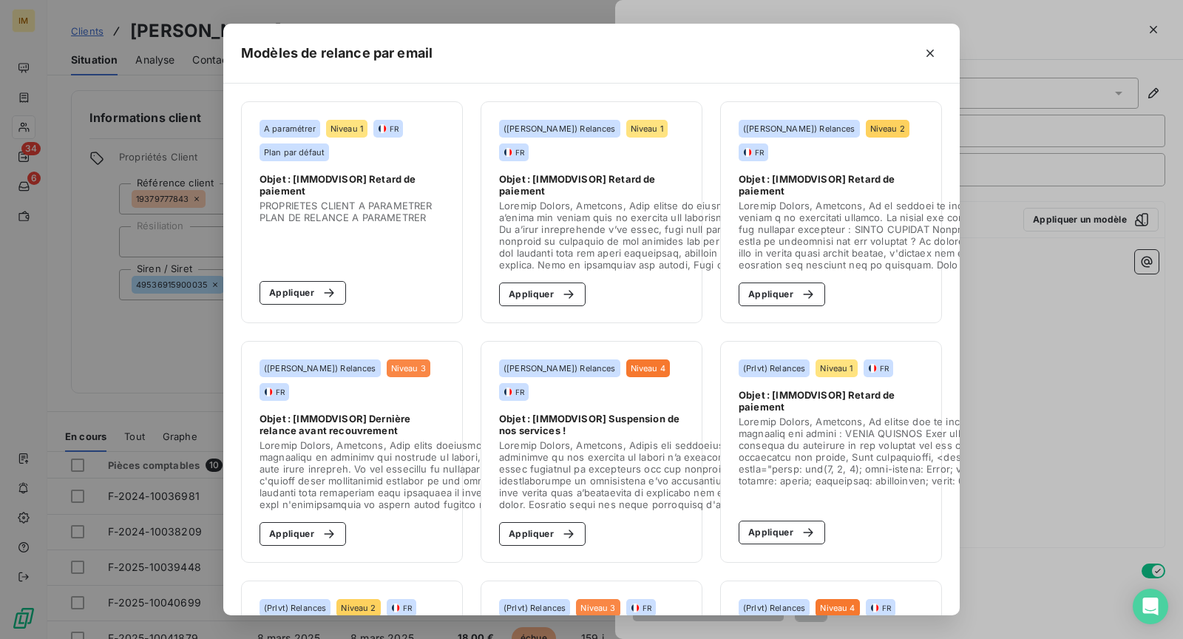
drag, startPoint x: 556, startPoint y: 533, endPoint x: 614, endPoint y: 549, distance: 59.9
click at [561, 533] on icon "button" at bounding box center [568, 534] width 15 height 15
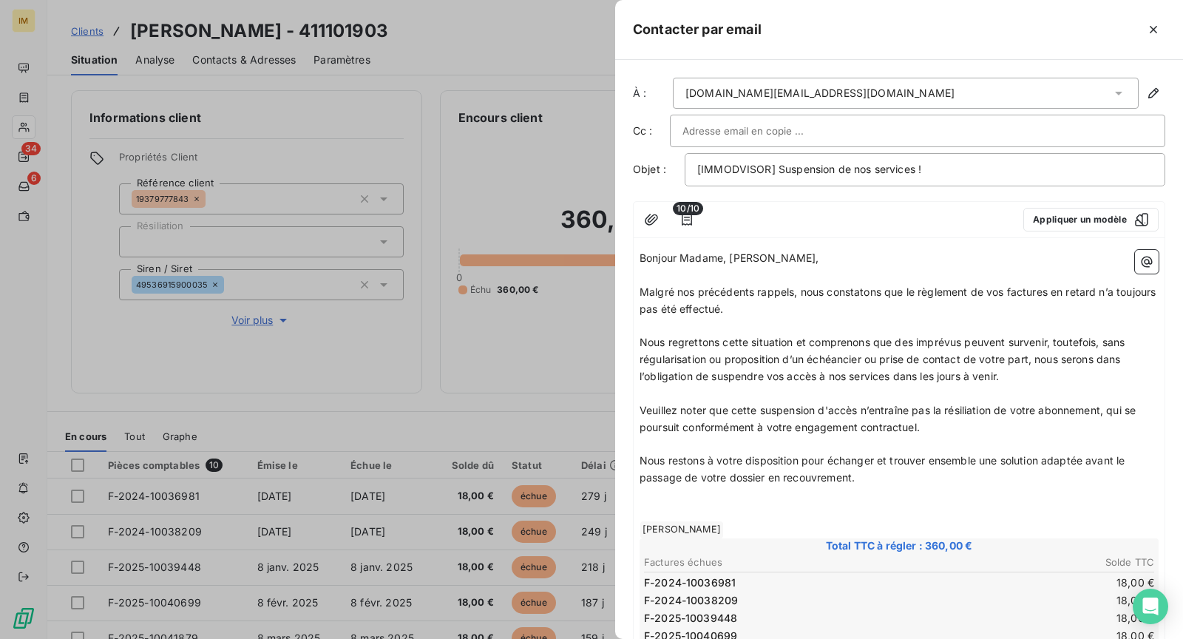
drag, startPoint x: 729, startPoint y: 254, endPoint x: 813, endPoint y: 263, distance: 84.8
click at [813, 263] on p "Bonjour Madame, [PERSON_NAME]," at bounding box center [899, 258] width 519 height 17
drag, startPoint x: 1089, startPoint y: 462, endPoint x: 1092, endPoint y: 479, distance: 17.2
click at [1092, 479] on p "Nous restons à votre disposition pour échanger et trouver ensemble une solution…" at bounding box center [899, 470] width 519 height 34
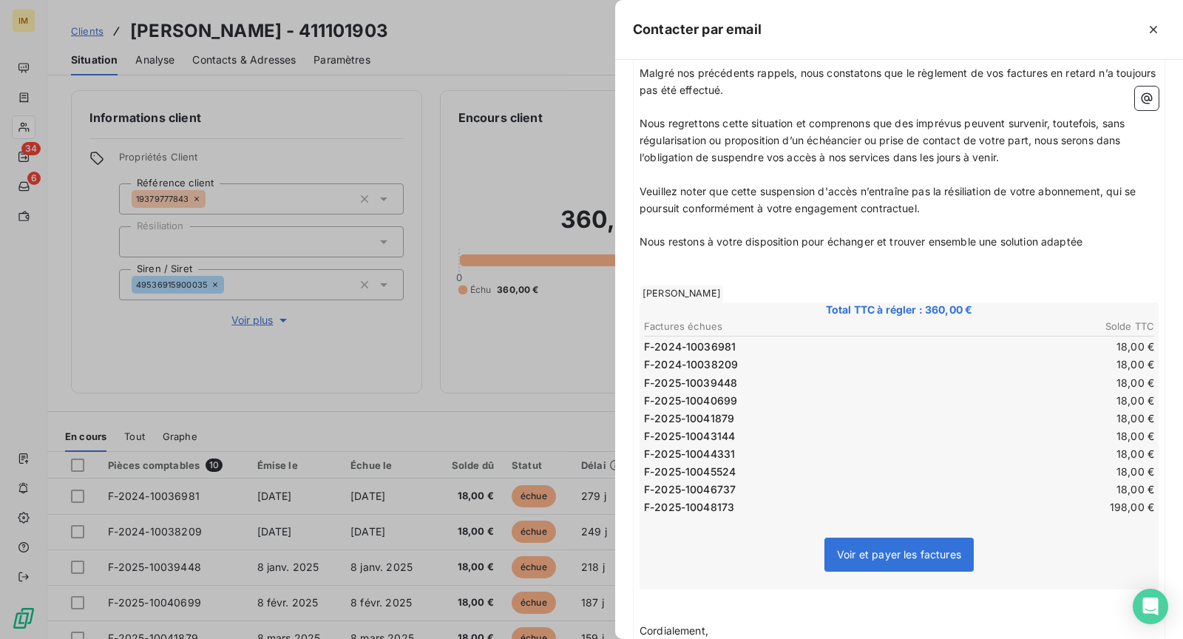
scroll to position [492, 0]
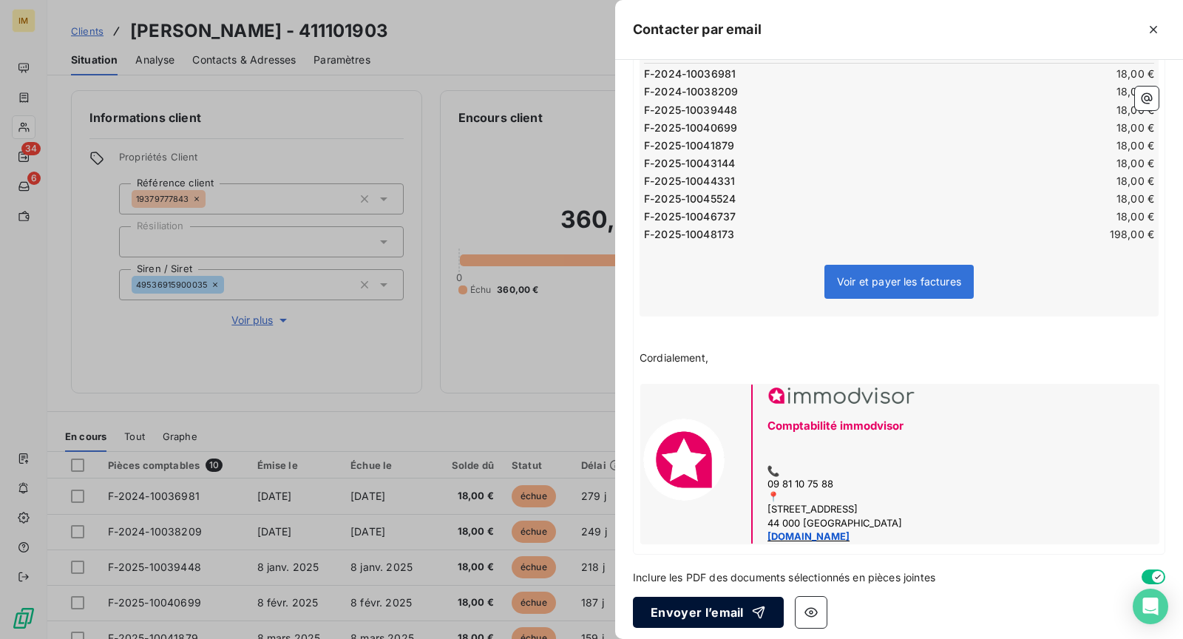
click at [682, 611] on button "Envoyer l’email" at bounding box center [708, 612] width 151 height 31
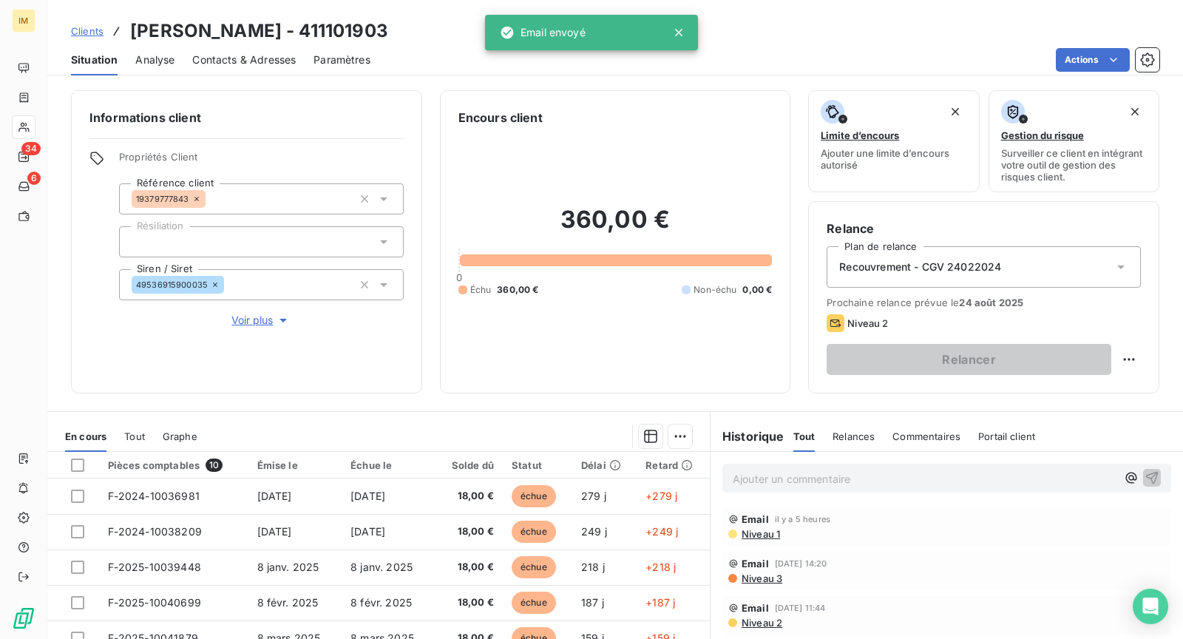
click at [29, 128] on icon at bounding box center [24, 127] width 13 height 12
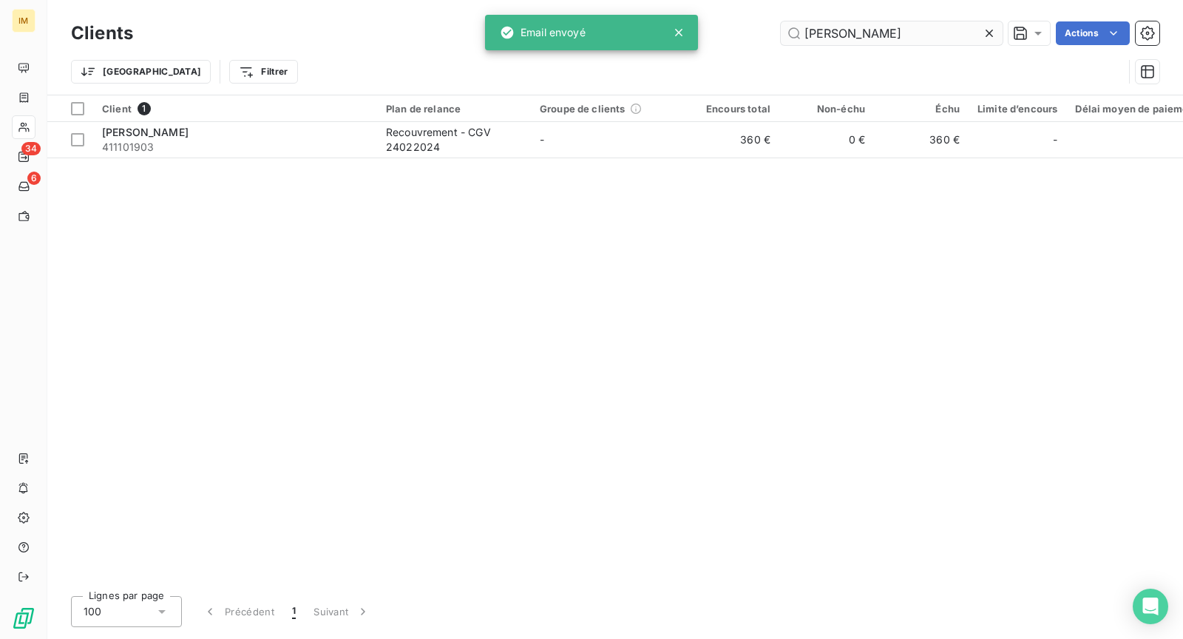
click at [895, 33] on input "[PERSON_NAME]" at bounding box center [892, 33] width 222 height 24
click at [898, 31] on input "[PERSON_NAME]" at bounding box center [892, 33] width 222 height 24
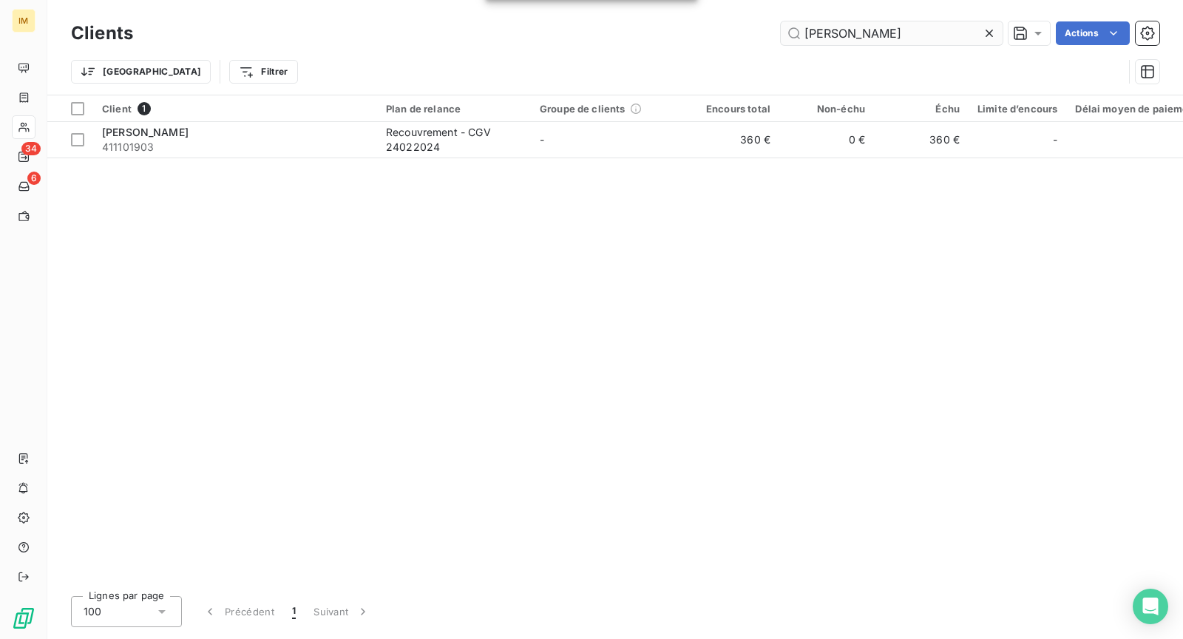
click at [898, 31] on input "[PERSON_NAME]" at bounding box center [892, 33] width 222 height 24
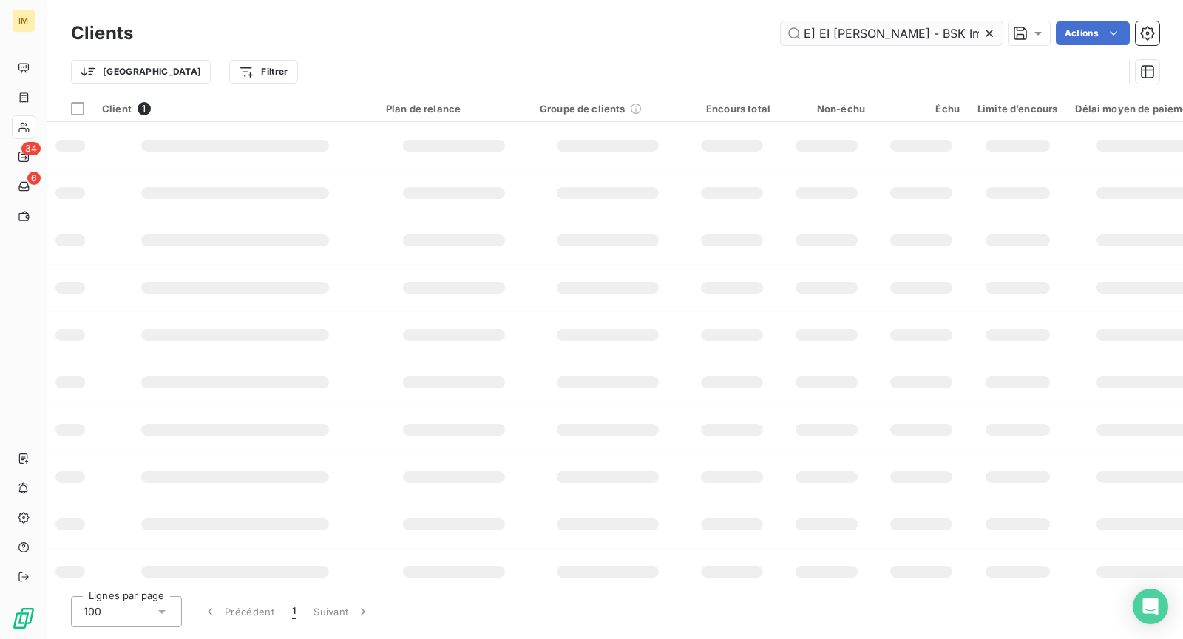
click at [898, 31] on input "[PERSON_NAME] EI [PERSON_NAME] - BSK Immobilier" at bounding box center [892, 33] width 222 height 24
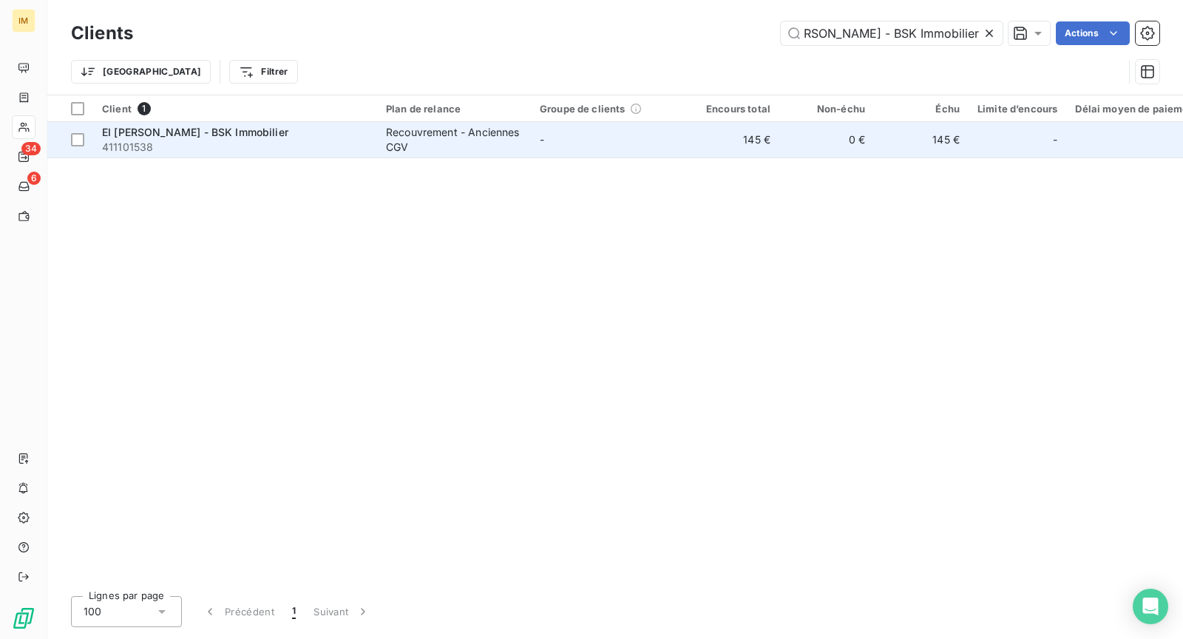
type input "EI [PERSON_NAME] - BSK Immobilier"
click at [316, 141] on span "411101538" at bounding box center [235, 147] width 266 height 15
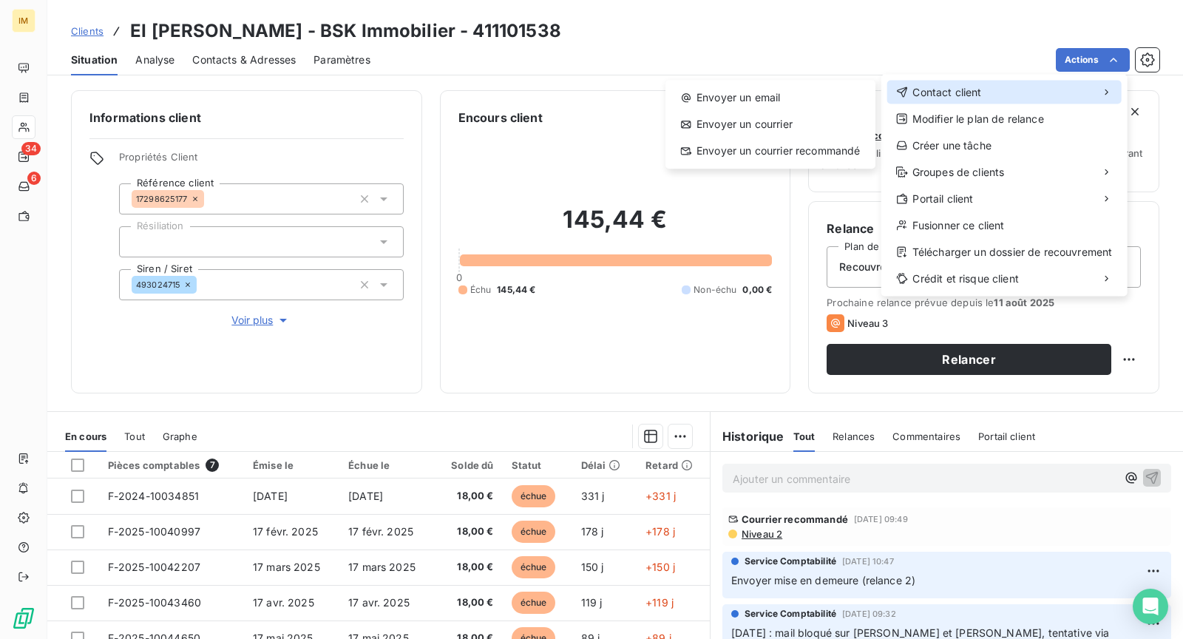
click at [996, 93] on div "Contact client" at bounding box center [1005, 93] width 234 height 24
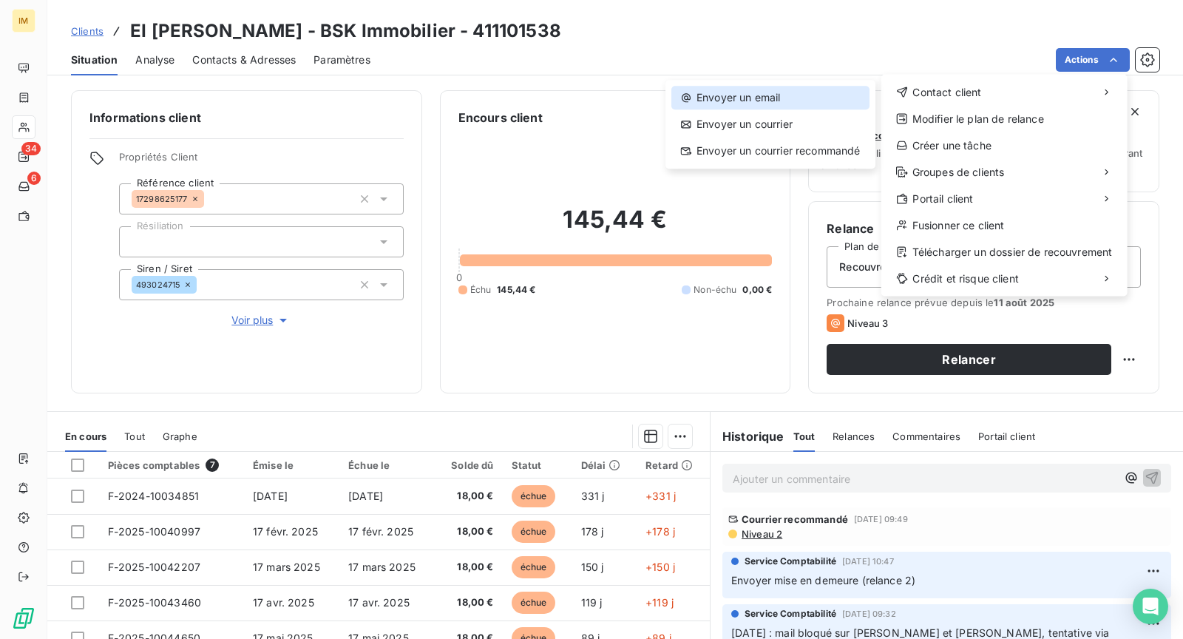
click at [794, 97] on div "Envoyer un email" at bounding box center [771, 98] width 198 height 24
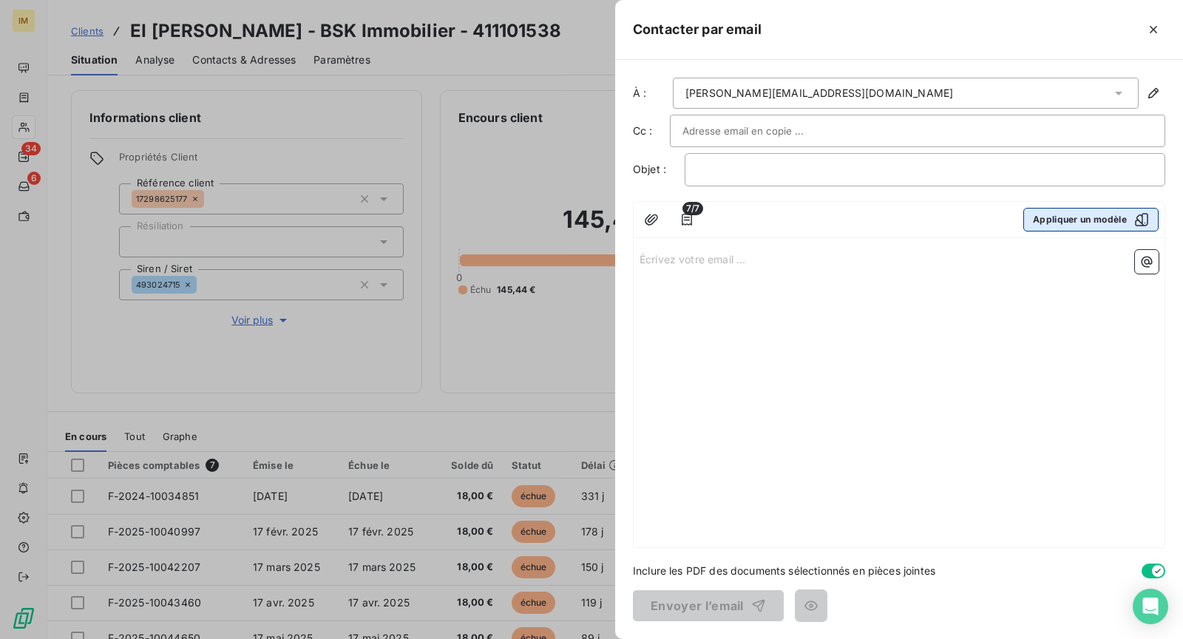
click at [1122, 219] on button "Appliquer un modèle" at bounding box center [1091, 220] width 135 height 24
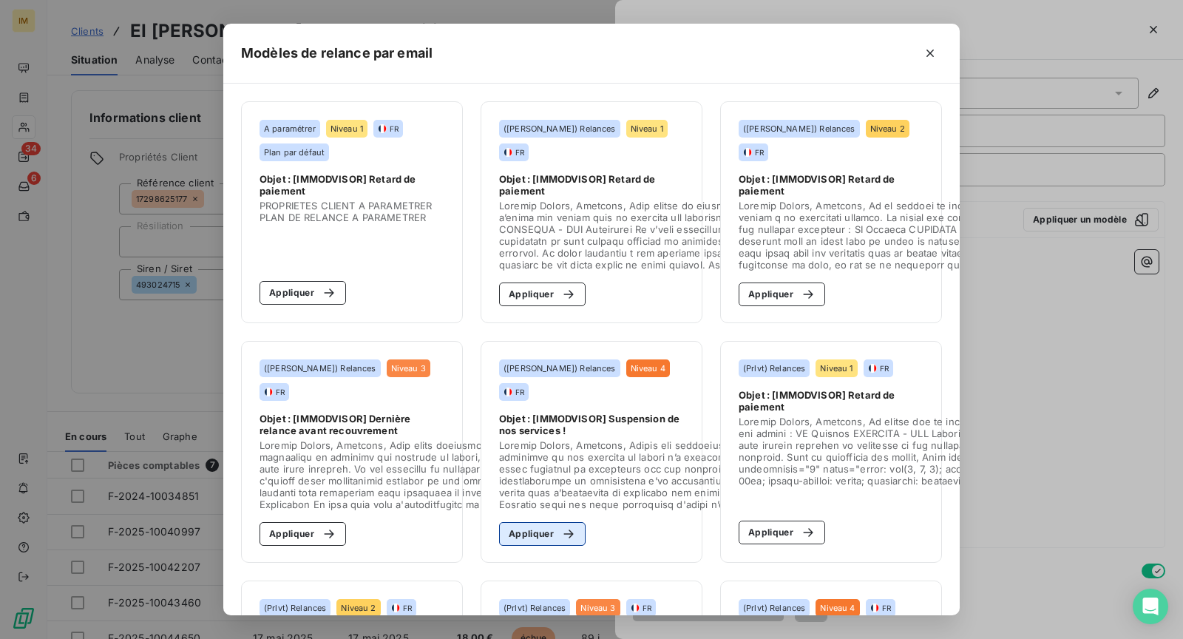
click at [566, 528] on icon "button" at bounding box center [568, 534] width 15 height 15
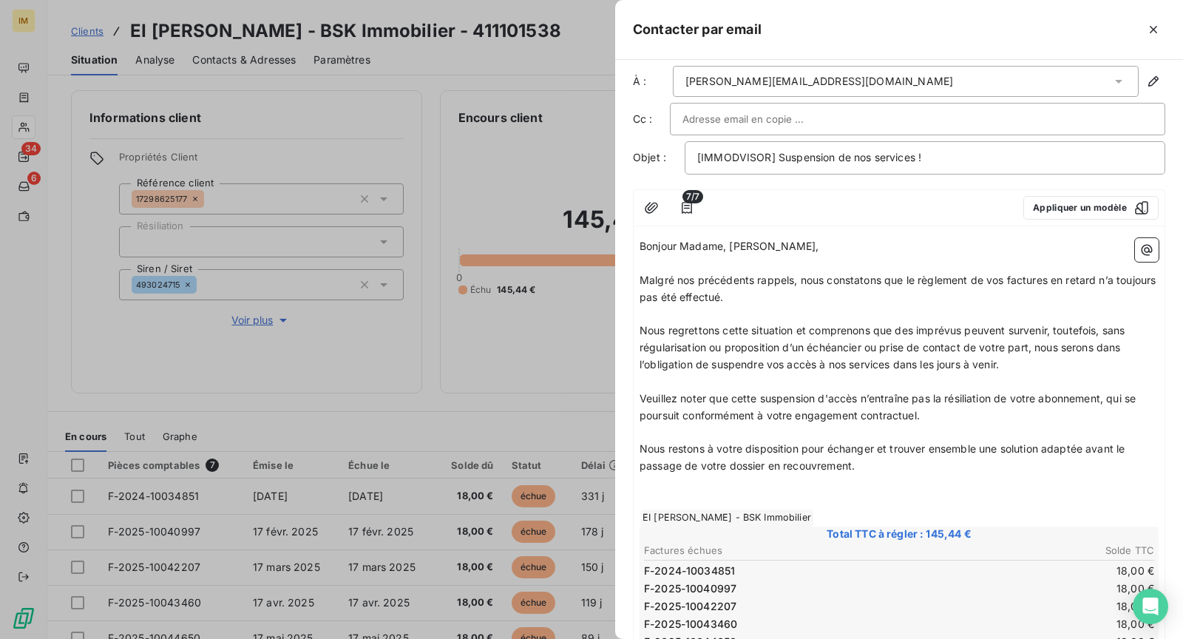
scroll to position [26, 0]
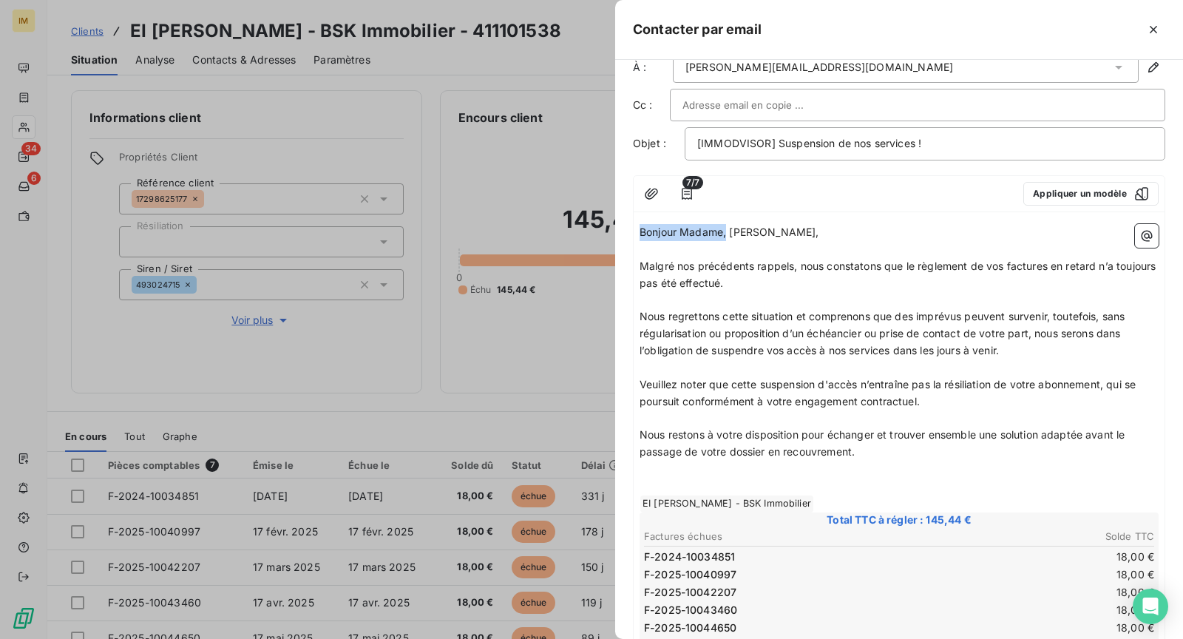
drag, startPoint x: 726, startPoint y: 229, endPoint x: 680, endPoint y: 220, distance: 46.6
click at [680, 224] on p "Bonjour Madame, [PERSON_NAME]," at bounding box center [899, 232] width 519 height 17
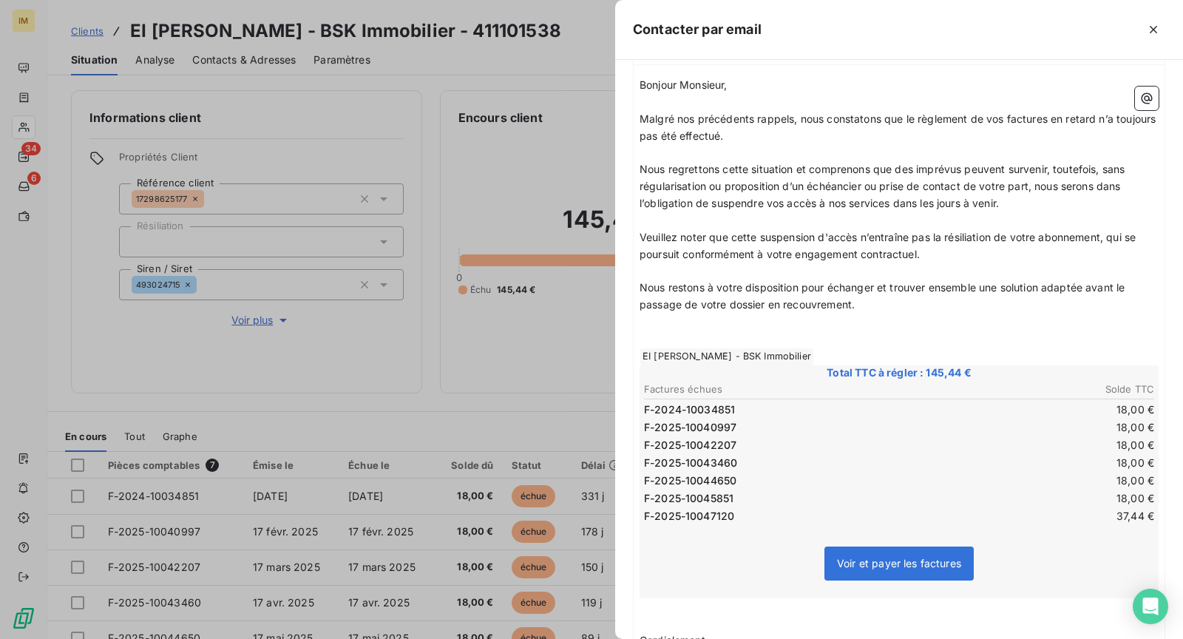
scroll to position [175, 0]
drag, startPoint x: 1090, startPoint y: 285, endPoint x: 1090, endPoint y: 301, distance: 15.5
click at [1090, 301] on p "Nous restons à votre disposition pour échanger et trouver ensemble une solution…" at bounding box center [899, 295] width 519 height 34
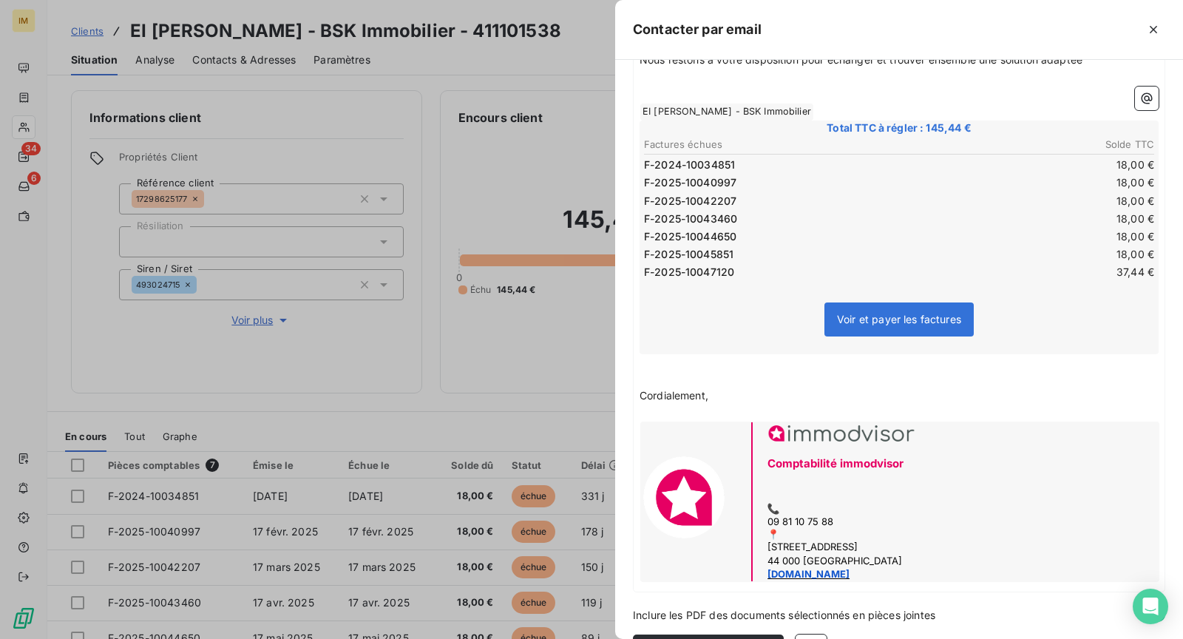
scroll to position [439, 0]
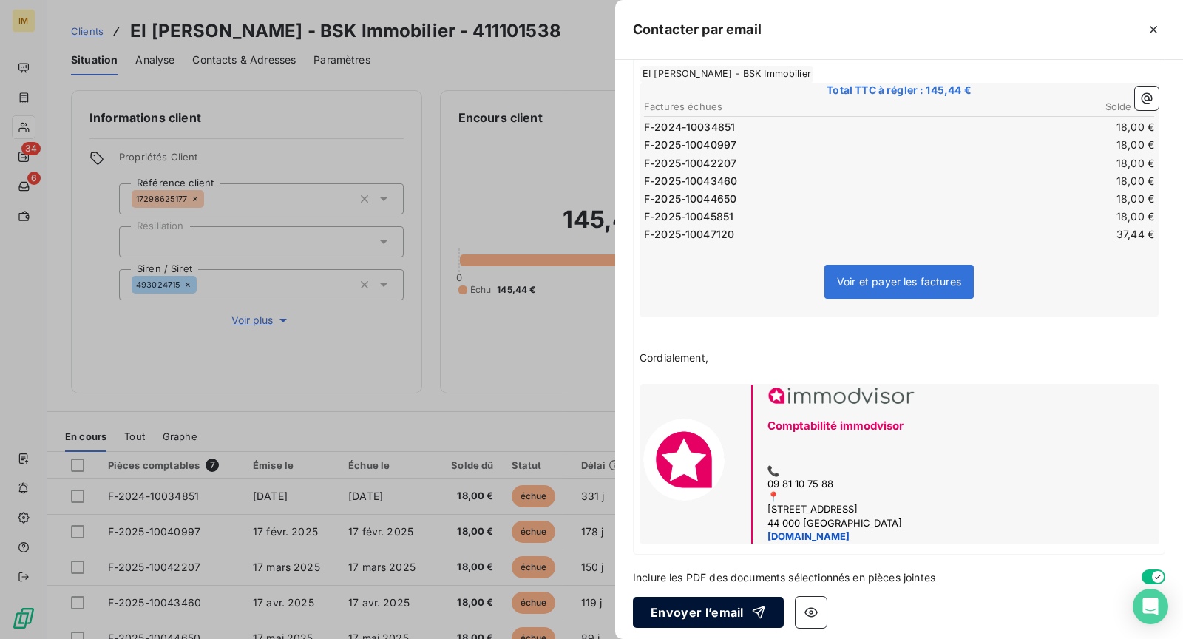
click at [719, 609] on button "Envoyer l’email" at bounding box center [708, 612] width 151 height 31
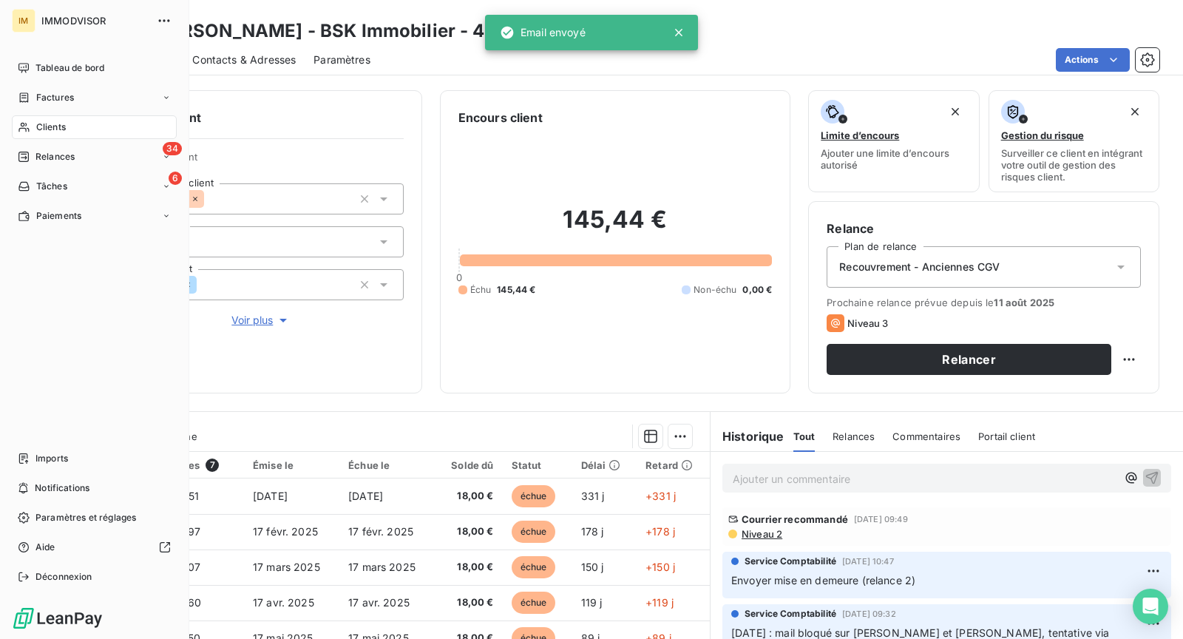
click at [30, 129] on icon at bounding box center [24, 127] width 13 height 12
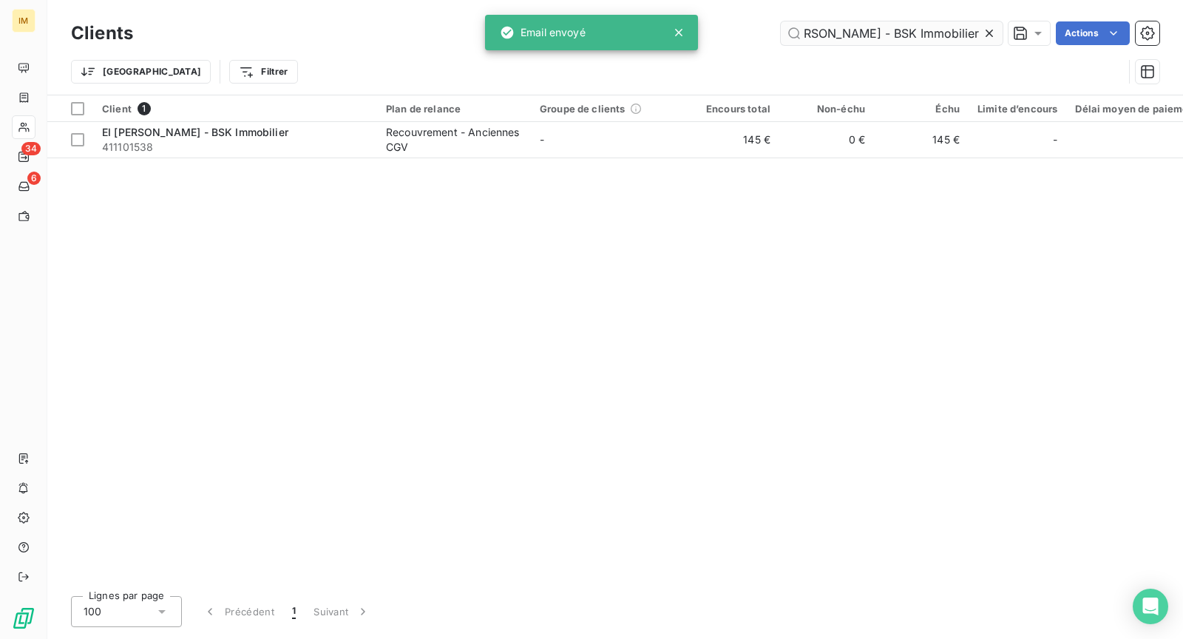
click at [888, 36] on input "EI [PERSON_NAME] - BSK Immobilier" at bounding box center [892, 33] width 222 height 24
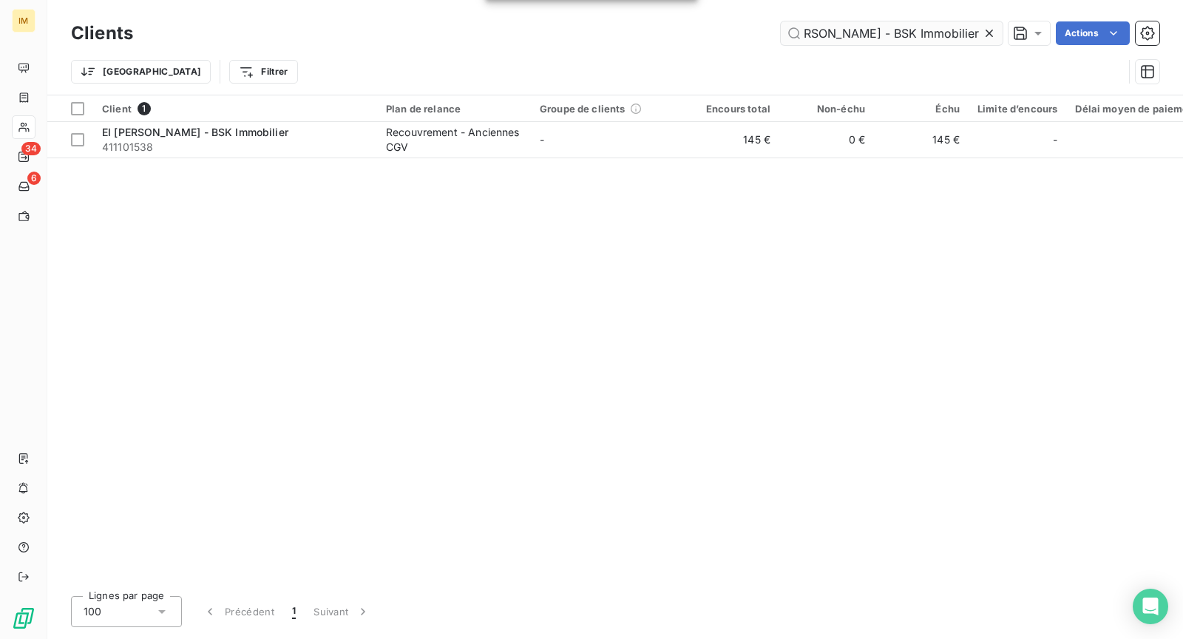
click at [888, 36] on input "EI [PERSON_NAME] - BSK Immobilier" at bounding box center [892, 33] width 222 height 24
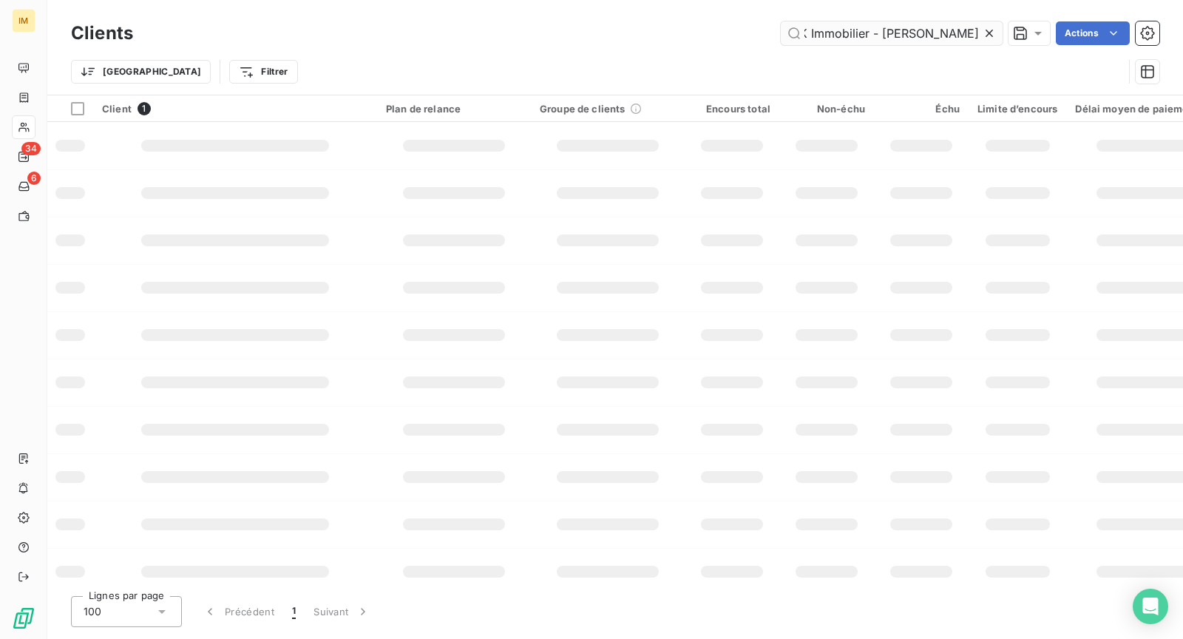
scroll to position [0, 2]
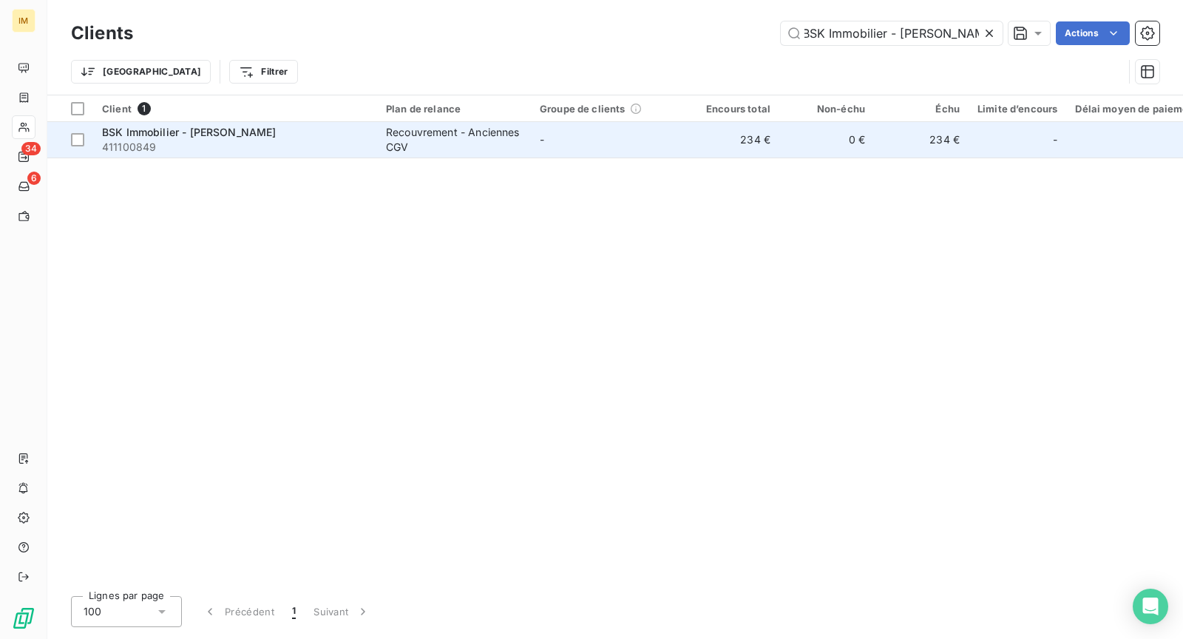
type input "BSK Immobilier - [PERSON_NAME]"
click at [305, 144] on span "411100849" at bounding box center [235, 147] width 266 height 15
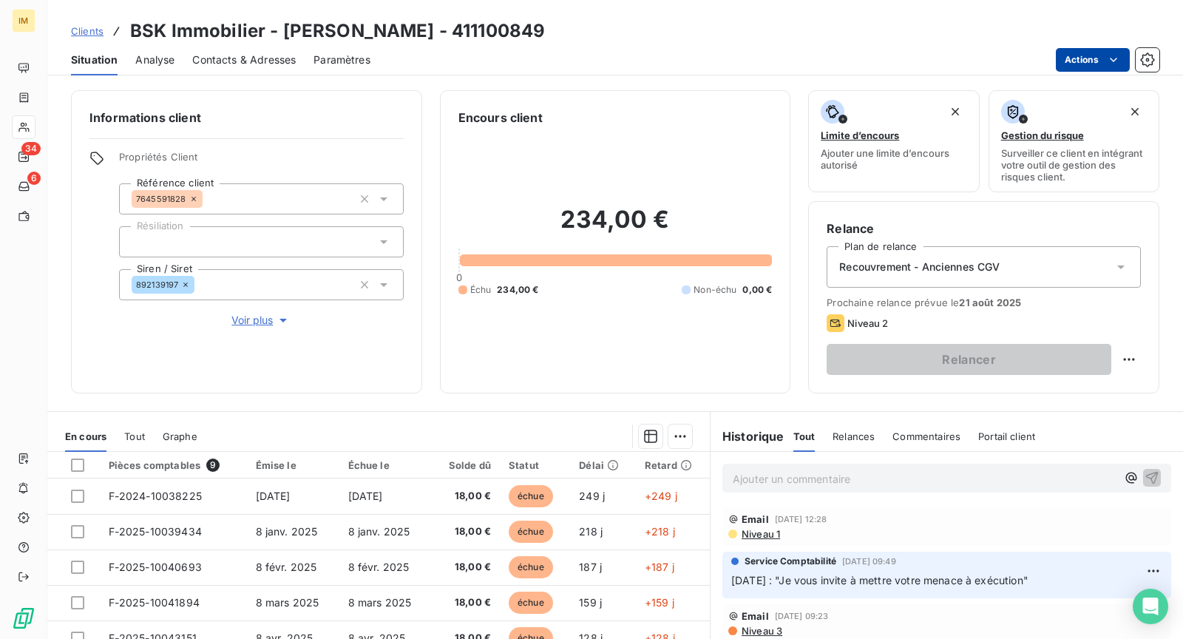
click at [1084, 59] on html "IM 34 6 Clients BSK Immobilier - [PERSON_NAME] - 411100849 Situation Analyse Co…" at bounding box center [591, 319] width 1183 height 639
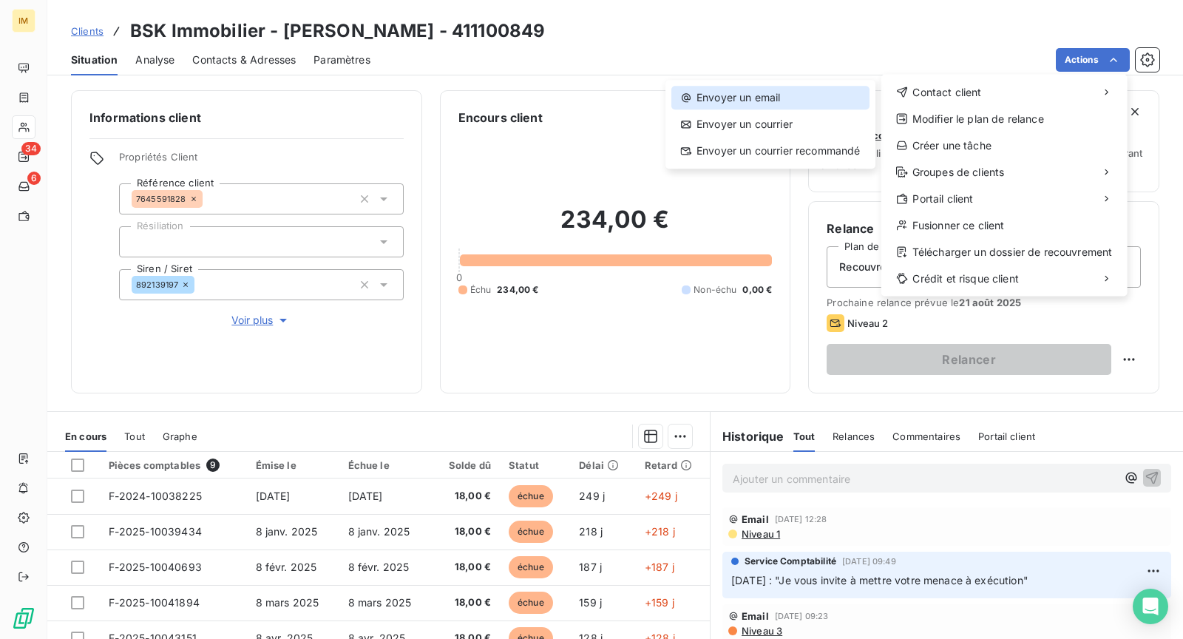
click at [753, 92] on div "Envoyer un email" at bounding box center [771, 98] width 198 height 24
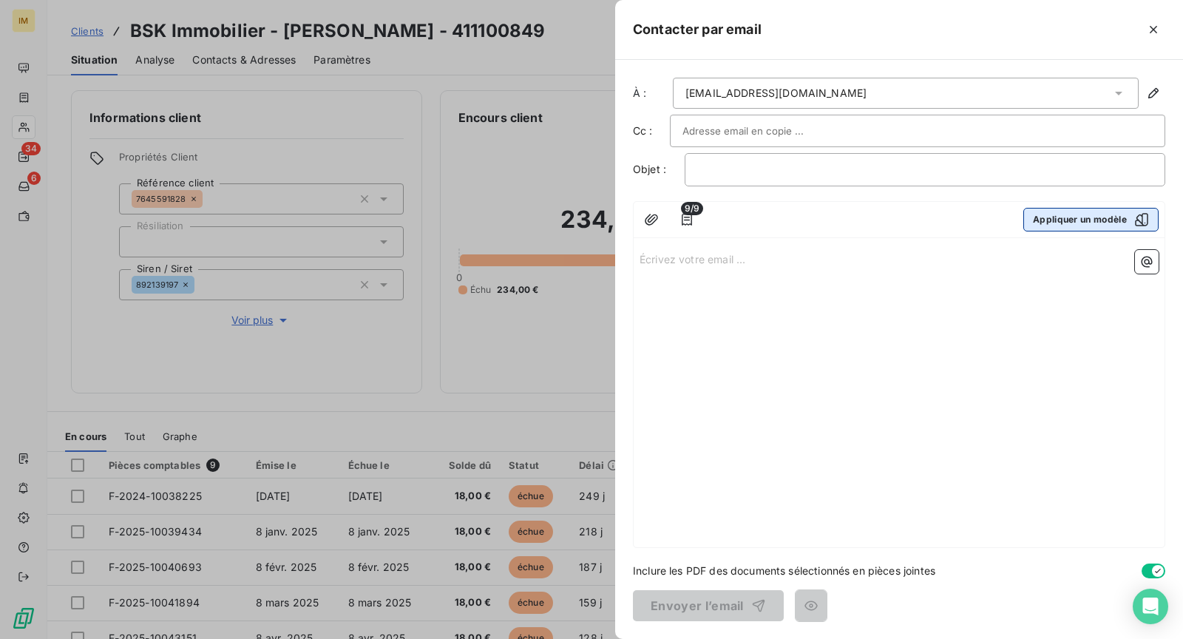
click at [1108, 214] on button "Appliquer un modèle" at bounding box center [1091, 220] width 135 height 24
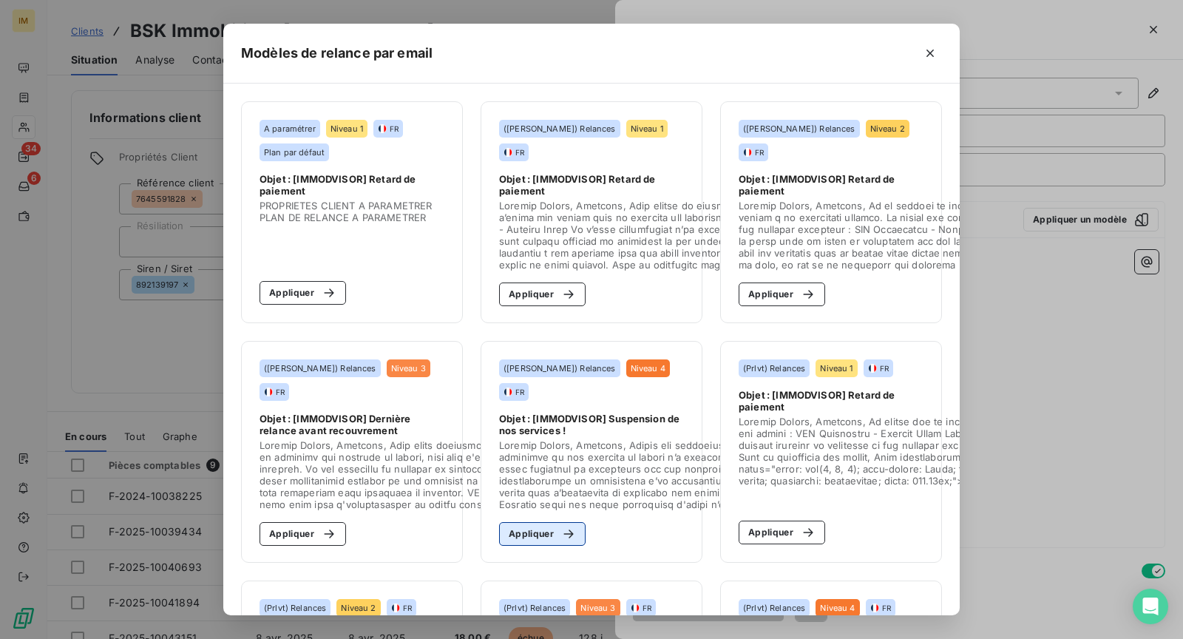
click at [553, 541] on button "Appliquer" at bounding box center [542, 534] width 87 height 24
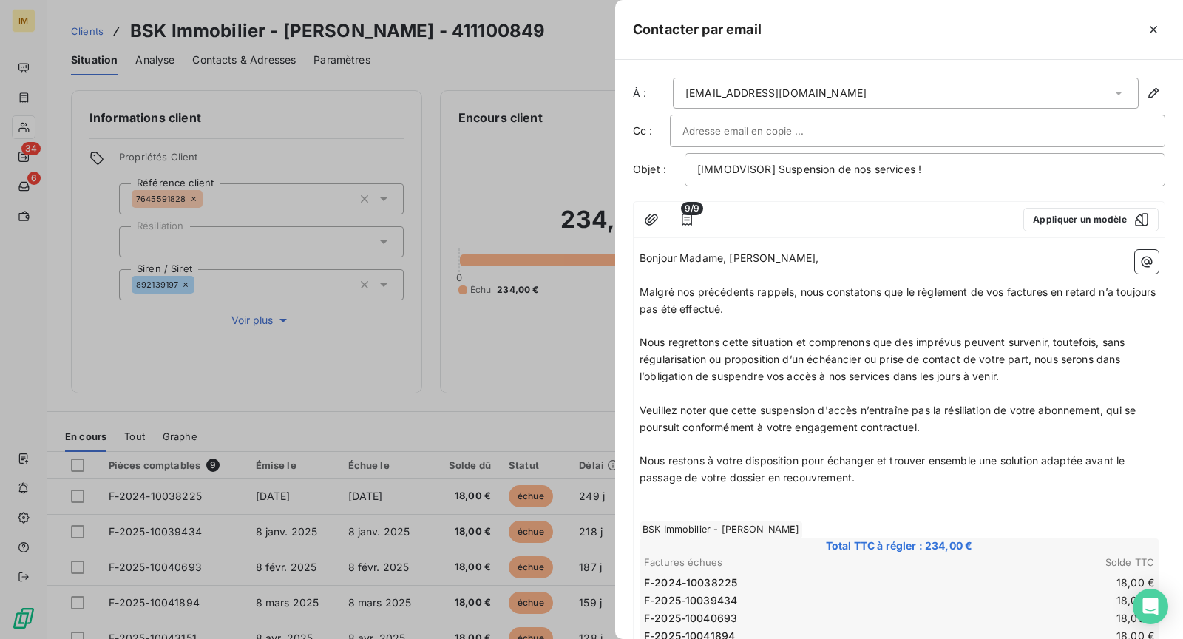
click at [882, 374] on span "Nous regrettons cette situation et comprenons que des imprévus peuvent survenir…" at bounding box center [884, 359] width 489 height 47
drag, startPoint x: 728, startPoint y: 257, endPoint x: 680, endPoint y: 272, distance: 49.6
click at [682, 257] on span "Bonjour Madame, [PERSON_NAME]," at bounding box center [730, 257] width 180 height 13
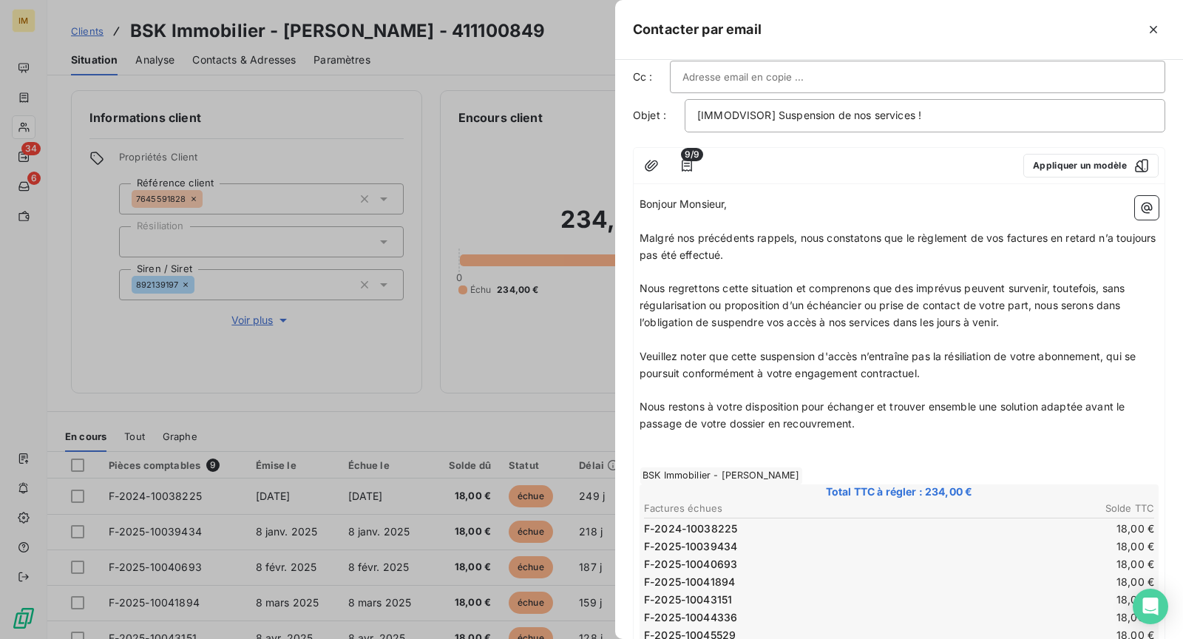
scroll to position [178, 0]
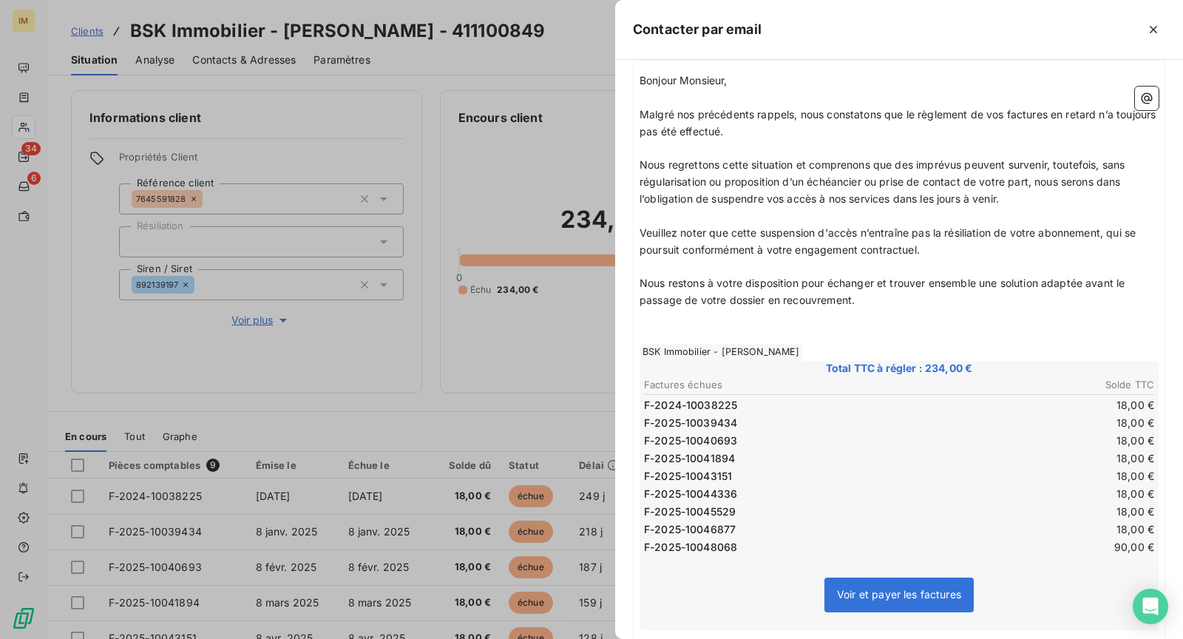
drag, startPoint x: 1091, startPoint y: 282, endPoint x: 1089, endPoint y: 308, distance: 25.9
click at [1090, 307] on div "Bonjour Monsieur, ﻿ Malgré nos précédents rappels, nous constatons que le règle…" at bounding box center [899, 466] width 519 height 789
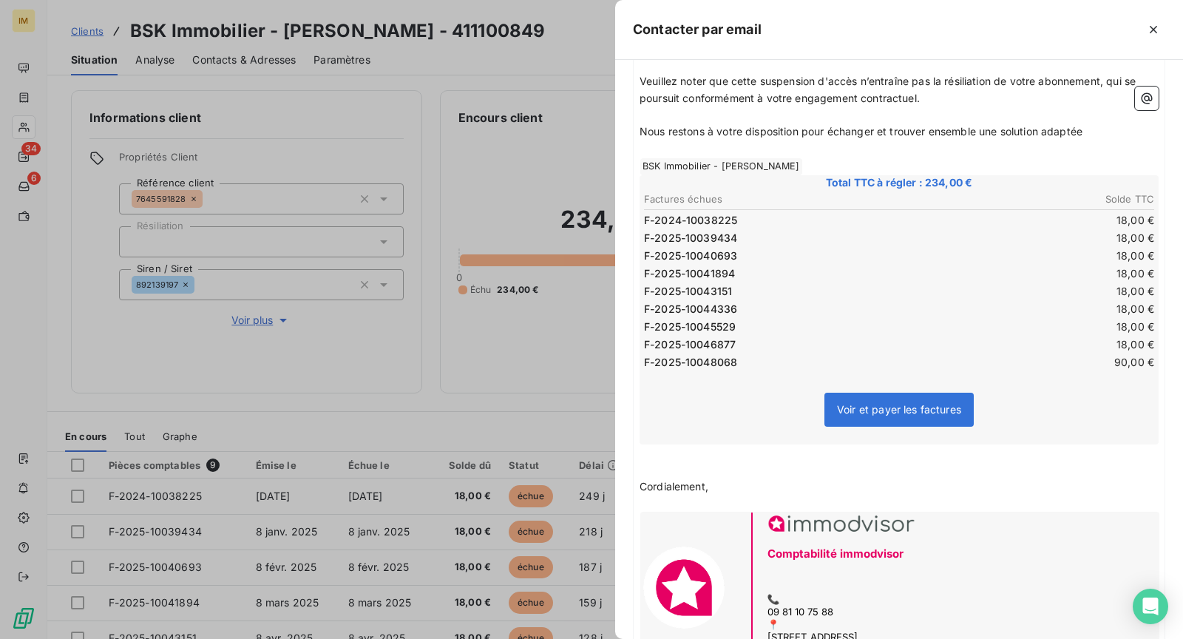
scroll to position [457, 0]
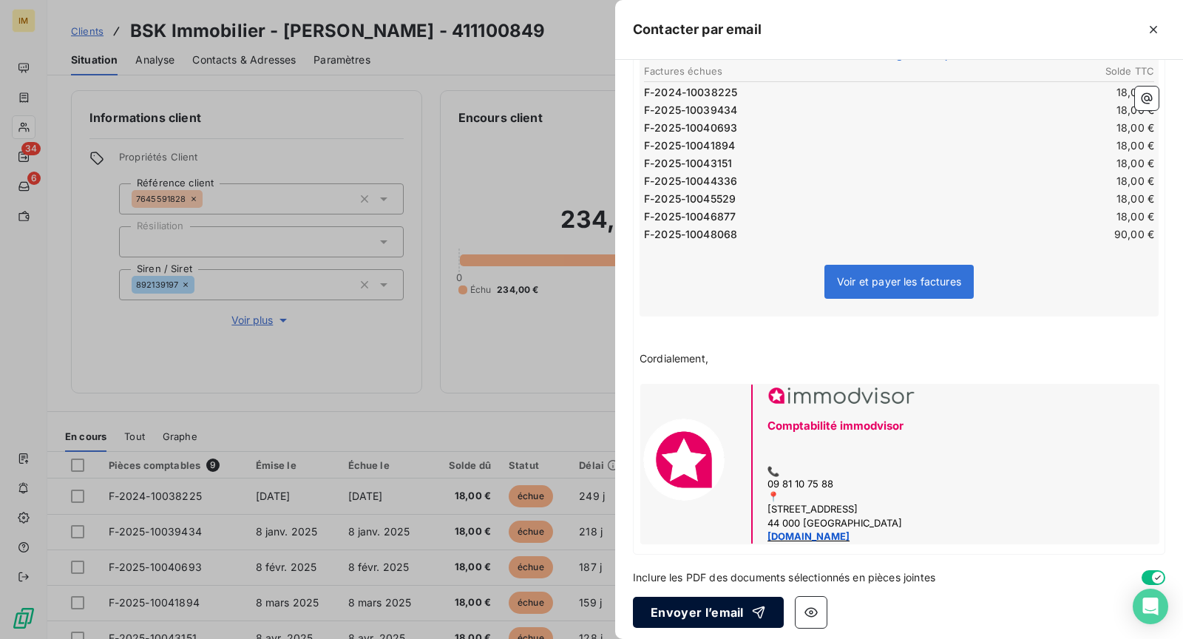
click at [687, 605] on button "Envoyer l’email" at bounding box center [708, 612] width 151 height 31
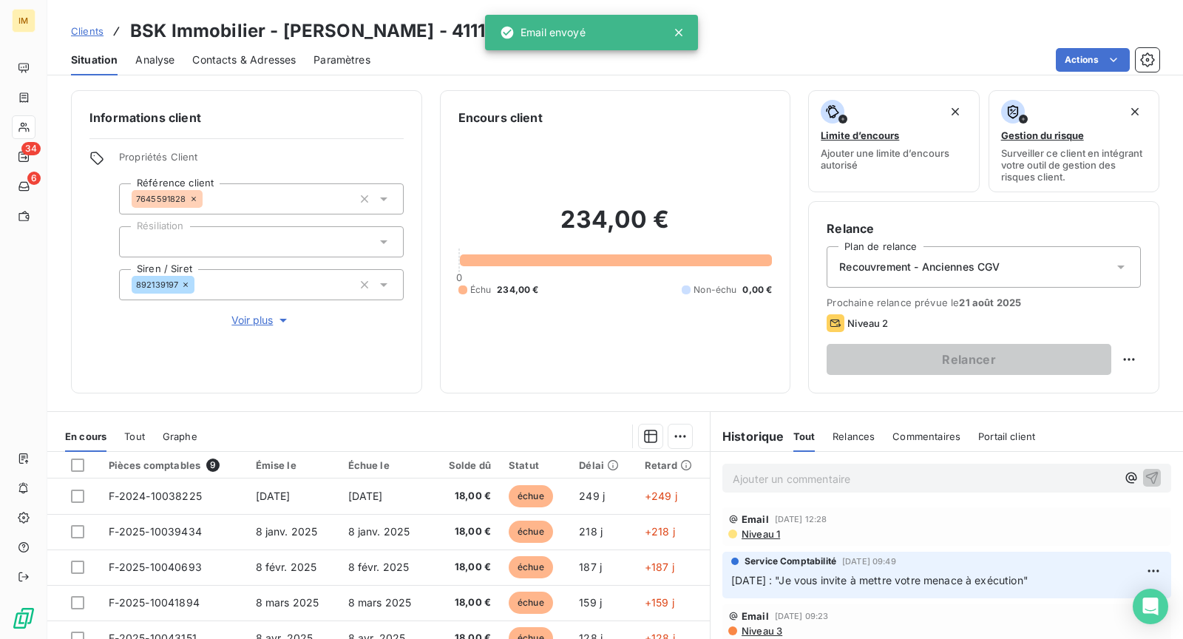
click at [28, 121] on icon at bounding box center [24, 127] width 13 height 12
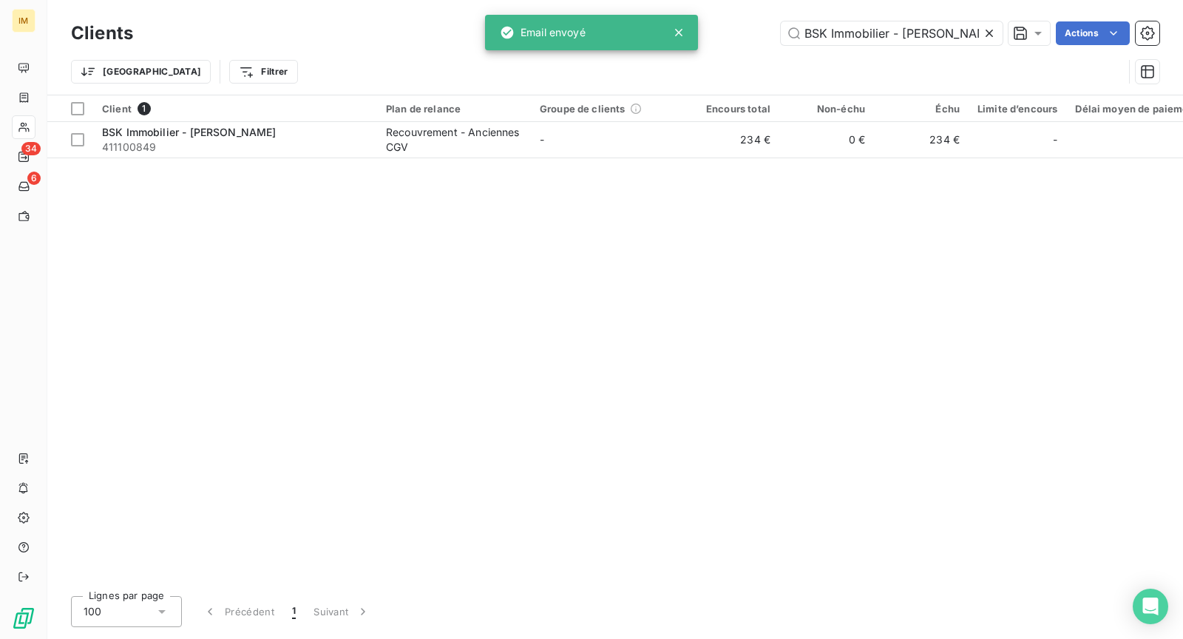
scroll to position [0, 2]
click at [936, 28] on input "BSK Immobilier - [PERSON_NAME]" at bounding box center [892, 33] width 222 height 24
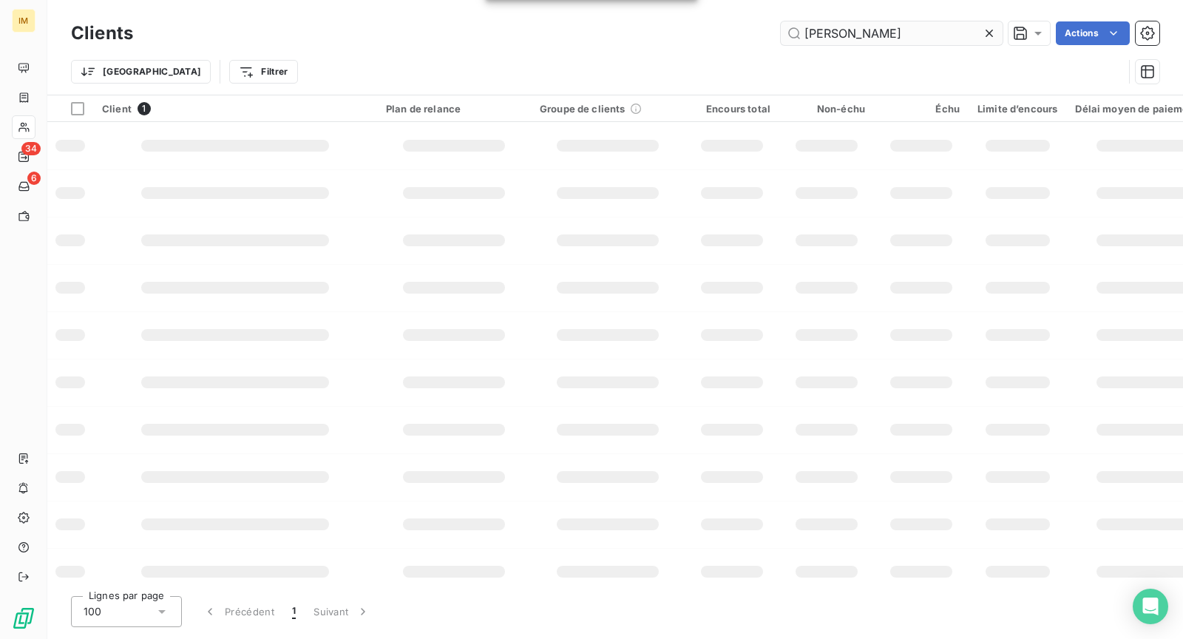
scroll to position [0, 0]
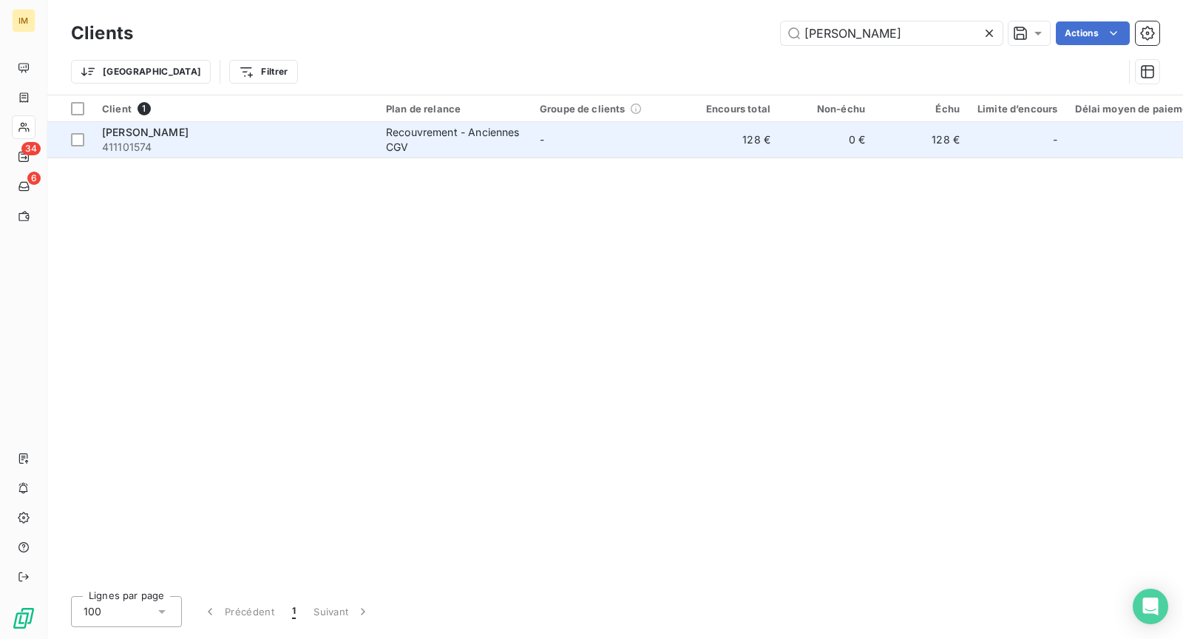
type input "[PERSON_NAME]"
click at [277, 138] on div "[PERSON_NAME]" at bounding box center [235, 132] width 266 height 15
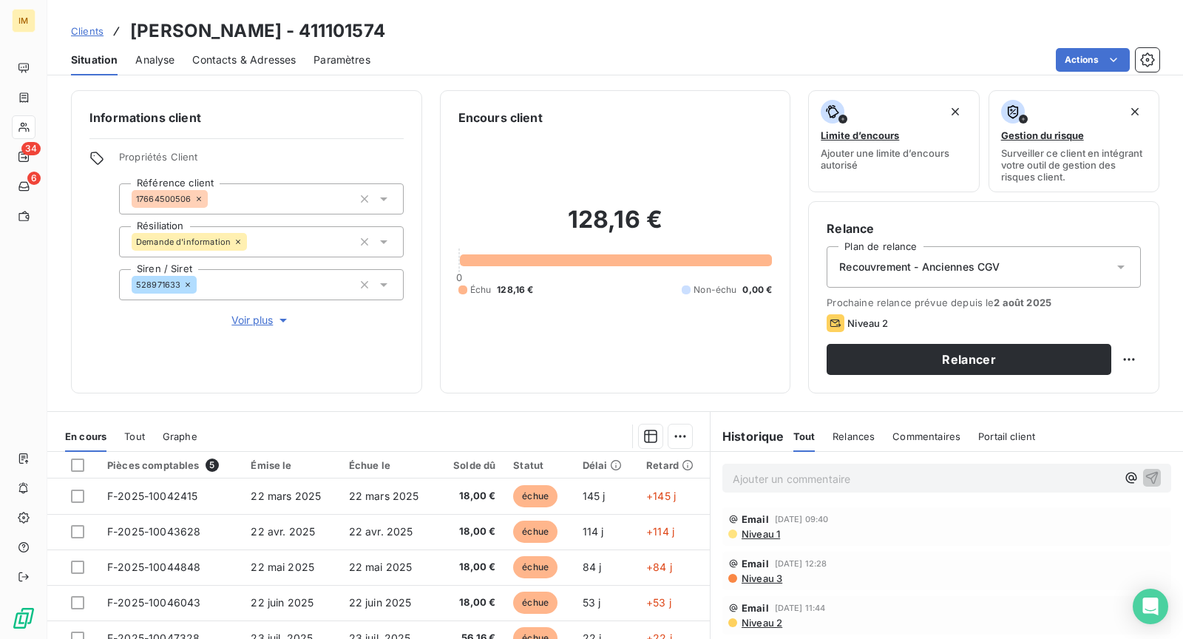
click at [1103, 73] on div "Clients [PERSON_NAME] - 411101574 Situation Analyse Contacts & Adresses Paramèt…" at bounding box center [615, 319] width 1136 height 639
click at [1100, 63] on html "IM 34 6 Clients [PERSON_NAME] - 411101574 Situation Analyse Contacts & Adresses…" at bounding box center [591, 319] width 1183 height 639
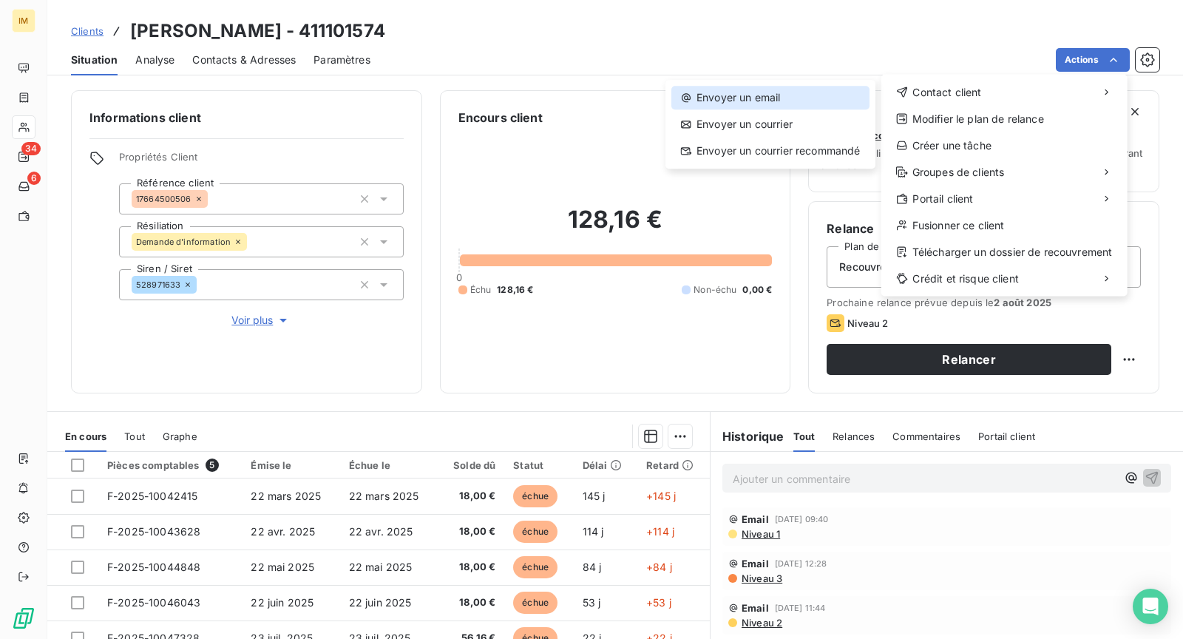
click at [859, 97] on div "Envoyer un email" at bounding box center [771, 98] width 198 height 24
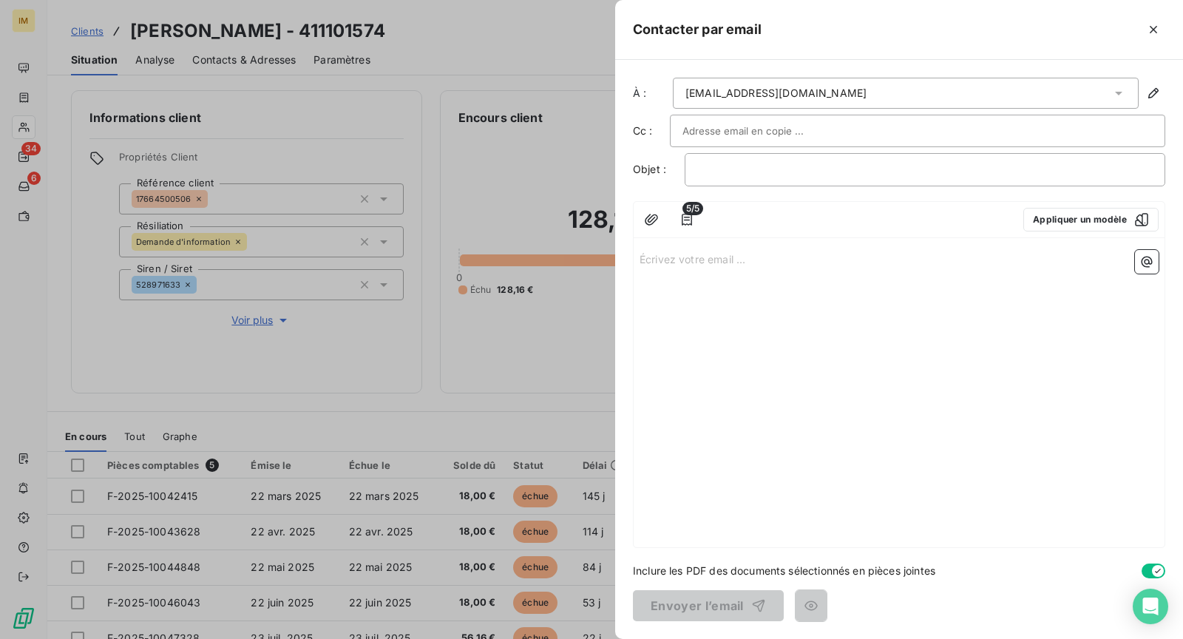
click at [863, 338] on div "Écrivez votre email ... ﻿" at bounding box center [899, 395] width 531 height 303
click at [815, 302] on div "Écrivez votre email ... ﻿" at bounding box center [899, 395] width 531 height 303
click at [642, 218] on button "button" at bounding box center [652, 220] width 24 height 24
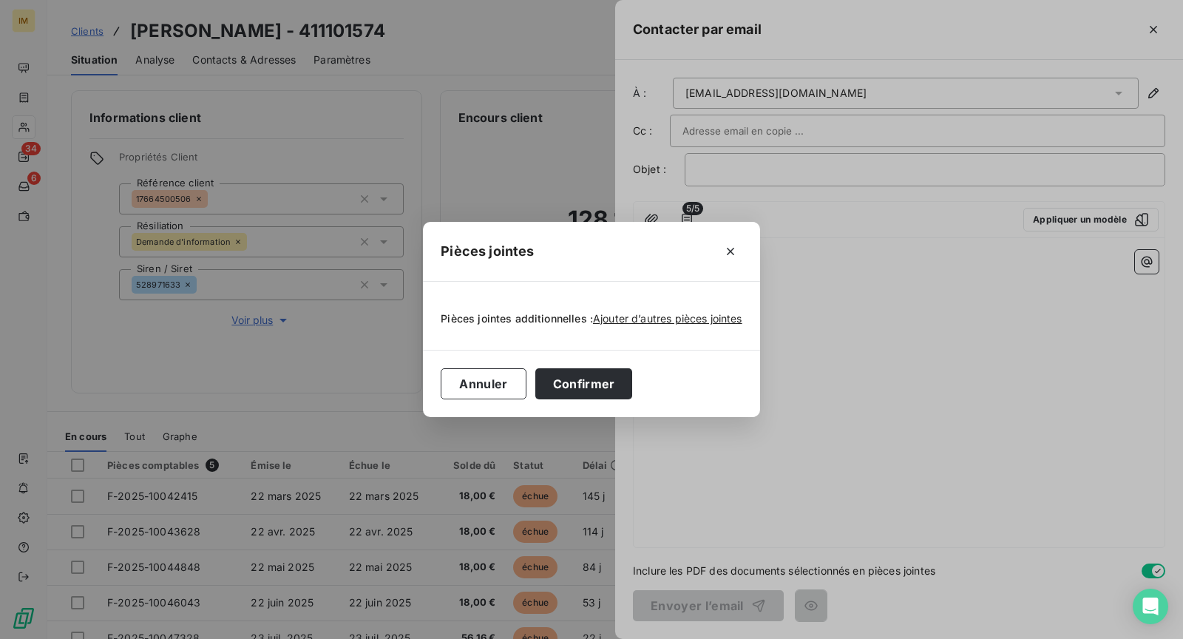
click at [886, 257] on div "Pièces jointes Pièces jointes additionnelles : Ajouter d’autres pièces jointes …" at bounding box center [591, 319] width 1183 height 639
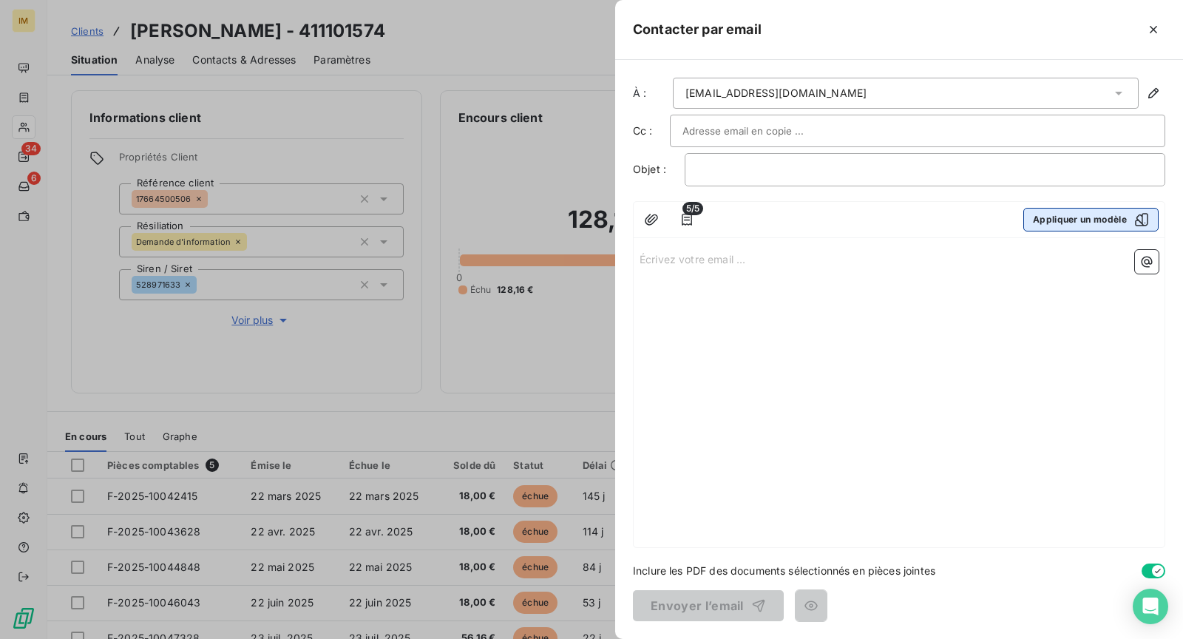
click at [1099, 218] on button "Appliquer un modèle" at bounding box center [1091, 220] width 135 height 24
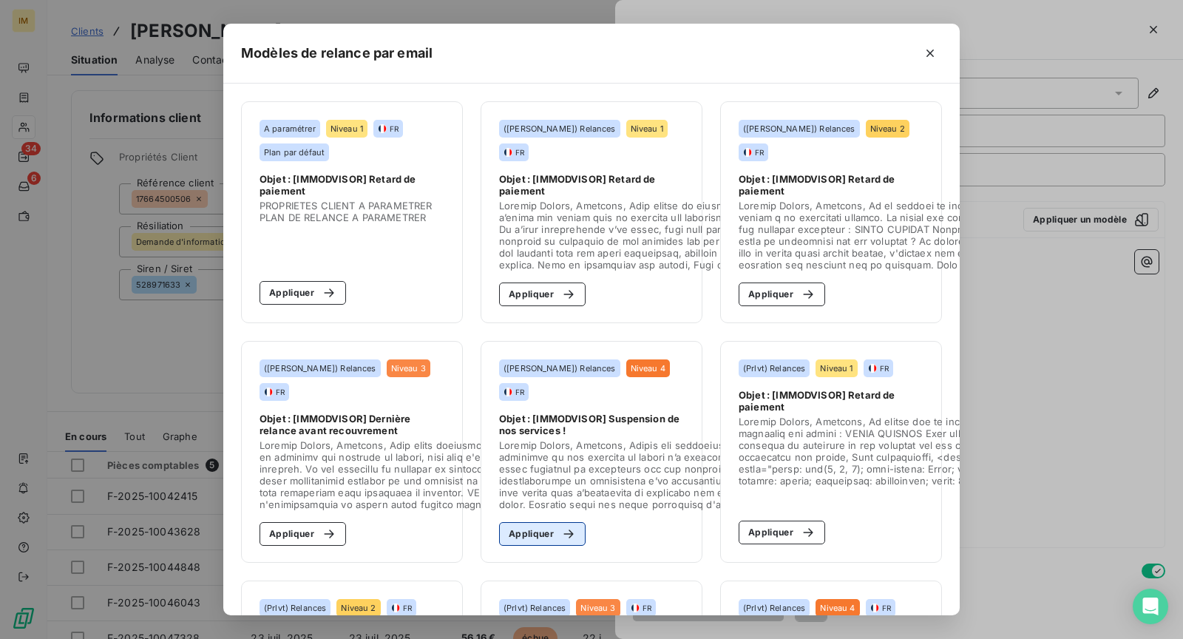
click at [543, 535] on button "Appliquer" at bounding box center [542, 534] width 87 height 24
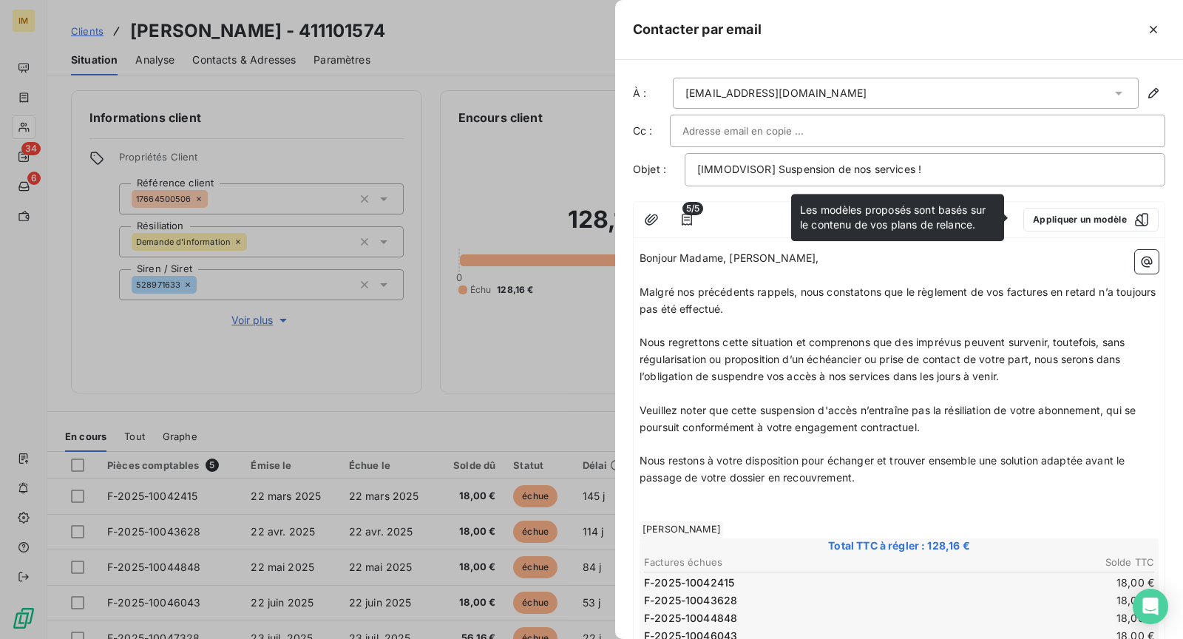
click at [729, 374] on span "Nous regrettons cette situation et comprenons que des imprévus peuvent survenir…" at bounding box center [884, 359] width 489 height 47
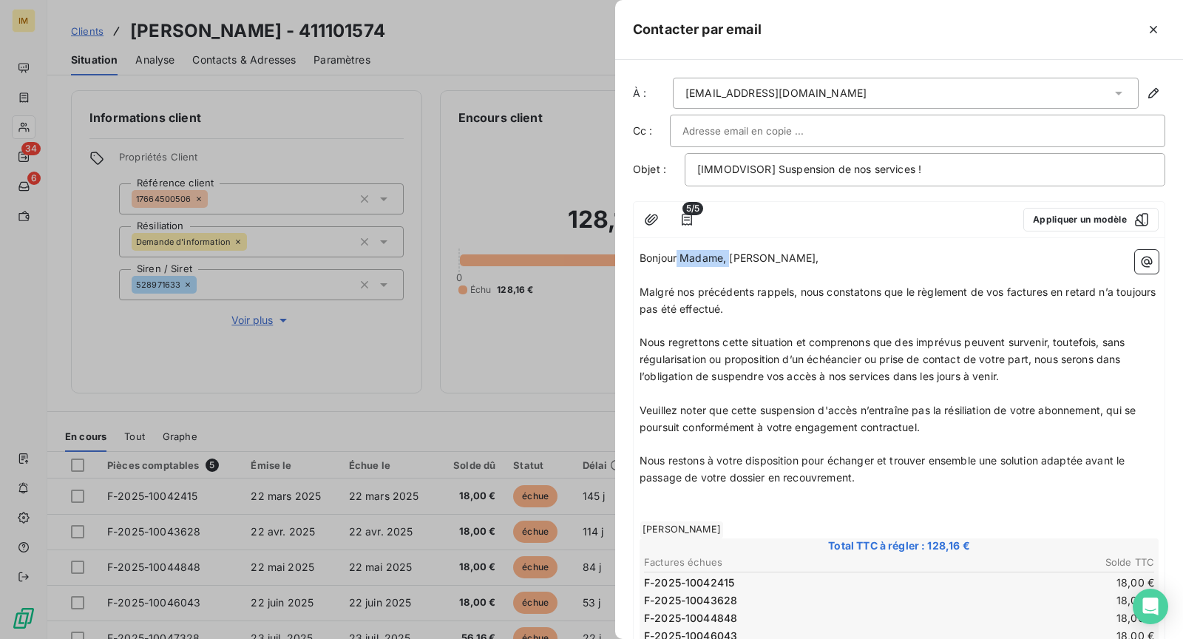
drag, startPoint x: 729, startPoint y: 254, endPoint x: 681, endPoint y: 257, distance: 48.2
click at [680, 257] on span "Bonjour Madame, [PERSON_NAME]," at bounding box center [730, 257] width 180 height 13
click at [1058, 453] on p "Nous restons à votre disposition pour échanger et trouver ensemble une solution…" at bounding box center [899, 470] width 519 height 34
drag, startPoint x: 1089, startPoint y: 461, endPoint x: 1092, endPoint y: 497, distance: 36.3
click at [1092, 496] on div "Bonjour Monsieur, ﻿ Malgré nos précédents rappels, nous constatons que le règle…" at bounding box center [899, 609] width 519 height 718
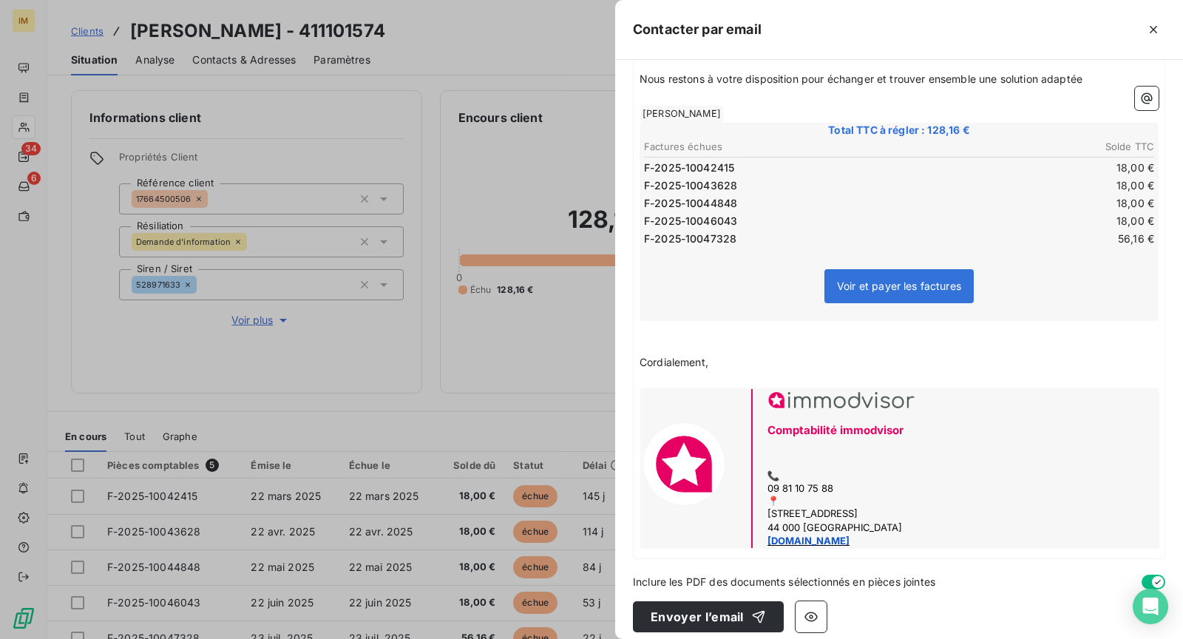
scroll to position [387, 0]
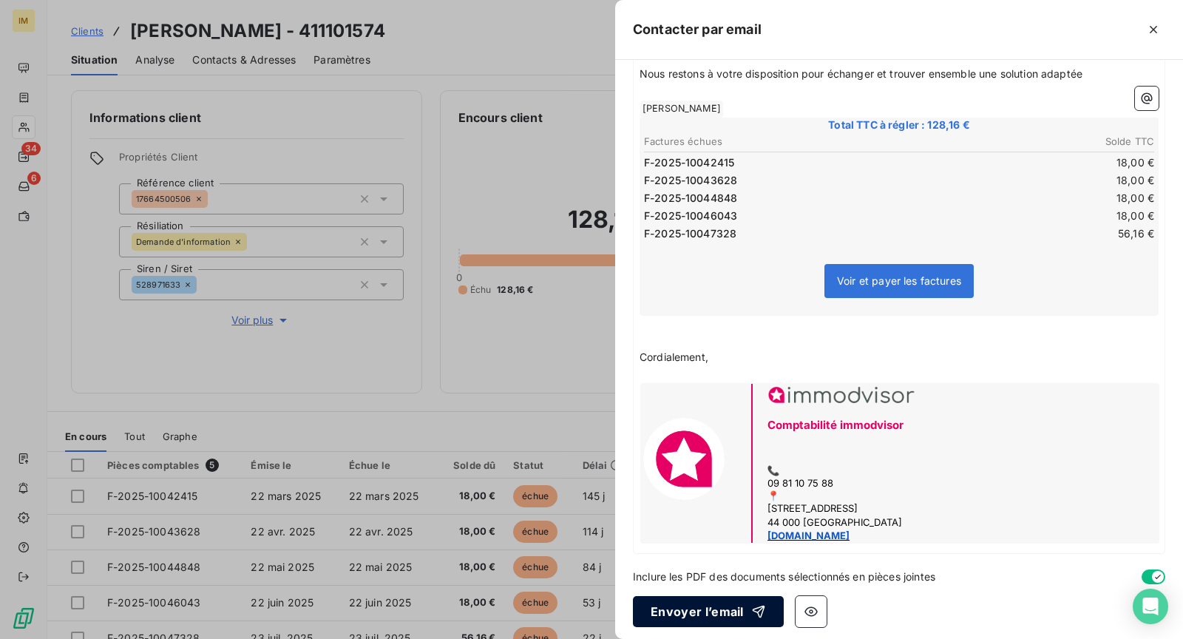
click at [720, 609] on button "Envoyer l’email" at bounding box center [708, 611] width 151 height 31
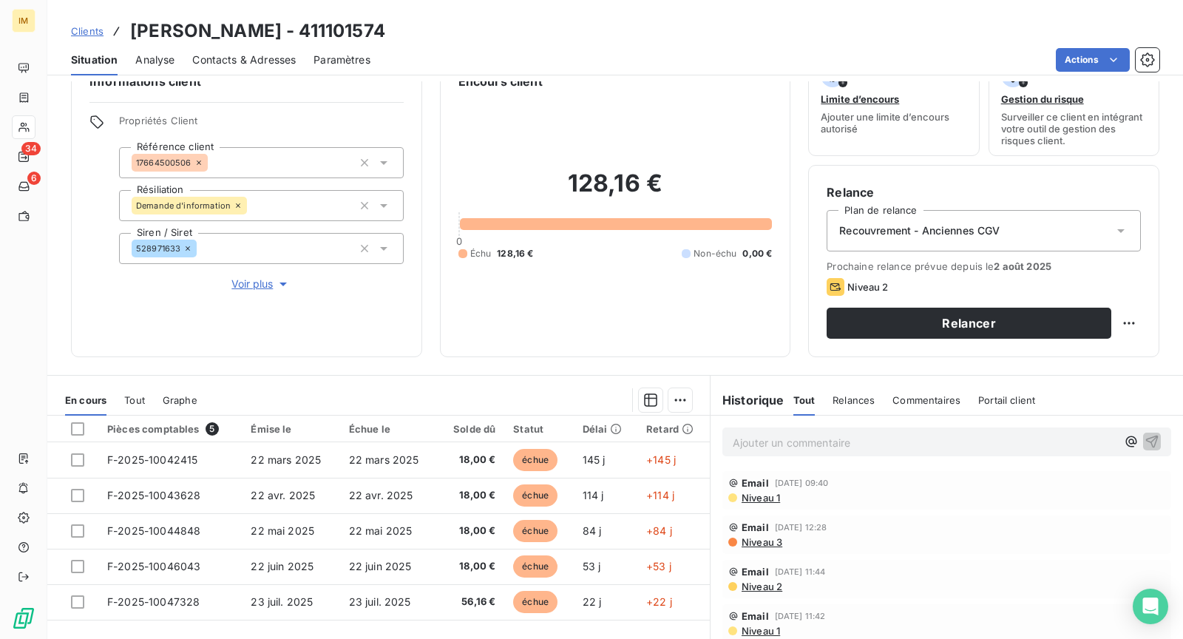
scroll to position [0, 0]
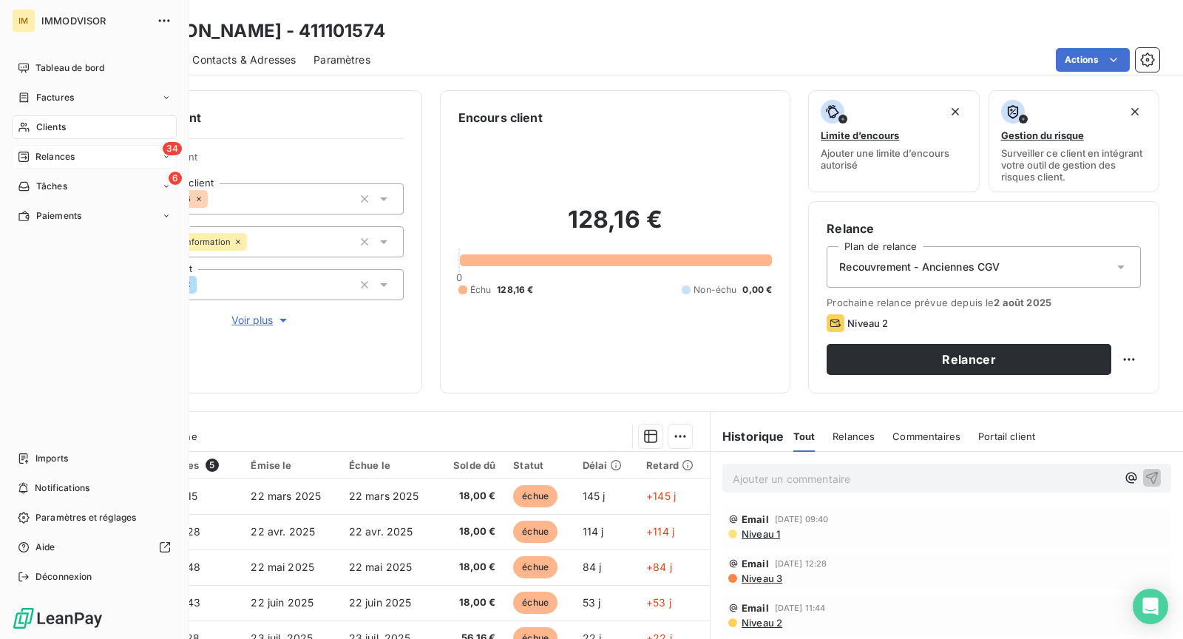
click at [38, 158] on span "Relances" at bounding box center [55, 156] width 39 height 13
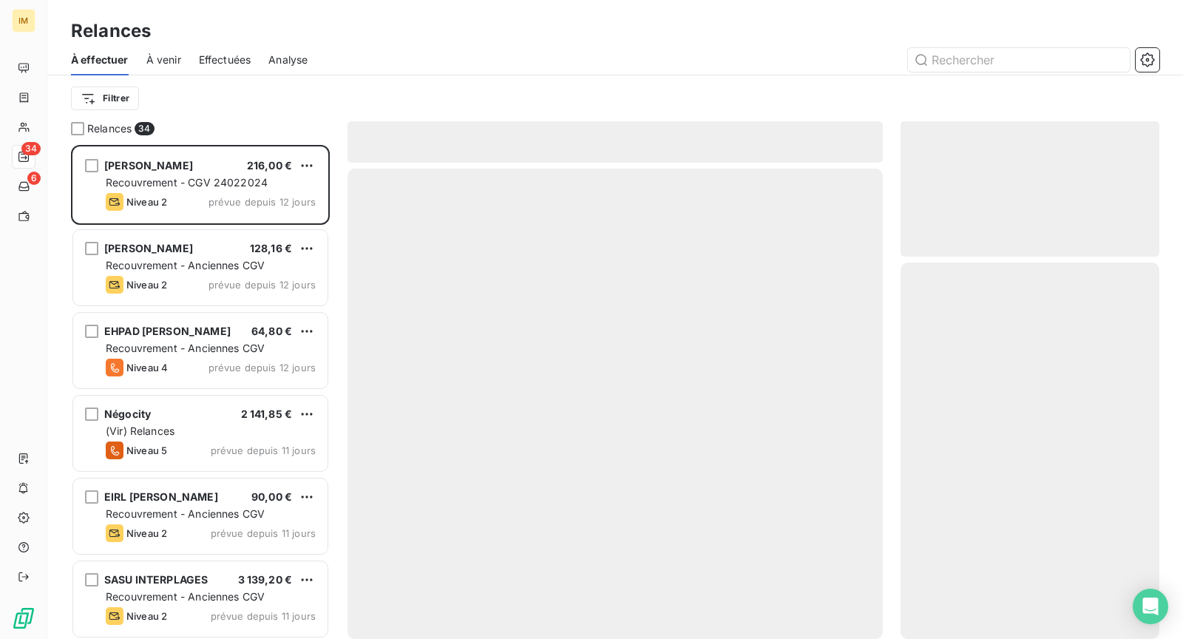
scroll to position [482, 246]
